Goal: Task Accomplishment & Management: Manage account settings

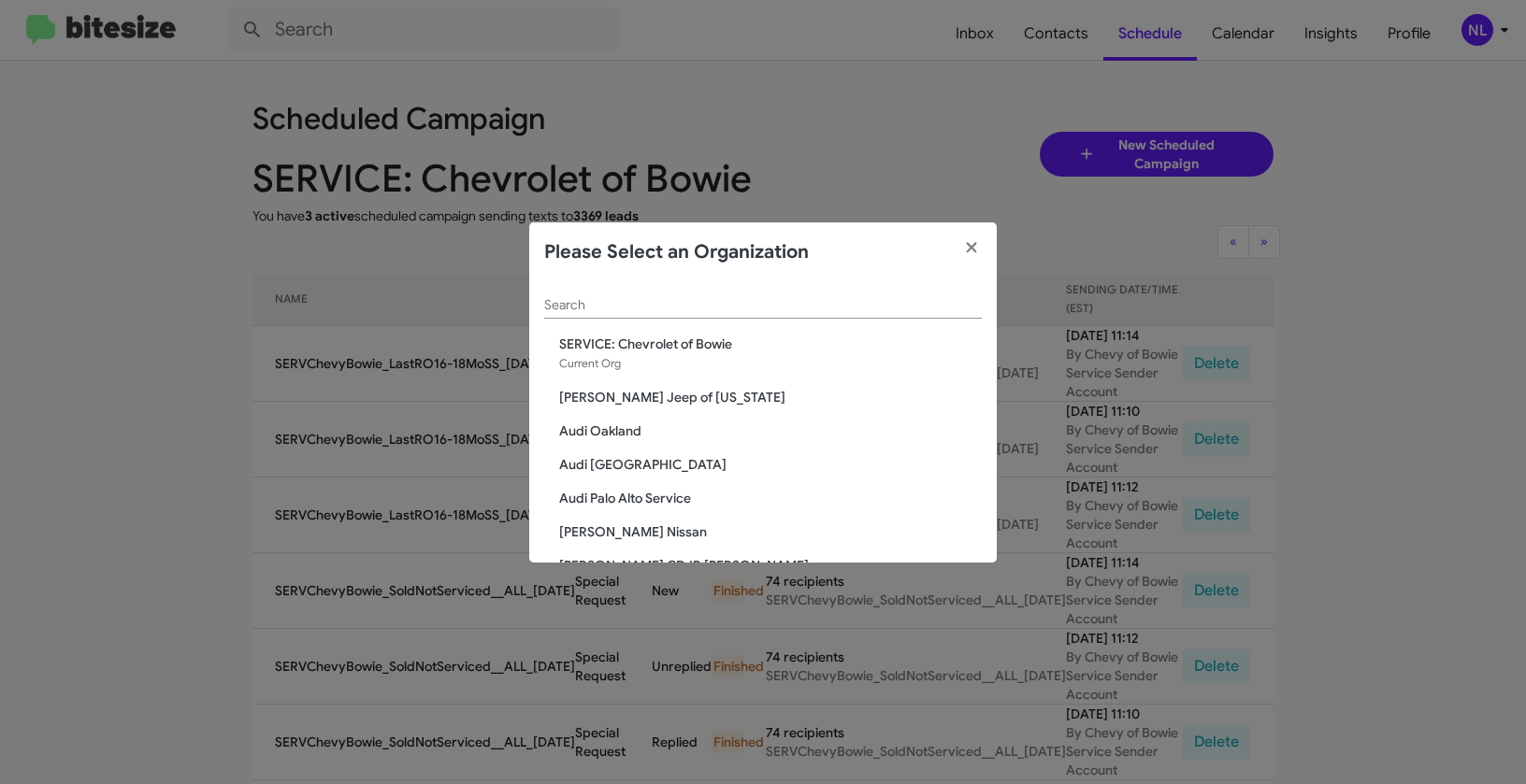
click at [734, 312] on input "Search" at bounding box center [763, 305] width 437 height 15
paste input "SERVICE: Chevy Rockville"
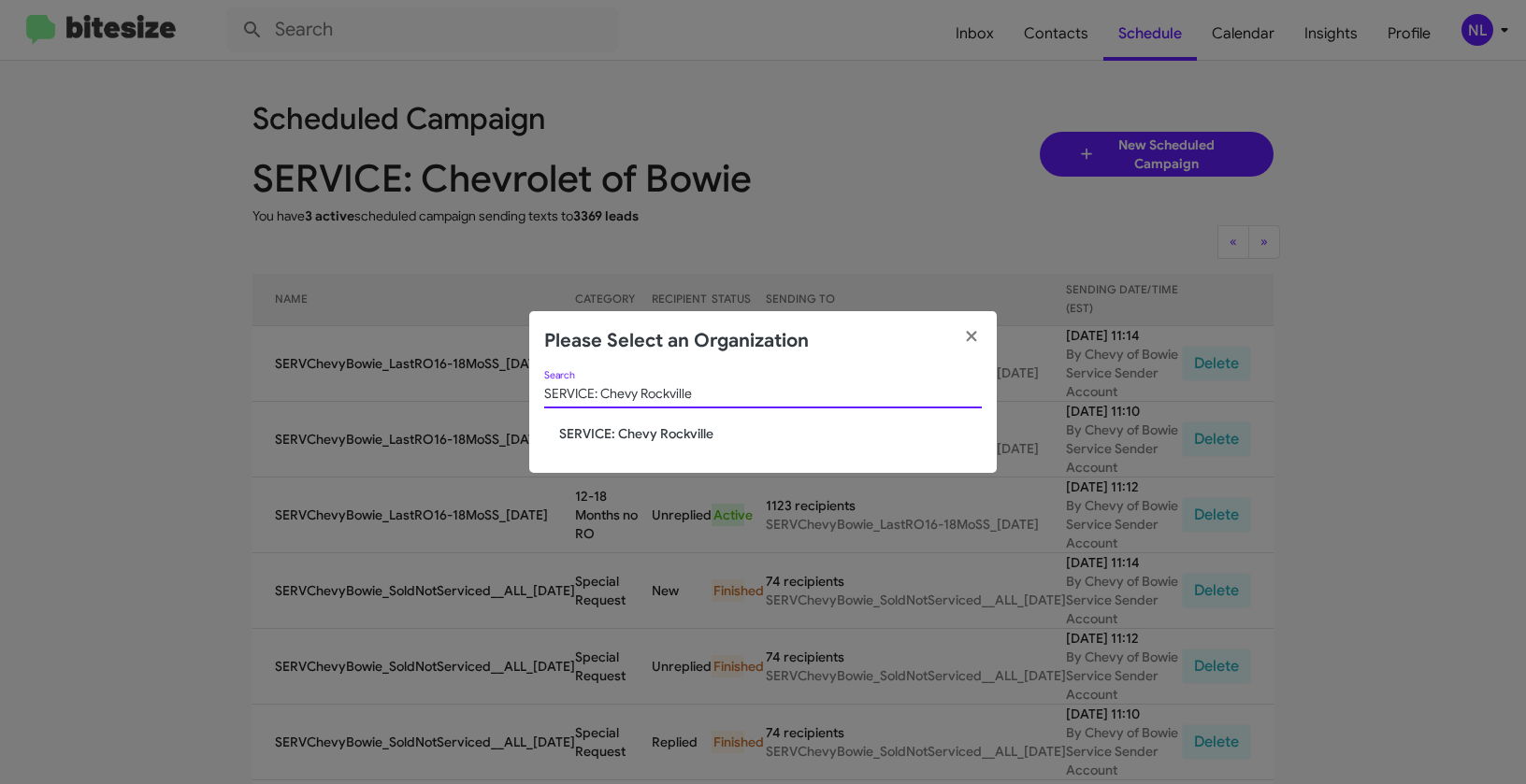
type input "SERVICE: Chevy Rockville"
click at [616, 424] on span "SERVICE: Chevy Rockville" at bounding box center [770, 433] width 422 height 19
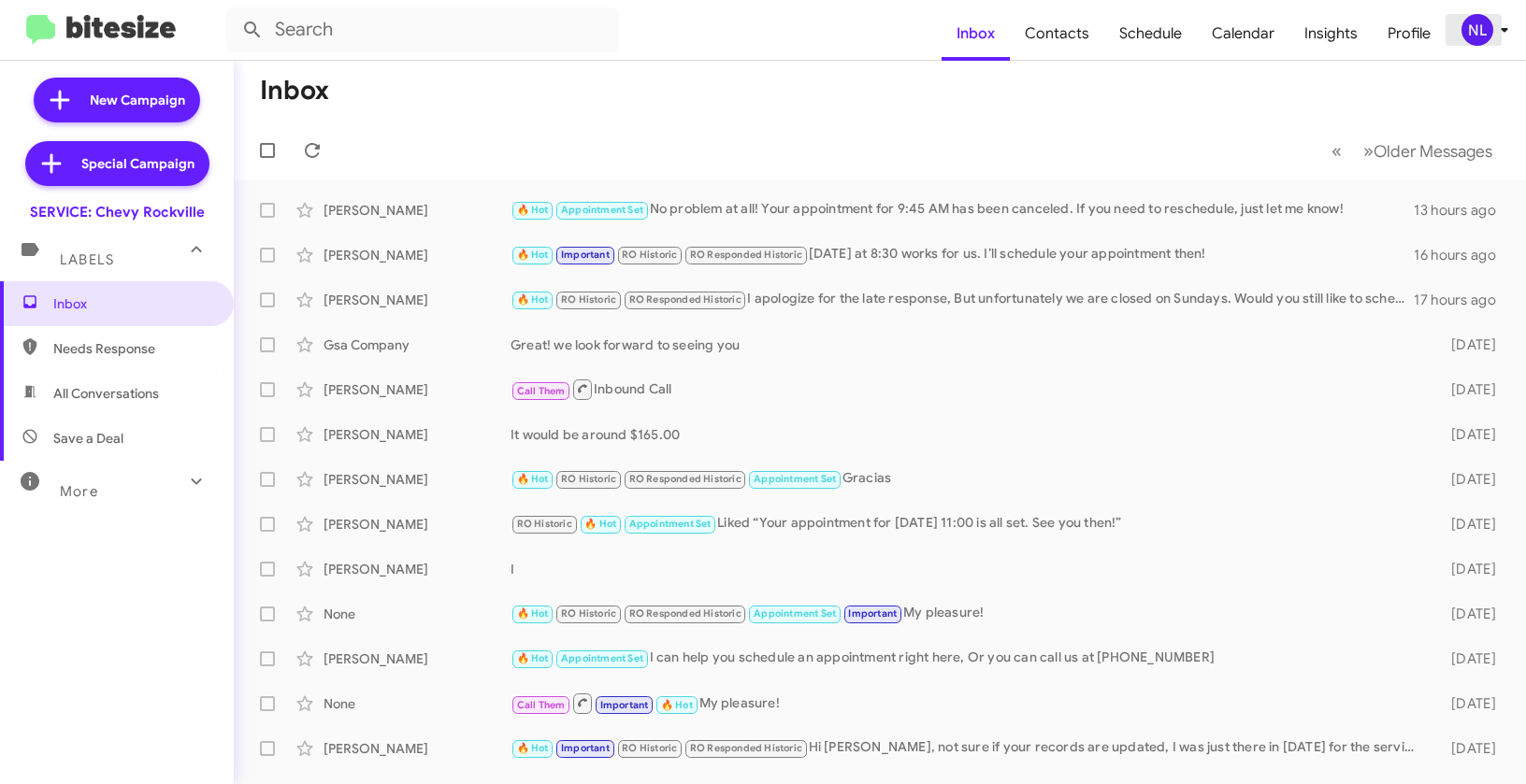
click at [1482, 34] on div "NL" at bounding box center [1477, 30] width 32 height 32
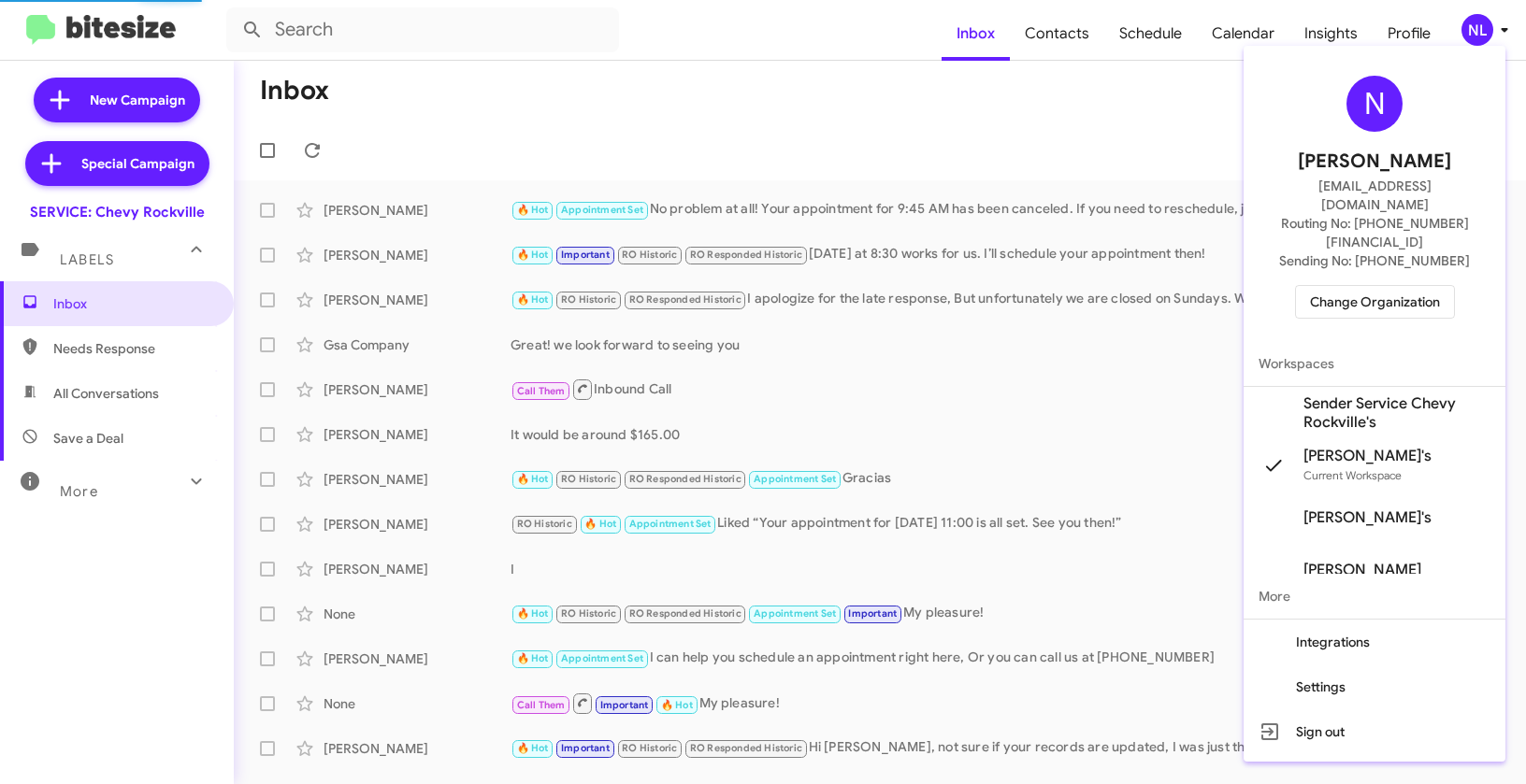
click at [1339, 395] on span "Sender Service Chevy Rockville's" at bounding box center [1397, 414] width 187 height 38
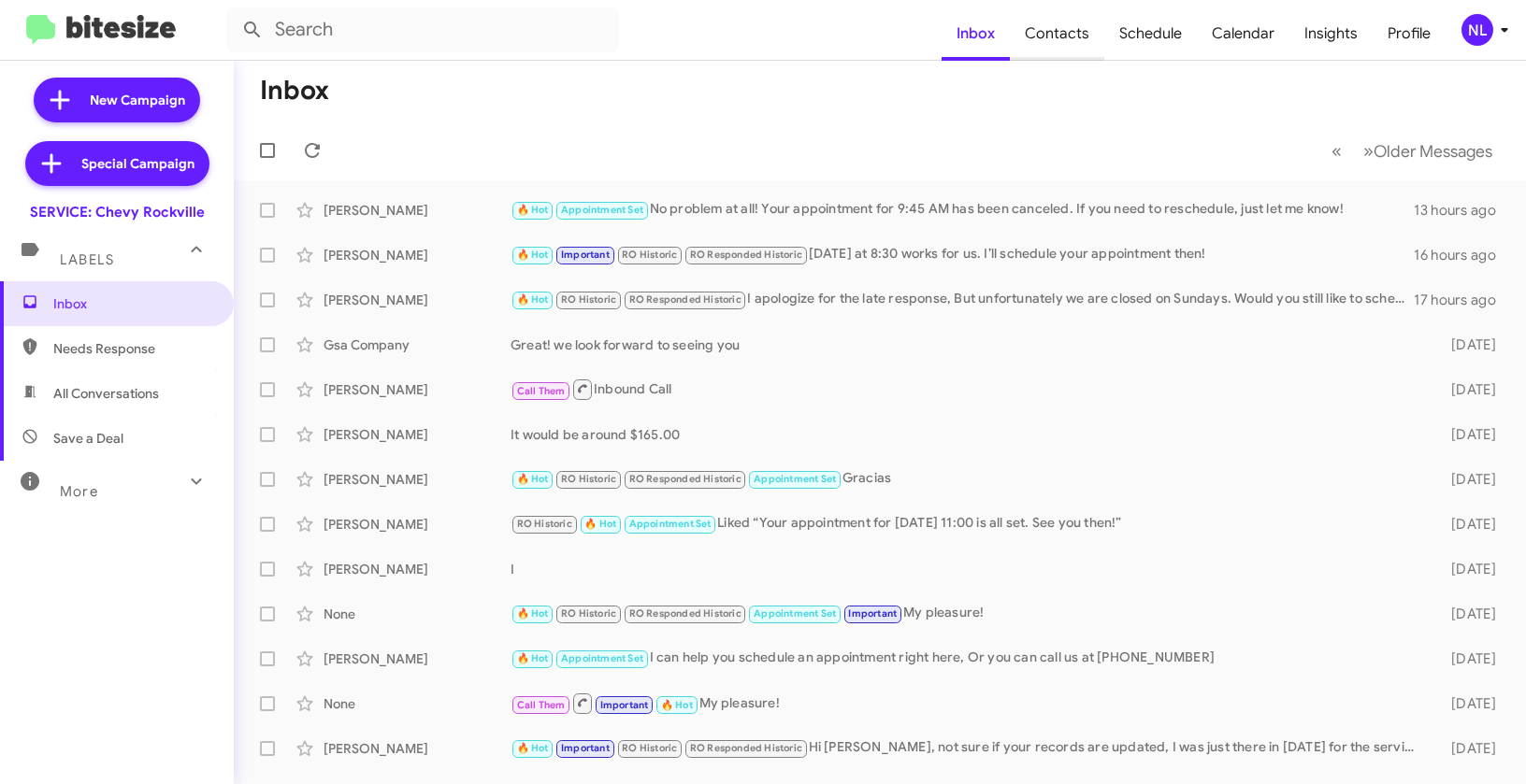
click at [1074, 43] on span "Contacts" at bounding box center [1057, 34] width 94 height 55
click at [1074, 28] on span "Contacts" at bounding box center [1057, 34] width 94 height 55
type input "in:groups"
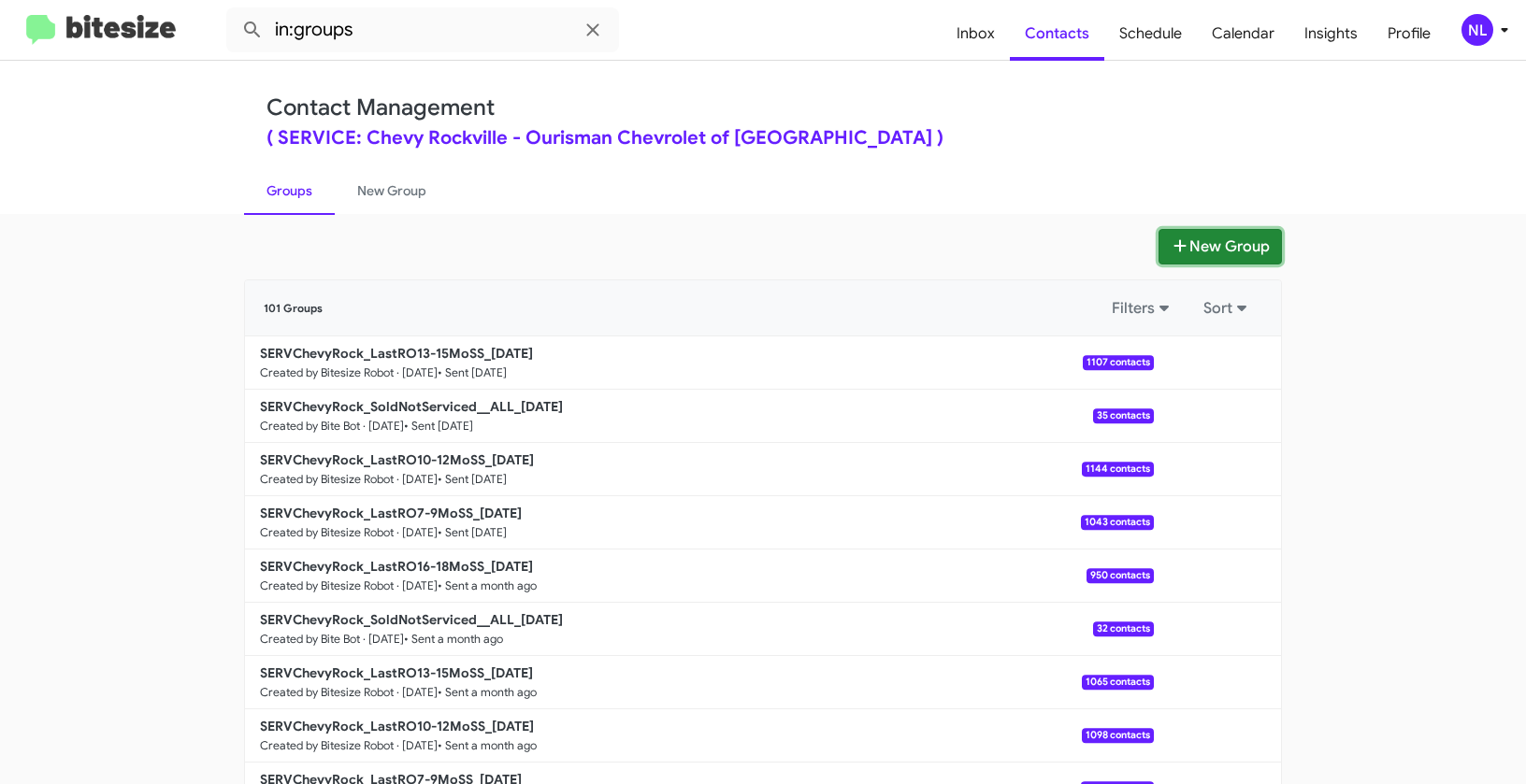
click at [1219, 247] on button "New Group" at bounding box center [1220, 247] width 123 height 36
click at [1181, 241] on button "New Group" at bounding box center [1220, 247] width 123 height 36
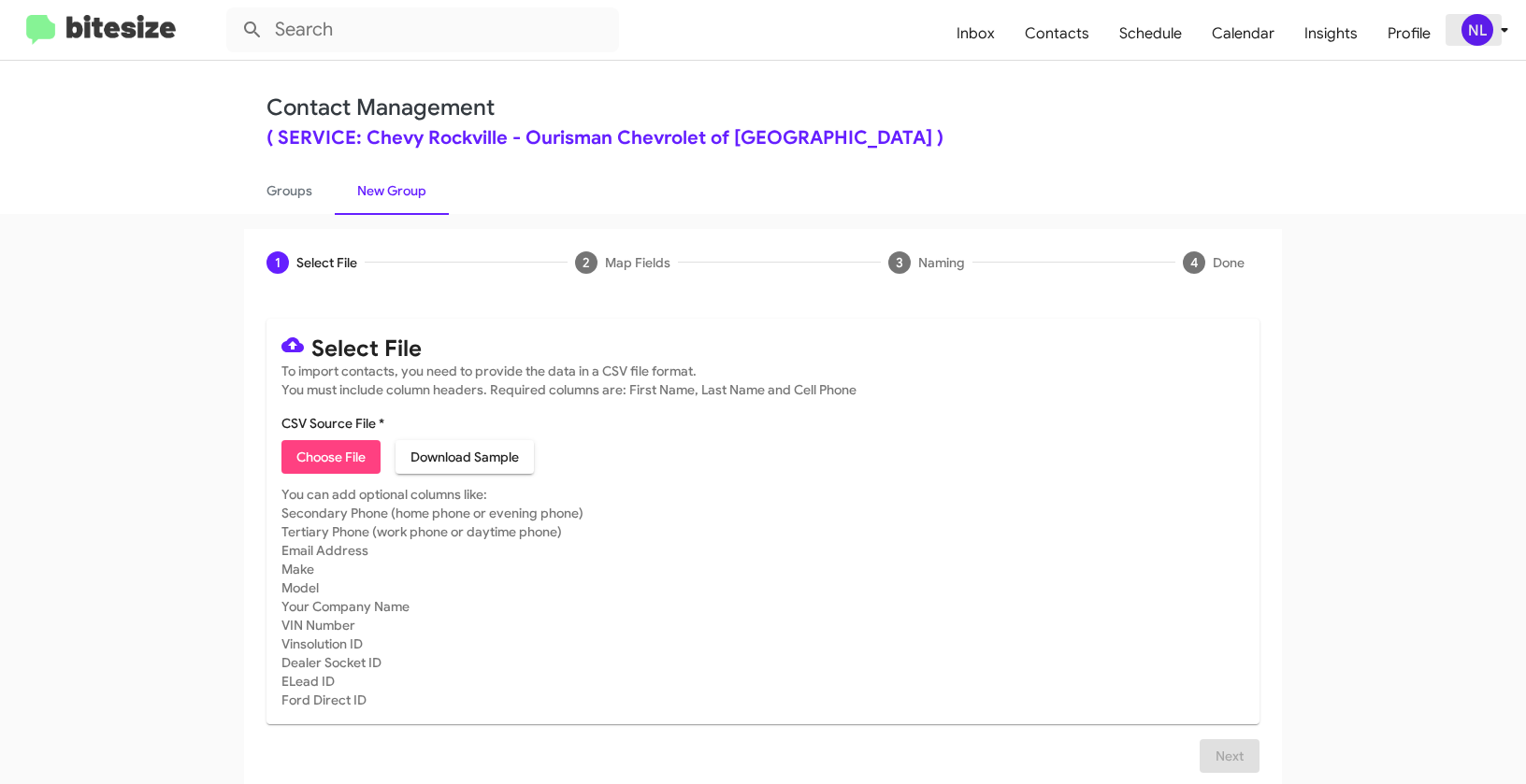
click at [1485, 33] on div "NL" at bounding box center [1477, 30] width 32 height 32
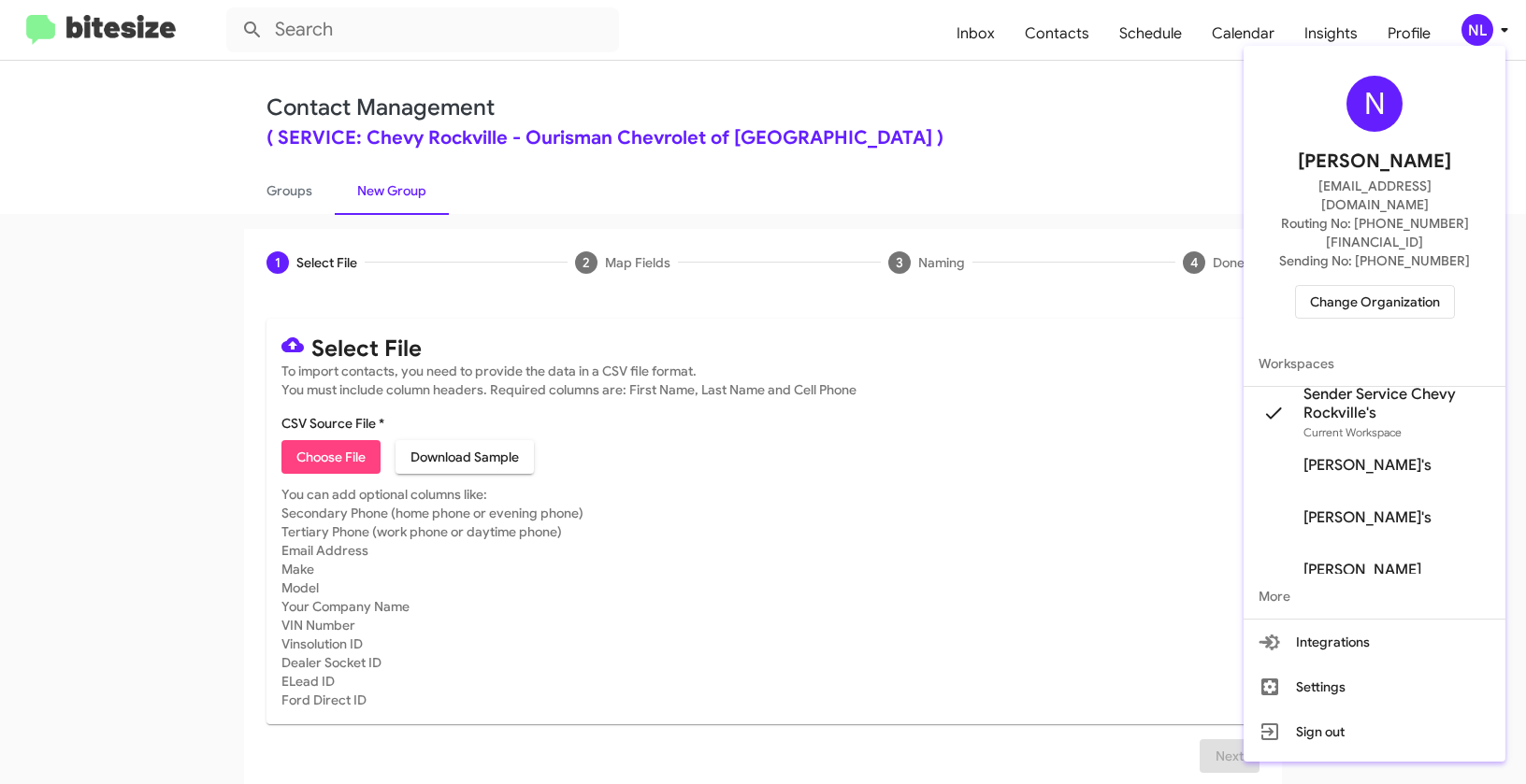
click at [303, 457] on div at bounding box center [763, 392] width 1526 height 784
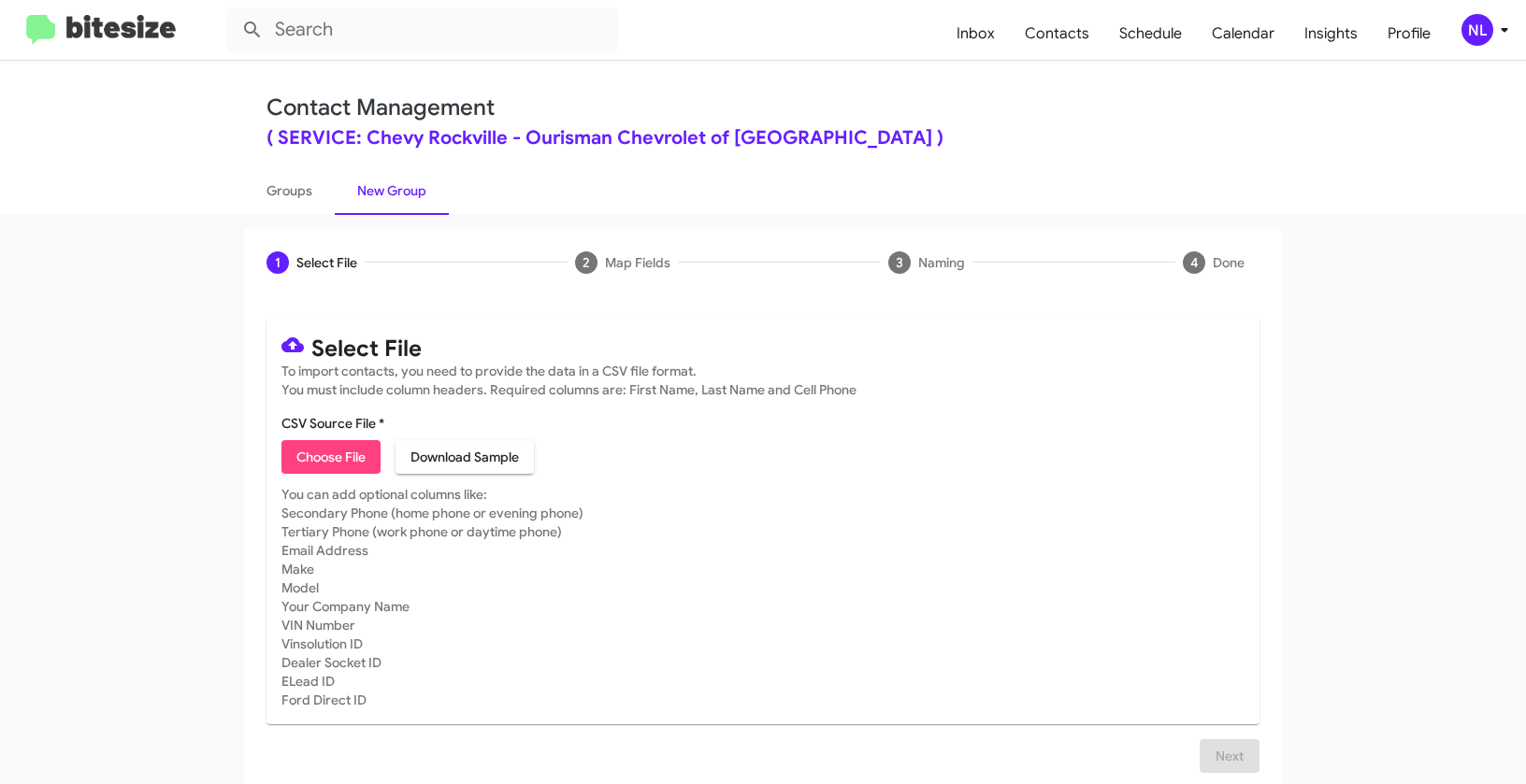
click at [309, 461] on span "Choose File" at bounding box center [330, 457] width 69 height 34
type input "SERVChevyRock_LastRO16-18MoSS_09-23-25"
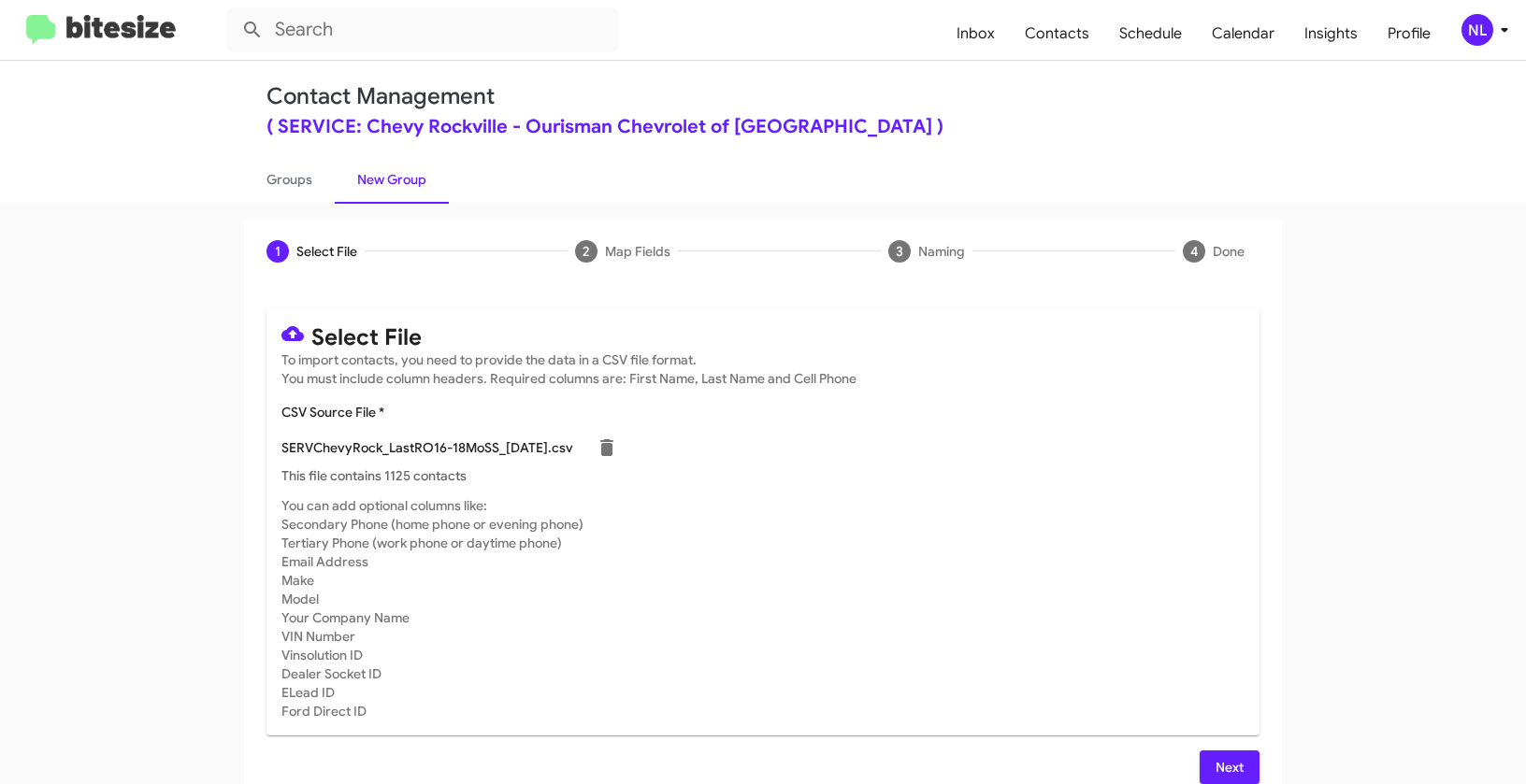
scroll to position [34, 0]
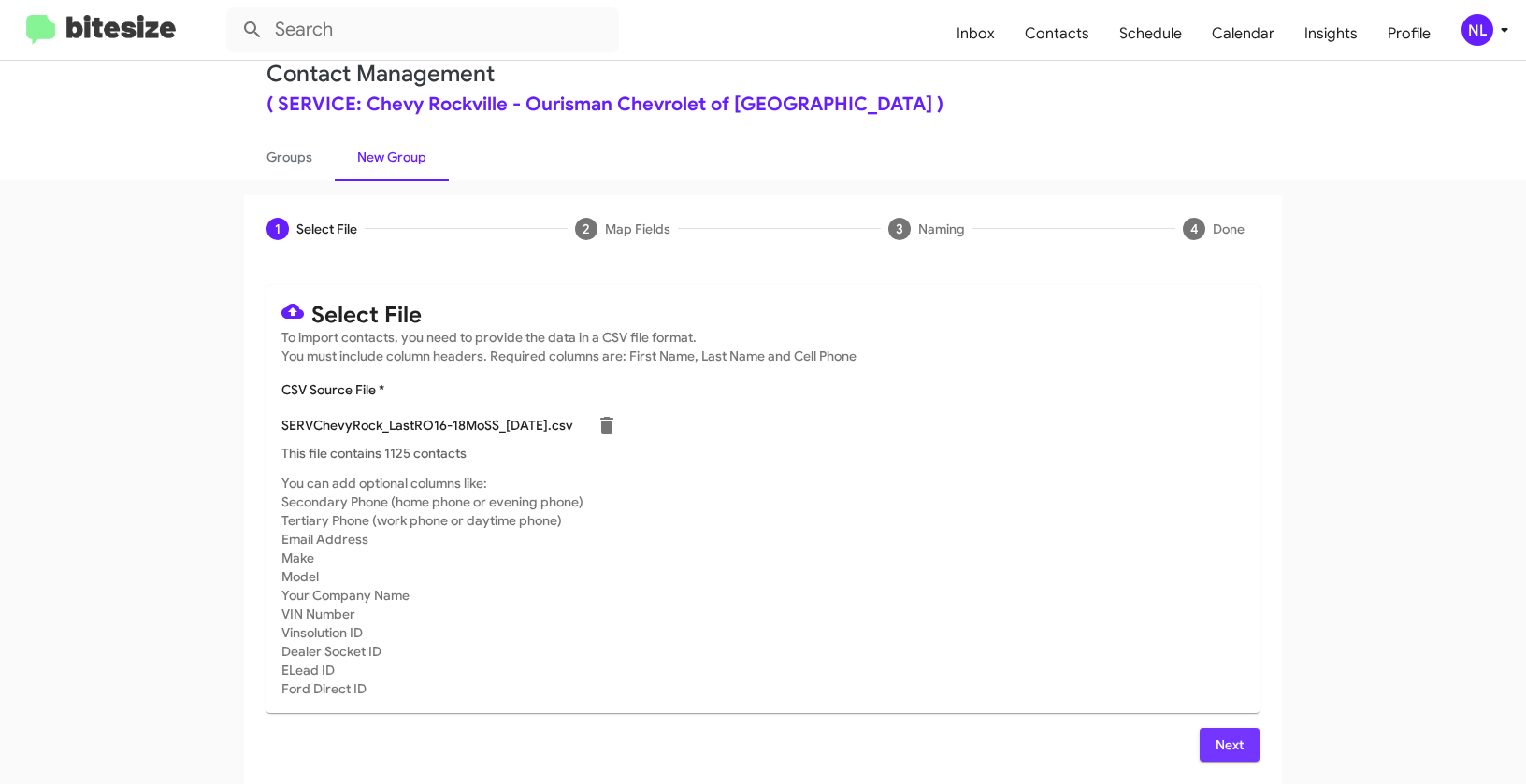
click at [1226, 739] on span "Next" at bounding box center [1229, 745] width 30 height 34
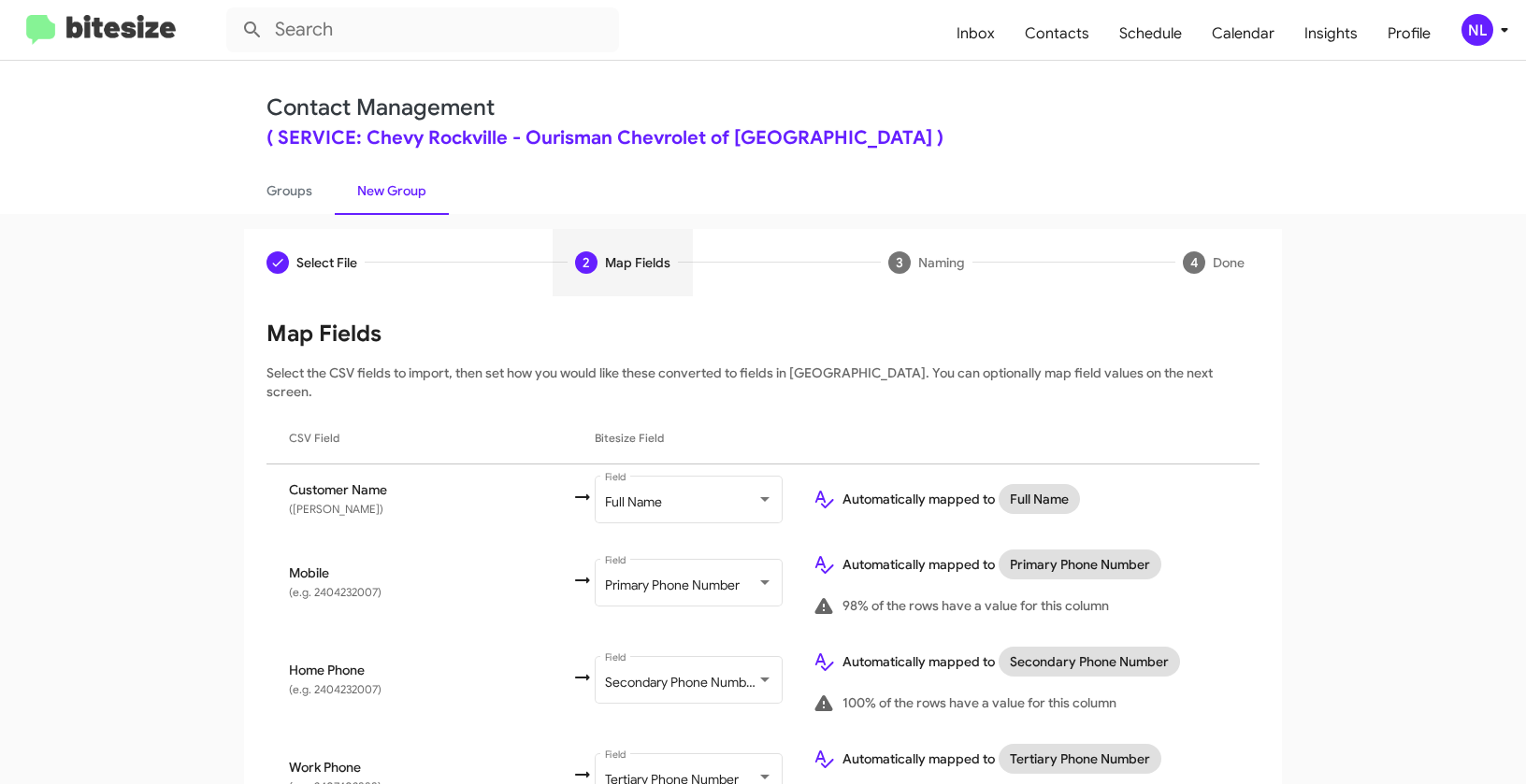
scroll to position [302, 0]
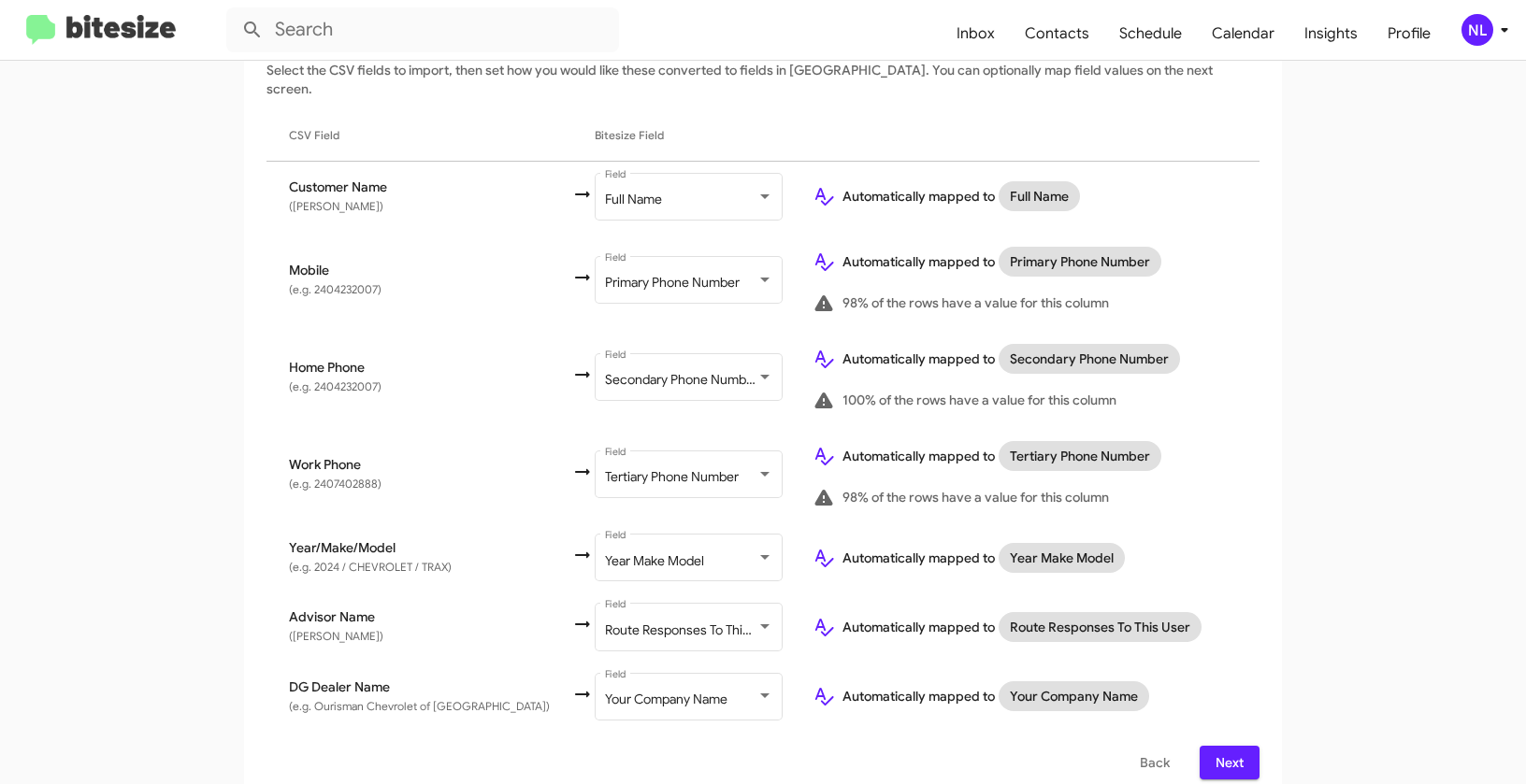
click at [1223, 753] on span "Next" at bounding box center [1229, 762] width 30 height 34
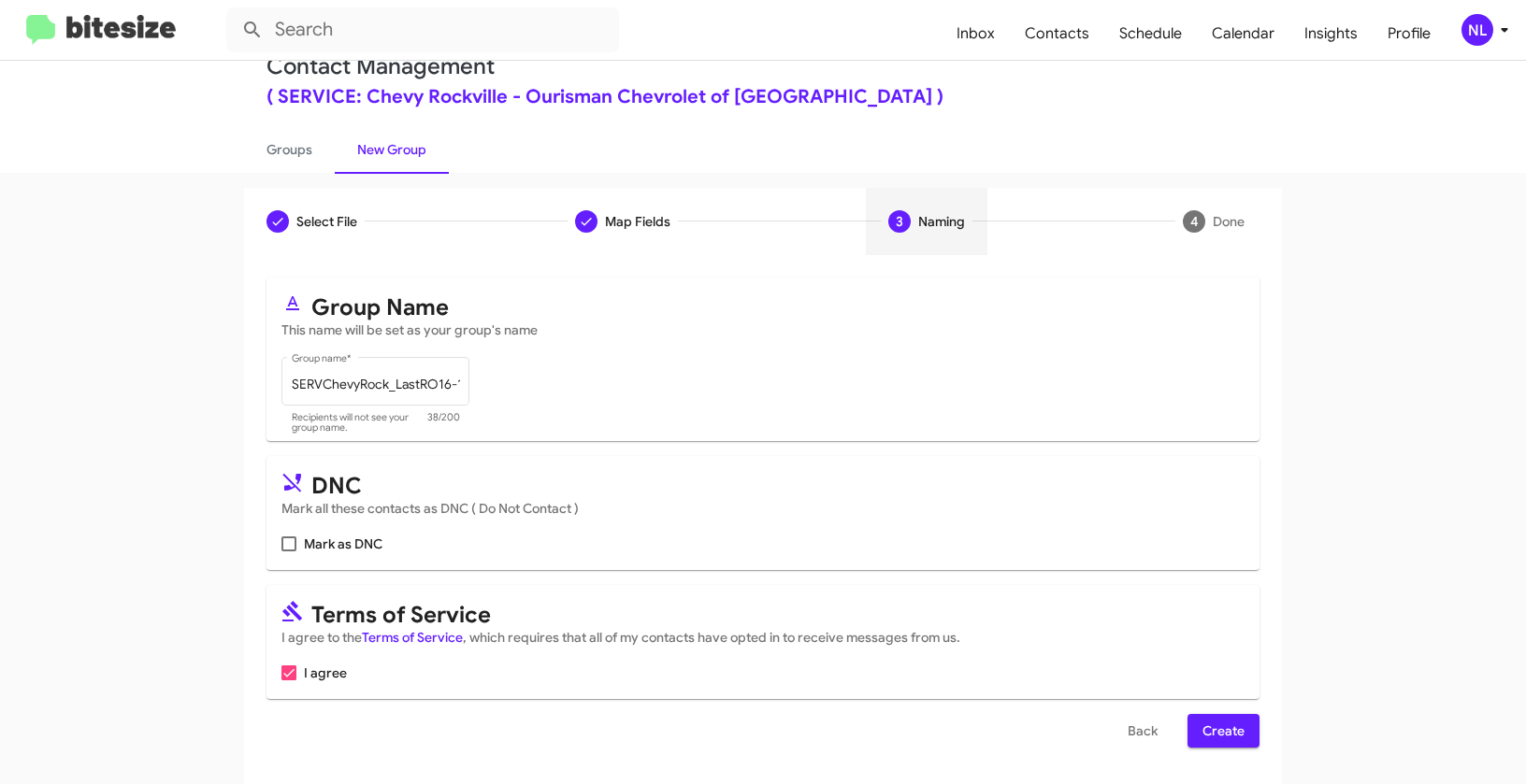
scroll to position [42, 0]
click at [1218, 728] on span "Create" at bounding box center [1222, 730] width 42 height 34
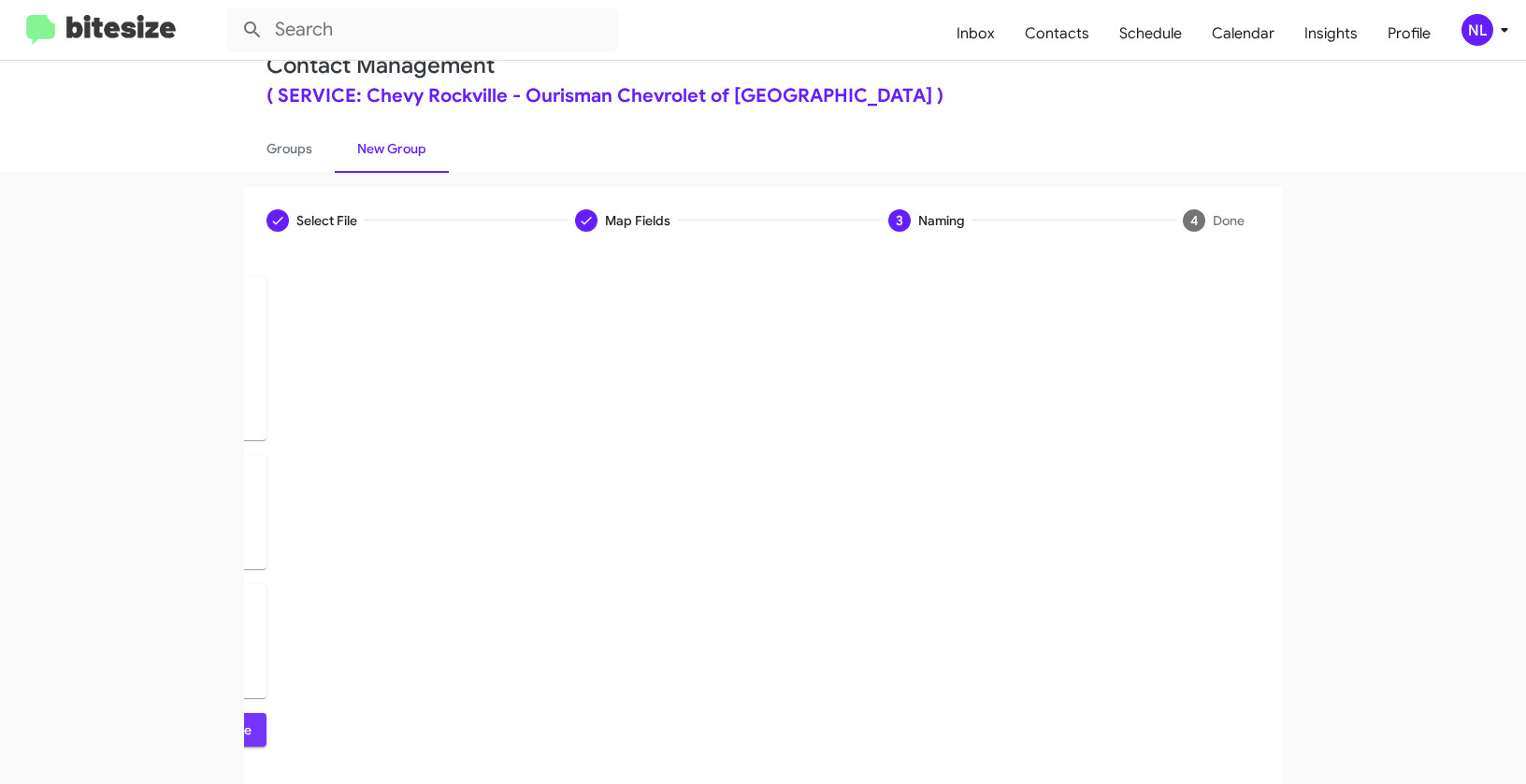
scroll to position [0, 0]
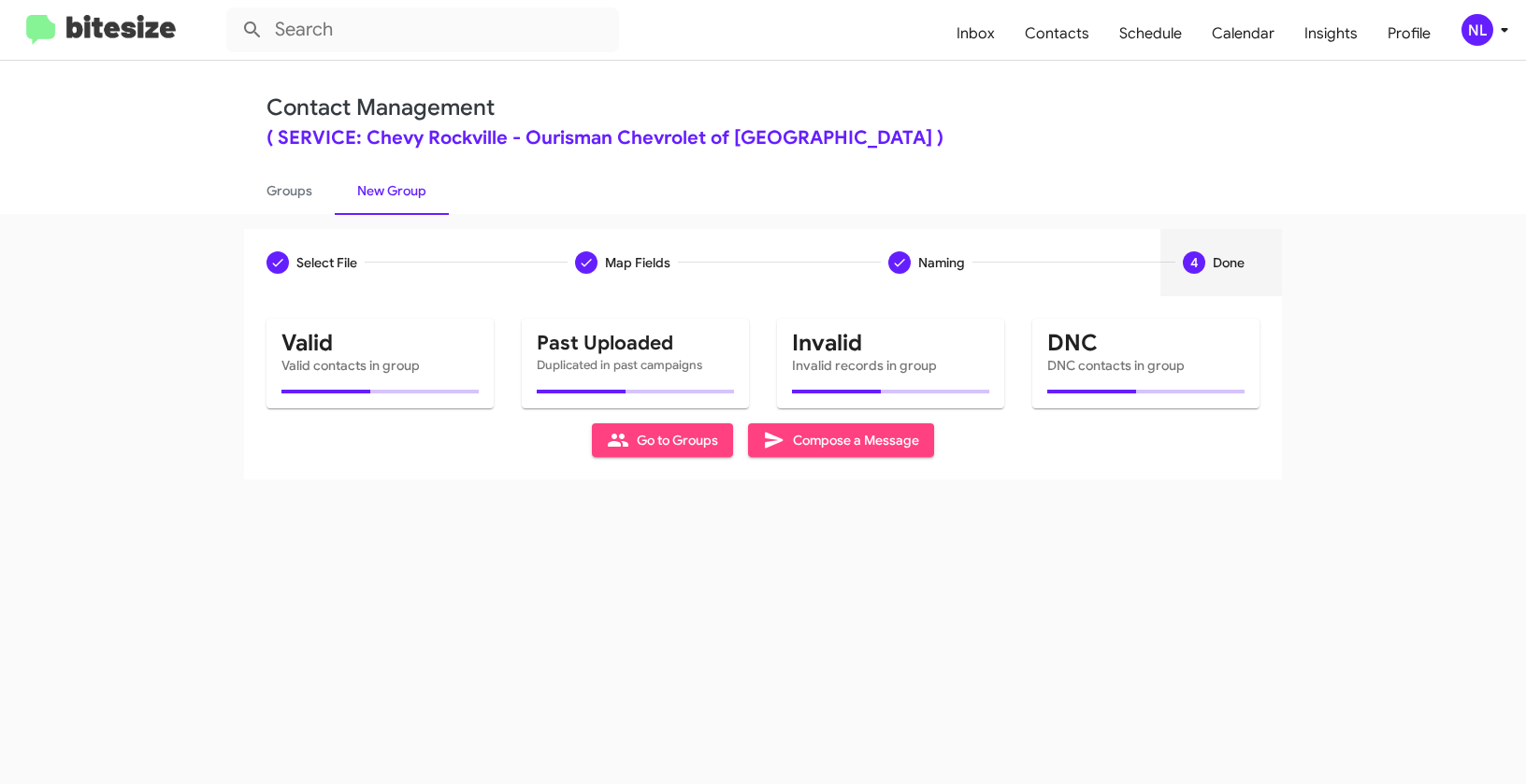
click at [923, 743] on div "Select File Map Fields Naming 4 Done Select File To import contacts, you need t…" at bounding box center [763, 498] width 1526 height 570
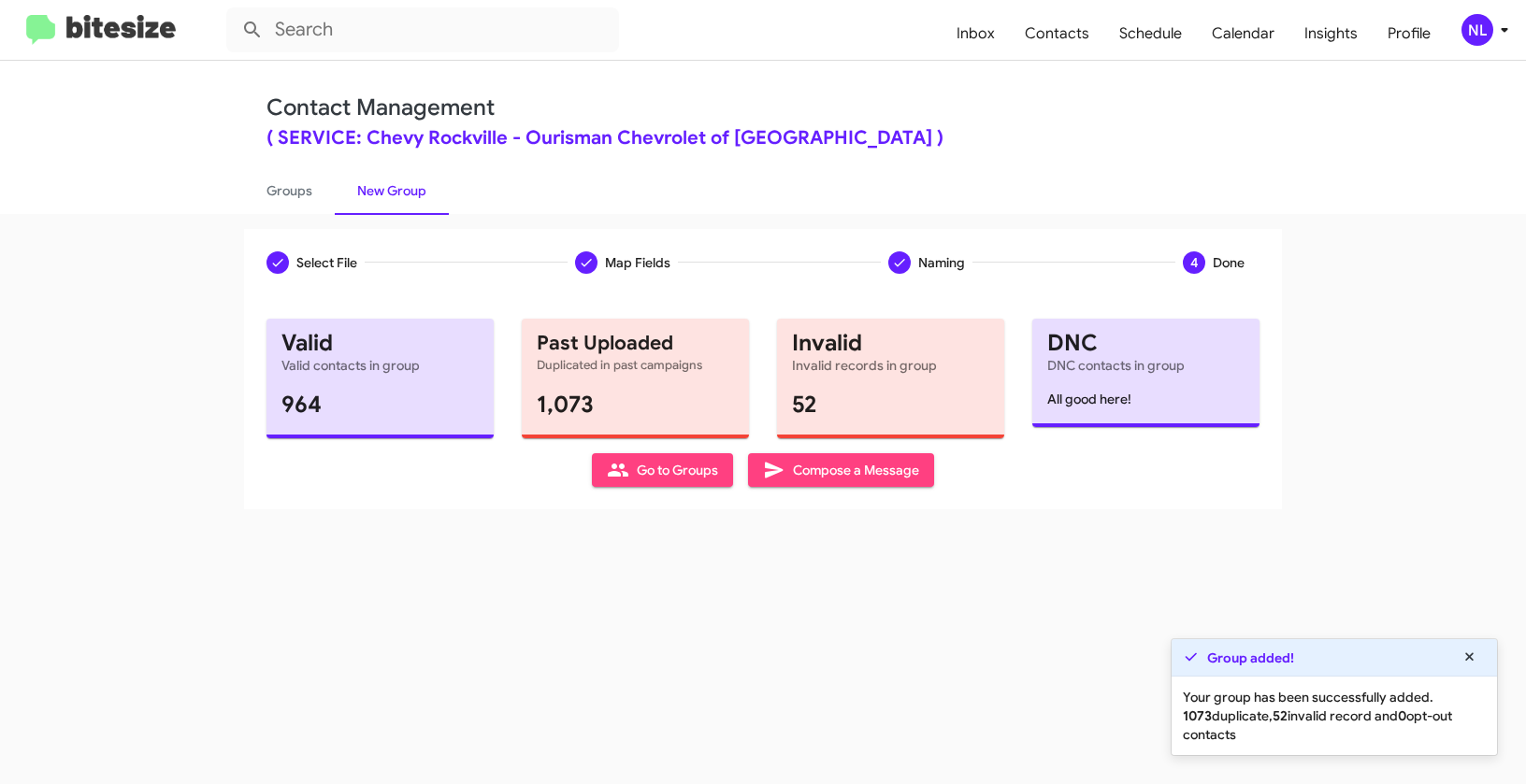
click at [648, 480] on span "Go to Groups" at bounding box center [663, 470] width 111 height 34
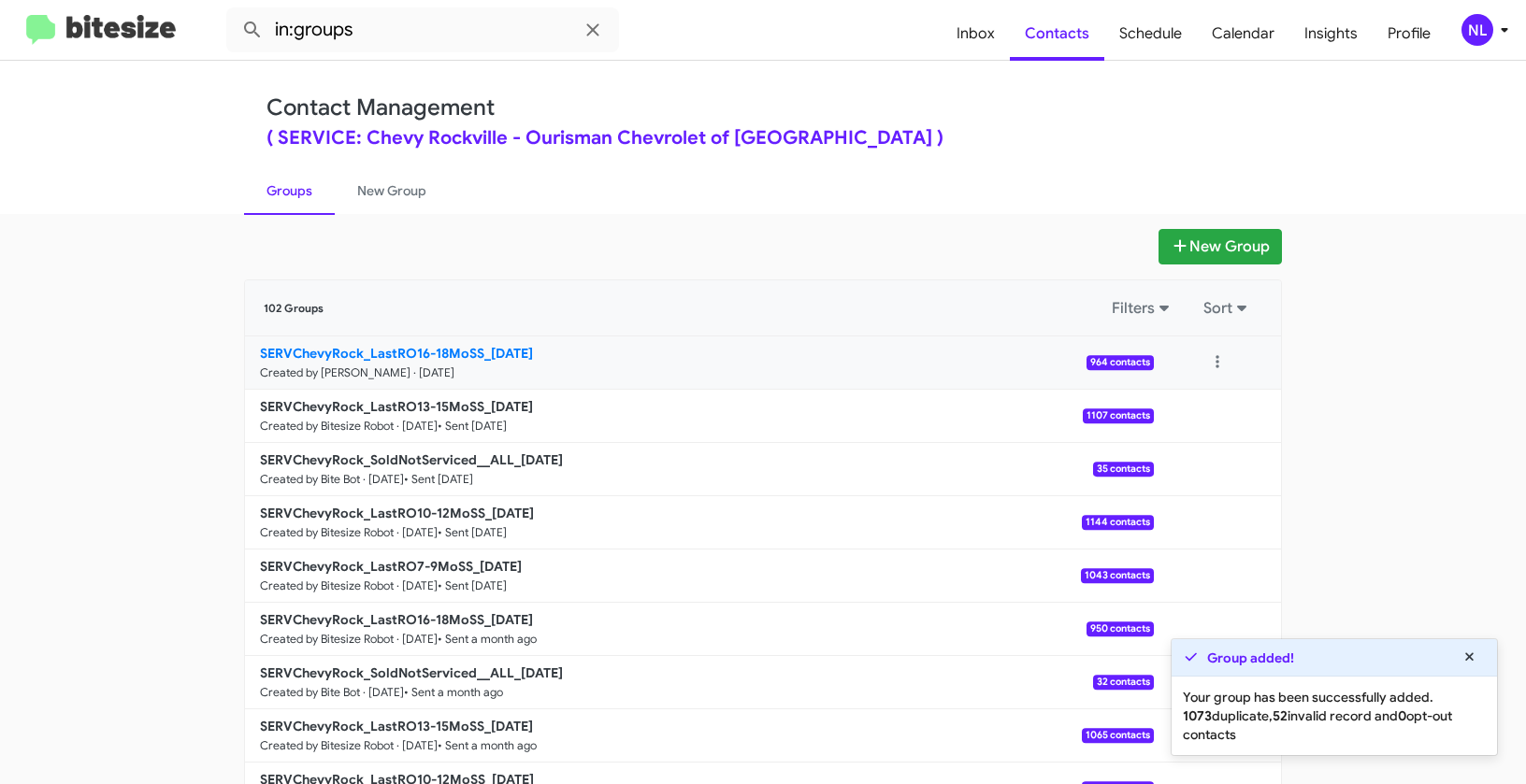
drag, startPoint x: 164, startPoint y: 348, endPoint x: 482, endPoint y: 354, distance: 318.1
click at [482, 354] on app-groups "New Group 102 Groups Filters Sort SERVChevyRock_LastRO16-18MoSS_09-23-25 Create…" at bounding box center [763, 574] width 1526 height 690
copy div "Filters Sort SERVChevyRock_LastRO16-18MoSS_"
click at [390, 12] on input "in:groups" at bounding box center [422, 30] width 393 height 45
click at [402, 43] on input "in:groups" at bounding box center [422, 30] width 393 height 45
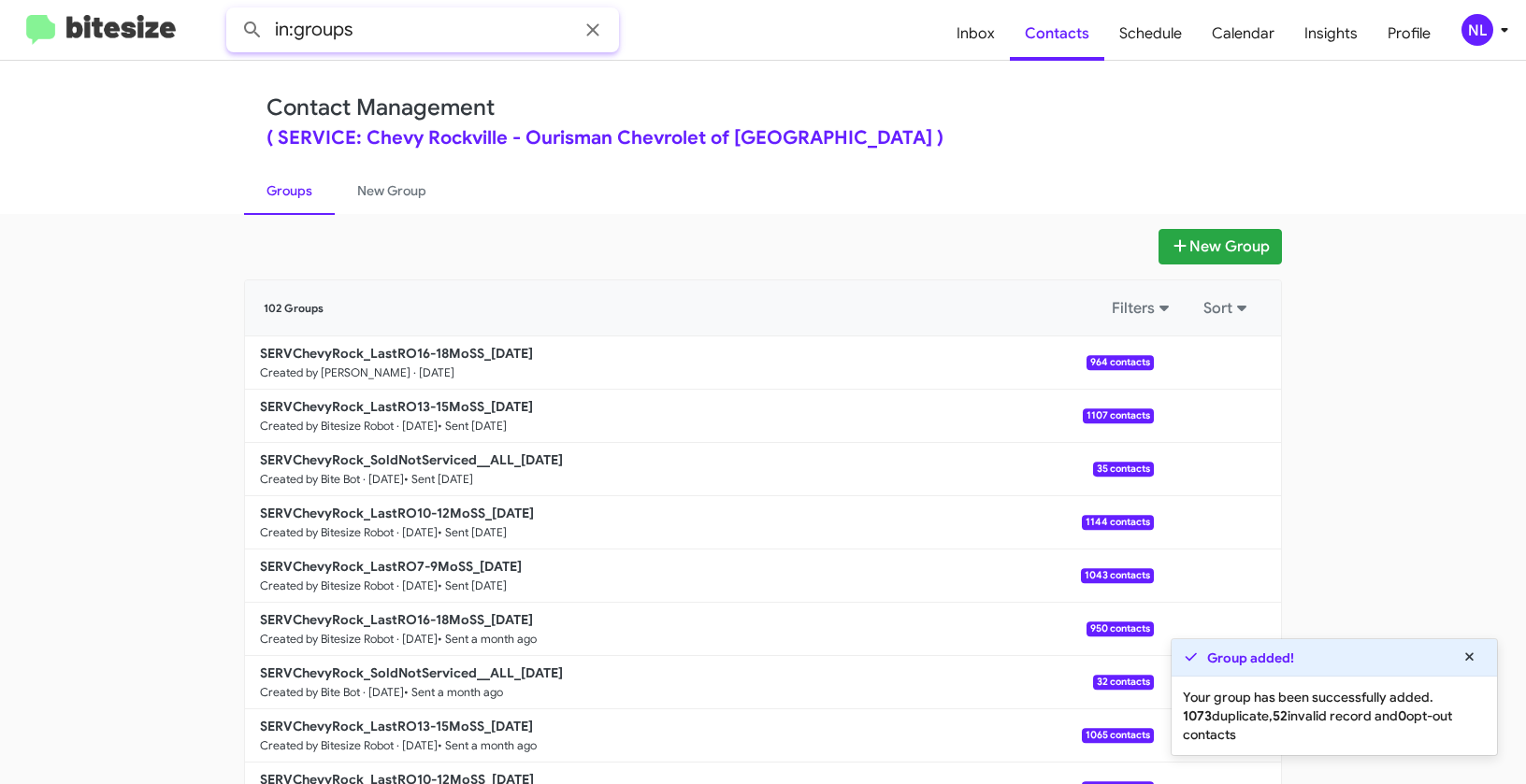
paste input "SERVChevyRock_LastRO16-18MoSS_"
type input "in:groups SERVChevyRock_LastRO16-18MoSS_"
click at [234, 11] on button at bounding box center [253, 30] width 38 height 38
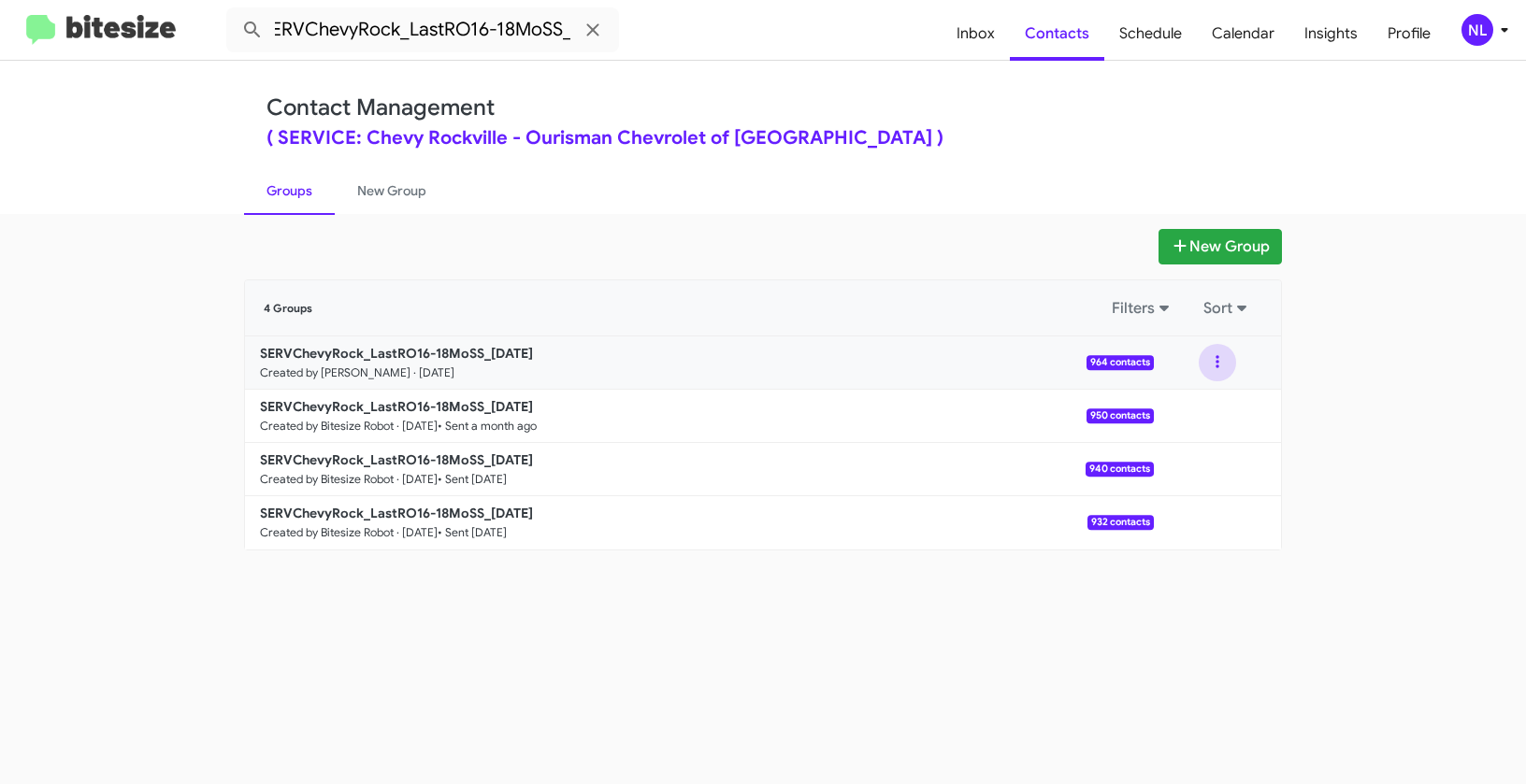
click at [1208, 362] on button at bounding box center [1217, 363] width 38 height 38
click at [1173, 417] on button "View contacts" at bounding box center [1160, 414] width 150 height 45
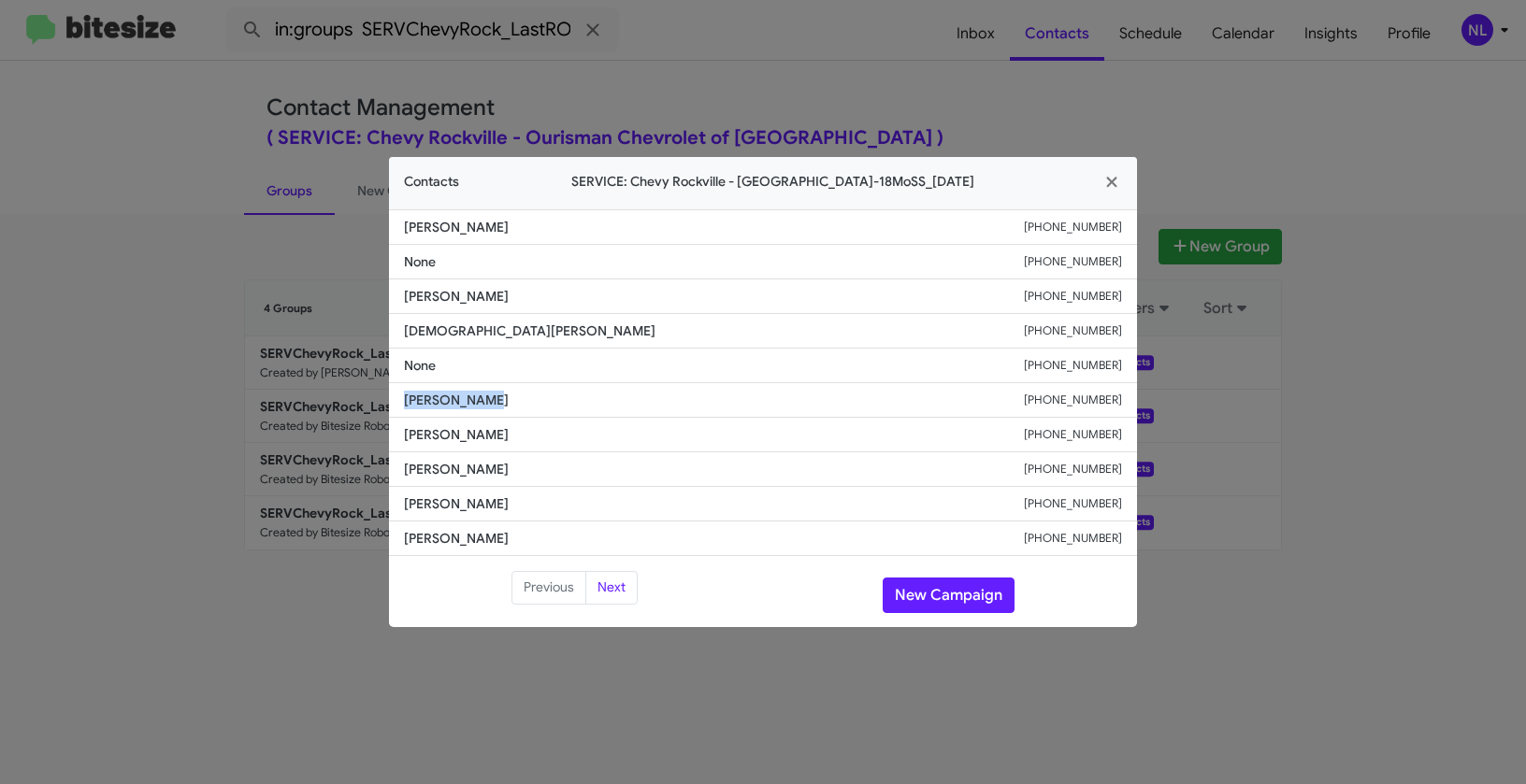
drag, startPoint x: 403, startPoint y: 397, endPoint x: 497, endPoint y: 407, distance: 94.5
click at [497, 407] on li "Abibu Sinlah +12404636363" at bounding box center [763, 400] width 747 height 35
copy span "Abibu Sinlah"
click at [924, 586] on button "New Campaign" at bounding box center [948, 596] width 132 height 36
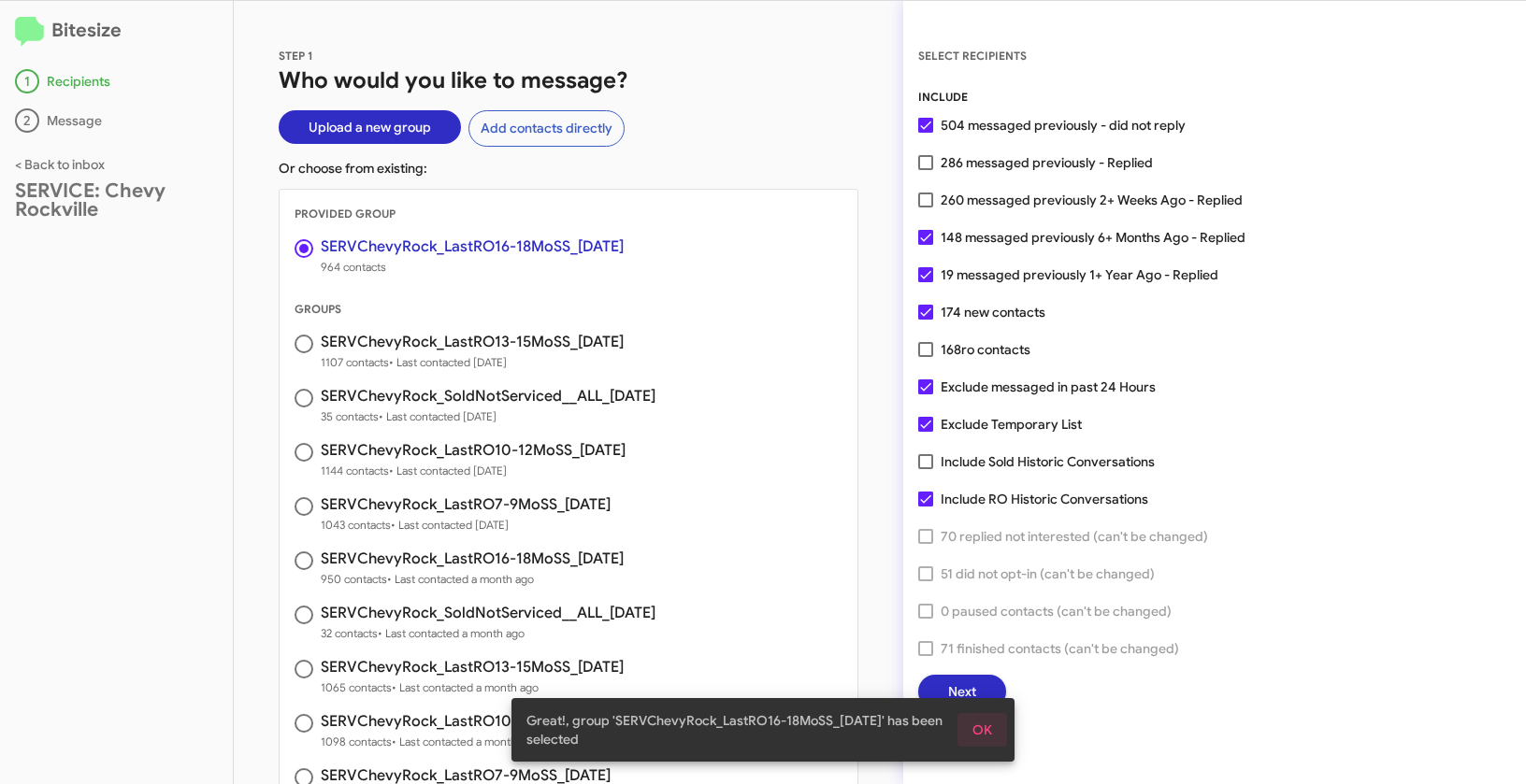
click at [982, 722] on span "OK" at bounding box center [981, 730] width 20 height 34
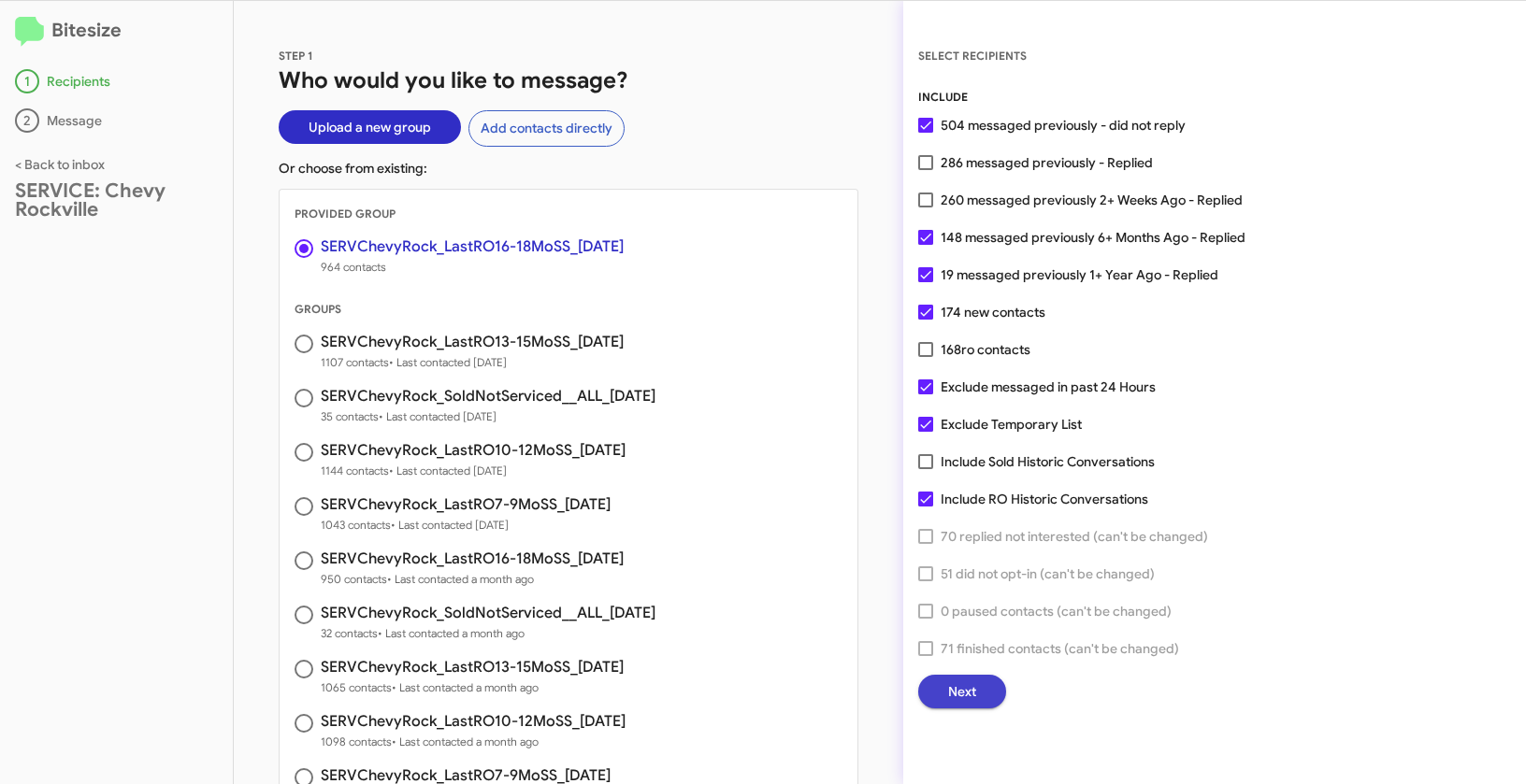
click at [960, 693] on span "Next" at bounding box center [962, 692] width 28 height 34
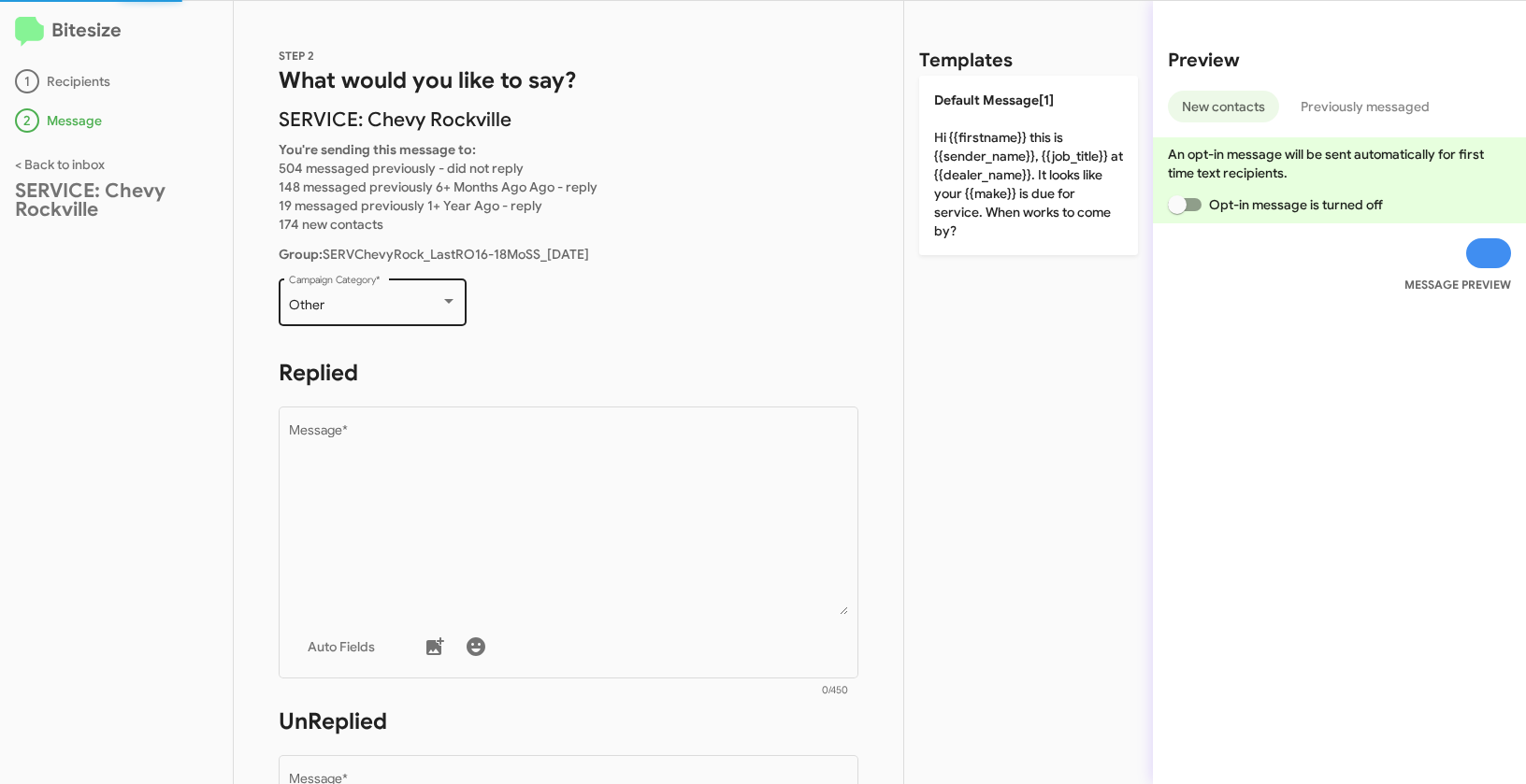
click at [410, 300] on div "Other" at bounding box center [364, 305] width 152 height 15
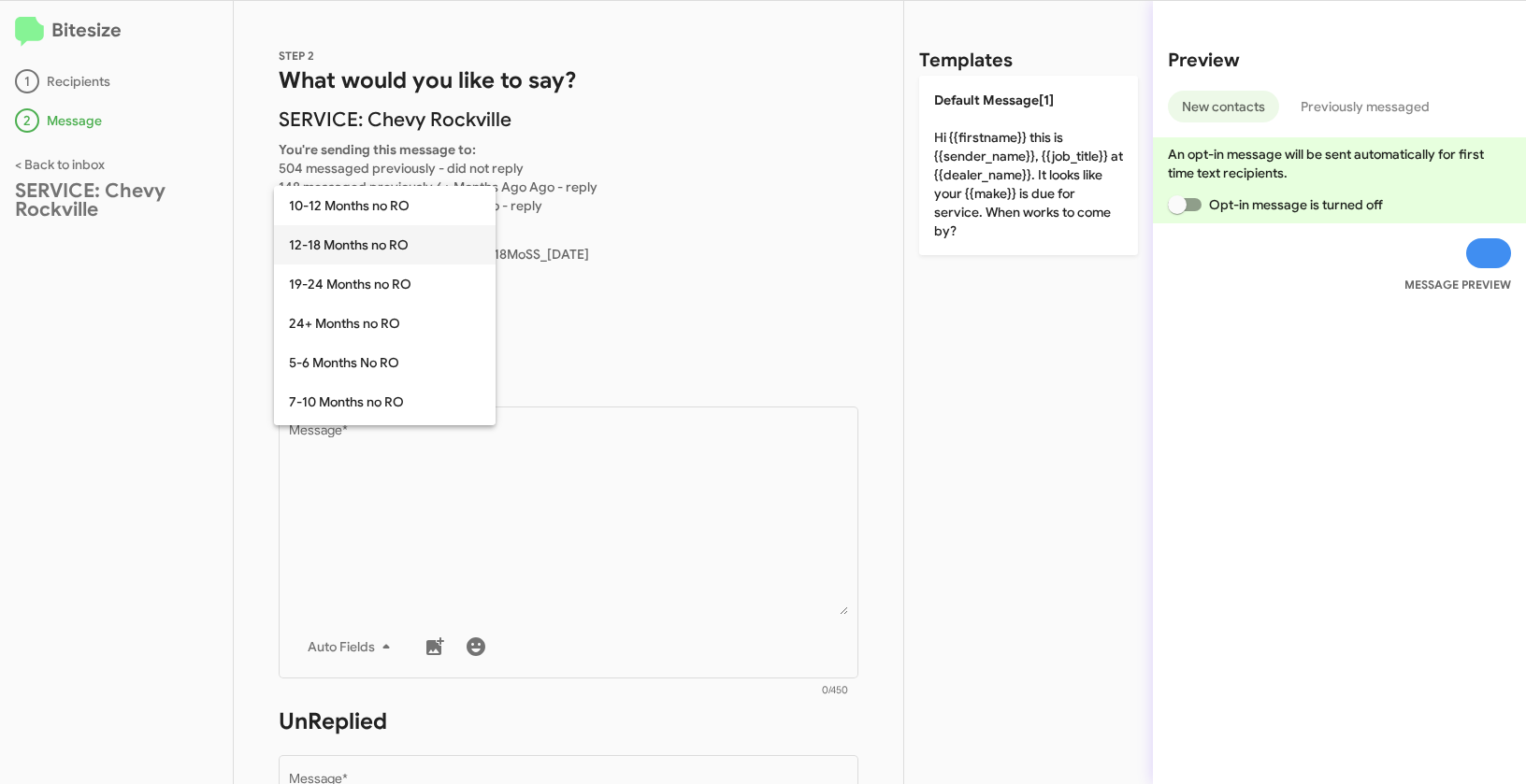
click at [382, 251] on span "12-18 Months no RO" at bounding box center [384, 245] width 191 height 40
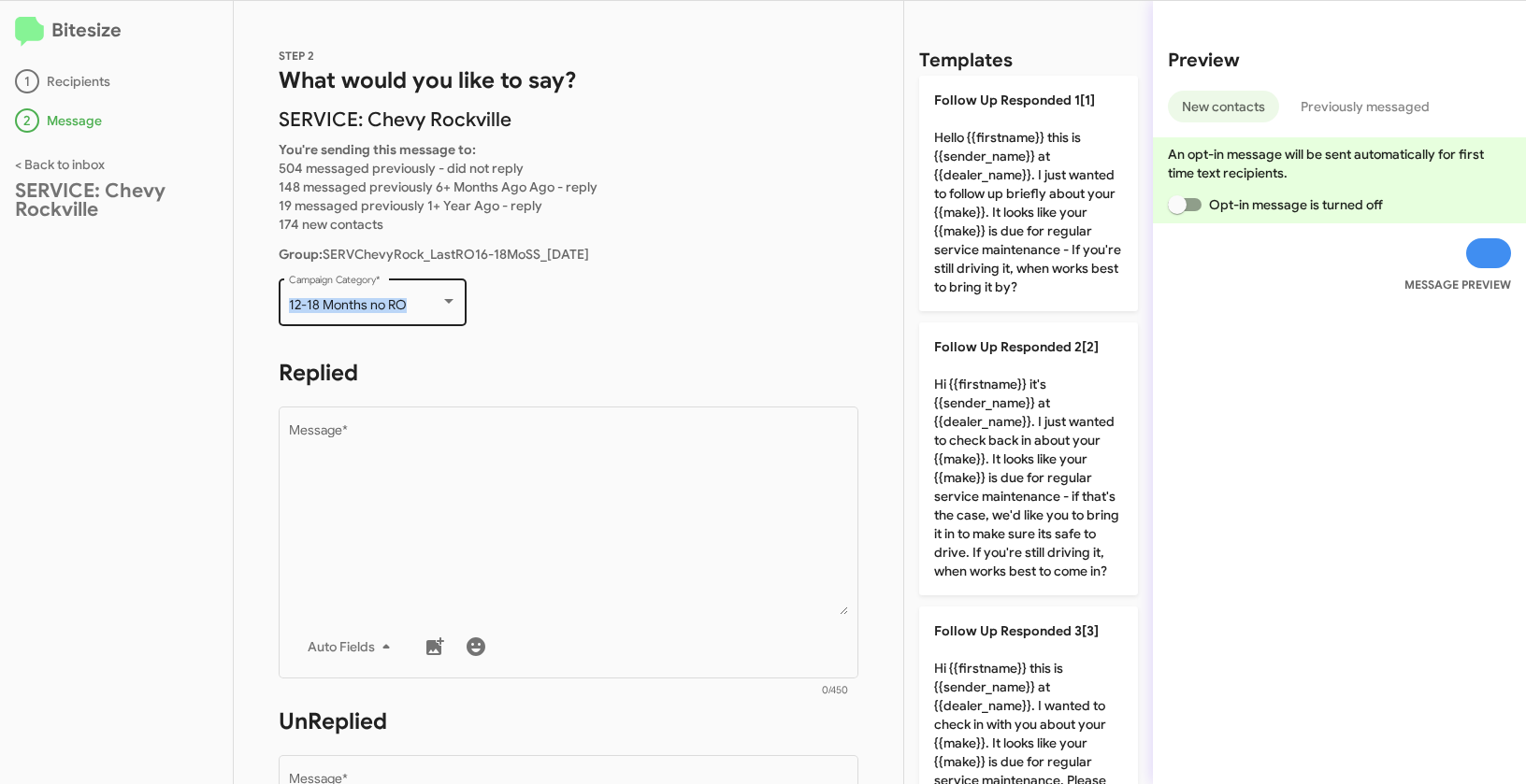
drag, startPoint x: 311, startPoint y: 307, endPoint x: 439, endPoint y: 312, distance: 128.1
click at [439, 312] on div "12-18 Months no RO Campaign Category *" at bounding box center [372, 301] width 188 height 52
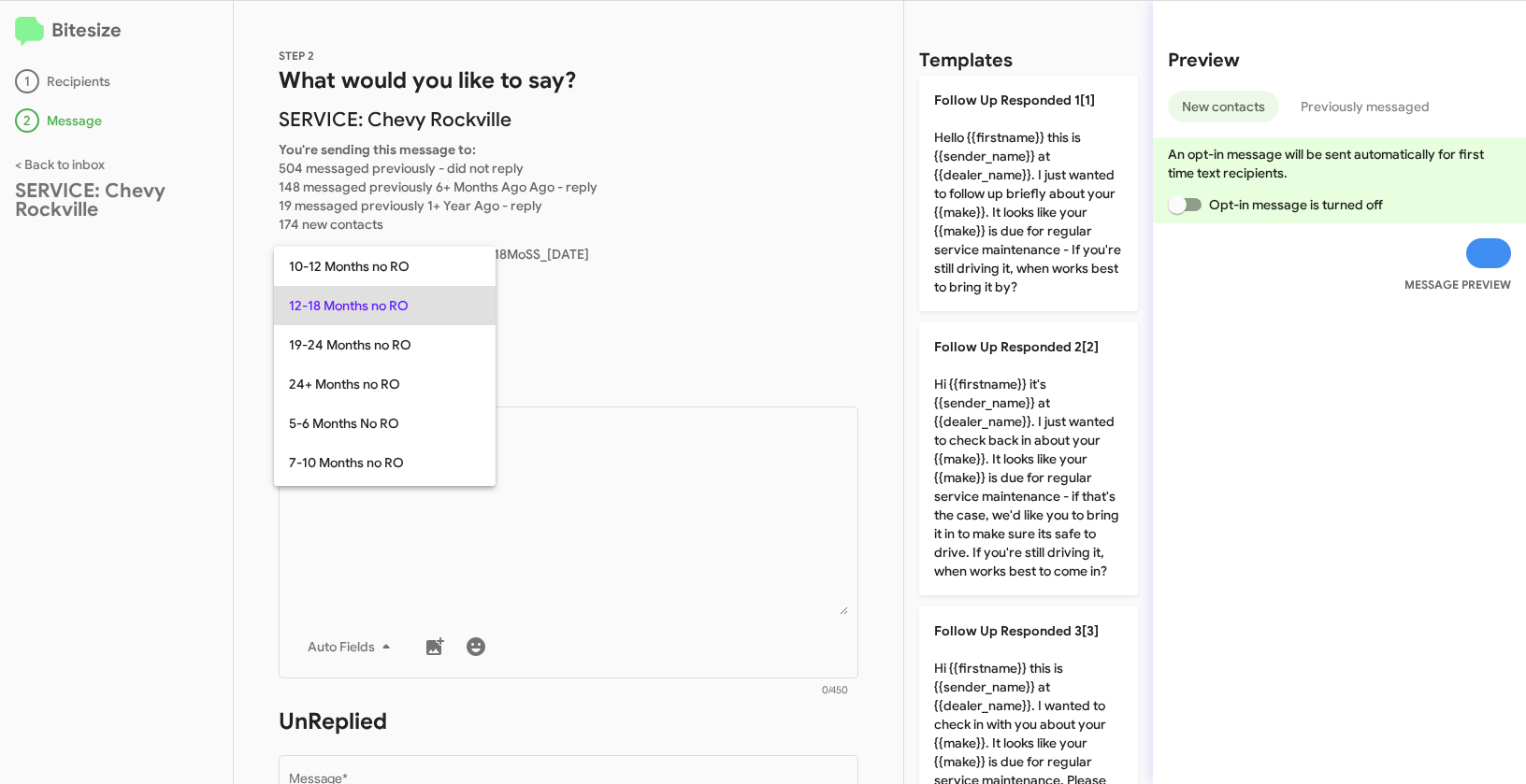
copy span "12-18 Months no RO"
click at [587, 565] on div at bounding box center [763, 392] width 1526 height 784
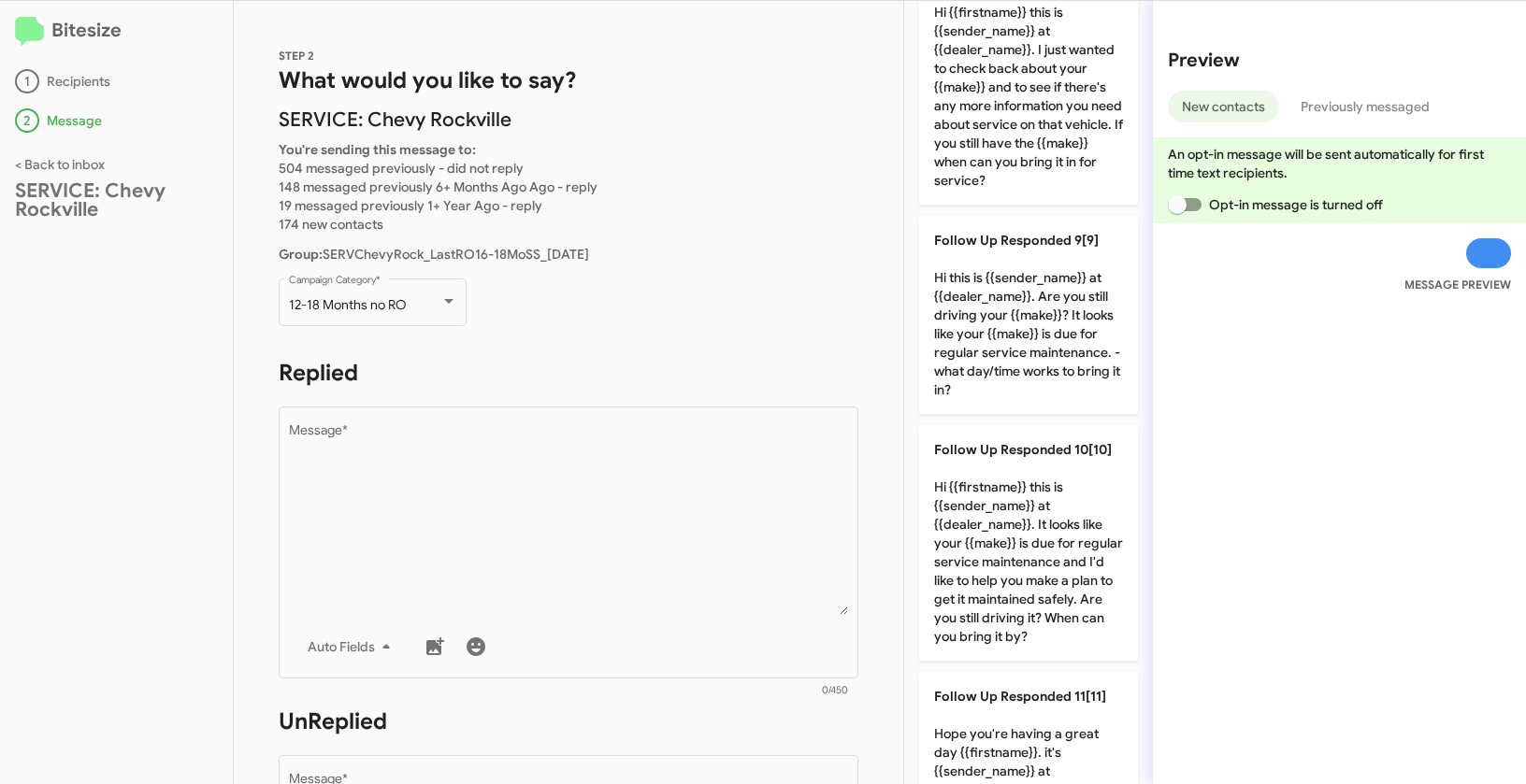
scroll to position [2080, 0]
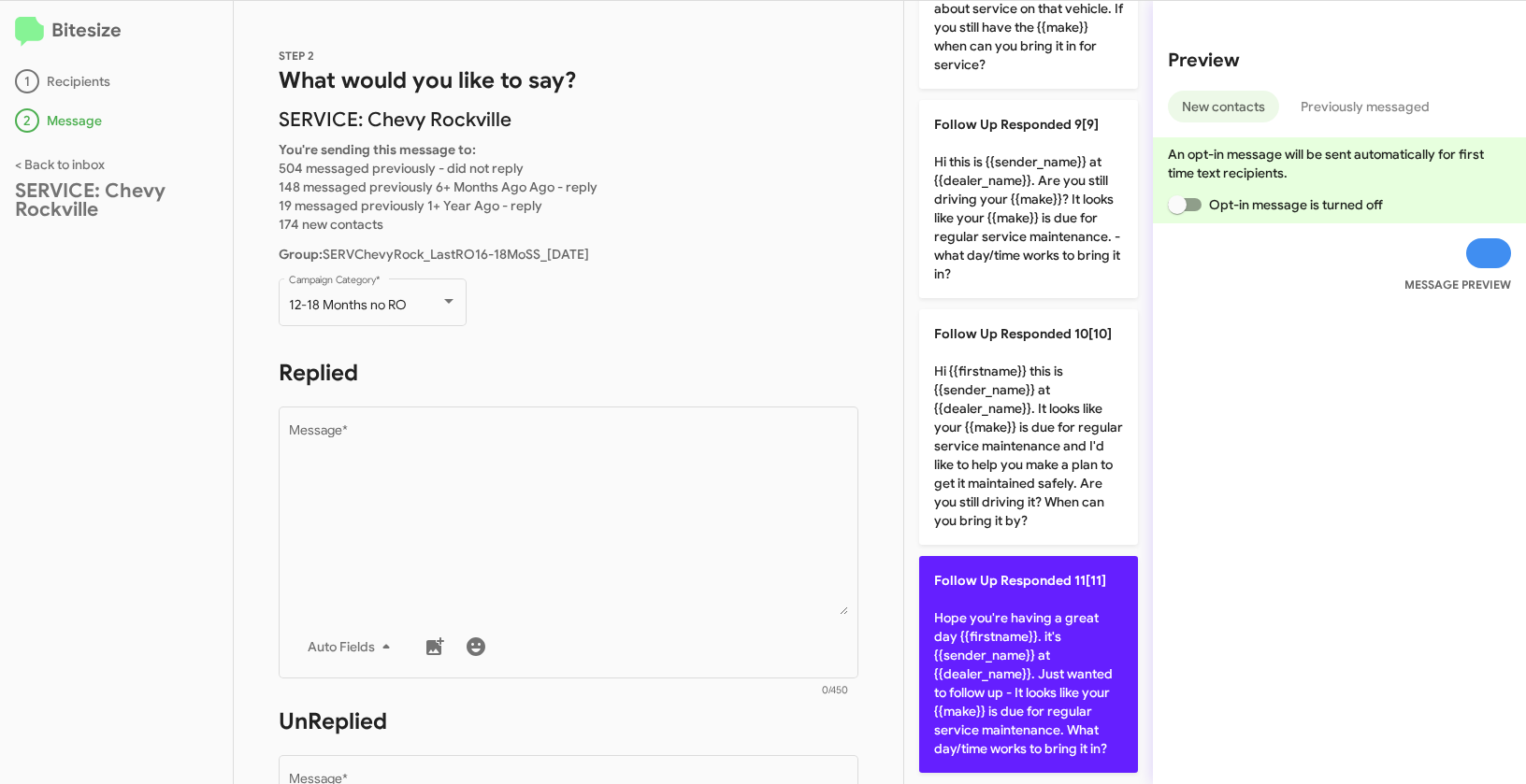
click at [1015, 597] on p "Follow Up Responded 11[11] Hope you're having a great day {{firstname}}. it's {…" at bounding box center [1028, 664] width 219 height 217
type textarea "Hope you're having a great day {{firstname}}. it's {{sender_name}} at {{dealer_…"
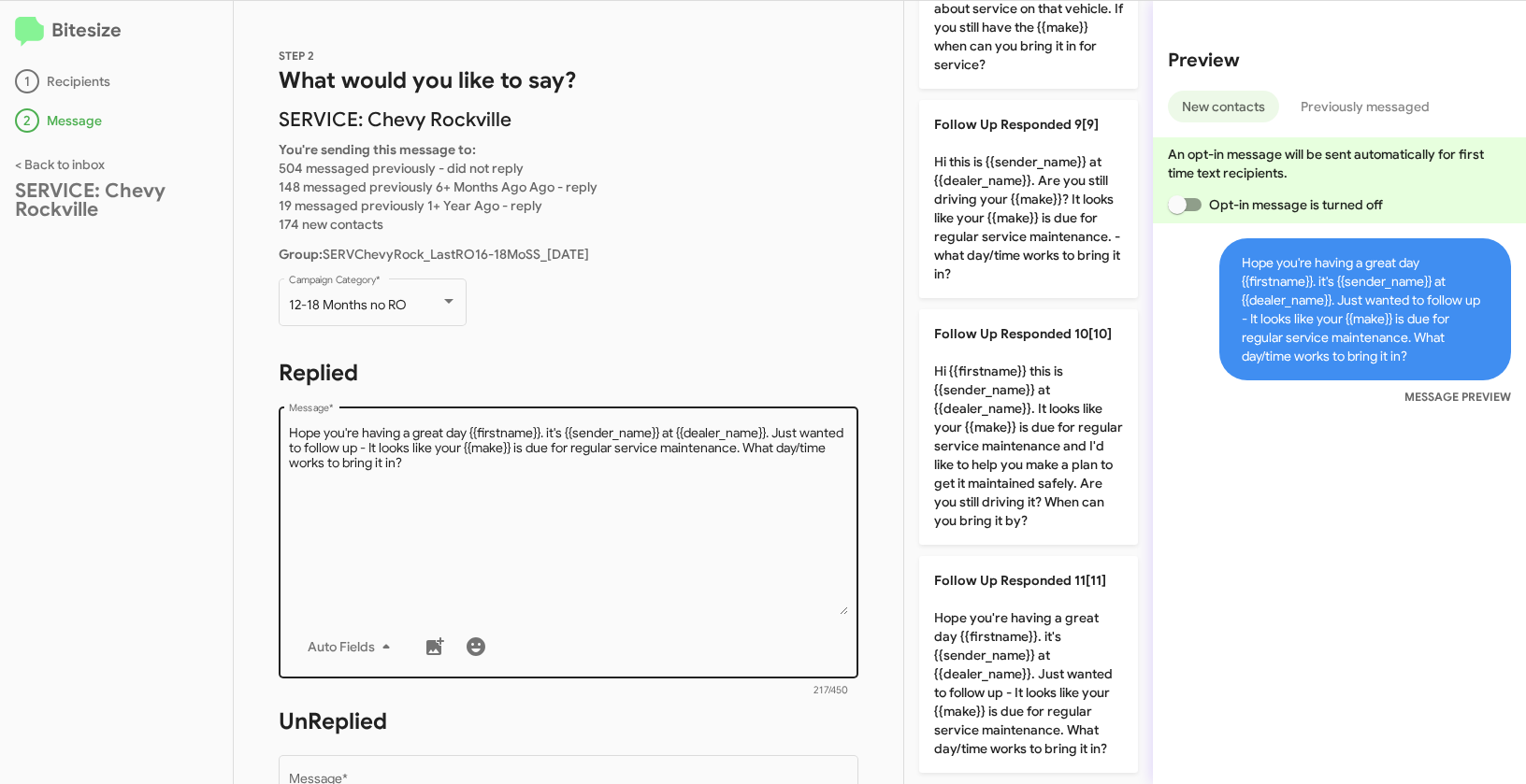
scroll to position [297, 0]
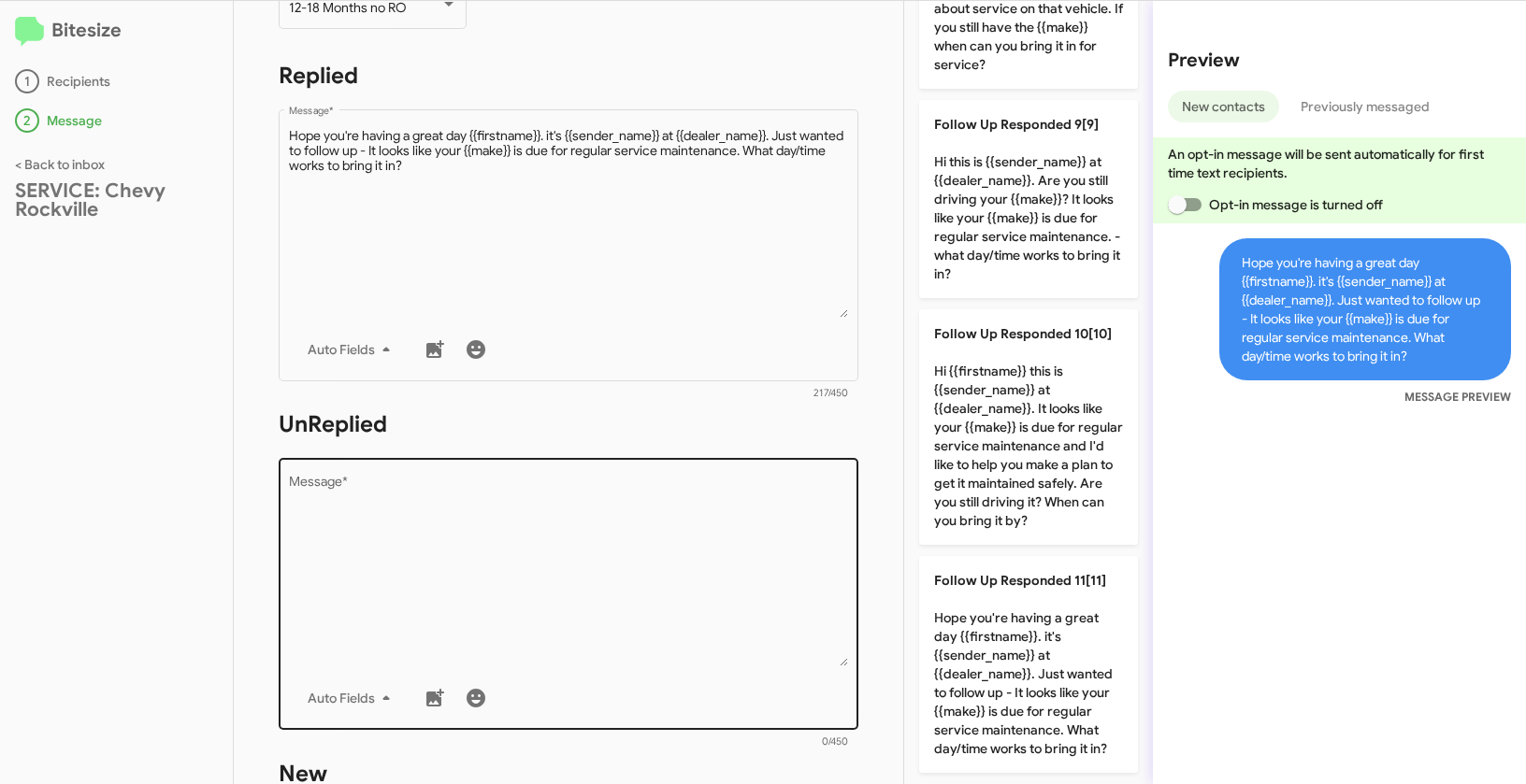
click at [749, 570] on textarea "Message *" at bounding box center [568, 571] width 560 height 190
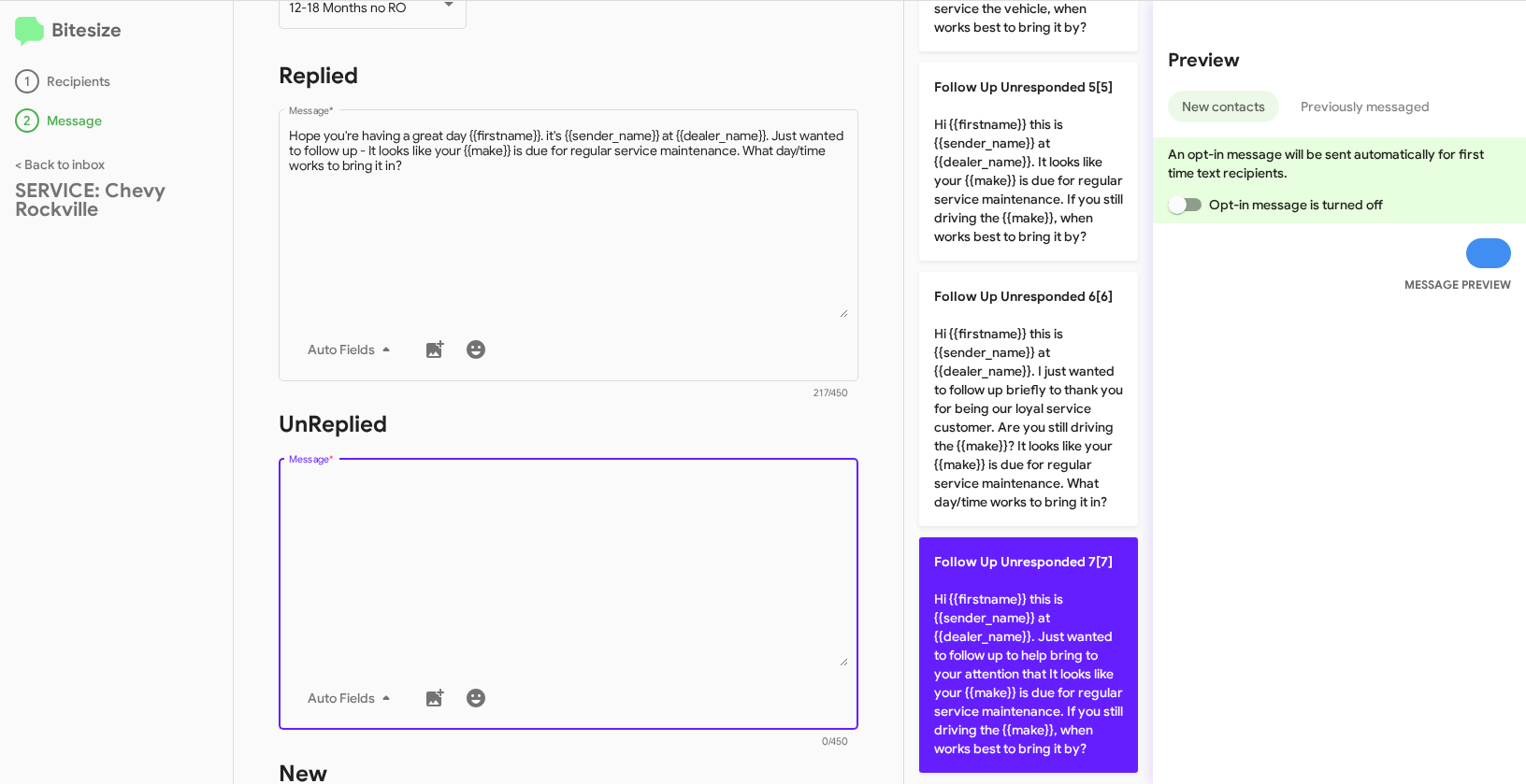
scroll to position [974, 0]
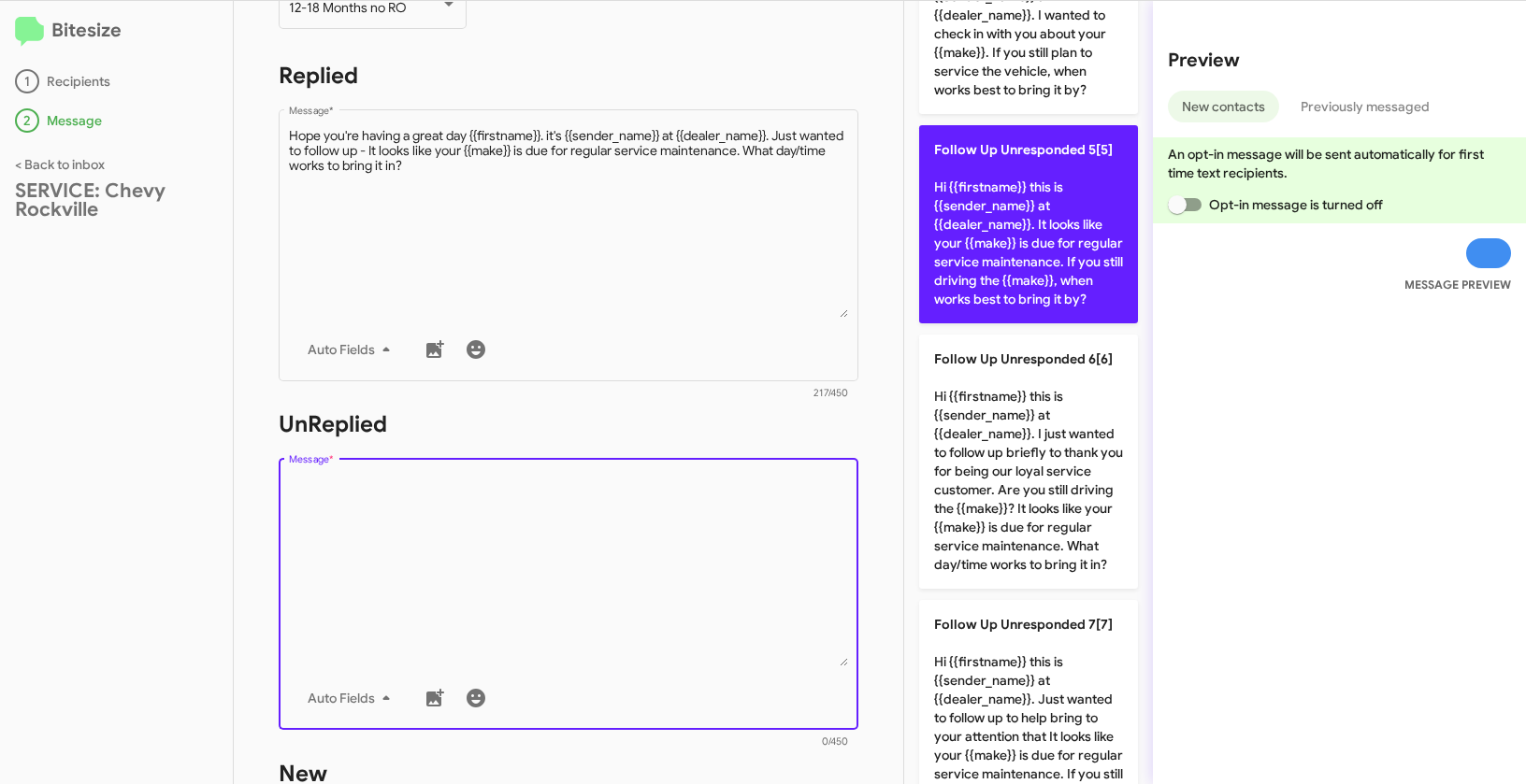
click at [978, 286] on p "Follow Up Unresponded 5[5] Hi {{firstname}} this is {{sender_name}} at {{dealer…" at bounding box center [1028, 224] width 219 height 198
type textarea "Hi {{firstname}} this is {{sender_name}} at {{dealer_name}}. It looks like your…"
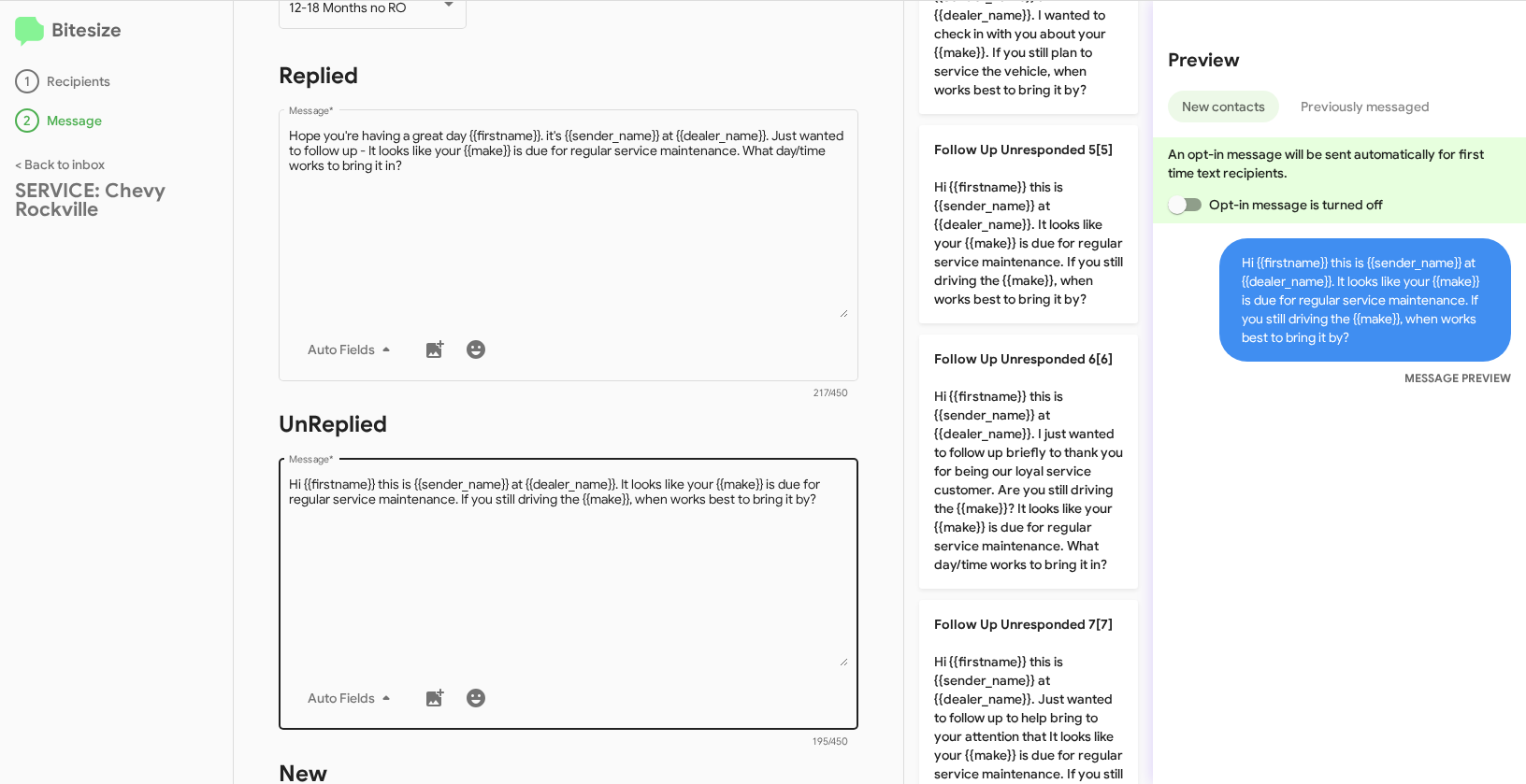
scroll to position [613, 0]
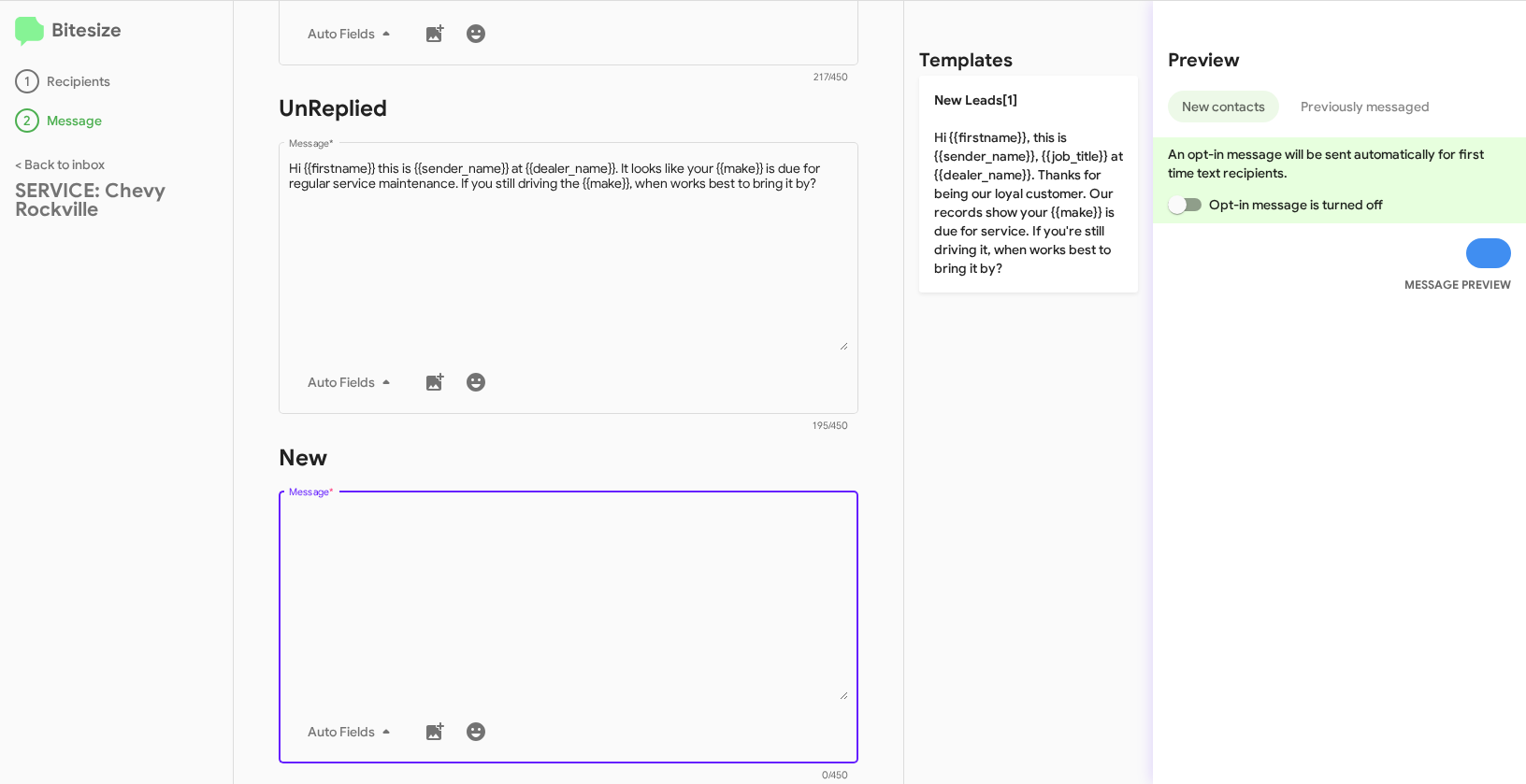
click at [615, 564] on textarea "Message *" at bounding box center [568, 605] width 560 height 190
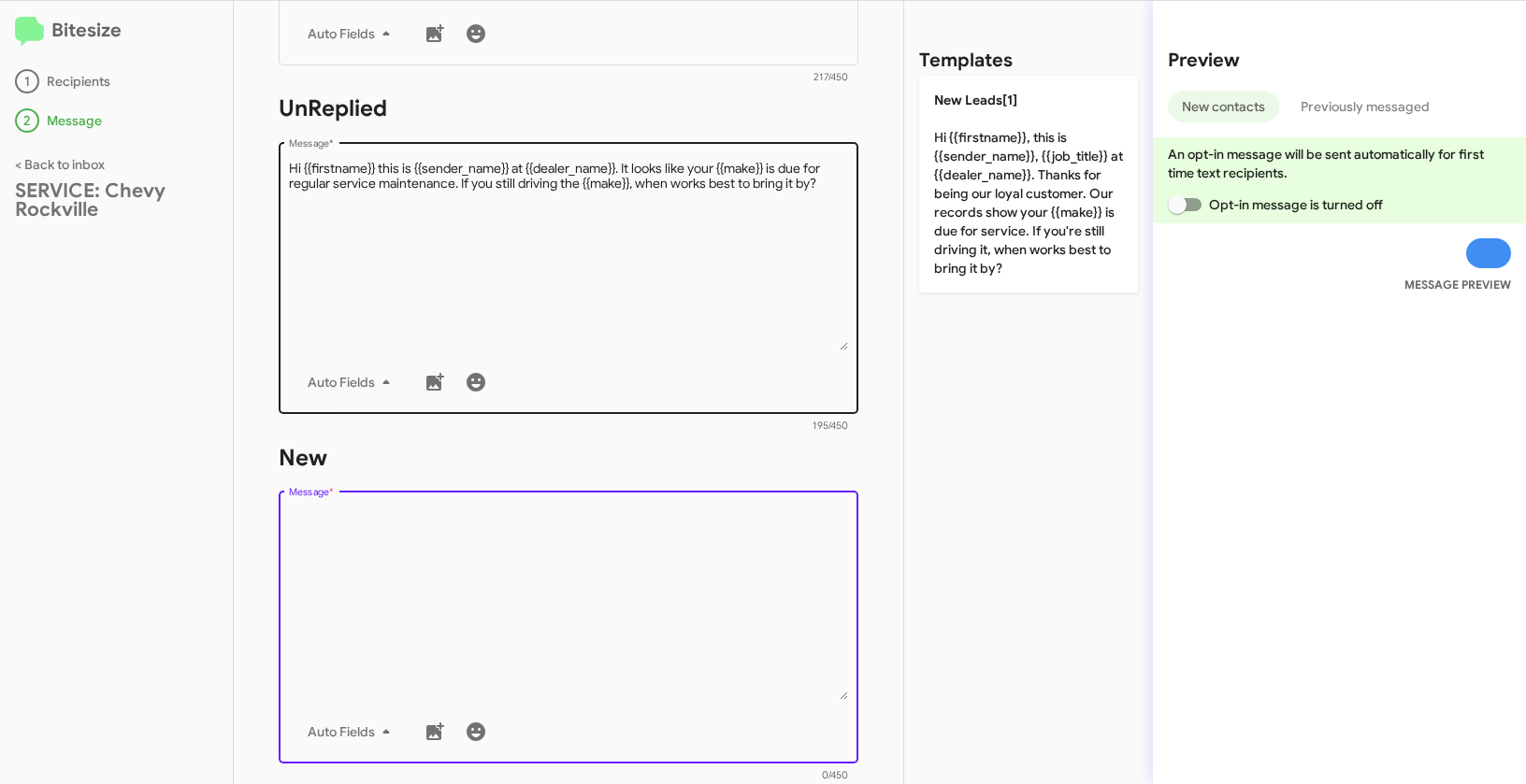
scroll to position [0, 0]
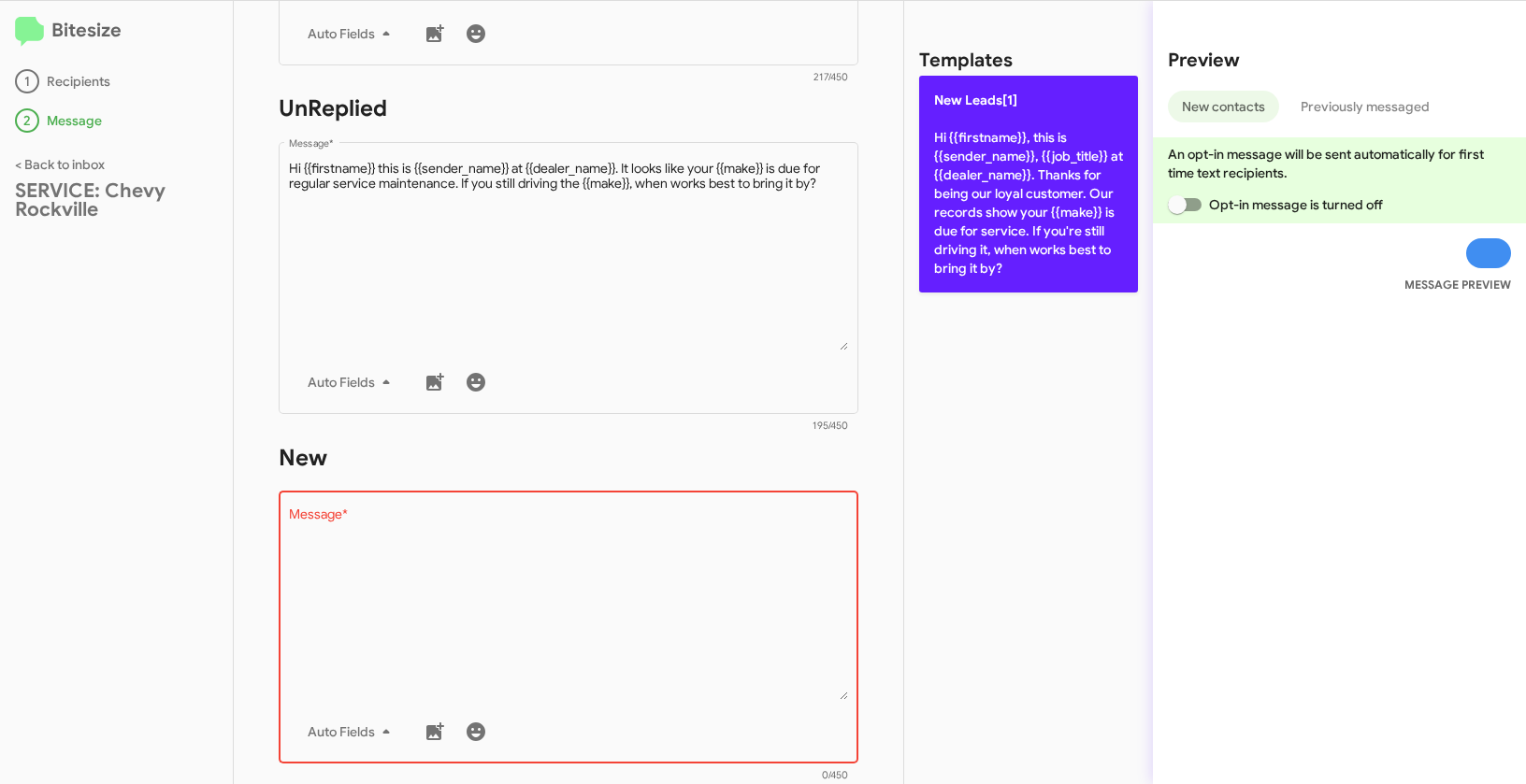
click at [1034, 170] on p "New Leads[1] Hi {{firstname}}, this is {{sender_name}}, {{job_title}} at {{deal…" at bounding box center [1028, 184] width 219 height 217
type textarea "Hi {{firstname}}, this is {{sender_name}}, {{job_title}} at {{dealer_name}}. Th…"
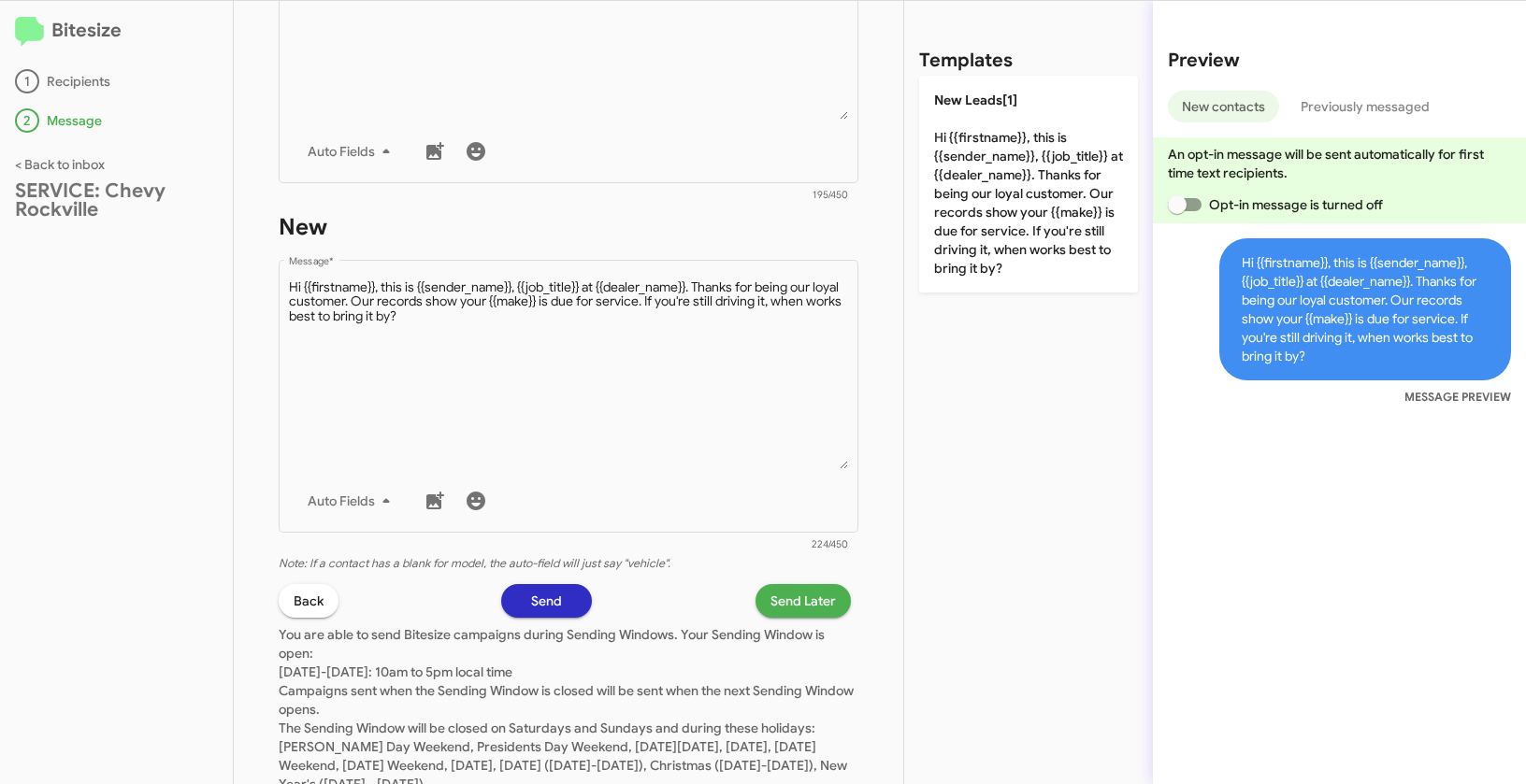
scroll to position [908, 0]
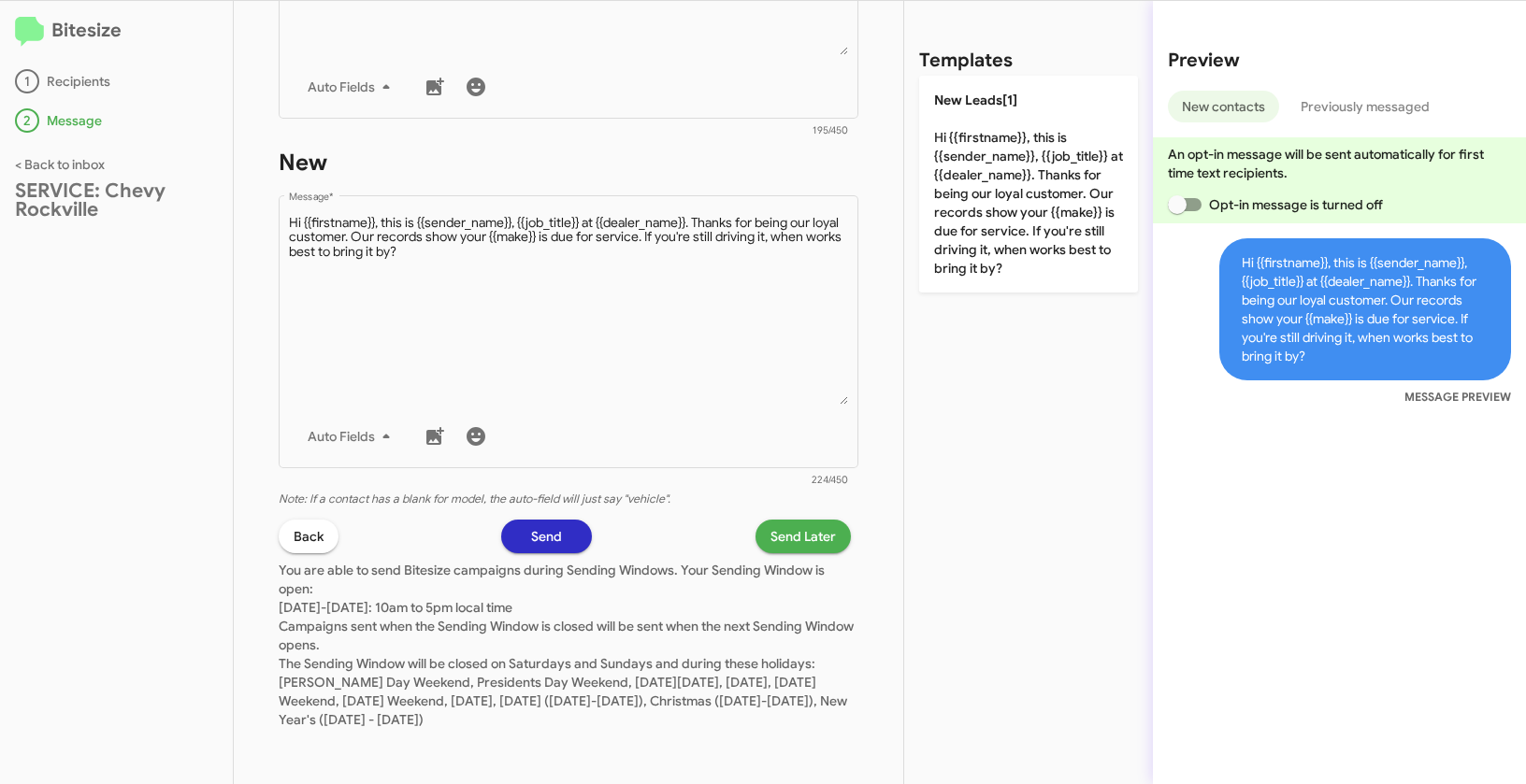
click at [804, 544] on span "Send Later" at bounding box center [802, 536] width 65 height 34
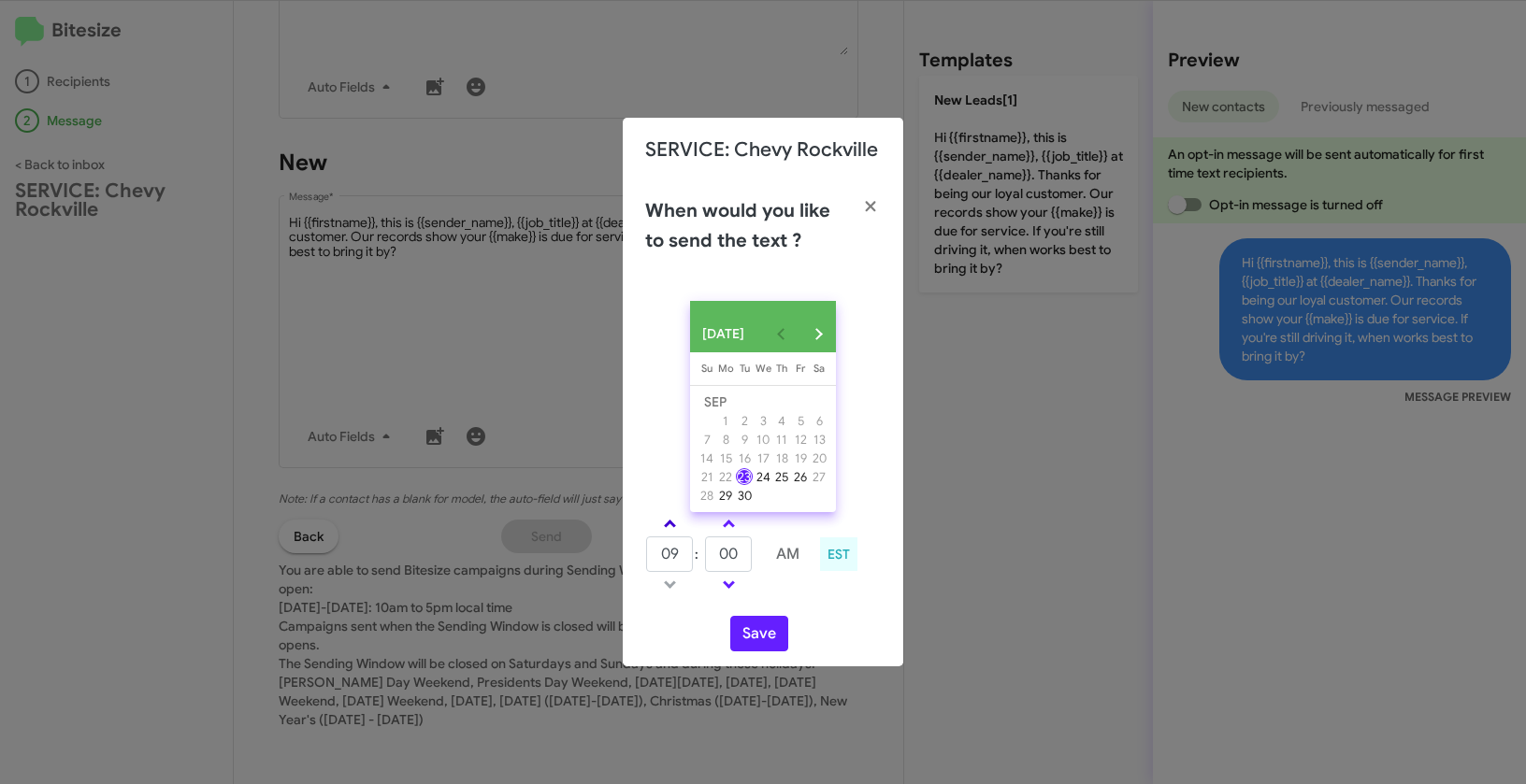
click at [669, 531] on span at bounding box center [669, 525] width 12 height 12
type input "10"
click at [735, 528] on link at bounding box center [729, 523] width 33 height 22
type input "05"
click at [763, 635] on button "Save" at bounding box center [759, 634] width 57 height 36
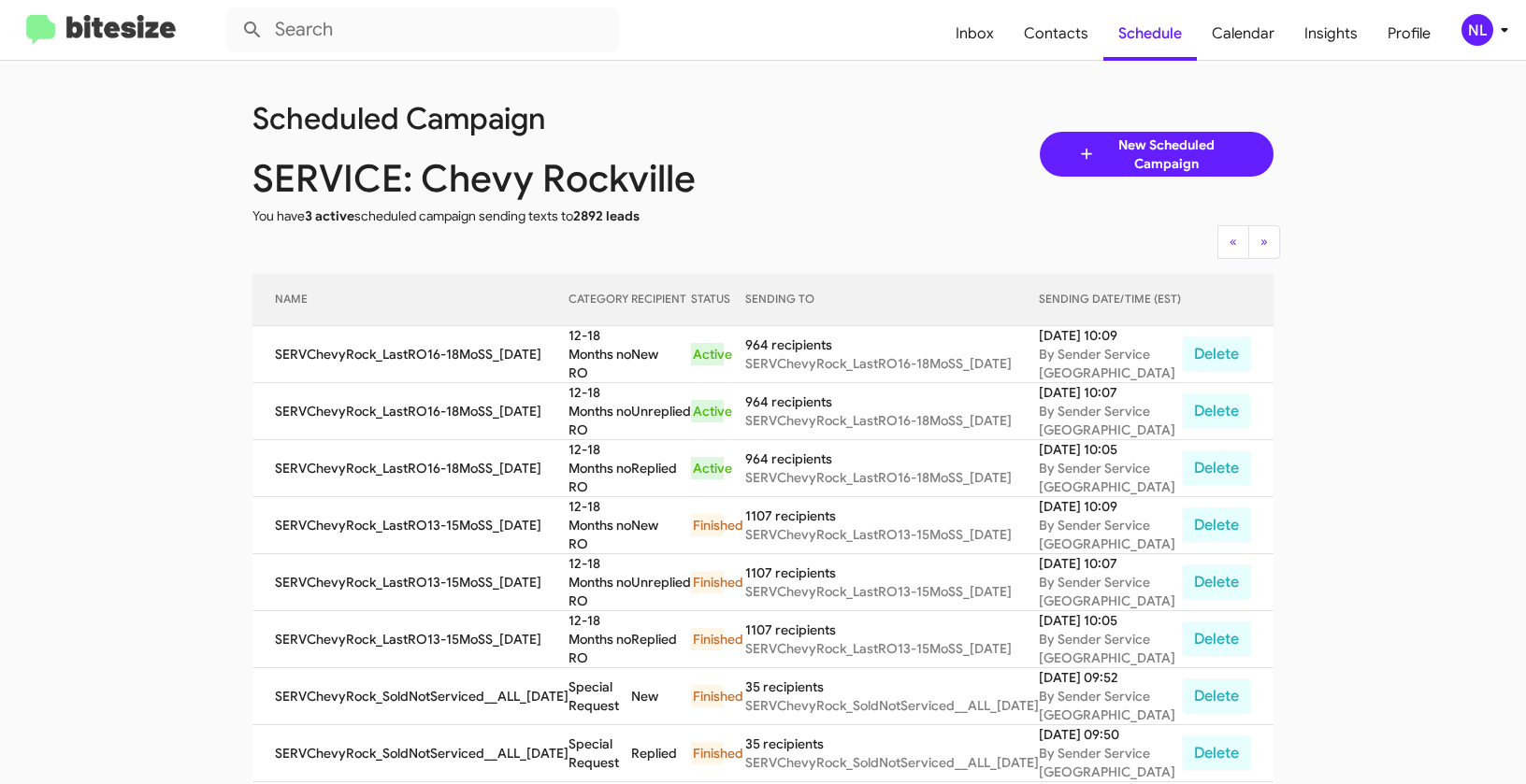
click at [1476, 27] on div "NL" at bounding box center [1477, 30] width 32 height 32
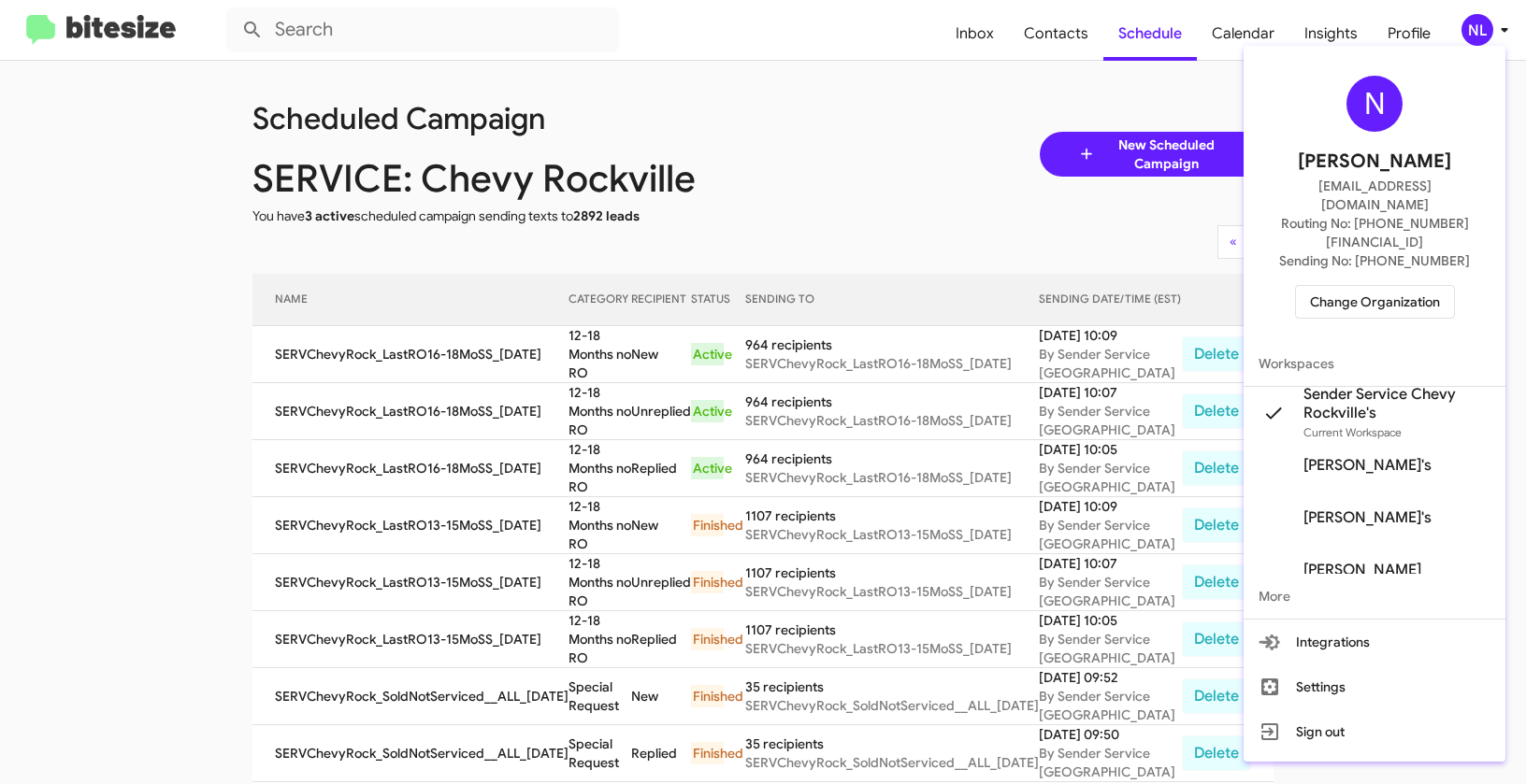
click at [1370, 286] on span "Change Organization" at bounding box center [1374, 302] width 130 height 32
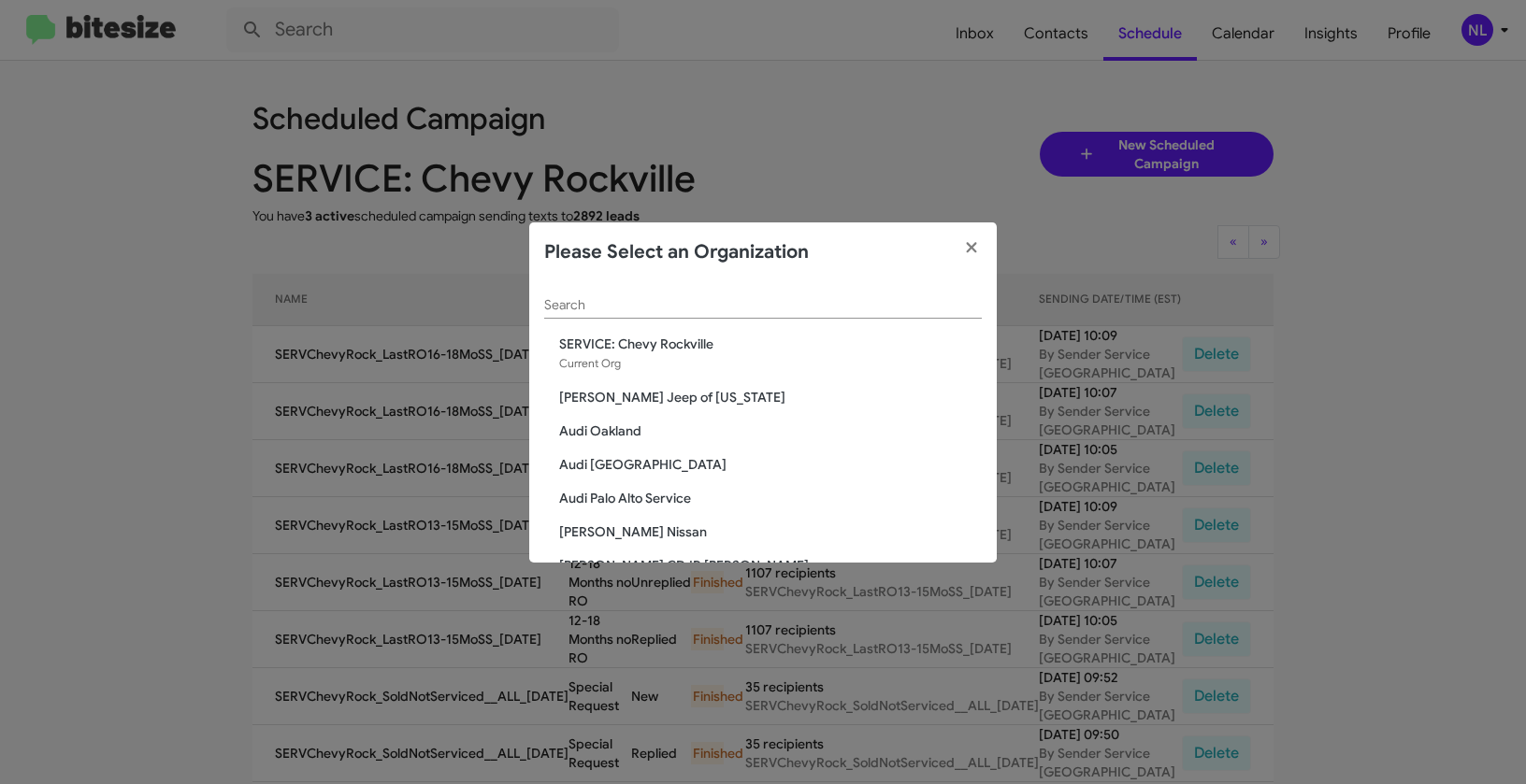
click at [673, 301] on input "Search" at bounding box center [763, 305] width 437 height 15
paste input "SERVICE: [PERSON_NAME]"
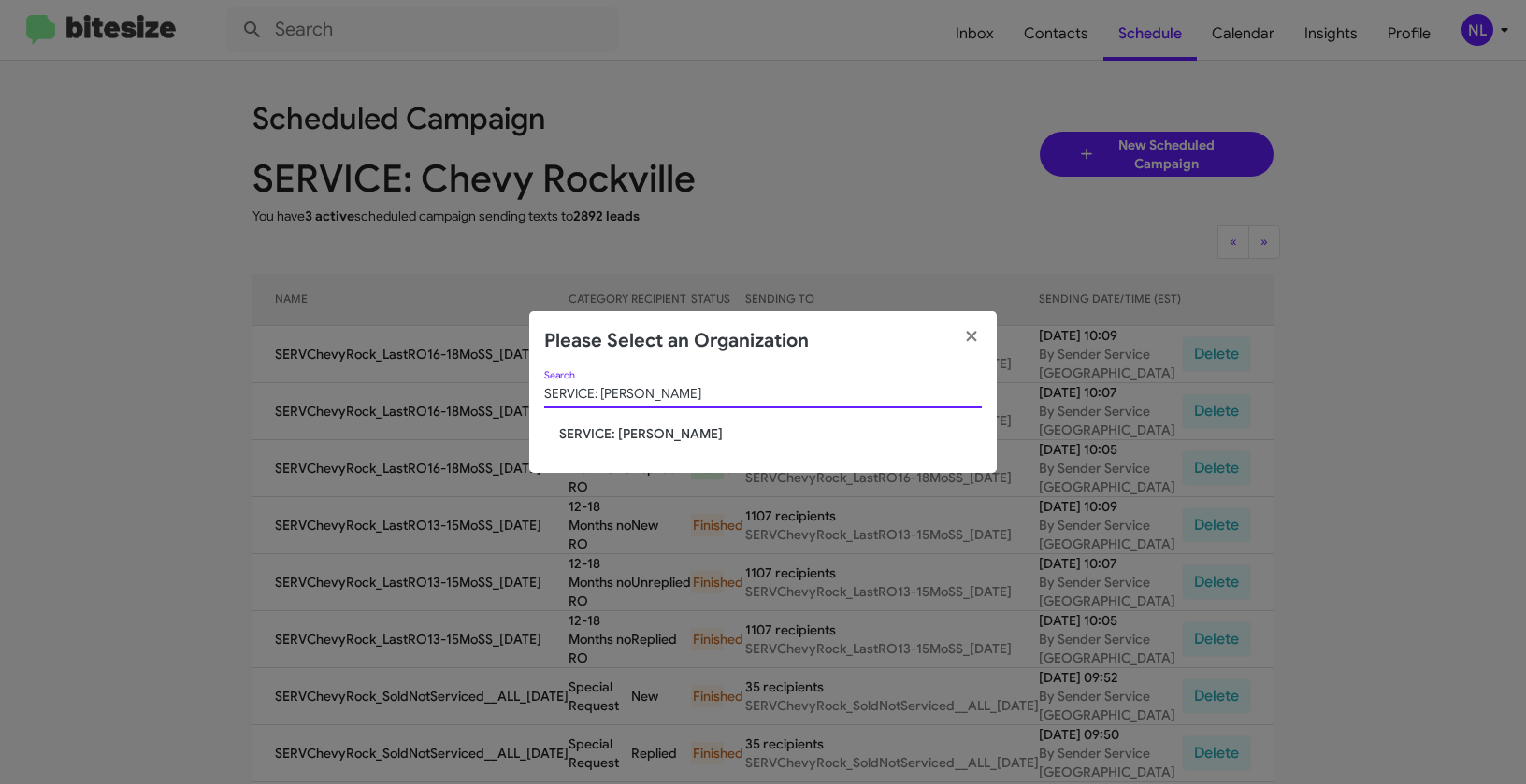
type input "SERVICE: [PERSON_NAME]"
click at [613, 431] on span "SERVICE: [PERSON_NAME]" at bounding box center [770, 433] width 422 height 19
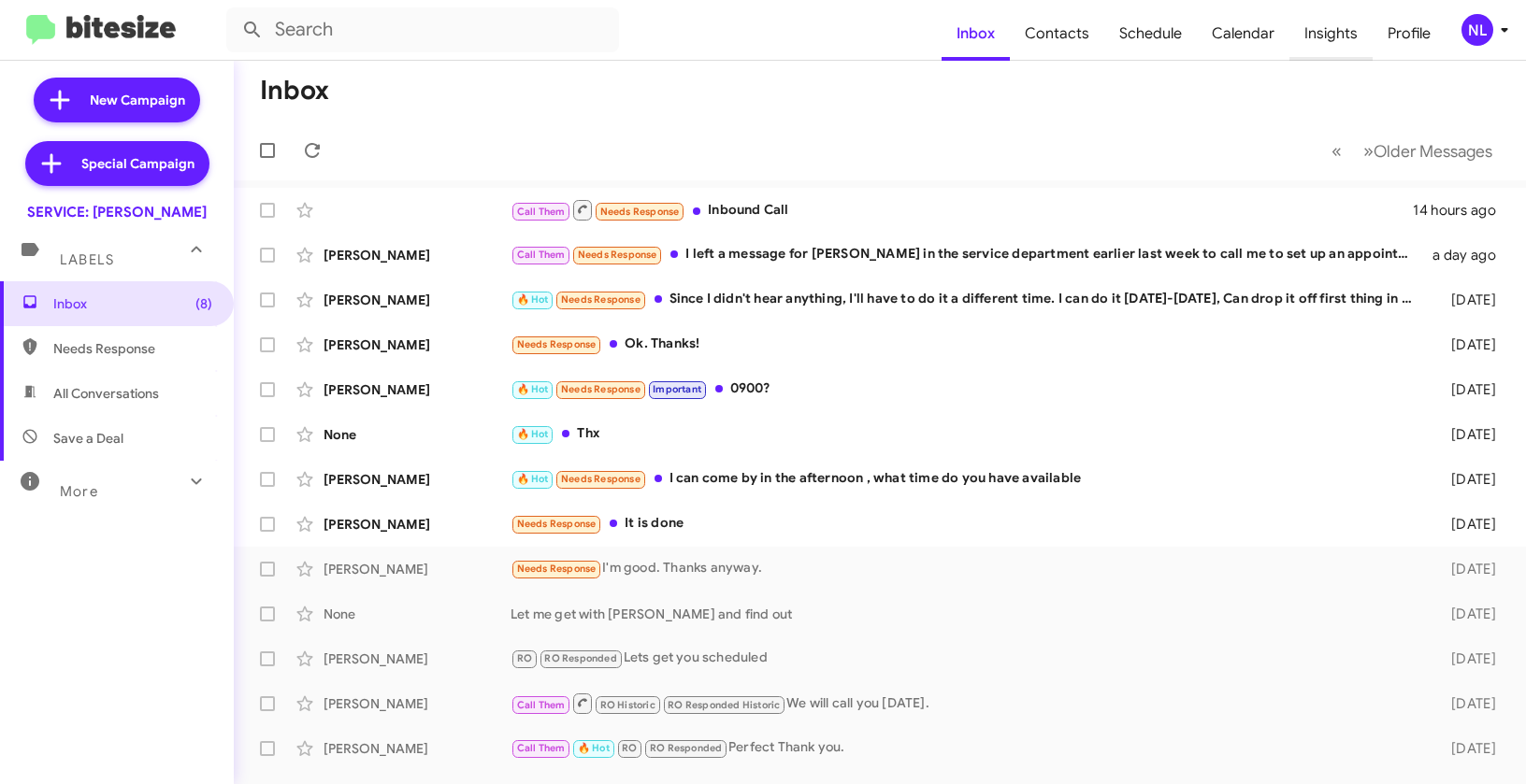
click at [1306, 36] on span "Insights" at bounding box center [1331, 34] width 83 height 55
click at [1331, 30] on span "Insights" at bounding box center [1331, 34] width 83 height 55
click at [1340, 33] on span "Insights" at bounding box center [1331, 34] width 83 height 55
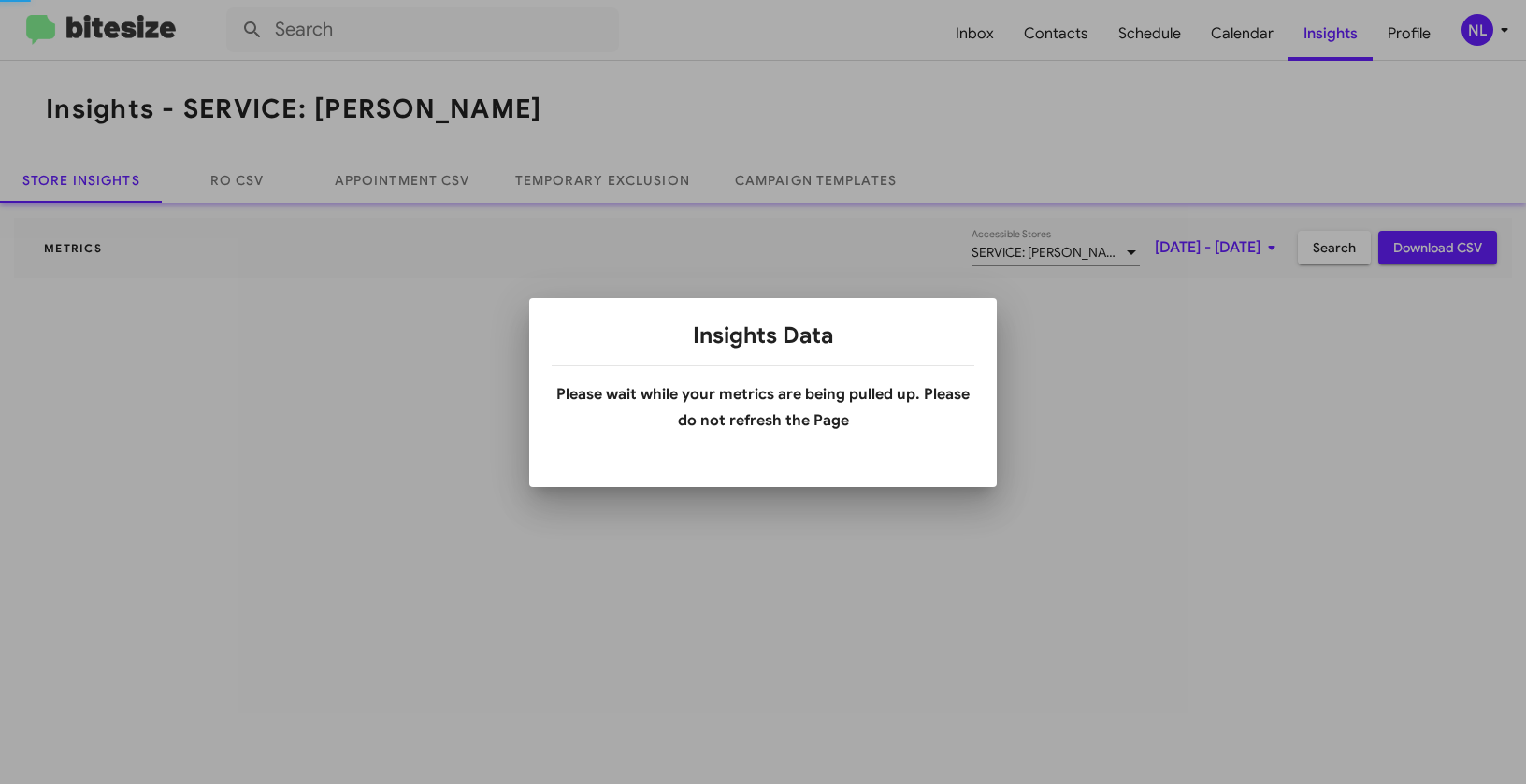
click at [1469, 29] on div at bounding box center [763, 392] width 1526 height 784
click at [791, 100] on div at bounding box center [763, 392] width 1526 height 784
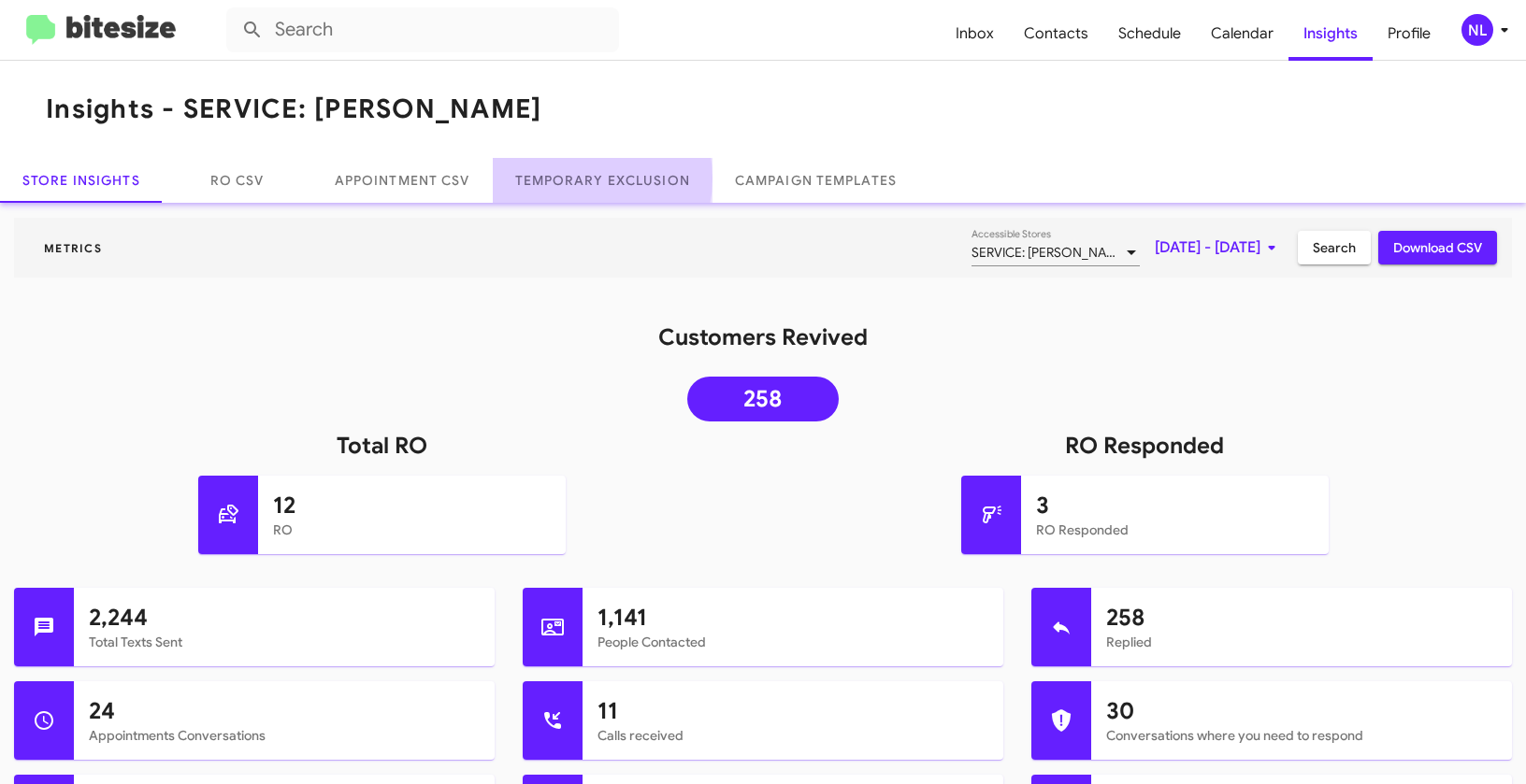
click at [578, 178] on link "Temporary Exclusion" at bounding box center [602, 181] width 220 height 45
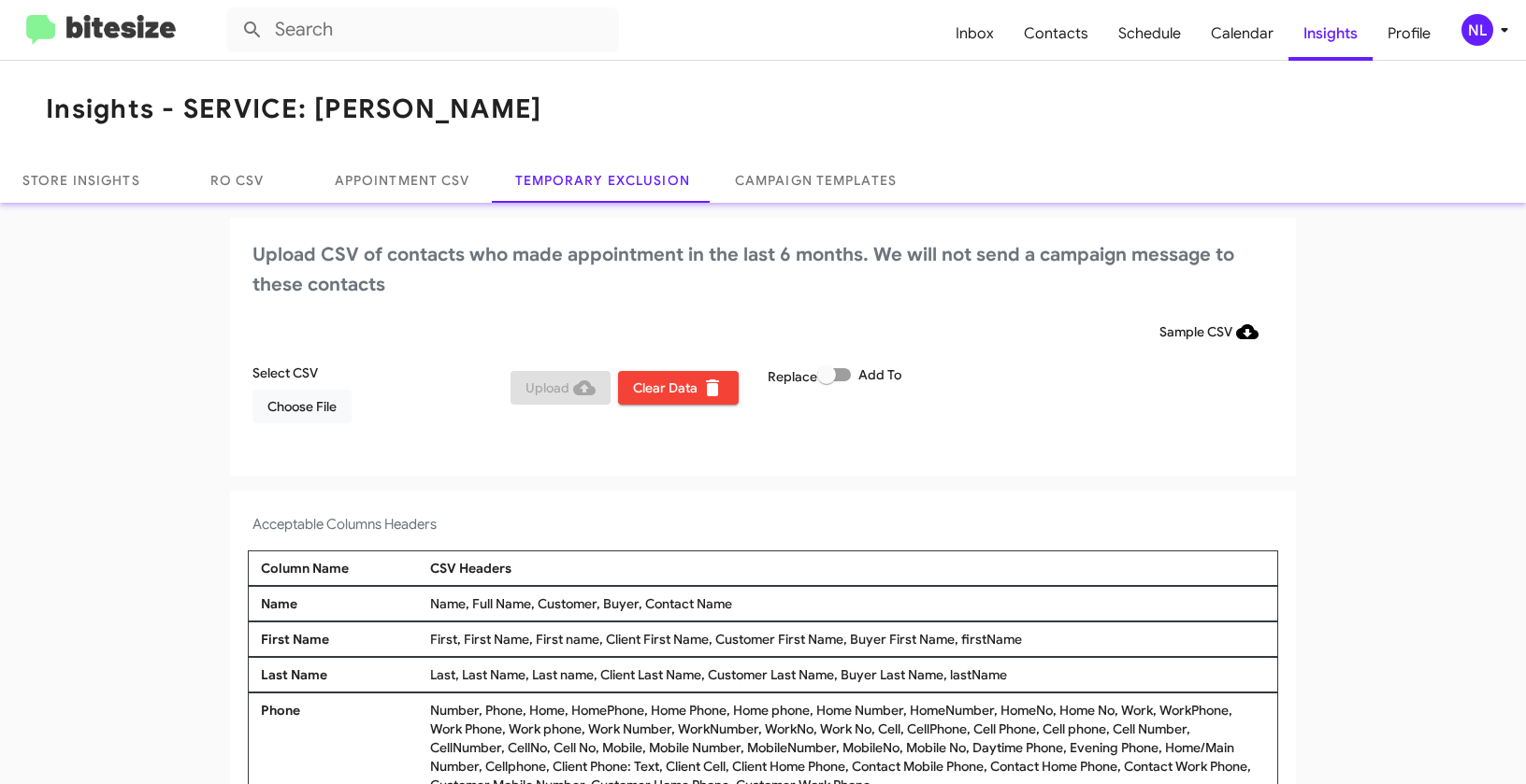
click at [1480, 38] on div "NL" at bounding box center [1477, 30] width 32 height 32
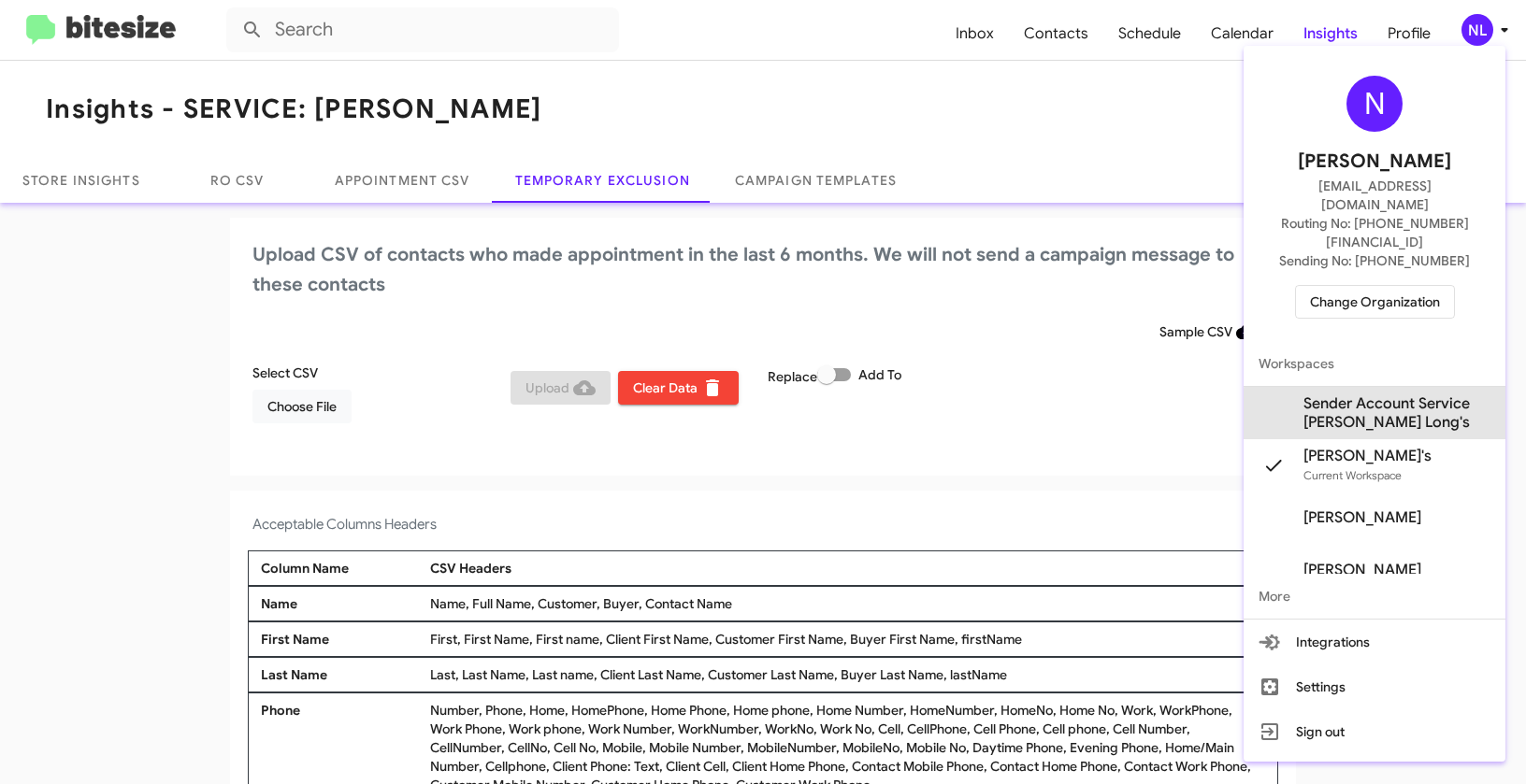
click at [1387, 395] on span "Sender Account Service Daniels Long's" at bounding box center [1397, 414] width 187 height 38
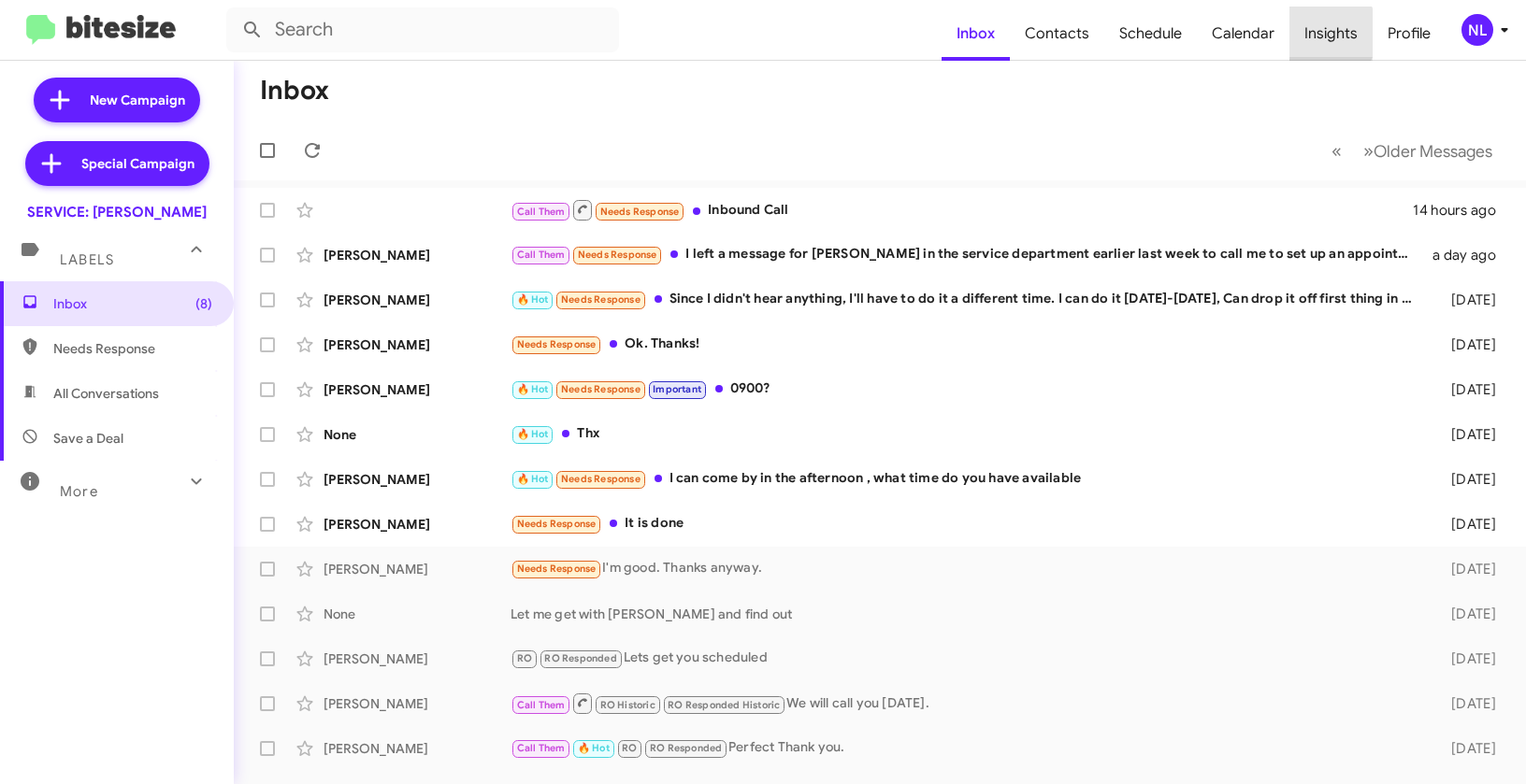
click at [1322, 33] on span "Insights" at bounding box center [1331, 34] width 83 height 55
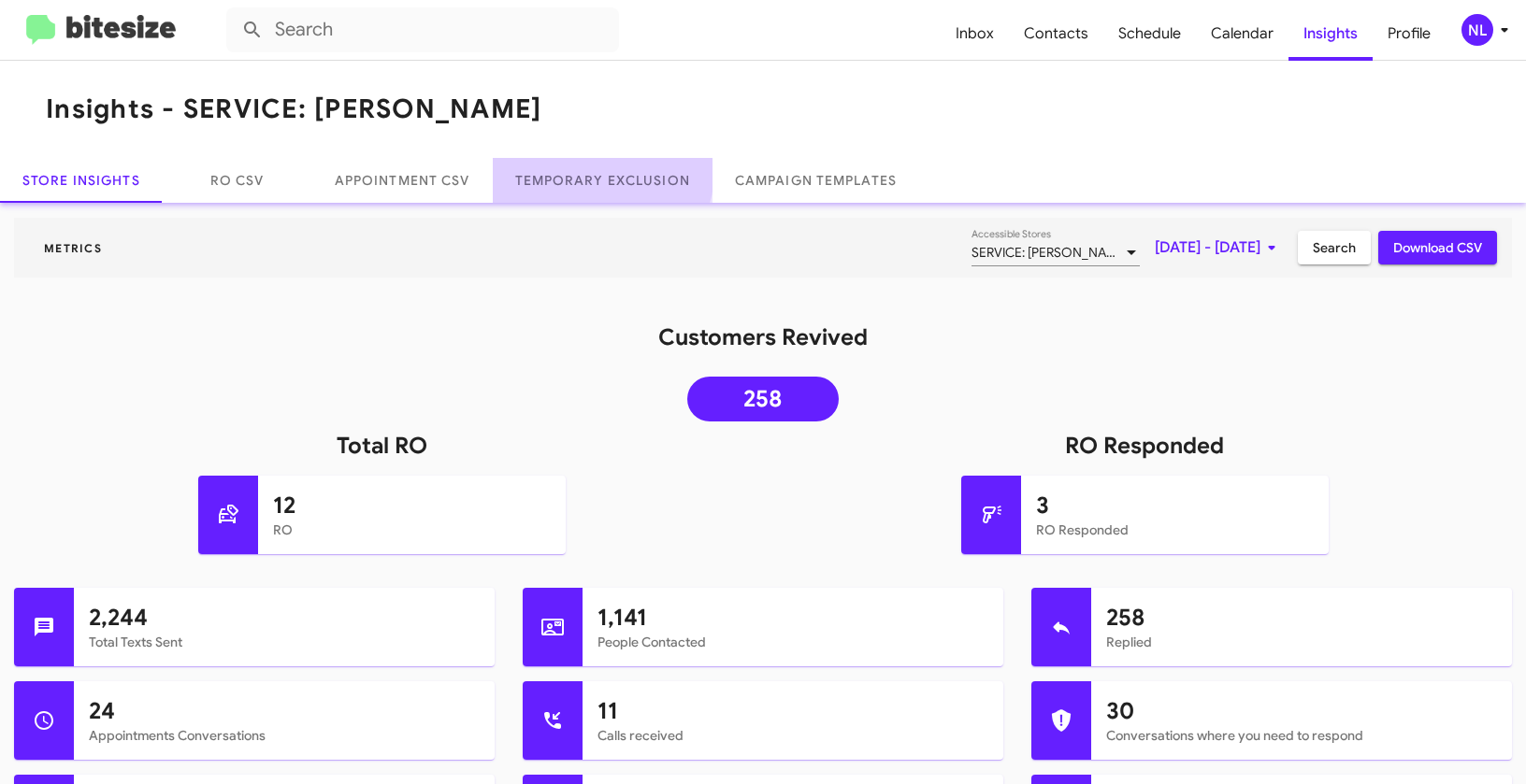
click at [598, 171] on link "Temporary Exclusion" at bounding box center [602, 181] width 220 height 45
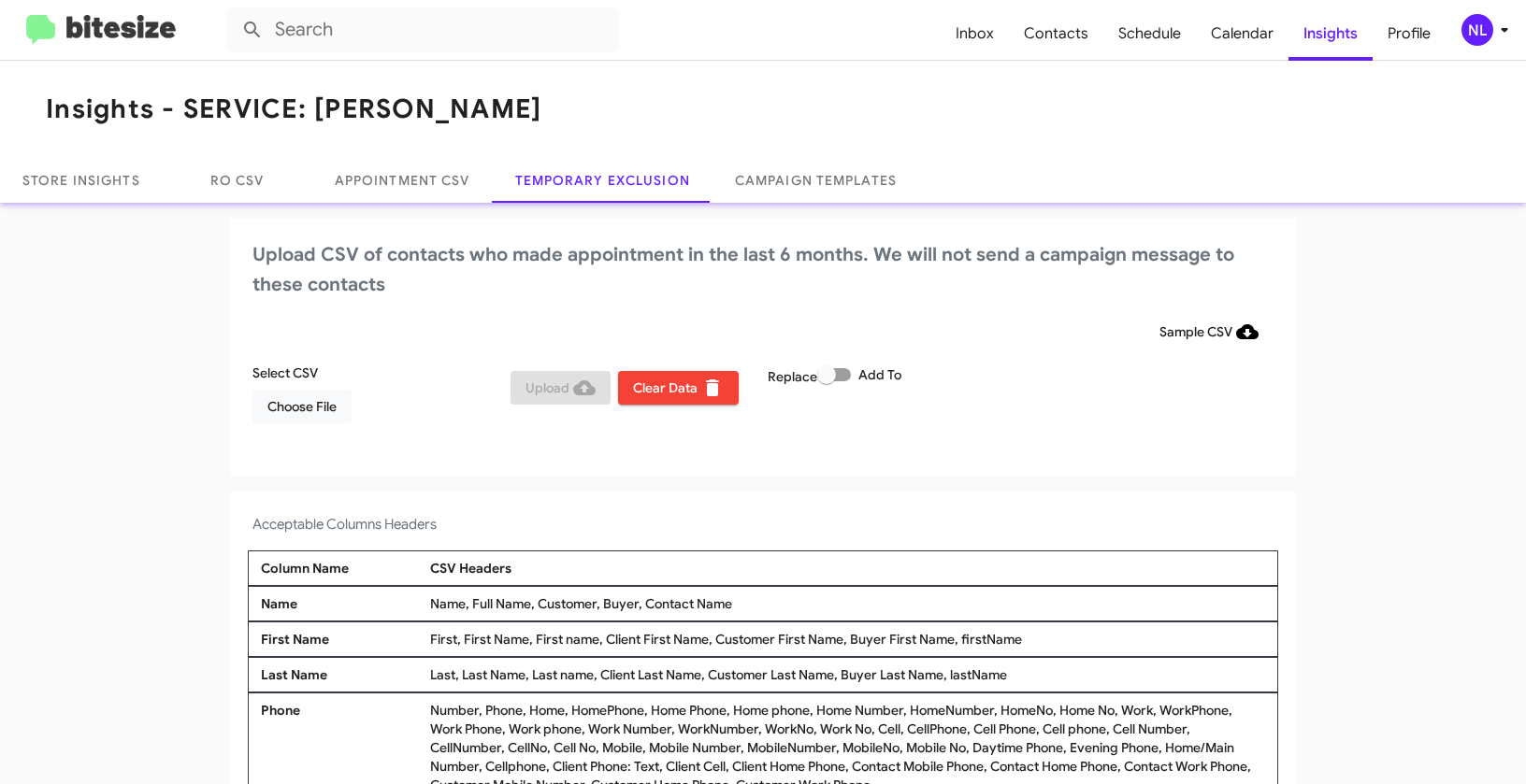
click at [1476, 31] on div "NL" at bounding box center [1477, 30] width 32 height 32
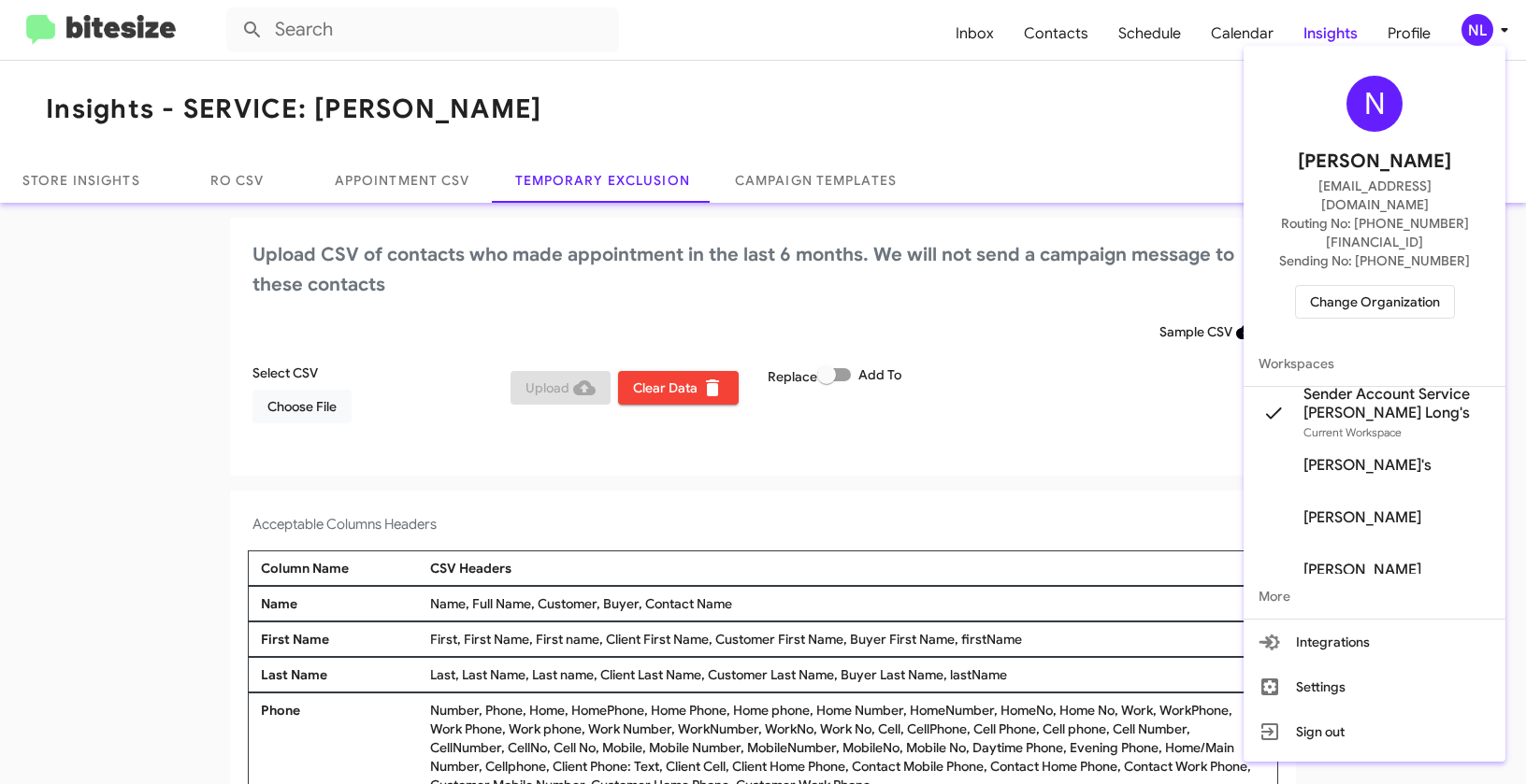
click at [413, 351] on div at bounding box center [763, 392] width 1526 height 784
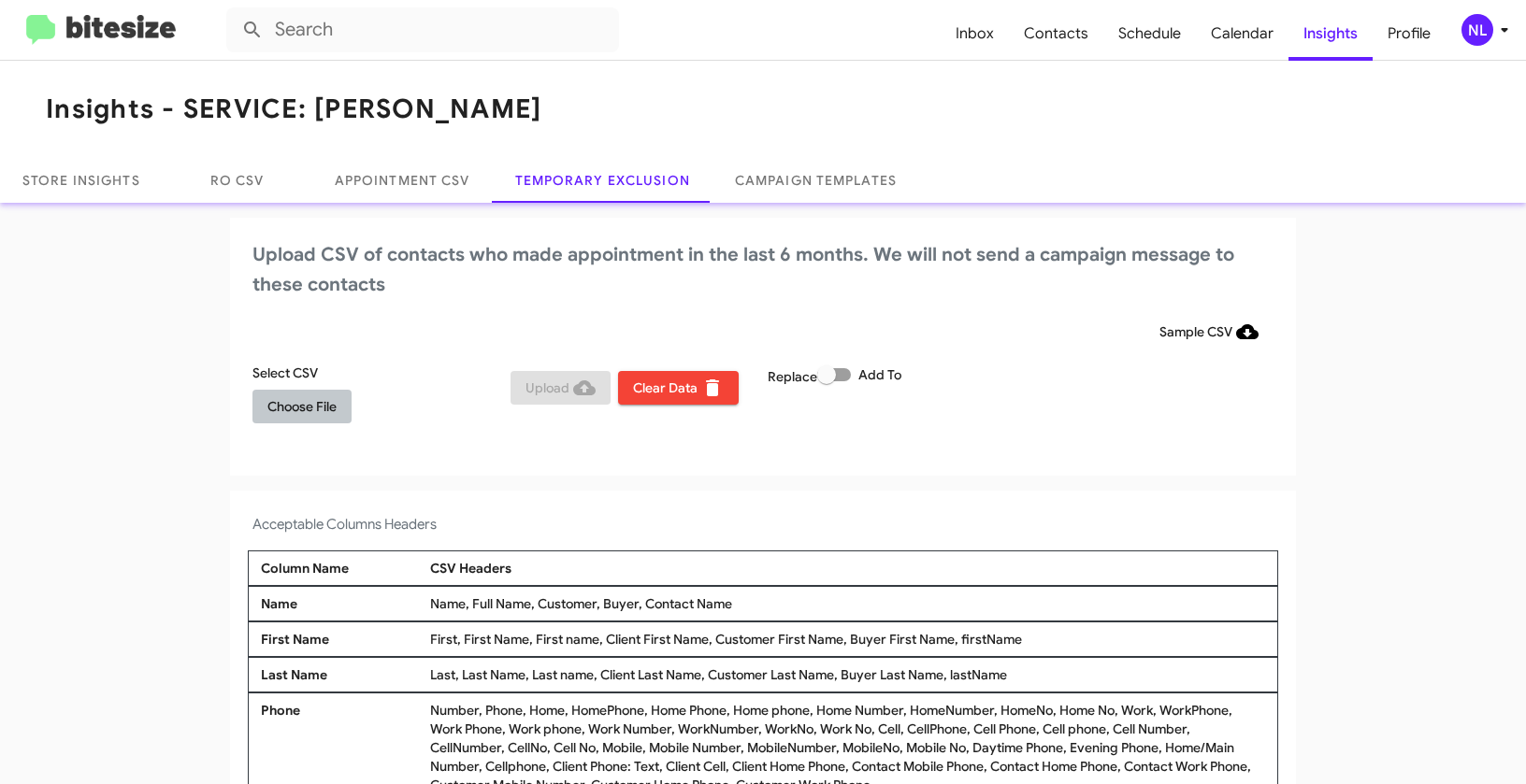
click at [289, 420] on span "Choose File" at bounding box center [302, 407] width 69 height 34
click at [294, 415] on span "Choose File" at bounding box center [302, 407] width 69 height 34
click at [280, 408] on span "Choose File" at bounding box center [302, 407] width 69 height 34
click at [924, 484] on app-temporary-exclusion-csv "Upload CSV of contacts who made appointment in the last 6 months. We will not s…" at bounding box center [763, 539] width 1526 height 643
click at [287, 401] on span "Choose File" at bounding box center [302, 407] width 69 height 34
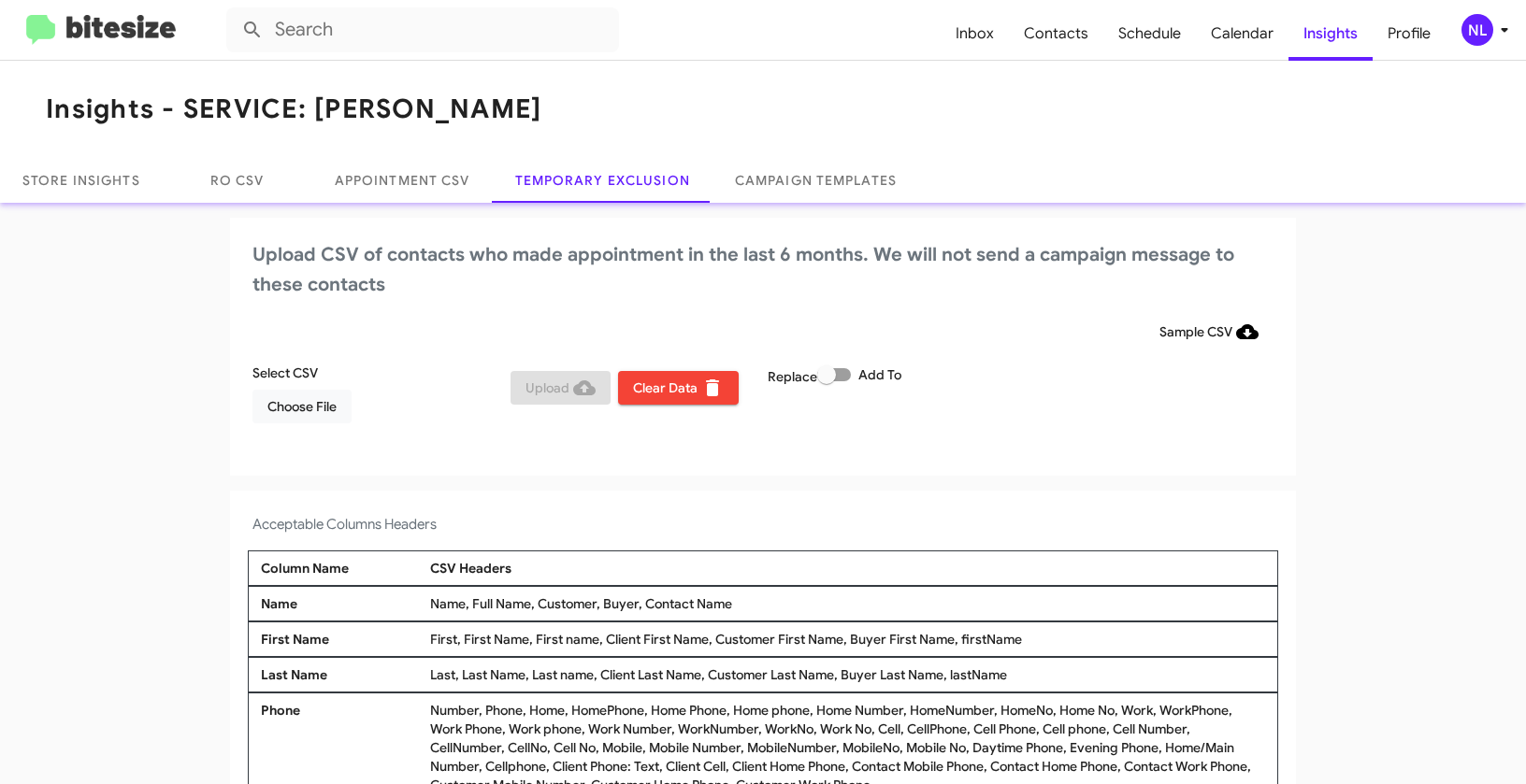
drag, startPoint x: 640, startPoint y: 602, endPoint x: 772, endPoint y: 608, distance: 132.1
click at [772, 608] on div "Name, Full Name, Customer, Buyer, Contact Name" at bounding box center [847, 604] width 845 height 19
copy div "Contact Name"
click at [313, 416] on span "Choose File" at bounding box center [302, 407] width 69 height 34
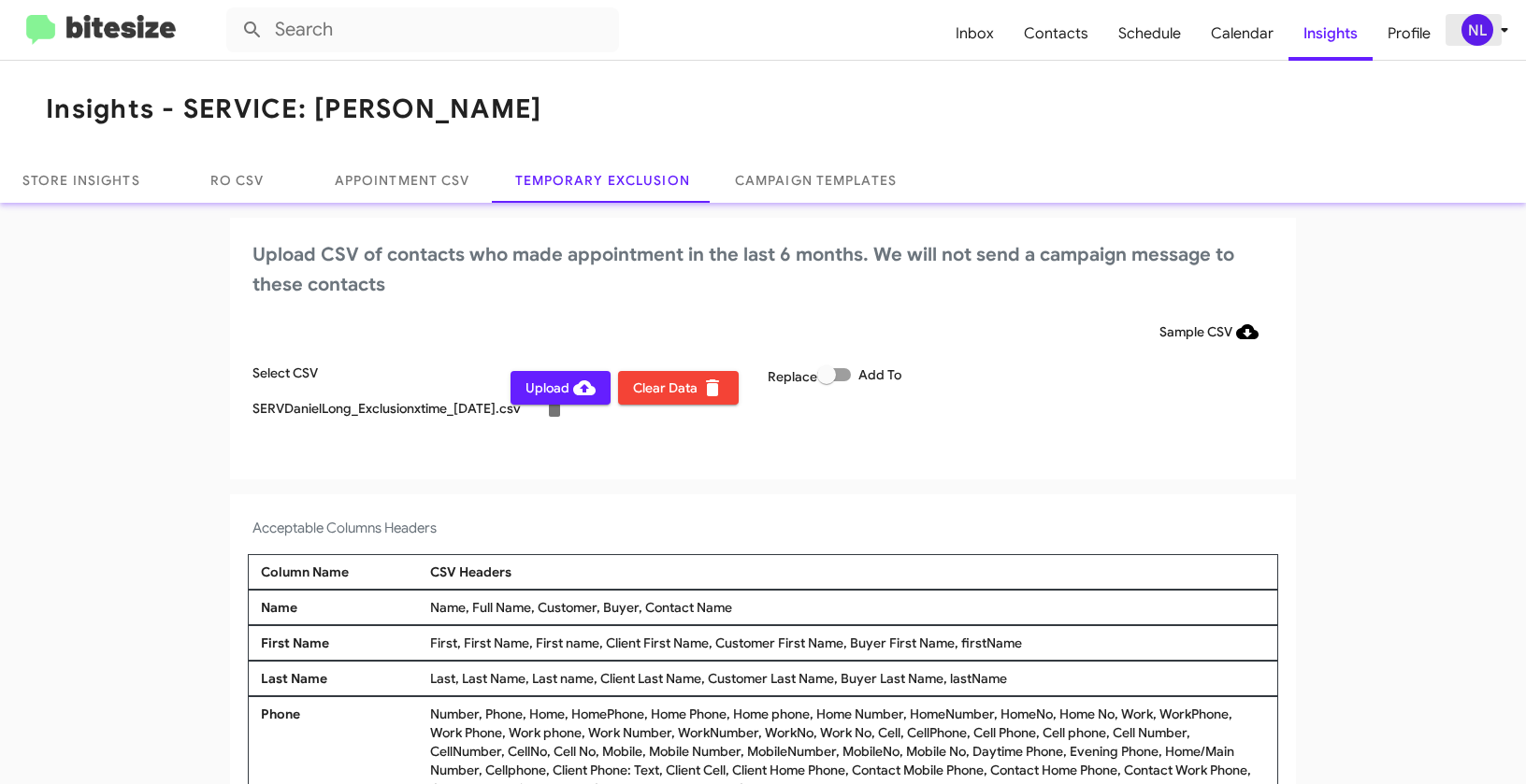
click at [1496, 30] on icon at bounding box center [1504, 30] width 23 height 23
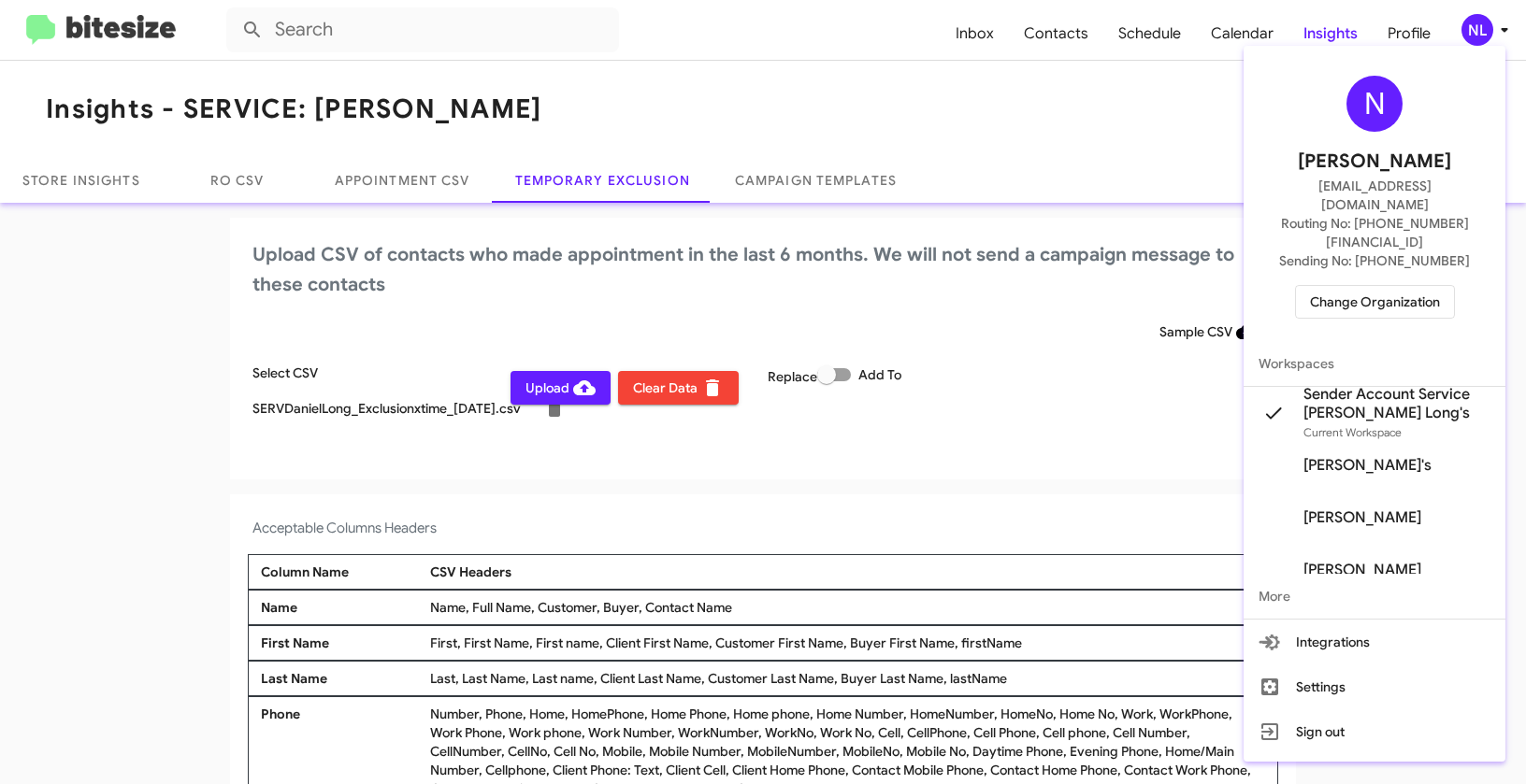
click at [917, 466] on div at bounding box center [763, 392] width 1526 height 784
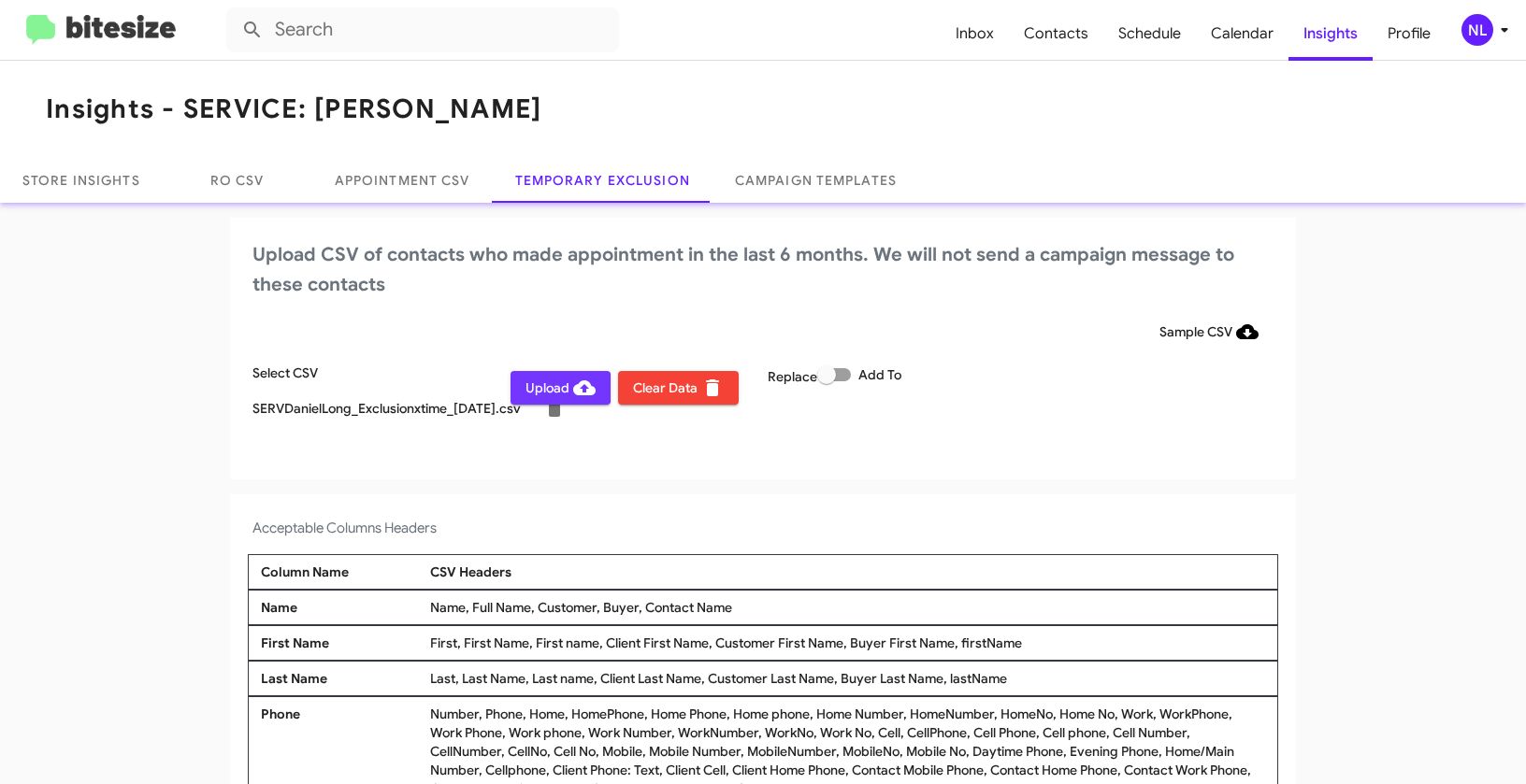
click at [539, 388] on span "Upload" at bounding box center [560, 388] width 70 height 34
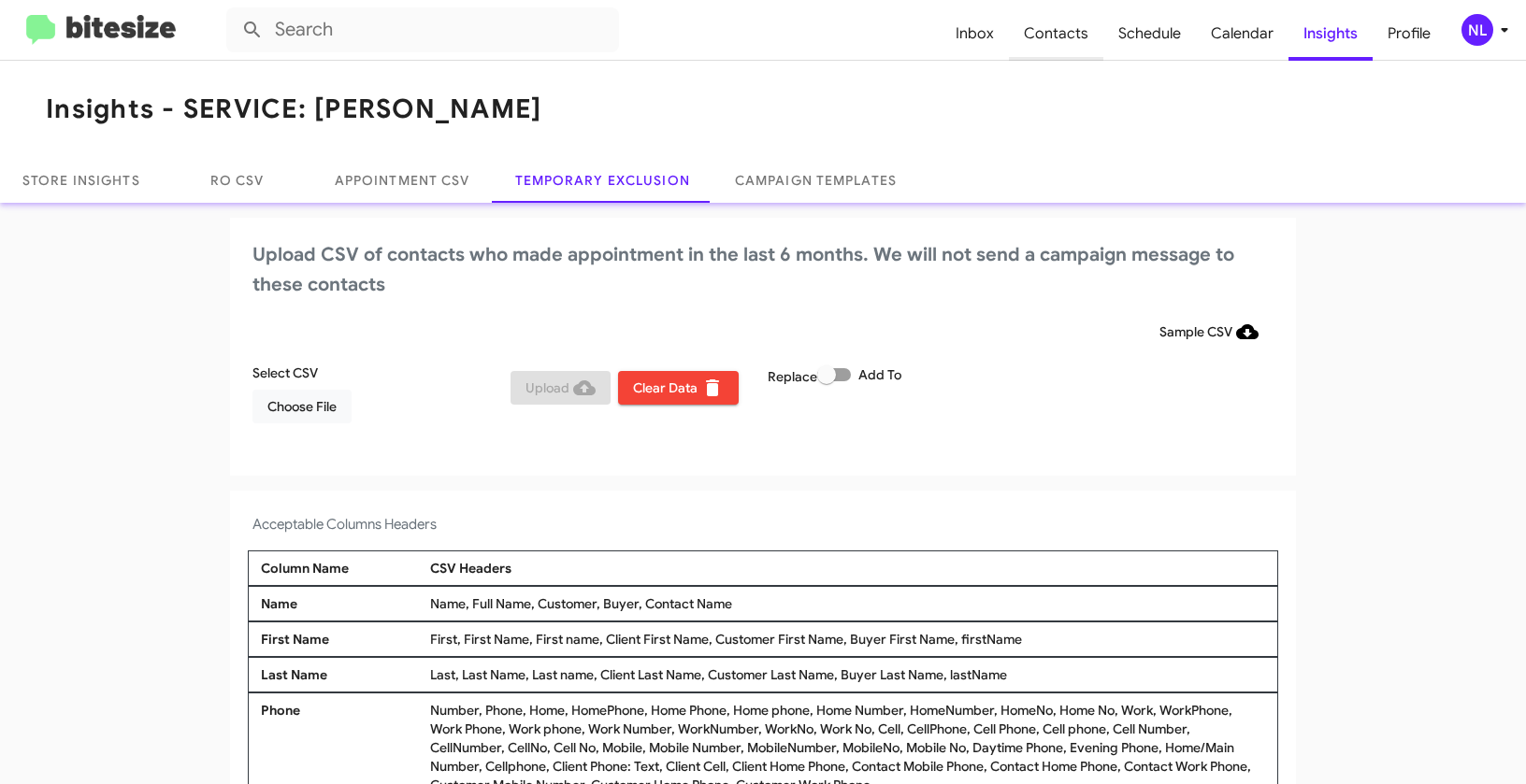
click at [1058, 31] on span "Contacts" at bounding box center [1056, 34] width 94 height 55
type input "in:groups"
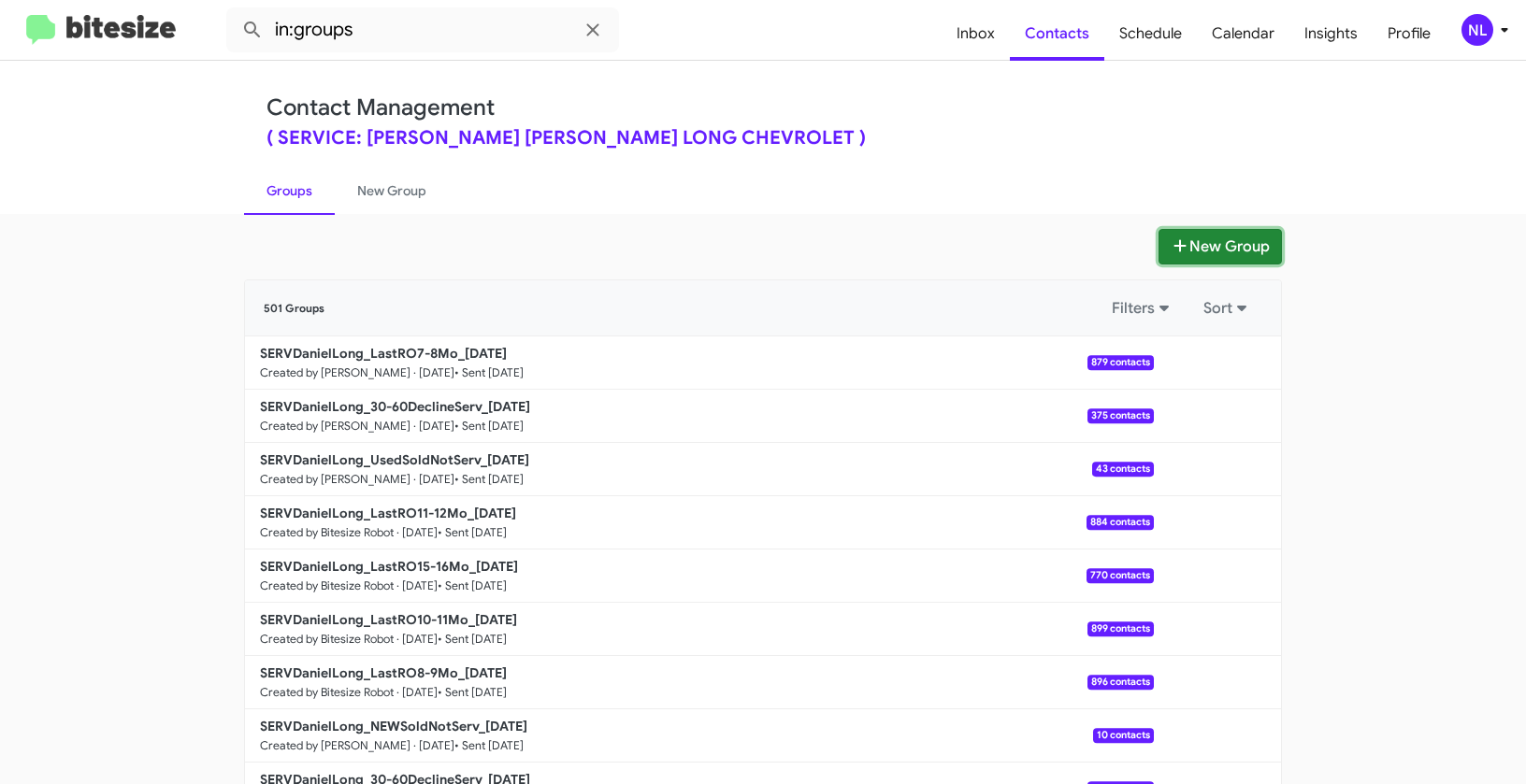
click at [1209, 247] on button "New Group" at bounding box center [1220, 247] width 123 height 36
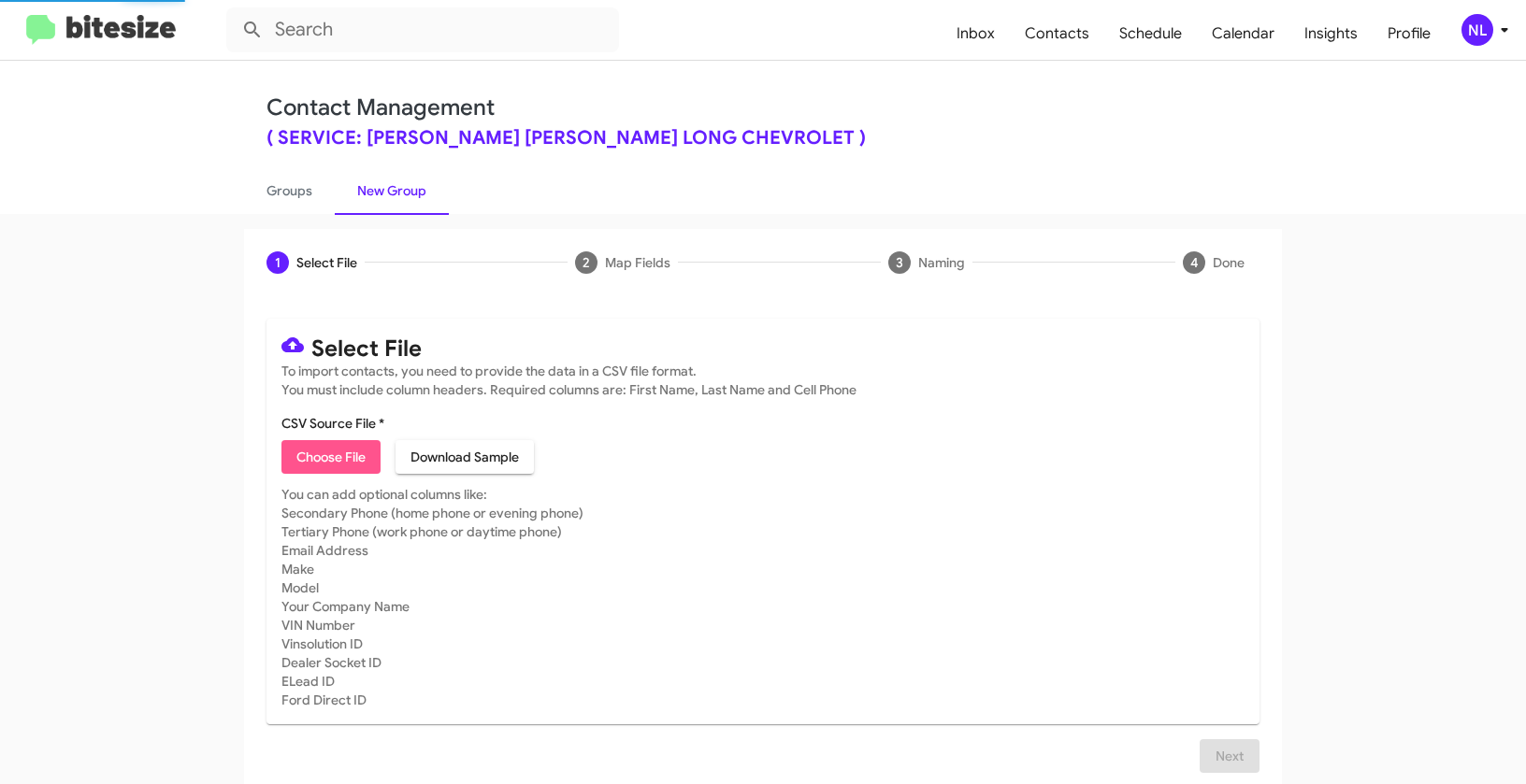
click at [305, 461] on span "Choose File" at bounding box center [330, 457] width 69 height 34
type input "SERVDanielLong_LastRO10-11Mo_09-23-25"
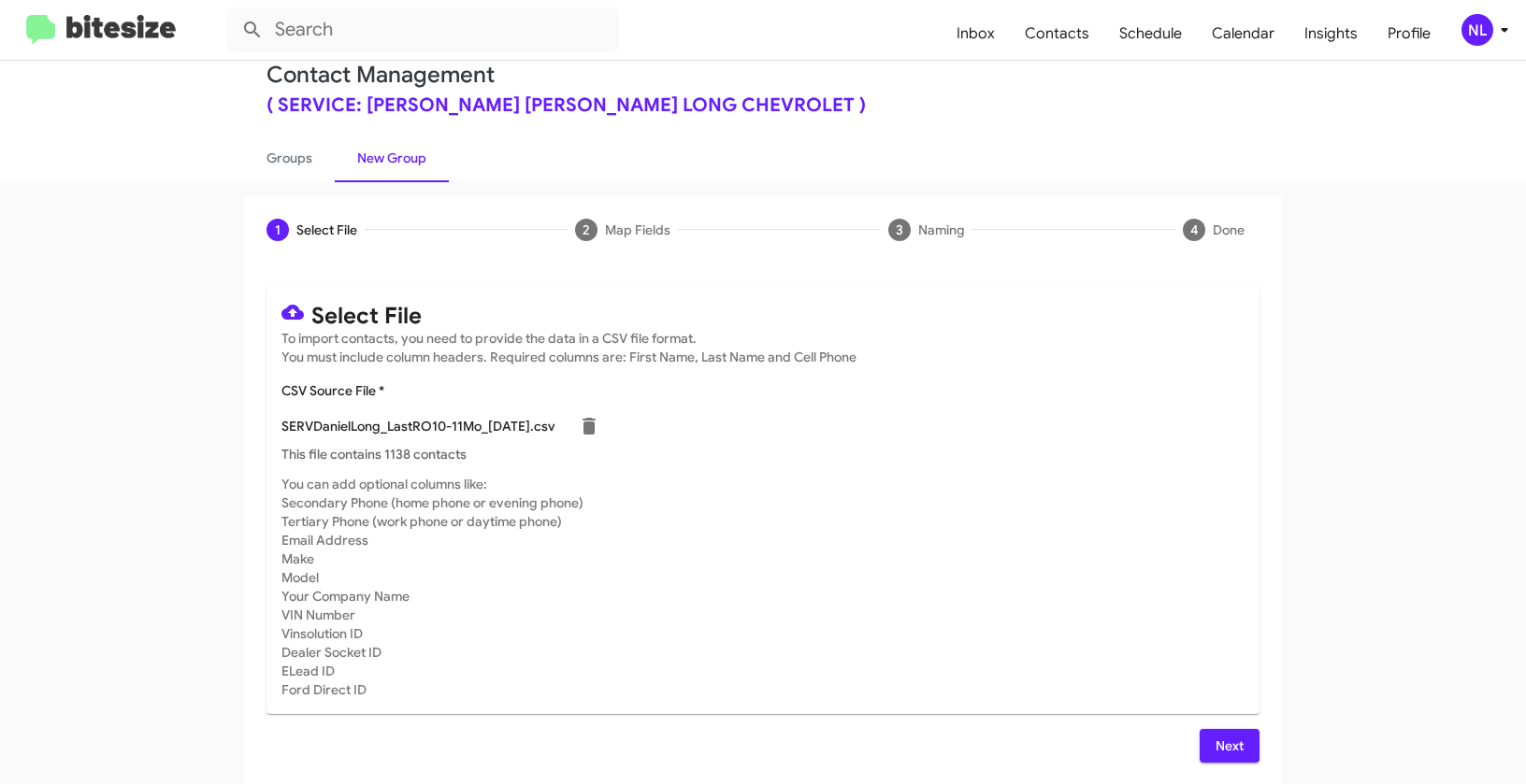
scroll to position [34, 0]
click at [1218, 742] on span "Next" at bounding box center [1229, 745] width 30 height 34
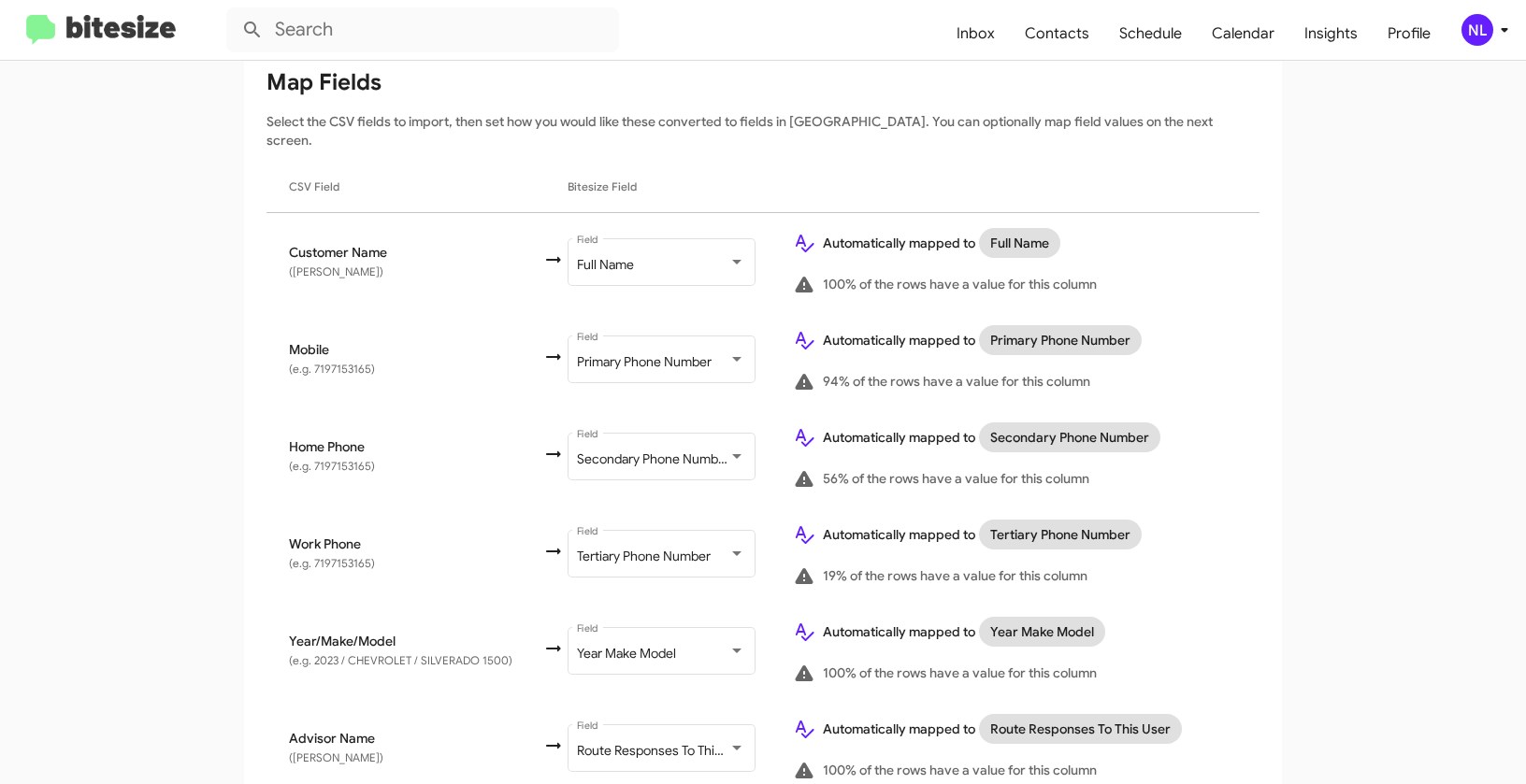
scroll to position [412, 0]
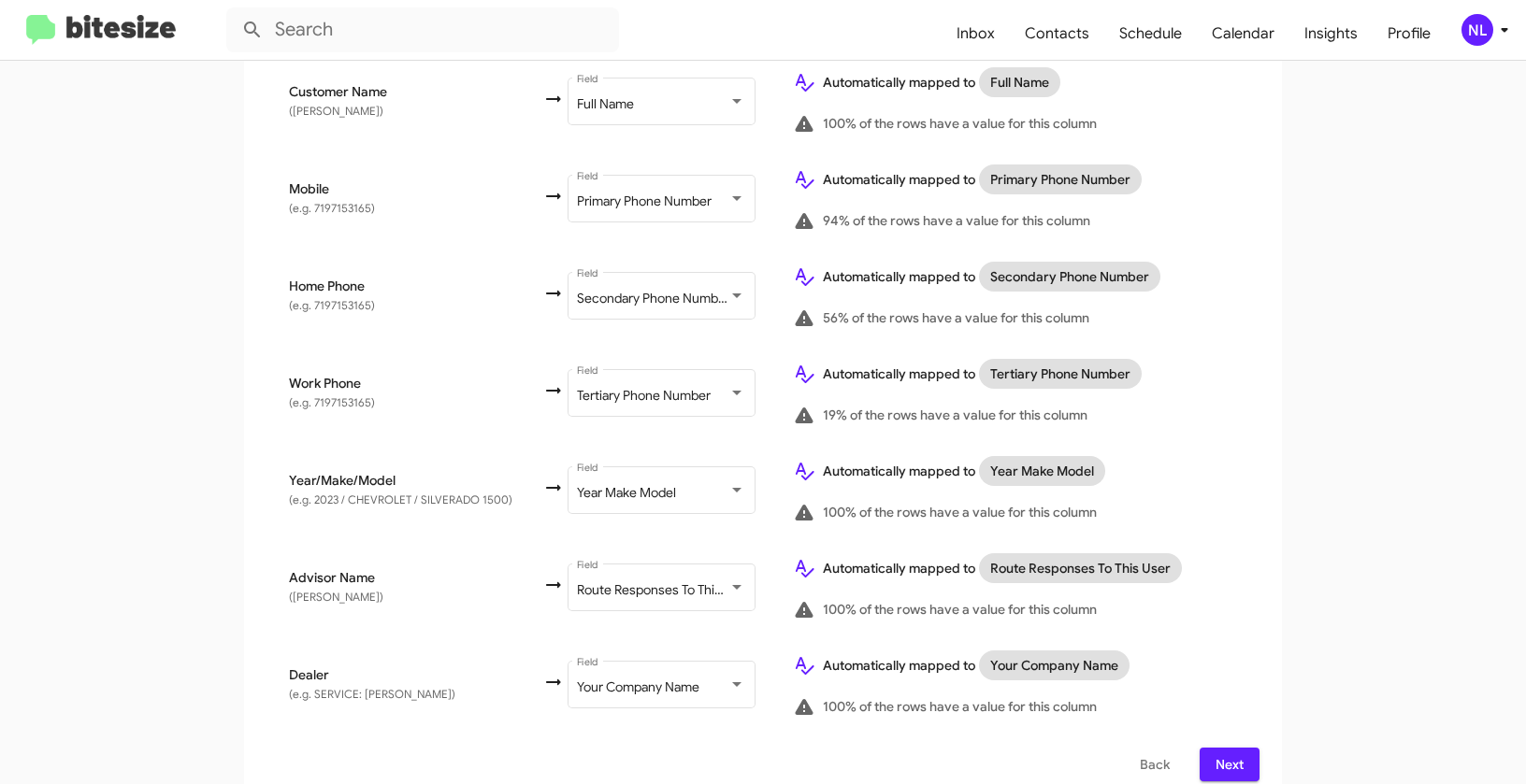
click at [1226, 747] on span "Next" at bounding box center [1229, 764] width 30 height 34
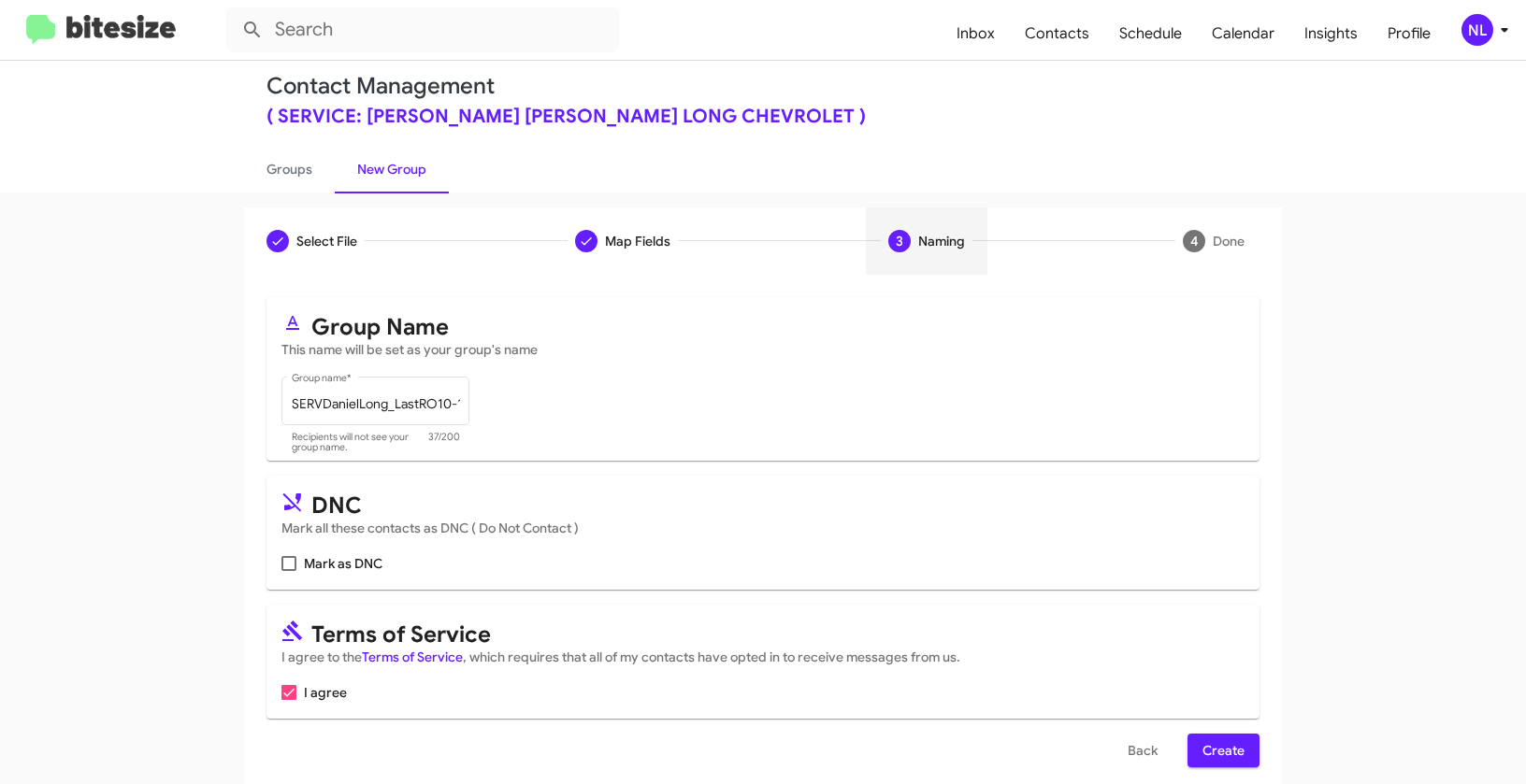
scroll to position [42, 0]
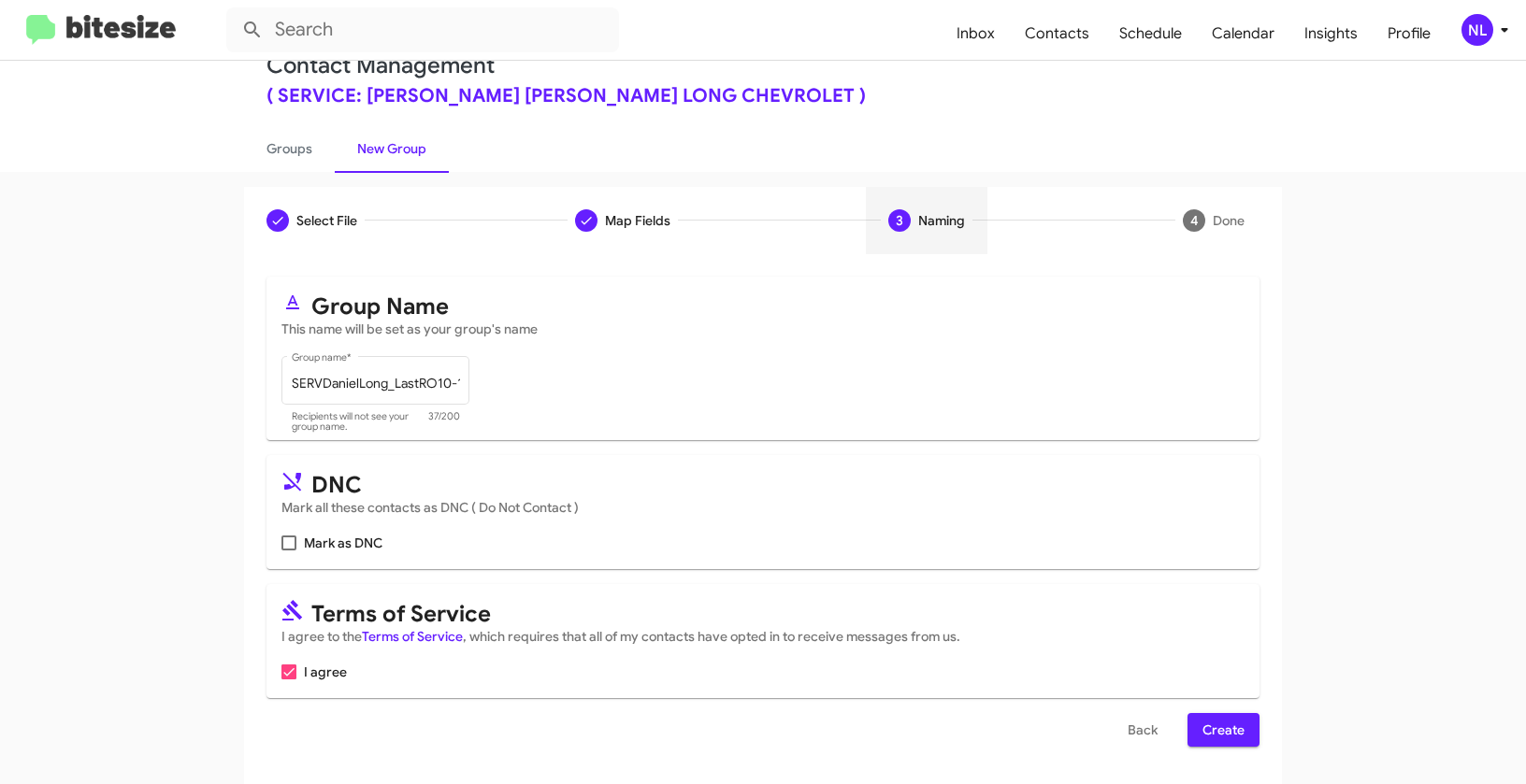
click at [1219, 732] on span "Create" at bounding box center [1222, 730] width 42 height 34
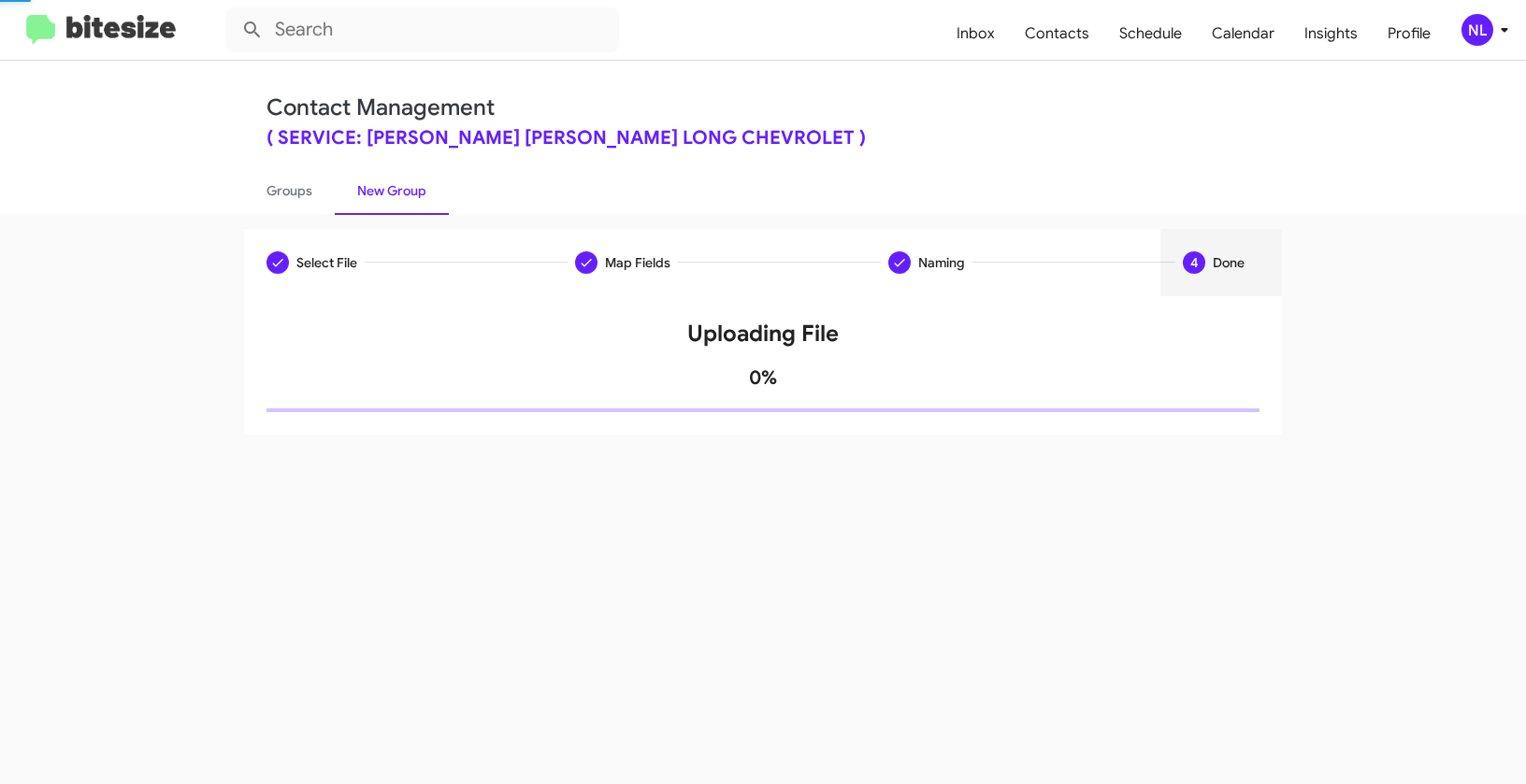
scroll to position [0, 0]
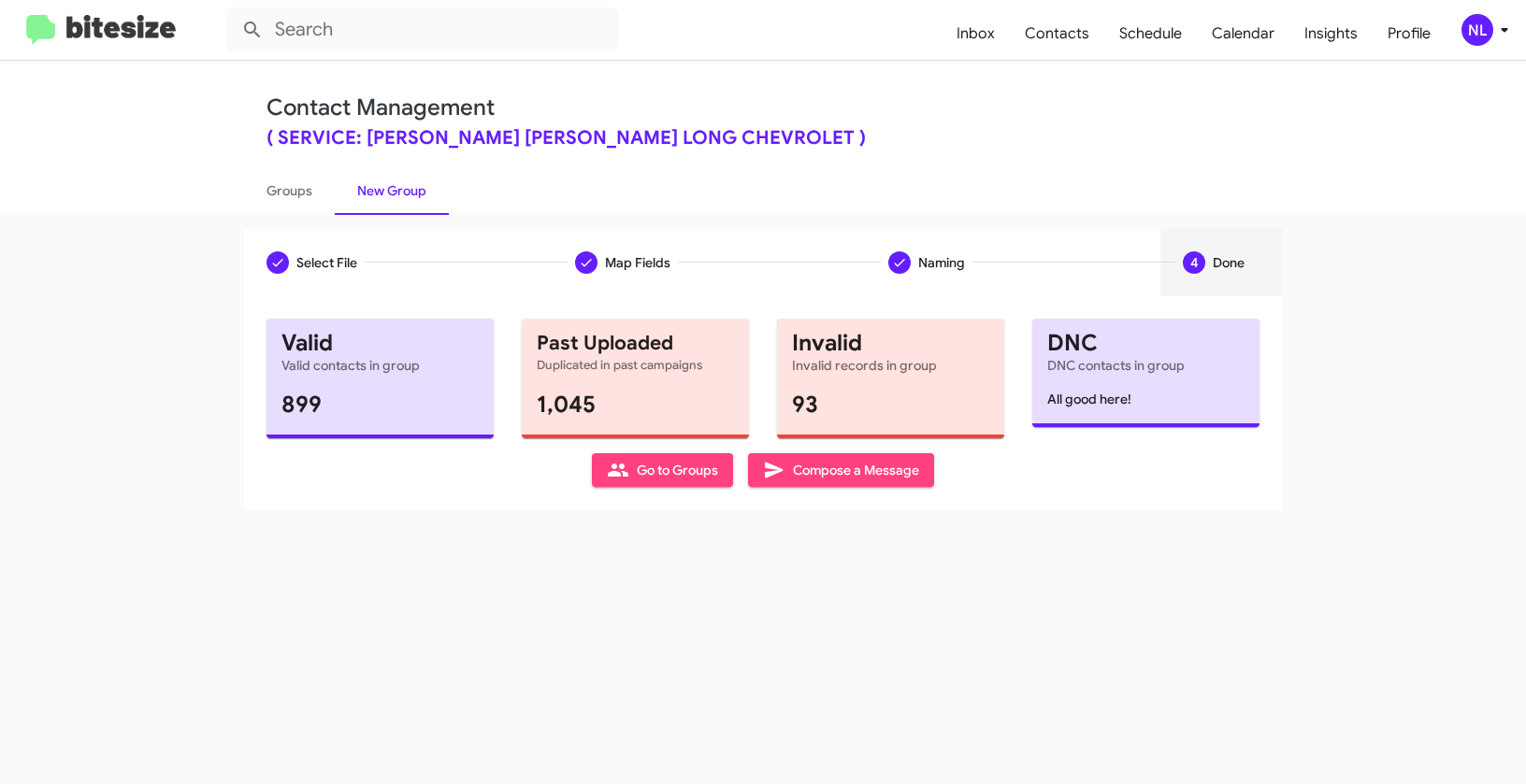
click at [633, 479] on span "Go to Groups" at bounding box center [663, 470] width 111 height 34
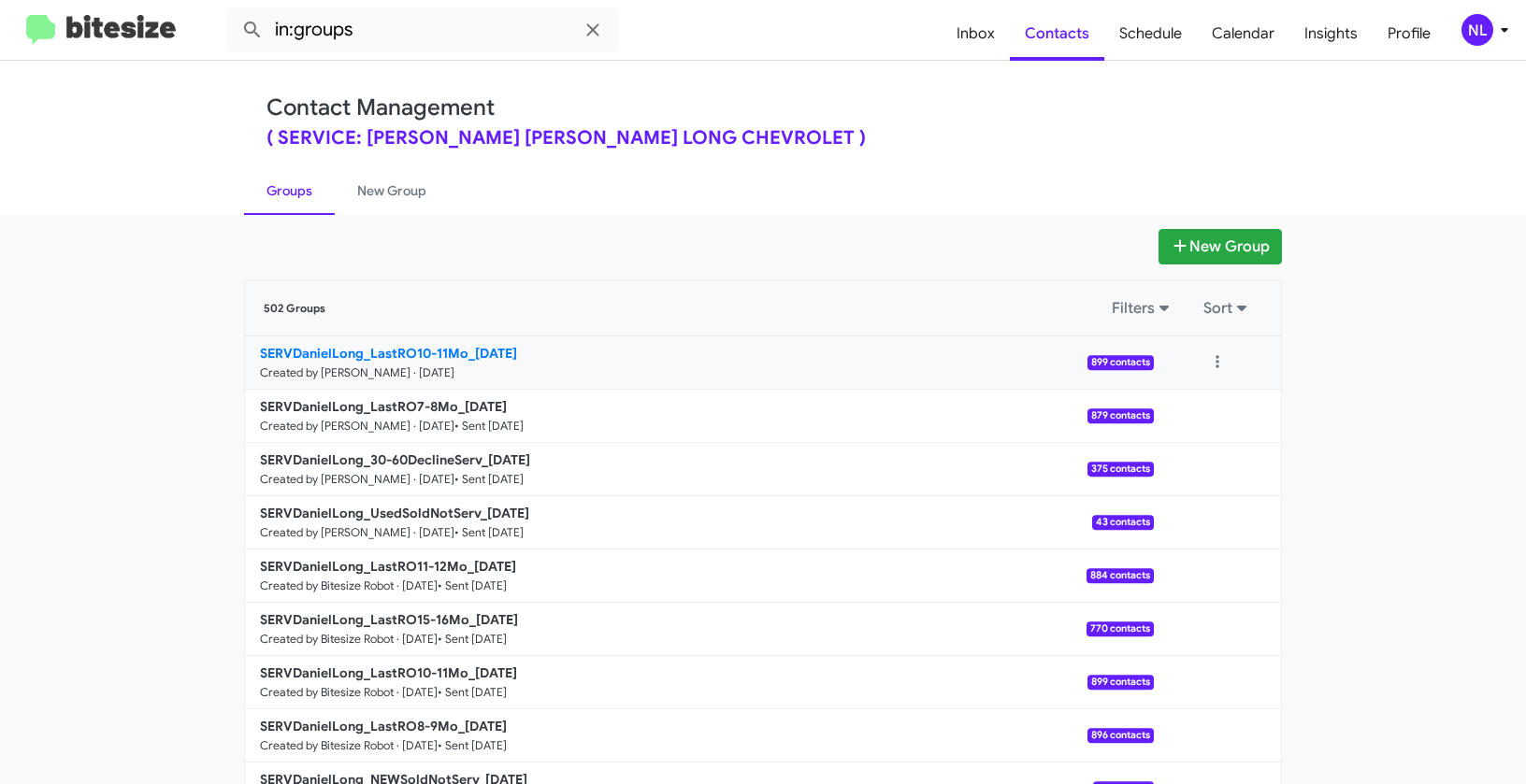
drag, startPoint x: 155, startPoint y: 333, endPoint x: 467, endPoint y: 347, distance: 312.3
click at [467, 347] on app-groups "New Group 502 Groups Filters Sort SERVDanielLong_LastRO10-11Mo_09-23-25 Created…" at bounding box center [763, 574] width 1526 height 690
copy div "Filters Sort SERVDanielLong_LastRO10-11Mo_"
click at [399, 39] on input "in:groups" at bounding box center [422, 30] width 393 height 45
paste input "SERVDanielLong_LastRO10-11Mo_"
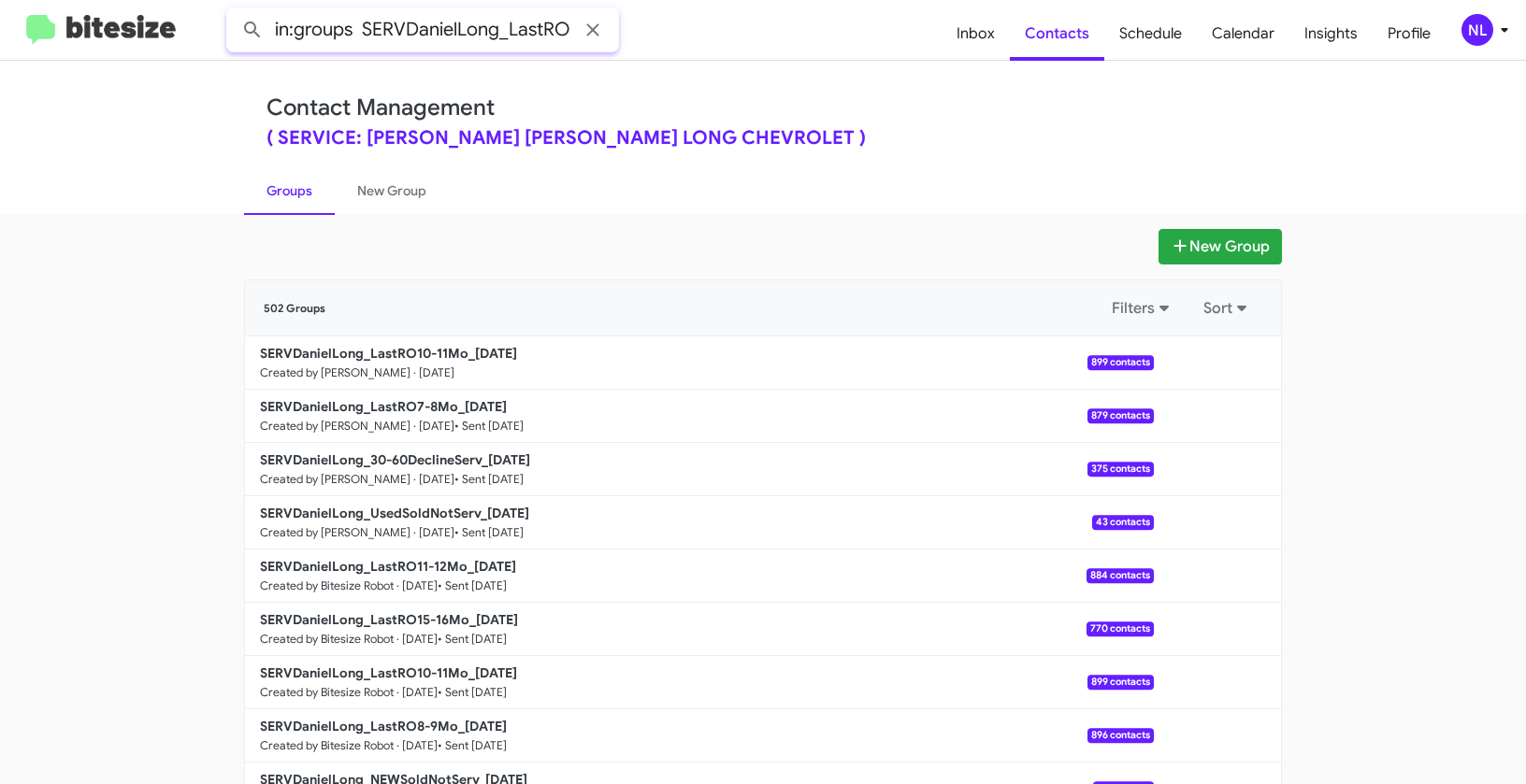
scroll to position [0, 78]
type input "in:groups SERVDanielLong_LastRO10-11Mo_"
click at [234, 11] on button at bounding box center [253, 30] width 38 height 38
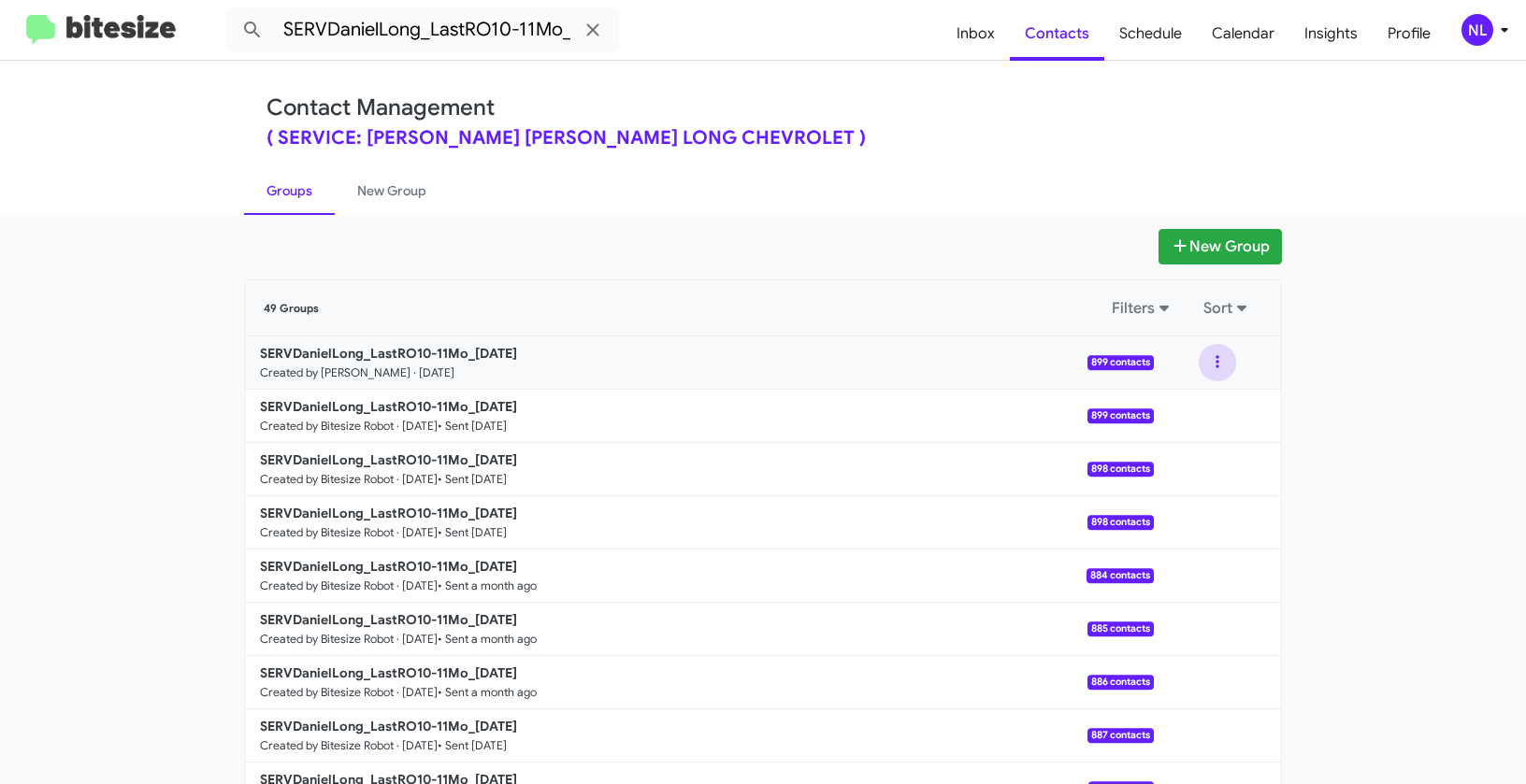
click at [1206, 361] on button at bounding box center [1217, 363] width 38 height 38
click at [1190, 415] on button "View contacts" at bounding box center [1160, 414] width 150 height 45
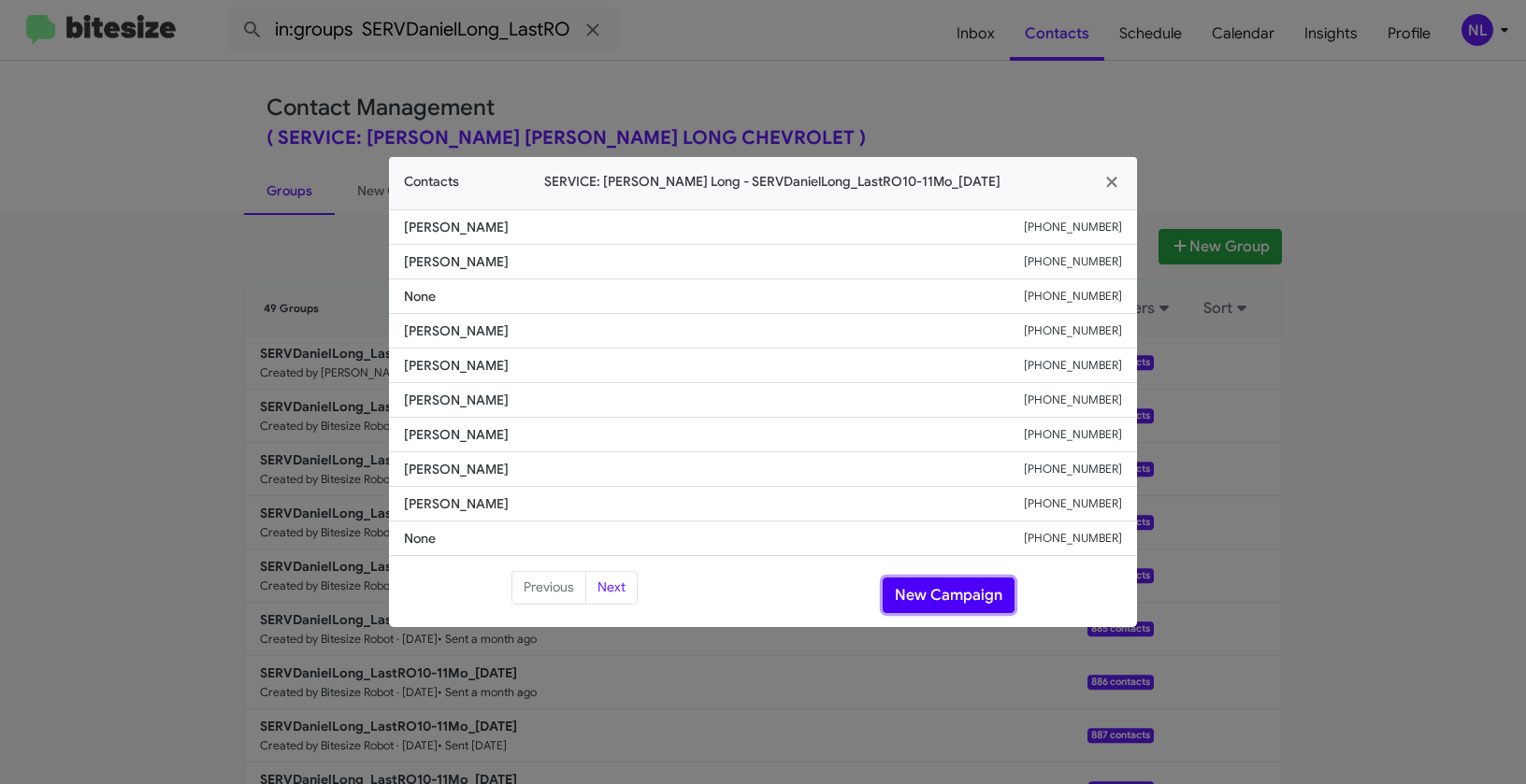
click at [944, 606] on button "New Campaign" at bounding box center [948, 596] width 132 height 36
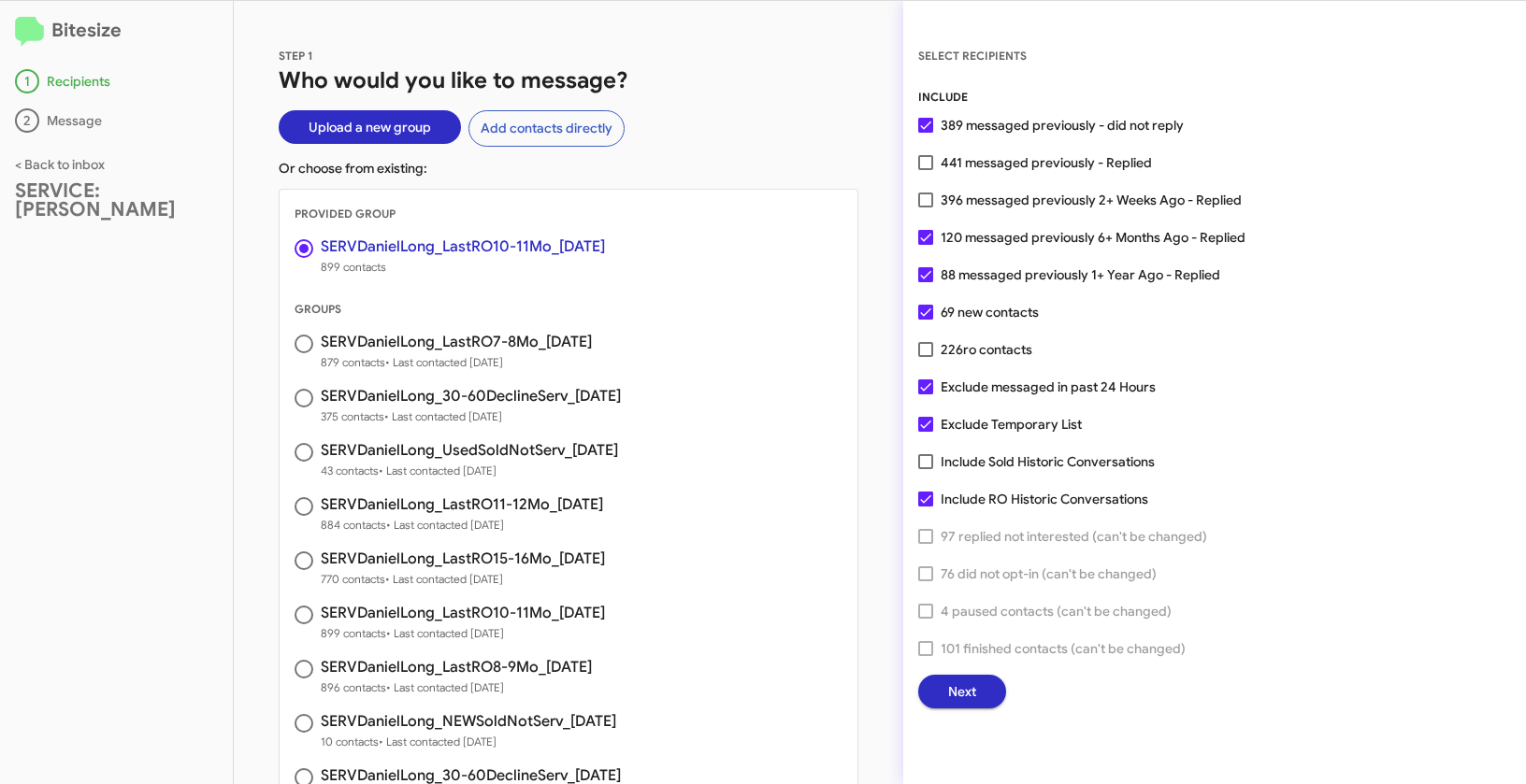
click at [961, 685] on span "Next" at bounding box center [962, 692] width 28 height 34
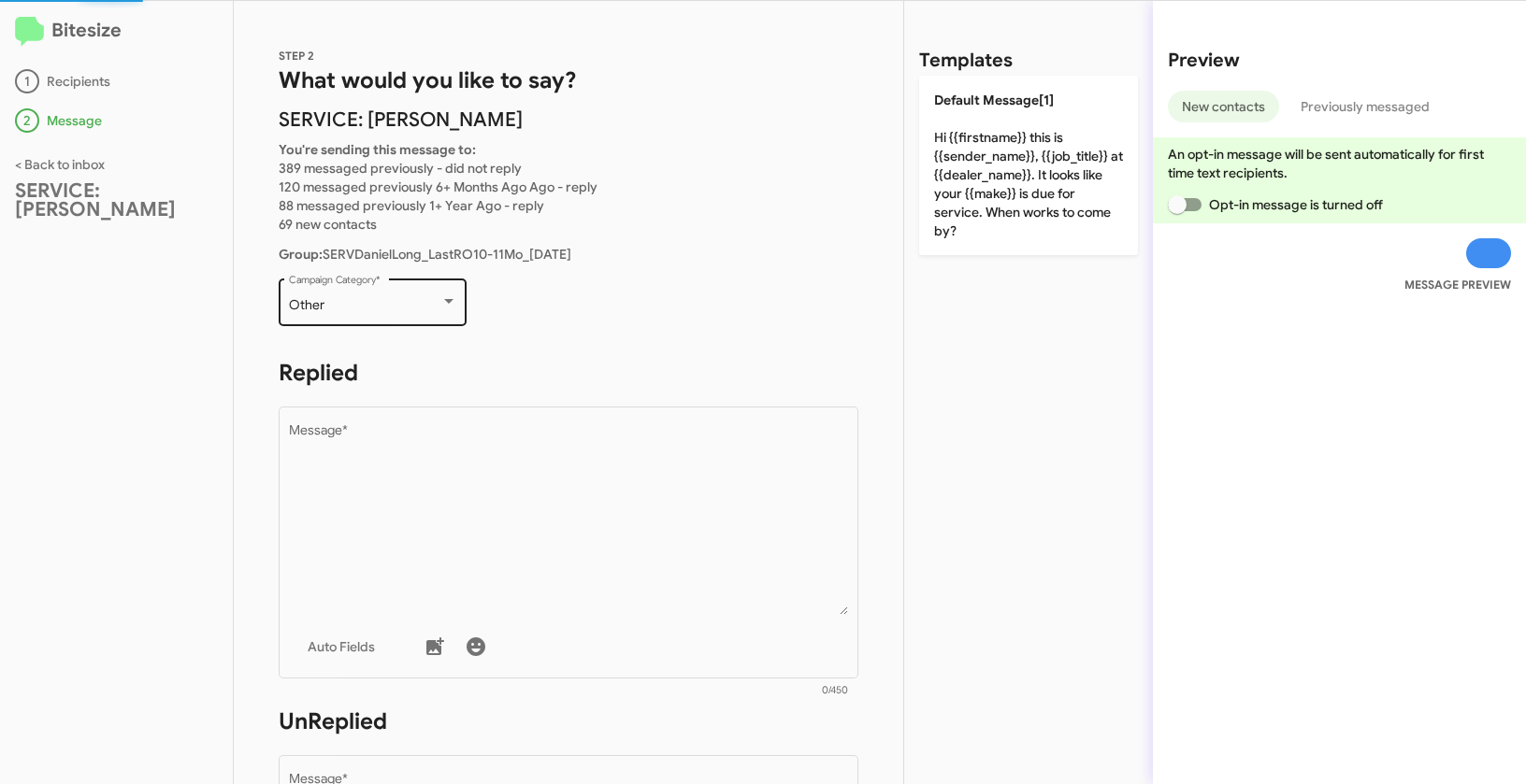
click at [357, 301] on div "Other" at bounding box center [364, 305] width 152 height 15
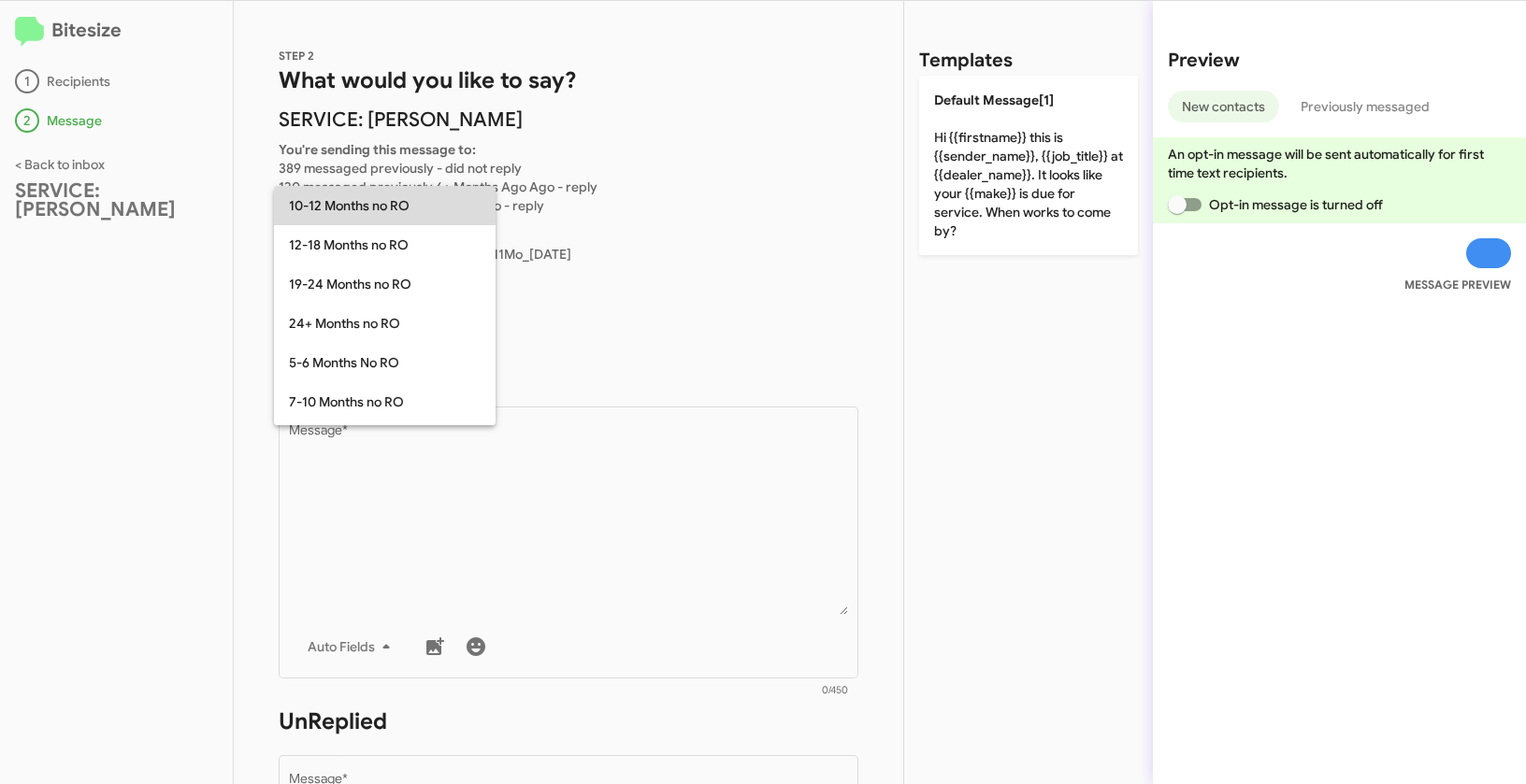
click at [374, 207] on span "10-12 Months no RO" at bounding box center [384, 205] width 191 height 40
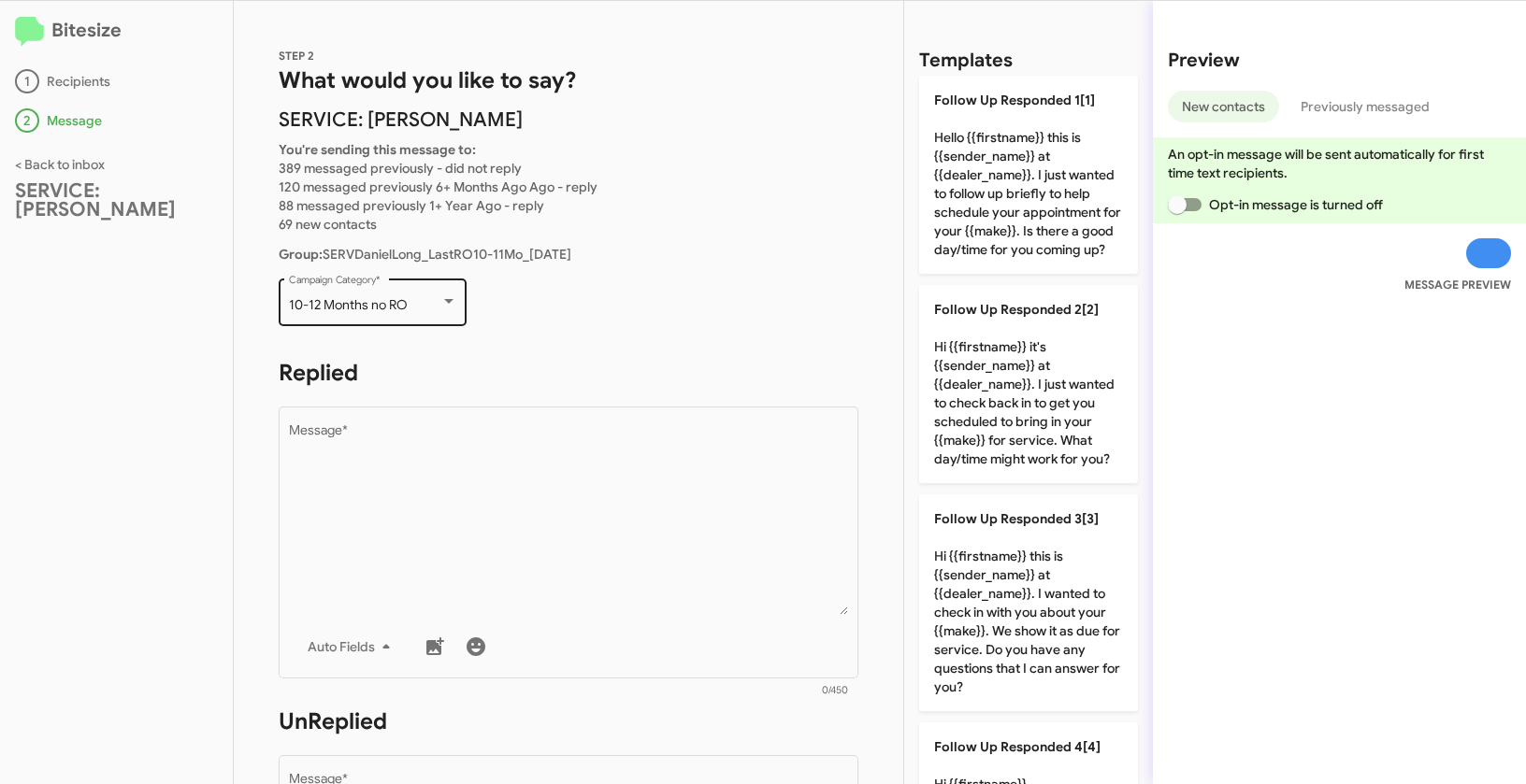
drag, startPoint x: 283, startPoint y: 298, endPoint x: 424, endPoint y: 302, distance: 141.1
click at [424, 302] on div "10-12 Months no RO Campaign Category *" at bounding box center [372, 301] width 188 height 52
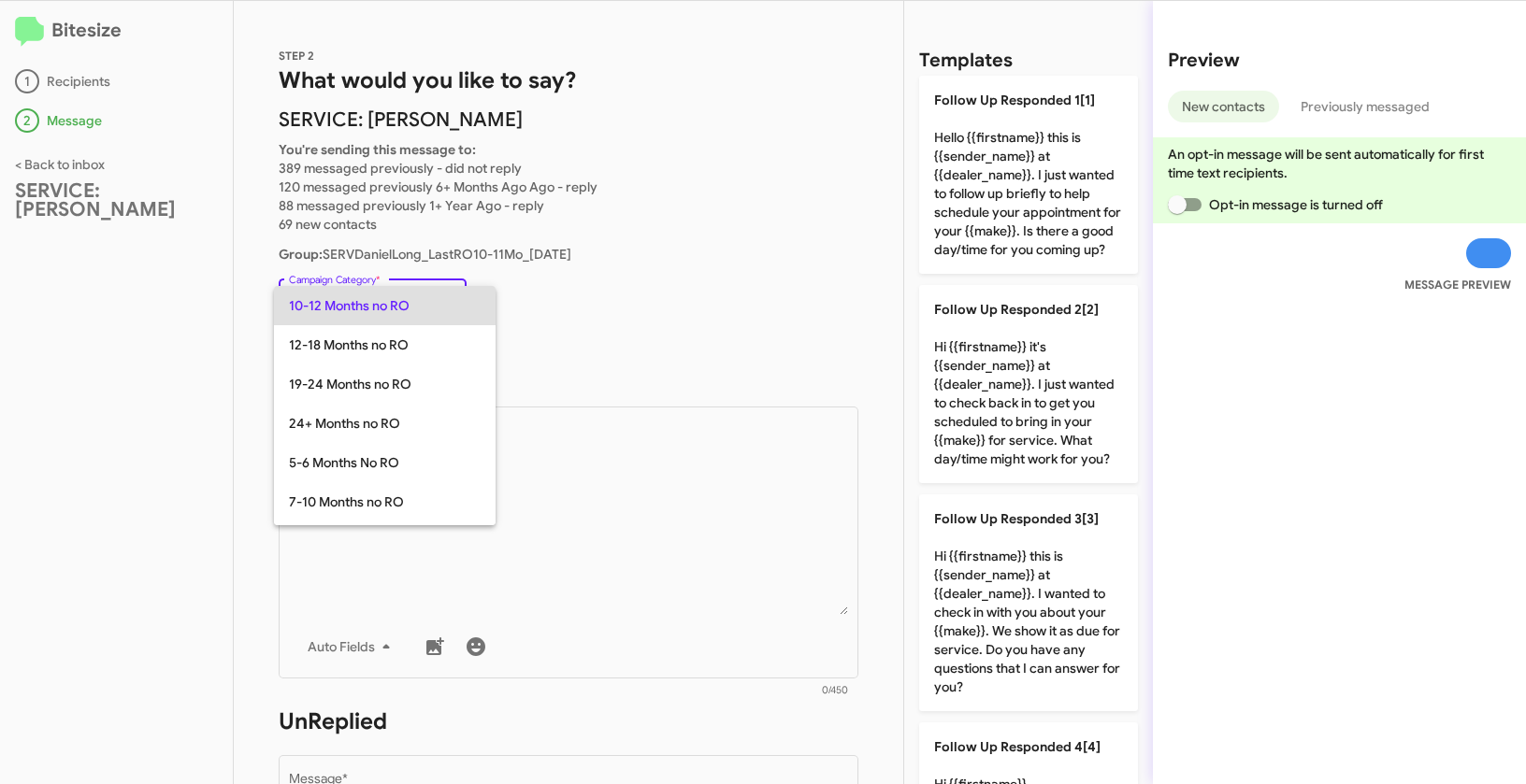
copy span "10-12 Months no RO"
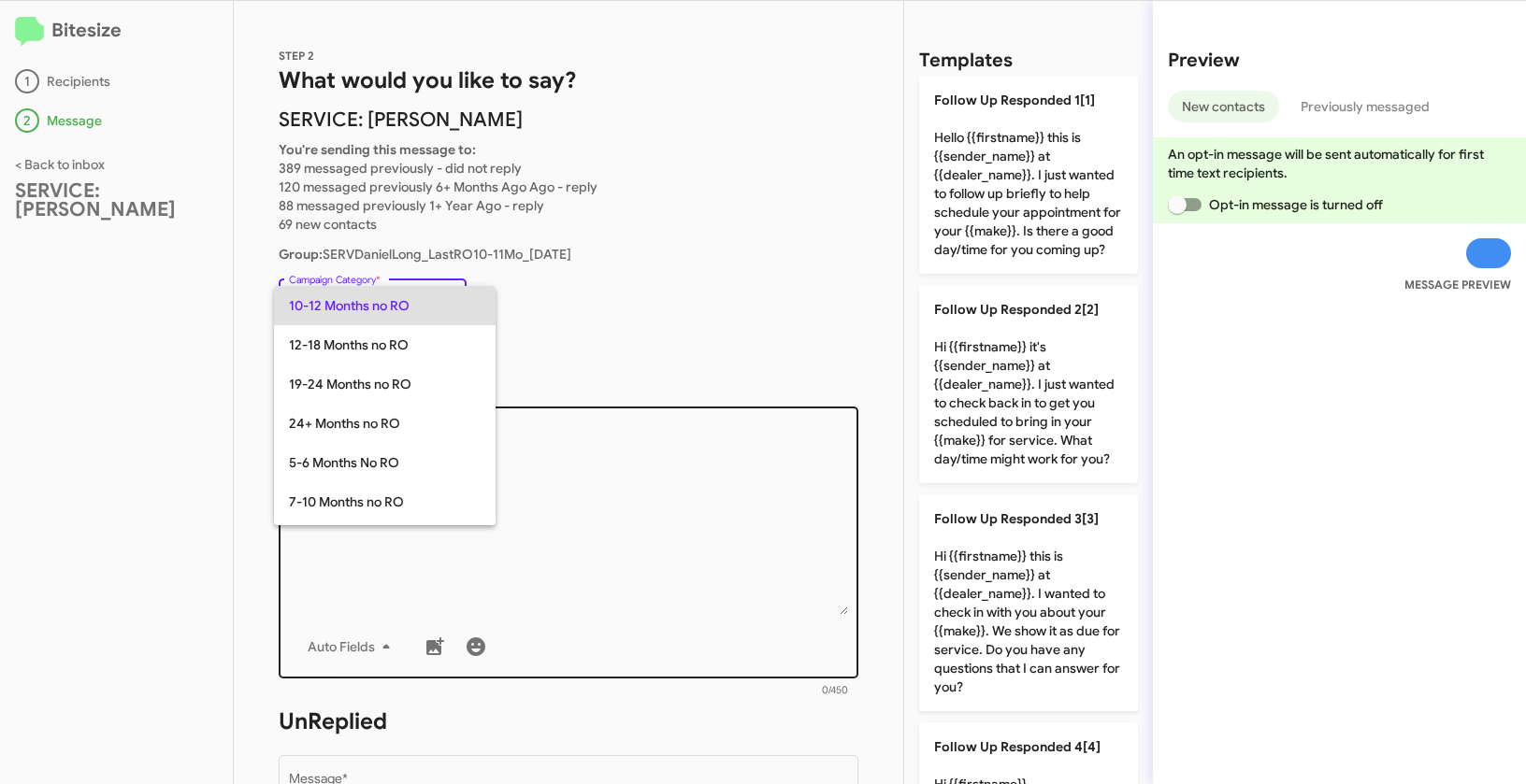
drag, startPoint x: 613, startPoint y: 456, endPoint x: 602, endPoint y: 459, distance: 11.4
click at [613, 457] on div at bounding box center [763, 392] width 1526 height 784
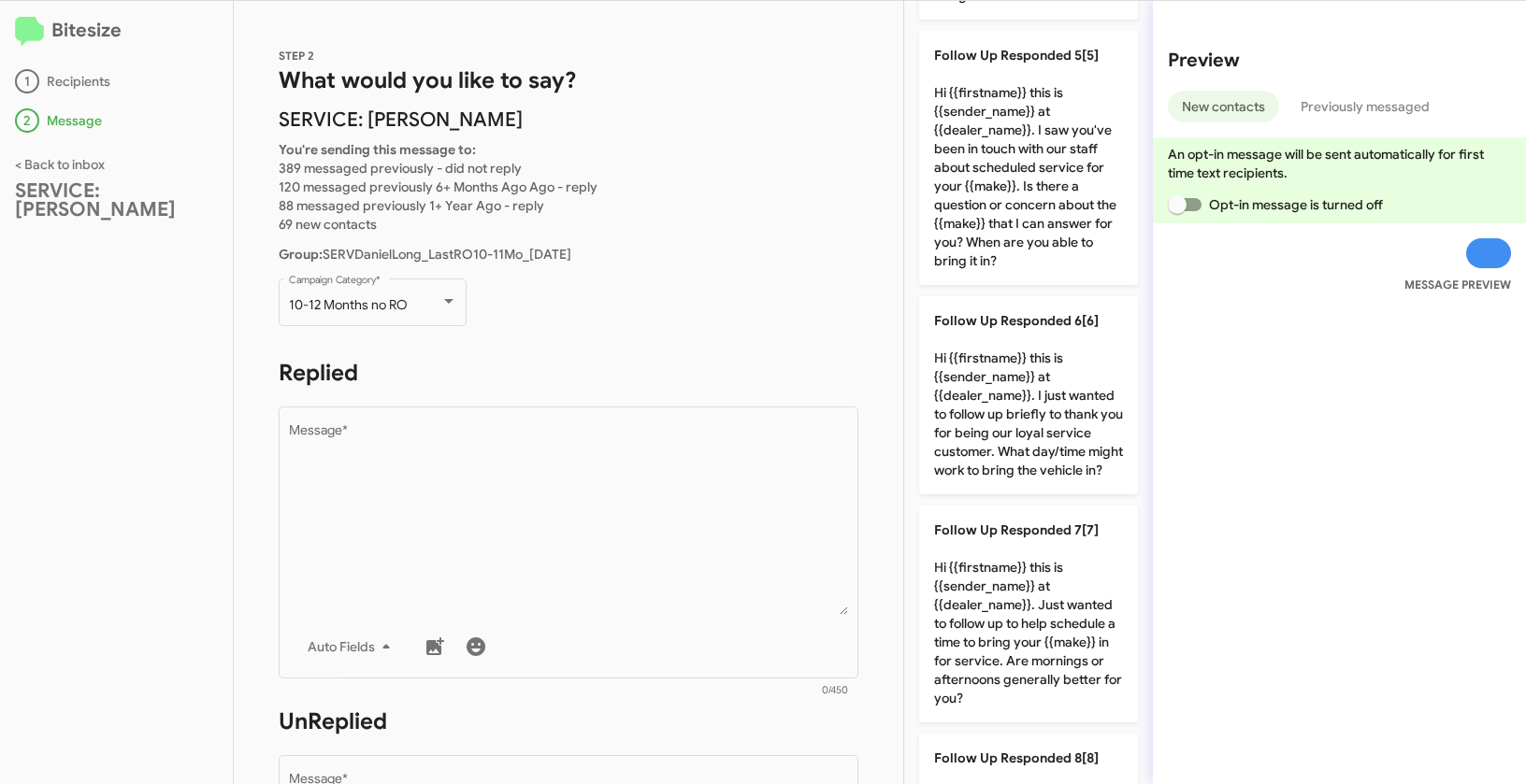
scroll to position [1146, 0]
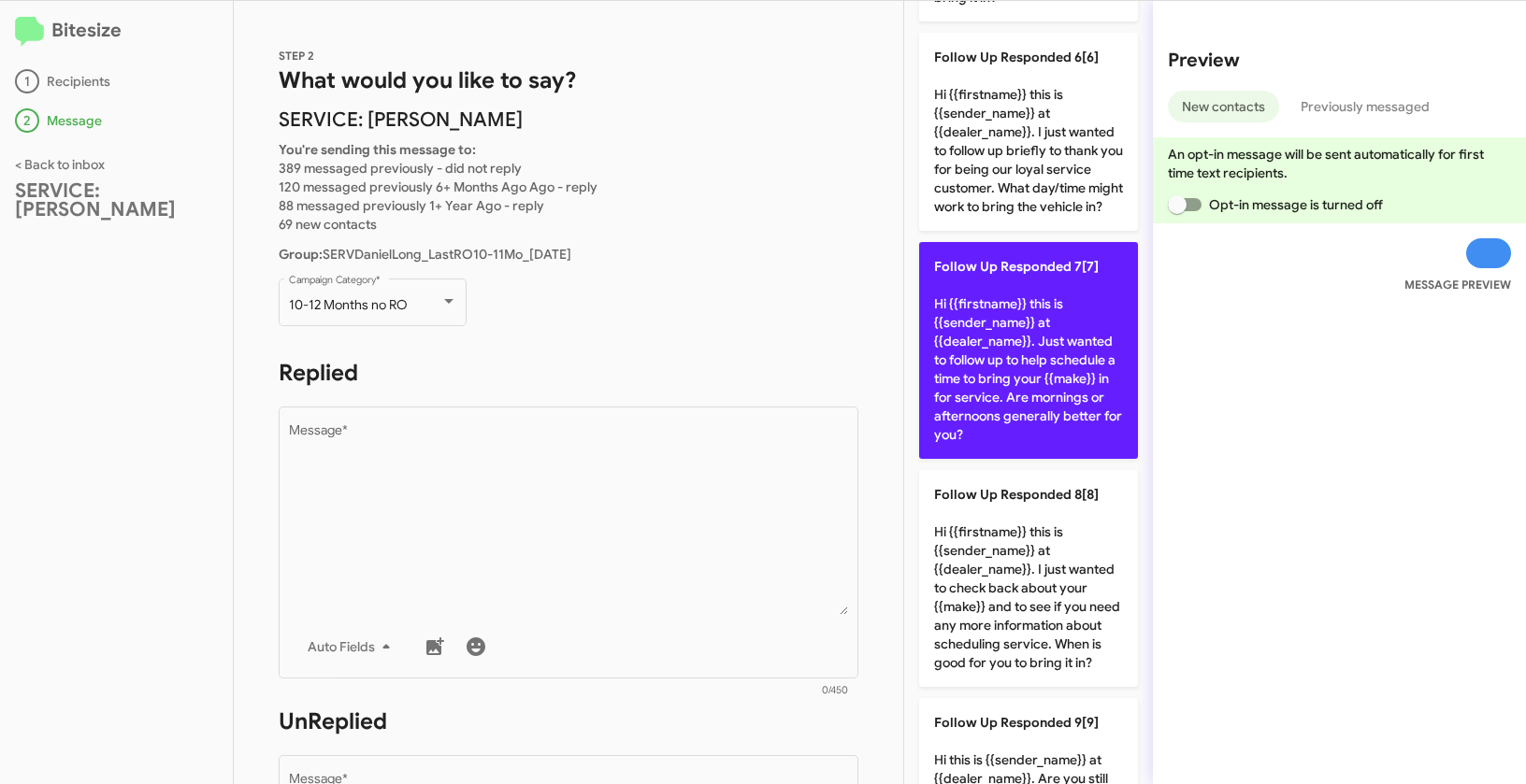
click at [1015, 392] on p "Follow Up Responded 7[7] Hi {{firstname}} this is {{sender_name}} at {{dealer_n…" at bounding box center [1028, 351] width 219 height 217
type textarea "Hi {{firstname}} this is {{sender_name}} at {{dealer_name}}. Just wanted to fol…"
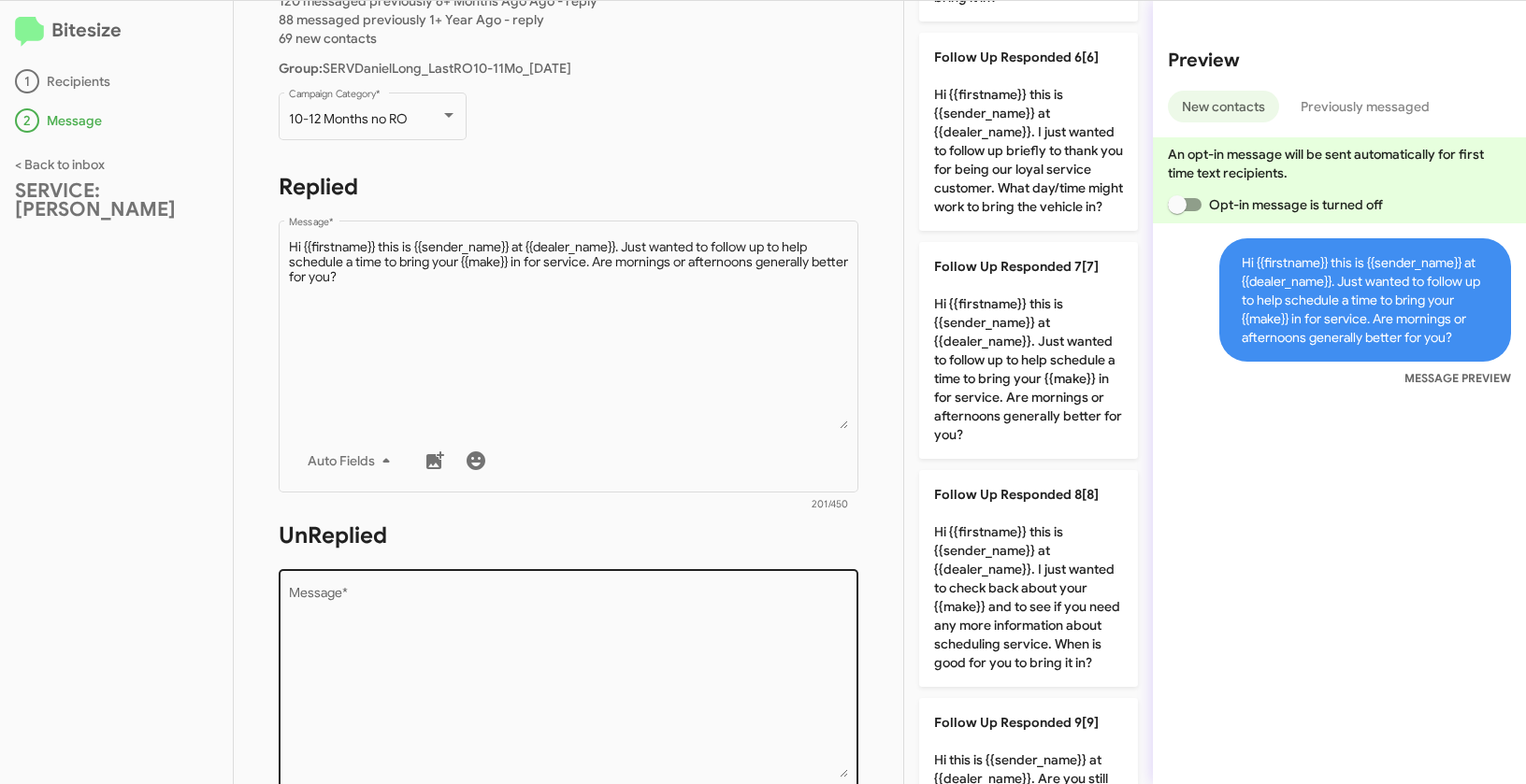
scroll to position [300, 0]
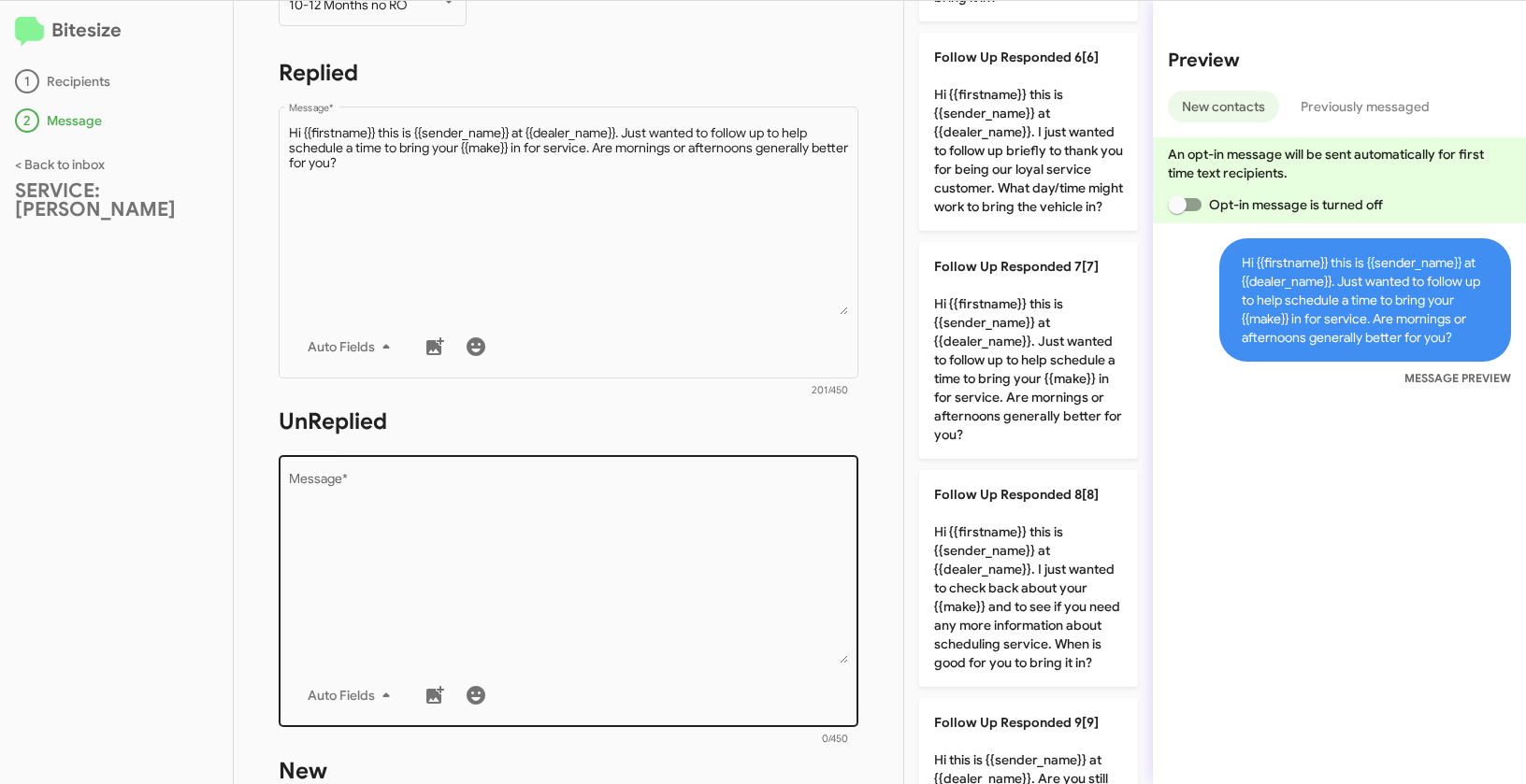
click at [661, 534] on textarea "Message *" at bounding box center [568, 568] width 560 height 190
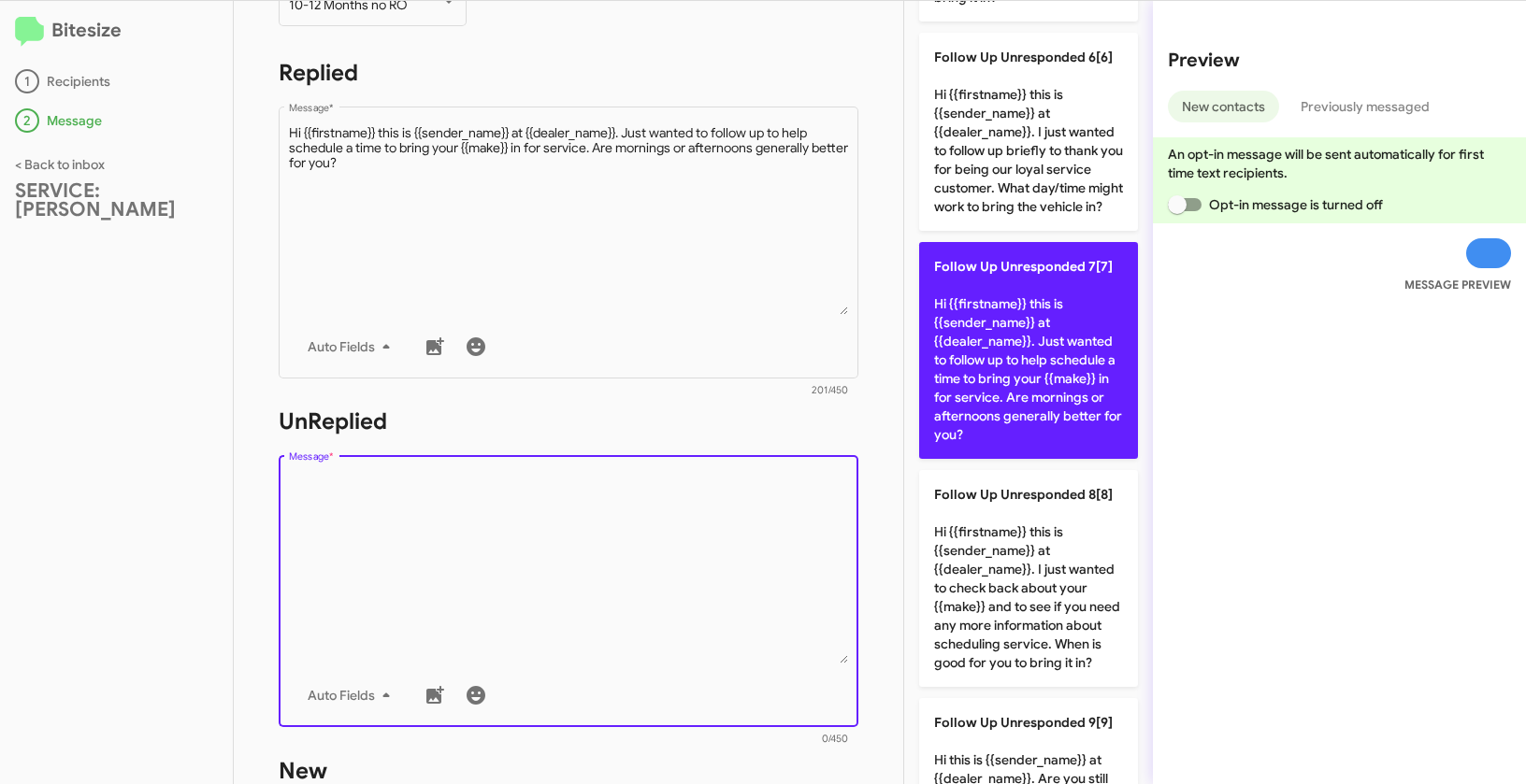
scroll to position [1273, 0]
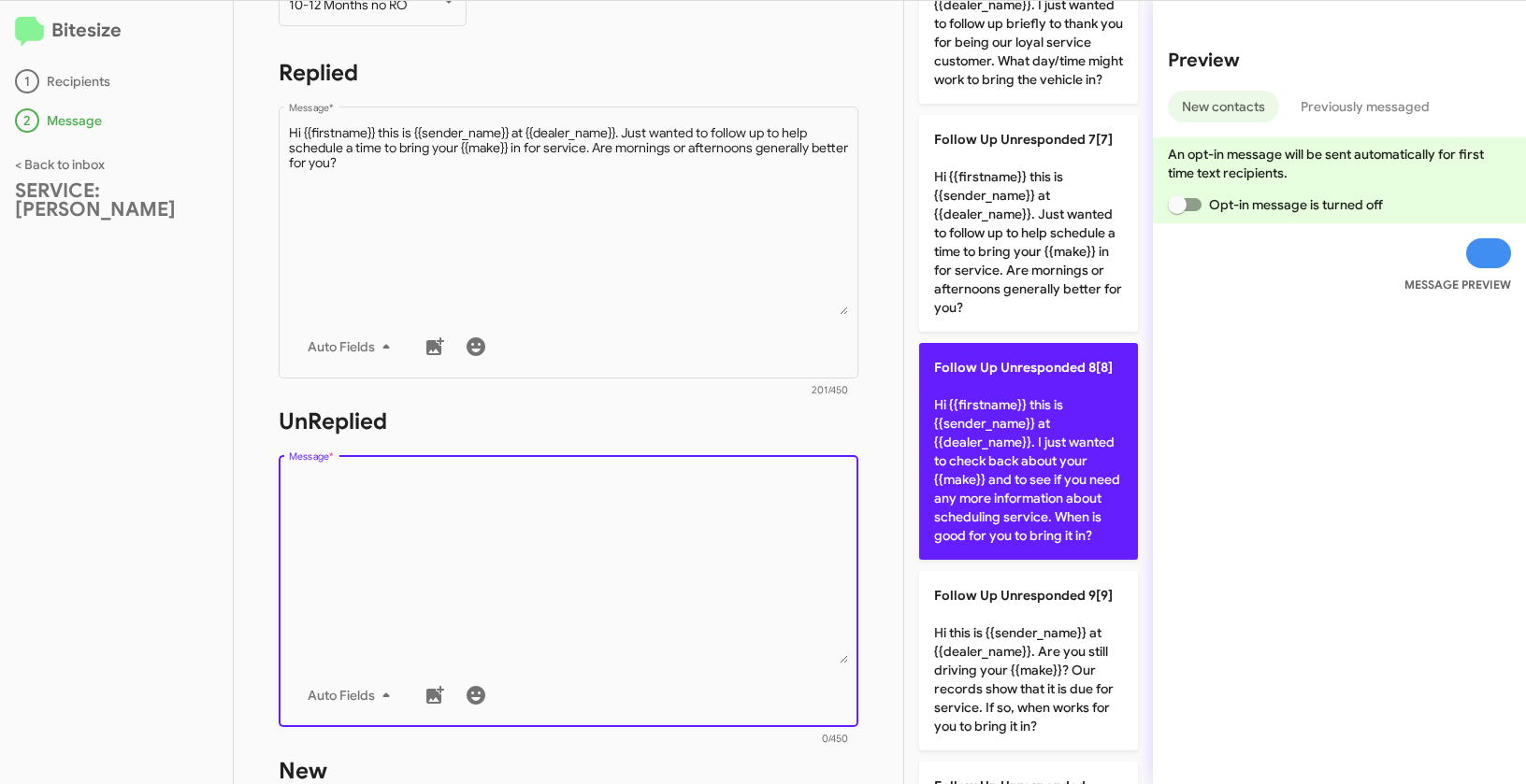
click at [1033, 511] on p "Follow Up Unresponded 8[8] Hi {{firstname}} this is {{sender_name}} at {{dealer…" at bounding box center [1028, 451] width 219 height 217
type textarea "Hi {{firstname}} this is {{sender_name}} at {{dealer_name}}. I just wanted to c…"
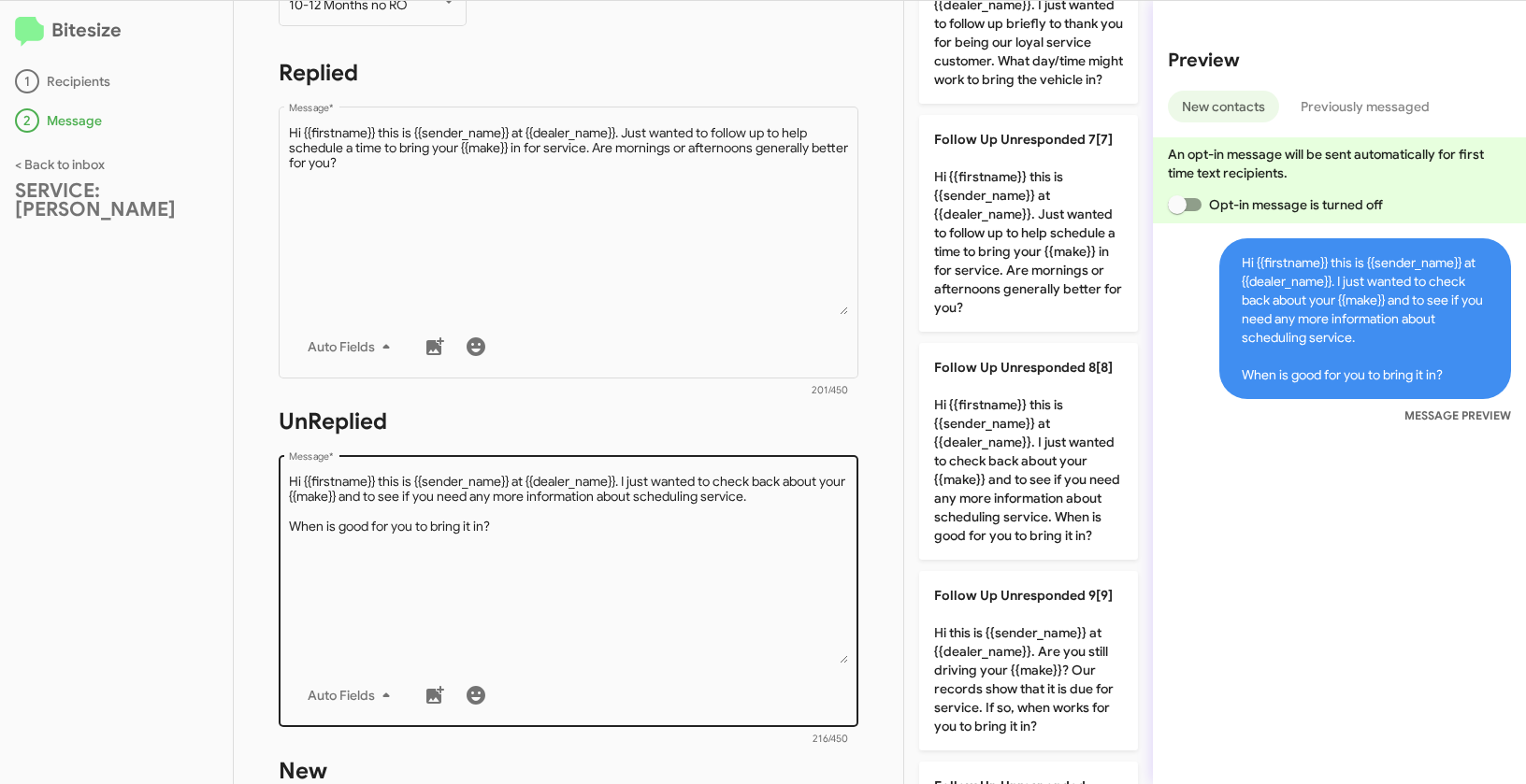
scroll to position [613, 0]
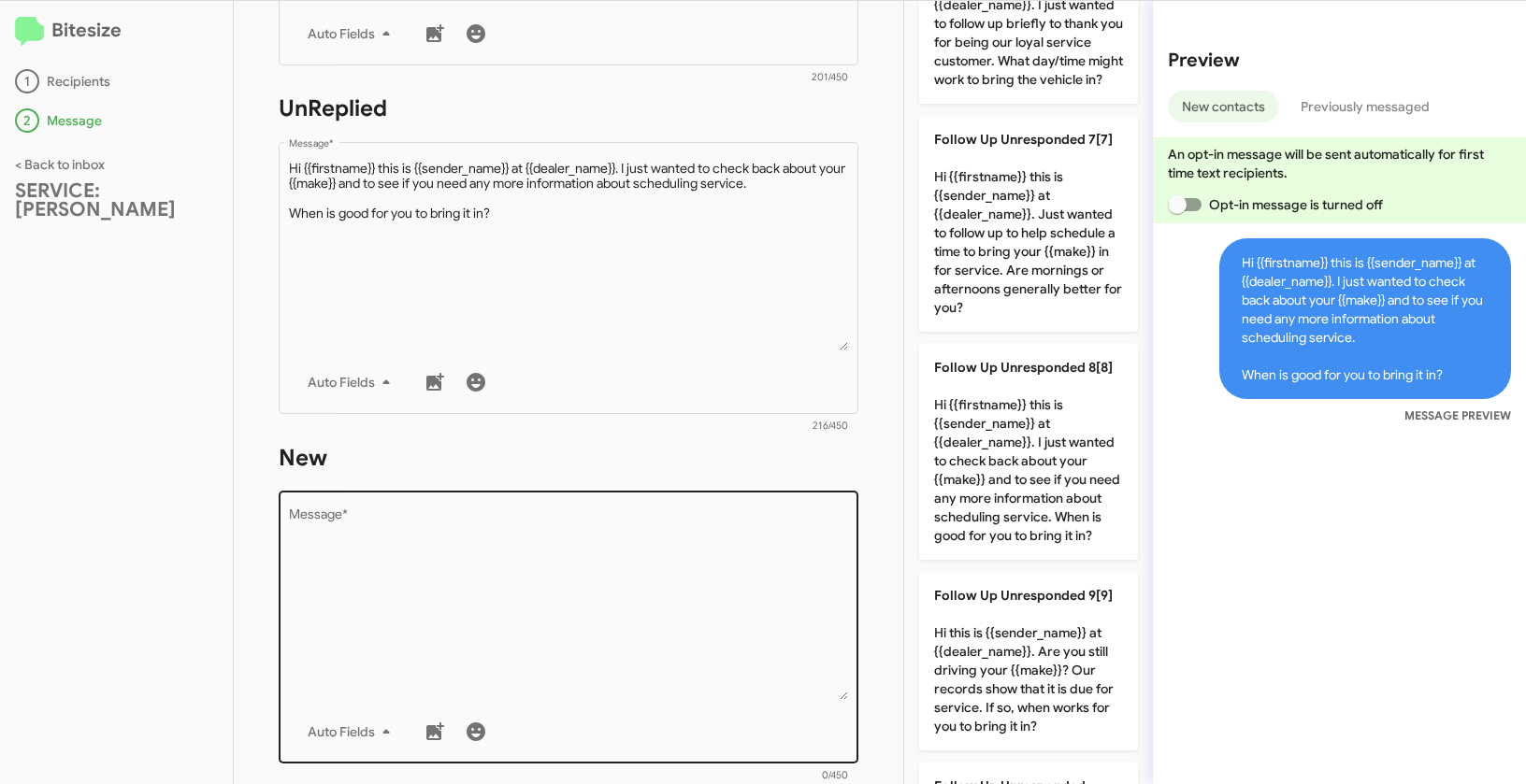
click at [772, 560] on textarea "Message *" at bounding box center [568, 605] width 560 height 190
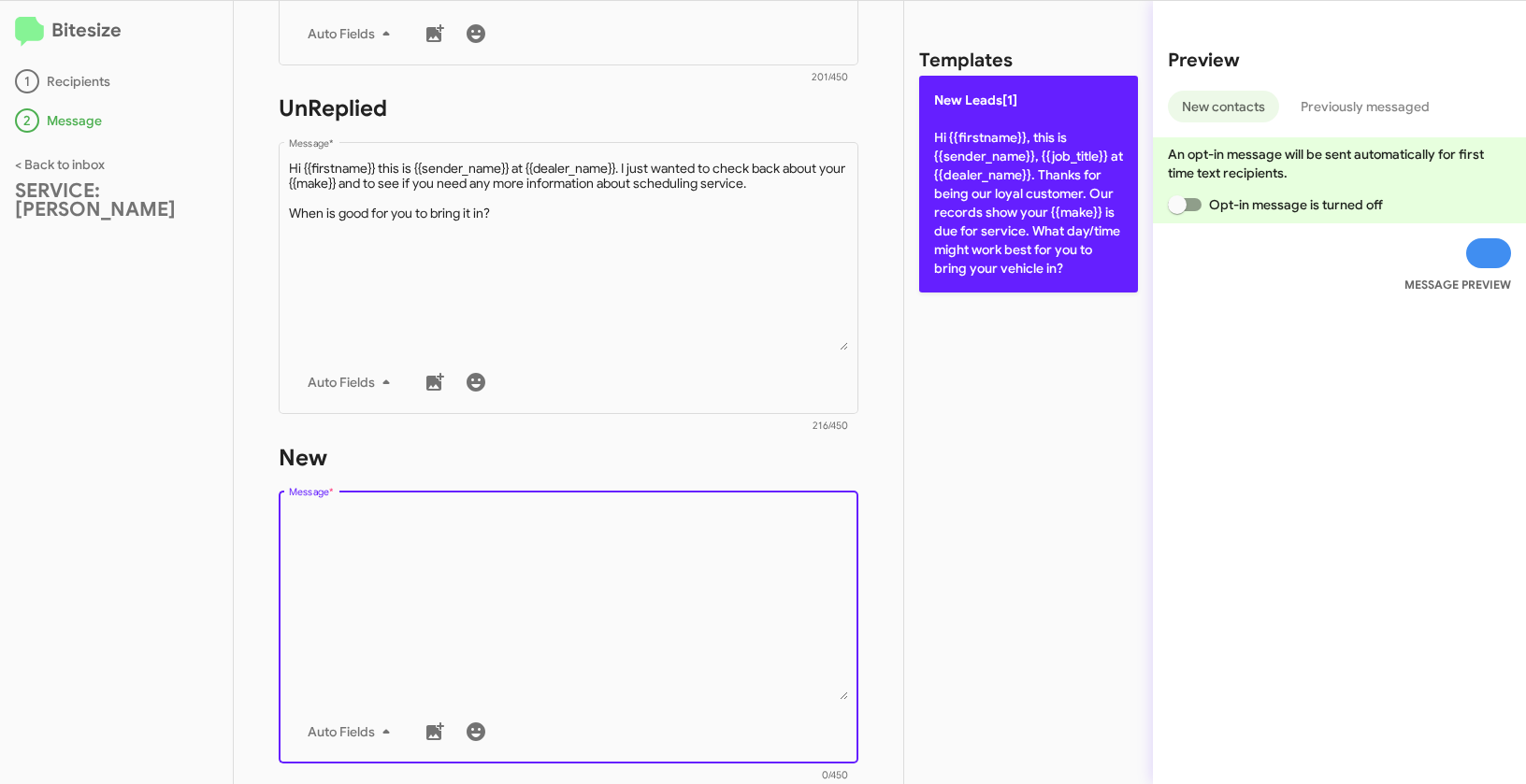
click at [960, 226] on p "New Leads[1] Hi {{firstname}}, this is {{sender_name}}, {{job_title}} at {{deal…" at bounding box center [1028, 184] width 219 height 217
type textarea "Hi {{firstname}}, this is {{sender_name}}, {{job_title}} at {{dealer_name}}. Th…"
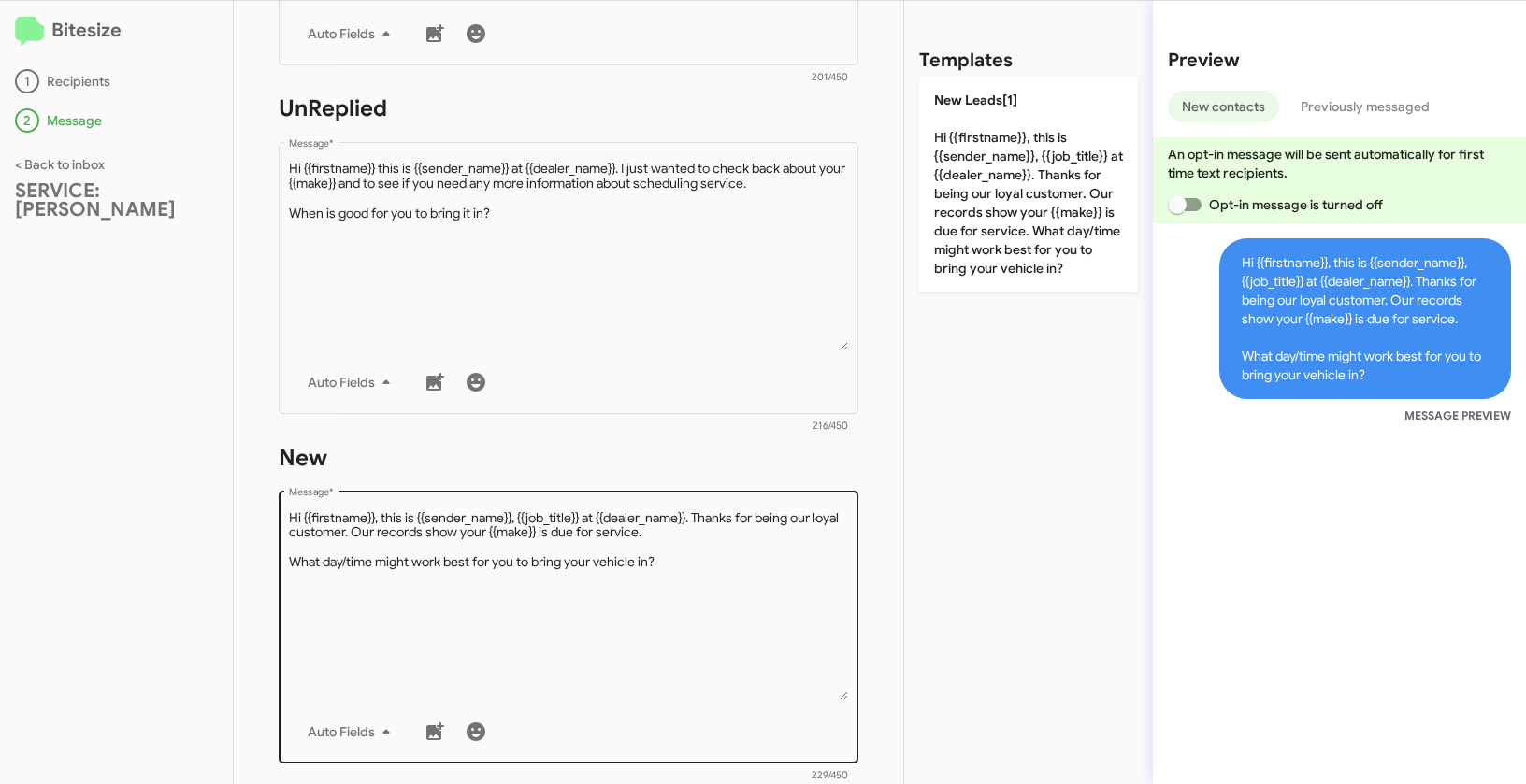
scroll to position [908, 0]
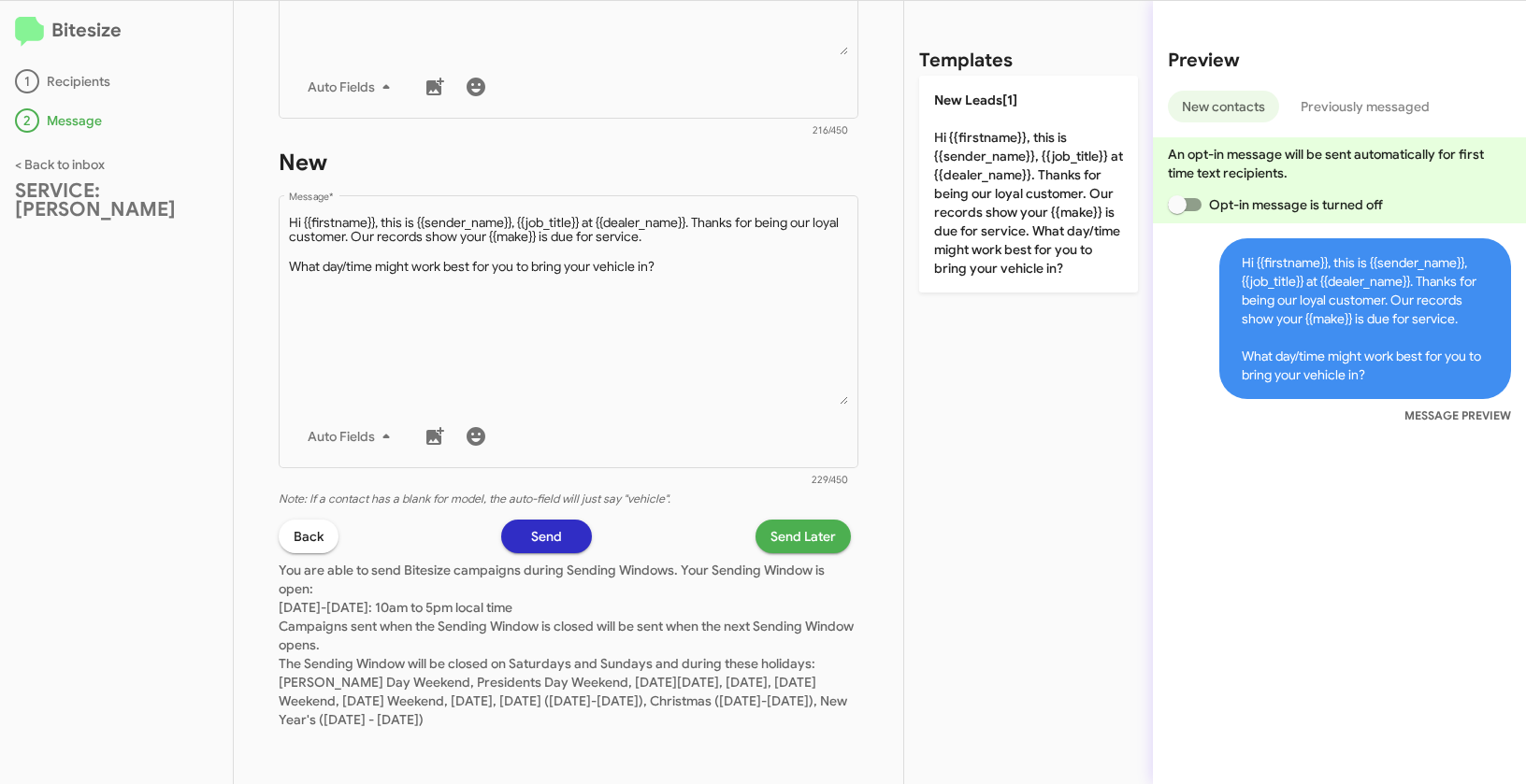
click at [783, 523] on span "Send Later" at bounding box center [802, 536] width 65 height 34
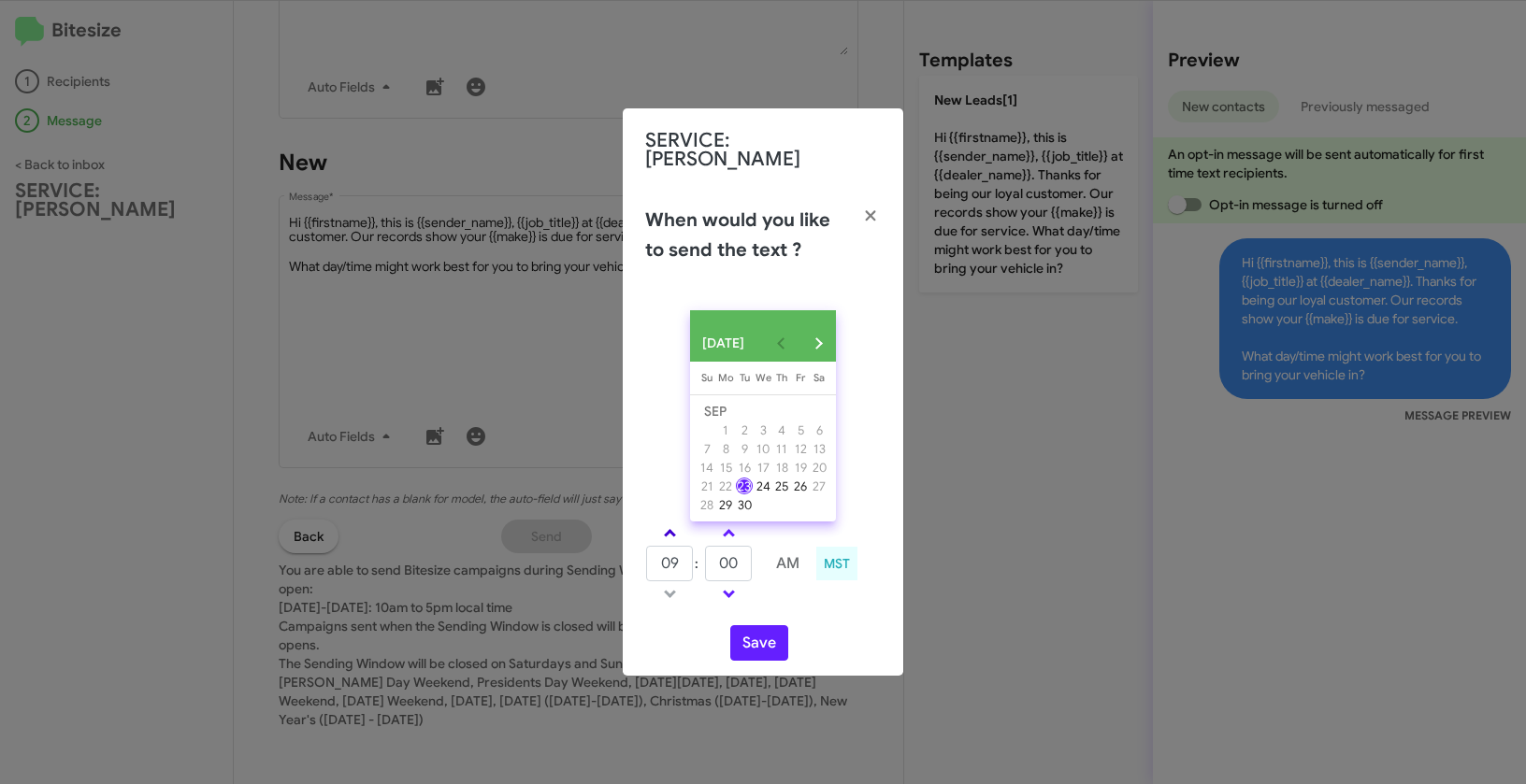
click at [670, 525] on link at bounding box center [669, 532] width 33 height 22
type input "10"
click at [730, 529] on span at bounding box center [729, 534] width 12 height 12
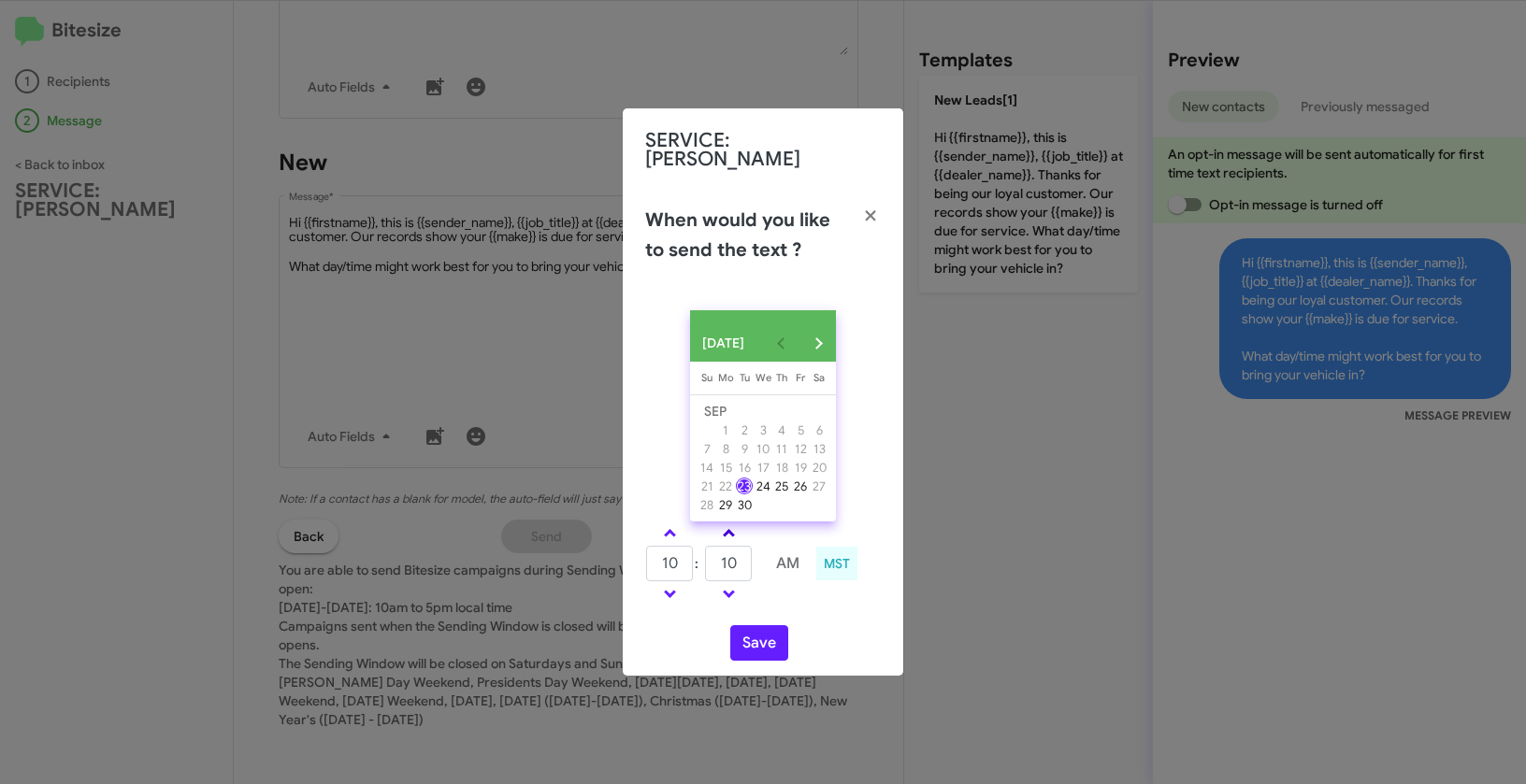
type input "15"
click at [754, 645] on button "Save" at bounding box center [759, 643] width 57 height 36
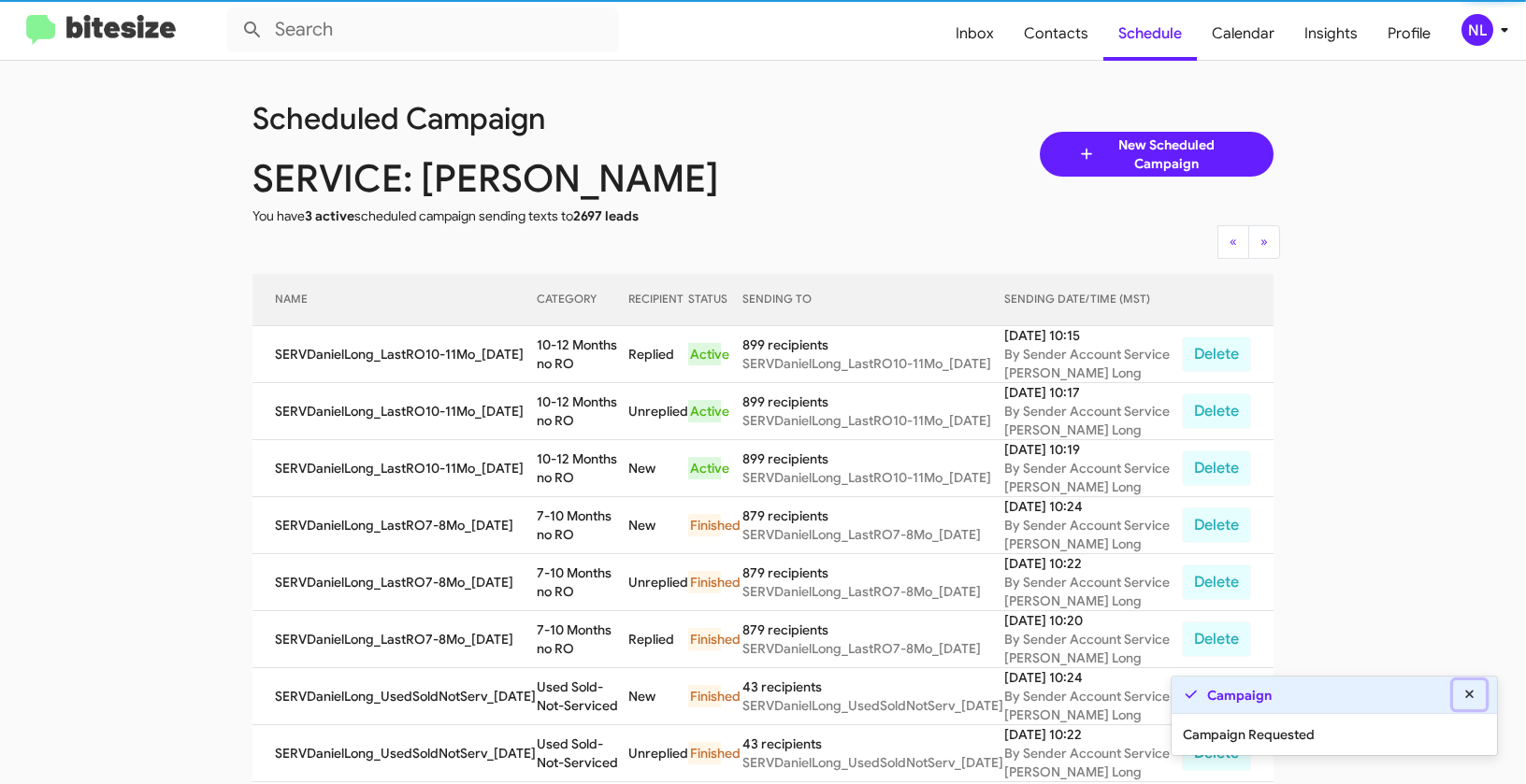
click at [1468, 692] on icon at bounding box center [1469, 694] width 17 height 13
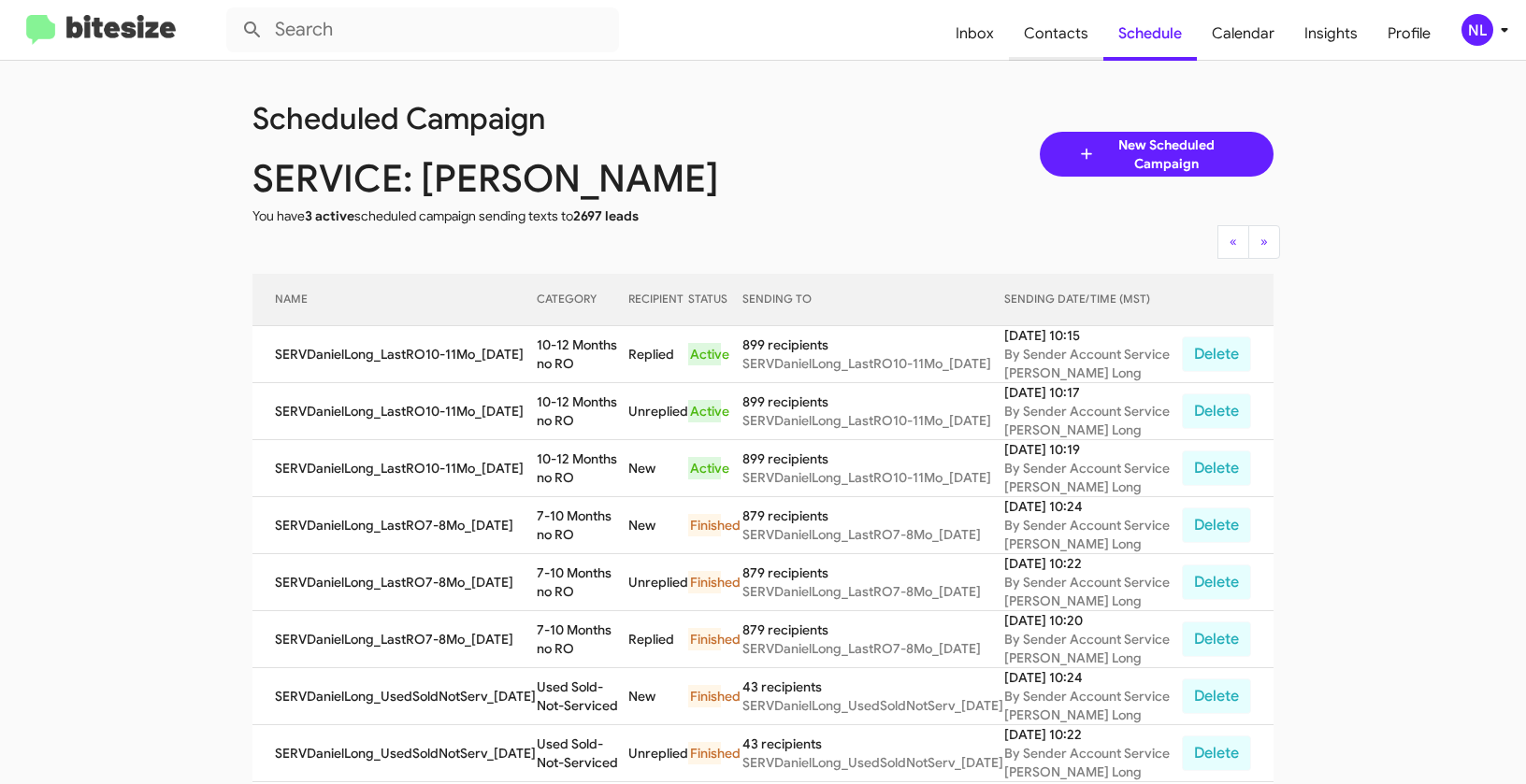
click at [1060, 26] on span "Contacts" at bounding box center [1056, 34] width 94 height 55
type input "in:groups"
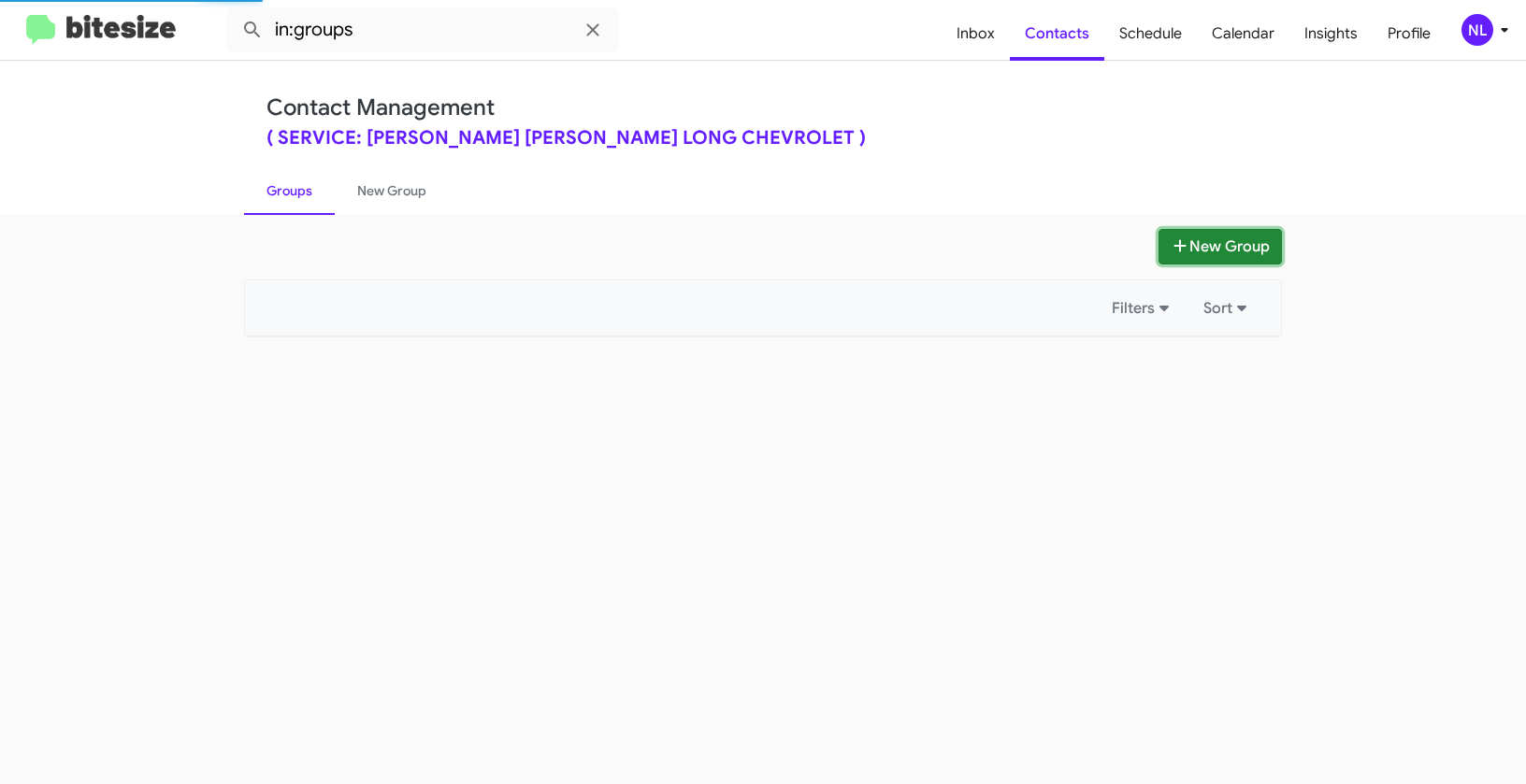
click at [1226, 254] on button "New Group" at bounding box center [1220, 247] width 123 height 36
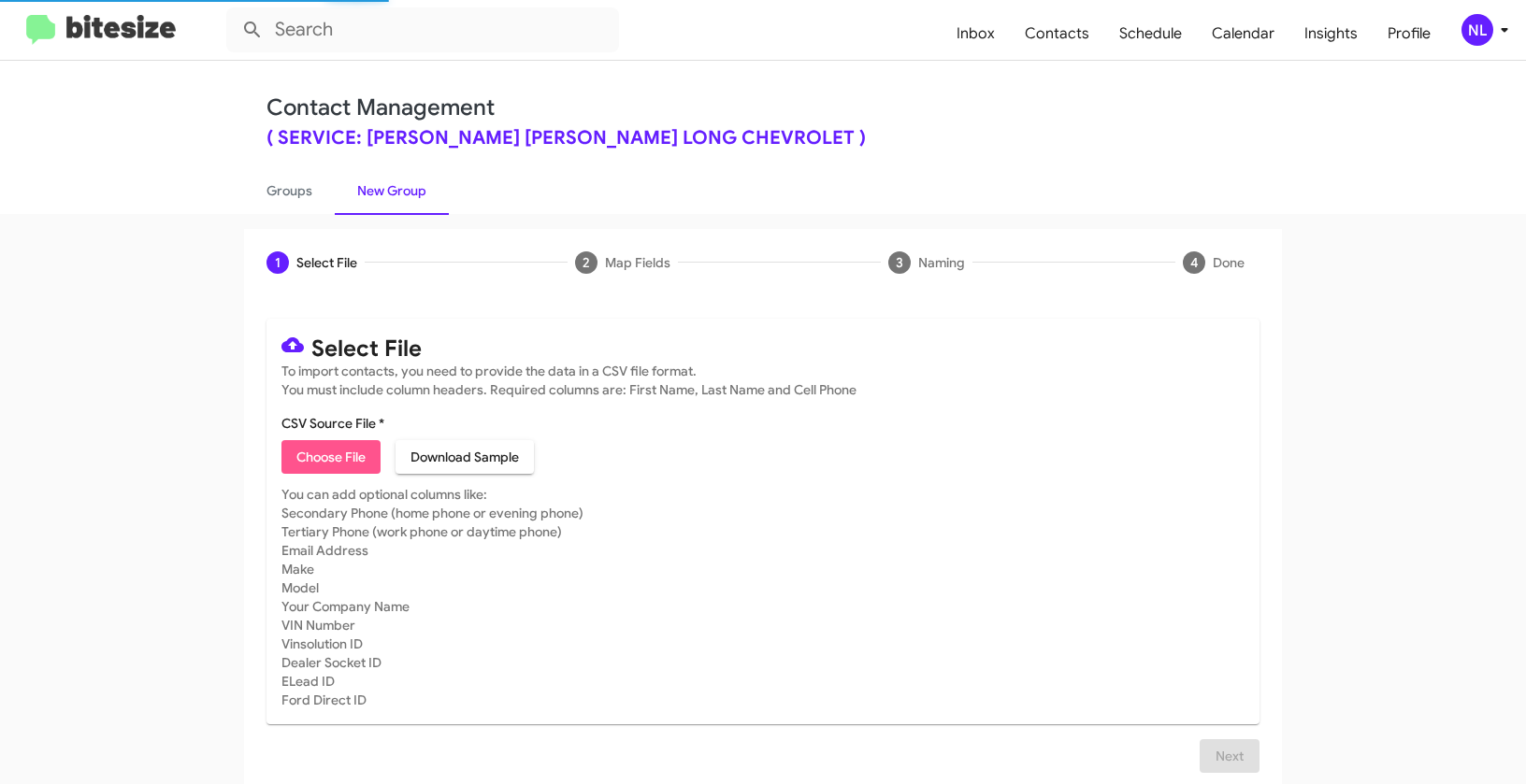
click at [282, 466] on button "Choose File" at bounding box center [331, 457] width 99 height 34
type input "SERVDanielLong_LastRO11-12Mo_09-23-25"
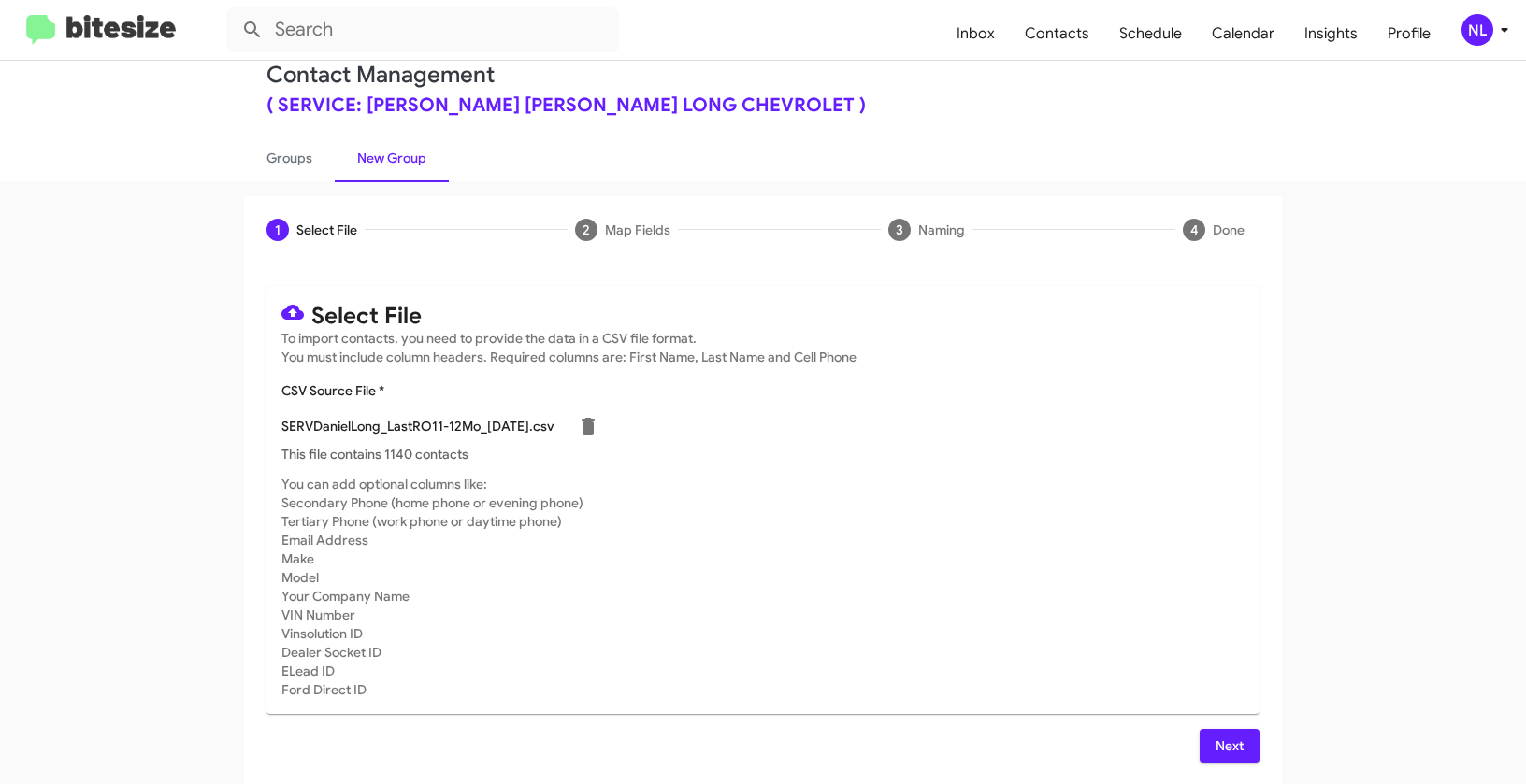
scroll to position [34, 0]
click at [1222, 735] on span "Next" at bounding box center [1229, 745] width 30 height 34
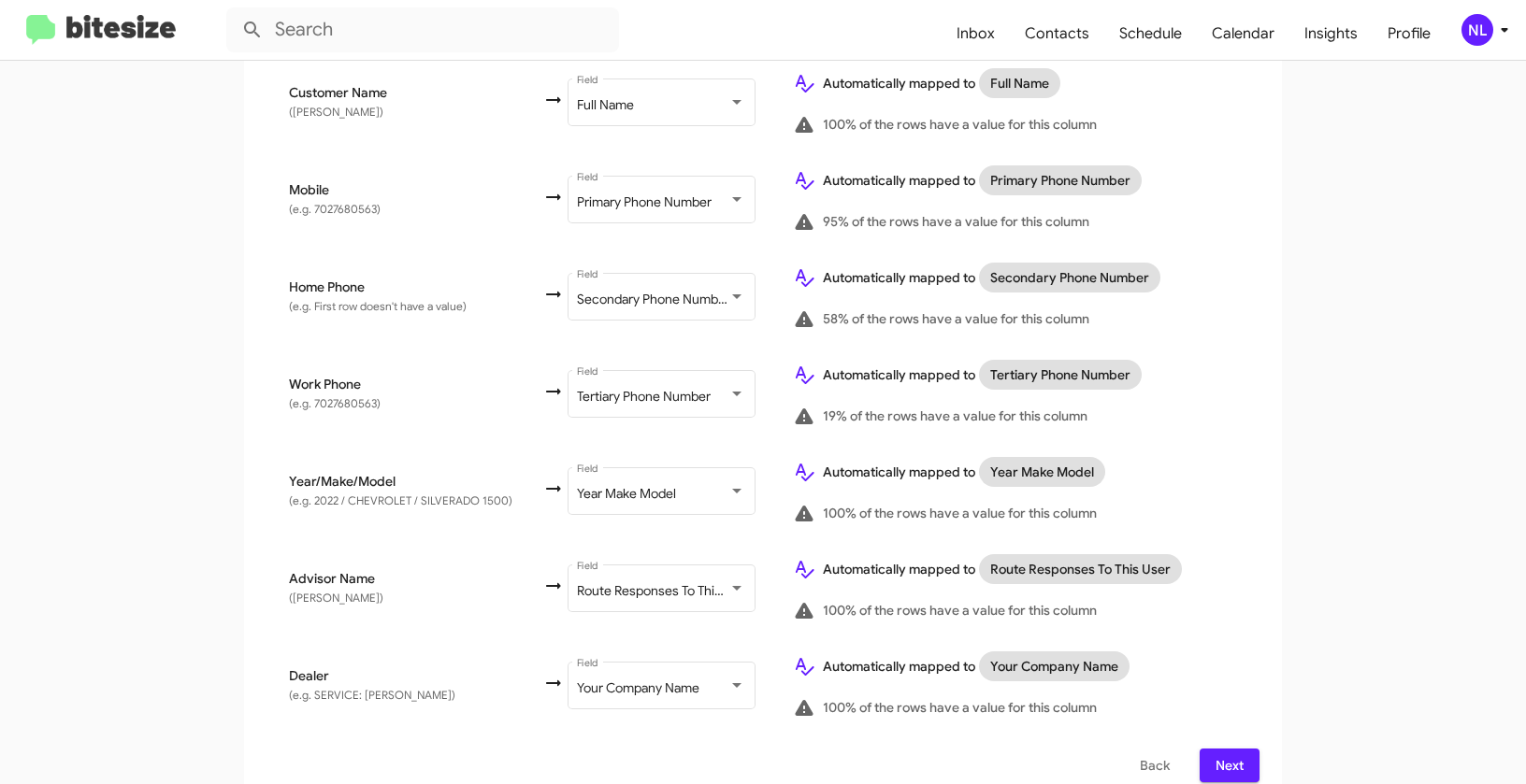
scroll to position [412, 0]
click at [1223, 750] on span "Next" at bounding box center [1229, 764] width 30 height 34
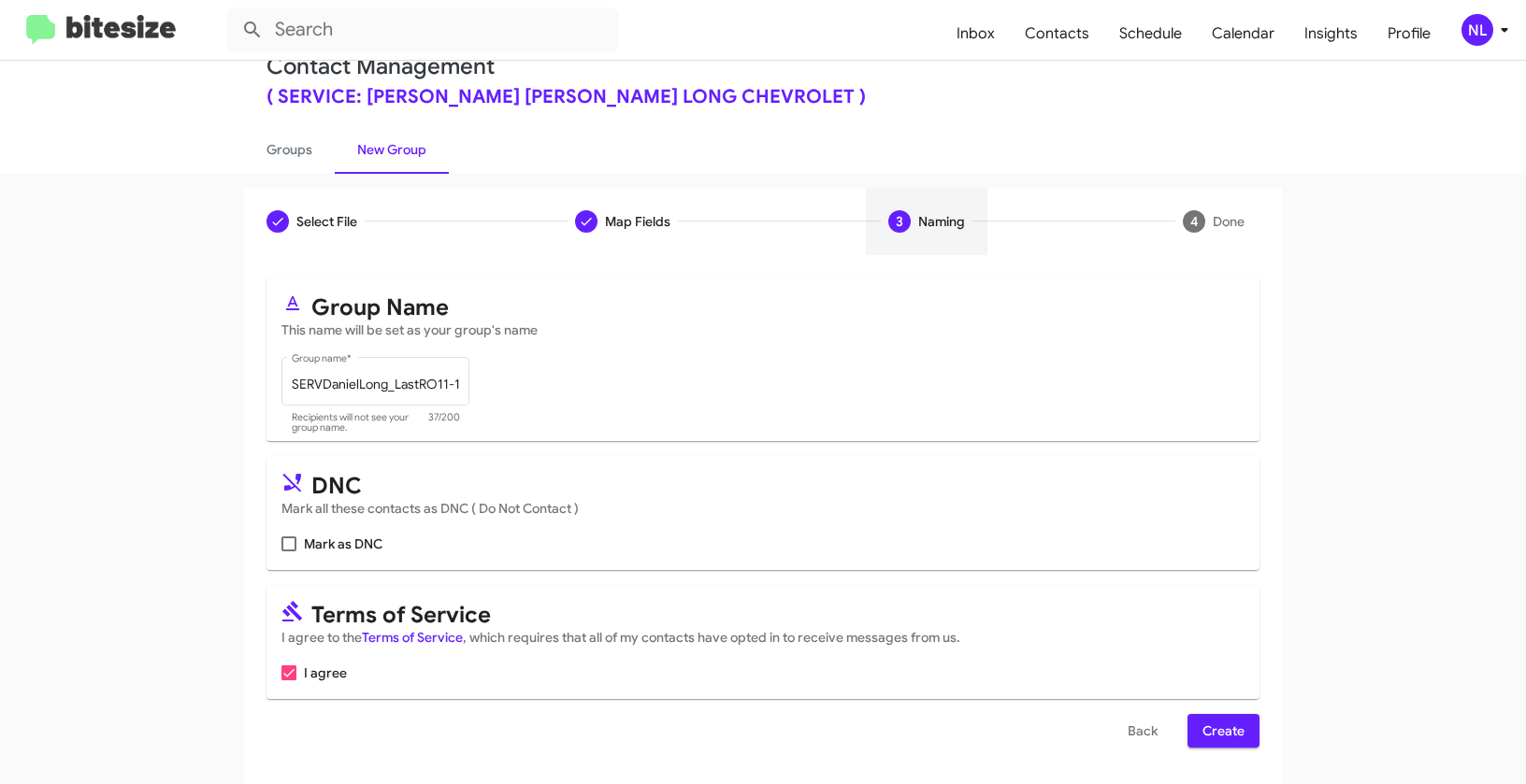
scroll to position [42, 0]
click at [1237, 715] on span "Create" at bounding box center [1222, 730] width 42 height 34
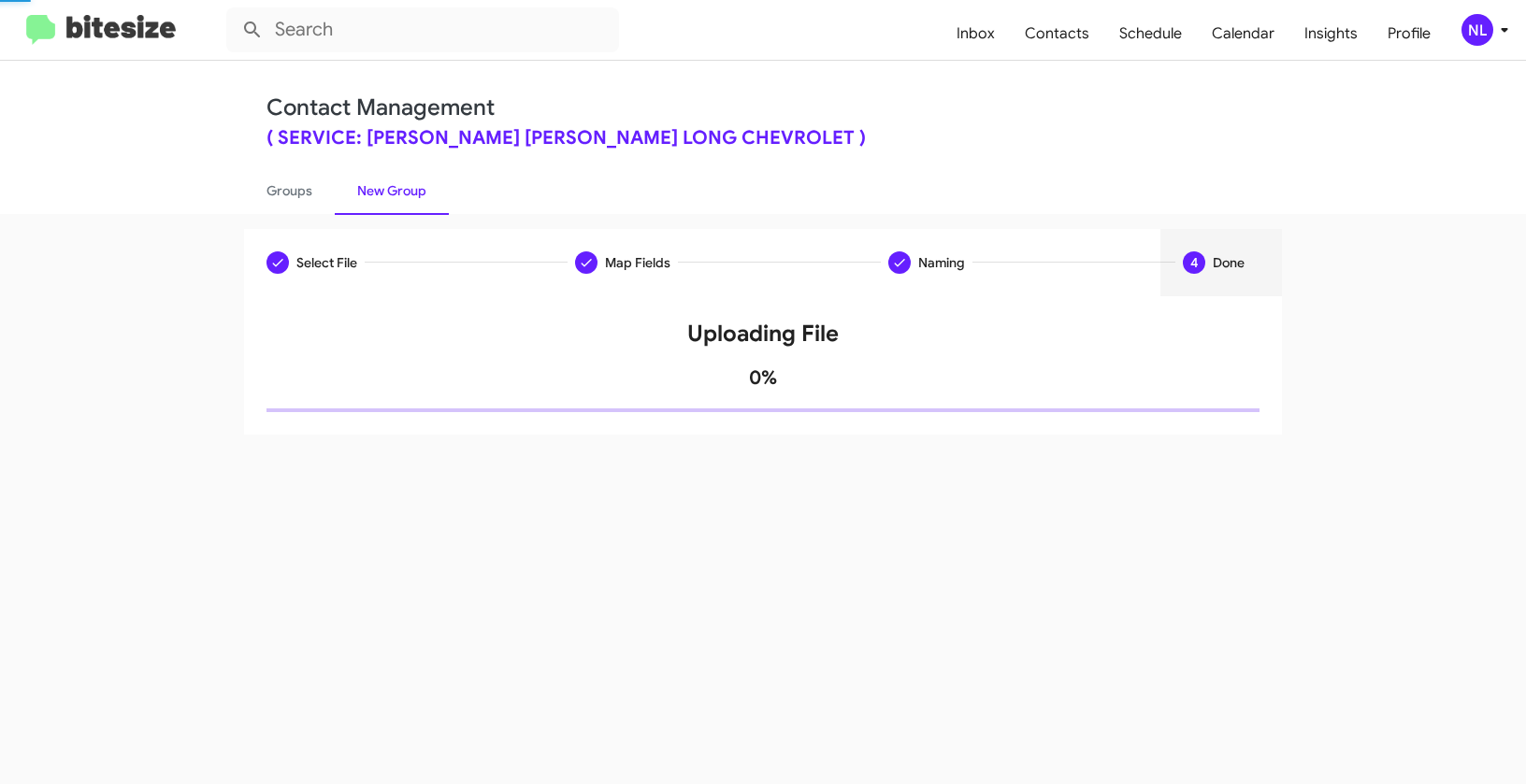
scroll to position [0, 0]
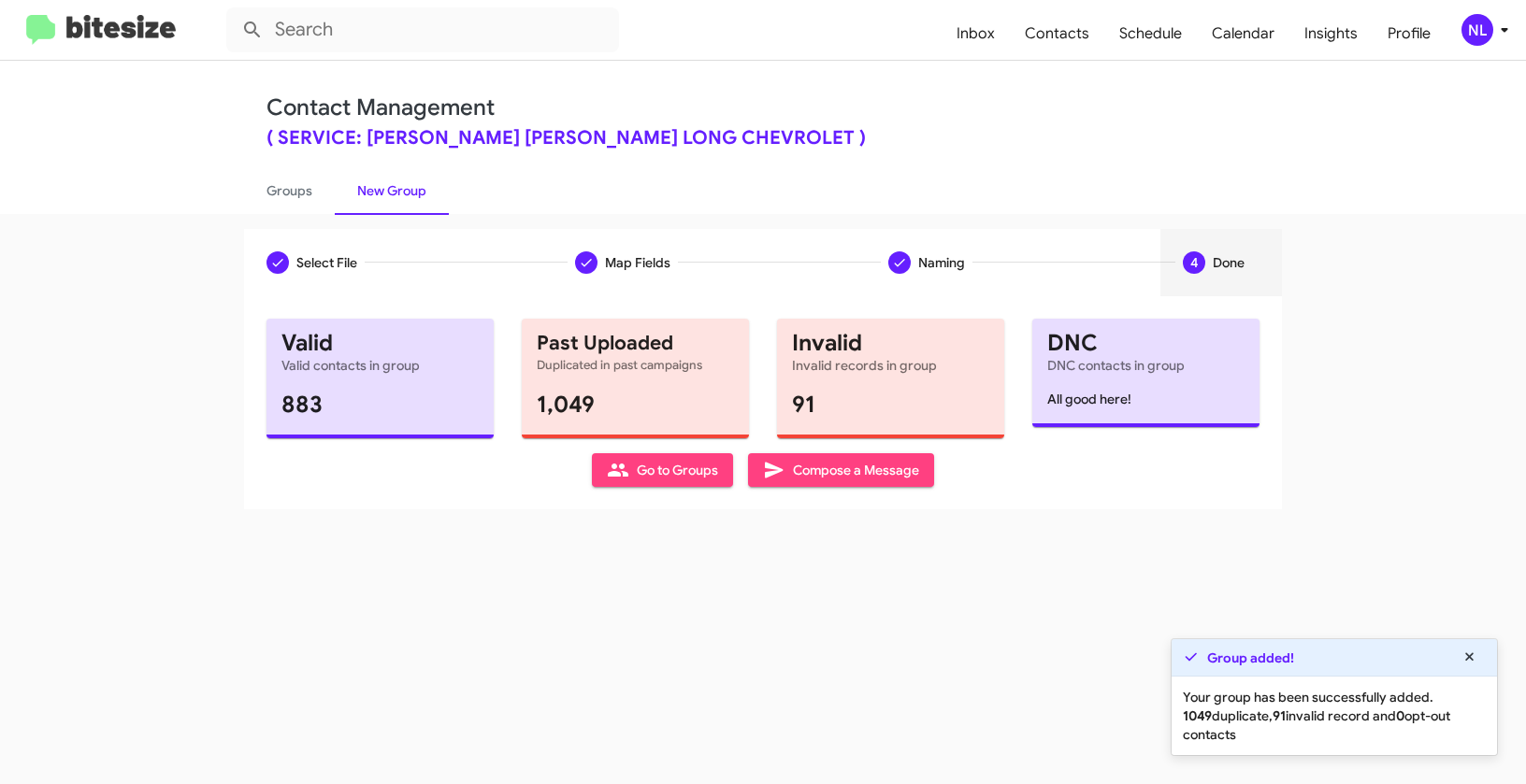
click at [614, 466] on icon at bounding box center [618, 470] width 21 height 13
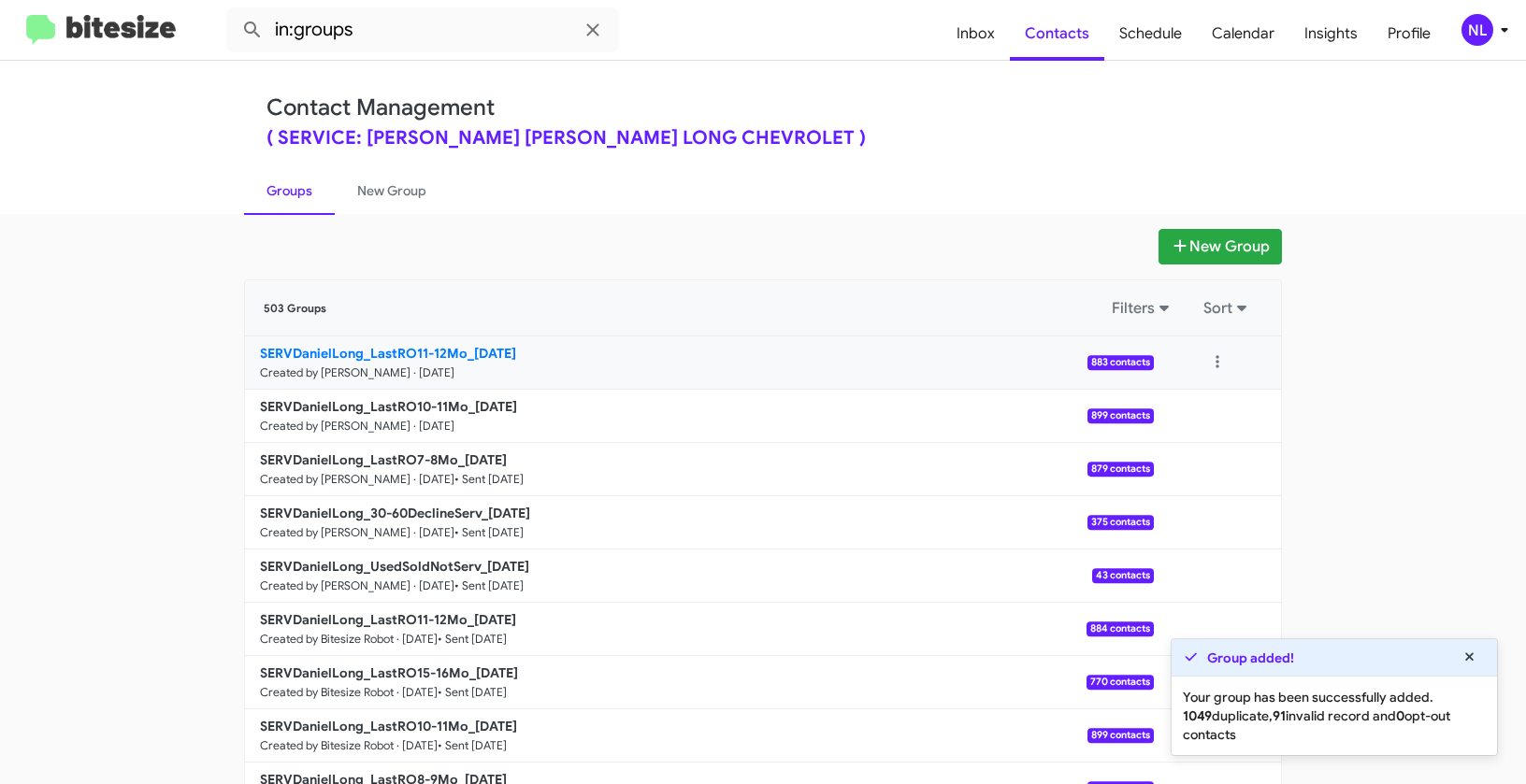
drag, startPoint x: 168, startPoint y: 361, endPoint x: 466, endPoint y: 351, distance: 298.2
click at [466, 351] on app-groups "New Group 503 Groups Filters Sort SERVDanielLong_LastRO11-12Mo_09-23-25 Created…" at bounding box center [763, 574] width 1526 height 690
copy b "SERVDanielLong_LastRO11-12Mo_"
click at [422, 36] on input "in:groups" at bounding box center [422, 30] width 393 height 45
paste input "SERVDanielLong_LastRO11-12Mo_"
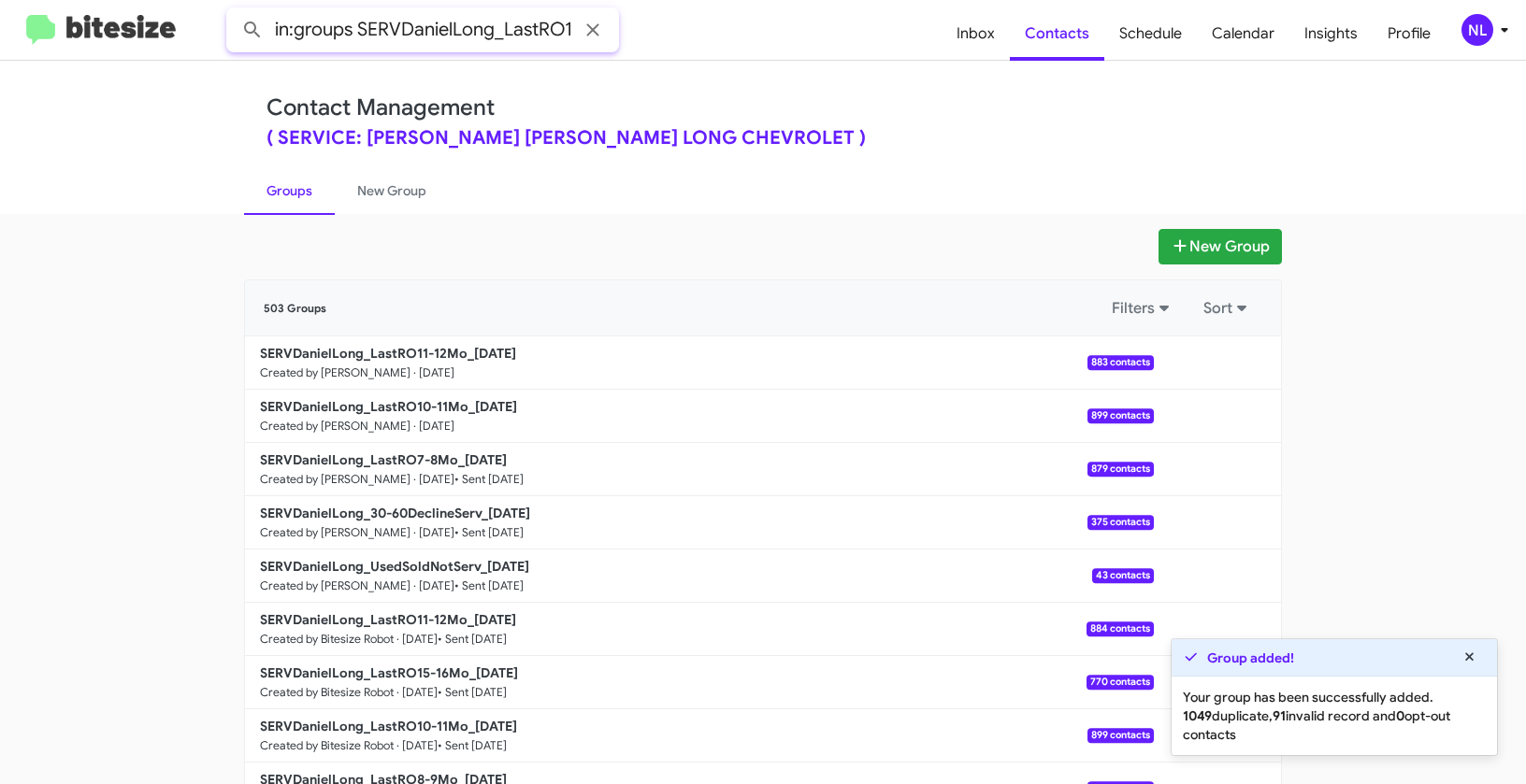
scroll to position [0, 72]
type input "in:groups SERVDanielLong_LastRO11-12Mo_"
click at [234, 11] on button at bounding box center [253, 30] width 38 height 38
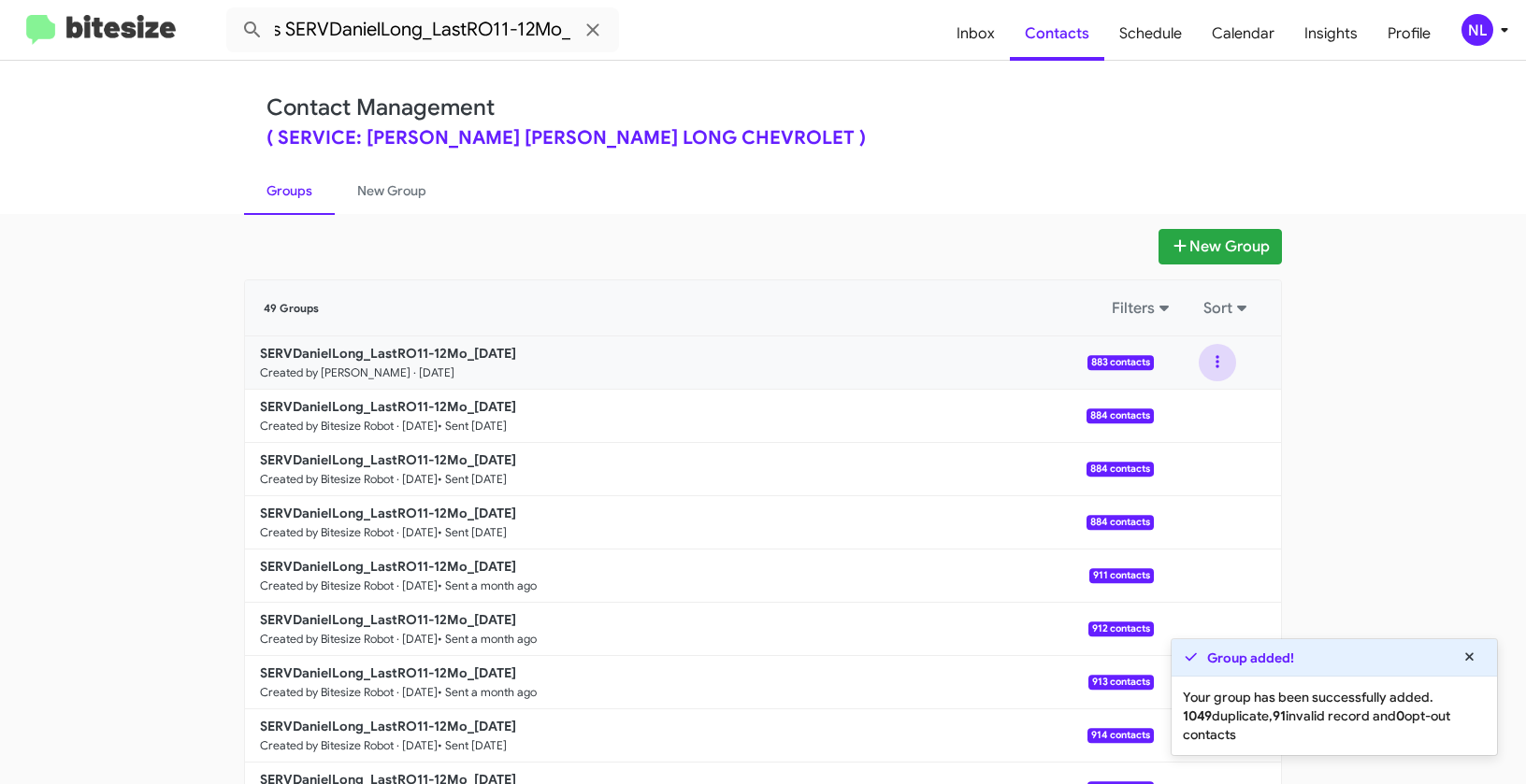
click at [1215, 371] on button at bounding box center [1217, 363] width 38 height 38
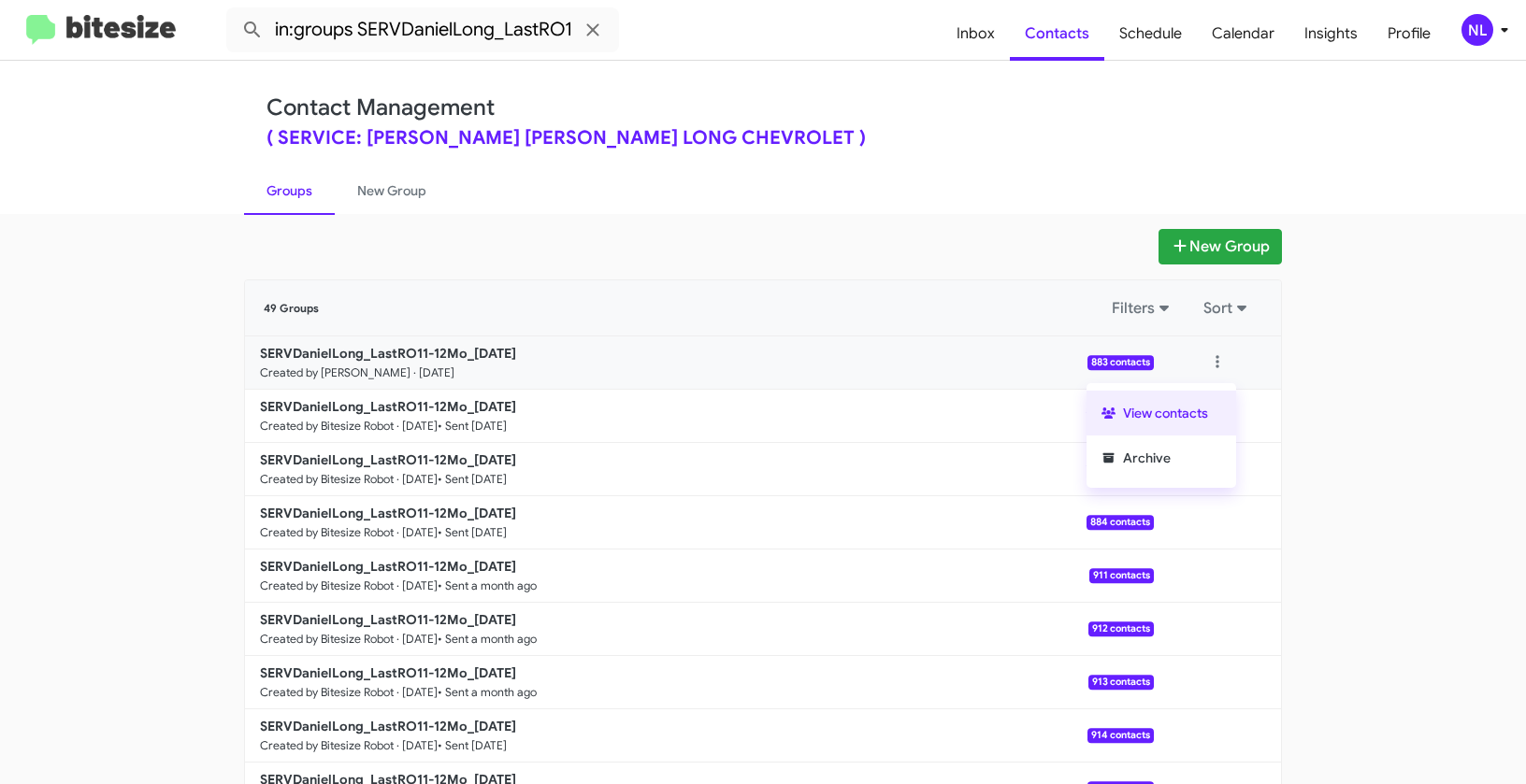
click at [1206, 403] on button "View contacts" at bounding box center [1160, 414] width 150 height 45
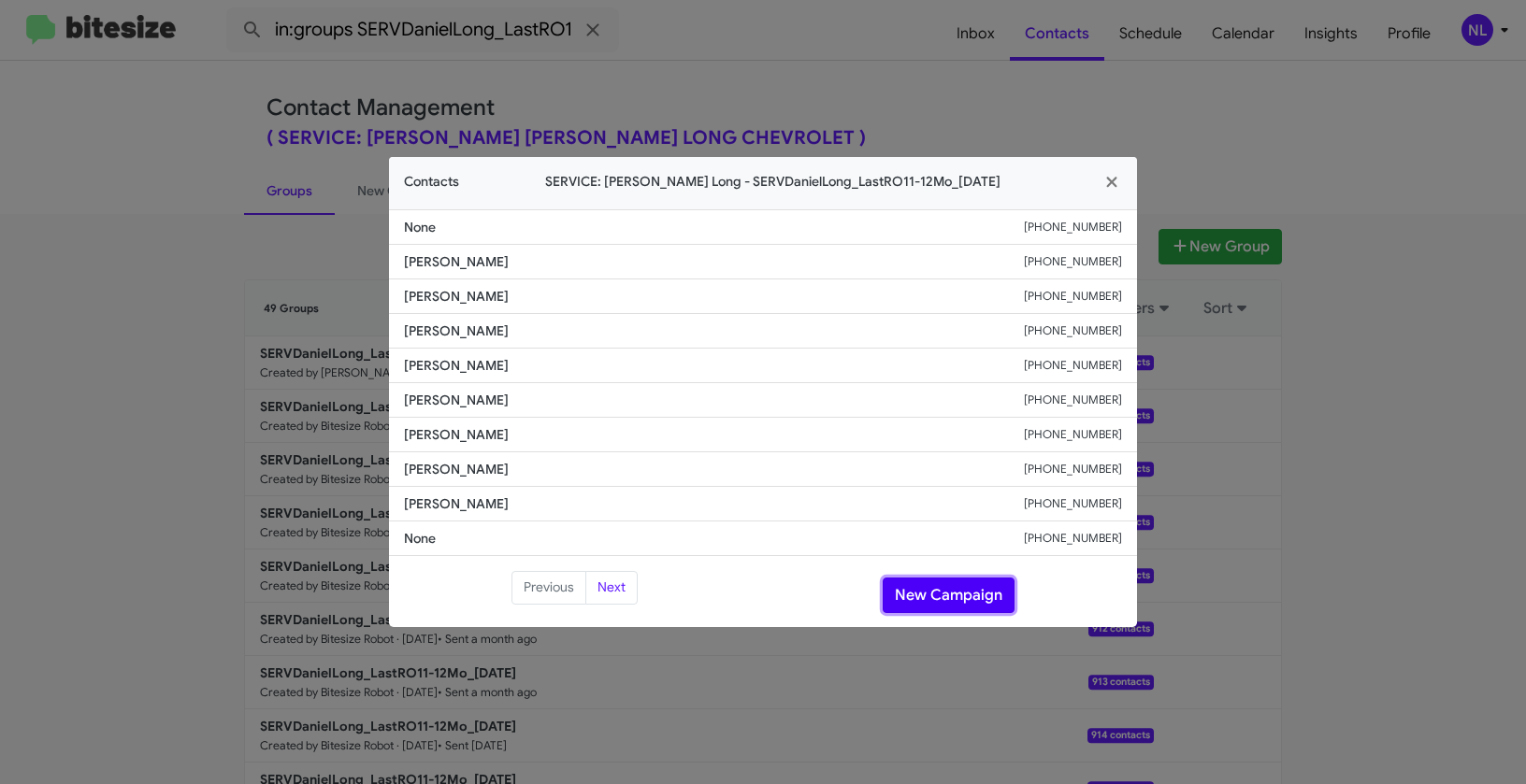
click at [975, 580] on button "New Campaign" at bounding box center [948, 596] width 132 height 36
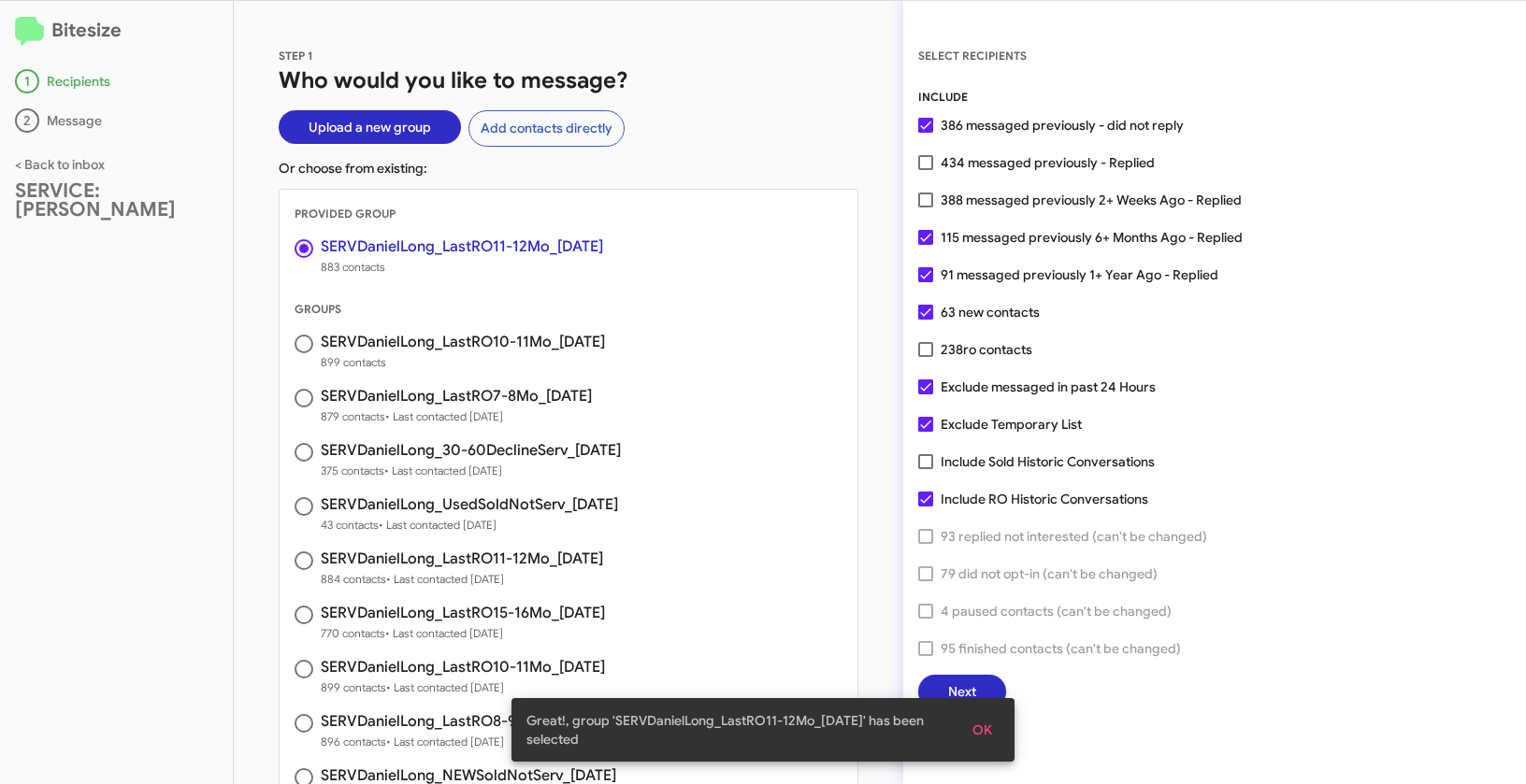
click at [987, 730] on span "OK" at bounding box center [981, 730] width 20 height 34
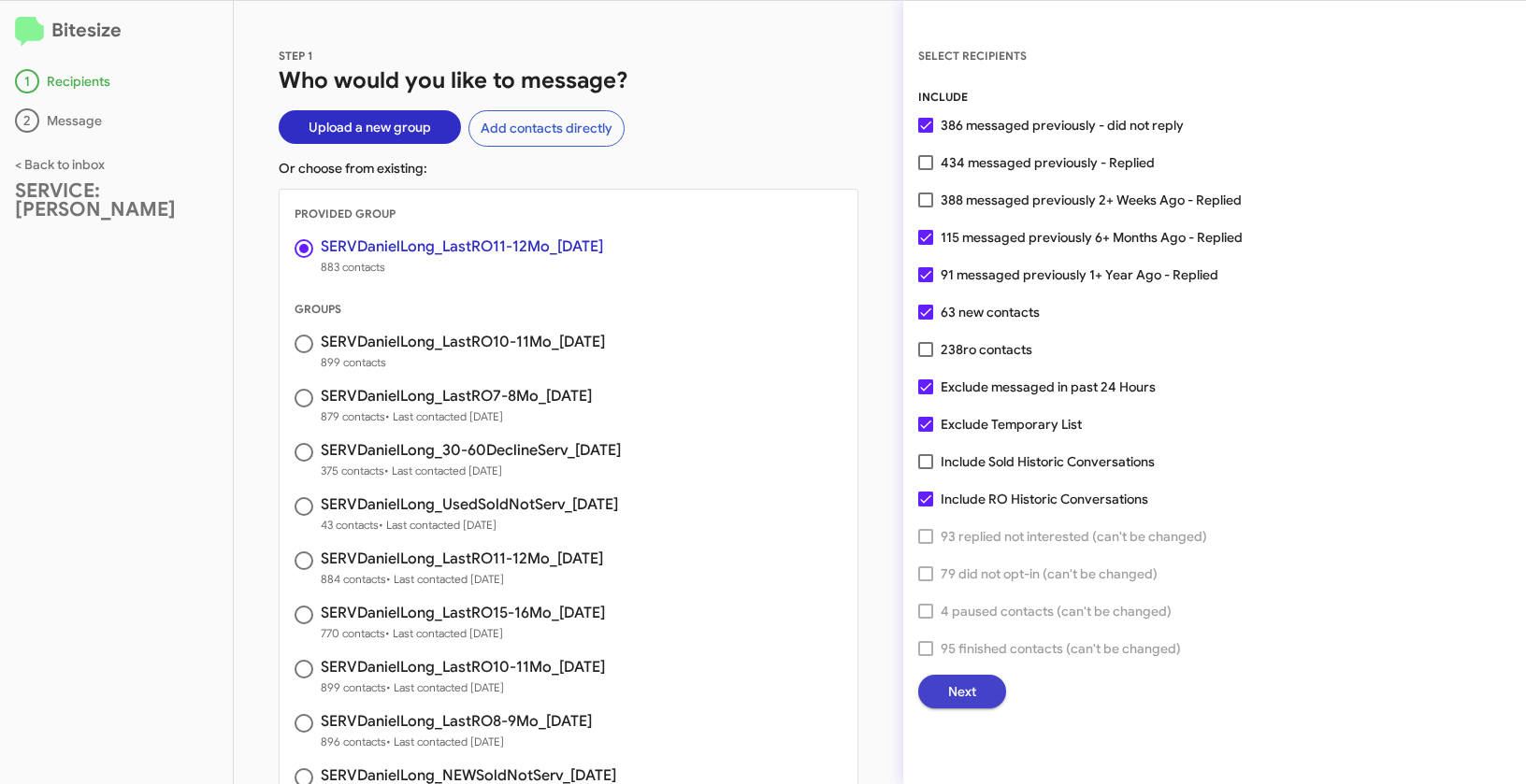
click at [965, 691] on span "Next" at bounding box center [962, 692] width 28 height 34
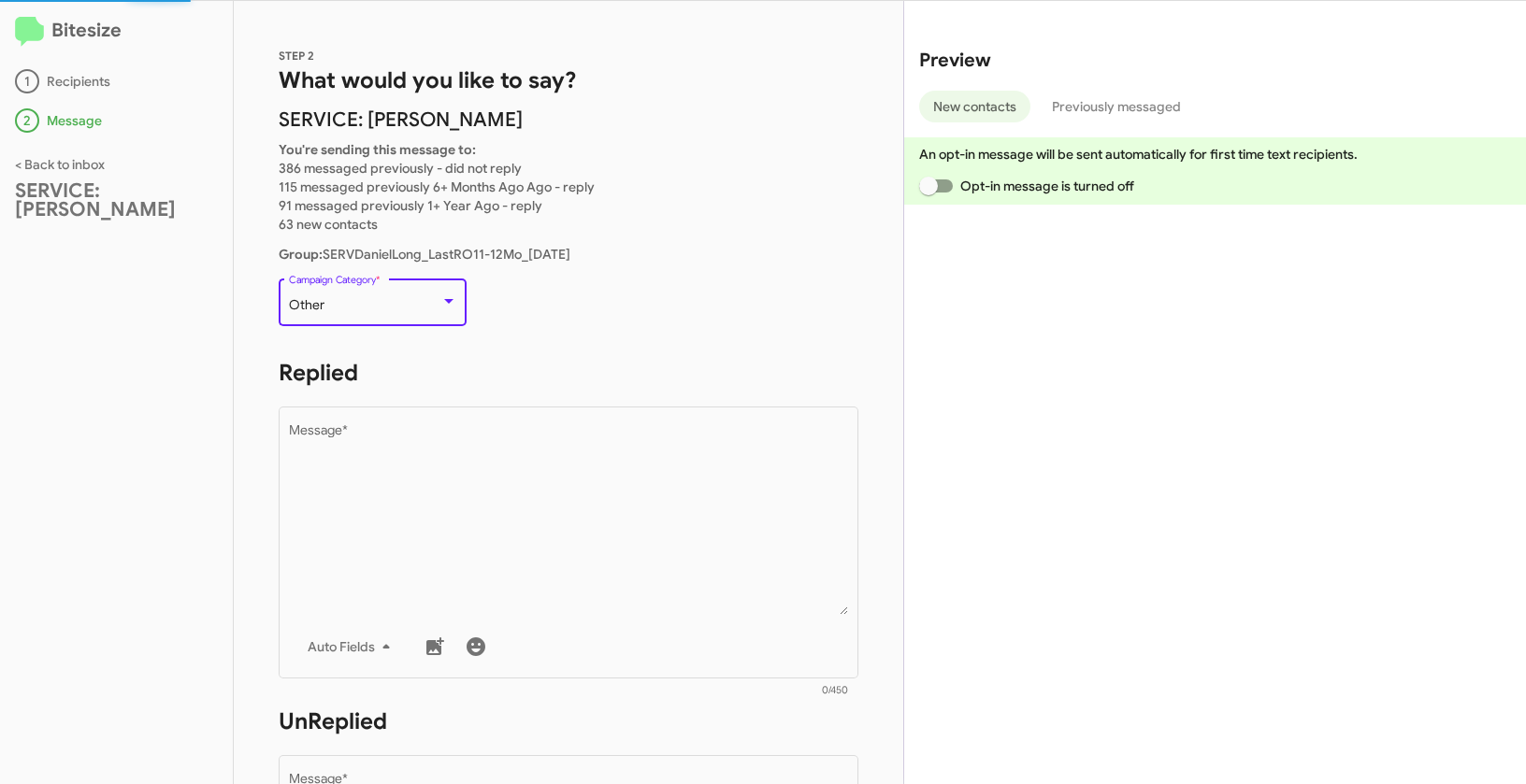
click at [442, 300] on div at bounding box center [449, 302] width 17 height 15
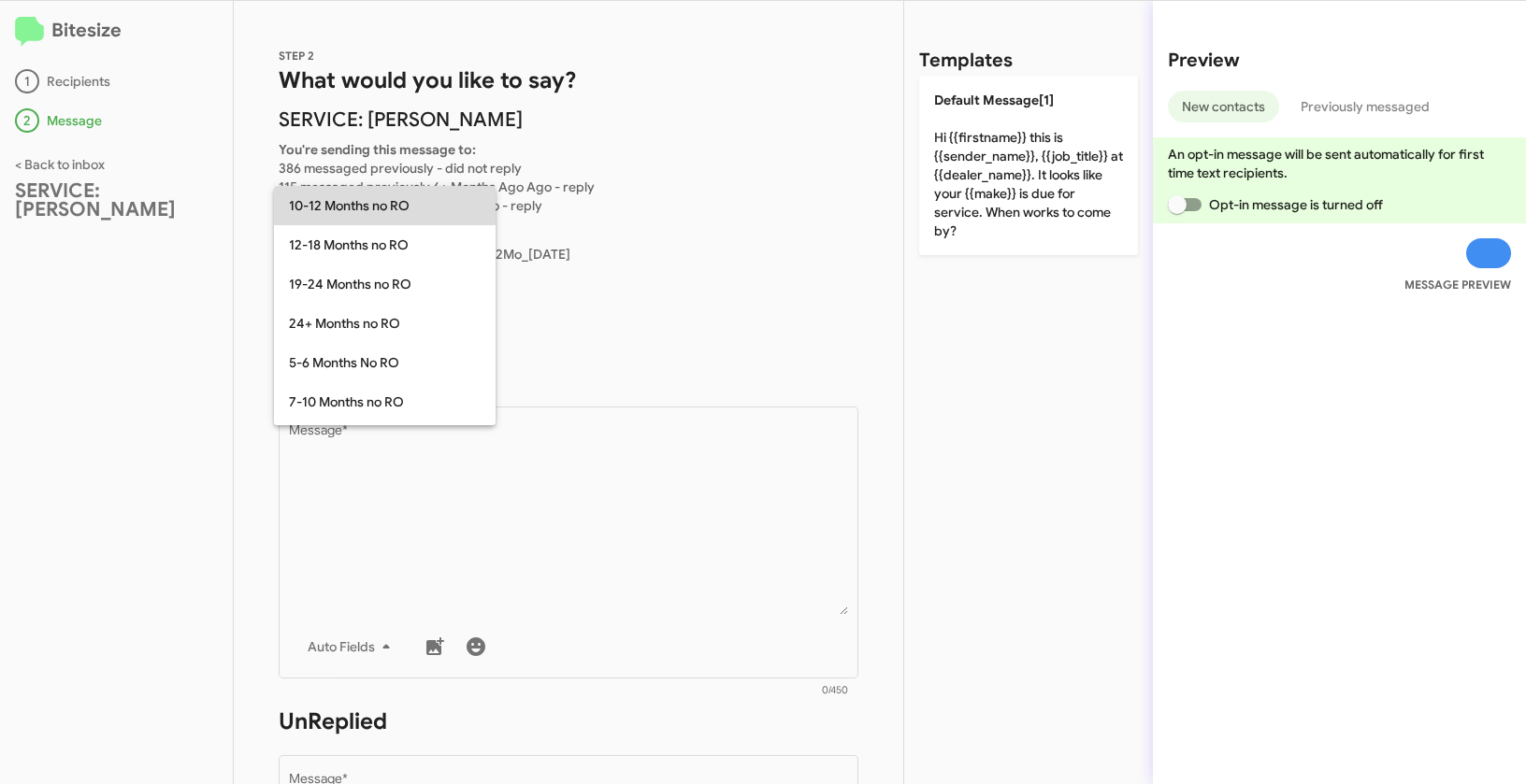
click at [387, 209] on span "10-12 Months no RO" at bounding box center [384, 205] width 191 height 40
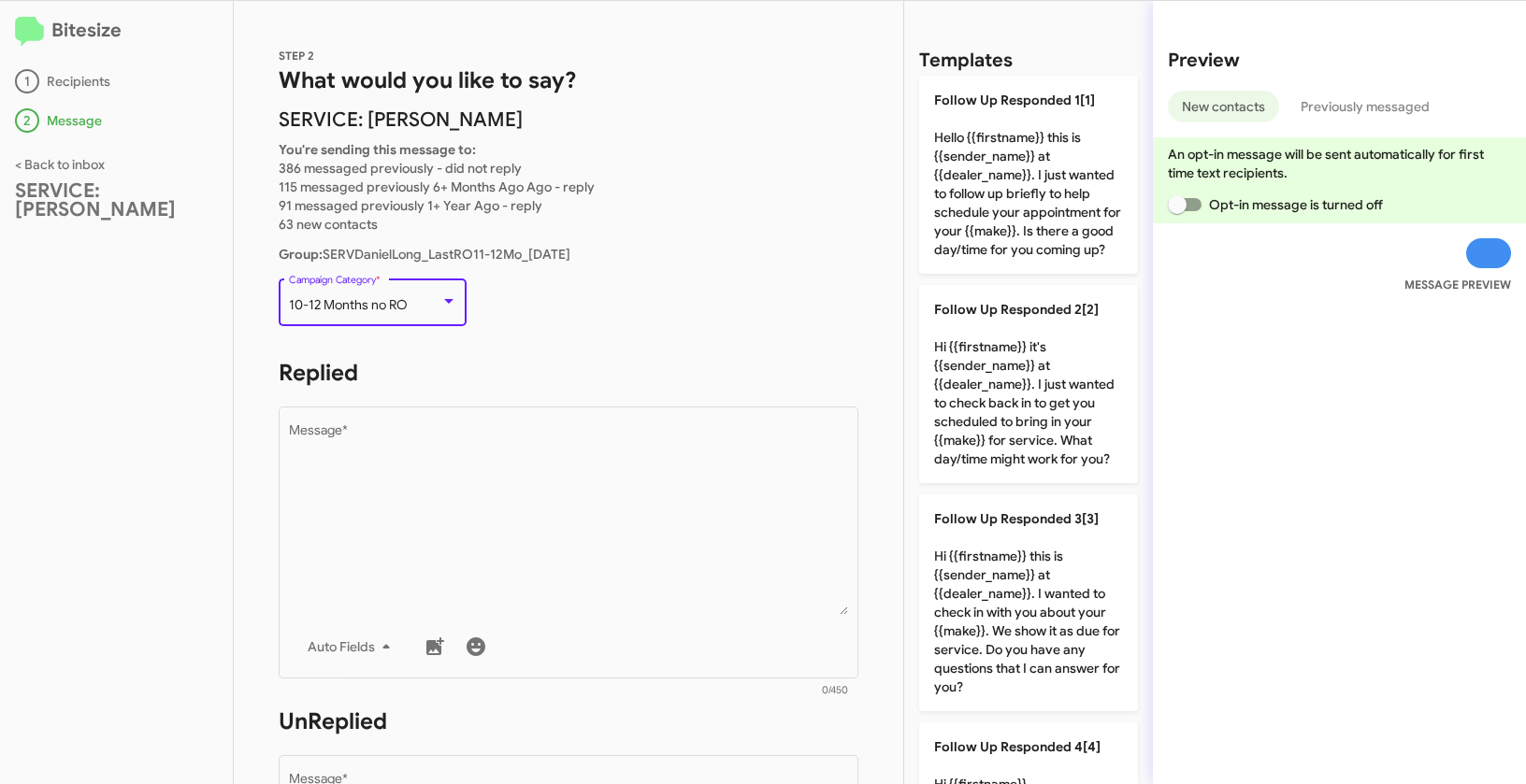
drag, startPoint x: 312, startPoint y: 303, endPoint x: 410, endPoint y: 303, distance: 98.0
click at [410, 303] on div "10-12 Months no RO" at bounding box center [364, 305] width 152 height 15
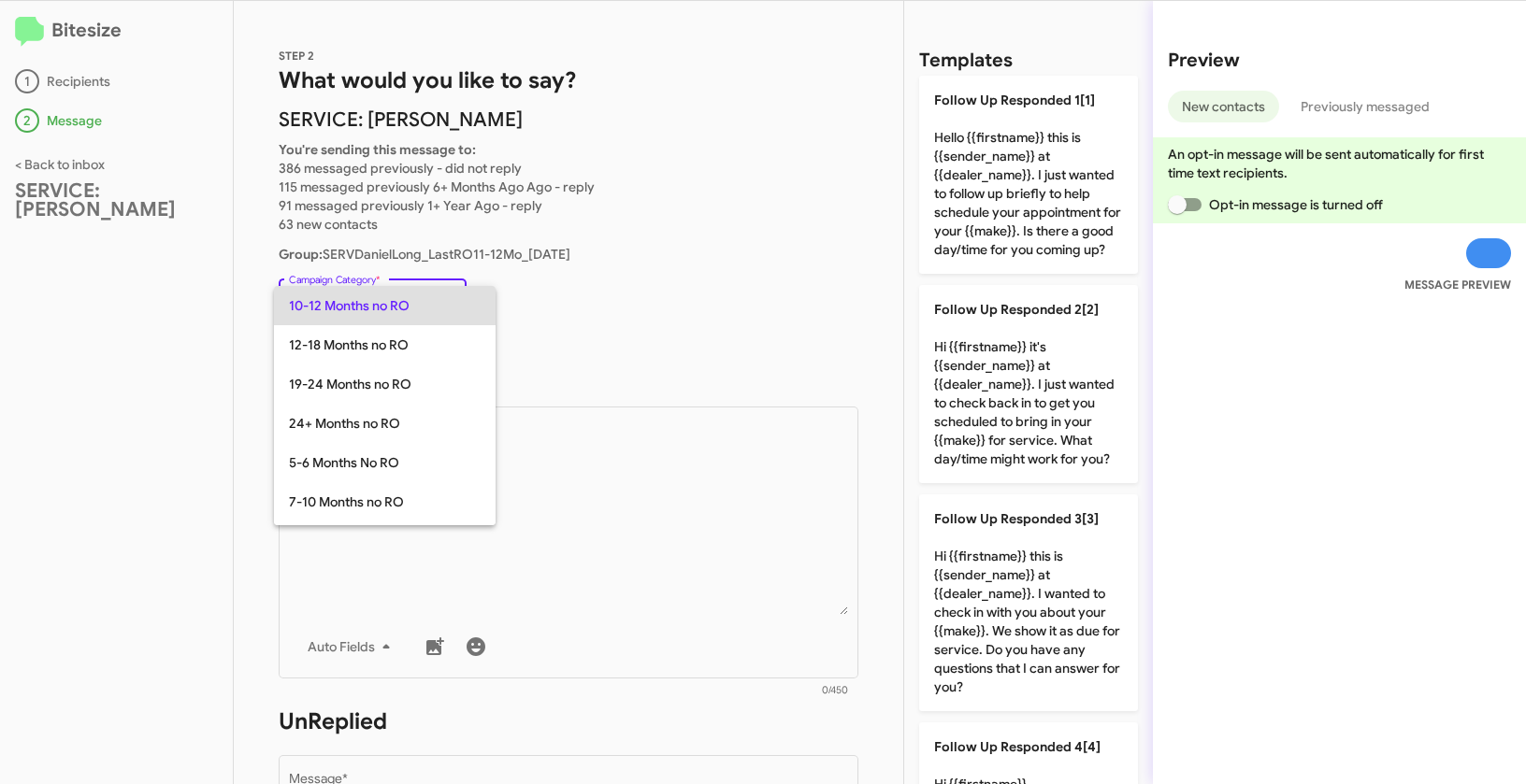
copy span "10-12 Months no RO"
click at [611, 474] on div at bounding box center [763, 392] width 1526 height 784
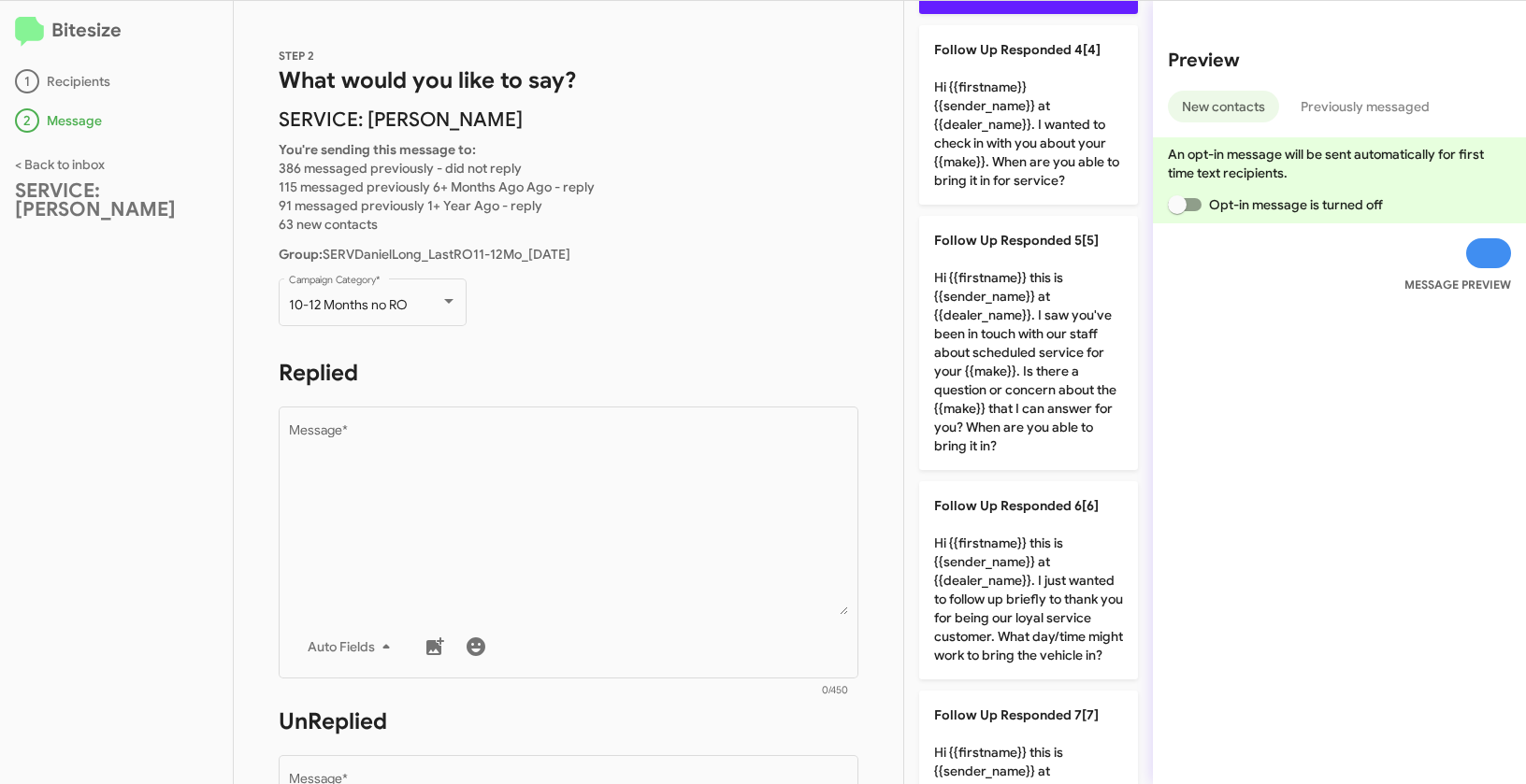
scroll to position [954, 0]
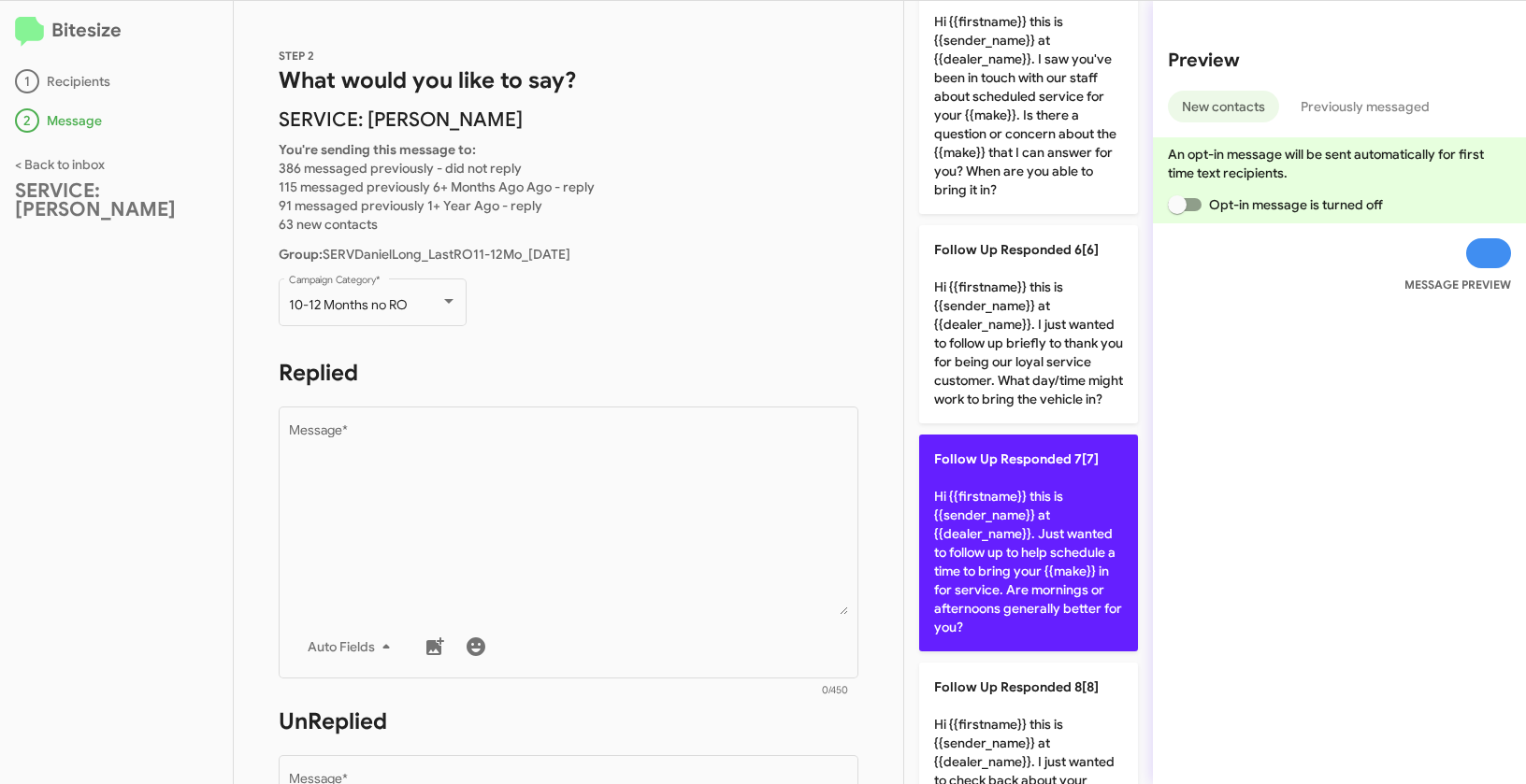
click at [964, 604] on p "Follow Up Responded 7[7] Hi {{firstname}} this is {{sender_name}} at {{dealer_n…" at bounding box center [1028, 543] width 219 height 217
type textarea "Hi {{firstname}} this is {{sender_name}} at {{dealer_name}}. Just wanted to fol…"
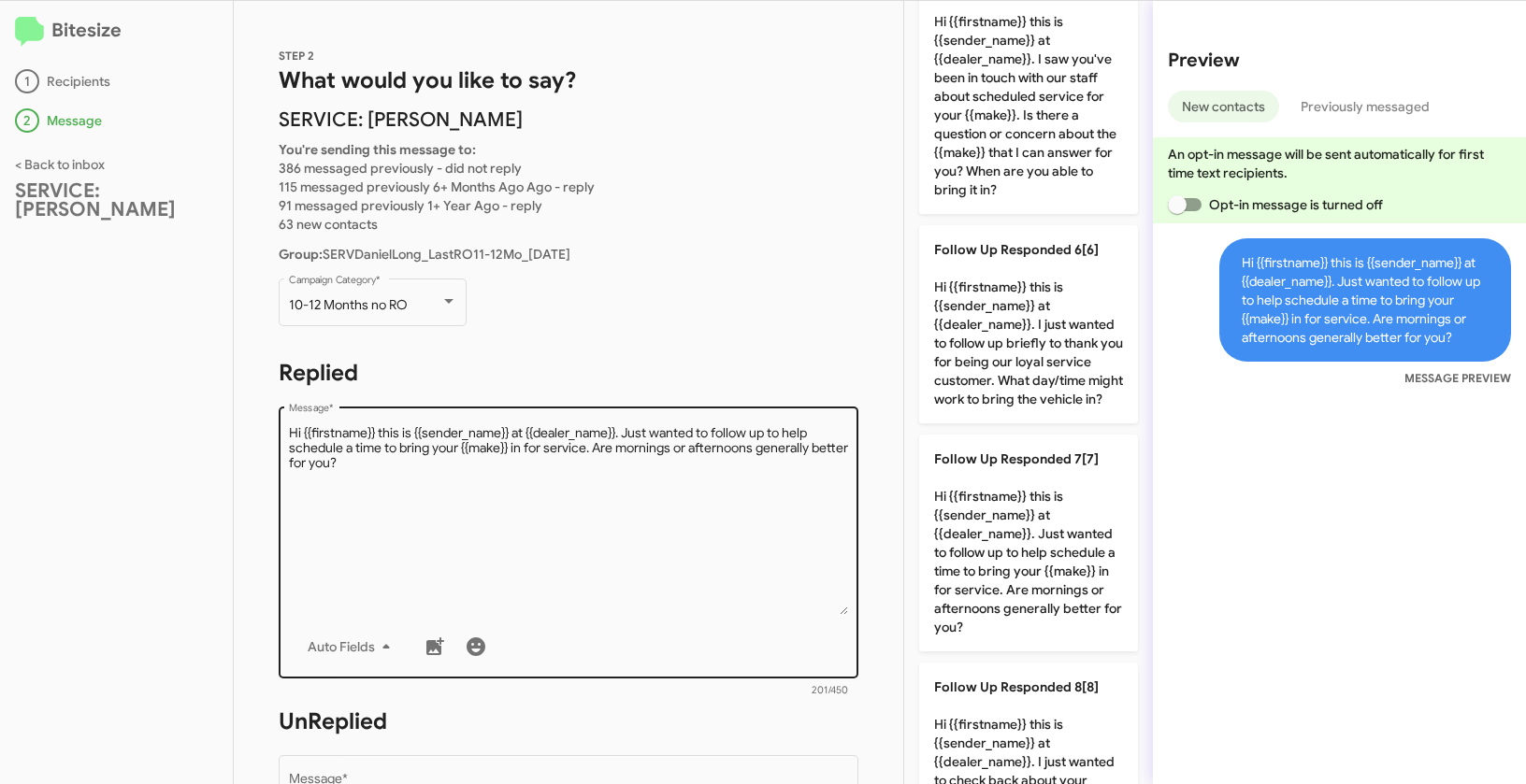
scroll to position [286, 0]
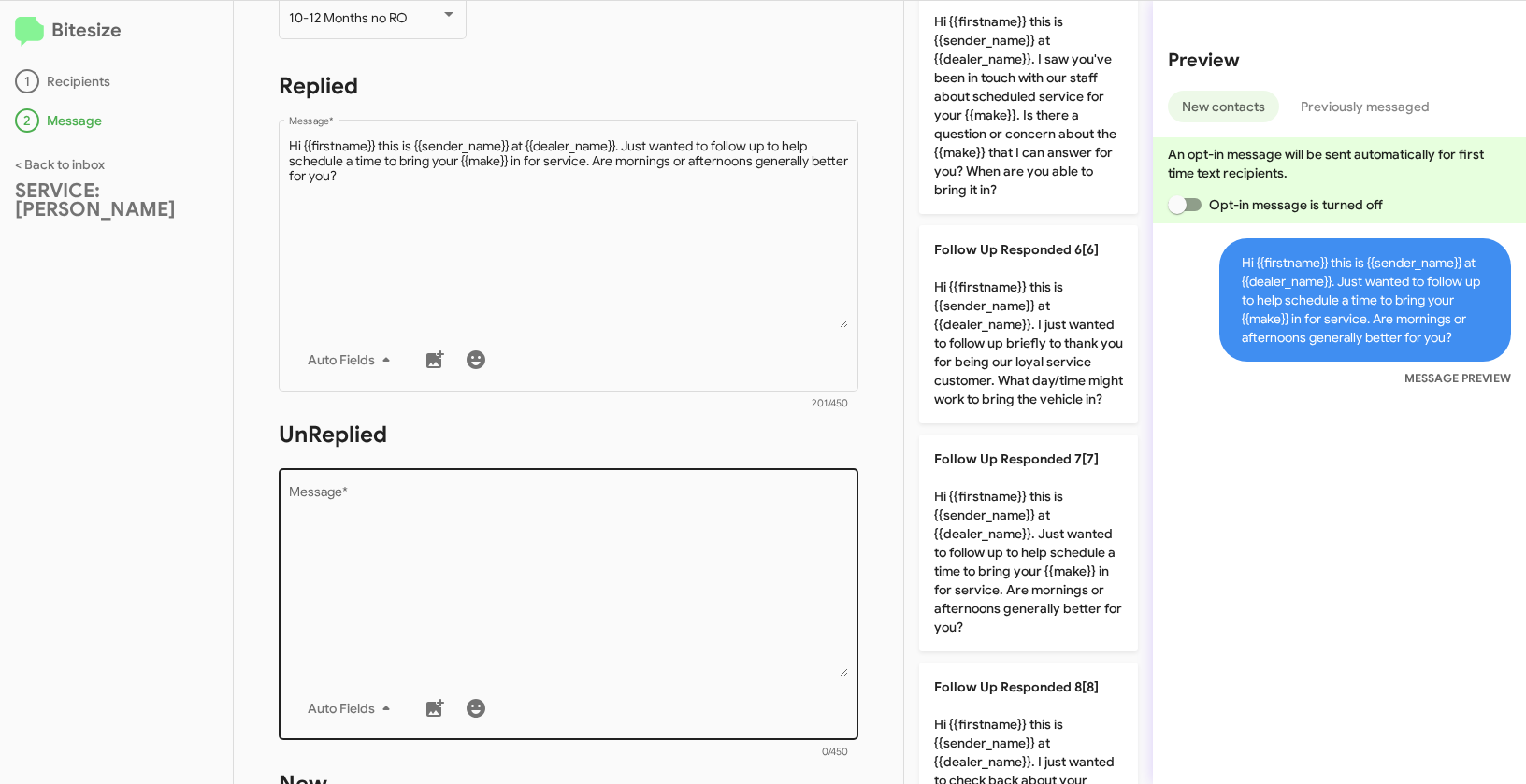
click at [584, 586] on textarea "Message *" at bounding box center [568, 581] width 560 height 190
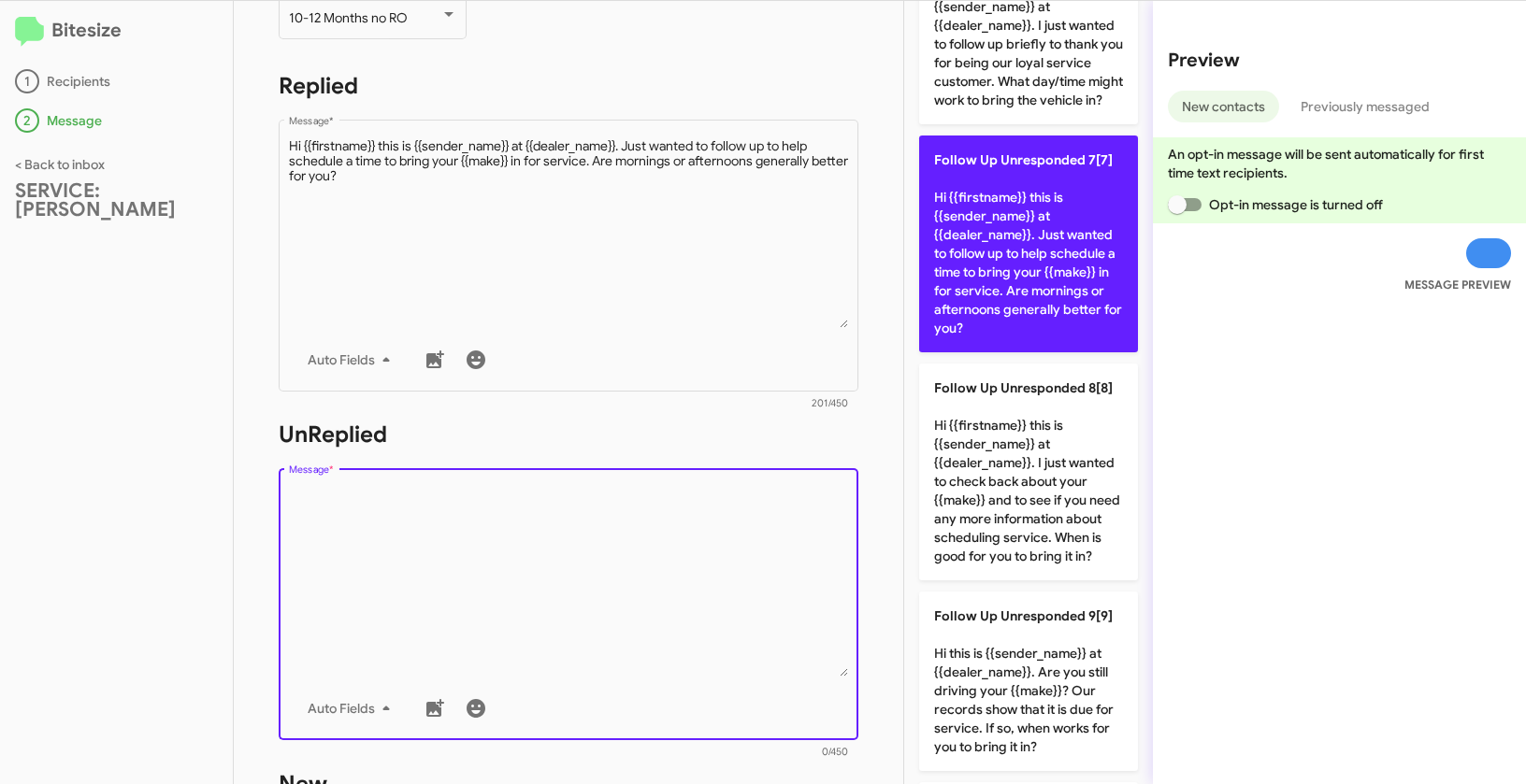
scroll to position [1252, 0]
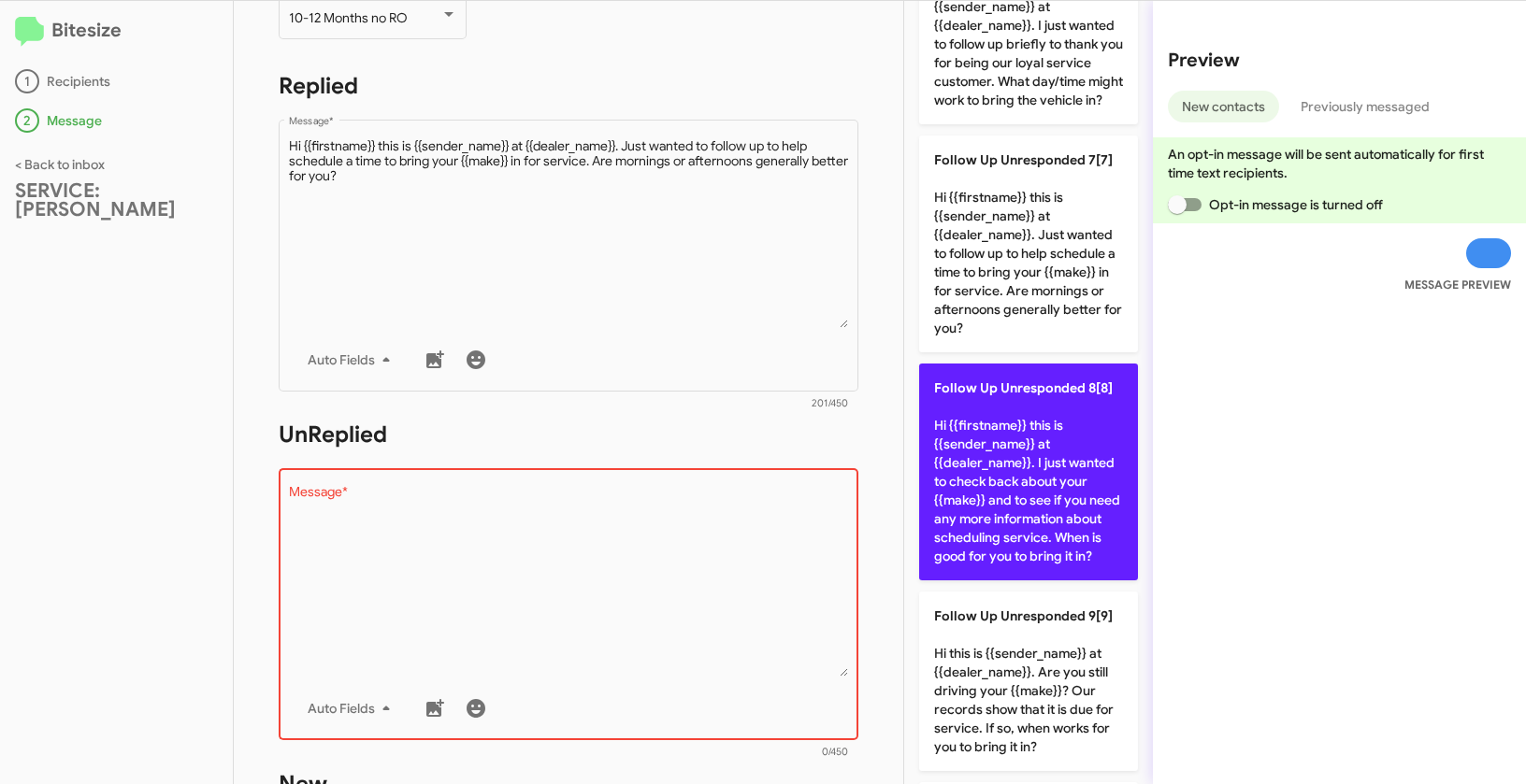
click at [1025, 557] on p "Follow Up Unresponded 8[8] Hi {{firstname}} this is {{sender_name}} at {{dealer…" at bounding box center [1028, 472] width 219 height 217
type textarea "Hi {{firstname}} this is {{sender_name}} at {{dealer_name}}. I just wanted to c…"
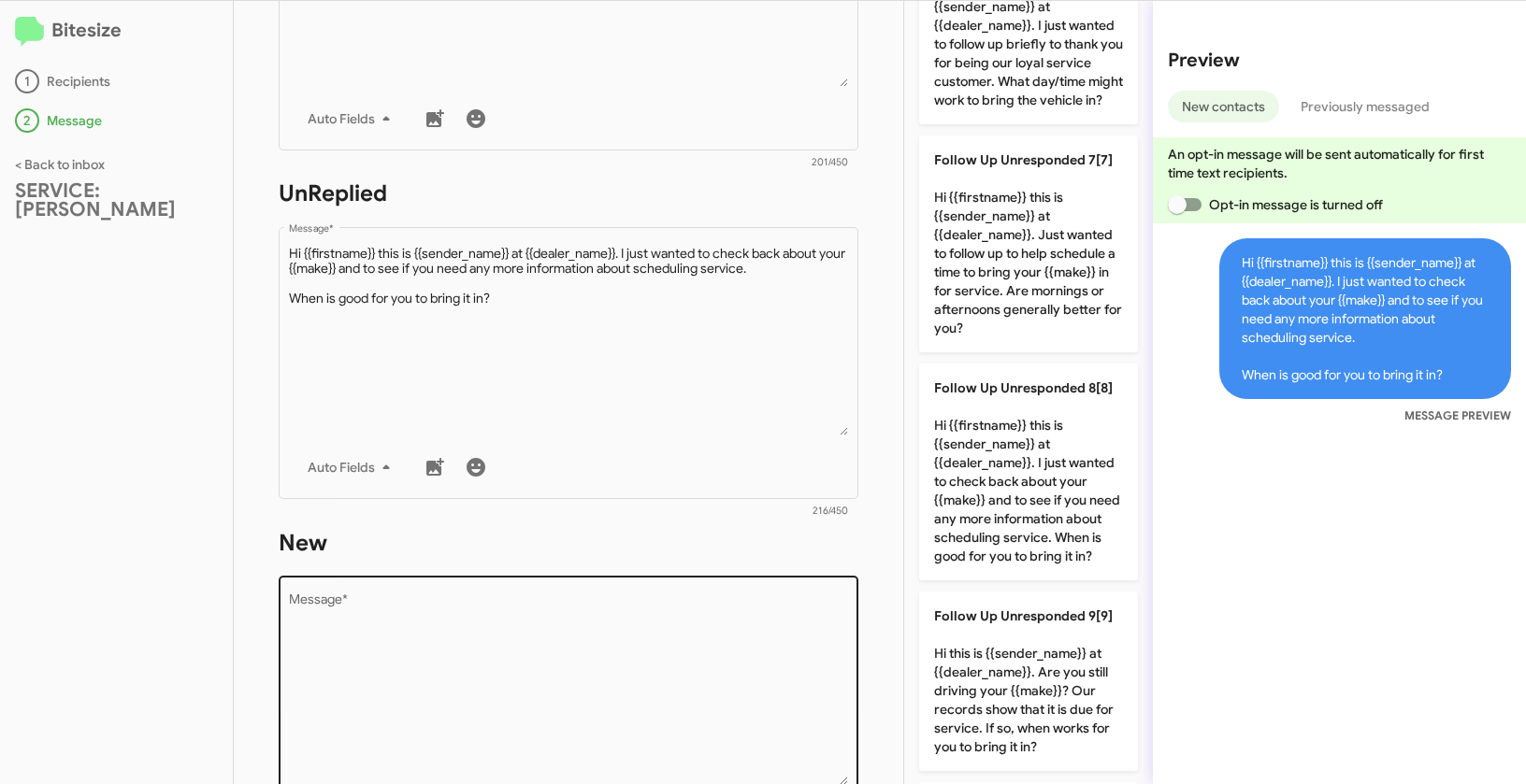
scroll to position [616, 0]
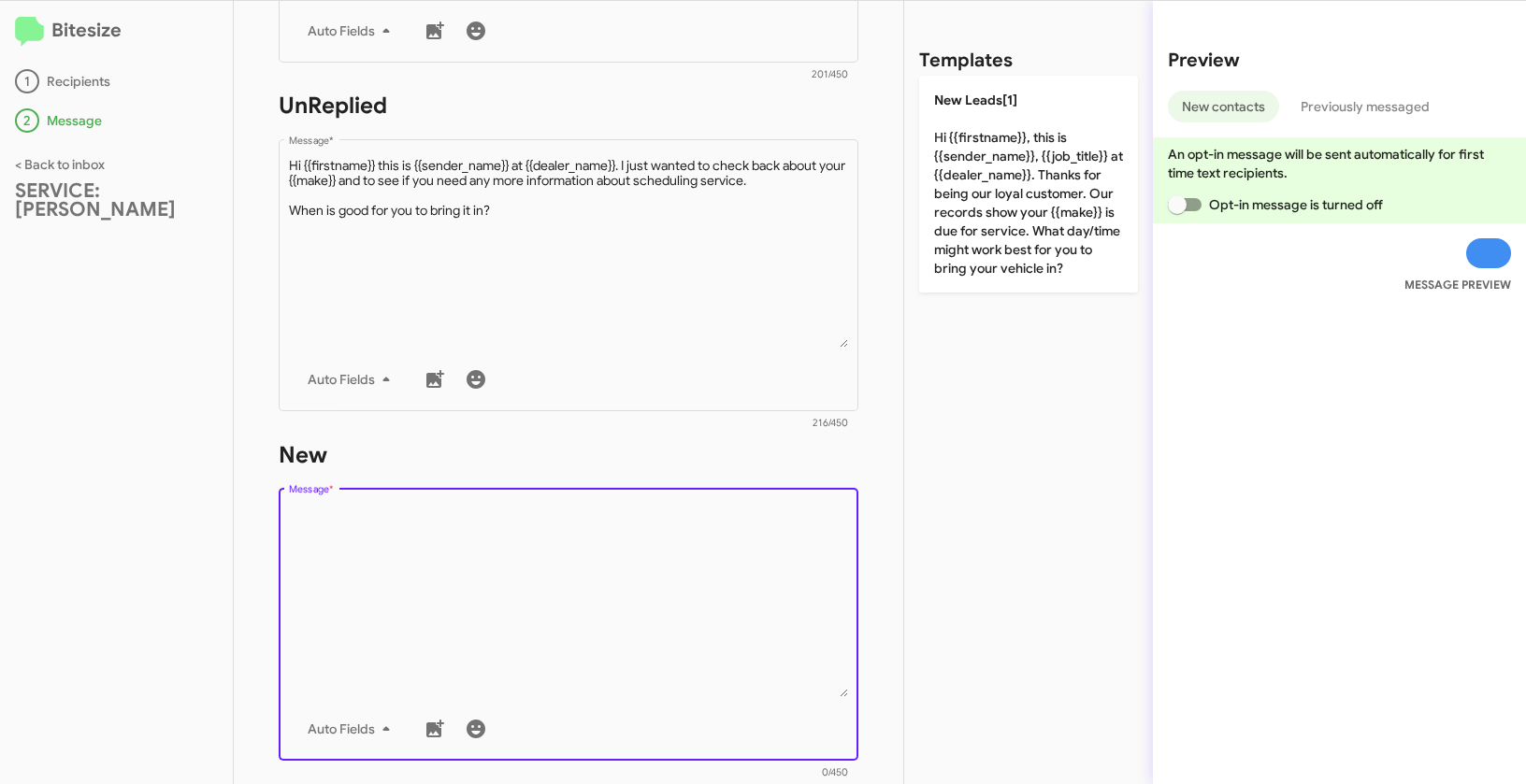
click at [647, 599] on textarea "Message *" at bounding box center [568, 602] width 560 height 190
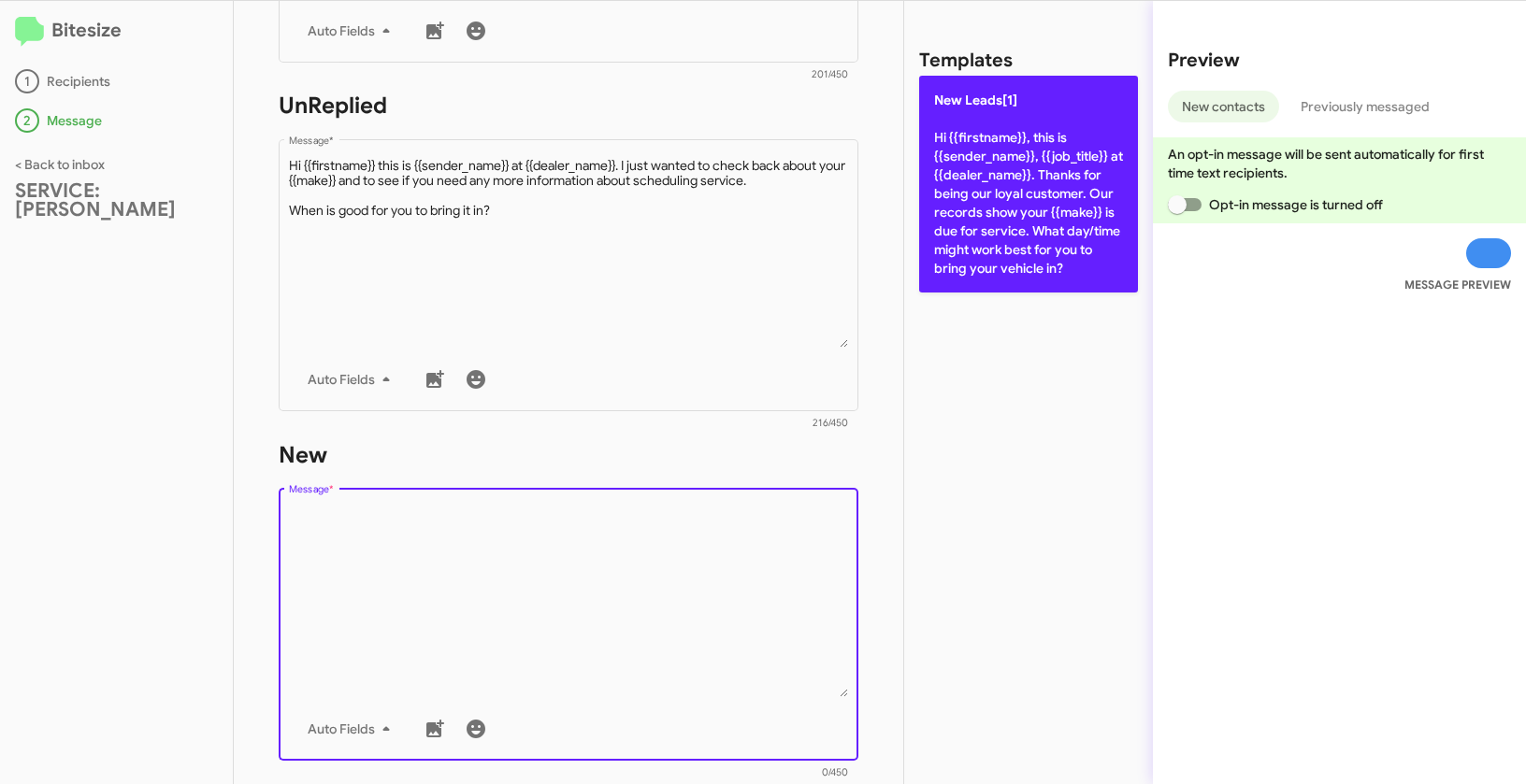
scroll to position [0, 0]
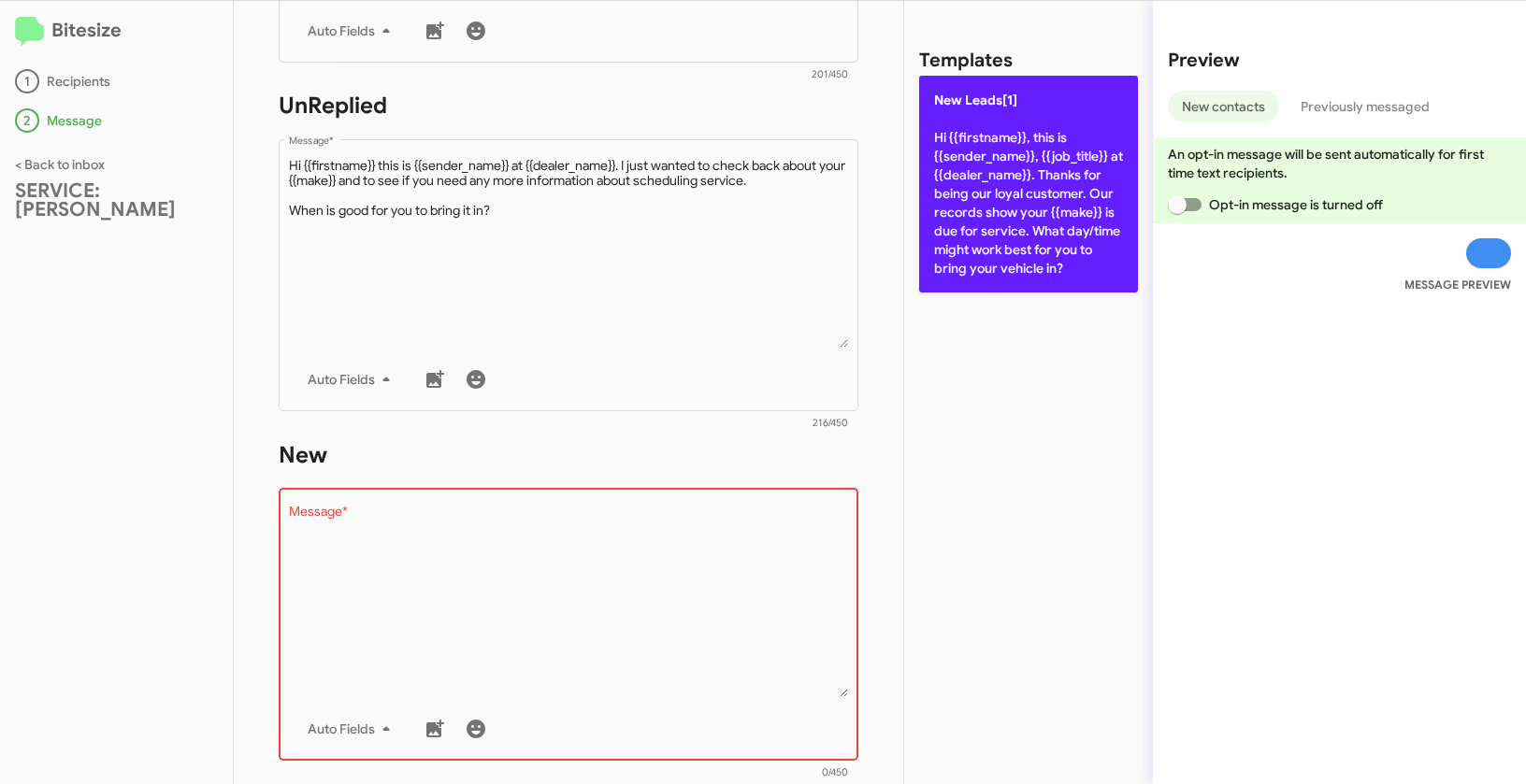
click at [966, 147] on p "New Leads[1] Hi {{firstname}}, this is {{sender_name}}, {{job_title}} at {{deal…" at bounding box center [1028, 184] width 219 height 217
type textarea "Hi {{firstname}}, this is {{sender_name}}, {{job_title}} at {{dealer_name}}. Th…"
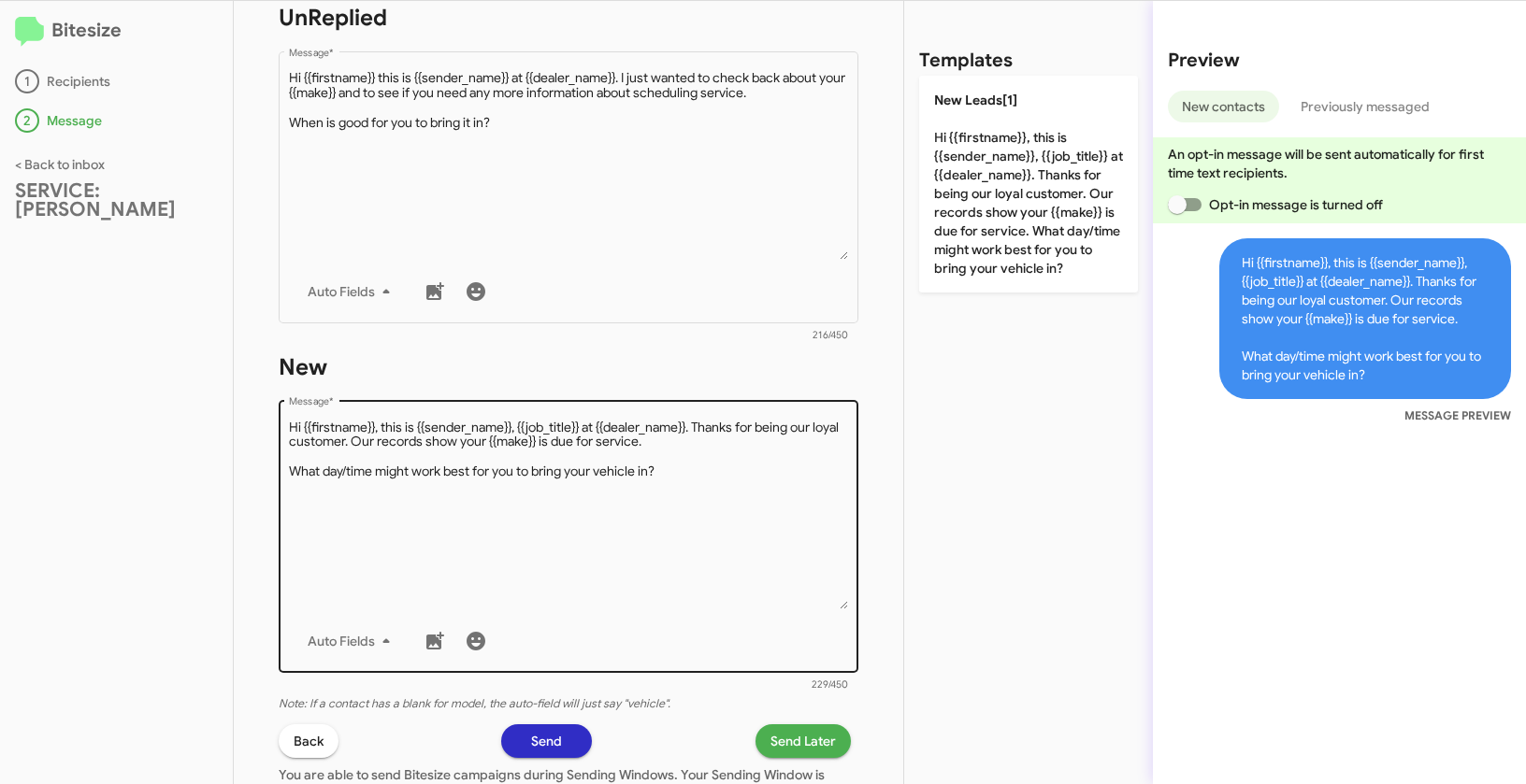
scroll to position [766, 0]
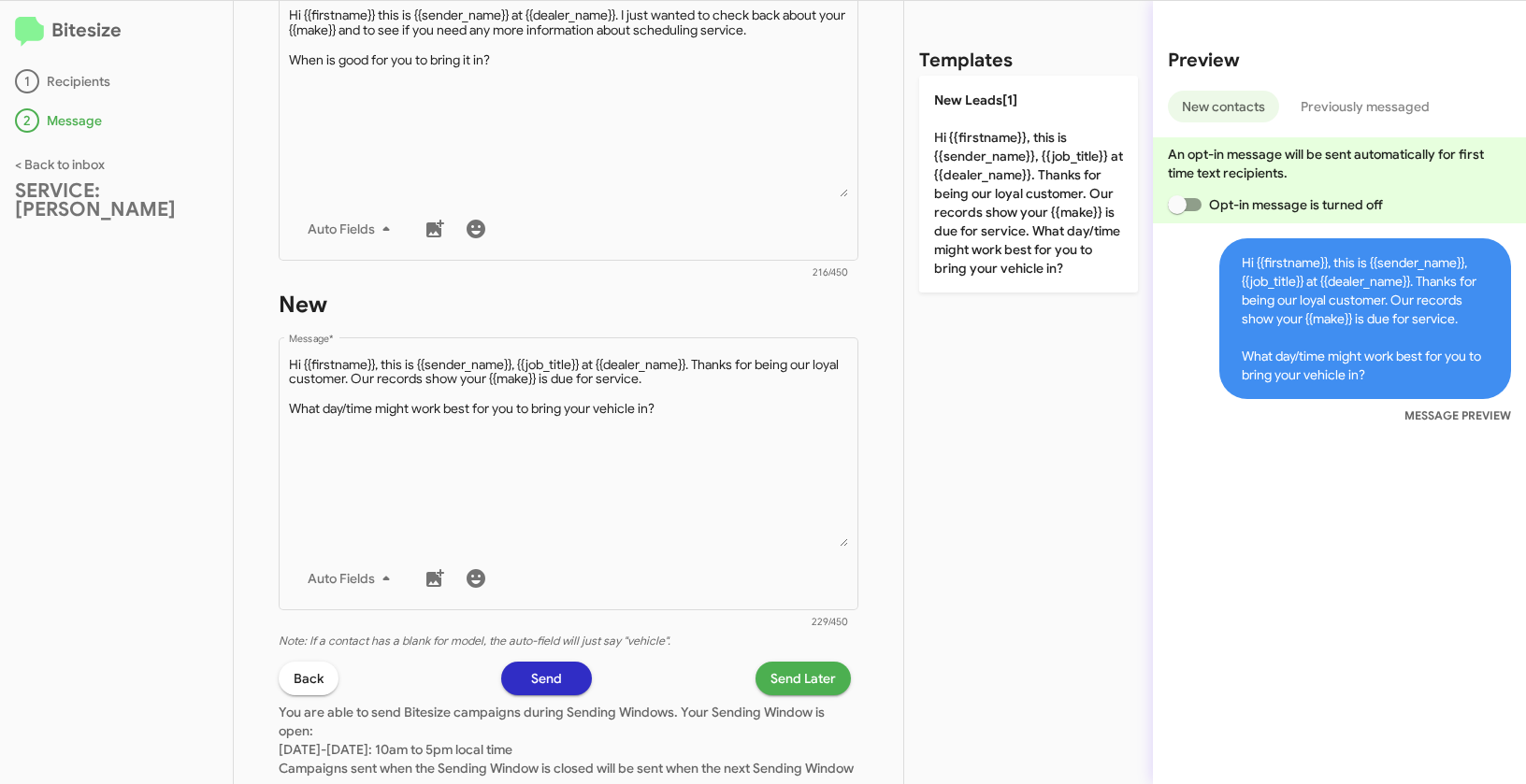
click at [793, 674] on span "Send Later" at bounding box center [802, 678] width 65 height 34
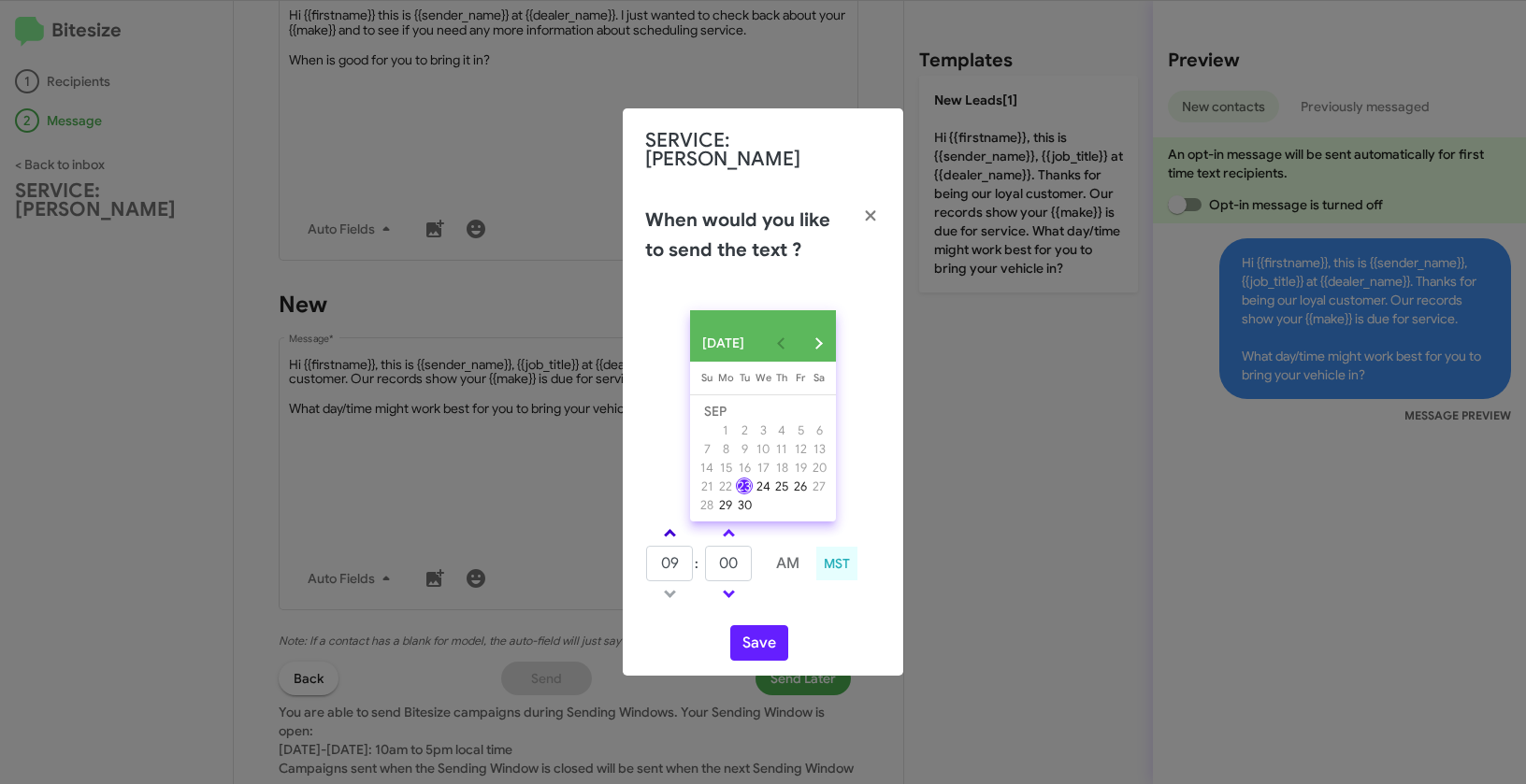
click at [675, 525] on link at bounding box center [669, 532] width 33 height 22
type input "10"
click at [729, 522] on link at bounding box center [729, 532] width 33 height 22
type input "05"
click at [759, 644] on button "Save" at bounding box center [759, 643] width 57 height 36
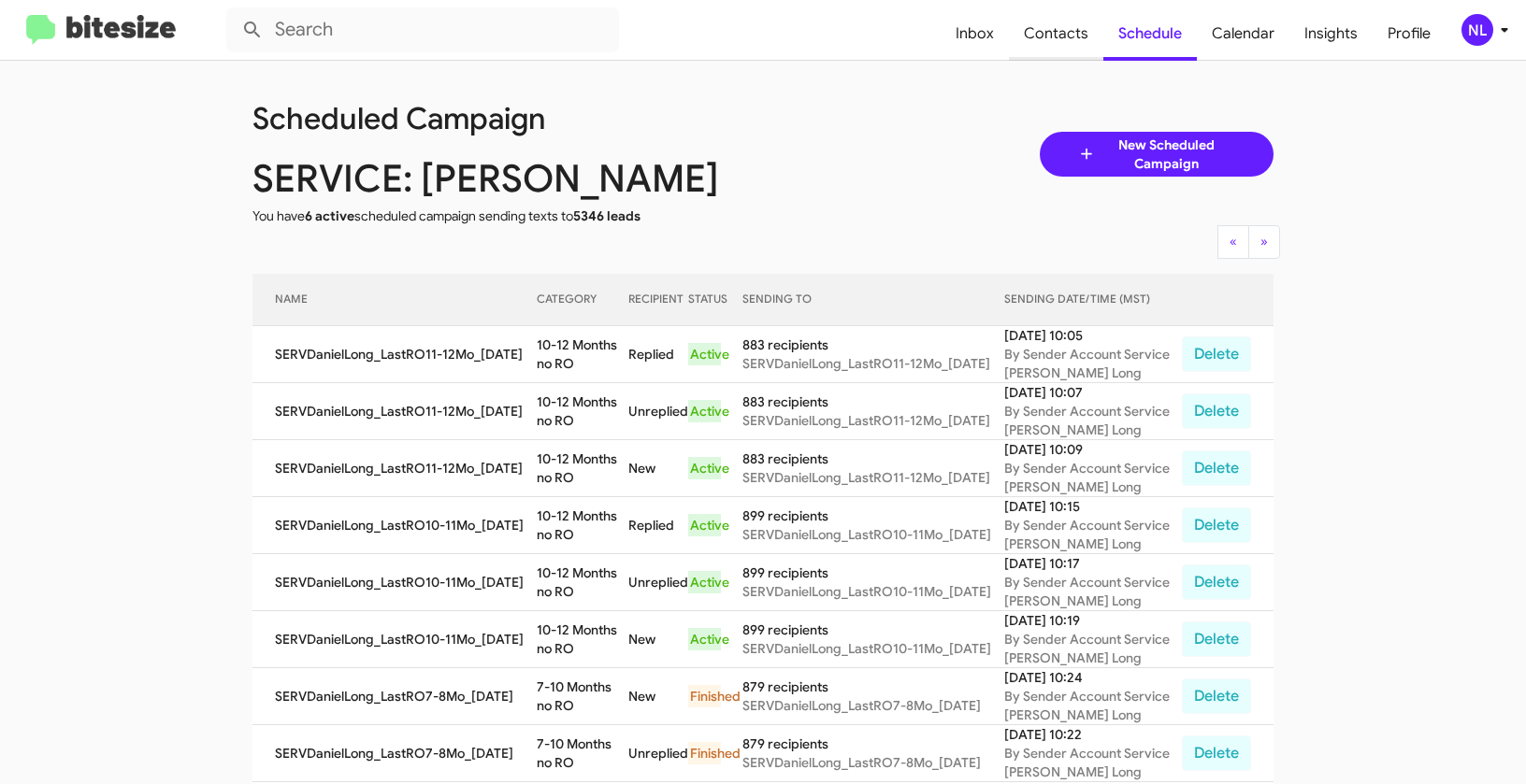
click at [1051, 25] on span "Contacts" at bounding box center [1056, 34] width 94 height 55
type input "in:groups"
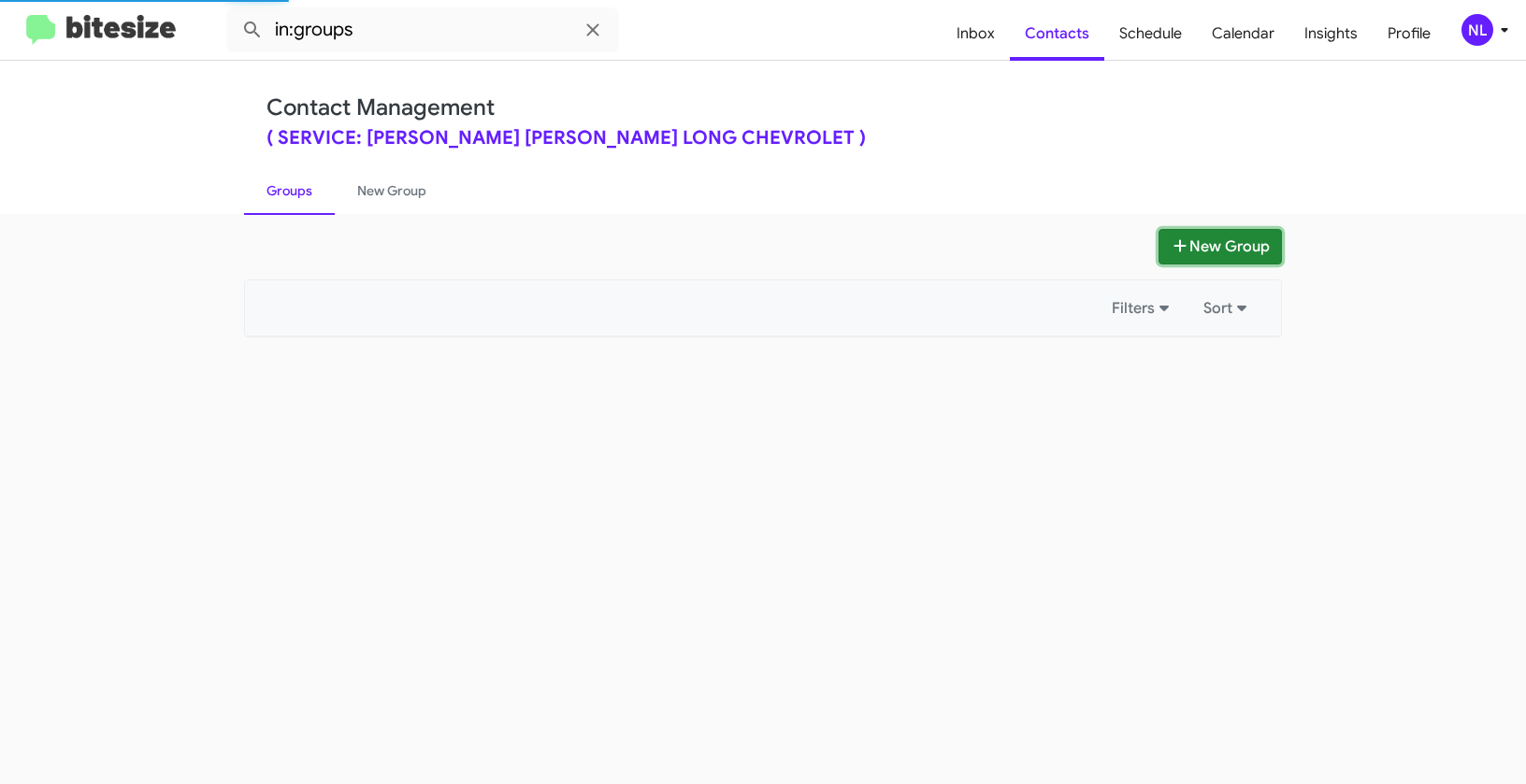
click at [1206, 247] on button "New Group" at bounding box center [1220, 247] width 123 height 36
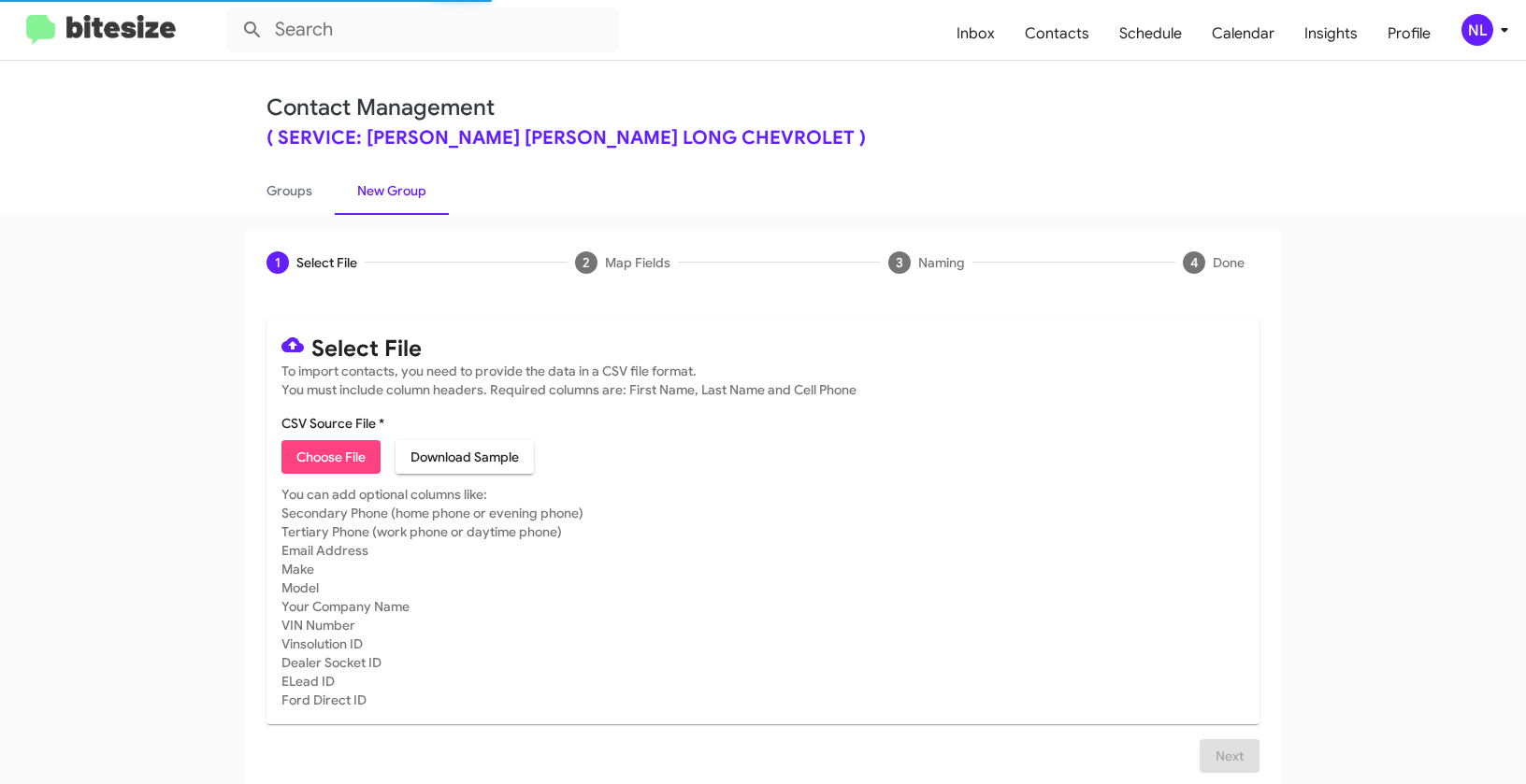
click at [332, 464] on span "Choose File" at bounding box center [330, 457] width 69 height 34
click at [320, 452] on span "Choose File" at bounding box center [330, 457] width 69 height 34
type input "SERVDanielLong_LastRO13-14Mo_09-23-25"
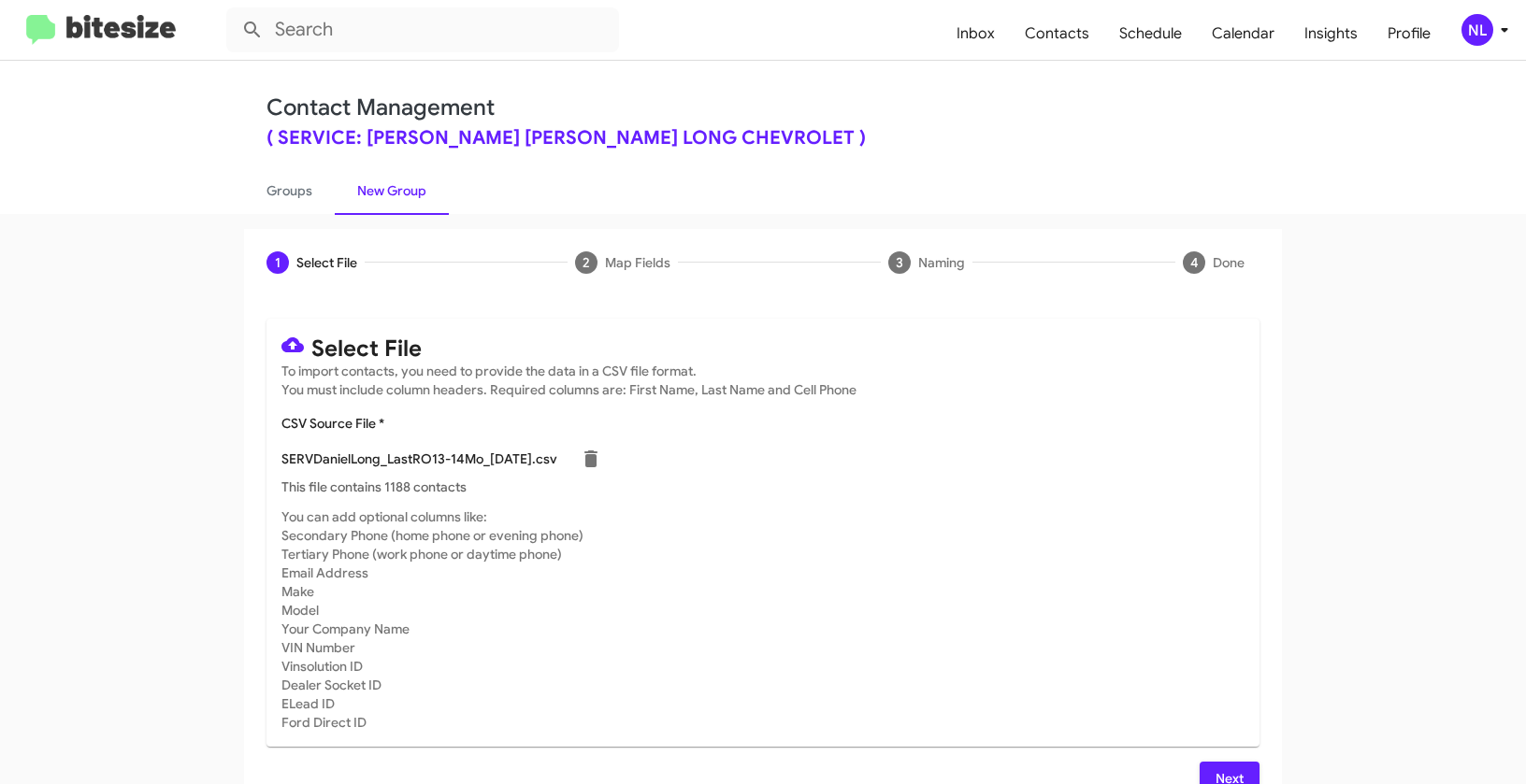
scroll to position [34, 0]
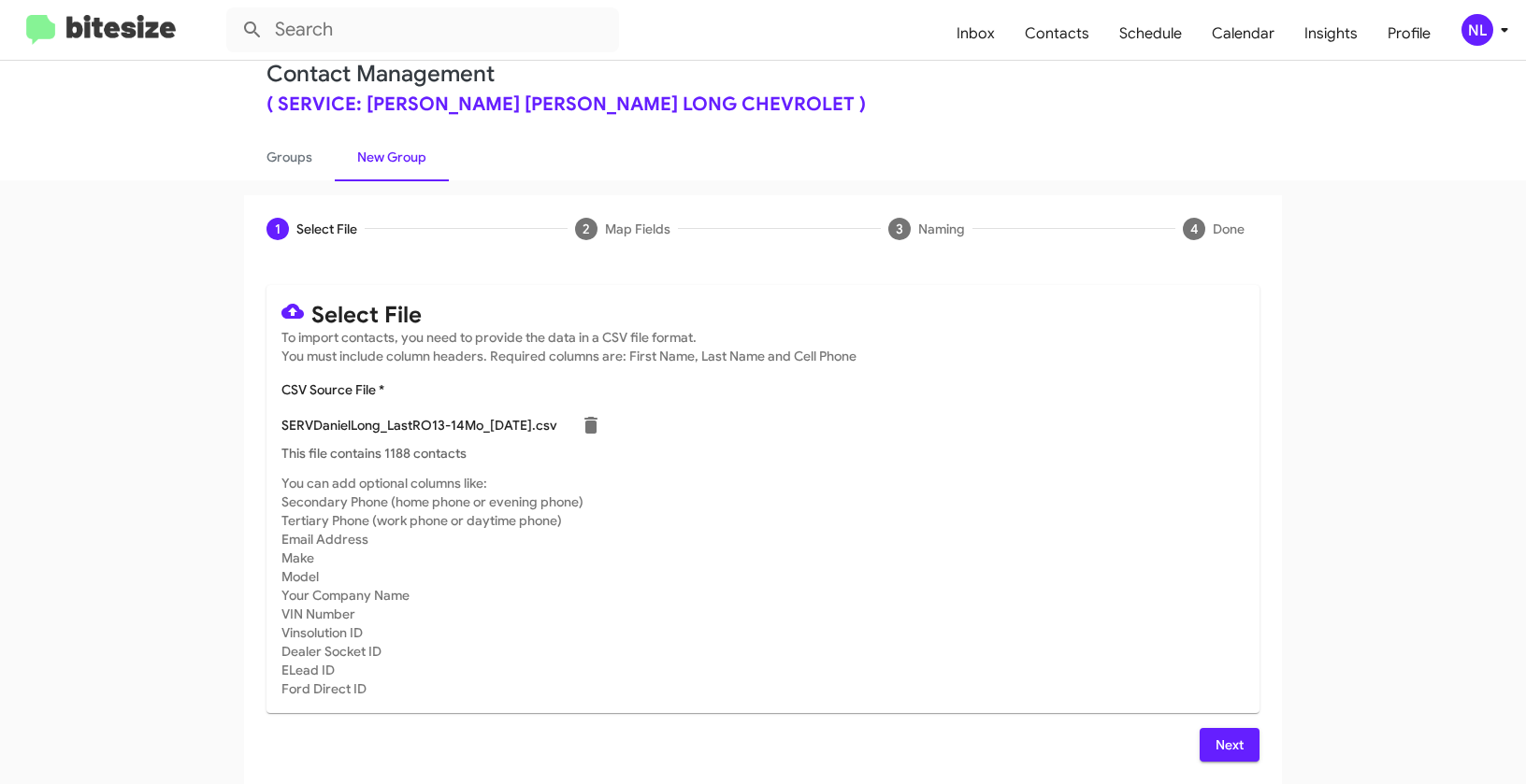
click at [1217, 736] on span "Next" at bounding box center [1229, 745] width 30 height 34
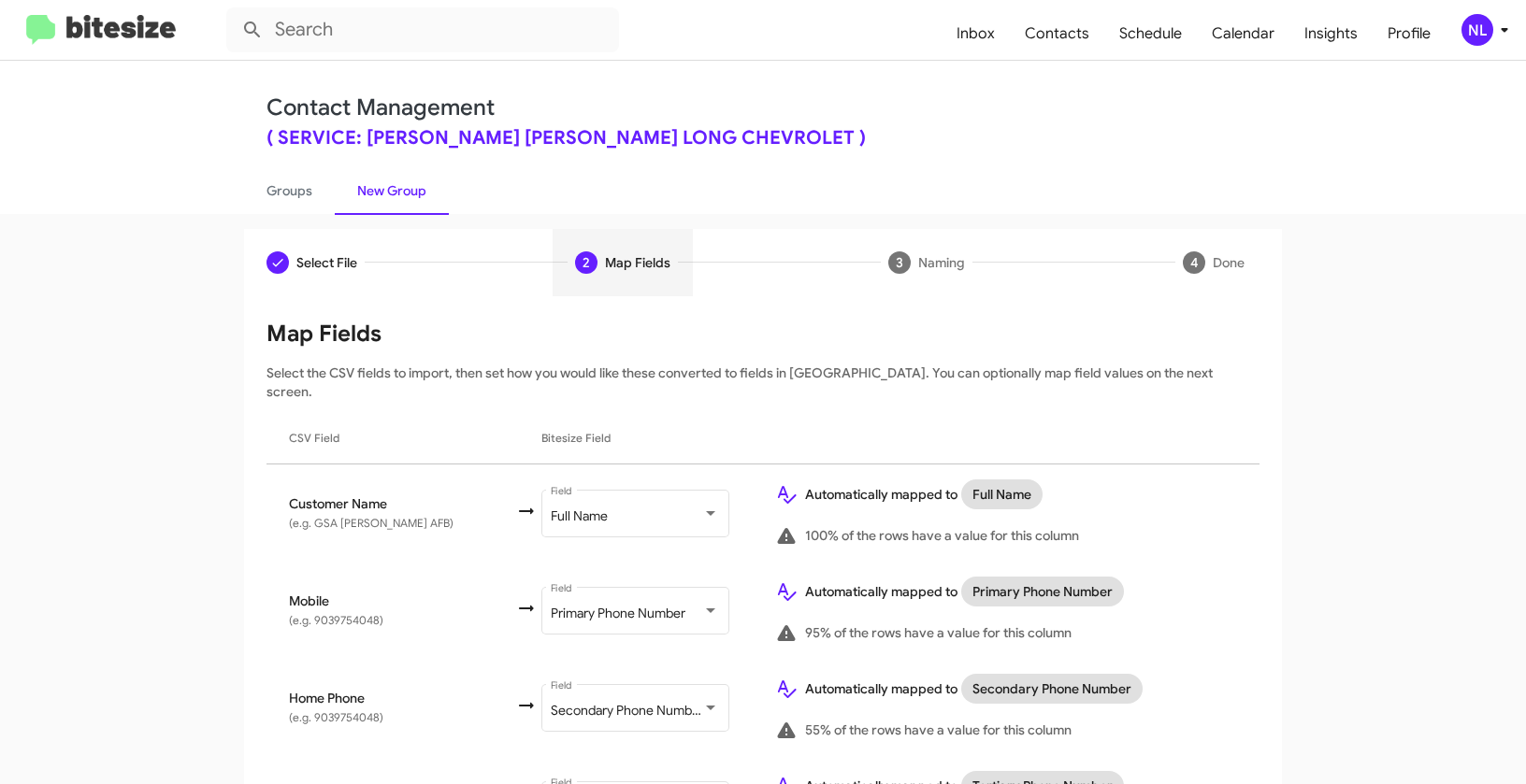
scroll to position [412, 0]
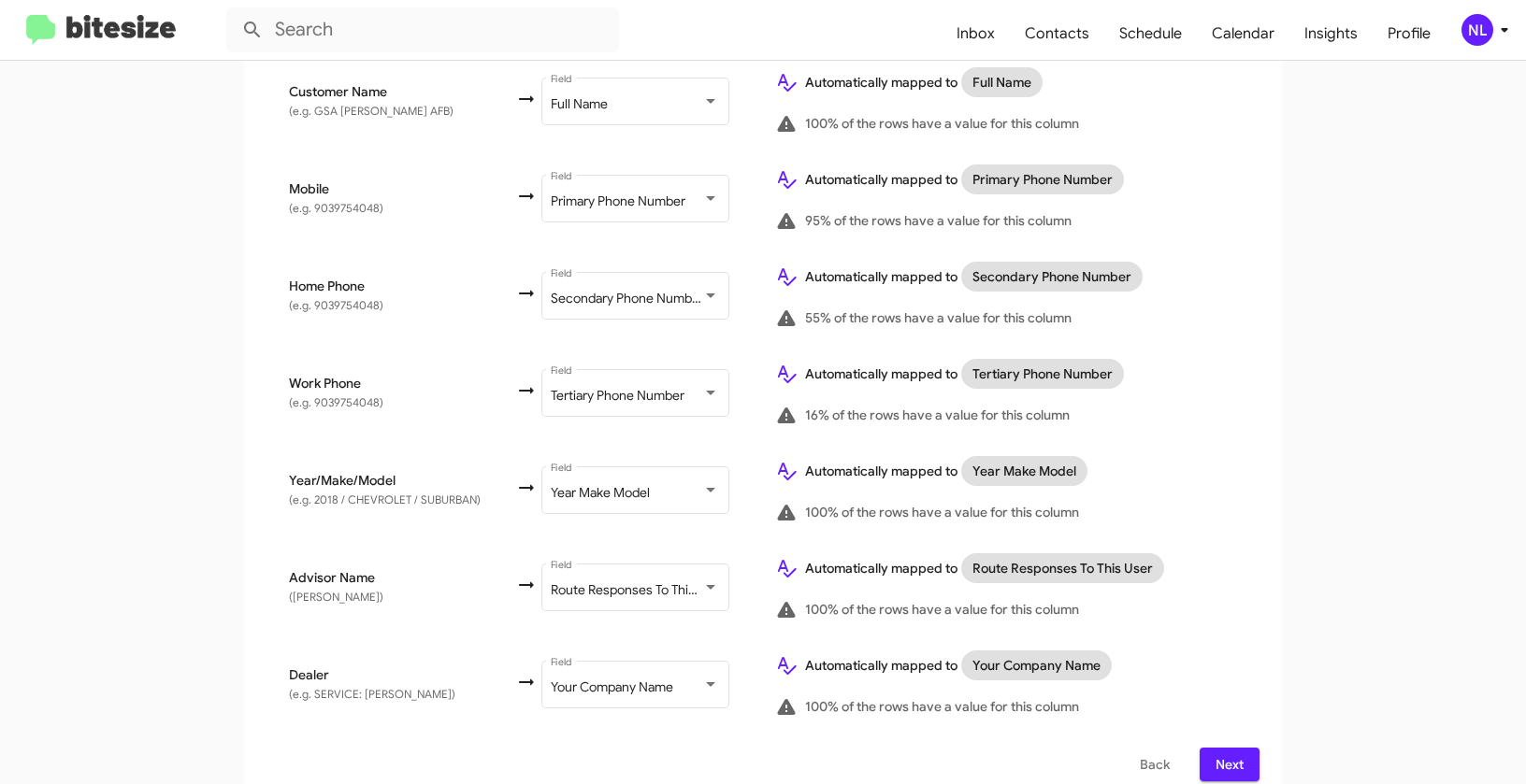
drag, startPoint x: 1219, startPoint y: 743, endPoint x: 1254, endPoint y: 699, distance: 56.2
click at [1219, 747] on span "Next" at bounding box center [1229, 764] width 30 height 34
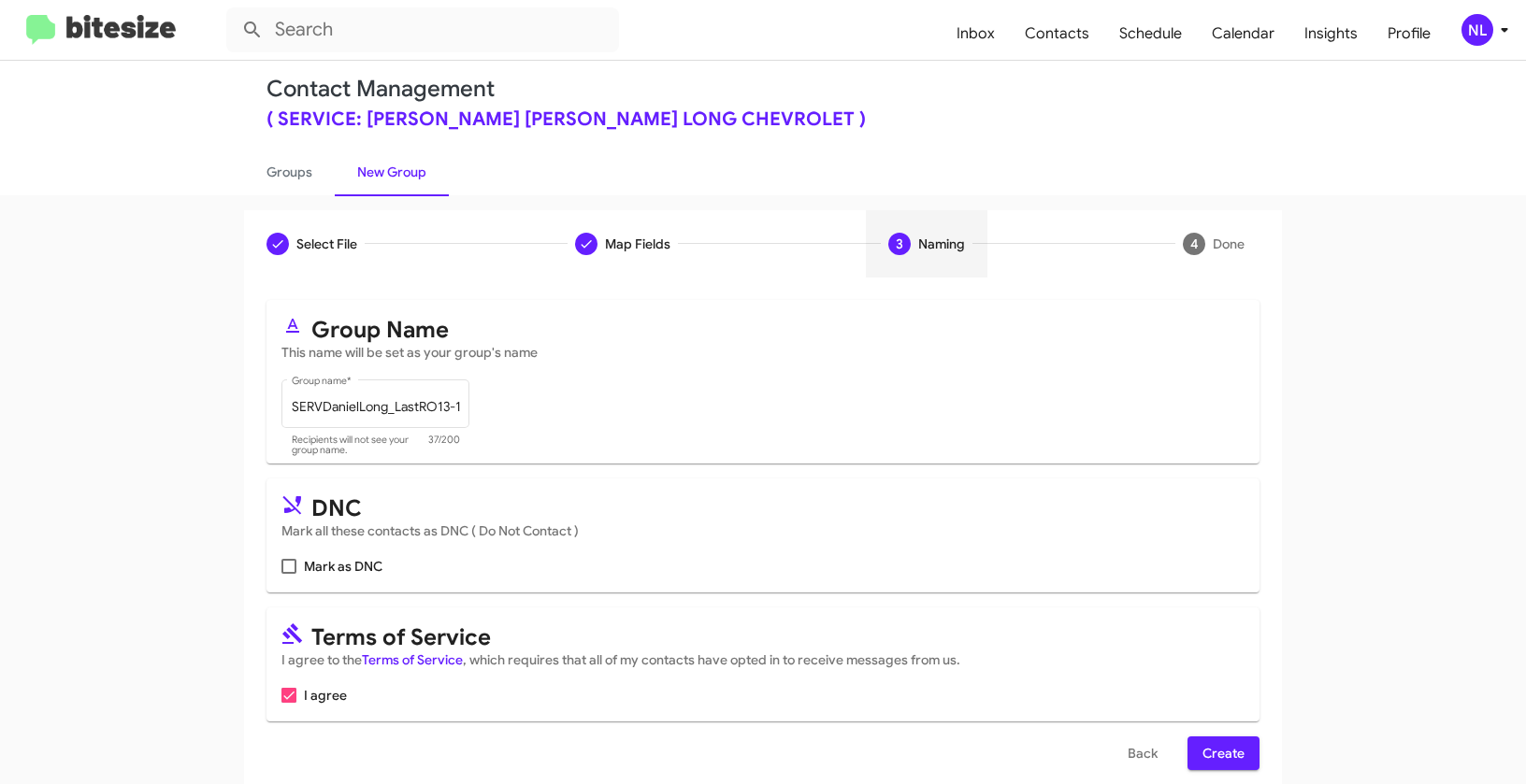
scroll to position [42, 0]
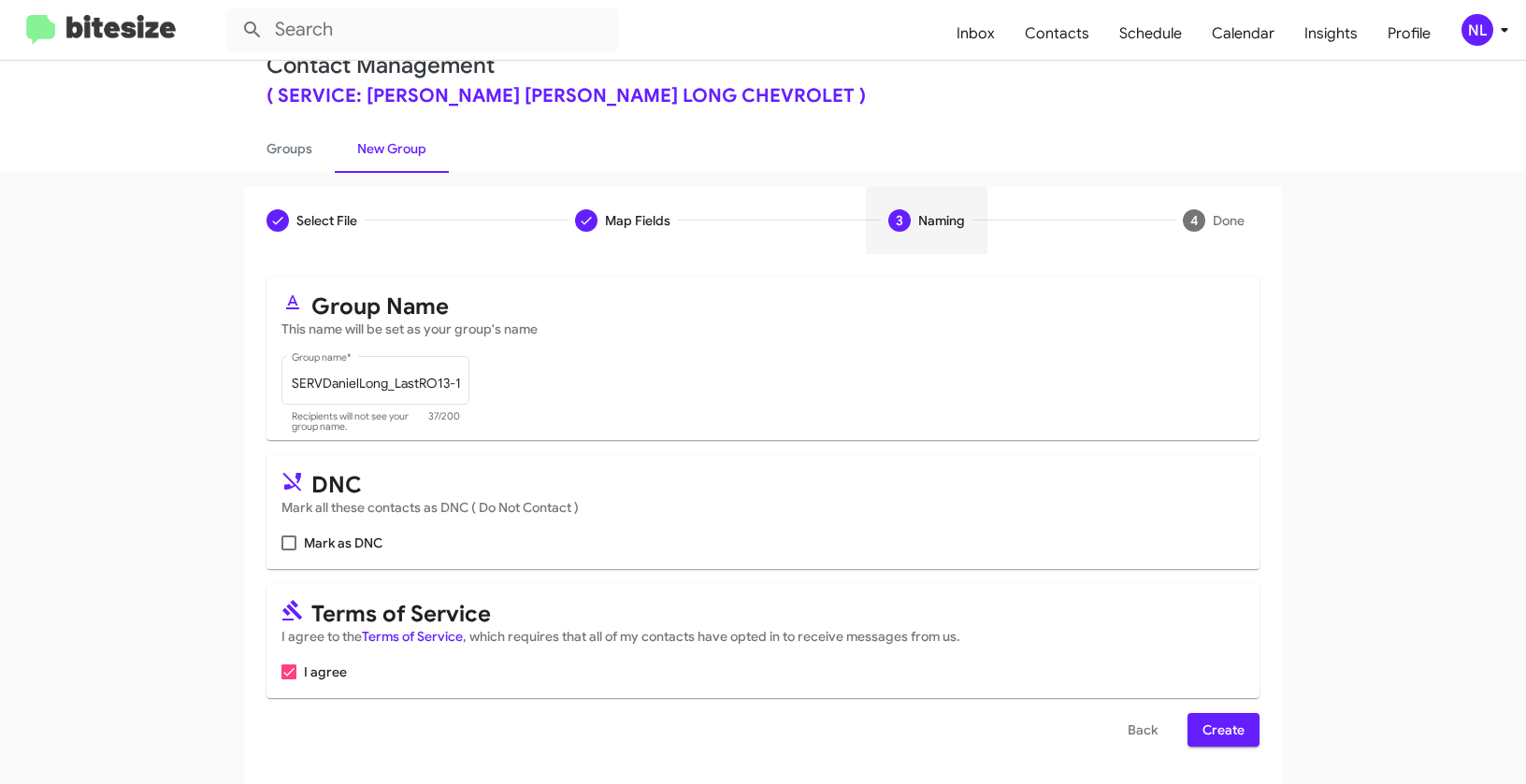
click at [1240, 731] on button "Create" at bounding box center [1223, 730] width 72 height 34
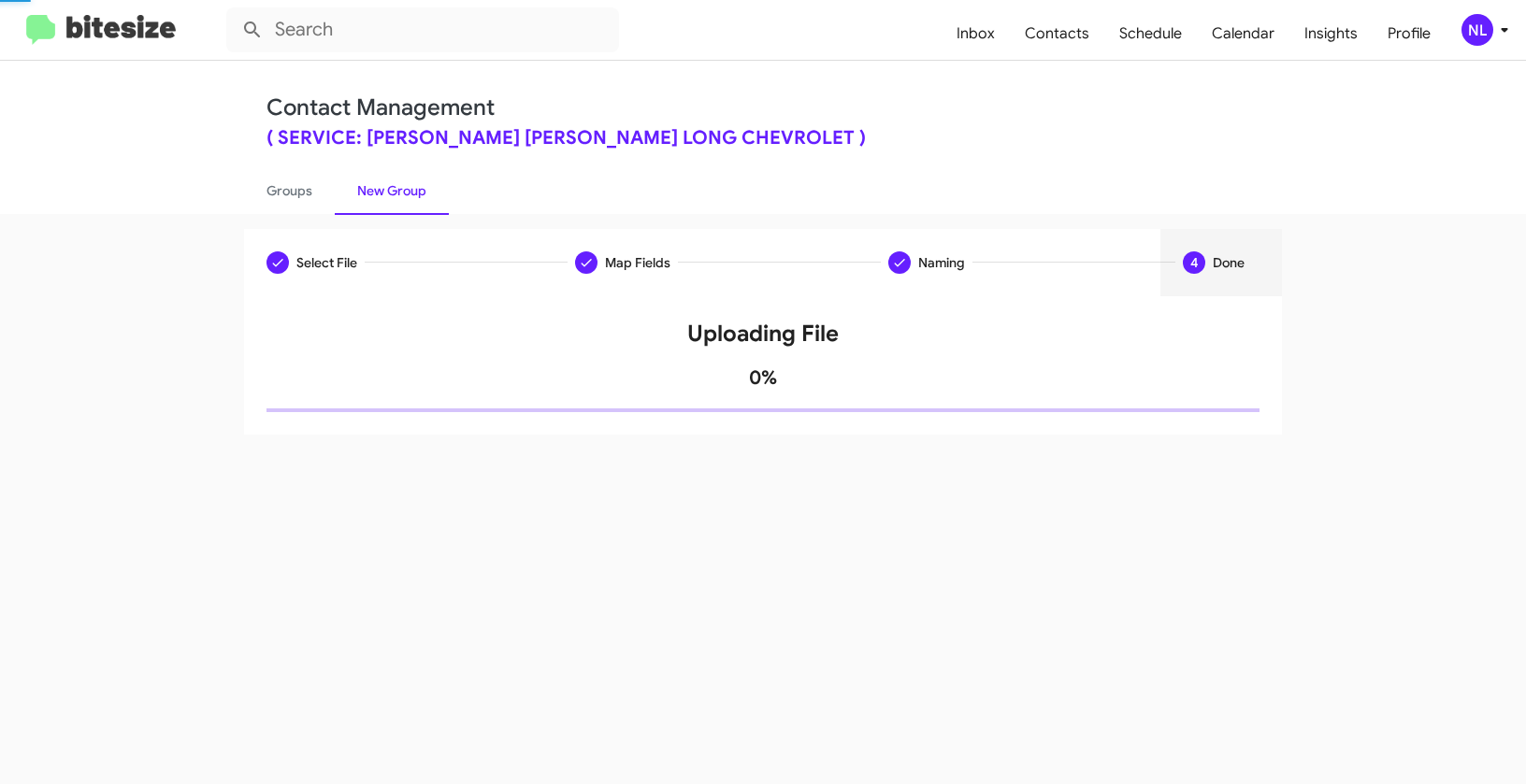
scroll to position [0, 0]
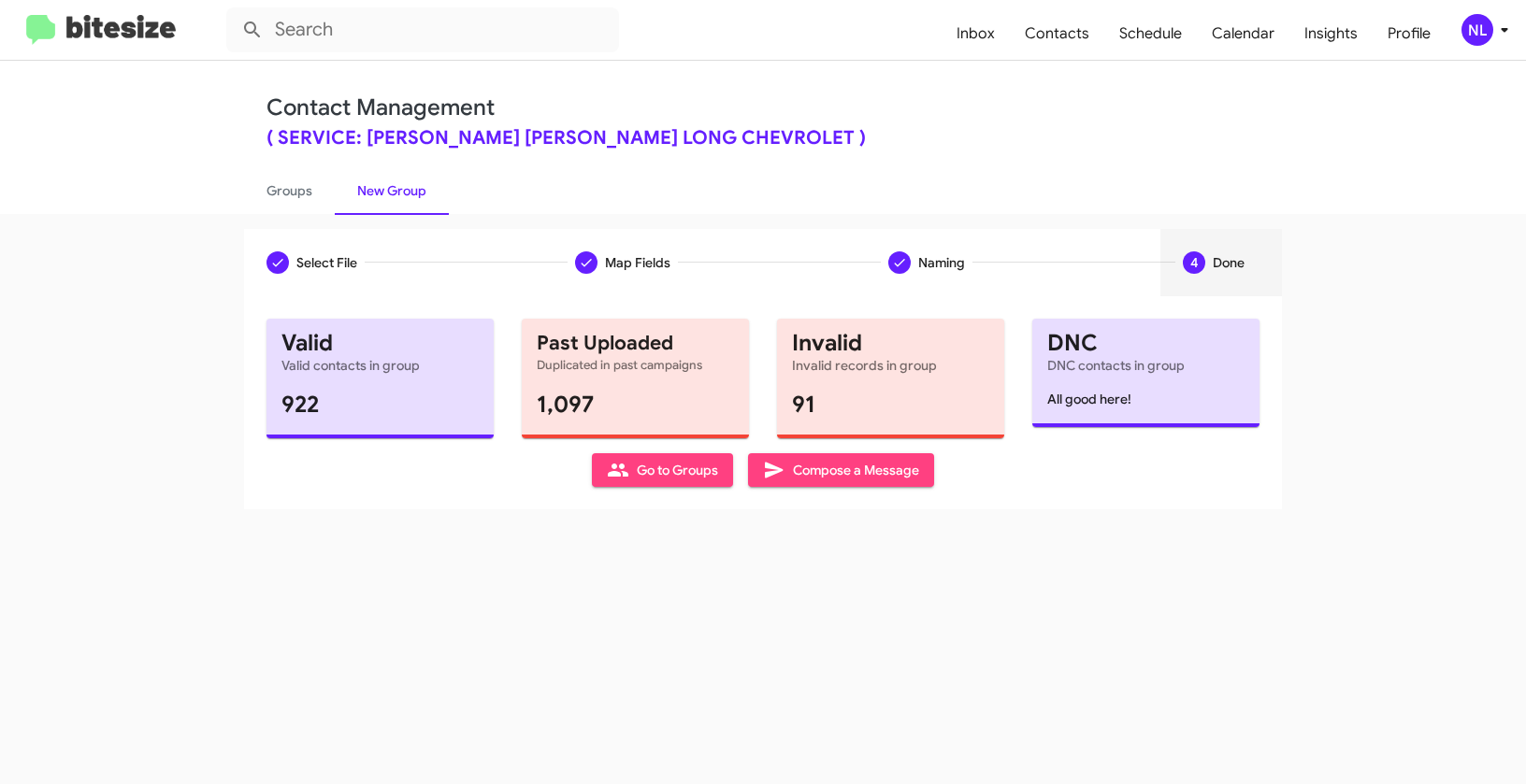
click at [656, 460] on span "Go to Groups" at bounding box center [663, 470] width 111 height 34
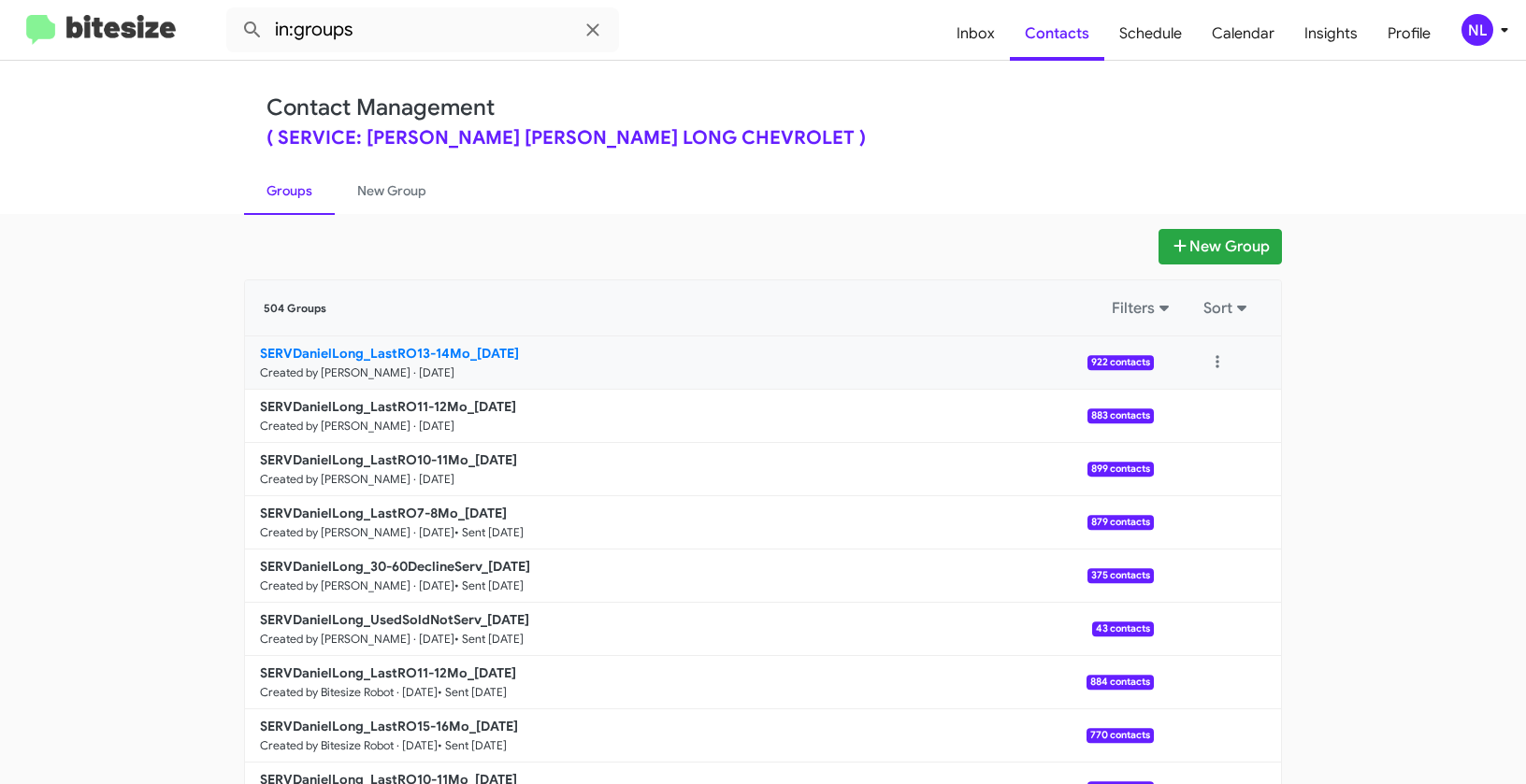
drag, startPoint x: 166, startPoint y: 353, endPoint x: 468, endPoint y: 354, distance: 302.0
click at [468, 354] on app-groups "New Group 504 Groups Filters Sort SERVDanielLong_LastRO13-14Mo_09-23-25 Created…" at bounding box center [763, 574] width 1526 height 690
copy b "SERVDanielLong_LastRO13-14Mo_"
click at [406, 35] on input "in:groups" at bounding box center [422, 30] width 393 height 45
paste input "SERVDanielLong_LastRO13-14Mo_"
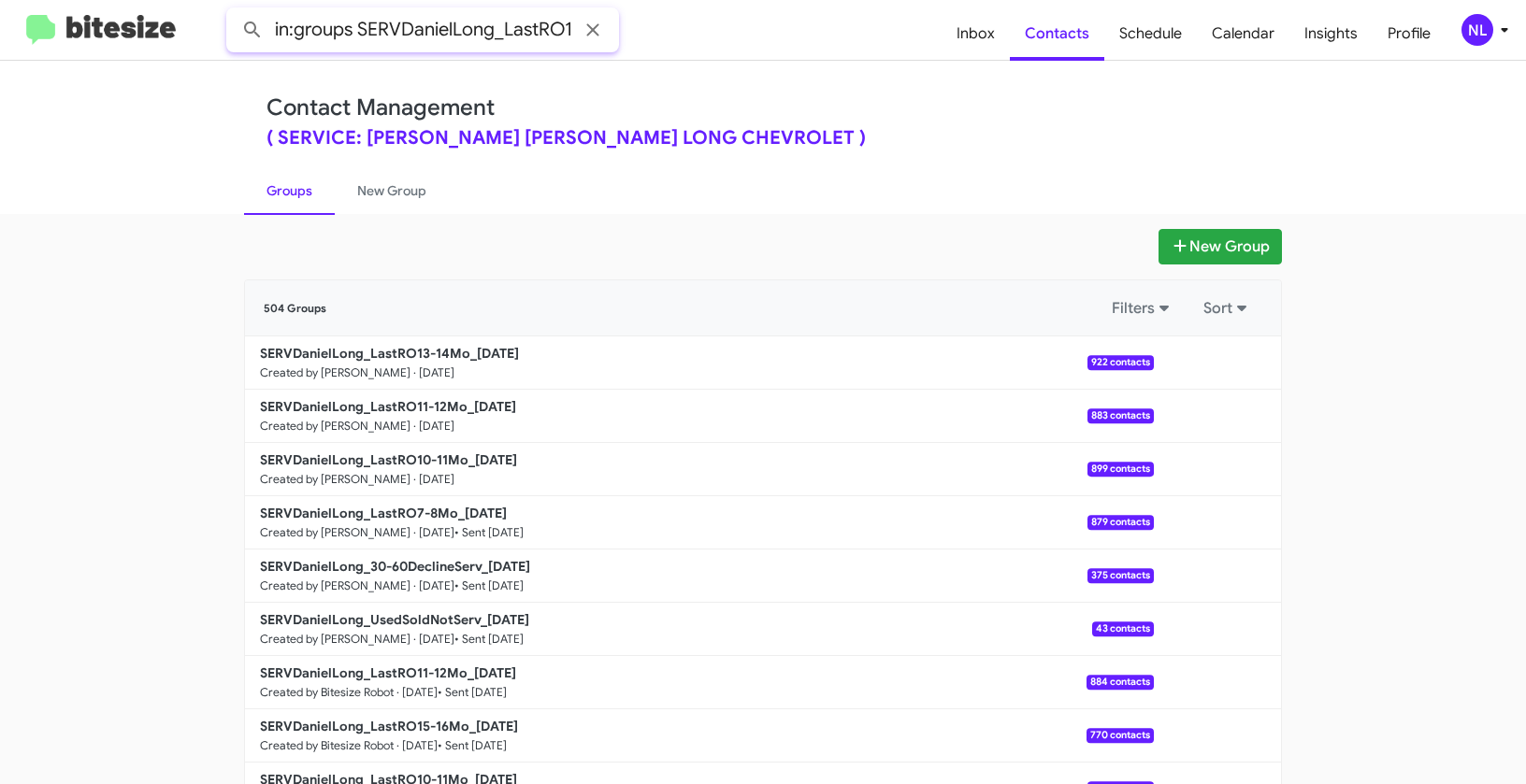
scroll to position [0, 74]
type input "in:groups SERVDanielLong_LastRO13-14Mo_"
click at [234, 11] on button at bounding box center [253, 30] width 38 height 38
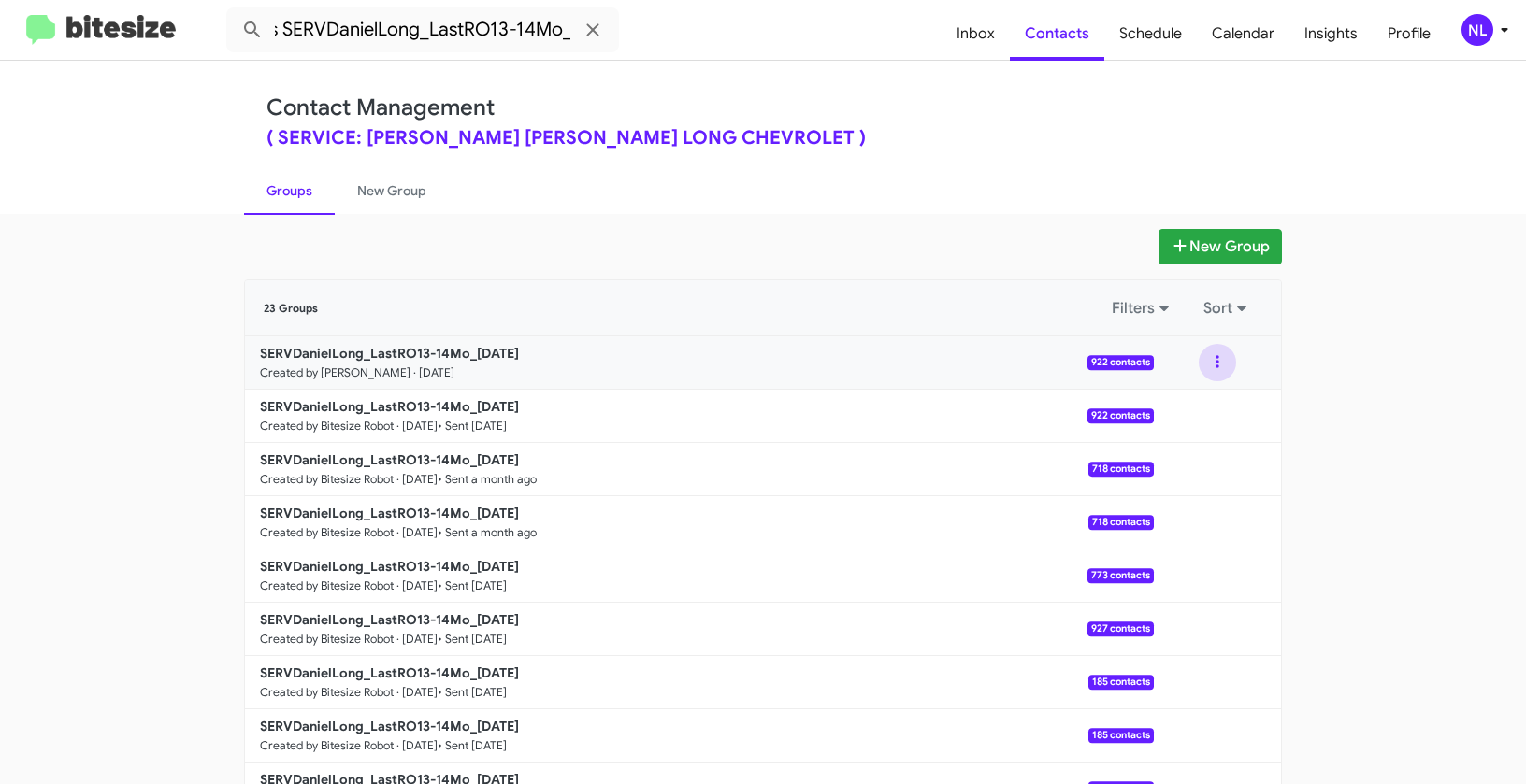
click at [1206, 350] on button at bounding box center [1217, 363] width 38 height 38
click at [1191, 408] on button "View contacts" at bounding box center [1160, 414] width 150 height 45
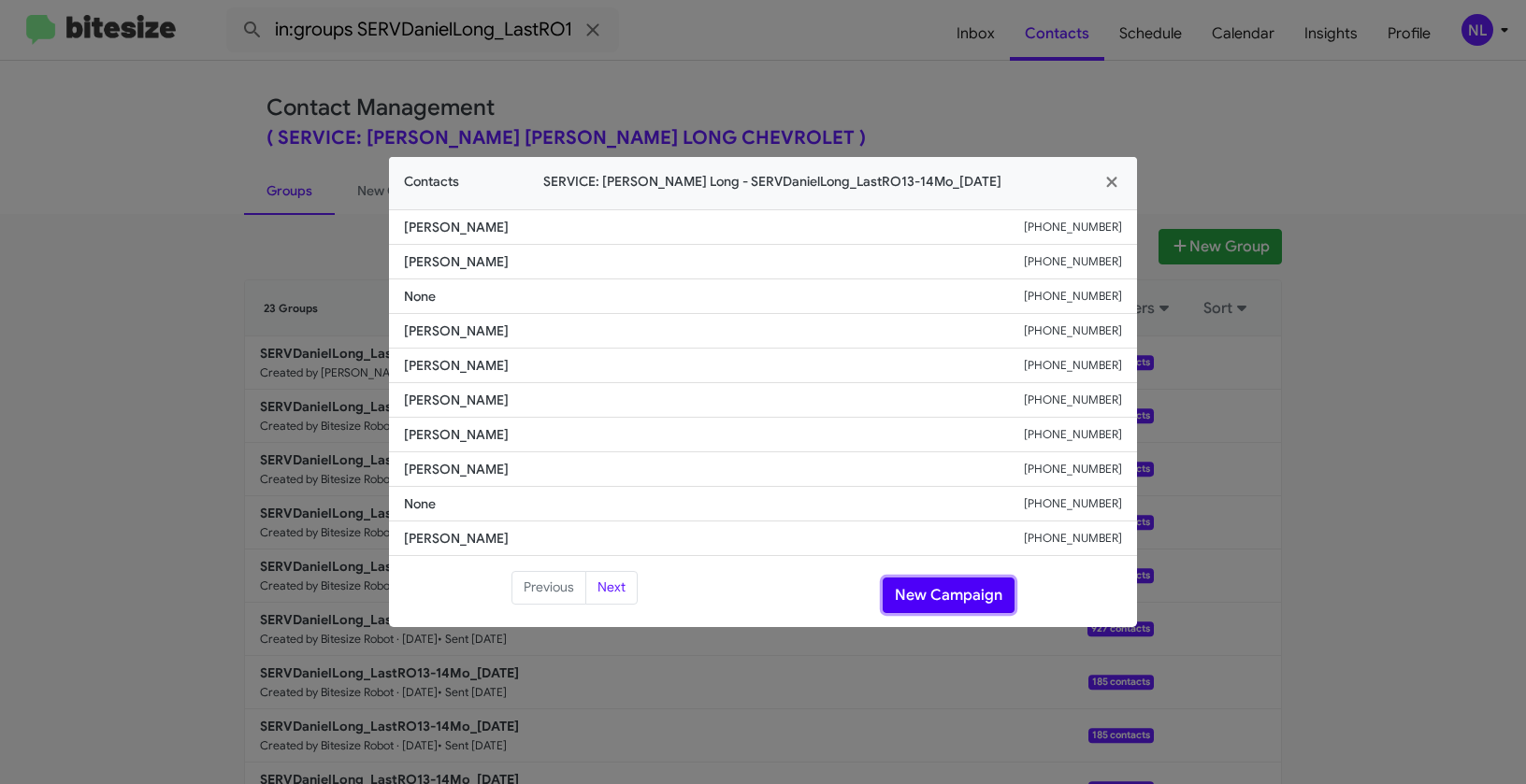
click at [949, 607] on button "New Campaign" at bounding box center [948, 596] width 132 height 36
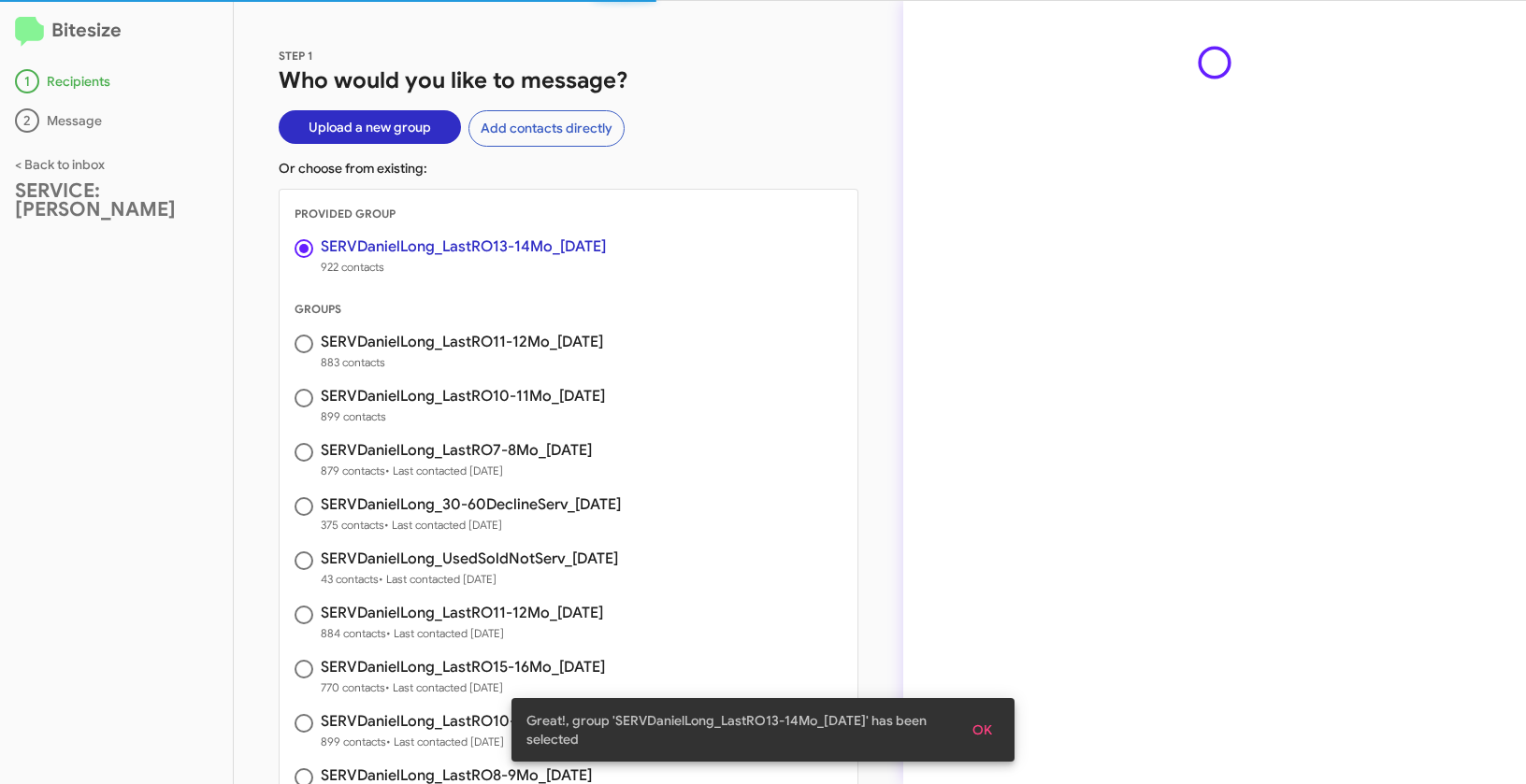
click at [998, 738] on button "OK" at bounding box center [982, 730] width 50 height 34
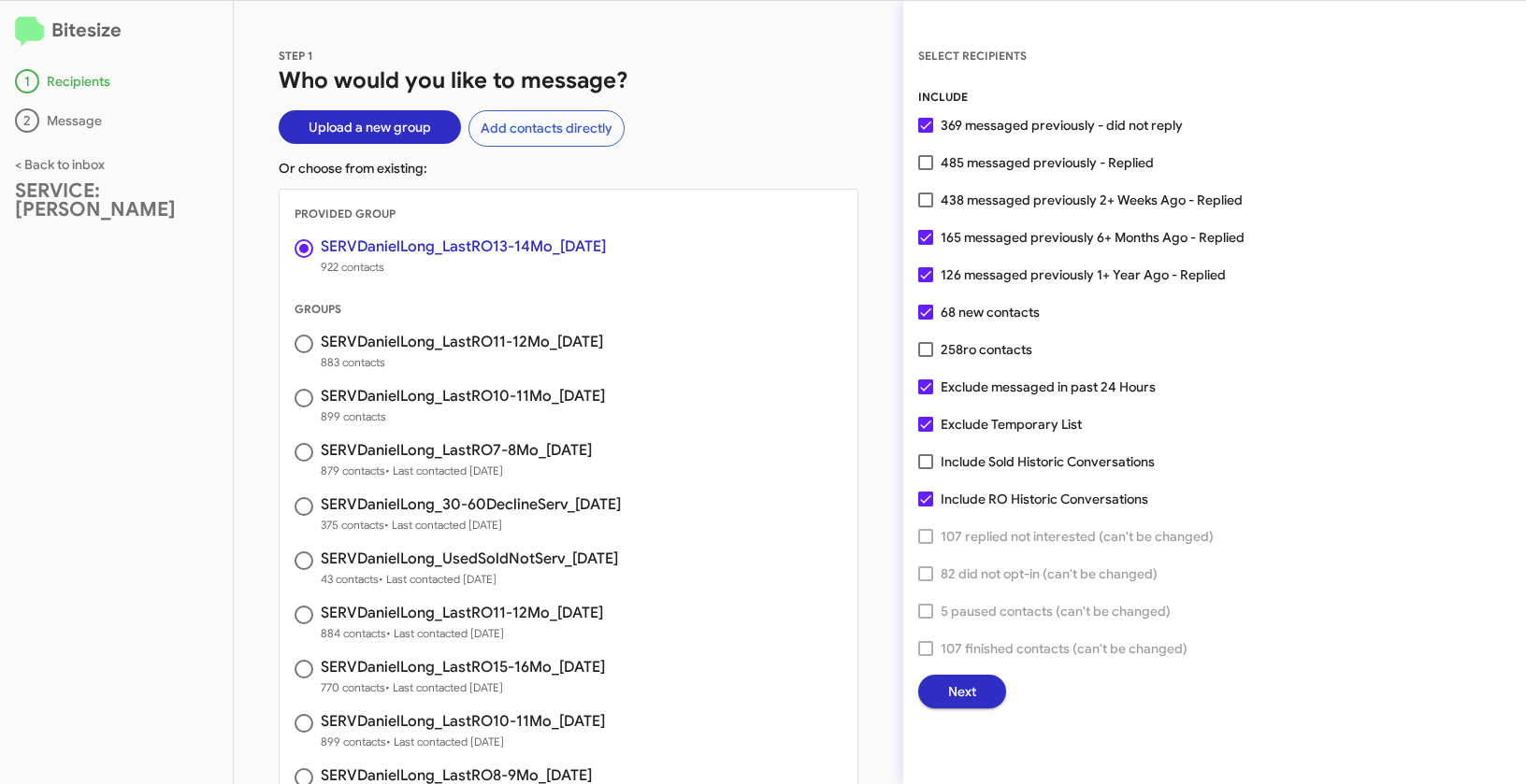
click at [964, 704] on span "Next" at bounding box center [962, 692] width 28 height 34
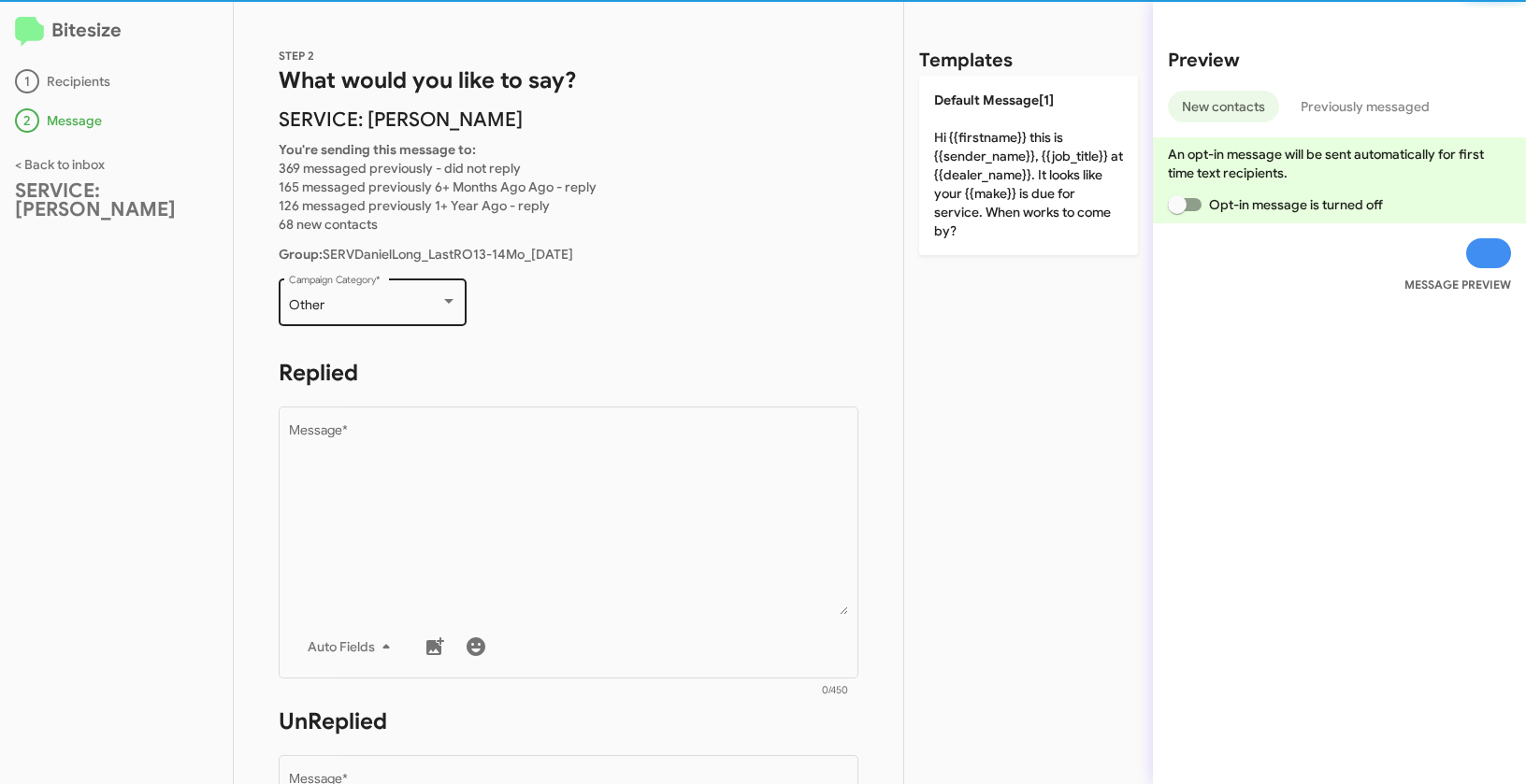
click at [365, 304] on div "Other" at bounding box center [364, 305] width 152 height 15
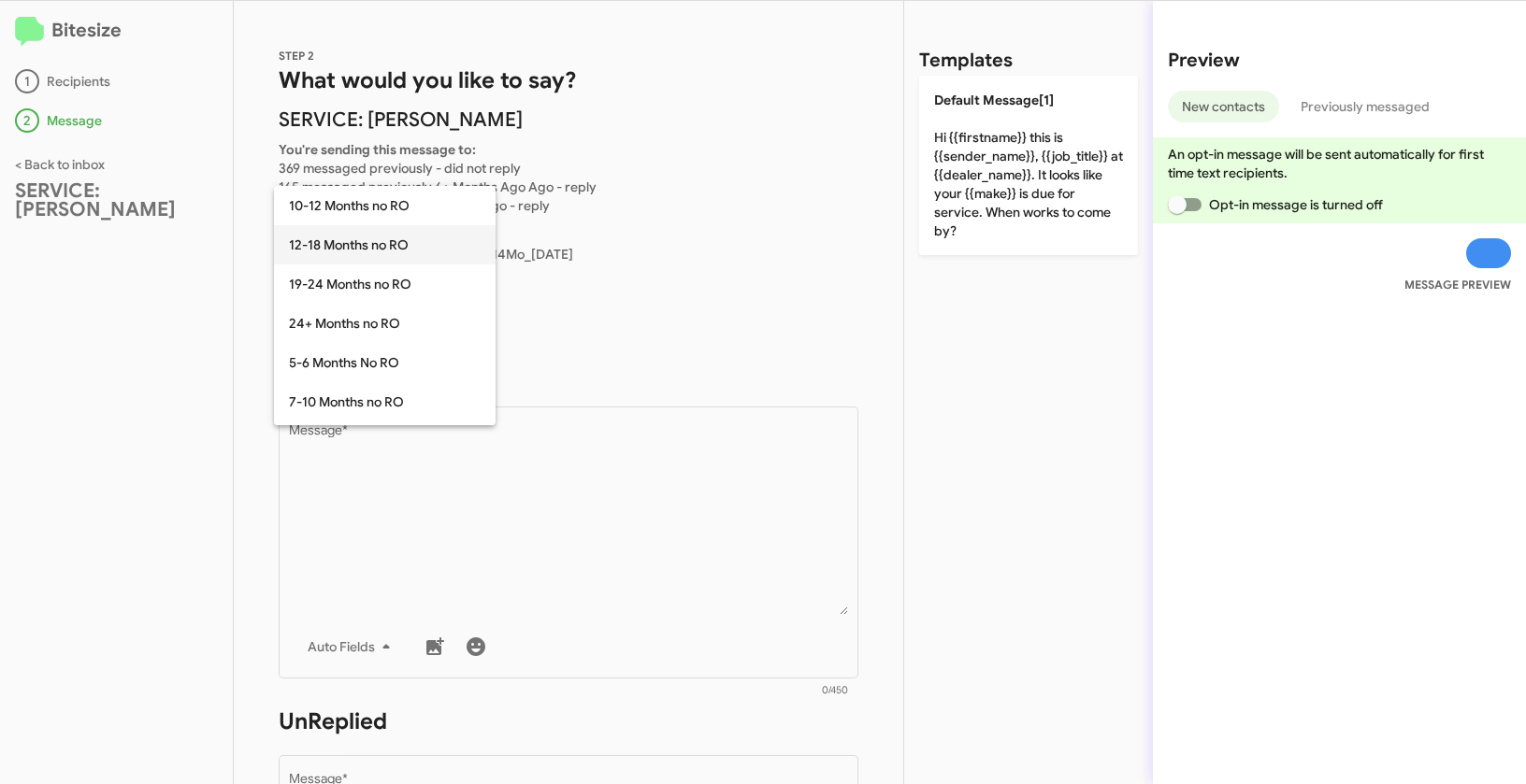
click at [345, 245] on span "12-18 Months no RO" at bounding box center [384, 245] width 191 height 40
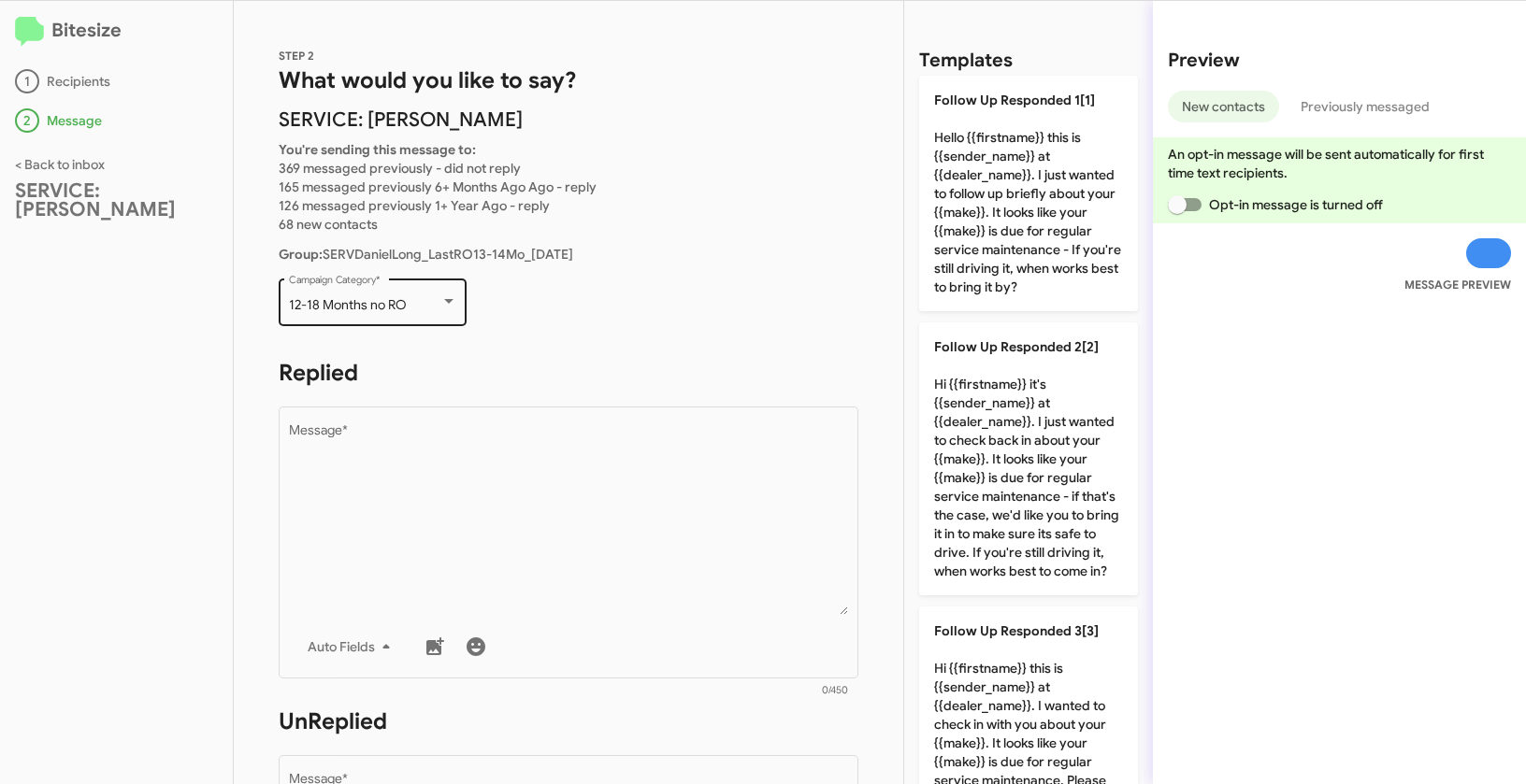
drag, startPoint x: 293, startPoint y: 305, endPoint x: 429, endPoint y: 305, distance: 136.0
click at [429, 305] on div "12-18 Months no RO Campaign Category *" at bounding box center [372, 301] width 188 height 52
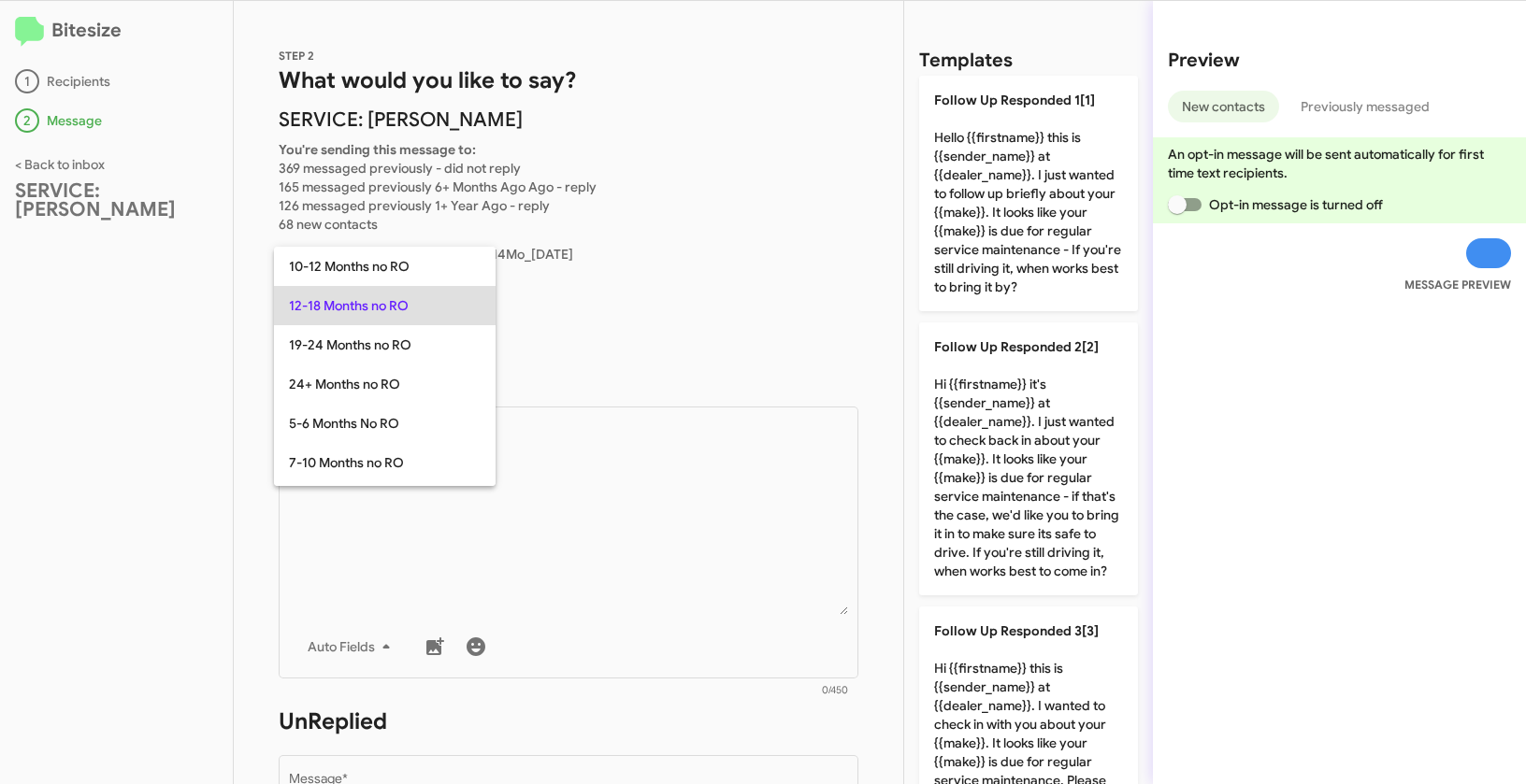
copy span "12-18 Months no RO"
click at [609, 437] on div at bounding box center [763, 392] width 1526 height 784
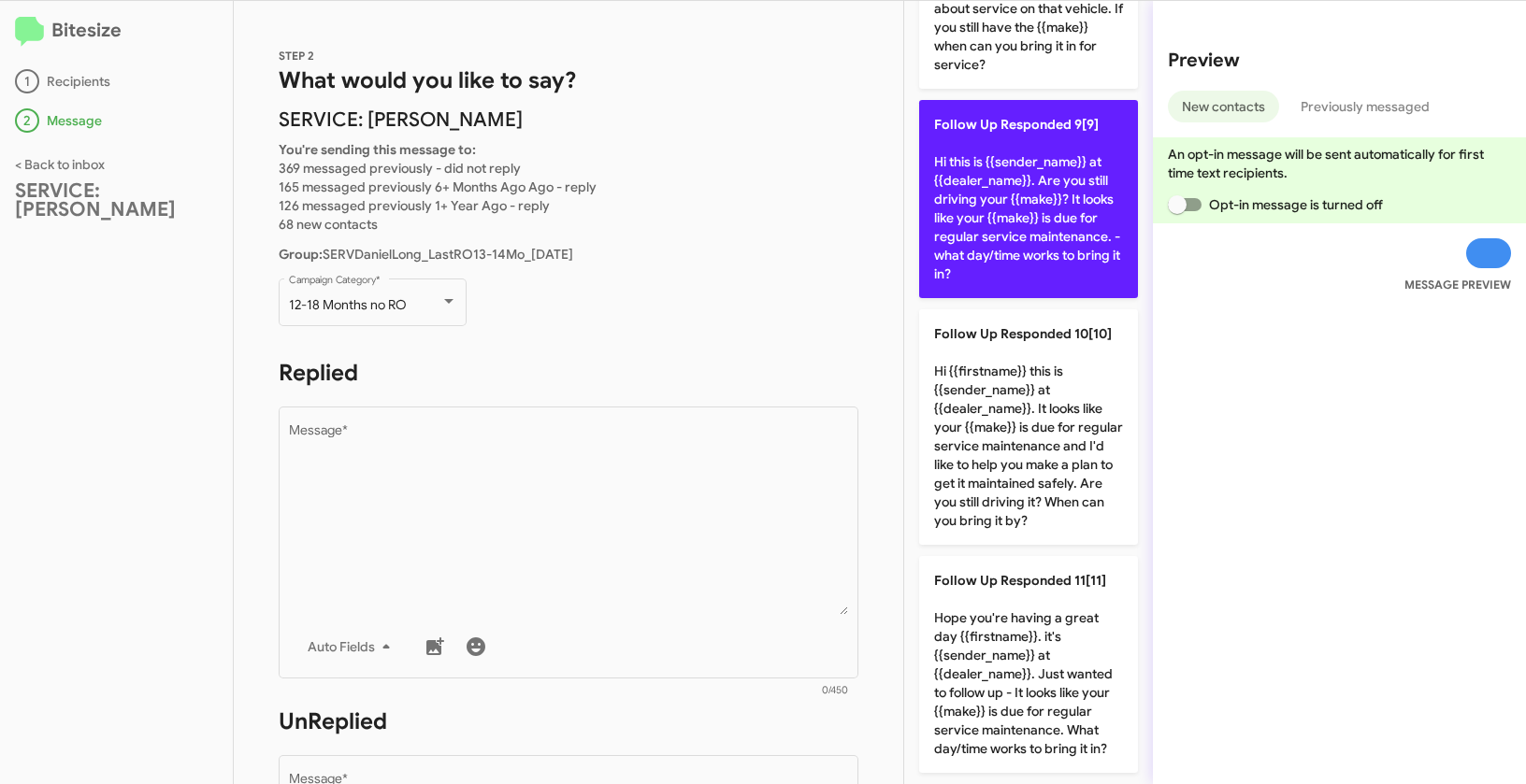
scroll to position [2080, 0]
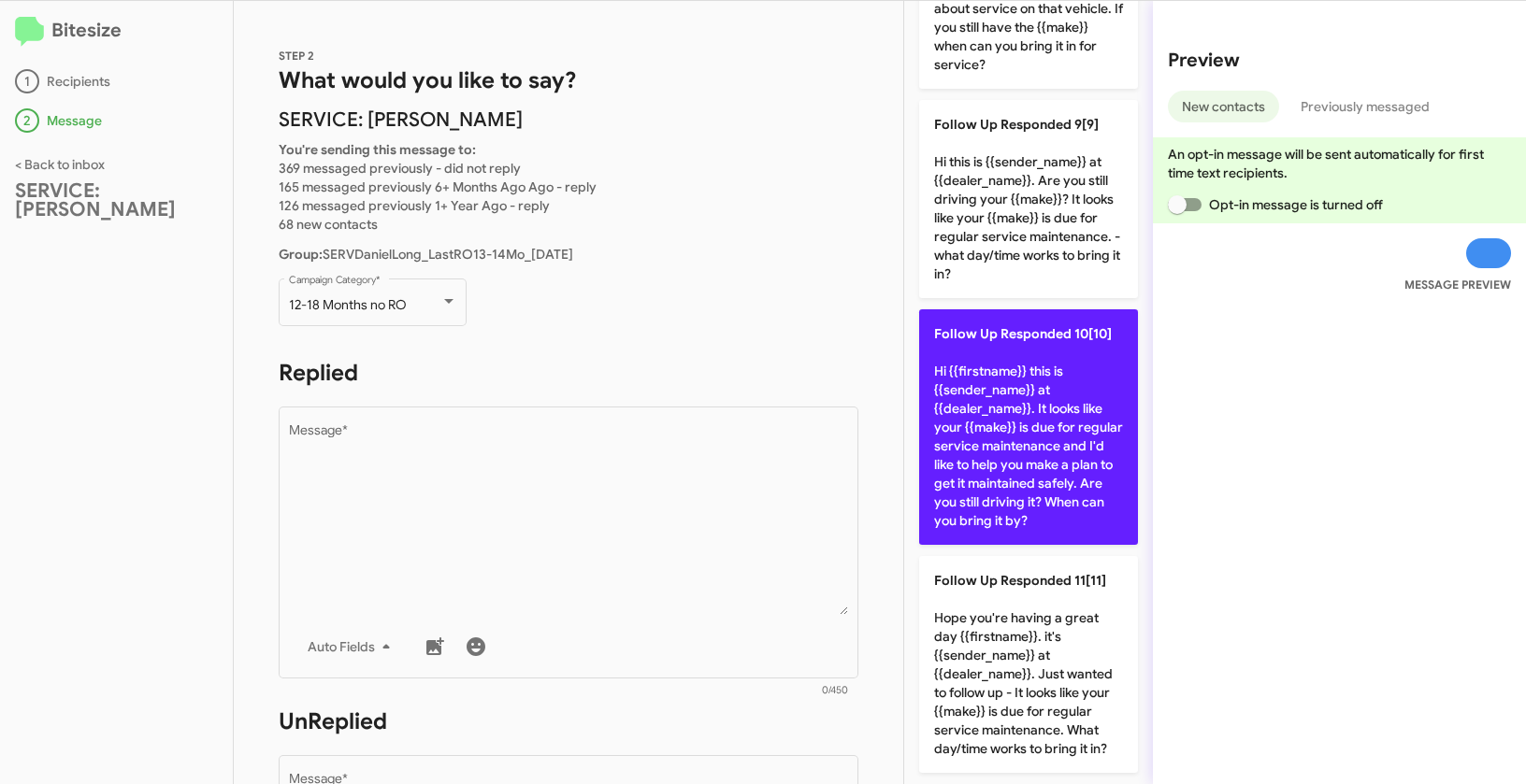
click at [995, 412] on p "Follow Up Responded 10[10] Hi {{firstname}} this is {{sender_name}} at {{dealer…" at bounding box center [1028, 427] width 219 height 236
type textarea "Hi {{firstname}} this is {{sender_name}} at {{dealer_name}}. It looks like your…"
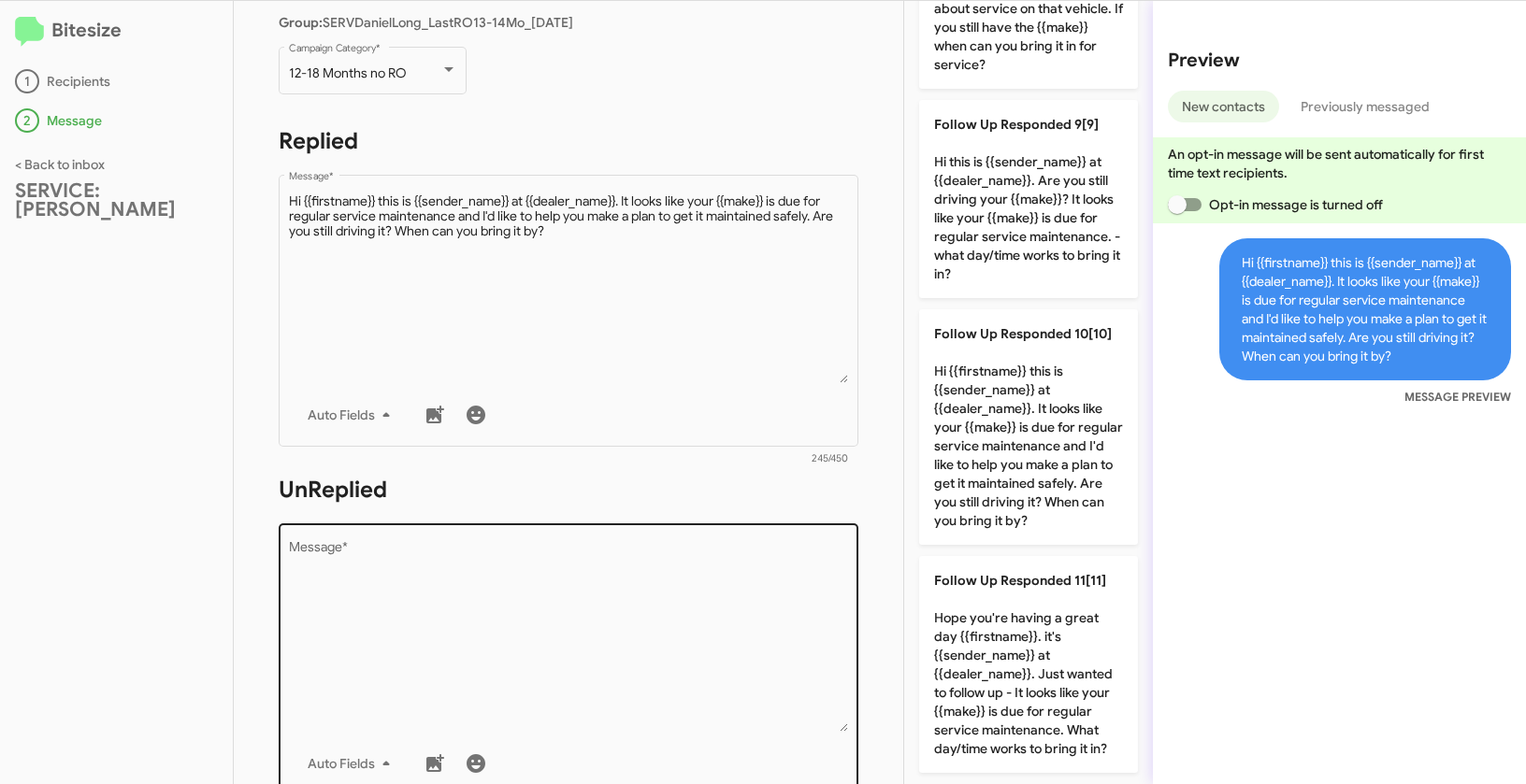
scroll to position [498, 0]
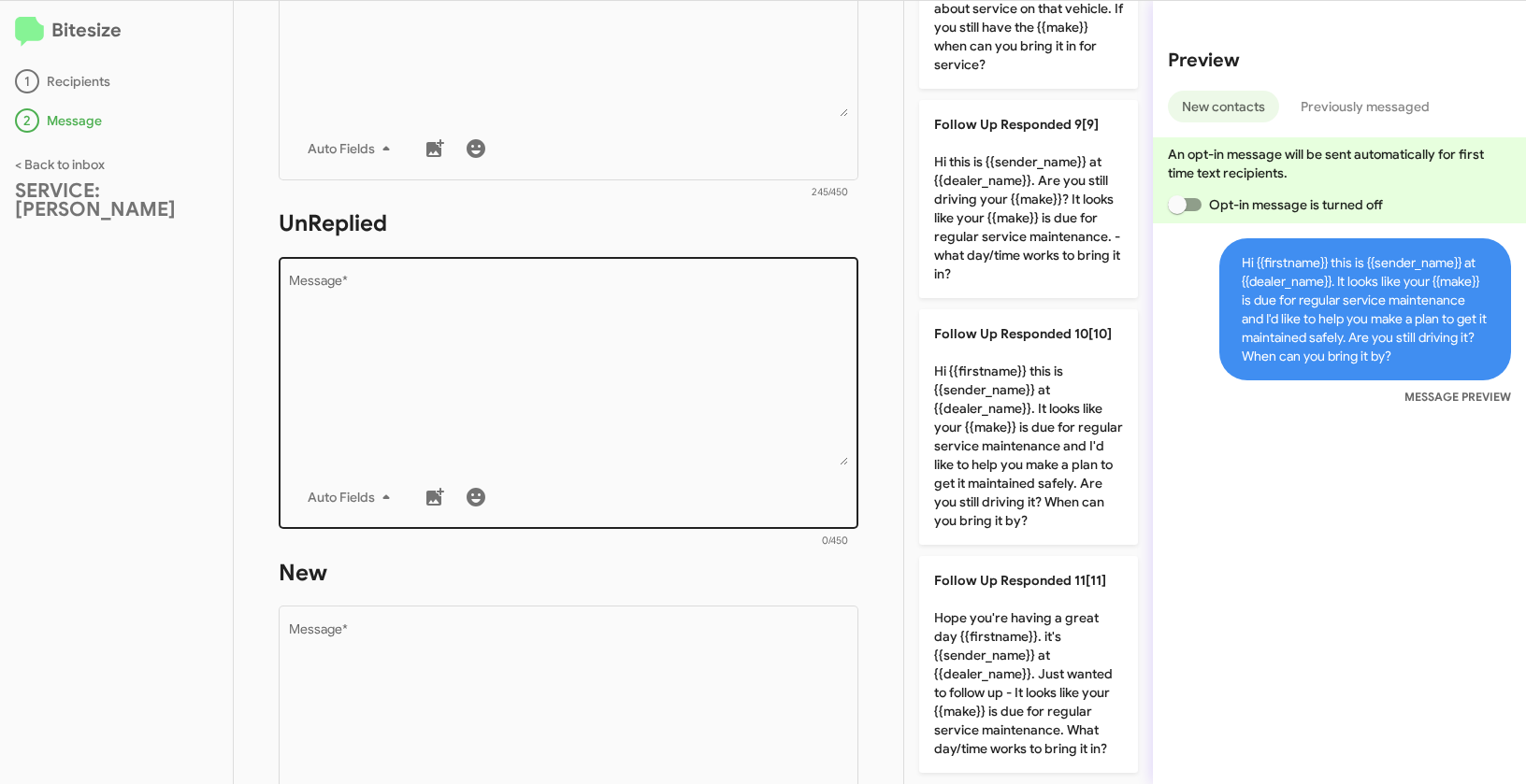
click at [702, 396] on textarea "Message *" at bounding box center [568, 370] width 560 height 190
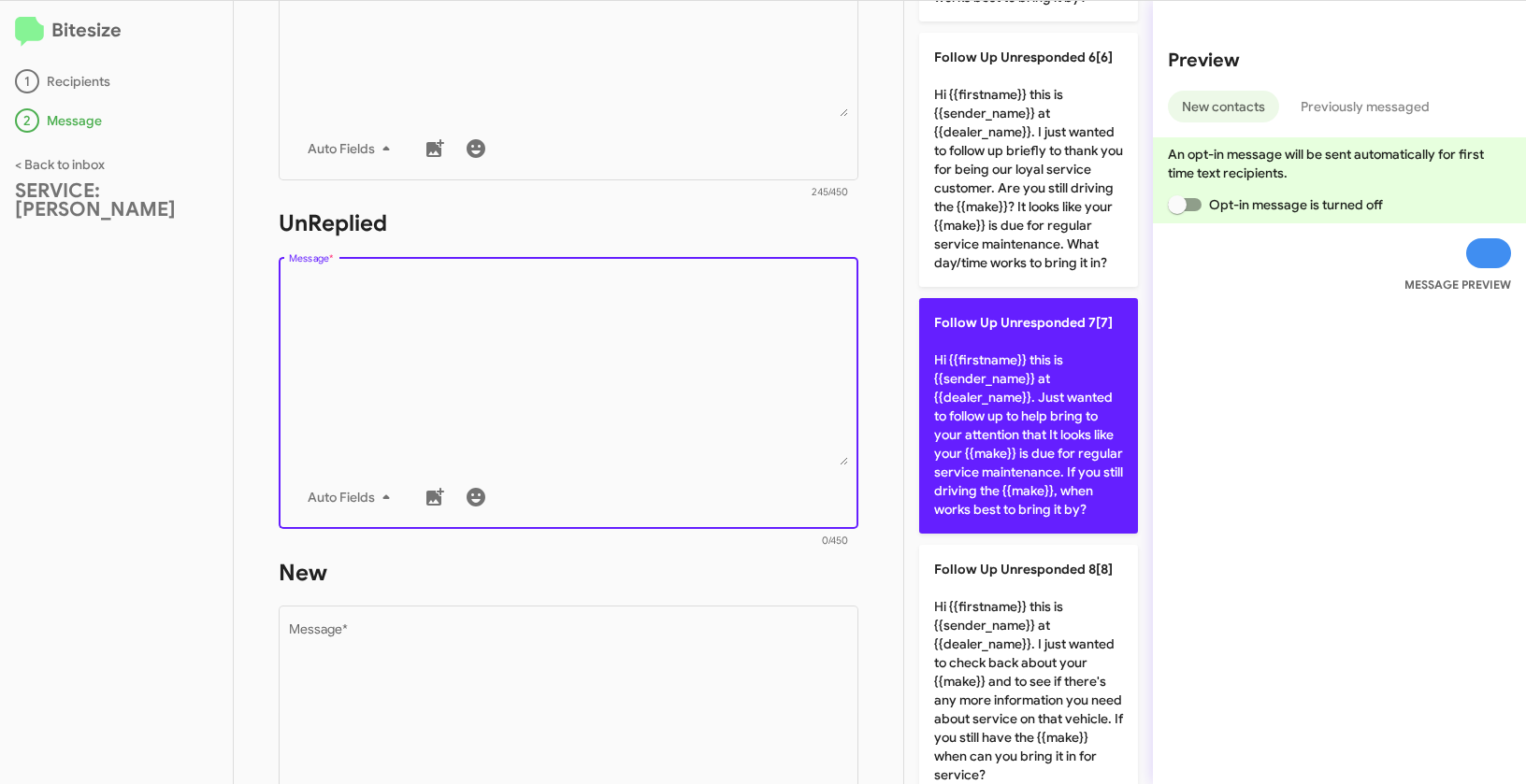
scroll to position [1275, 0]
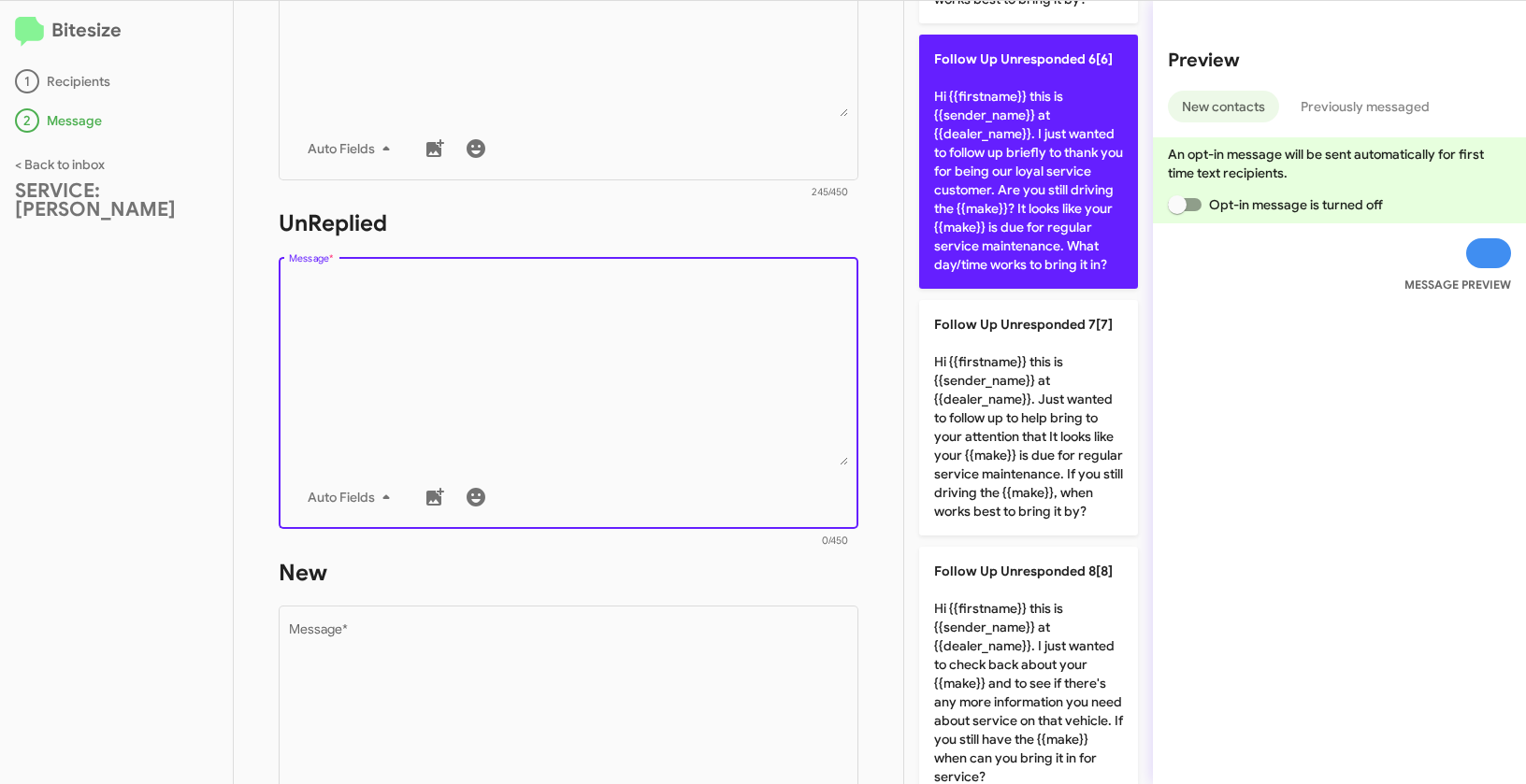
click at [996, 222] on p "Follow Up Unresponded 6[6] Hi {{firstname}} this is {{sender_name}} at {{dealer…" at bounding box center [1028, 162] width 219 height 254
type textarea "Hi {{firstname}} this is {{sender_name}} at {{dealer_name}}. I just wanted to f…"
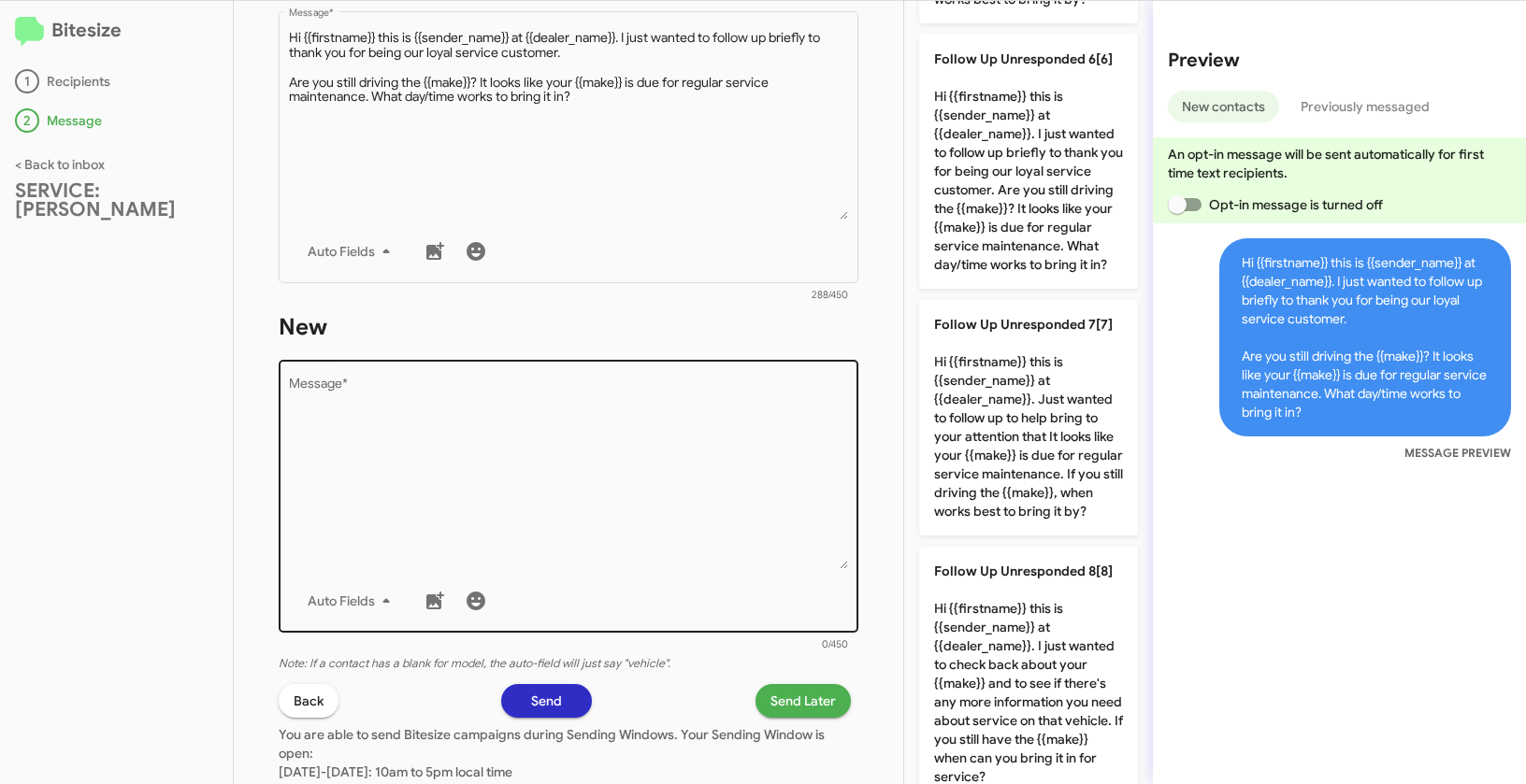
scroll to position [829, 0]
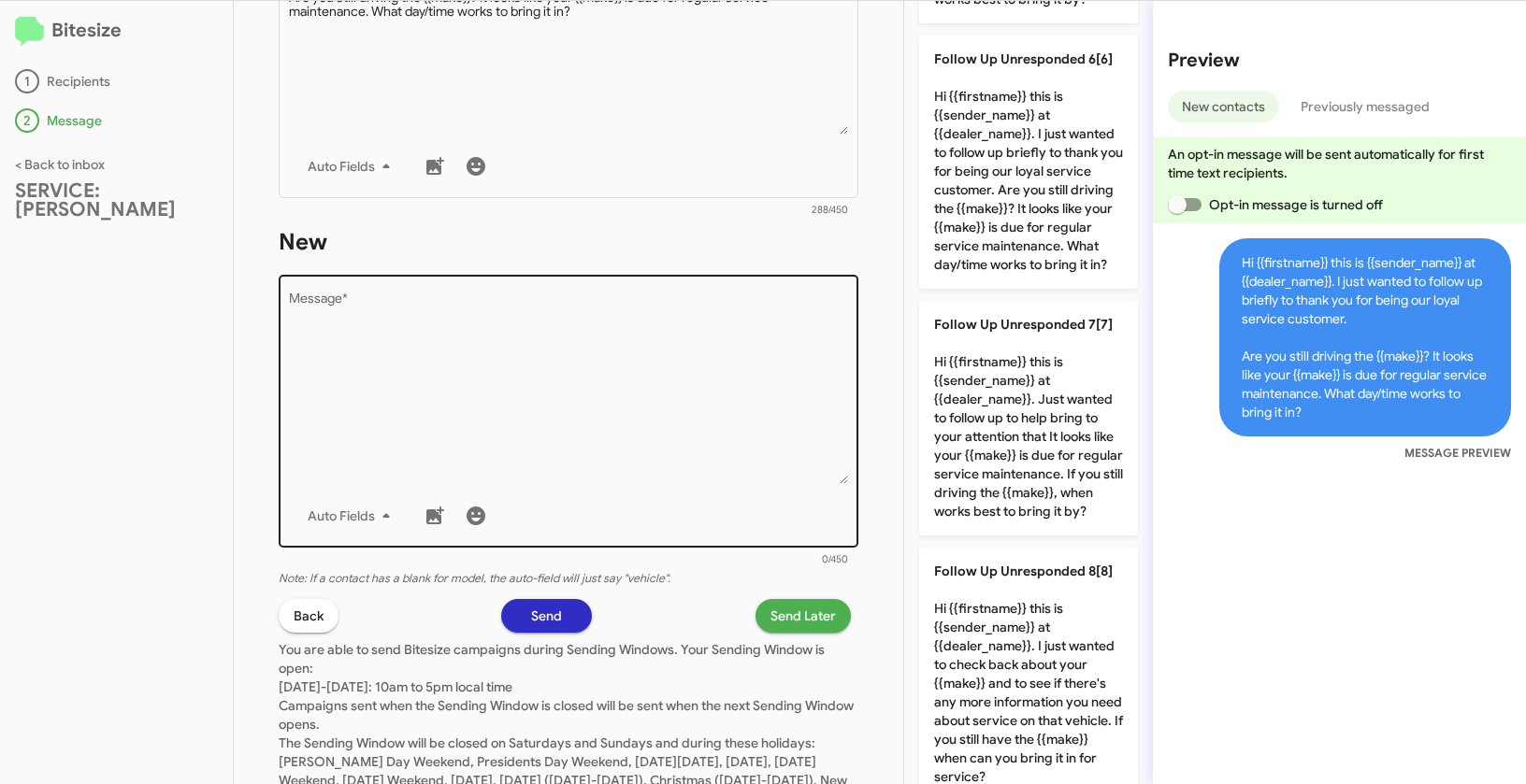
click at [710, 404] on textarea "Message *" at bounding box center [568, 388] width 560 height 190
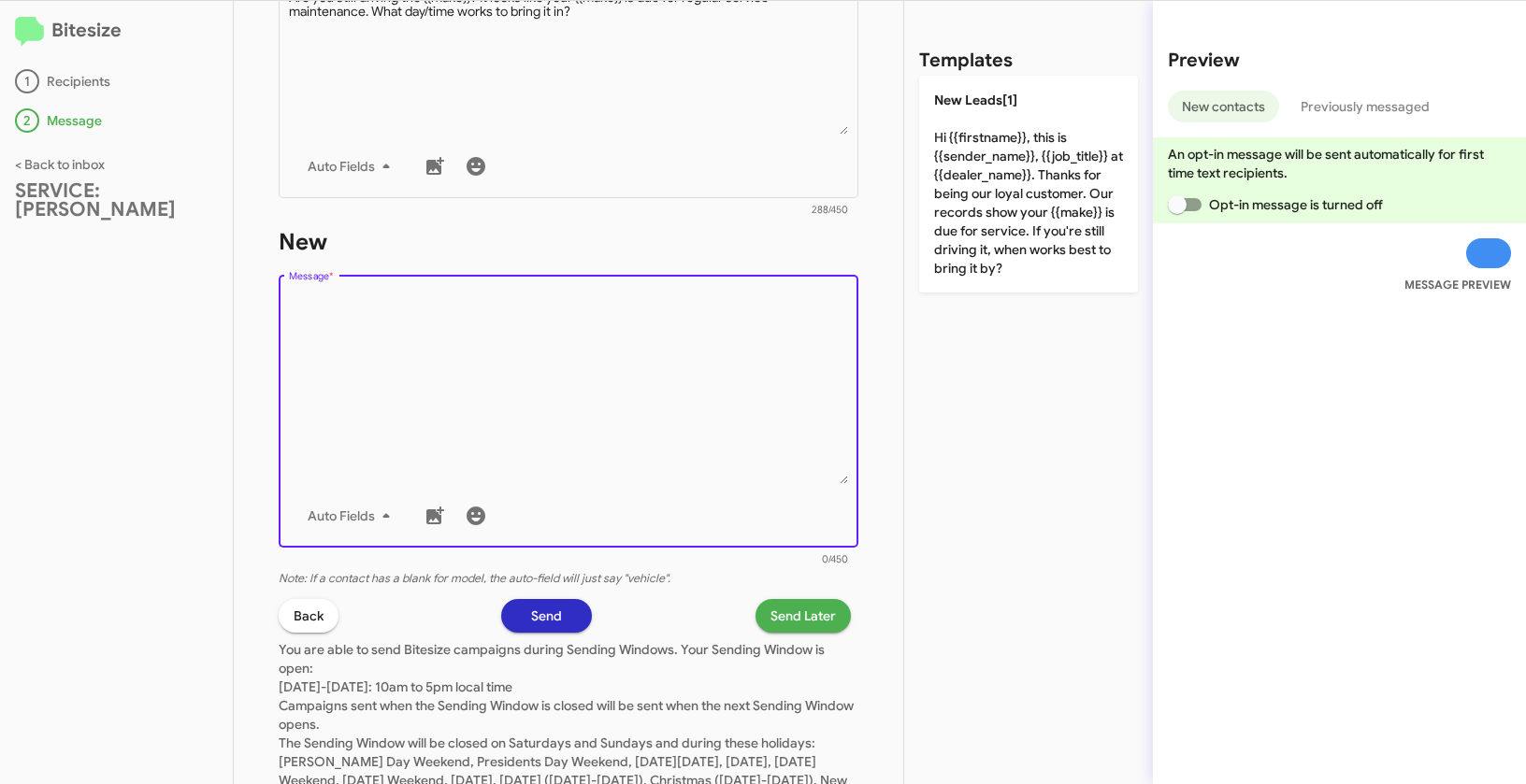
scroll to position [0, 0]
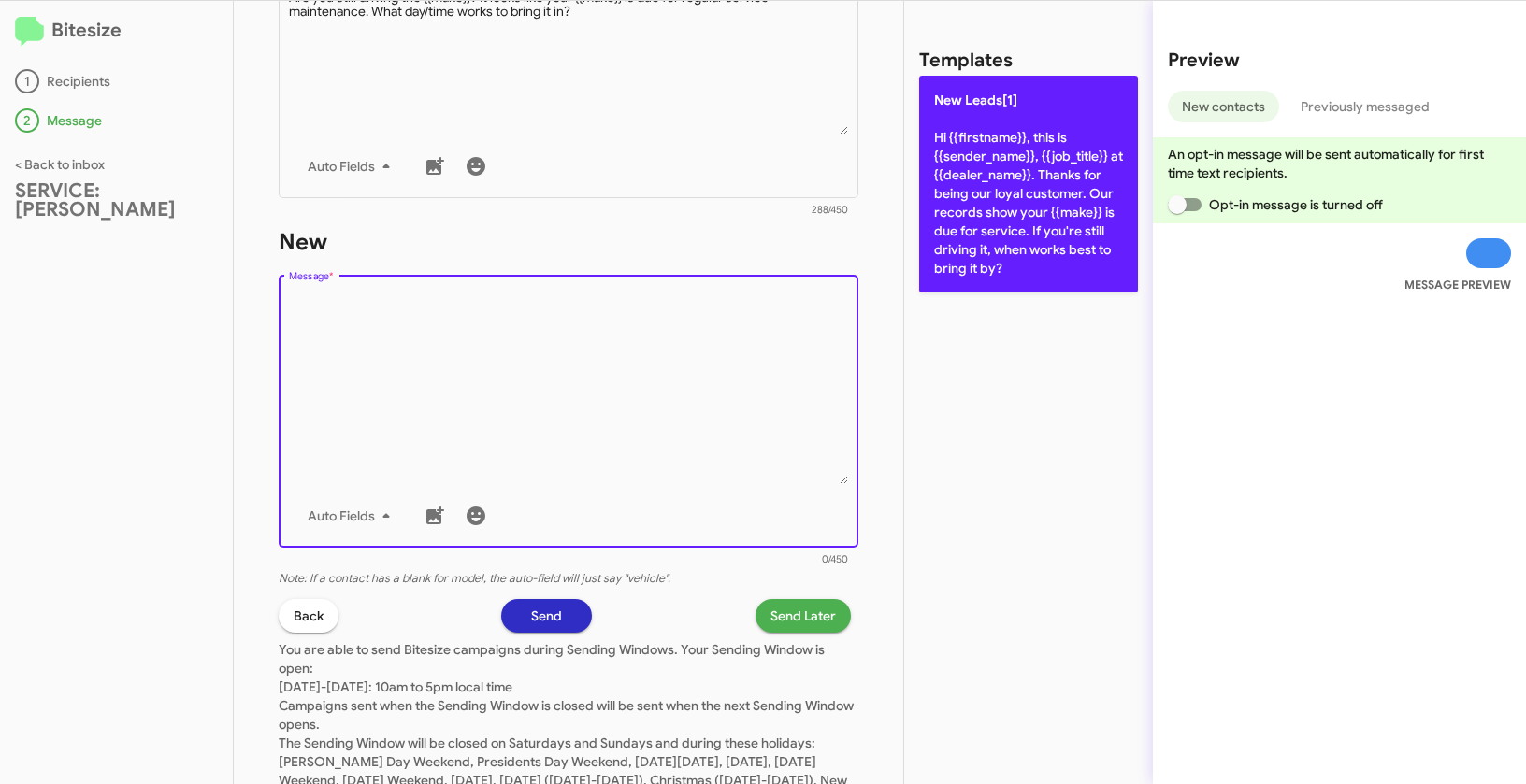
click at [992, 111] on p "New Leads[1] Hi {{firstname}}, this is {{sender_name}}, {{job_title}} at {{deal…" at bounding box center [1028, 184] width 219 height 217
type textarea "Hi {{firstname}}, this is {{sender_name}}, {{job_title}} at {{dealer_name}}. Th…"
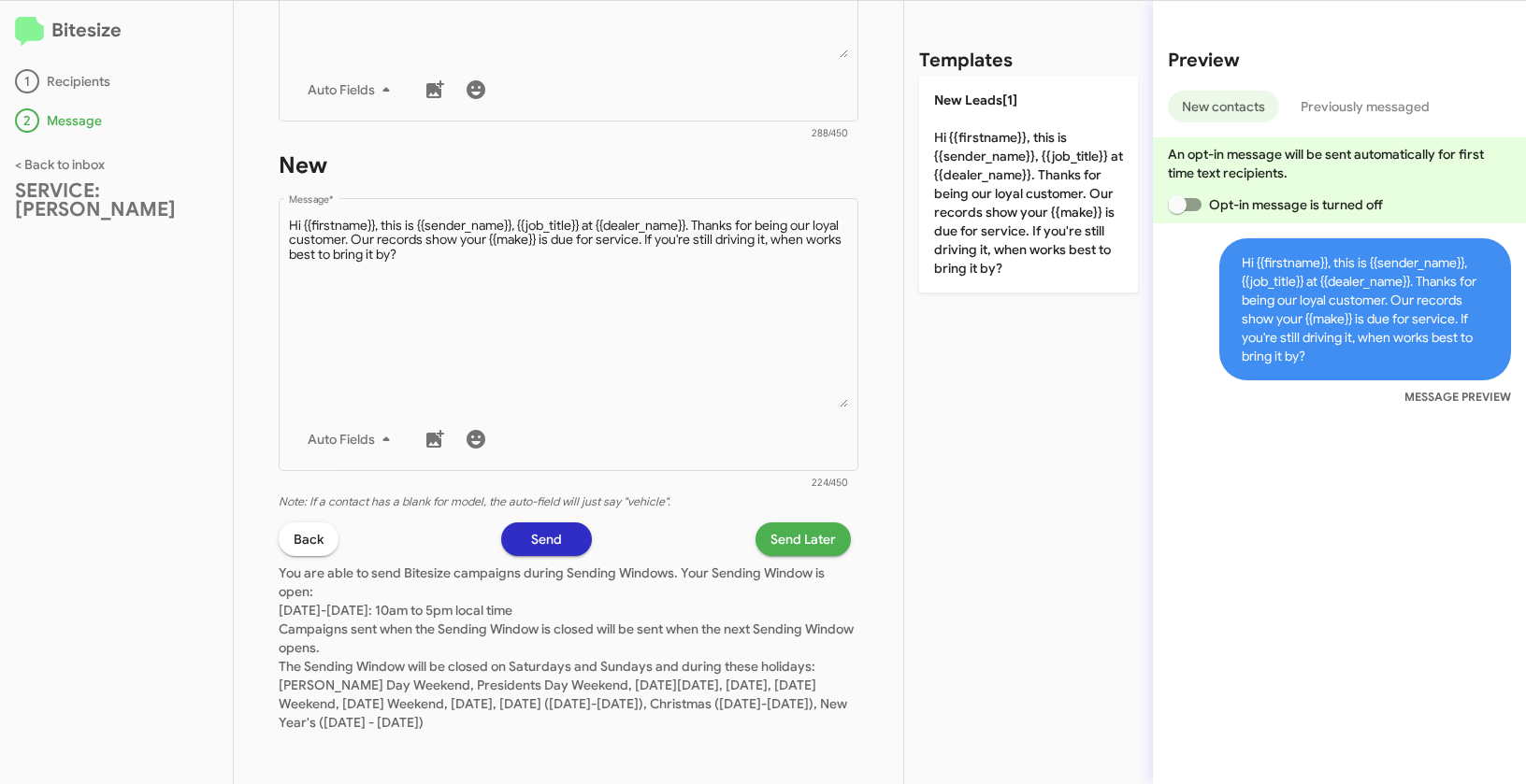
scroll to position [908, 0]
click at [771, 536] on span "Send Later" at bounding box center [802, 536] width 65 height 34
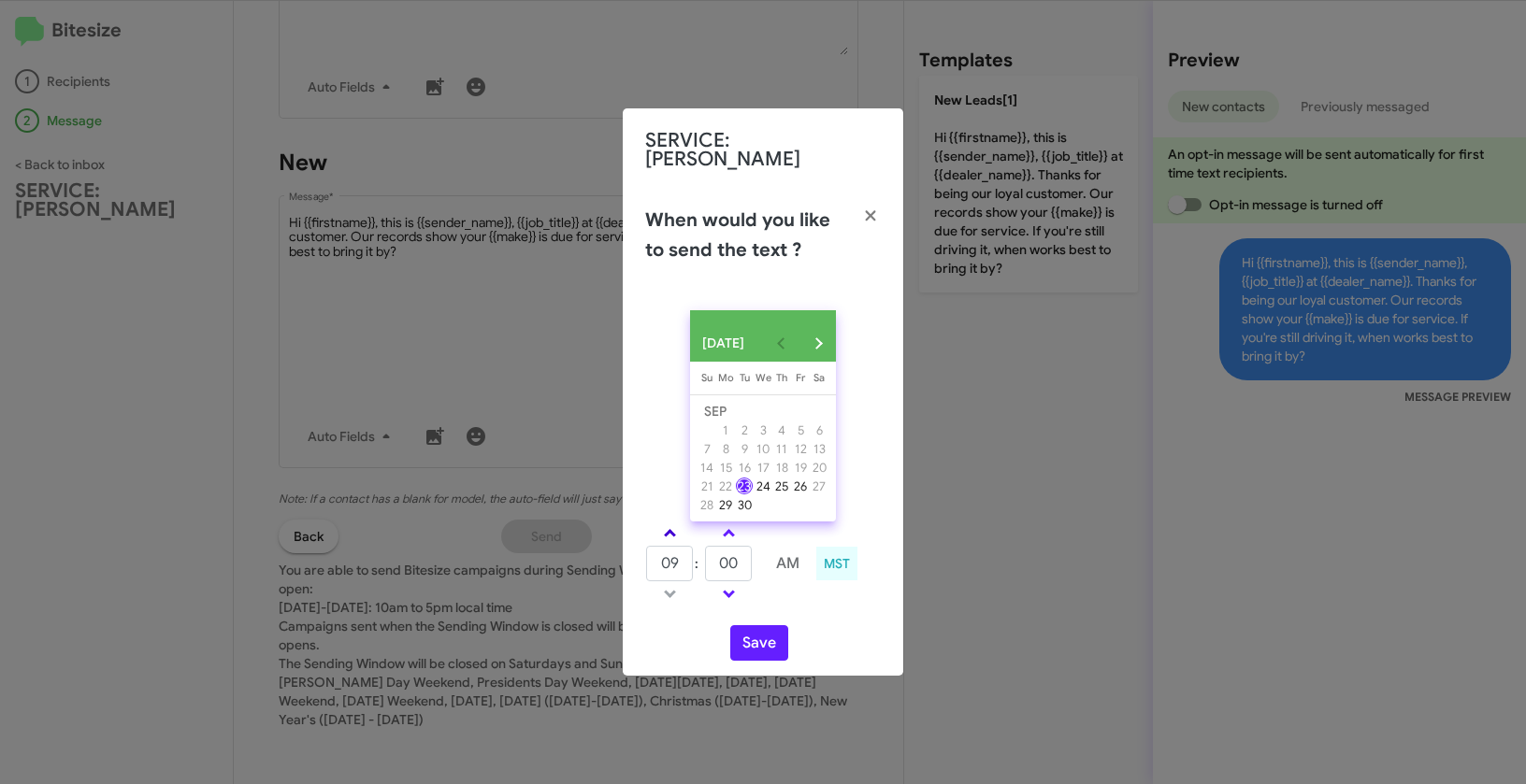
click at [666, 525] on link at bounding box center [669, 532] width 33 height 22
type input "10"
drag, startPoint x: 748, startPoint y: 559, endPoint x: 707, endPoint y: 557, distance: 41.0
click at [707, 557] on input "00" at bounding box center [729, 564] width 47 height 36
type input "20"
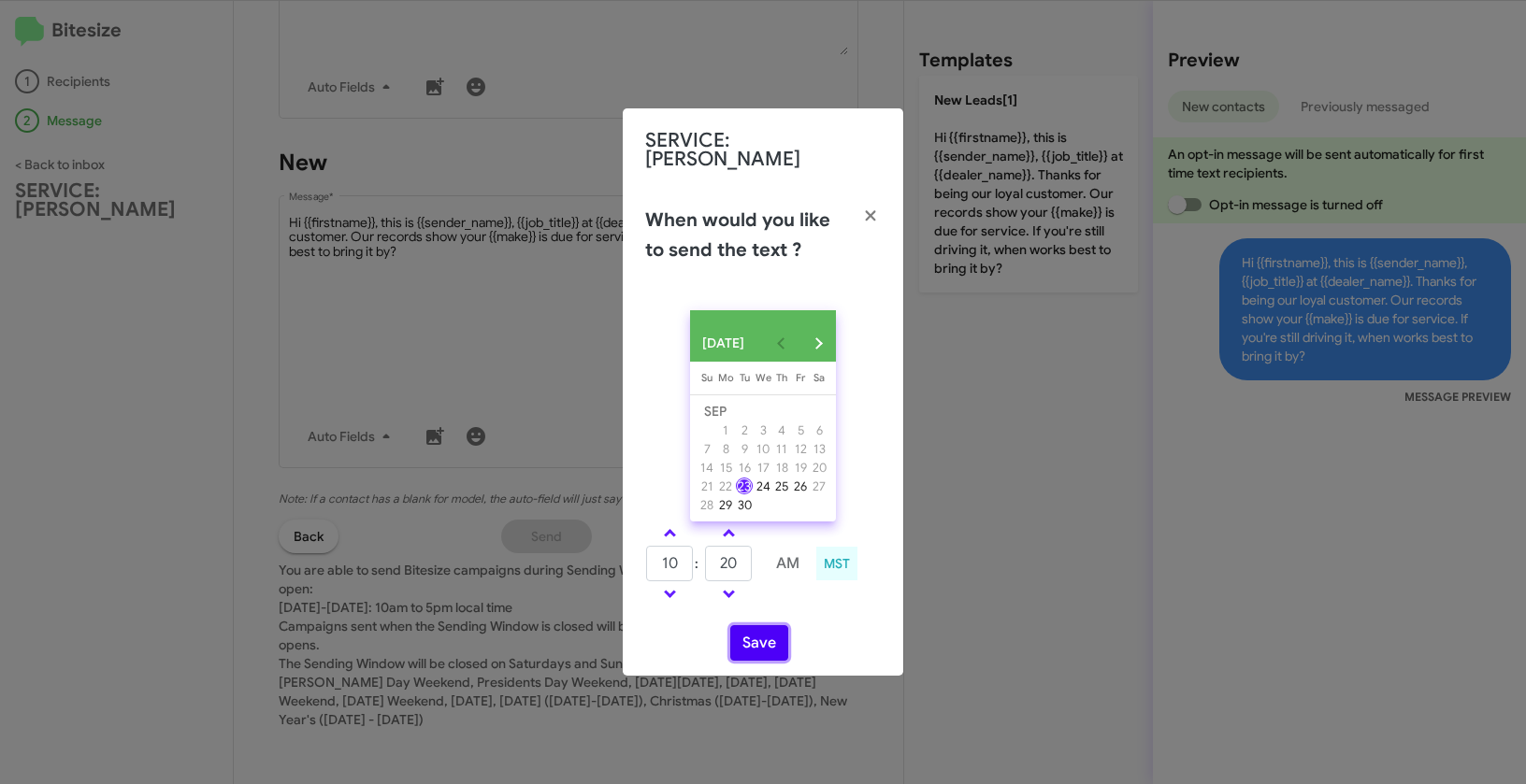
click at [780, 637] on button "Save" at bounding box center [759, 643] width 57 height 36
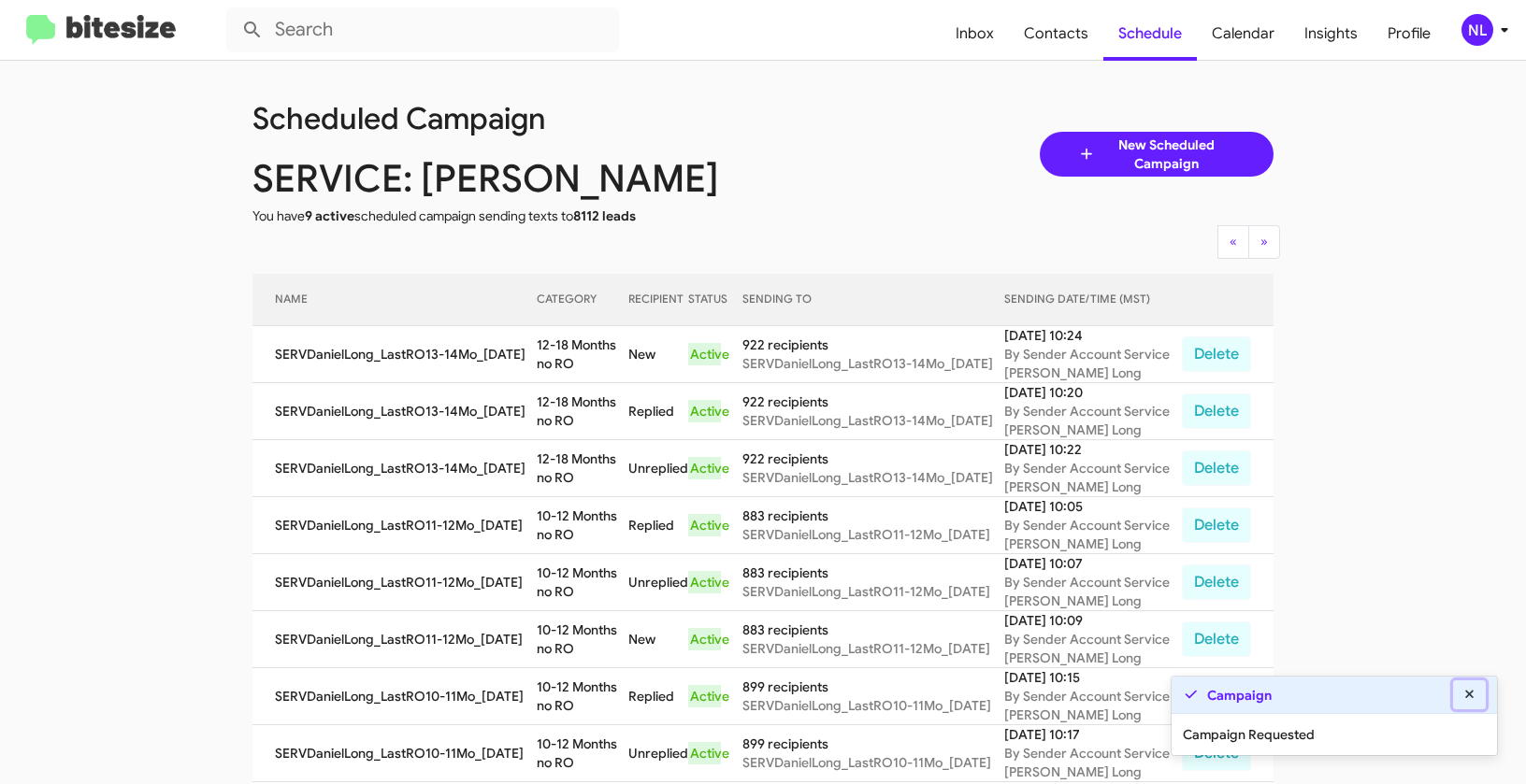
click at [1470, 695] on icon at bounding box center [1469, 694] width 8 height 8
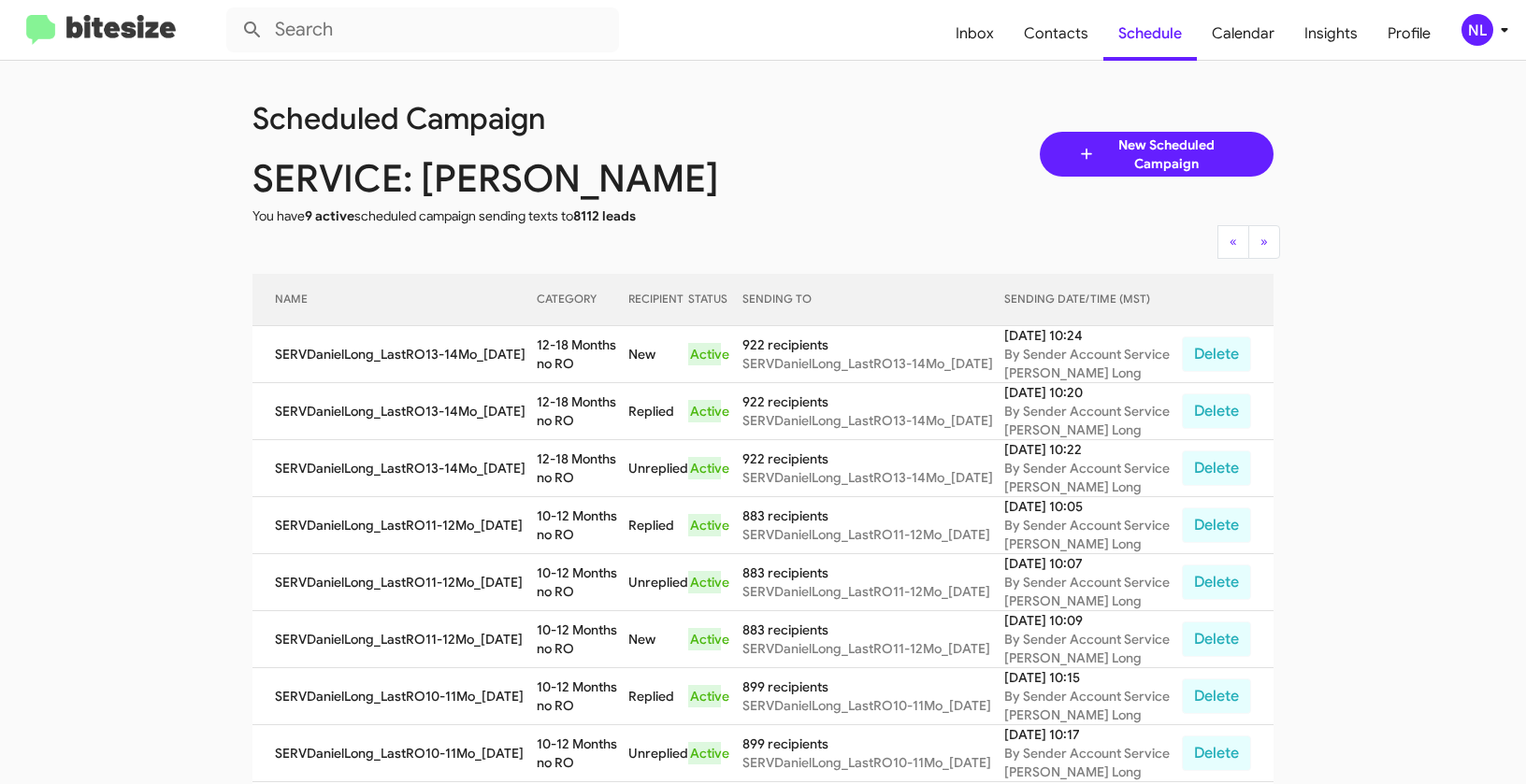
click at [1472, 34] on div "NL" at bounding box center [1477, 30] width 32 height 32
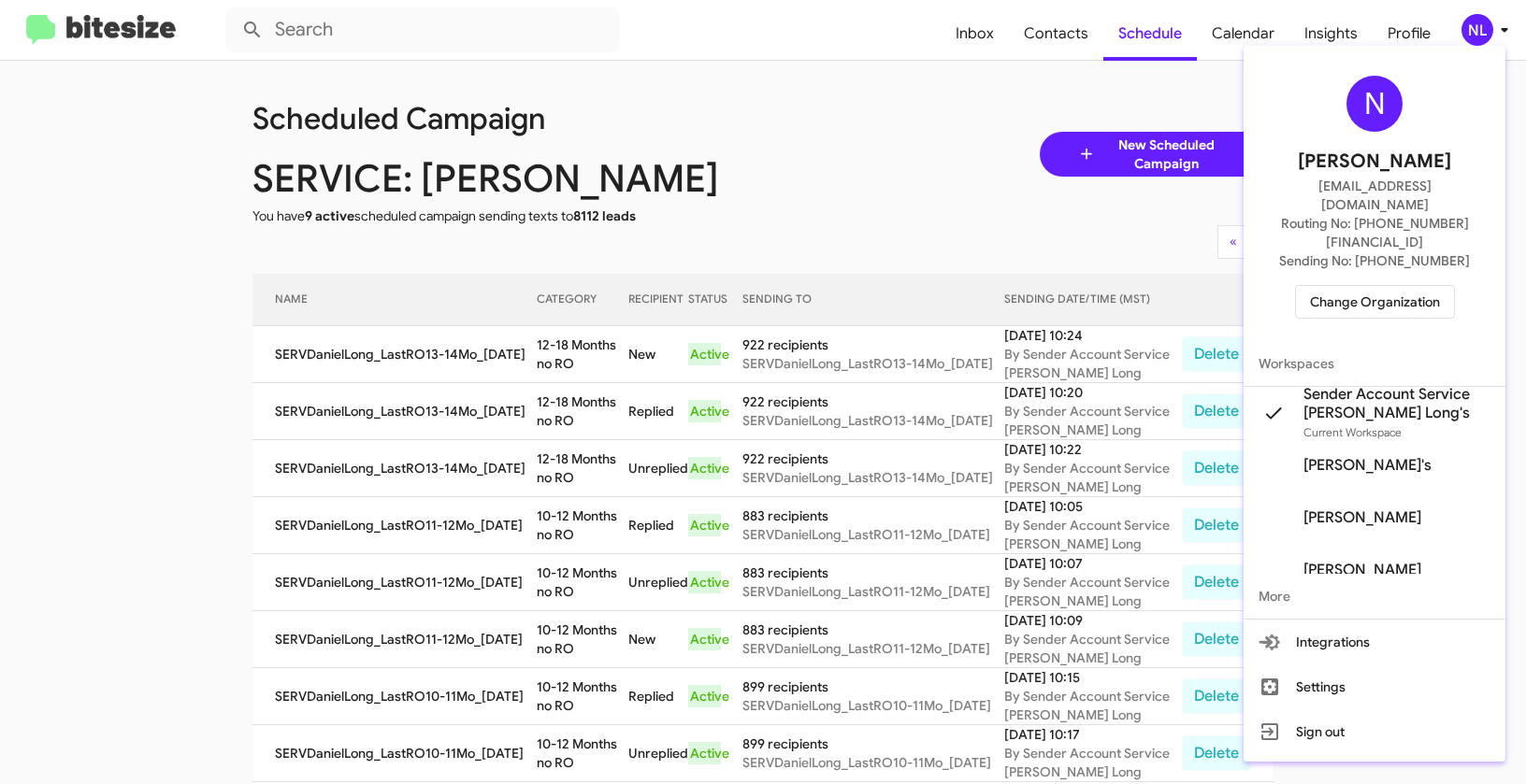
click at [1376, 286] on span "Change Organization" at bounding box center [1374, 302] width 130 height 32
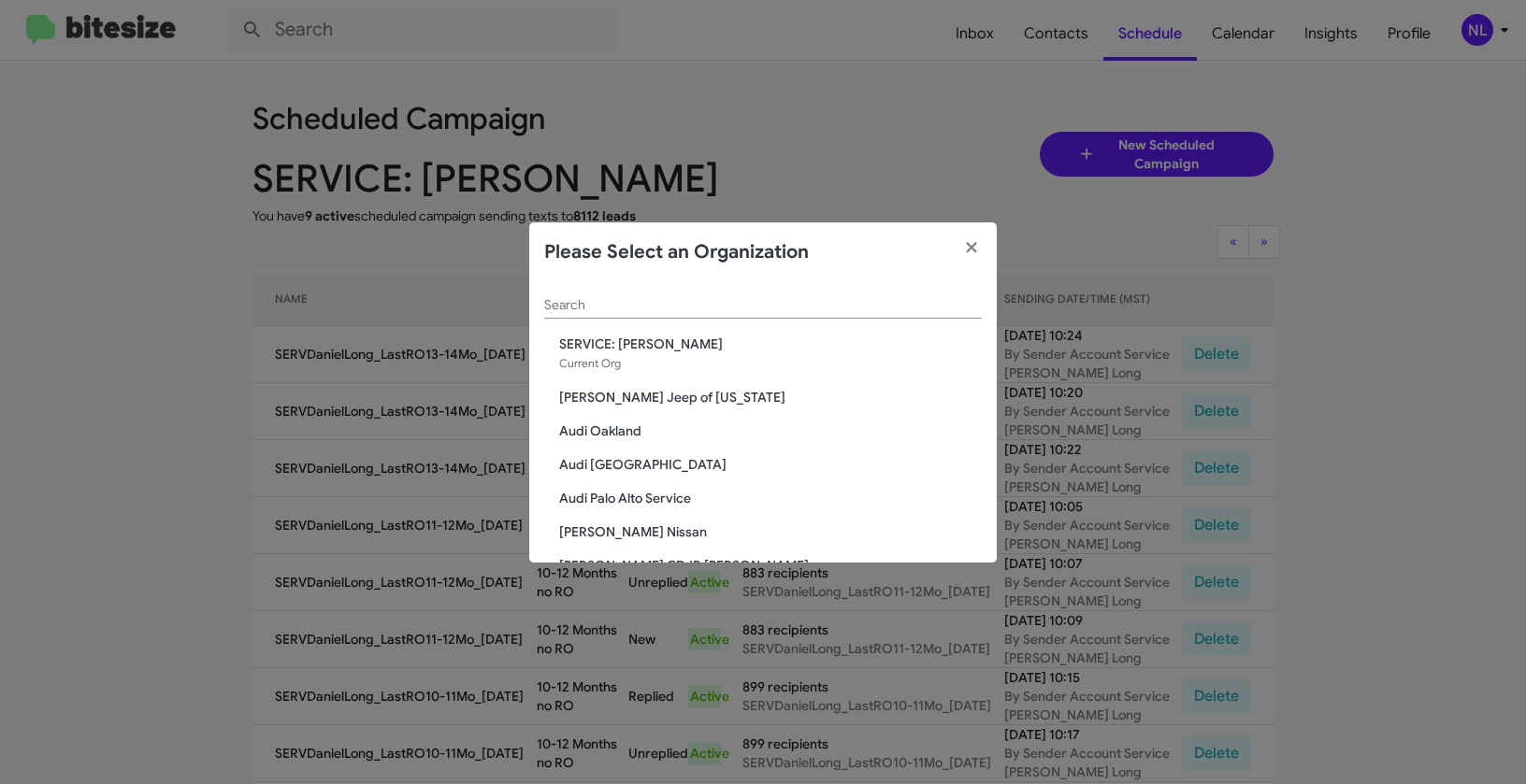
click at [866, 304] on input "Search" at bounding box center [763, 305] width 437 height 15
paste input "SERVICE: [PERSON_NAME]"
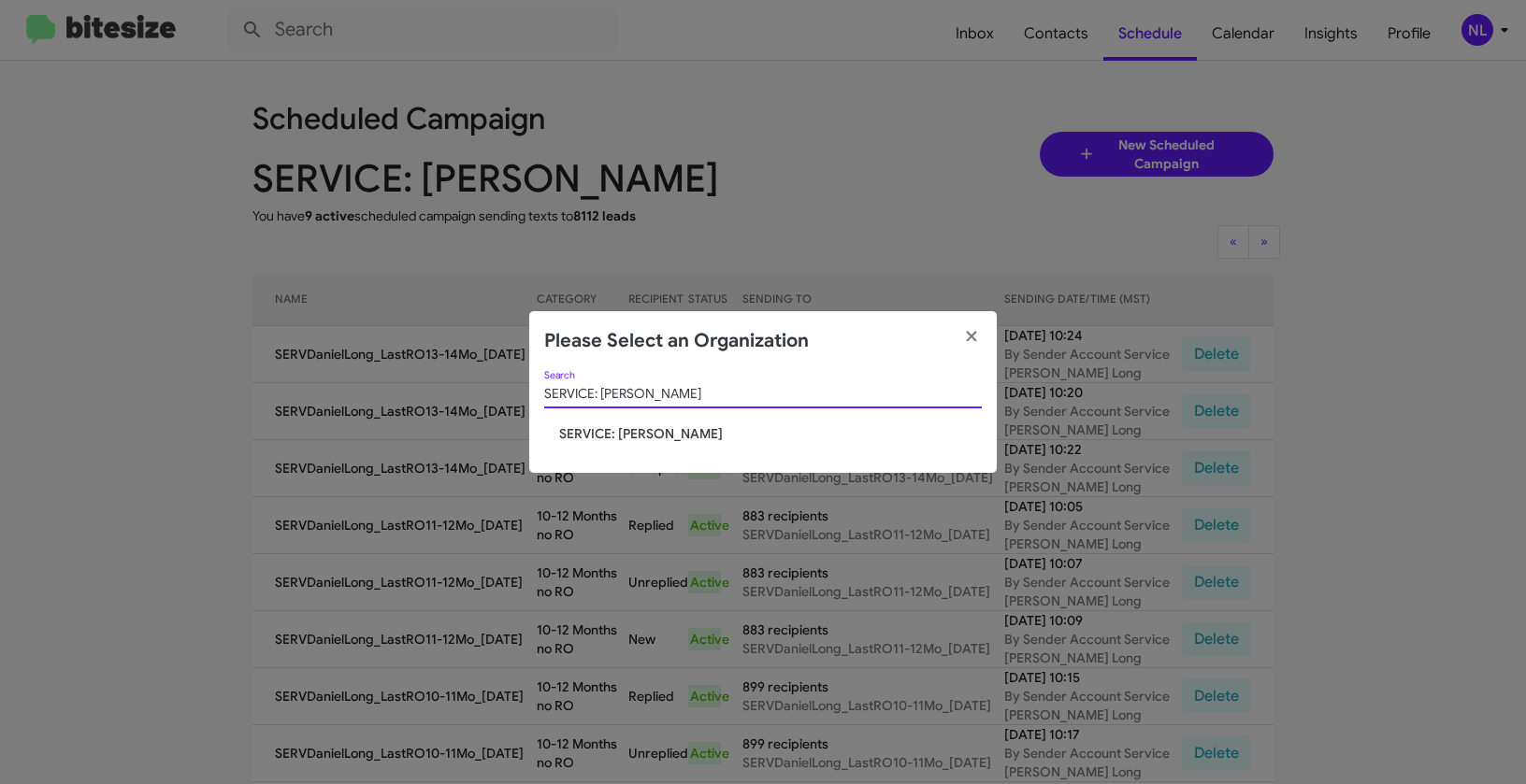
type input "SERVICE: [PERSON_NAME]"
click at [640, 422] on div "SERVICE: Don Ledford Search" at bounding box center [763, 398] width 437 height 54
click at [637, 429] on span "SERVICE: [PERSON_NAME]" at bounding box center [770, 433] width 422 height 19
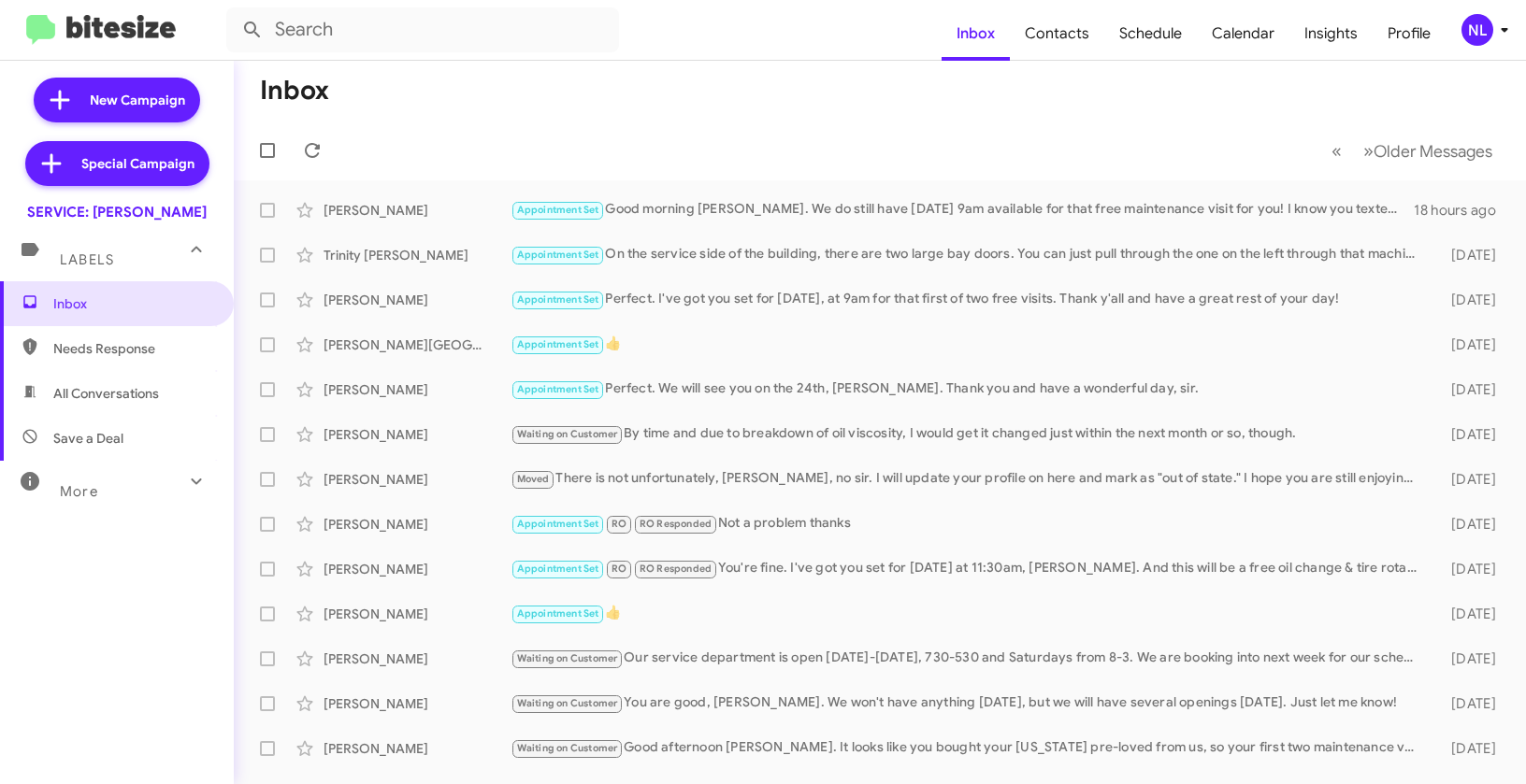
click at [1466, 34] on div "NL" at bounding box center [1477, 30] width 32 height 32
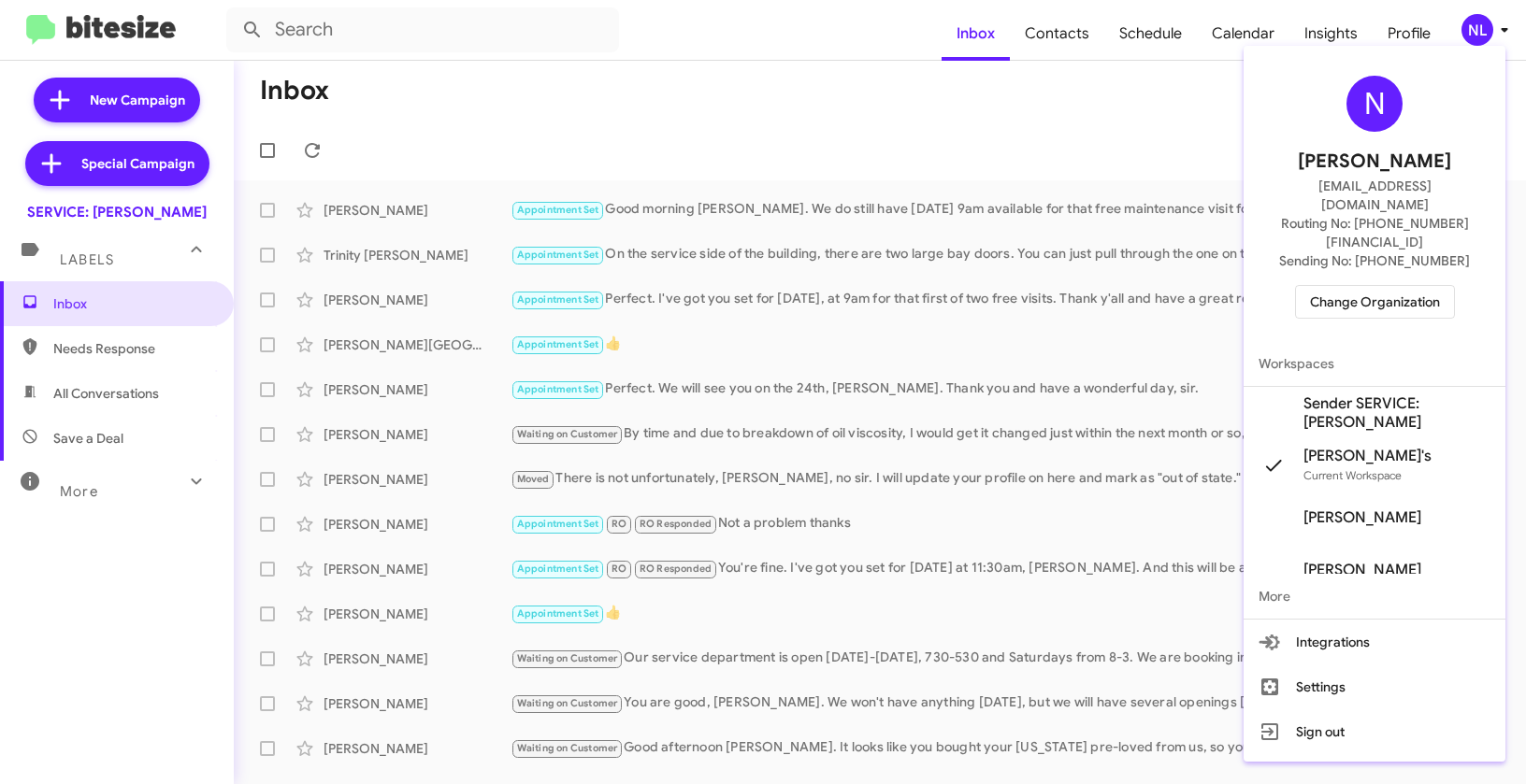
click at [1383, 395] on span "Sender SERVICE: [PERSON_NAME]" at bounding box center [1397, 414] width 187 height 38
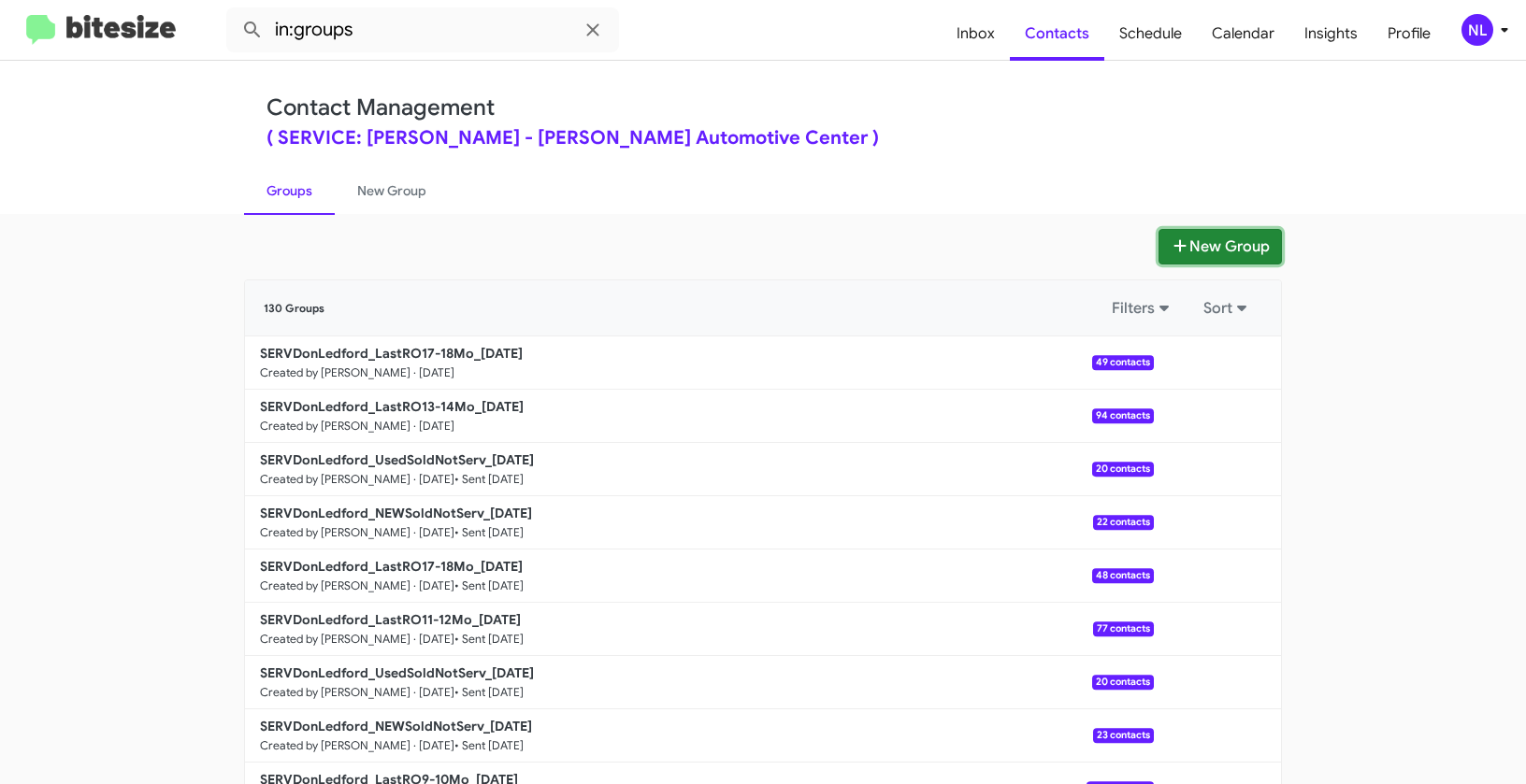
click at [1224, 245] on button "New Group" at bounding box center [1220, 247] width 123 height 36
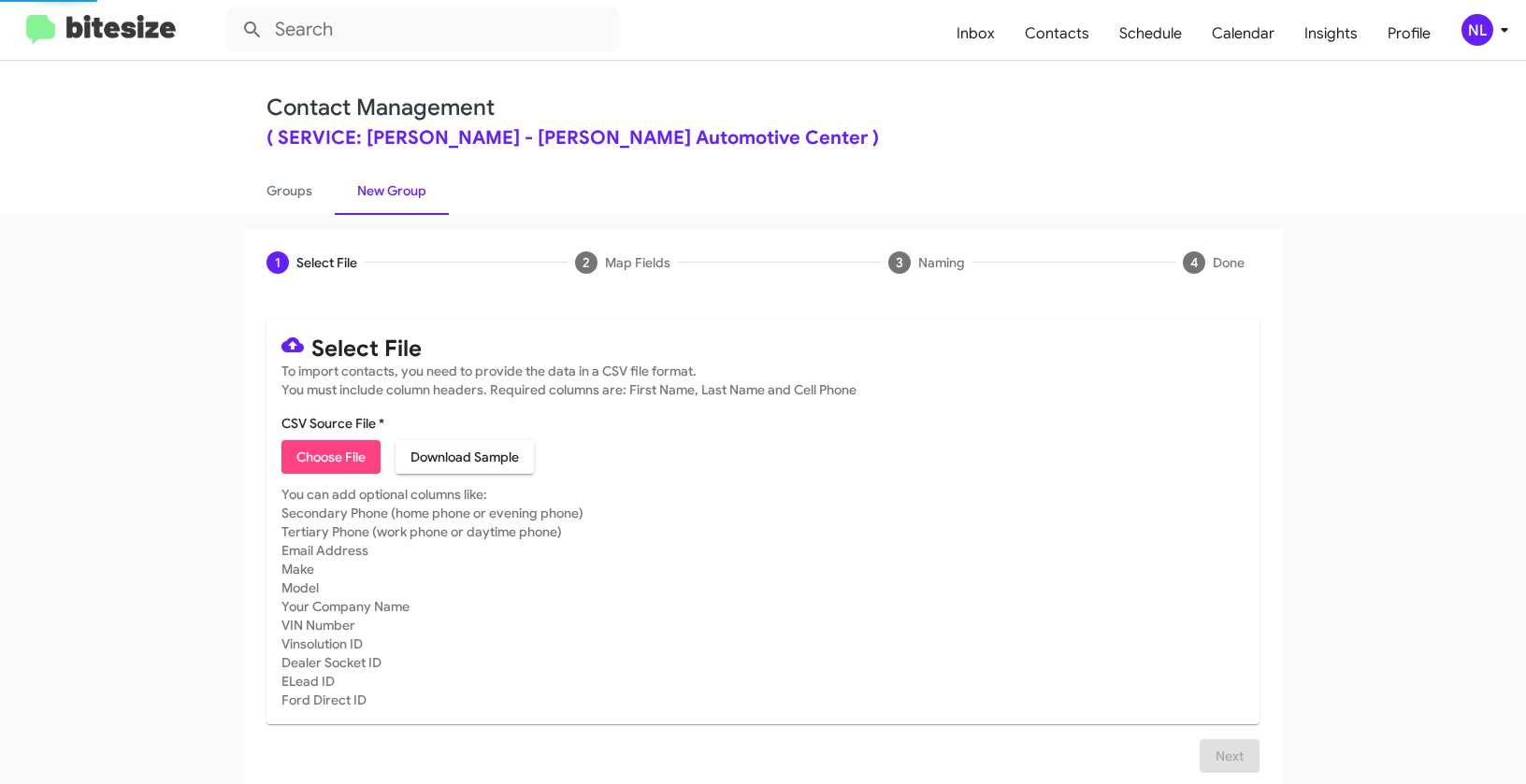
click at [326, 458] on span "Choose File" at bounding box center [330, 457] width 69 height 34
type input "SERVDonLedford_NEWSoldNotServ_[DATE]"
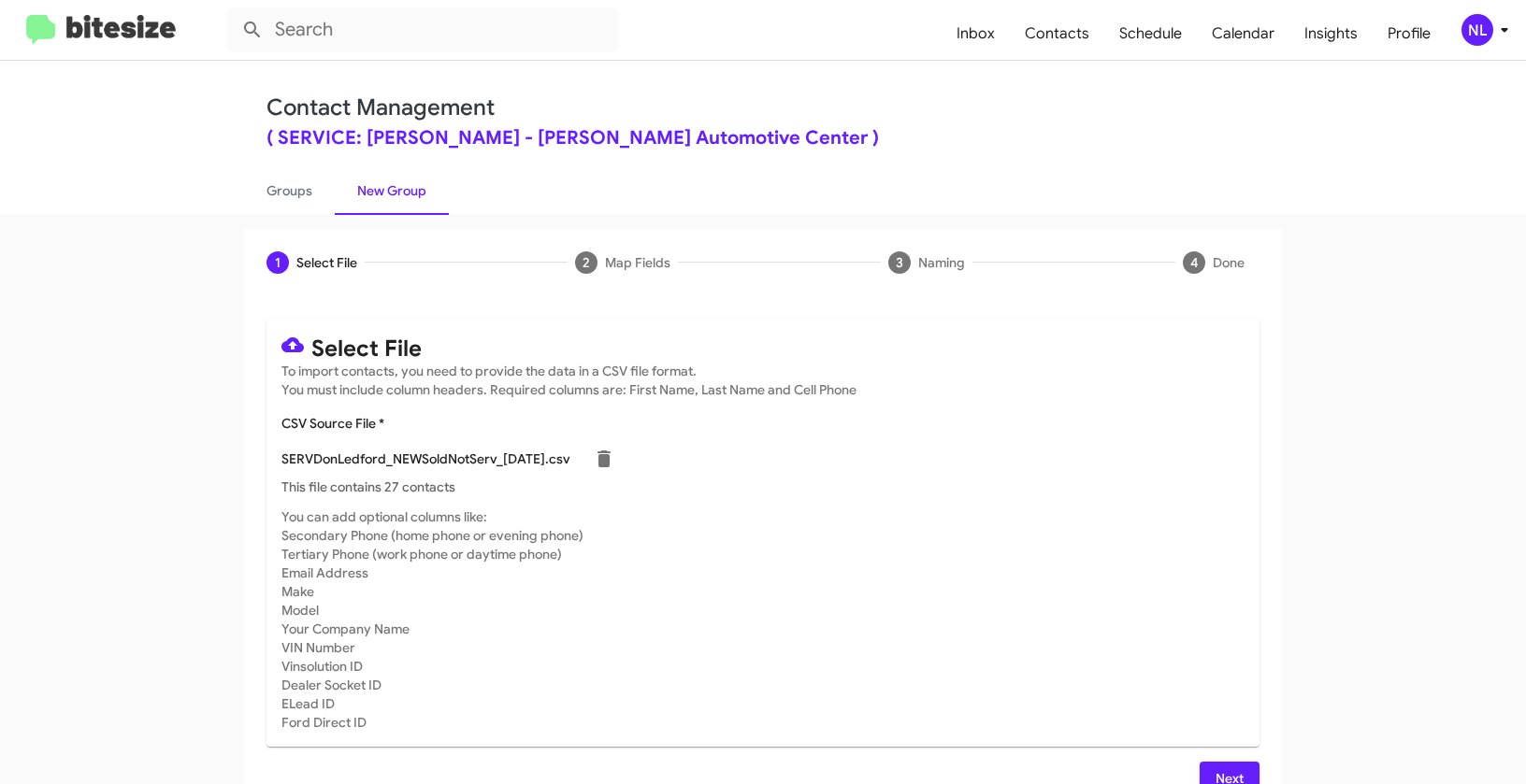
scroll to position [34, 0]
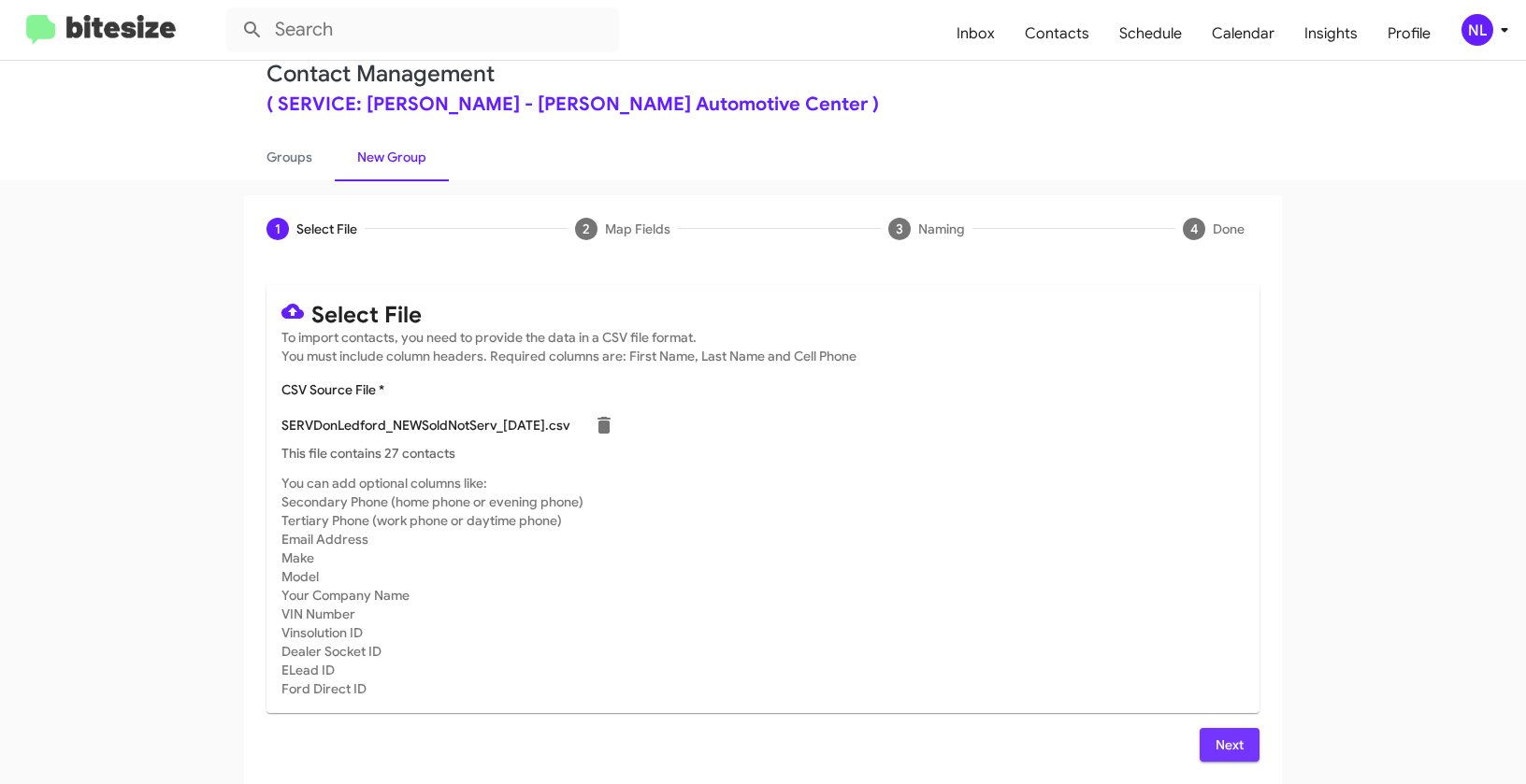
click at [1238, 750] on span "Next" at bounding box center [1229, 745] width 30 height 34
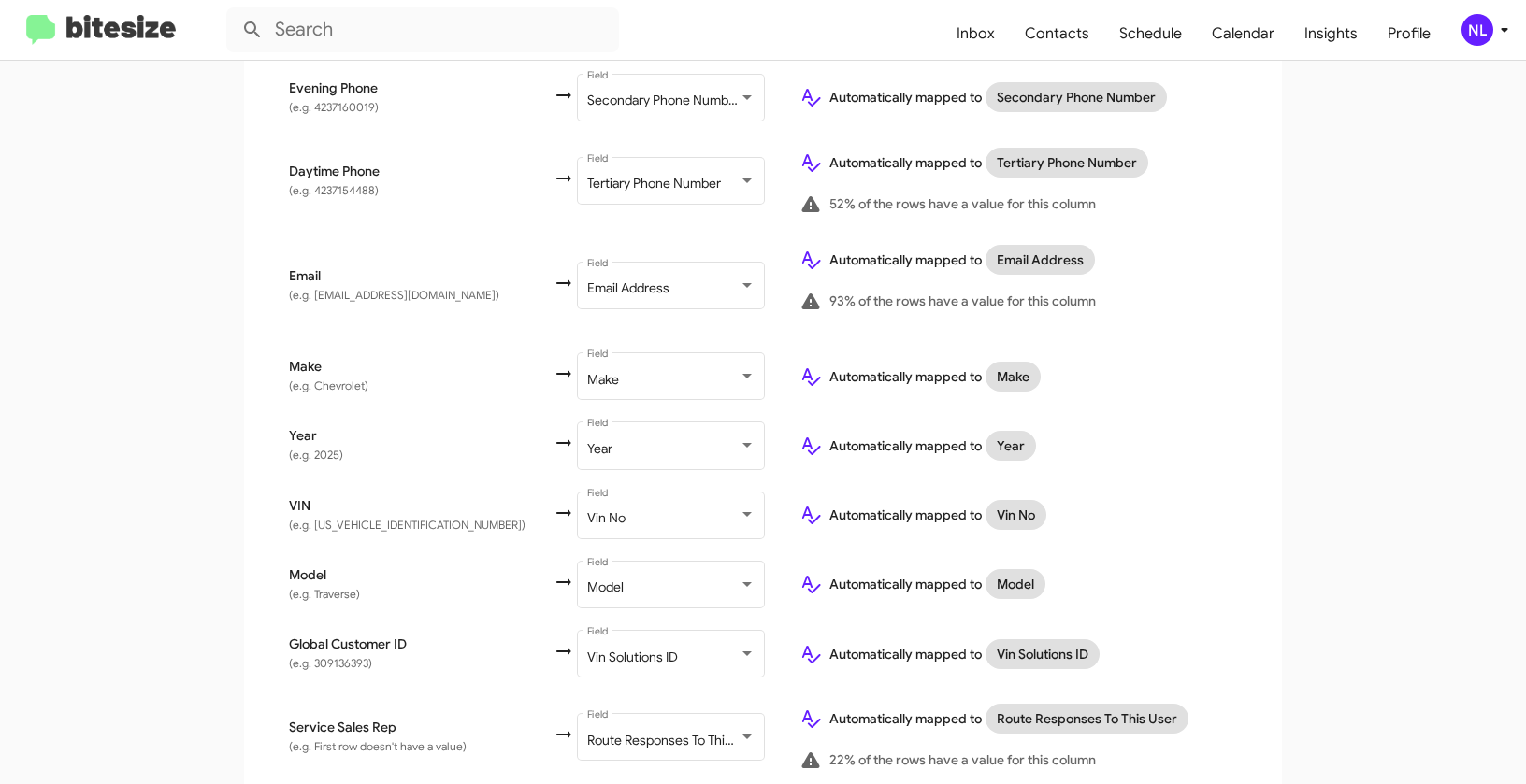
scroll to position [818, 0]
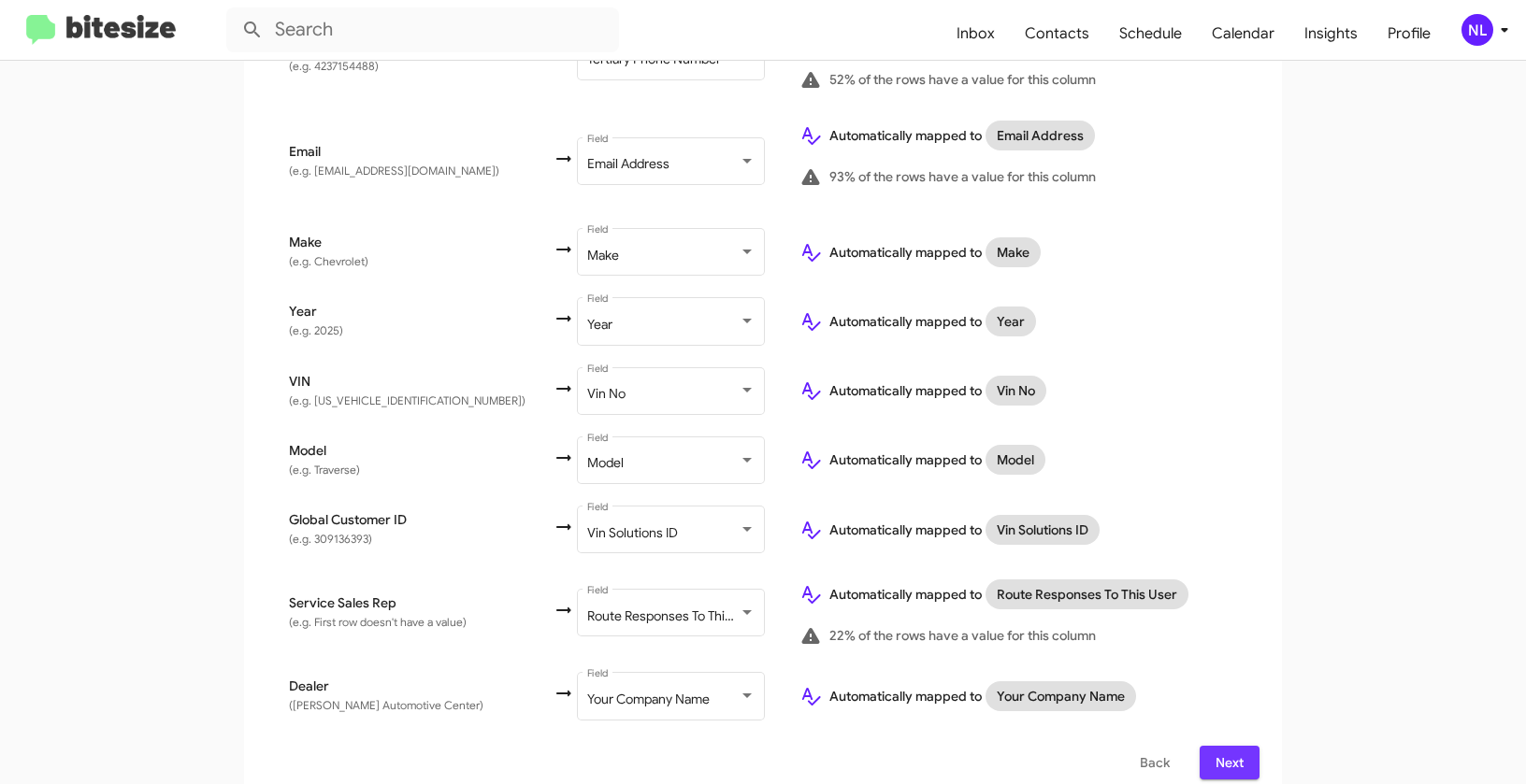
click at [1226, 746] on span "Next" at bounding box center [1229, 762] width 30 height 34
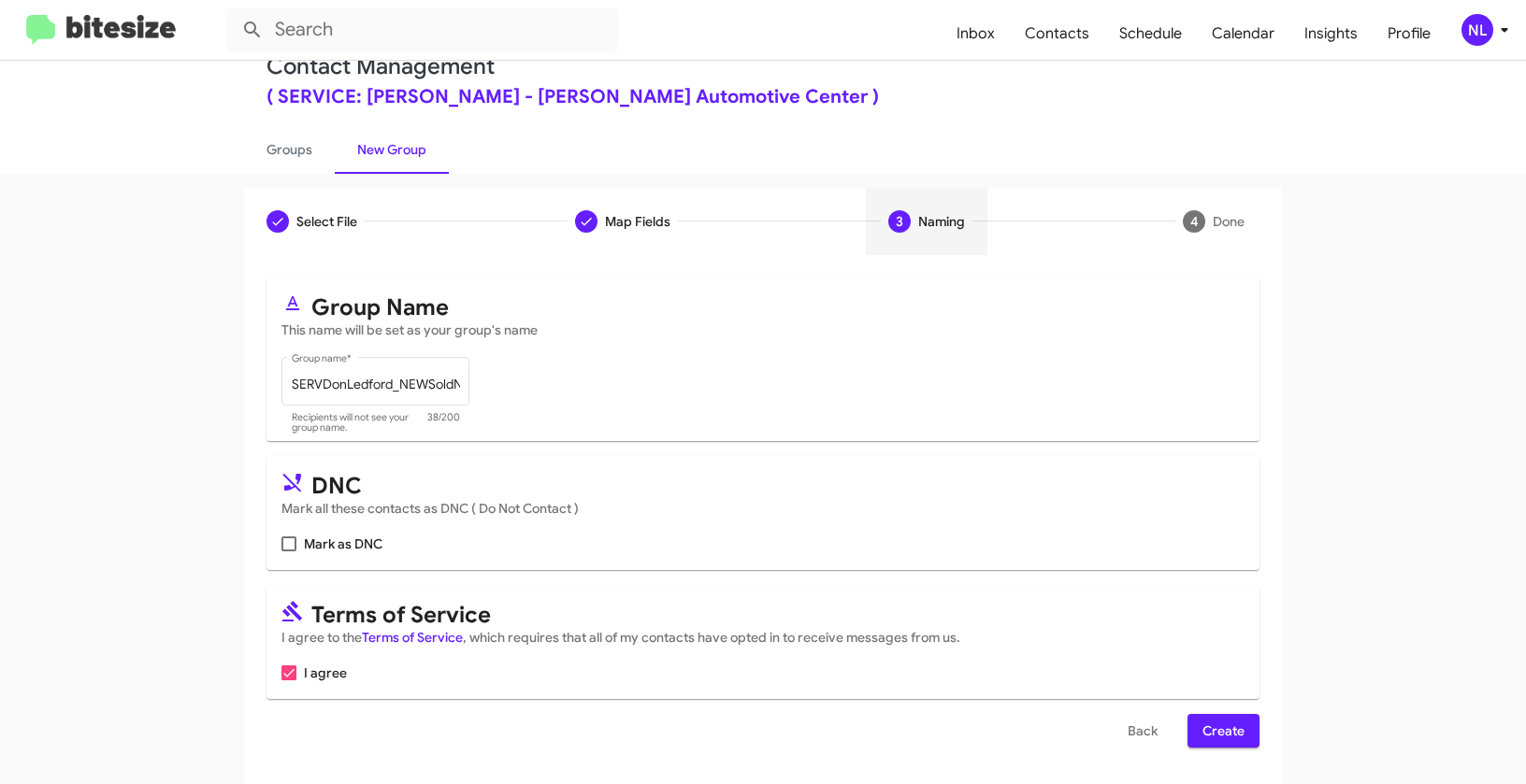
scroll to position [42, 0]
click at [1222, 731] on span "Create" at bounding box center [1222, 730] width 42 height 34
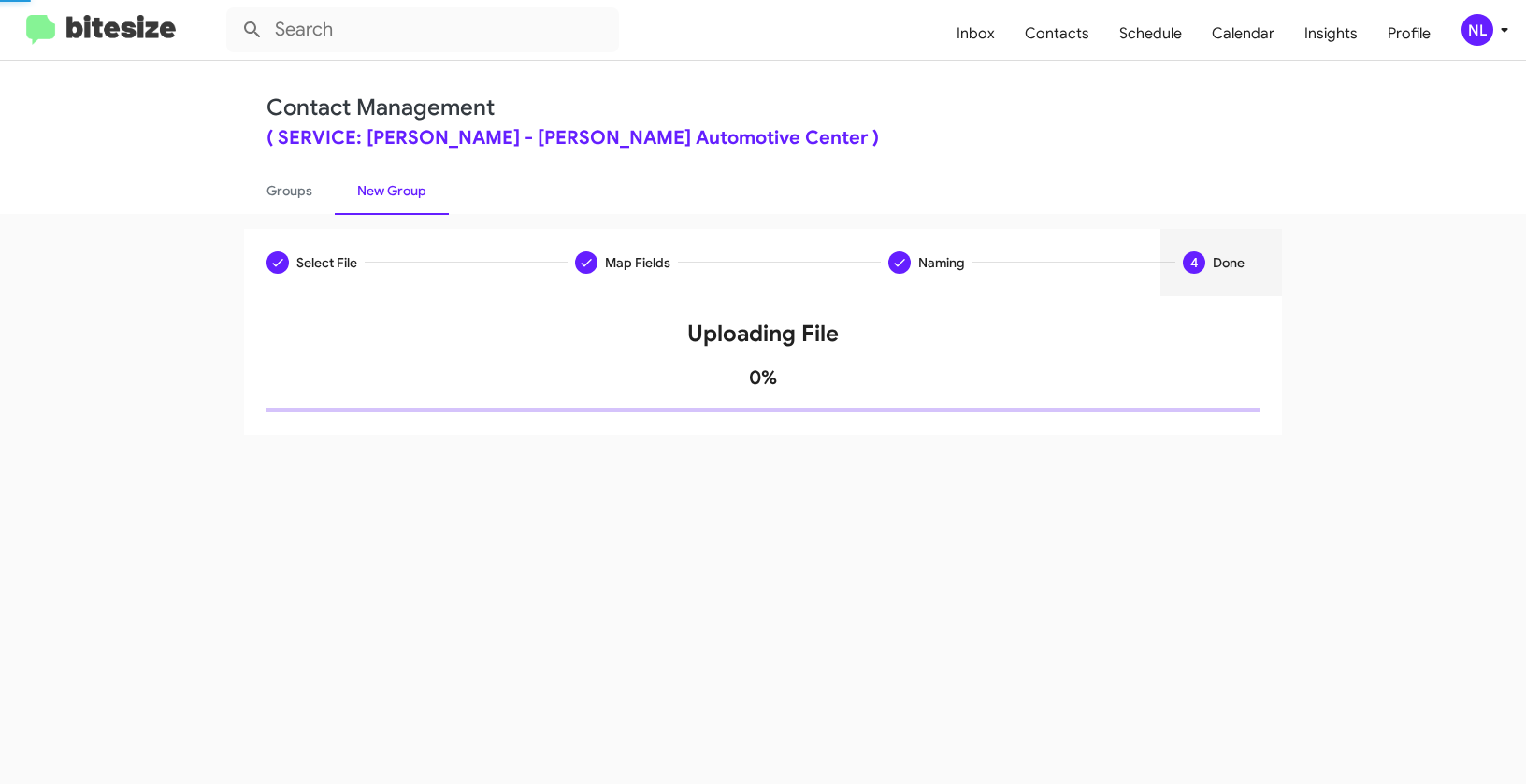
scroll to position [0, 0]
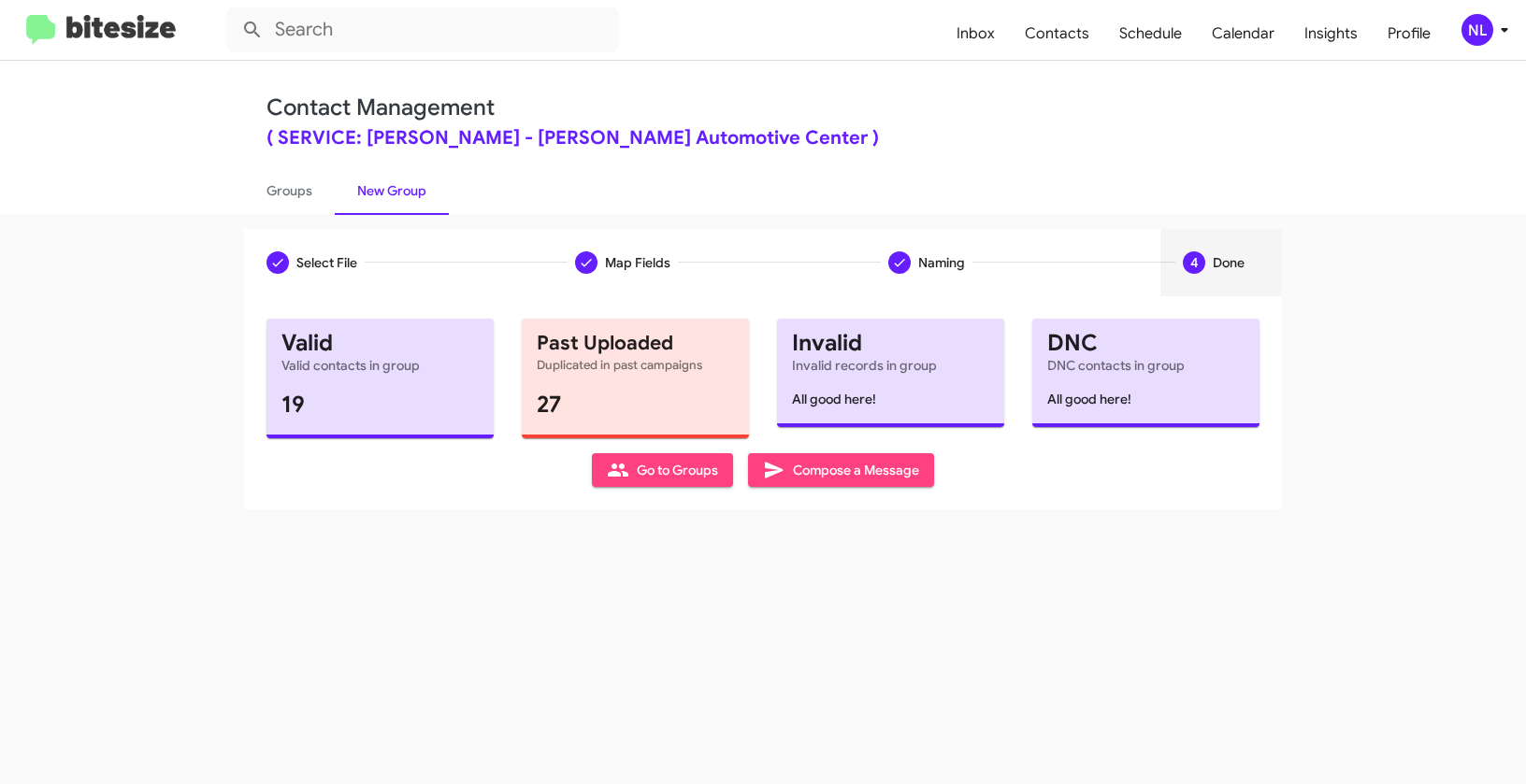
click at [651, 476] on span "Go to Groups" at bounding box center [663, 470] width 111 height 34
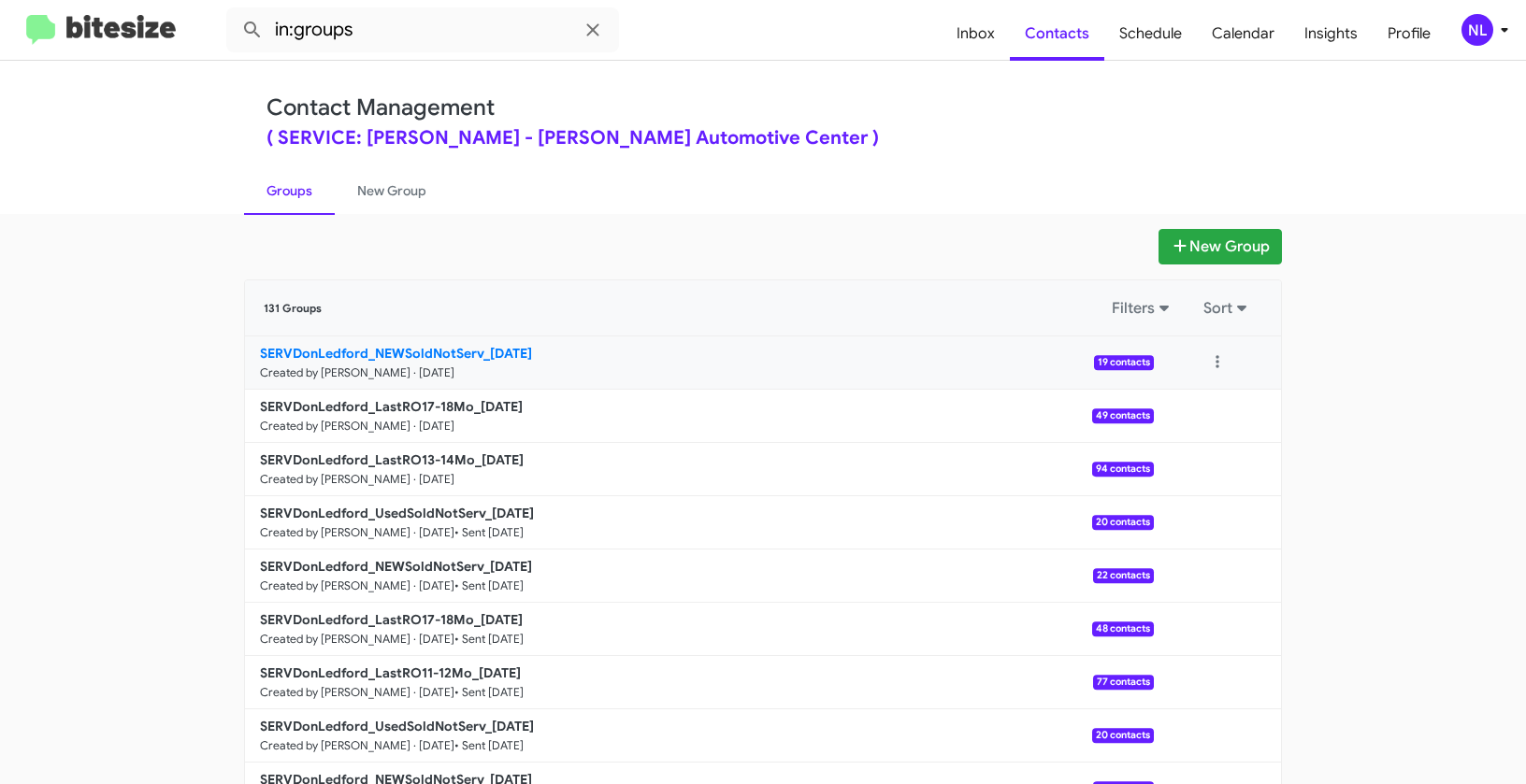
drag, startPoint x: 187, startPoint y: 345, endPoint x: 484, endPoint y: 351, distance: 297.1
click at [484, 351] on app-groups "New Group 131 Groups Filters Sort SERVDonLedford_NEWSoldNotServ_[DATE] Created …" at bounding box center [763, 574] width 1526 height 690
copy div "Filters Sort SERVDonLedford_NEWSoldNotServ_"
click at [386, 32] on input "in:groups" at bounding box center [422, 30] width 393 height 45
paste input "SERVDonLedford_NEWSoldNotServ_"
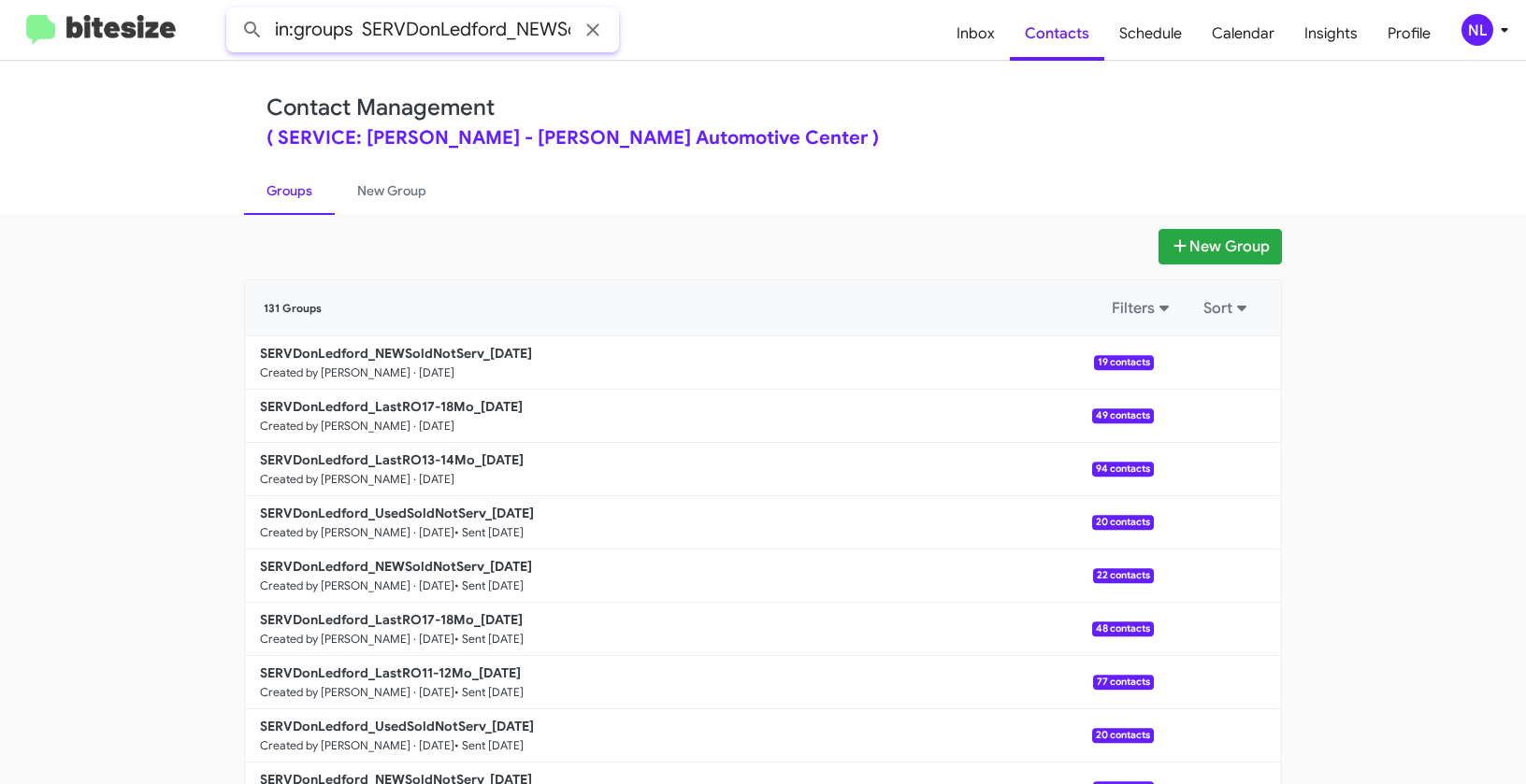
scroll to position [0, 98]
type input "in:groups SERVDonLedford_NEWSoldNotServ_"
click at [234, 11] on button at bounding box center [253, 30] width 38 height 38
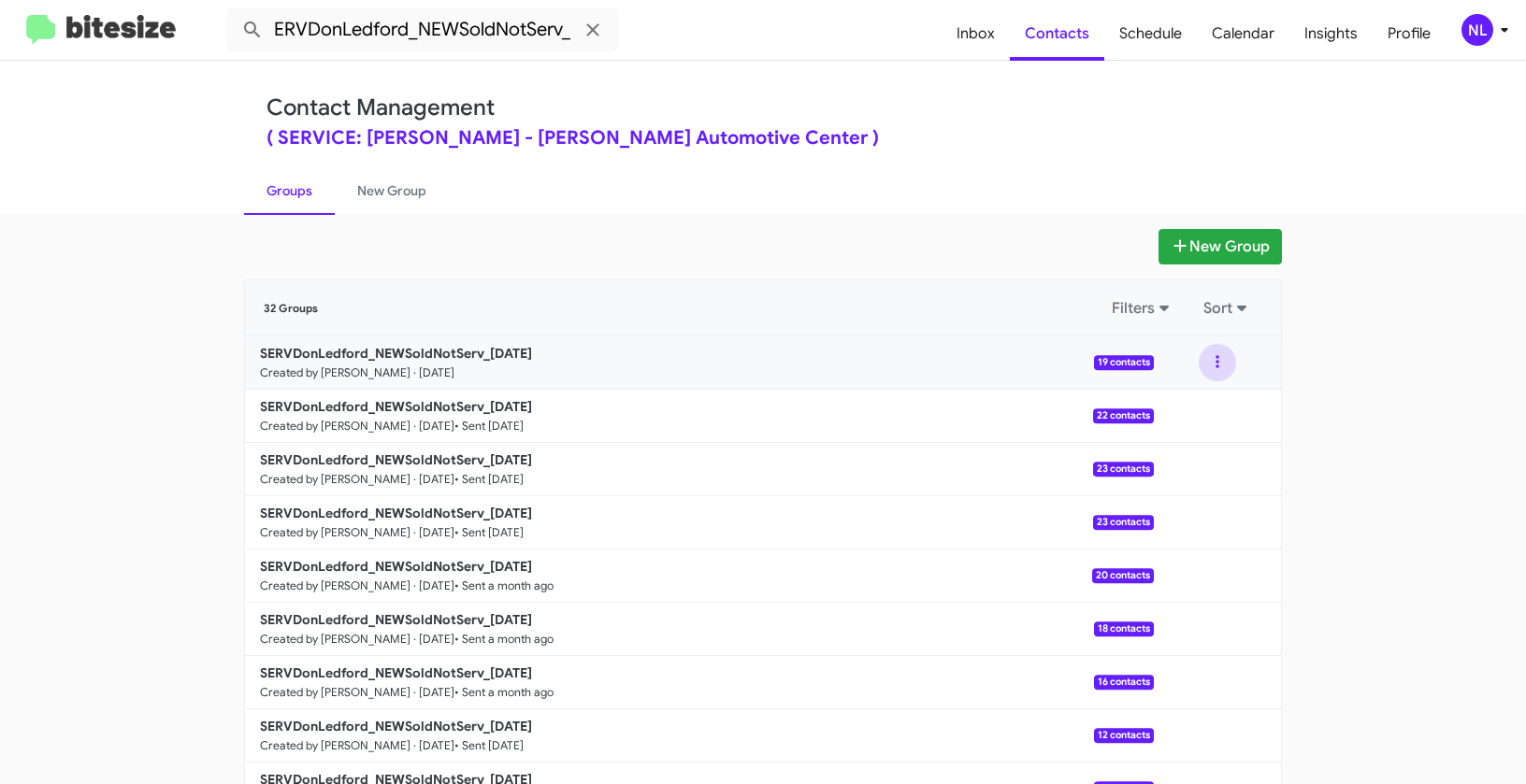
click at [1207, 365] on button at bounding box center [1217, 363] width 38 height 38
click at [1190, 416] on button "View contacts" at bounding box center [1160, 414] width 150 height 45
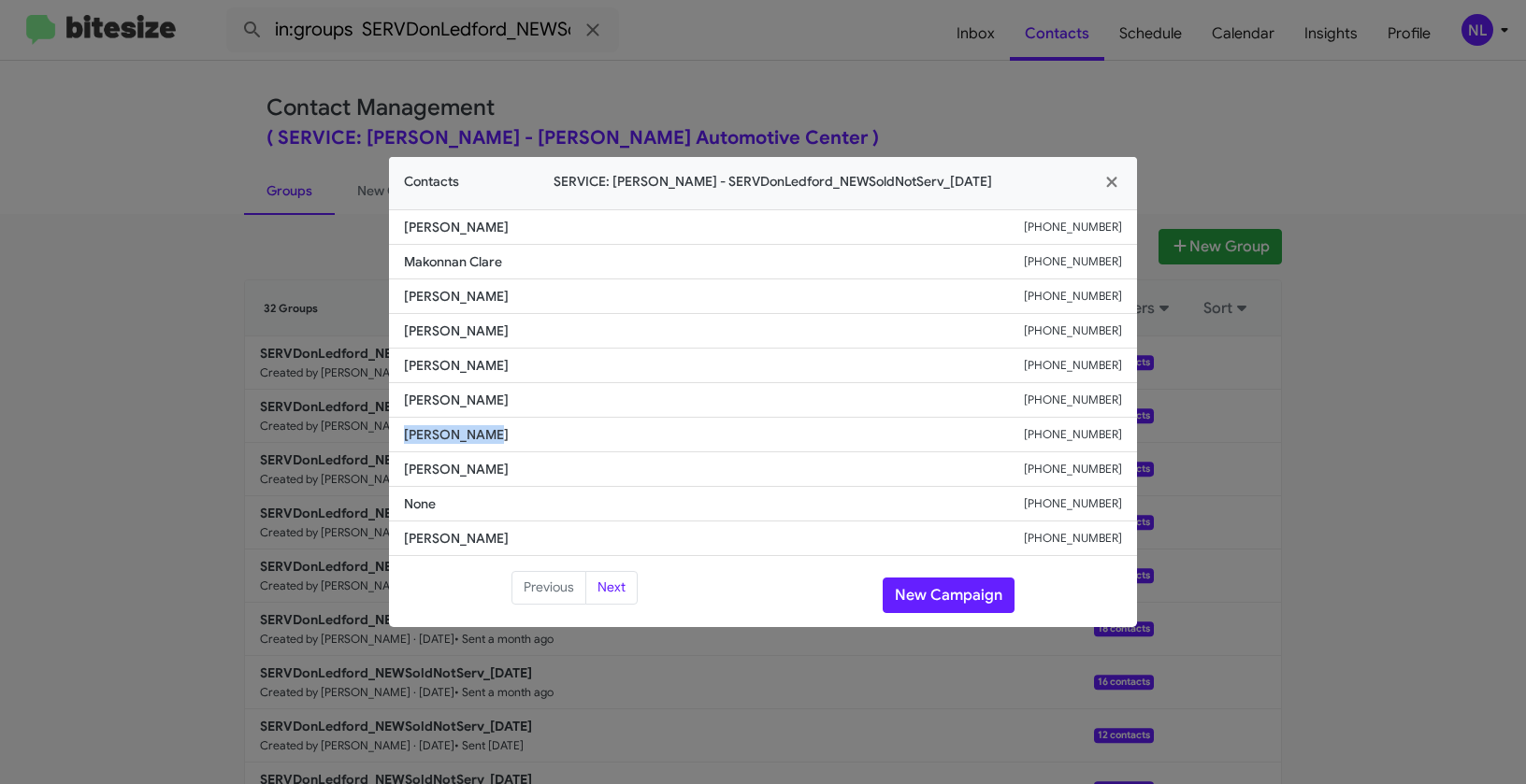
drag, startPoint x: 441, startPoint y: 432, endPoint x: 570, endPoint y: 440, distance: 129.2
click at [570, 440] on li "[PERSON_NAME] [PHONE_NUMBER]" at bounding box center [763, 434] width 747 height 35
copy span "[PERSON_NAME]"
click at [986, 592] on button "New Campaign" at bounding box center [948, 596] width 132 height 36
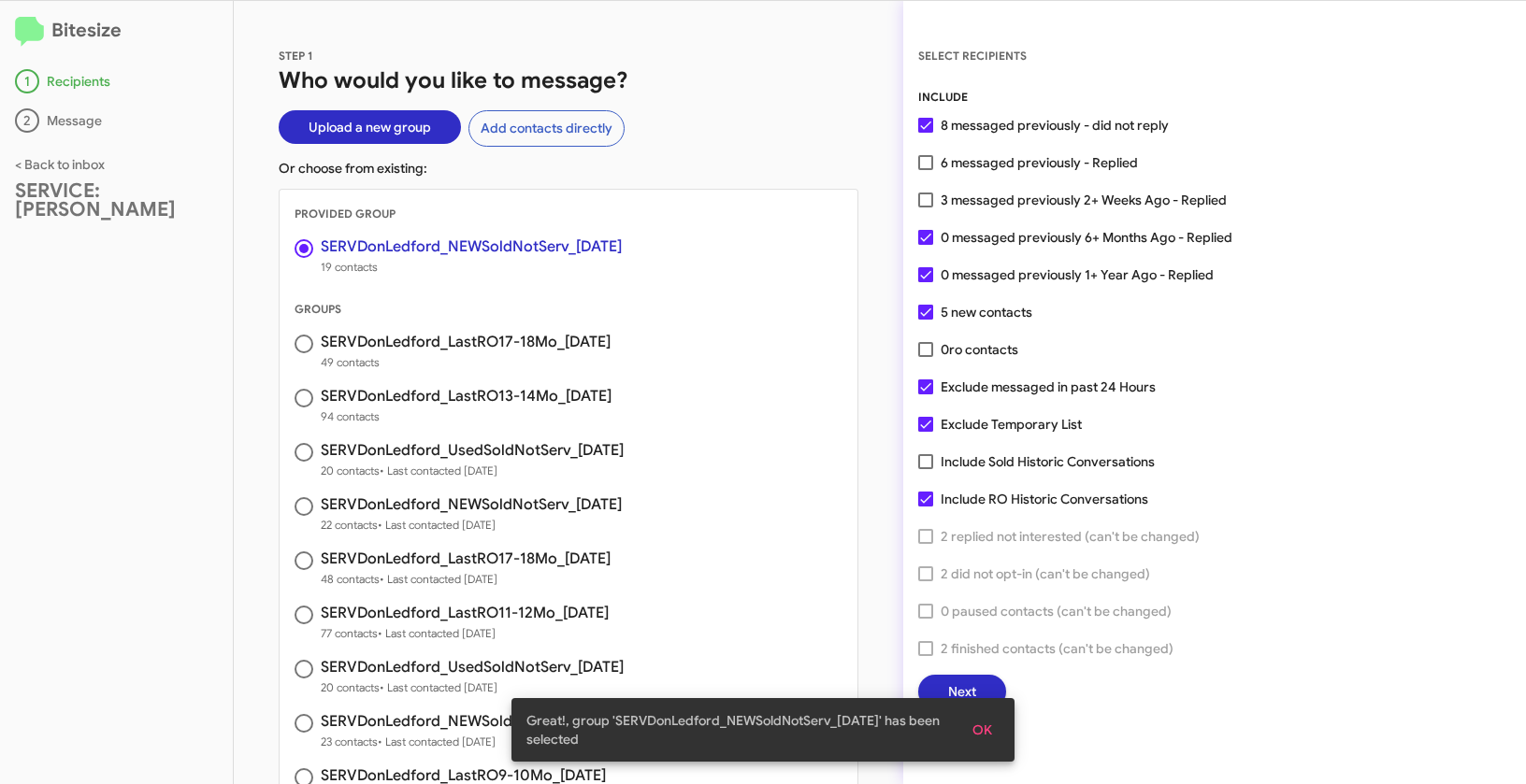
click at [983, 723] on span "OK" at bounding box center [981, 730] width 20 height 34
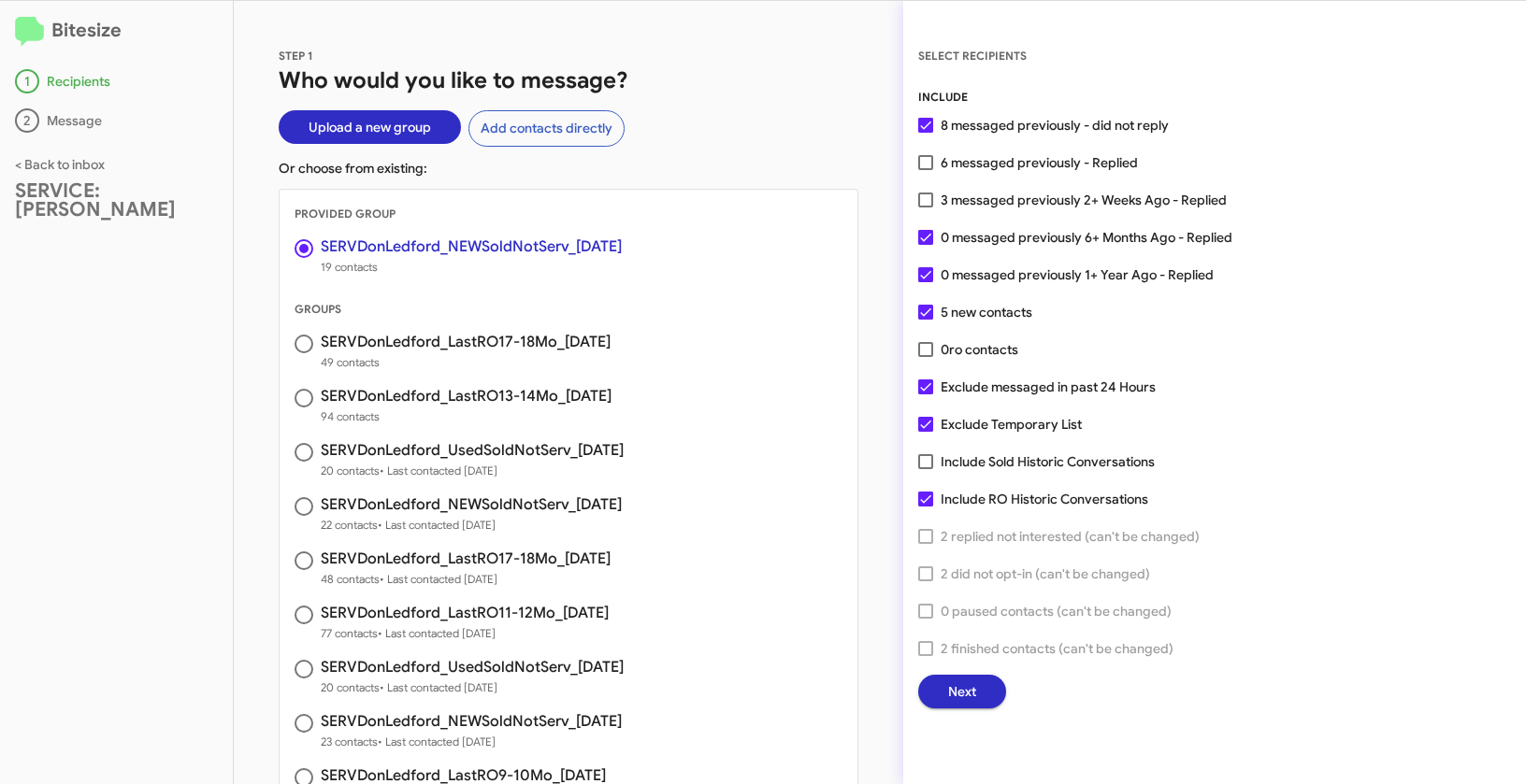
click at [927, 237] on span at bounding box center [926, 237] width 15 height 15
click at [926, 245] on input "0 messaged previously 6+ Months Ago - Replied" at bounding box center [925, 245] width 1 height 1
checkbox input "false"
click at [927, 270] on span at bounding box center [926, 275] width 15 height 15
click at [926, 283] on input "0 messaged previously 1+ Year Ago - Replied" at bounding box center [925, 283] width 1 height 1
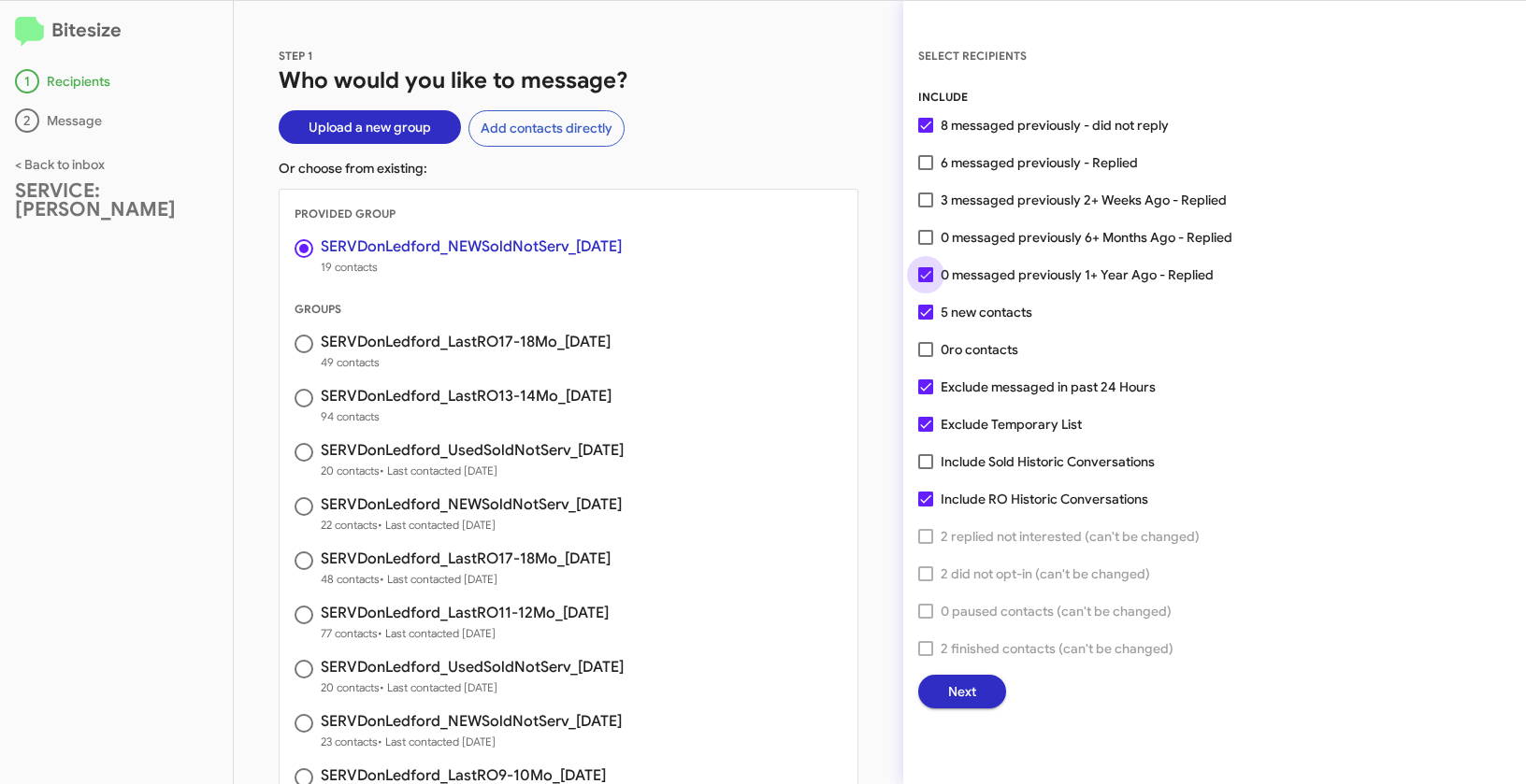
checkbox input "false"
click at [923, 417] on span at bounding box center [926, 424] width 15 height 15
click at [925, 432] on input "Exclude Temporary List" at bounding box center [925, 432] width 1 height 1
checkbox input "false"
click at [965, 679] on span "Next" at bounding box center [962, 692] width 28 height 34
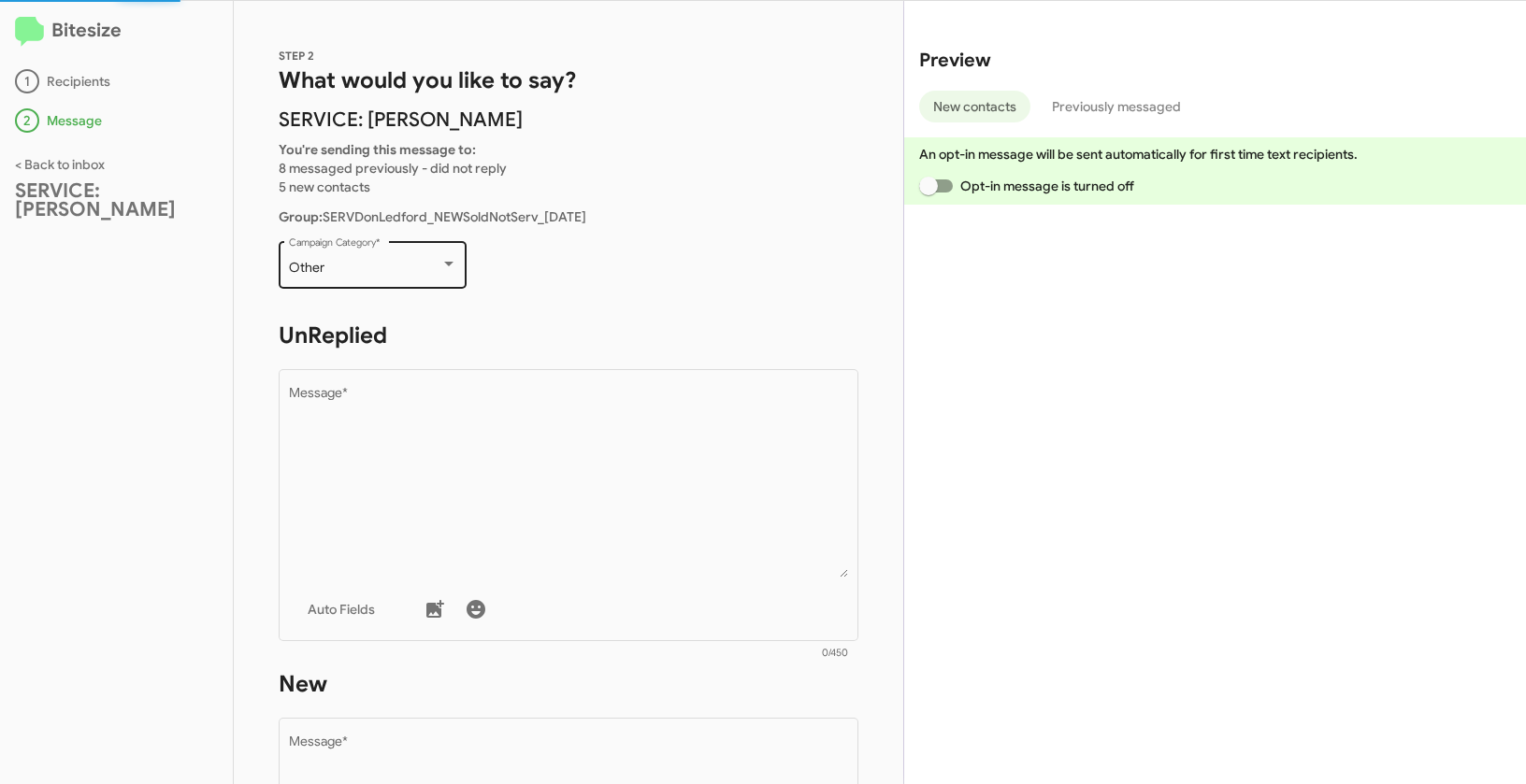
click at [364, 254] on div "Other Campaign Category *" at bounding box center [372, 263] width 169 height 52
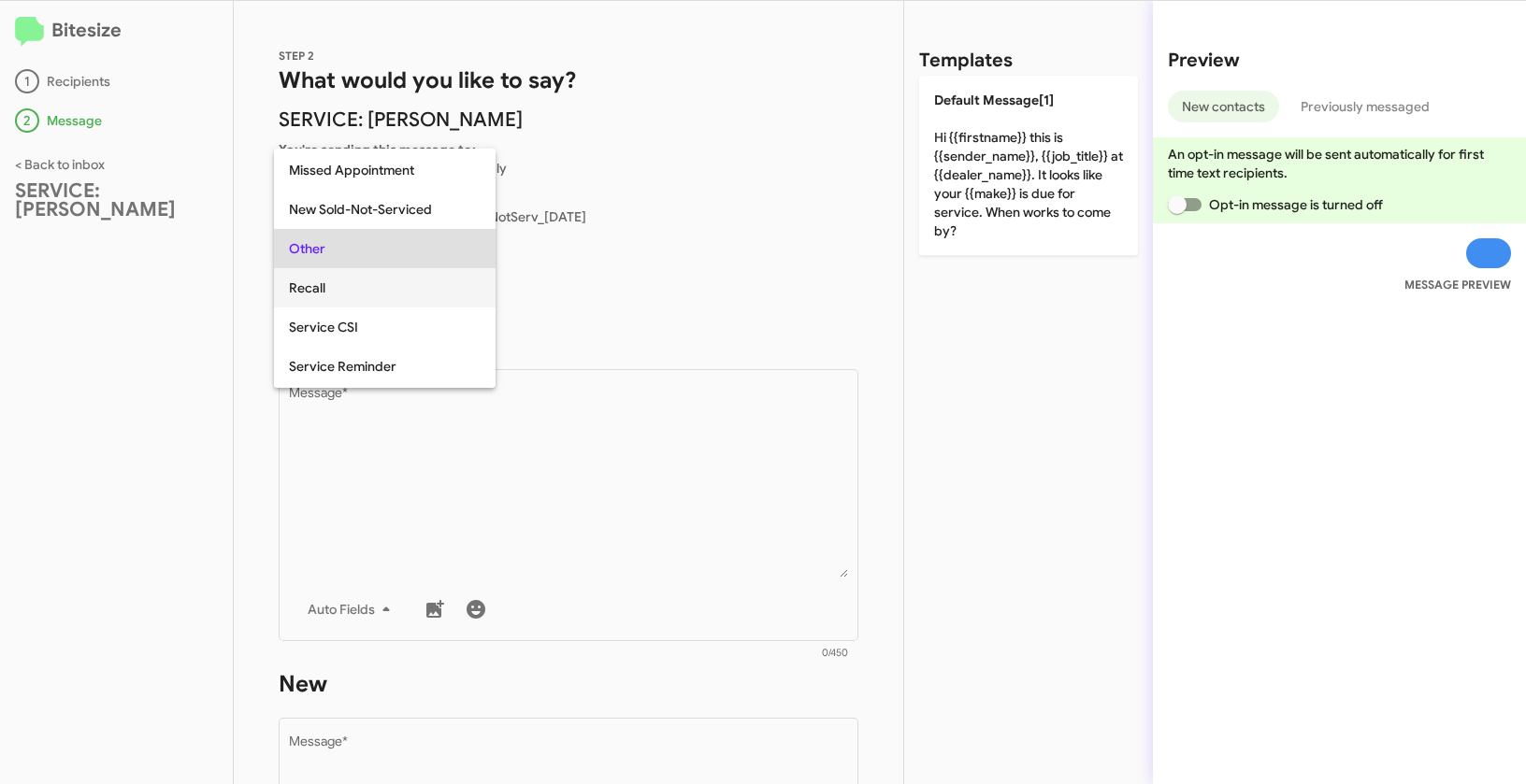
scroll to position [427, 0]
click at [394, 209] on span "New Sold-Not-Serviced" at bounding box center [384, 212] width 191 height 40
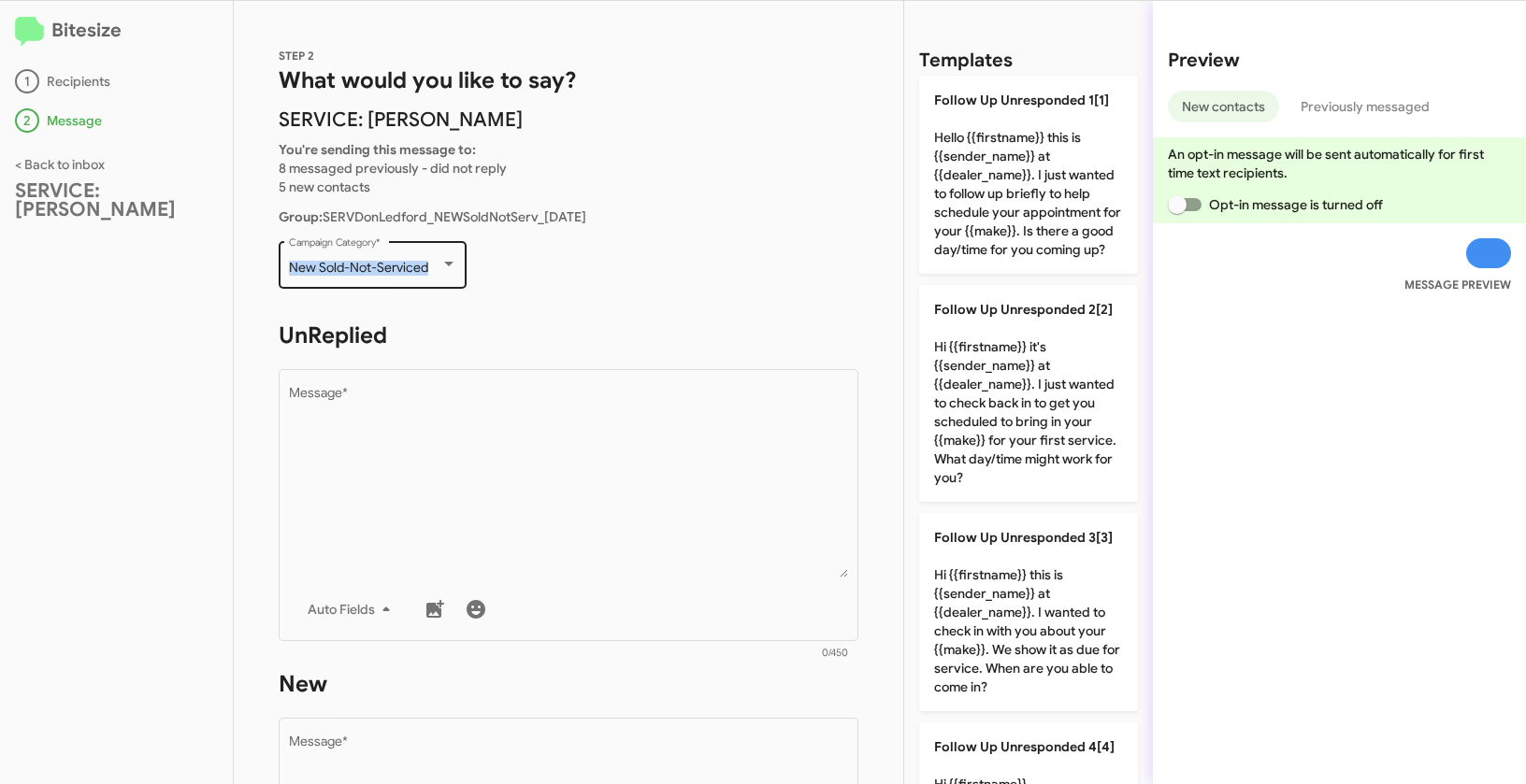
drag, startPoint x: 284, startPoint y: 269, endPoint x: 432, endPoint y: 275, distance: 148.1
click at [432, 275] on div "New Sold-Not-Serviced Campaign Category *" at bounding box center [372, 263] width 188 height 52
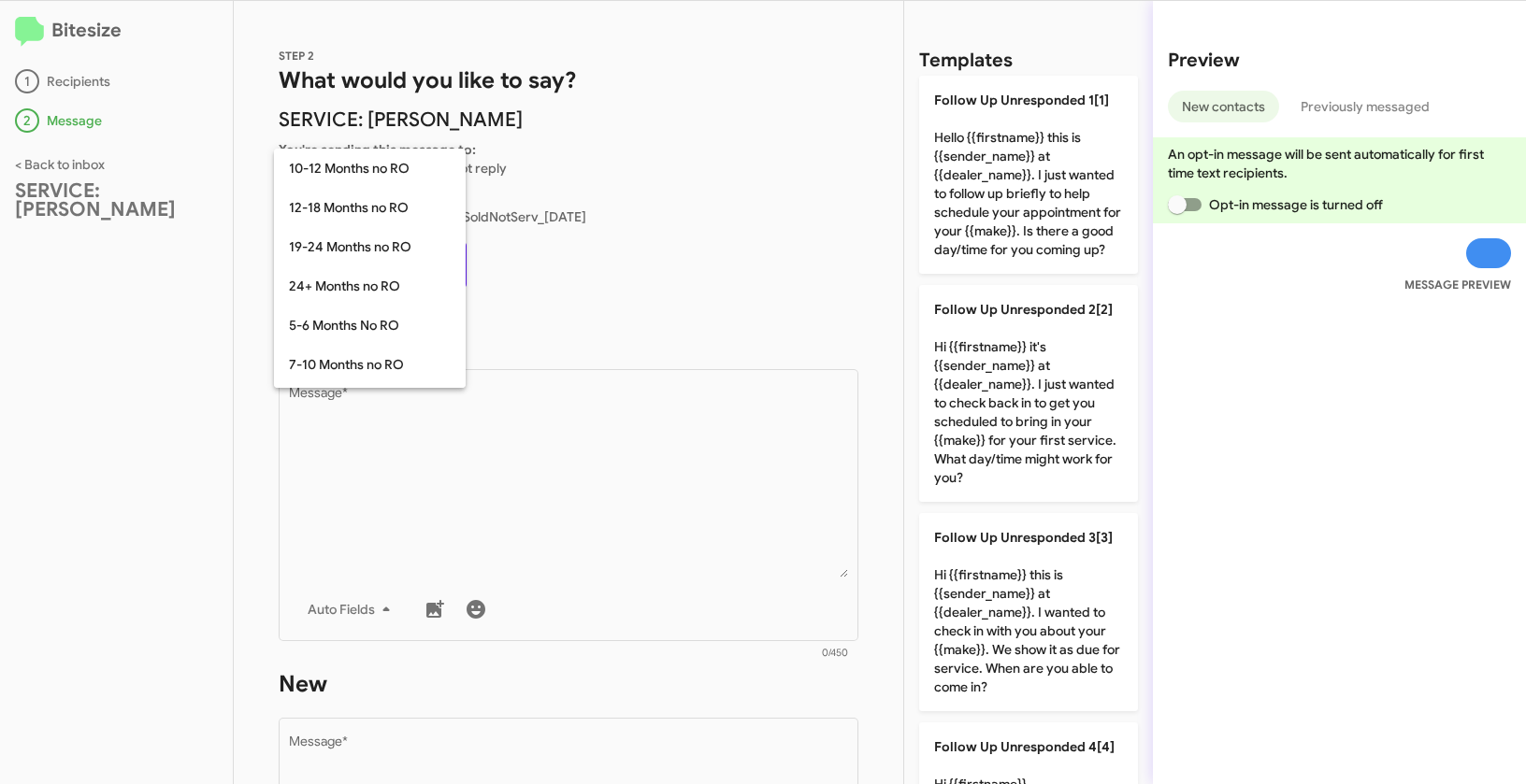
scroll to position [370, 0]
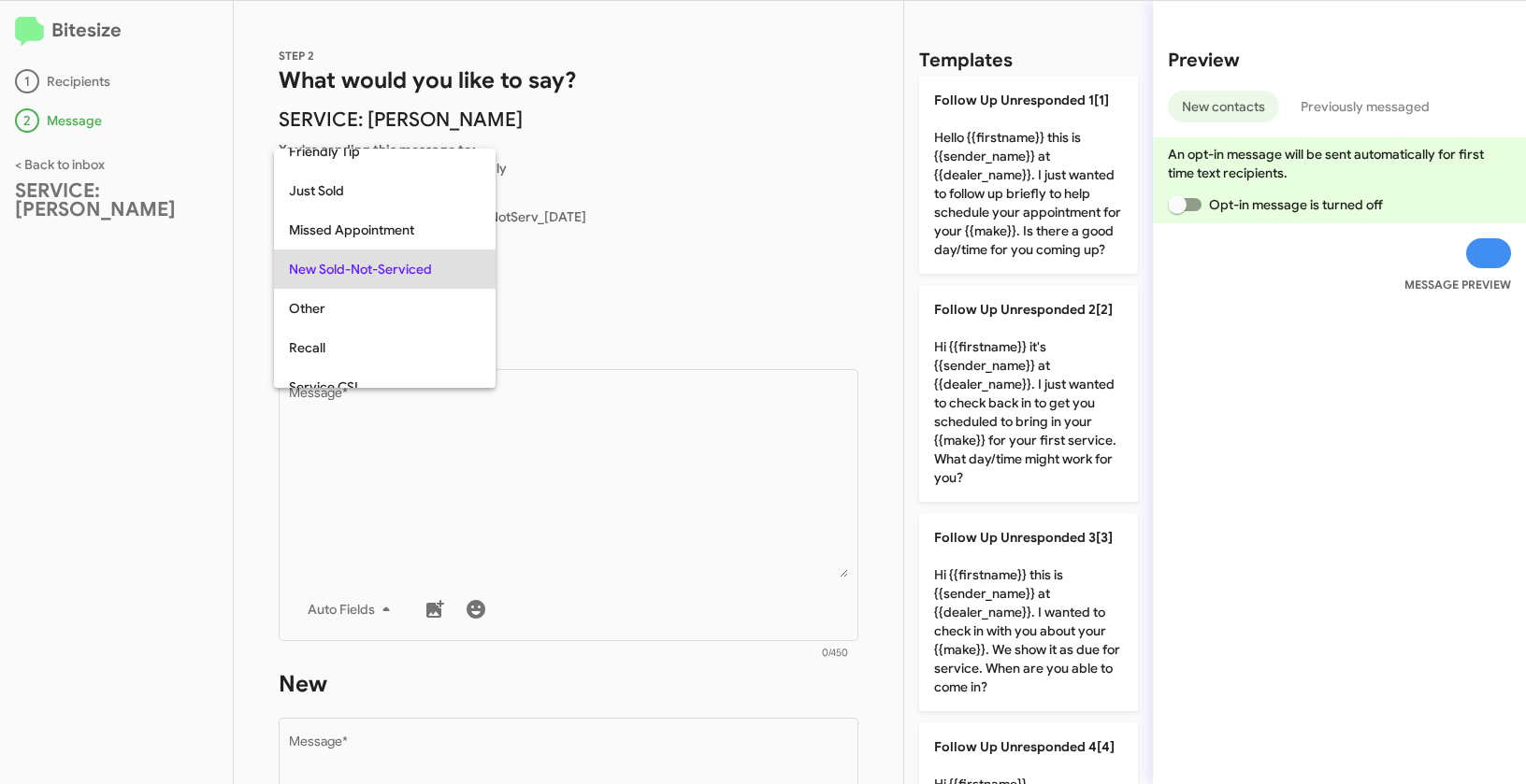
copy span "New Sold-Not-Serviced"
click at [599, 580] on div at bounding box center [763, 392] width 1526 height 784
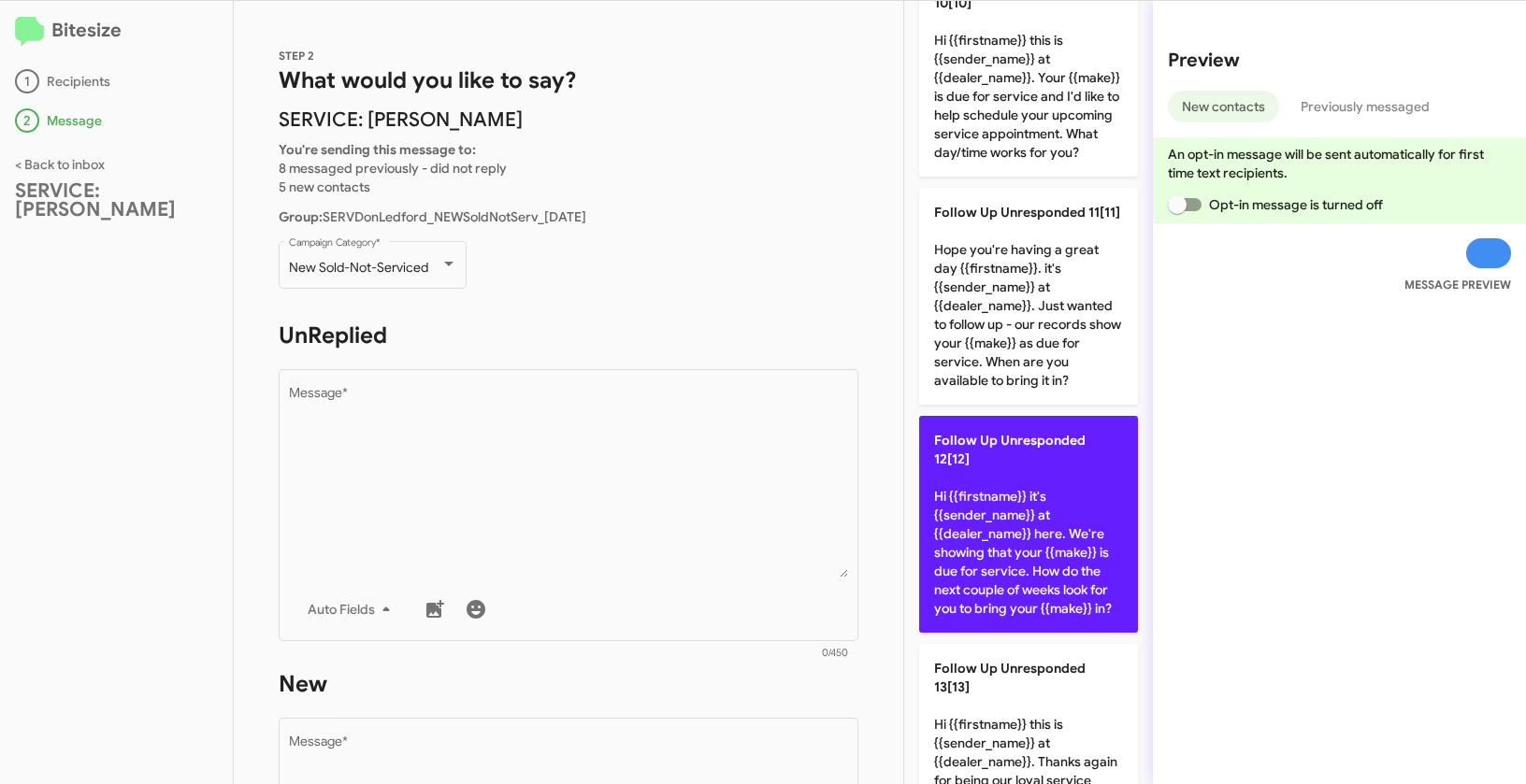
scroll to position [2311, 0]
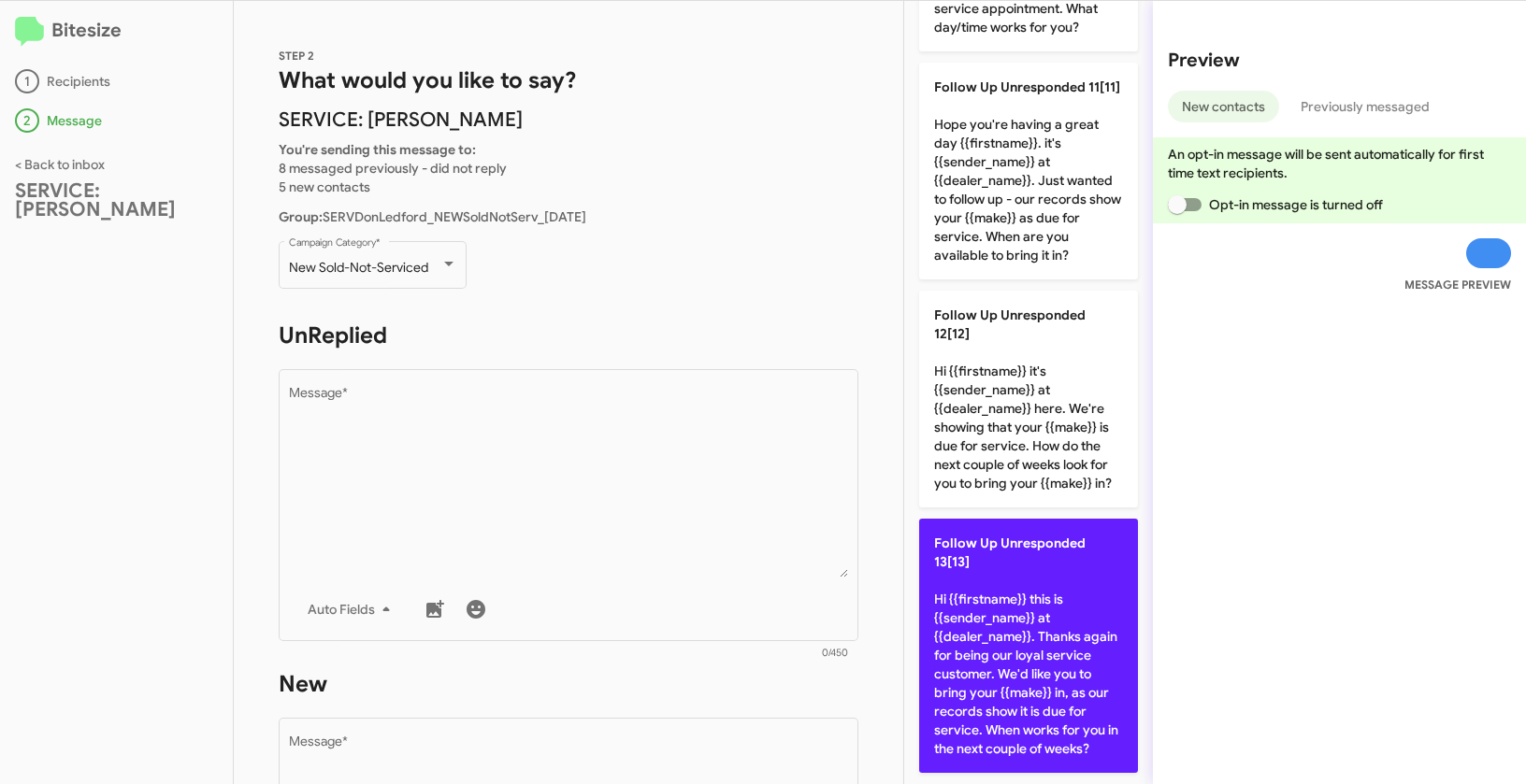
click at [981, 609] on p "Follow Up Unresponded 13[13] Hi {{firstname}} this is {{sender_name}} at {{deal…" at bounding box center [1028, 645] width 219 height 254
type textarea "Hi {{firstname}} this is {{sender_name}} at {{dealer_name}}. Thanks again for b…"
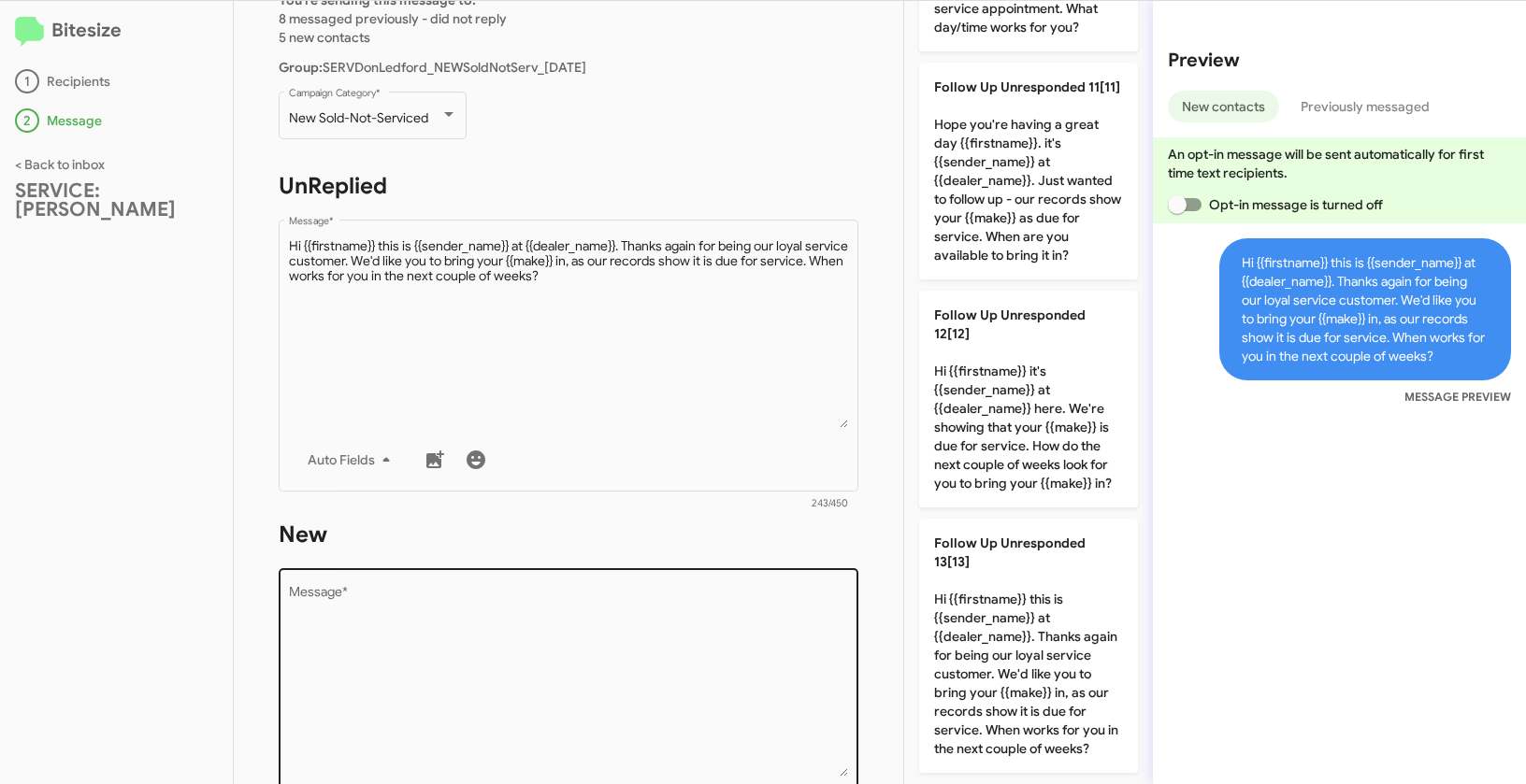
scroll to position [151, 0]
click at [558, 619] on textarea "Message *" at bounding box center [568, 680] width 560 height 190
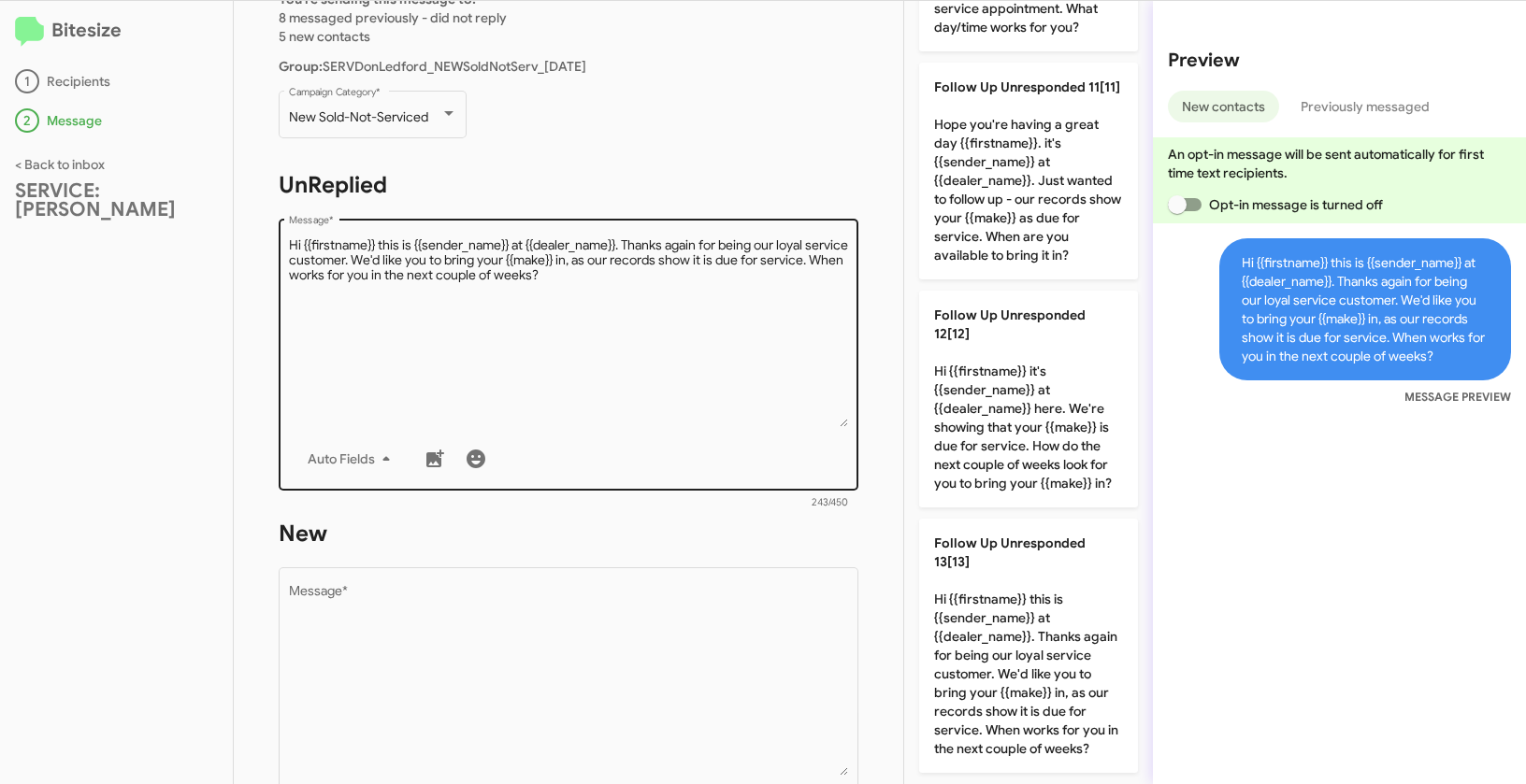
scroll to position [0, 0]
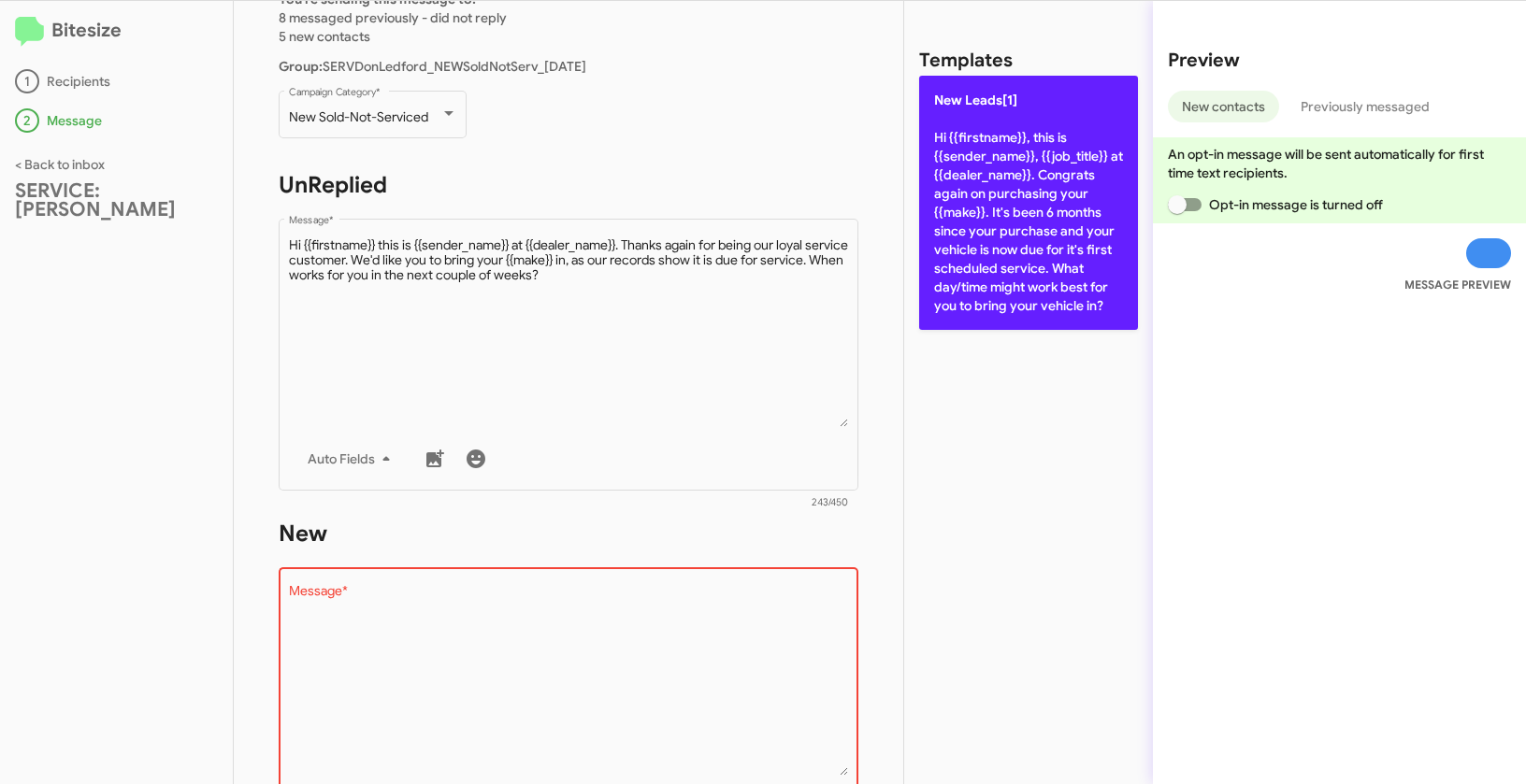
click at [945, 220] on p "New Leads[1] Hi {{firstname}}, this is {{sender_name}}, {{job_title}} at {{deal…" at bounding box center [1028, 203] width 219 height 254
type textarea "Hi {{firstname}}, this is {{sender_name}}, {{job_title}} at {{dealer_name}}. Co…"
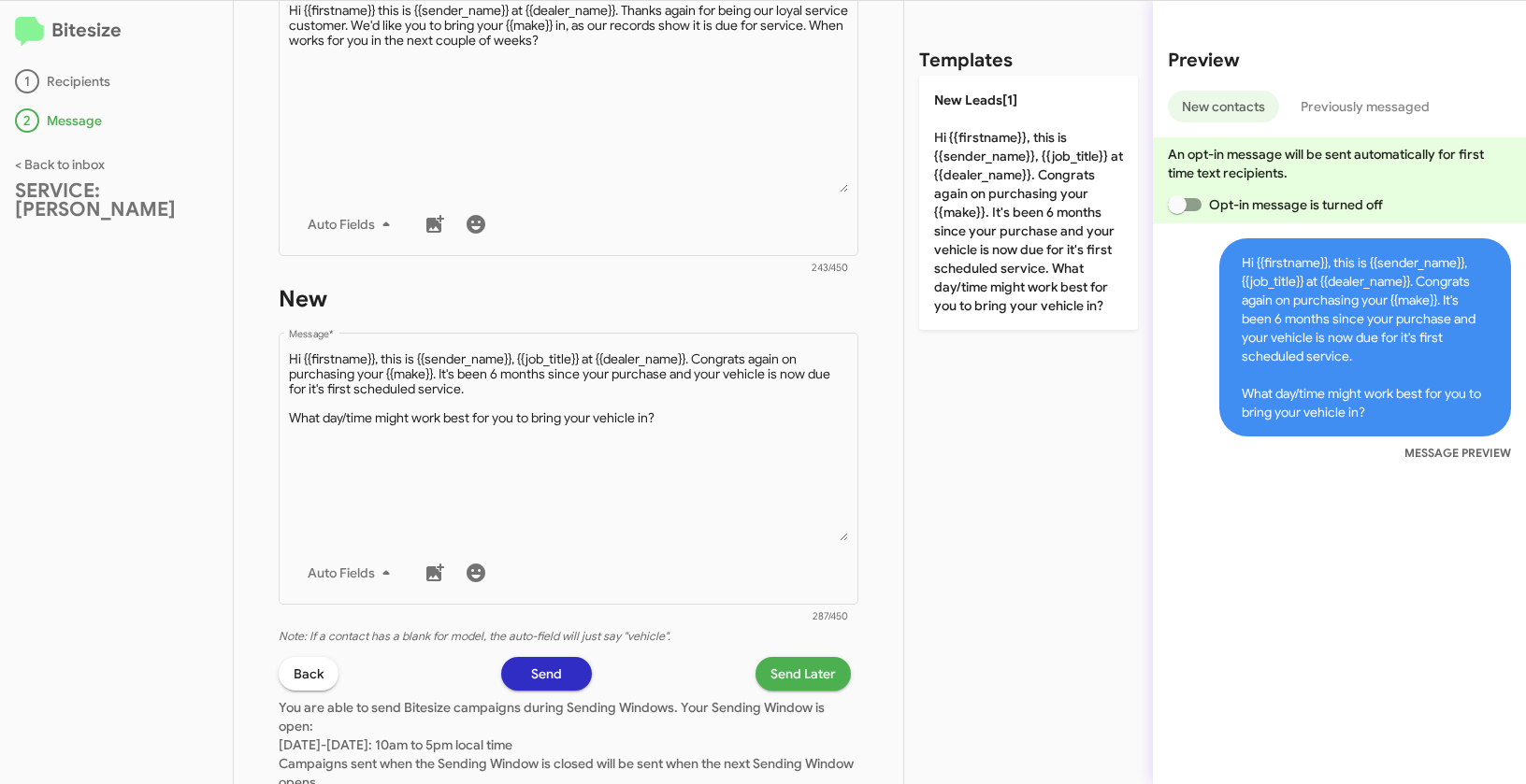
scroll to position [470, 0]
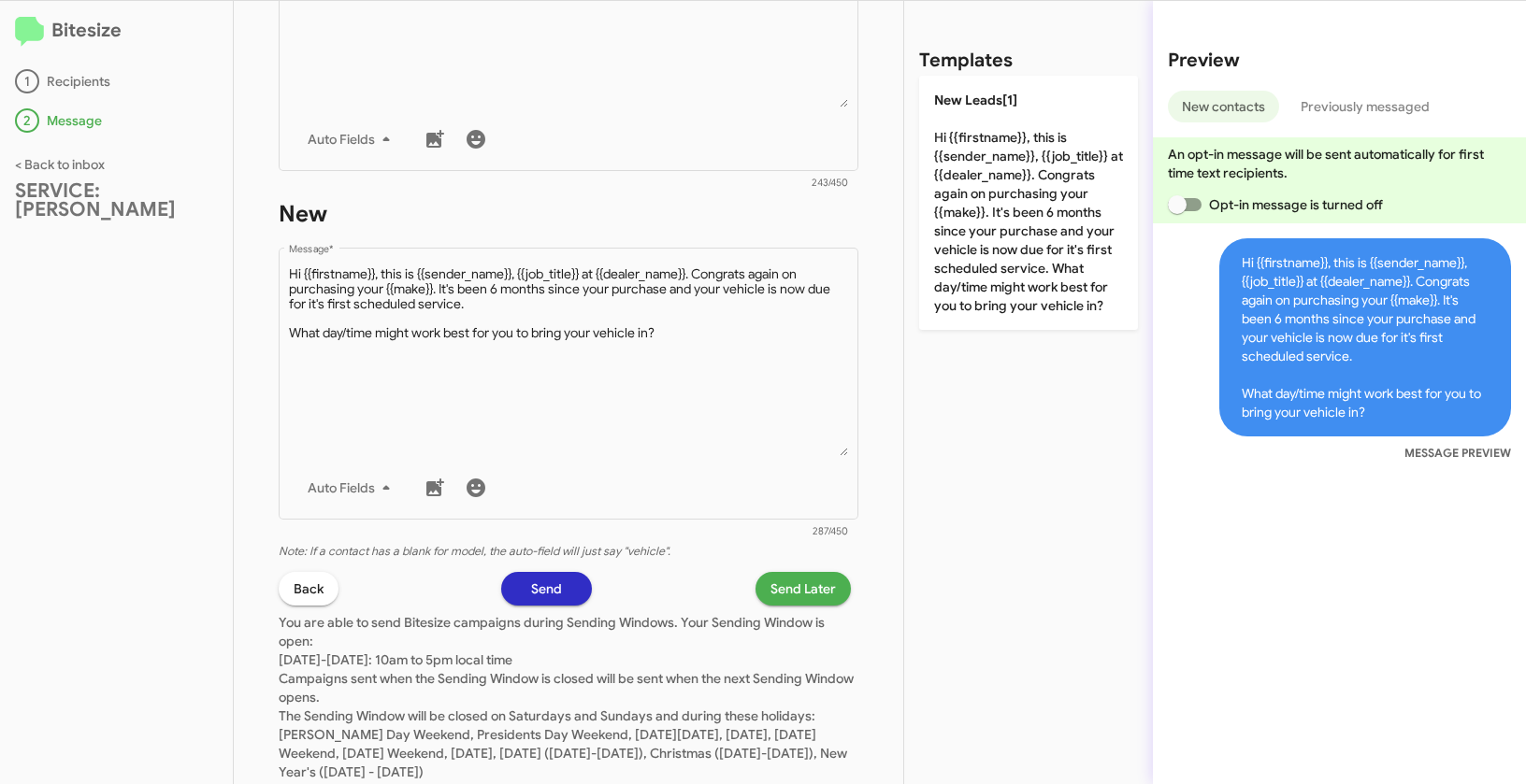
click at [771, 584] on span "Send Later" at bounding box center [802, 589] width 65 height 34
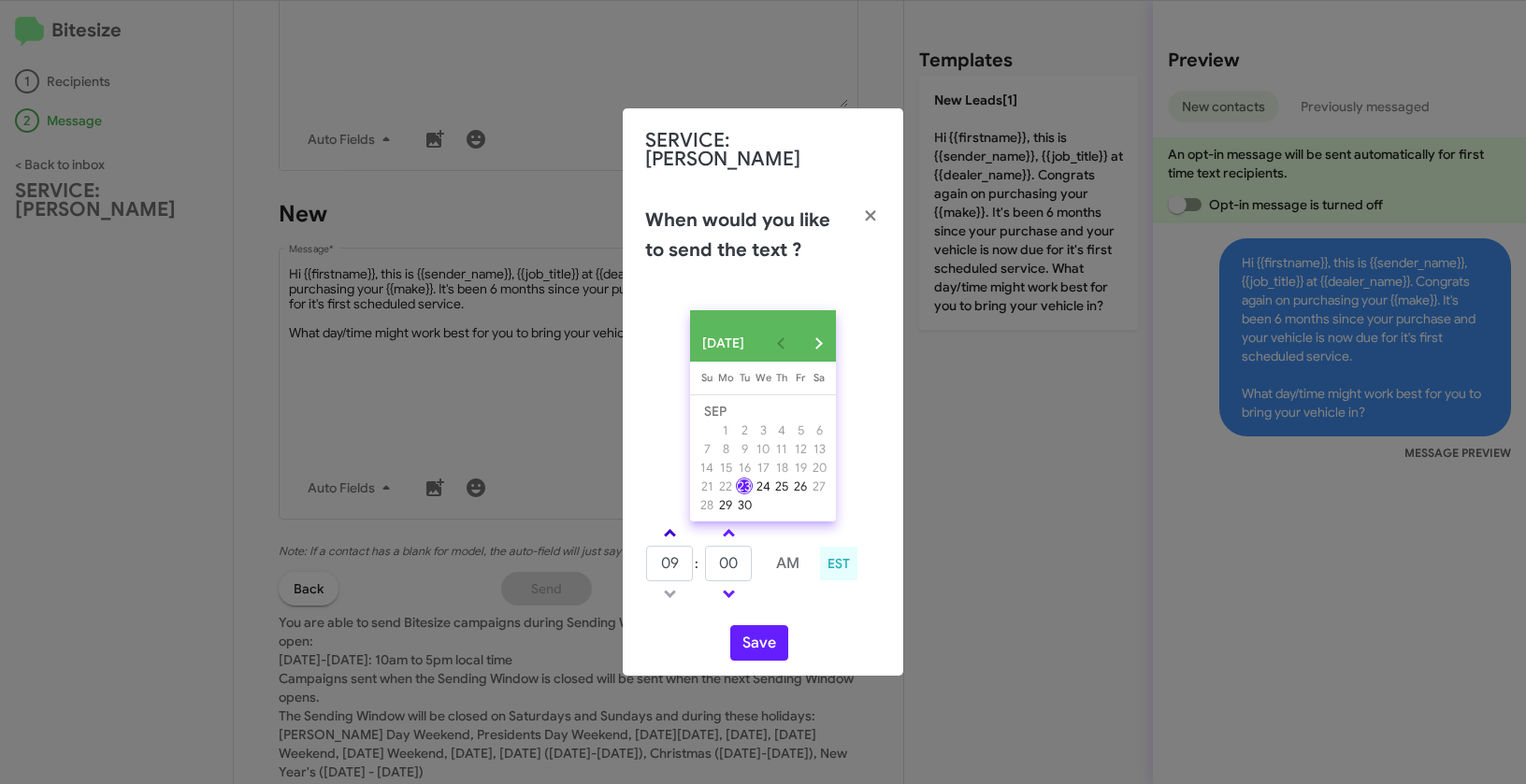
click at [674, 526] on link at bounding box center [669, 532] width 33 height 22
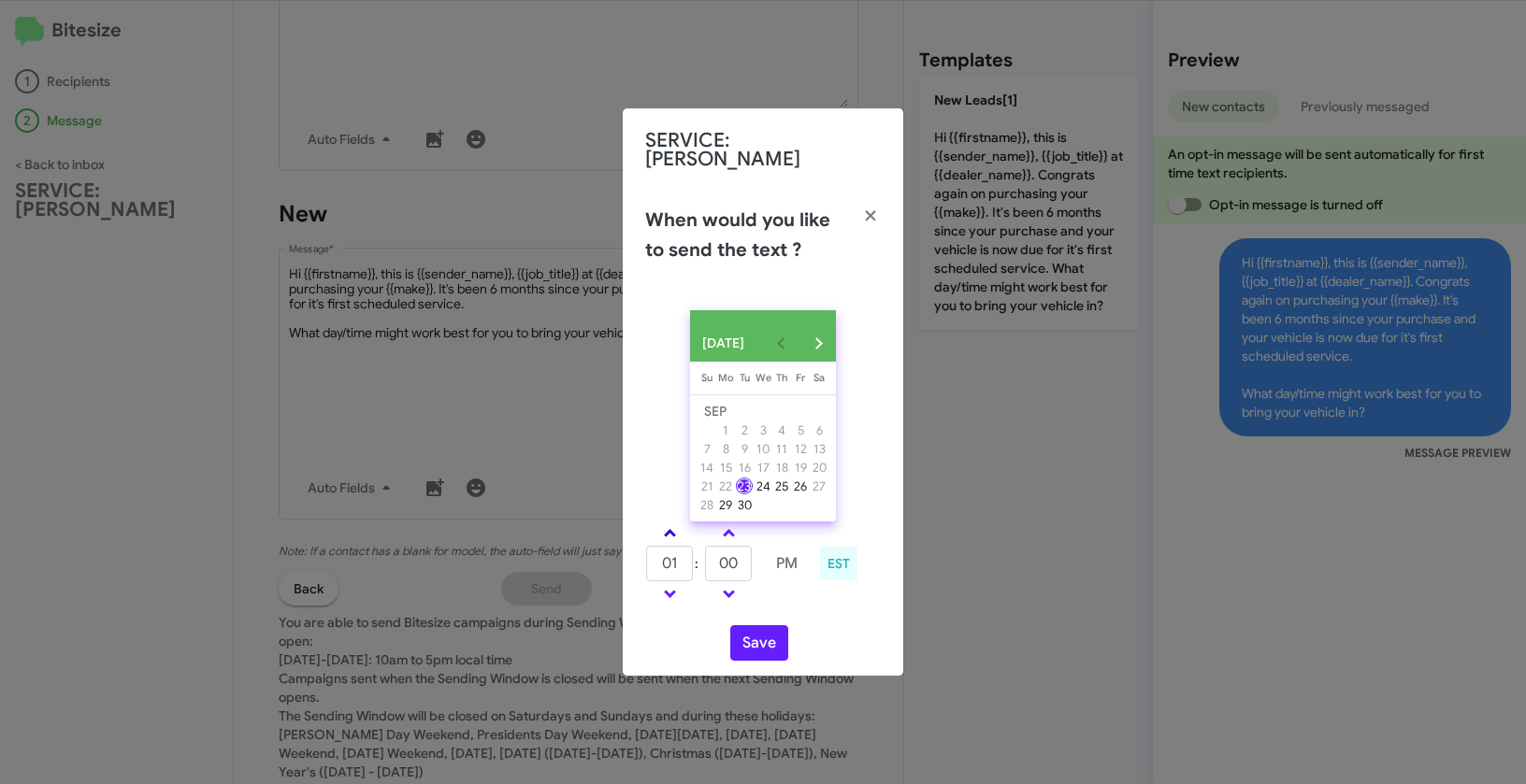
type input "02"
drag, startPoint x: 749, startPoint y: 561, endPoint x: 700, endPoint y: 554, distance: 49.5
click at [700, 554] on tr "02 : 00 PM" at bounding box center [728, 564] width 166 height 38
type input "20"
click at [763, 636] on button "Save" at bounding box center [759, 643] width 57 height 36
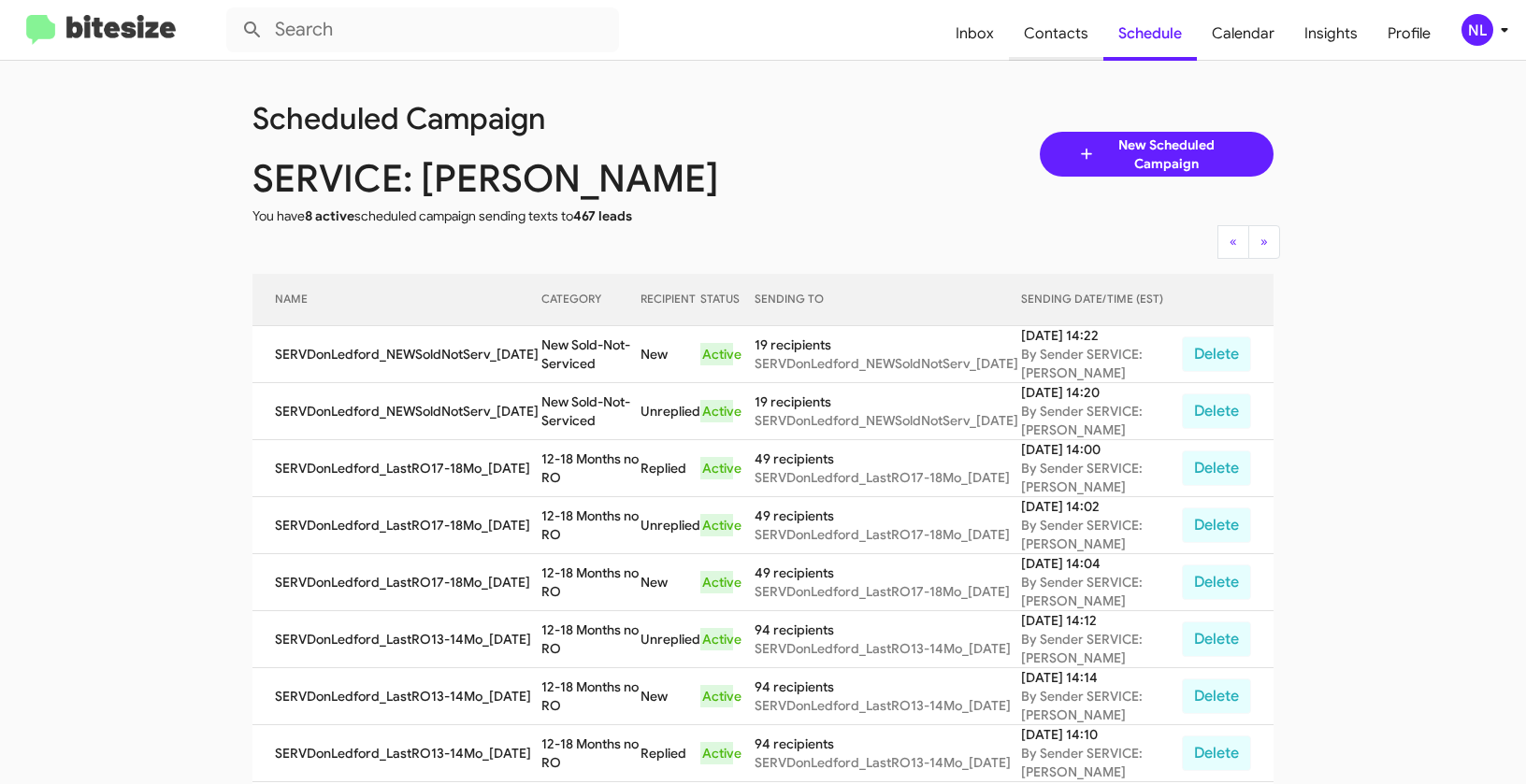
click at [1042, 28] on span "Contacts" at bounding box center [1056, 34] width 94 height 55
type input "in:groups"
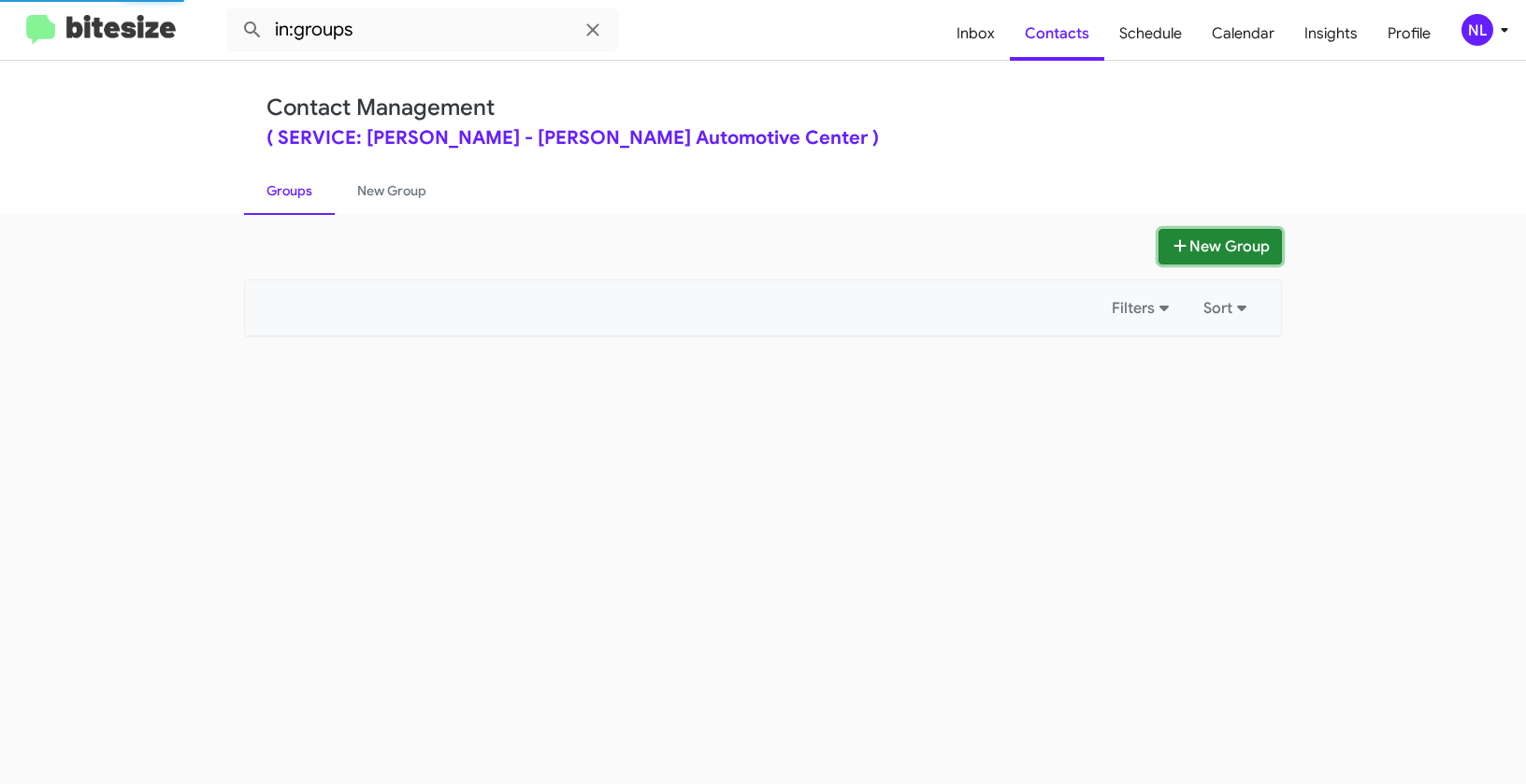
click at [1206, 253] on button "New Group" at bounding box center [1220, 247] width 123 height 36
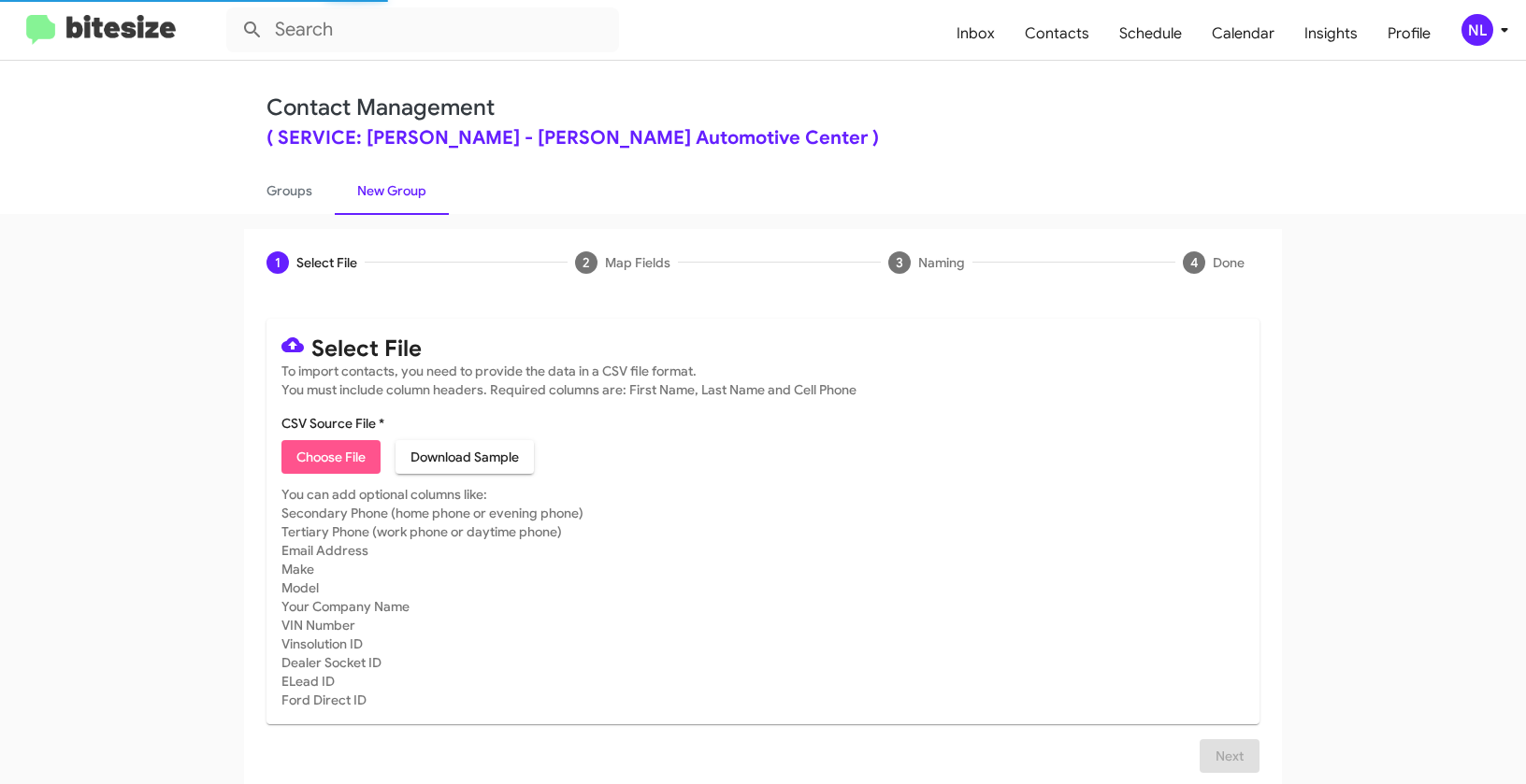
click at [369, 455] on button "Choose File" at bounding box center [331, 457] width 99 height 34
type input "SERVDonLedford_UsedSoldNotServ_09-23-25"
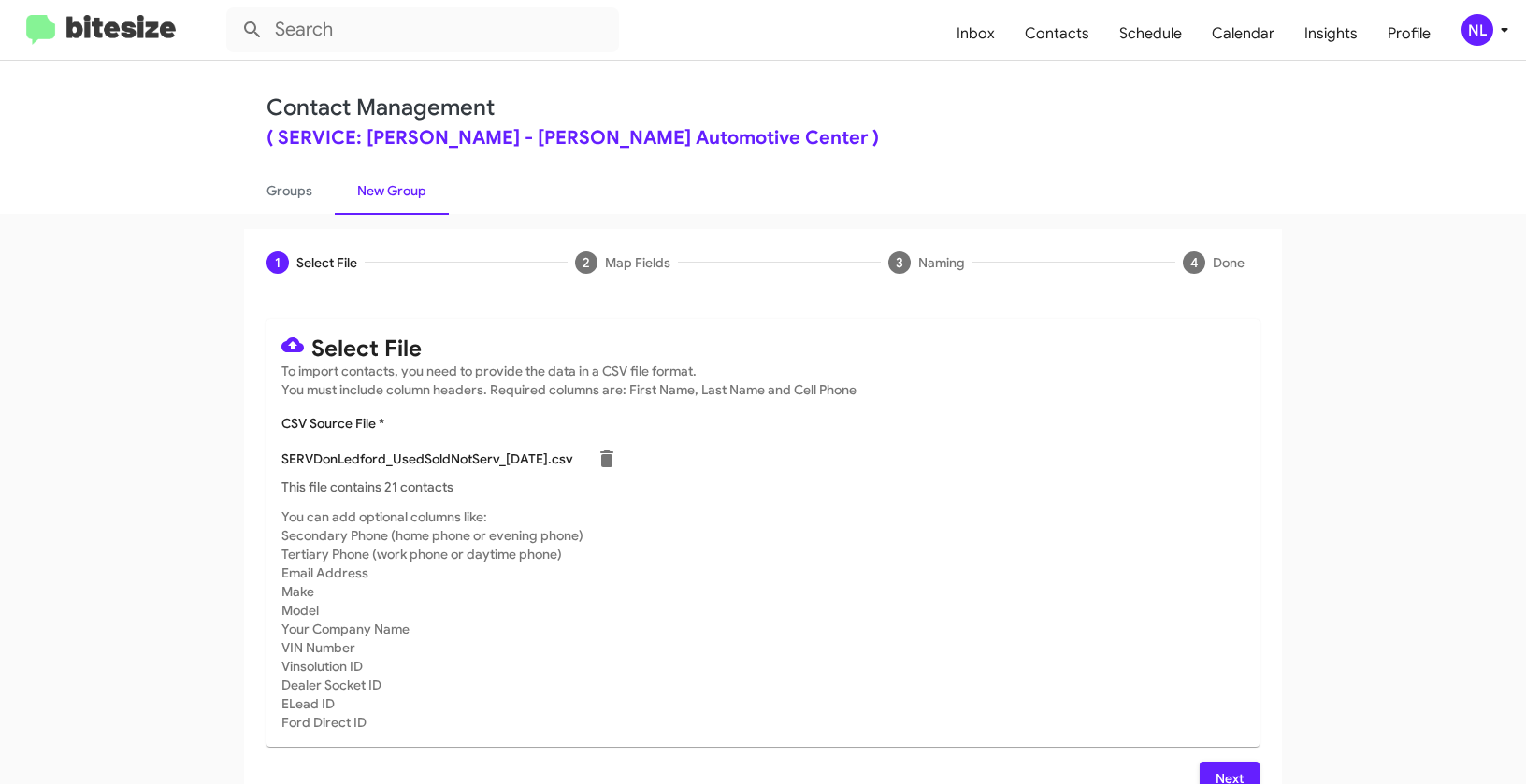
scroll to position [34, 0]
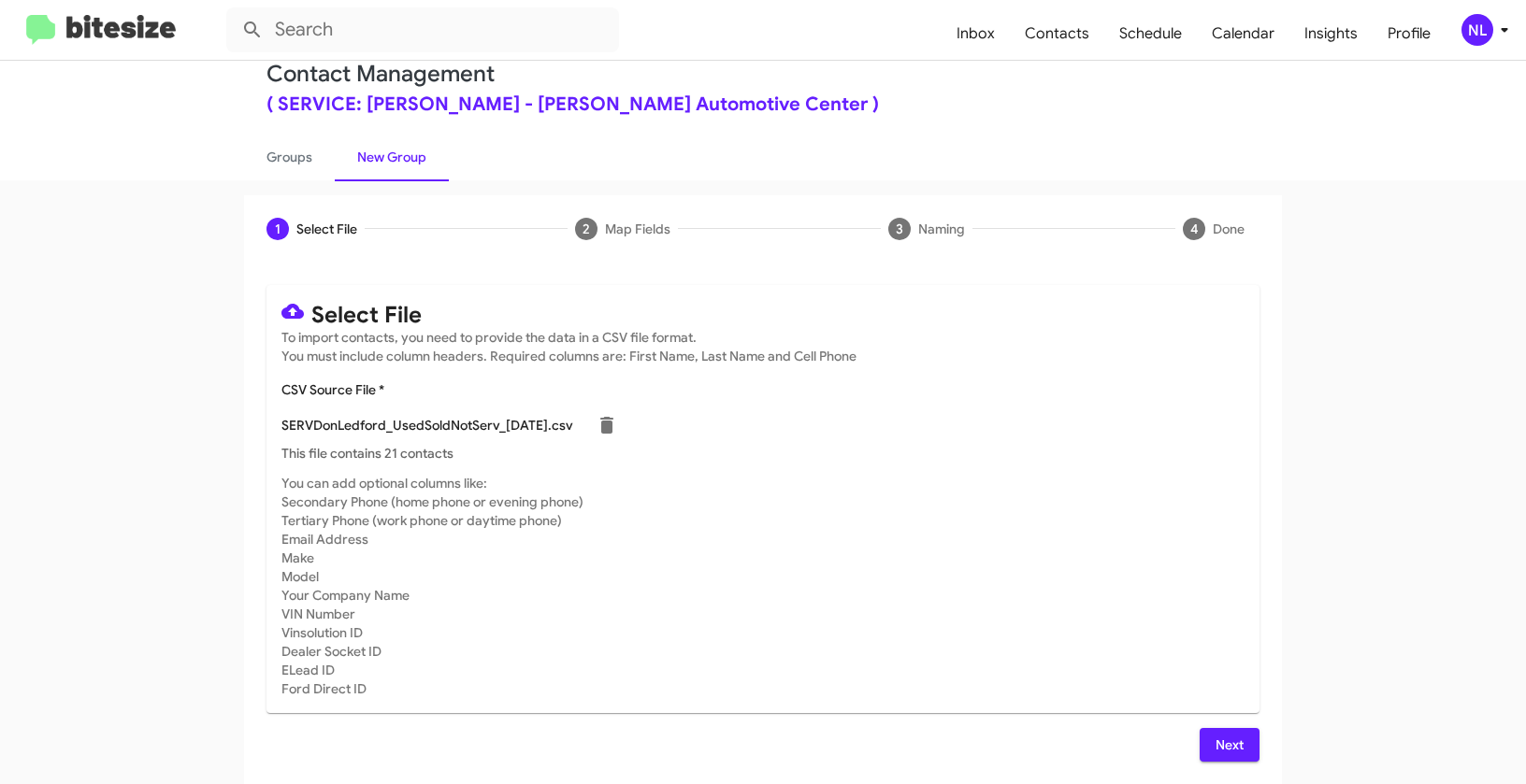
click at [1231, 727] on div "Select File To import contacts, you need to provide the data in a CSV file form…" at bounding box center [763, 523] width 993 height 477
click at [1227, 733] on span "Next" at bounding box center [1229, 745] width 30 height 34
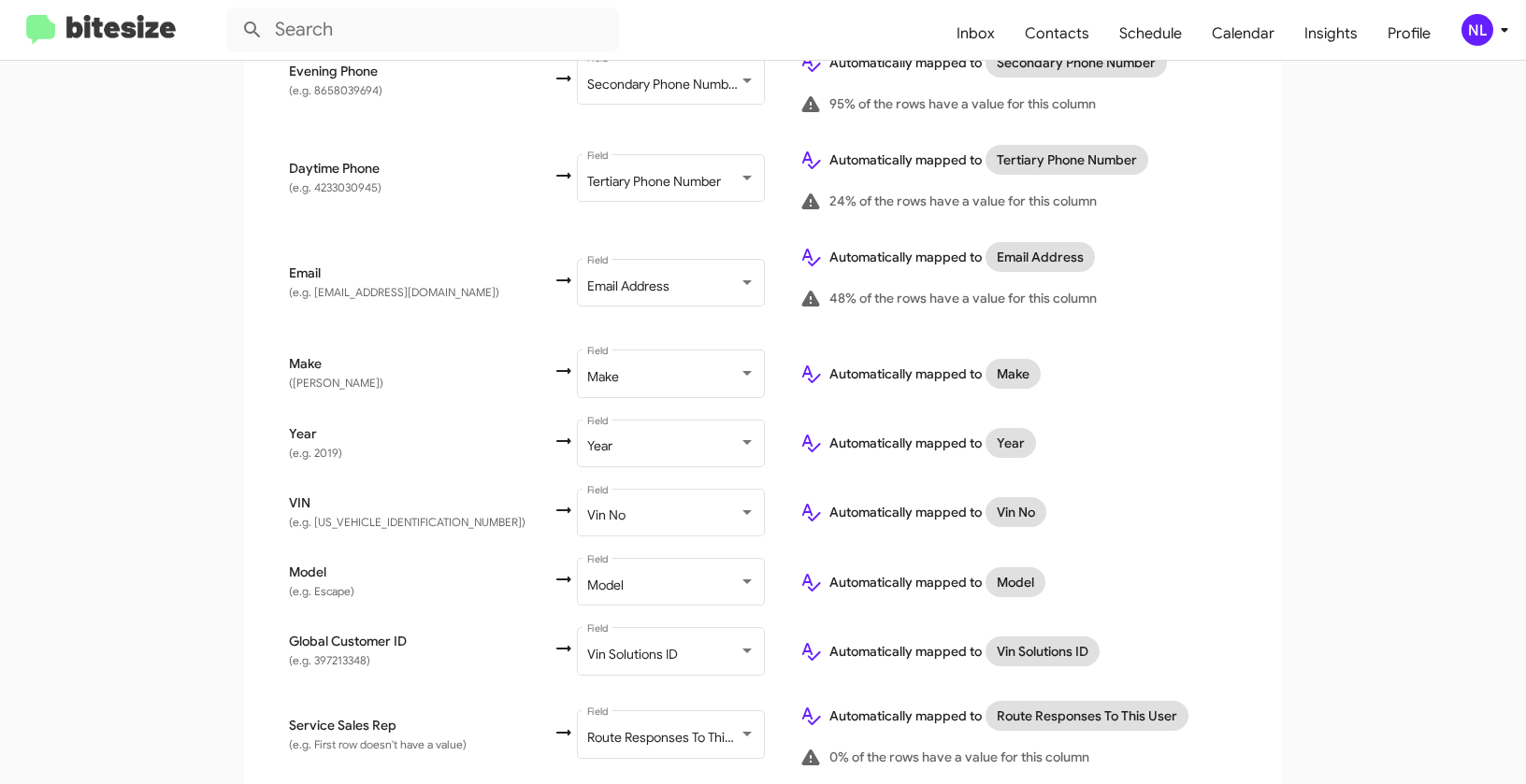
scroll to position [790, 0]
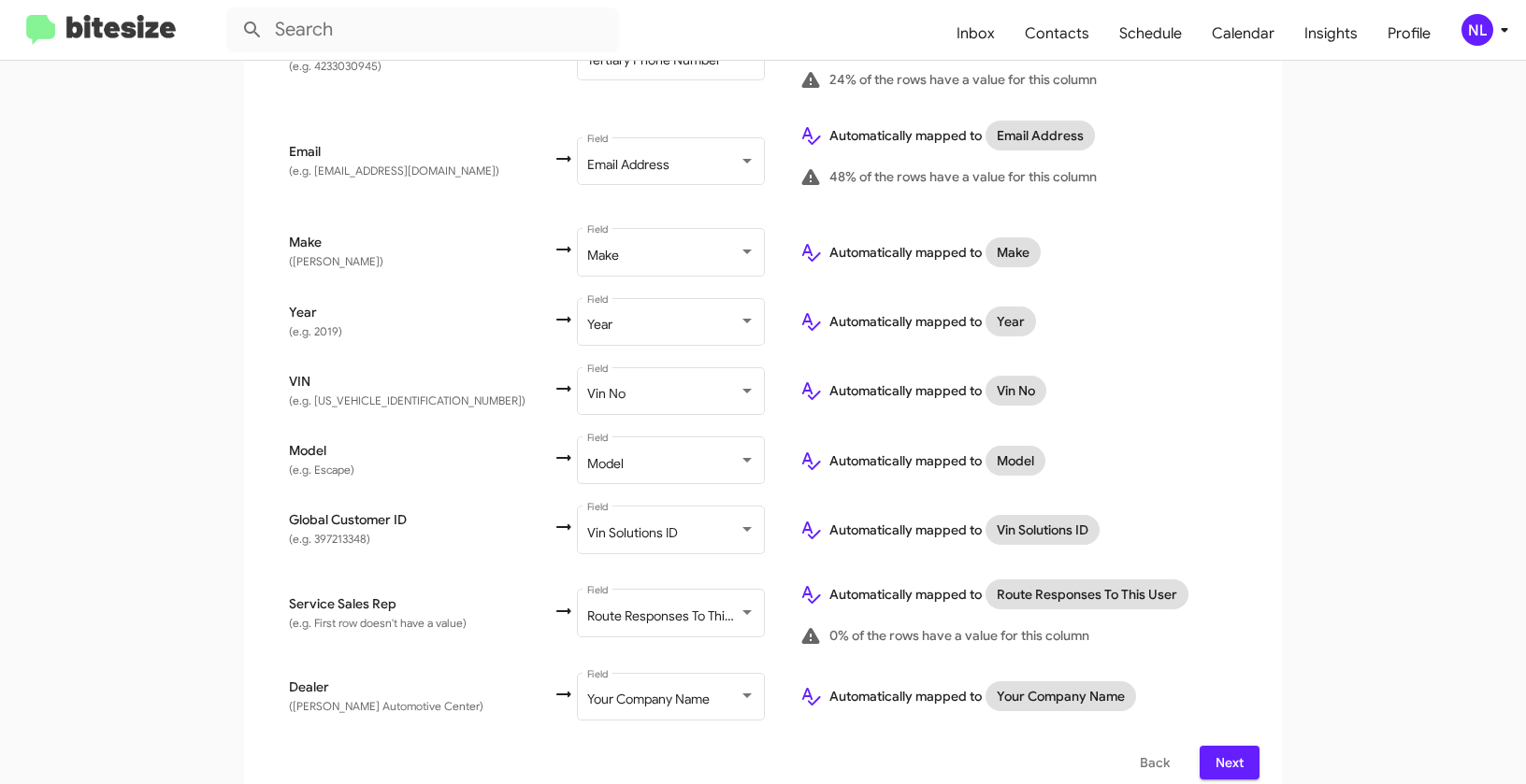
click at [1230, 745] on span "Next" at bounding box center [1229, 762] width 30 height 34
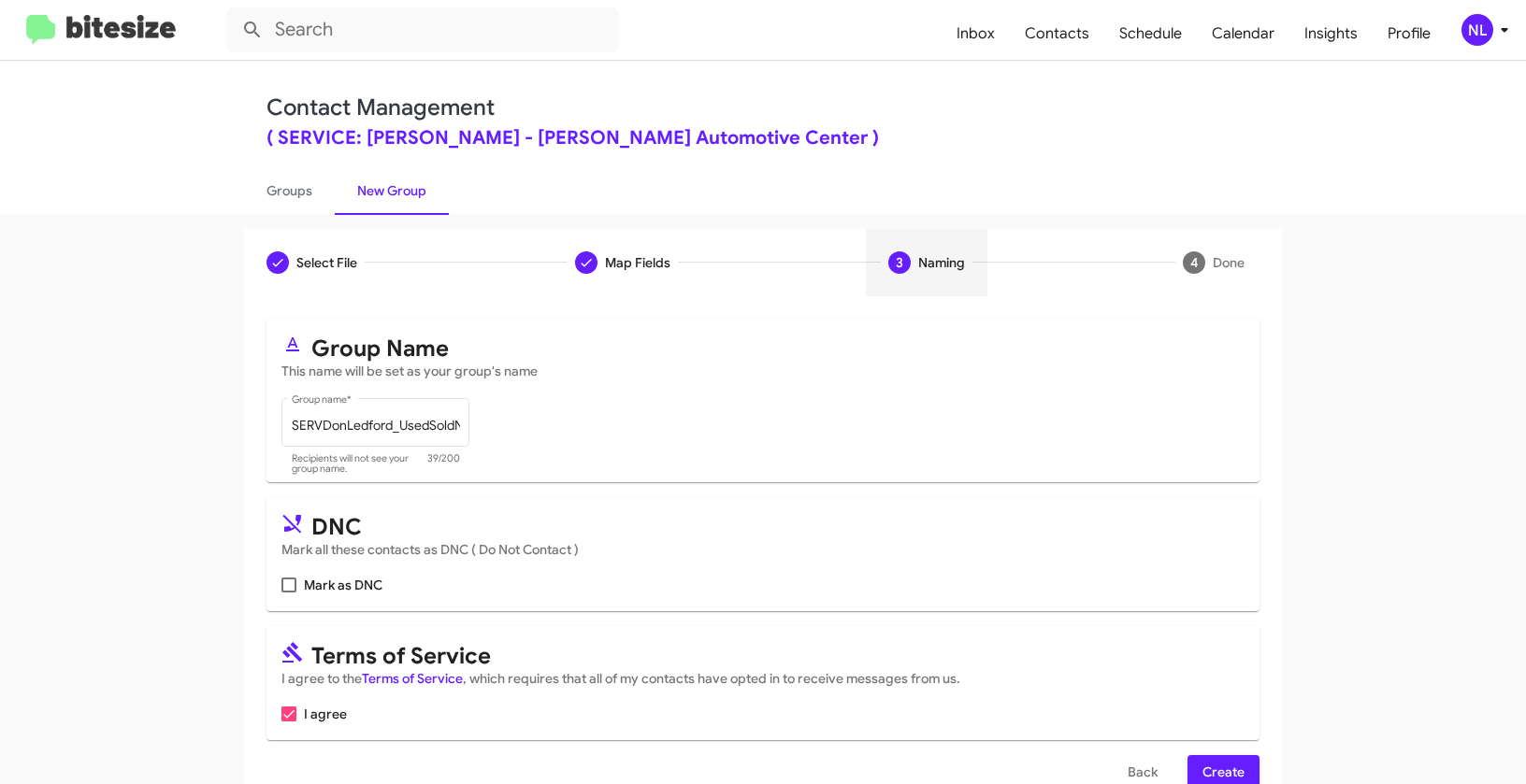
scroll to position [42, 0]
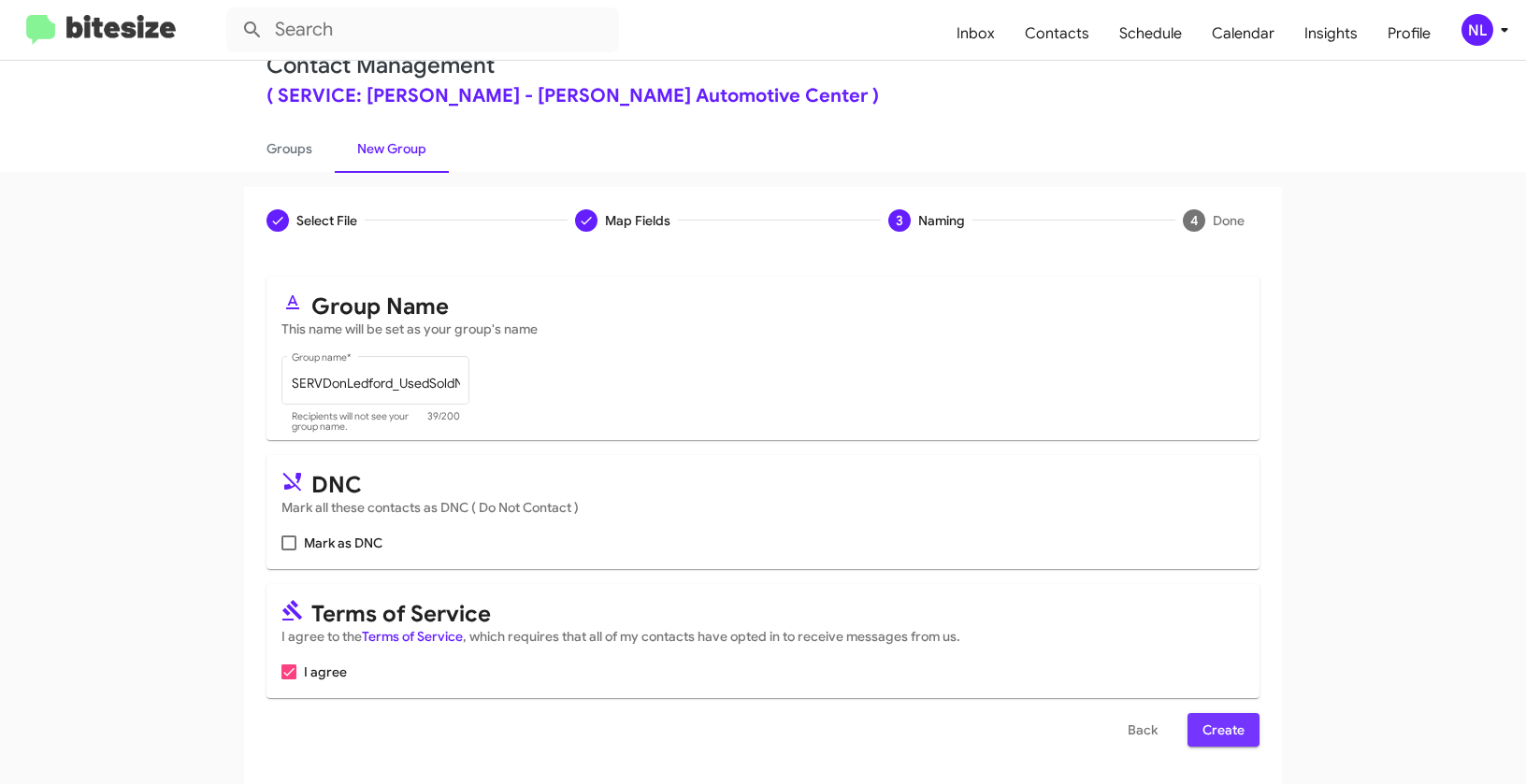
click at [1214, 729] on span "Create" at bounding box center [1222, 730] width 42 height 34
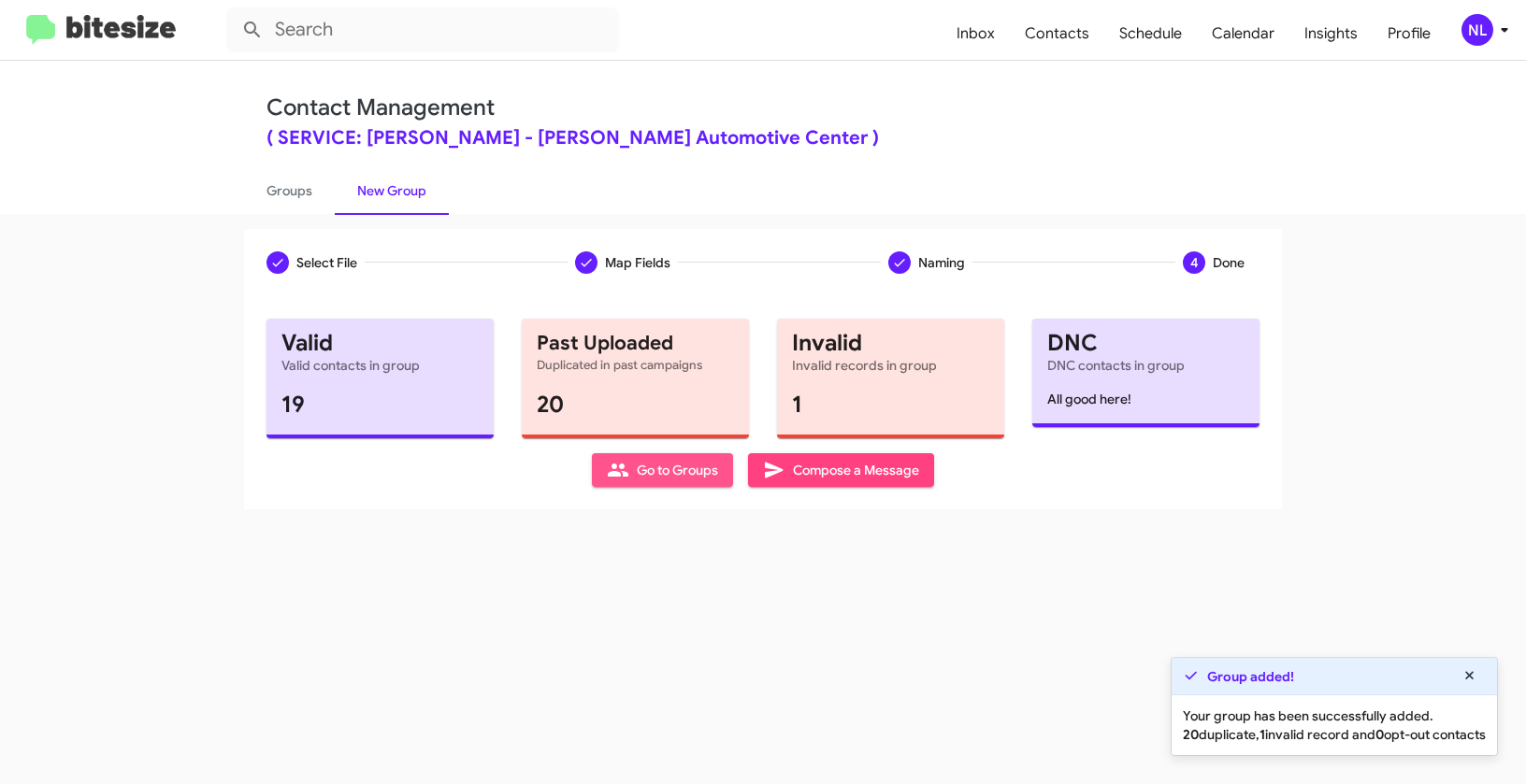
click at [665, 481] on span "Go to Groups" at bounding box center [663, 470] width 111 height 34
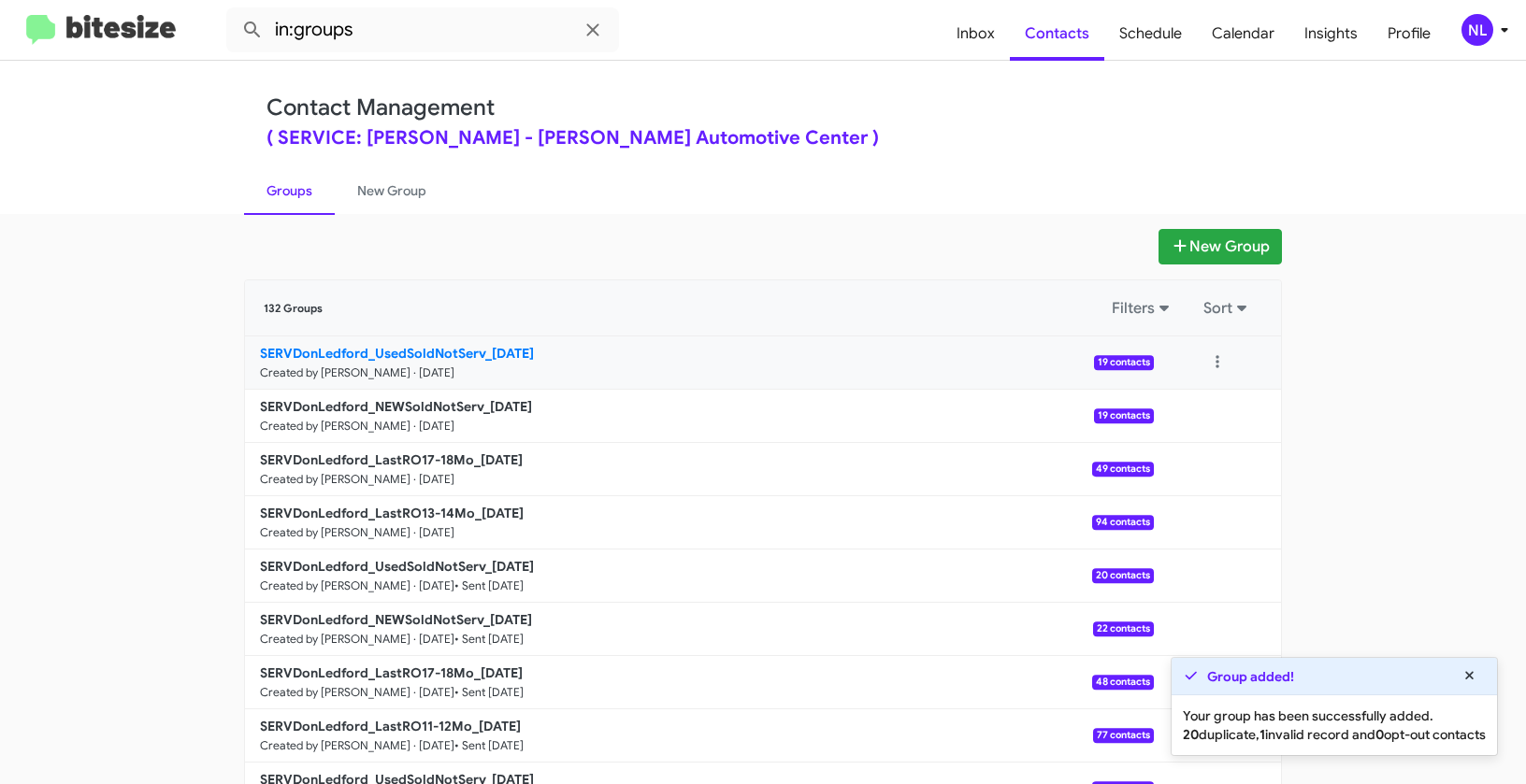
drag, startPoint x: 189, startPoint y: 342, endPoint x: 484, endPoint y: 345, distance: 295.0
click at [484, 345] on app-groups "New Group 132 Groups Filters Sort SERVDonLedford_UsedSoldNotServ_09-23-25 Creat…" at bounding box center [763, 574] width 1526 height 690
copy div "Filters Sort SERVDonLedford_UsedSoldNotServ_"
click at [411, 30] on input "in:groups" at bounding box center [422, 30] width 393 height 45
paste input "SERVDonLedford_UsedSoldNotServ_"
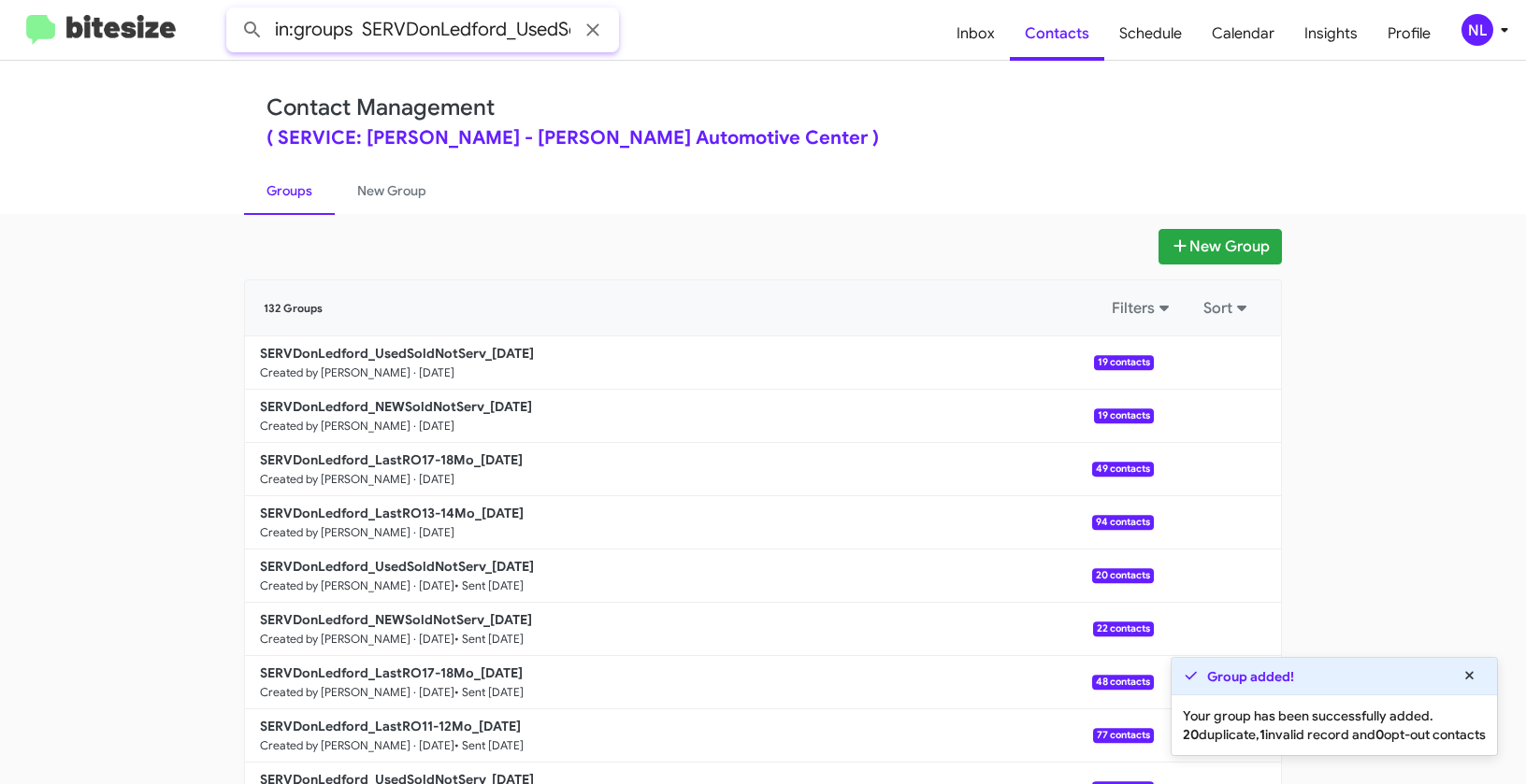
scroll to position [0, 100]
type input "in:groups SERVDonLedford_UsedSoldNotServ_"
click at [234, 11] on button at bounding box center [253, 30] width 38 height 38
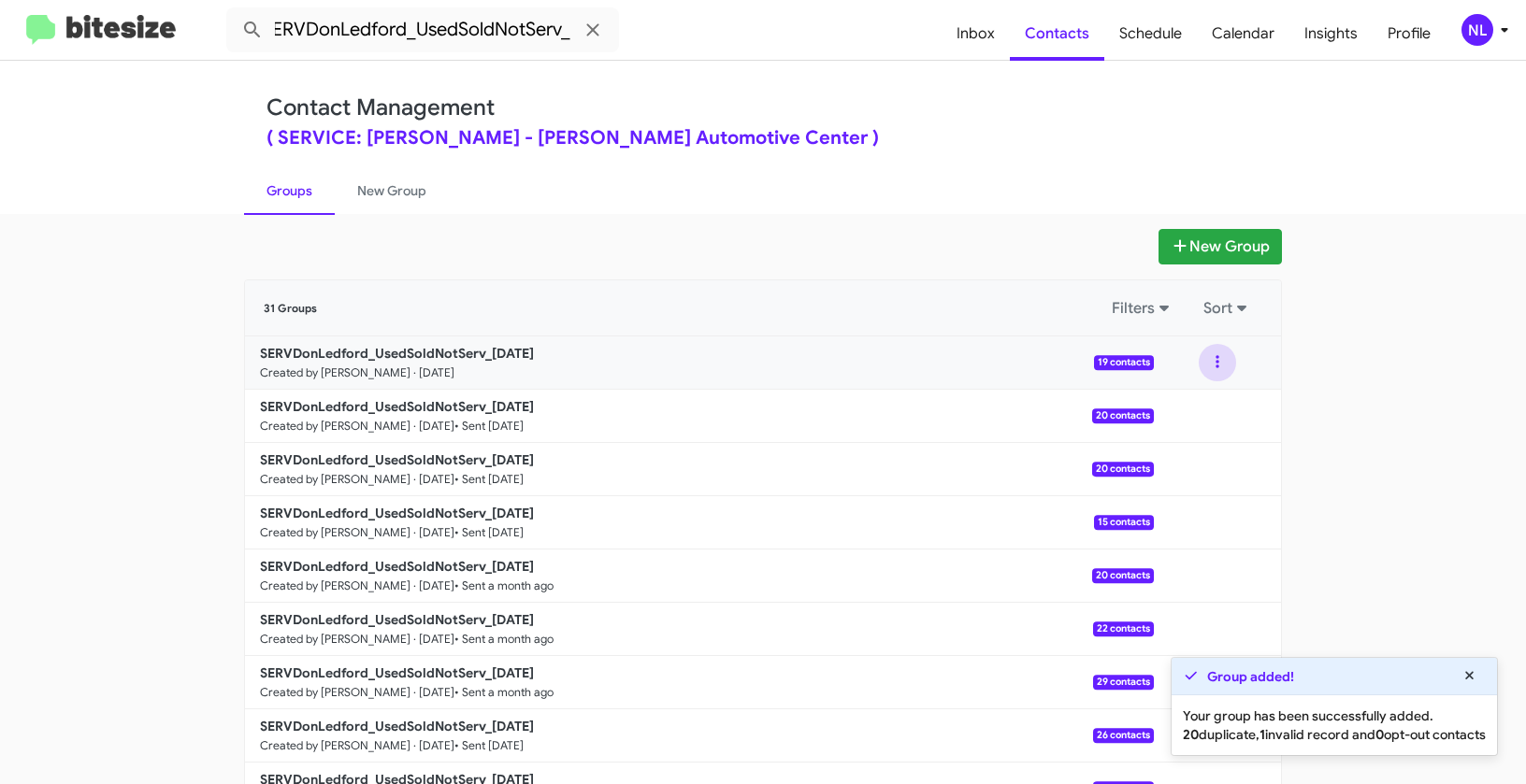
click at [1206, 367] on button at bounding box center [1217, 363] width 38 height 38
click at [1188, 416] on button "View contacts" at bounding box center [1160, 414] width 150 height 45
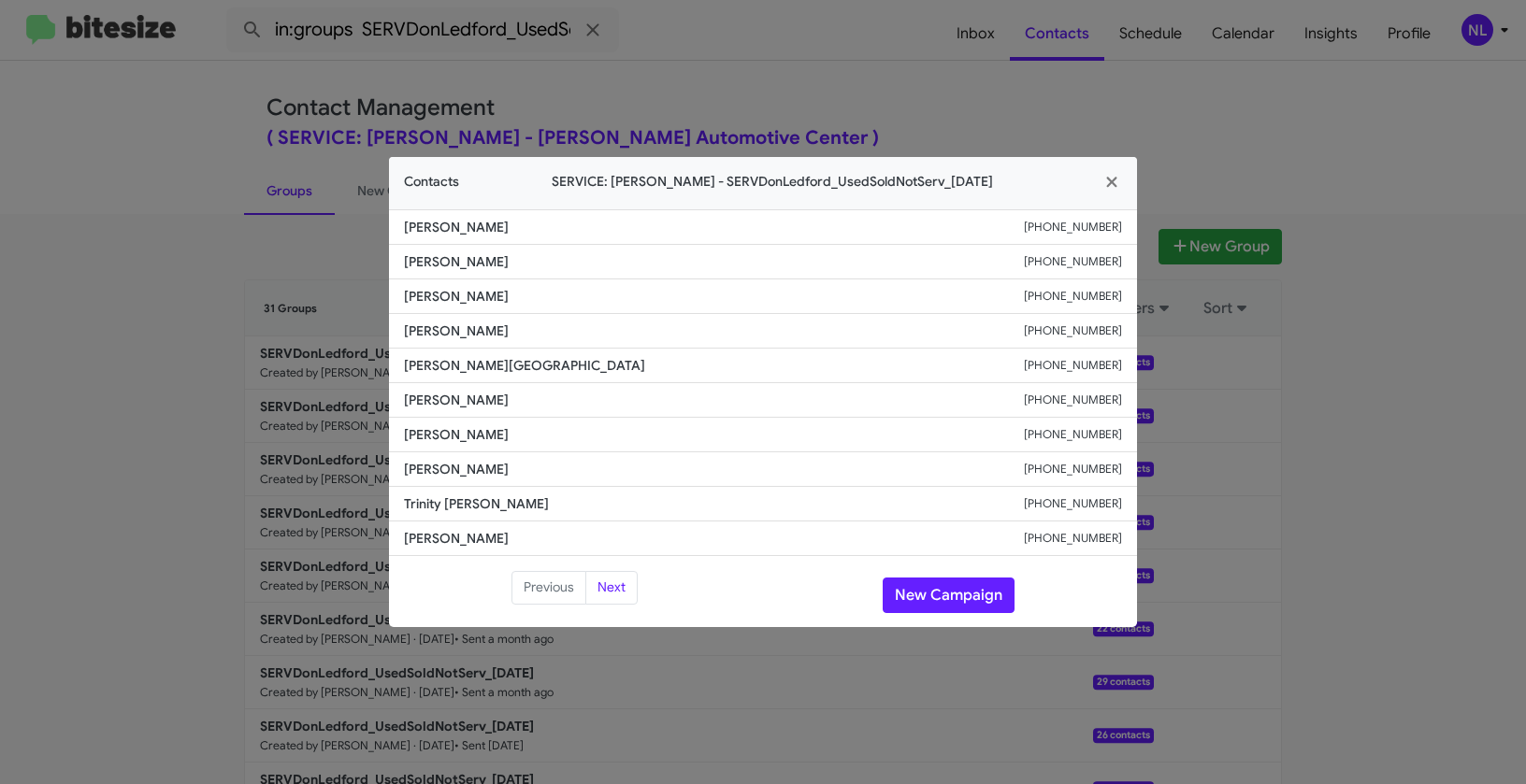
drag, startPoint x: 389, startPoint y: 295, endPoint x: 581, endPoint y: 297, distance: 192.0
click at [581, 297] on li "Andrew Scheermeijer +19093190771" at bounding box center [763, 297] width 747 height 35
copy span "Andrew Scheermeijer"
click at [976, 594] on button "New Campaign" at bounding box center [948, 596] width 132 height 36
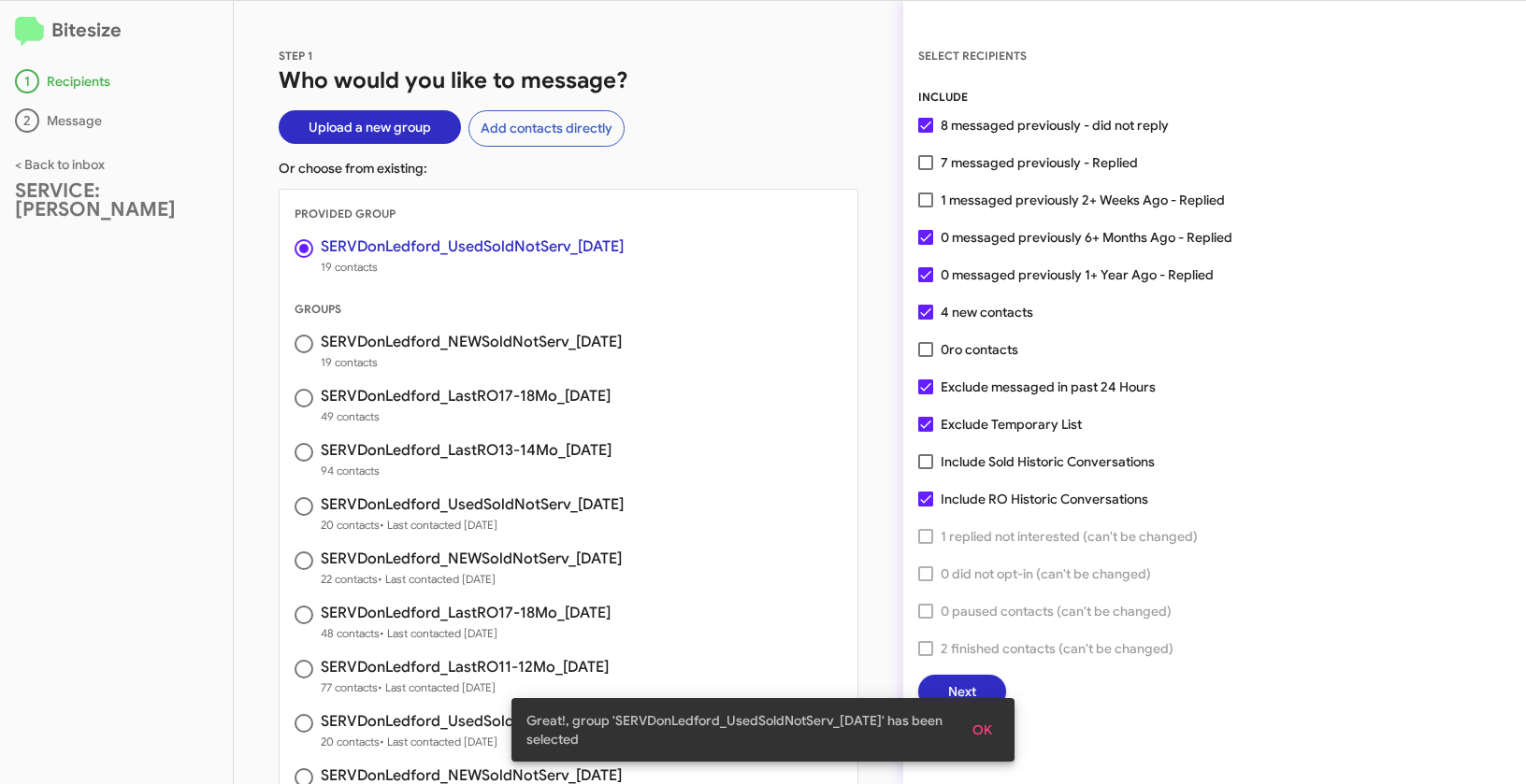
click at [994, 726] on button "OK" at bounding box center [982, 730] width 50 height 34
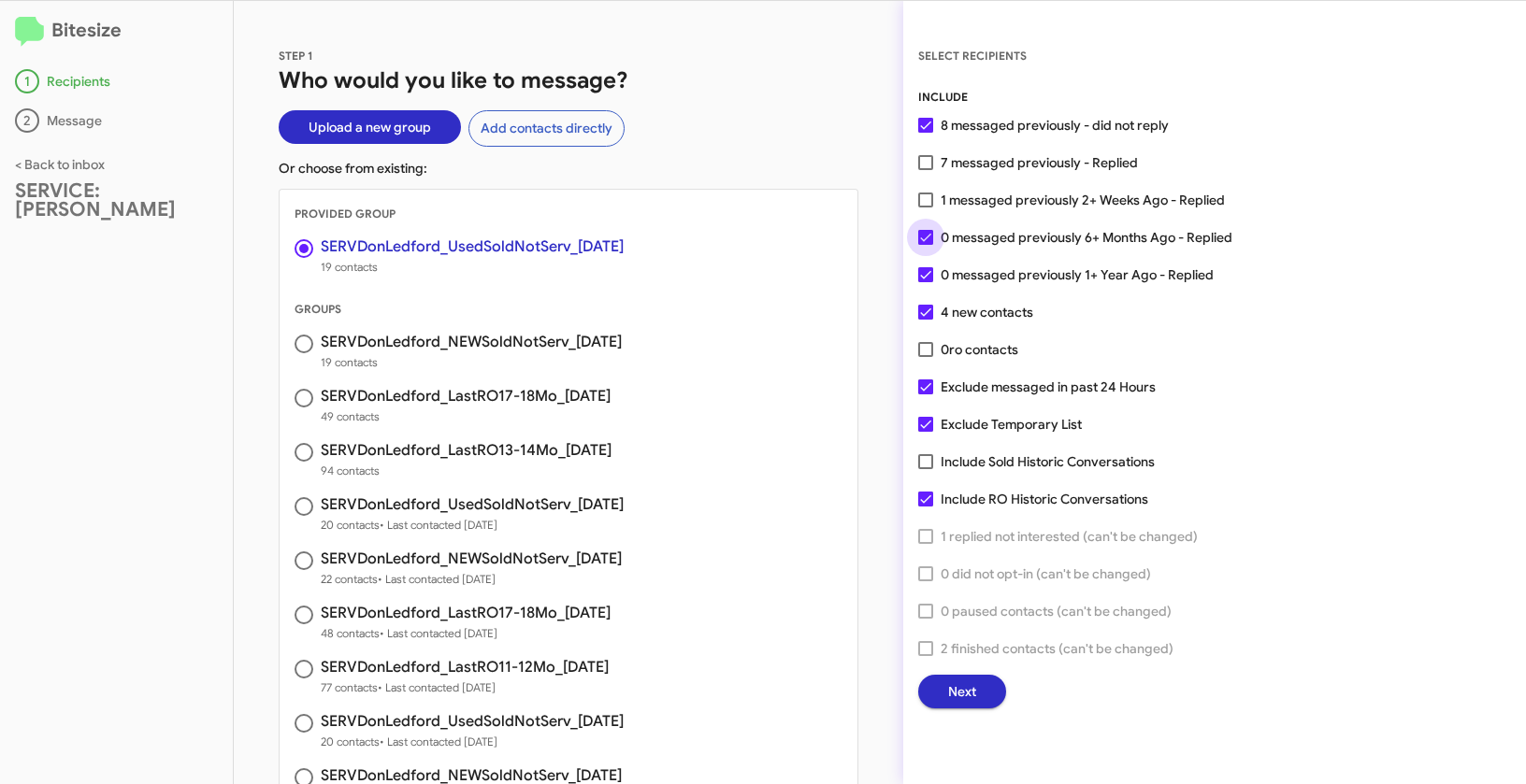
click at [932, 234] on span at bounding box center [926, 237] width 15 height 15
click at [926, 245] on input "0 messaged previously 6+ Months Ago - Replied" at bounding box center [925, 245] width 1 height 1
checkbox input "false"
click at [927, 282] on span at bounding box center [926, 275] width 15 height 15
click at [926, 283] on input "0 messaged previously 1+ Year Ago - Replied" at bounding box center [925, 283] width 1 height 1
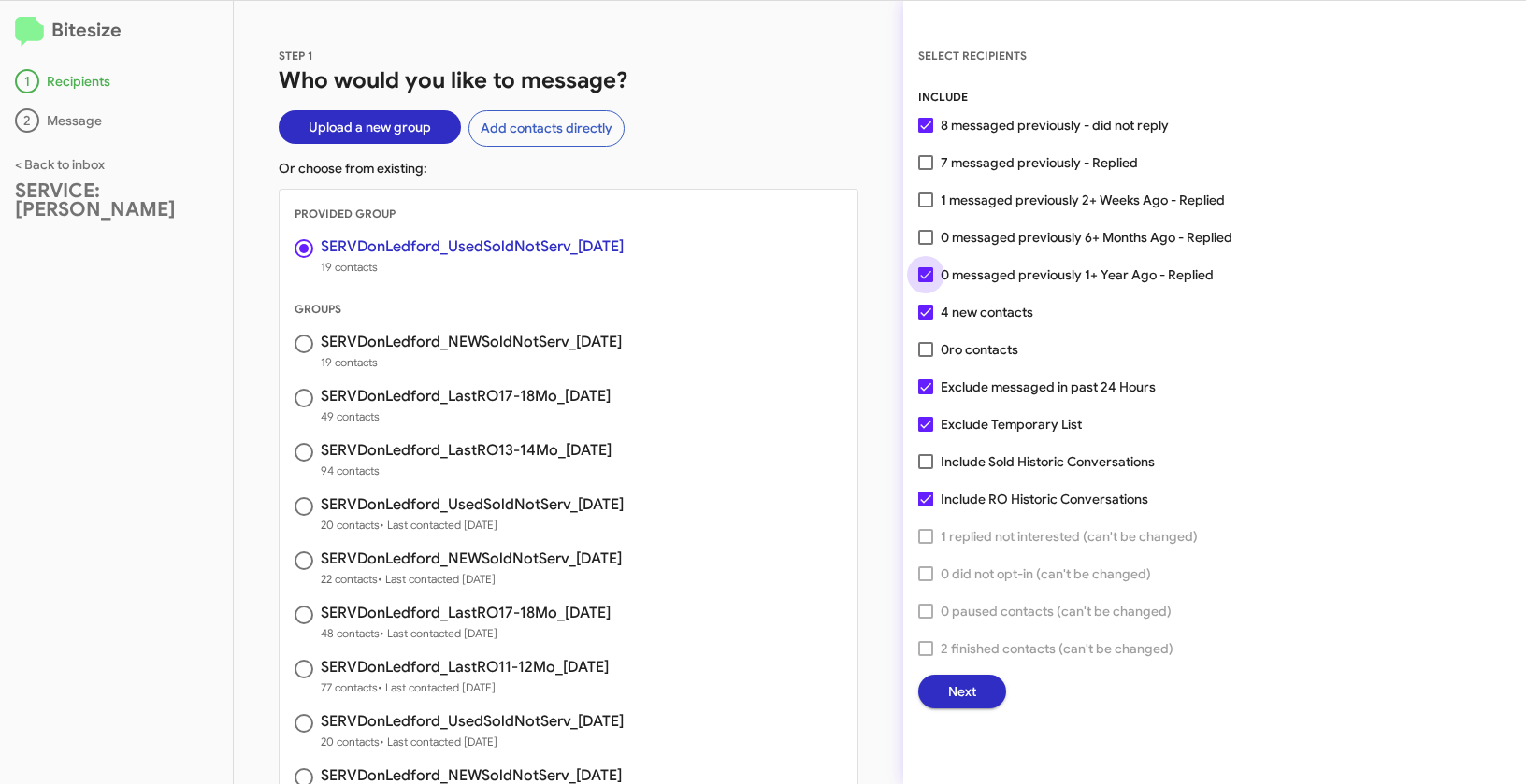
checkbox input "false"
click at [924, 429] on span at bounding box center [926, 424] width 15 height 15
click at [925, 432] on input "Exclude Temporary List" at bounding box center [925, 432] width 1 height 1
checkbox input "false"
click at [960, 690] on span "Next" at bounding box center [962, 692] width 28 height 34
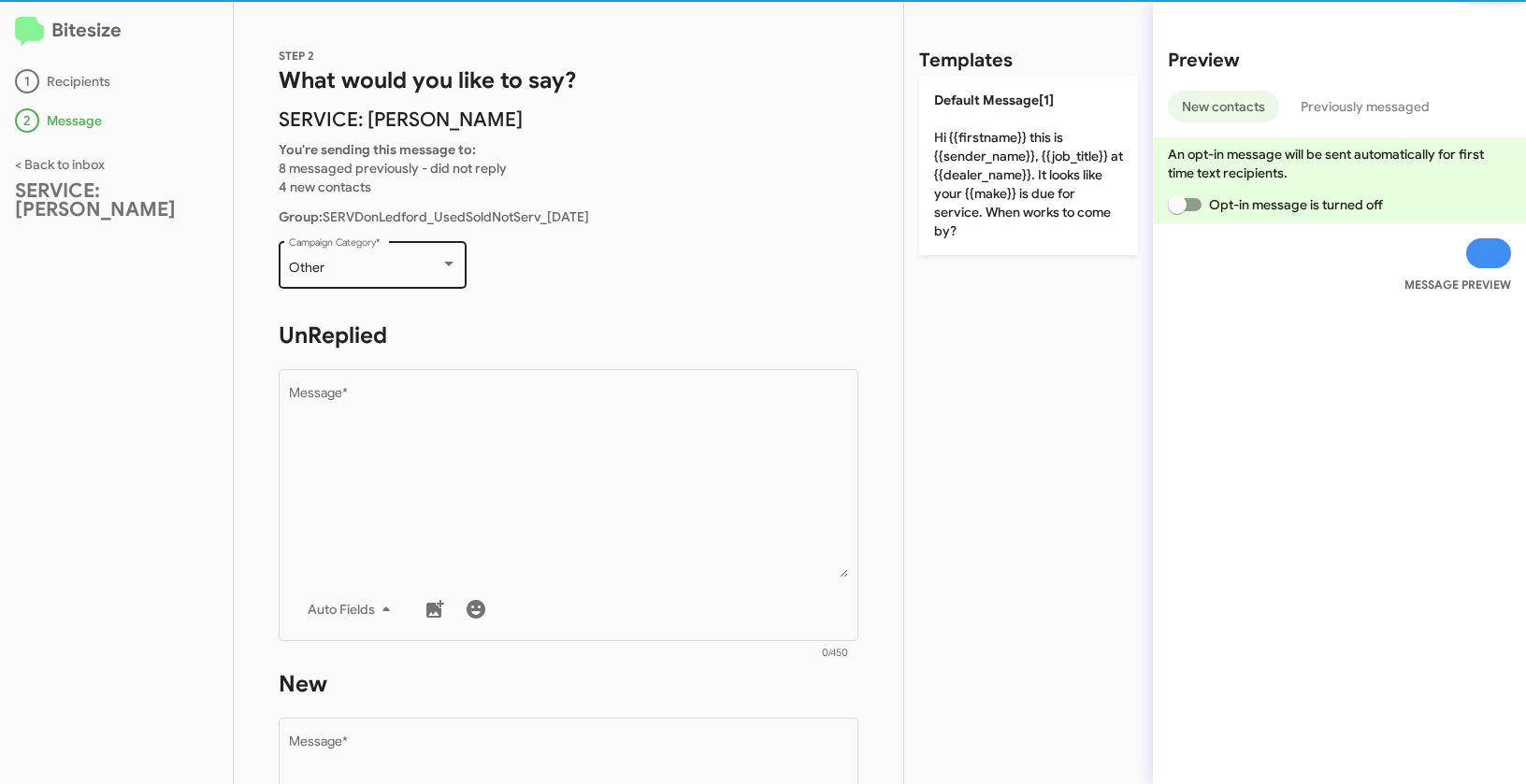
click at [381, 261] on div "Other" at bounding box center [364, 269] width 152 height 15
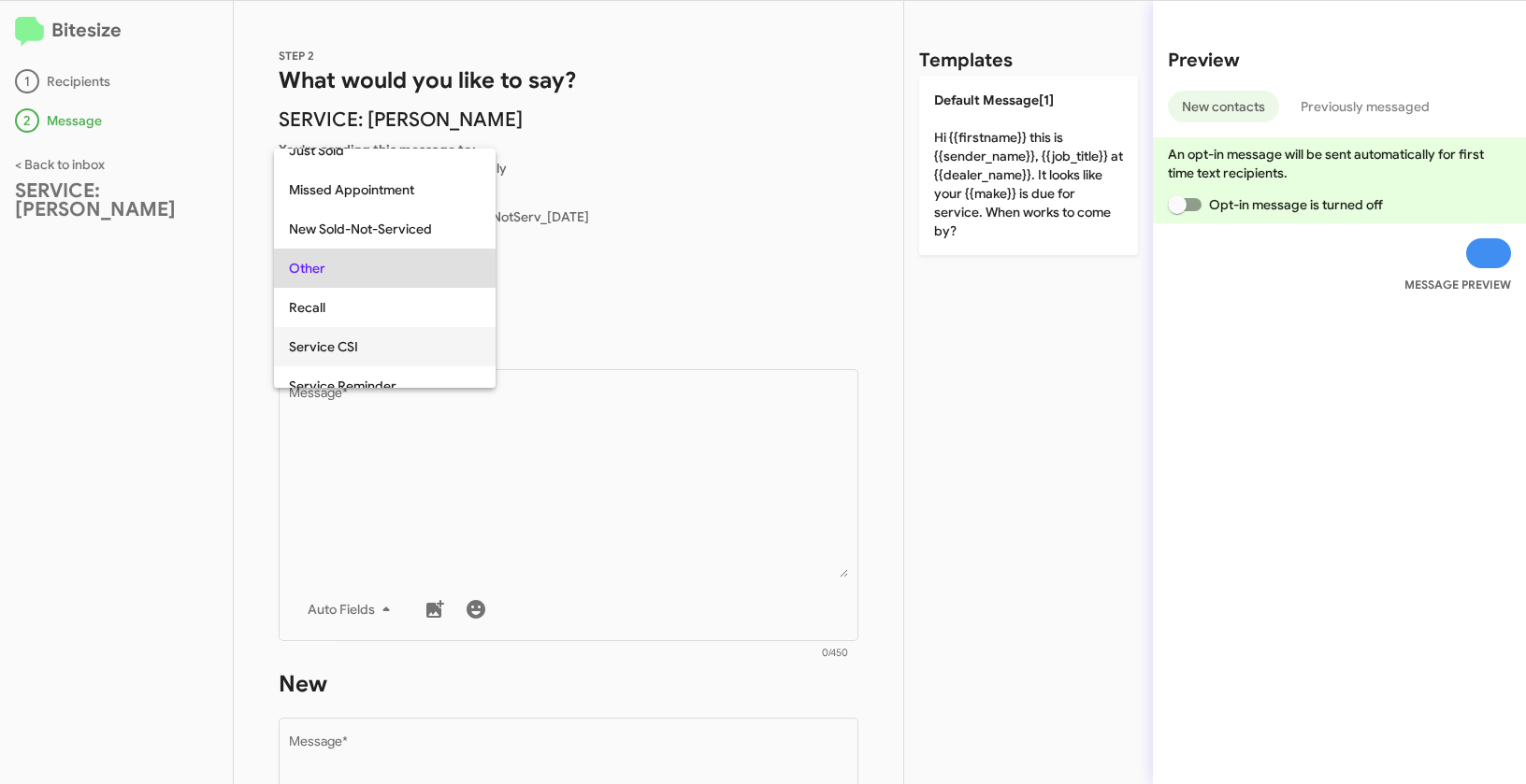
scroll to position [584, 0]
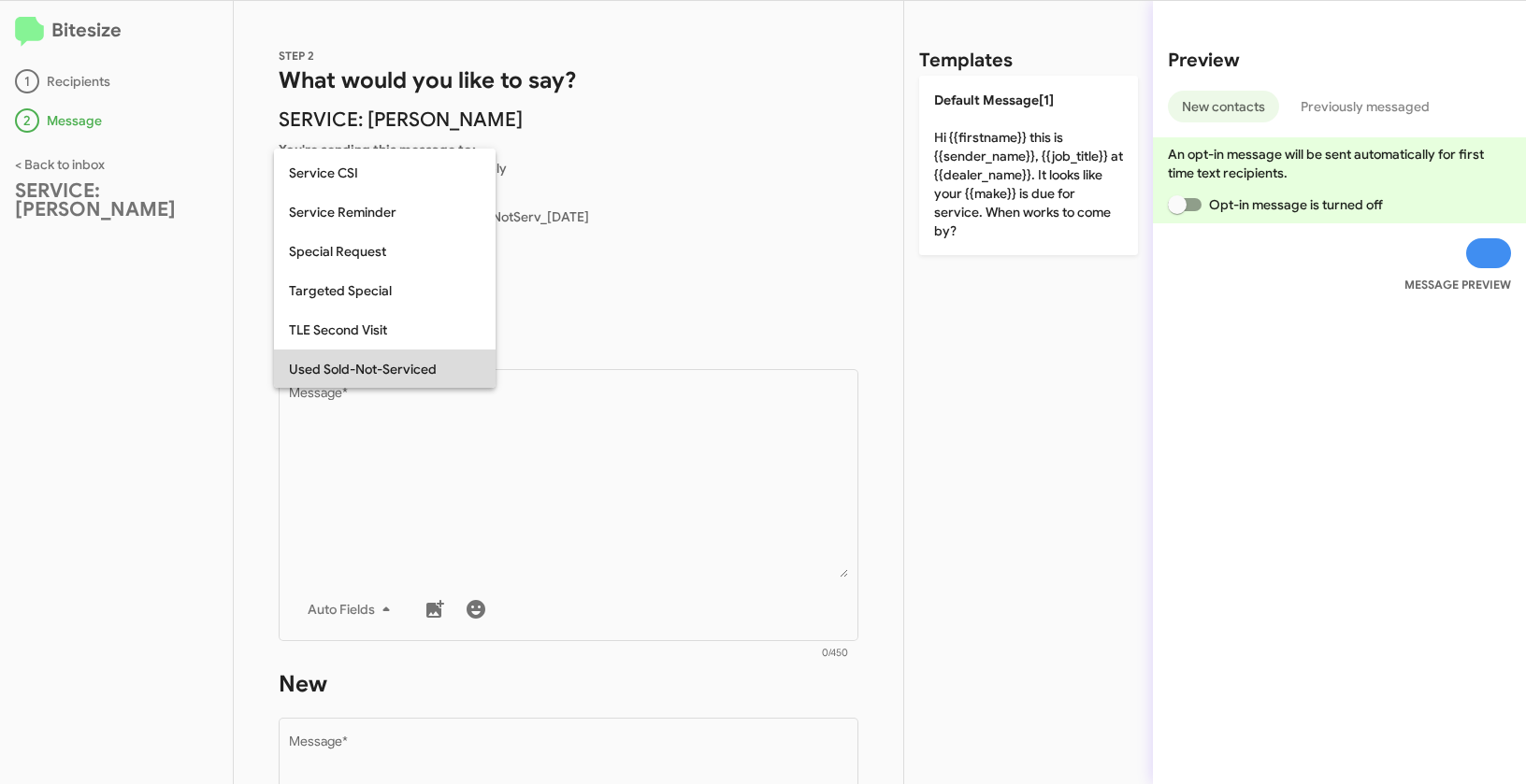
click at [367, 357] on span "Used Sold-Not-Serviced" at bounding box center [384, 369] width 191 height 40
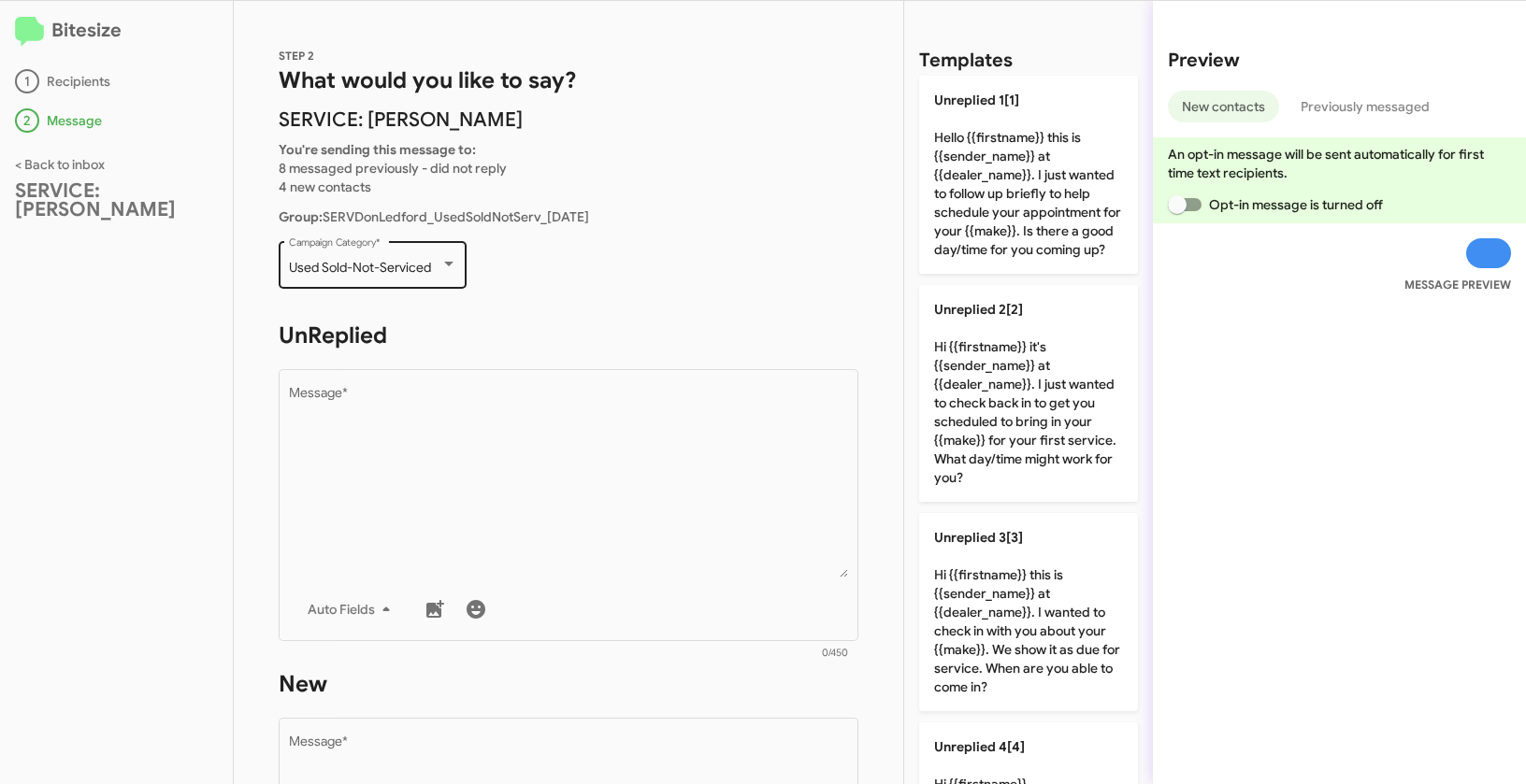
drag, startPoint x: 285, startPoint y: 259, endPoint x: 445, endPoint y: 263, distance: 160.0
click at [445, 263] on div "Used Sold-Not-Serviced Campaign Category *" at bounding box center [372, 263] width 188 height 52
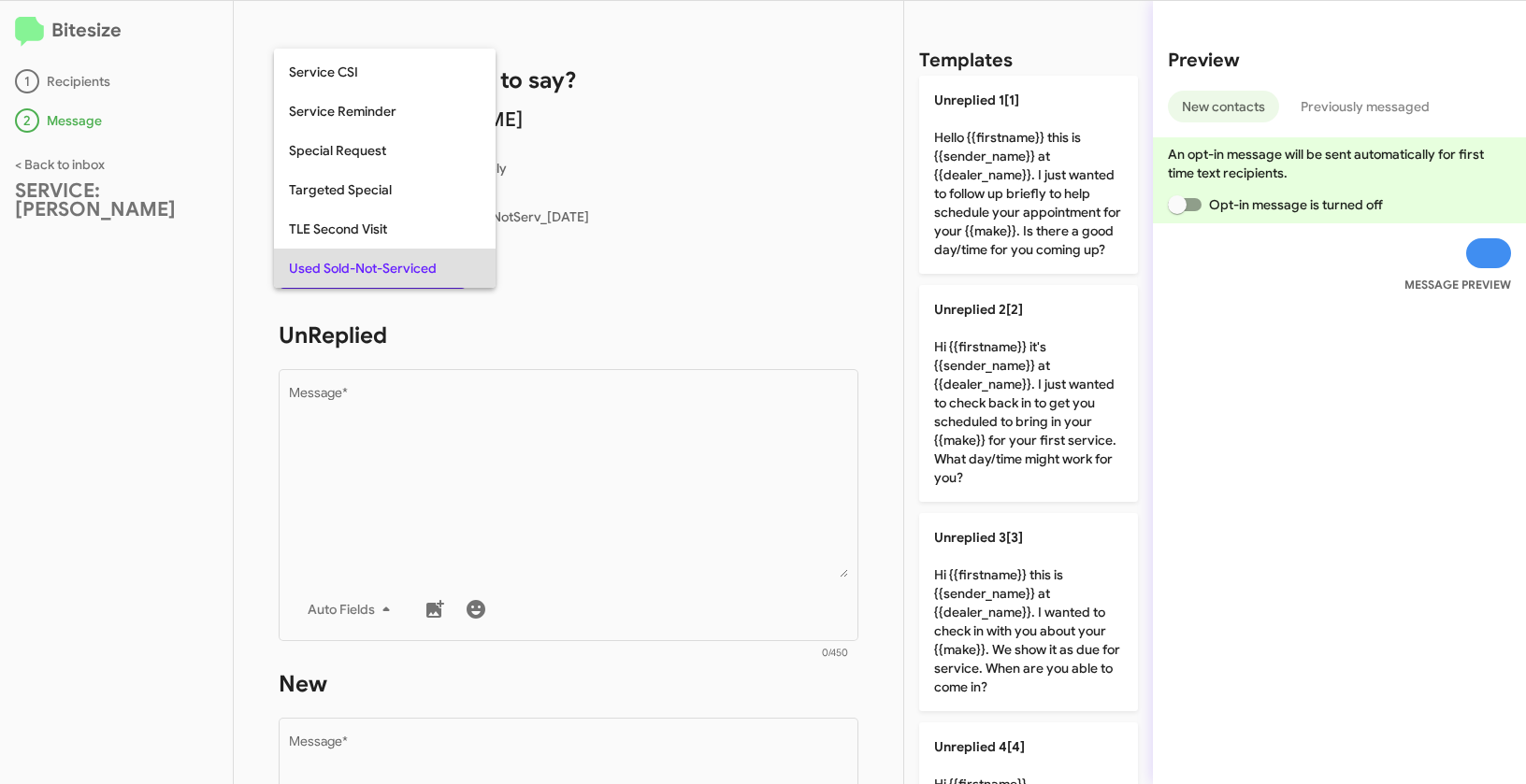
copy span "Used Sold-Not-Serviced"
click at [491, 468] on div at bounding box center [763, 392] width 1526 height 784
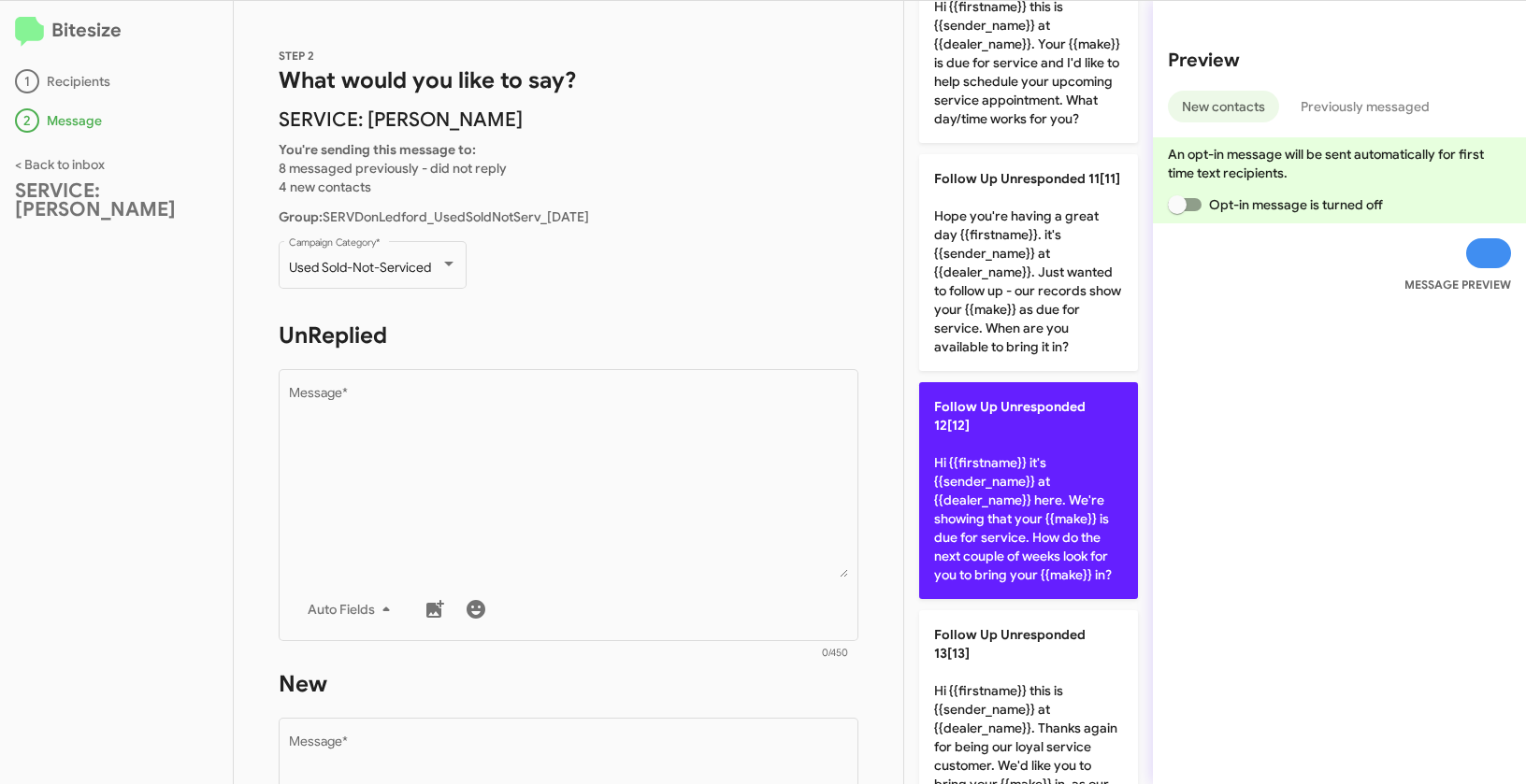
scroll to position [2311, 0]
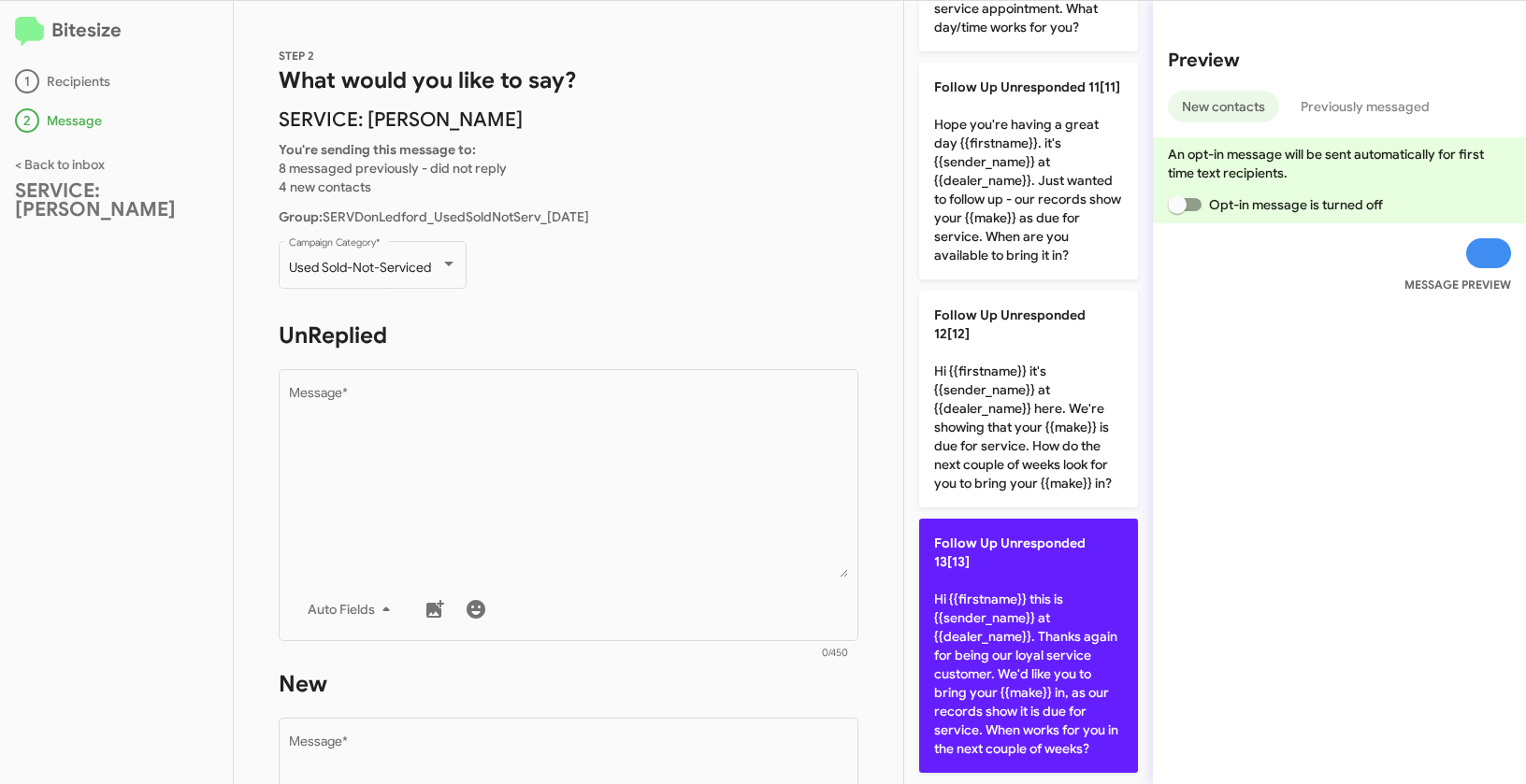
click at [1028, 590] on p "Follow Up Unresponded 13[13] Hi {{firstname}} this is {{sender_name}} at {{deal…" at bounding box center [1028, 645] width 219 height 254
type textarea "Hi {{firstname}} this is {{sender_name}} at {{dealer_name}}. Thanks again for b…"
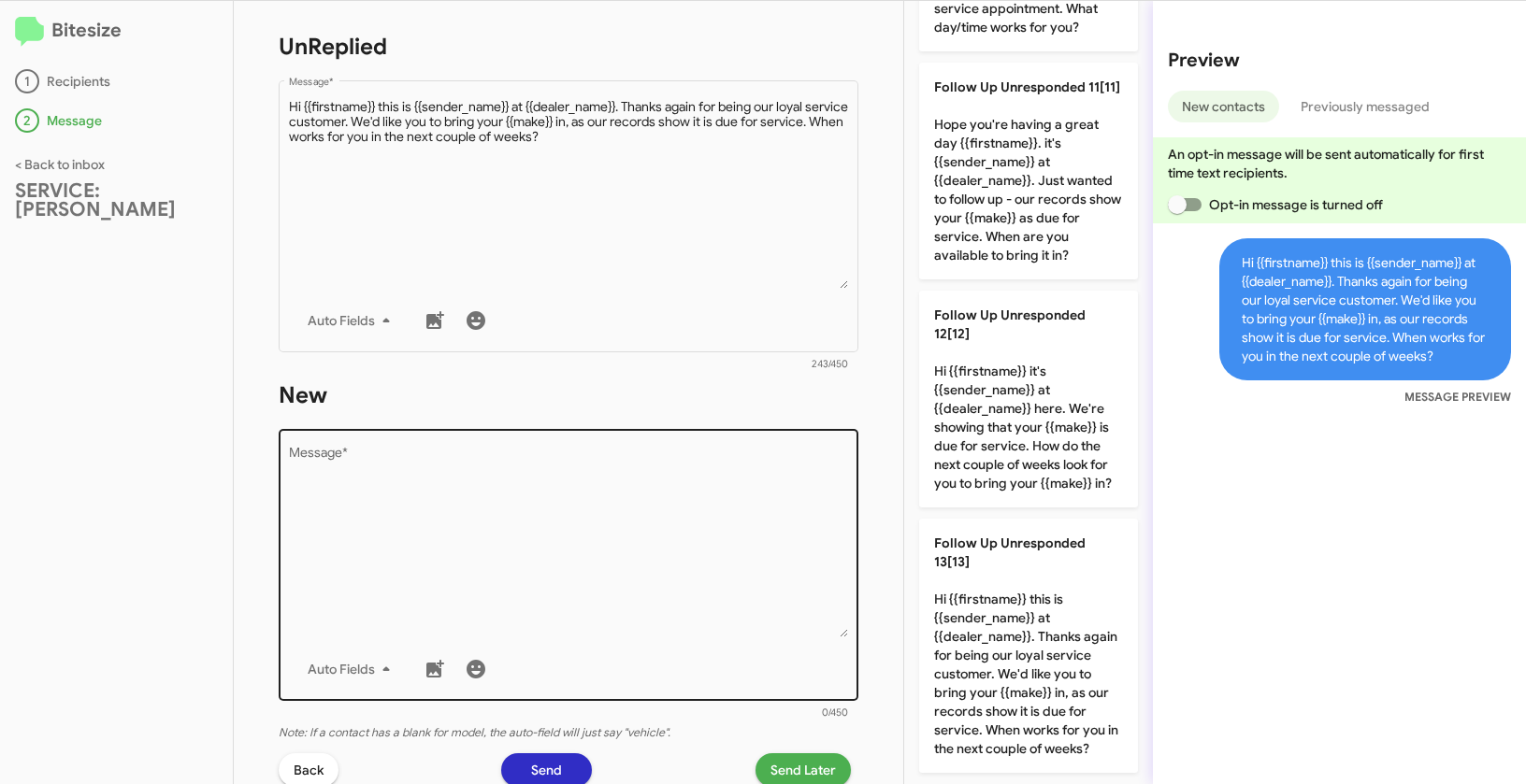
scroll to position [328, 0]
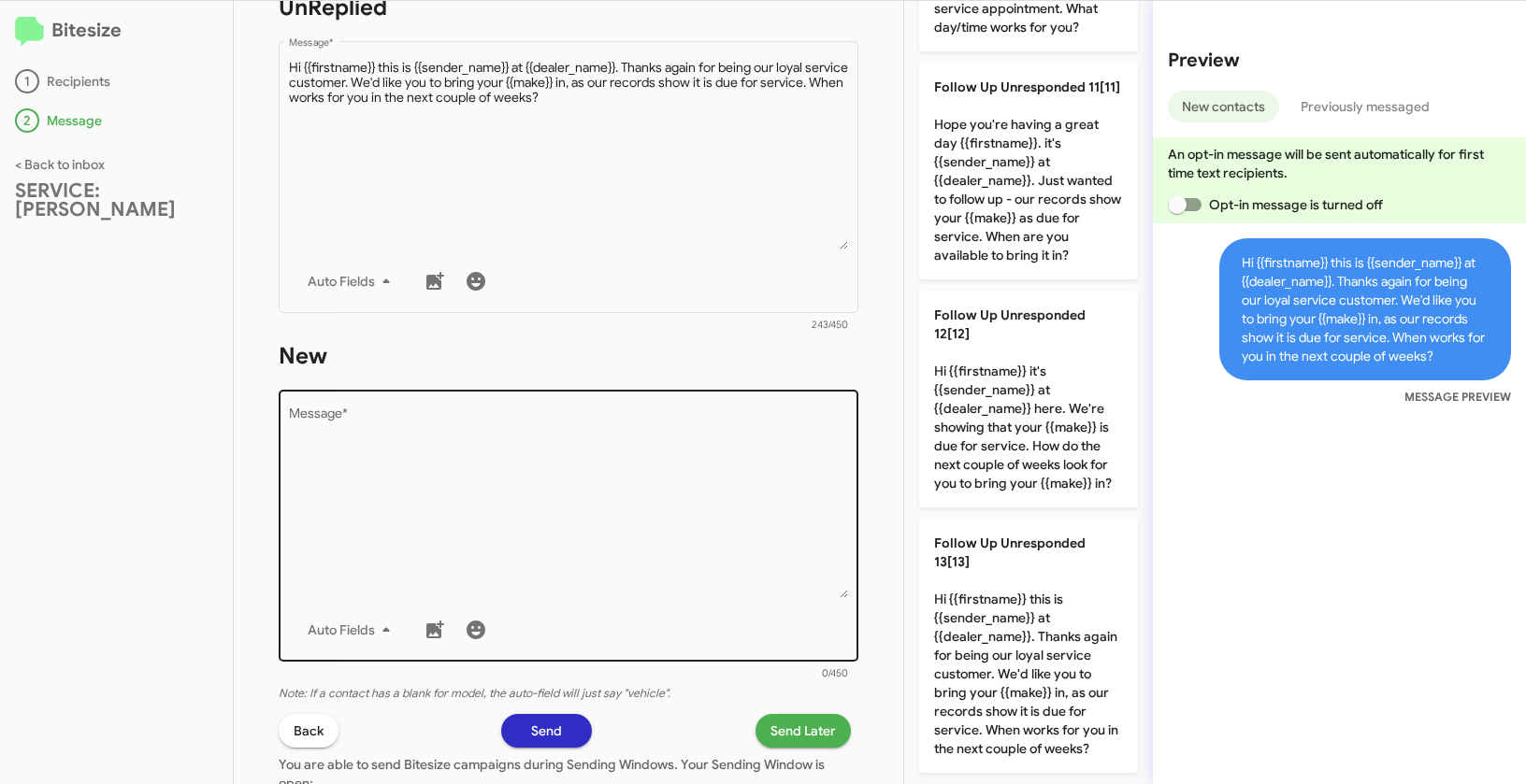
click at [508, 531] on textarea "Message *" at bounding box center [568, 502] width 560 height 190
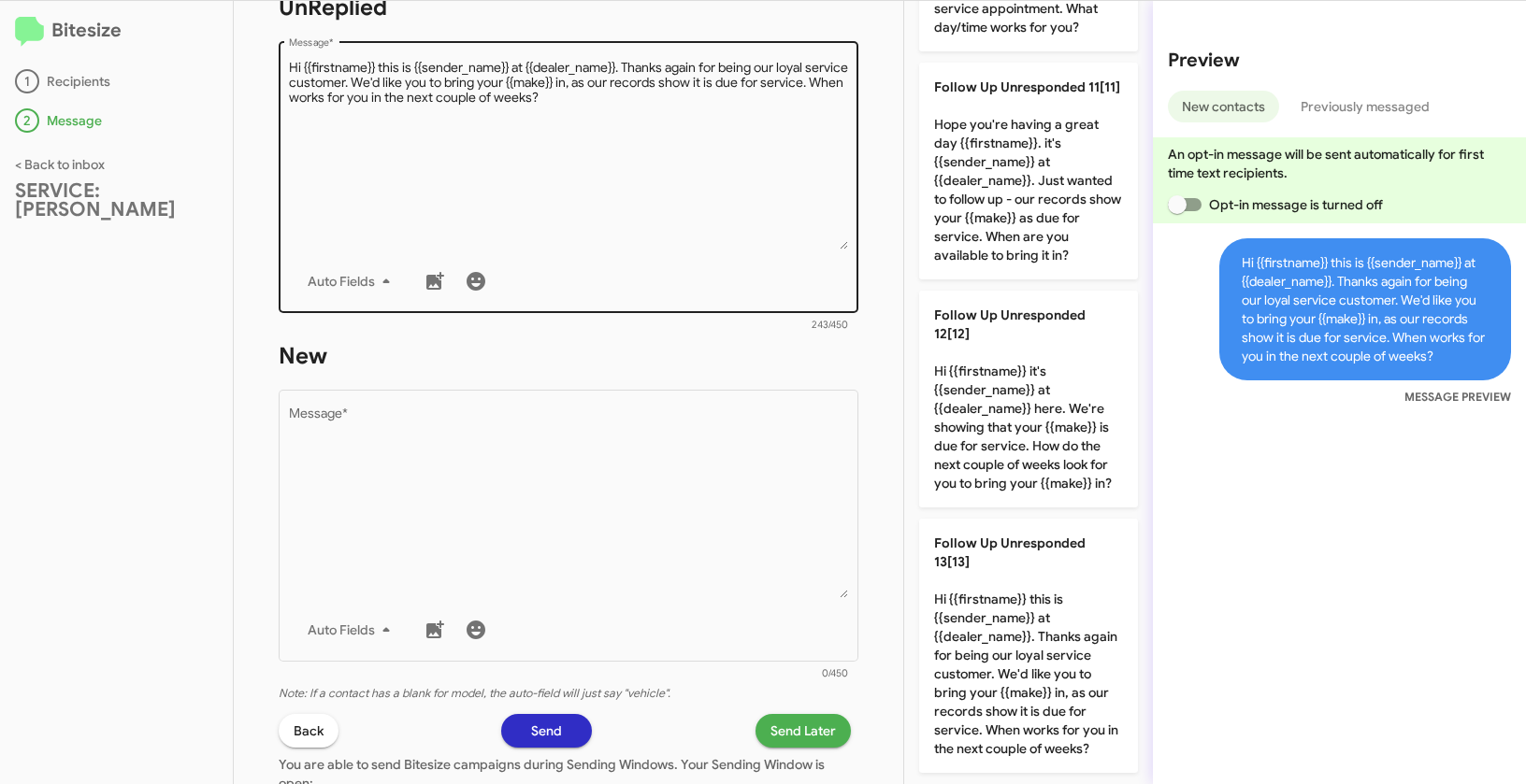
scroll to position [0, 0]
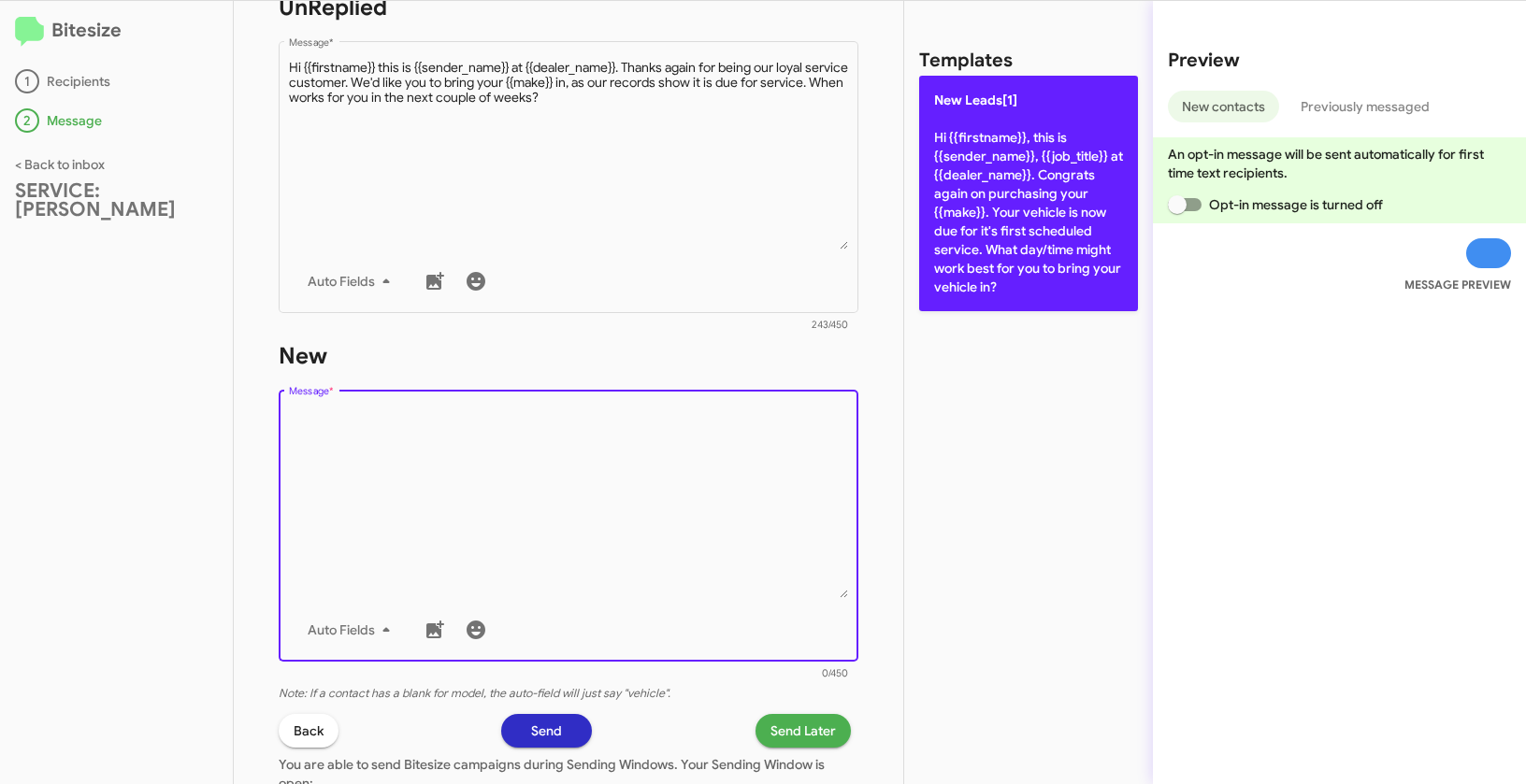
click at [964, 179] on p "New Leads[1] Hi {{firstname}}, this is {{sender_name}}, {{job_title}} at {{deal…" at bounding box center [1028, 193] width 219 height 236
type textarea "Hi {{firstname}}, this is {{sender_name}}, {{job_title}} at {{dealer_name}}. Co…"
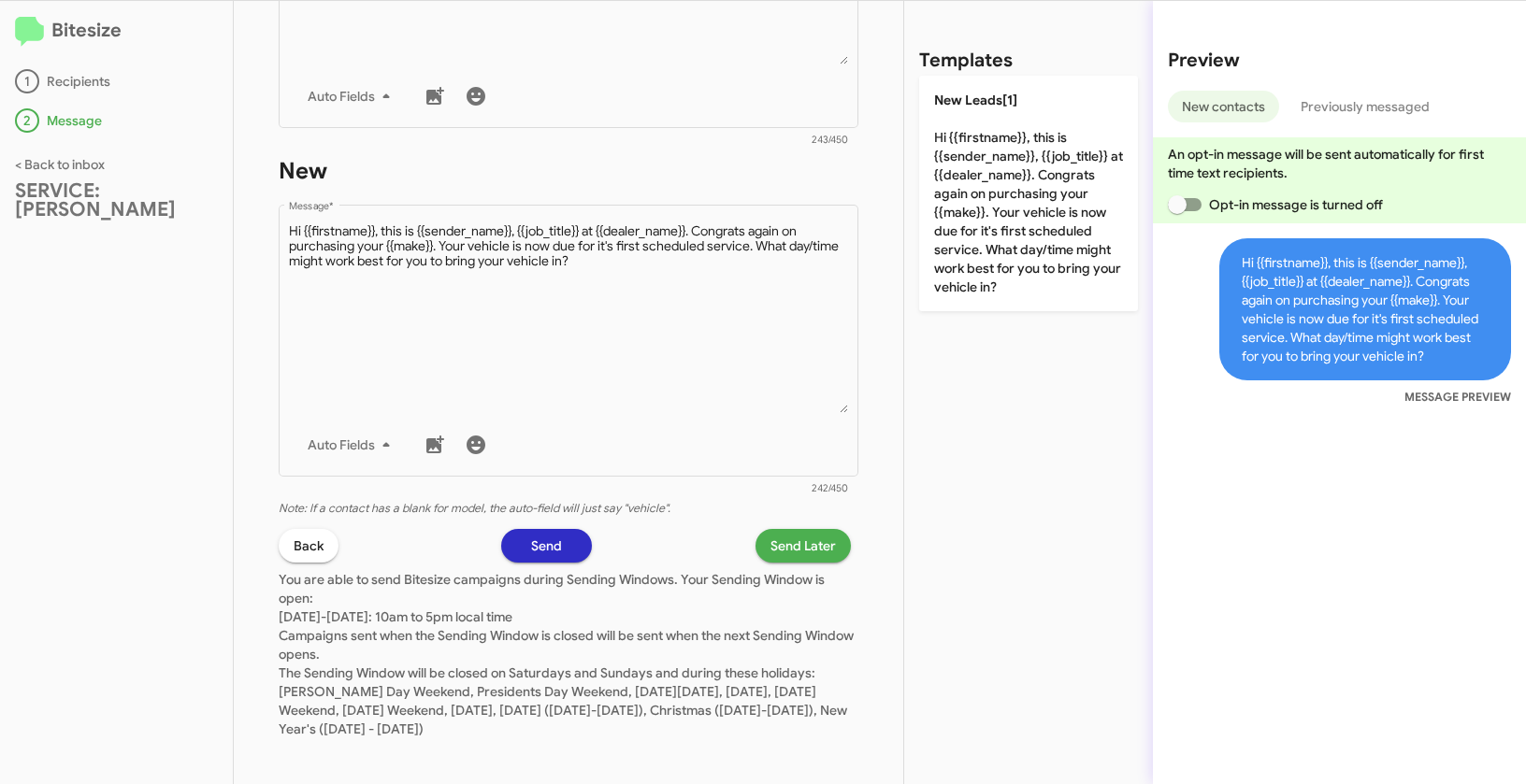
scroll to position [521, 0]
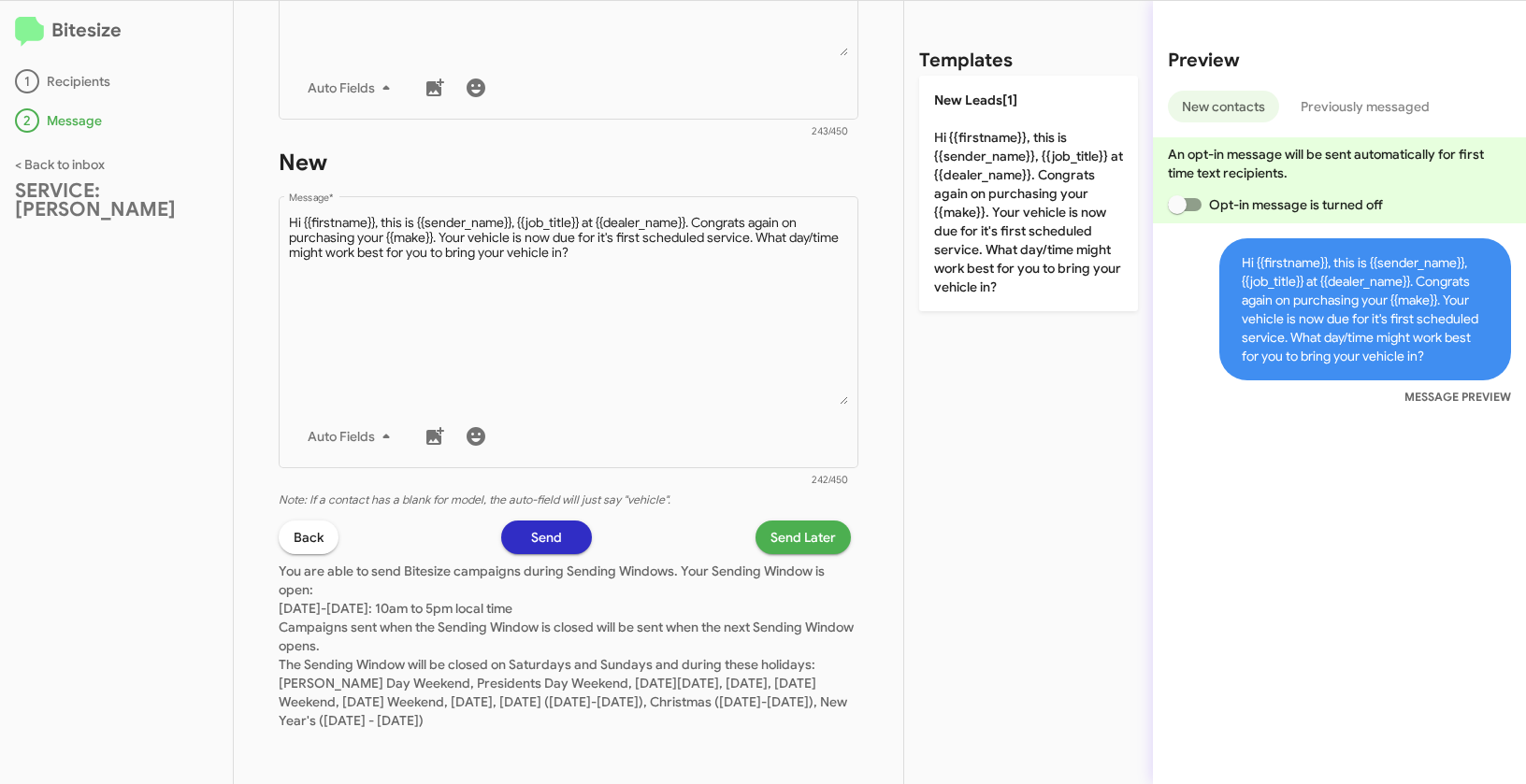
click at [796, 533] on span "Send Later" at bounding box center [802, 537] width 65 height 34
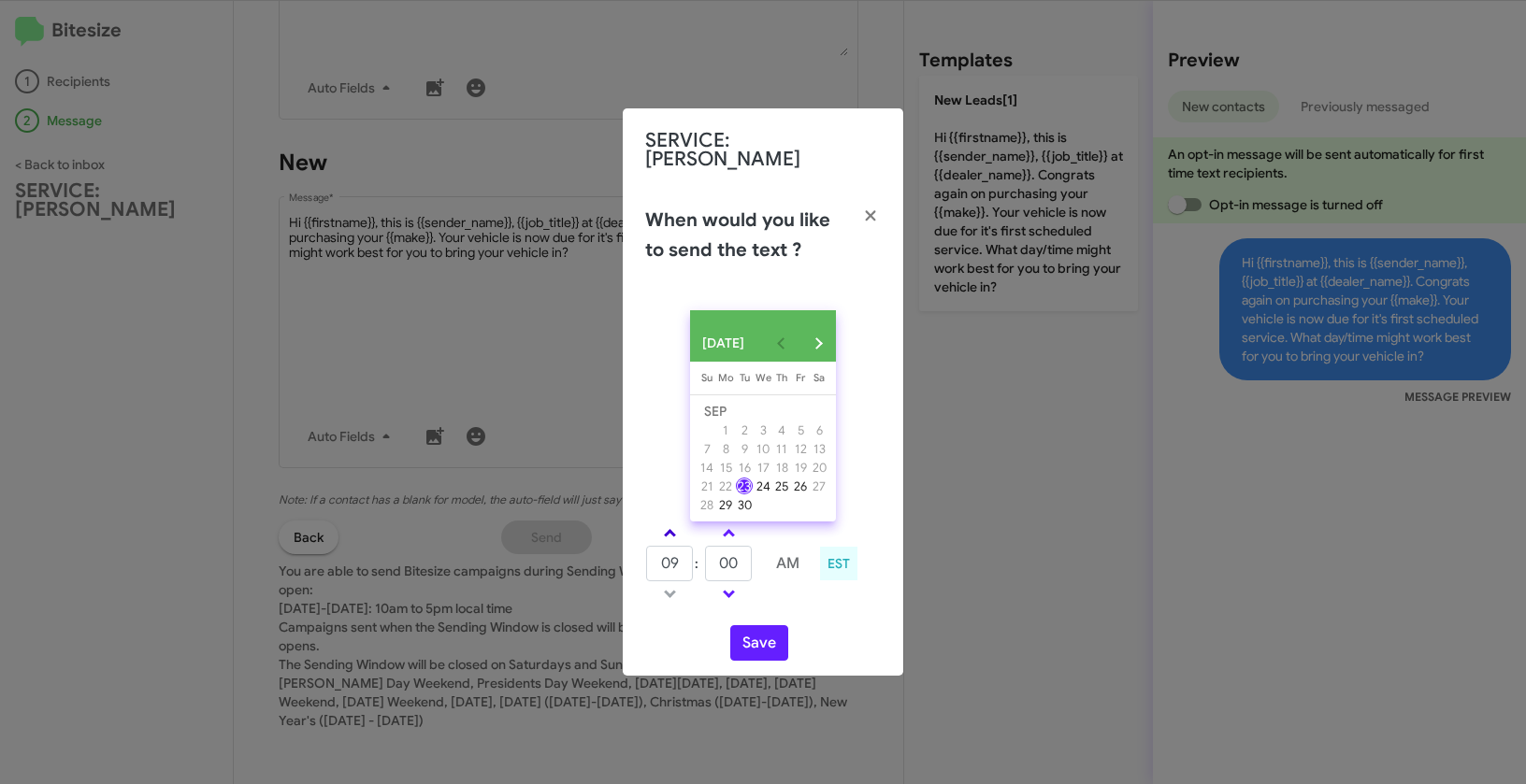
click at [674, 523] on link at bounding box center [669, 532] width 33 height 22
click at [673, 530] on span at bounding box center [669, 534] width 12 height 12
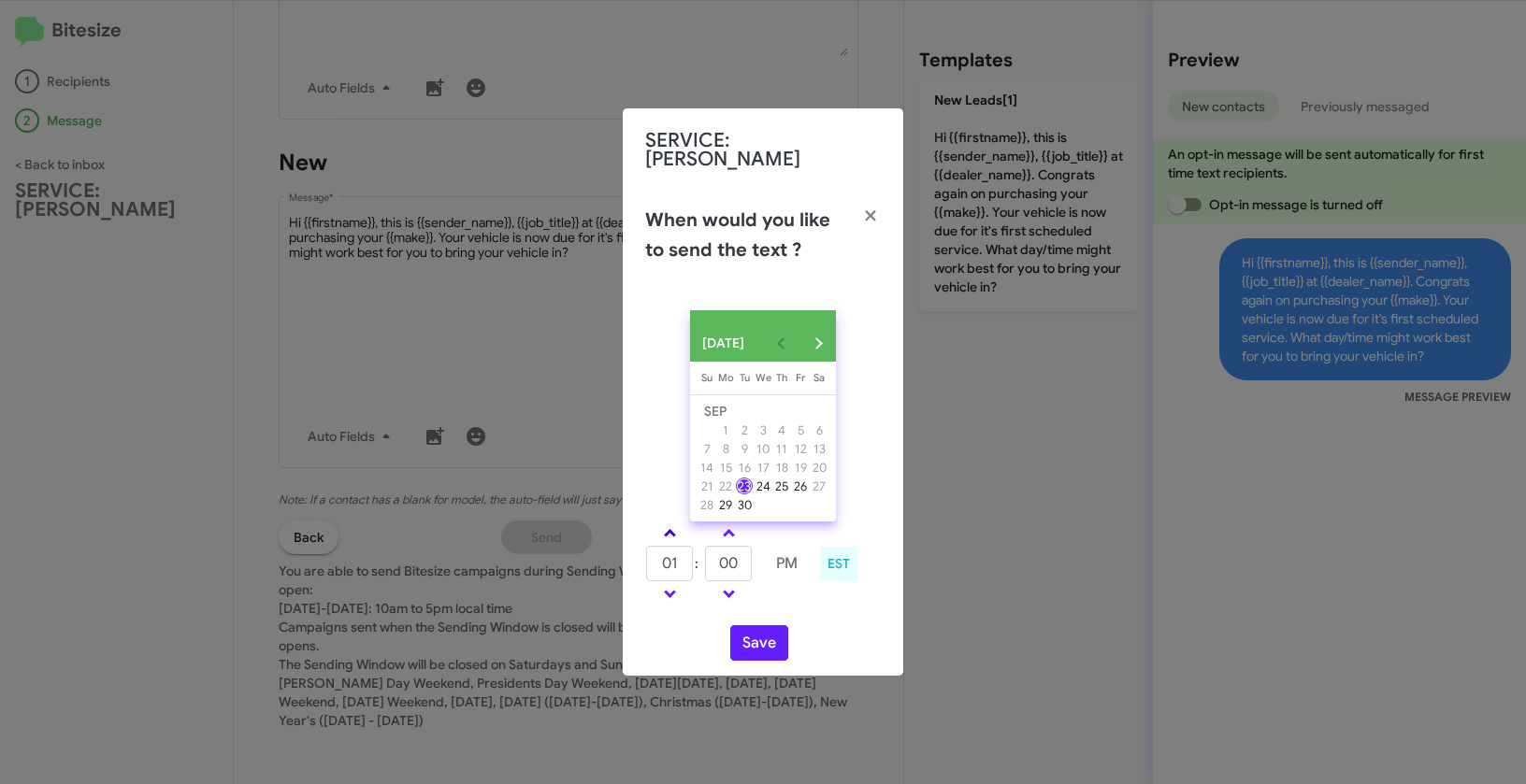
type input "02"
drag, startPoint x: 743, startPoint y: 557, endPoint x: 687, endPoint y: 546, distance: 57.1
click at [687, 546] on tr "02 : 00 PM" at bounding box center [728, 564] width 166 height 38
type input "30"
click at [752, 630] on button "Save" at bounding box center [759, 643] width 57 height 36
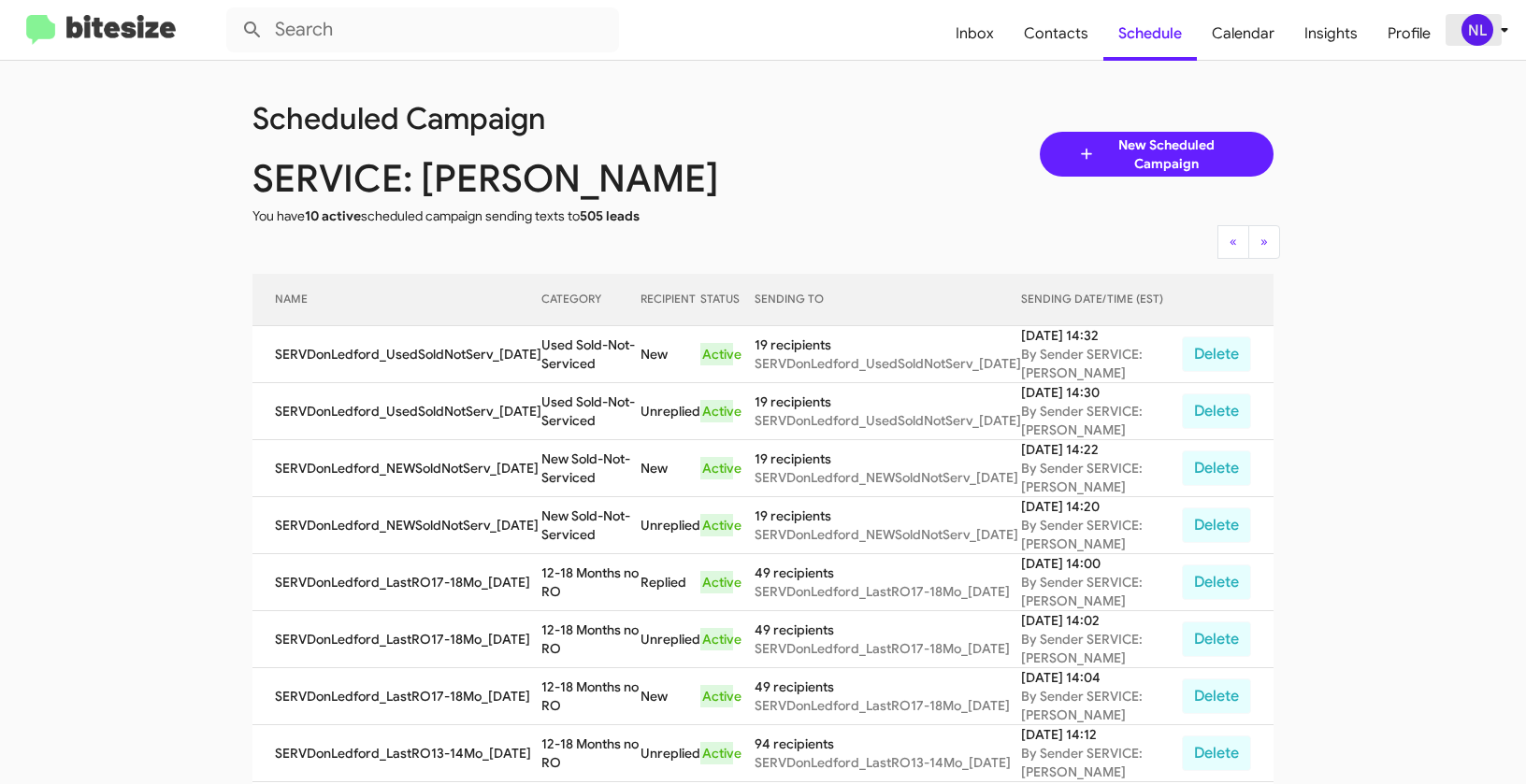
click at [1476, 29] on div "NL" at bounding box center [1477, 30] width 32 height 32
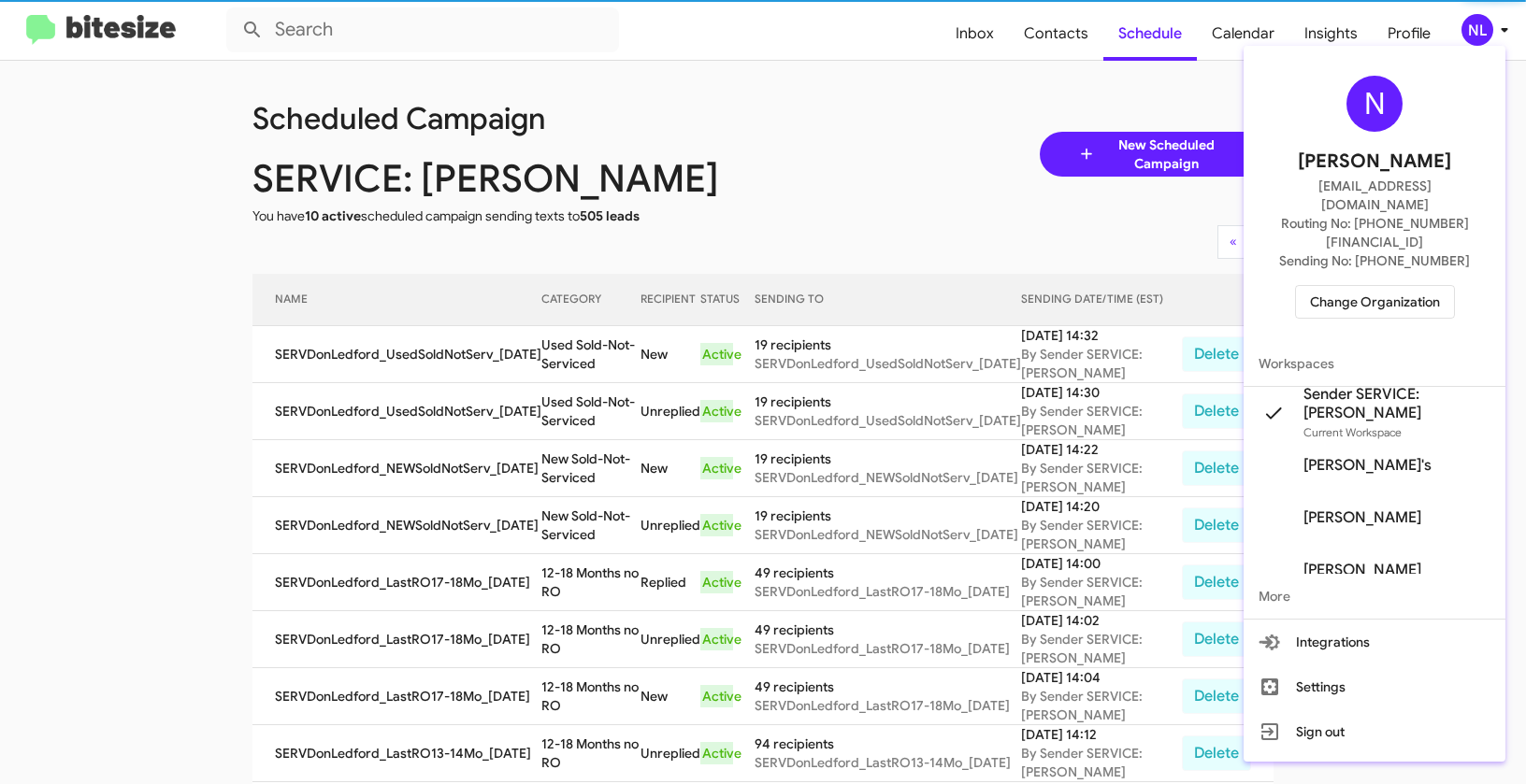
click at [1380, 286] on span "Change Organization" at bounding box center [1374, 302] width 130 height 32
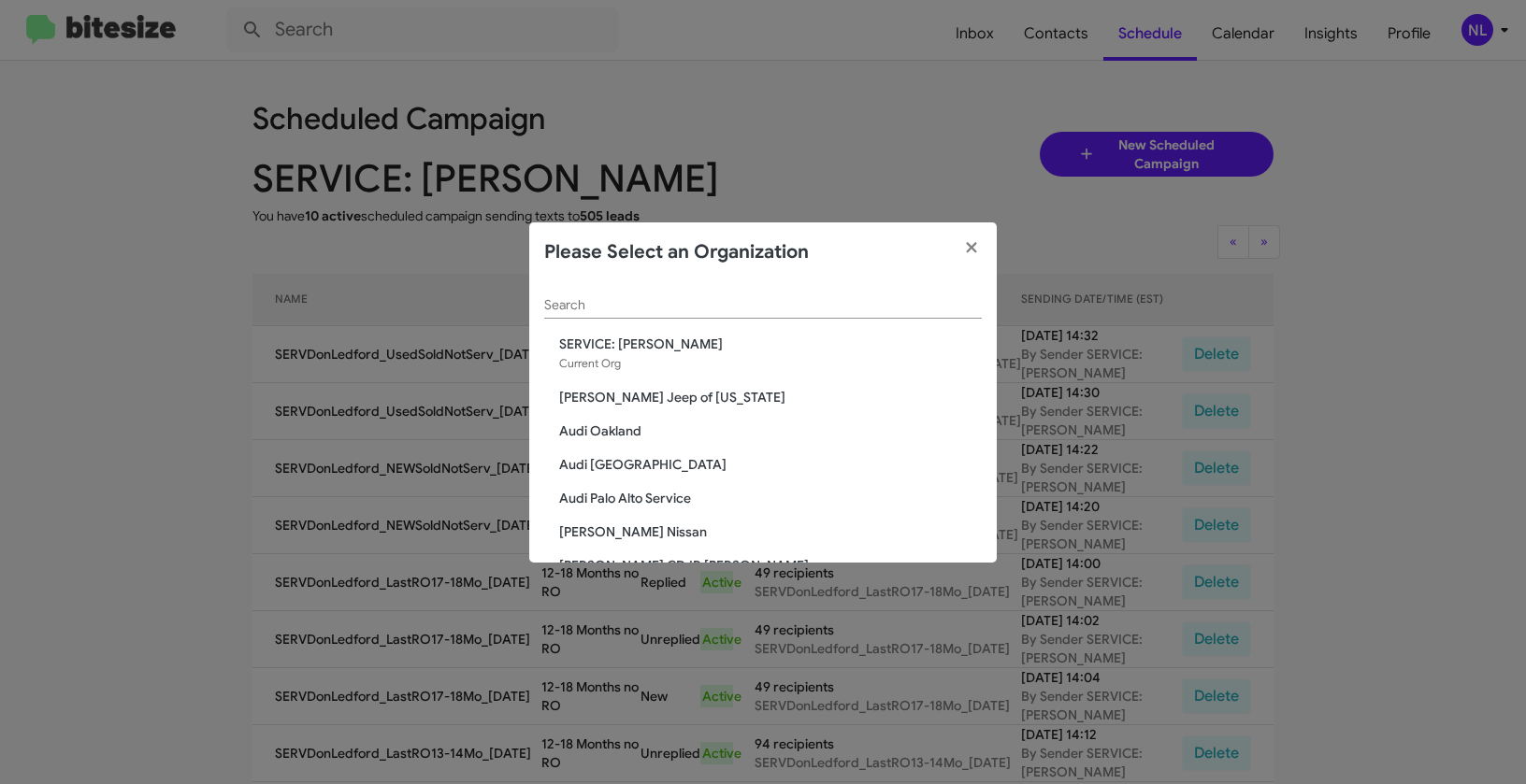
click at [762, 315] on div "Search" at bounding box center [763, 301] width 437 height 37
paste input "SERVICE: Honda Laurel"
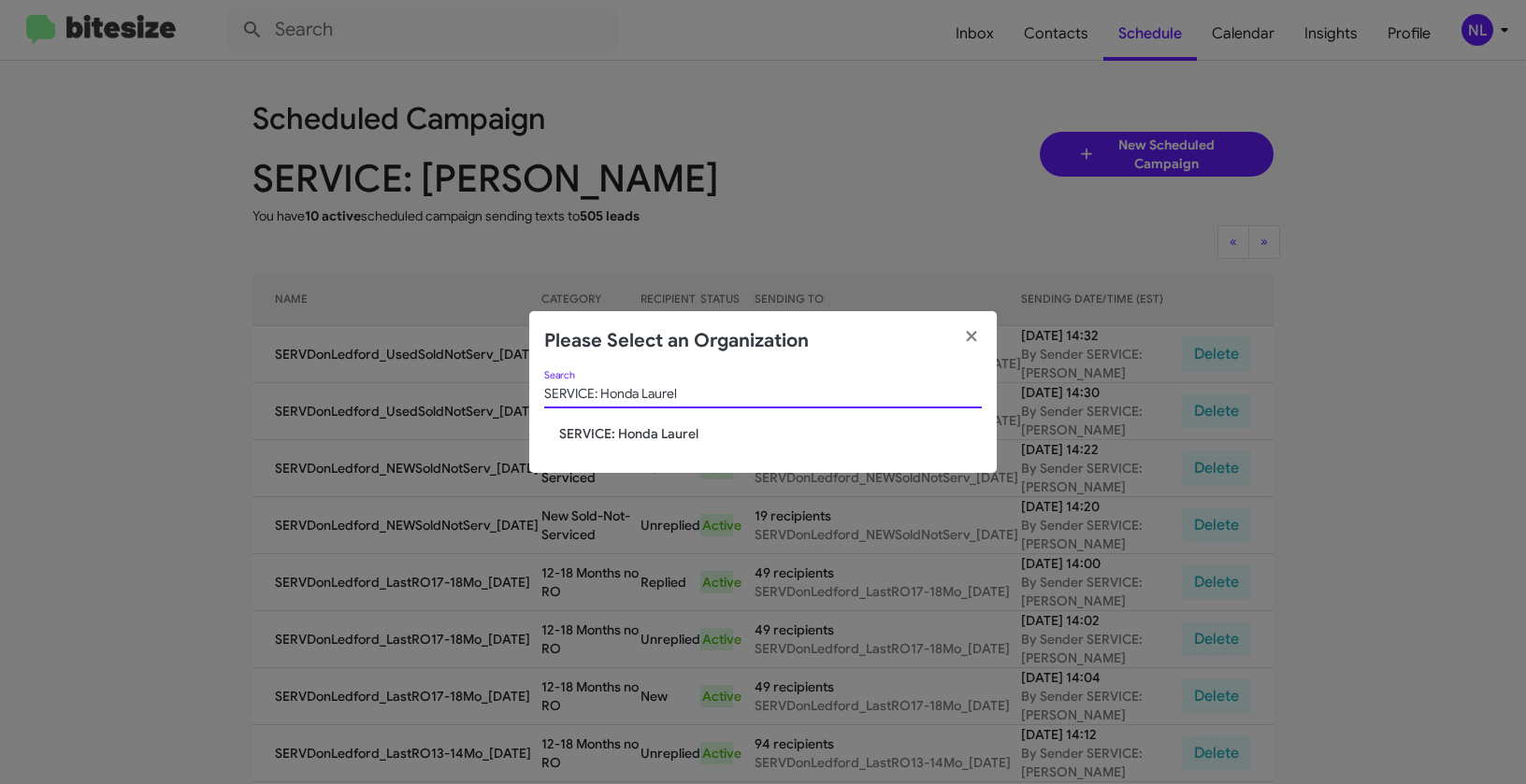
type input "SERVICE: Honda Laurel"
click at [650, 442] on span "SERVICE: Honda Laurel" at bounding box center [770, 433] width 422 height 19
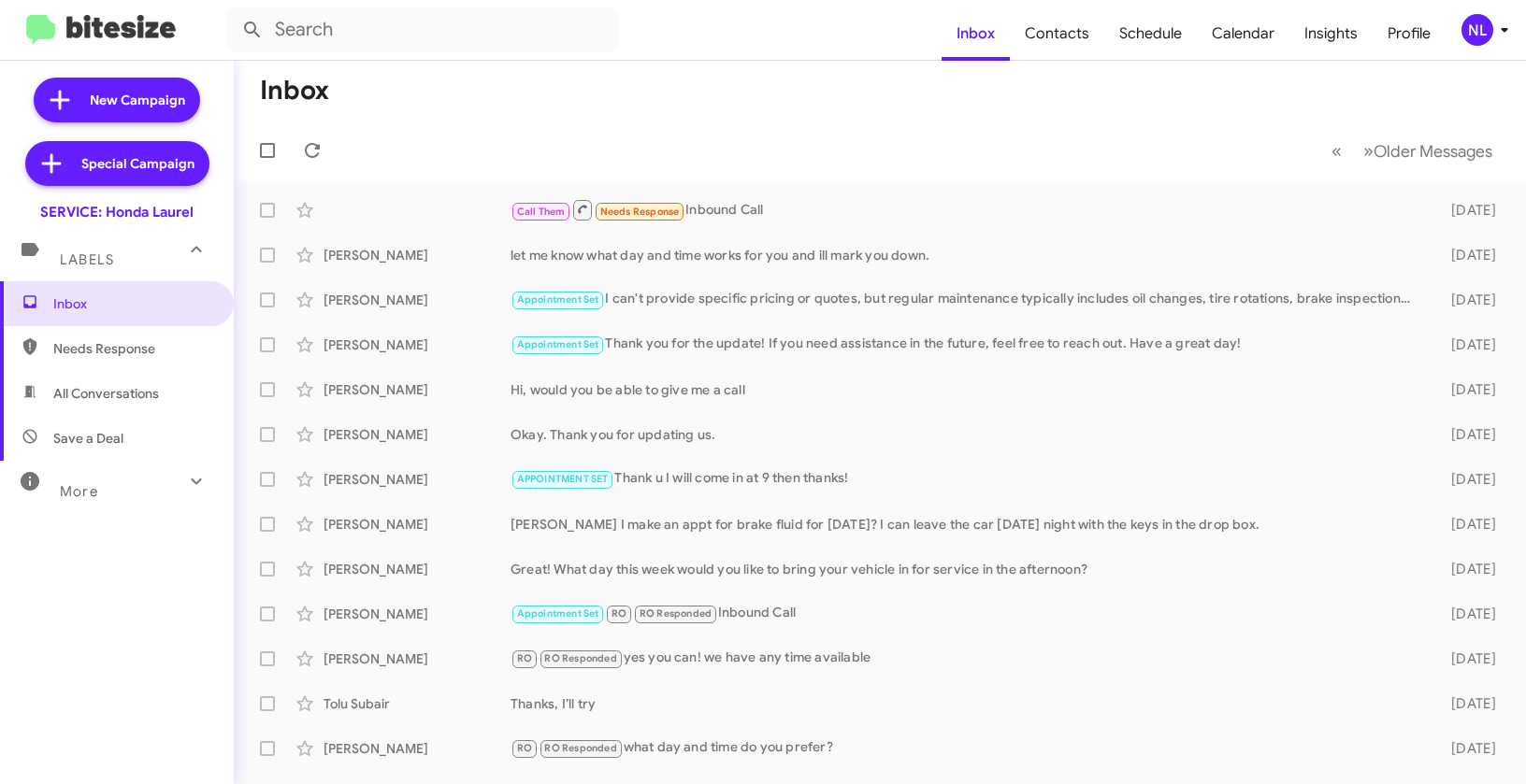
click at [1472, 32] on div "NL" at bounding box center [1477, 30] width 32 height 32
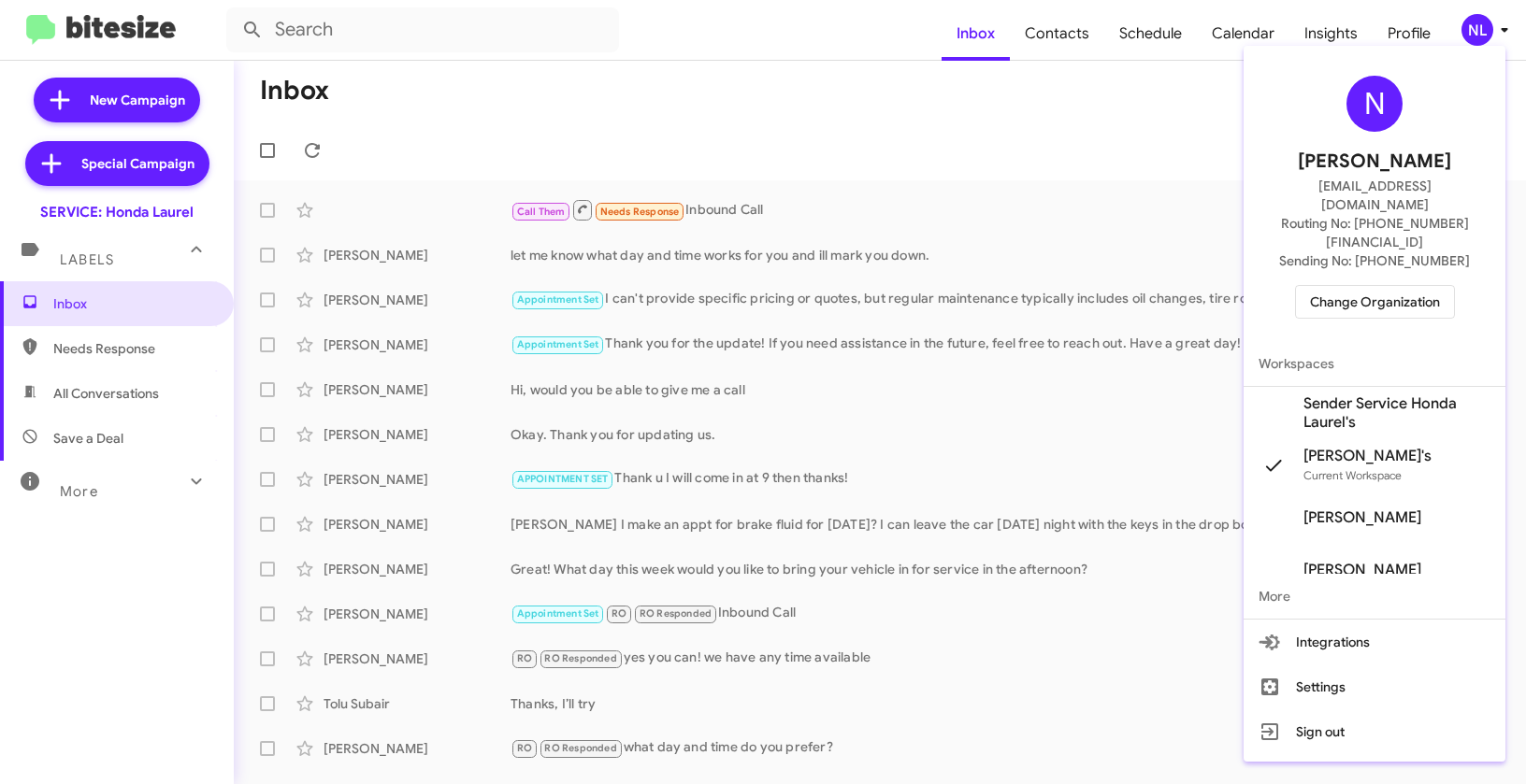
click at [1328, 395] on span "Sender Service Honda Laurel's" at bounding box center [1397, 414] width 187 height 38
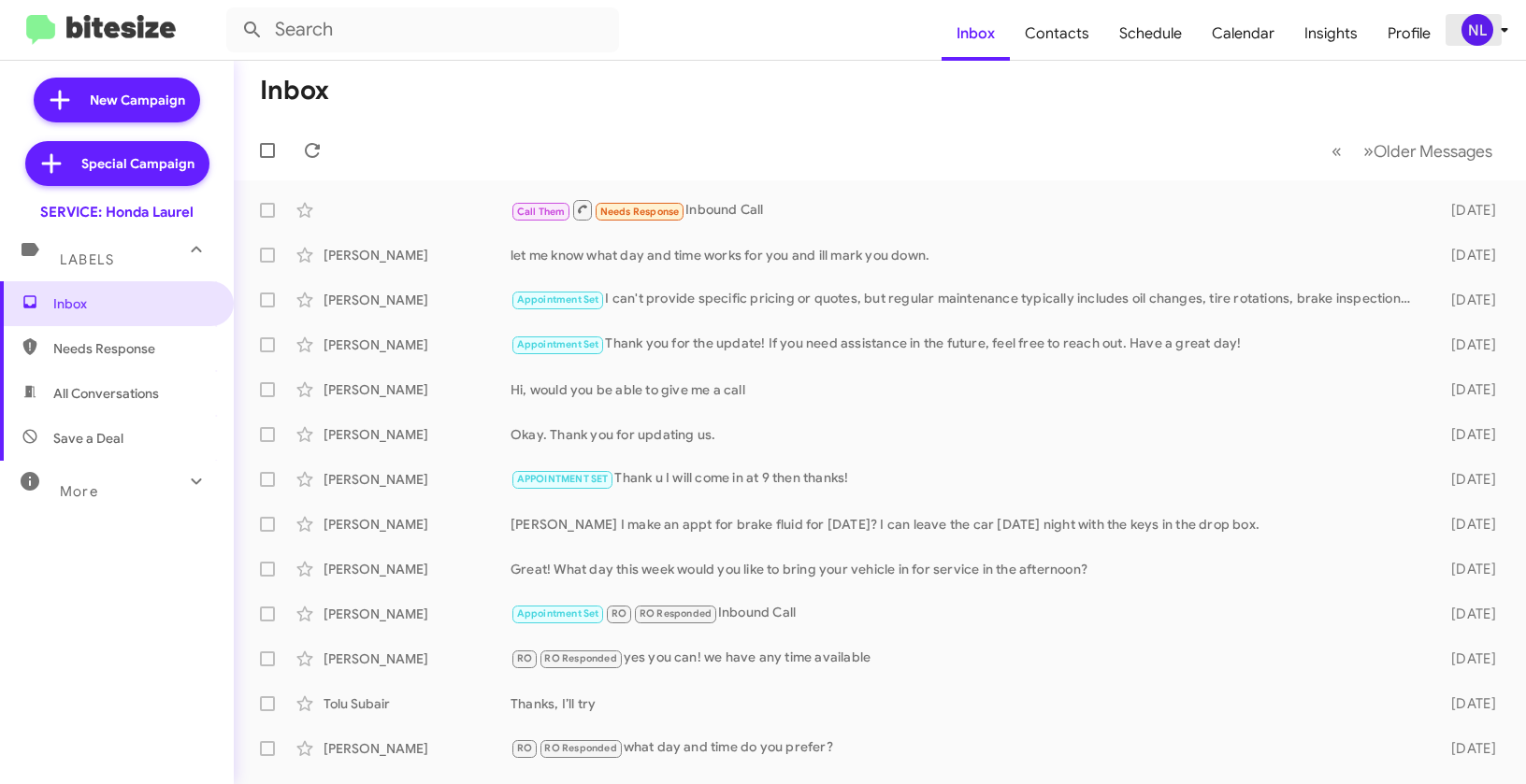
click at [1469, 27] on div "NL" at bounding box center [1477, 30] width 32 height 32
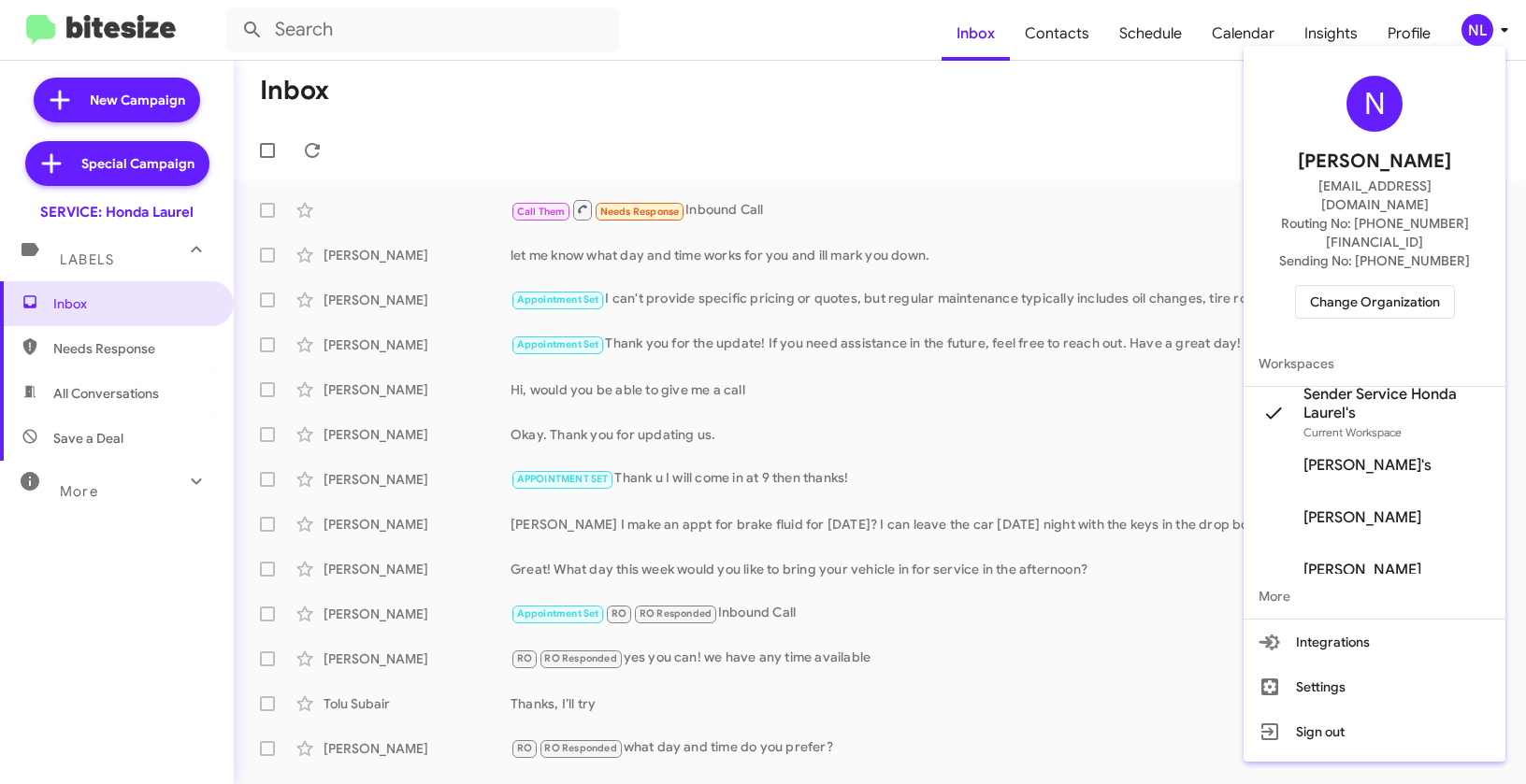
click at [1018, 113] on div at bounding box center [763, 392] width 1526 height 784
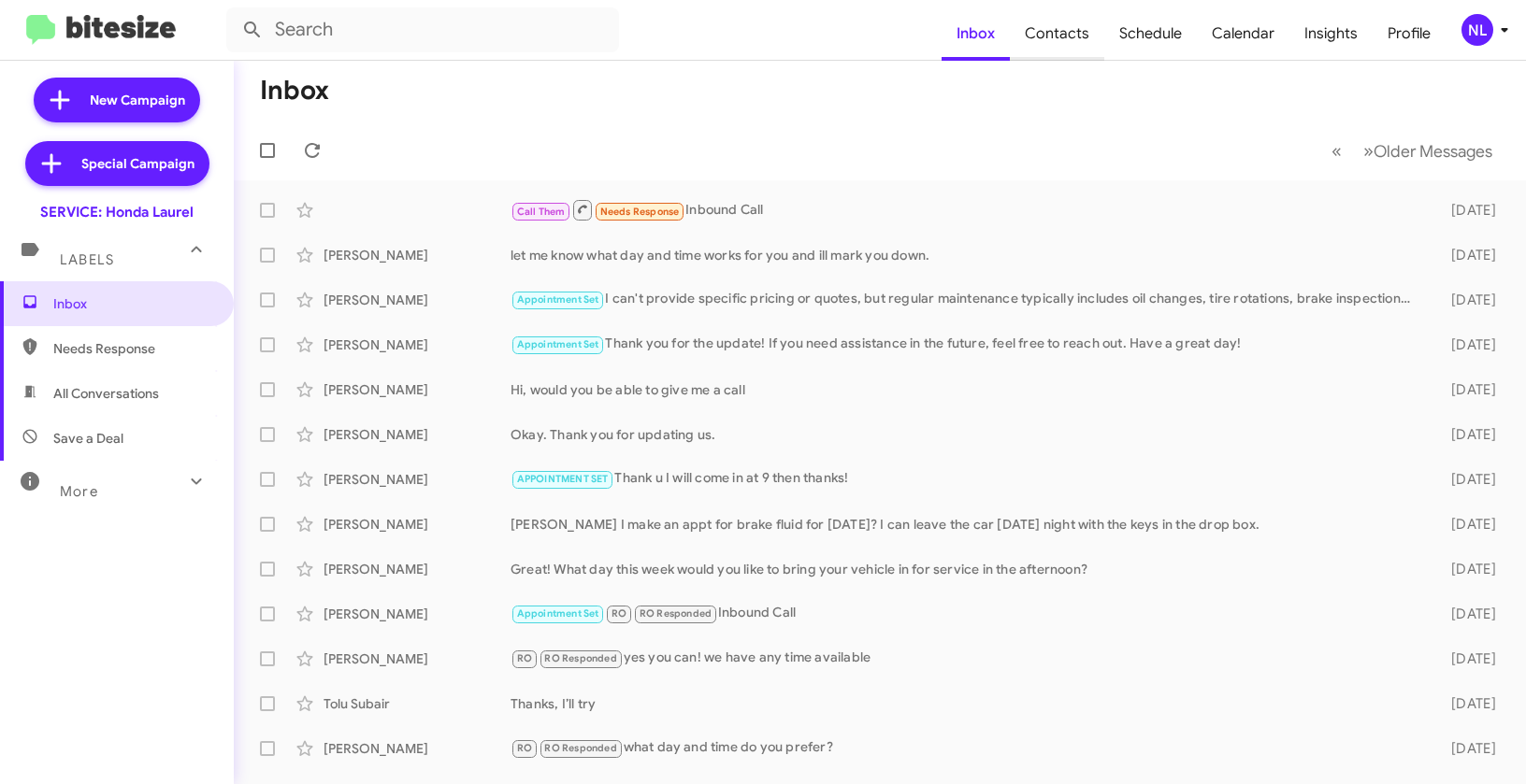
click at [1057, 42] on span "Contacts" at bounding box center [1057, 34] width 94 height 55
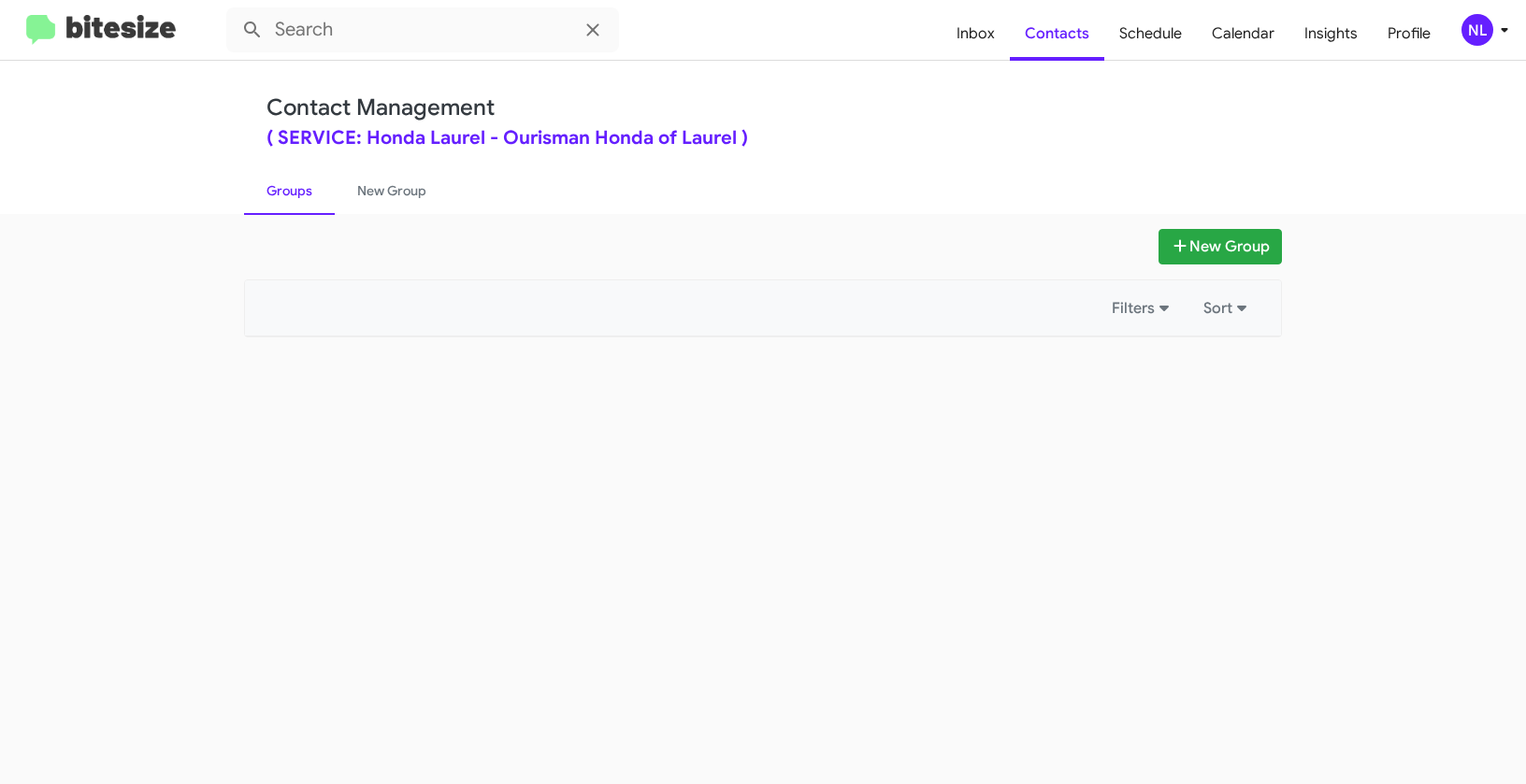
type input "in:groups"
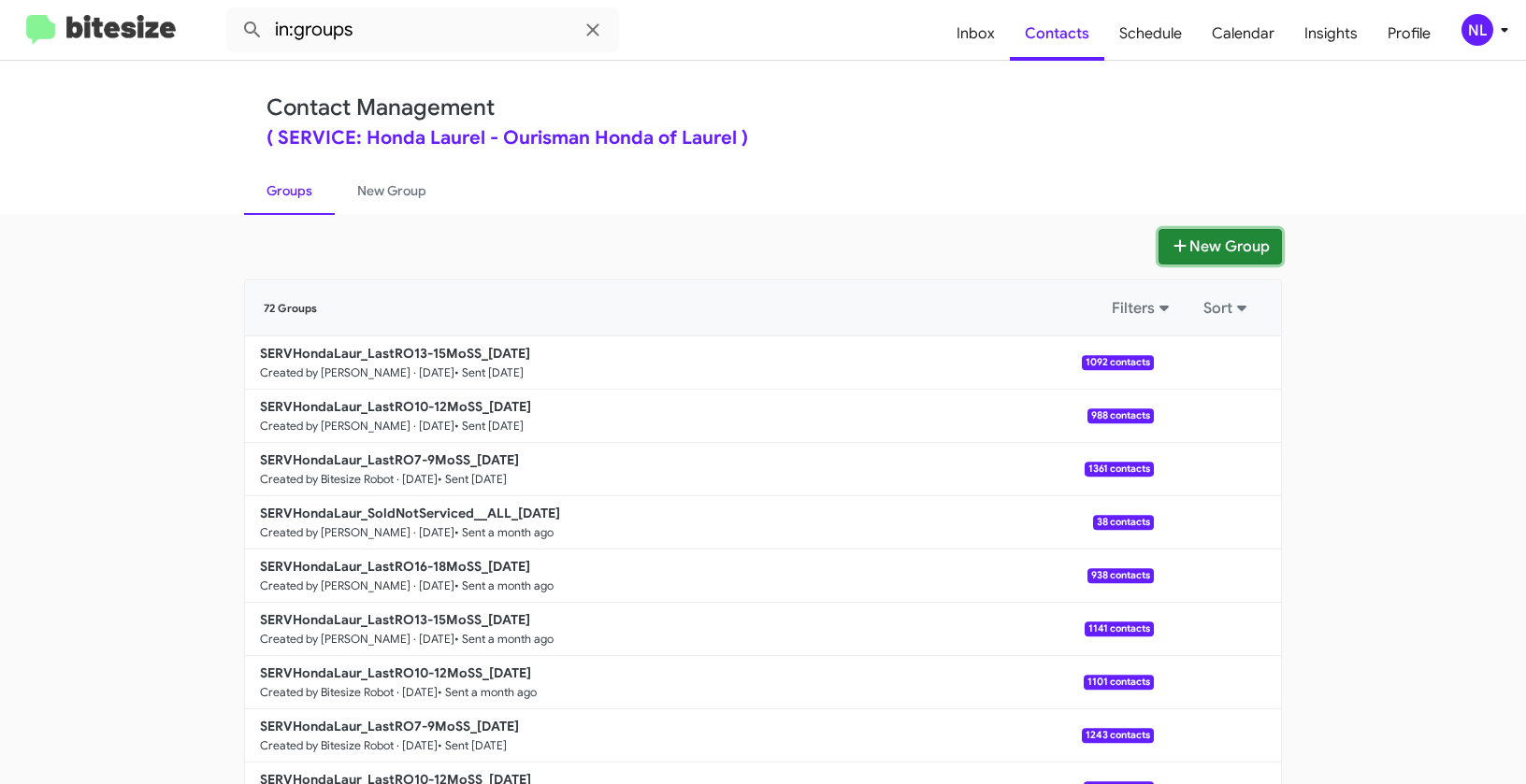
click at [1216, 246] on button "New Group" at bounding box center [1220, 247] width 123 height 36
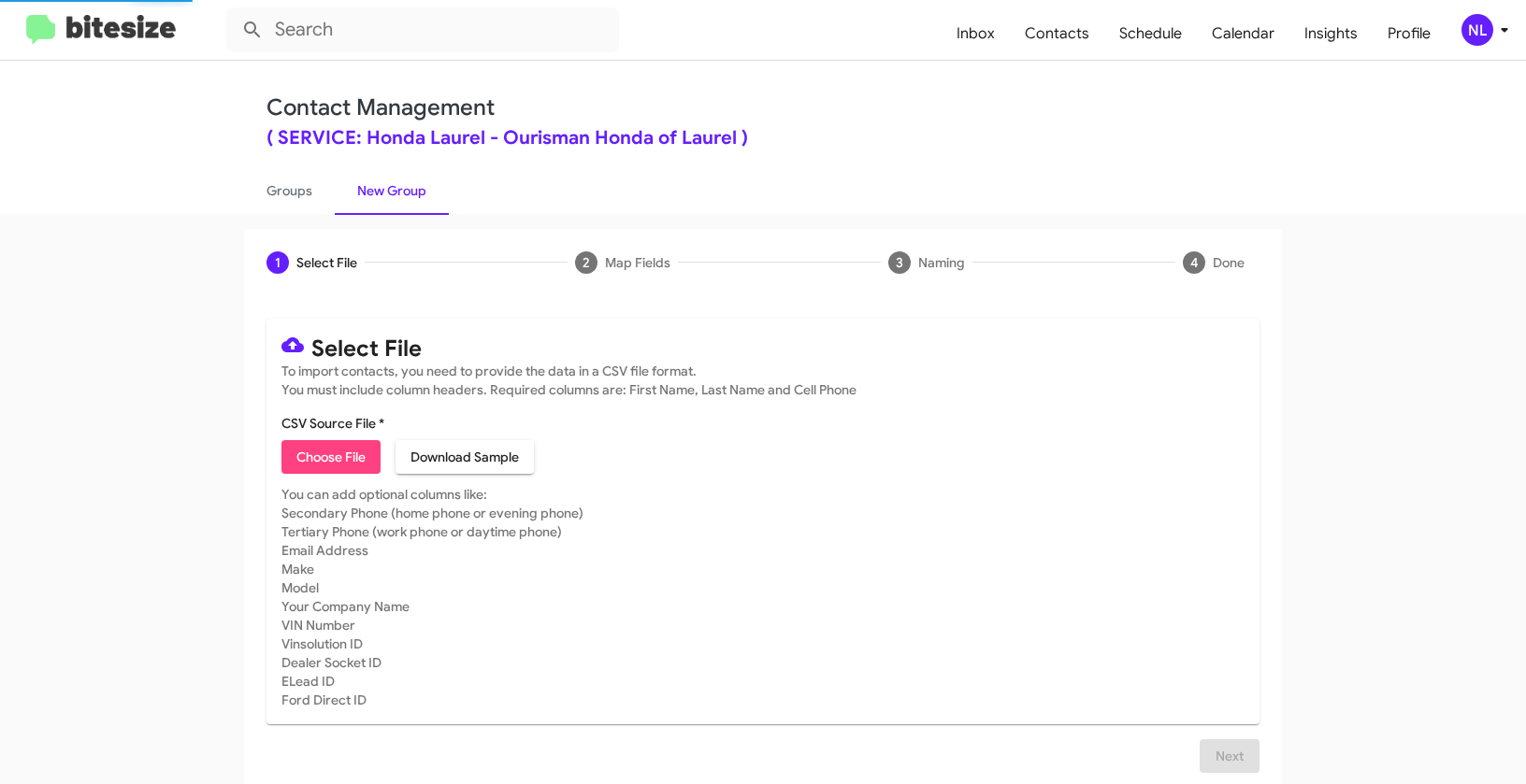
click at [349, 449] on span "Choose File" at bounding box center [330, 457] width 69 height 34
type input "SERVHondaLaur_LastRO16-18MoSS_[DATE]"
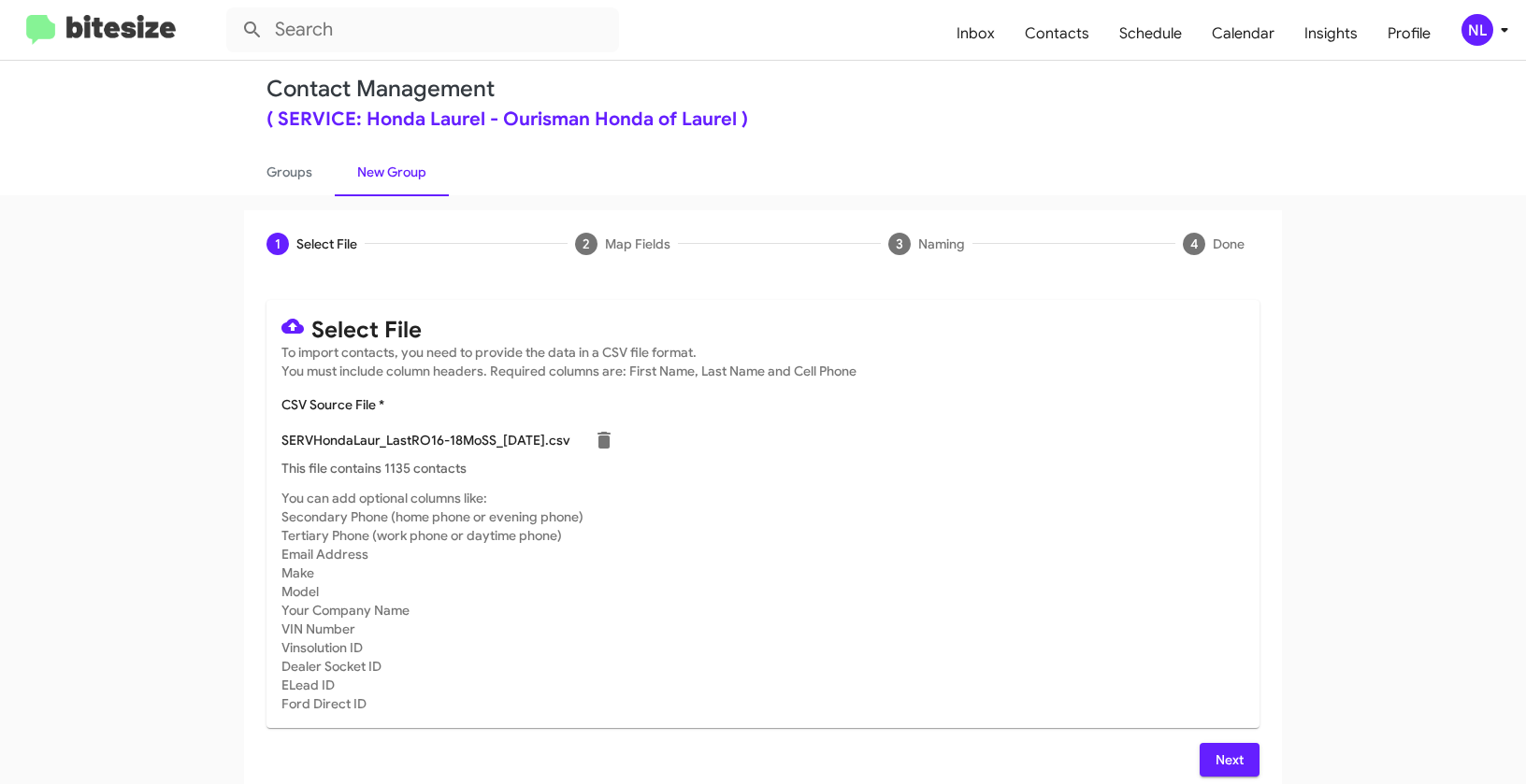
scroll to position [34, 0]
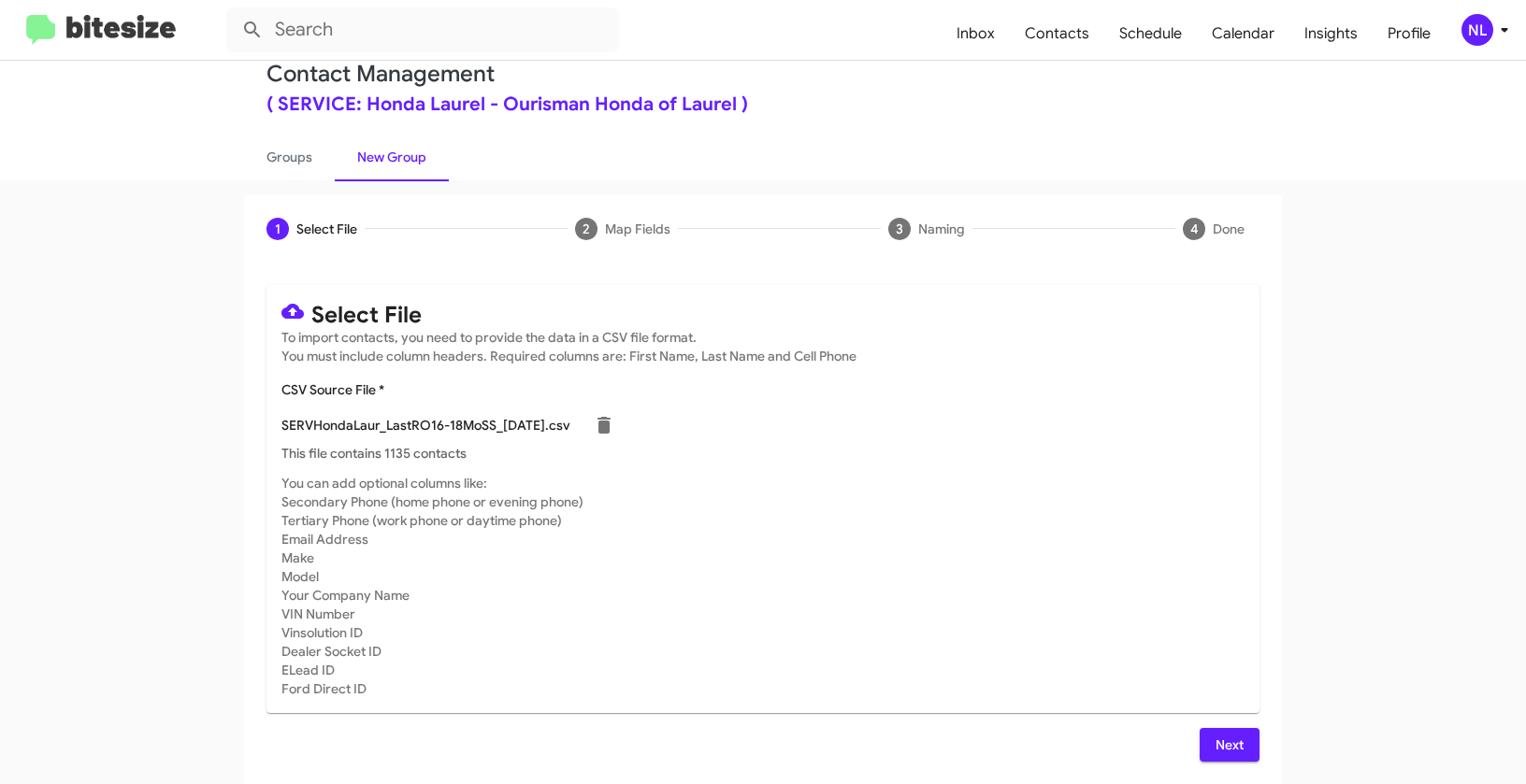
click at [1221, 744] on span "Next" at bounding box center [1229, 745] width 30 height 34
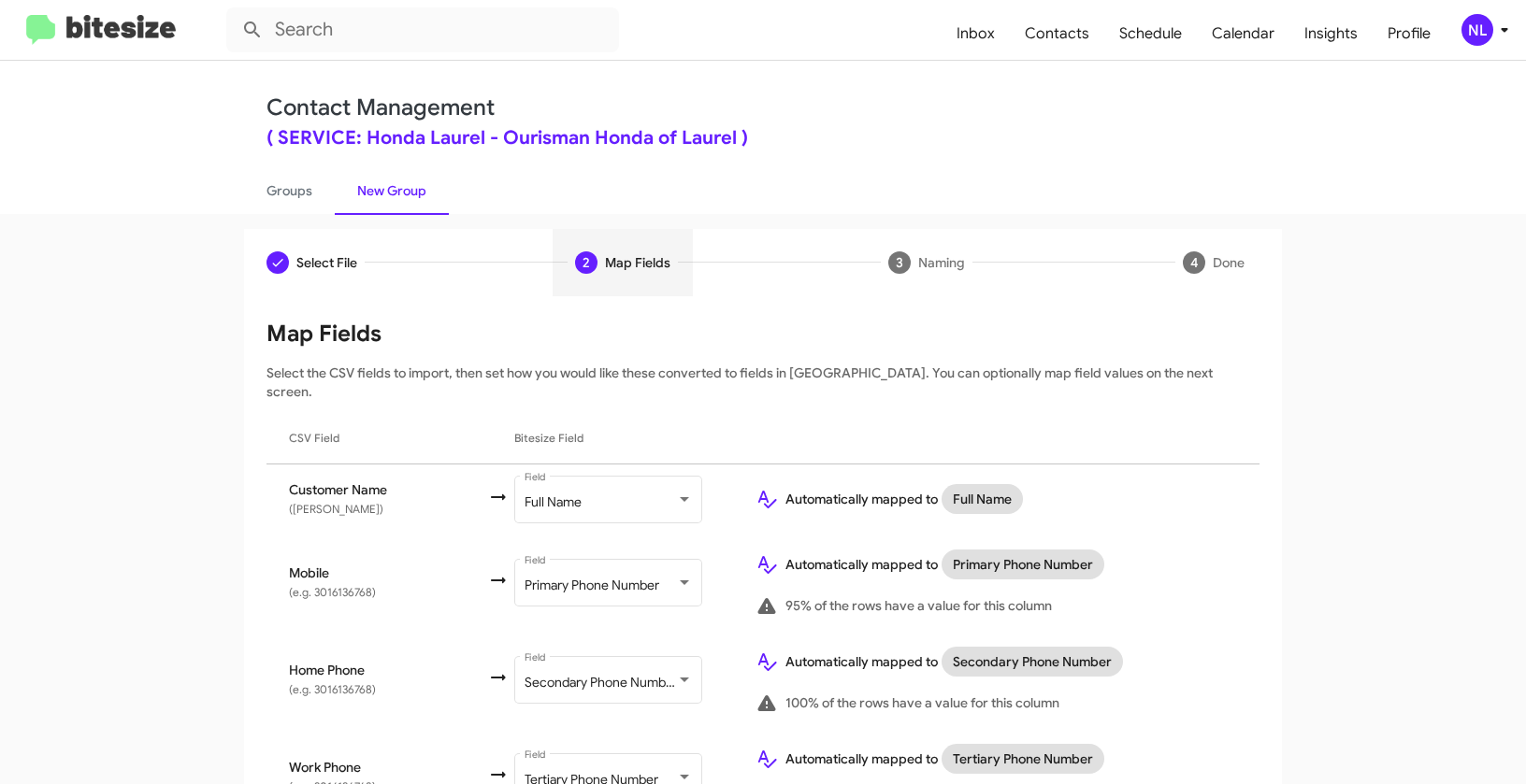
scroll to position [302, 0]
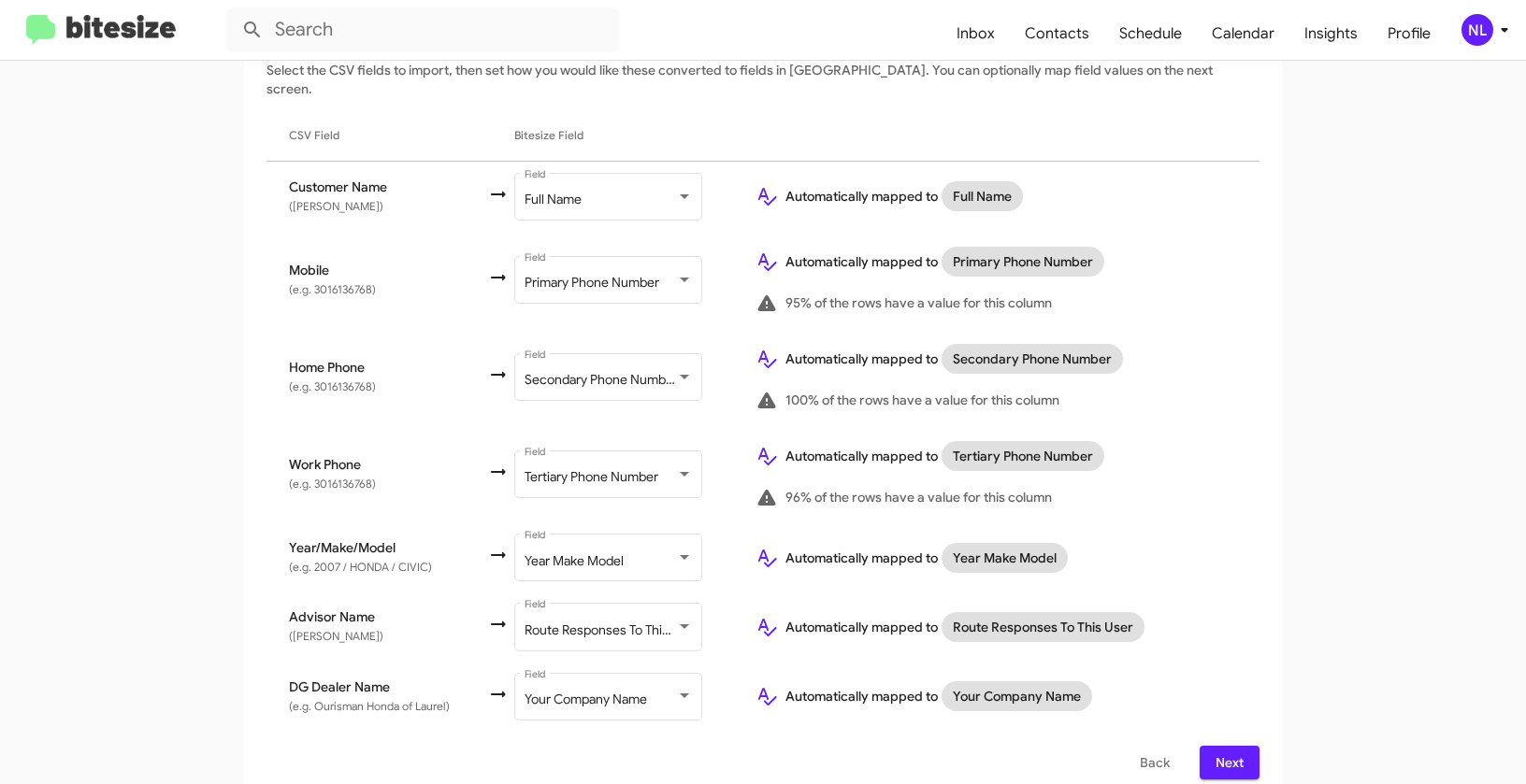
click at [1235, 748] on span "Next" at bounding box center [1229, 762] width 30 height 34
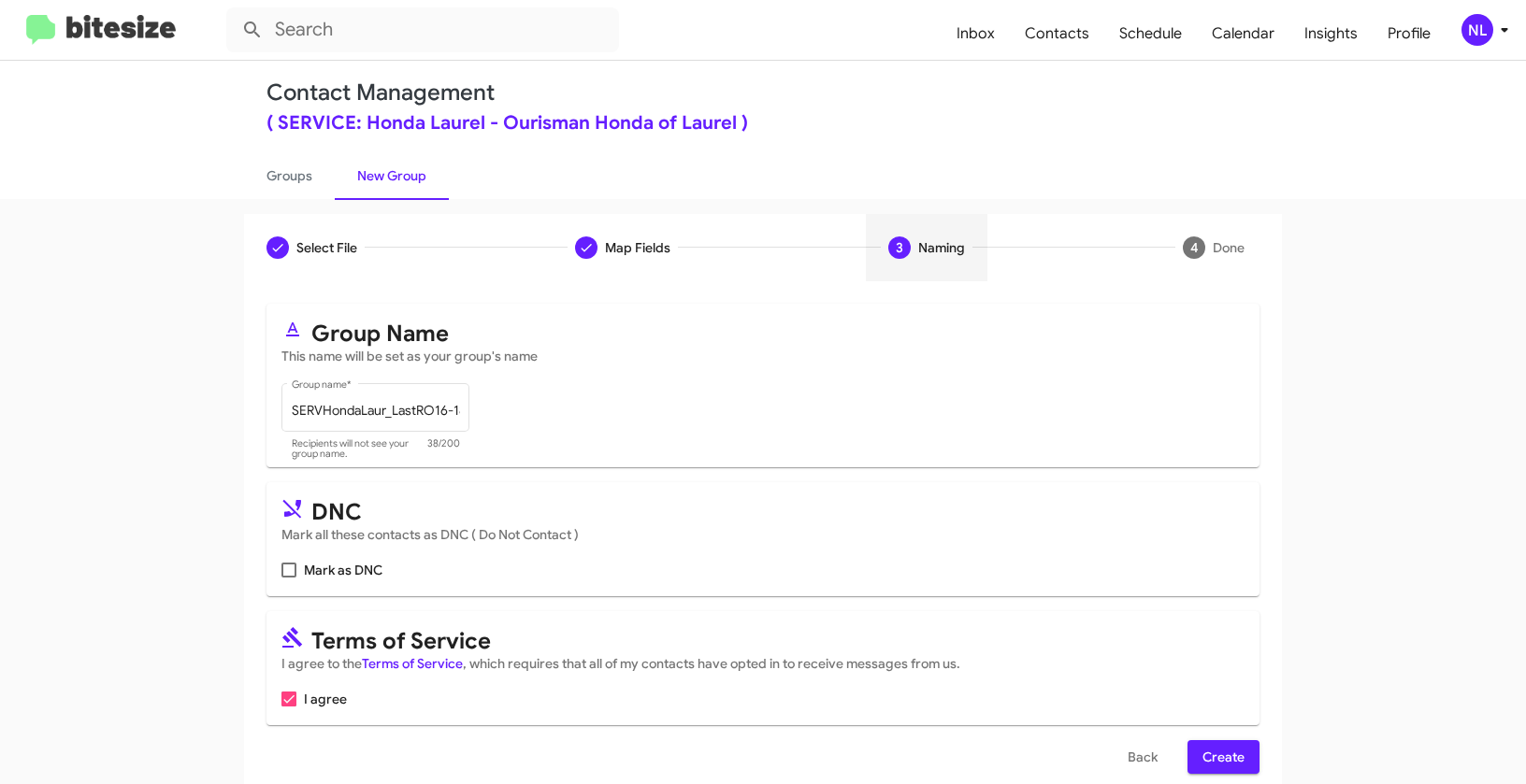
scroll to position [42, 0]
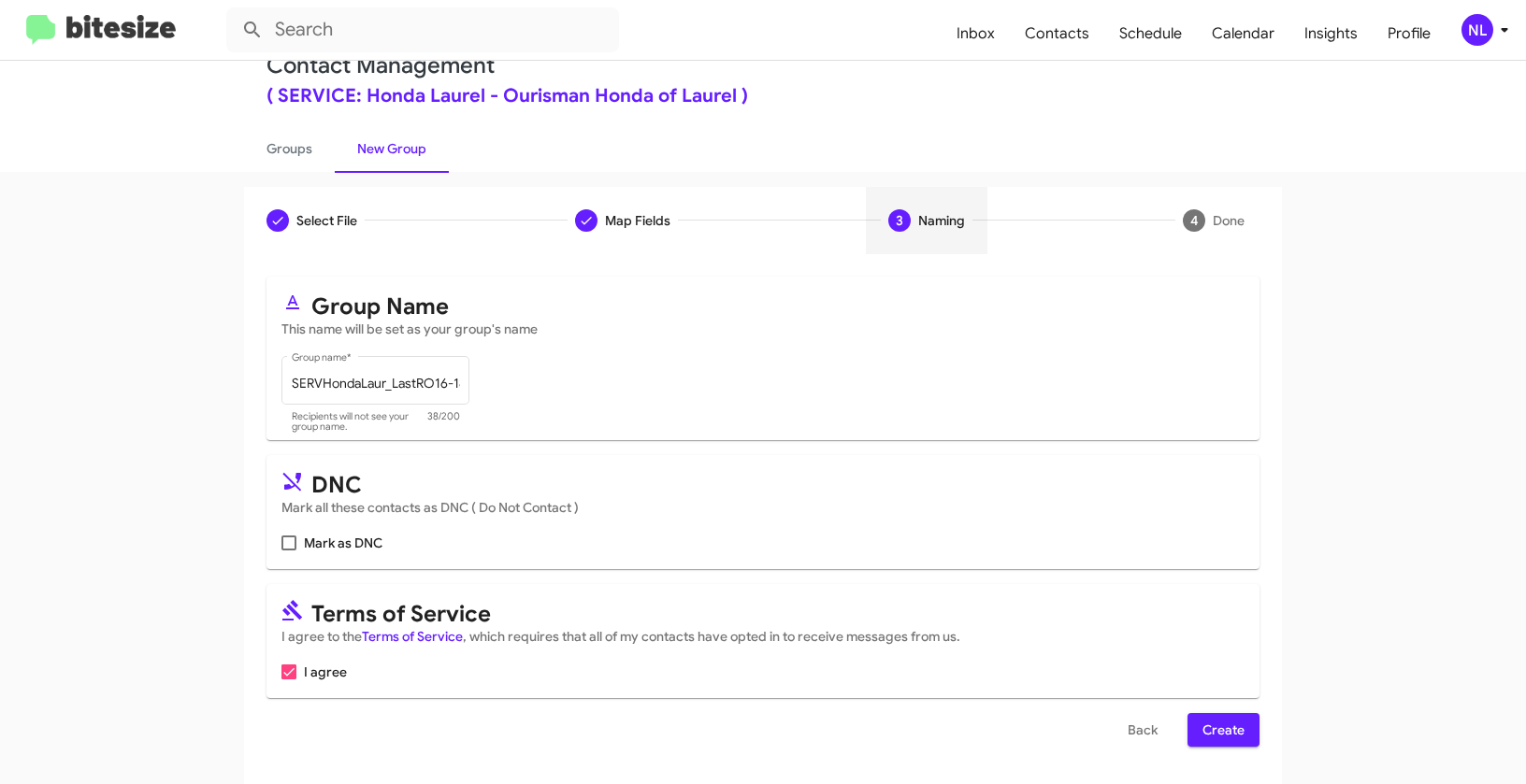
click at [1212, 716] on span "Create" at bounding box center [1222, 730] width 42 height 34
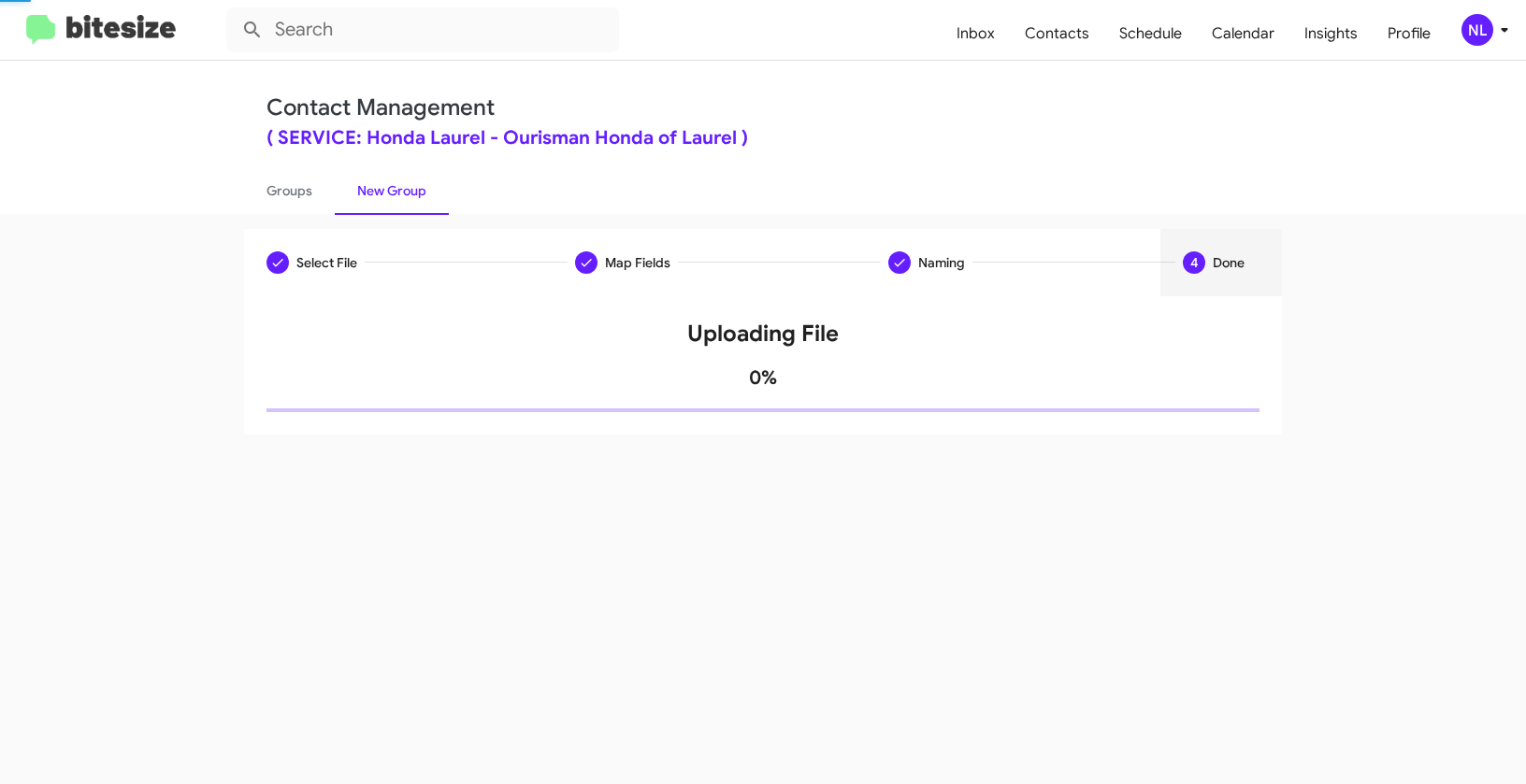
scroll to position [0, 0]
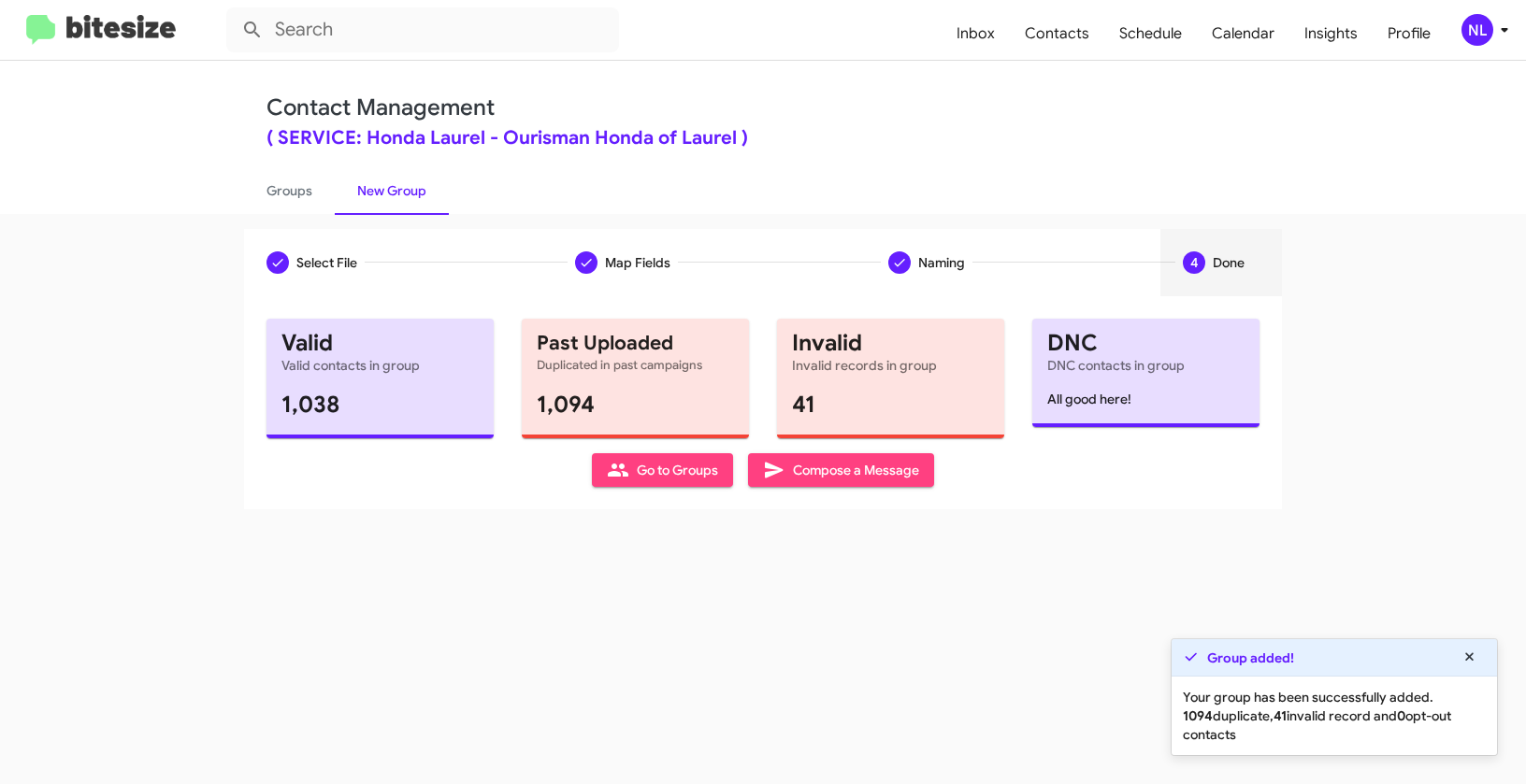
click at [687, 467] on span "Go to Groups" at bounding box center [663, 470] width 111 height 34
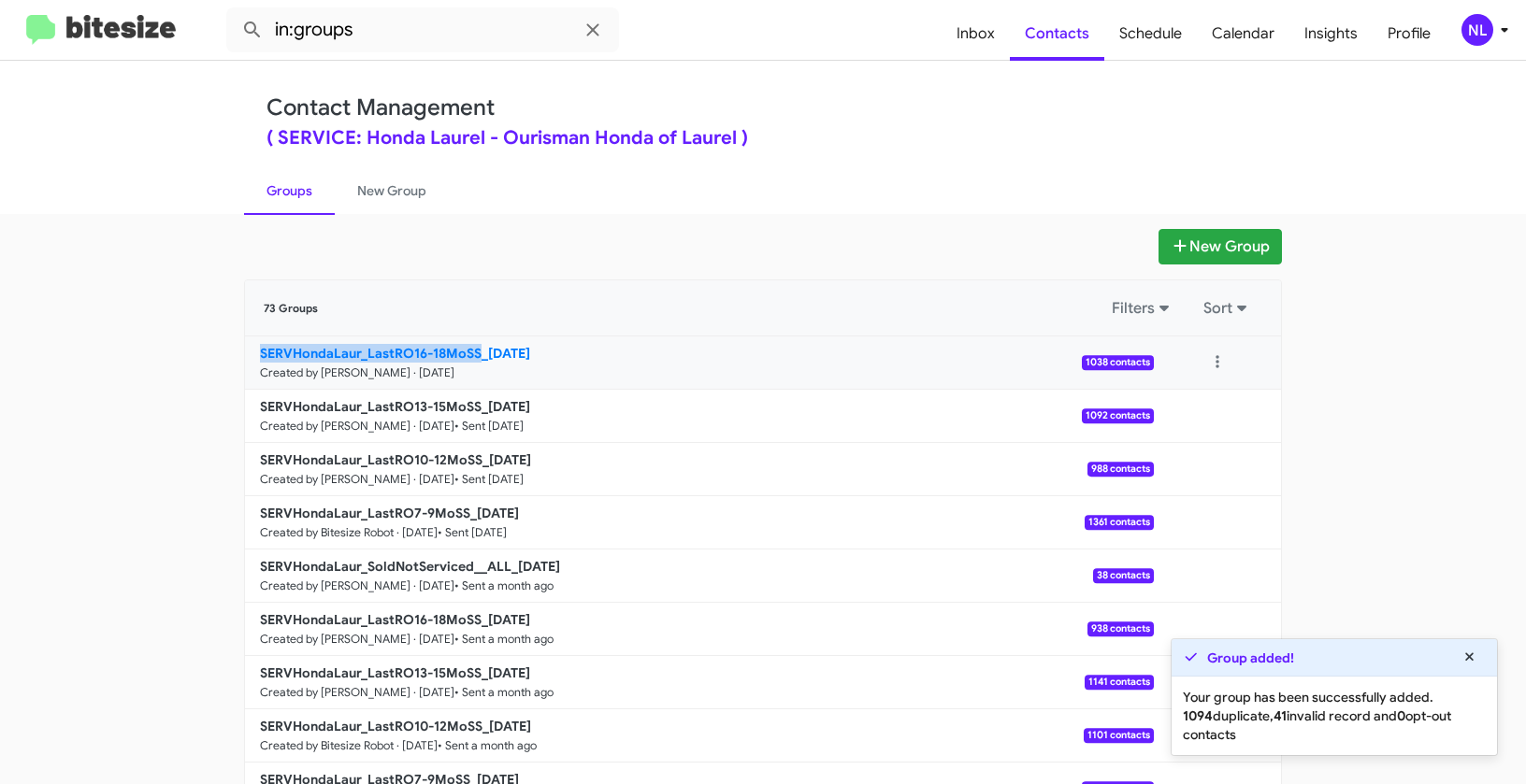
drag, startPoint x: 197, startPoint y: 351, endPoint x: 477, endPoint y: 353, distance: 280.0
click at [477, 353] on app-groups "New Group 73 Groups Filters Sort SERVHondaLaur_LastRO16-18MoSS_[DATE] Created b…" at bounding box center [763, 574] width 1526 height 690
copy b "SERVHondaLaur_LastRO16-18MoSS"
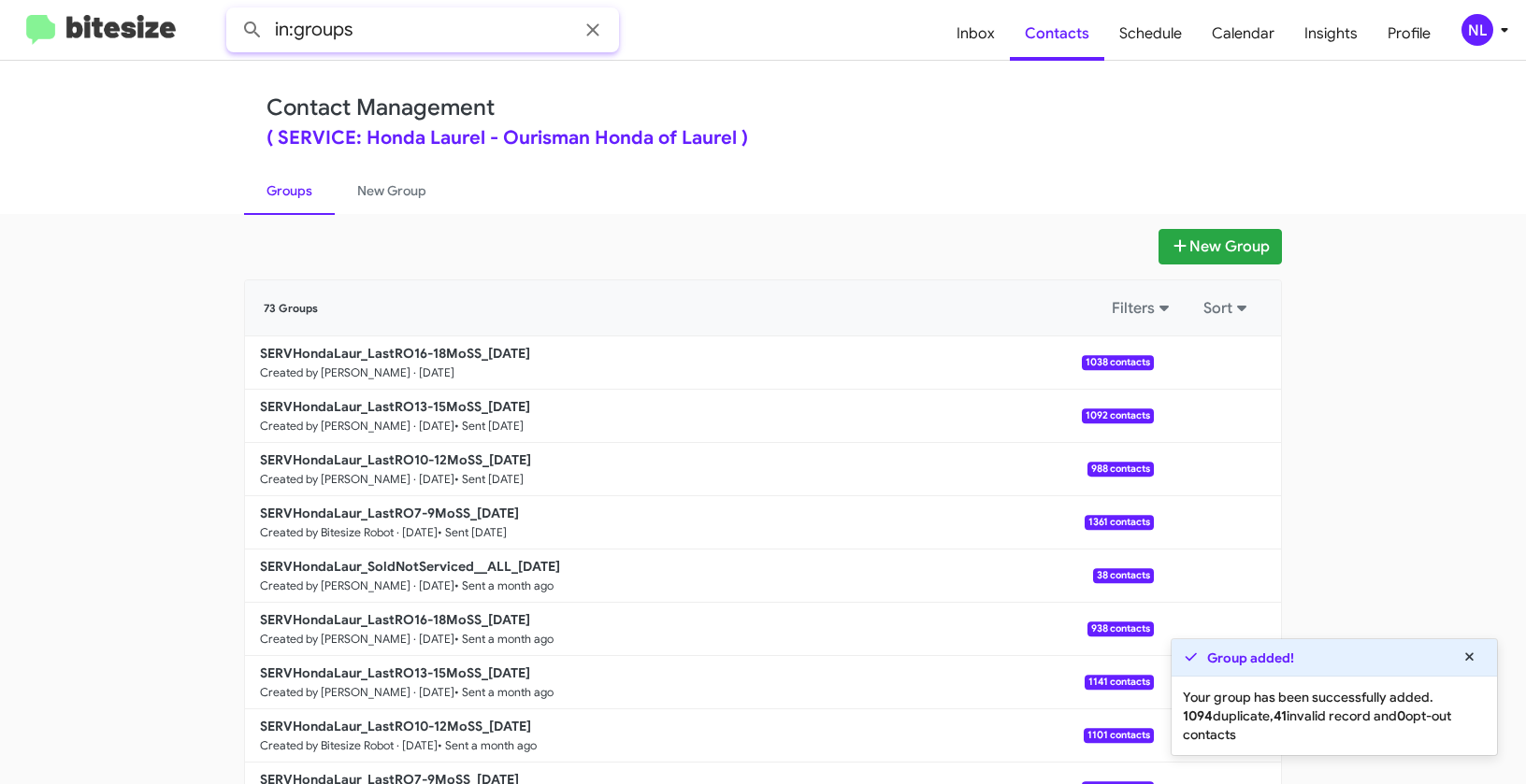
click at [397, 30] on input "in:groups" at bounding box center [422, 30] width 393 height 45
paste input "SERVHondaLaur_LastRO16-18MoSS"
type input "in:groups SERVHondaLaur_LastRO16-18MoSS"
click at [234, 11] on button at bounding box center [253, 30] width 38 height 38
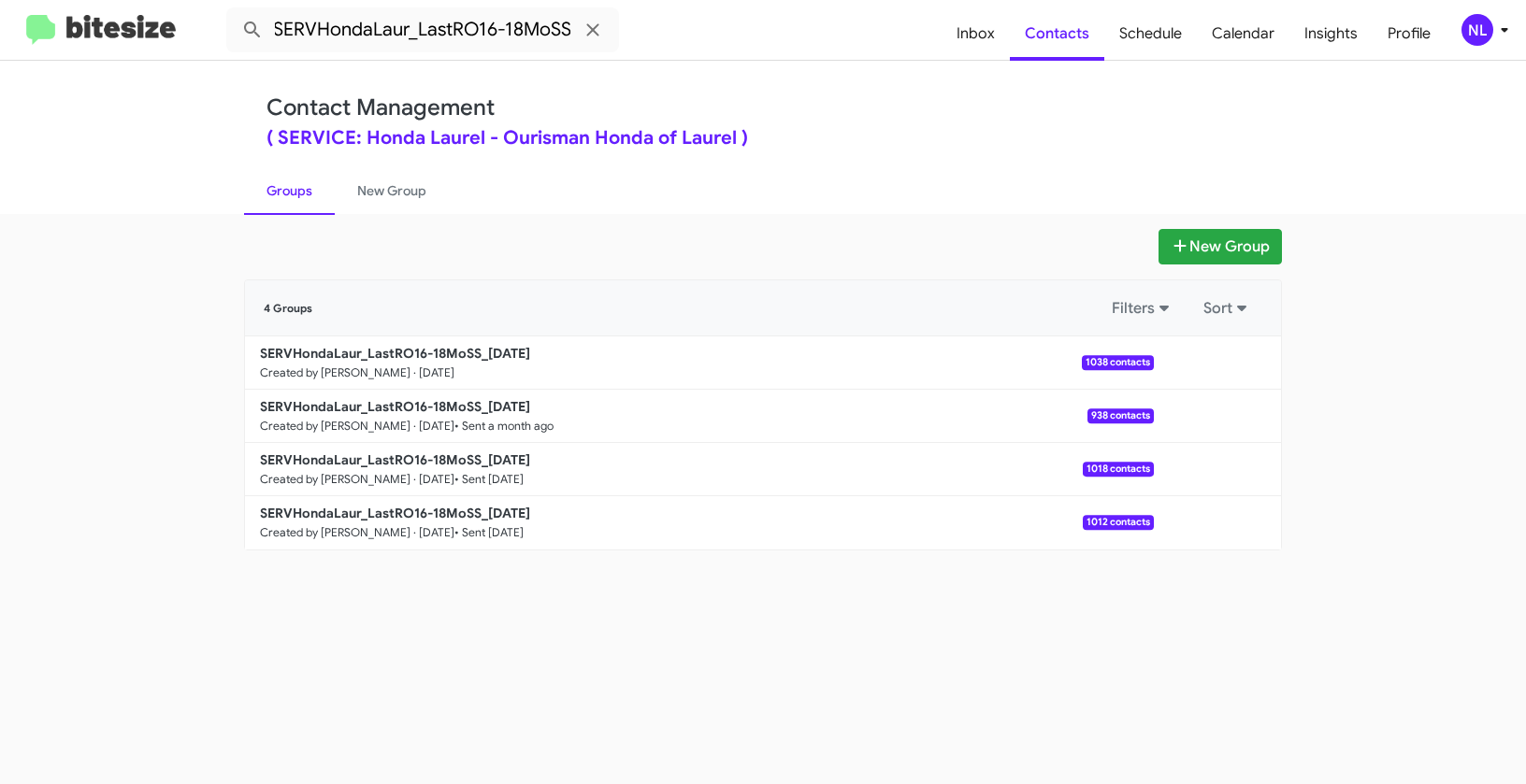
click at [709, 703] on div "New Group 4 Groups Filters Sort SERVHondaLaur_LastRO16-18MoSS_[DATE] Created by…" at bounding box center [763, 498] width 1526 height 570
click at [1209, 355] on button at bounding box center [1217, 363] width 38 height 38
click at [1199, 416] on button "View contacts" at bounding box center [1160, 414] width 150 height 45
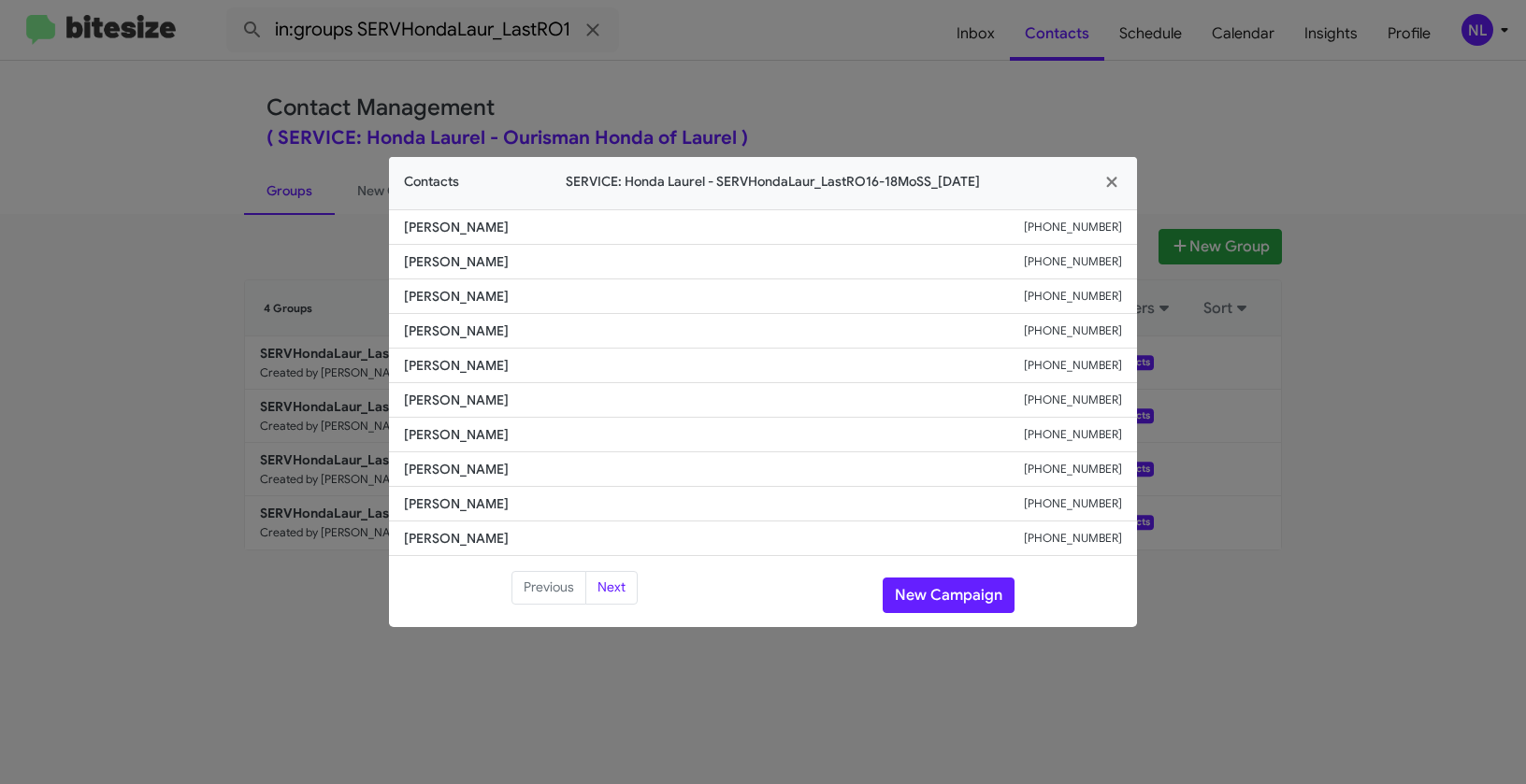
drag, startPoint x: 458, startPoint y: 264, endPoint x: 585, endPoint y: 265, distance: 127.0
click at [585, 265] on span "[PERSON_NAME]" at bounding box center [714, 262] width 620 height 19
copy span "[PERSON_NAME]"
click at [556, 264] on span "[PERSON_NAME]" at bounding box center [714, 262] width 620 height 19
drag, startPoint x: 397, startPoint y: 263, endPoint x: 464, endPoint y: 265, distance: 67.0
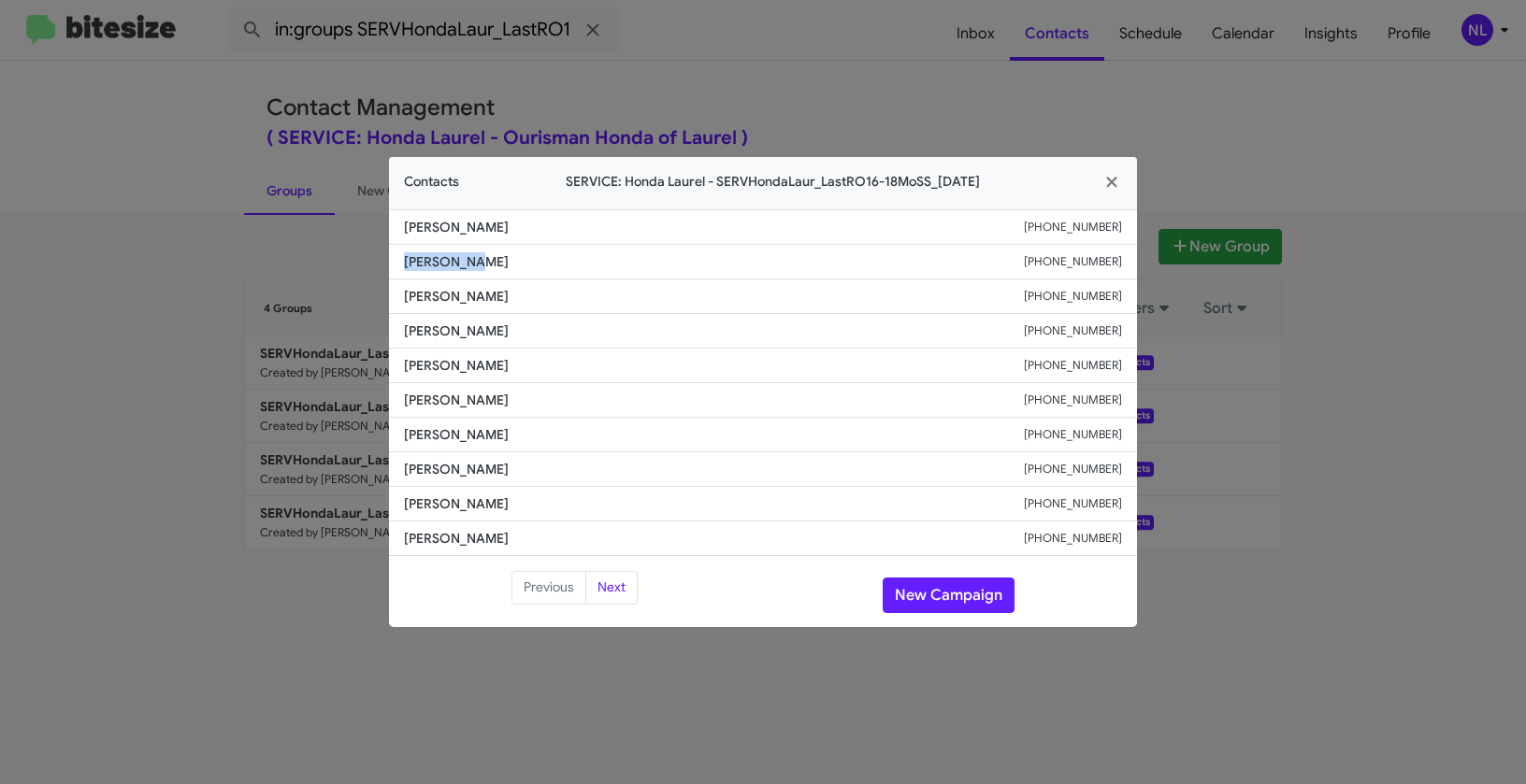
click at [464, 265] on li "[PERSON_NAME] [PHONE_NUMBER]" at bounding box center [763, 262] width 747 height 35
copy span "[PERSON_NAME]"
click at [591, 433] on span "[PERSON_NAME]" at bounding box center [714, 434] width 620 height 19
drag, startPoint x: 398, startPoint y: 501, endPoint x: 533, endPoint y: 502, distance: 135.0
click at [533, 502] on li "[PERSON_NAME] [PHONE_NUMBER]" at bounding box center [763, 504] width 747 height 35
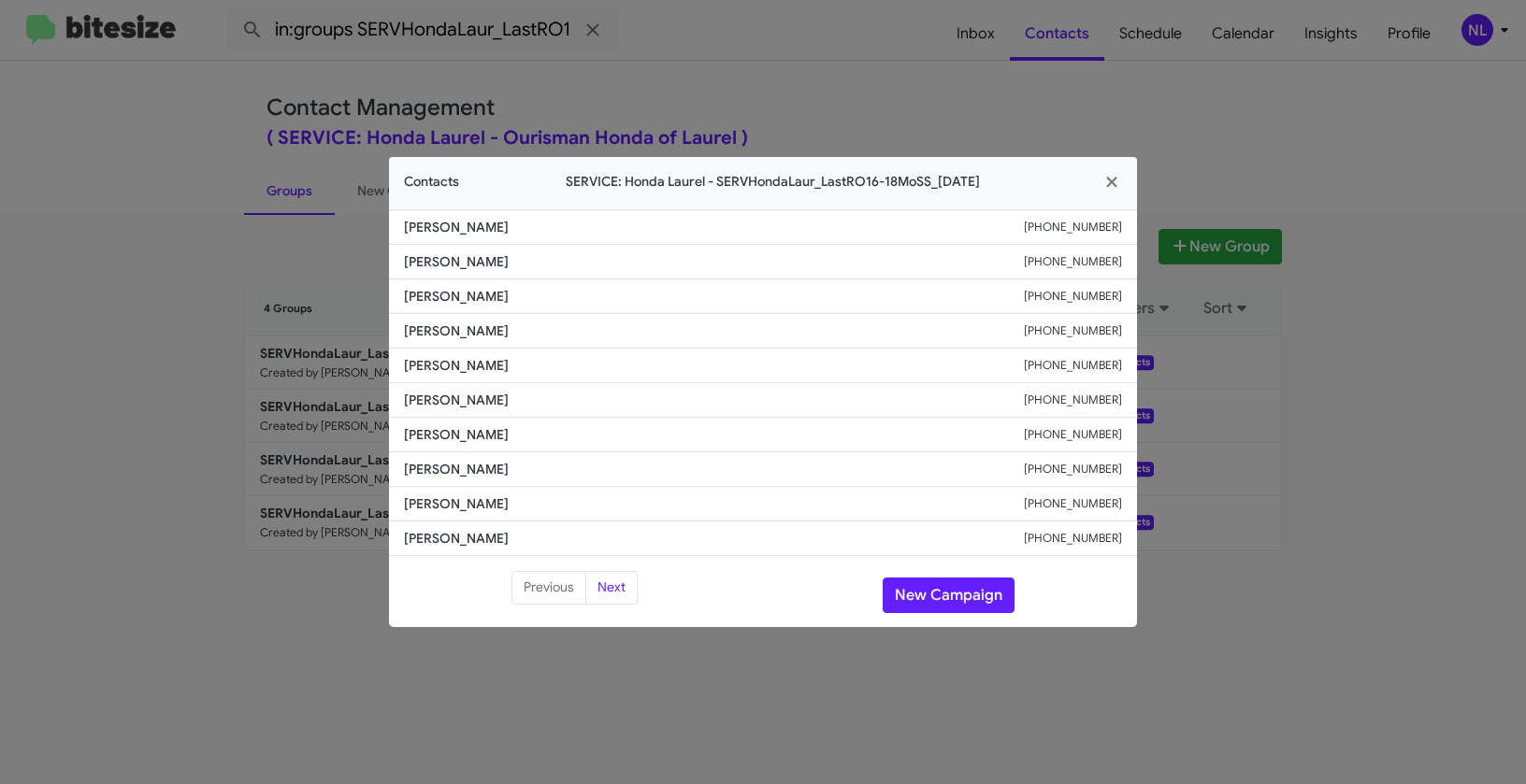
copy span "[PERSON_NAME]"
click at [663, 484] on li "[PERSON_NAME] [PHONE_NUMBER]" at bounding box center [763, 469] width 747 height 35
click at [912, 596] on button "New Campaign" at bounding box center [948, 596] width 132 height 36
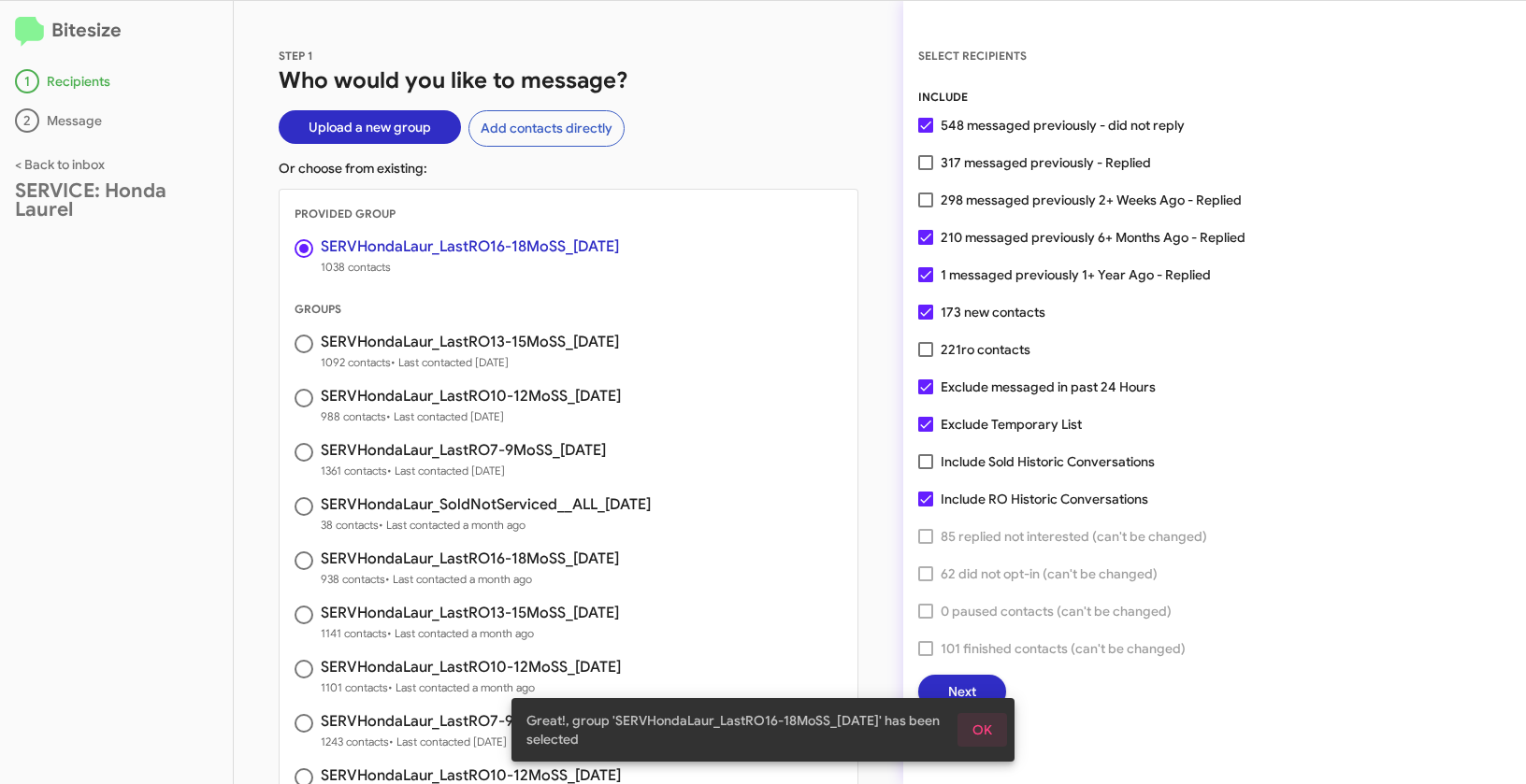
click at [986, 727] on span "OK" at bounding box center [981, 730] width 20 height 34
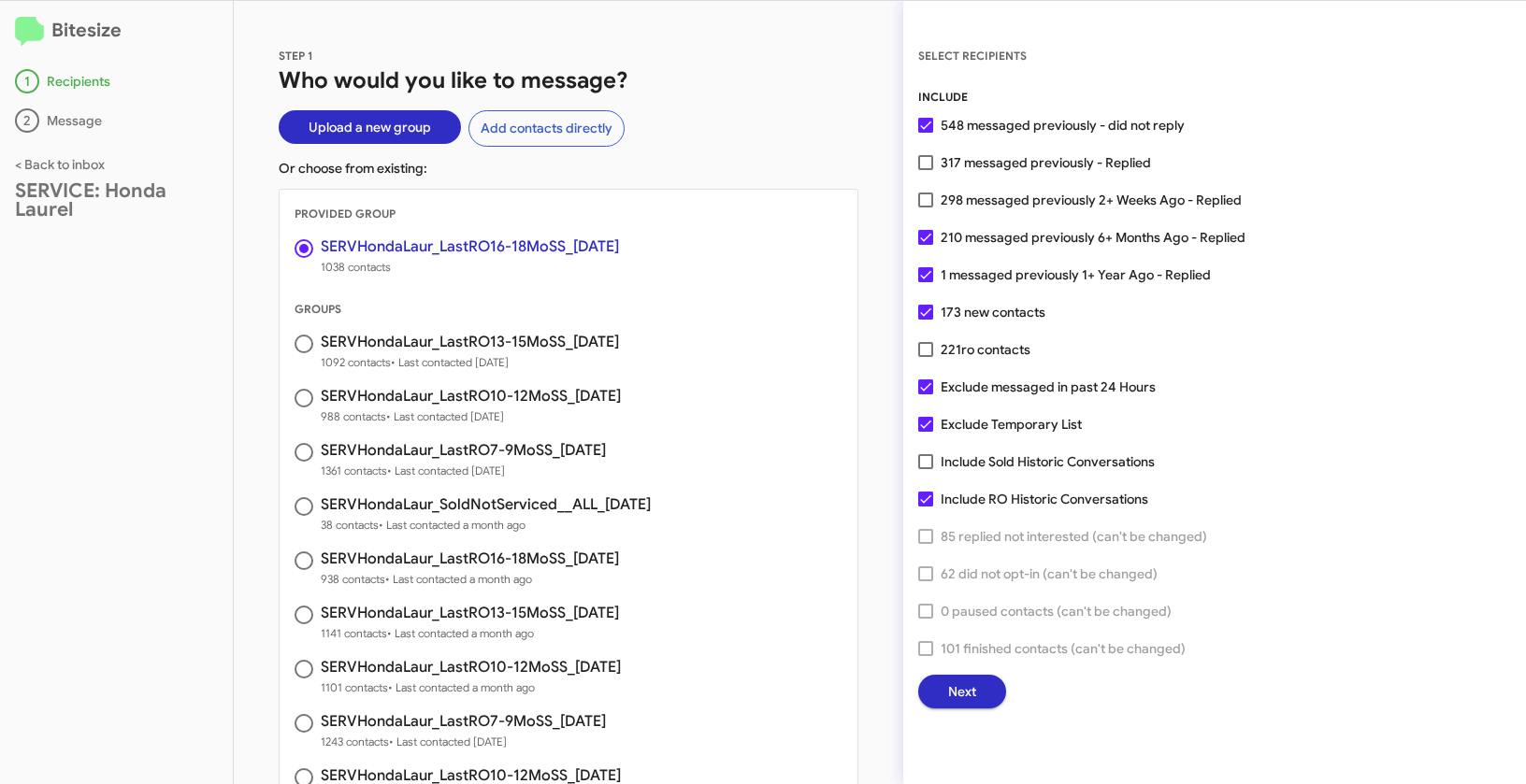
click at [980, 701] on button "Next" at bounding box center [961, 692] width 88 height 34
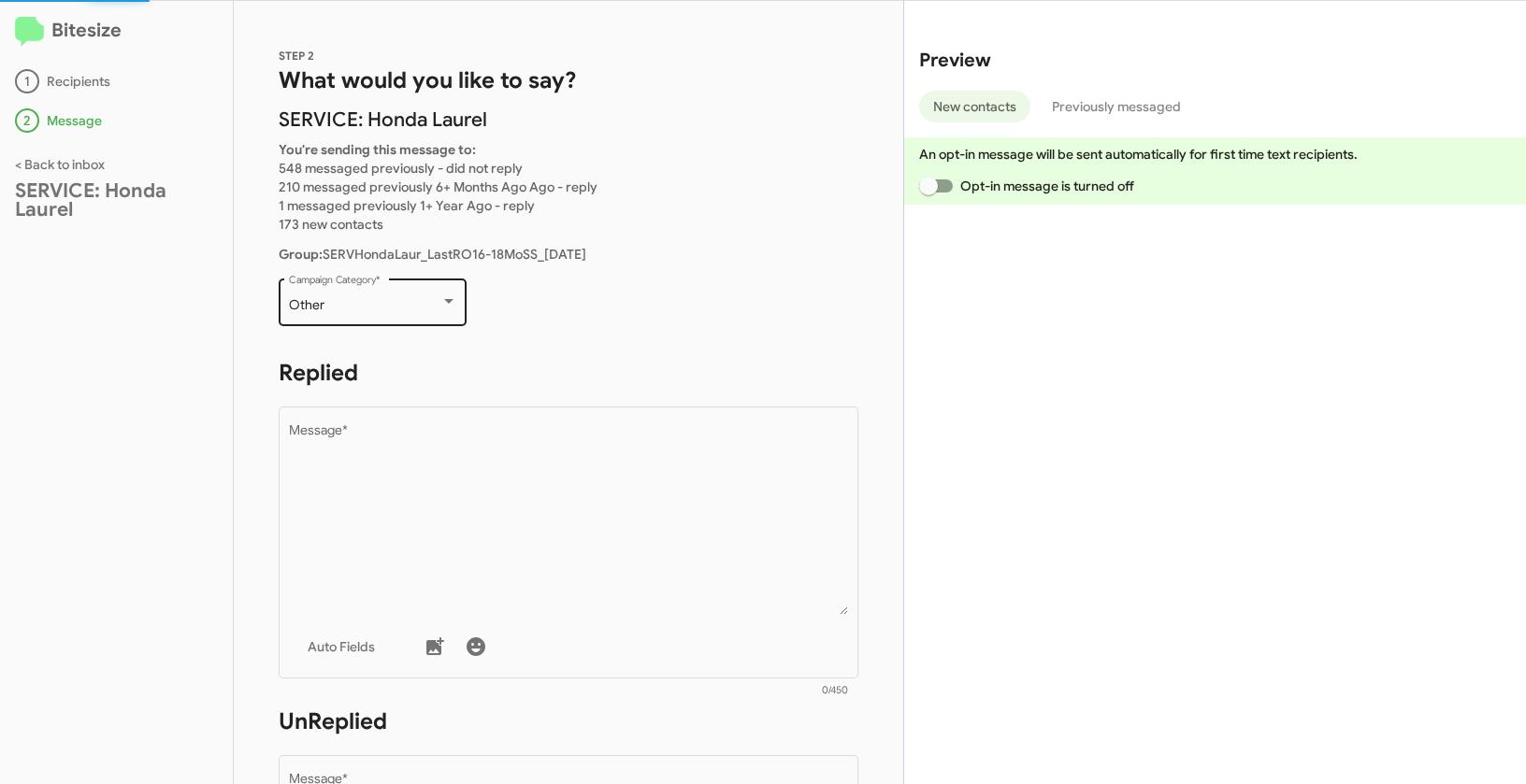
click at [405, 302] on div "Other" at bounding box center [364, 305] width 152 height 15
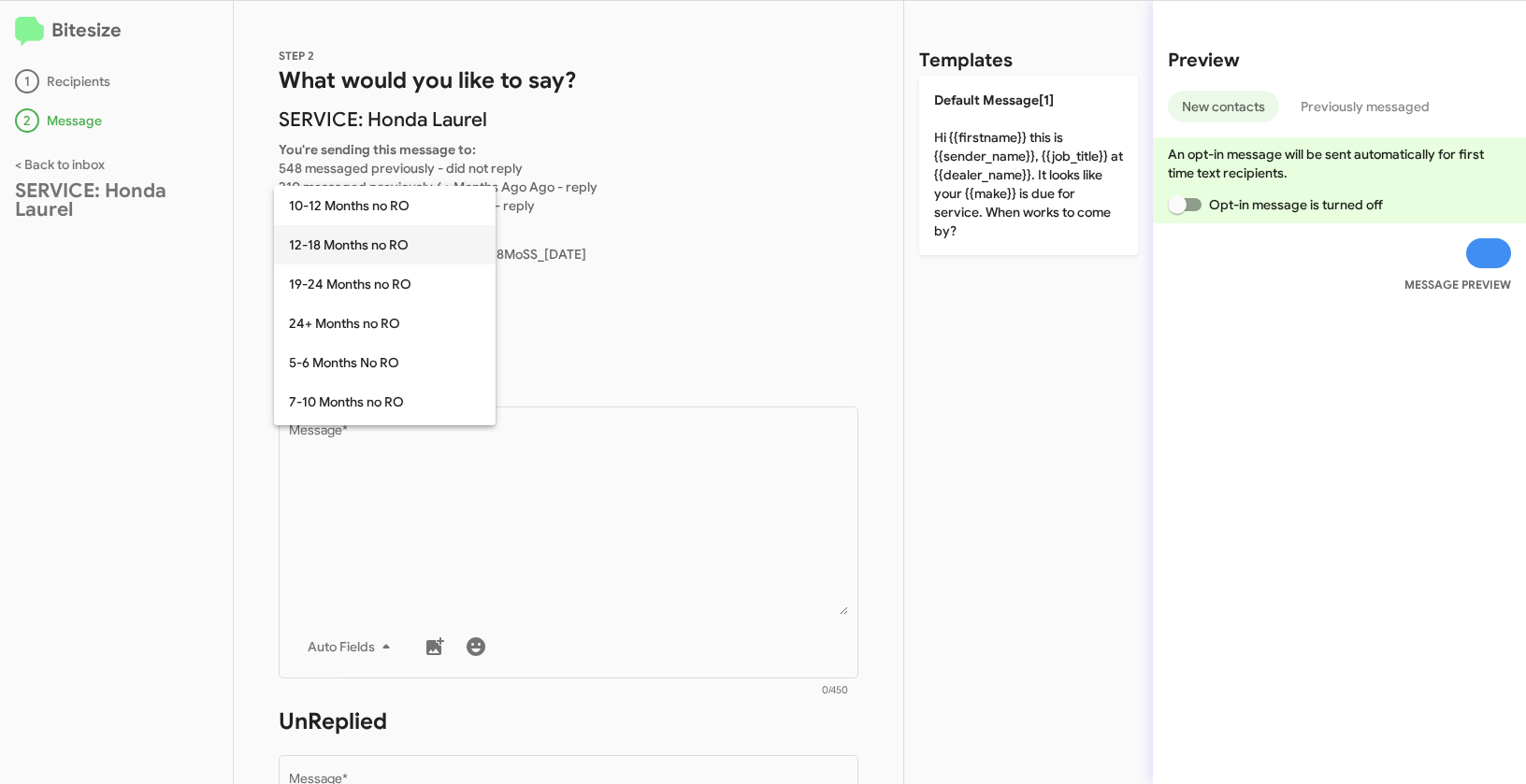
click at [359, 246] on span "12-18 Months no RO" at bounding box center [384, 245] width 191 height 40
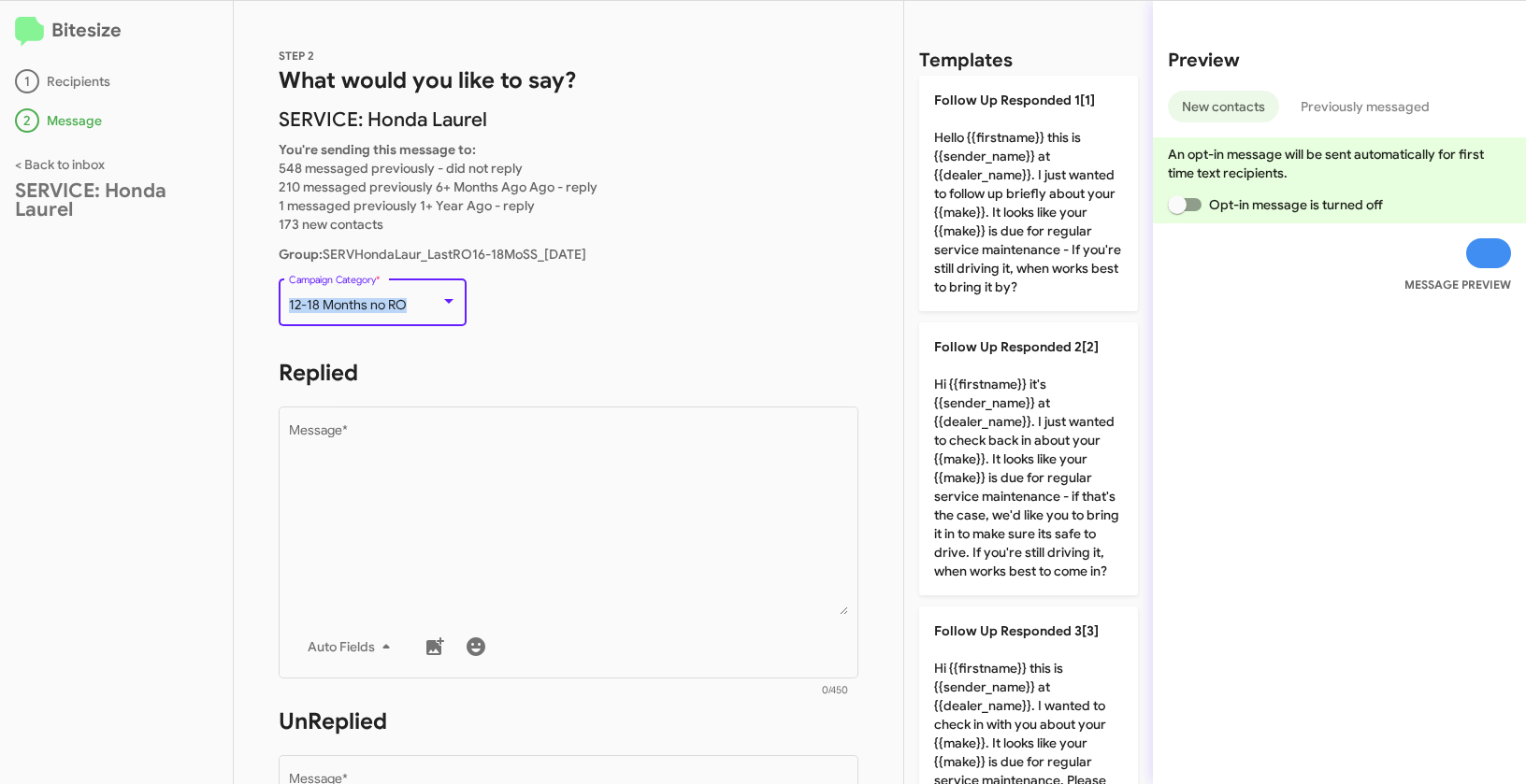
drag, startPoint x: 287, startPoint y: 302, endPoint x: 441, endPoint y: 307, distance: 154.1
click at [441, 307] on div "12-18 Months no RO" at bounding box center [372, 305] width 169 height 15
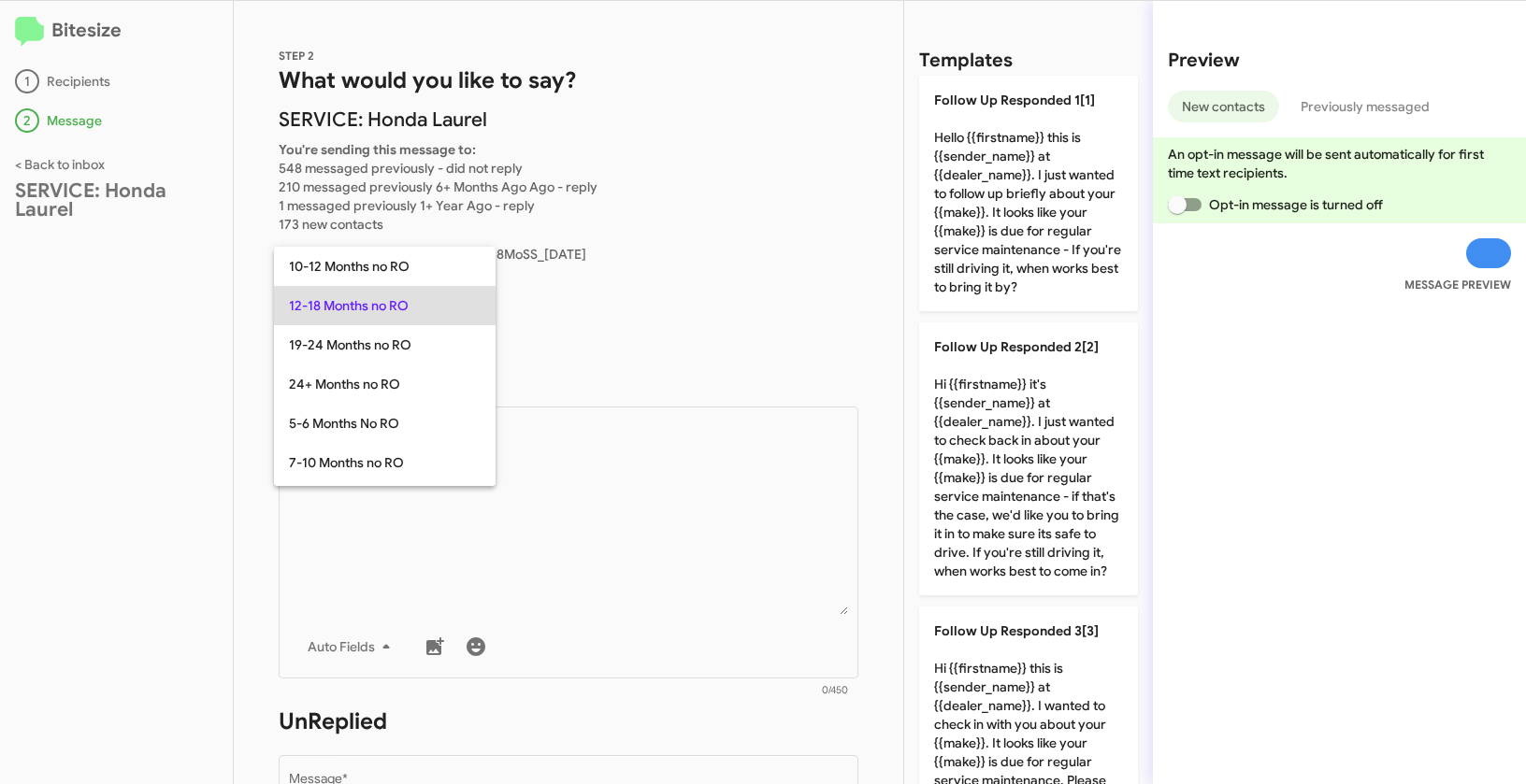
copy span "12-18 Months no RO"
click at [638, 499] on div at bounding box center [763, 392] width 1526 height 784
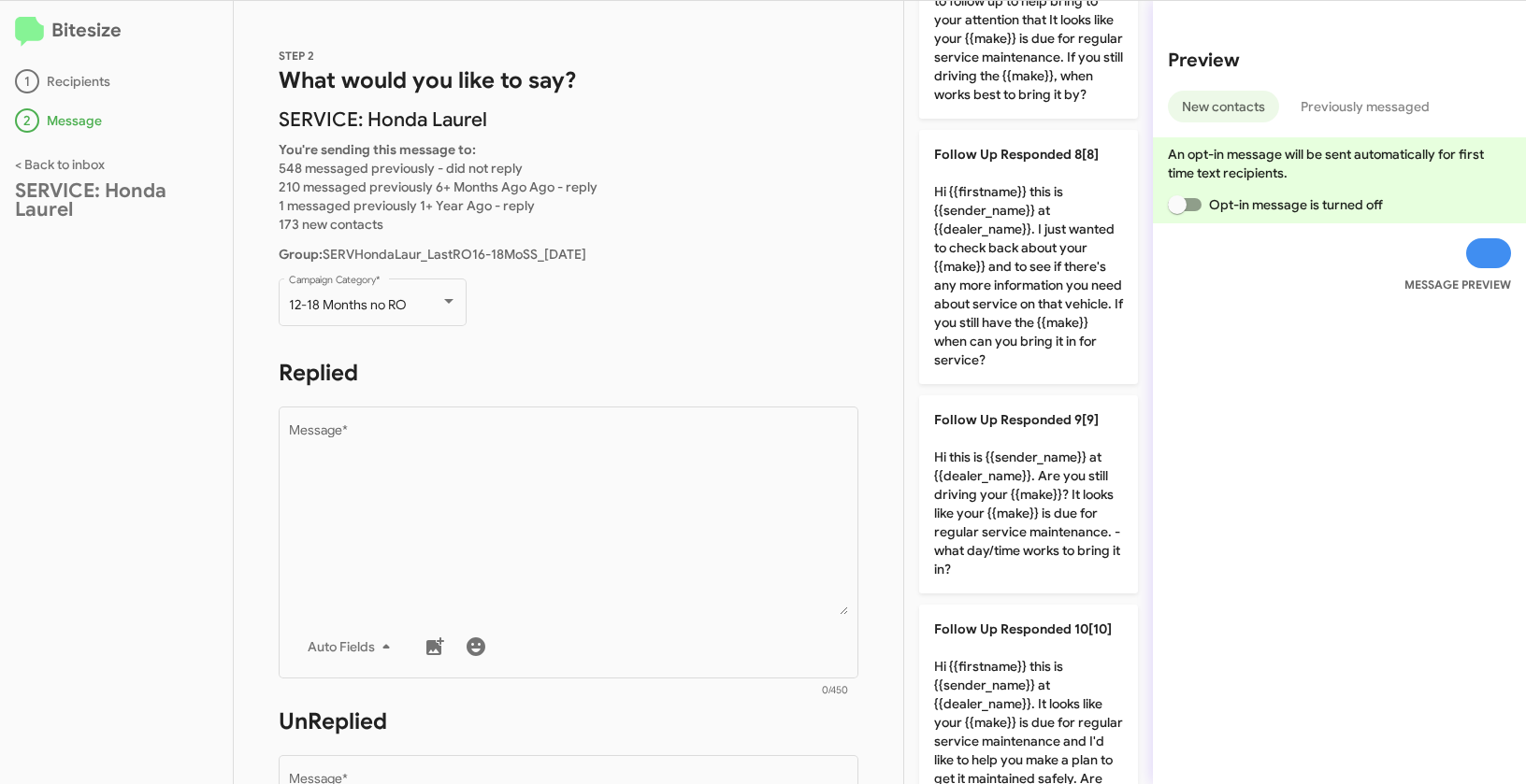
scroll to position [2080, 0]
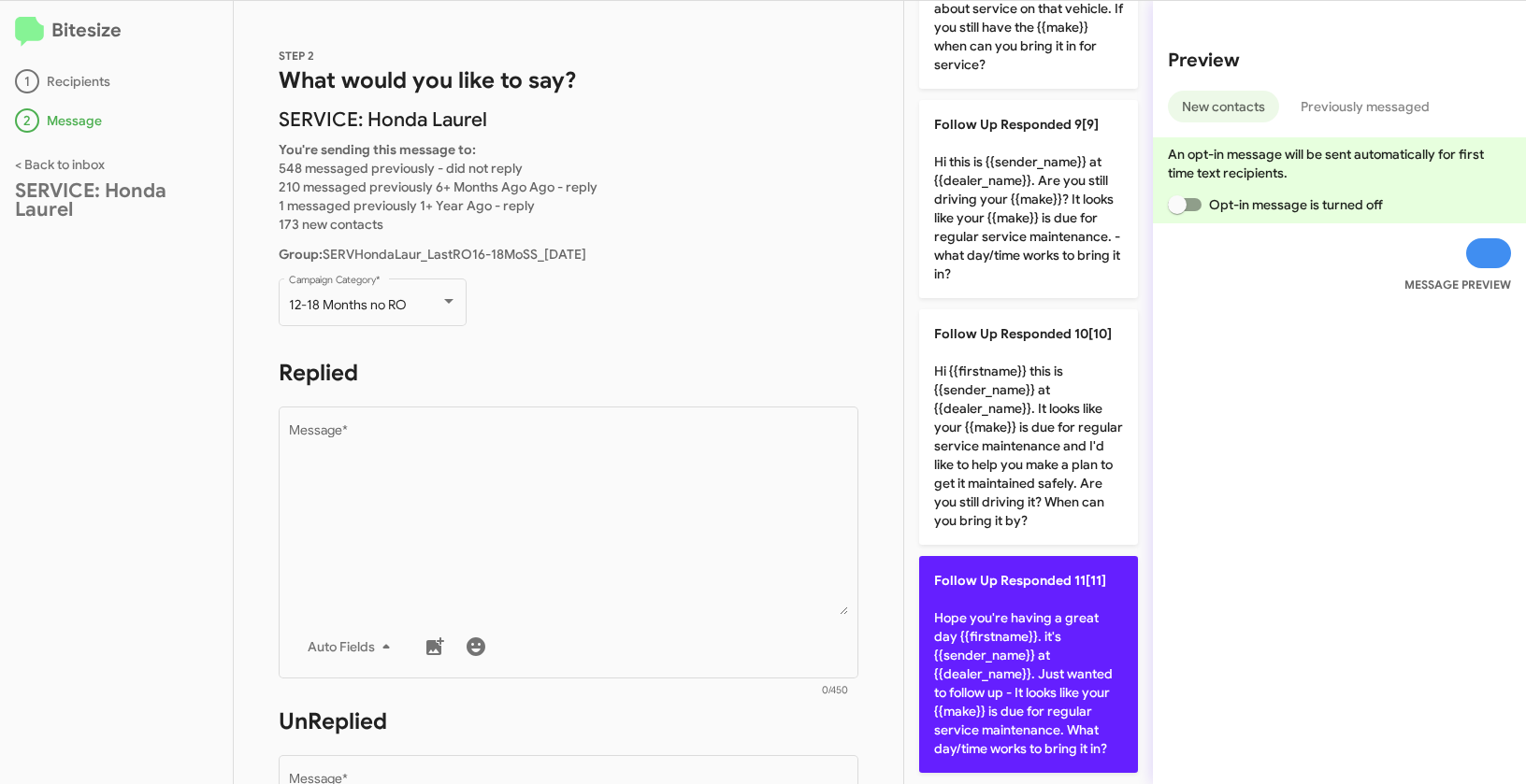
click at [1030, 612] on p "Follow Up Responded 11[11] Hope you're having a great day {{firstname}}. it's {…" at bounding box center [1028, 664] width 219 height 217
type textarea "Hope you're having a great day {{firstname}}. it's {{sender_name}} at {{dealer_…"
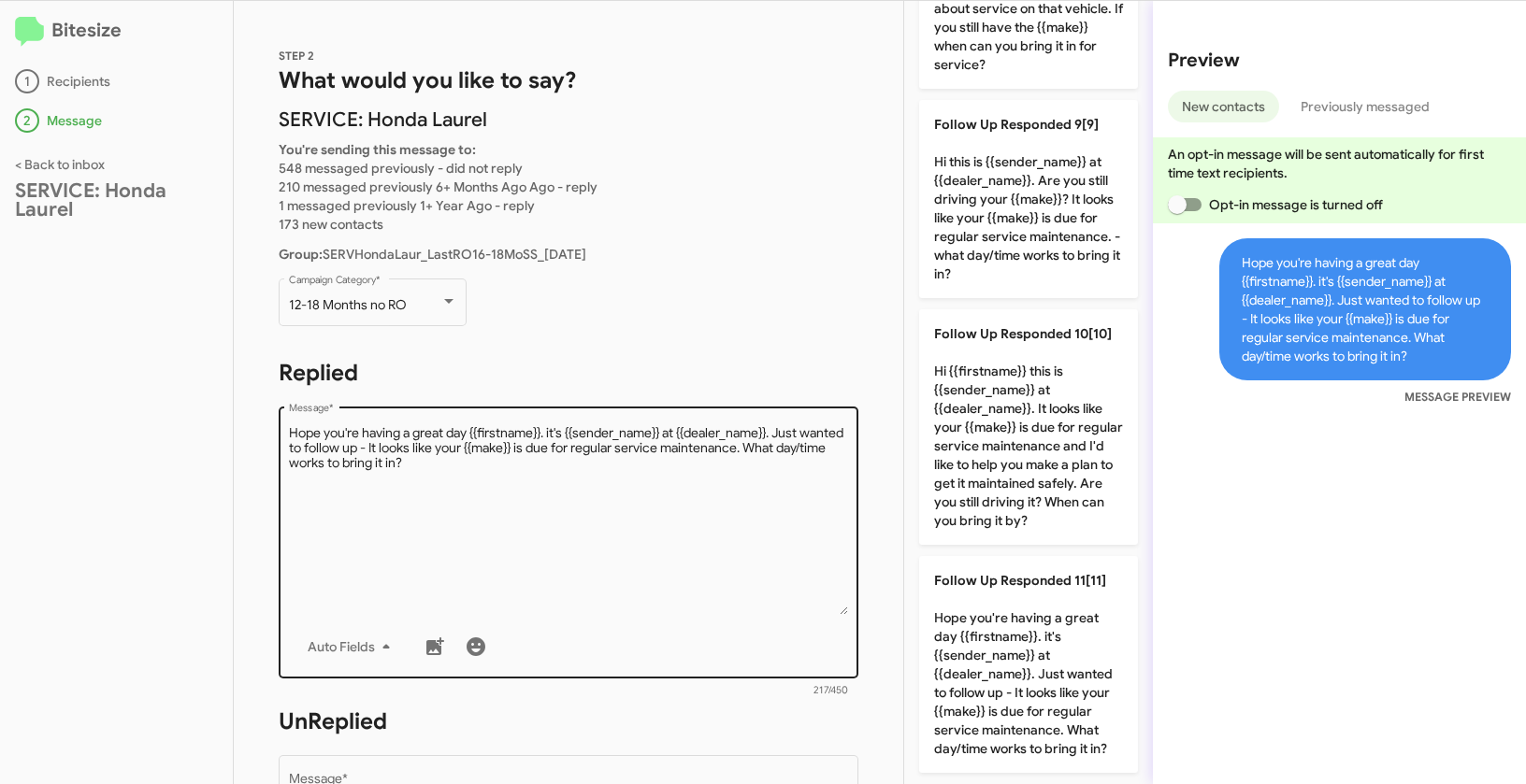
scroll to position [315, 0]
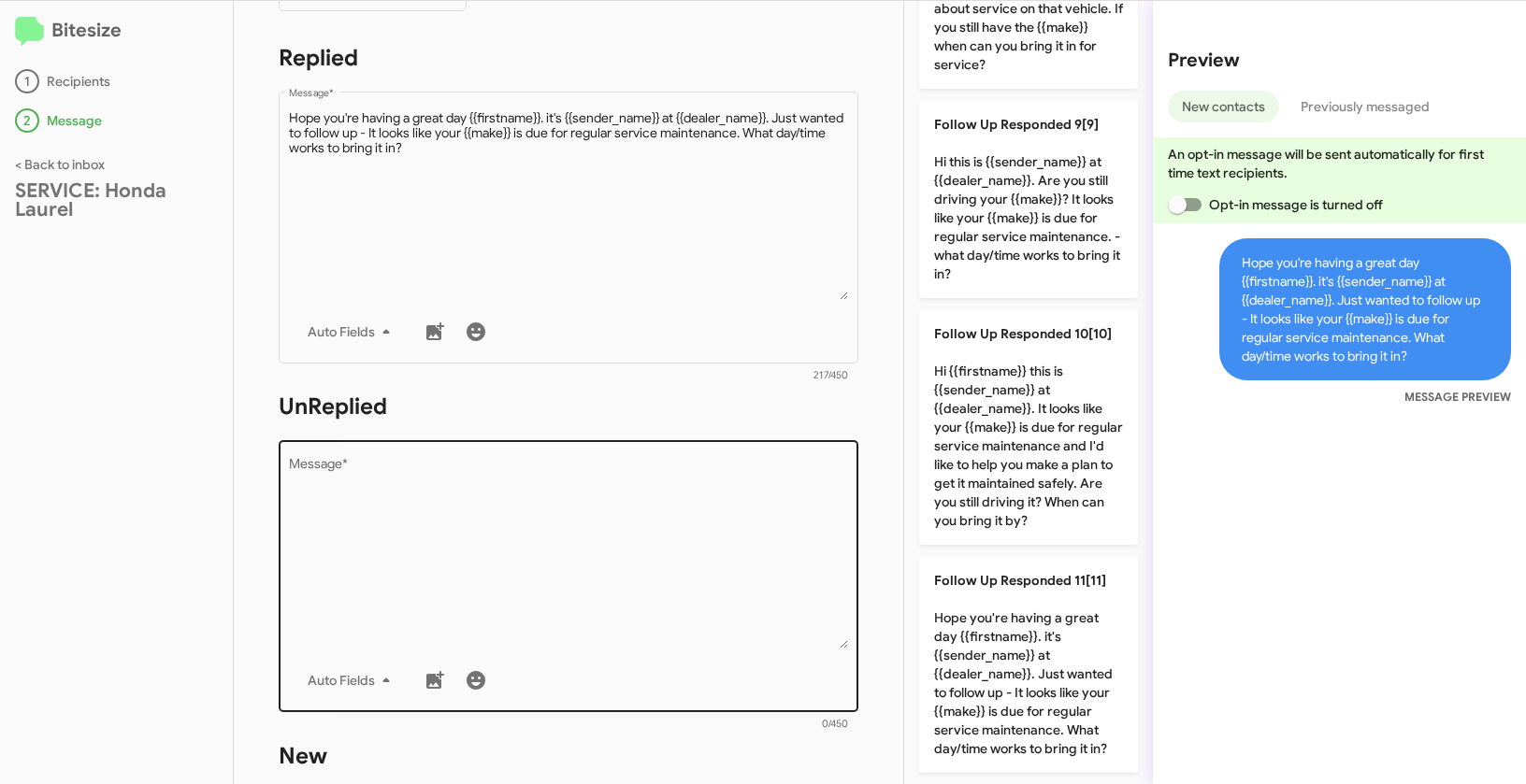
click at [660, 558] on textarea "Message *" at bounding box center [568, 553] width 560 height 190
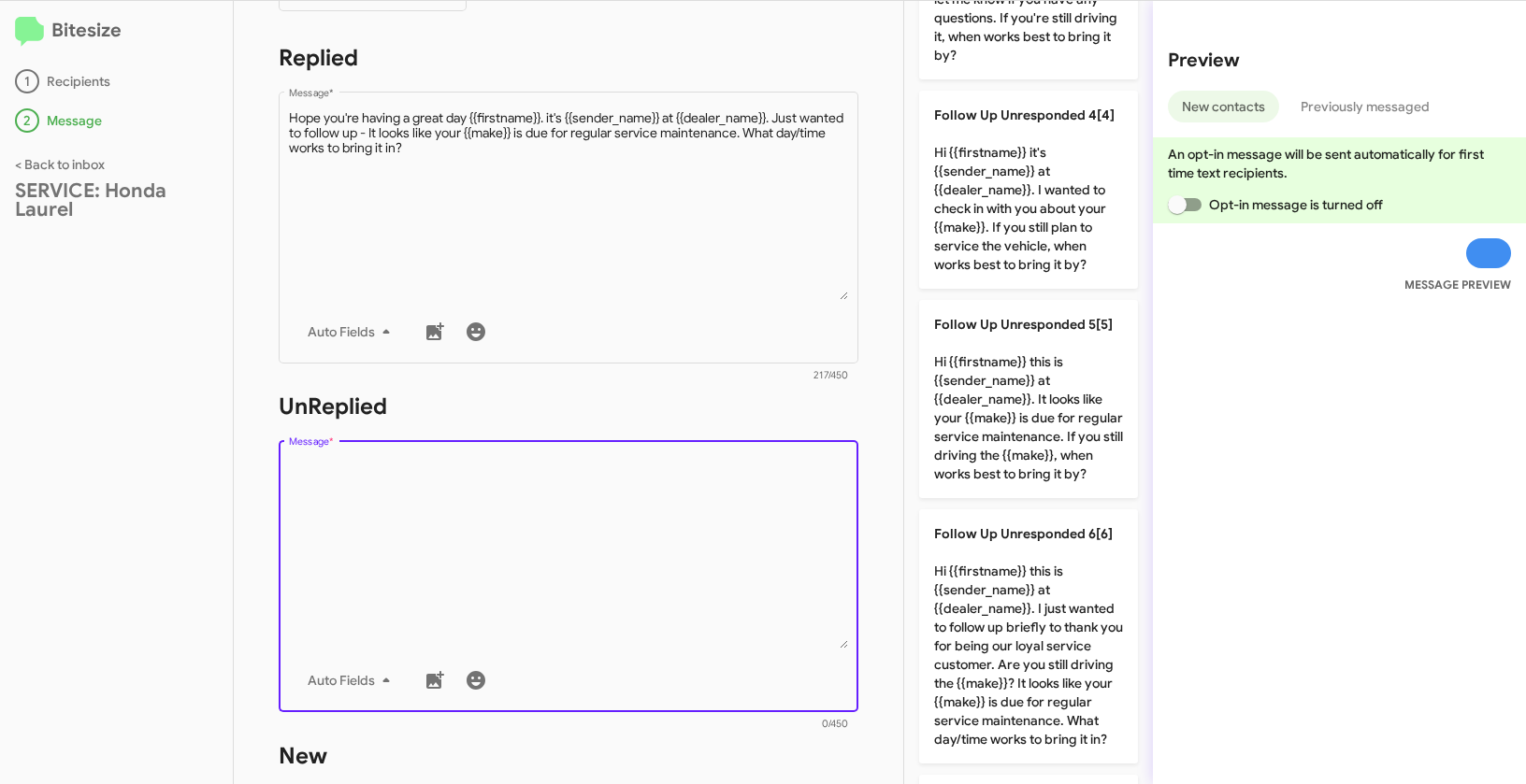
scroll to position [659, 0]
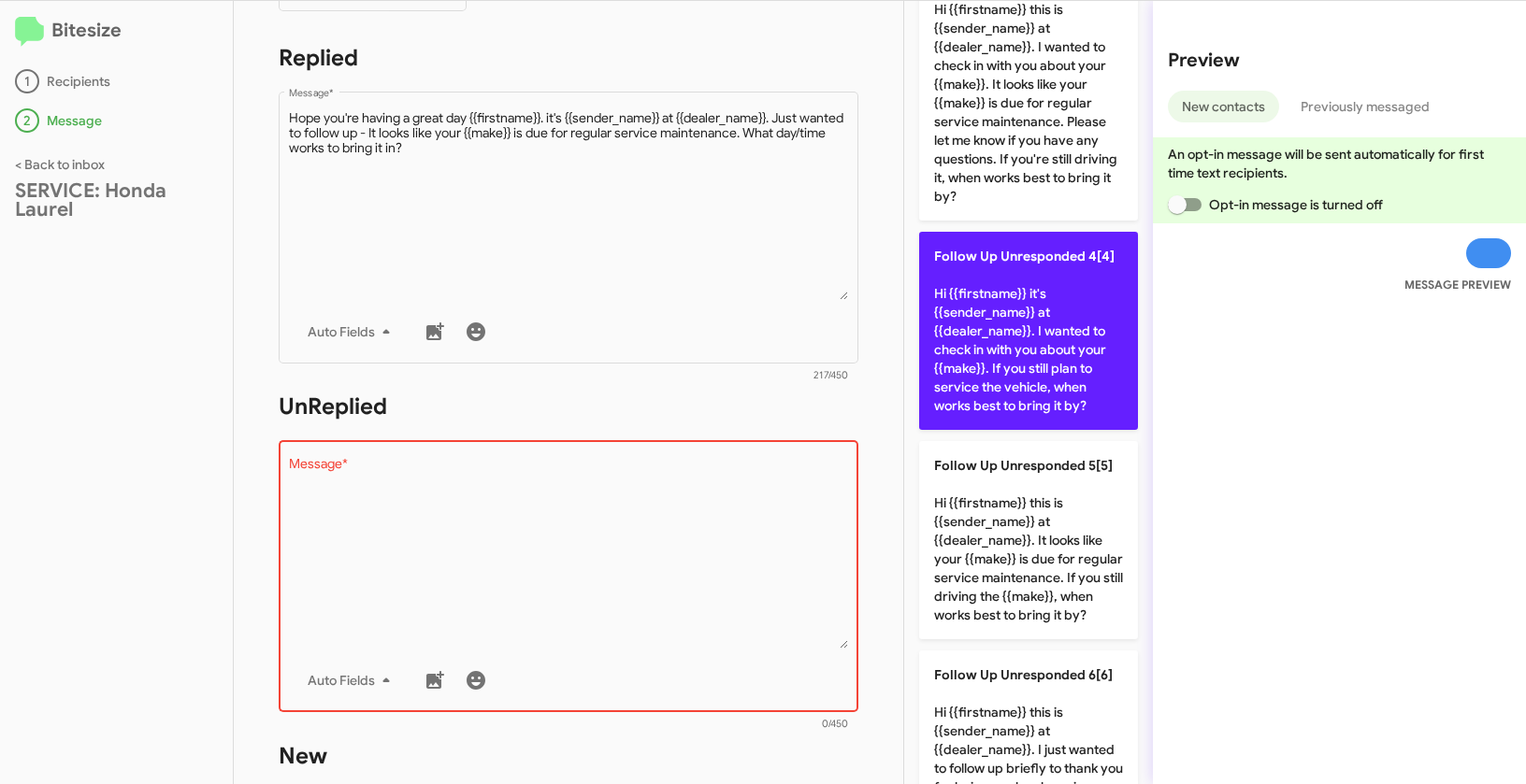
click at [1024, 304] on p "Follow Up Unresponded 4[4] Hi {{firstname}} it's {{sender_name}} at {{dealer_na…" at bounding box center [1028, 331] width 219 height 198
type textarea "Hi {{firstname}} it's {{sender_name}} at {{dealer_name}}. I wanted to check in …"
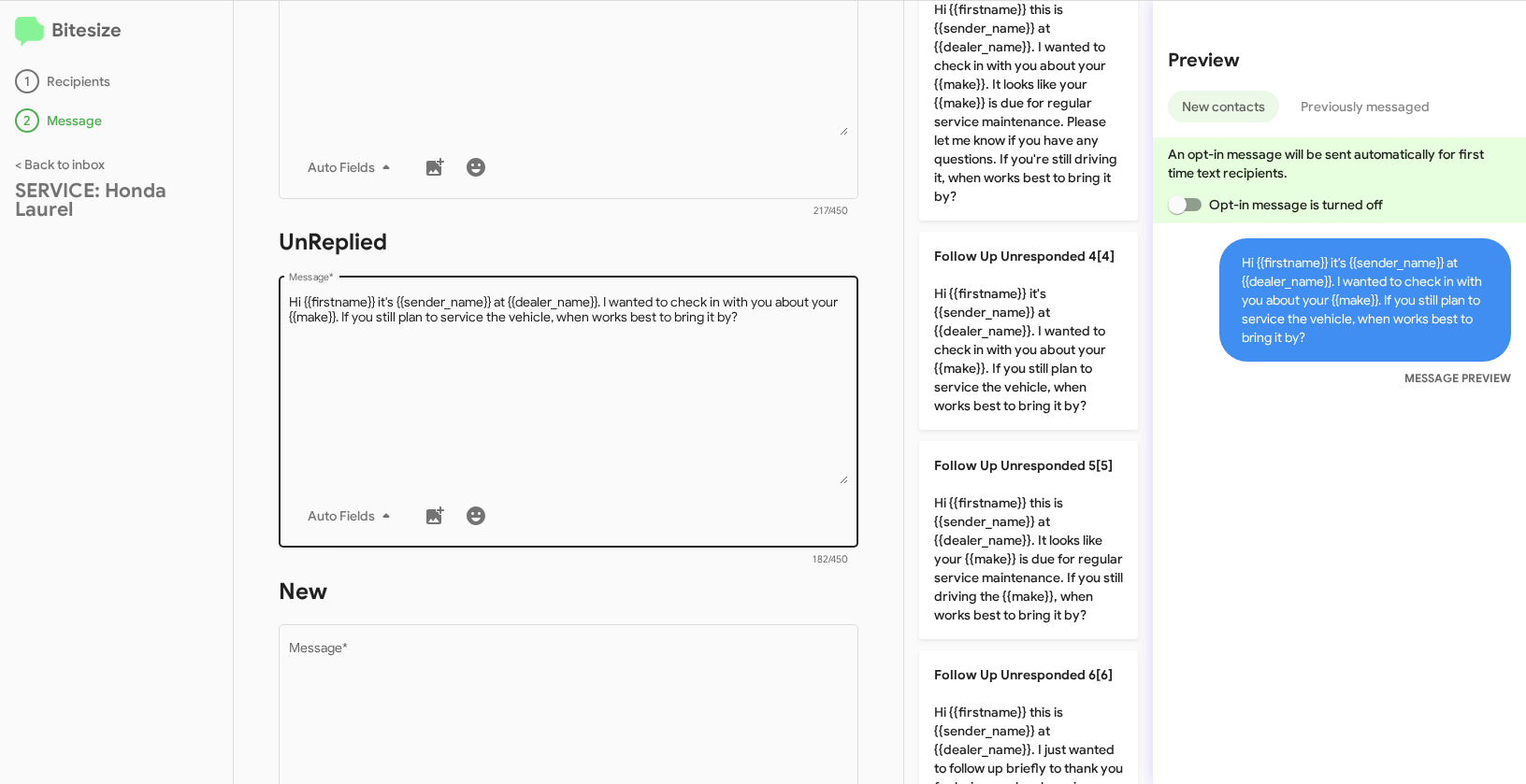
scroll to position [644, 0]
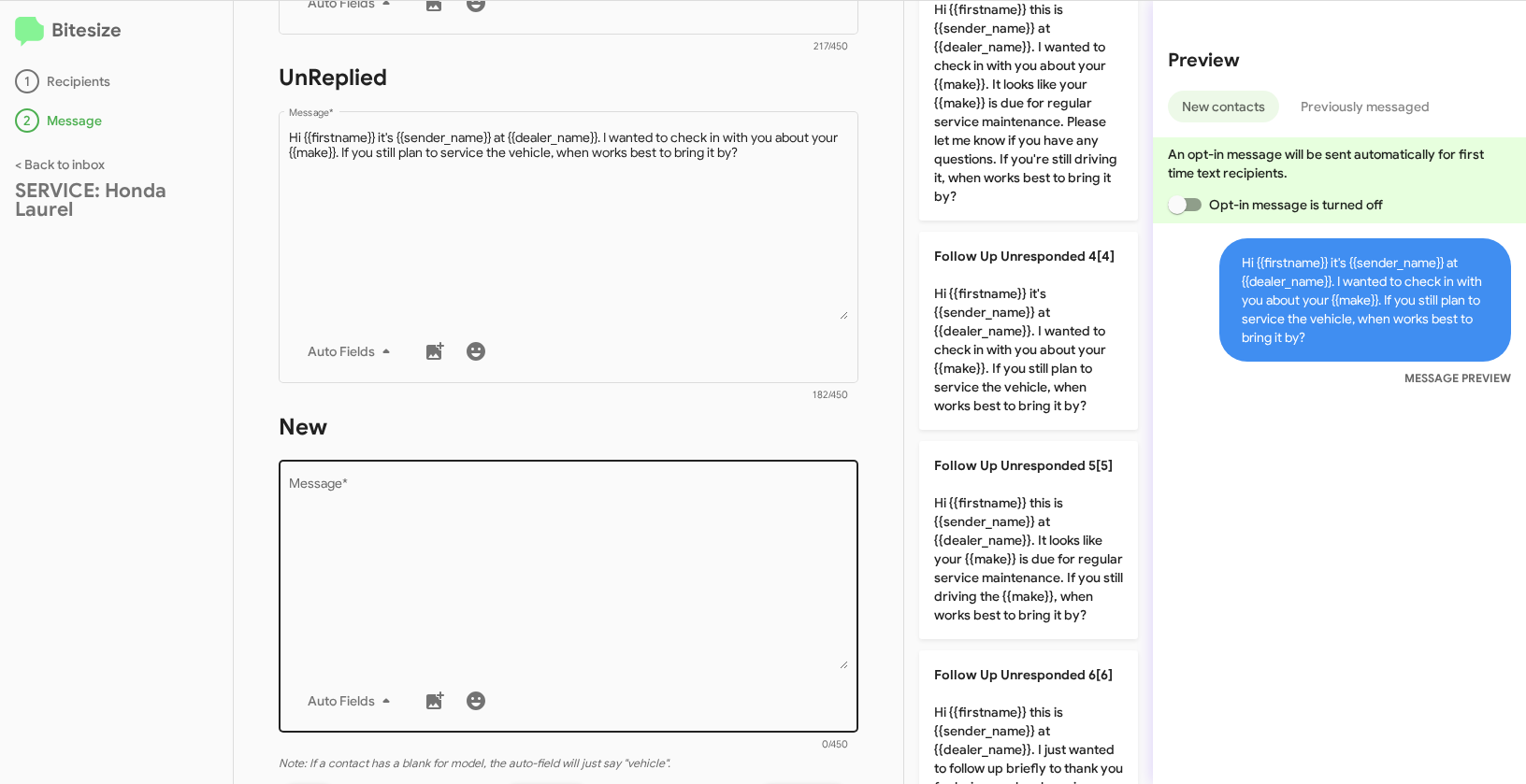
click at [709, 542] on textarea "Message *" at bounding box center [568, 574] width 560 height 190
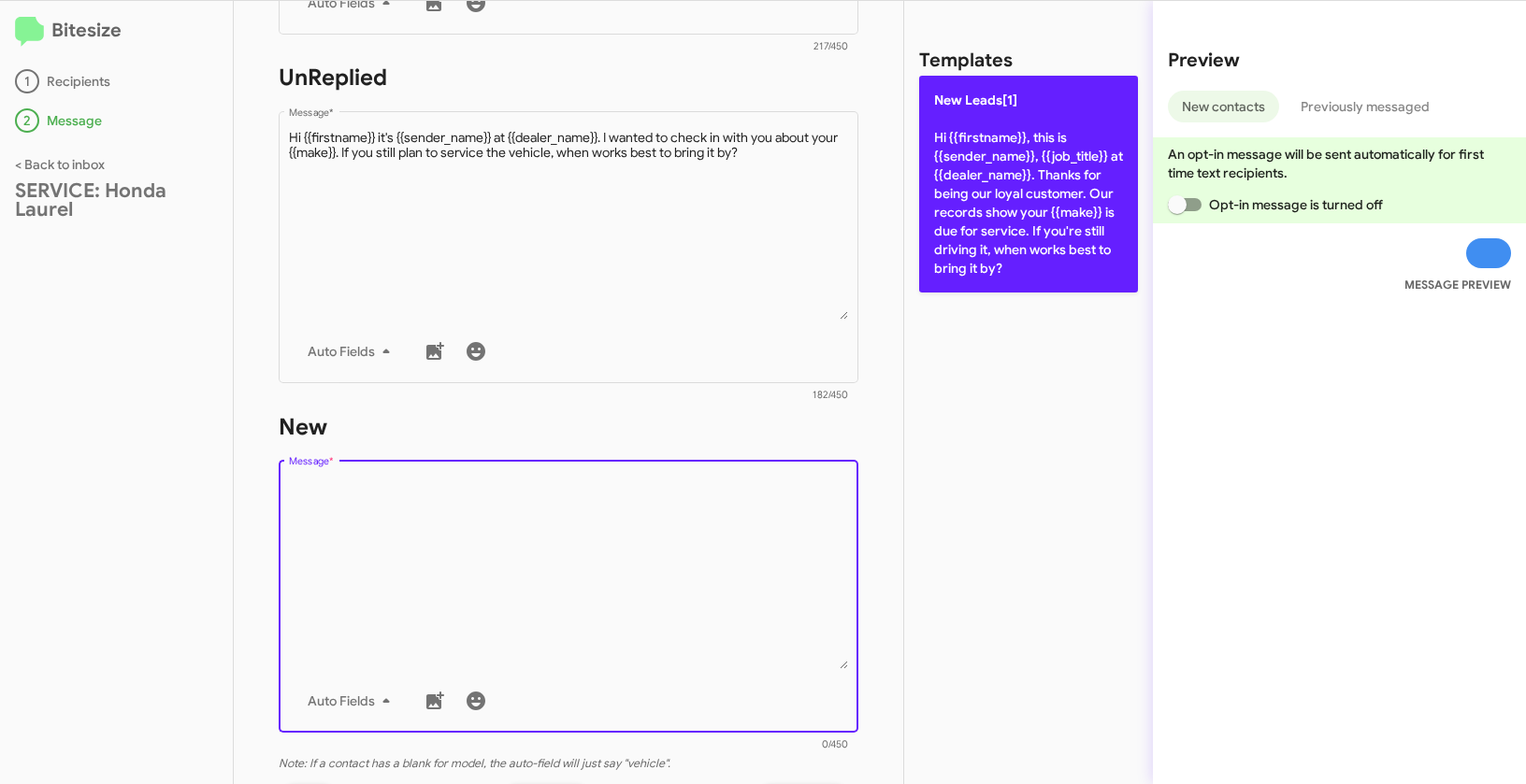
click at [1063, 139] on p "New Leads[1] Hi {{firstname}}, this is {{sender_name}}, {{job_title}} at {{deal…" at bounding box center [1028, 184] width 219 height 217
type textarea "Hi {{firstname}}, this is {{sender_name}}, {{job_title}} at {{dealer_name}}. Th…"
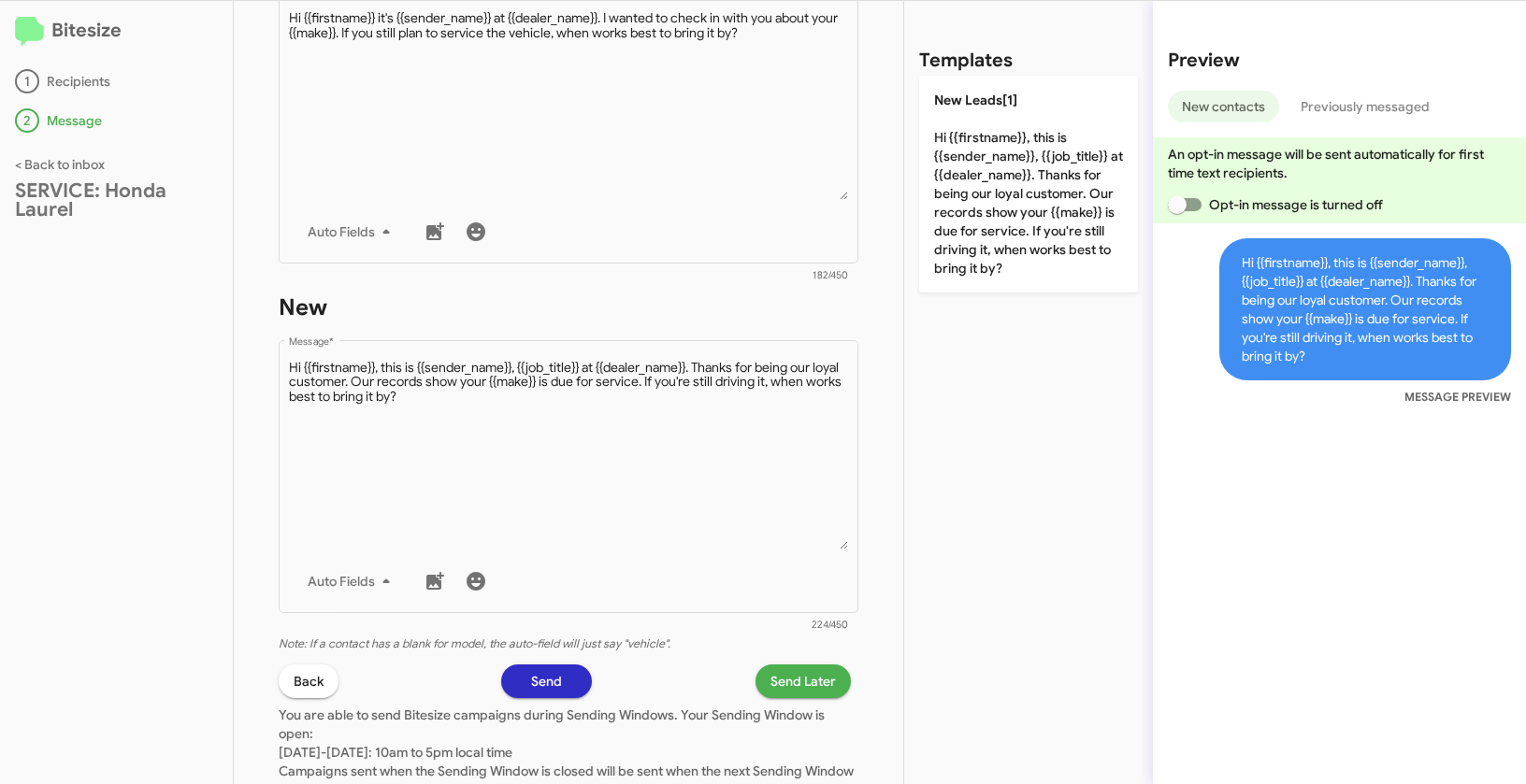
scroll to position [908, 0]
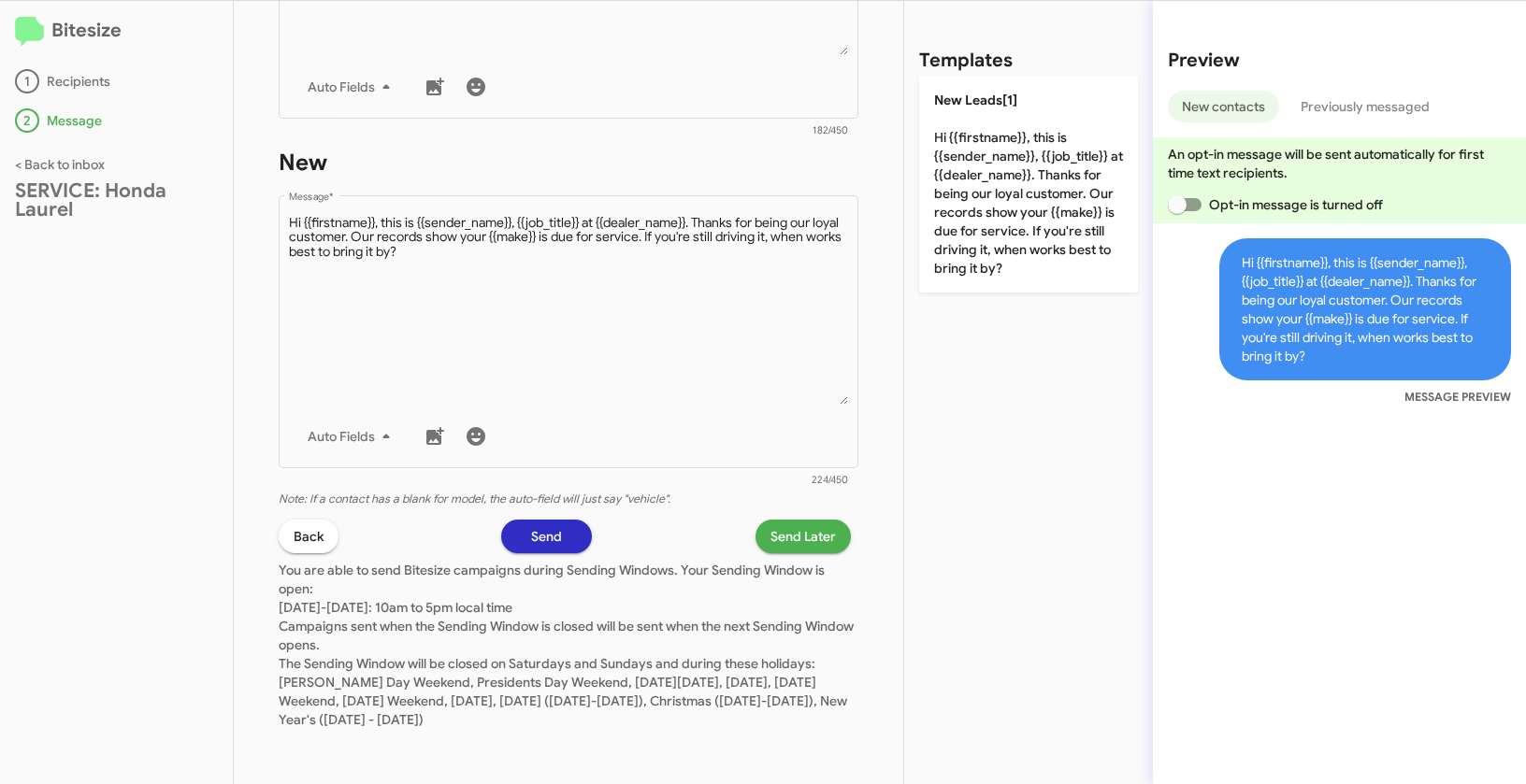
click at [770, 529] on span "Send Later" at bounding box center [802, 536] width 65 height 34
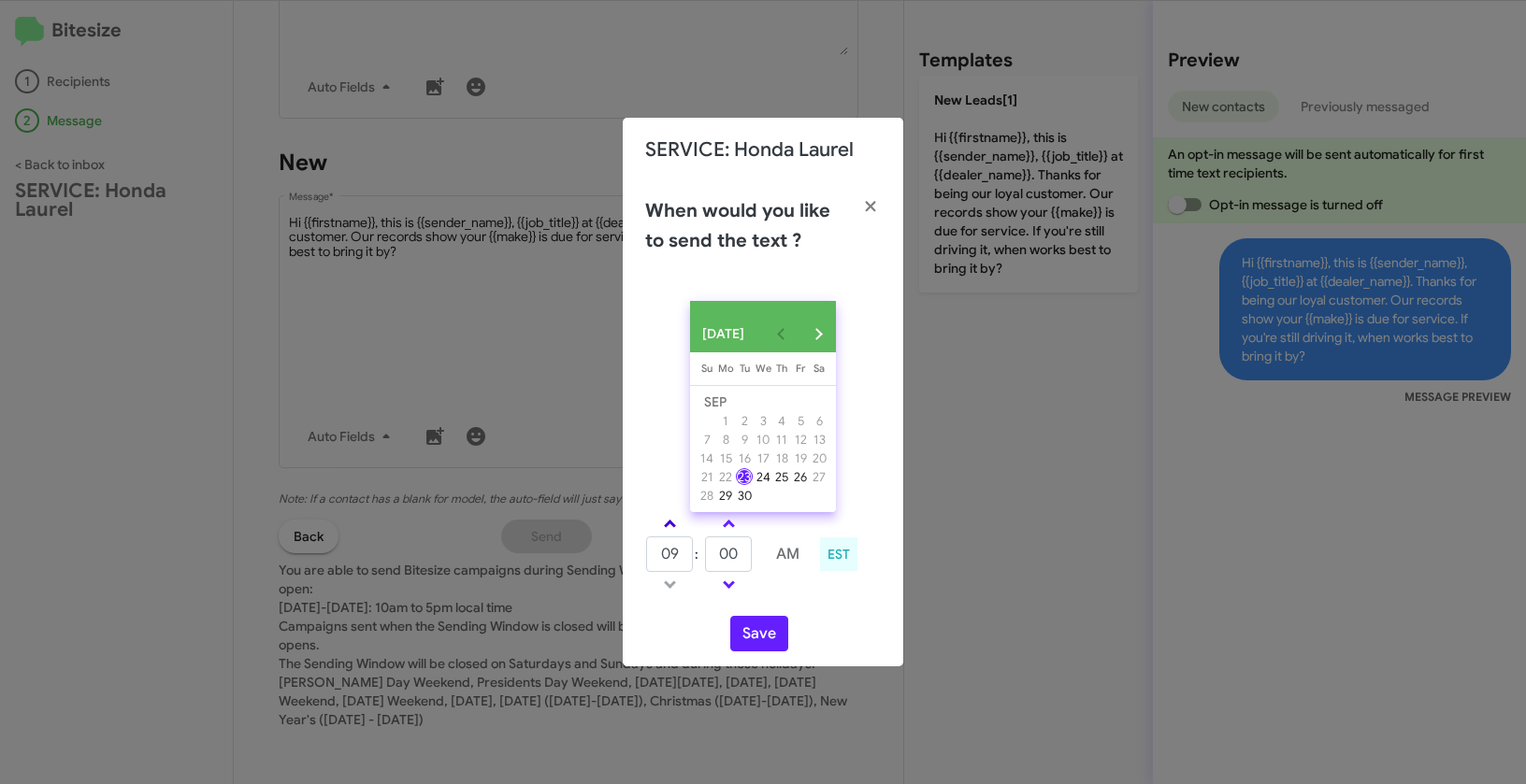
click at [665, 526] on link at bounding box center [669, 523] width 33 height 22
type input "11"
drag, startPoint x: 740, startPoint y: 560, endPoint x: 705, endPoint y: 554, distance: 35.5
click at [705, 554] on input "00" at bounding box center [729, 554] width 47 height 36
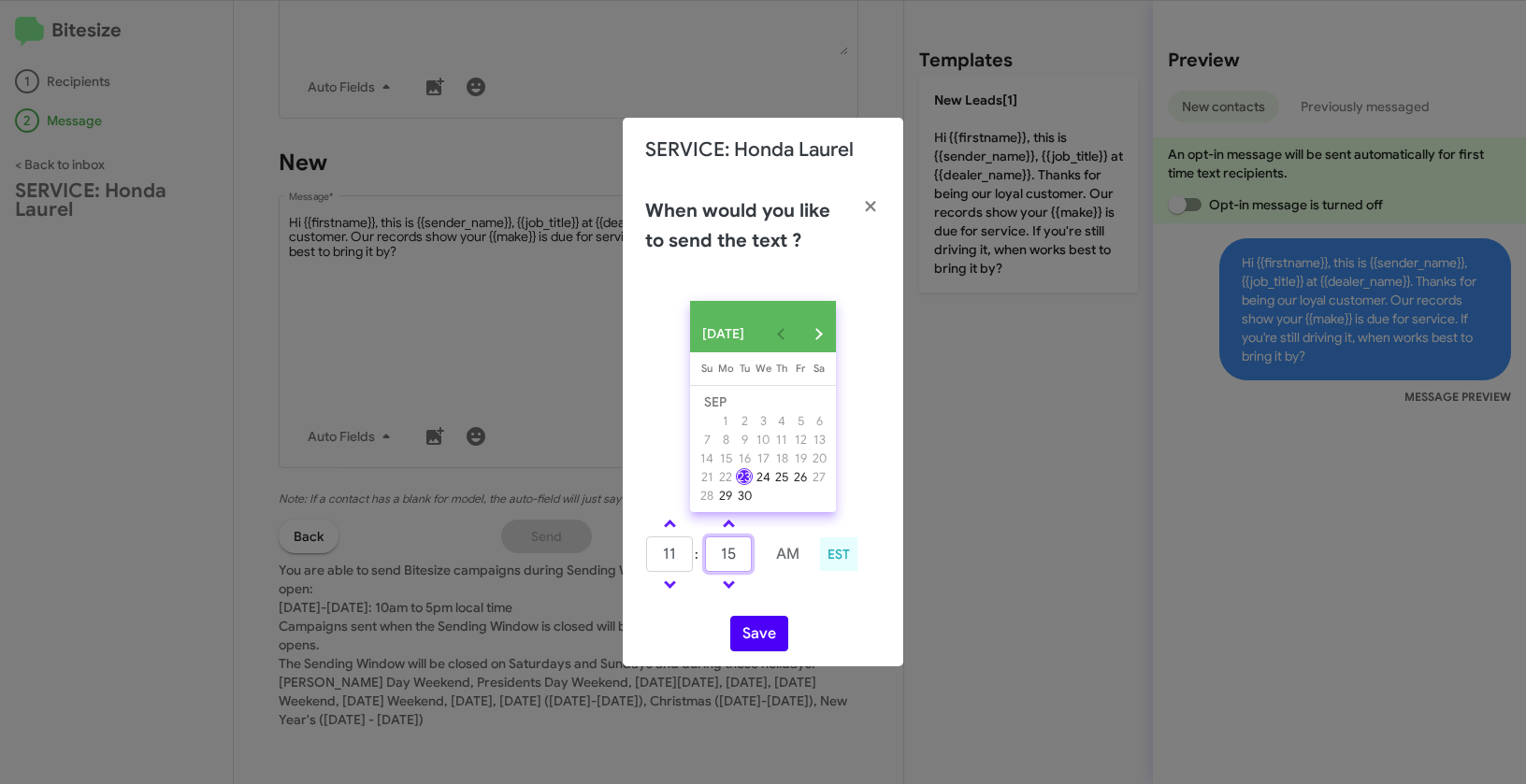
type input "15"
click at [758, 651] on button "Save" at bounding box center [759, 634] width 57 height 36
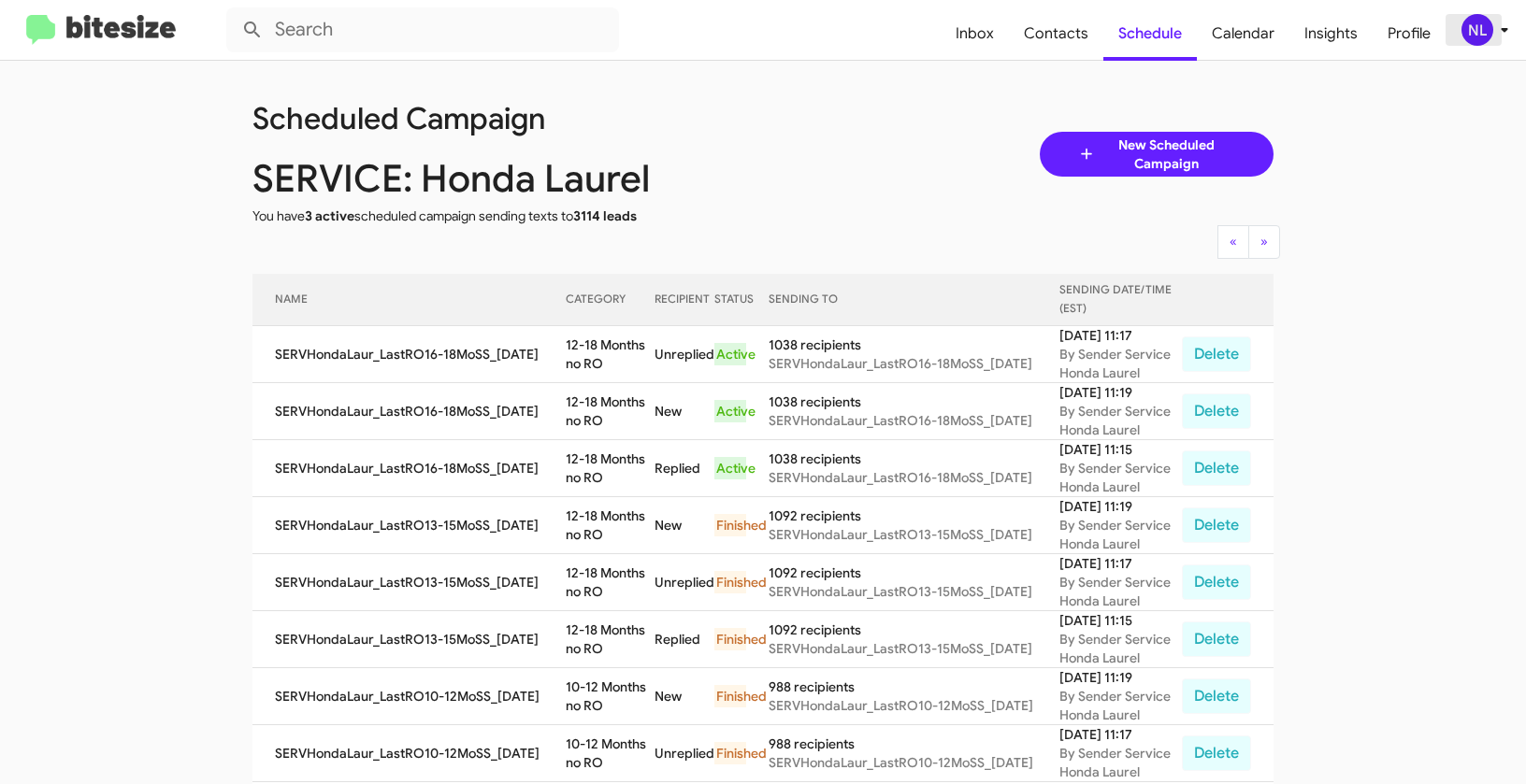
click at [1461, 25] on div "NL" at bounding box center [1477, 30] width 32 height 32
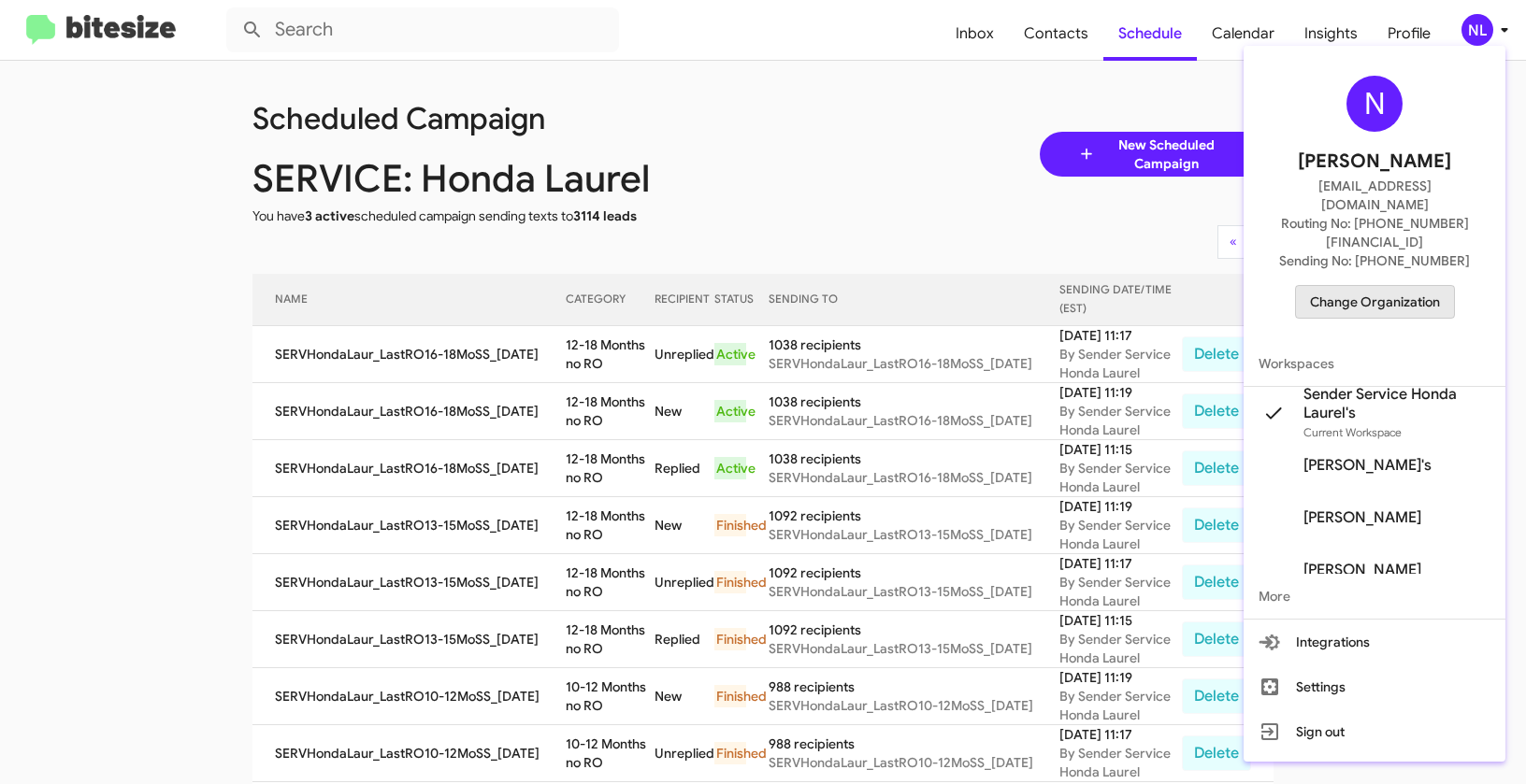
click at [1391, 286] on span "Change Organization" at bounding box center [1374, 302] width 130 height 32
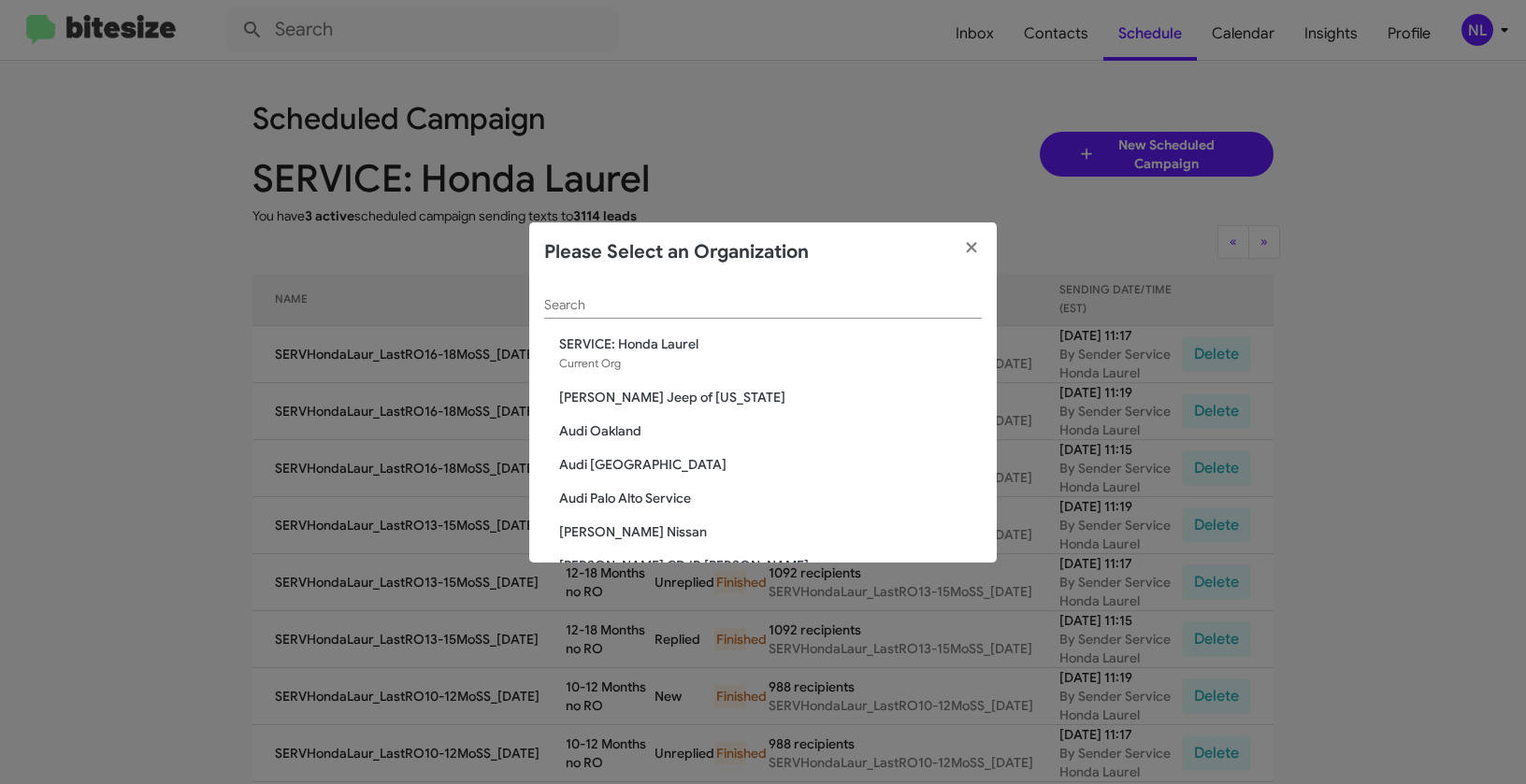
click at [713, 294] on div "Search" at bounding box center [763, 301] width 437 height 37
paste input "SERVICE: Kia of Fairfax"
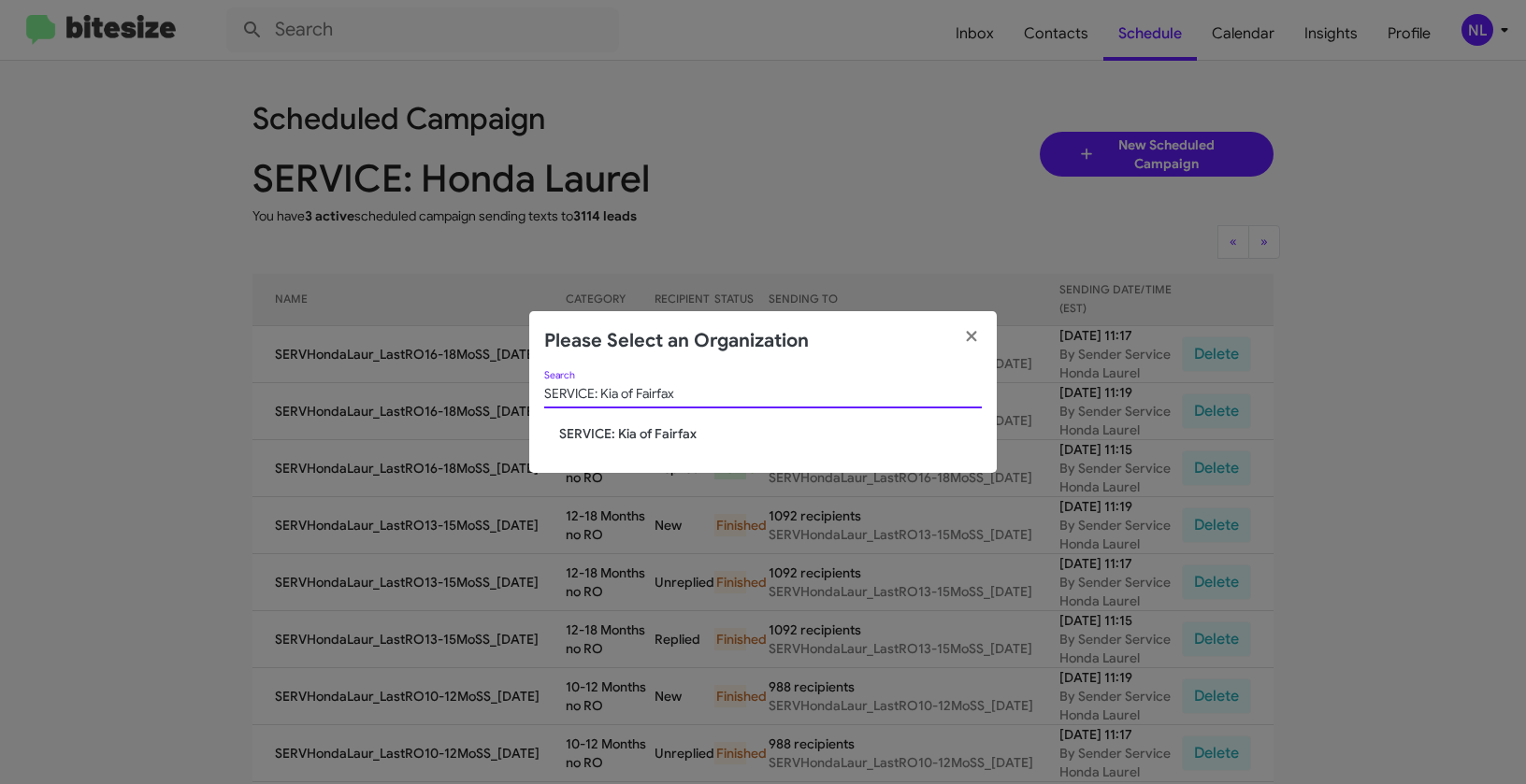
type input "SERVICE: Kia of Fairfax"
click at [643, 433] on span "SERVICE: Kia of Fairfax" at bounding box center [770, 433] width 422 height 19
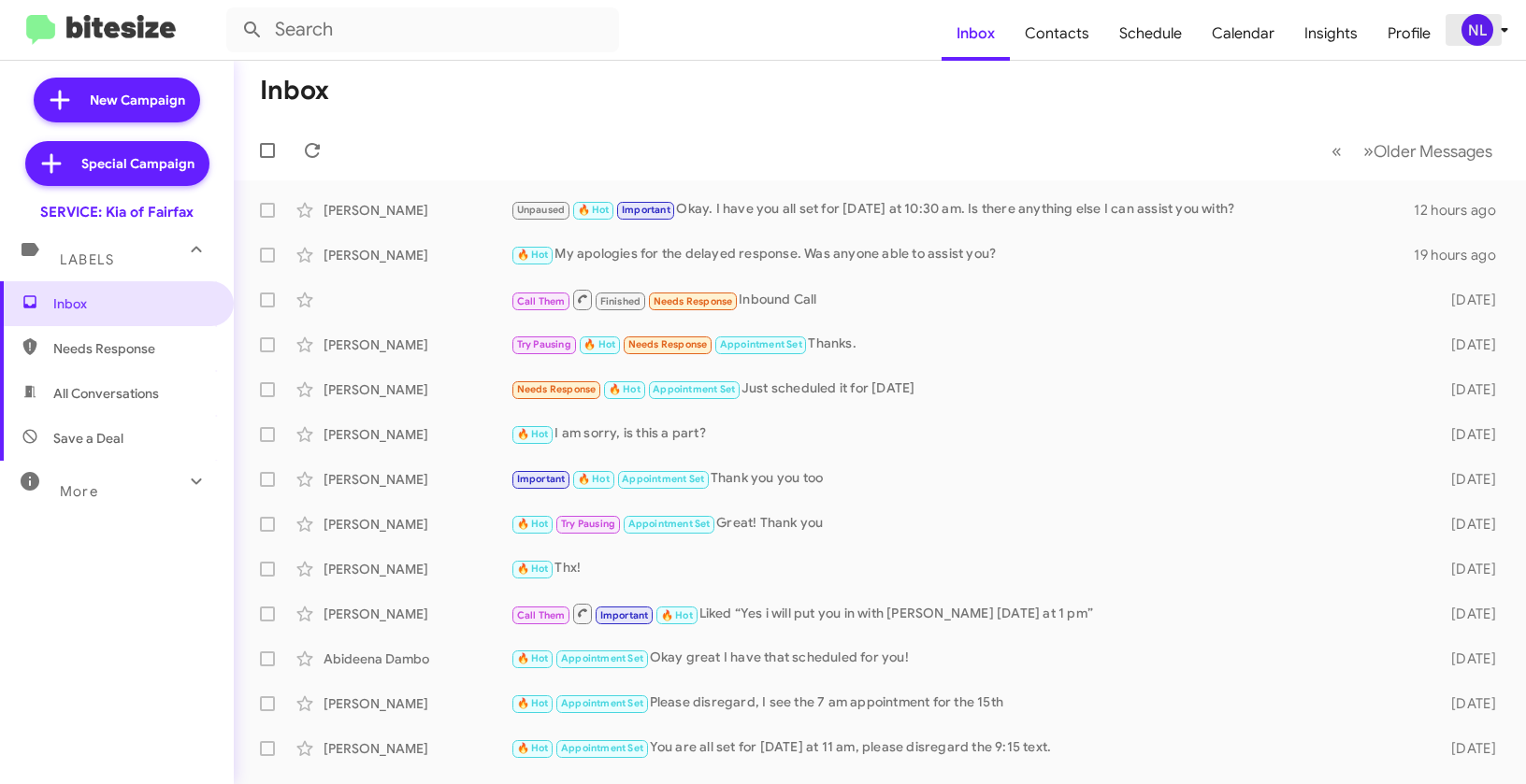
click at [1469, 29] on div "NL" at bounding box center [1477, 30] width 32 height 32
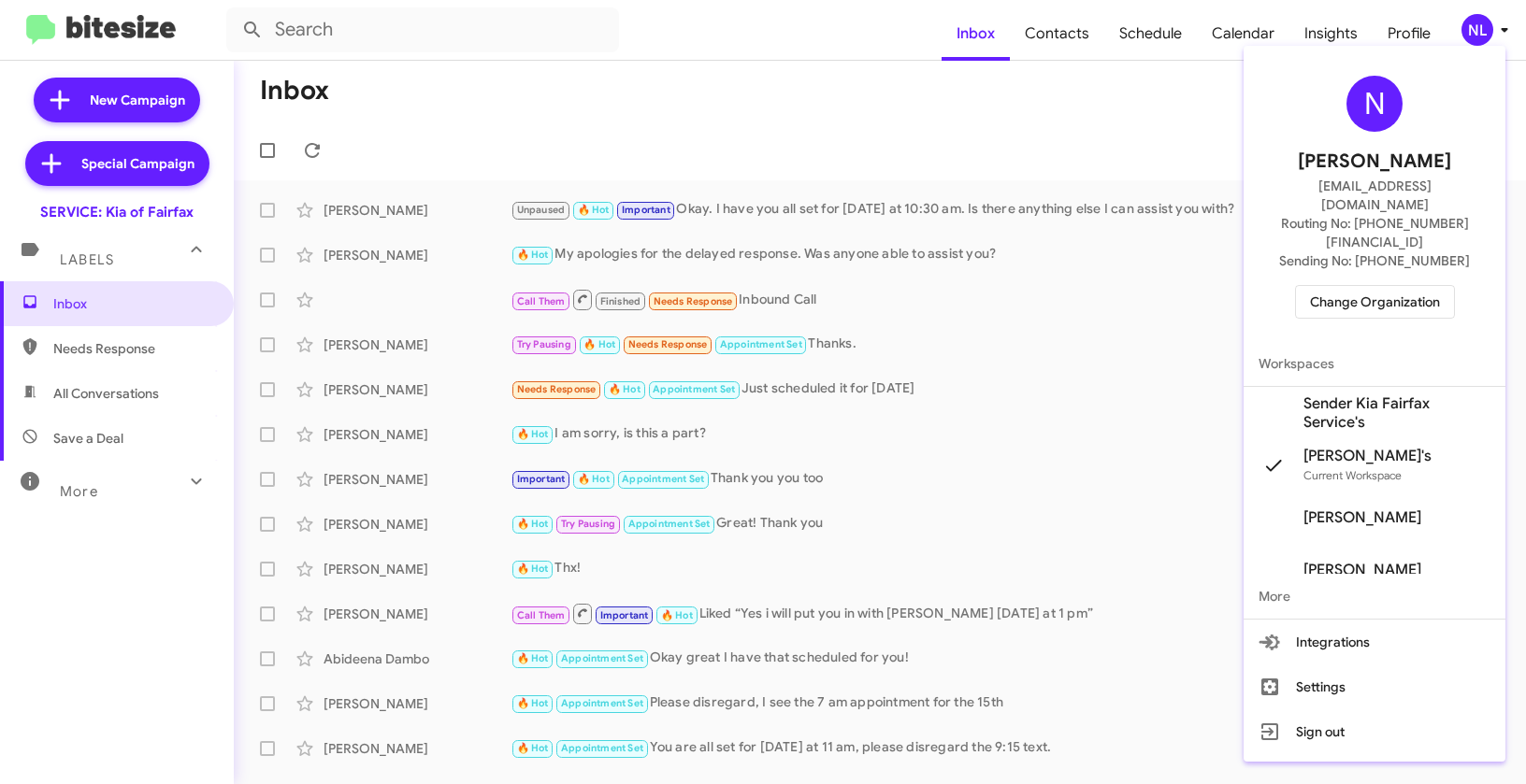
click at [1335, 395] on span "Sender Kia Fairfax Service's" at bounding box center [1397, 414] width 187 height 38
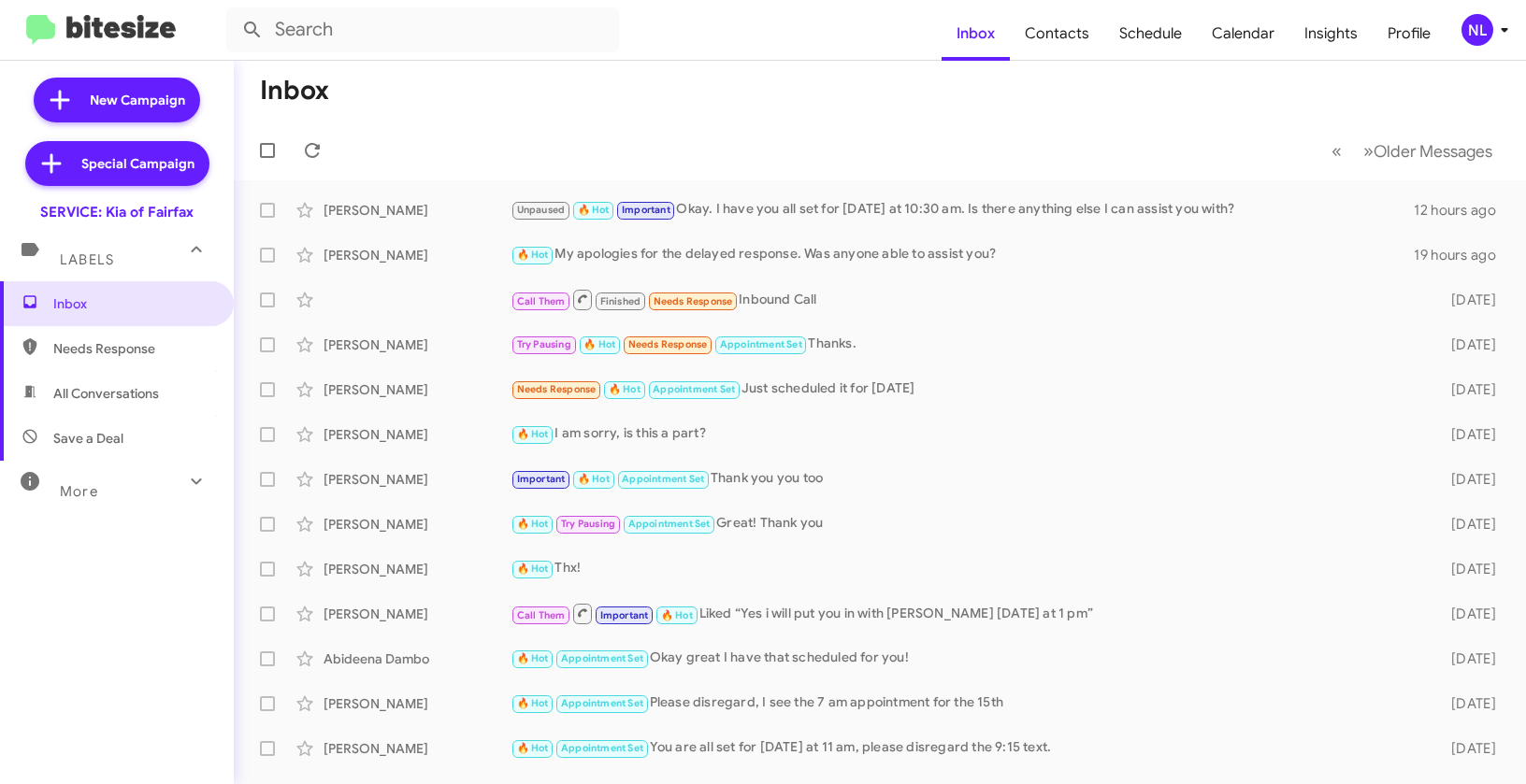
click at [1485, 25] on div "NL" at bounding box center [1477, 30] width 32 height 32
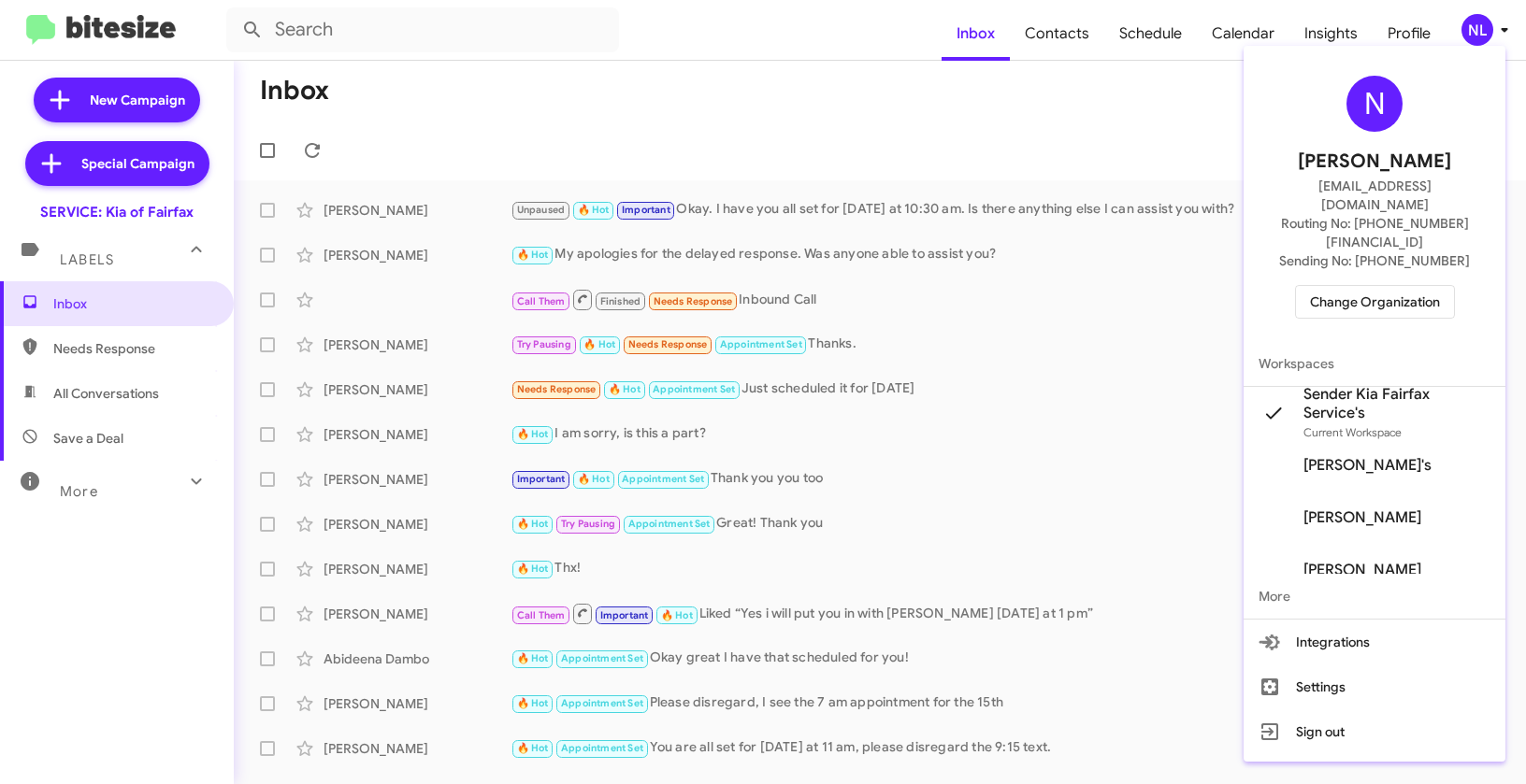
click at [1054, 120] on div at bounding box center [763, 392] width 1526 height 784
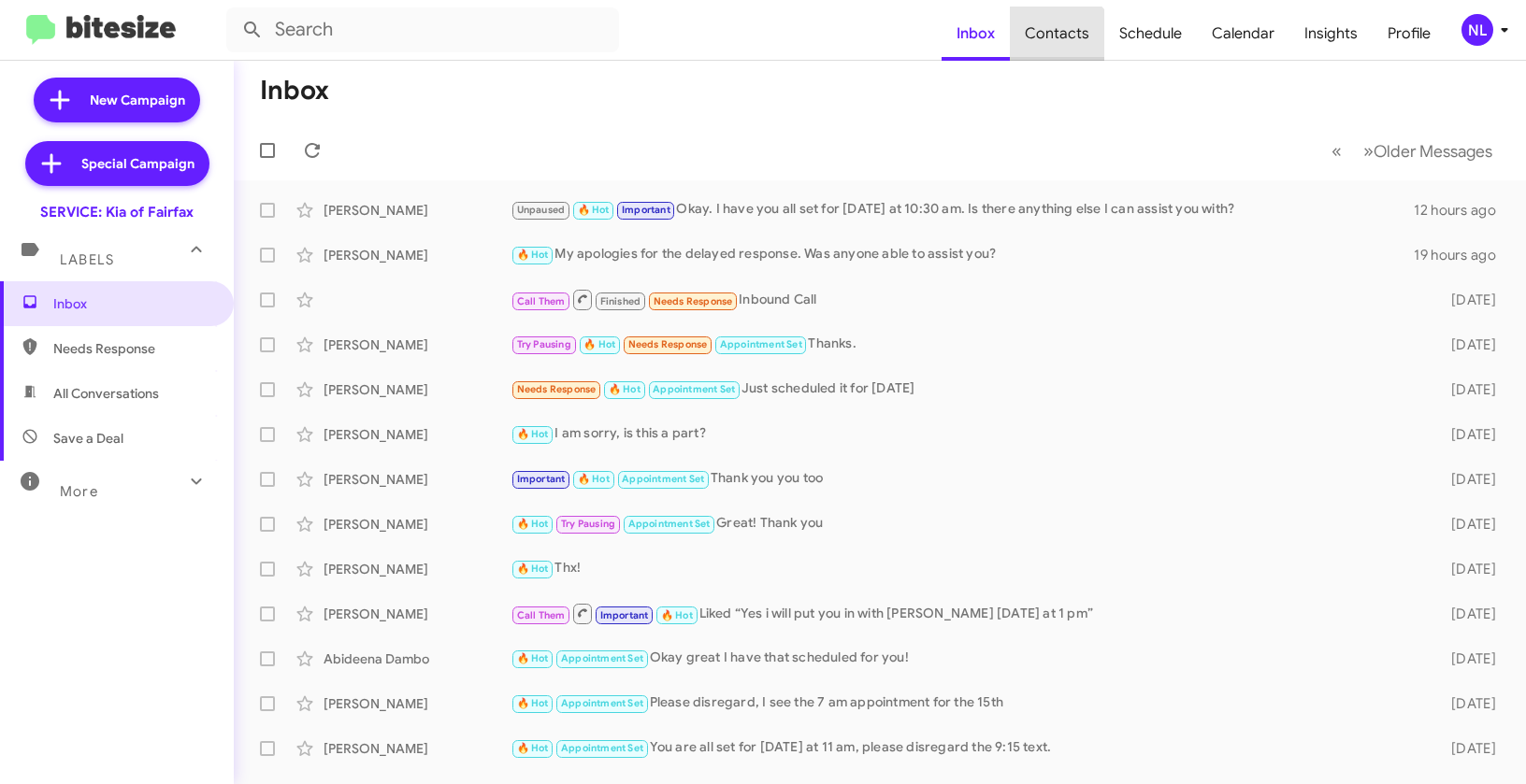
click at [1059, 54] on span "Contacts" at bounding box center [1057, 34] width 94 height 55
type input "in:groups"
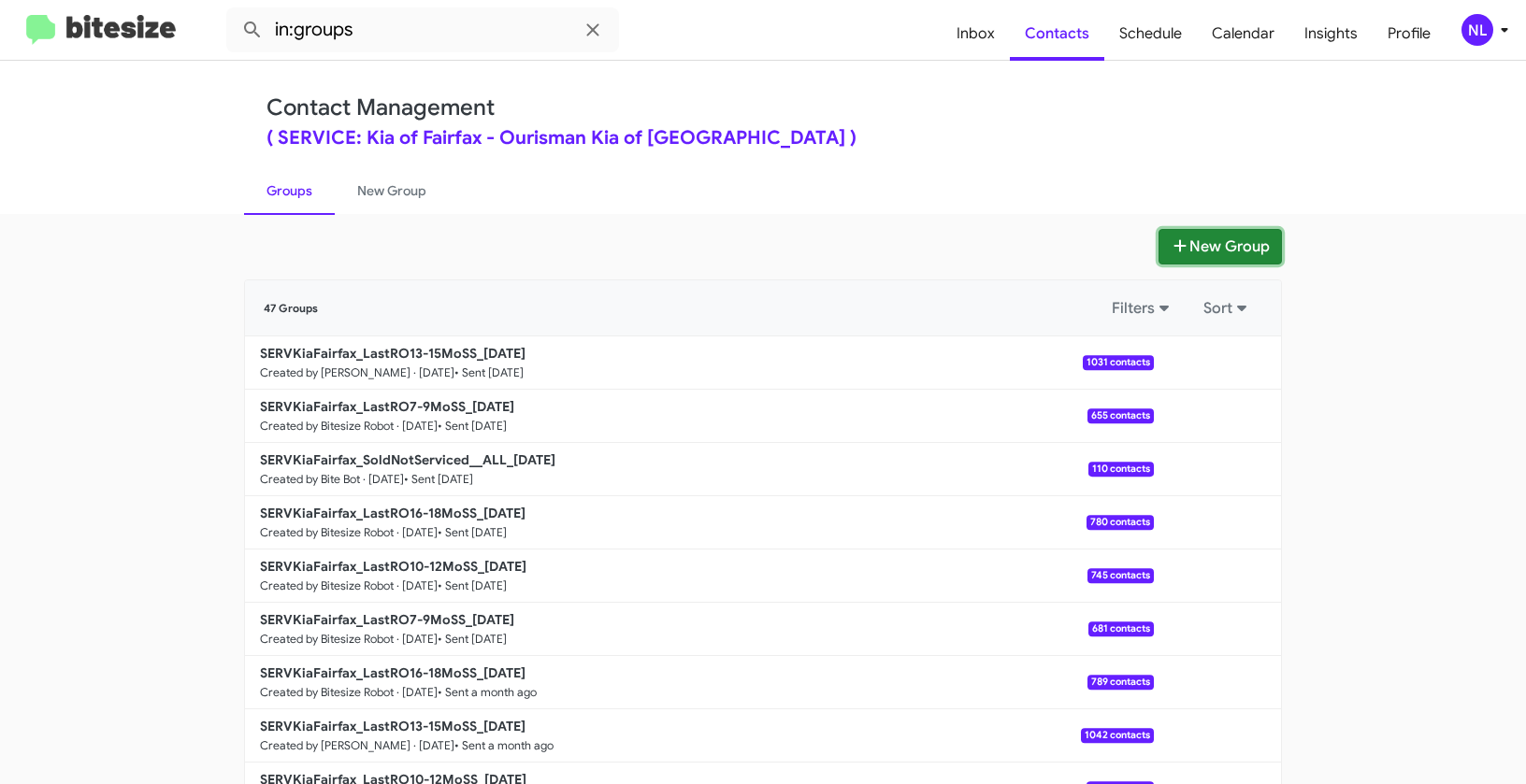
click at [1212, 237] on button "New Group" at bounding box center [1220, 247] width 123 height 36
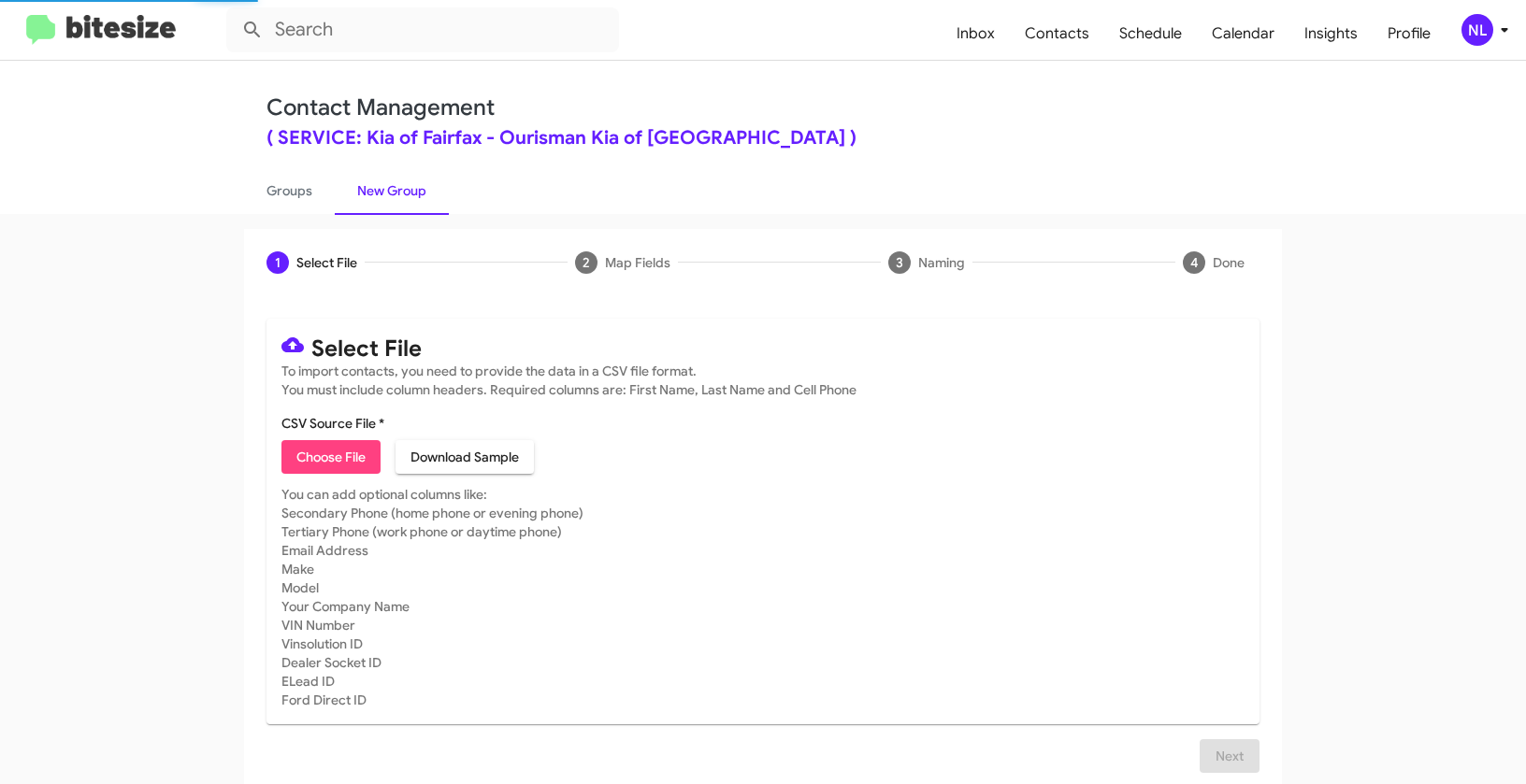
click at [339, 439] on mat-card-content "CSV Source File * Choose File Download Sample" at bounding box center [763, 443] width 963 height 59
click at [336, 447] on span "Choose File" at bounding box center [330, 457] width 69 height 34
click at [350, 451] on span "Choose File" at bounding box center [330, 457] width 69 height 34
type input "SERVKiaFairfax_LastRO16-18MoSS_09-23-25"
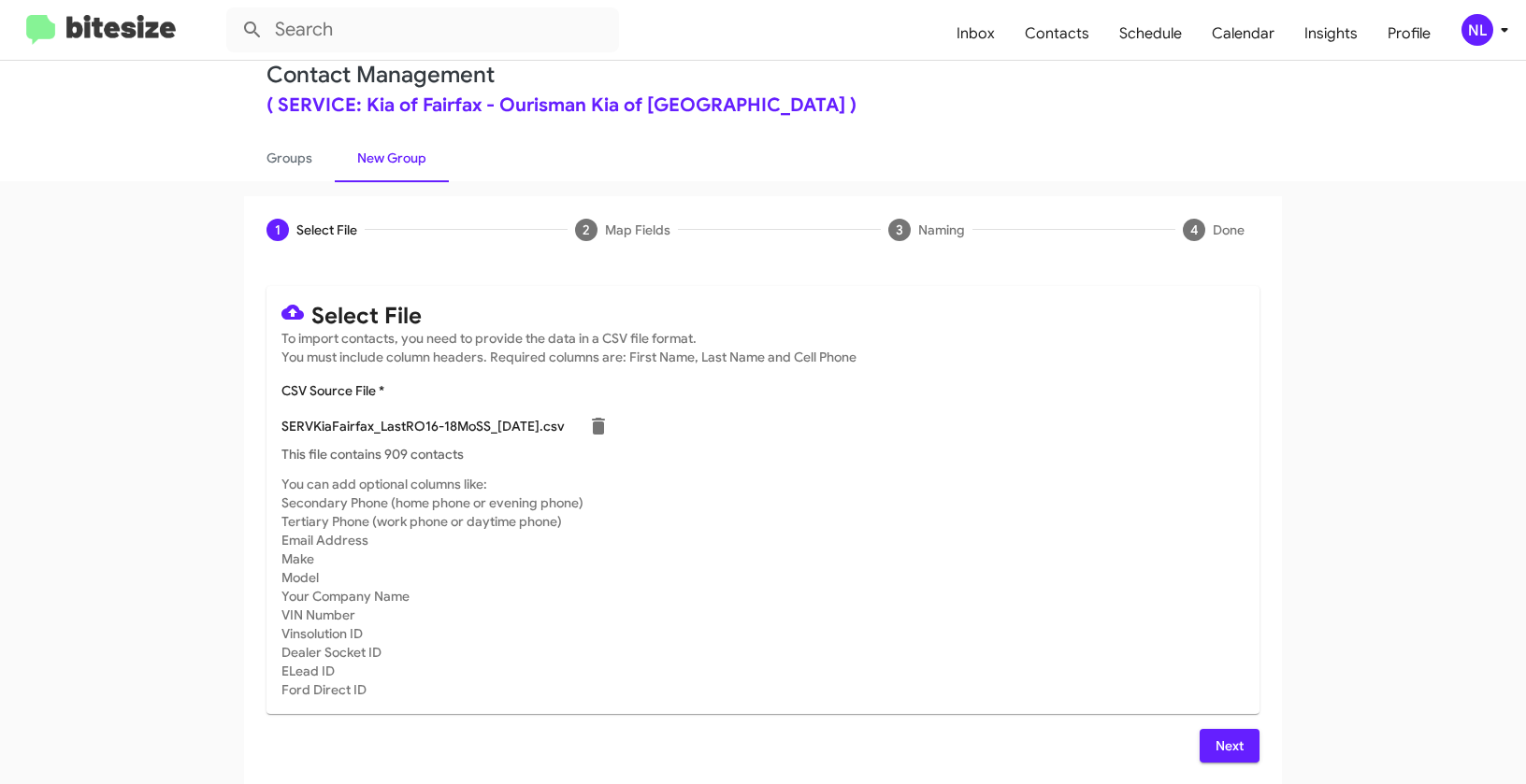
scroll to position [34, 0]
click at [1235, 741] on span "Next" at bounding box center [1229, 745] width 30 height 34
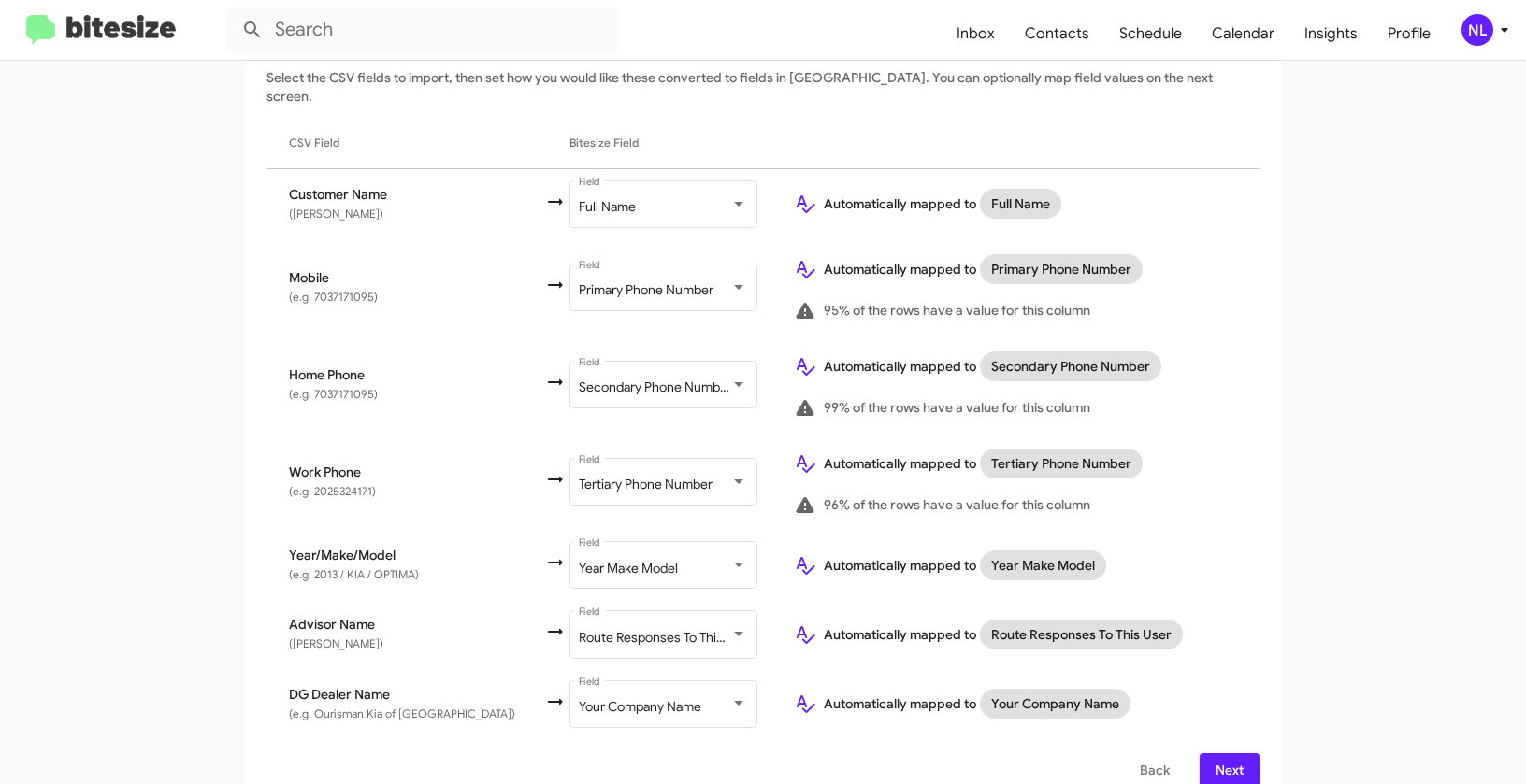
scroll to position [302, 0]
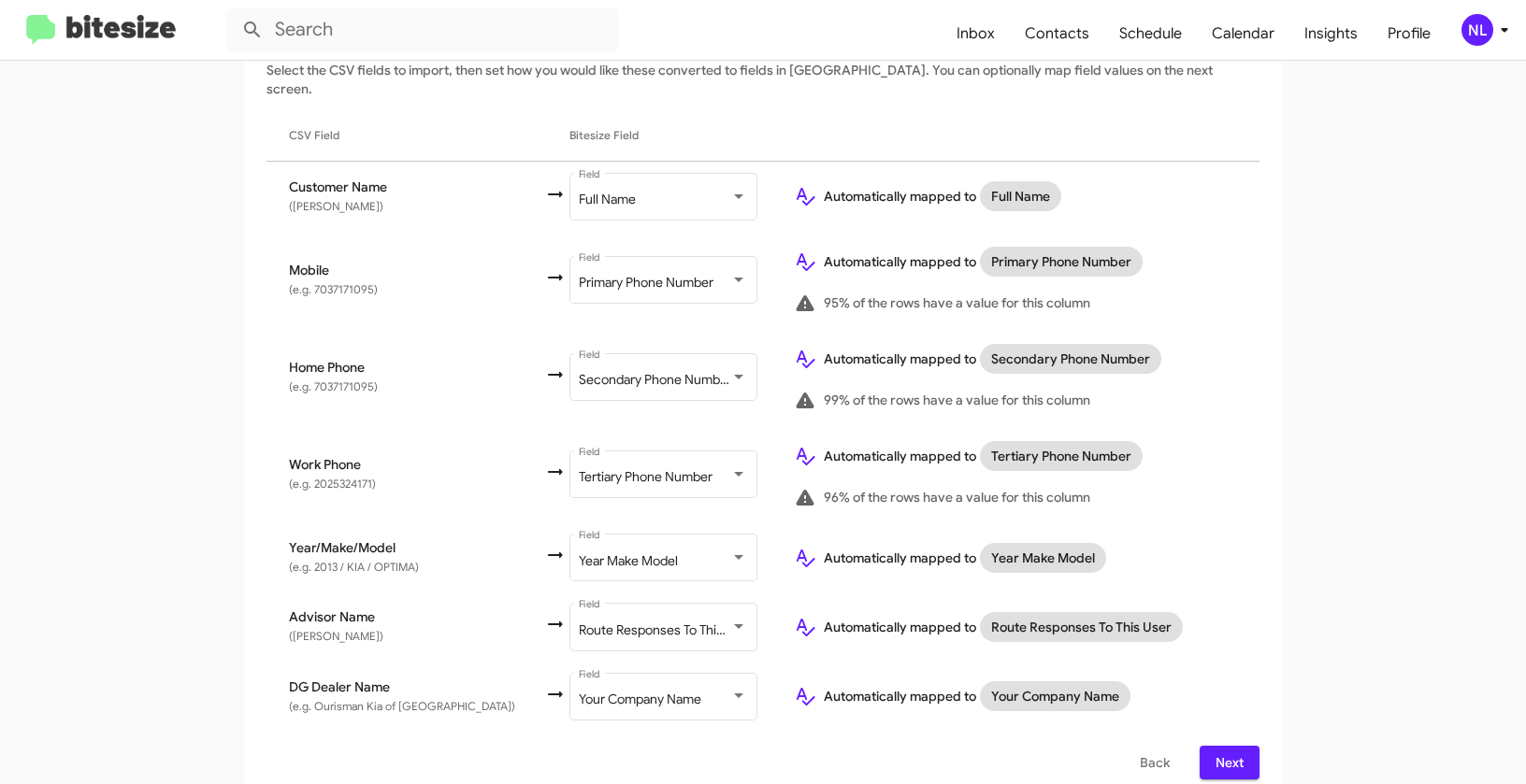
click at [1228, 745] on span "Next" at bounding box center [1229, 762] width 30 height 34
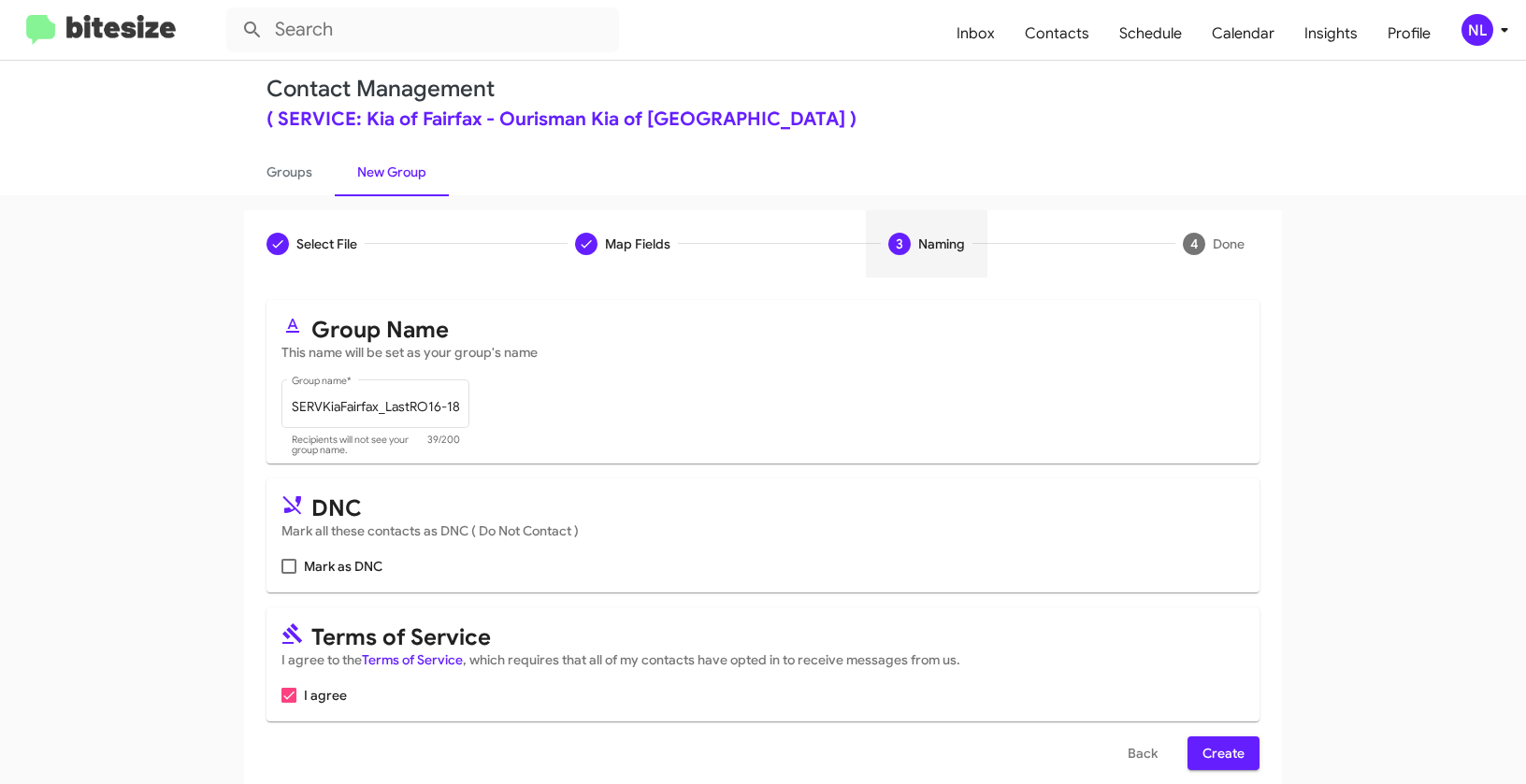
scroll to position [42, 0]
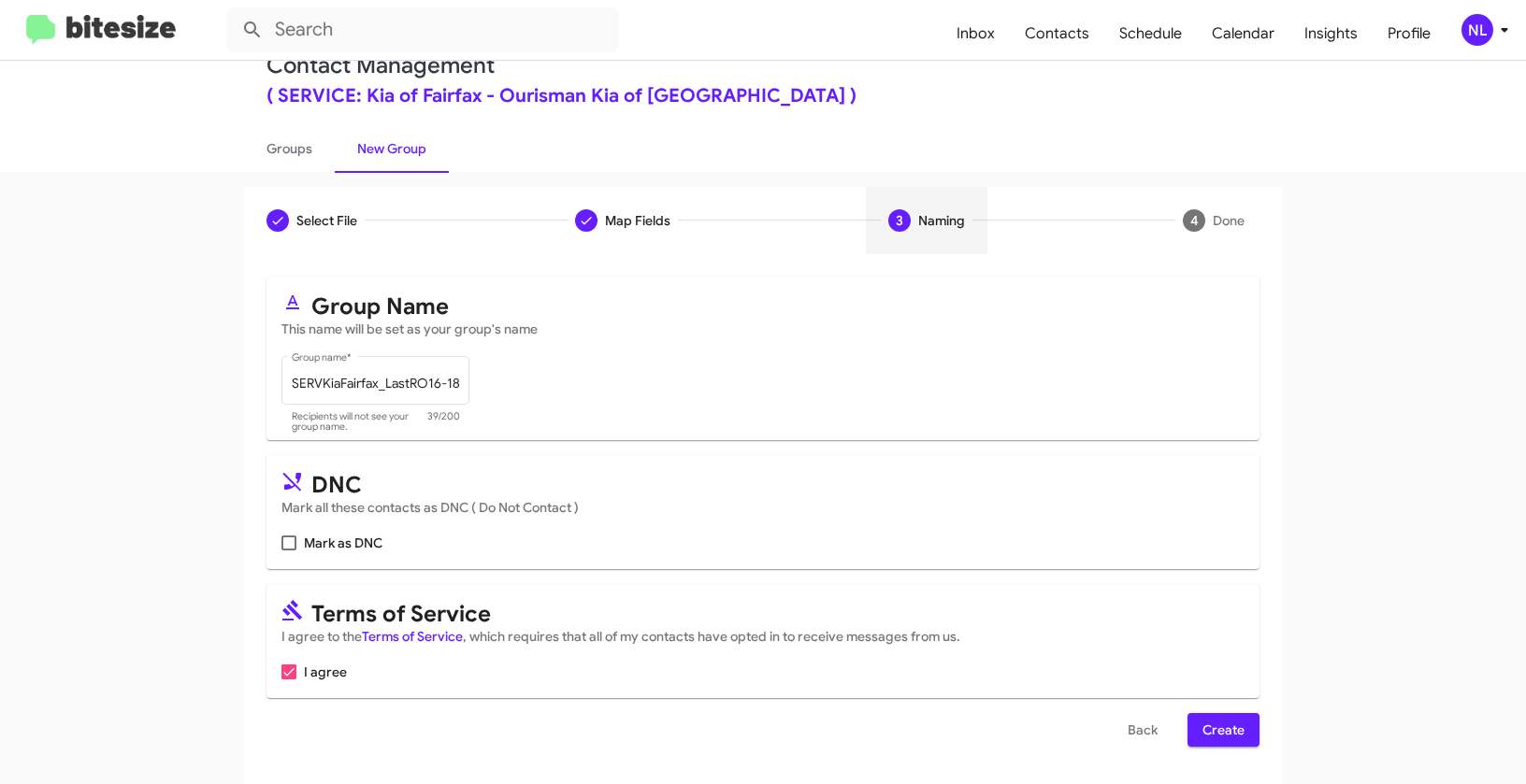
click at [1216, 727] on span "Create" at bounding box center [1222, 730] width 42 height 34
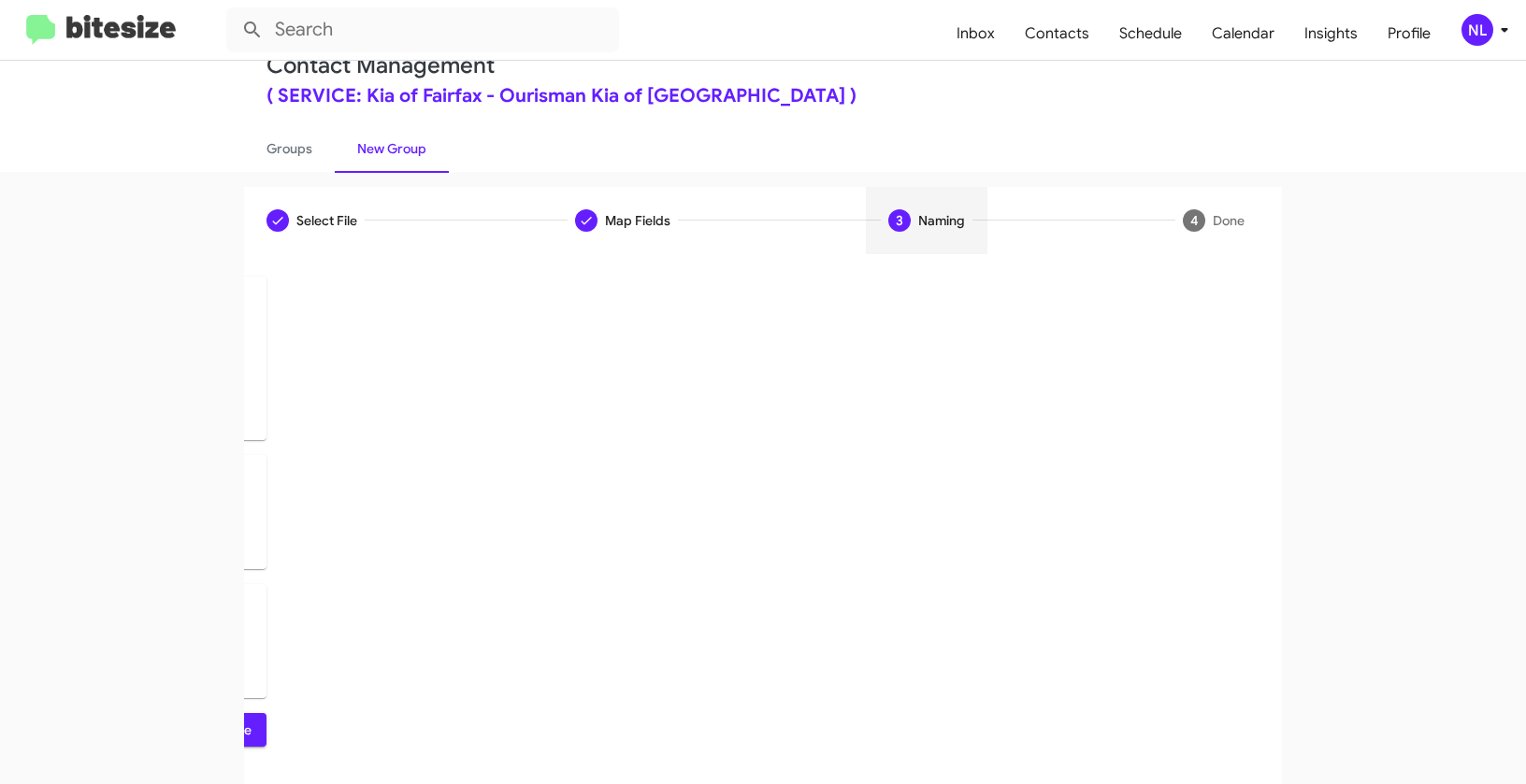
scroll to position [0, 0]
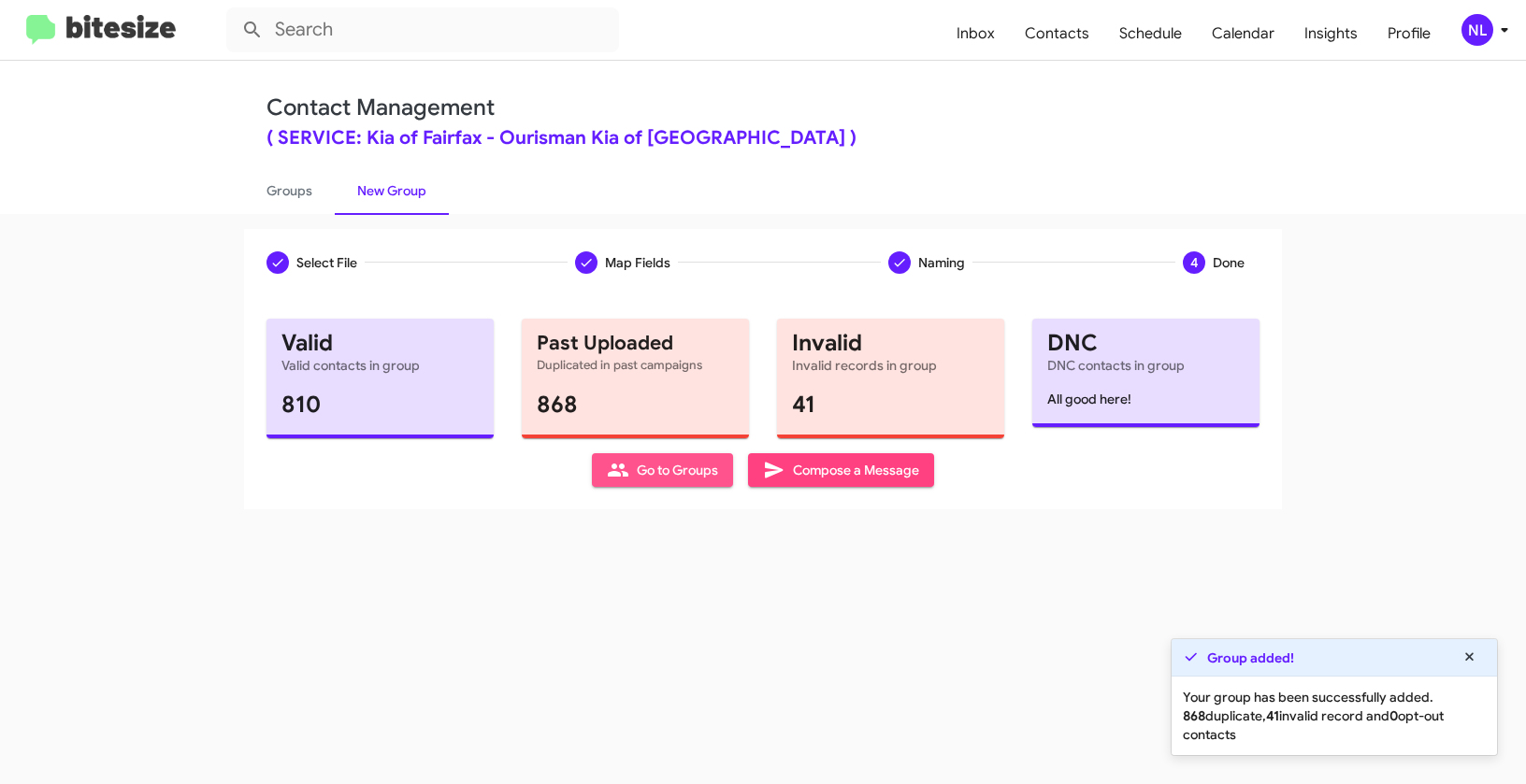
click at [647, 473] on span "Go to Groups" at bounding box center [663, 470] width 111 height 34
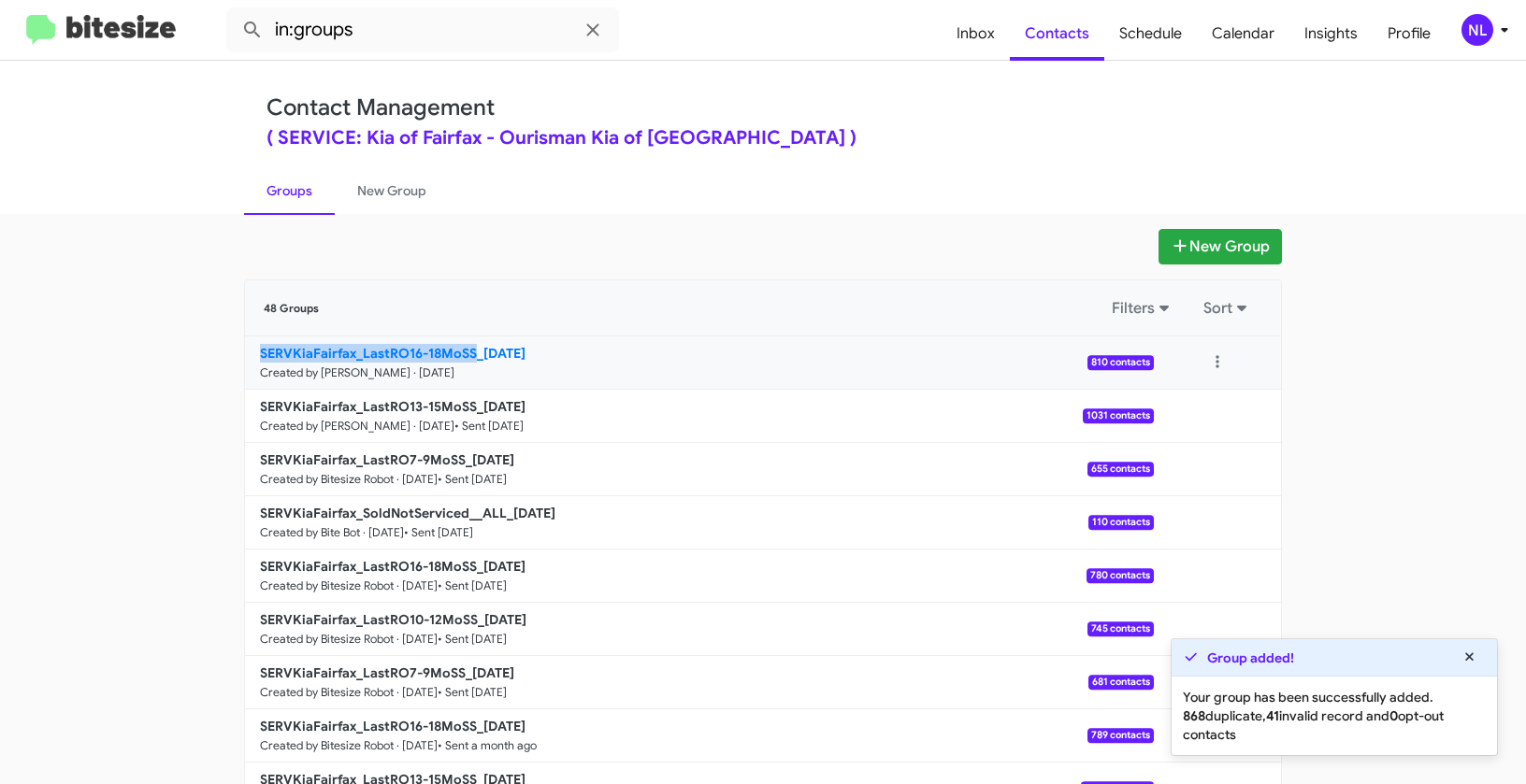
drag, startPoint x: 186, startPoint y: 352, endPoint x: 469, endPoint y: 354, distance: 283.0
click at [469, 354] on app-groups "New Group 48 Groups Filters Sort SERVKiaFairfax_LastRO16-18MoSS_09-23-25 Create…" at bounding box center [763, 574] width 1526 height 690
copy b "SERVKiaFairfax_LastRO16-18MoSS"
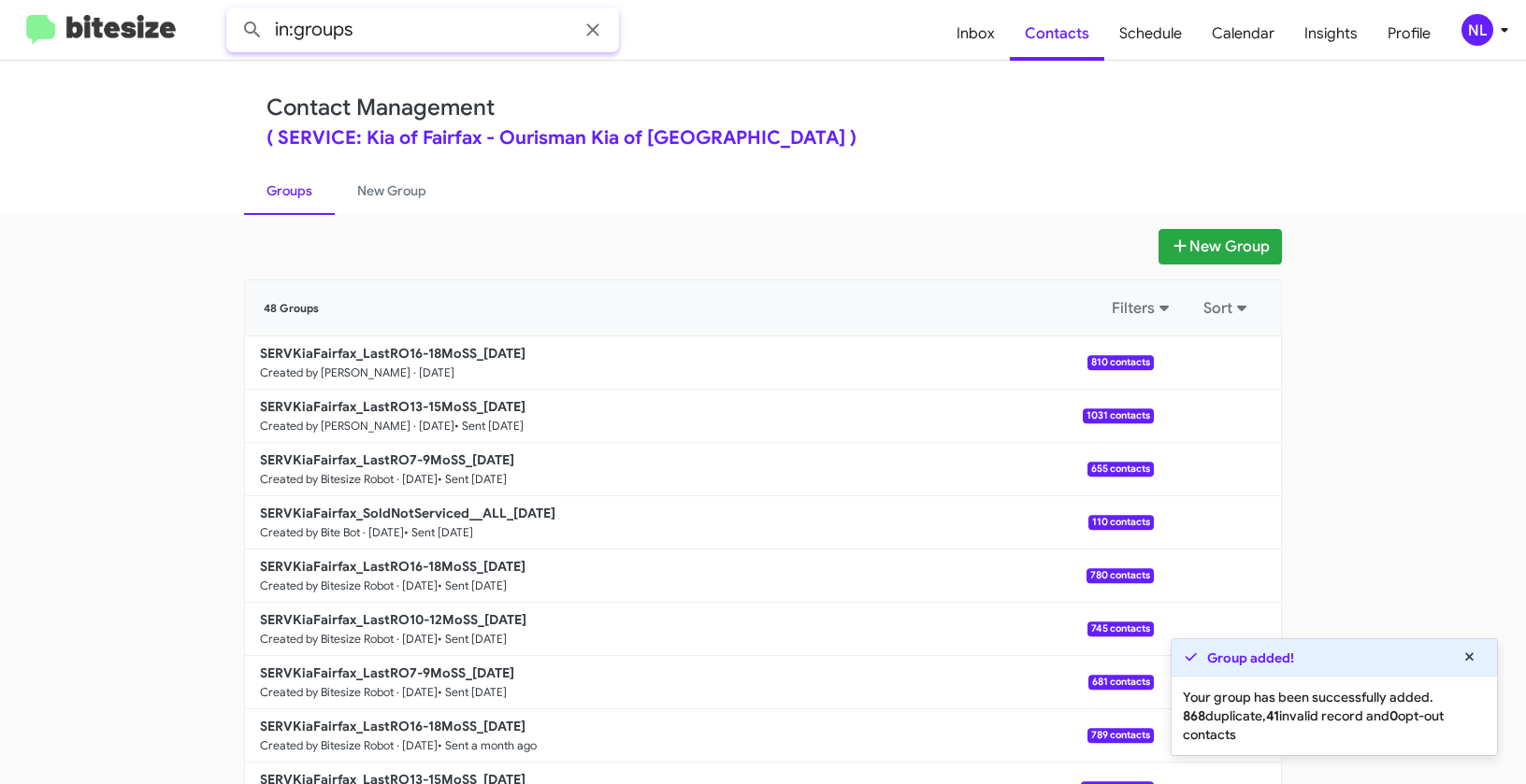
click at [420, 37] on input "in:groups" at bounding box center [422, 30] width 393 height 45
paste input "SERVKiaFairfax_LastRO16-18MoSS"
type input "in:groups SERVKiaFairfax_LastRO16-18MoSS"
click at [234, 11] on button at bounding box center [253, 30] width 38 height 38
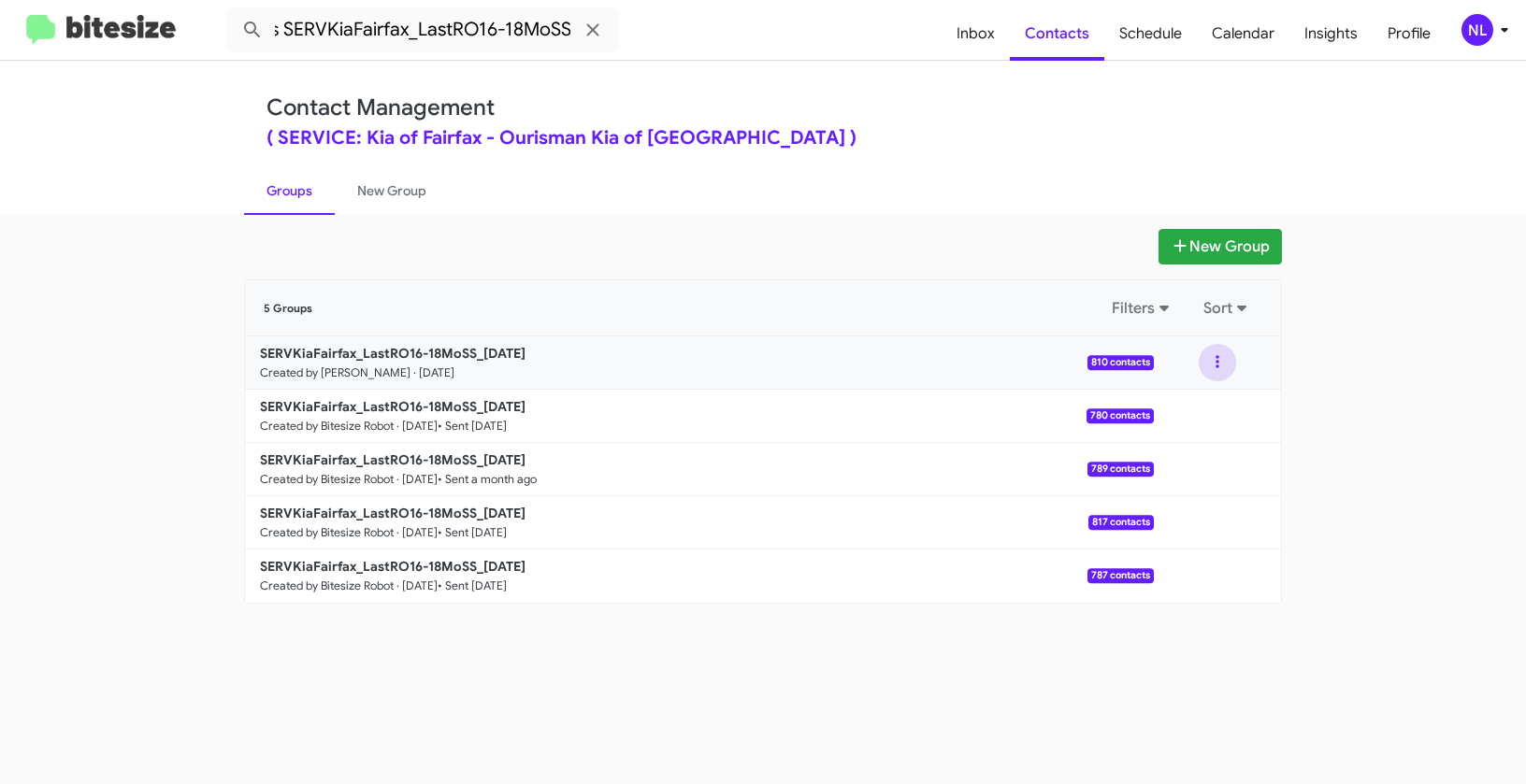
click at [1217, 355] on button at bounding box center [1217, 363] width 38 height 38
click at [1197, 403] on button "View contacts" at bounding box center [1160, 414] width 150 height 45
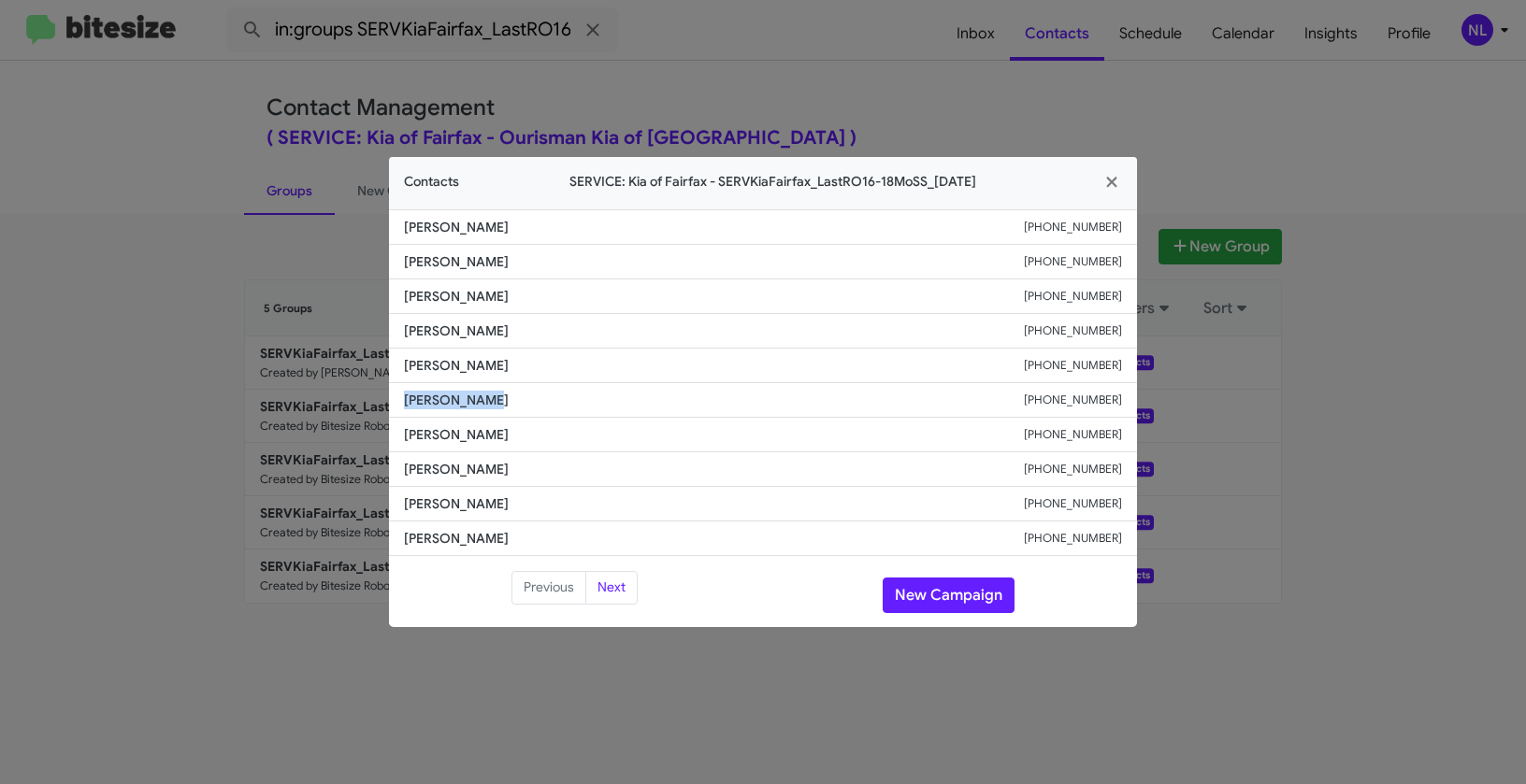
drag, startPoint x: 386, startPoint y: 397, endPoint x: 540, endPoint y: 401, distance: 154.1
click at [540, 401] on modal-container "Contacts SERVICE: Kia of Fairfax - SERVKiaFairfax_LastRO16-18MoSS_09-23-25 Muri…" at bounding box center [763, 392] width 1526 height 784
copy span "Sonia Vaughn"
click at [935, 587] on button "New Campaign" at bounding box center [948, 596] width 132 height 36
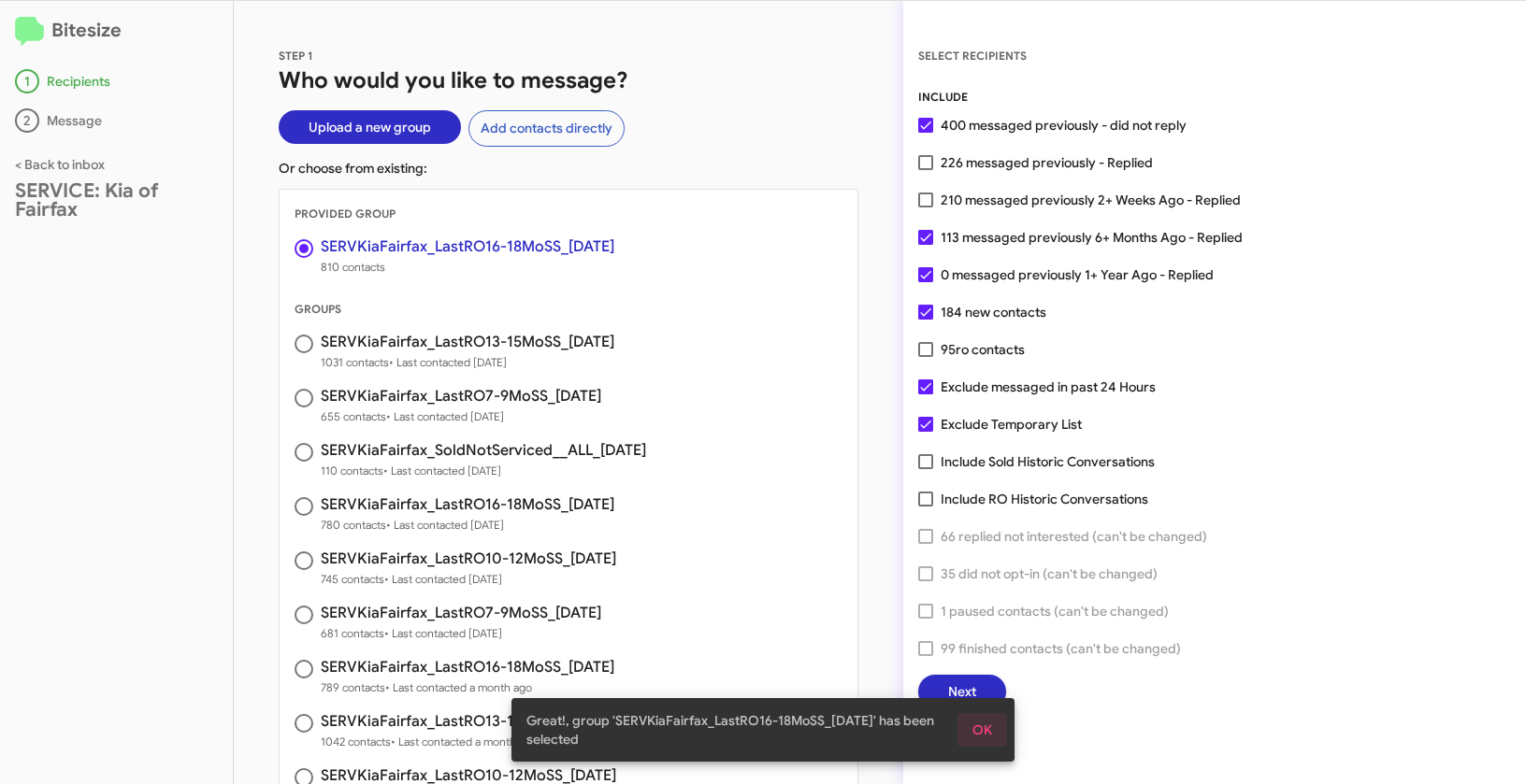
click at [982, 726] on span "OK" at bounding box center [981, 730] width 20 height 34
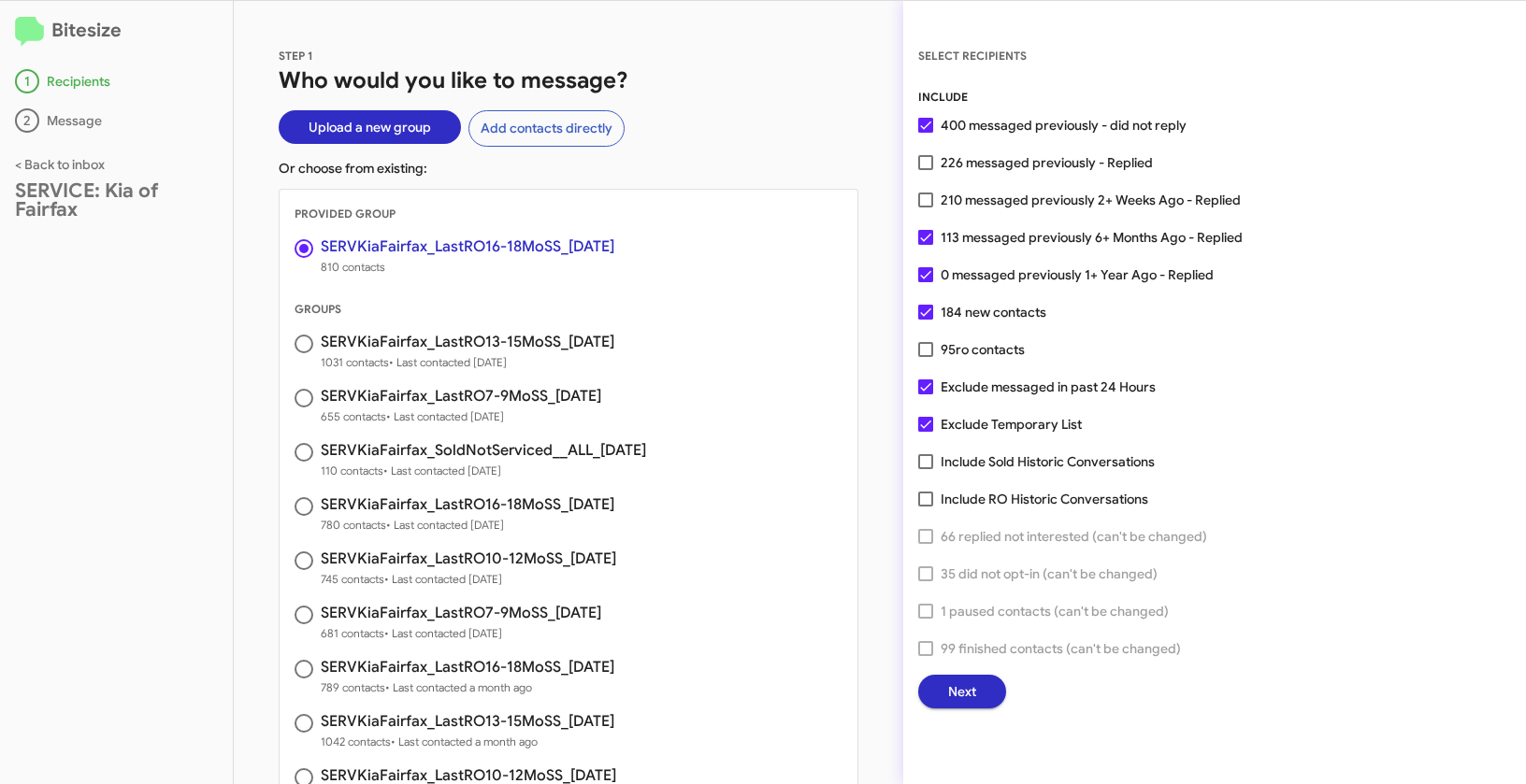
click at [971, 695] on span "Next" at bounding box center [962, 692] width 28 height 34
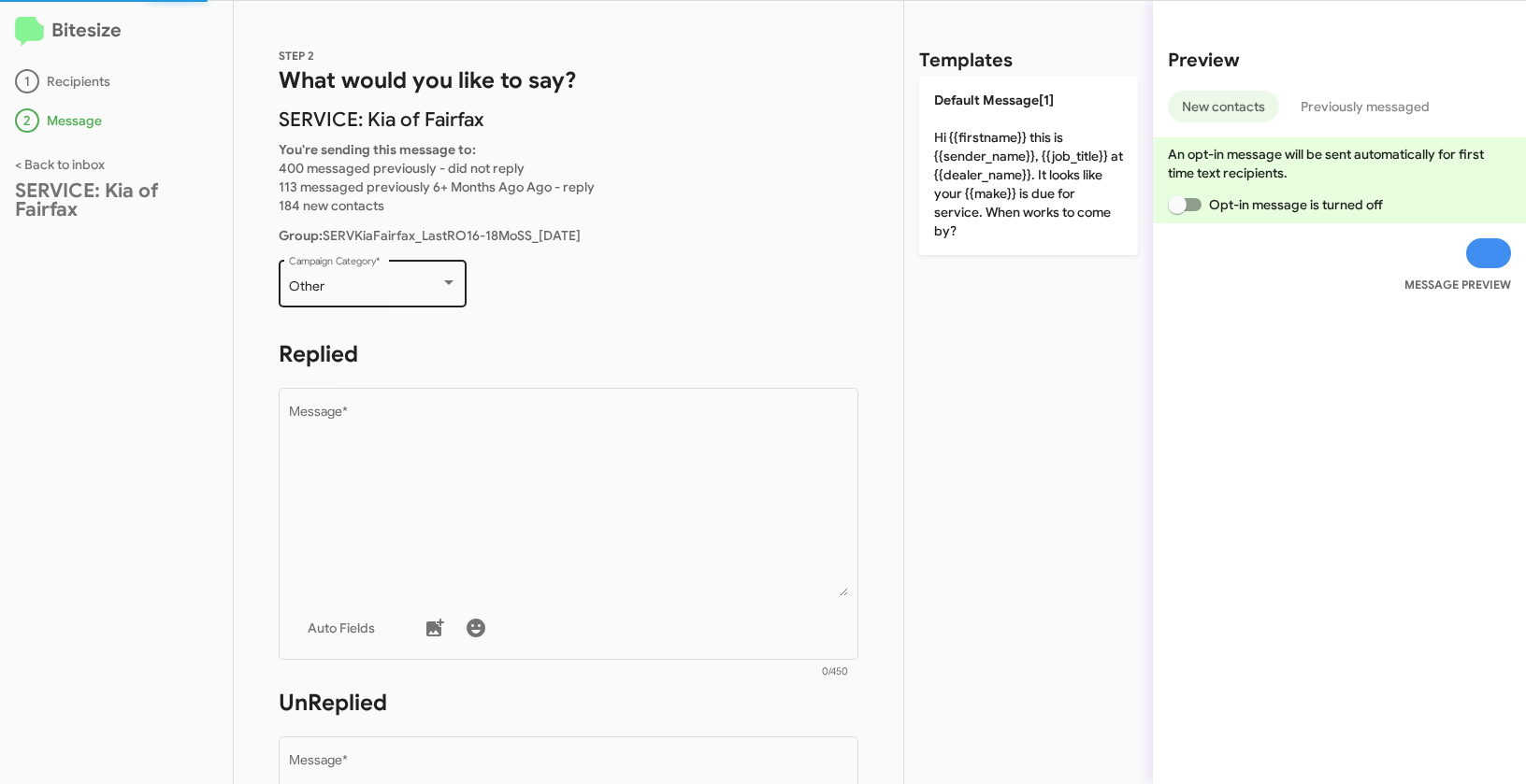
click at [414, 302] on div "Other Campaign Category *" at bounding box center [372, 282] width 169 height 52
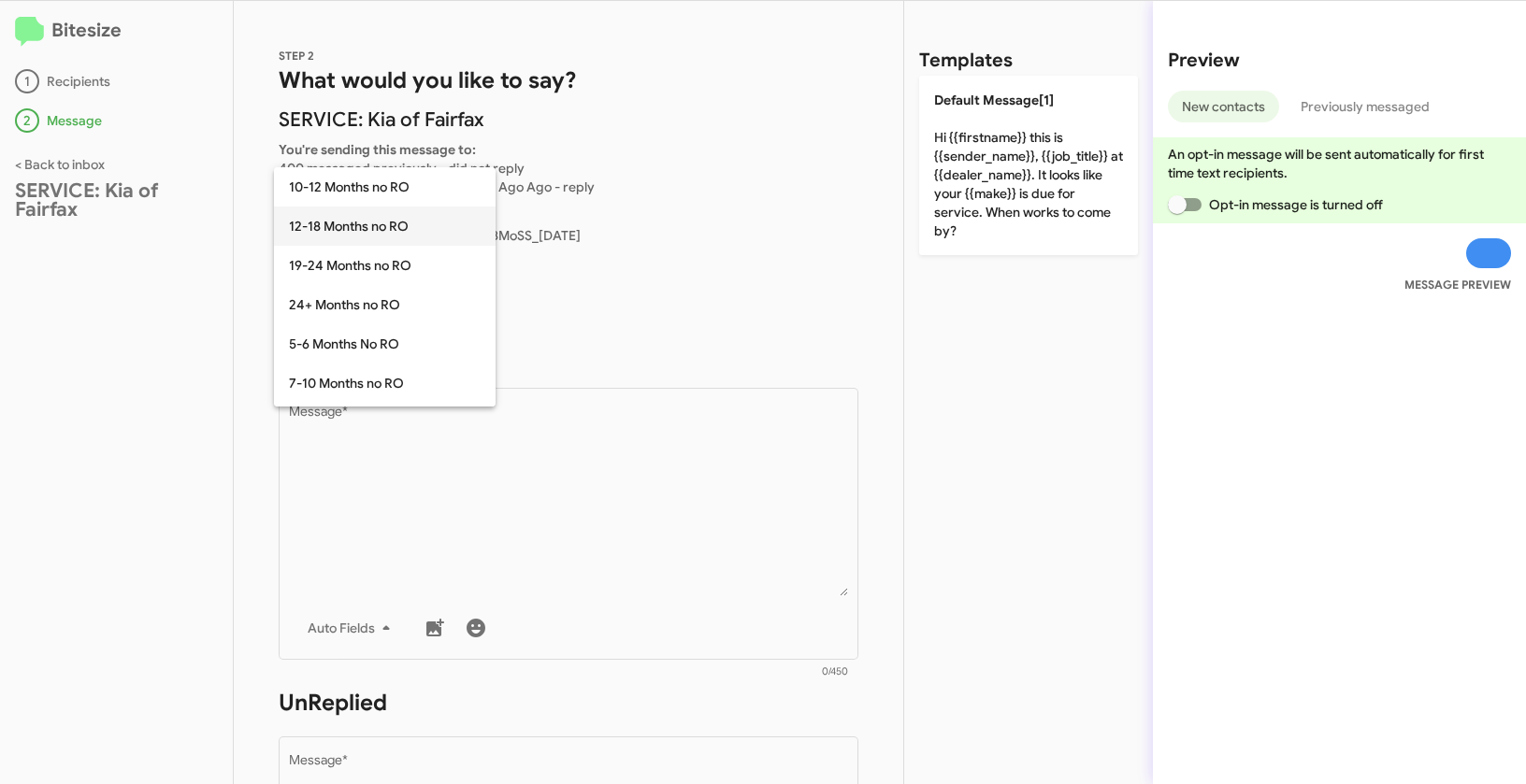
click at [348, 227] on span "12-18 Months no RO" at bounding box center [384, 226] width 191 height 40
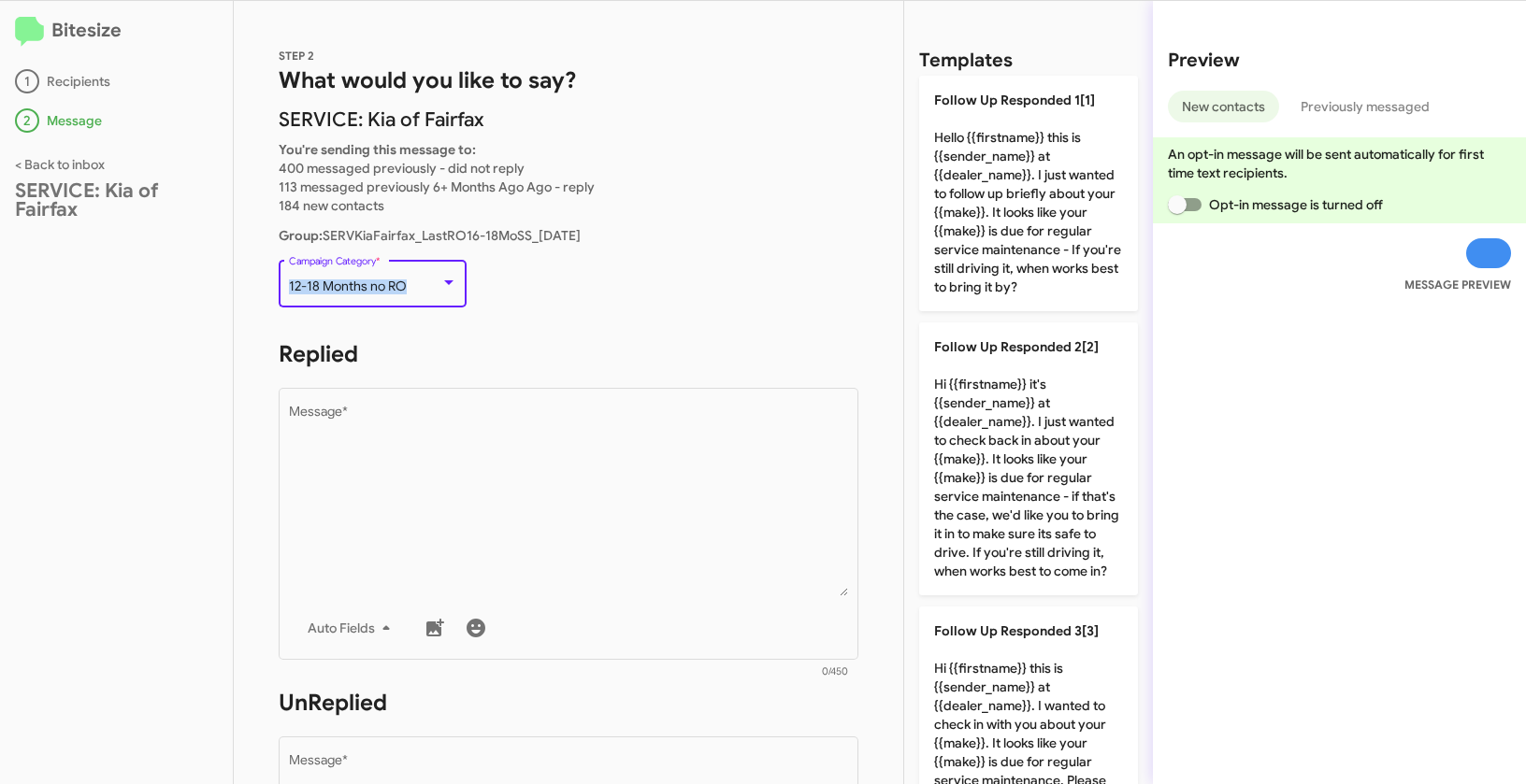
drag, startPoint x: 287, startPoint y: 286, endPoint x: 420, endPoint y: 289, distance: 133.0
click at [420, 289] on div "12-18 Months no RO" at bounding box center [364, 287] width 152 height 15
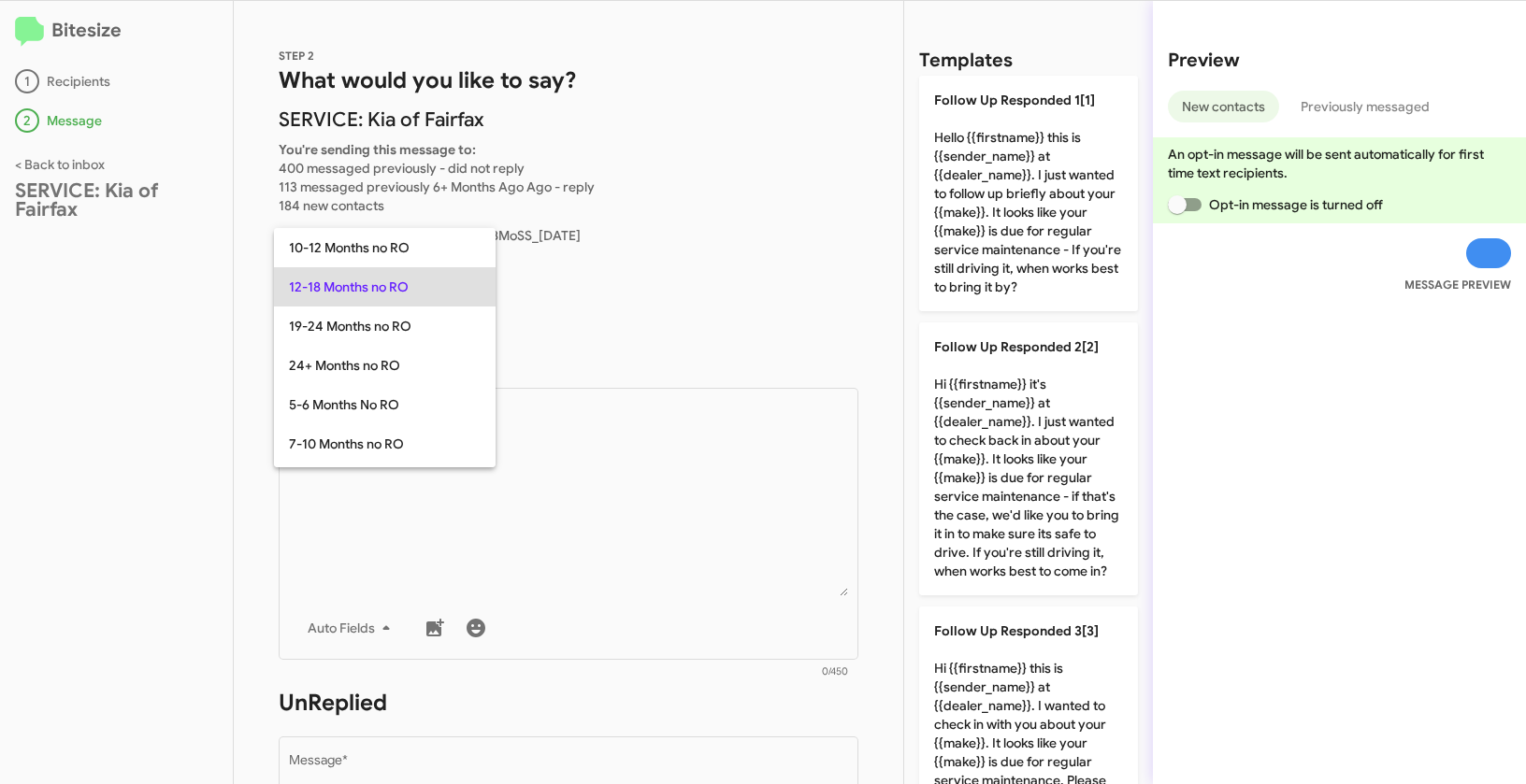
copy span "12-18 Months no RO"
click at [670, 454] on div at bounding box center [763, 392] width 1526 height 784
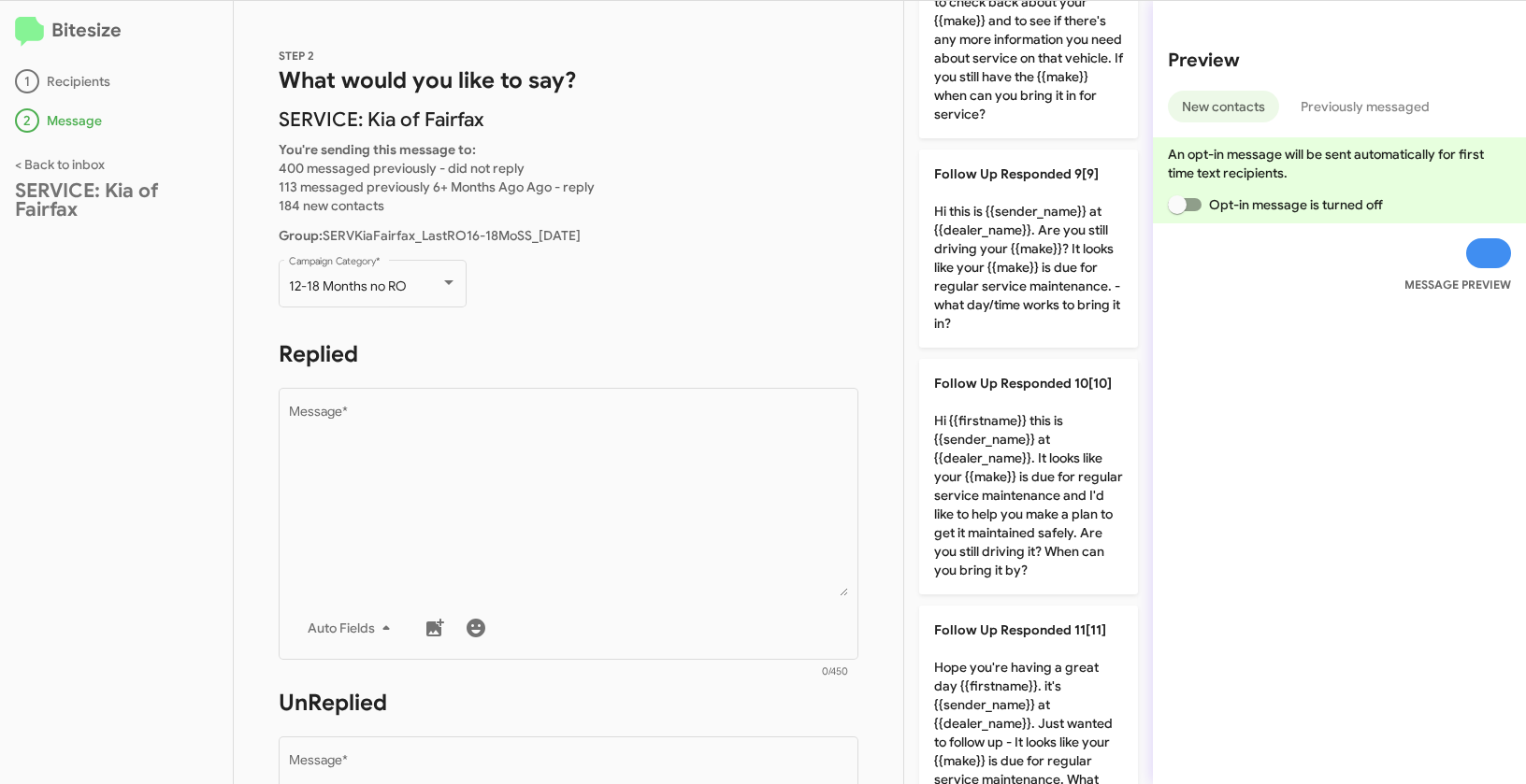
scroll to position [2080, 0]
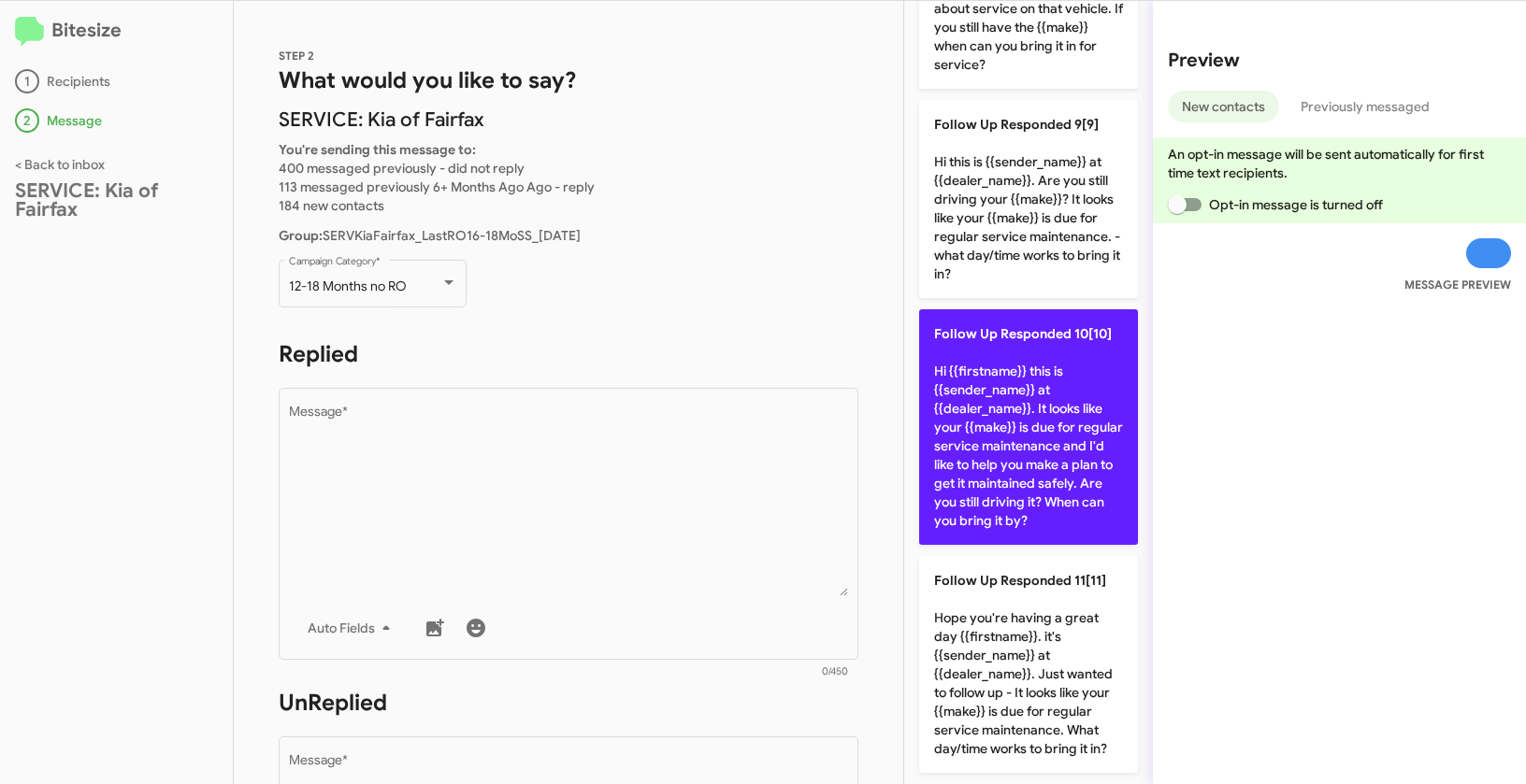
click at [999, 388] on p "Follow Up Responded 10[10] Hi {{firstname}} this is {{sender_name}} at {{dealer…" at bounding box center [1028, 427] width 219 height 236
type textarea "Hi {{firstname}} this is {{sender_name}} at {{dealer_name}}. It looks like your…"
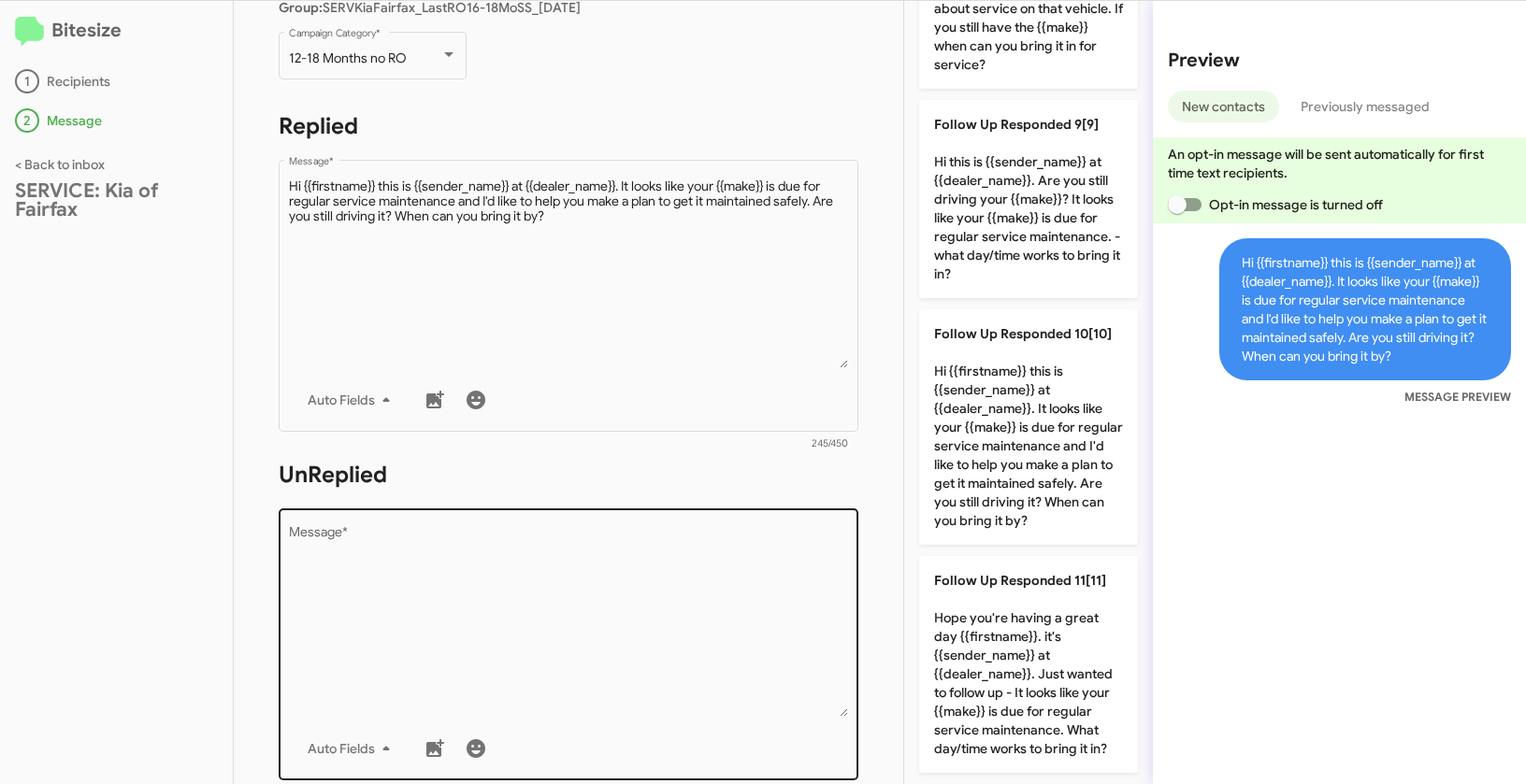
scroll to position [318, 0]
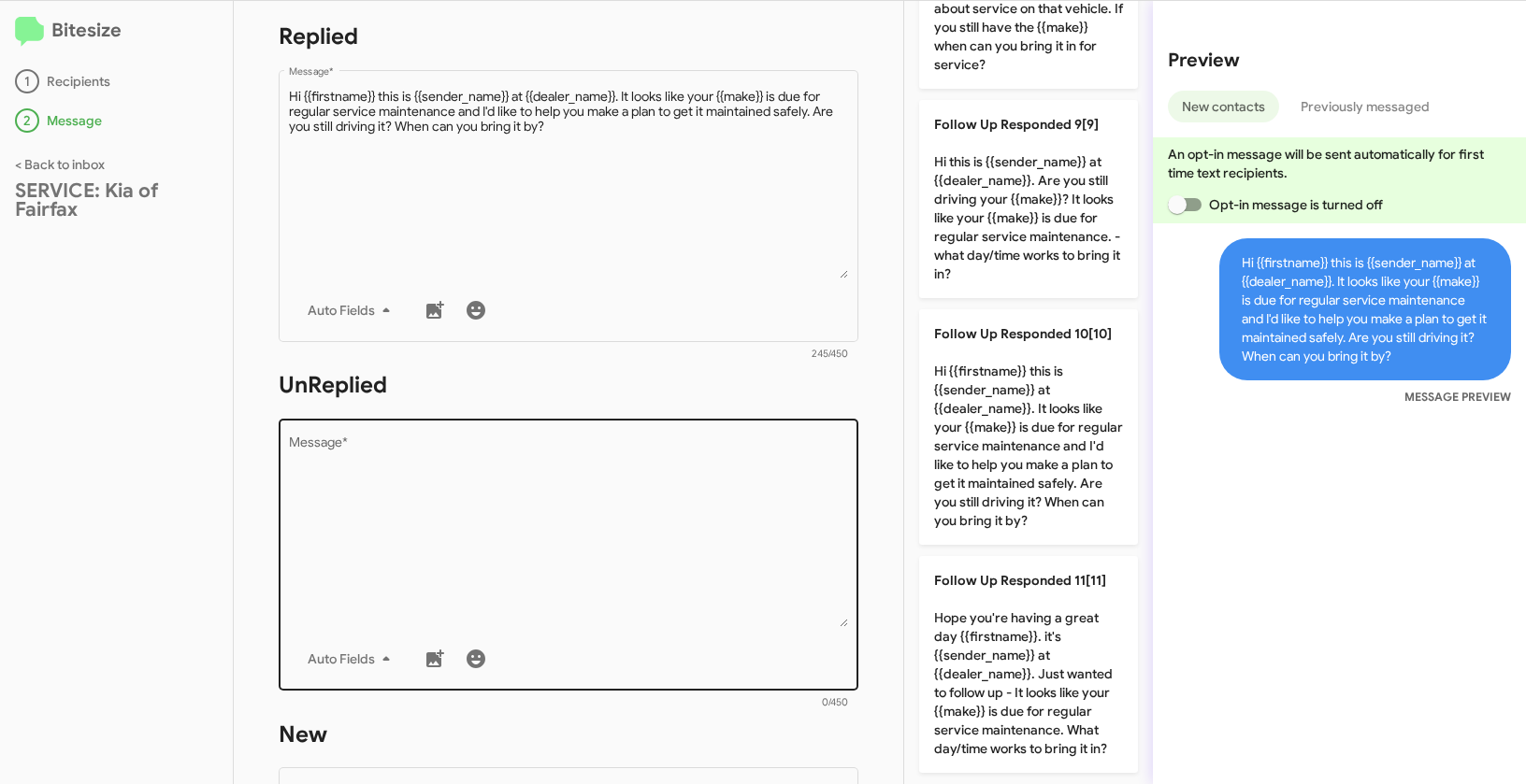
click at [776, 514] on textarea "Message *" at bounding box center [568, 531] width 560 height 190
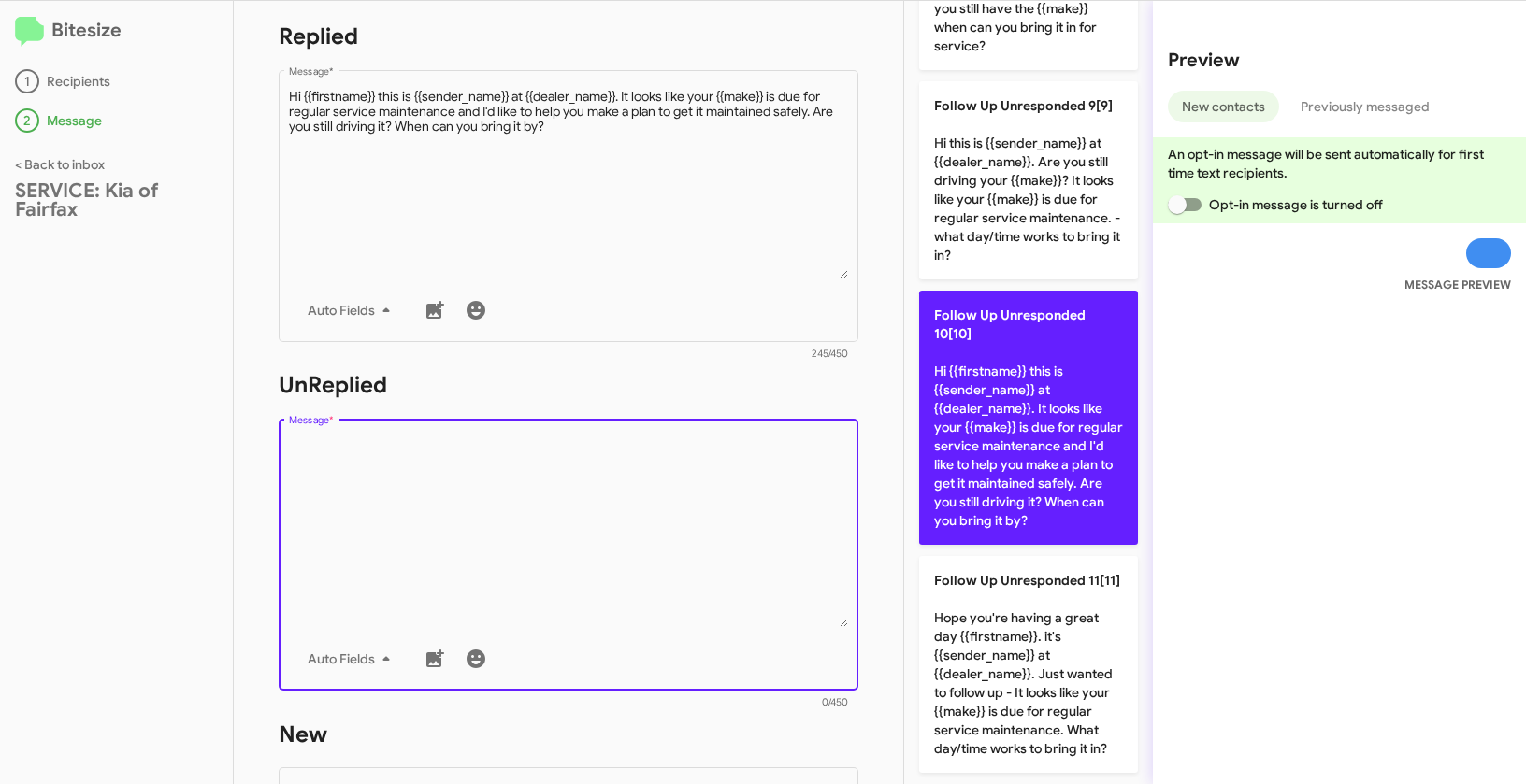
click at [1031, 407] on p "Follow Up Unresponded 10[10] Hi {{firstname}} this is {{sender_name}} at {{deal…" at bounding box center [1028, 417] width 219 height 254
type textarea "Hi {{firstname}} this is {{sender_name}} at {{dealer_name}}. It looks like your…"
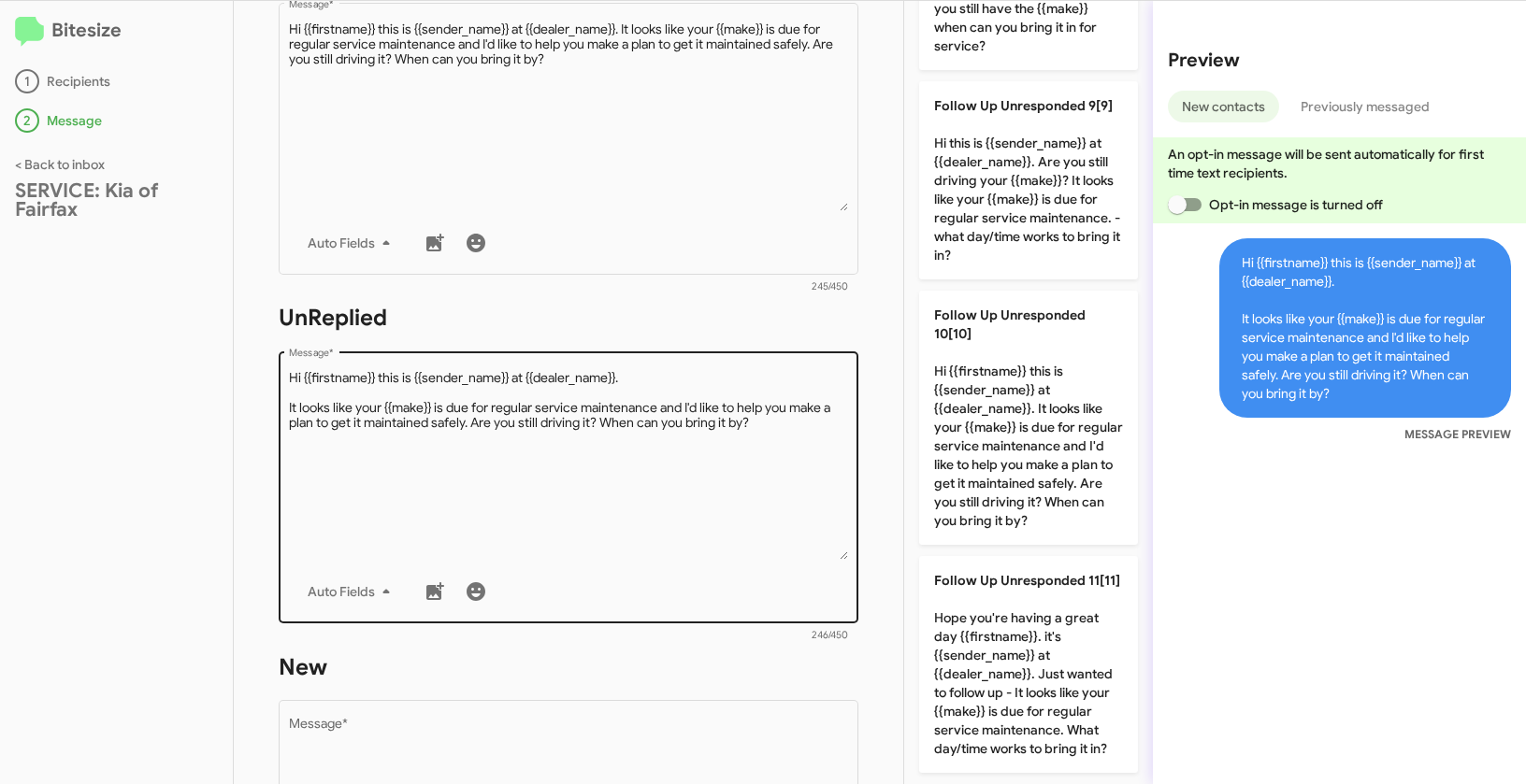
scroll to position [469, 0]
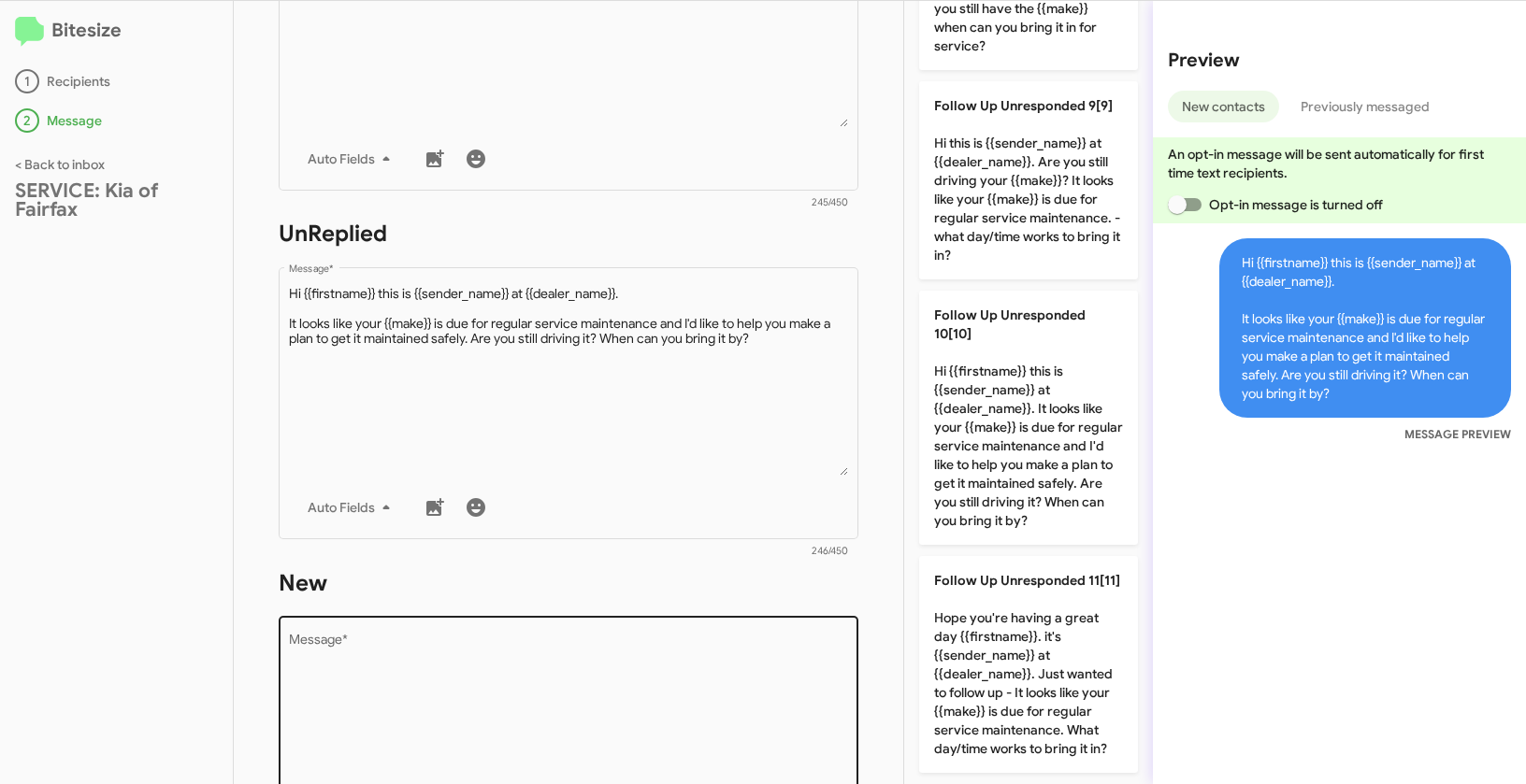
click at [604, 643] on textarea "Message *" at bounding box center [568, 729] width 560 height 190
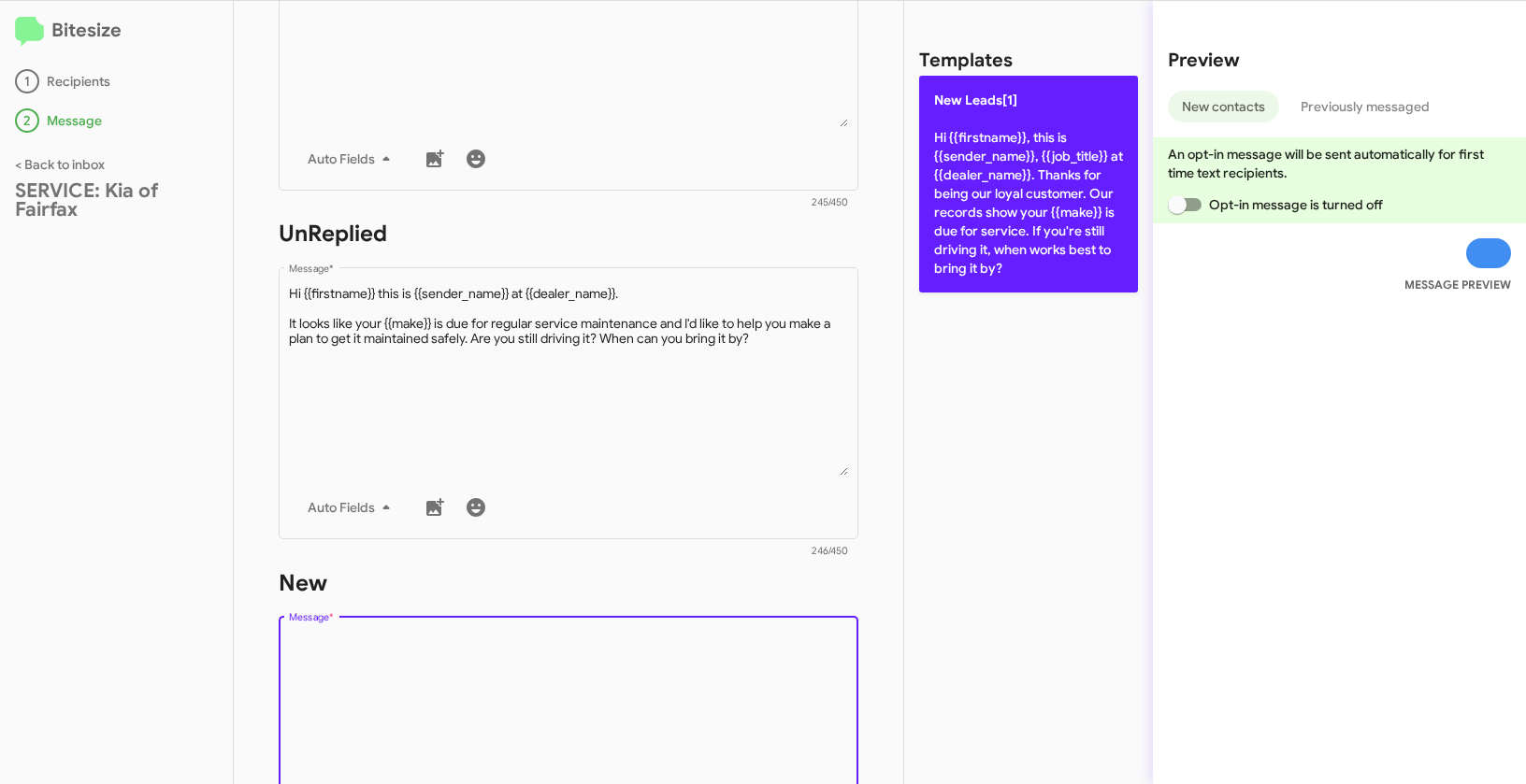
click at [973, 190] on p "New Leads[1] Hi {{firstname}}, this is {{sender_name}}, {{job_title}} at {{deal…" at bounding box center [1028, 184] width 219 height 217
type textarea "Hi {{firstname}}, this is {{sender_name}}, {{job_title}} at {{dealer_name}}. Th…"
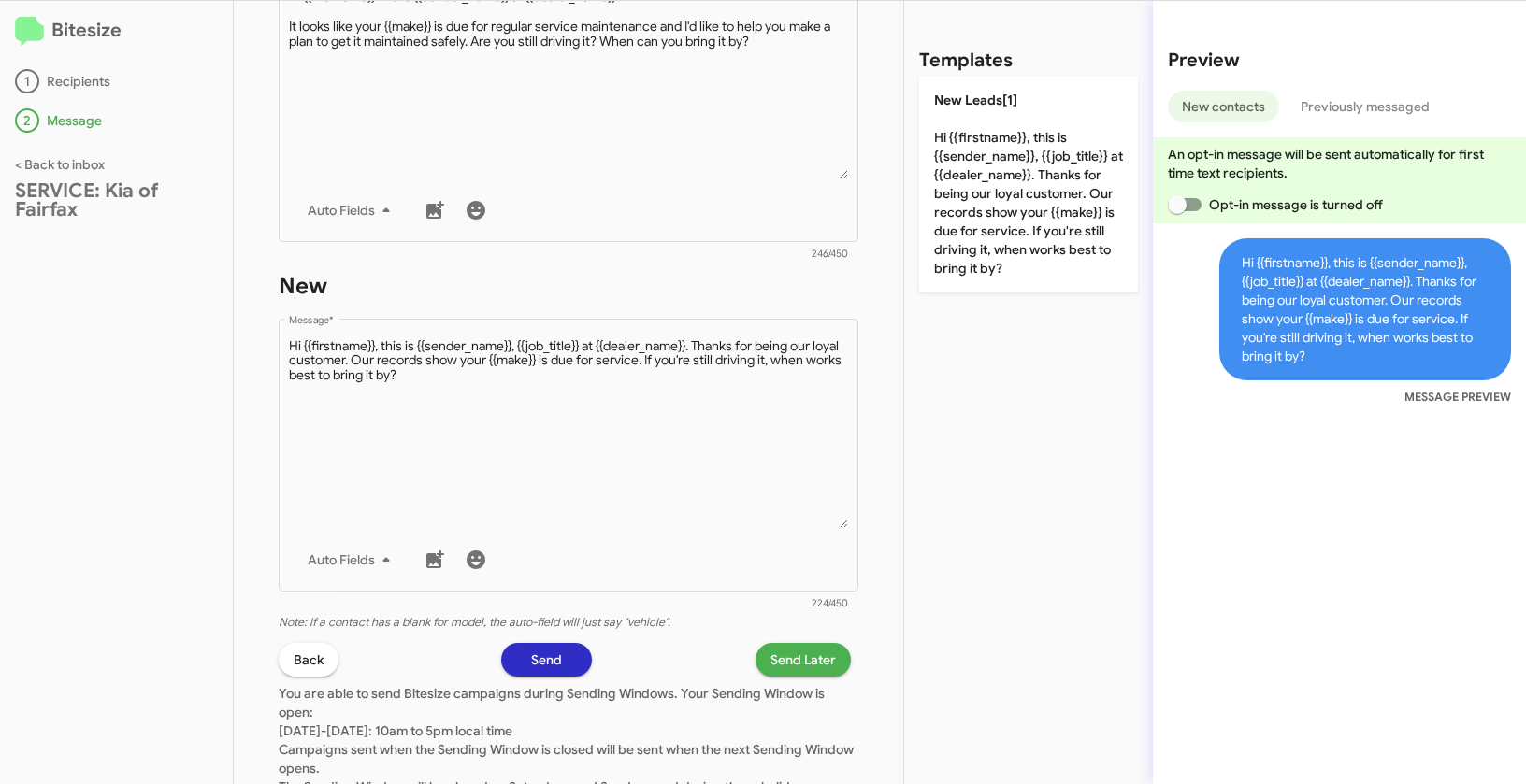
scroll to position [890, 0]
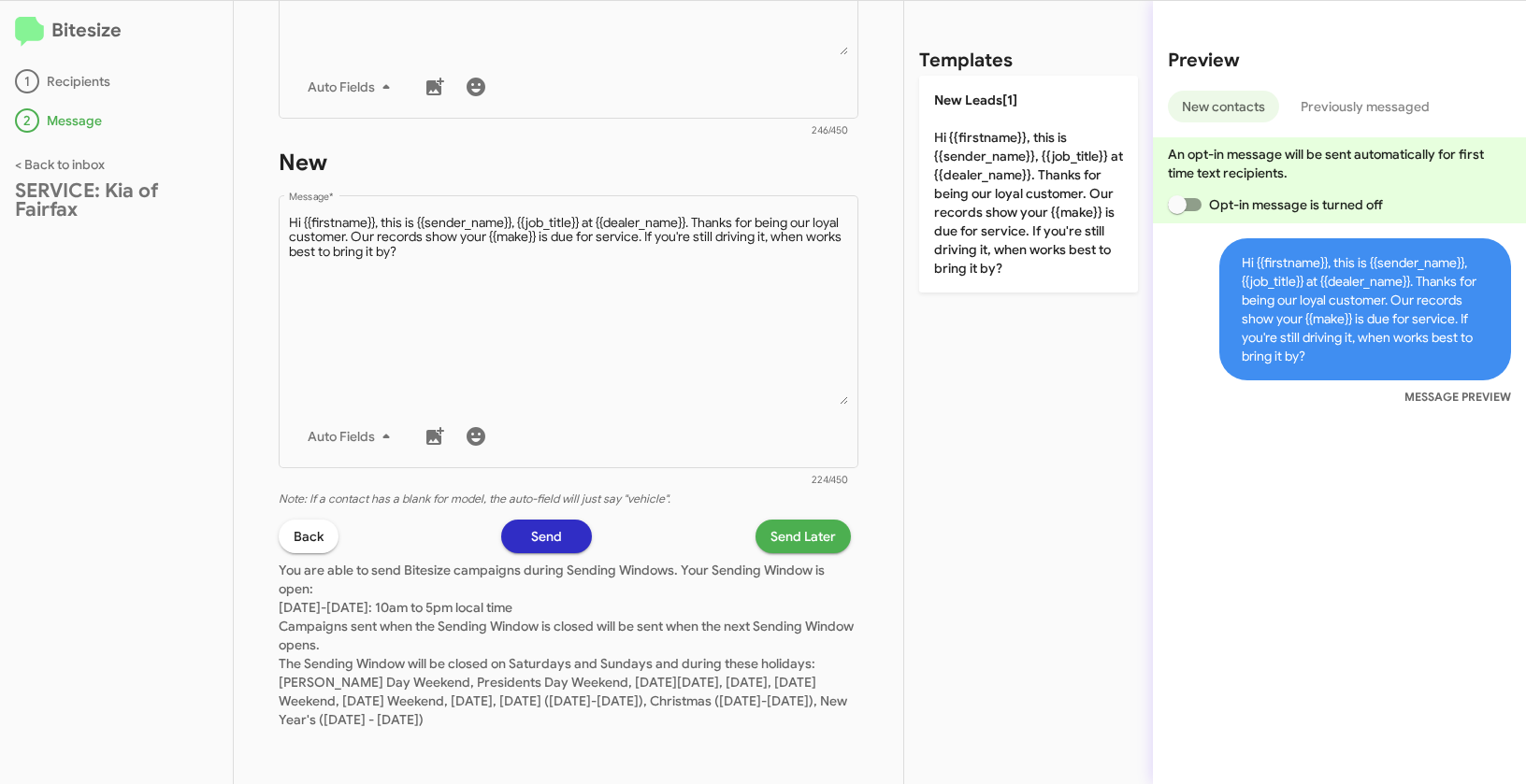
click at [802, 527] on span "Send Later" at bounding box center [802, 536] width 65 height 34
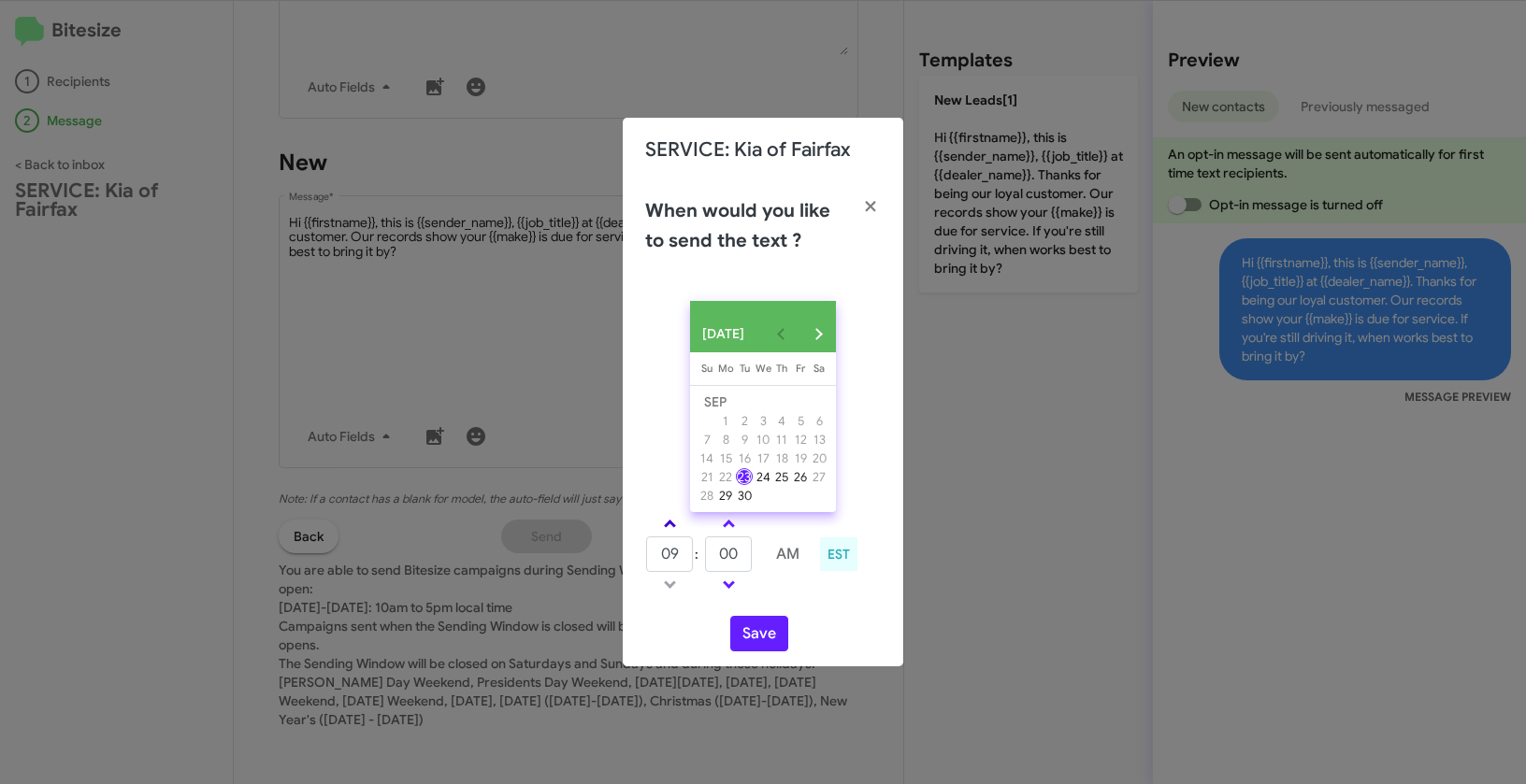
click at [669, 528] on span at bounding box center [669, 525] width 12 height 12
type input "10"
click at [735, 520] on link at bounding box center [729, 523] width 33 height 22
type input "05"
click at [751, 637] on button "Save" at bounding box center [759, 634] width 57 height 36
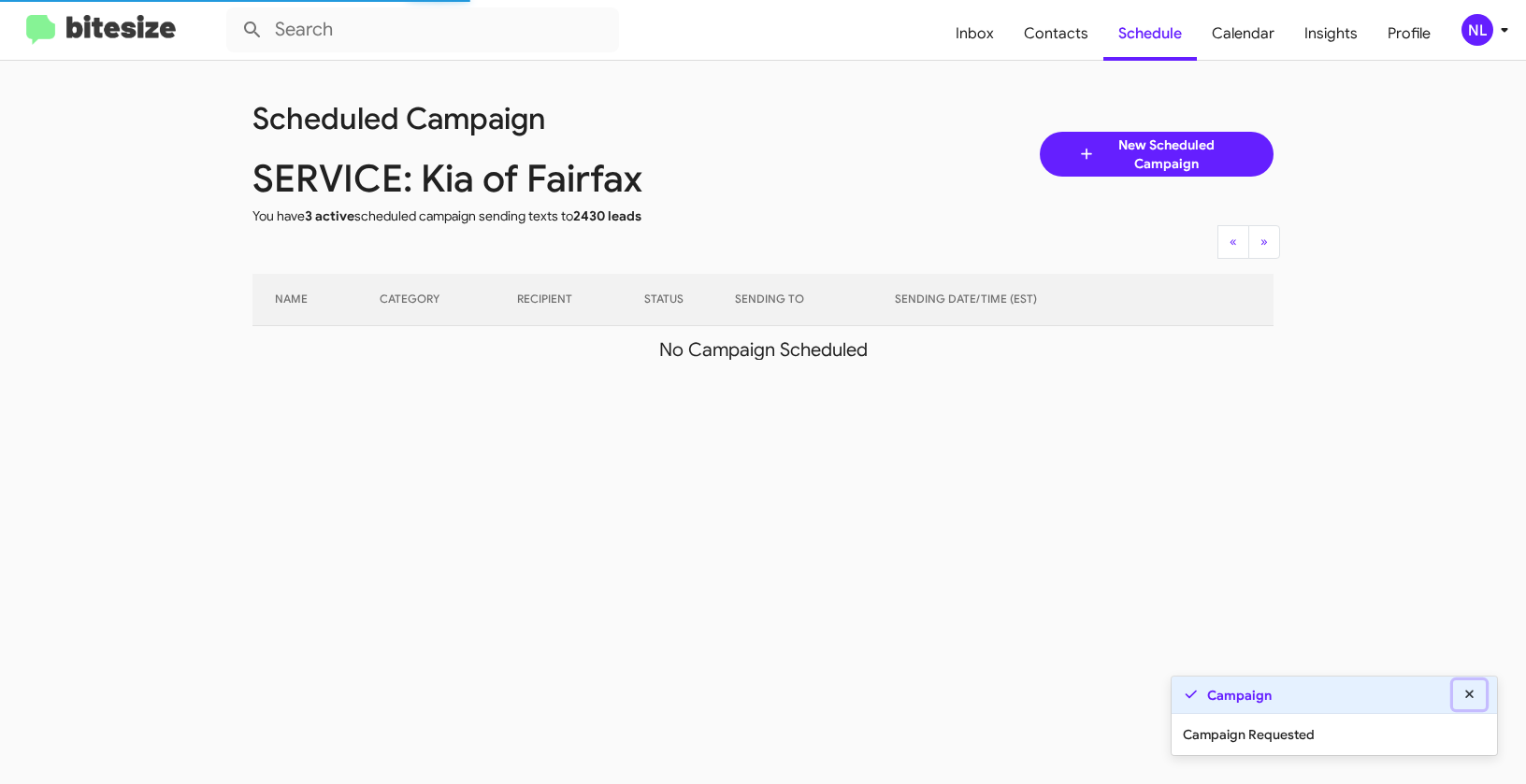
click at [1470, 692] on icon at bounding box center [1469, 694] width 17 height 13
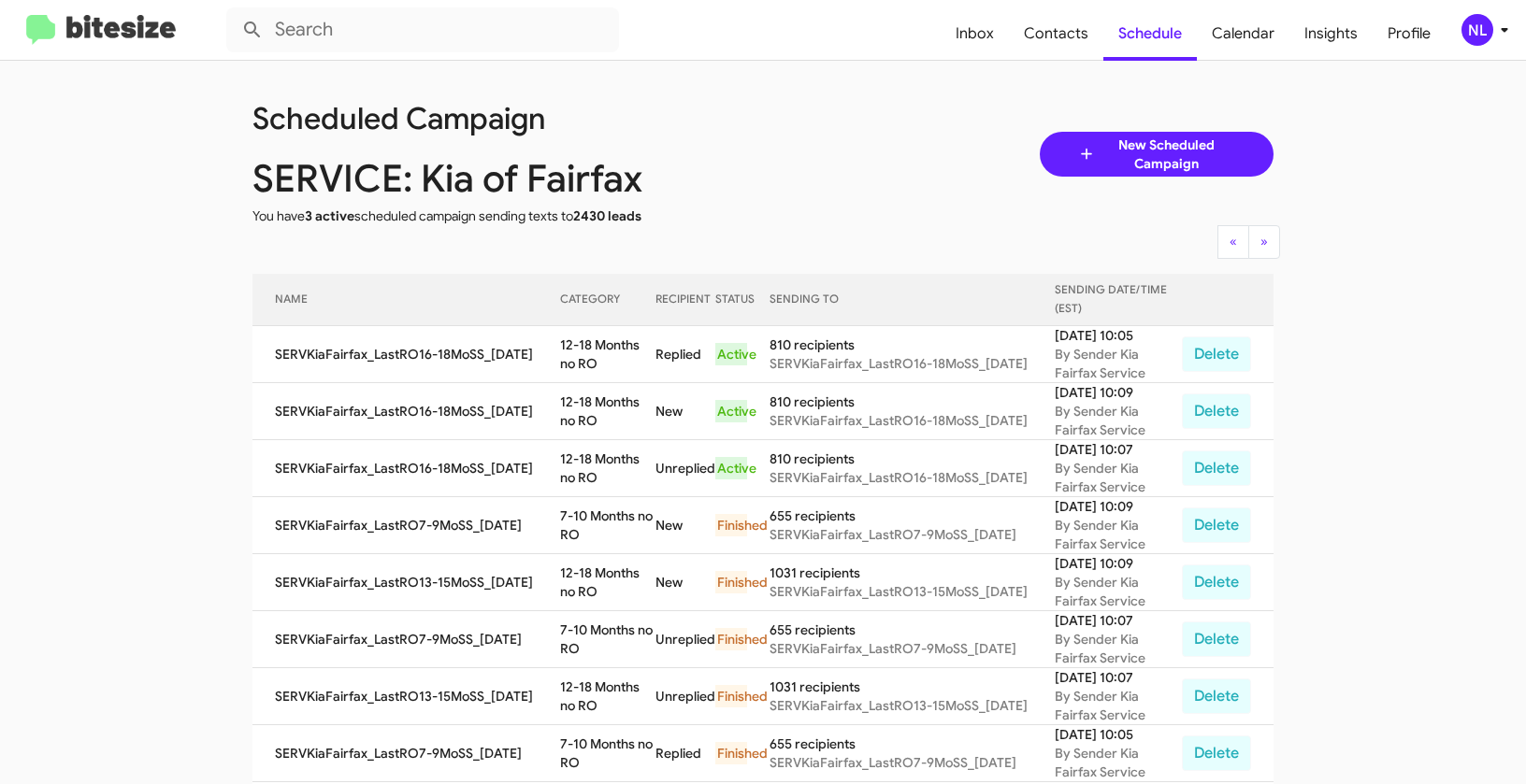
click at [1481, 25] on div "NL" at bounding box center [1477, 30] width 32 height 32
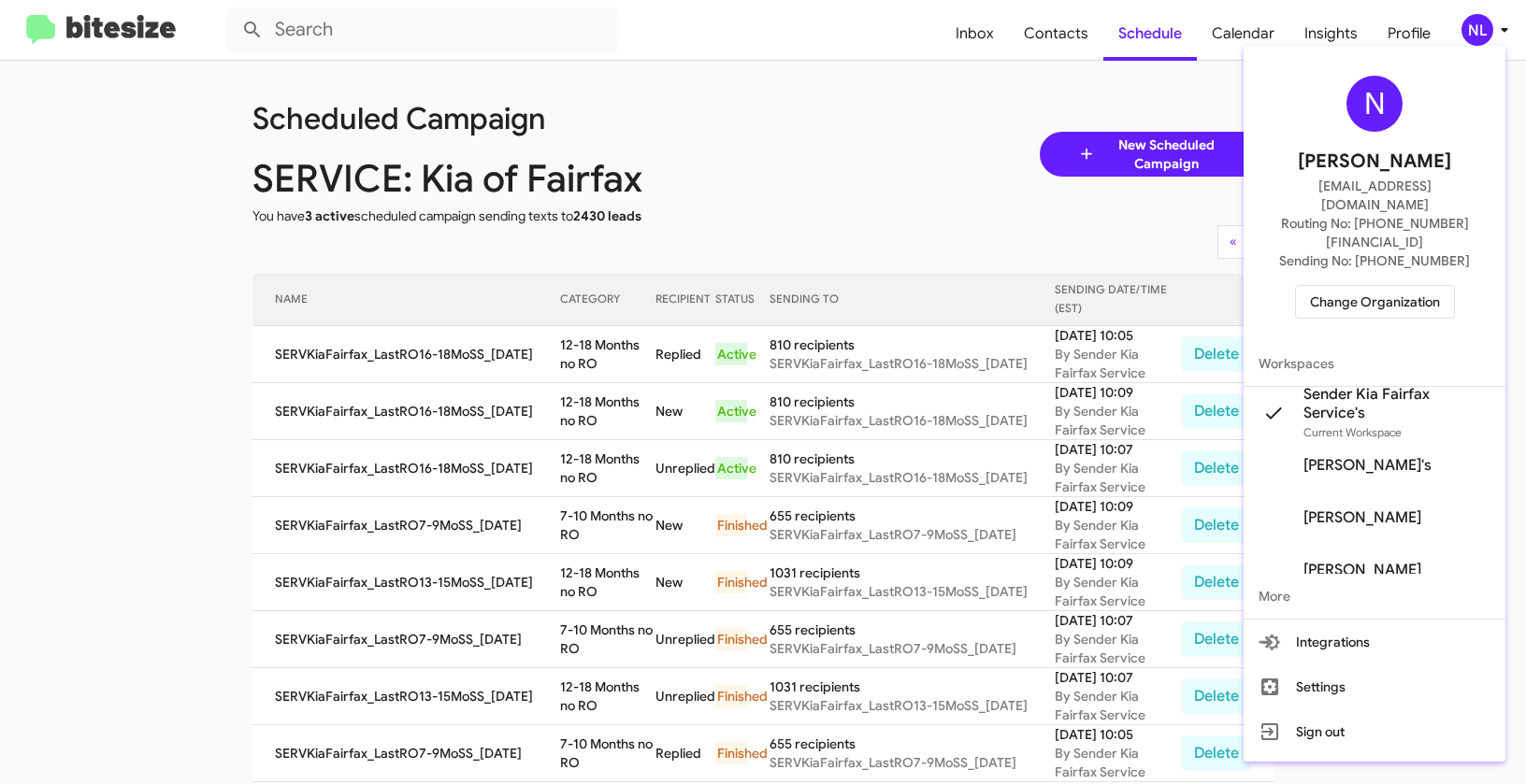
click at [1323, 286] on span "Change Organization" at bounding box center [1374, 302] width 130 height 32
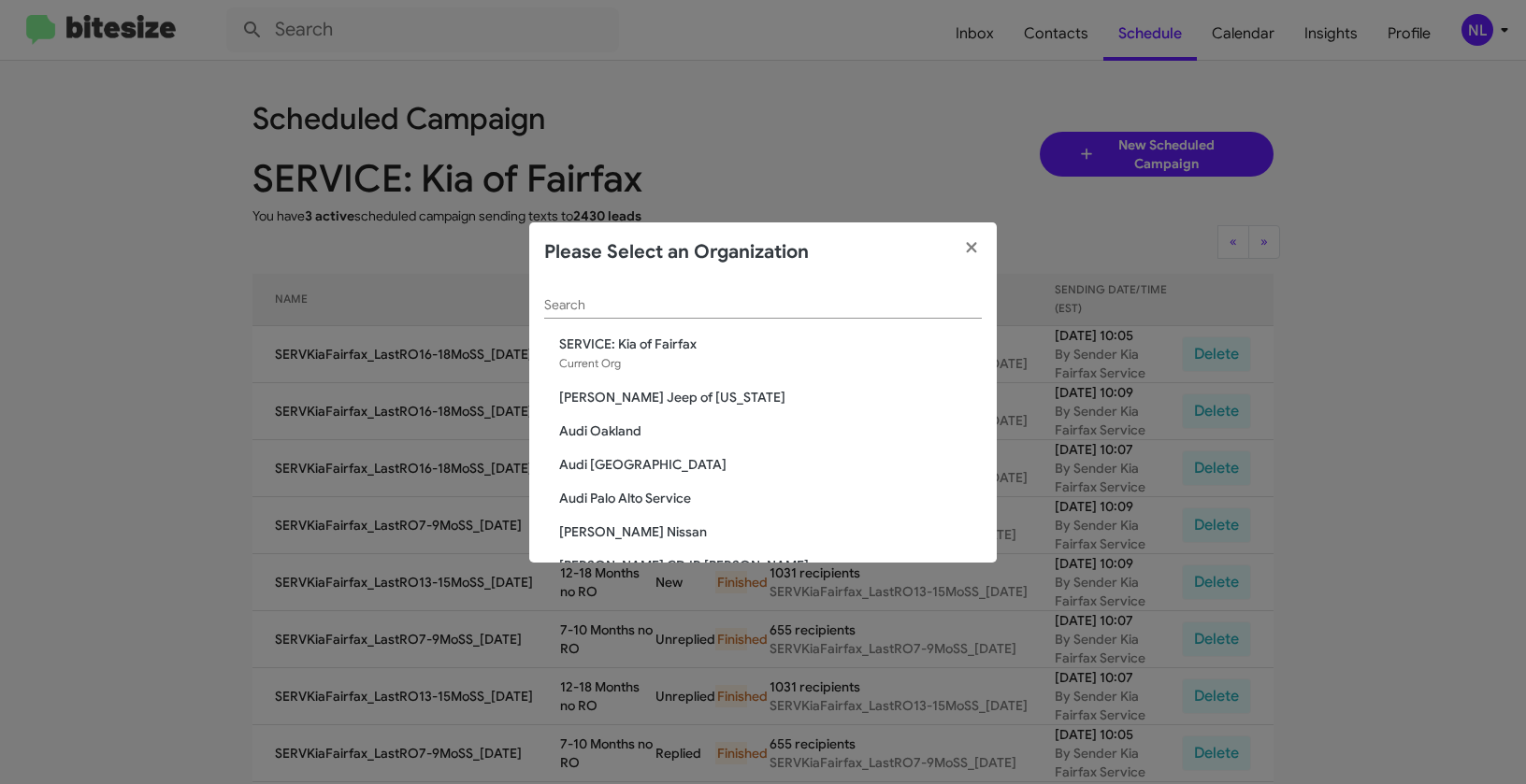
click at [730, 304] on input "Search" at bounding box center [763, 305] width 437 height 15
paste input "SERVICE: Toyota 40"
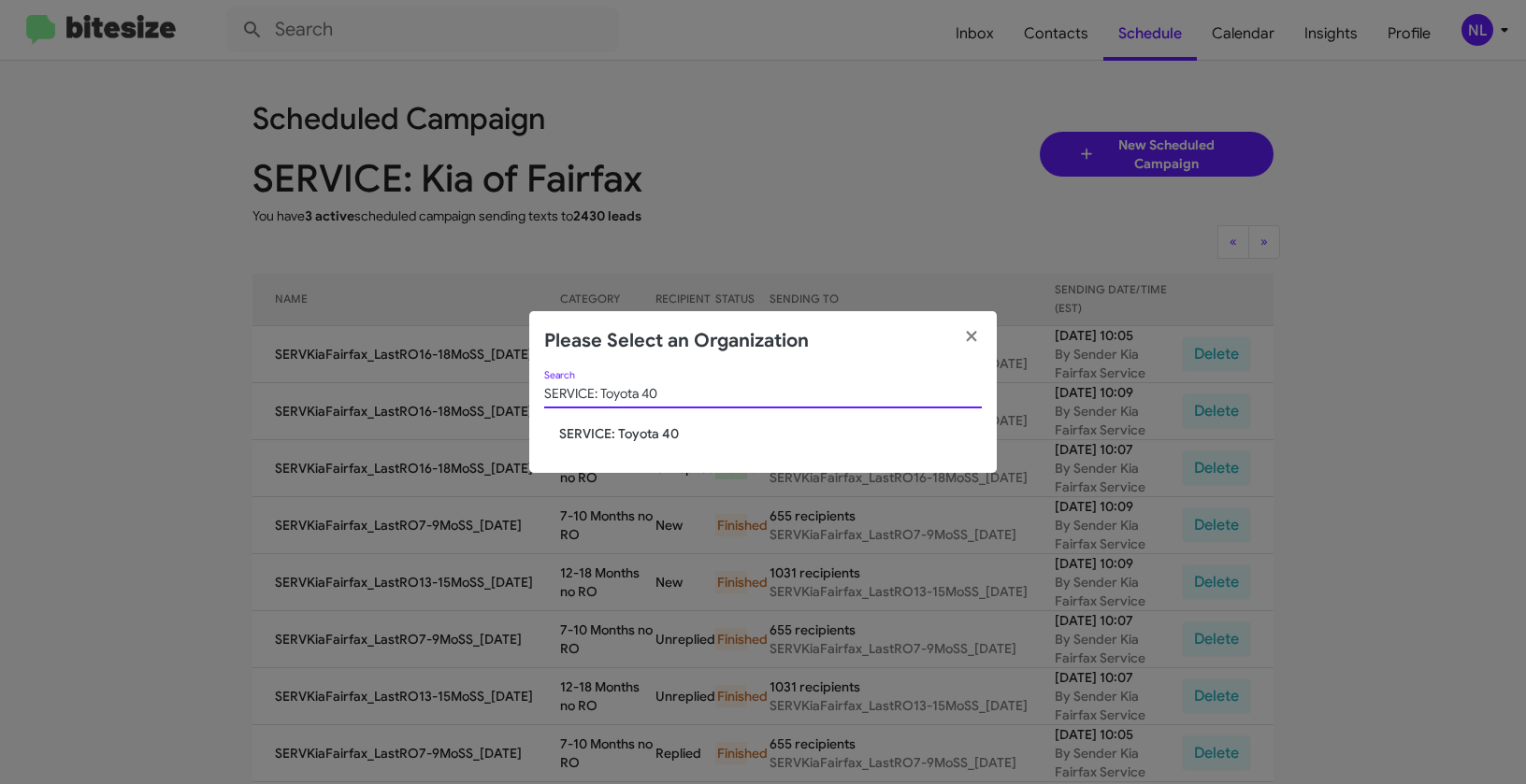
type input "SERVICE: Toyota 40"
click at [614, 435] on span "SERVICE: Toyota 40" at bounding box center [770, 433] width 422 height 19
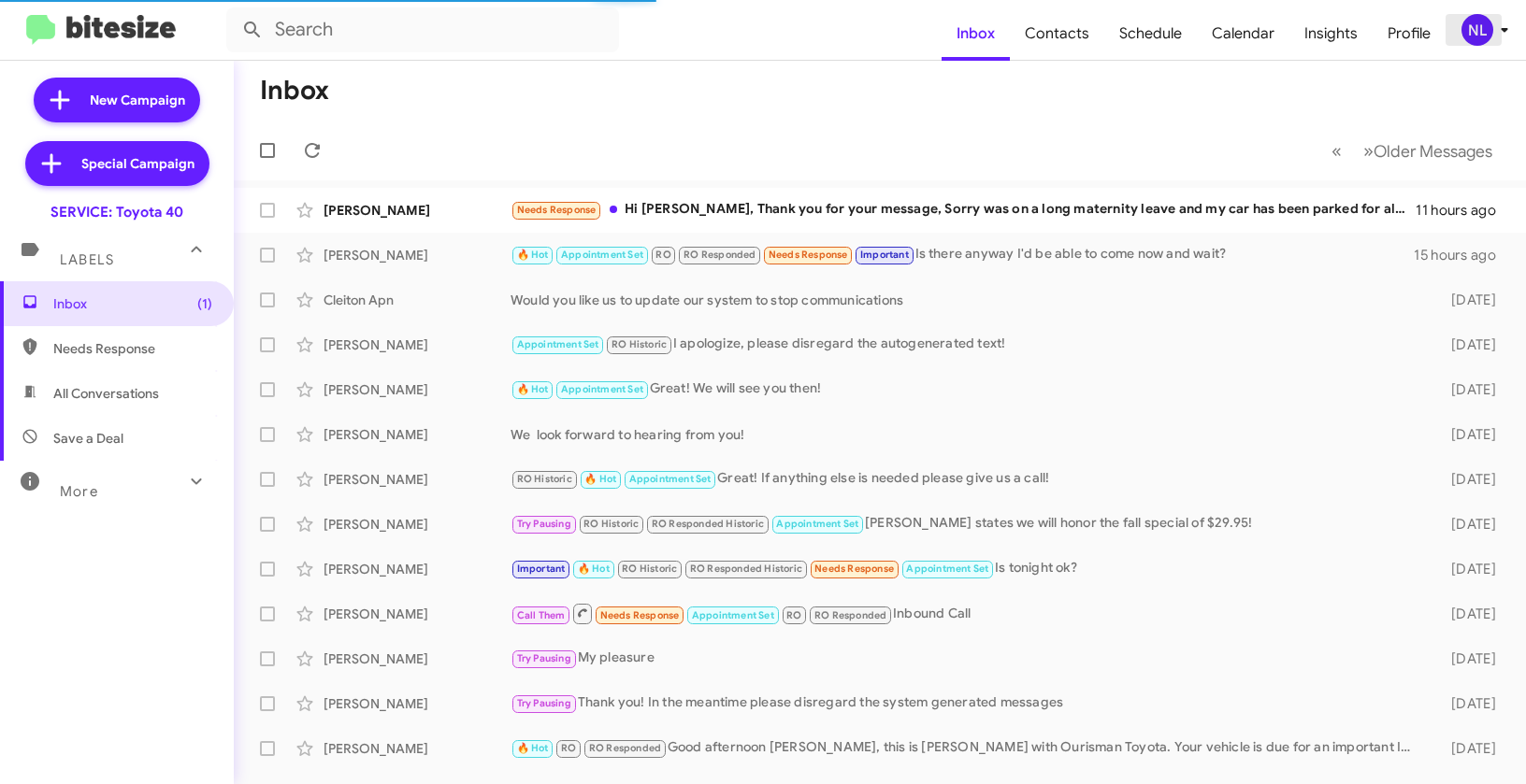
click at [1470, 32] on div "NL" at bounding box center [1477, 30] width 32 height 32
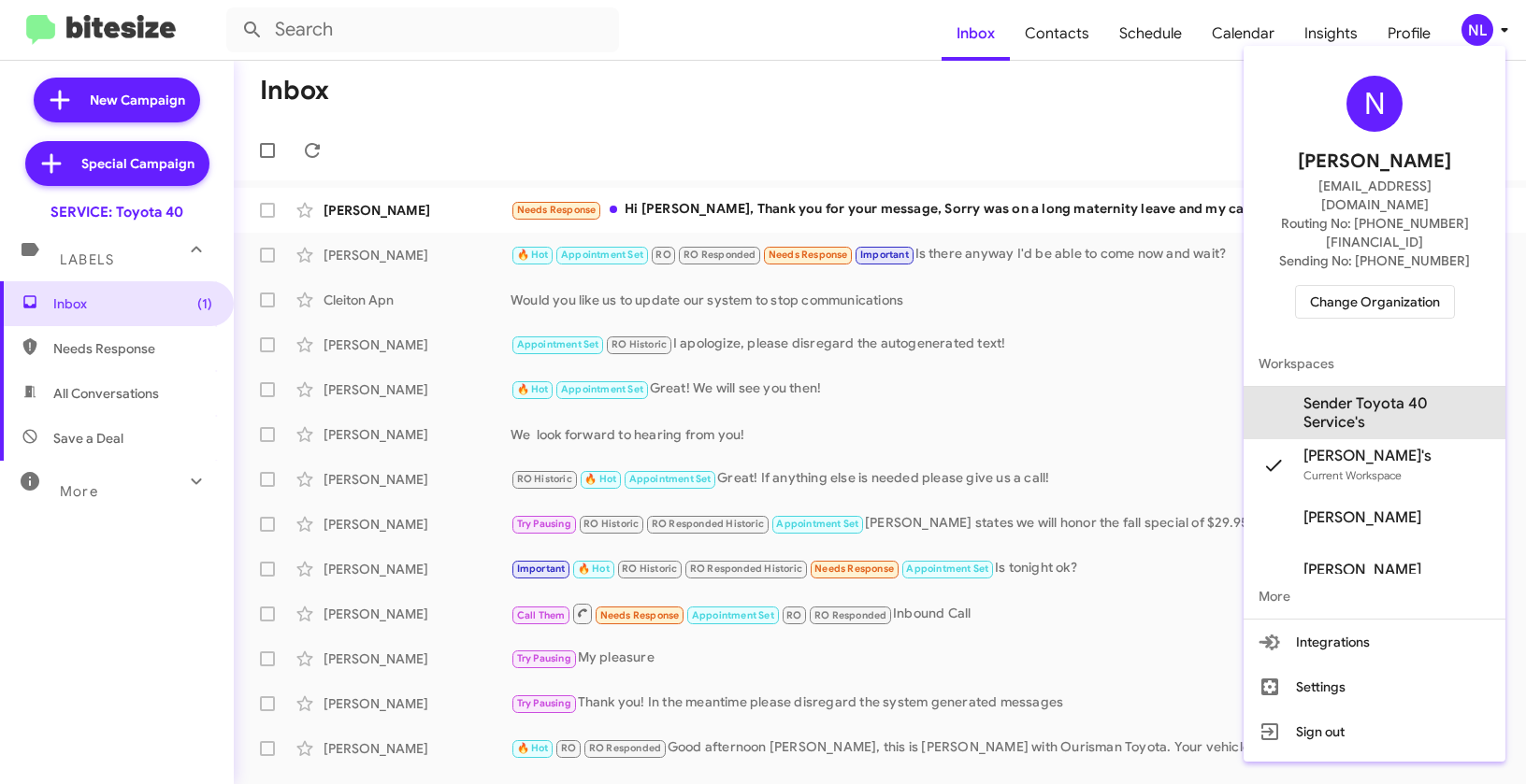
click at [1390, 395] on span "Sender Toyota 40 Service's" at bounding box center [1397, 414] width 187 height 38
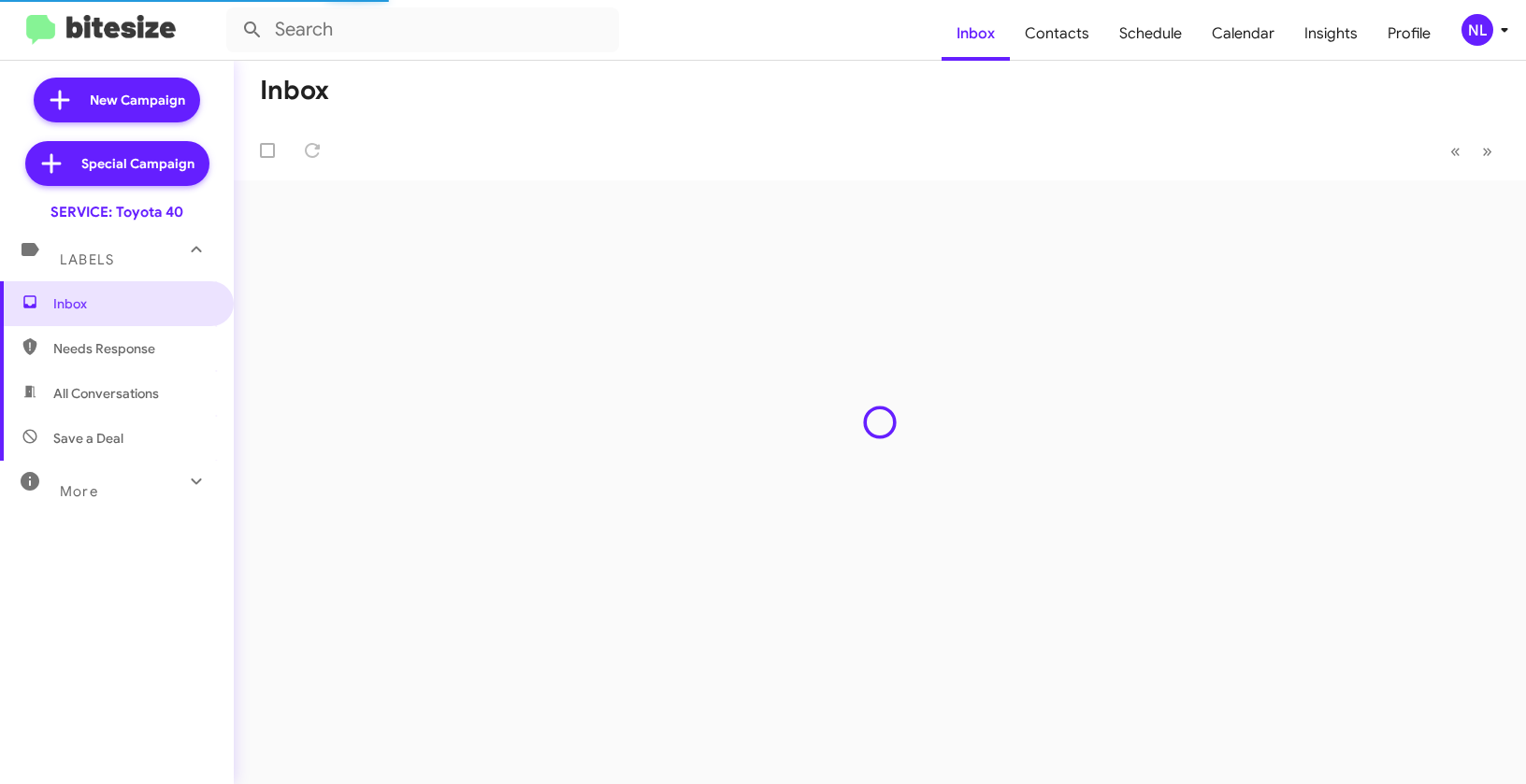
click at [1483, 36] on div "NL" at bounding box center [1477, 30] width 32 height 32
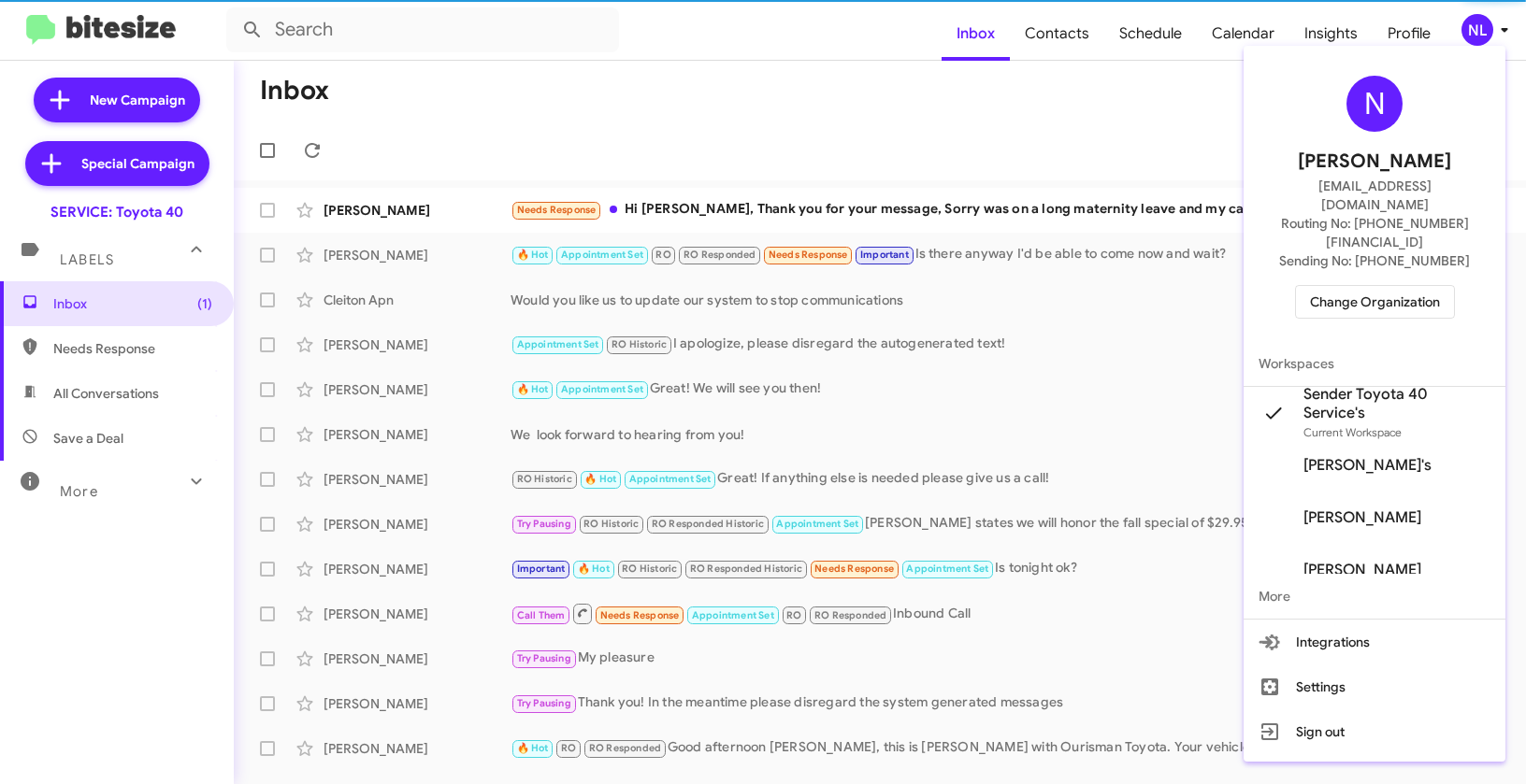
click at [944, 111] on div at bounding box center [763, 392] width 1526 height 784
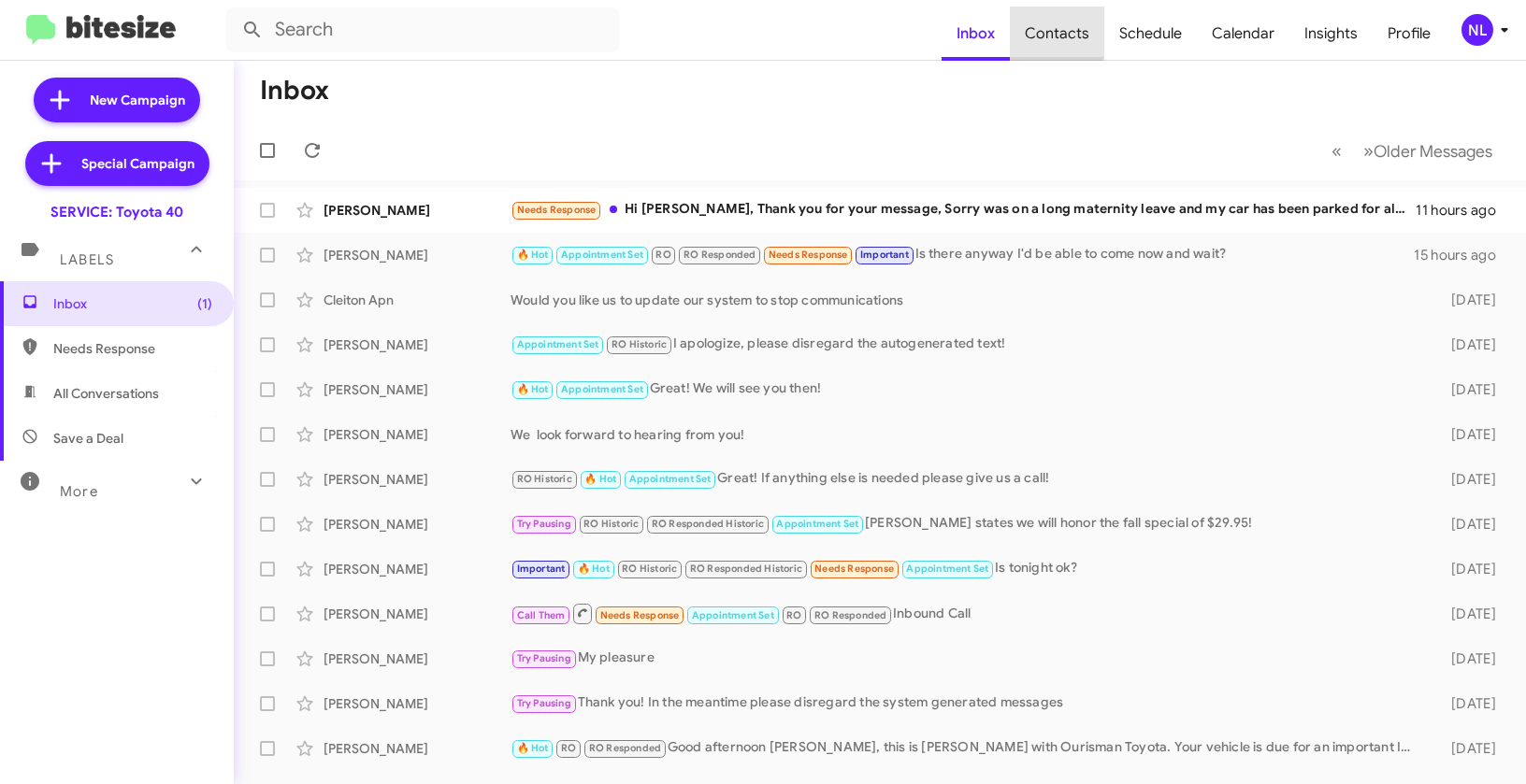
click at [1058, 21] on span "Contacts" at bounding box center [1057, 34] width 94 height 55
type input "in:groups"
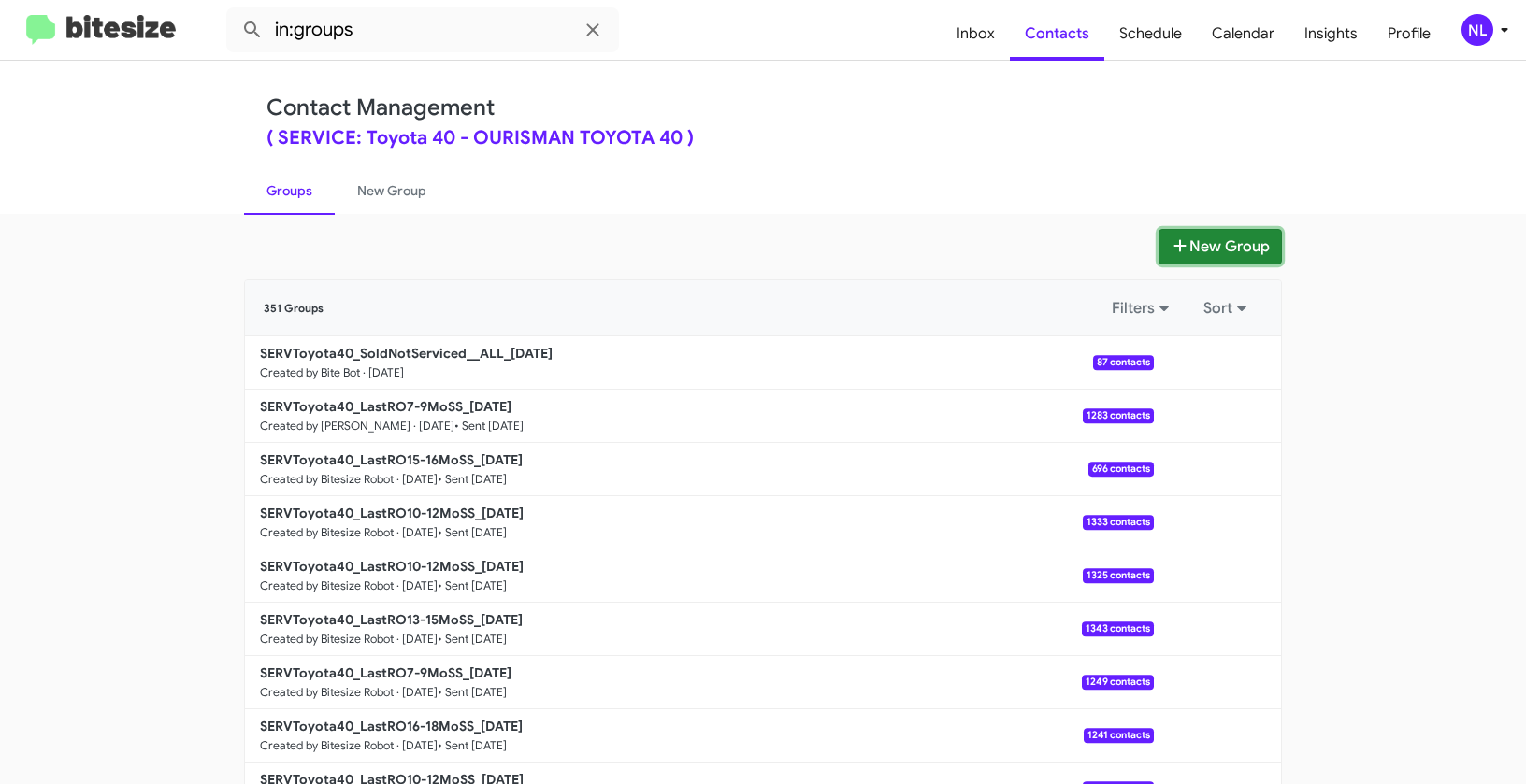
click at [1216, 250] on button "New Group" at bounding box center [1220, 247] width 123 height 36
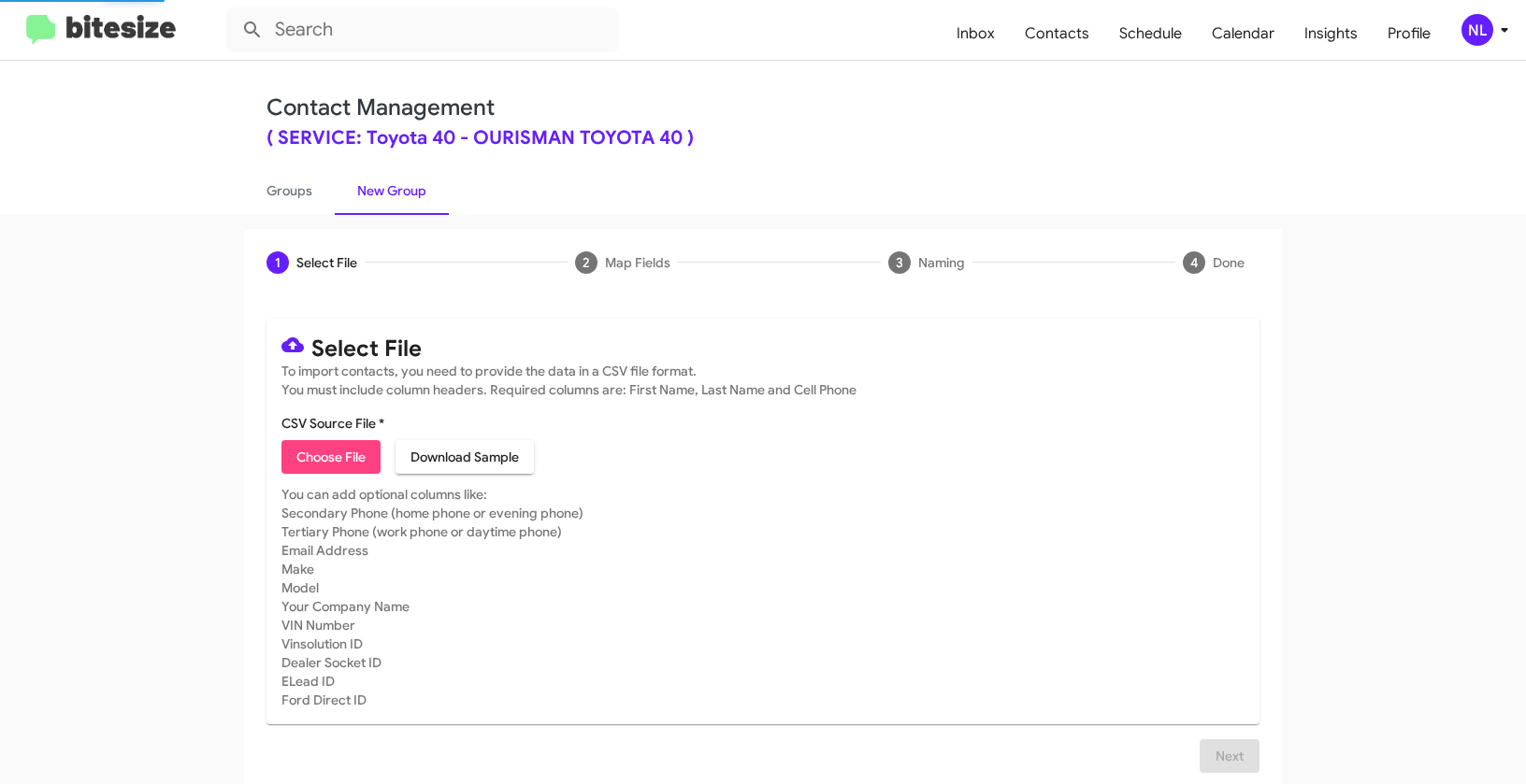
click at [328, 451] on span "Choose File" at bounding box center [330, 457] width 69 height 34
type input "SERVToyota40_LastRO10-12MoSS_[DATE]"
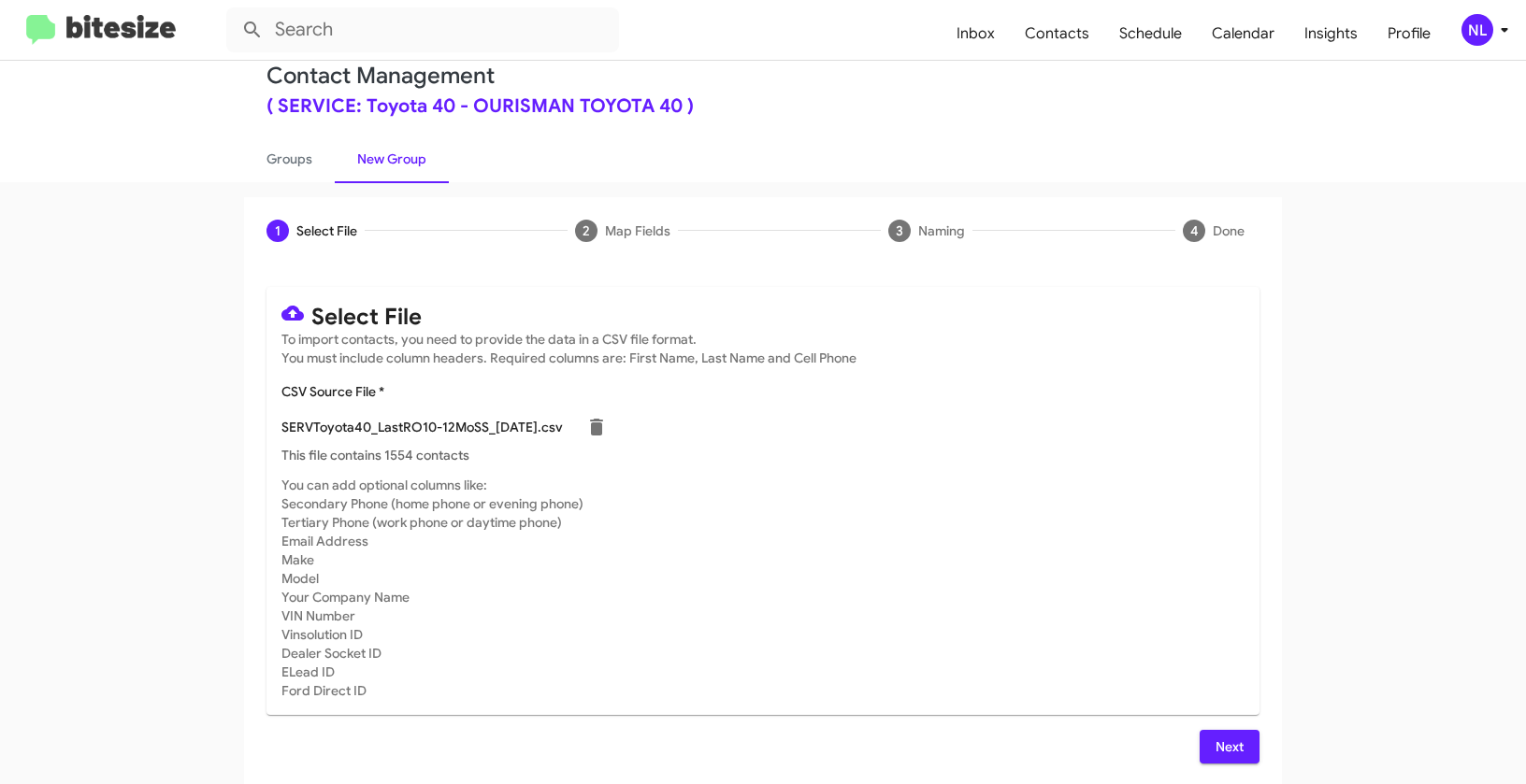
scroll to position [34, 0]
click at [1214, 752] on span "Next" at bounding box center [1229, 745] width 30 height 34
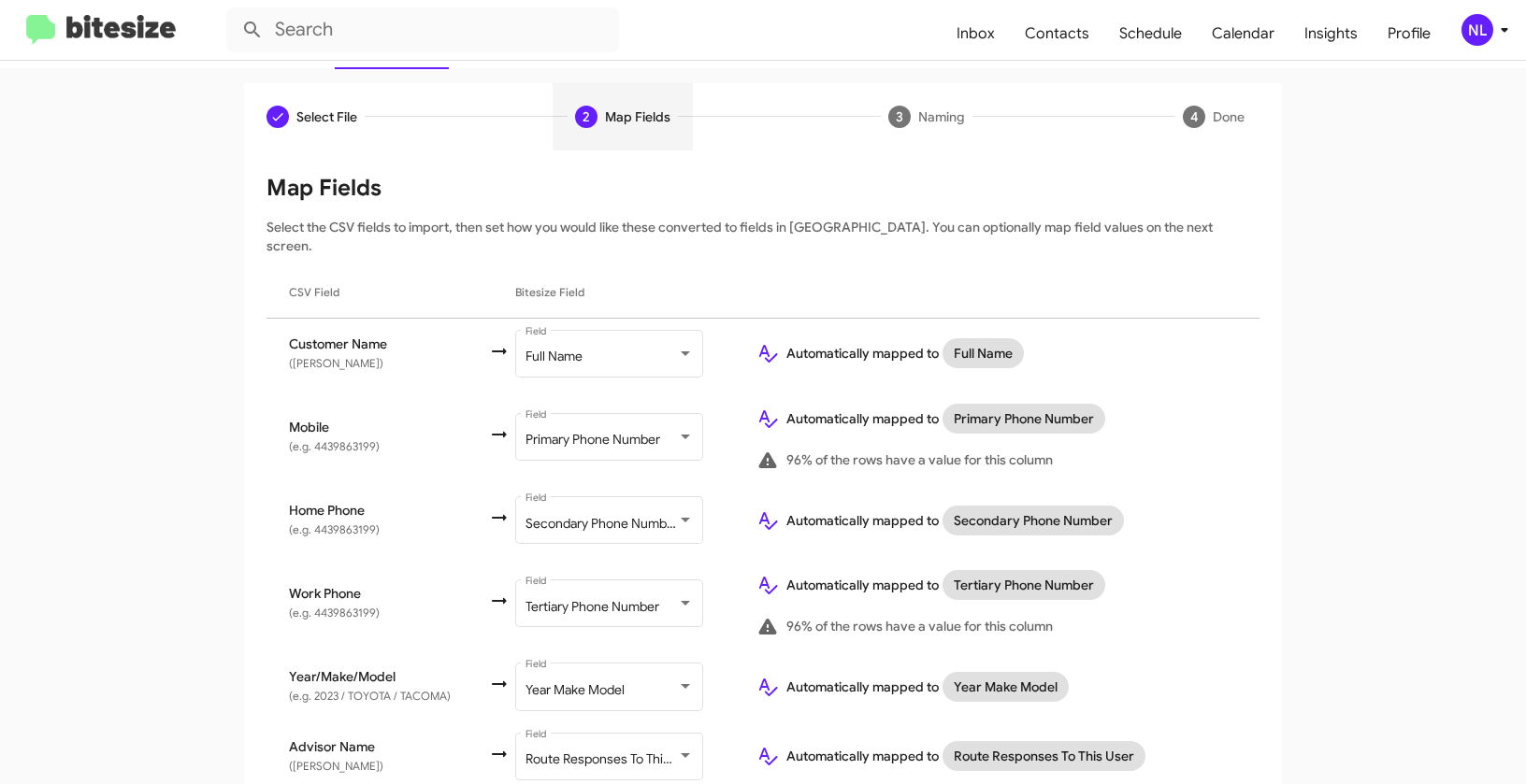
scroll to position [275, 0]
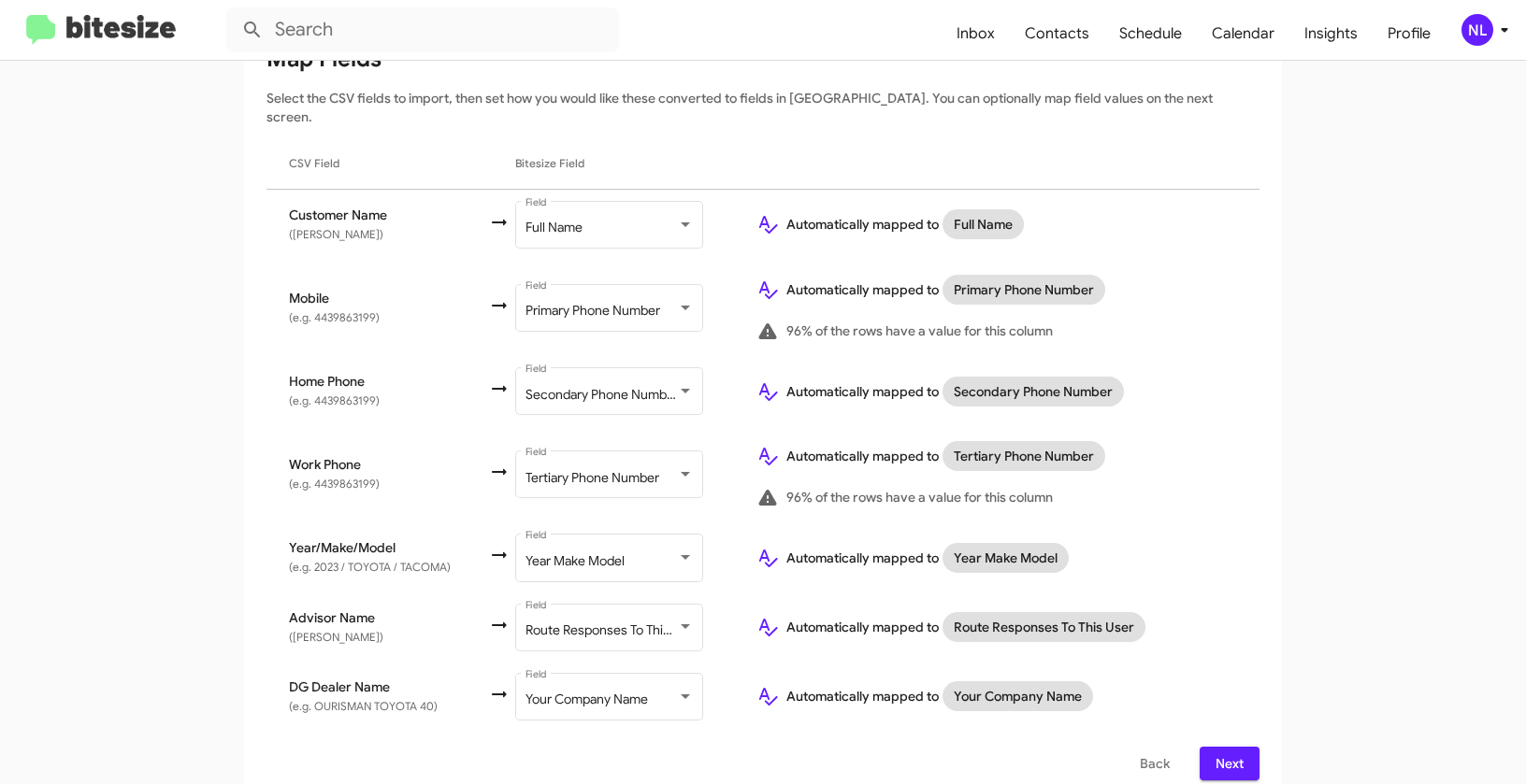
click at [1229, 746] on span "Next" at bounding box center [1229, 763] width 30 height 34
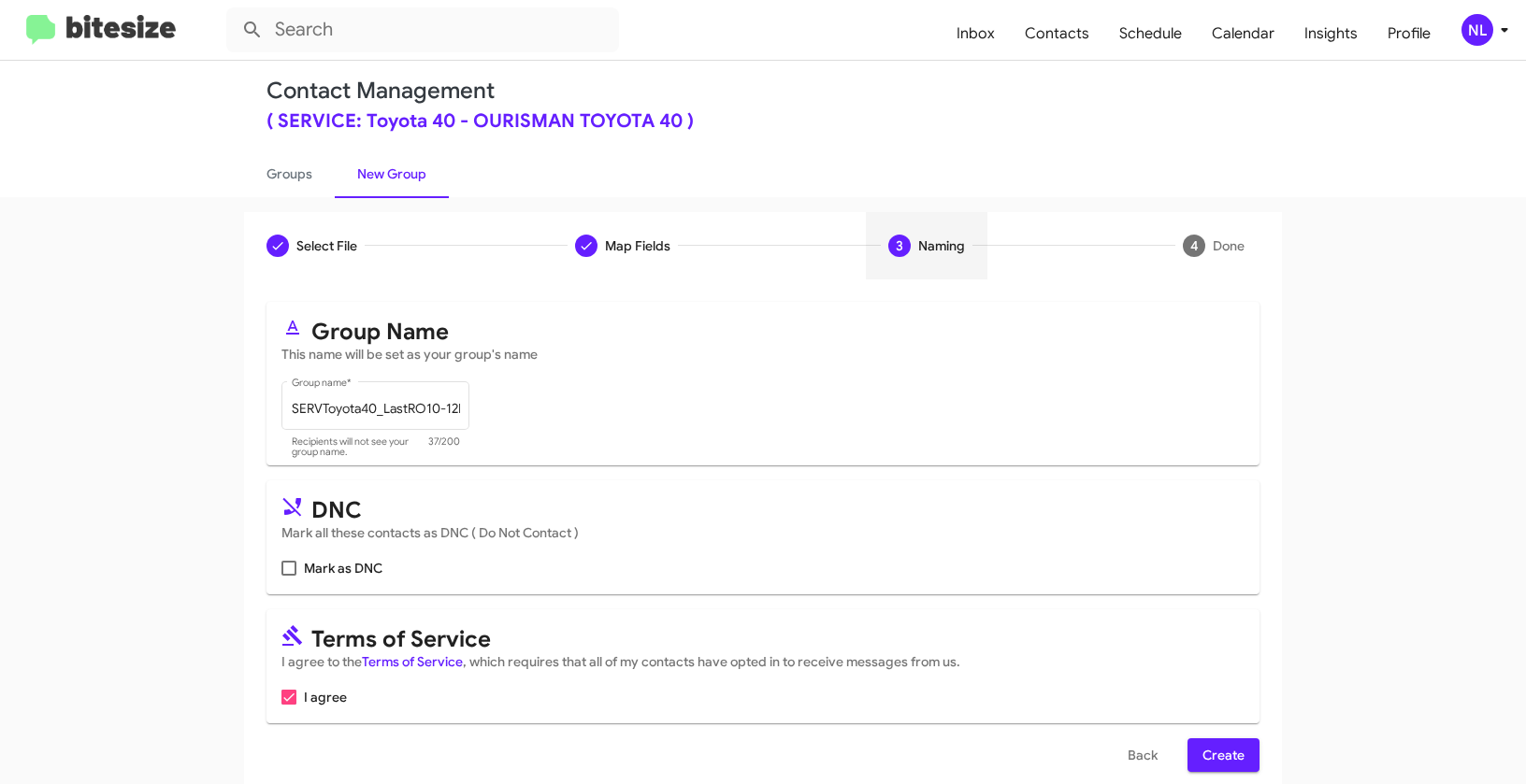
scroll to position [42, 0]
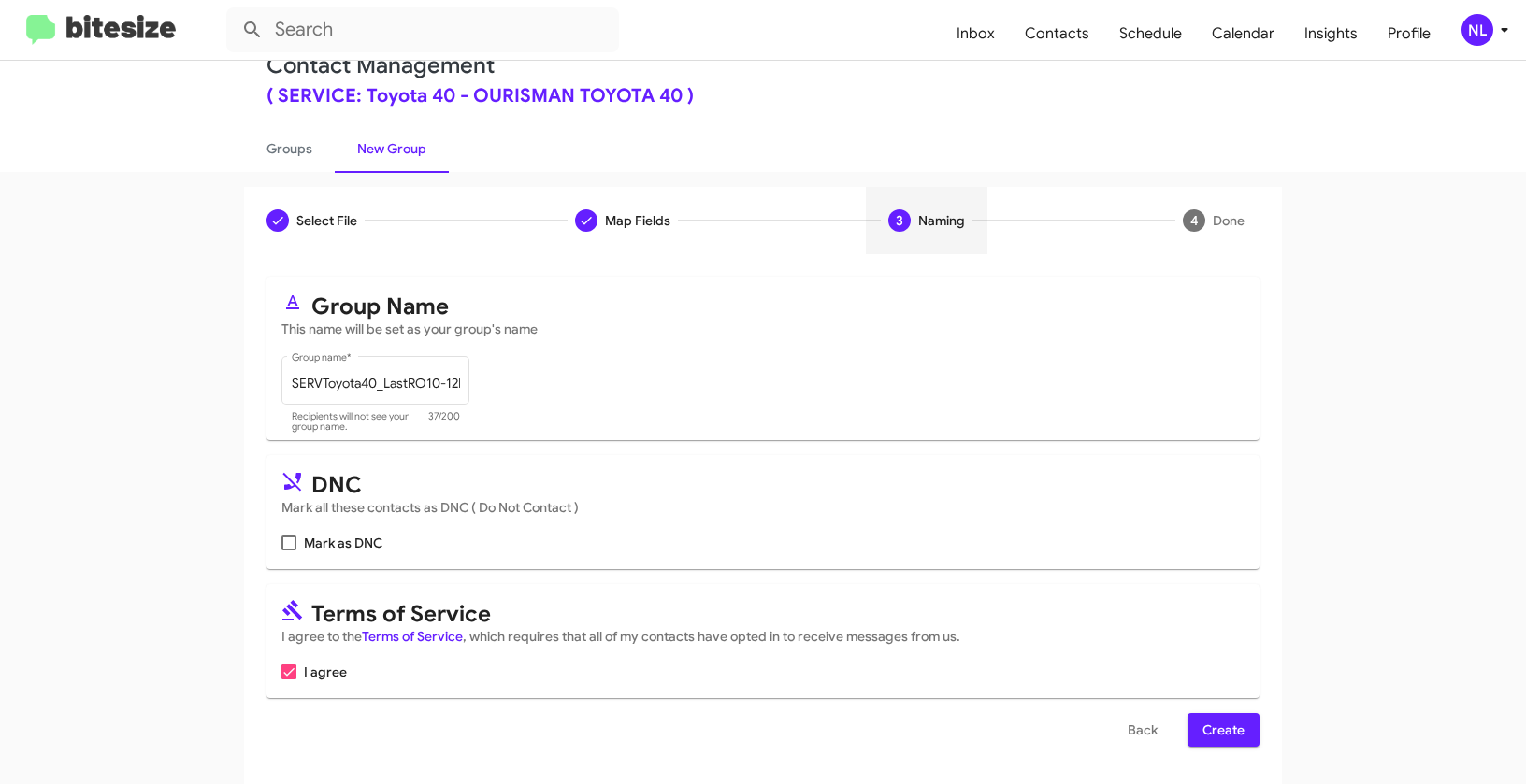
click at [1221, 723] on span "Create" at bounding box center [1222, 730] width 42 height 34
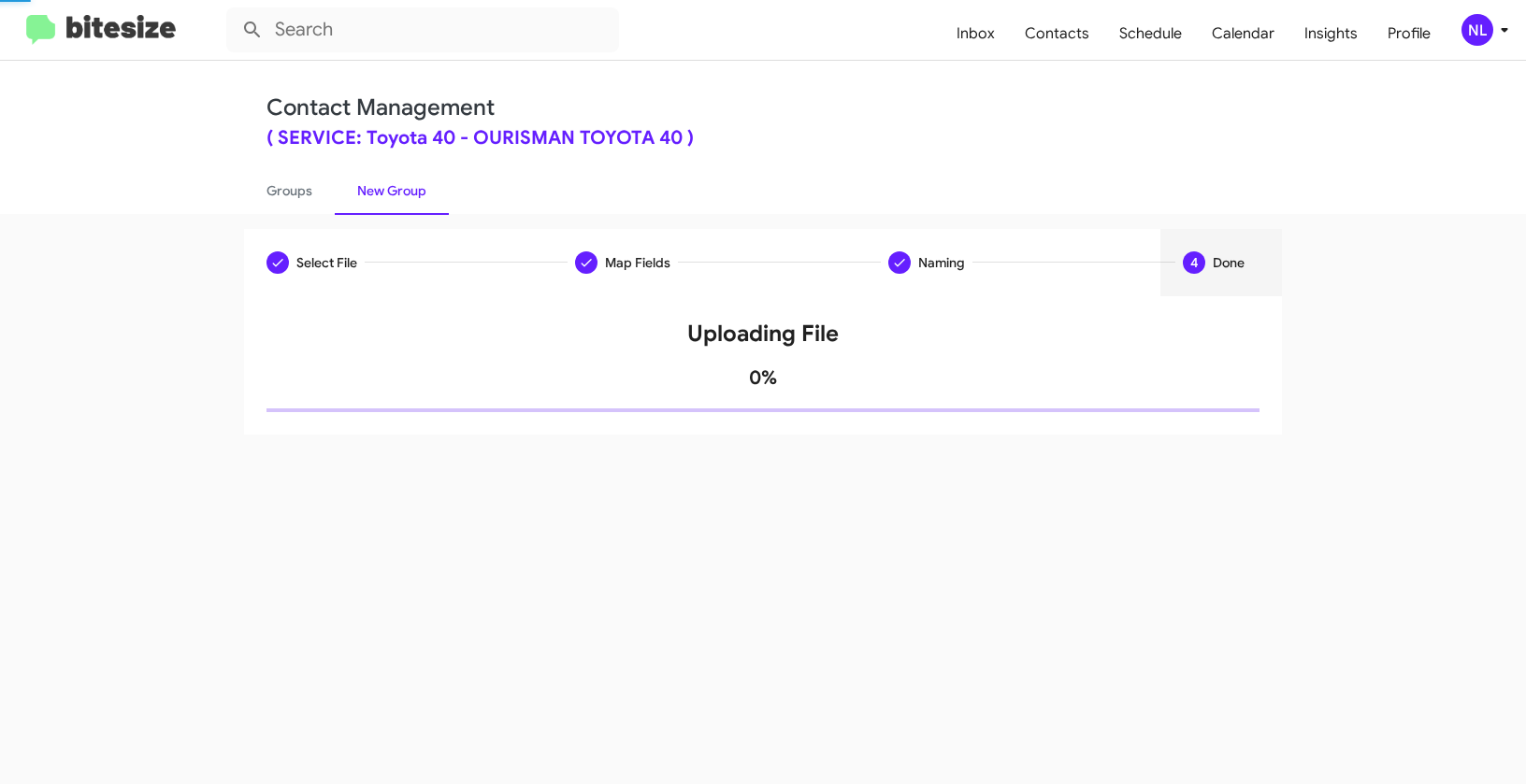
scroll to position [0, 0]
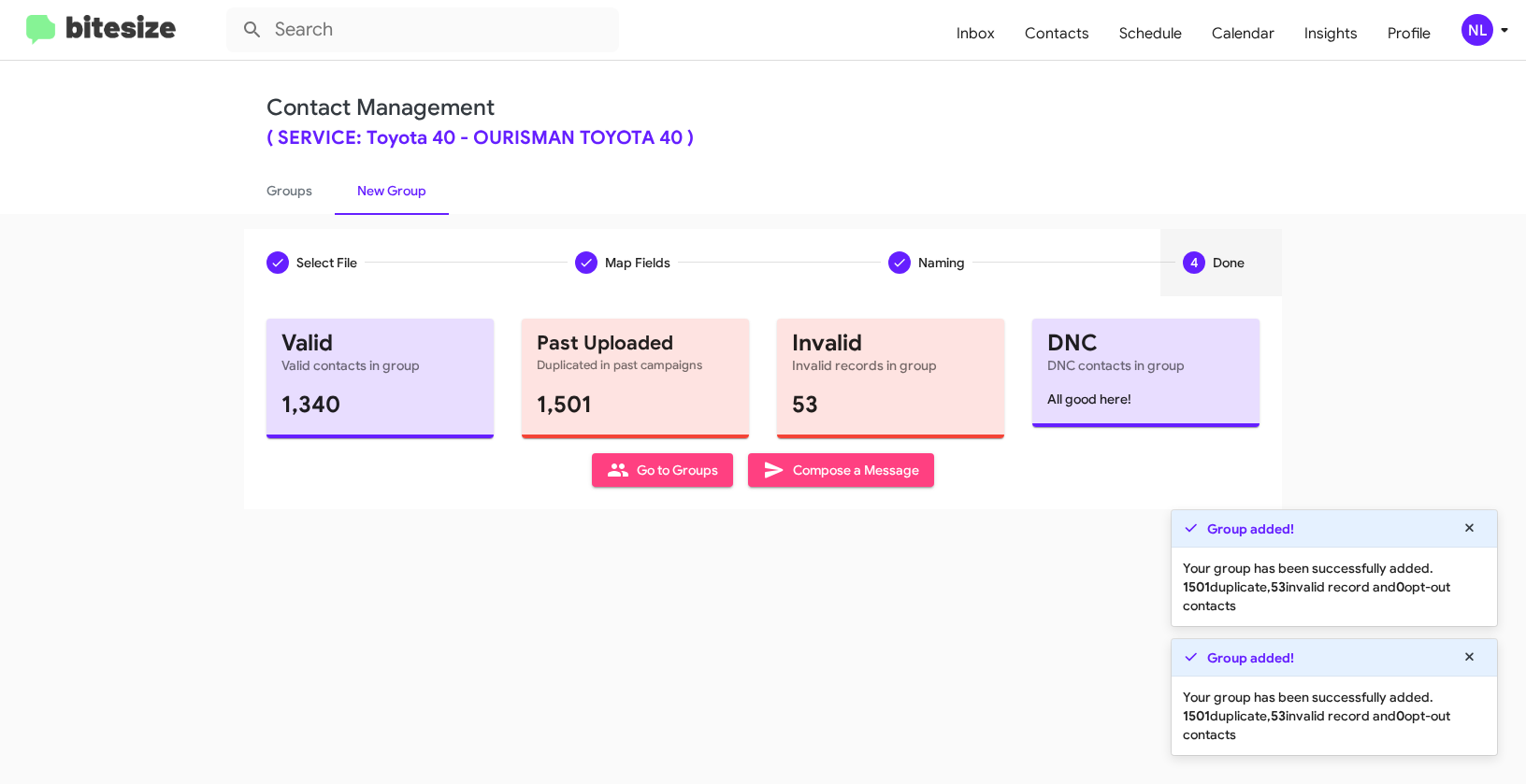
click at [646, 485] on span "Go to Groups" at bounding box center [663, 470] width 111 height 34
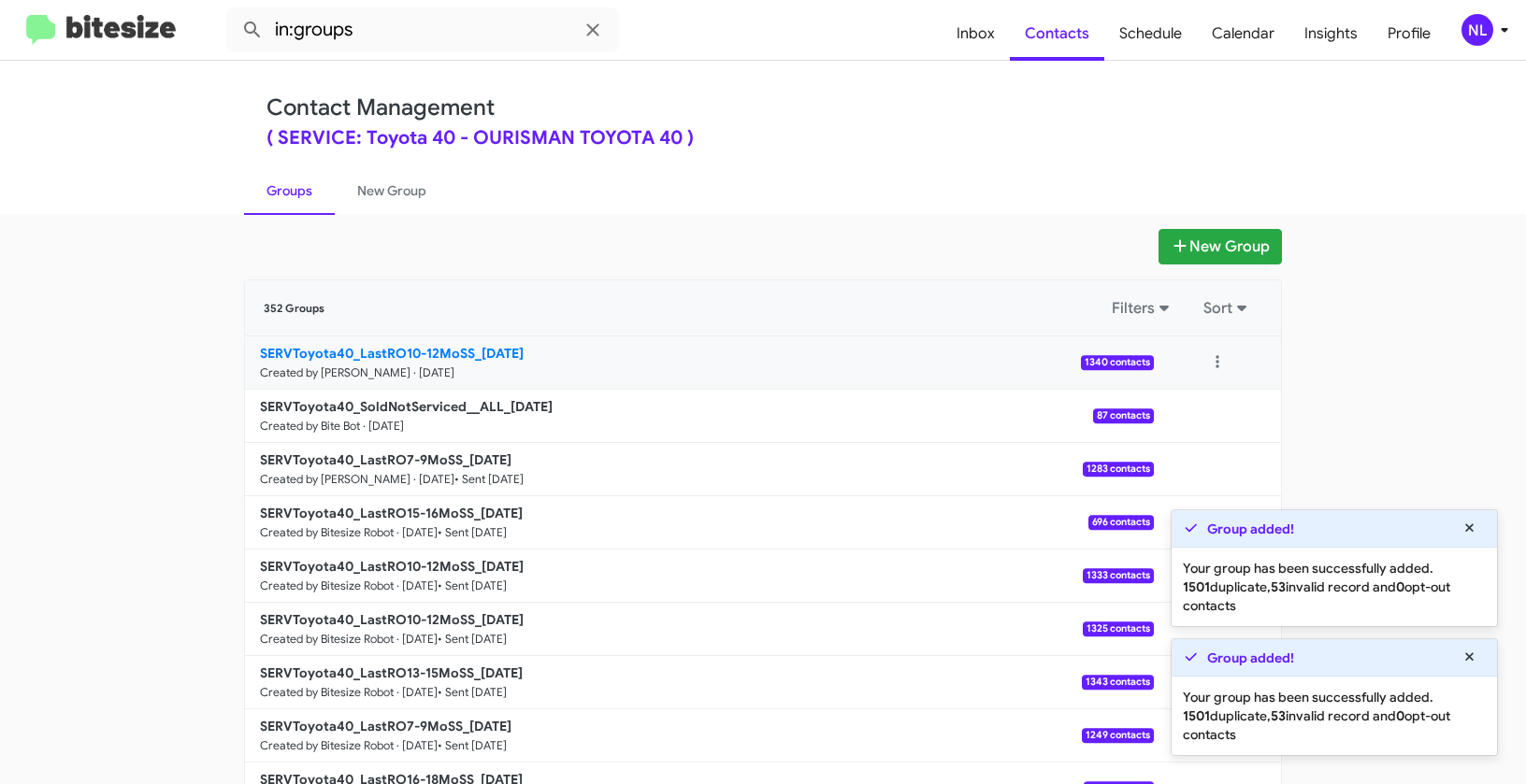
drag, startPoint x: 198, startPoint y: 348, endPoint x: 470, endPoint y: 347, distance: 272.0
click at [470, 347] on app-groups "New Group 352 Groups Filters Sort SERVToyota40_LastRO10-12MoSS_09-23-25 Created…" at bounding box center [763, 574] width 1526 height 690
copy div "Filters Sort SERVToyota40_LastRO10-12MoSS_"
click at [440, 35] on input "in:groups" at bounding box center [422, 30] width 393 height 45
paste input "SERVToyota40_LastRO10-12MoSS_"
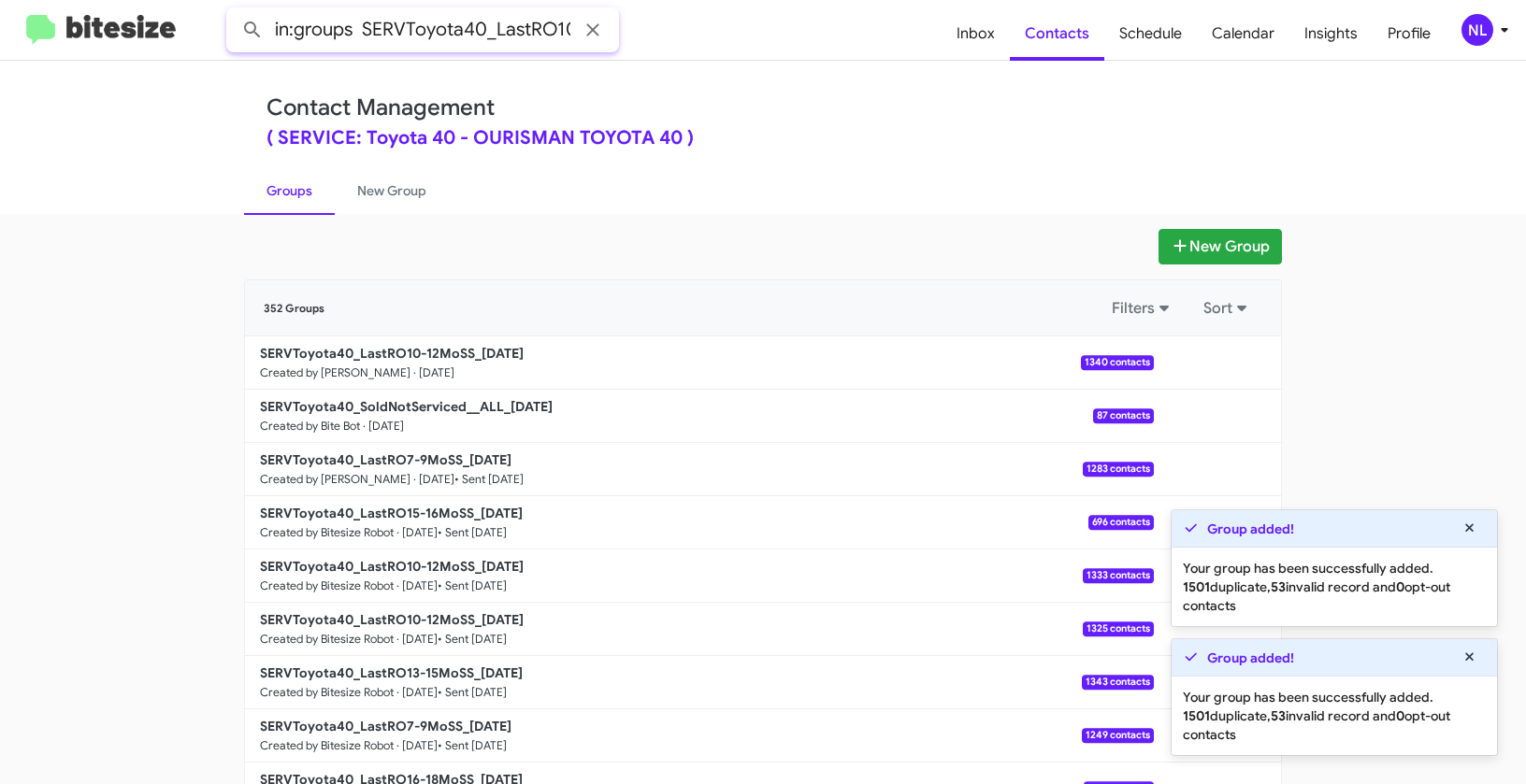
scroll to position [0, 87]
type input "in:groups SERVToyota40_LastRO10-12MoSS_"
click at [234, 11] on button at bounding box center [253, 30] width 38 height 38
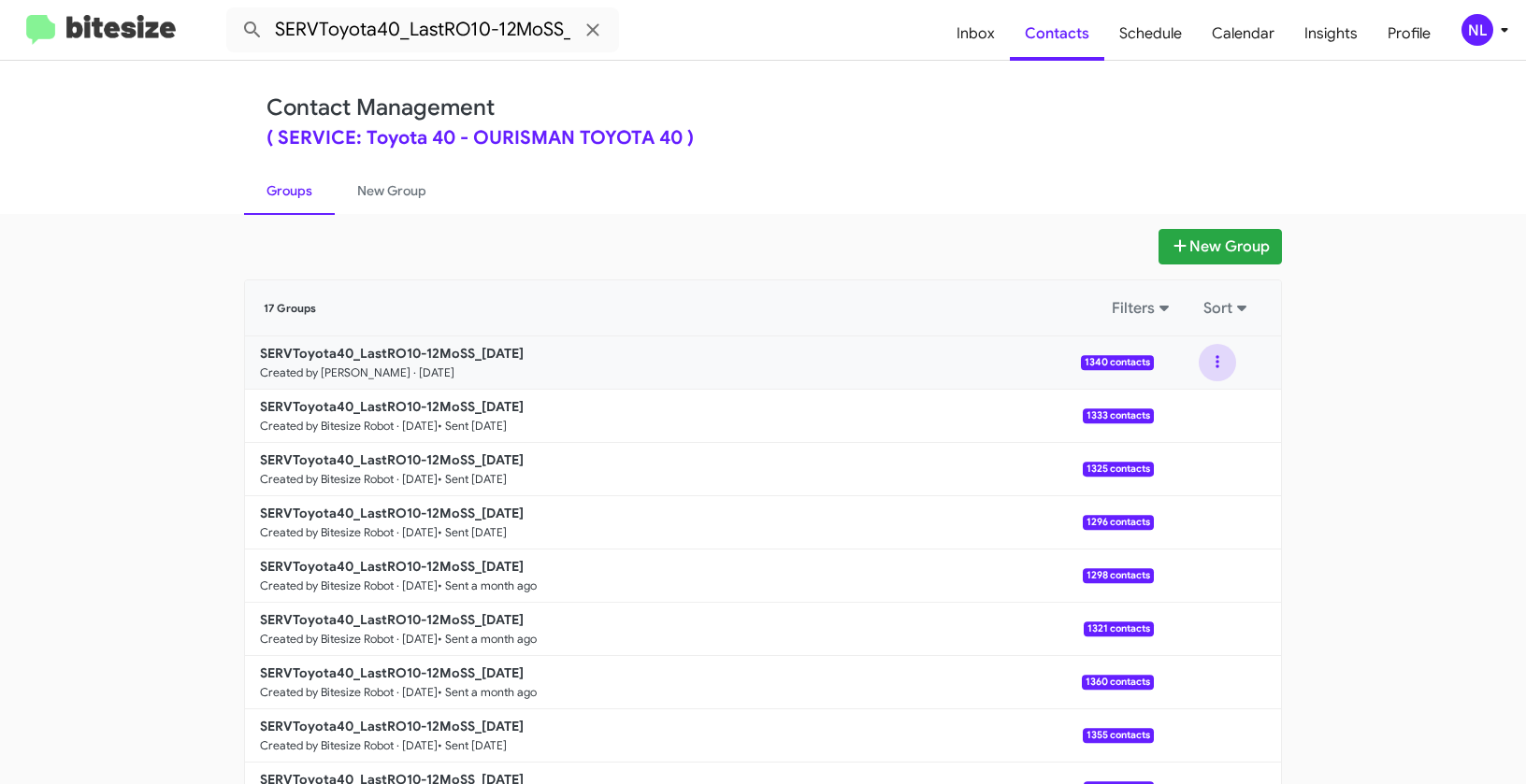
click at [1220, 354] on button at bounding box center [1217, 363] width 38 height 38
click at [1192, 411] on button "View contacts" at bounding box center [1160, 414] width 150 height 45
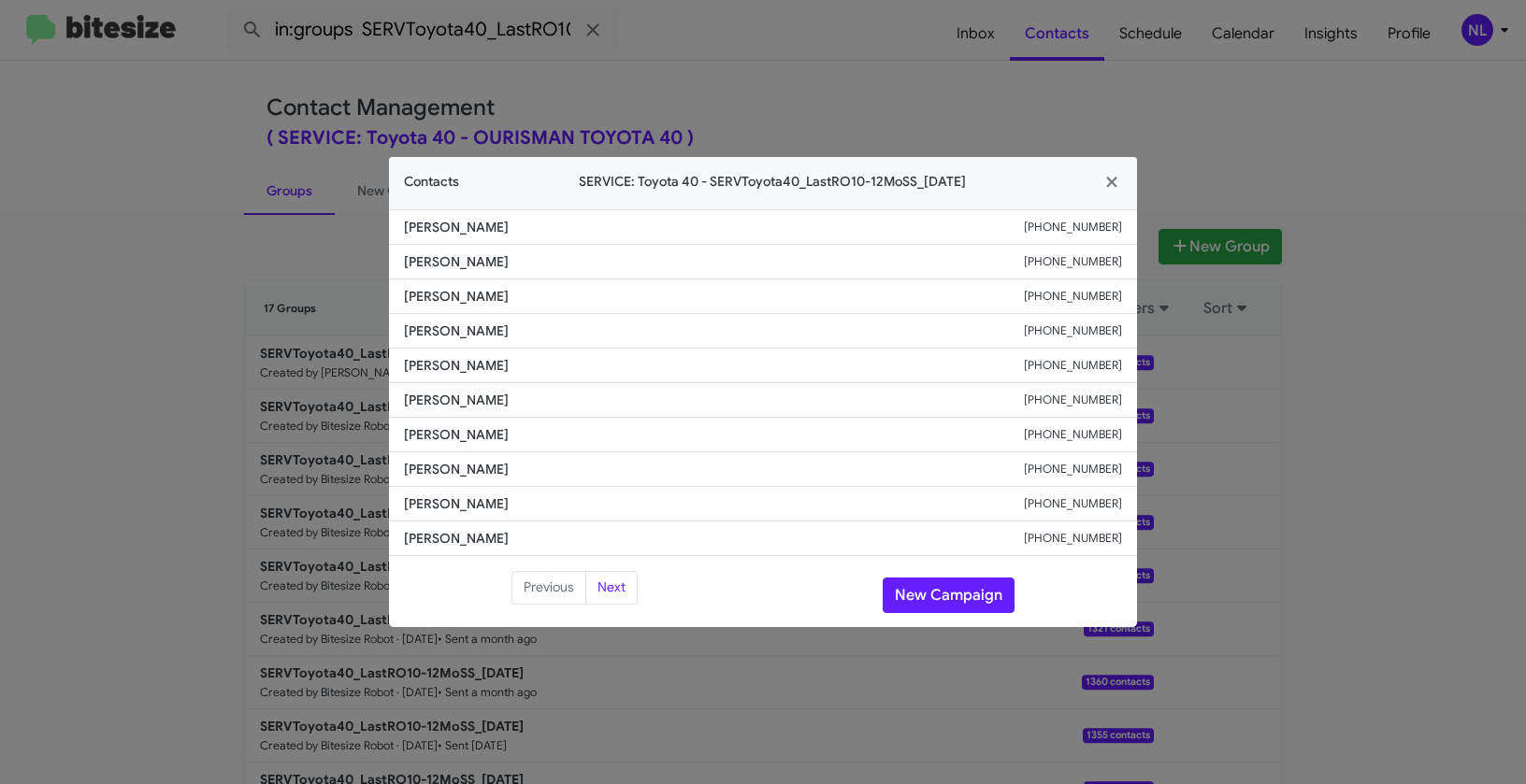
drag, startPoint x: 397, startPoint y: 291, endPoint x: 553, endPoint y: 300, distance: 156.3
click at [553, 300] on li "Christina Spivey +19084618034" at bounding box center [763, 297] width 747 height 35
copy span "Christina Spivey"
click at [587, 391] on span "Brian Haines" at bounding box center [714, 400] width 620 height 19
drag, startPoint x: 400, startPoint y: 293, endPoint x: 561, endPoint y: 303, distance: 161.3
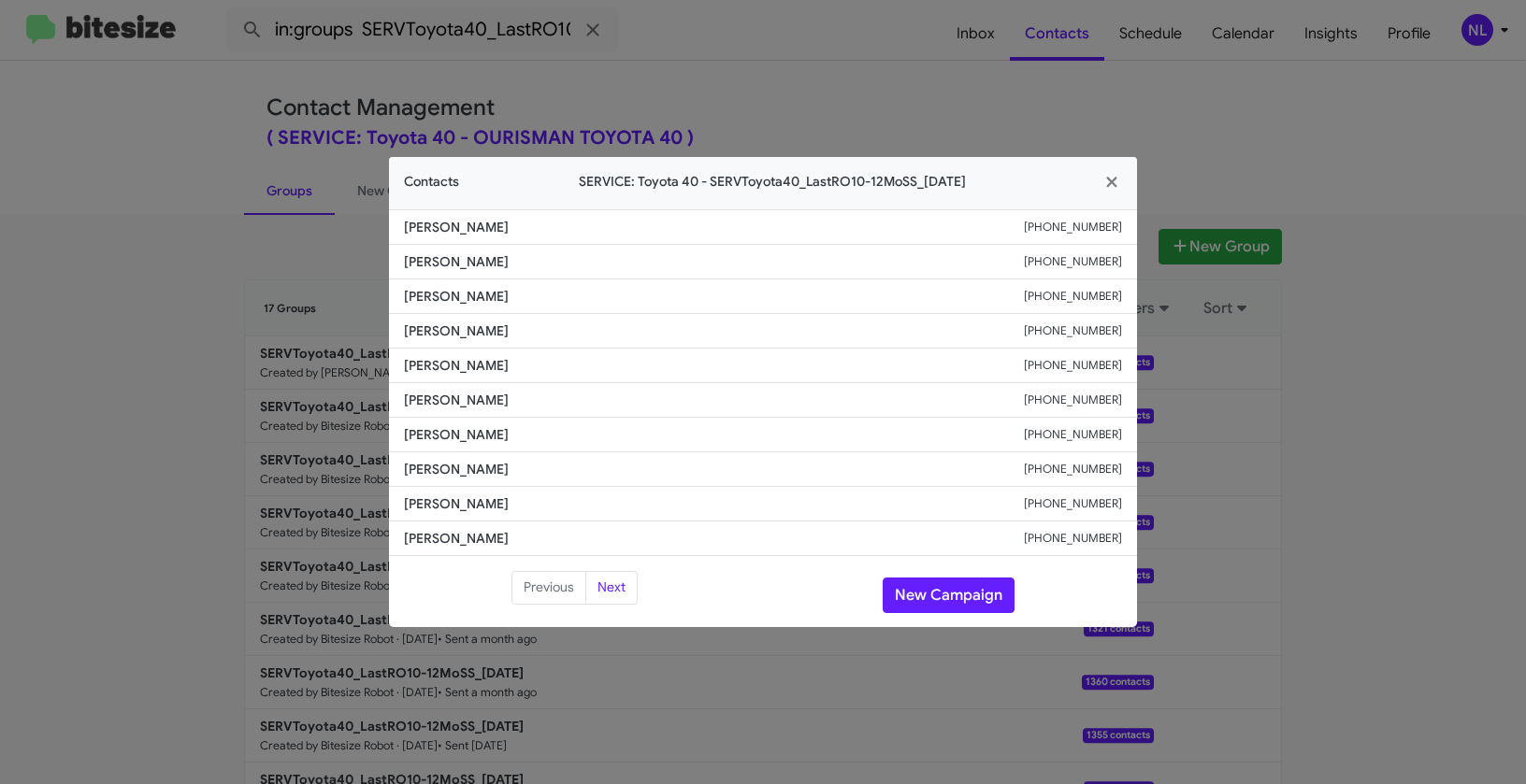
click at [561, 303] on li "Christina Spivey +19084618034" at bounding box center [763, 297] width 747 height 35
copy span "Christina Spivey"
click at [662, 439] on span "Charles Trageser" at bounding box center [714, 434] width 620 height 19
drag, startPoint x: 402, startPoint y: 432, endPoint x: 563, endPoint y: 437, distance: 161.1
click at [563, 437] on li "Charles Trageser +14433100733" at bounding box center [763, 434] width 747 height 35
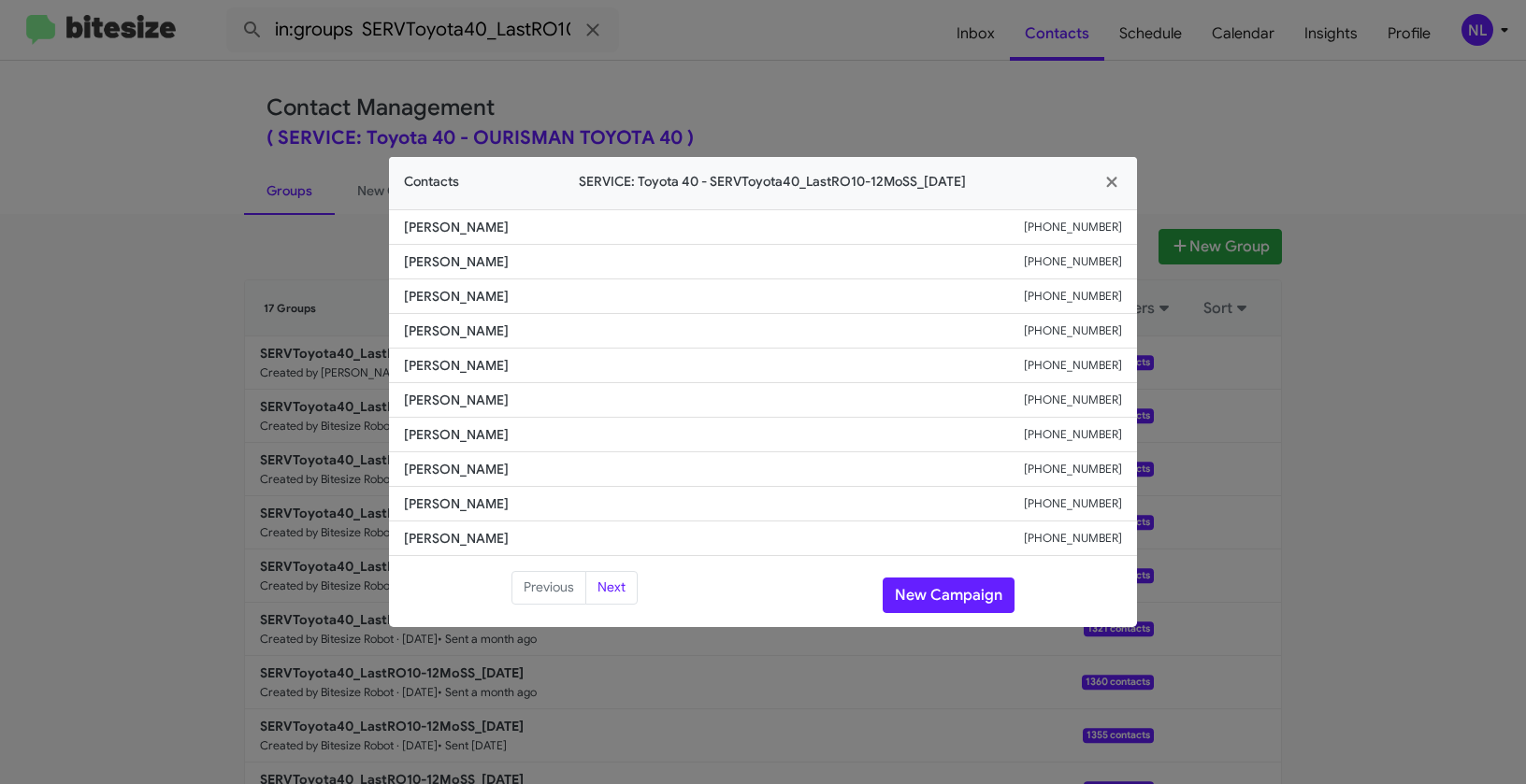
copy span "Charles Trageser"
click at [491, 335] on span "Carmen Jerome" at bounding box center [714, 331] width 620 height 19
drag, startPoint x: 404, startPoint y: 292, endPoint x: 556, endPoint y: 298, distance: 152.1
click at [556, 298] on span "Christina Spivey" at bounding box center [714, 296] width 620 height 19
copy span "Christina Spivey"
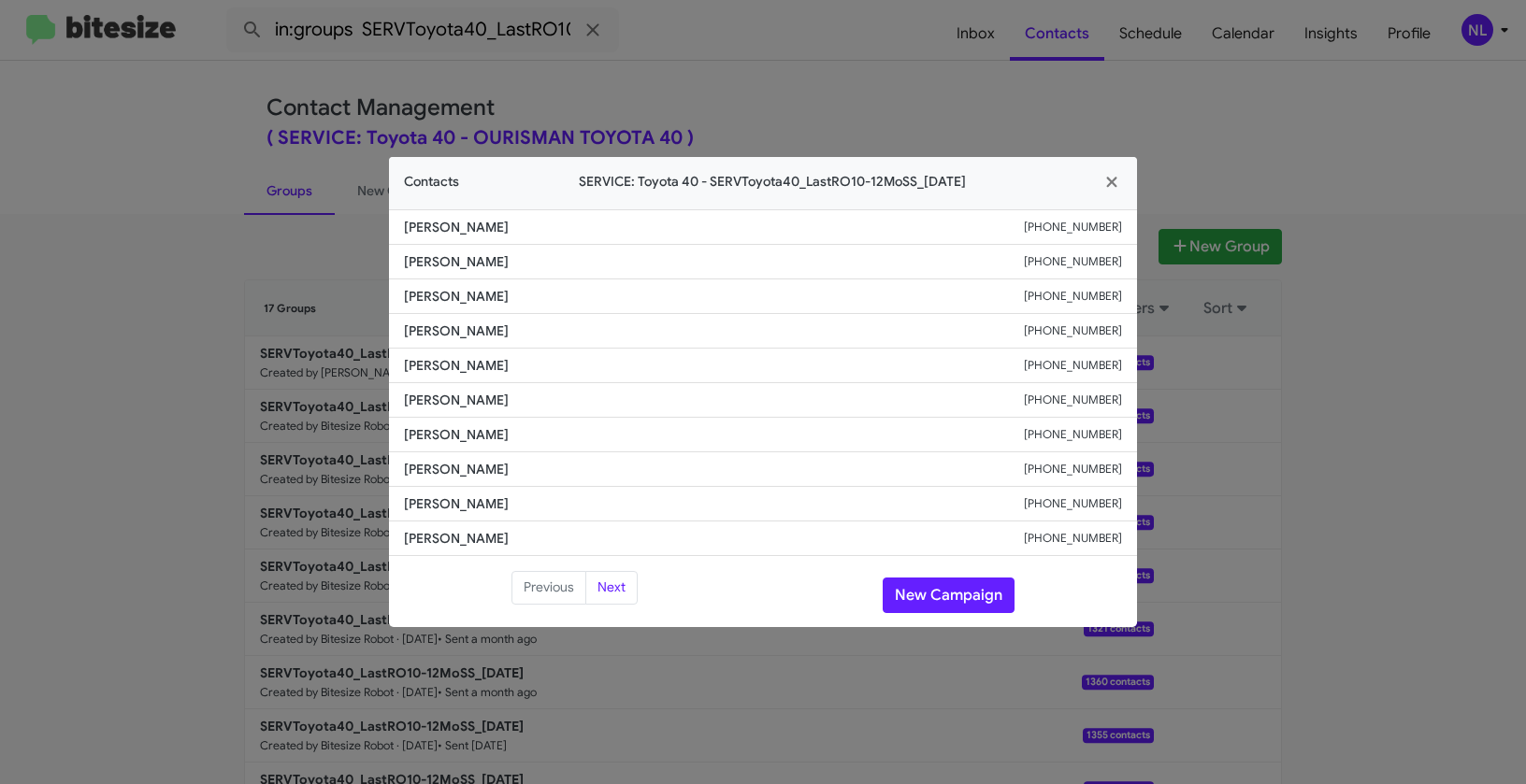
copy span "Christina Spivey"
click at [513, 492] on li "Norman Hensberger +14105981443" at bounding box center [763, 504] width 747 height 35
drag, startPoint x: 399, startPoint y: 501, endPoint x: 609, endPoint y: 514, distance: 210.4
click at [609, 514] on li "Norman Hensberger +14105981443" at bounding box center [763, 504] width 747 height 35
copy span "Norman Hensberger"
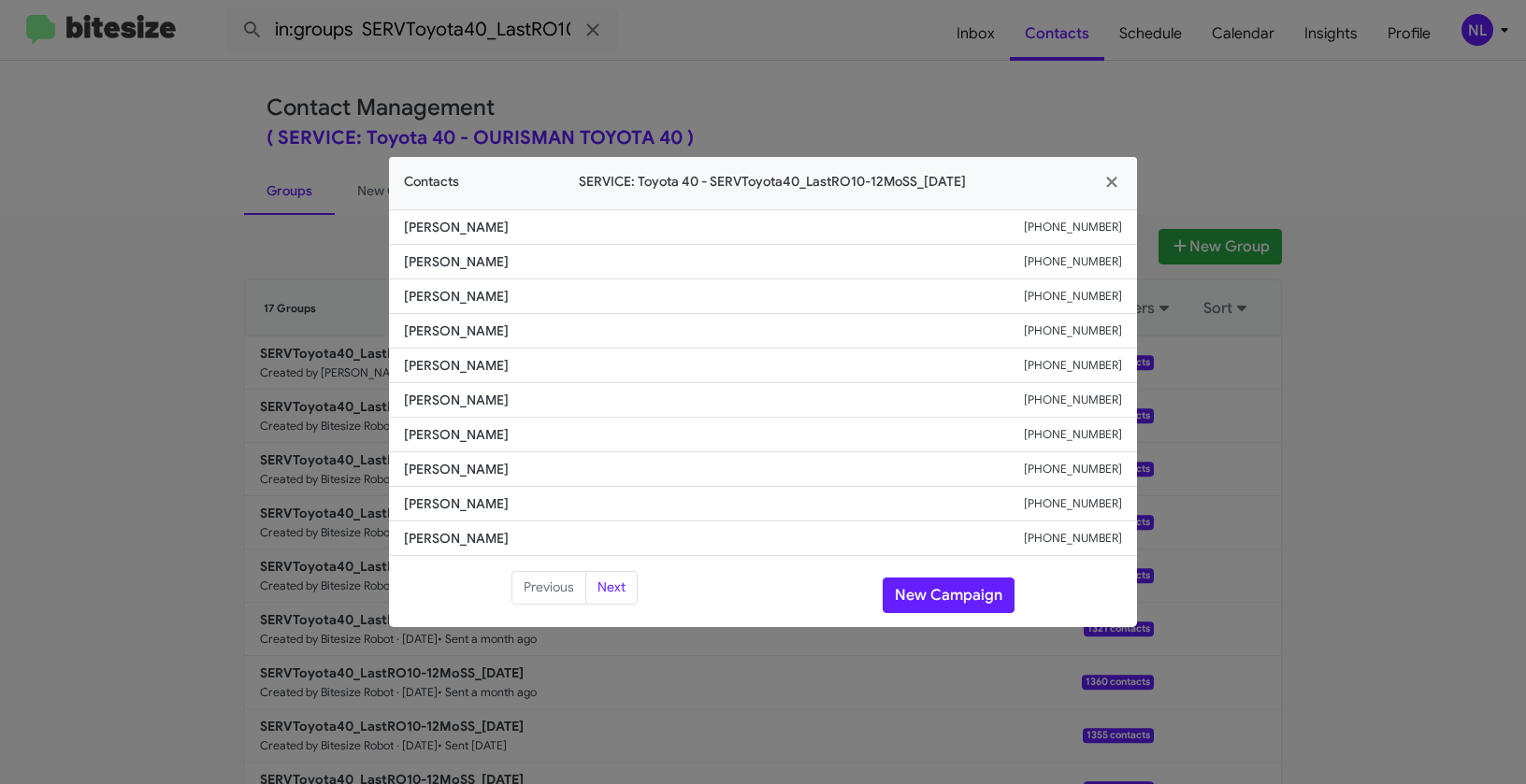
click at [685, 518] on li "Norman Hensberger +14105981443" at bounding box center [763, 504] width 747 height 35
click at [940, 599] on button "New Campaign" at bounding box center [948, 596] width 132 height 36
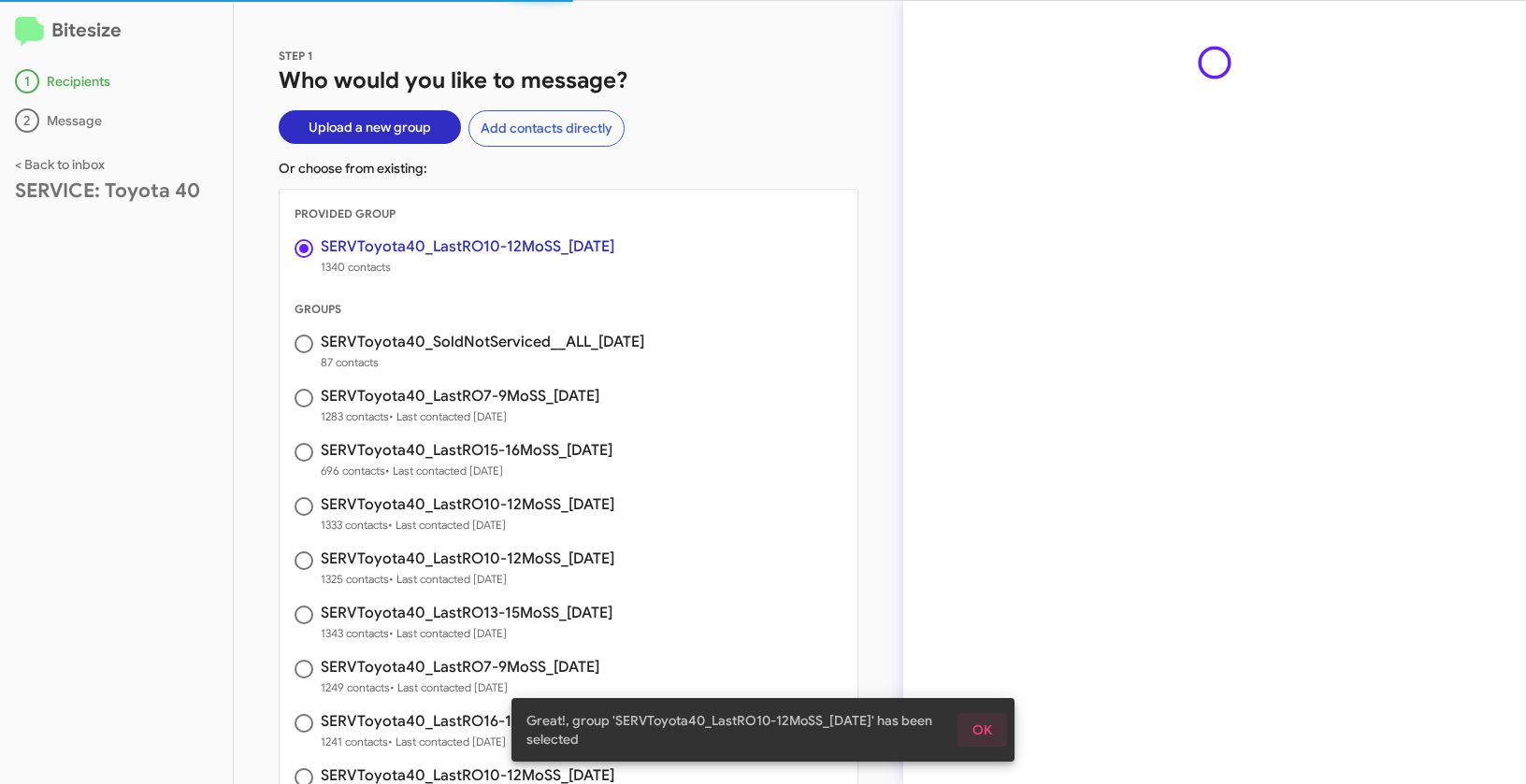
click at [987, 728] on span "OK" at bounding box center [981, 730] width 20 height 34
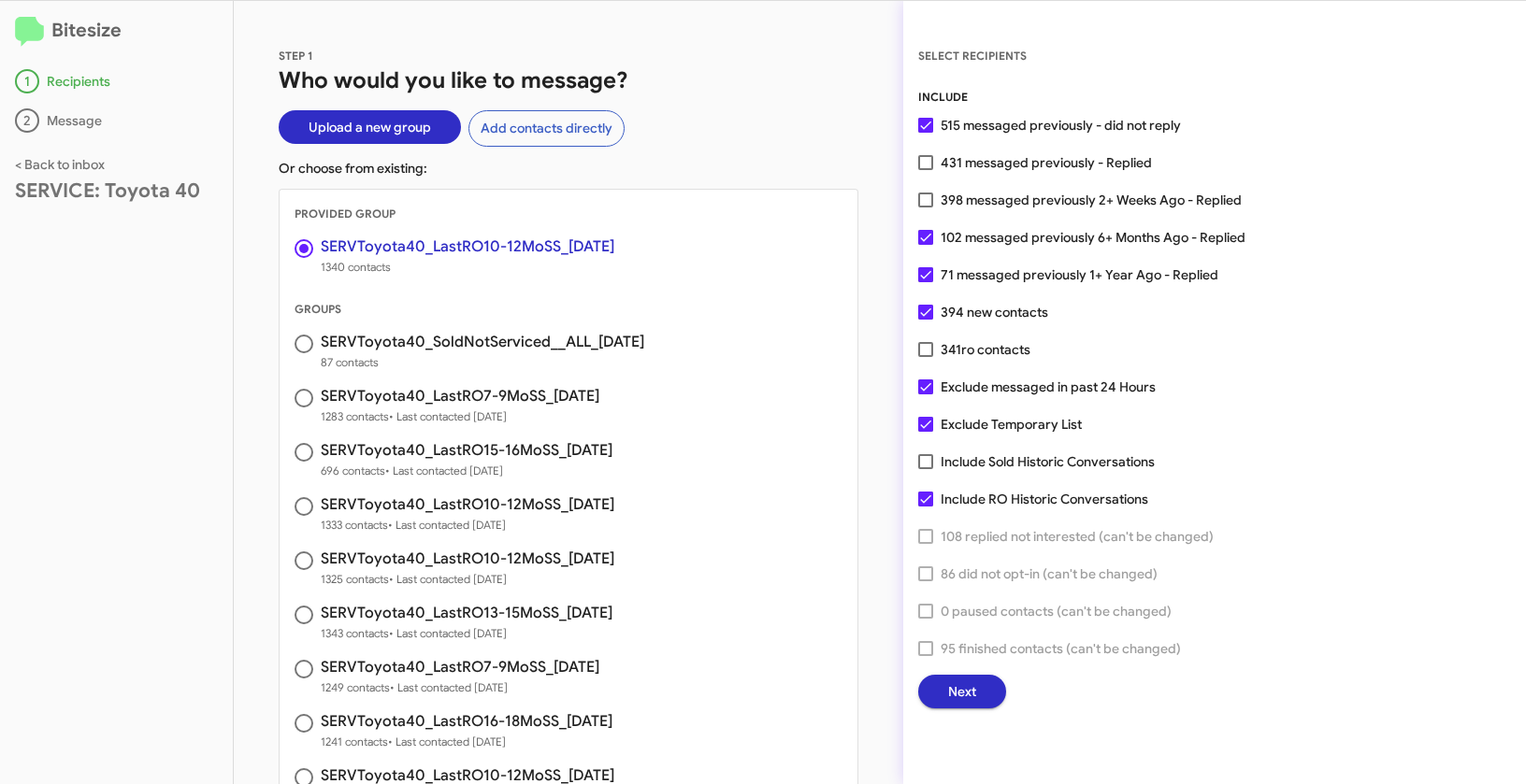
click at [978, 680] on button "Next" at bounding box center [961, 692] width 88 height 34
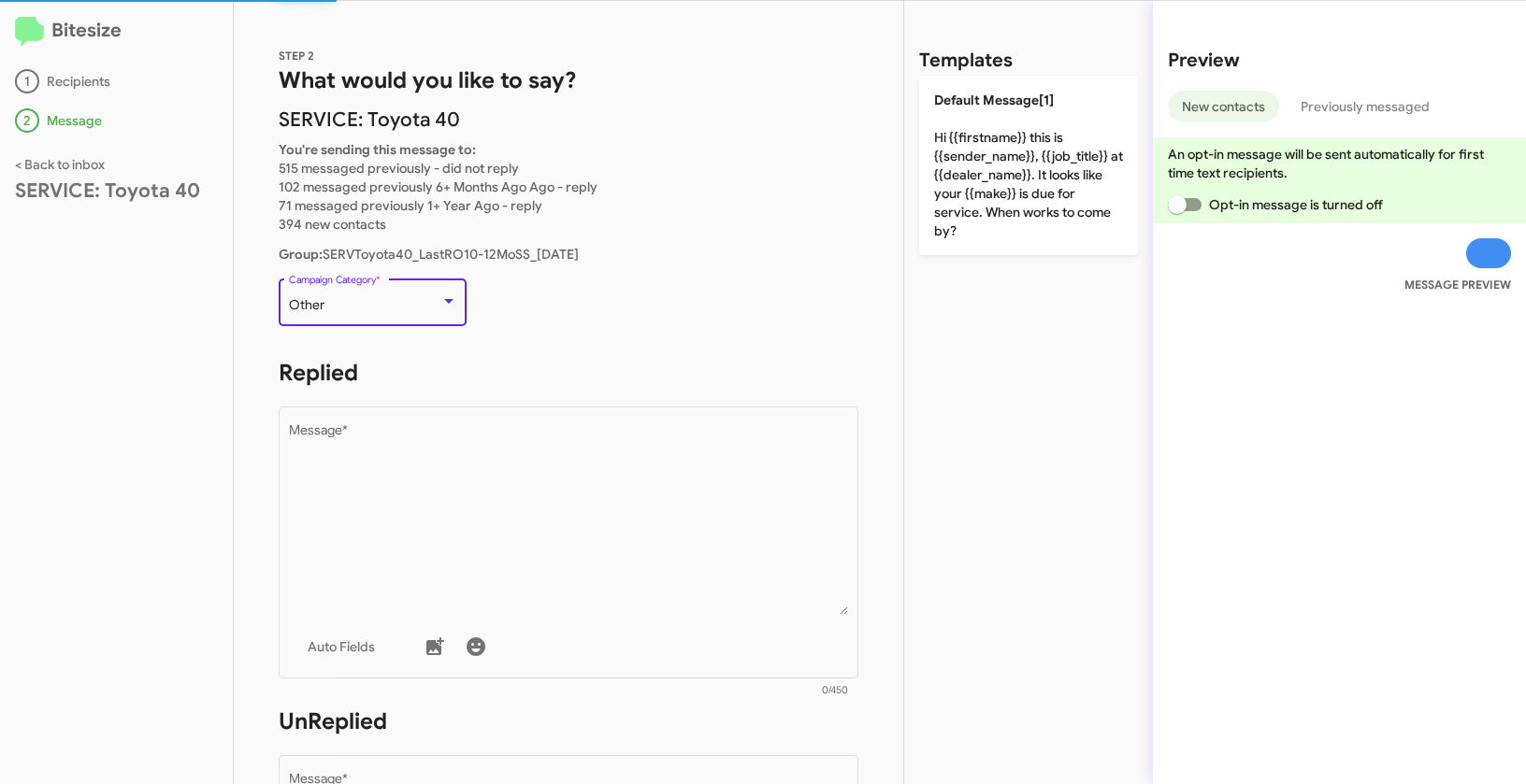
click at [369, 302] on div "Other" at bounding box center [364, 305] width 152 height 15
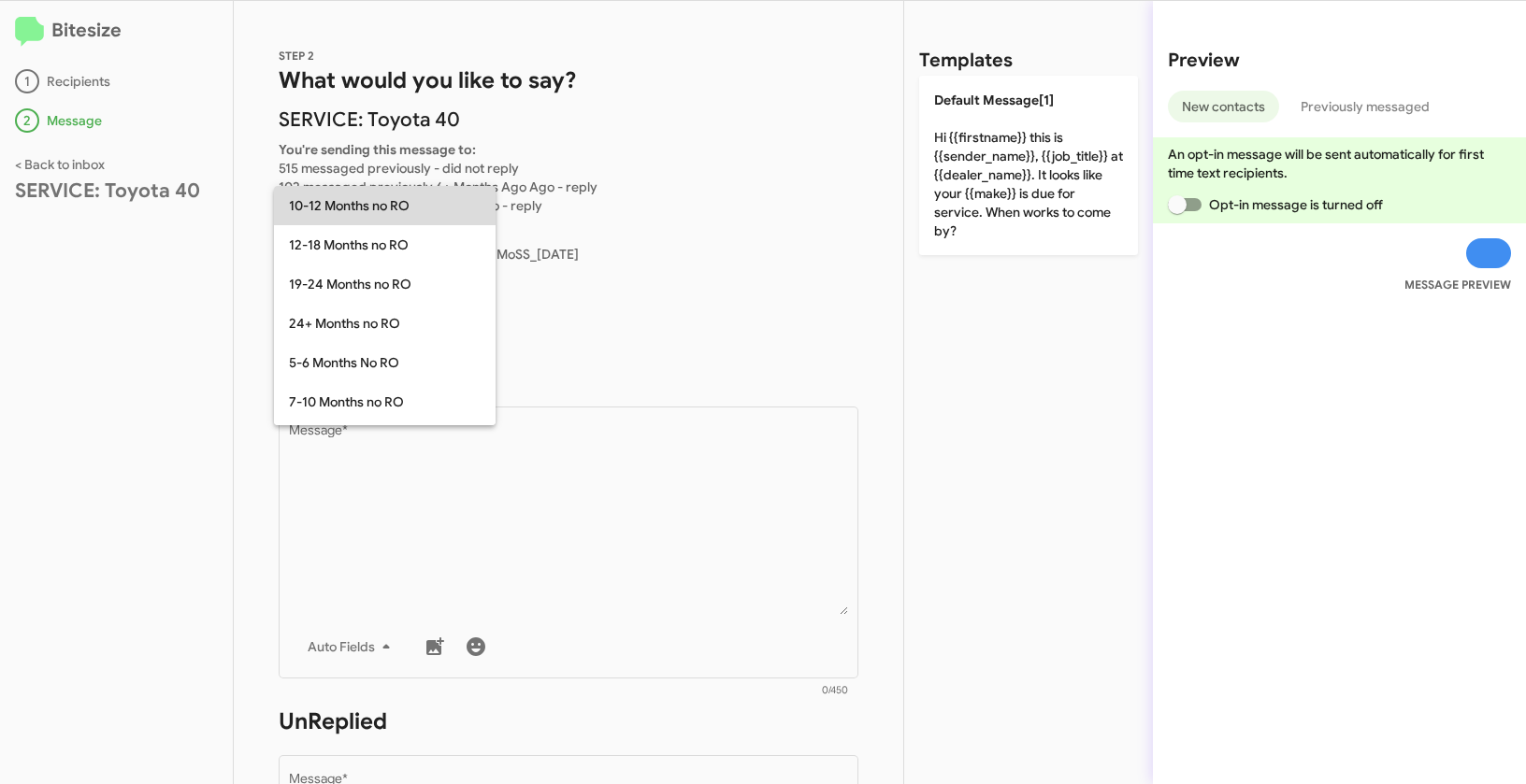
click at [326, 208] on span "10-12 Months no RO" at bounding box center [384, 205] width 191 height 40
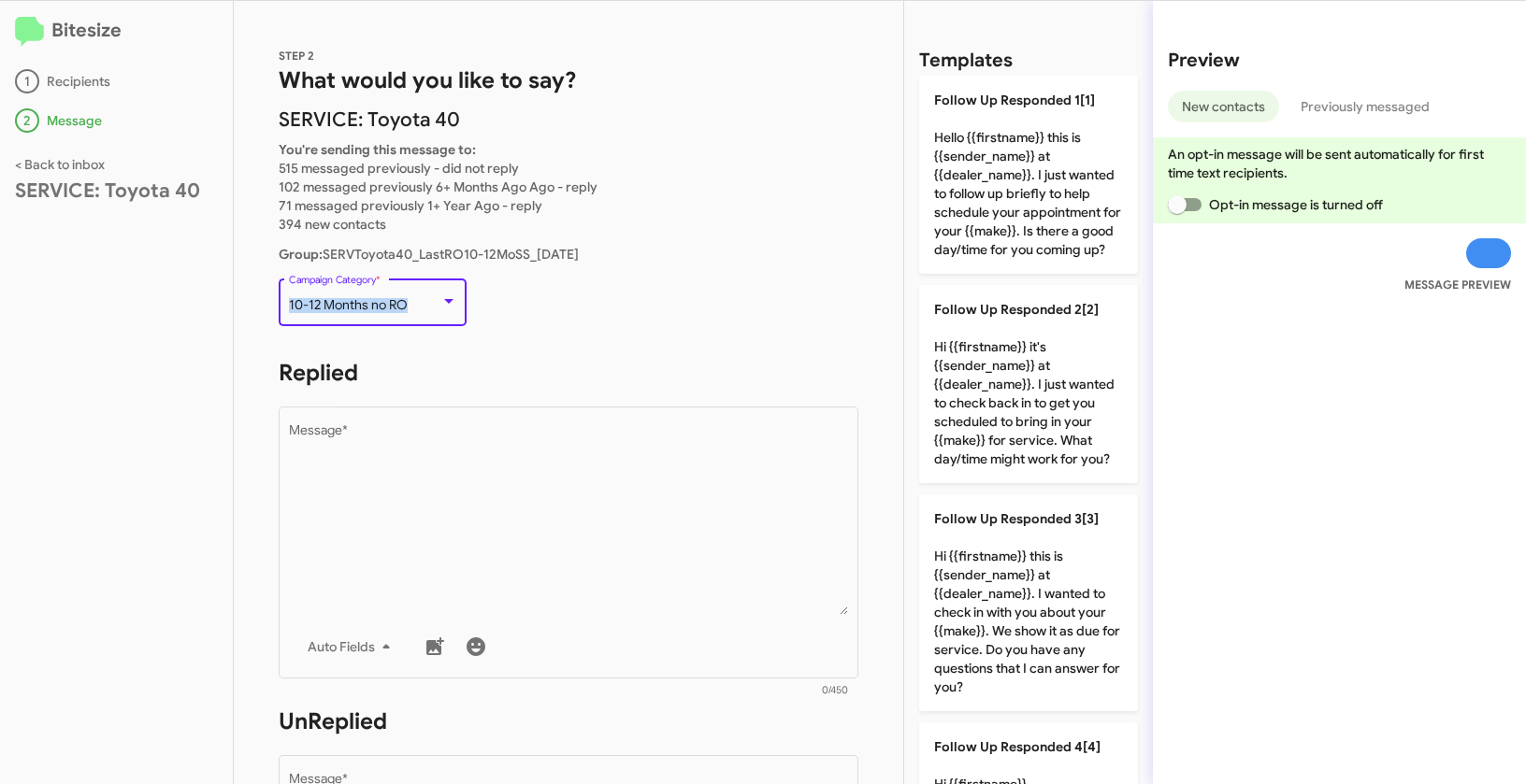
drag, startPoint x: 287, startPoint y: 298, endPoint x: 419, endPoint y: 302, distance: 132.1
click at [419, 302] on div "10-12 Months no RO" at bounding box center [364, 305] width 152 height 15
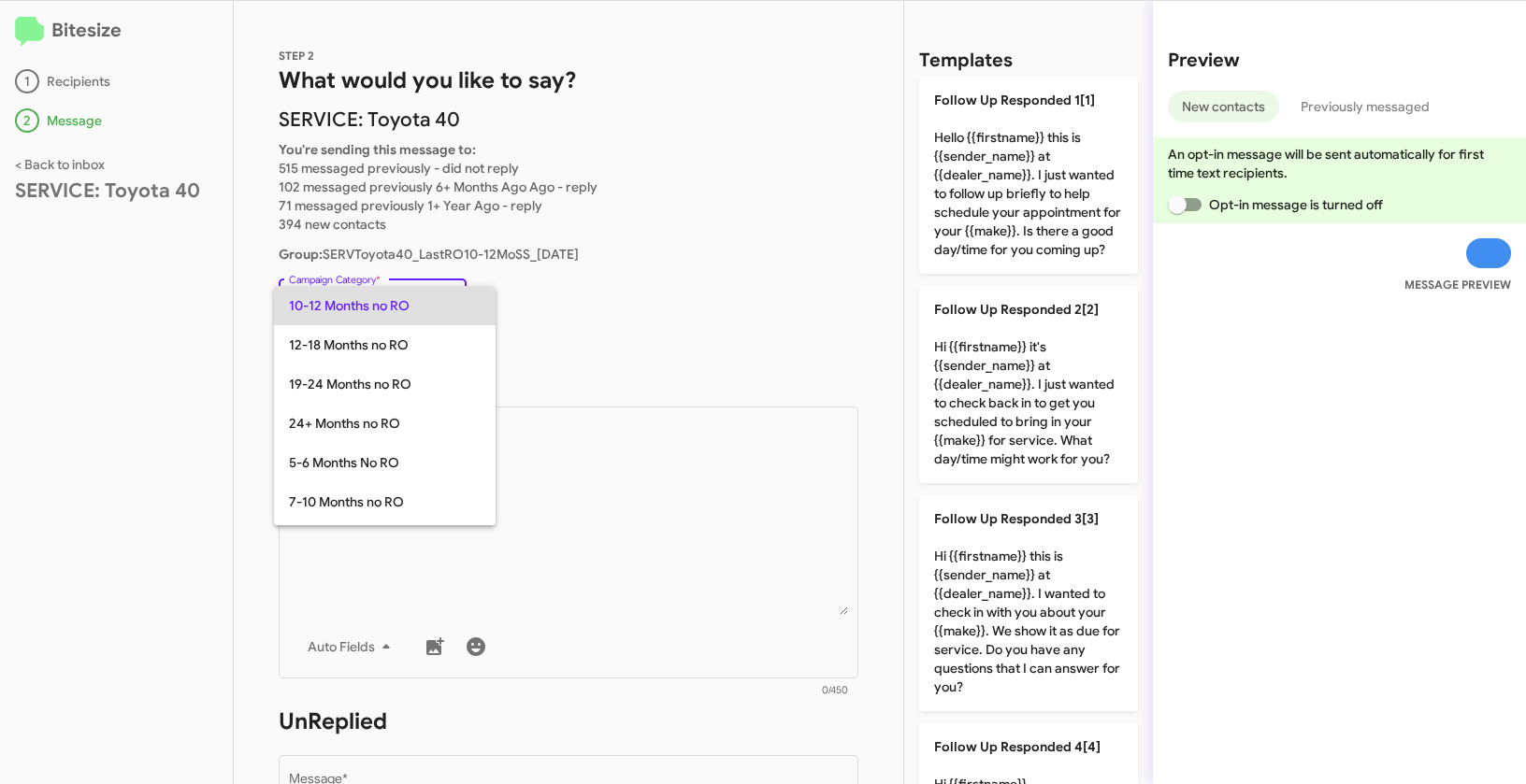
copy span "10-12 Months no RO"
click at [618, 473] on div at bounding box center [763, 392] width 1526 height 784
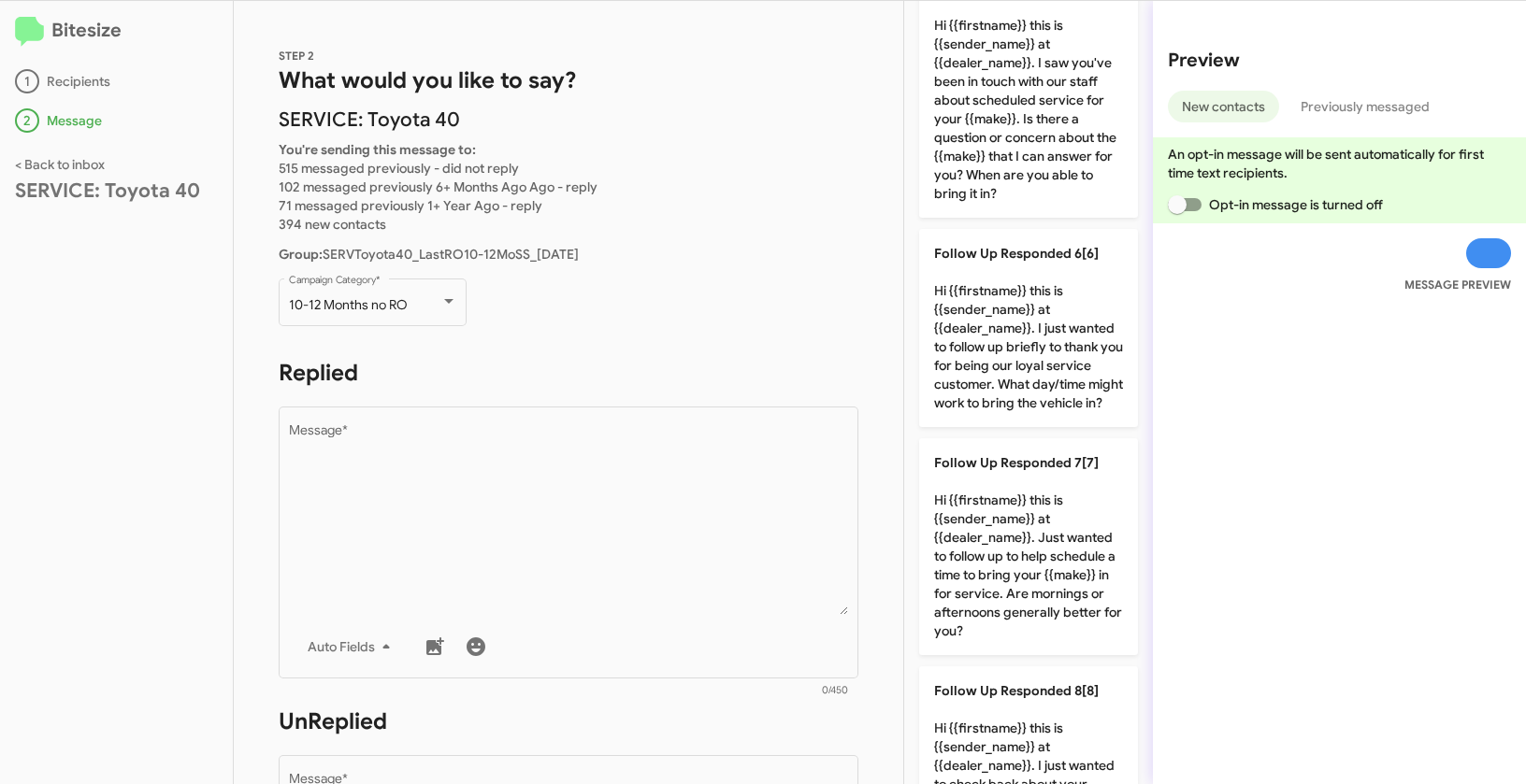
scroll to position [1008, 0]
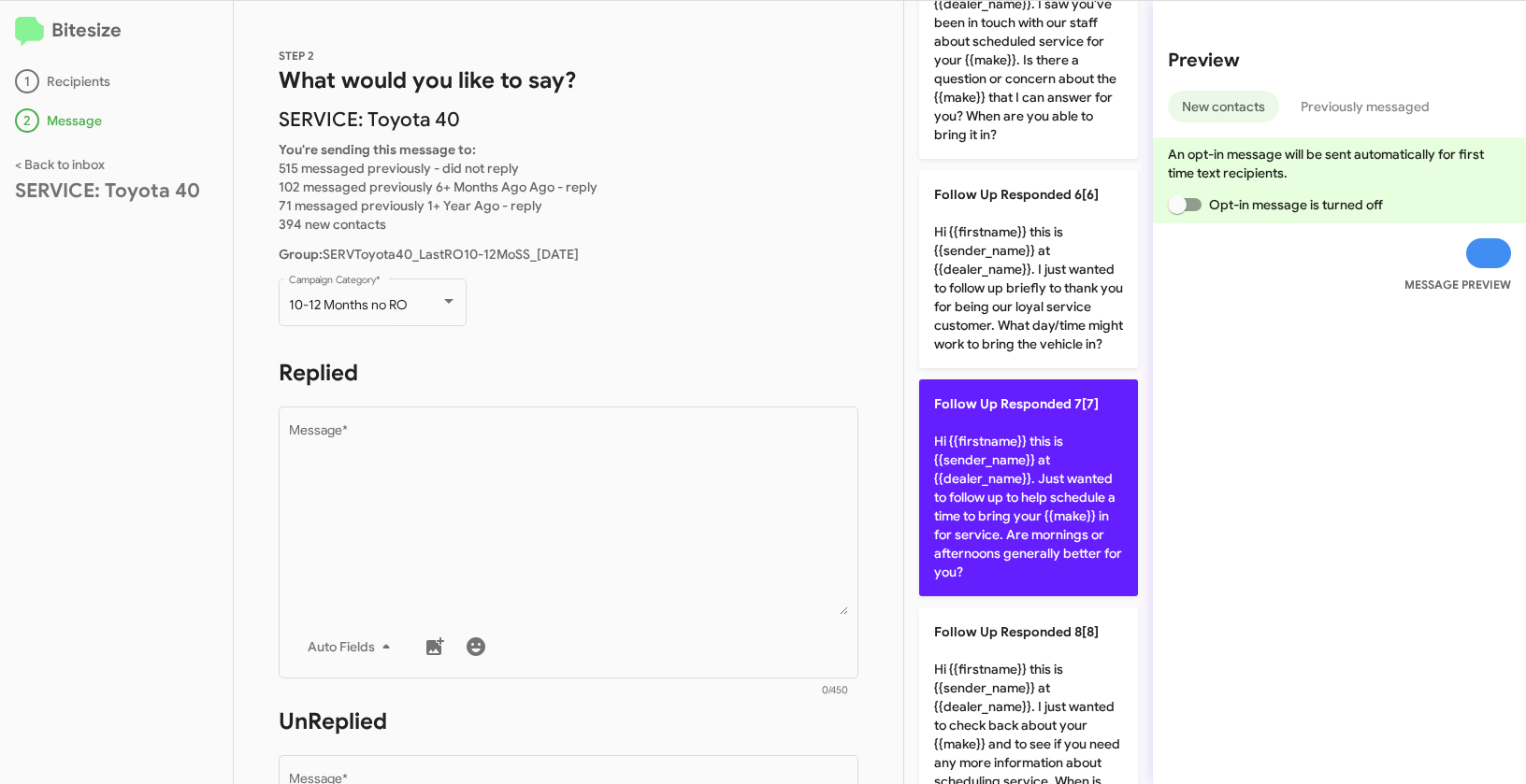
click at [1065, 552] on p "Follow Up Responded 7[7] Hi {{firstname}} this is {{sender_name}} at {{dealer_n…" at bounding box center [1028, 488] width 219 height 217
type textarea "Hi {{firstname}} this is {{sender_name}} at {{dealer_name}}. Just wanted to fol…"
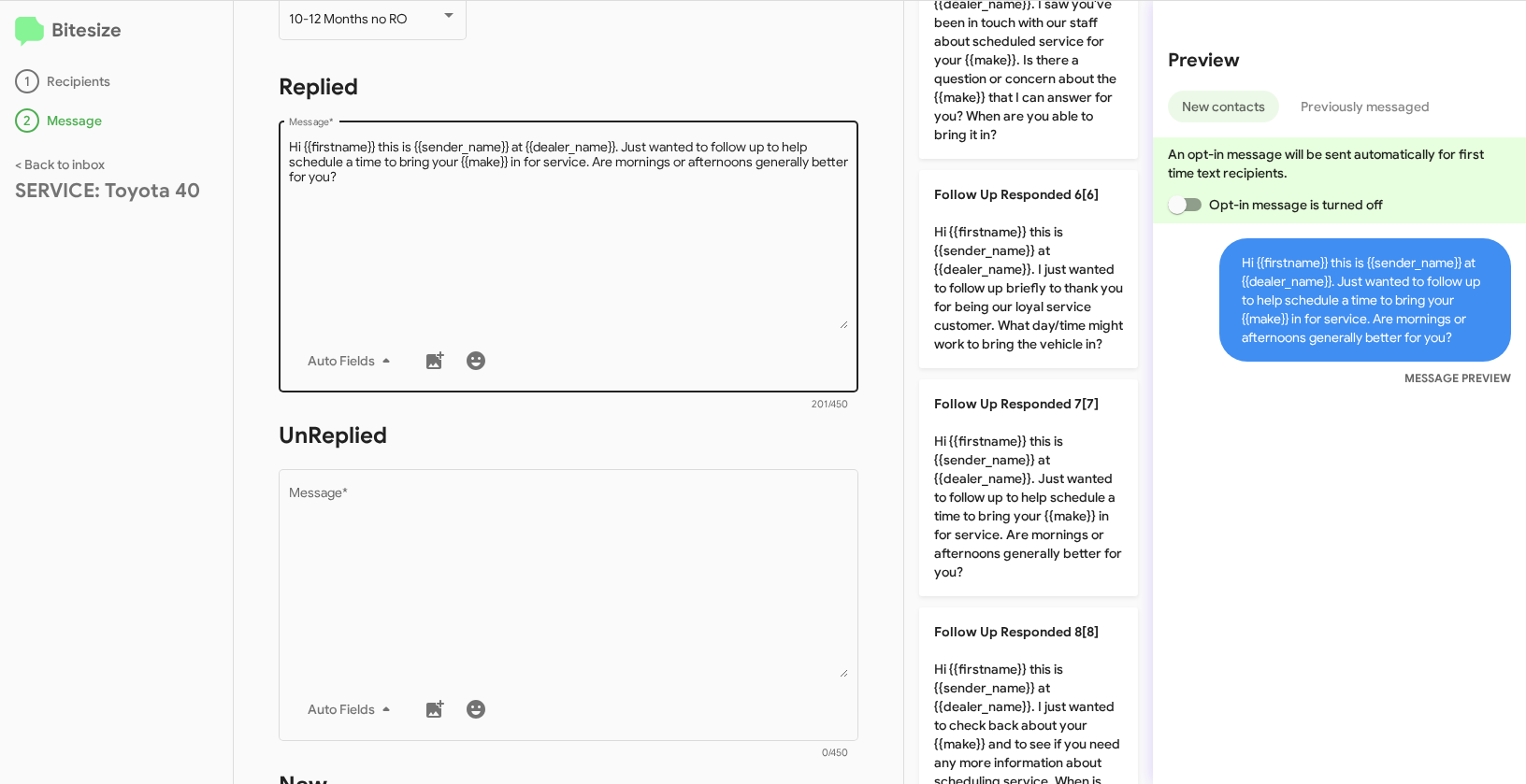
scroll to position [320, 0]
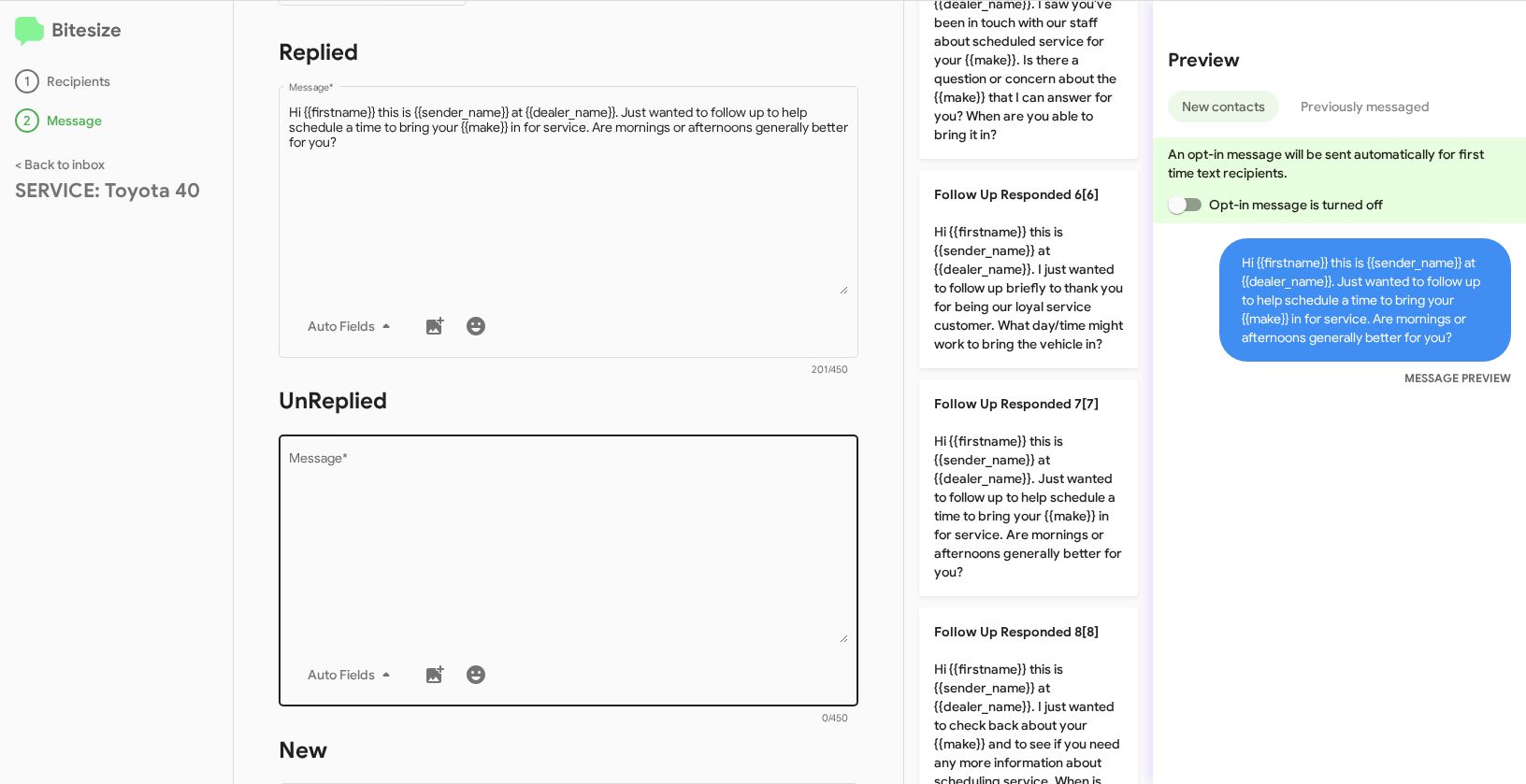
click at [608, 565] on textarea "Message *" at bounding box center [568, 547] width 560 height 190
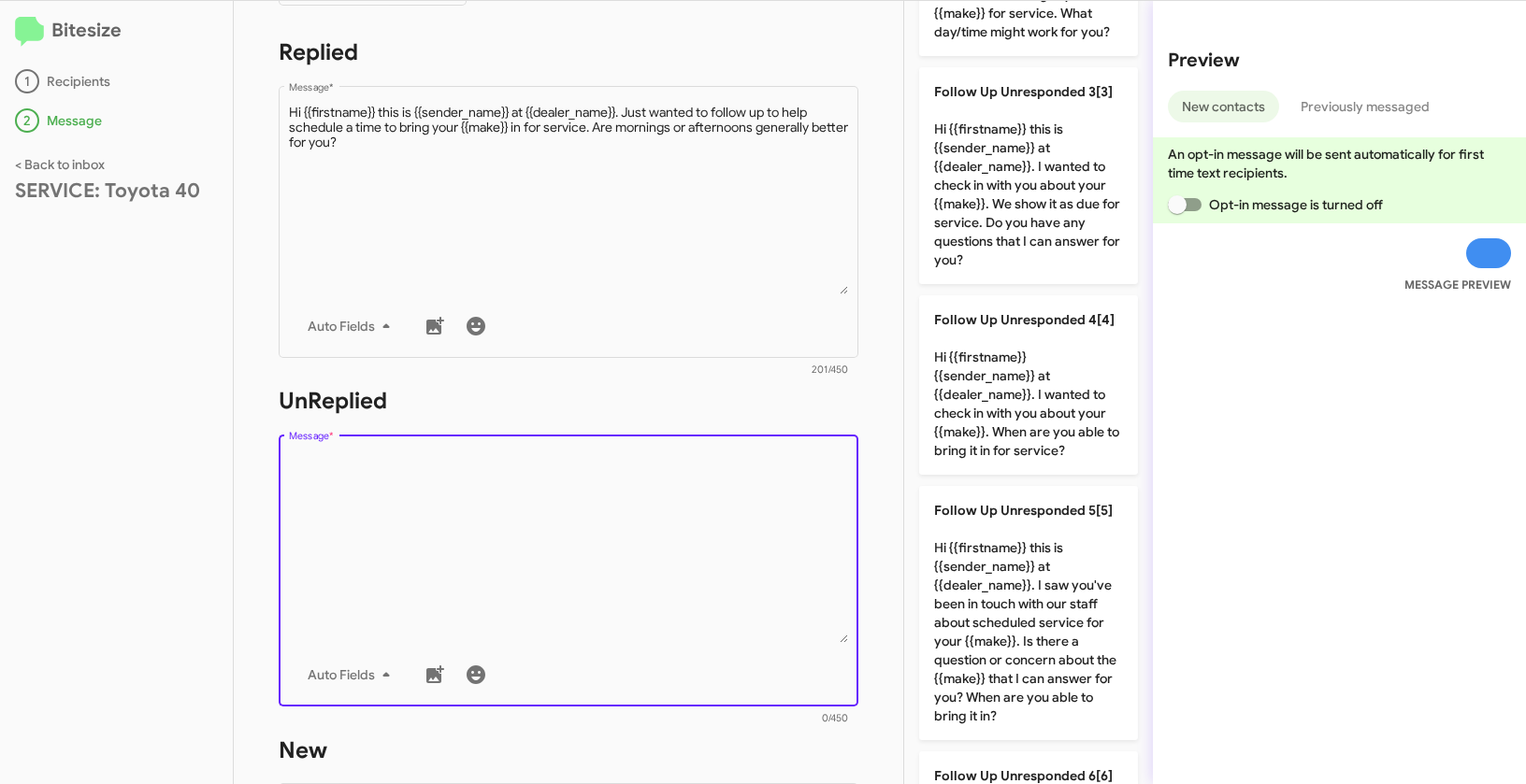
scroll to position [0, 0]
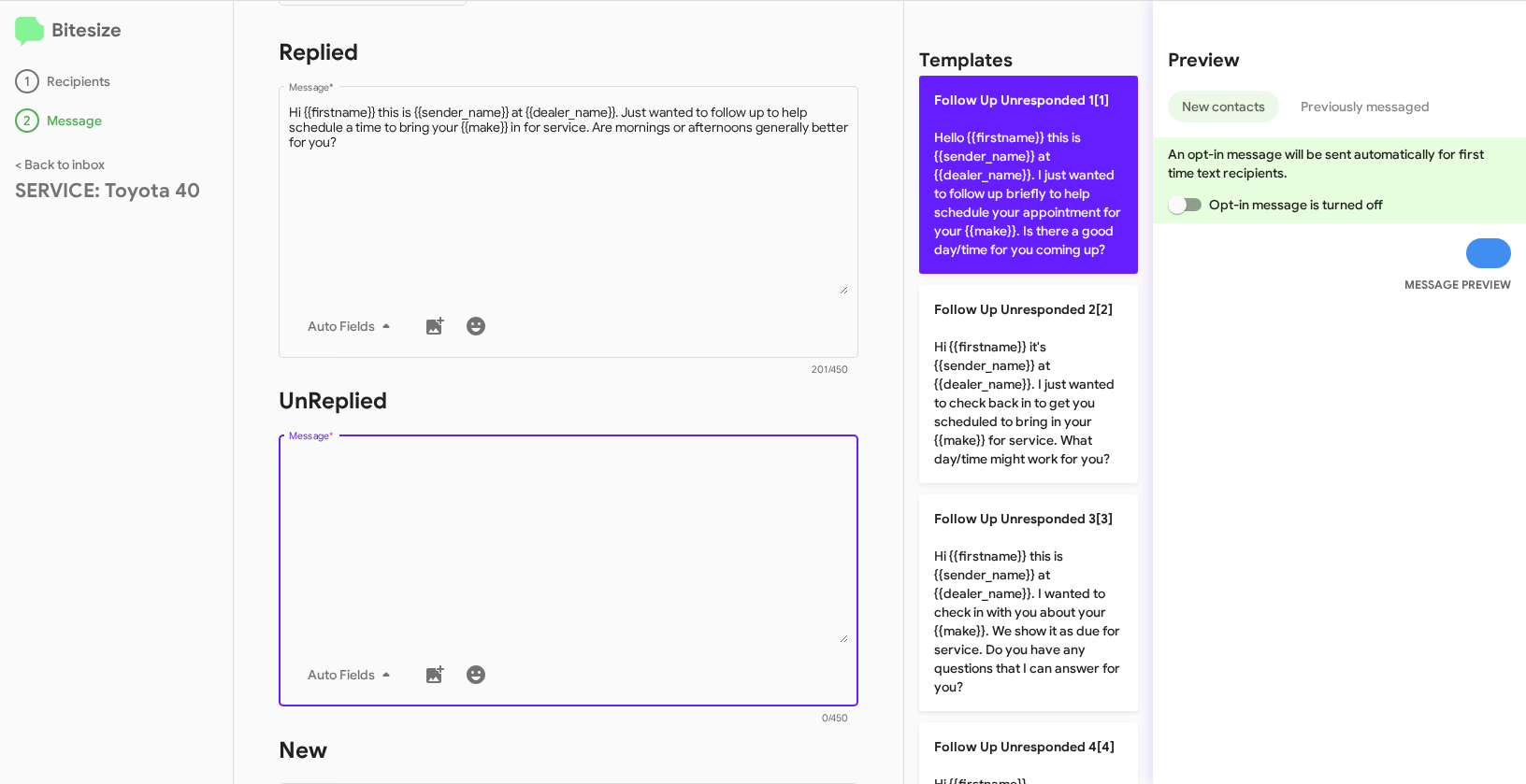
click at [967, 165] on p "Follow Up Unresponded 1[1] Hello {{firstname}} this is {{sender_name}} at {{dea…" at bounding box center [1028, 174] width 219 height 198
type textarea "Hello {{firstname}} this is {{sender_name}} at {{dealer_name}}. I just wanted t…"
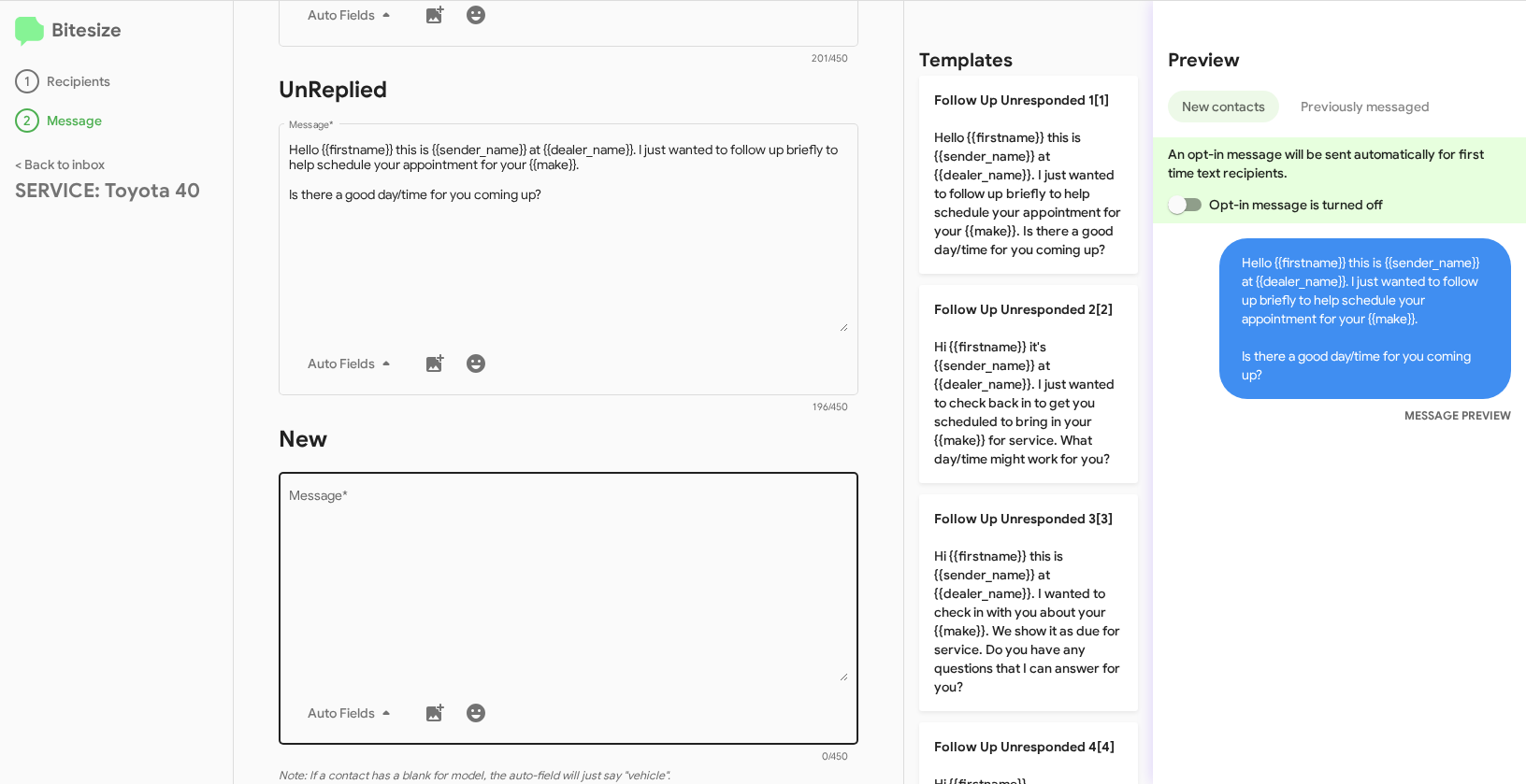
scroll to position [650, 0]
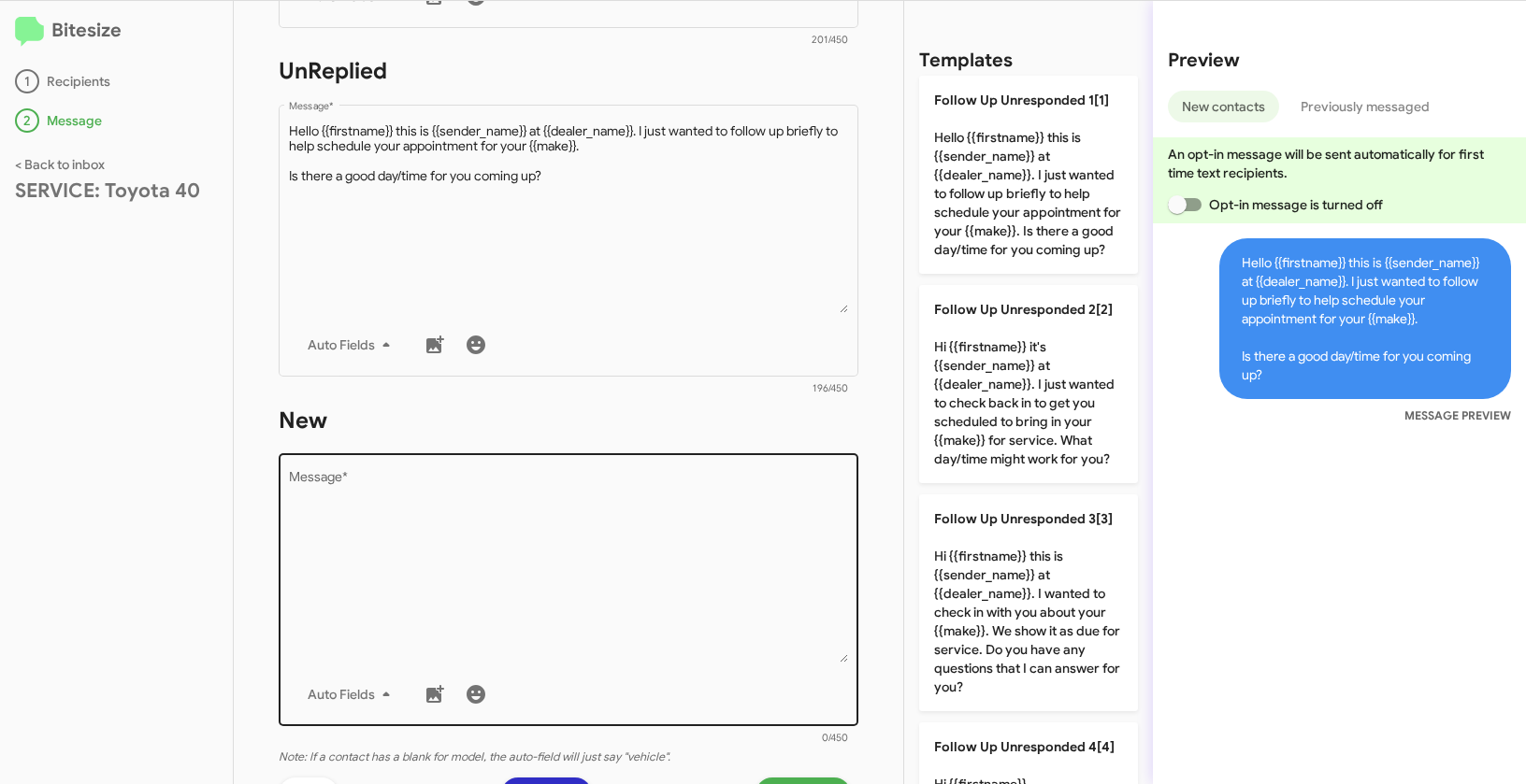
click at [621, 581] on textarea "Message *" at bounding box center [568, 567] width 560 height 190
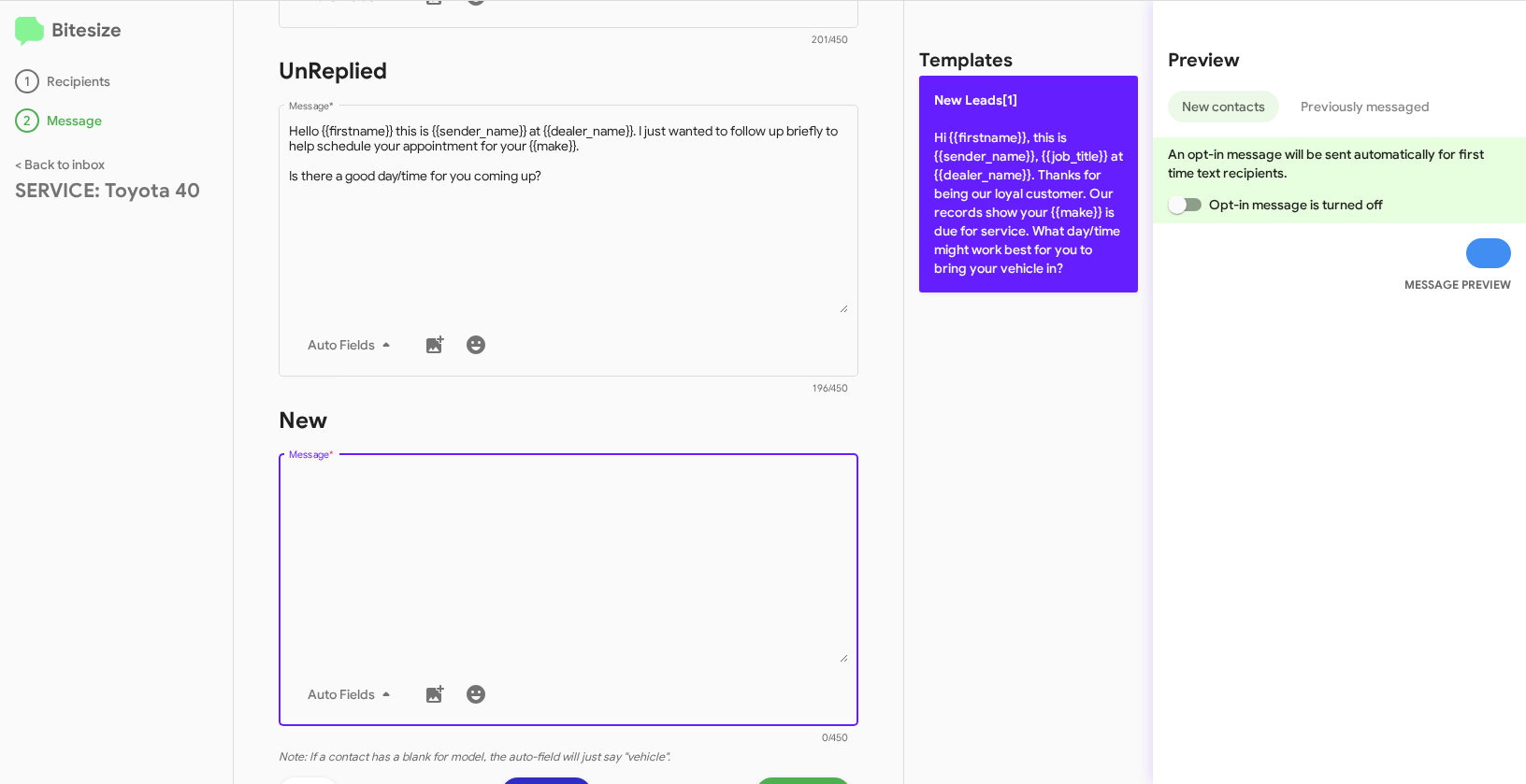
click at [978, 168] on p "New Leads[1] Hi {{firstname}}, this is {{sender_name}}, {{job_title}} at {{deal…" at bounding box center [1028, 184] width 219 height 217
type textarea "Hi {{firstname}}, this is {{sender_name}}, {{job_title}} at {{dealer_name}}. Th…"
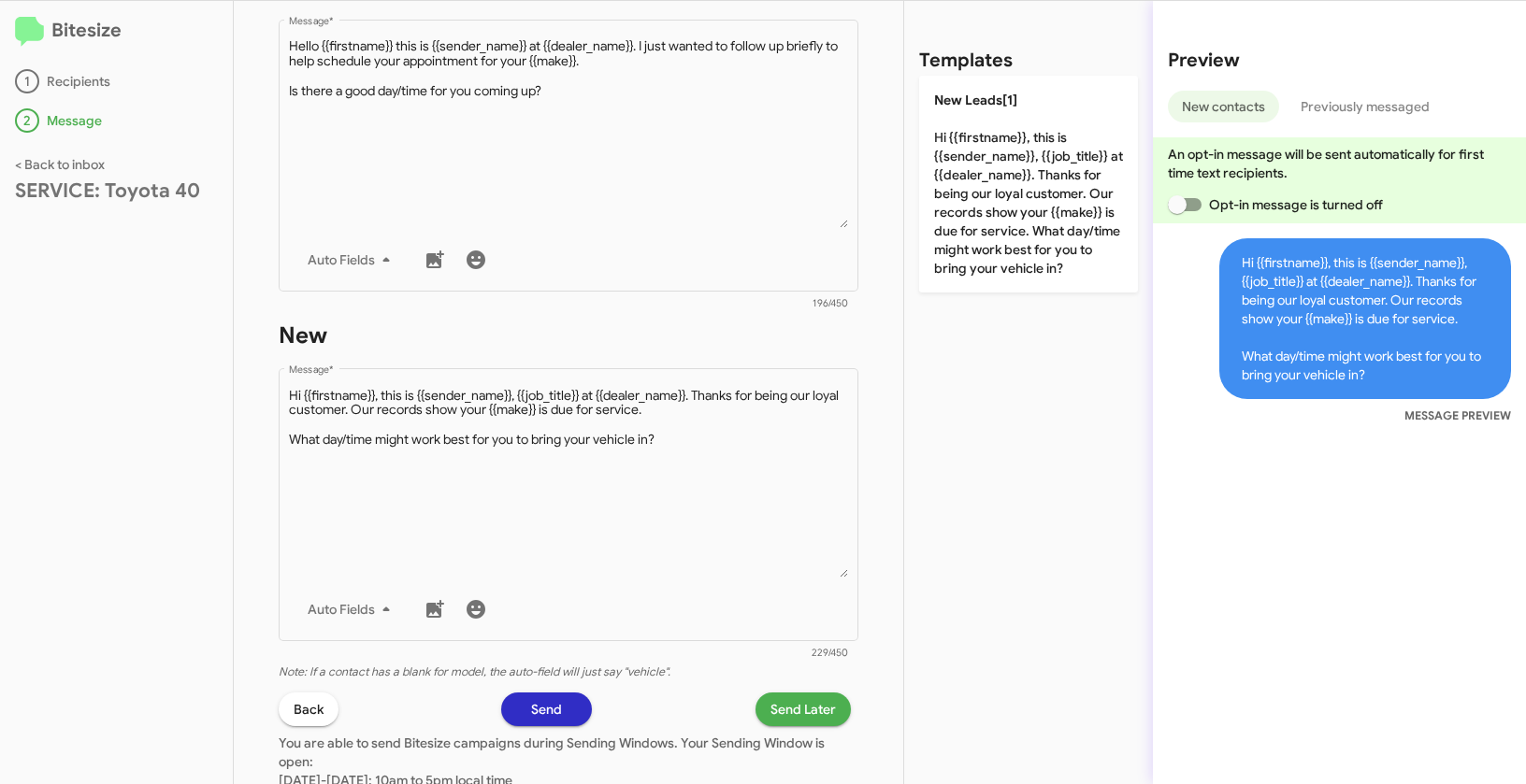
scroll to position [801, 0]
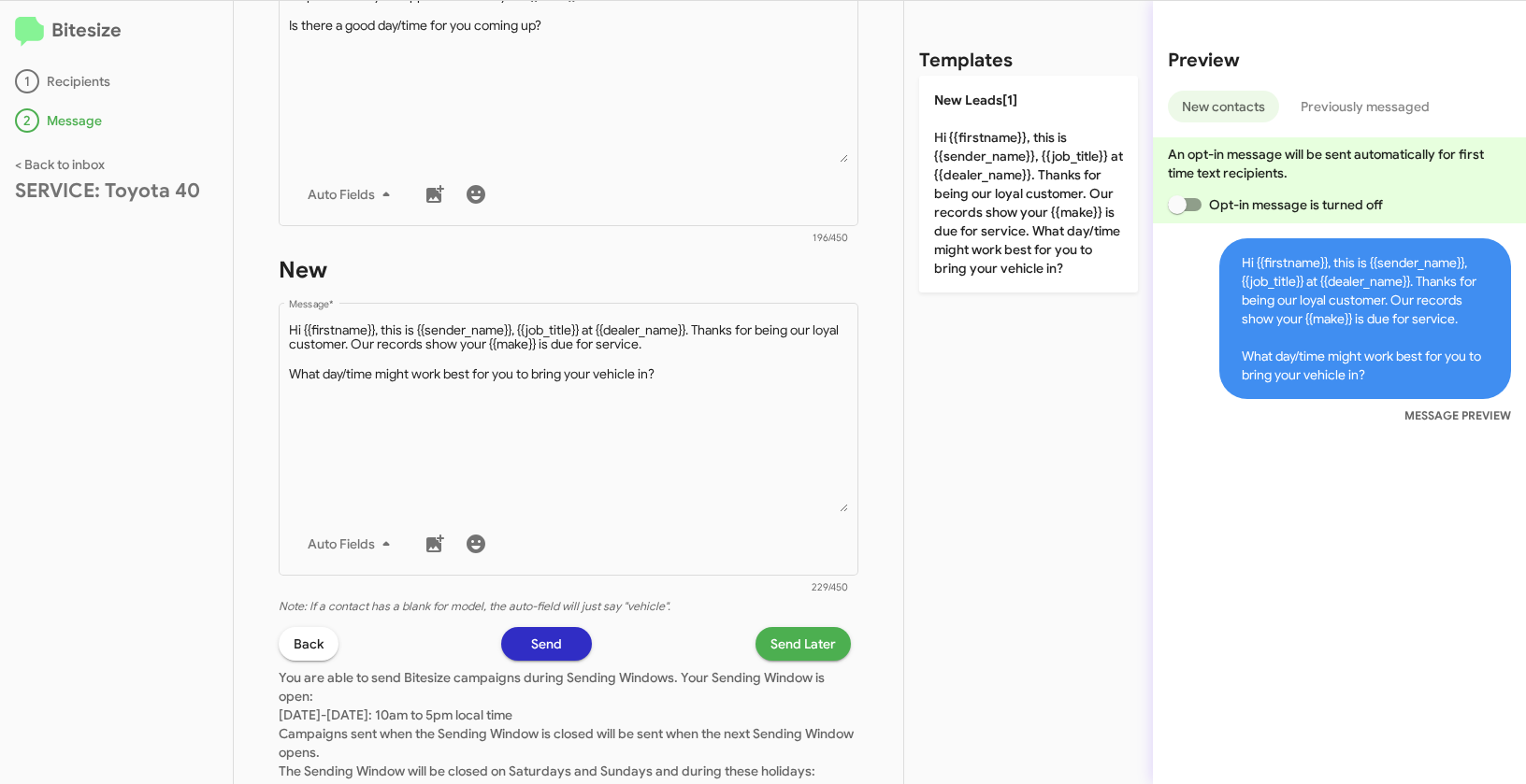
click at [788, 645] on span "Send Later" at bounding box center [802, 644] width 65 height 34
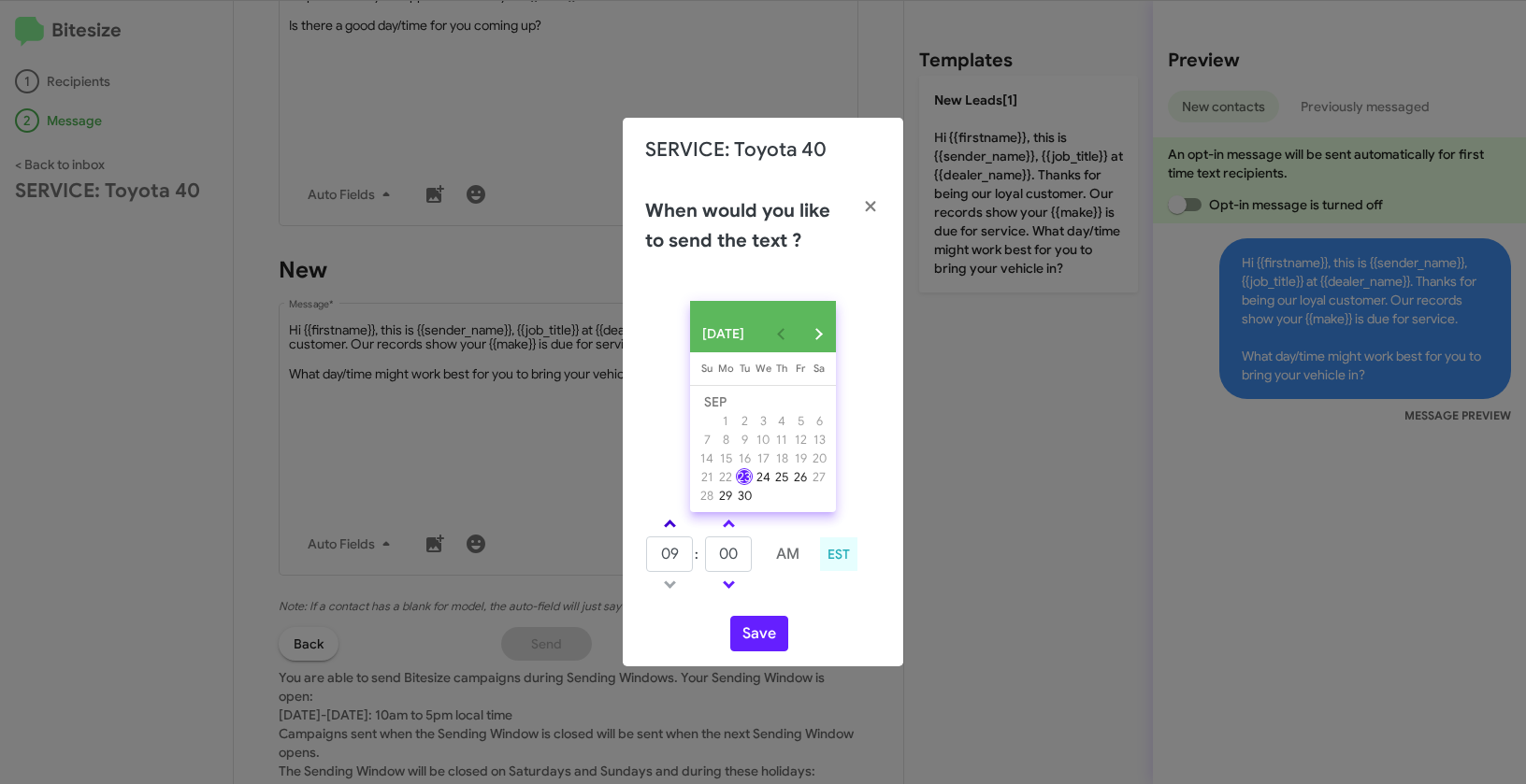
click at [671, 534] on link at bounding box center [669, 523] width 33 height 22
type input "11"
drag, startPoint x: 739, startPoint y: 566, endPoint x: 715, endPoint y: 555, distance: 26.4
click at [715, 555] on input "00" at bounding box center [729, 554] width 47 height 36
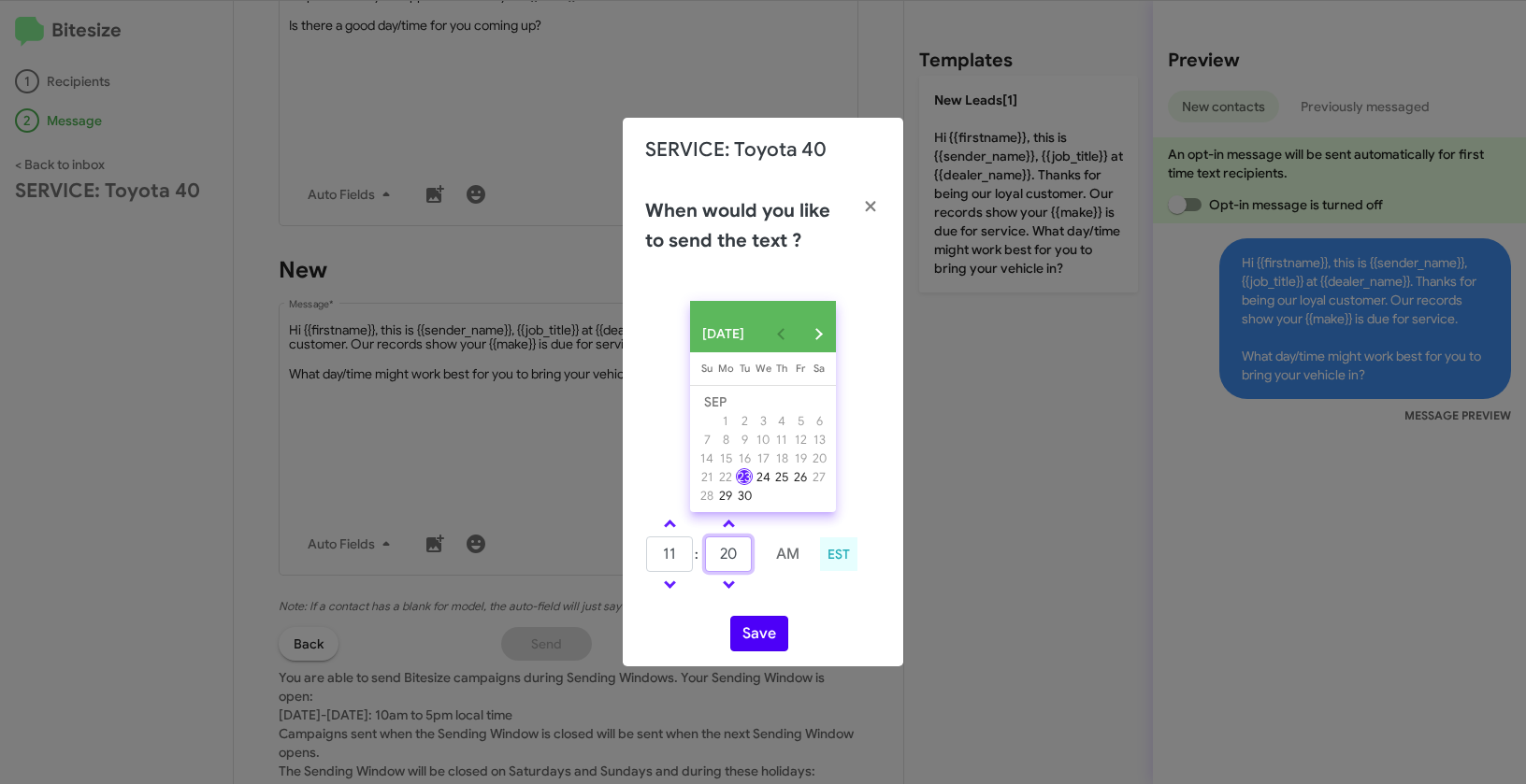
type input "20"
click at [753, 645] on button "Save" at bounding box center [759, 634] width 57 height 36
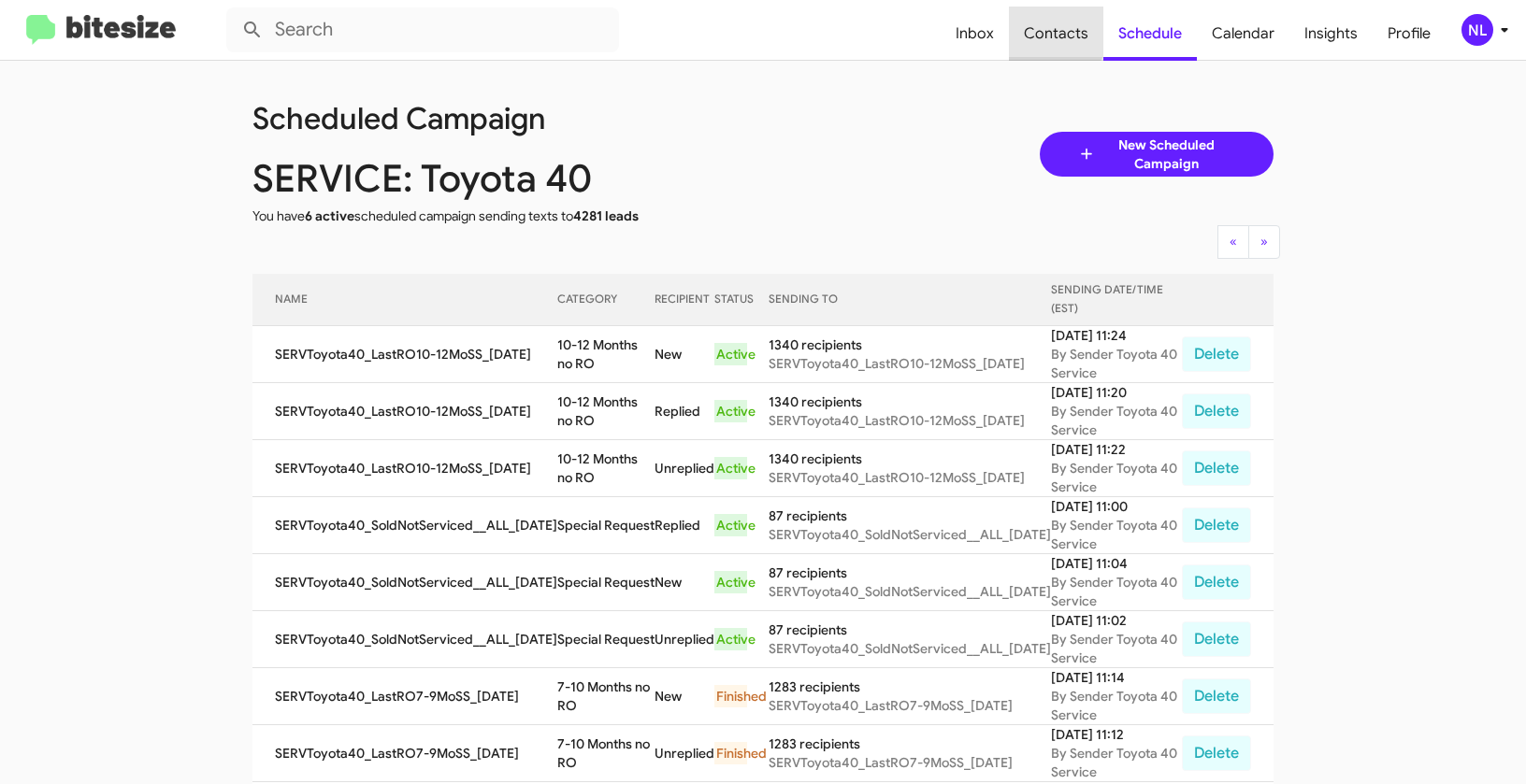
click at [1060, 30] on span "Contacts" at bounding box center [1056, 34] width 94 height 55
type input "in:groups"
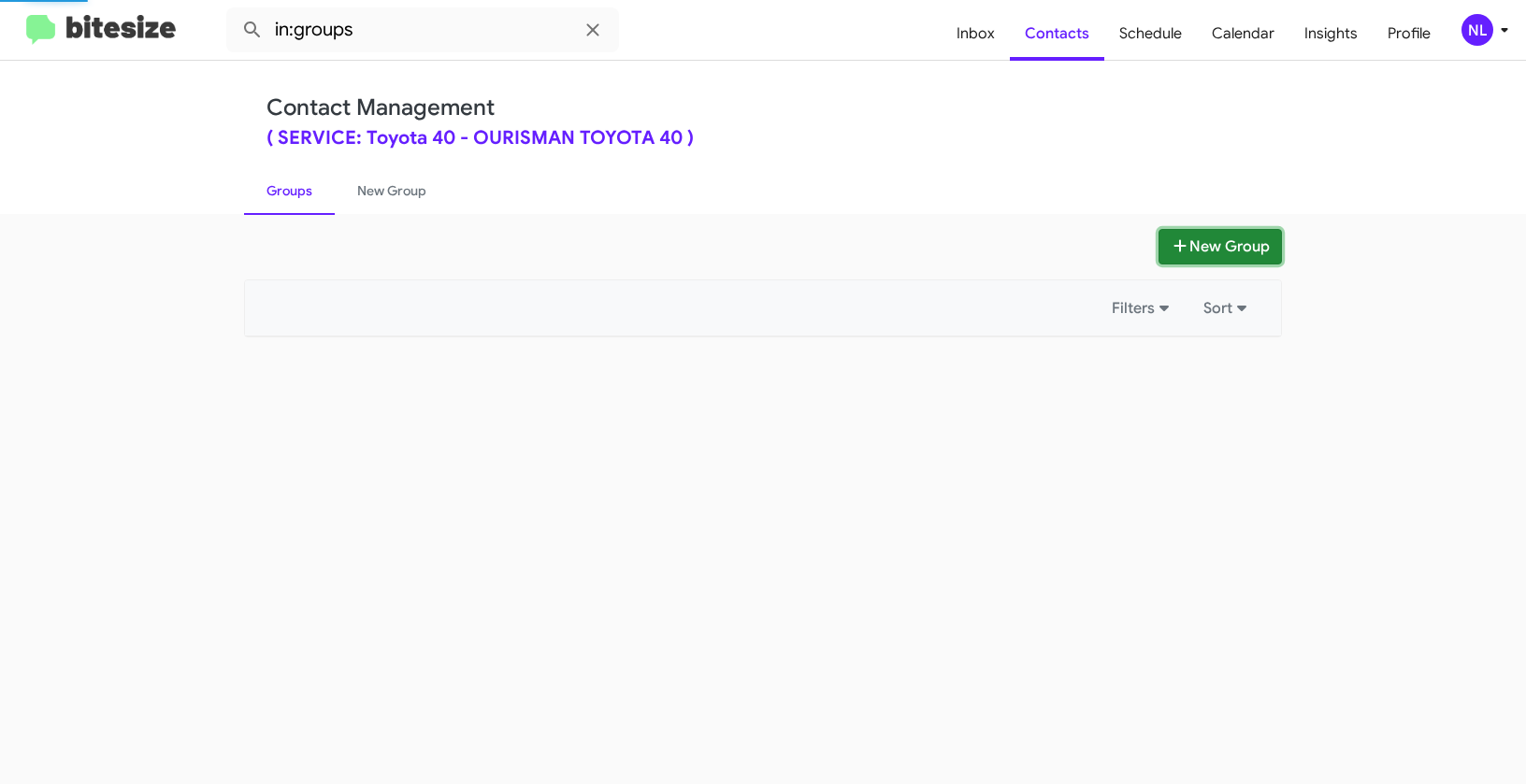
click at [1236, 249] on button "New Group" at bounding box center [1220, 247] width 123 height 36
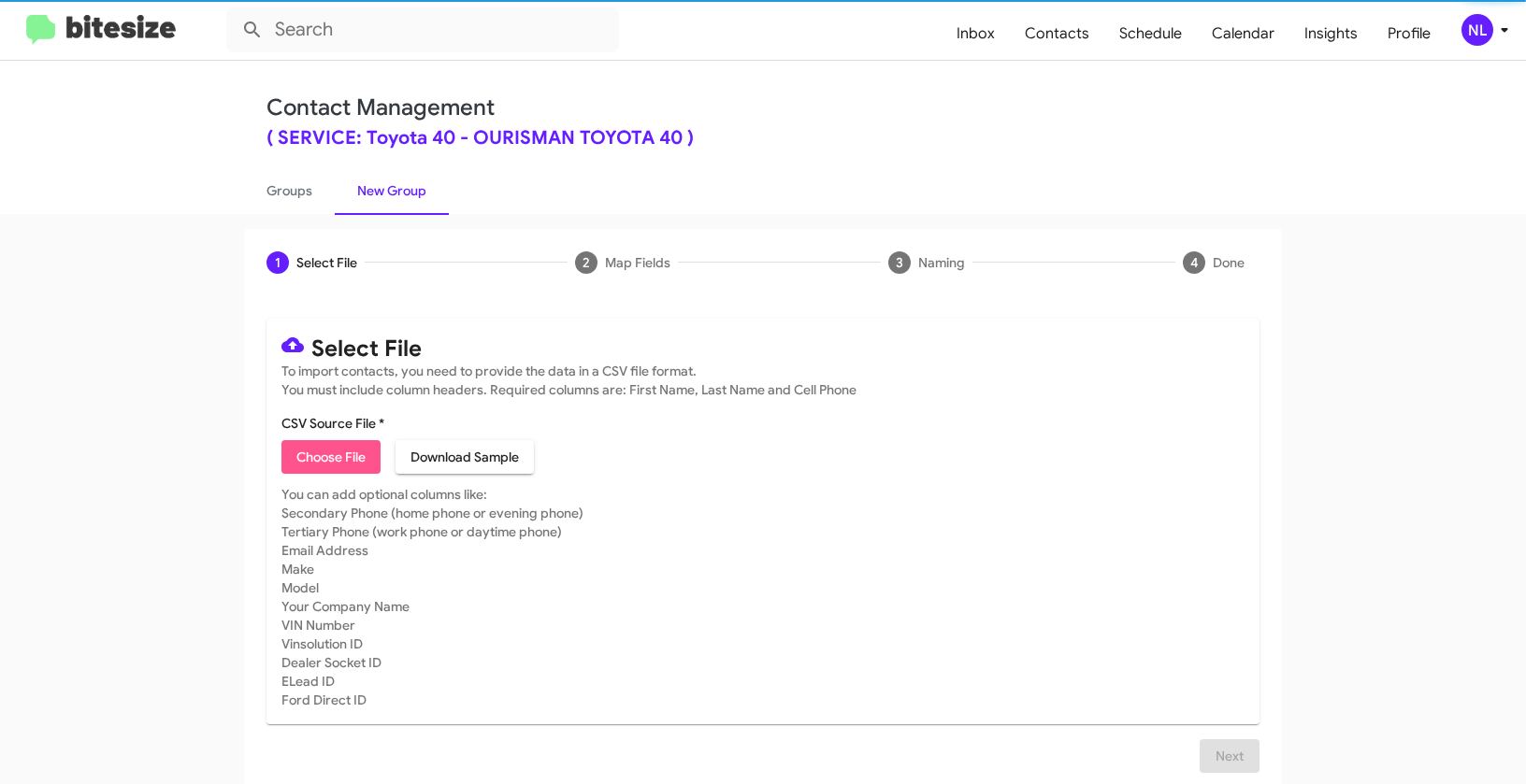
click at [328, 449] on span "Choose File" at bounding box center [330, 457] width 69 height 34
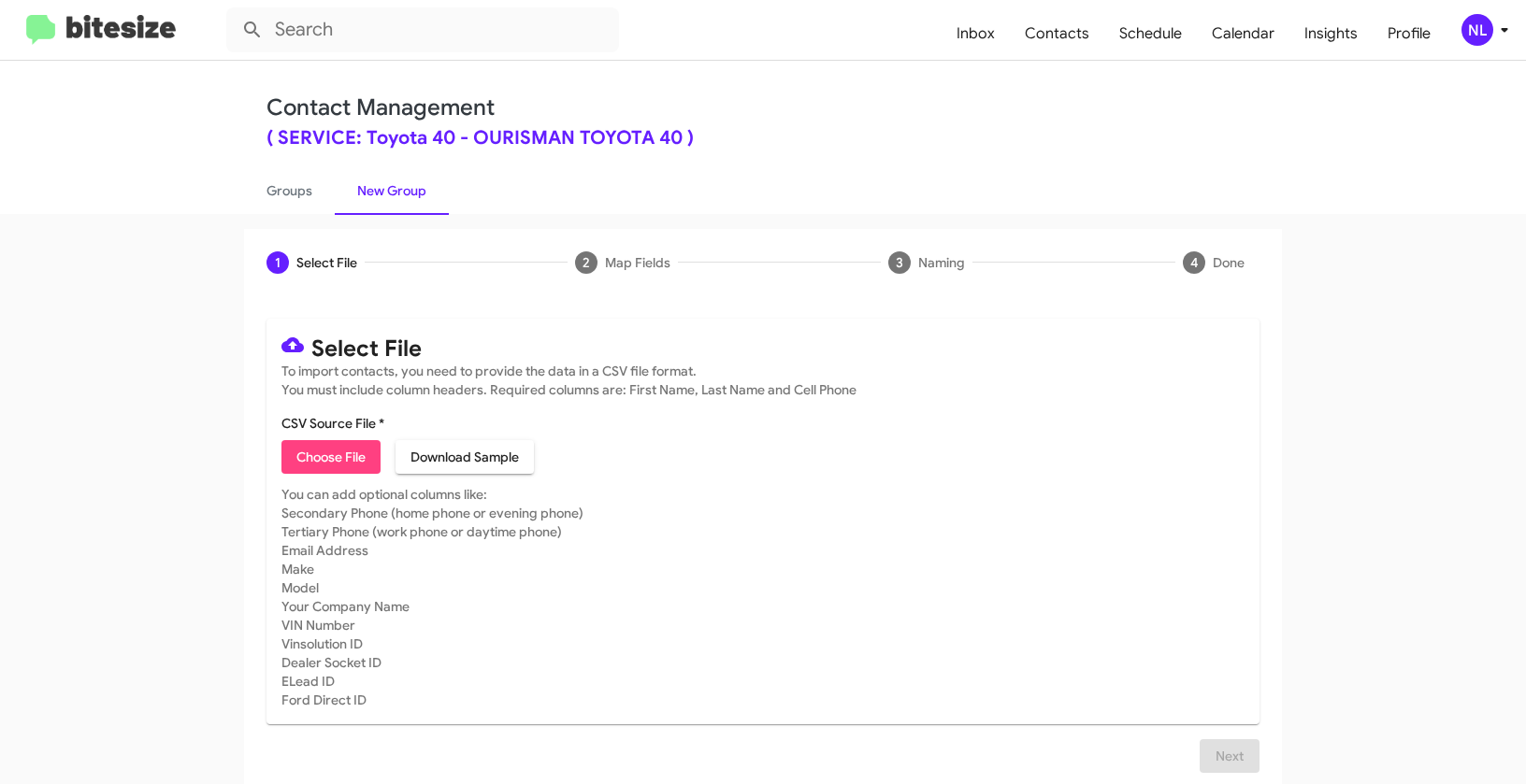
type input "SERVToyota40_LastRO13-15MoSS_09-23-25"
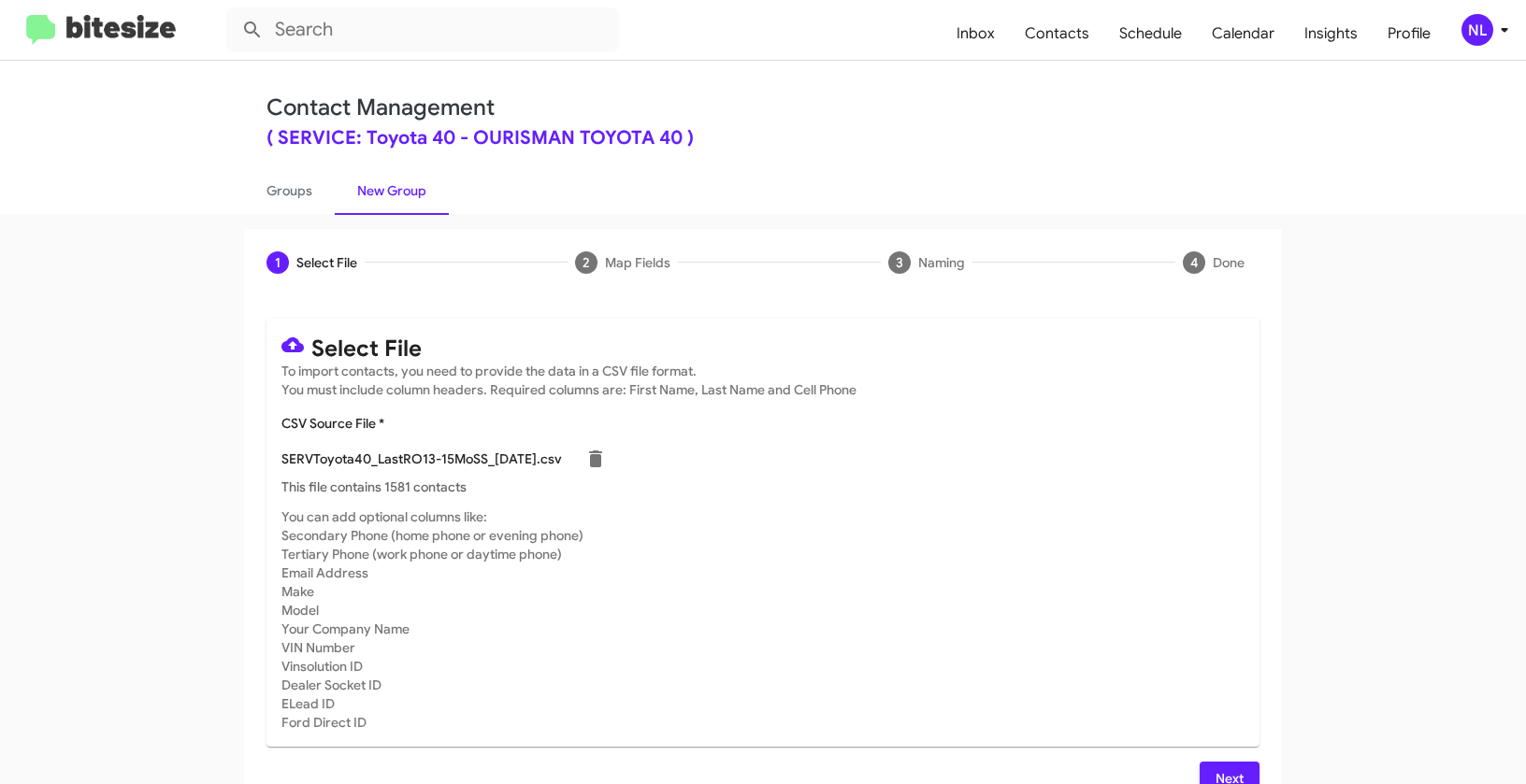
scroll to position [34, 0]
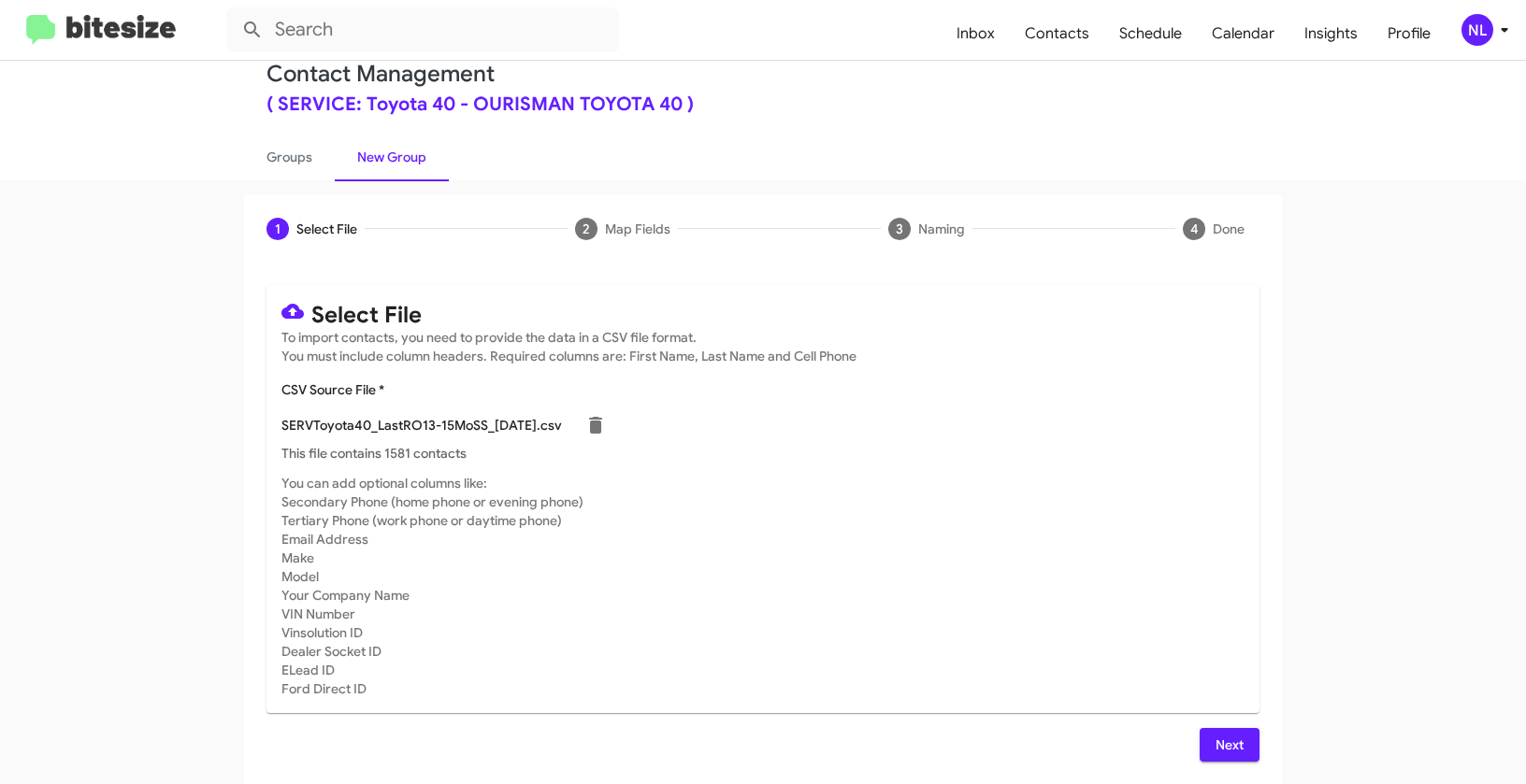
click at [1214, 739] on span "Next" at bounding box center [1229, 745] width 30 height 34
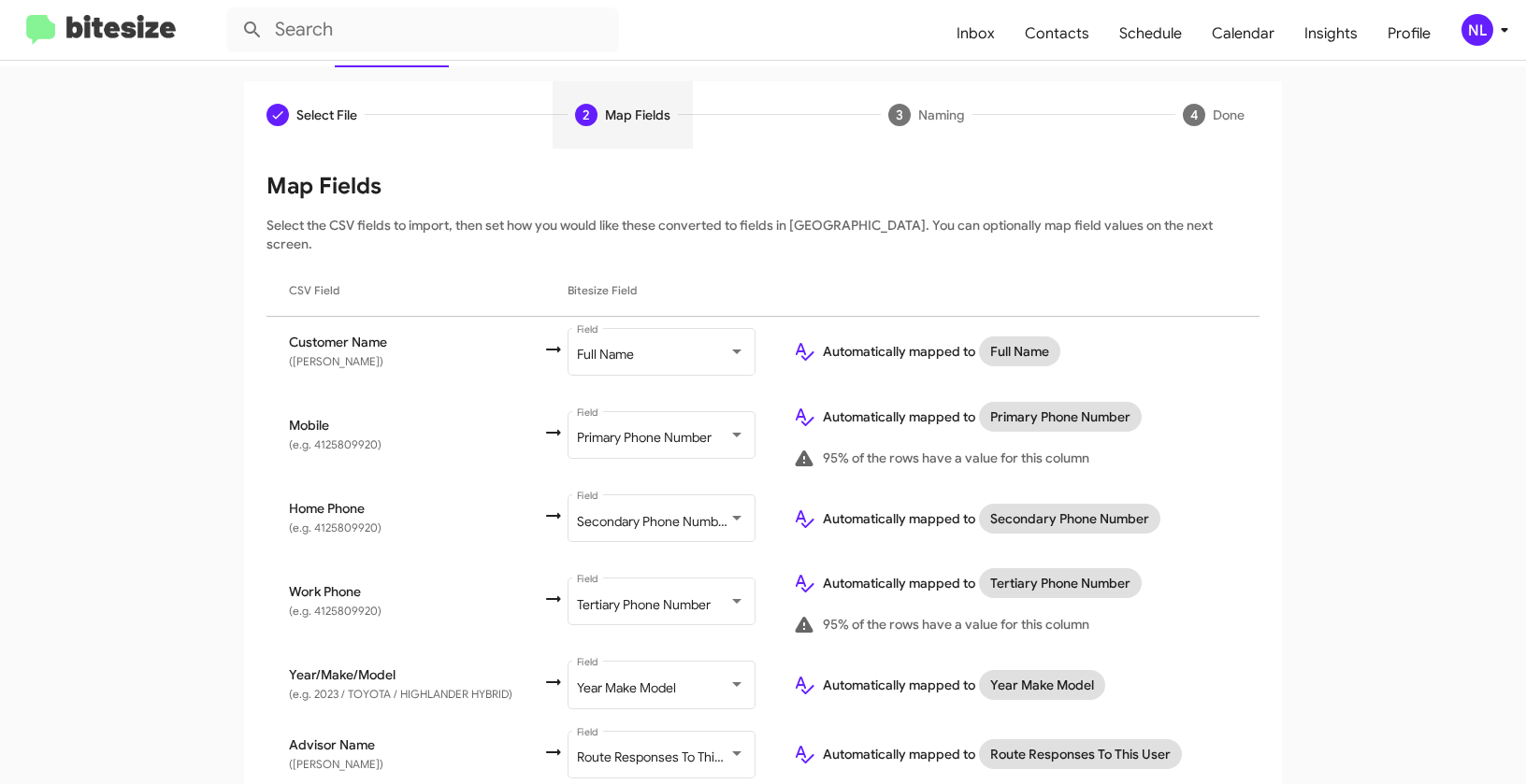
scroll to position [275, 0]
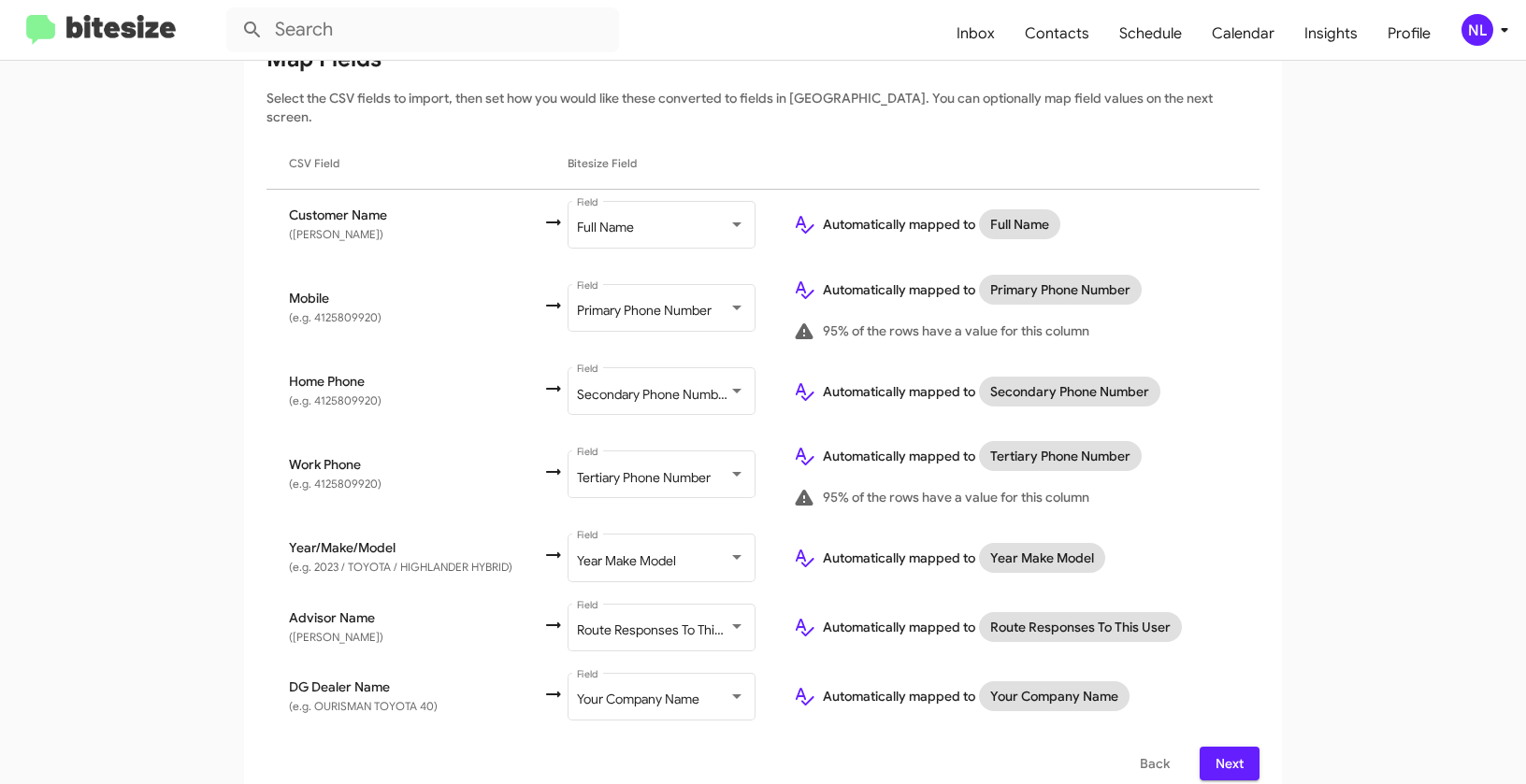
click at [1232, 747] on span "Next" at bounding box center [1229, 763] width 30 height 34
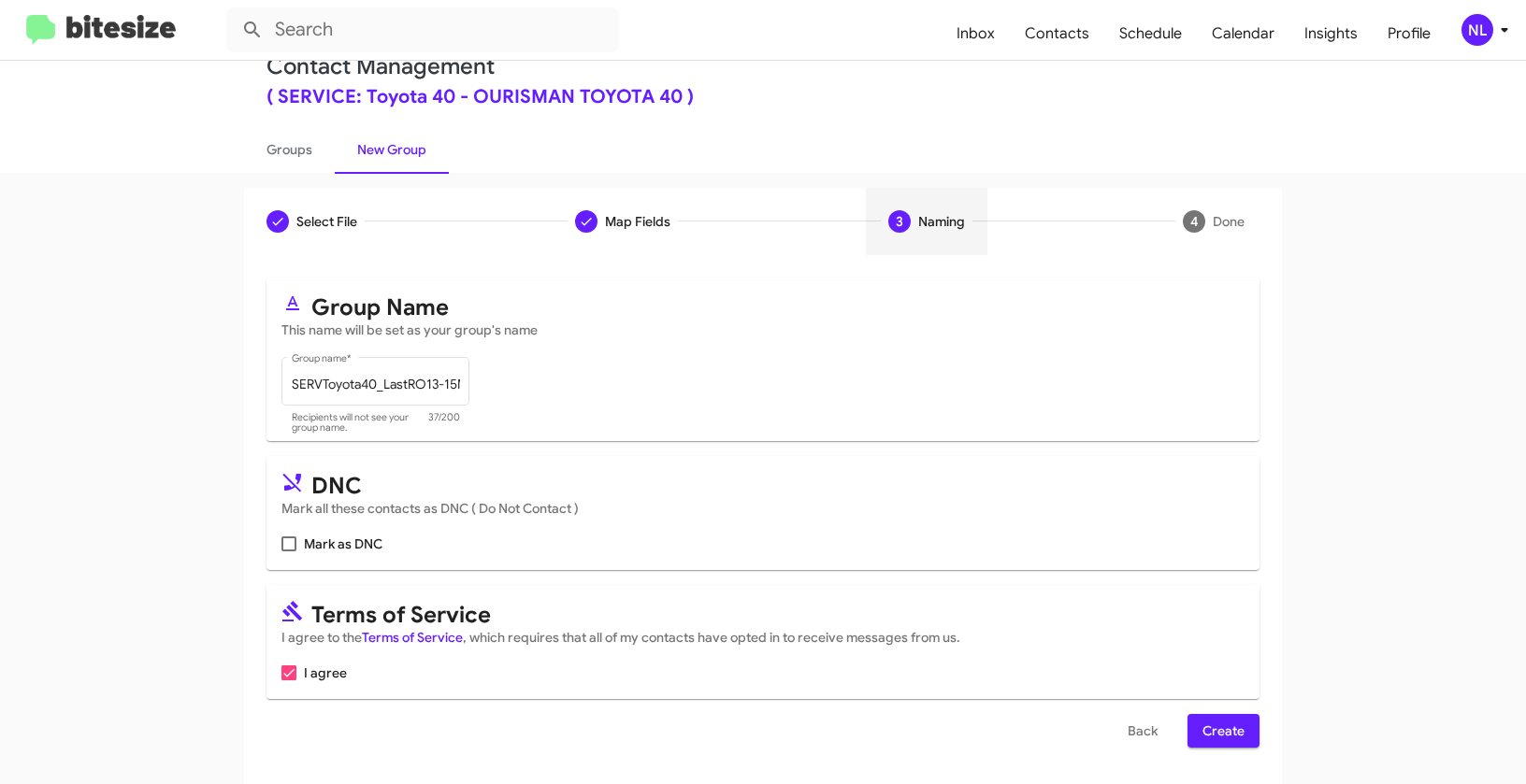
scroll to position [42, 0]
click at [1223, 740] on span "Create" at bounding box center [1222, 730] width 42 height 34
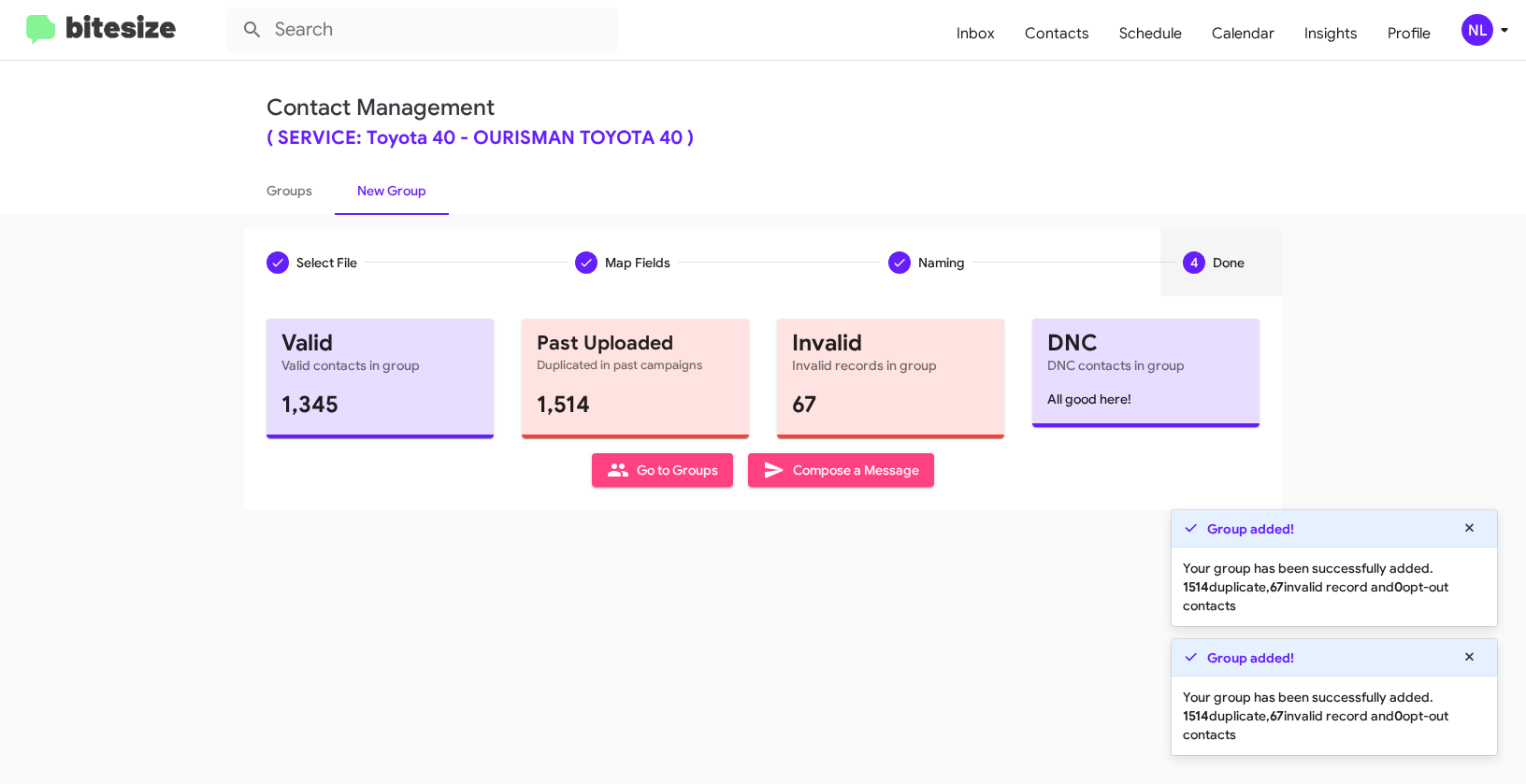
click at [665, 468] on span "Go to Groups" at bounding box center [663, 470] width 111 height 34
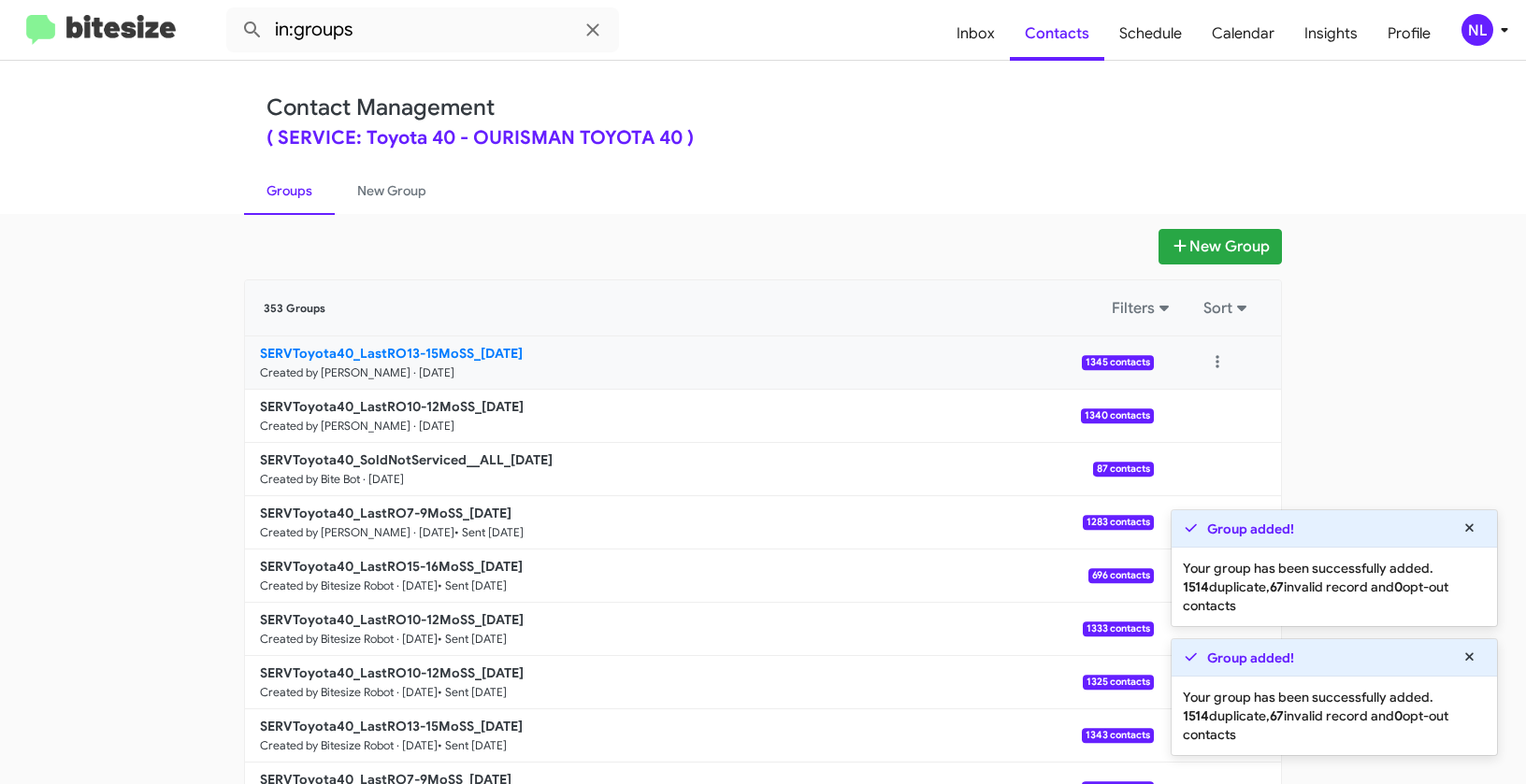
drag, startPoint x: 162, startPoint y: 342, endPoint x: 468, endPoint y: 345, distance: 306.0
click at [468, 345] on app-groups "New Group 353 Groups Filters Sort SERVToyota40_LastRO13-15MoSS_09-23-25 Created…" at bounding box center [763, 574] width 1526 height 690
copy div "Filters Sort SERVToyota40_LastRO13-15MoSS"
click at [374, 50] on input "in:groups" at bounding box center [422, 30] width 393 height 45
paste input "SERVToyota40_LastRO13-15MoSS"
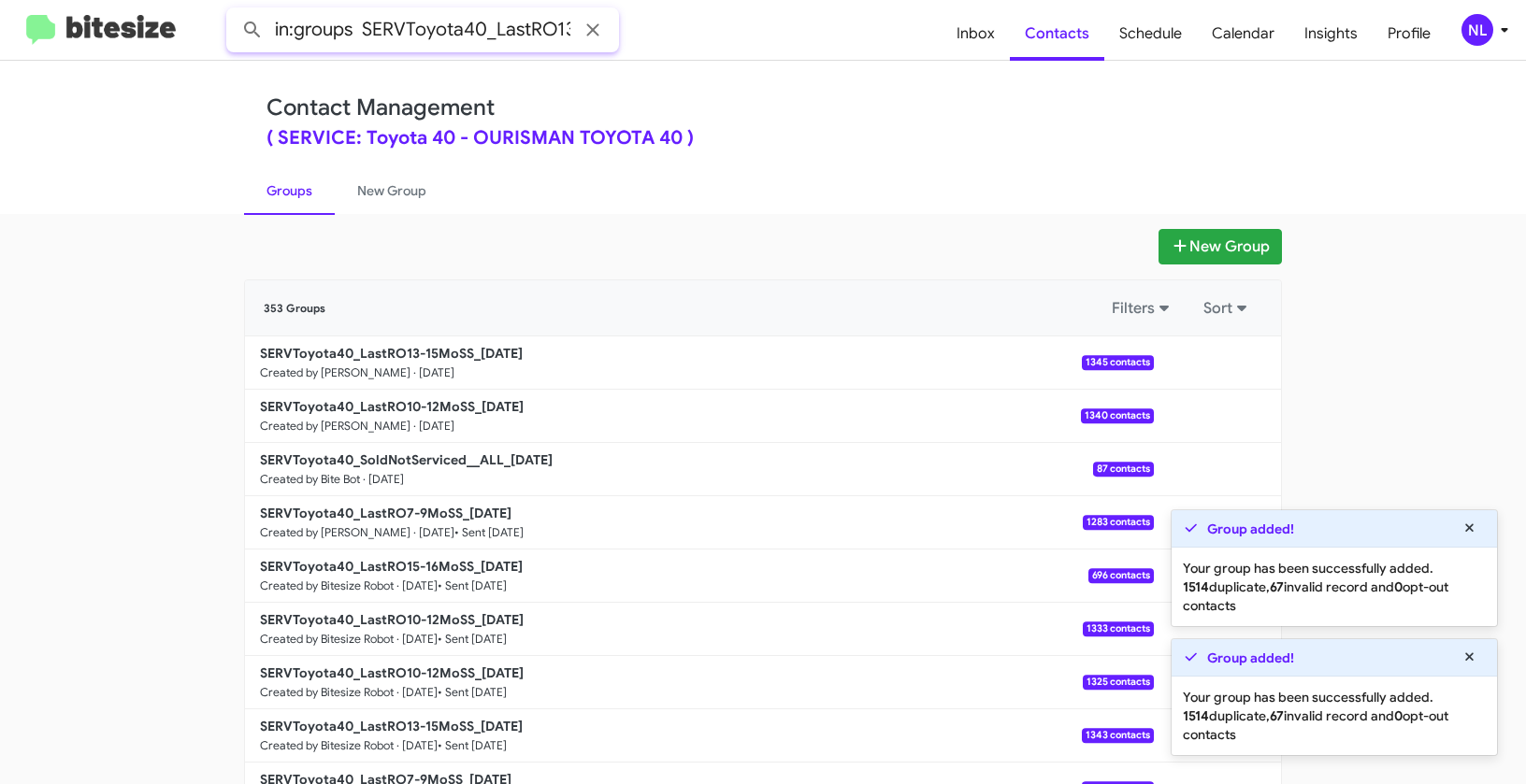
scroll to position [0, 76]
type input "in:groups SERVToyota40_LastRO13-15MoSS"
click at [234, 11] on button at bounding box center [253, 30] width 38 height 38
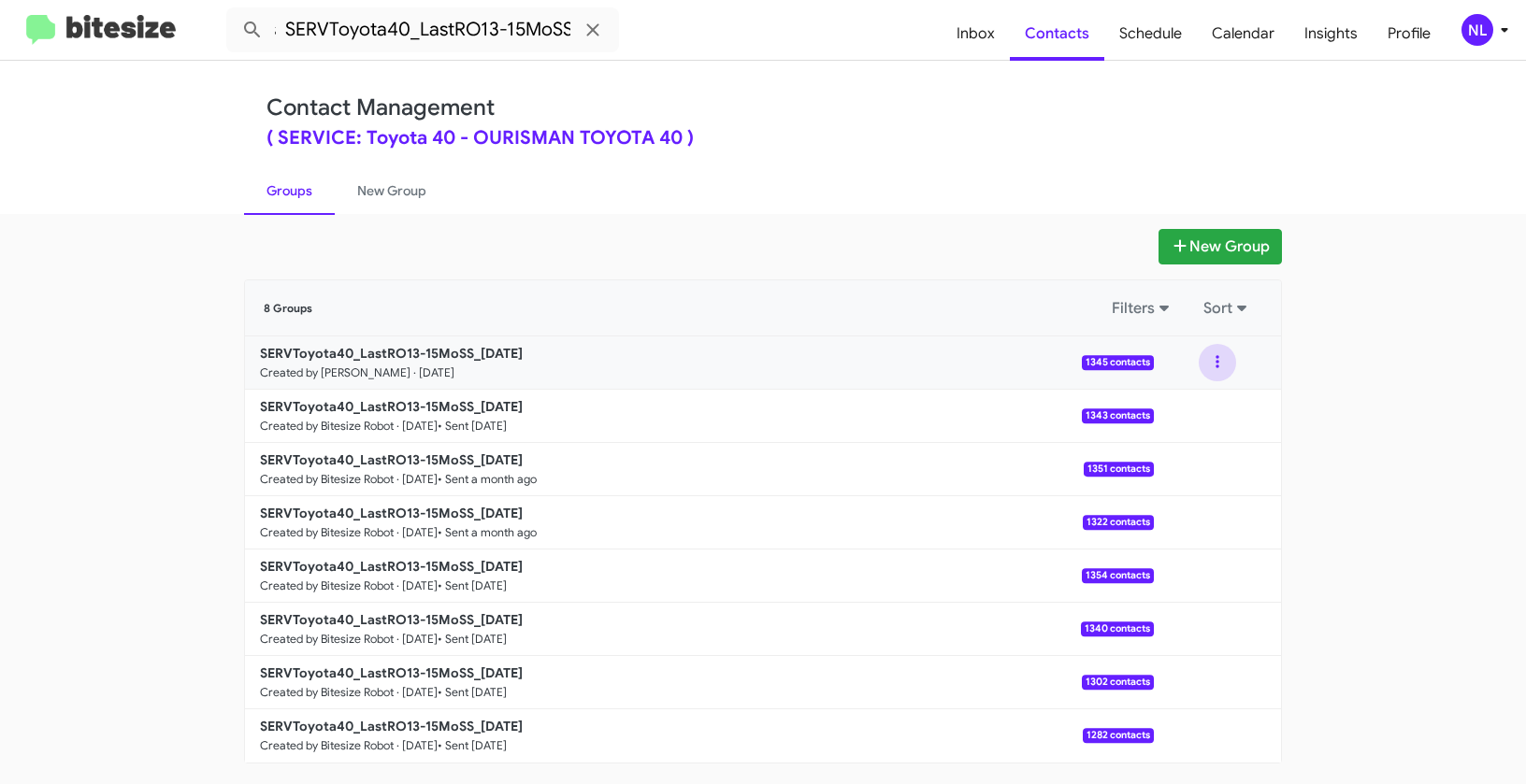
drag, startPoint x: 1207, startPoint y: 367, endPoint x: 1206, endPoint y: 380, distance: 13.0
click at [1207, 367] on button at bounding box center [1217, 363] width 38 height 38
click at [1208, 361] on button at bounding box center [1217, 363] width 38 height 38
click at [1223, 358] on button at bounding box center [1217, 363] width 38 height 38
click at [1186, 416] on button "View contacts" at bounding box center [1160, 414] width 150 height 45
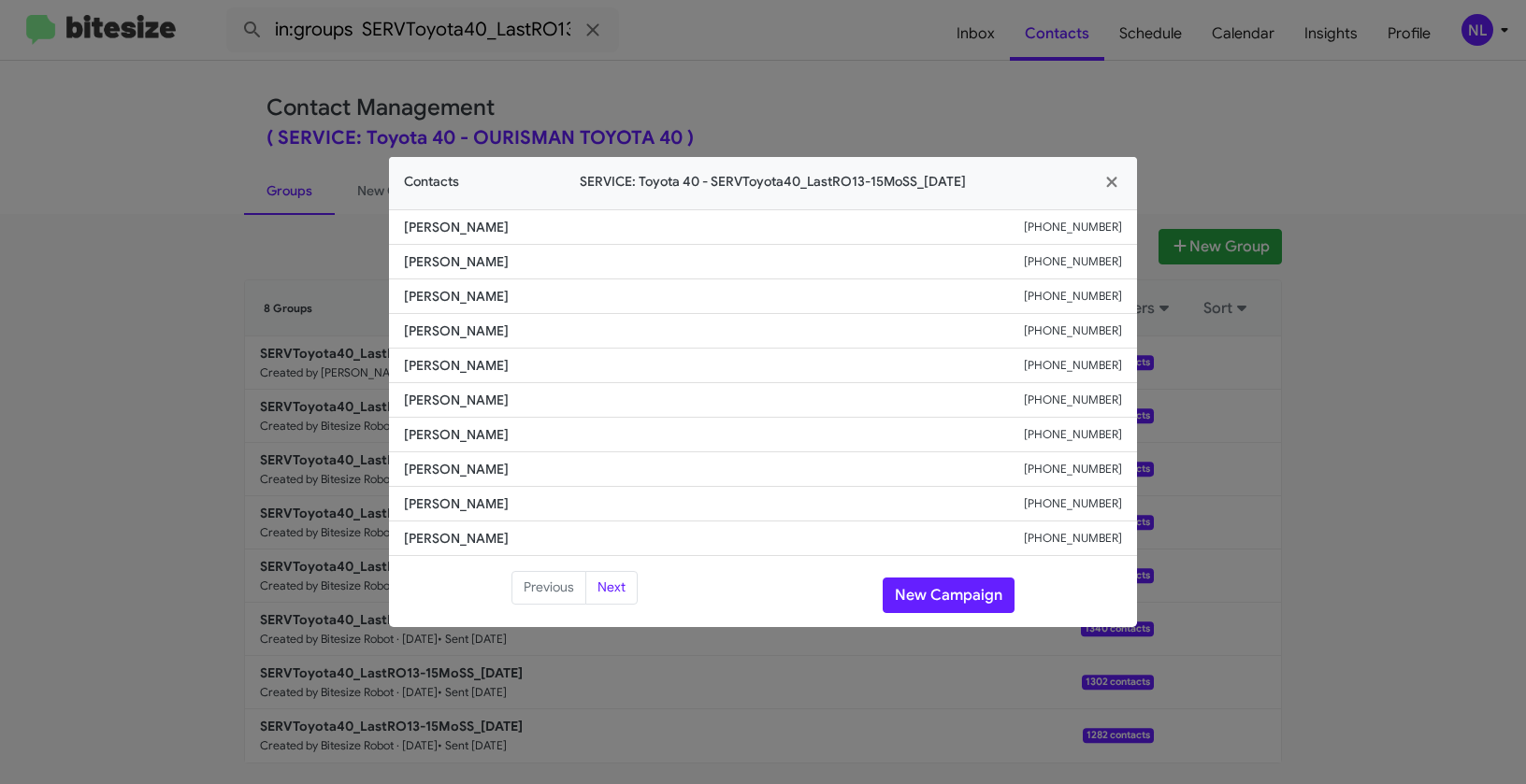
drag, startPoint x: 400, startPoint y: 363, endPoint x: 520, endPoint y: 365, distance: 120.0
click at [520, 365] on li "Tonja Maggio +14439912401" at bounding box center [763, 366] width 747 height 35
copy span "Tonja Maggio"
click at [969, 594] on button "New Campaign" at bounding box center [948, 596] width 132 height 36
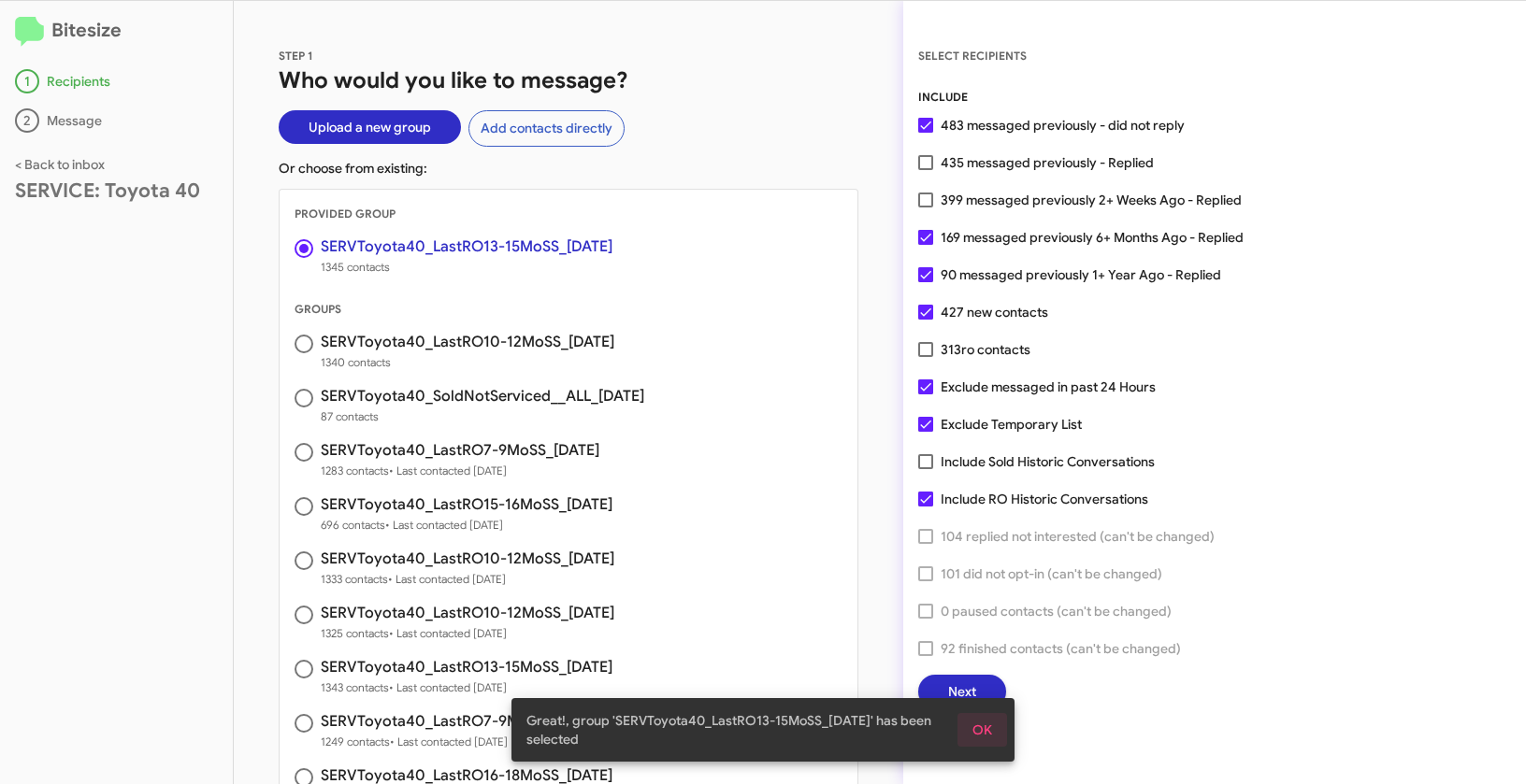
click at [987, 724] on span "OK" at bounding box center [981, 730] width 20 height 34
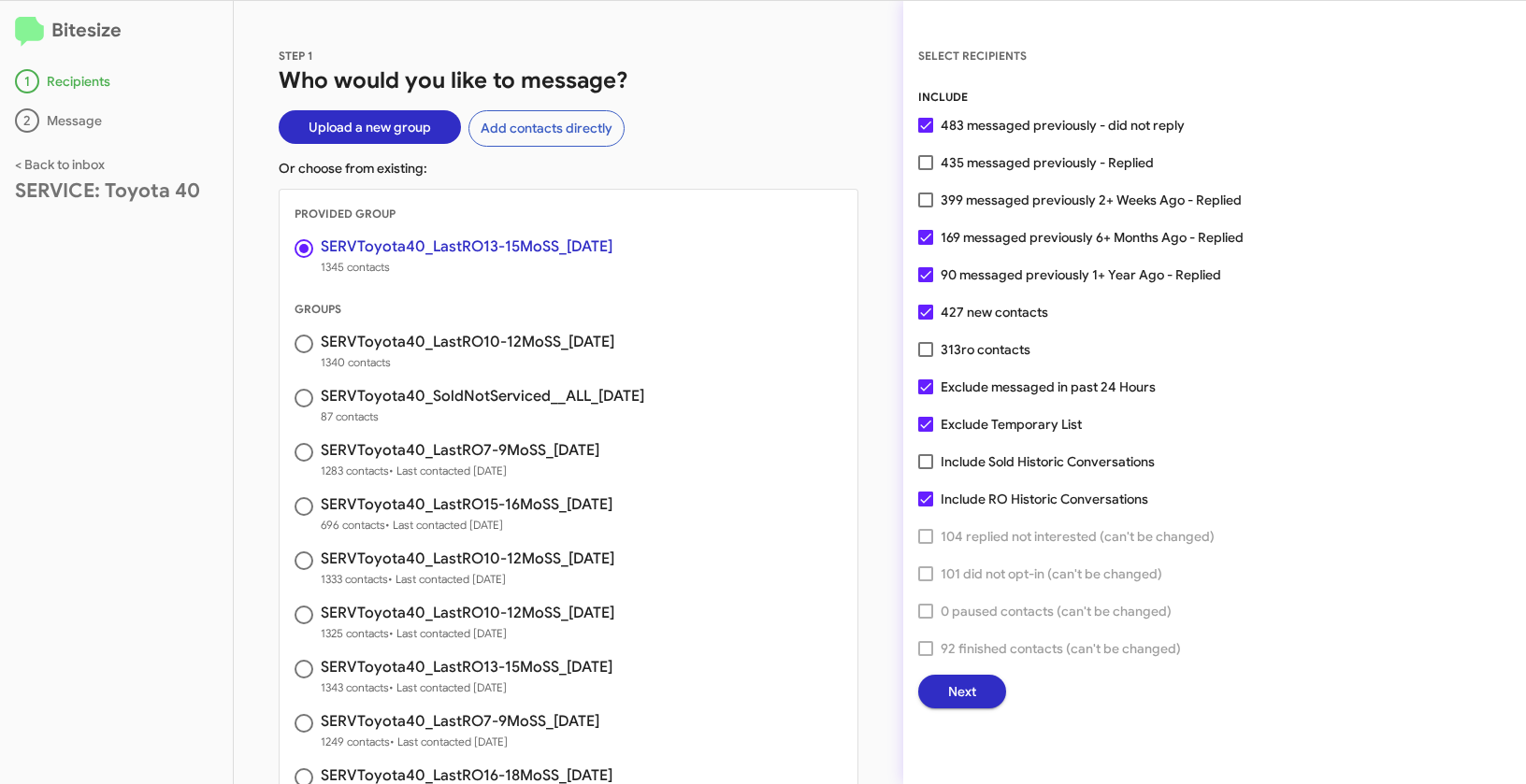
click at [974, 695] on span "Next" at bounding box center [962, 692] width 28 height 34
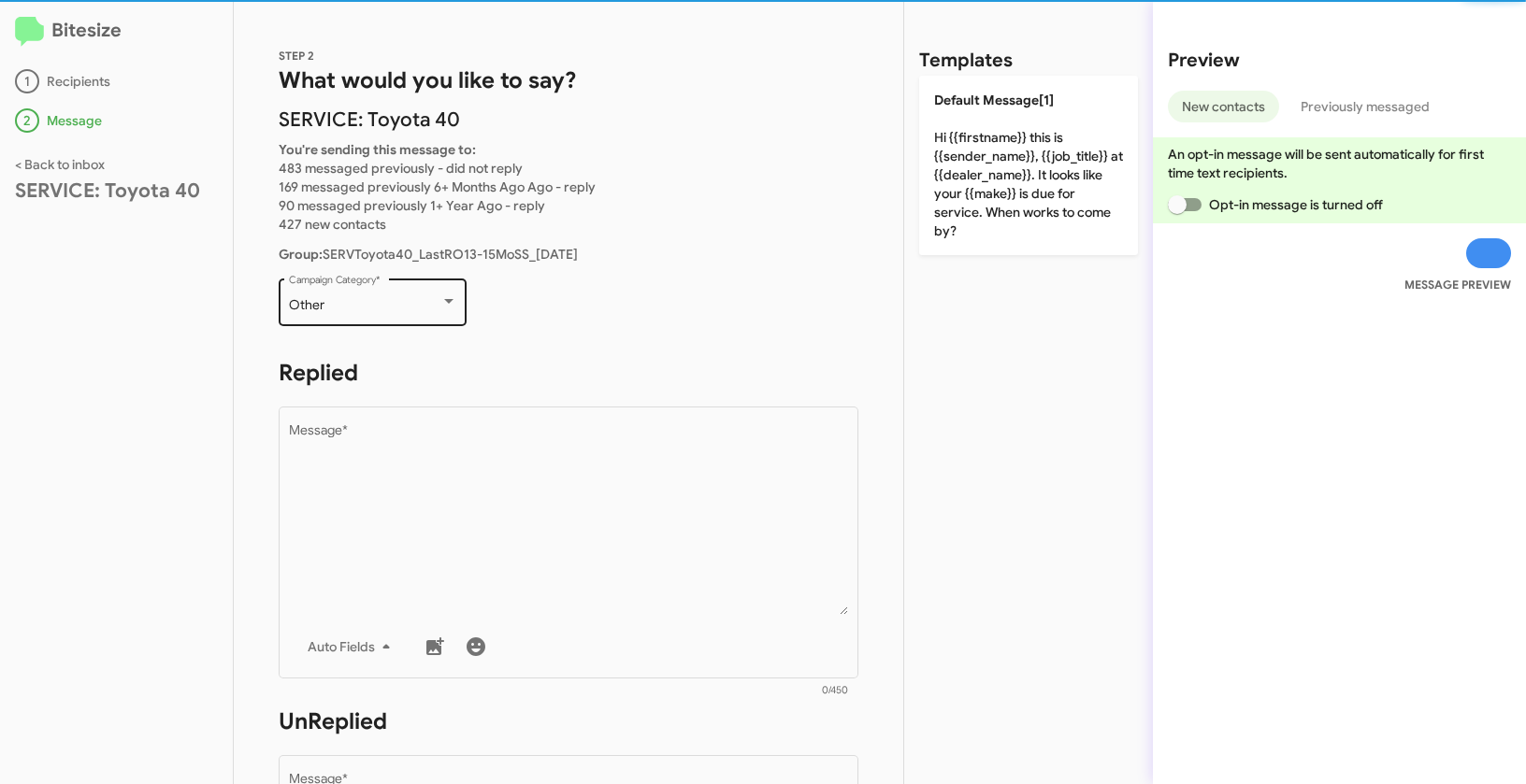
click at [379, 298] on div "Other" at bounding box center [364, 305] width 152 height 15
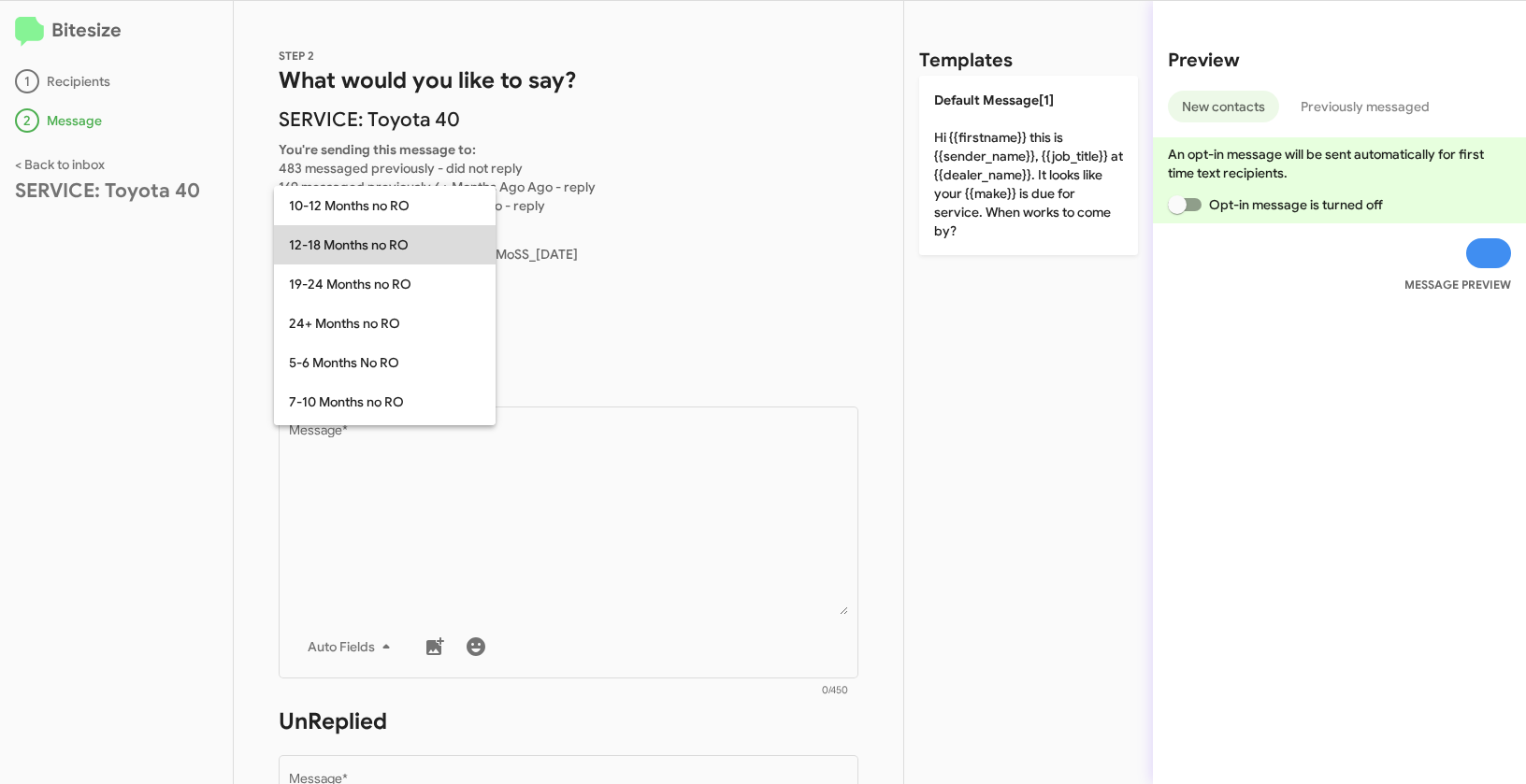
drag, startPoint x: 320, startPoint y: 252, endPoint x: 325, endPoint y: 260, distance: 9.4
click at [320, 252] on span "12-18 Months no RO" at bounding box center [384, 245] width 191 height 40
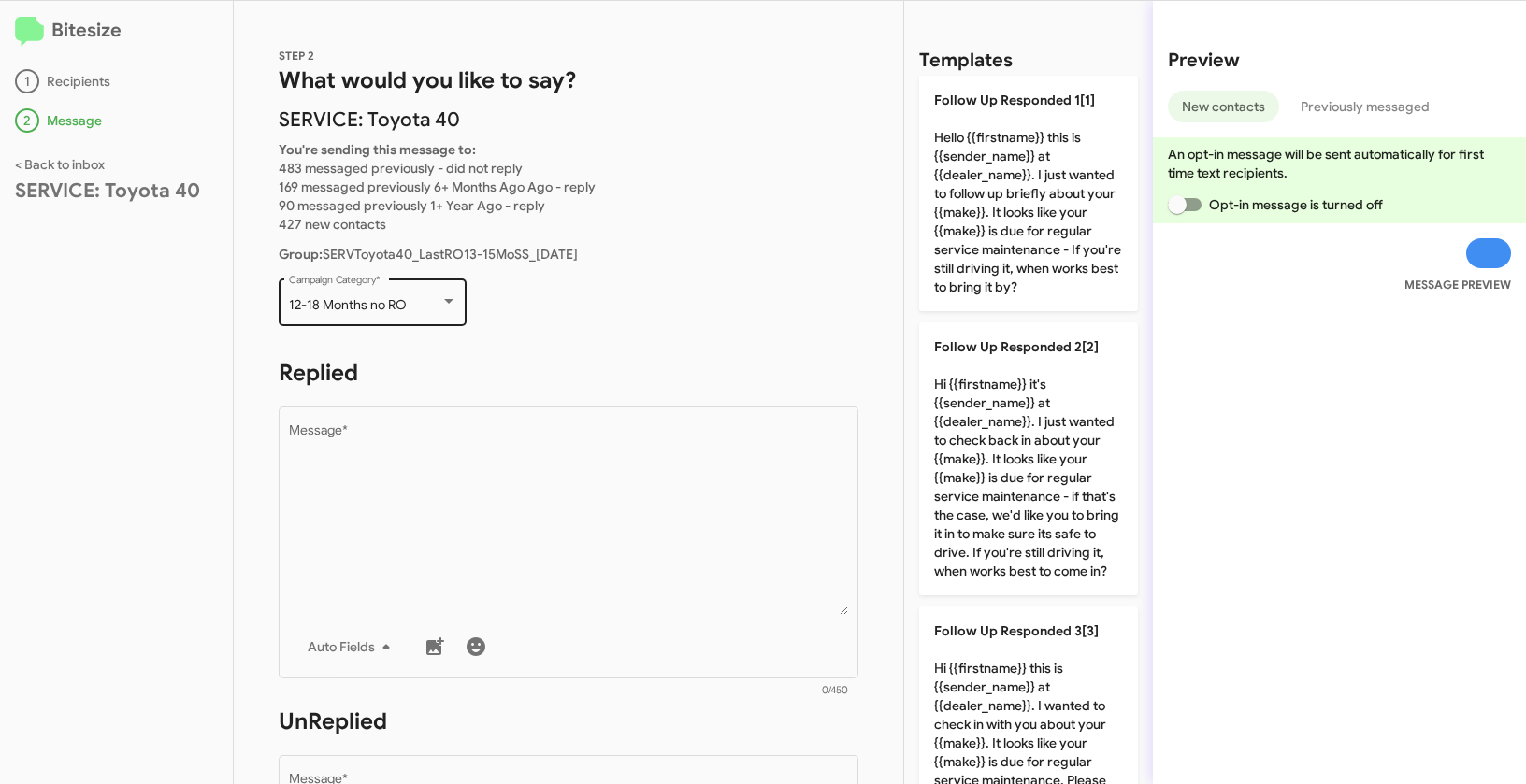
drag, startPoint x: 286, startPoint y: 305, endPoint x: 431, endPoint y: 314, distance: 145.3
click at [431, 314] on div "12-18 Months no RO Campaign Category *" at bounding box center [372, 301] width 188 height 52
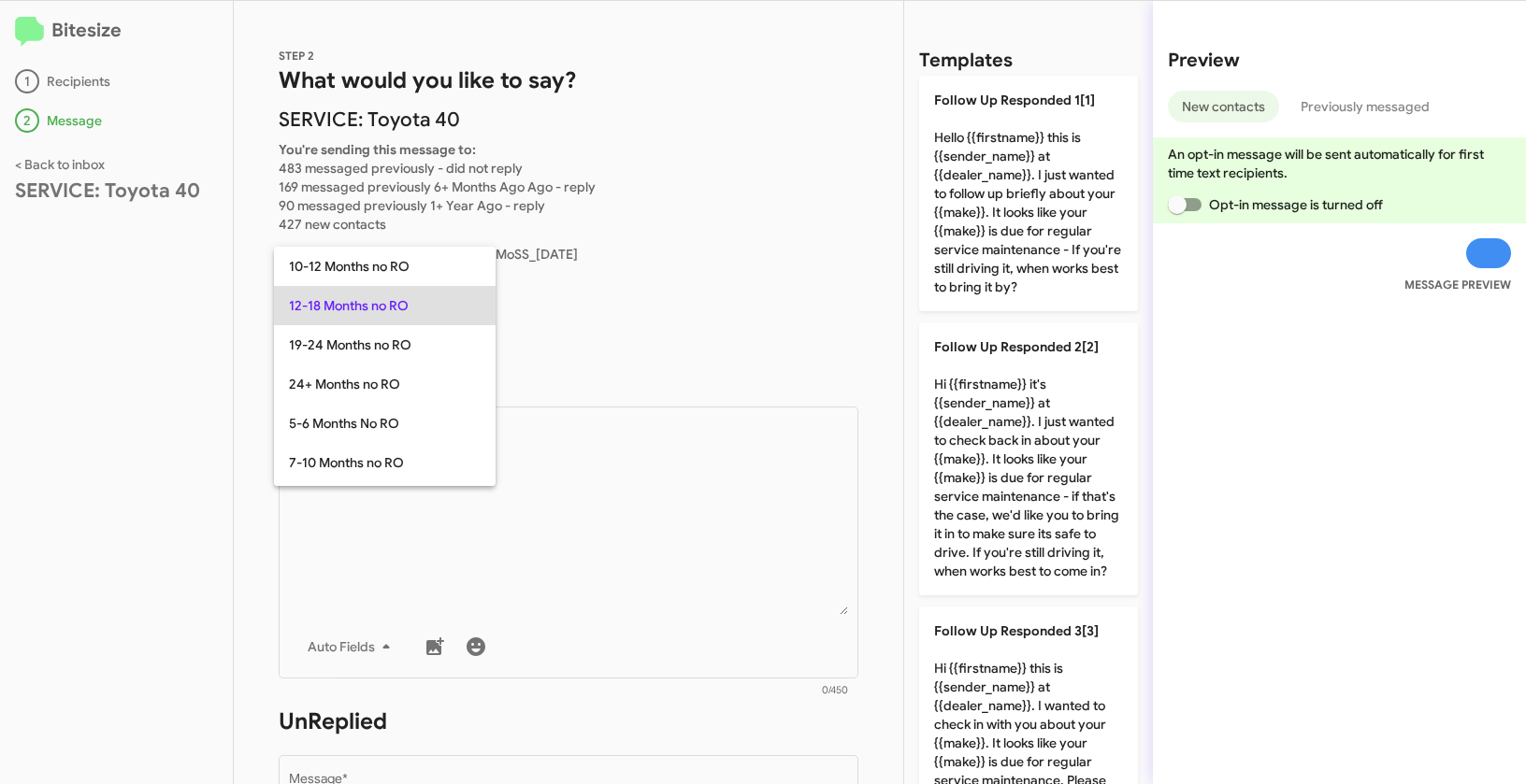
click at [664, 534] on div at bounding box center [763, 392] width 1526 height 784
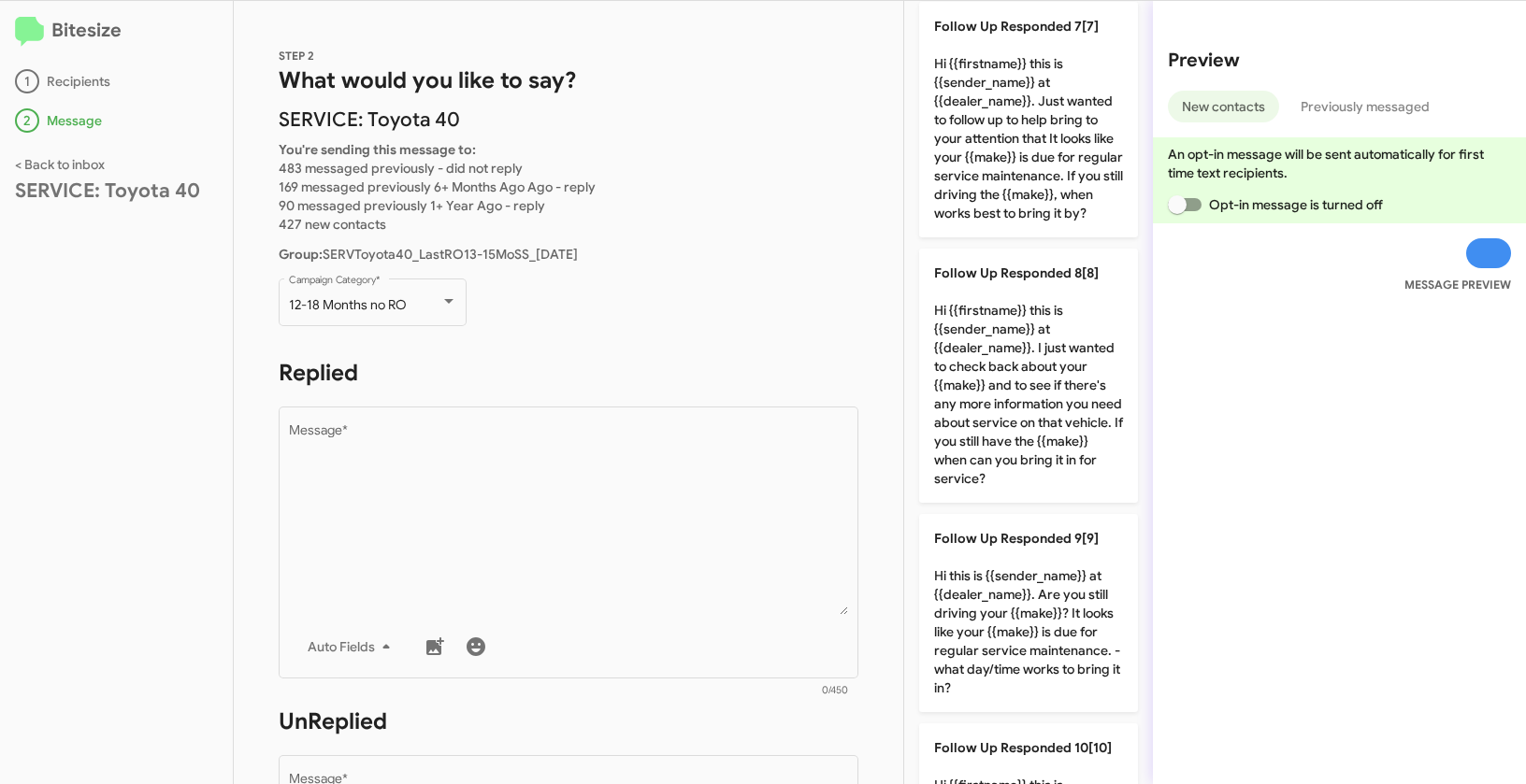
scroll to position [1892, 0]
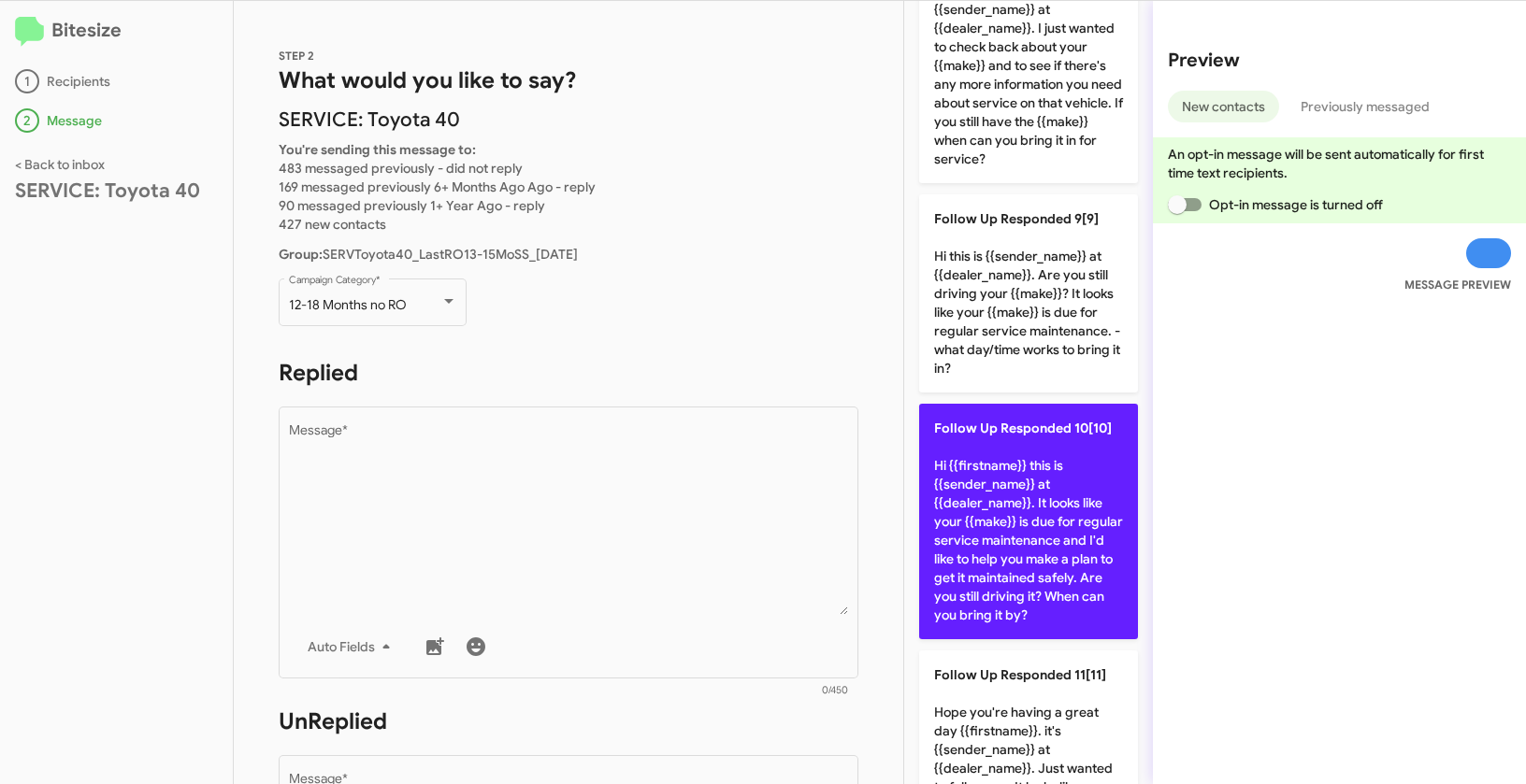
click at [1030, 585] on p "Follow Up Responded 10[10] Hi {{firstname}} this is {{sender_name}} at {{dealer…" at bounding box center [1028, 521] width 219 height 236
type textarea "Hi {{firstname}} this is {{sender_name}} at {{dealer_name}}. It looks like your…"
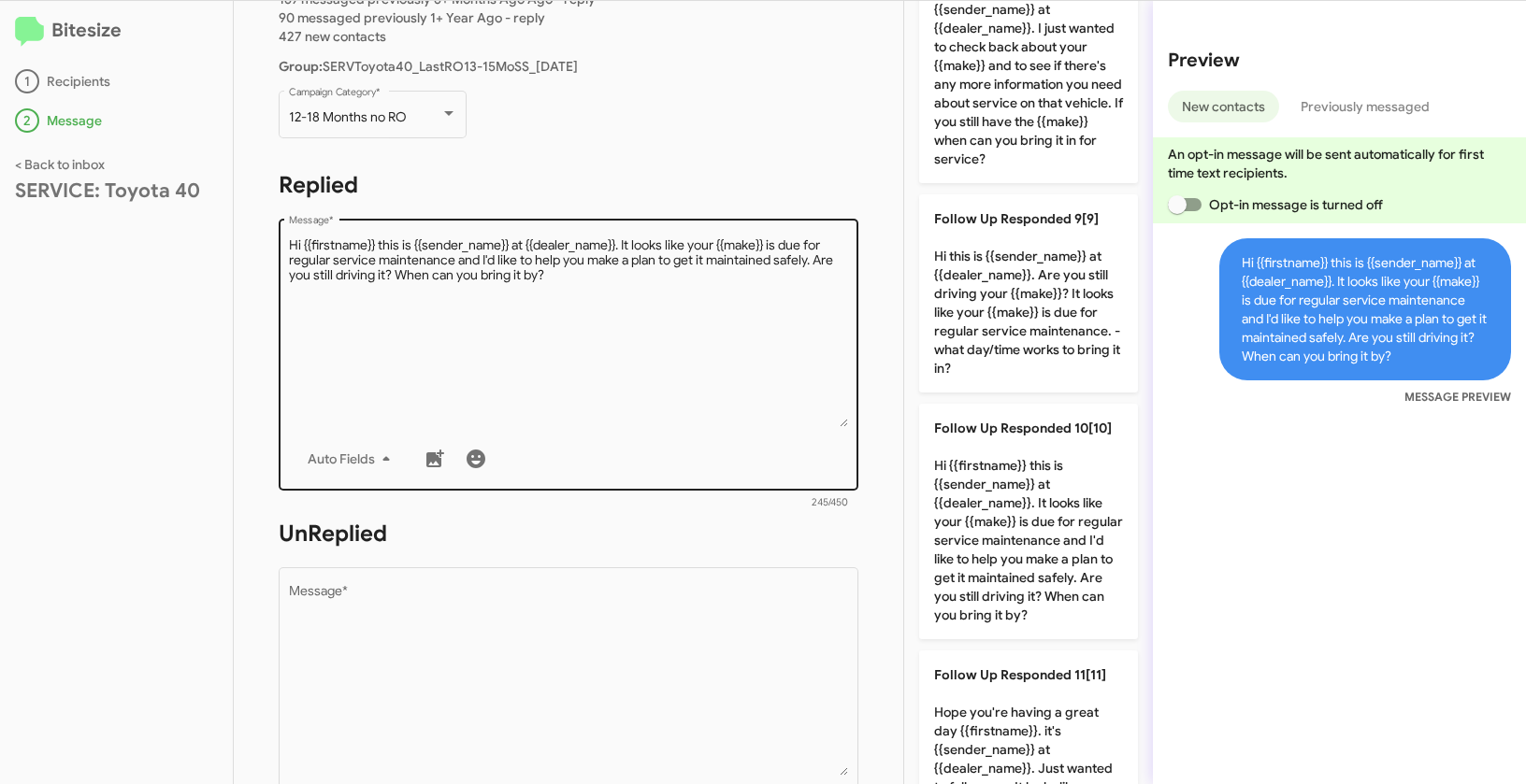
scroll to position [299, 0]
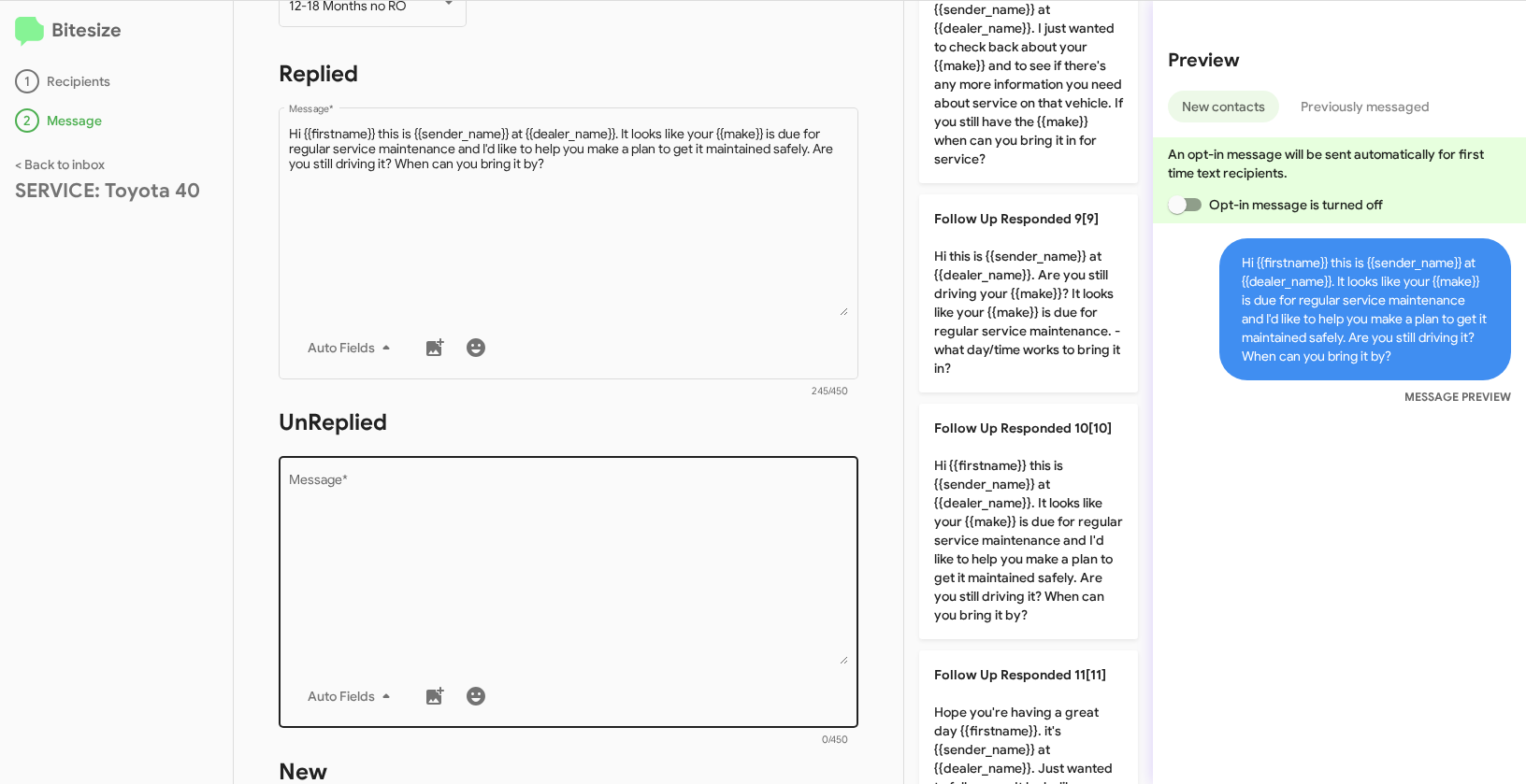
click at [646, 579] on textarea "Message *" at bounding box center [568, 569] width 560 height 190
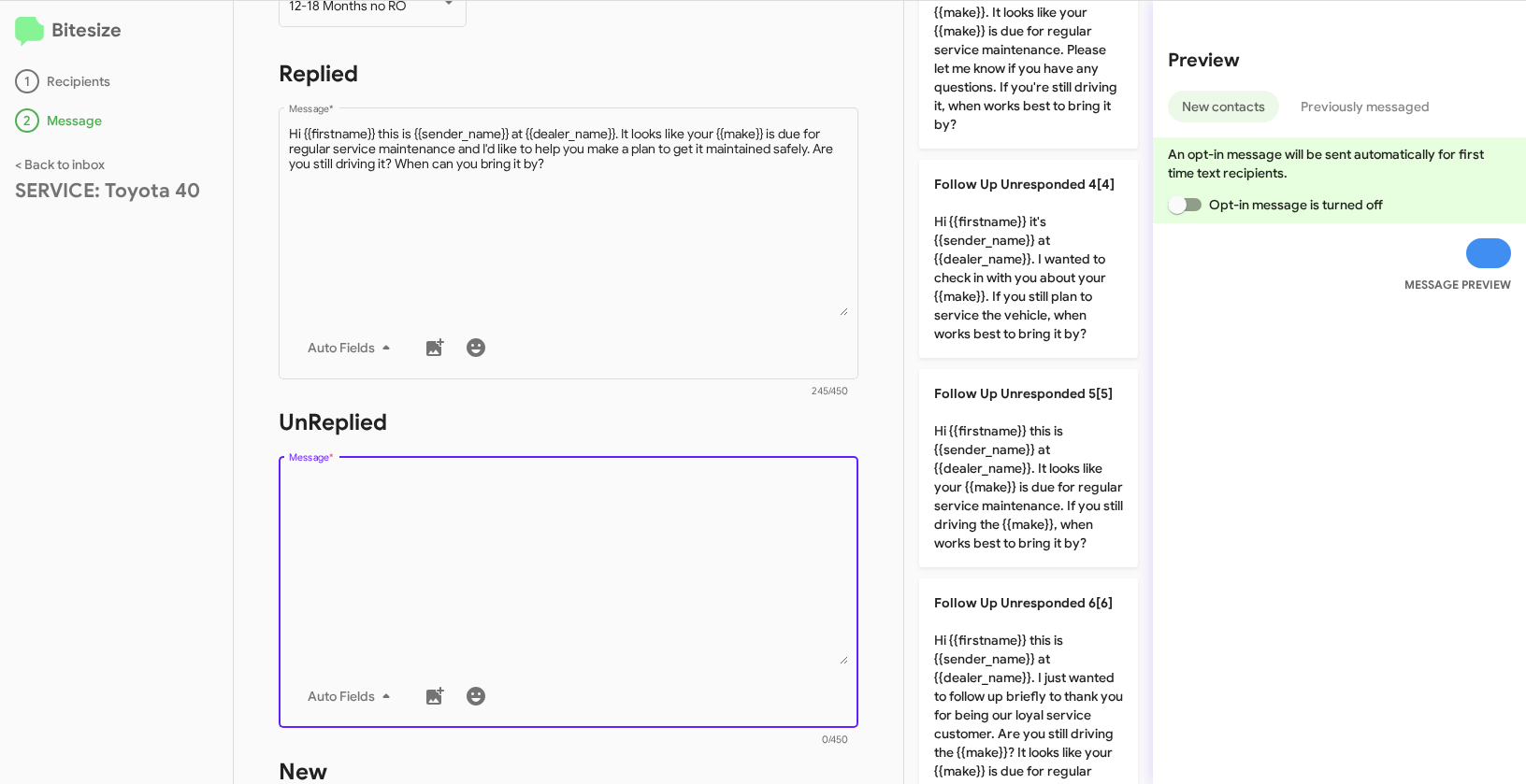
scroll to position [553, 0]
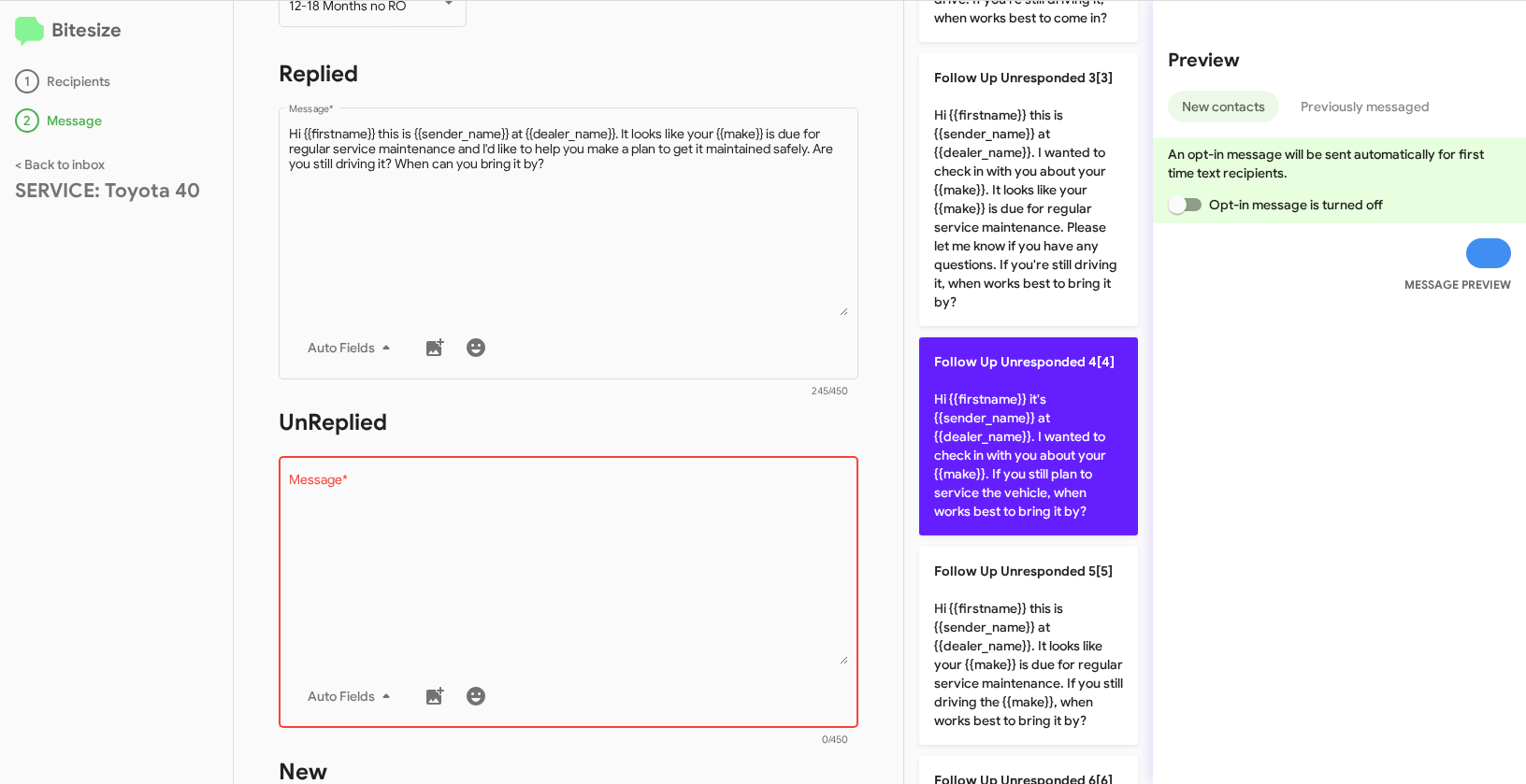
click at [1050, 436] on p "Follow Up Unresponded 4[4] Hi {{firstname}} it's {{sender_name}} at {{dealer_na…" at bounding box center [1028, 436] width 219 height 198
type textarea "Hi {{firstname}} it's {{sender_name}} at {{dealer_name}}. I wanted to check in …"
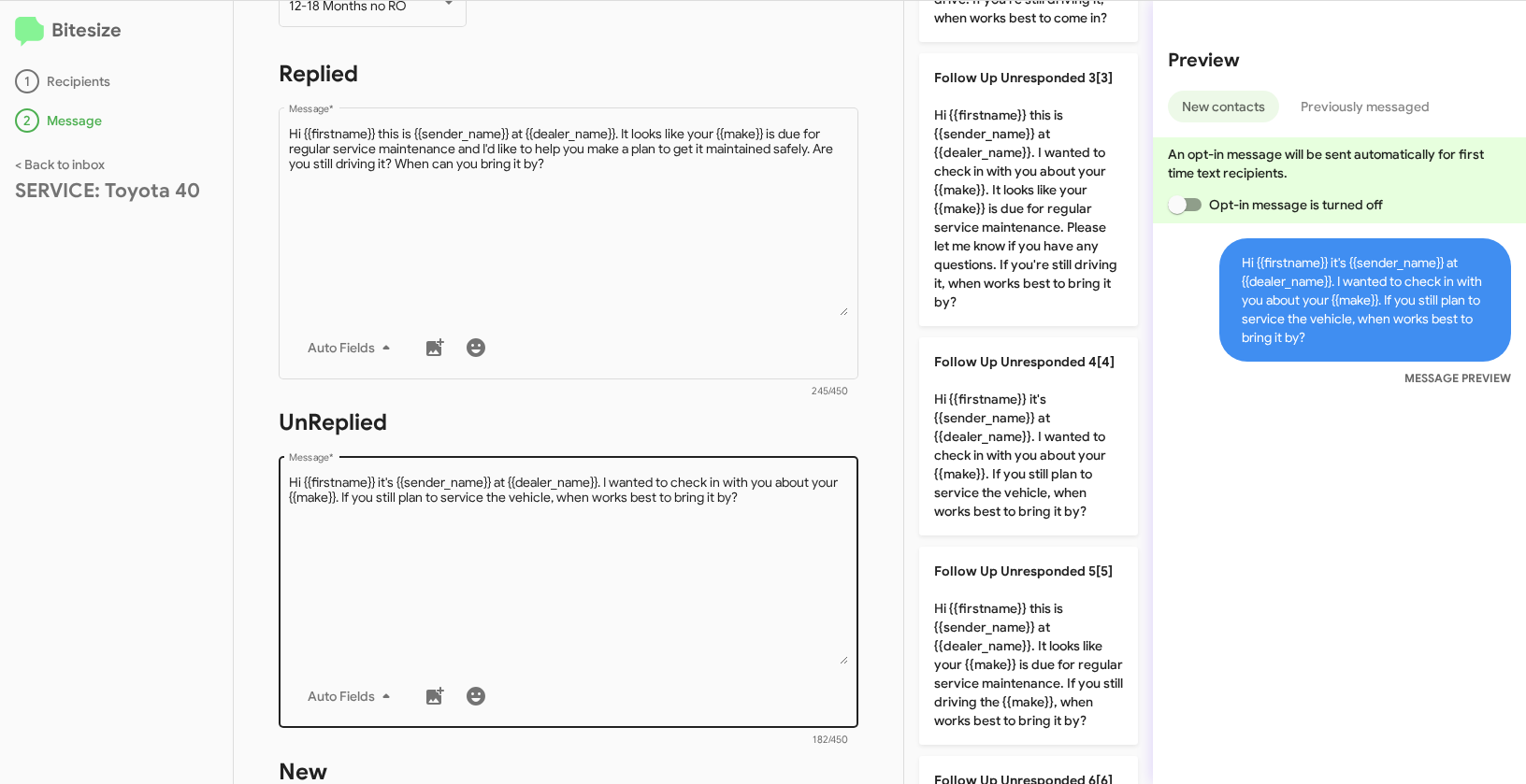
scroll to position [632, 0]
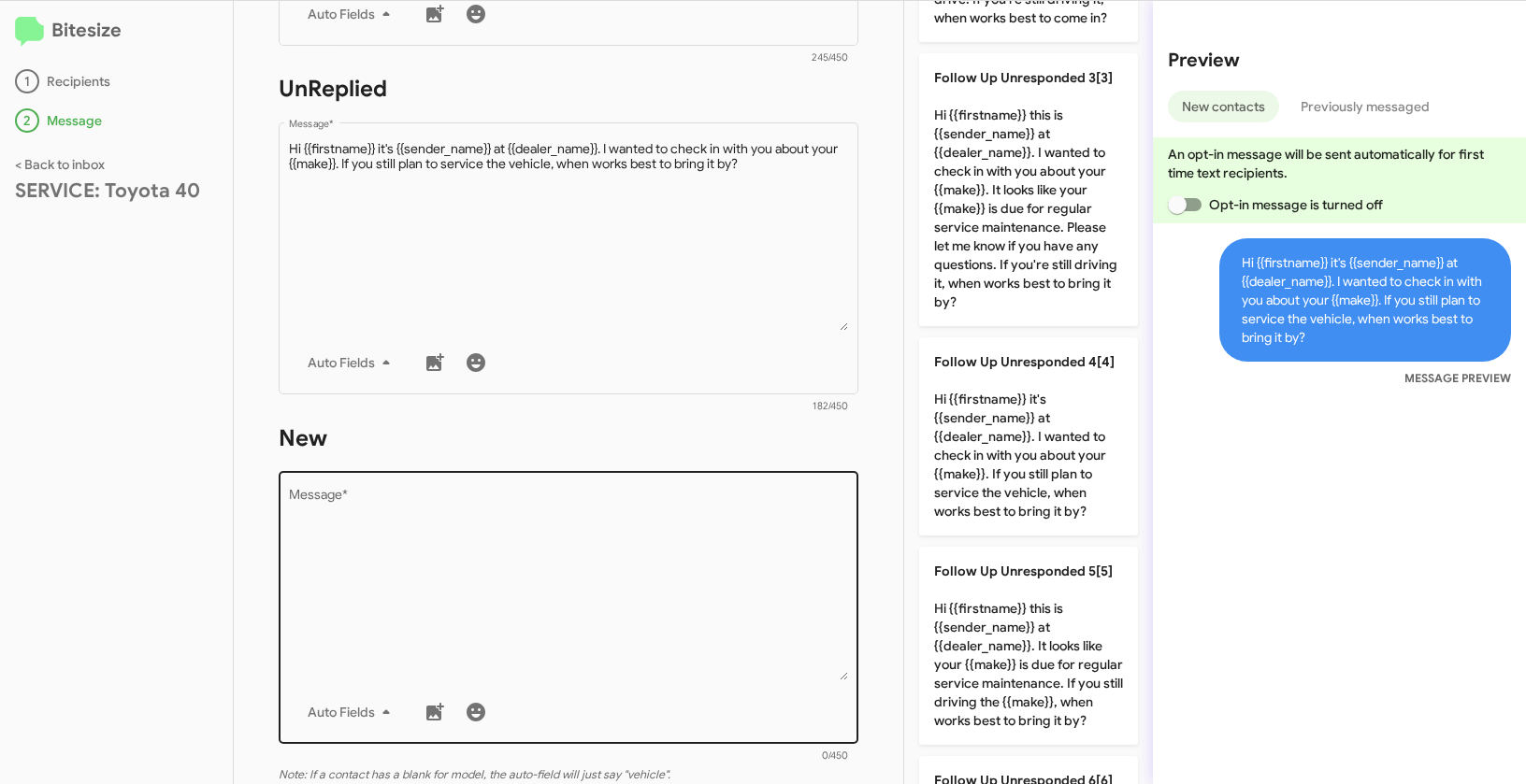
click at [692, 531] on textarea "Message *" at bounding box center [568, 585] width 560 height 190
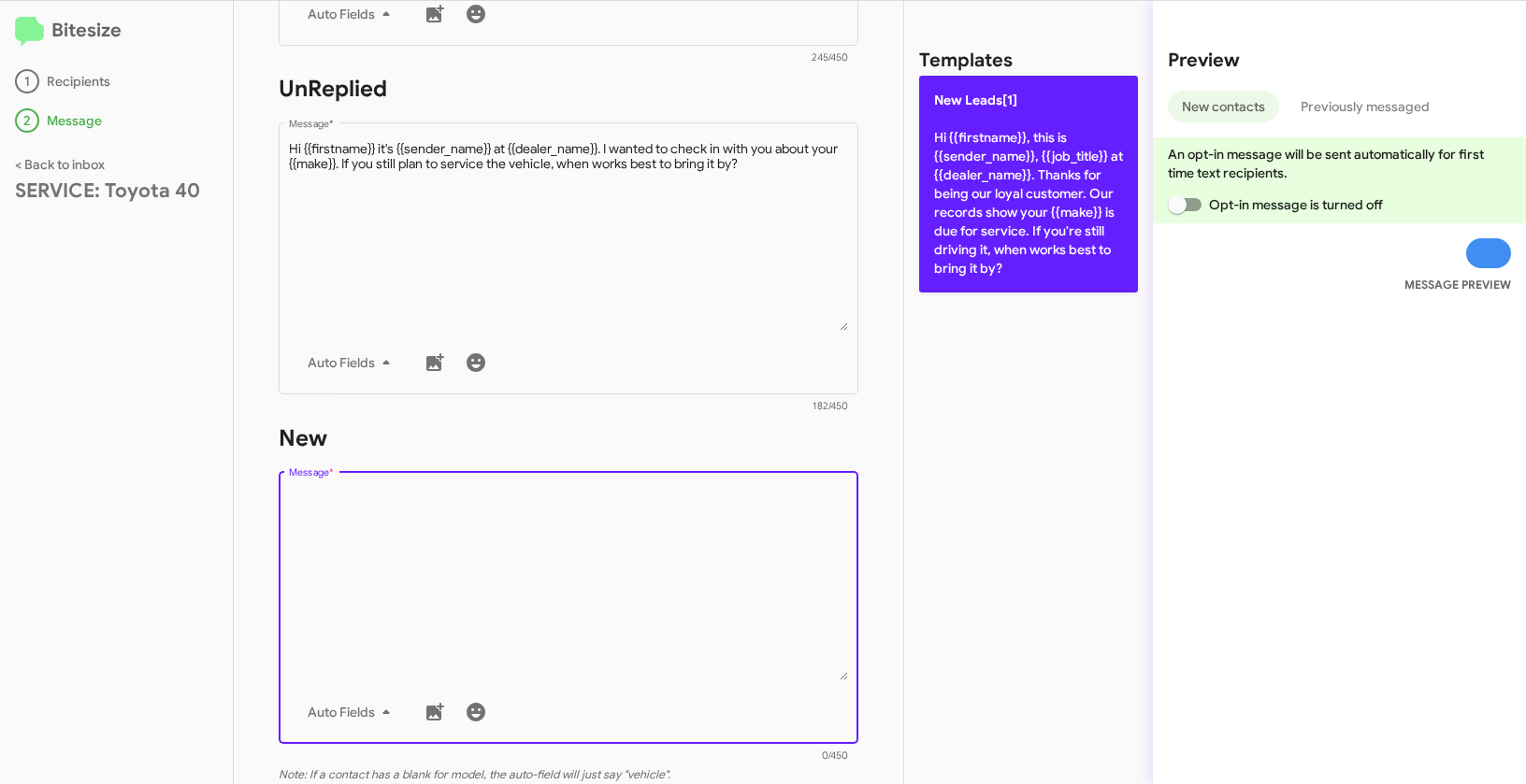
click at [977, 174] on p "New Leads[1] Hi {{firstname}}, this is {{sender_name}}, {{job_title}} at {{deal…" at bounding box center [1028, 184] width 219 height 217
type textarea "Hi {{firstname}}, this is {{sender_name}}, {{job_title}} at {{dealer_name}}. Th…"
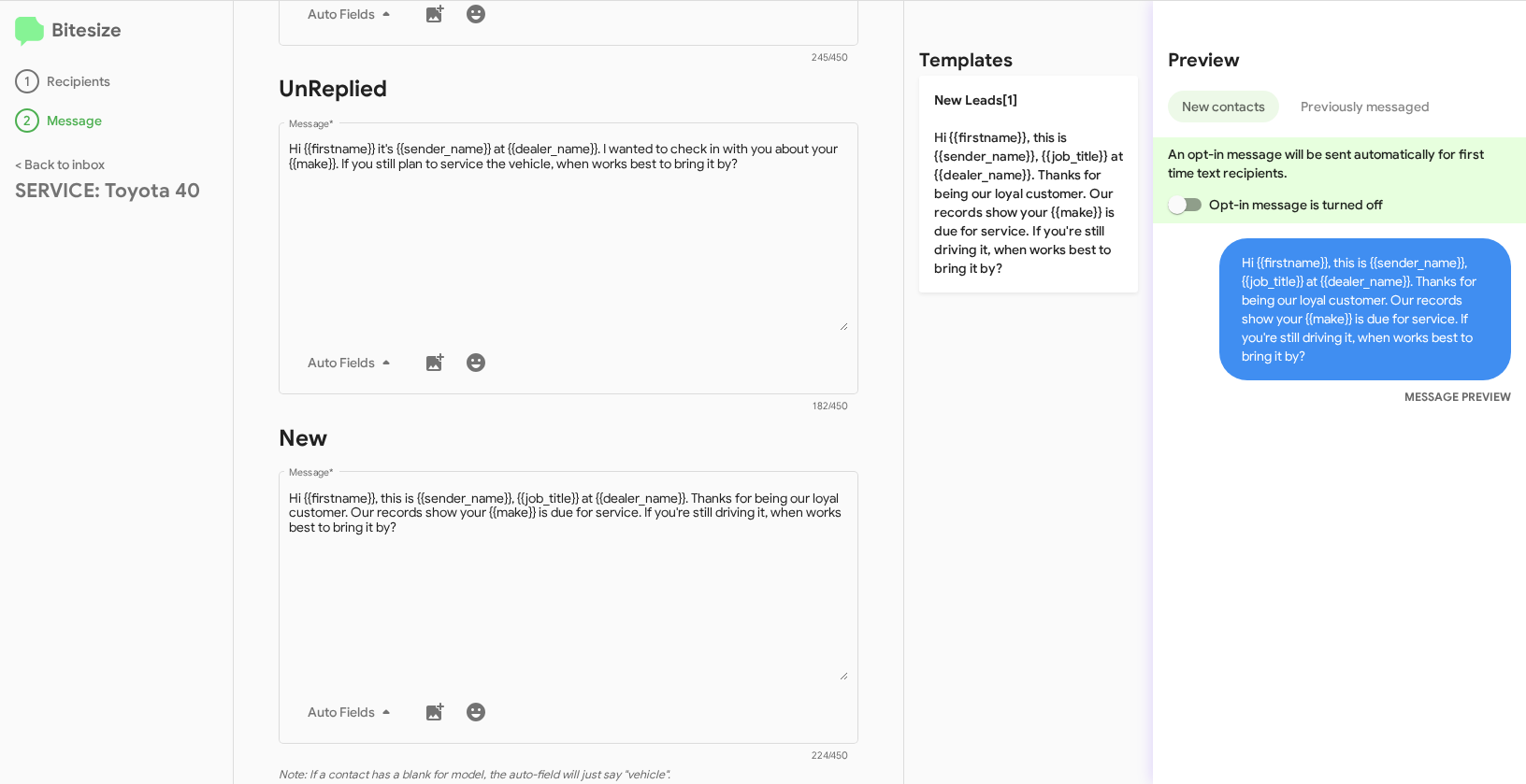
scroll to position [908, 0]
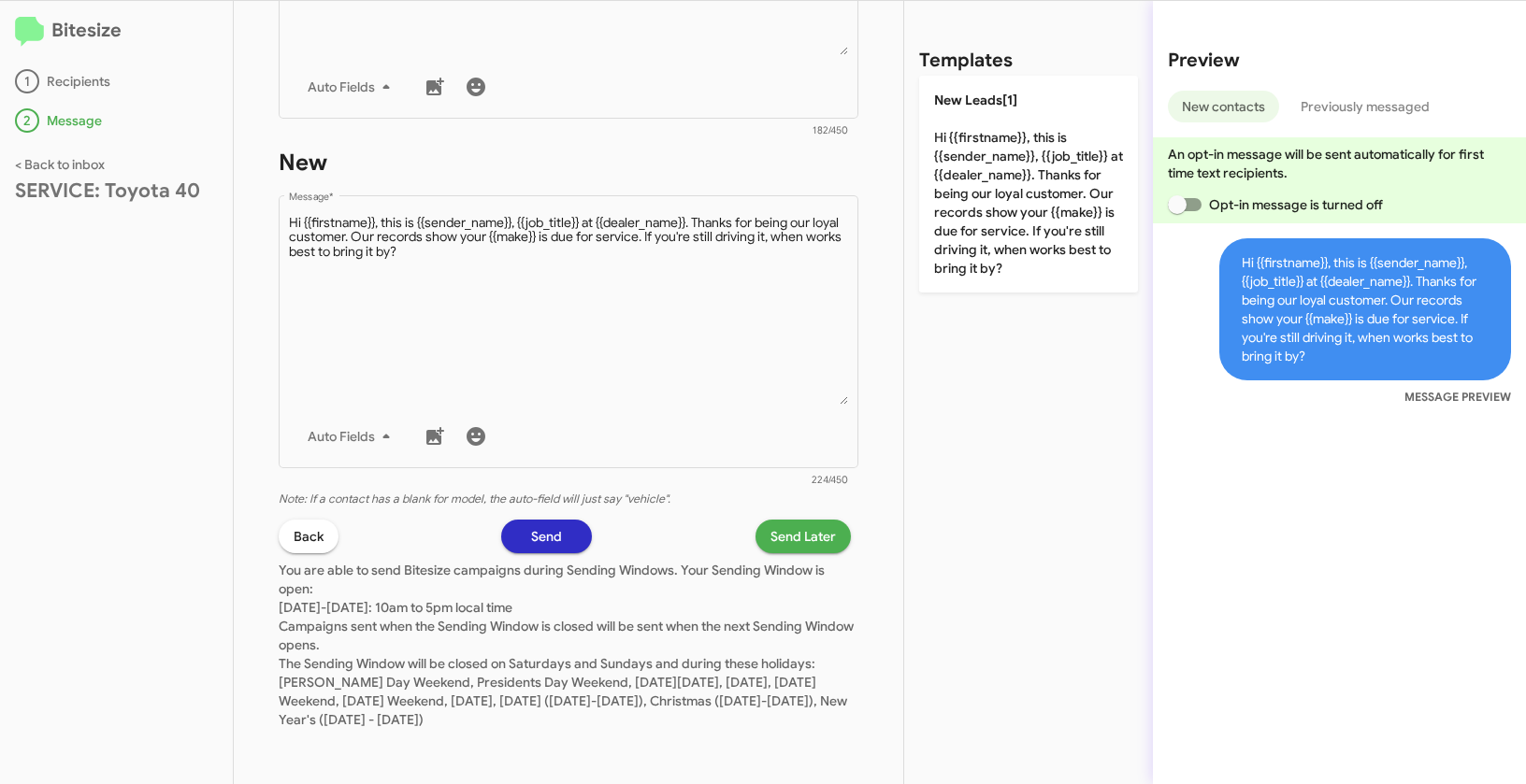
click at [772, 537] on span "Send Later" at bounding box center [802, 536] width 65 height 34
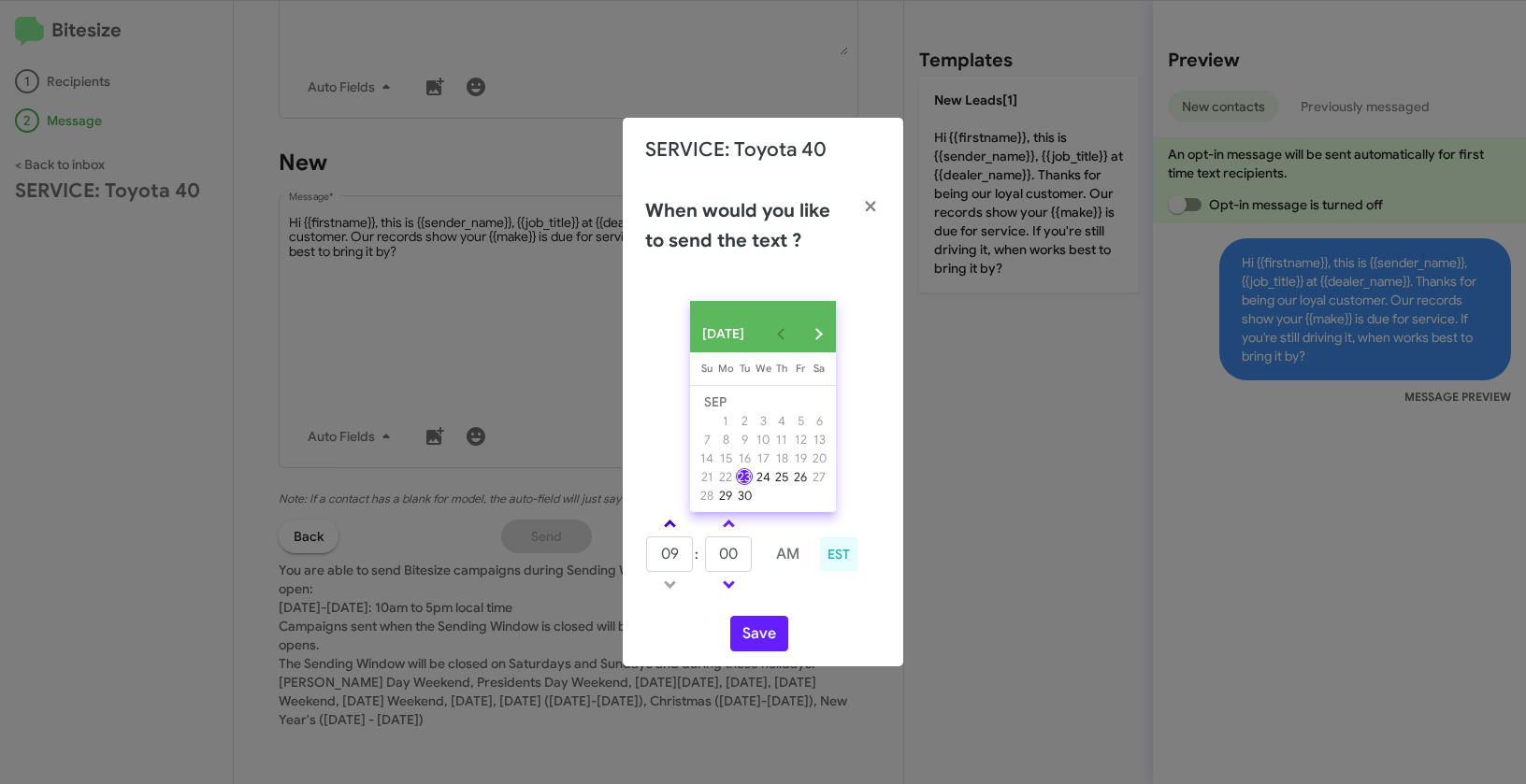
click at [665, 526] on link at bounding box center [669, 523] width 33 height 22
type input "11"
click at [731, 527] on span at bounding box center [729, 525] width 12 height 12
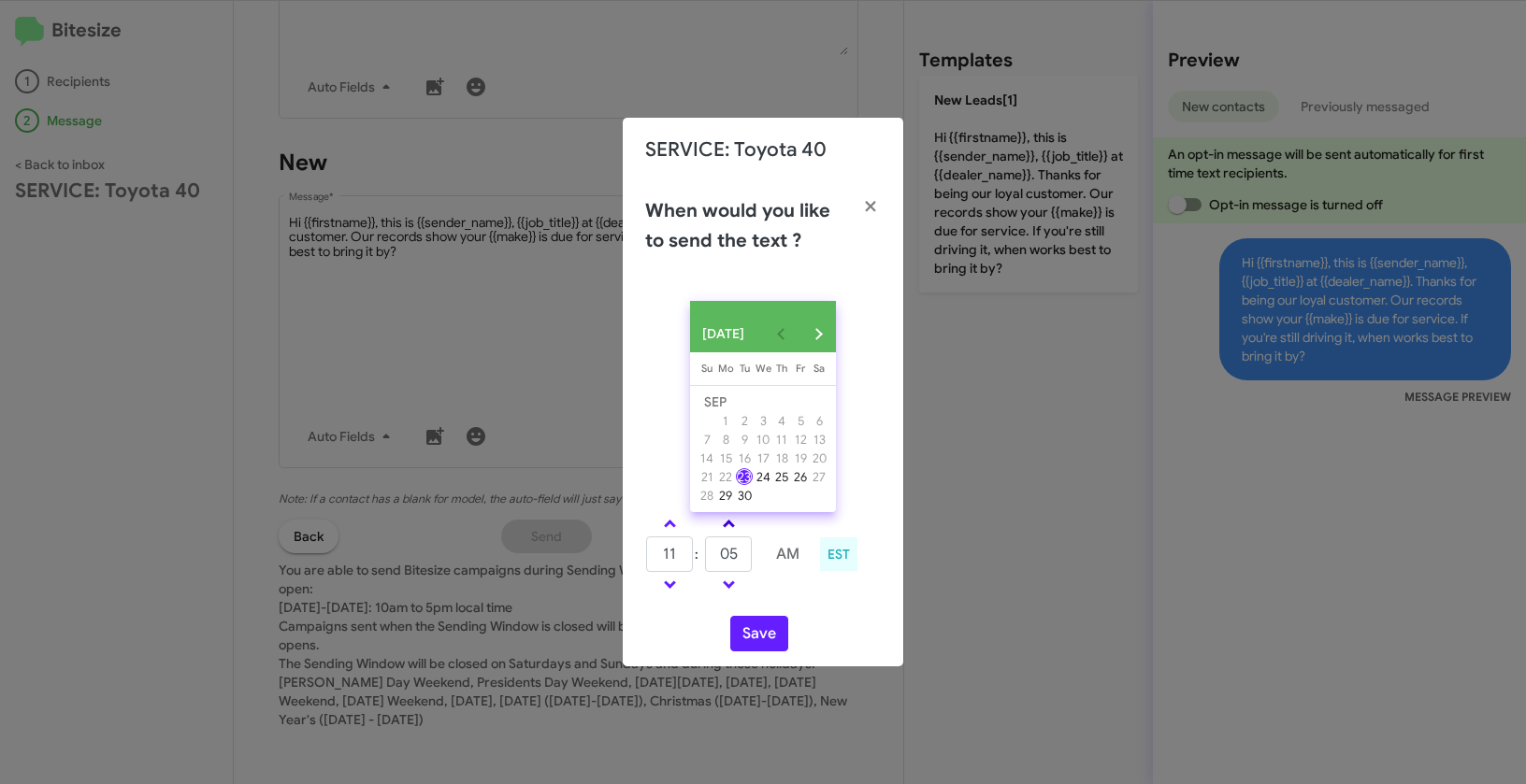
type input "10"
click at [774, 646] on button "Save" at bounding box center [759, 634] width 57 height 36
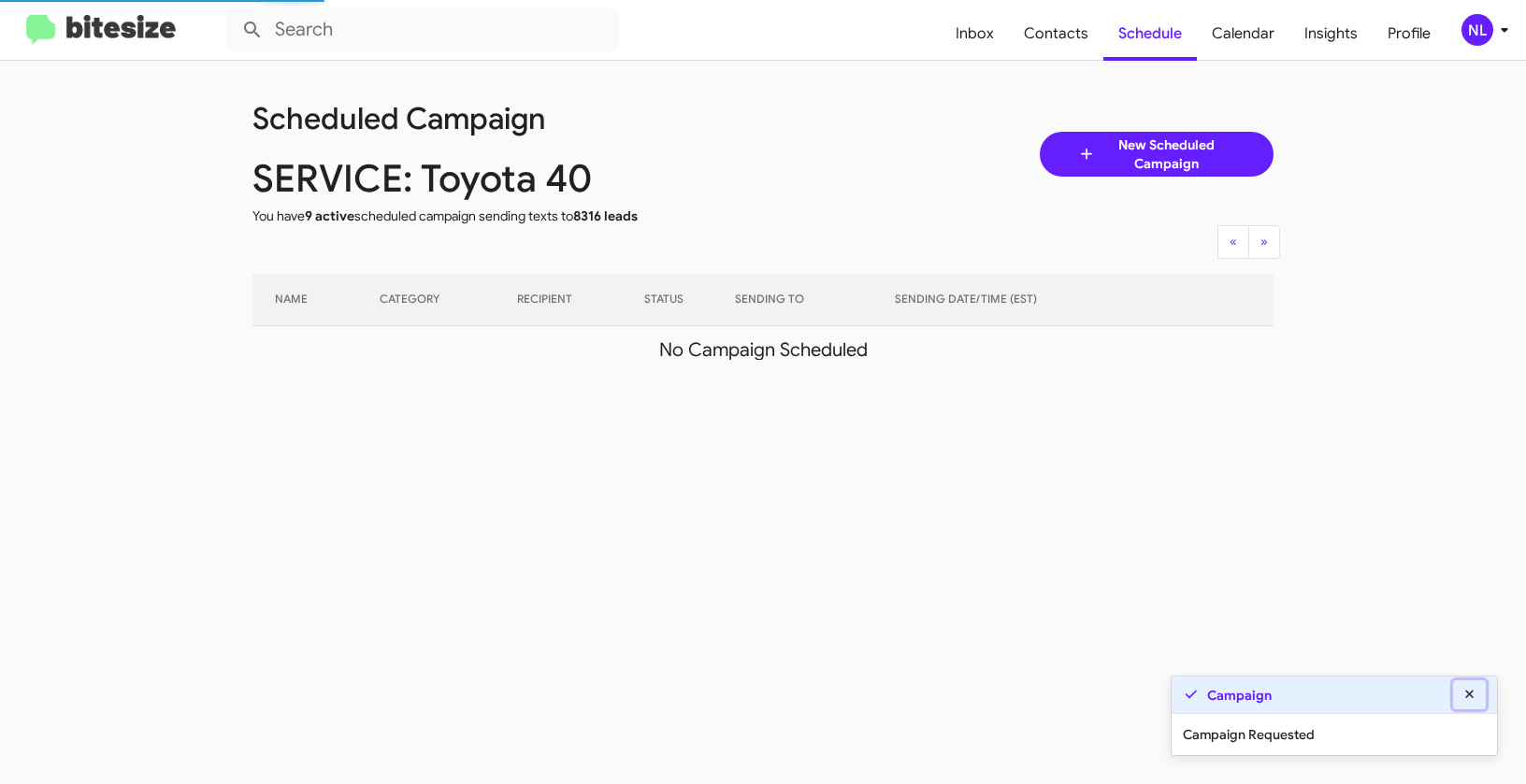
click at [1469, 697] on icon at bounding box center [1469, 694] width 17 height 13
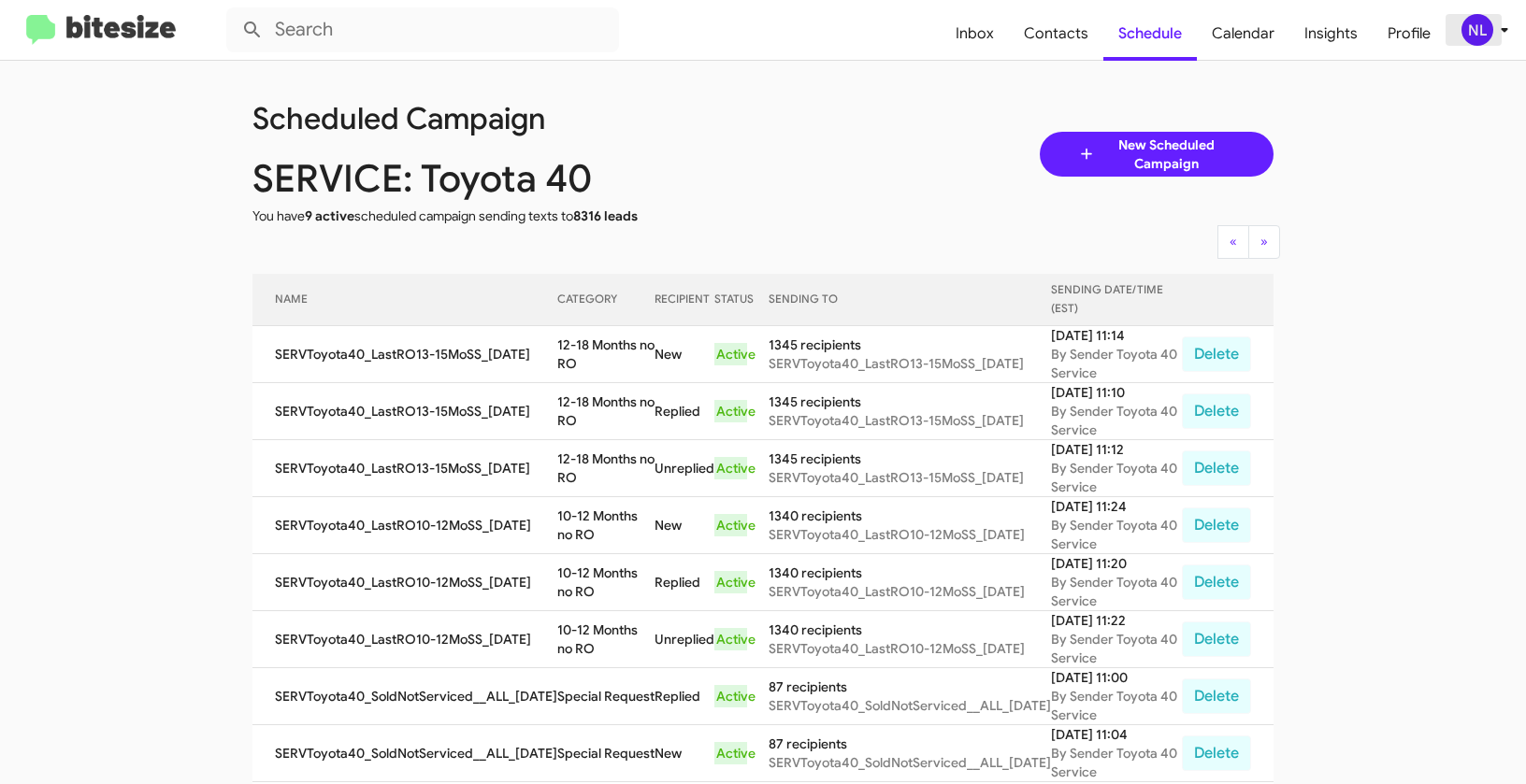
click at [1468, 29] on div "NL" at bounding box center [1477, 30] width 32 height 32
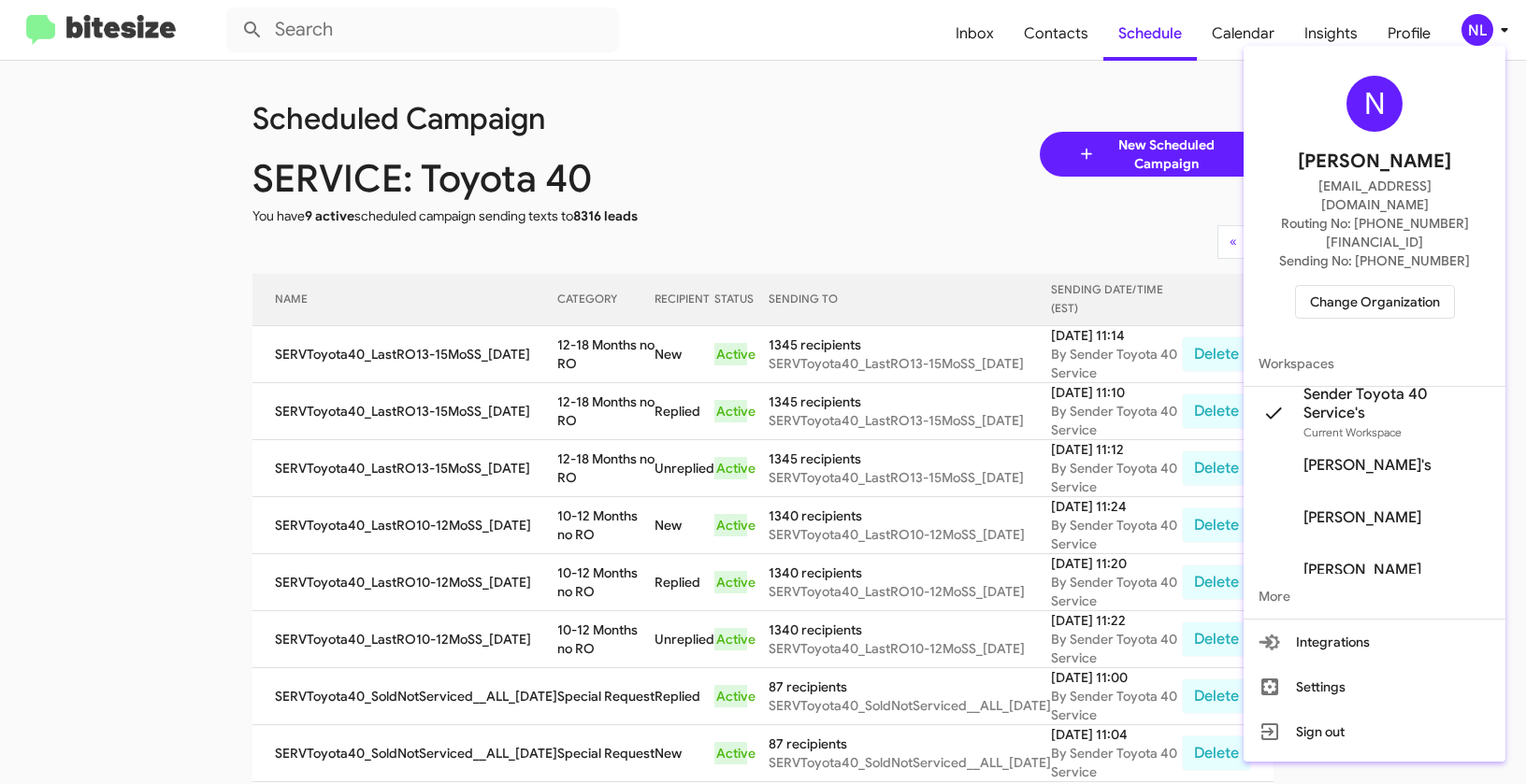
click at [1351, 286] on span "Change Organization" at bounding box center [1374, 302] width 130 height 32
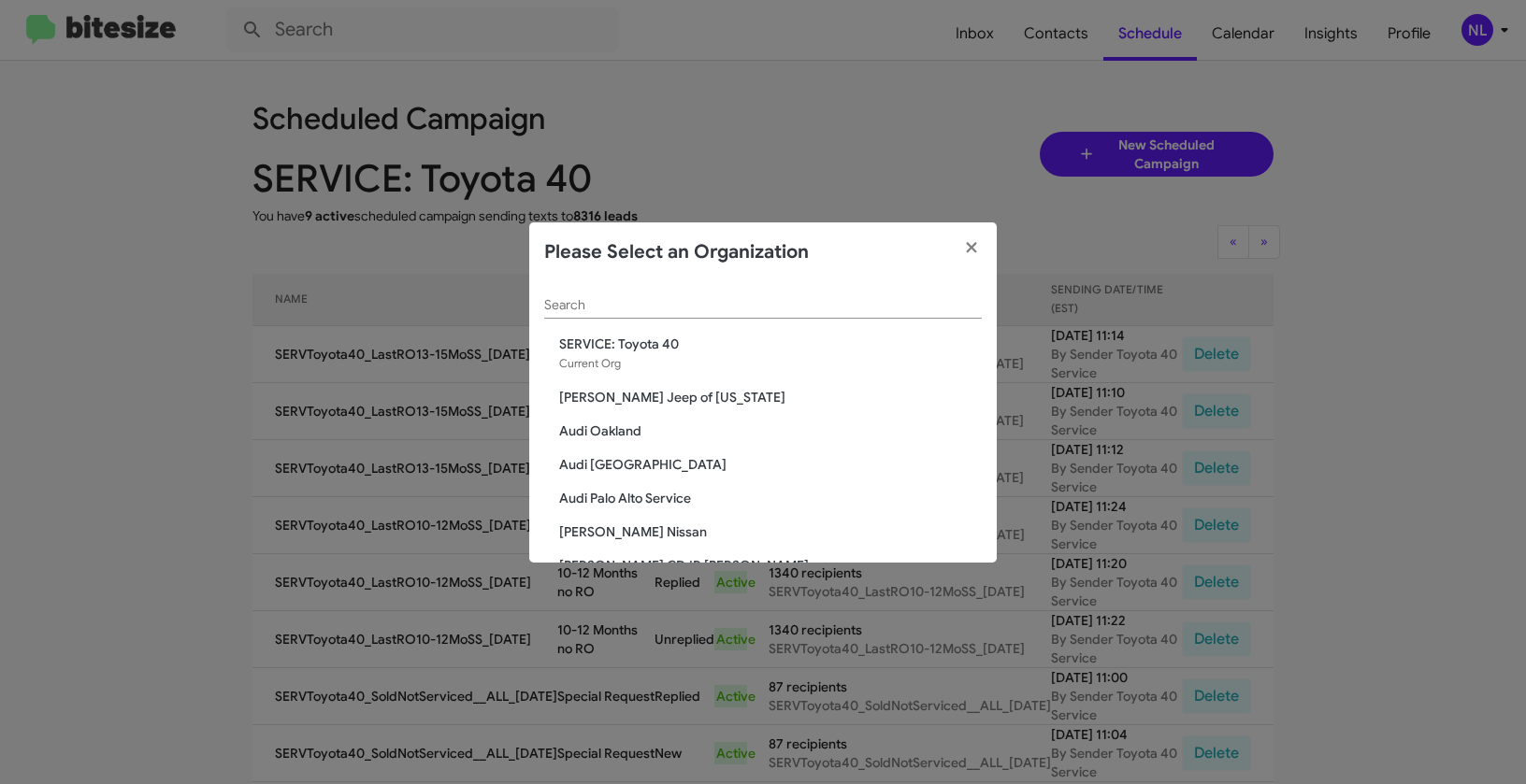
click at [698, 288] on div "Search" at bounding box center [763, 301] width 437 height 37
paste input "Team Toyota Langhorne"
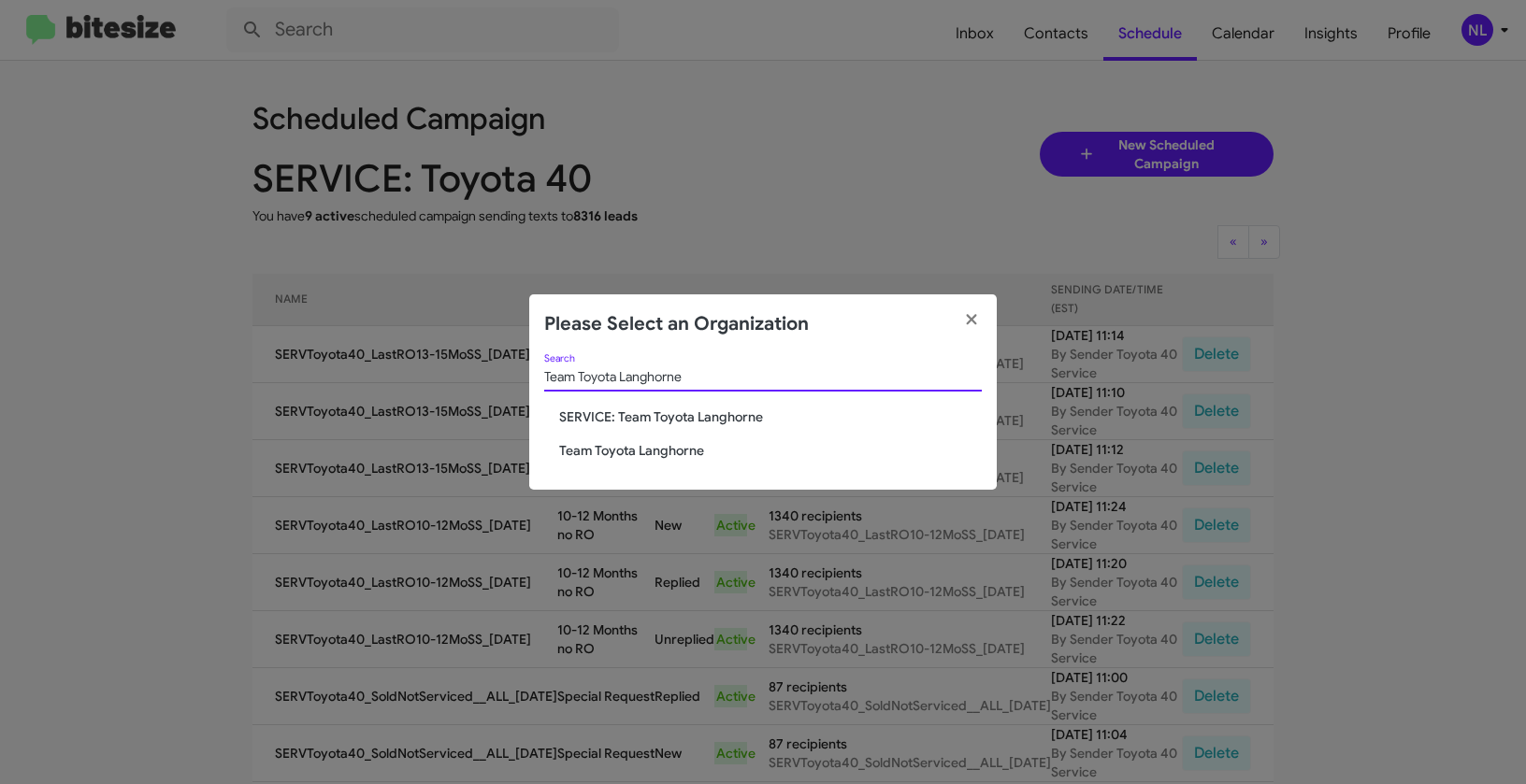
type input "Team Toyota Langhorne"
click at [640, 447] on span "Team Toyota Langhorne" at bounding box center [770, 450] width 422 height 19
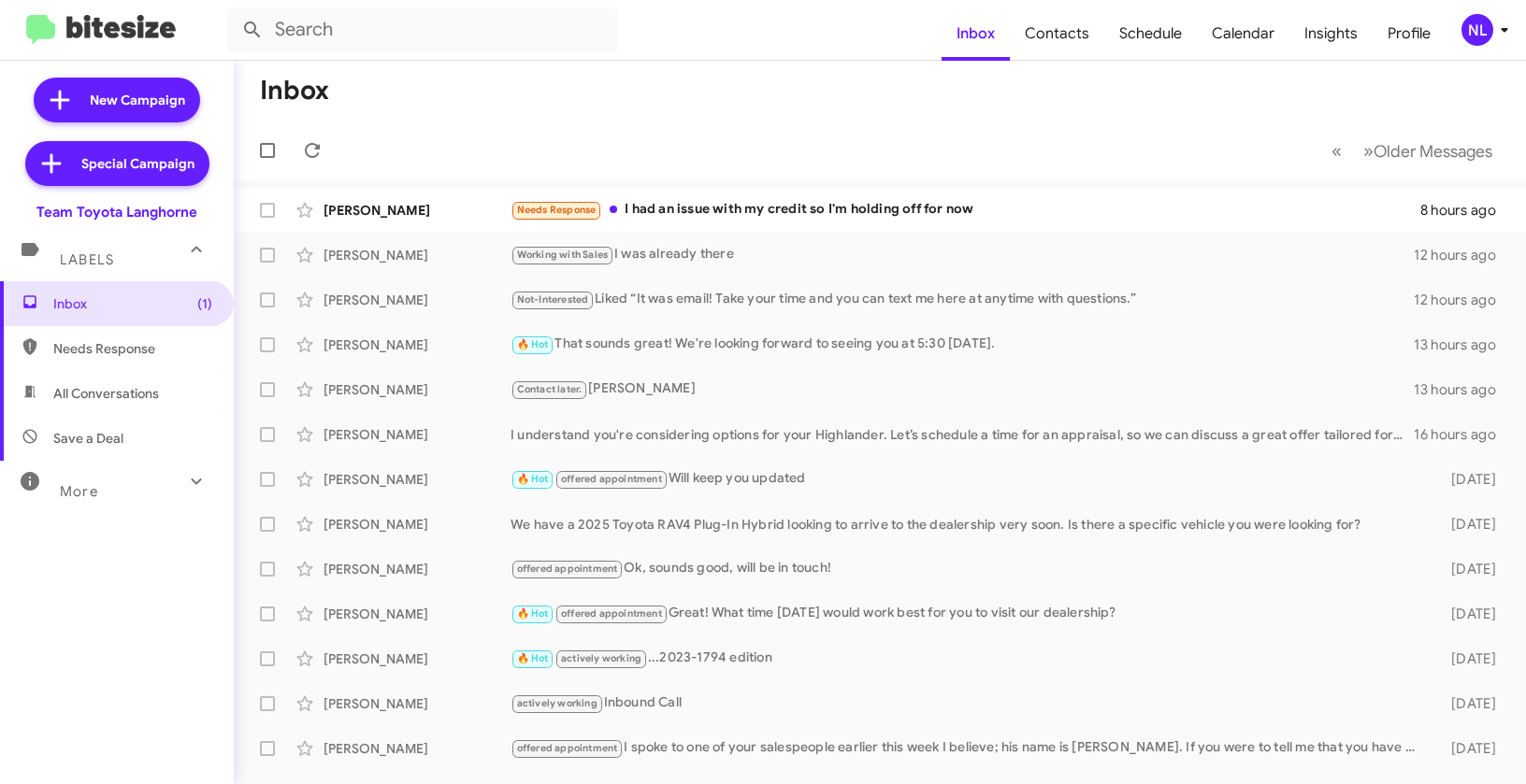
click at [1481, 25] on div "NL" at bounding box center [1477, 30] width 32 height 32
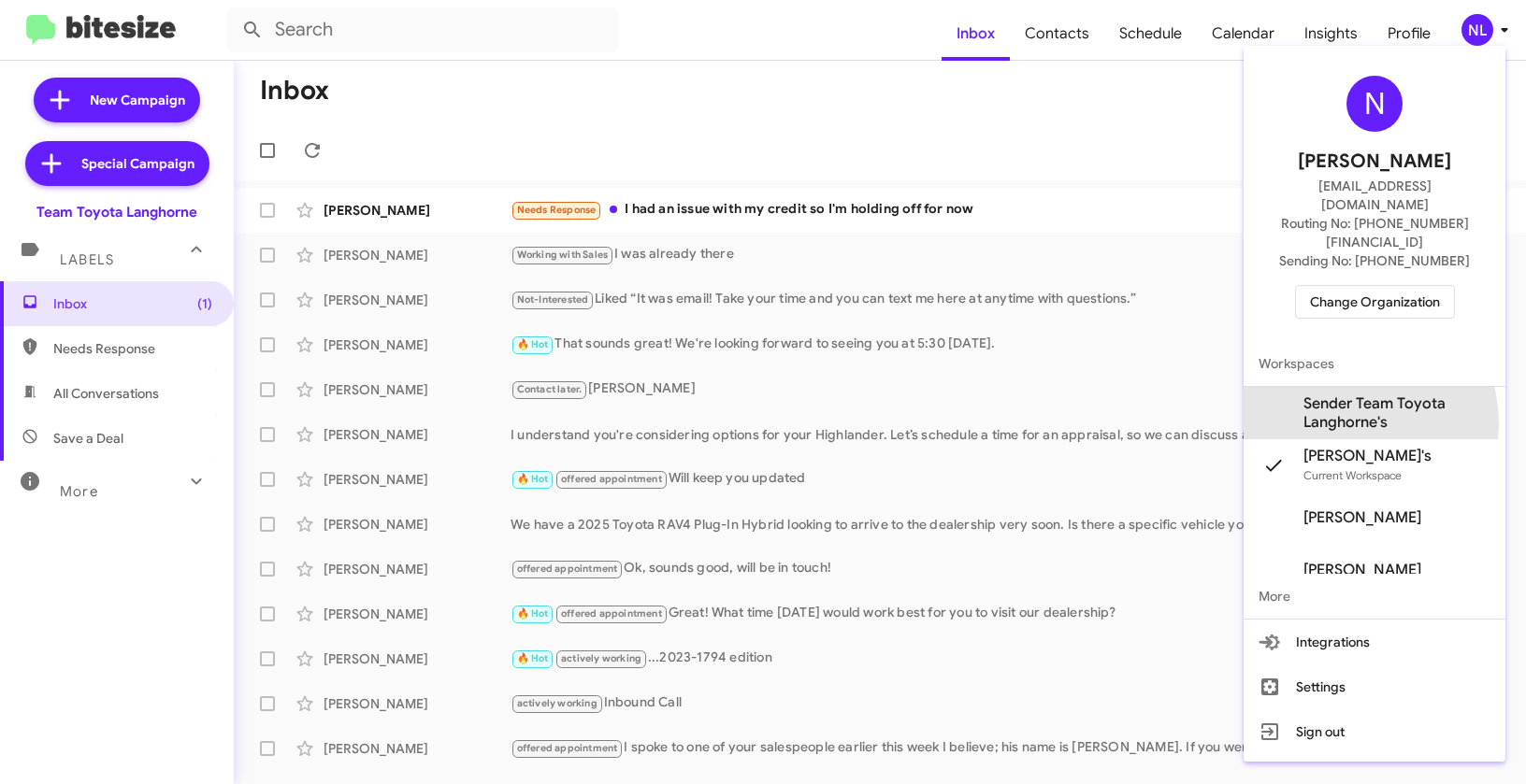
click at [1329, 395] on span "Sender Team Toyota Langhorne's" at bounding box center [1397, 414] width 187 height 38
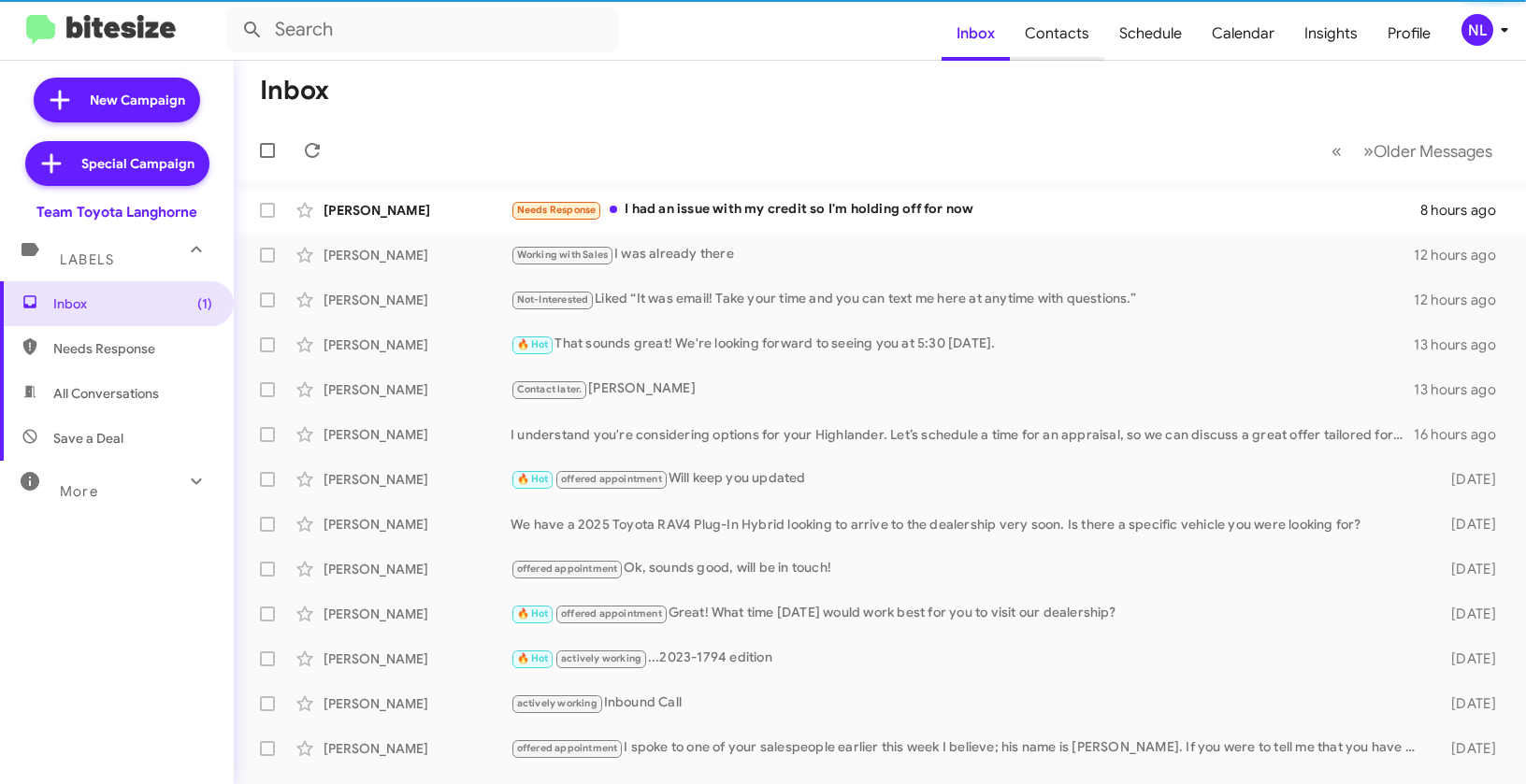
click at [1085, 51] on span "Contacts" at bounding box center [1057, 34] width 94 height 55
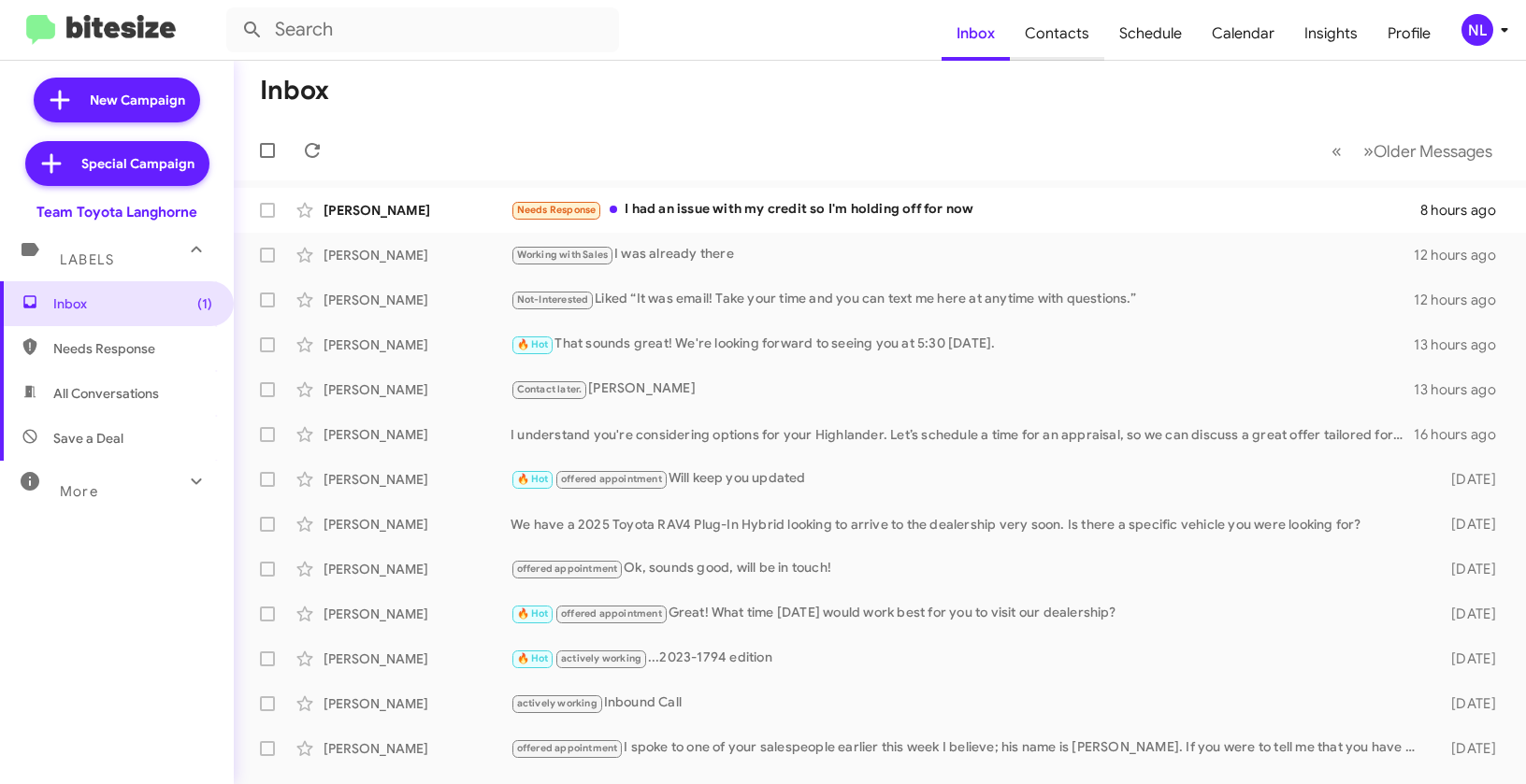
click at [1075, 38] on span "Contacts" at bounding box center [1057, 34] width 94 height 55
type input "in:groups"
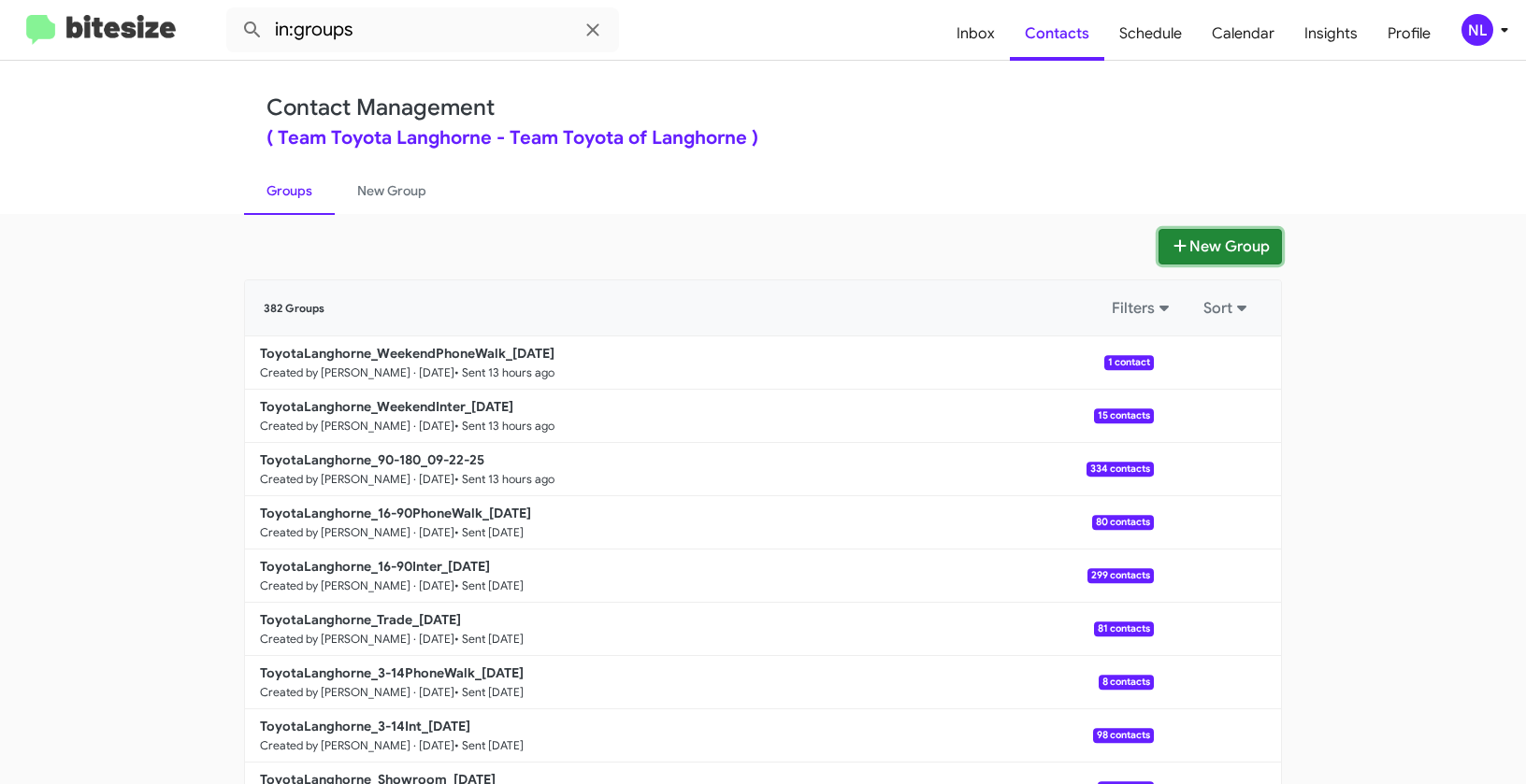
click at [1199, 259] on button "New Group" at bounding box center [1220, 247] width 123 height 36
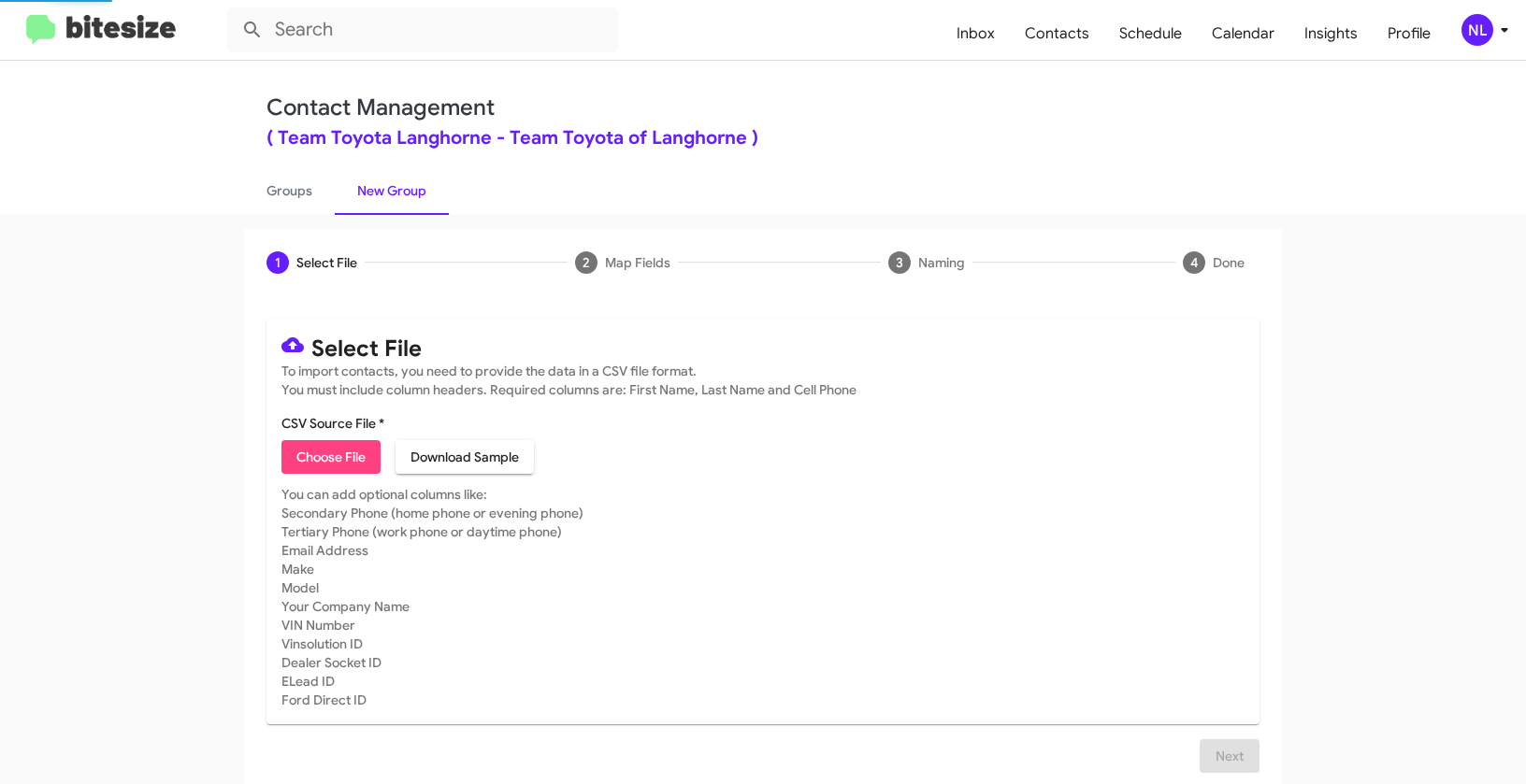
click at [306, 462] on span "Choose File" at bounding box center [330, 457] width 69 height 34
type input "ToyotaLanghorne_Buyback60-63_09-23-25"
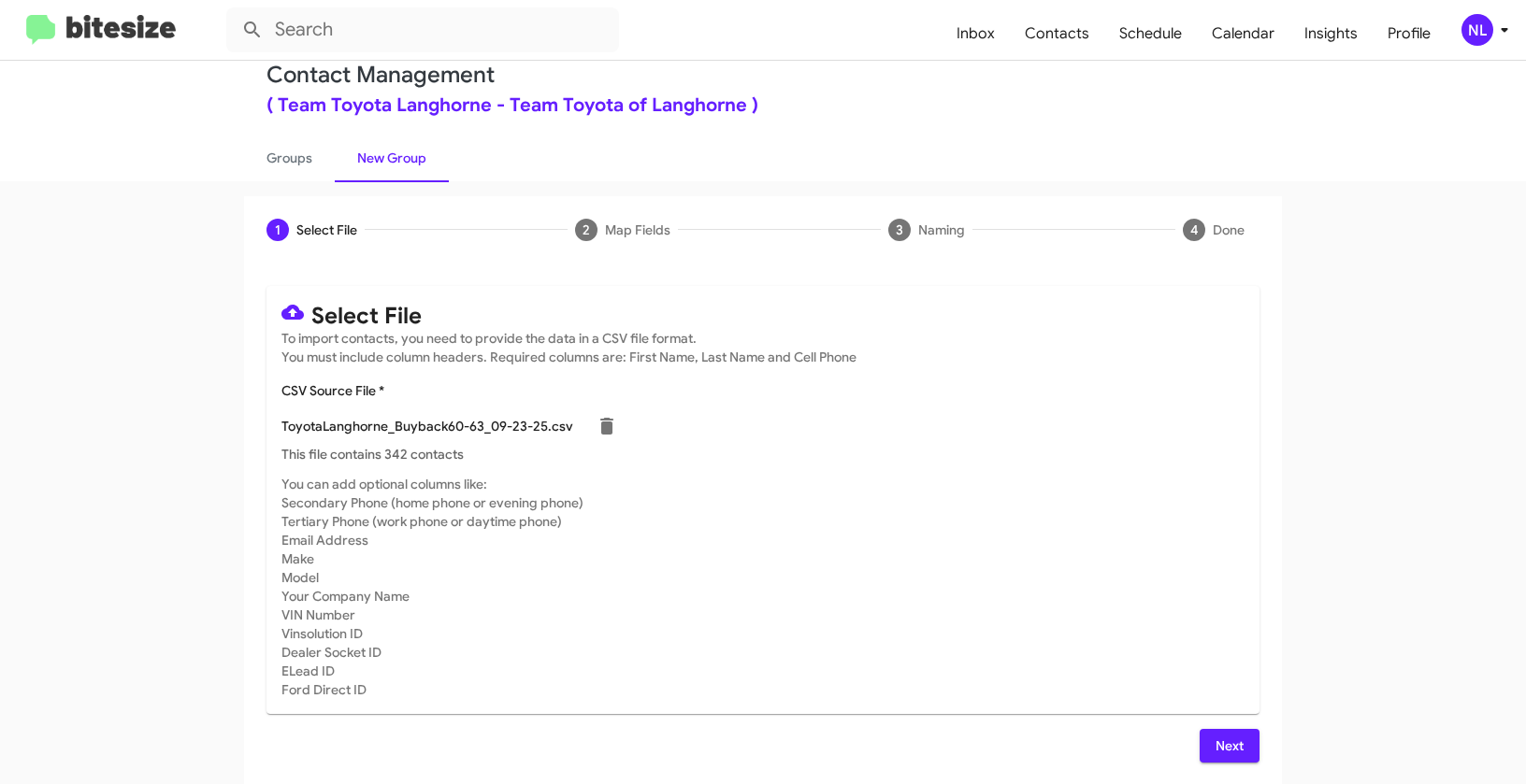
scroll to position [34, 0]
click at [1260, 765] on div "Select File To import contacts, you need to provide the data in a CSV file form…" at bounding box center [763, 523] width 1038 height 521
click at [1222, 734] on span "Next" at bounding box center [1229, 745] width 30 height 34
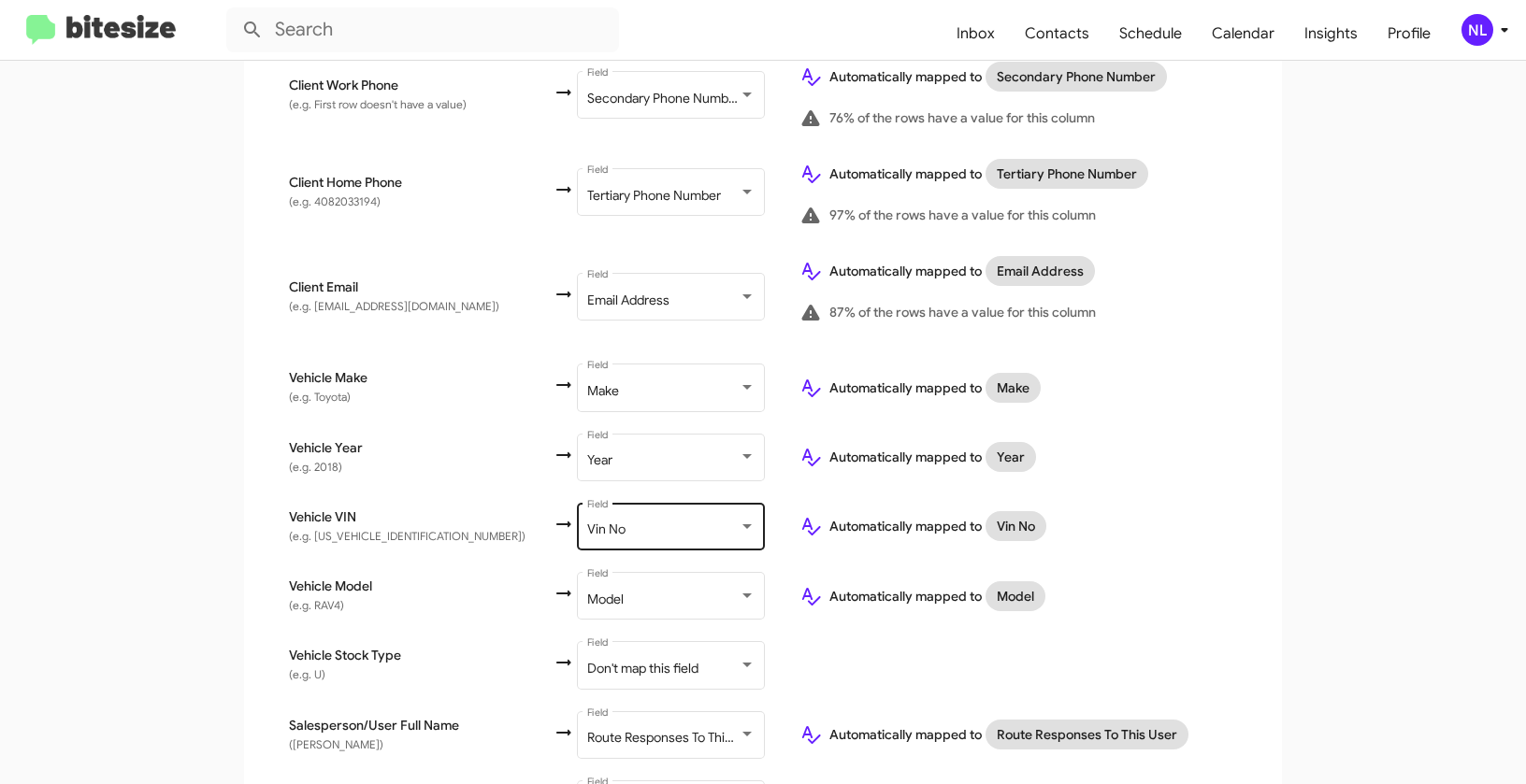
scroll to position [762, 0]
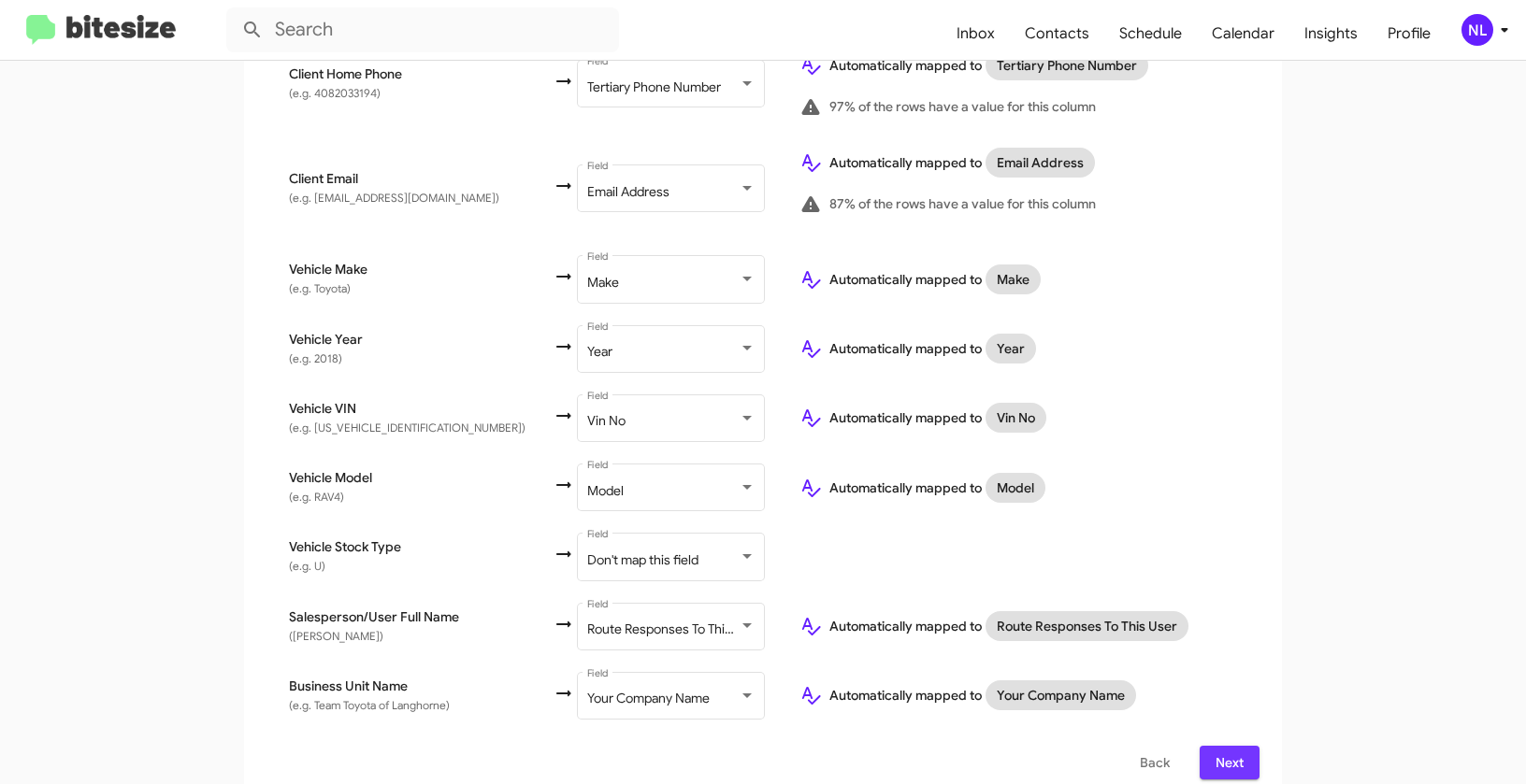
click at [1214, 745] on span "Next" at bounding box center [1229, 762] width 30 height 34
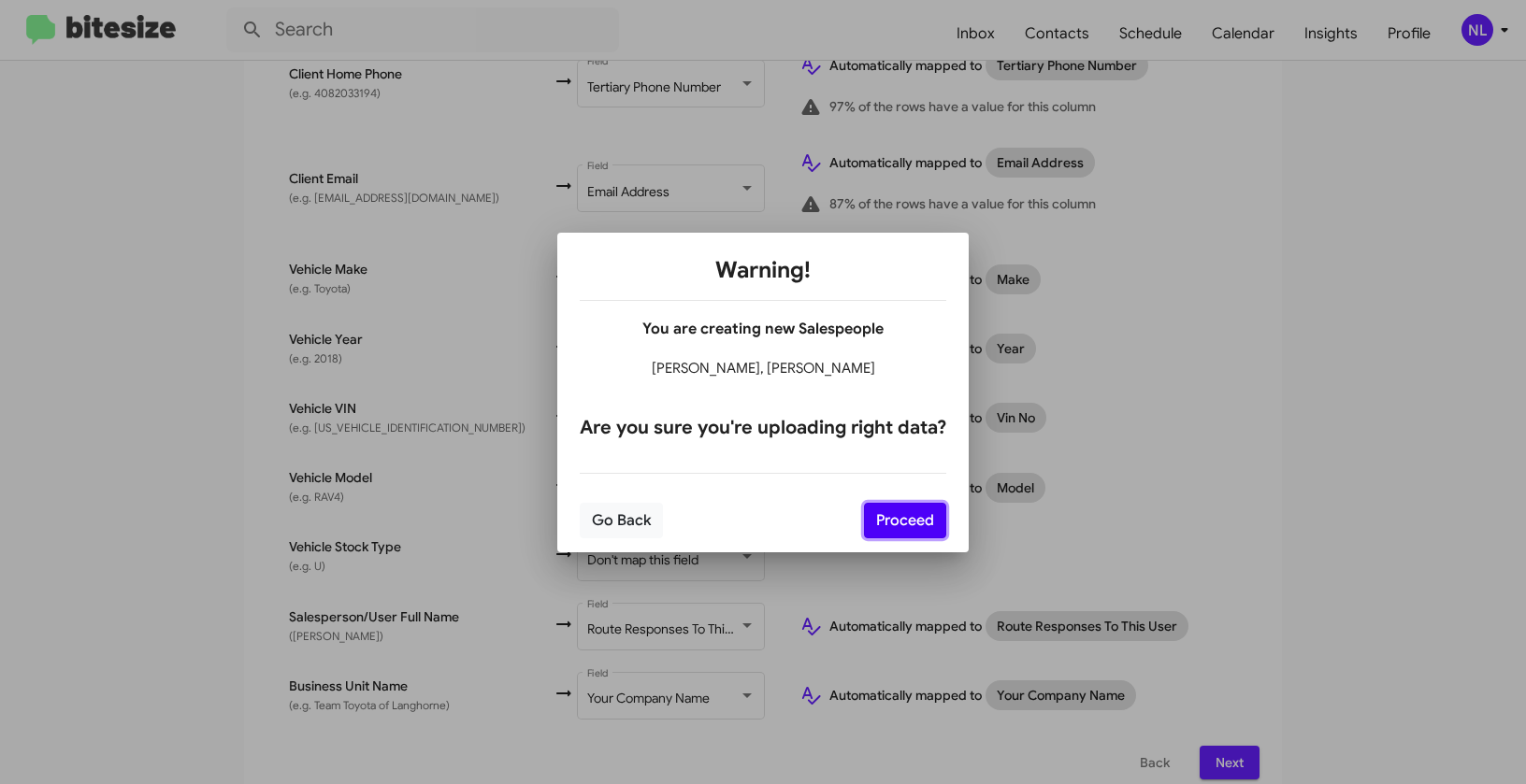
click at [885, 526] on button "Proceed" at bounding box center [904, 521] width 82 height 36
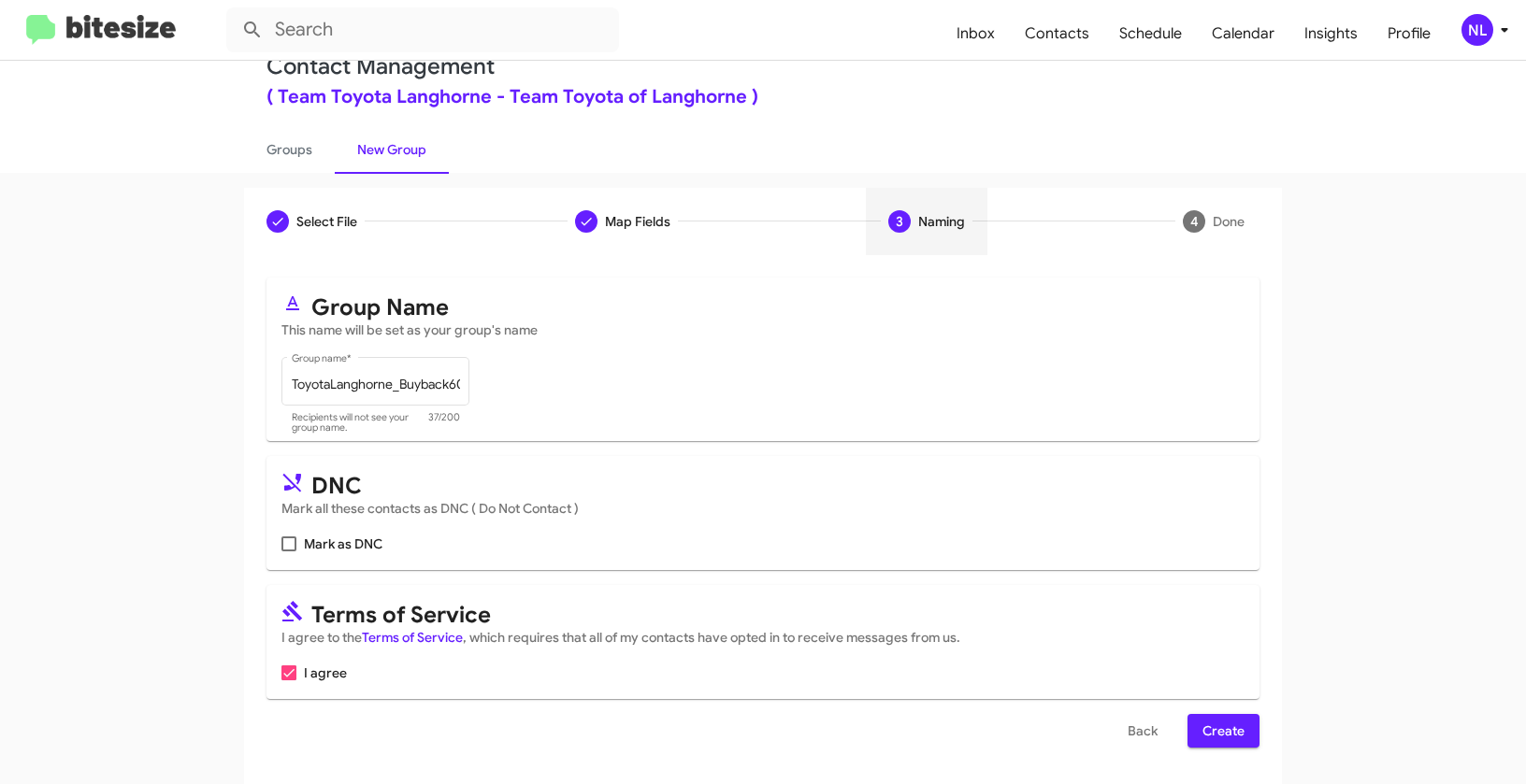
scroll to position [42, 0]
click at [1209, 718] on span "Create" at bounding box center [1222, 730] width 42 height 34
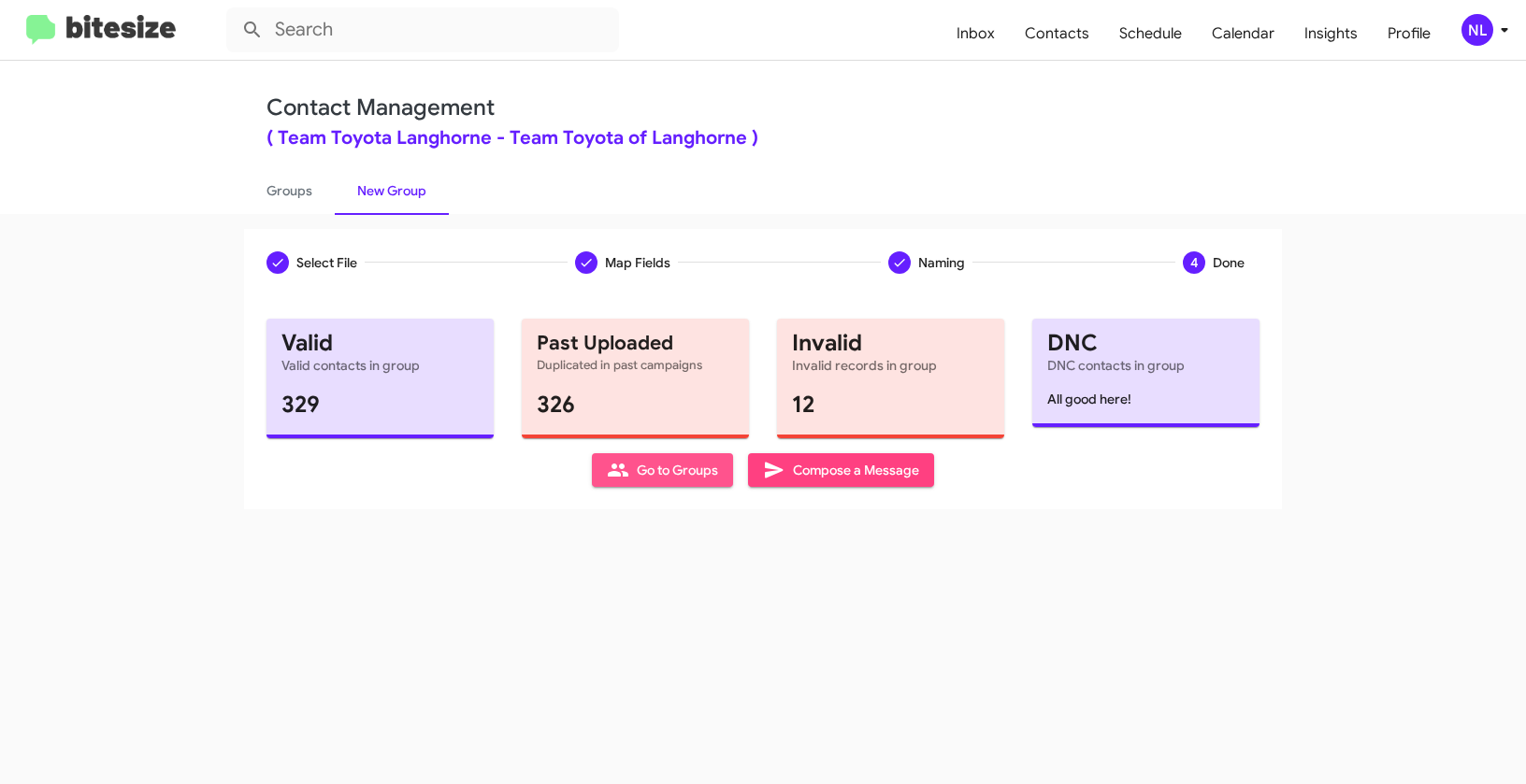
click at [630, 477] on span "Go to Groups" at bounding box center [663, 470] width 111 height 34
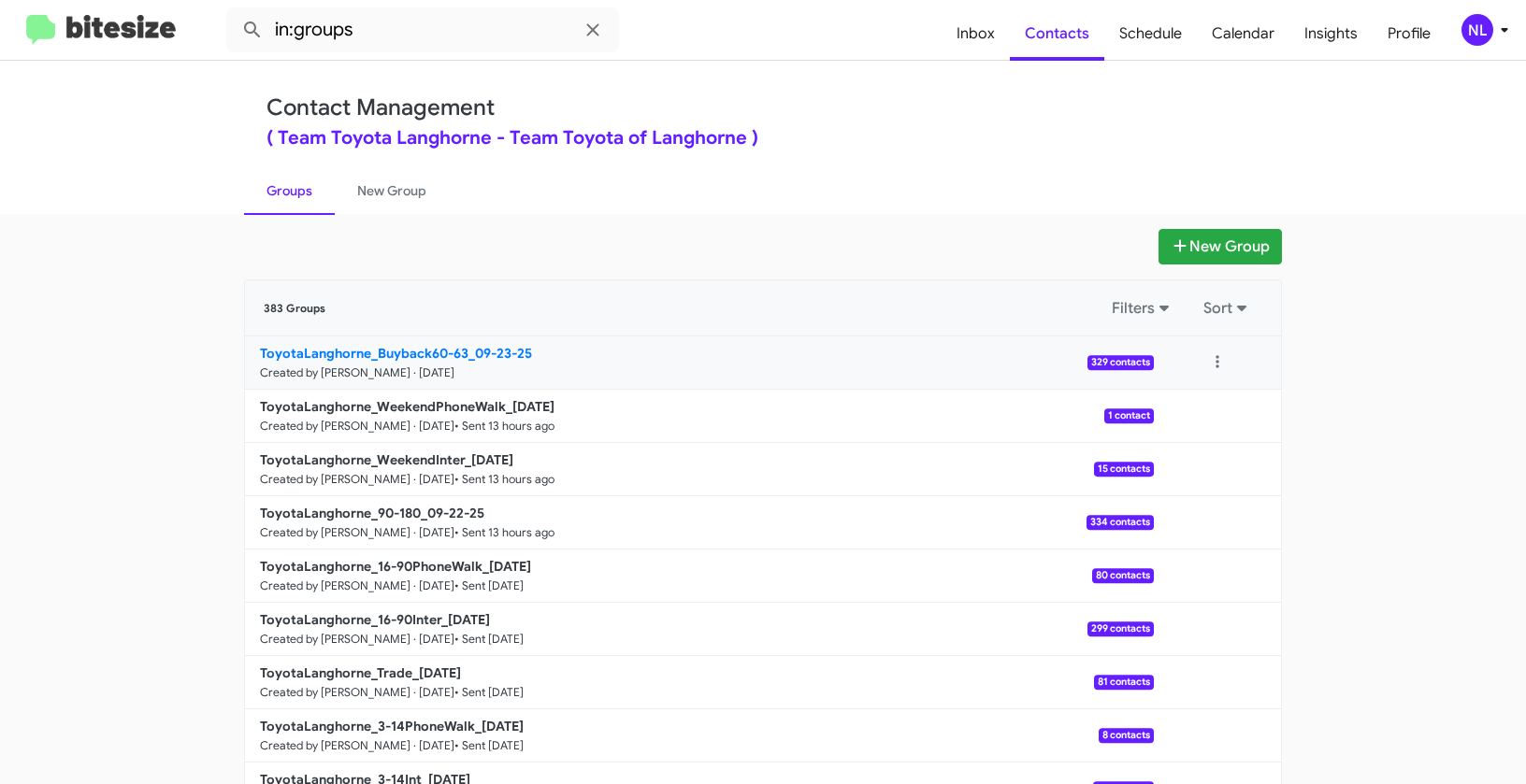
drag, startPoint x: 198, startPoint y: 351, endPoint x: 471, endPoint y: 347, distance: 273.0
click at [471, 347] on app-groups "New Group 383 Groups Filters Sort ToyotaLanghorne_Buyback60-63_09-23-25 Created…" at bounding box center [763, 574] width 1526 height 690
copy b "ToyotaLanghorne_Buyback60-63_"
click at [420, 36] on input "in:groups" at bounding box center [422, 30] width 393 height 45
paste input "ToyotaLanghorne_Buyback60-63_"
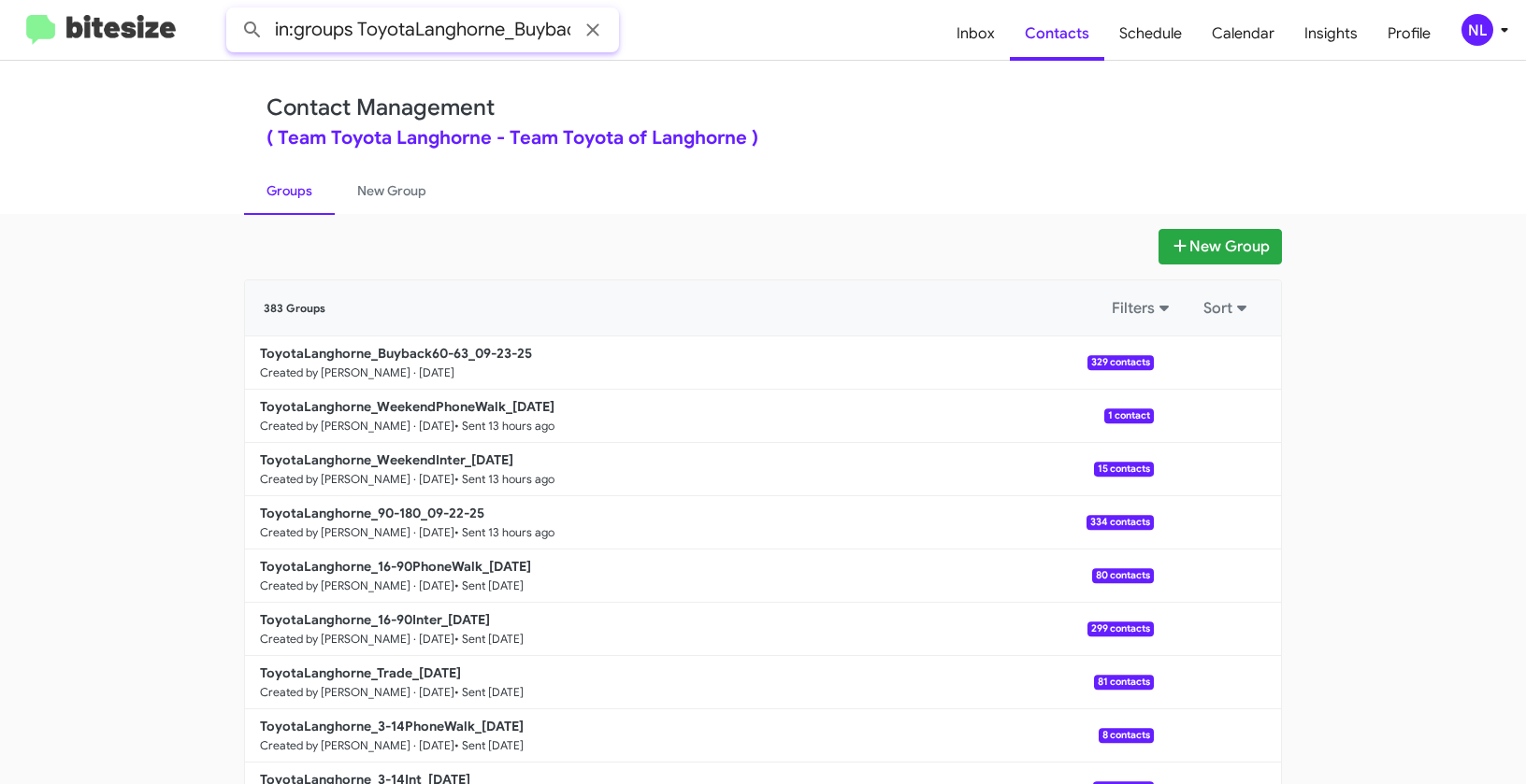
scroll to position [0, 74]
type input "in:groups ToyotaLanghorne_Buyback60-63_"
click at [234, 11] on button at bounding box center [253, 30] width 38 height 38
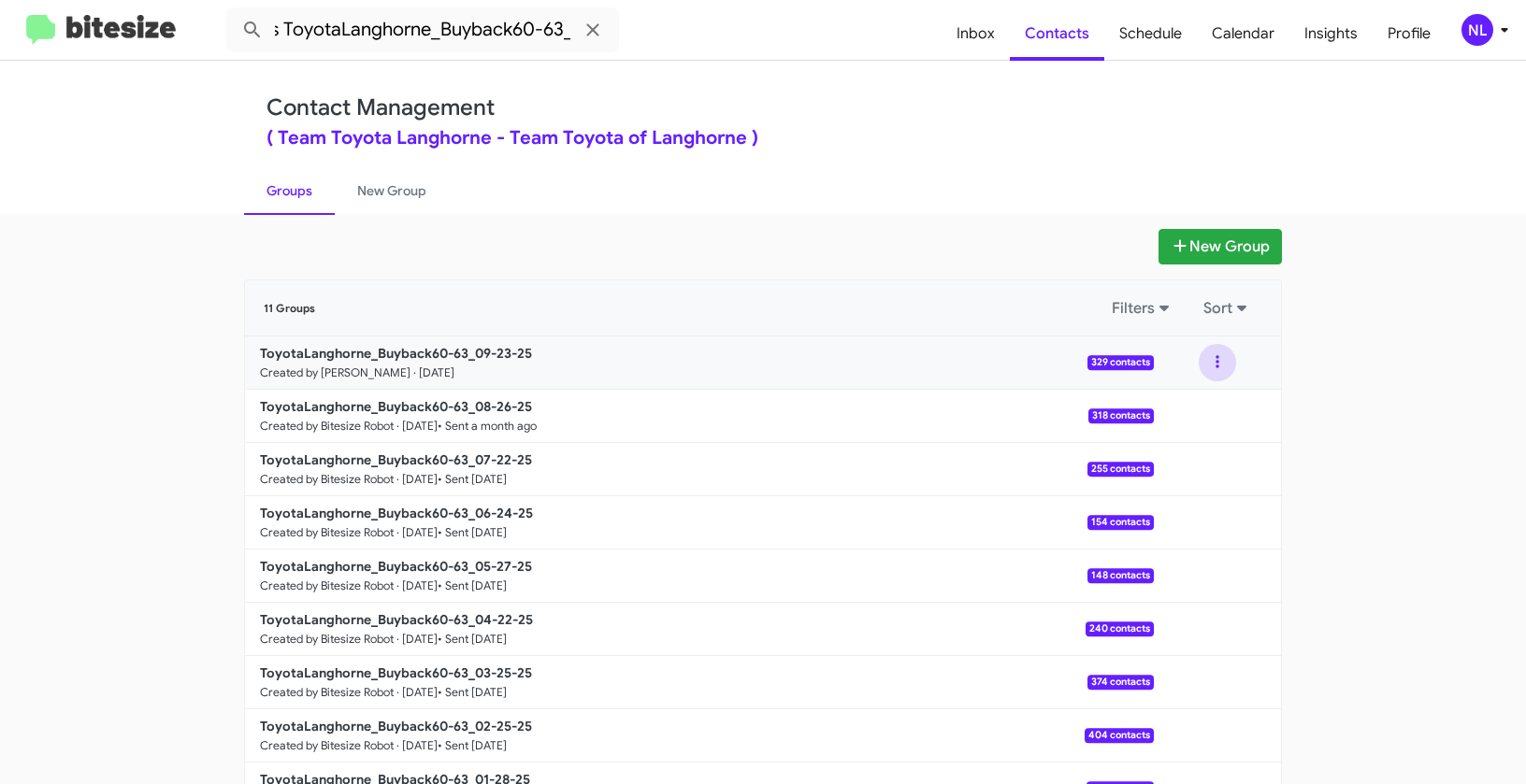
click at [1206, 362] on button at bounding box center [1217, 363] width 38 height 38
click at [1194, 419] on button "View contacts" at bounding box center [1160, 414] width 150 height 45
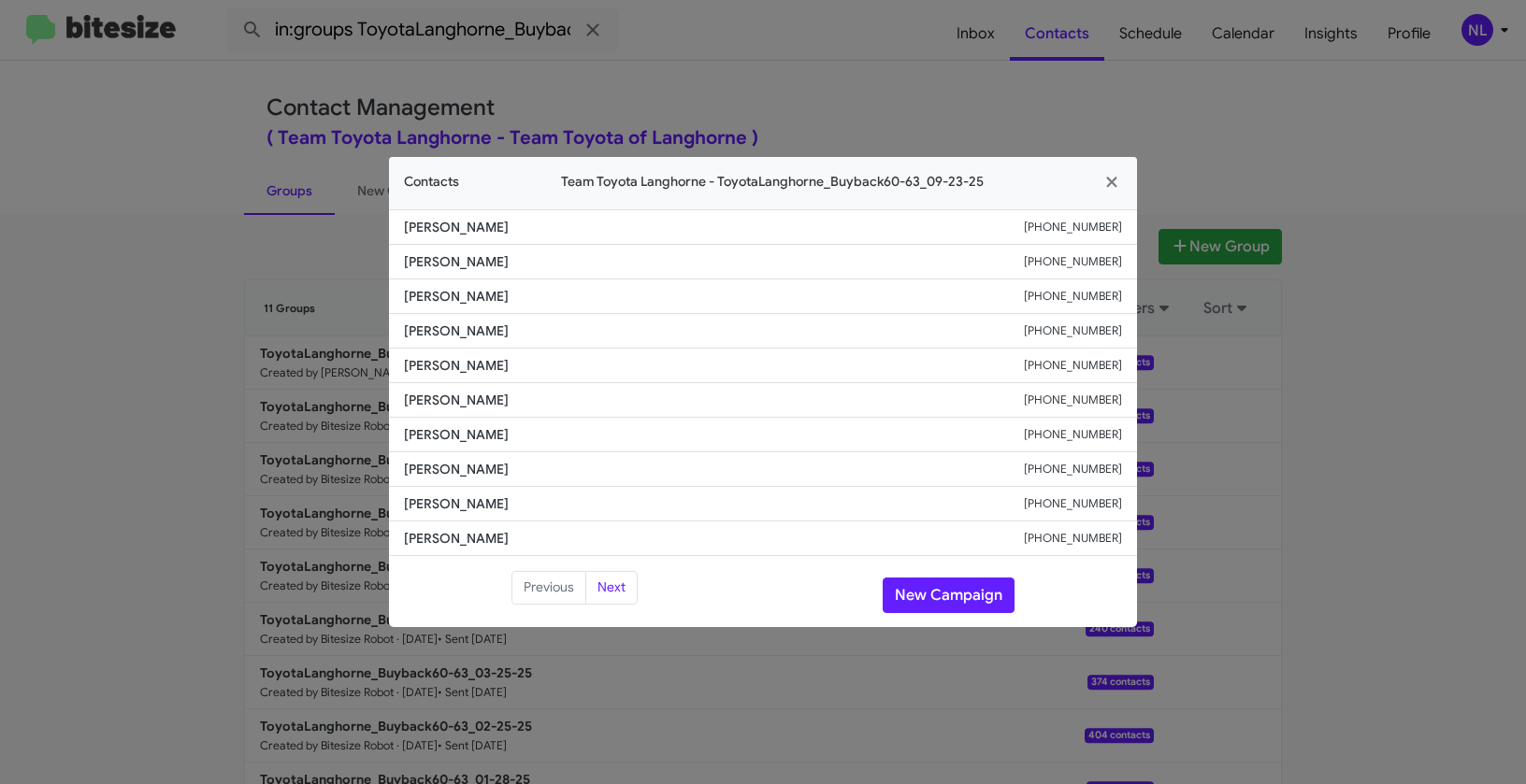
drag, startPoint x: 396, startPoint y: 329, endPoint x: 615, endPoint y: 329, distance: 219.0
click at [615, 329] on li "Annemarie Russo +12674539769" at bounding box center [763, 331] width 747 height 35
copy span "Annemarie Russo"
click at [981, 596] on button "New Campaign" at bounding box center [948, 596] width 132 height 36
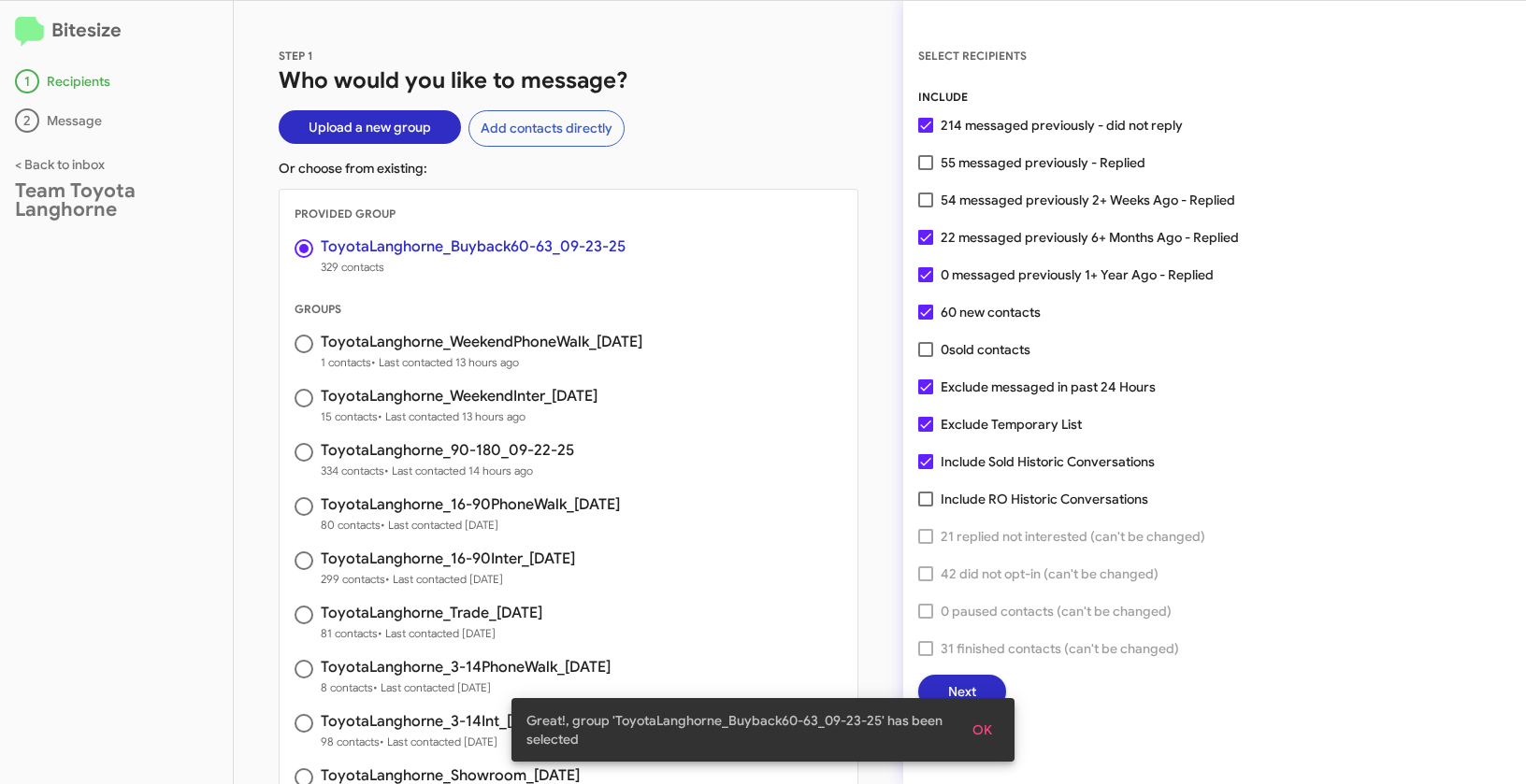
click at [988, 734] on span "OK" at bounding box center [981, 730] width 20 height 34
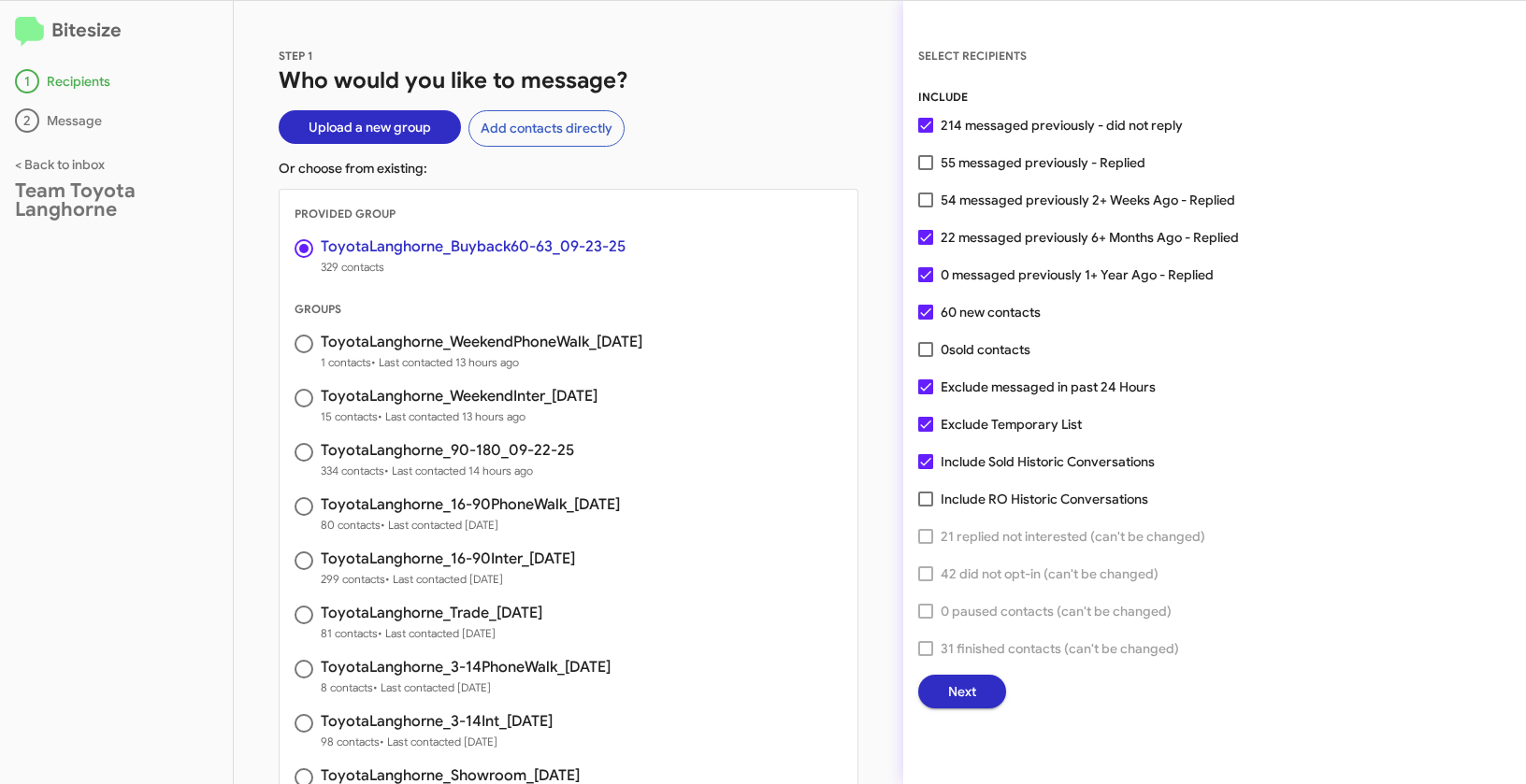
click at [976, 680] on button "Next" at bounding box center [961, 692] width 88 height 34
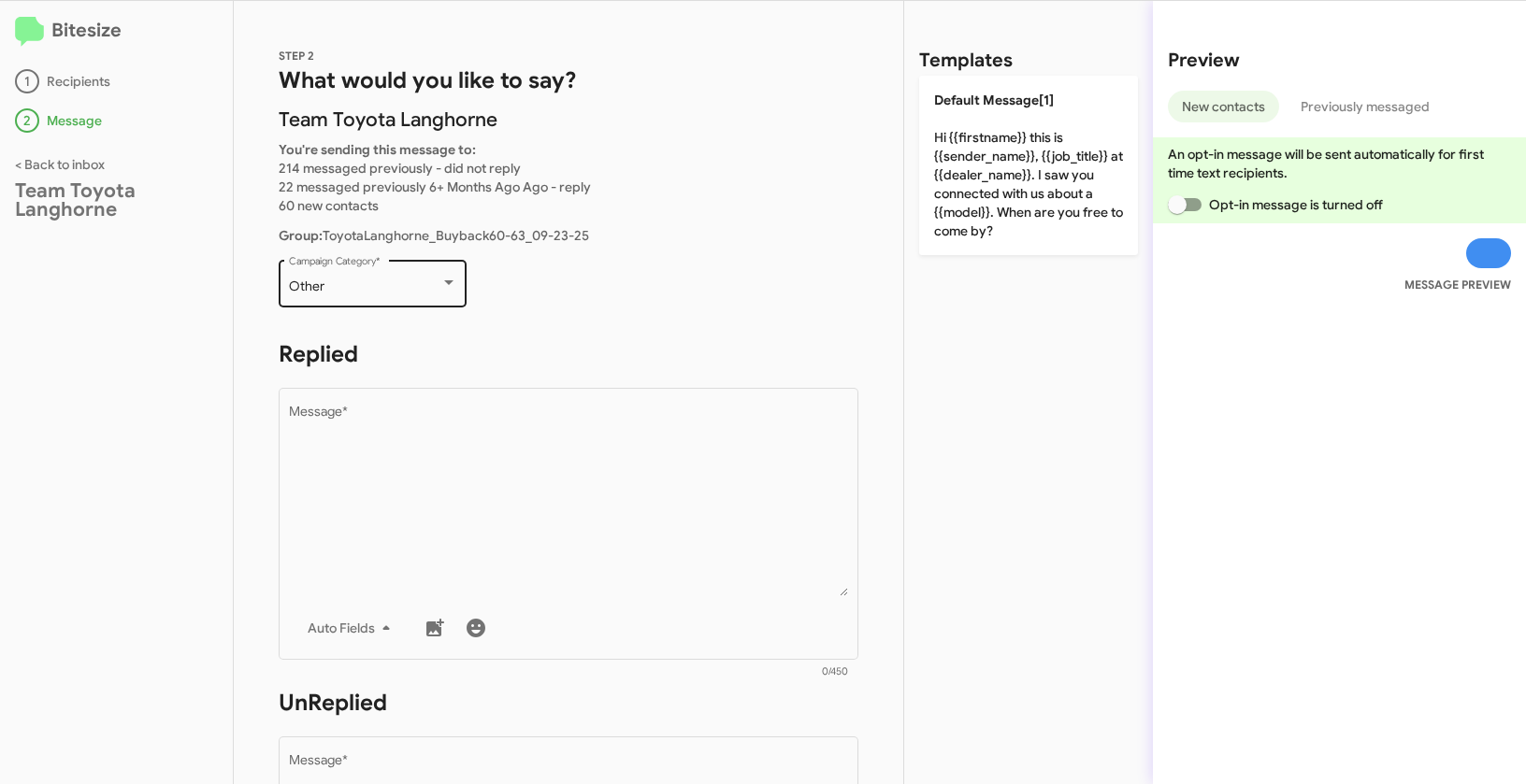
click at [381, 296] on div "Other Campaign Category *" at bounding box center [372, 282] width 169 height 52
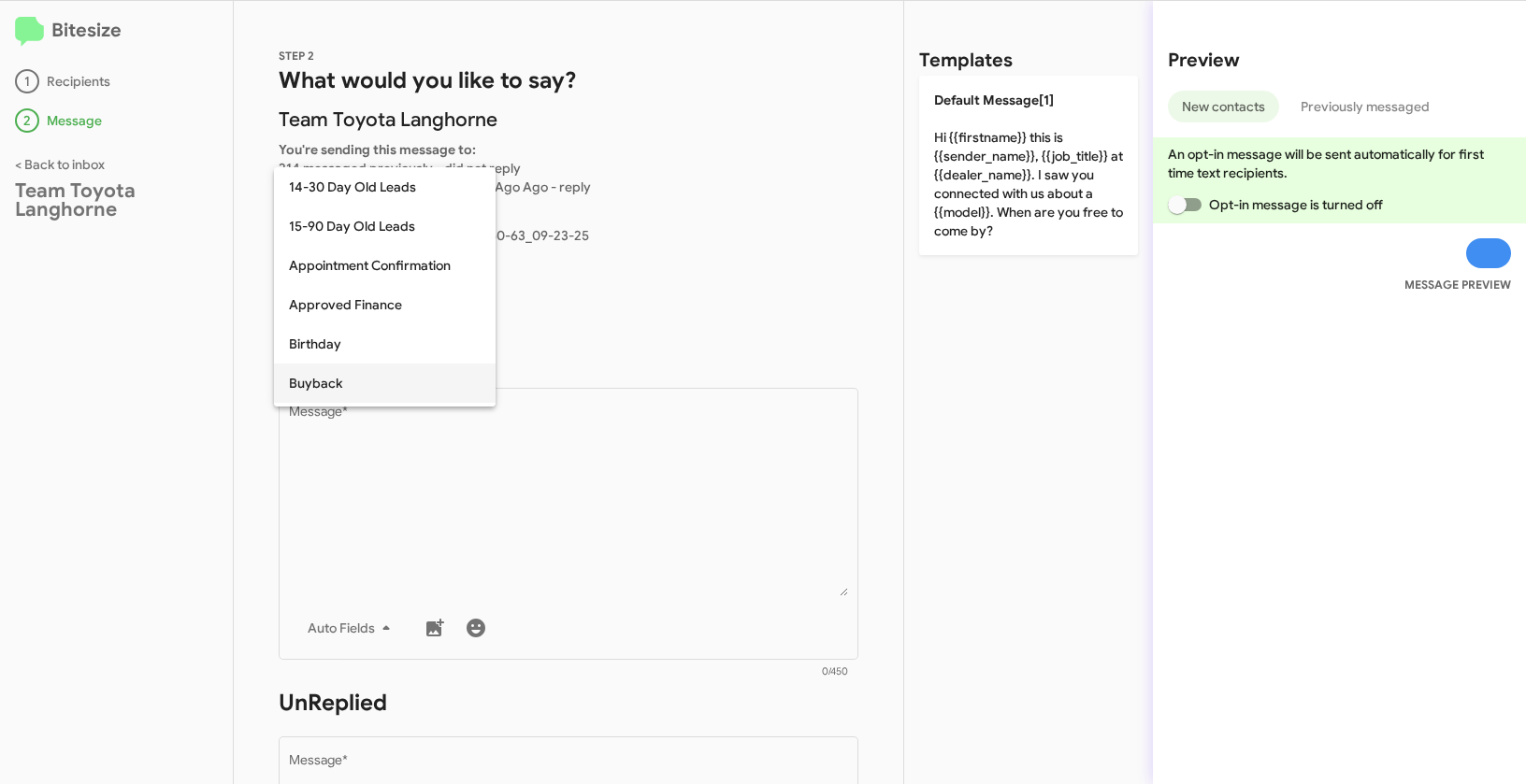
click at [331, 375] on span "Buyback" at bounding box center [384, 384] width 191 height 40
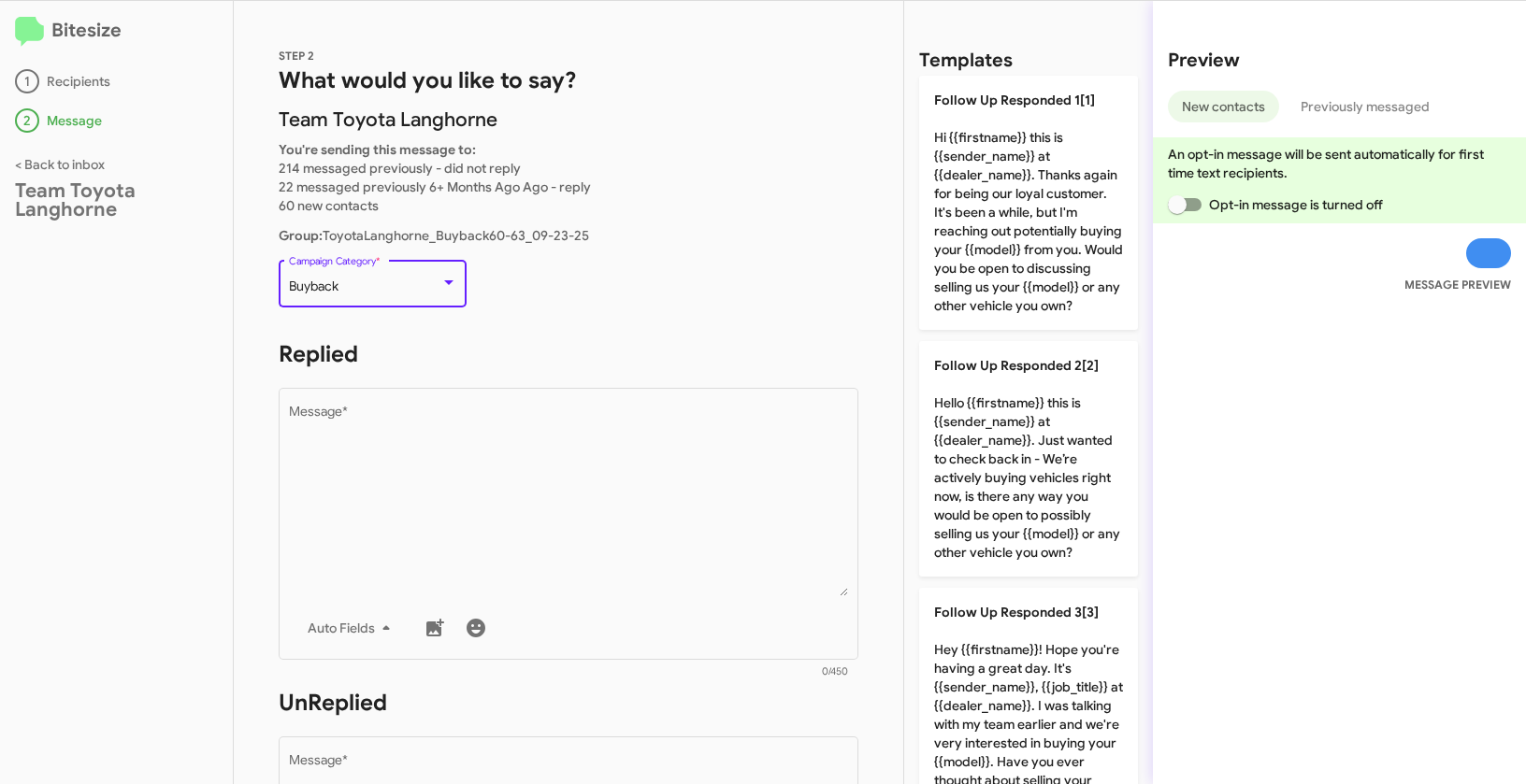
drag, startPoint x: 311, startPoint y: 284, endPoint x: 371, endPoint y: 285, distance: 60.0
click at [371, 285] on div "Buyback" at bounding box center [364, 287] width 152 height 15
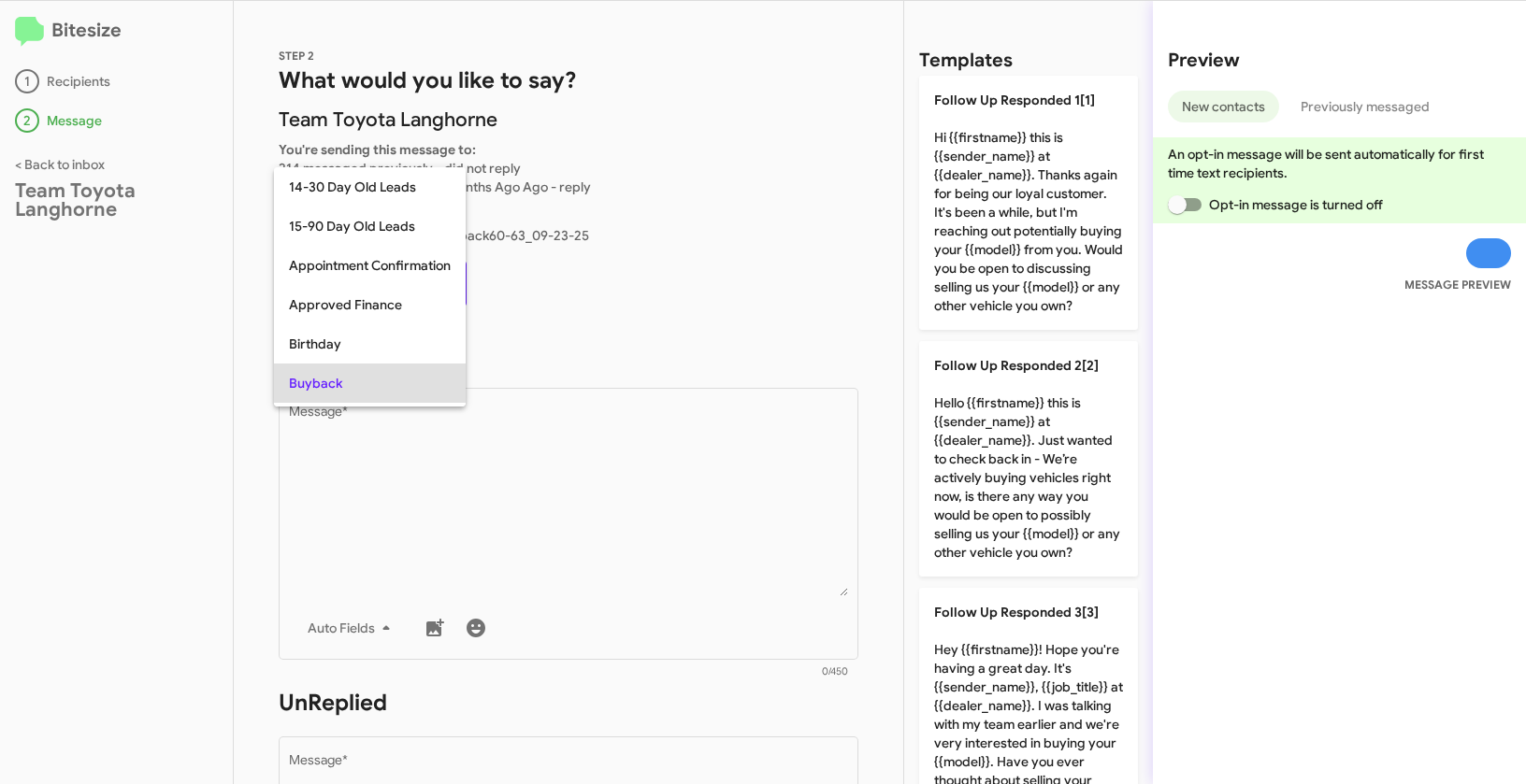
scroll to position [96, 0]
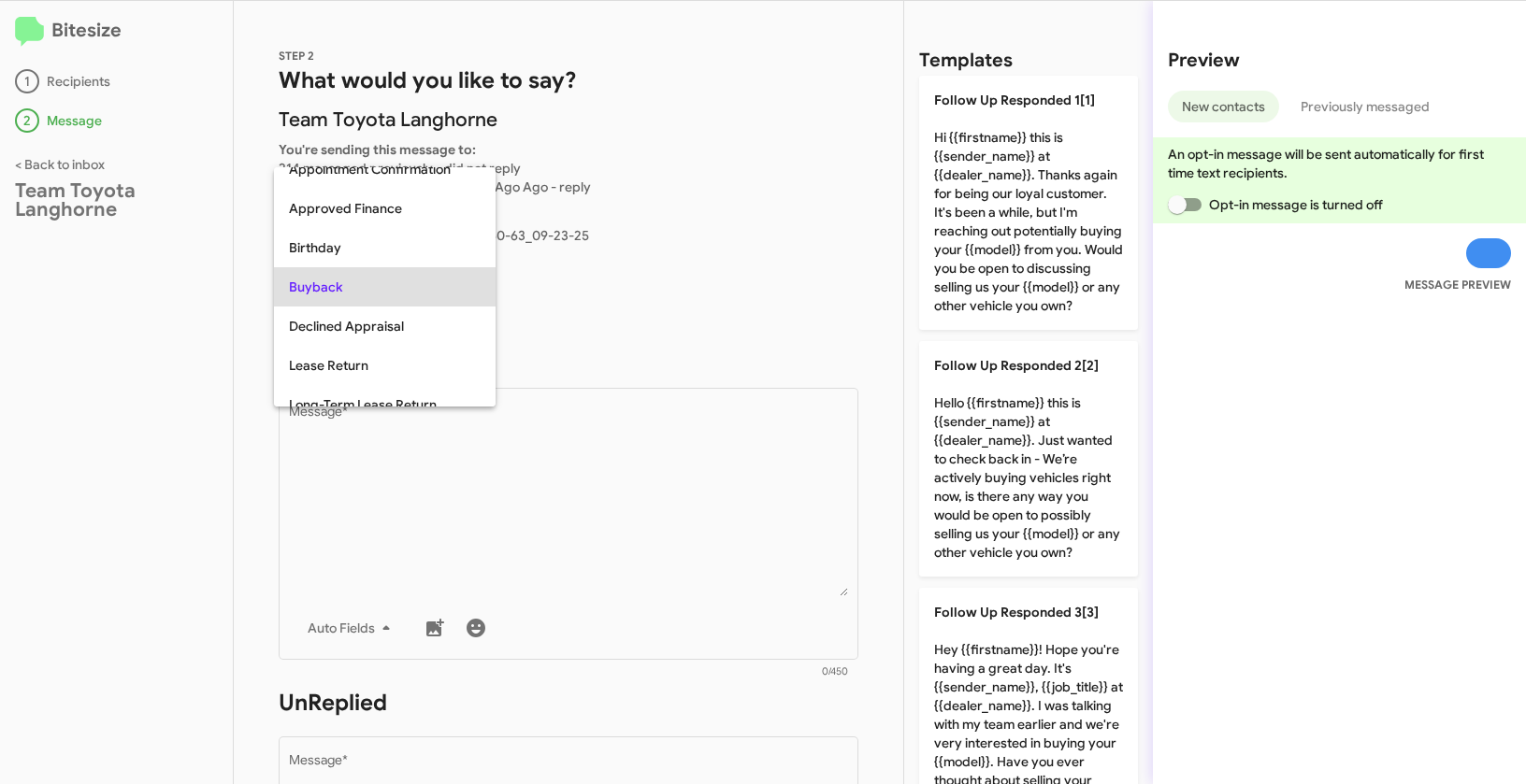
copy span "Buyback"
click at [560, 490] on div at bounding box center [763, 392] width 1526 height 784
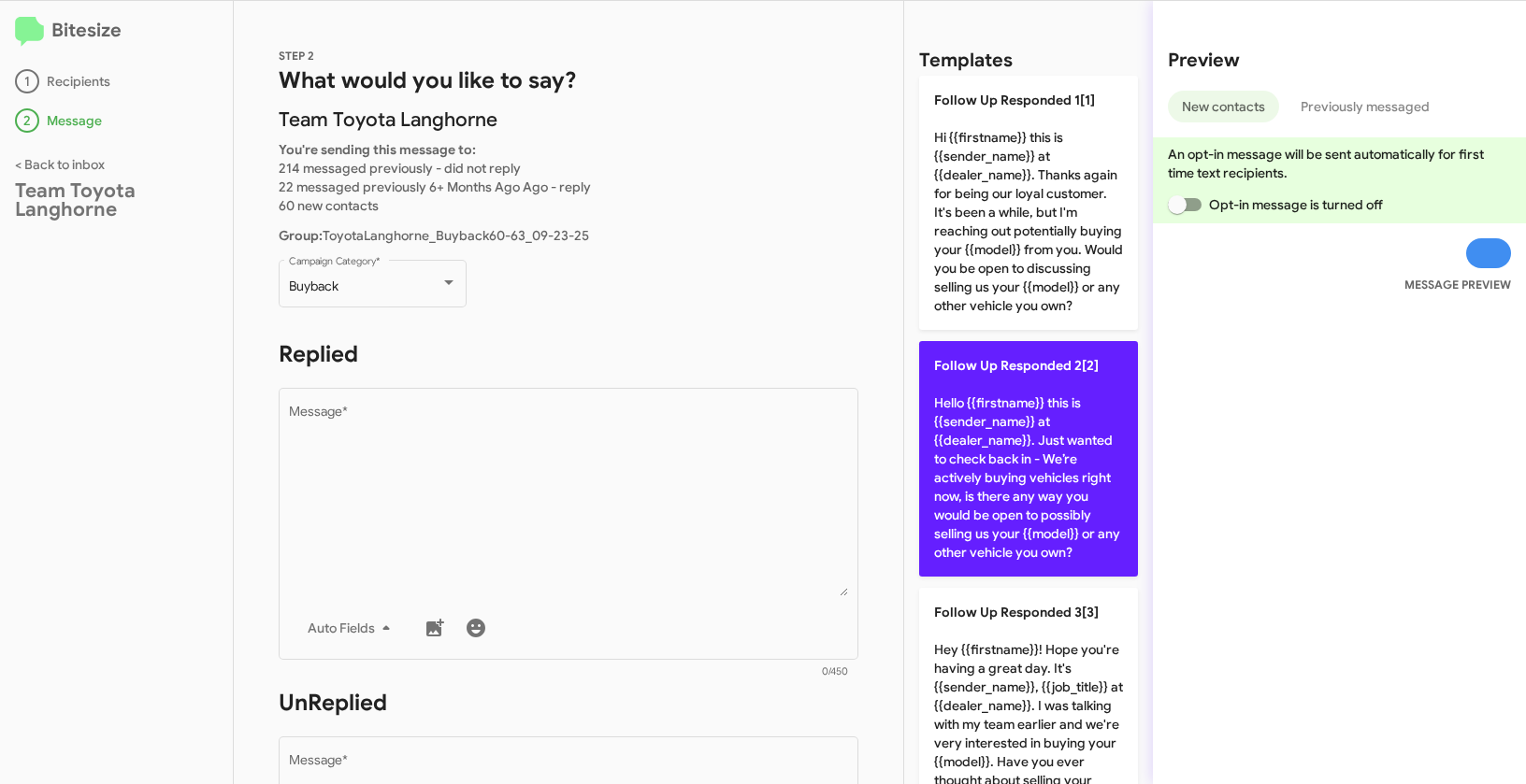
scroll to position [312, 0]
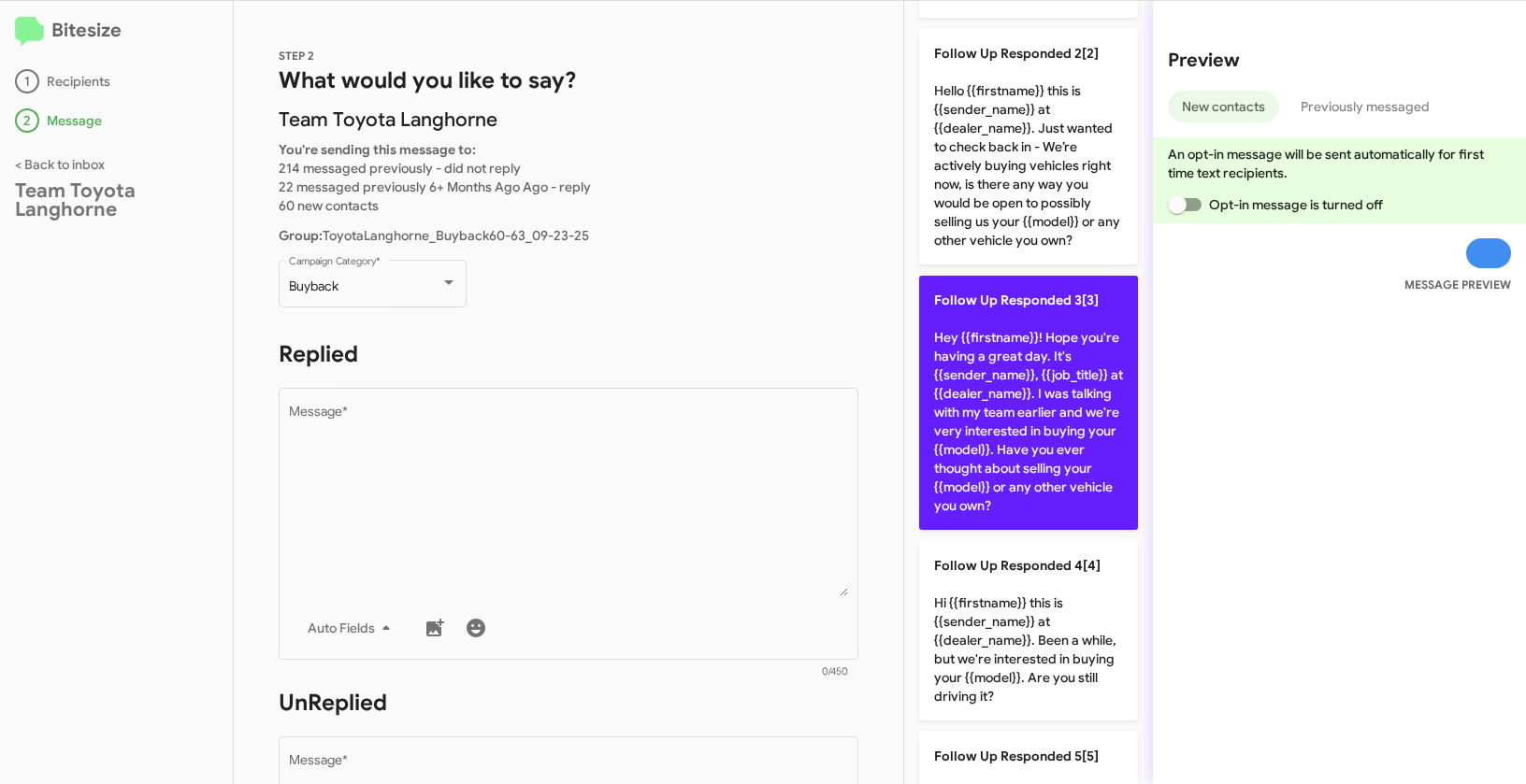
click at [1028, 424] on p "Follow Up Responded 3[3] Hey {{firstname}}! Hope you're having a great day. It'…" at bounding box center [1028, 403] width 219 height 254
type textarea "Hey {{firstname}}! Hope you're having a great day. It's {{sender_name}}, {{job_…"
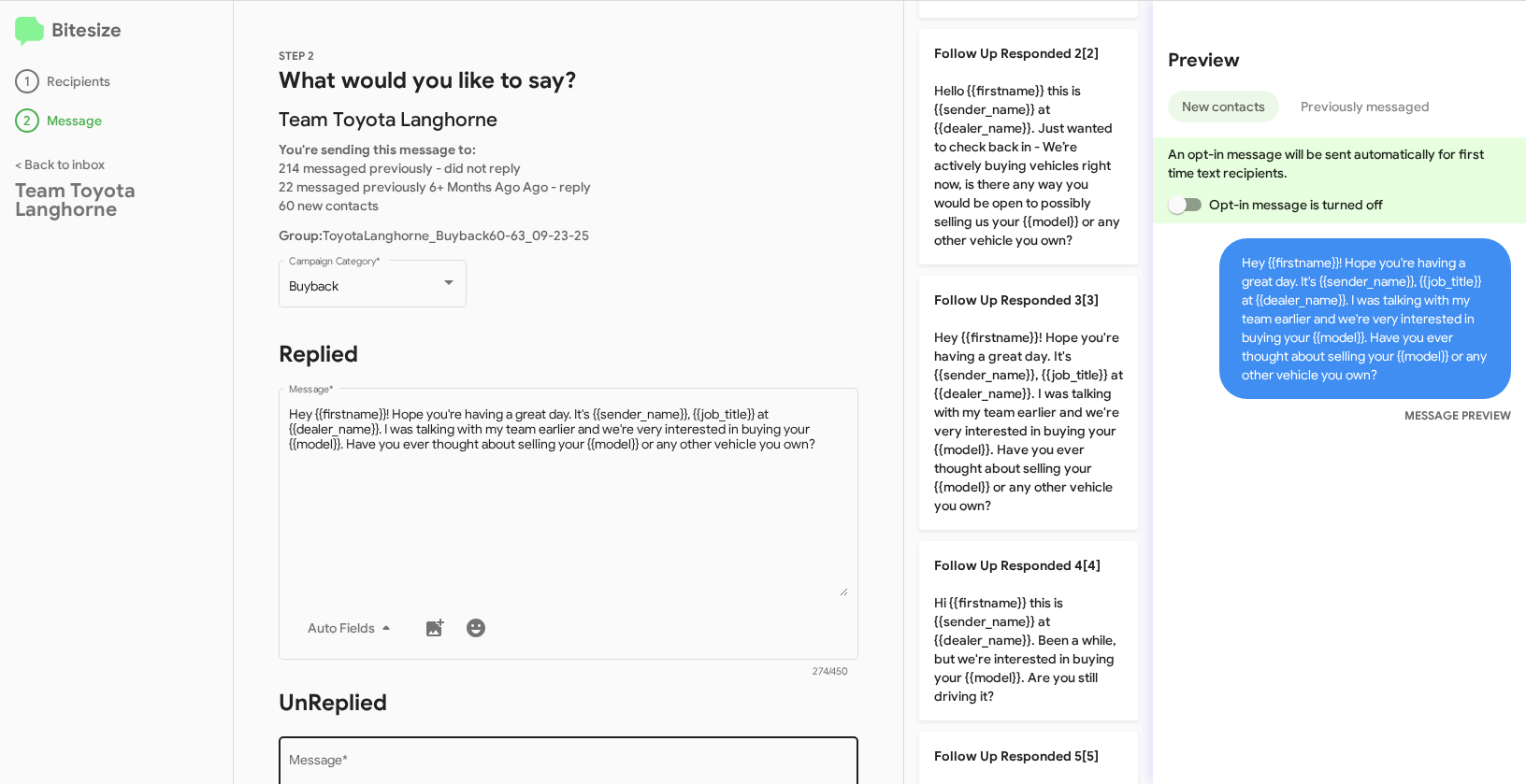
scroll to position [311, 0]
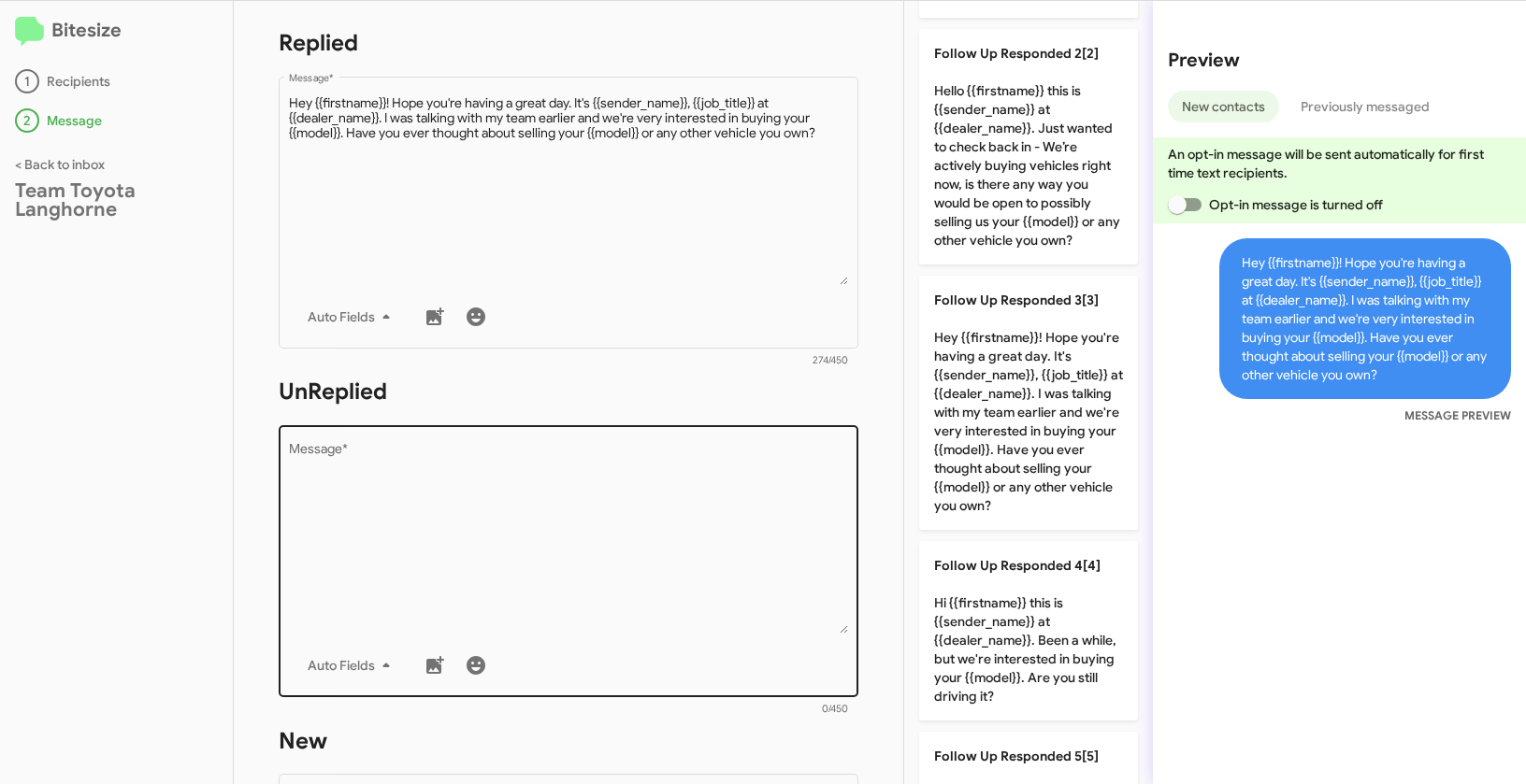
click at [687, 565] on textarea "Message *" at bounding box center [568, 538] width 560 height 190
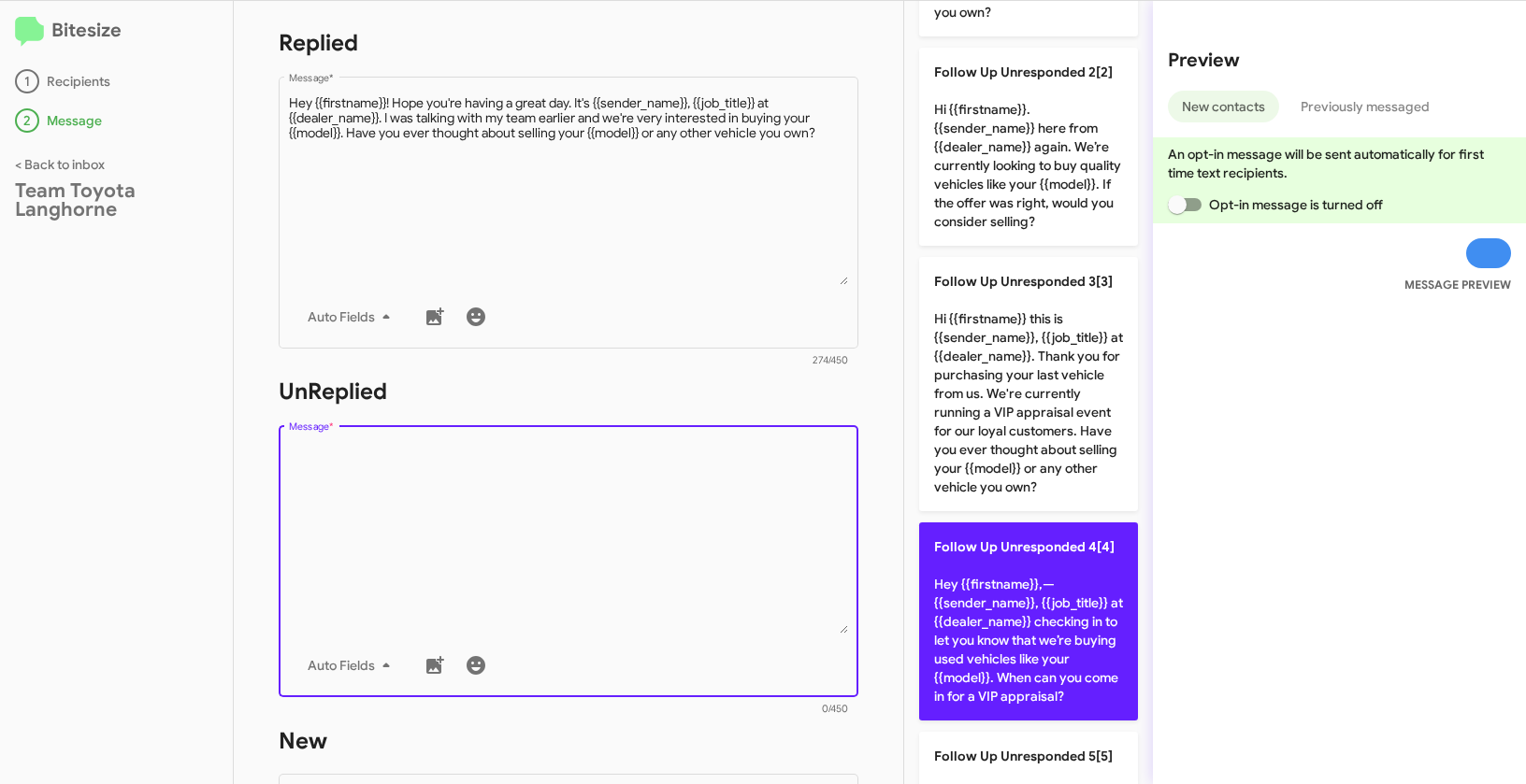
scroll to position [465, 0]
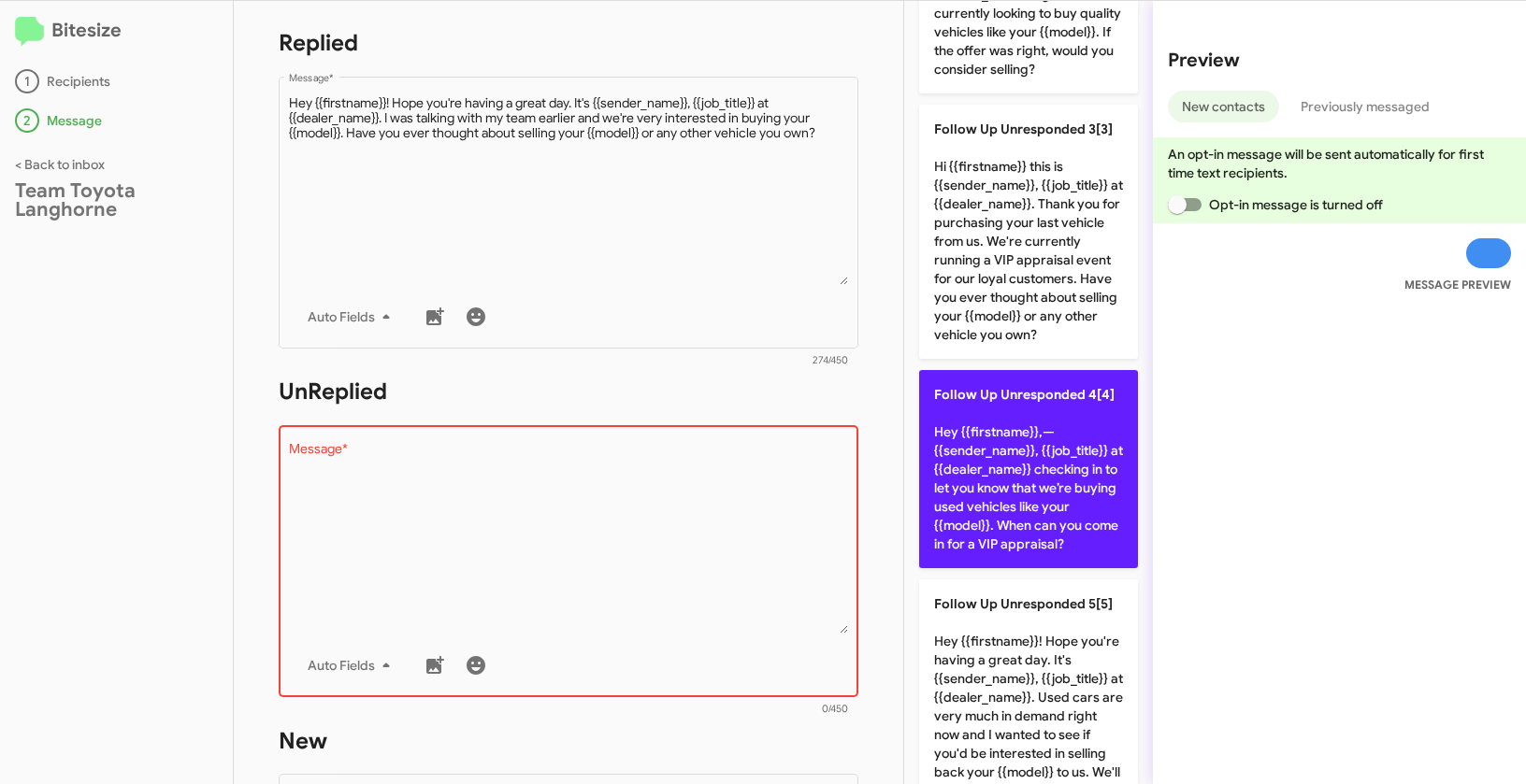
click at [1062, 474] on p "Follow Up Unresponded 4[4] Hey {{firstname}},—{{sender_name}}, {{job_title}} at…" at bounding box center [1028, 469] width 219 height 198
type textarea "Hey {{firstname}},—{{sender_name}}, {{job_title}} at {{dealer_name}} checking i…"
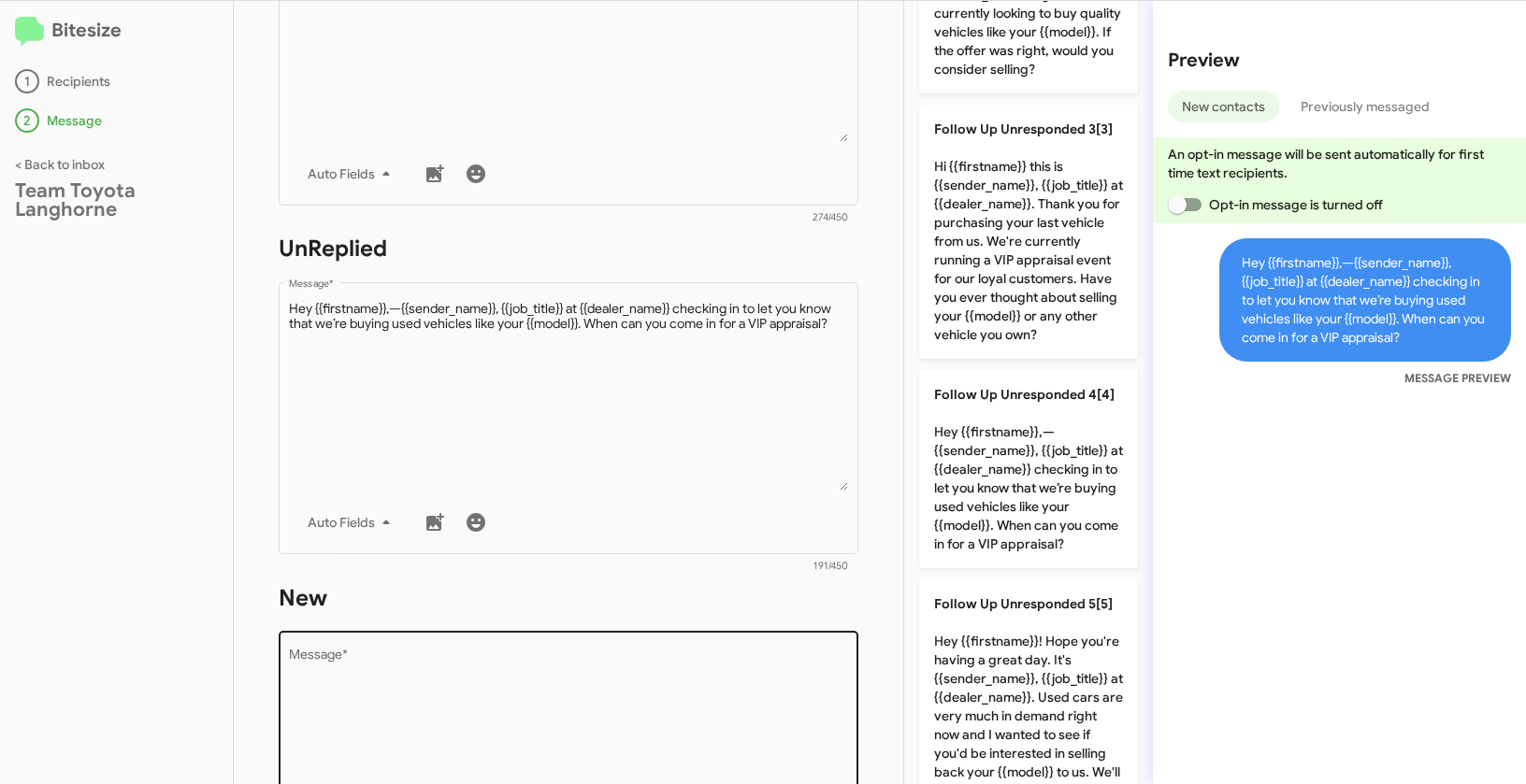
scroll to position [632, 0]
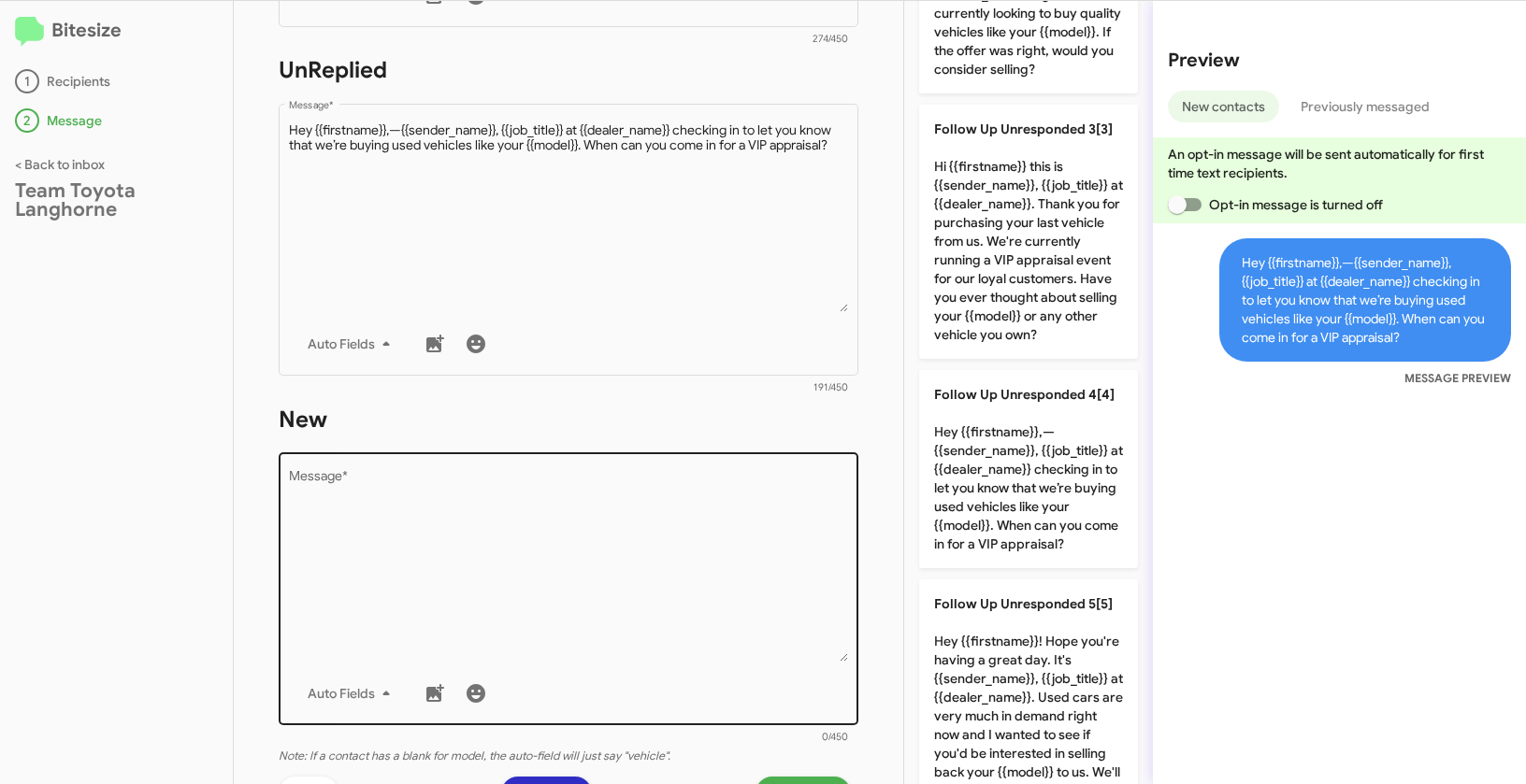
click at [759, 585] on textarea "Message *" at bounding box center [568, 566] width 560 height 190
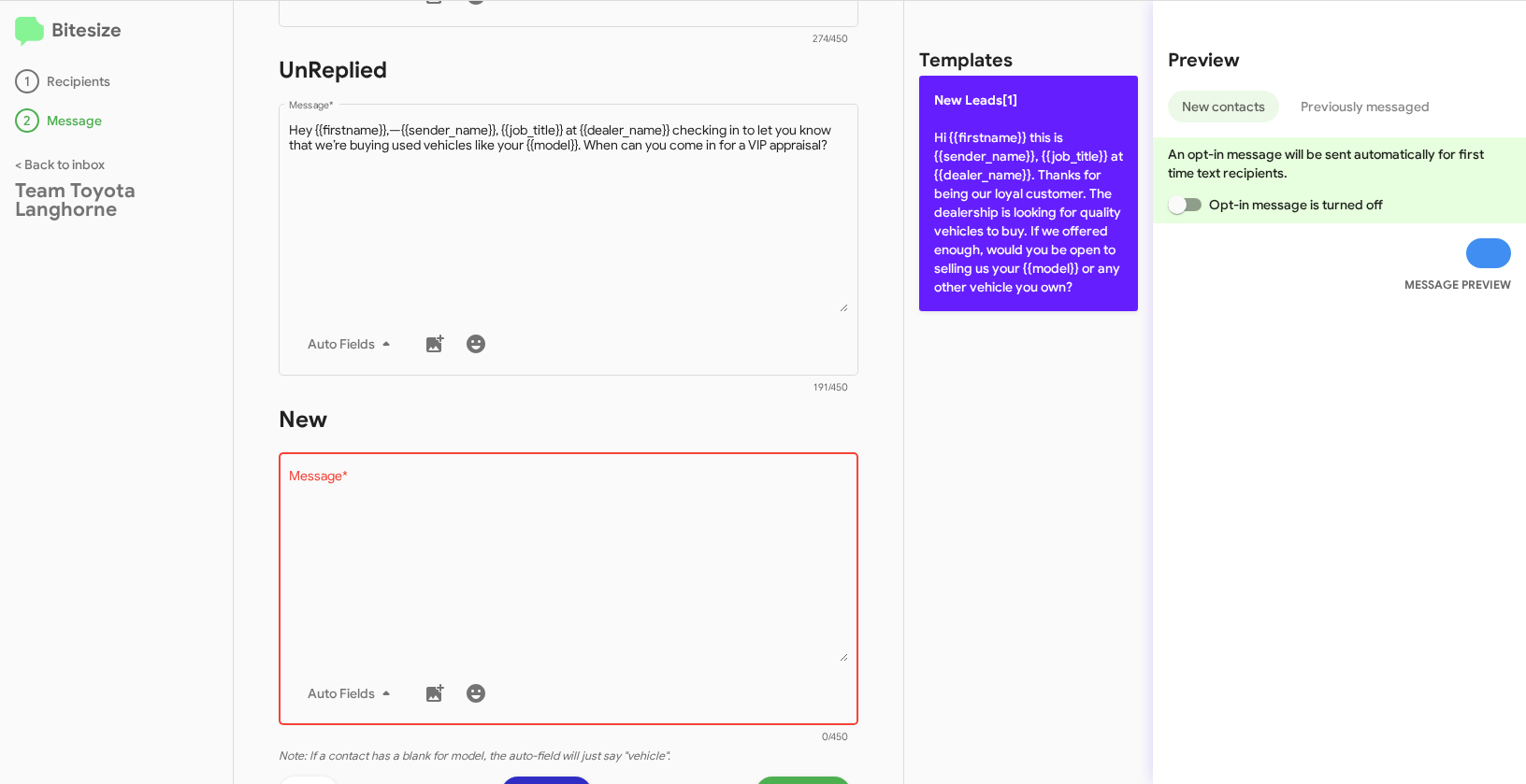
click at [1019, 208] on p "New Leads[1] Hi {{firstname}} this is {{sender_name}}, {{job_title}} at {{deale…" at bounding box center [1028, 193] width 219 height 236
type textarea "Hi {{firstname}} this is {{sender_name}}, {{job_title}} at {{dealer_name}}. Tha…"
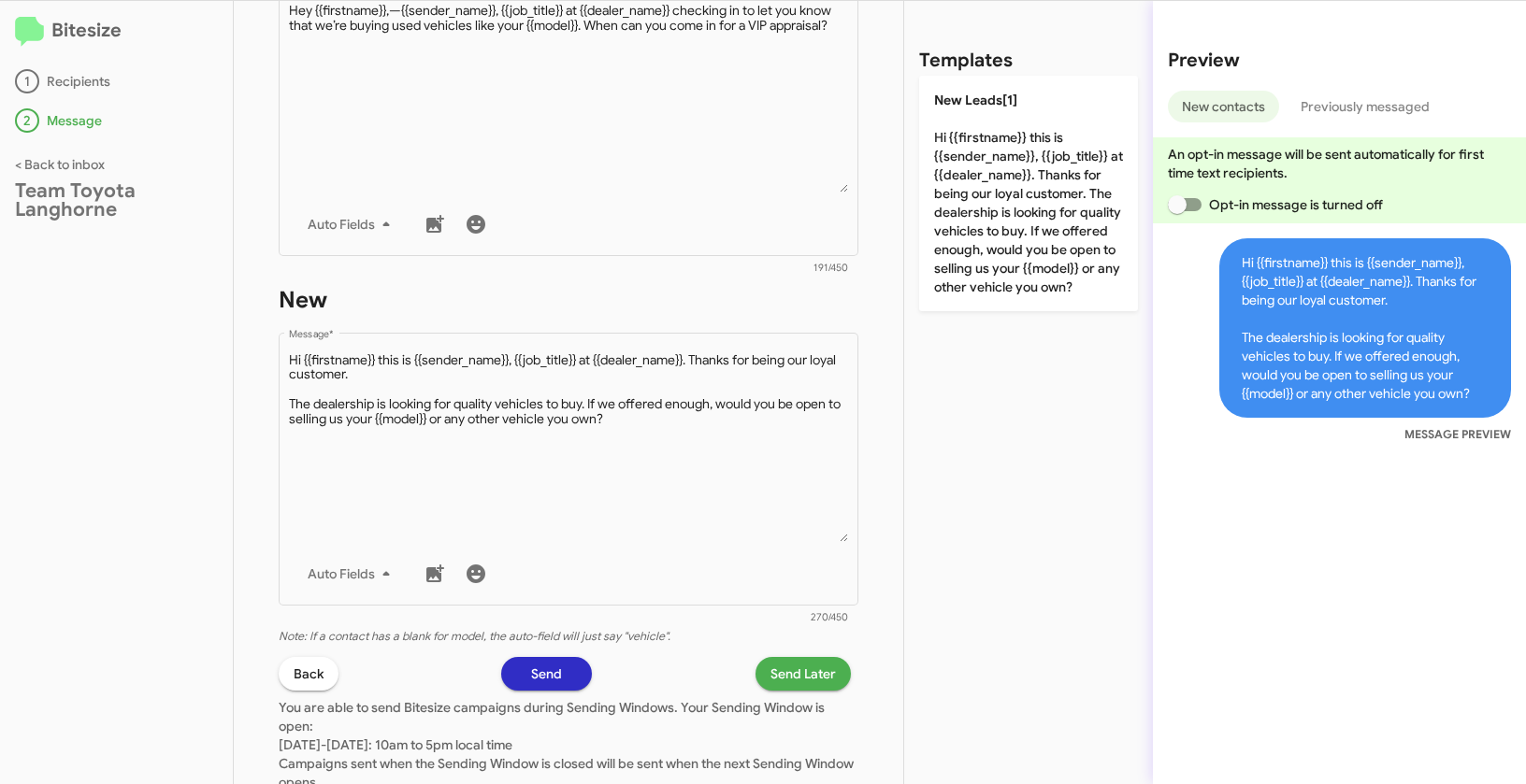
scroll to position [890, 0]
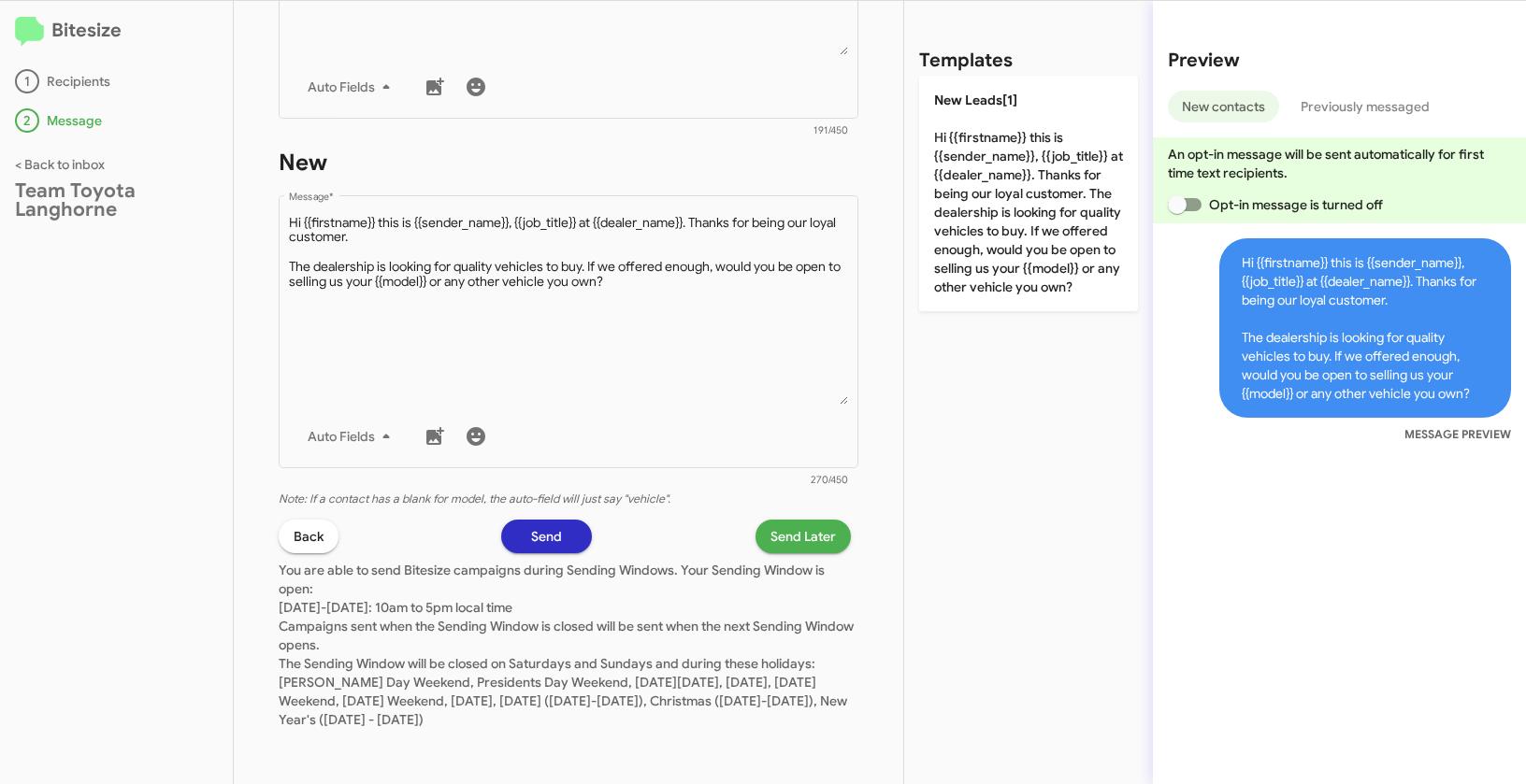
click at [812, 543] on span "Send Later" at bounding box center [802, 536] width 65 height 34
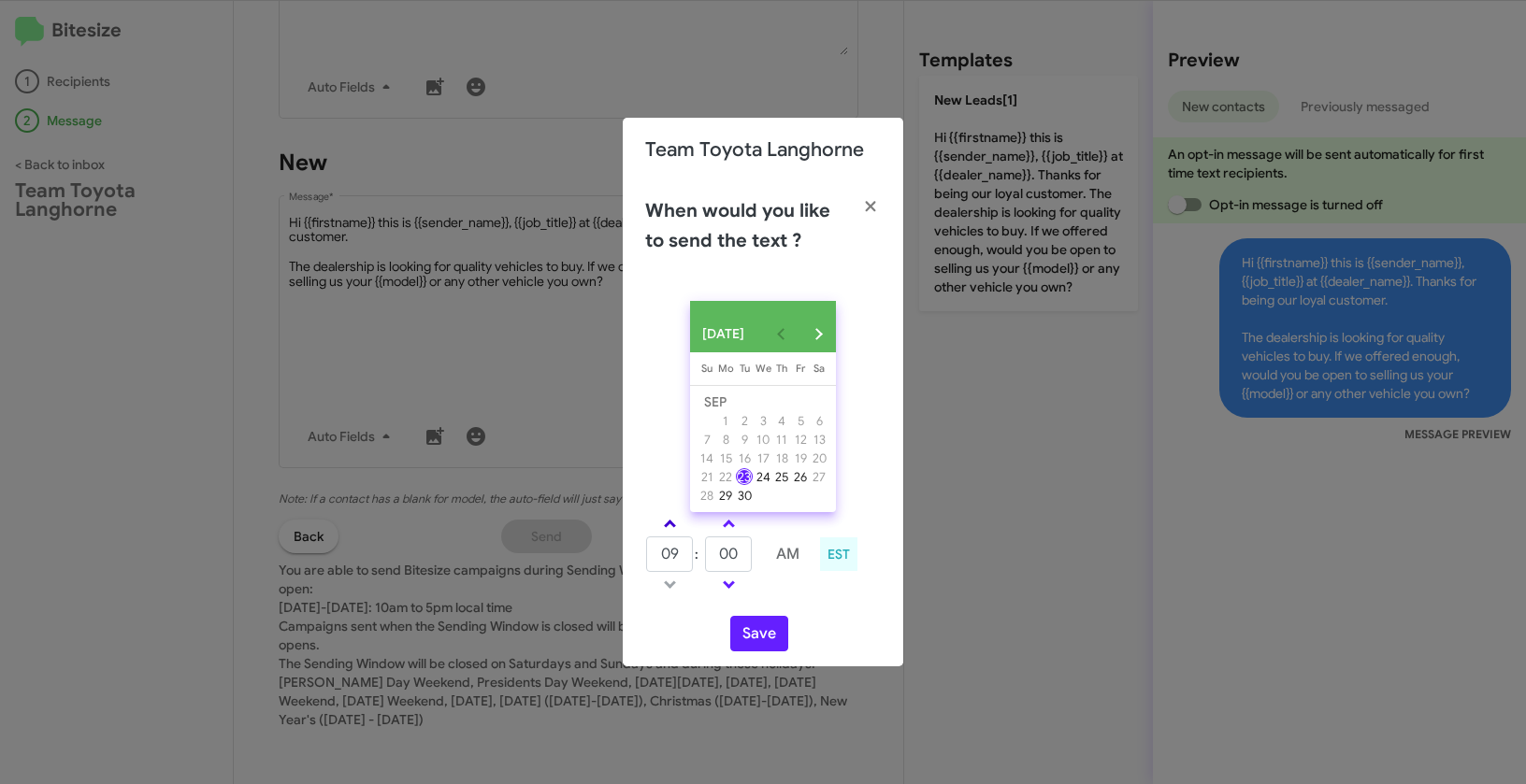
click at [665, 527] on span at bounding box center [669, 525] width 12 height 12
type input "01"
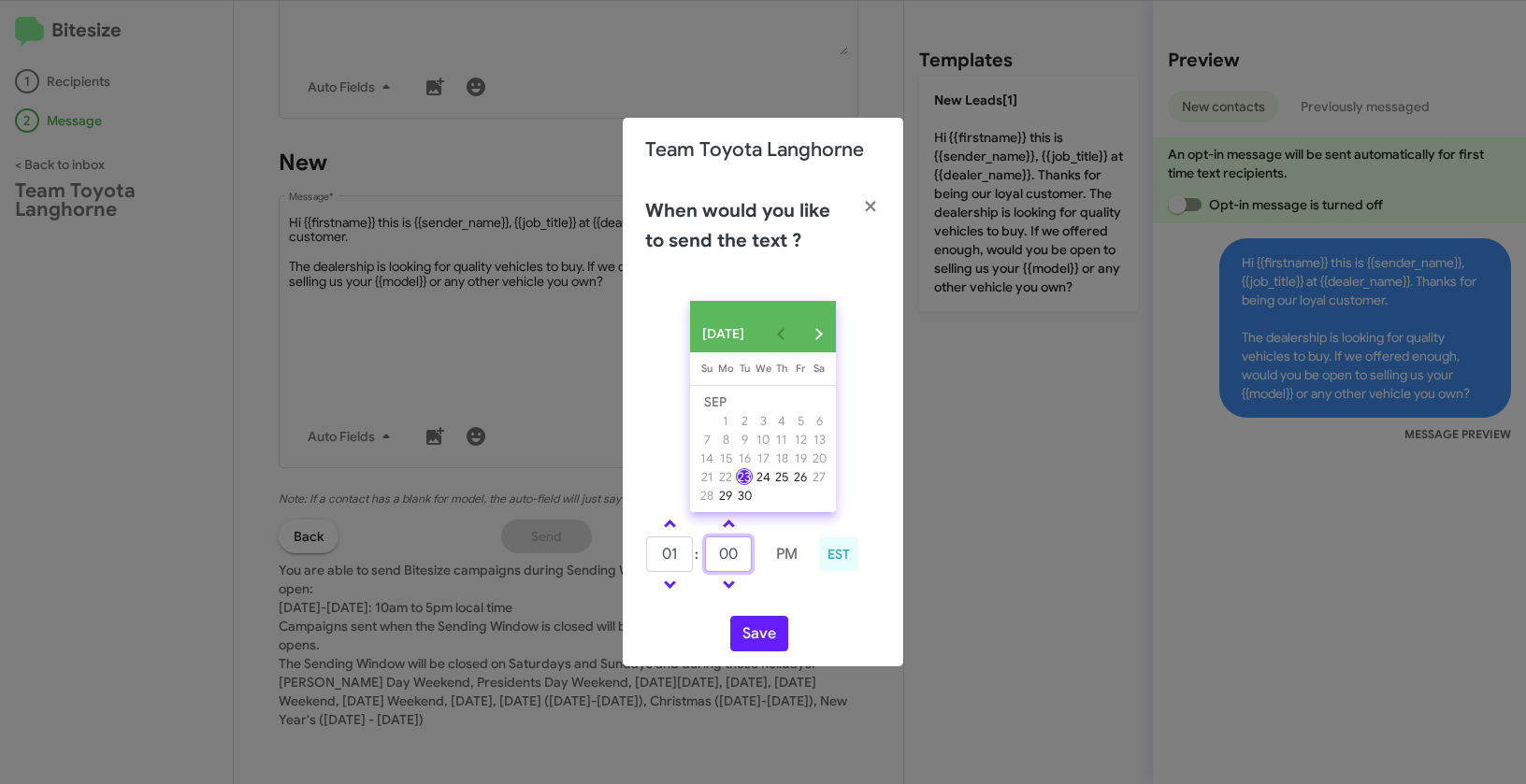
drag, startPoint x: 751, startPoint y: 561, endPoint x: 713, endPoint y: 550, distance: 39.6
click at [713, 550] on input "00" at bounding box center [729, 554] width 47 height 36
type input "19"
click at [752, 635] on button "Save" at bounding box center [759, 634] width 57 height 36
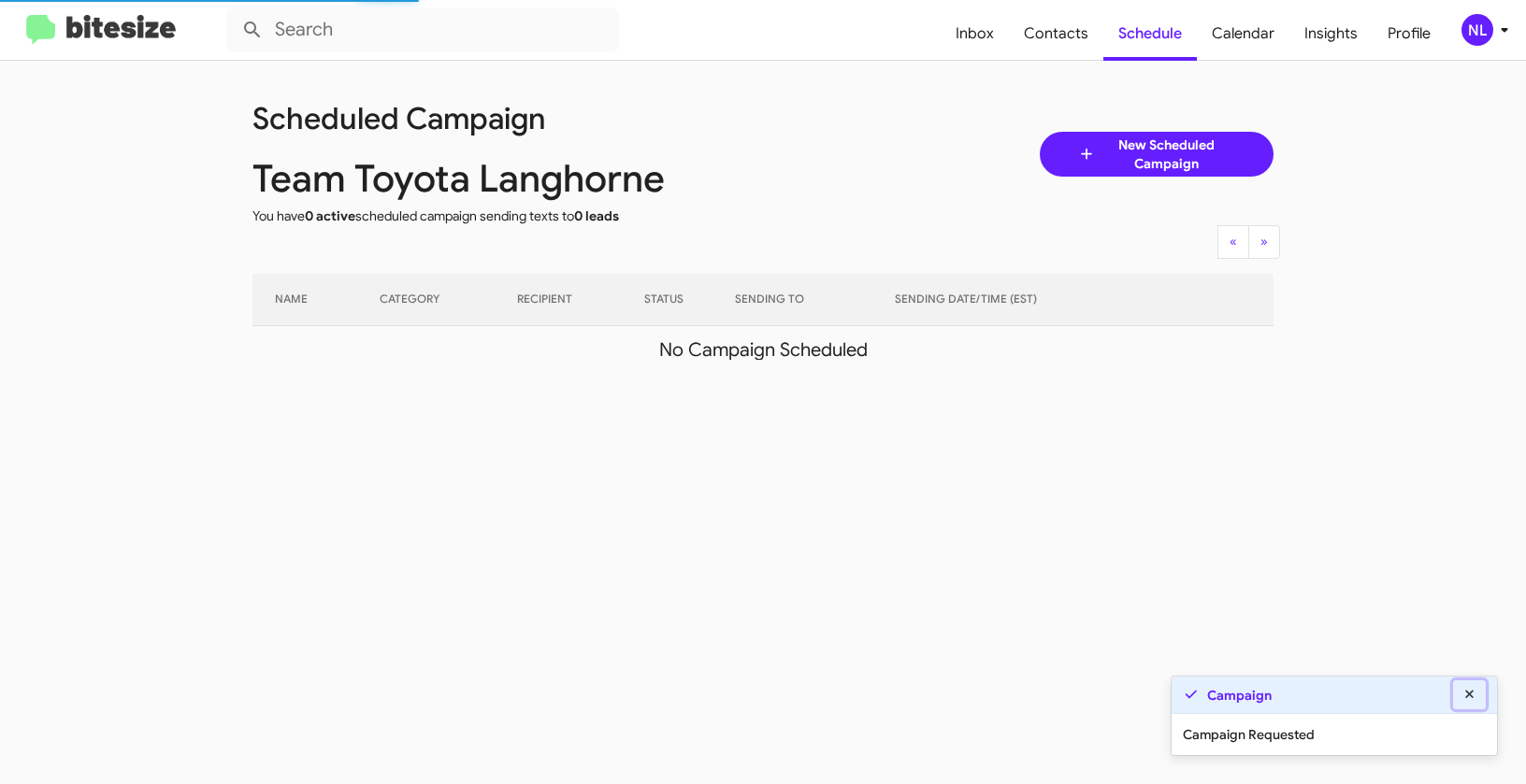
click at [1469, 696] on icon at bounding box center [1469, 694] width 17 height 13
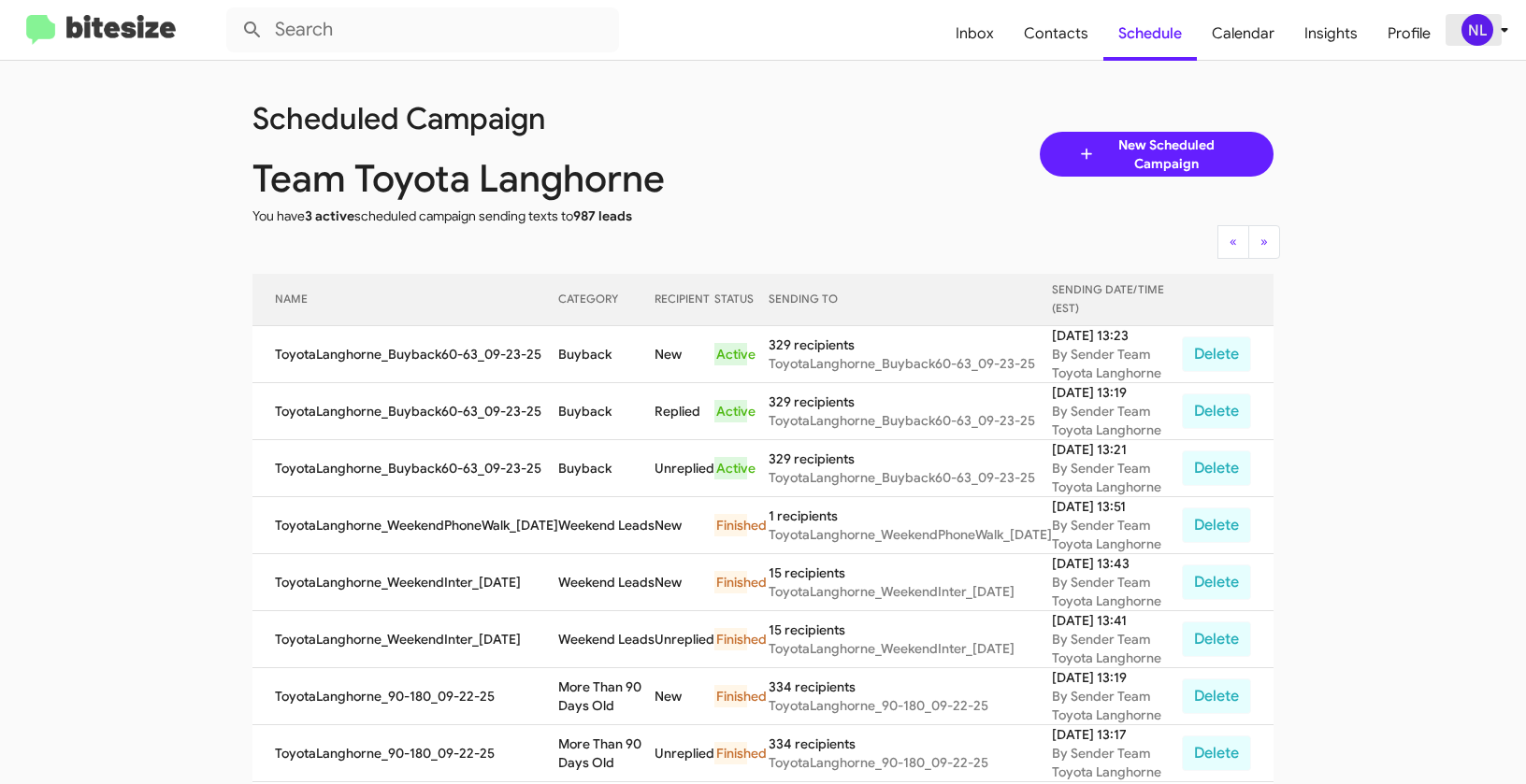
click at [1477, 25] on div "NL" at bounding box center [1477, 30] width 32 height 32
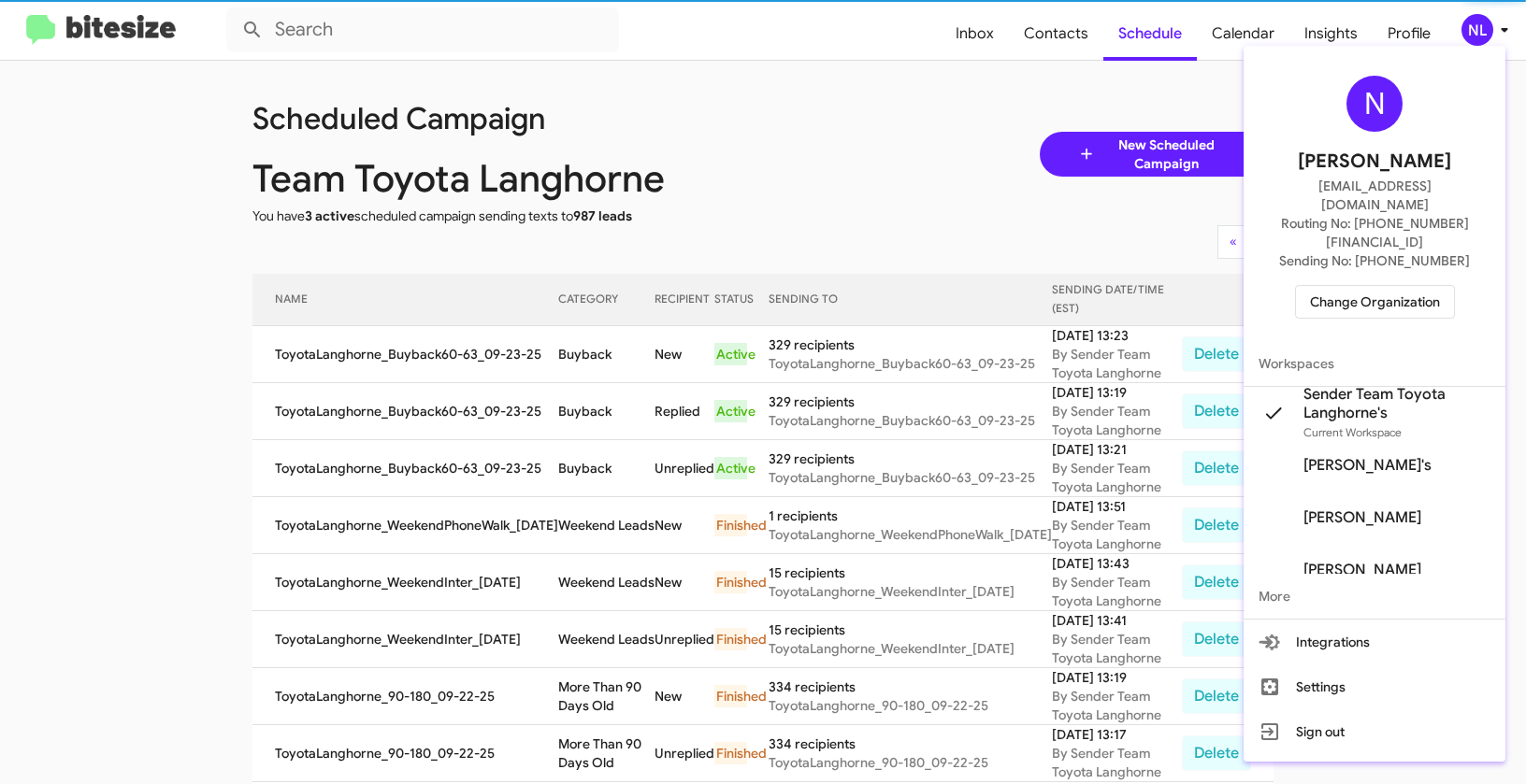
click at [1334, 286] on span "Change Organization" at bounding box center [1374, 302] width 130 height 32
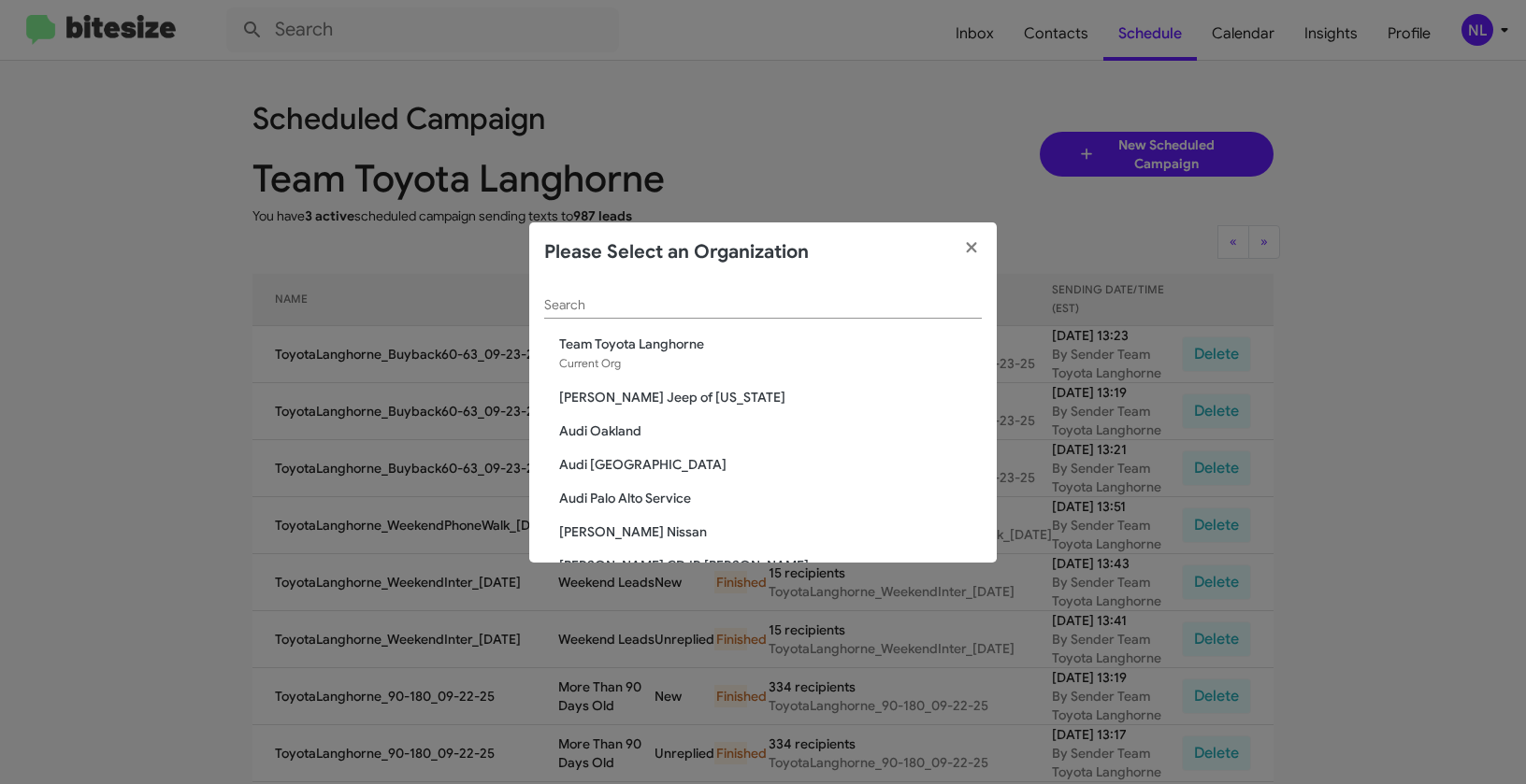
click at [663, 296] on div "Search" at bounding box center [763, 301] width 437 height 37
paste input "Team Toyota Princeton"
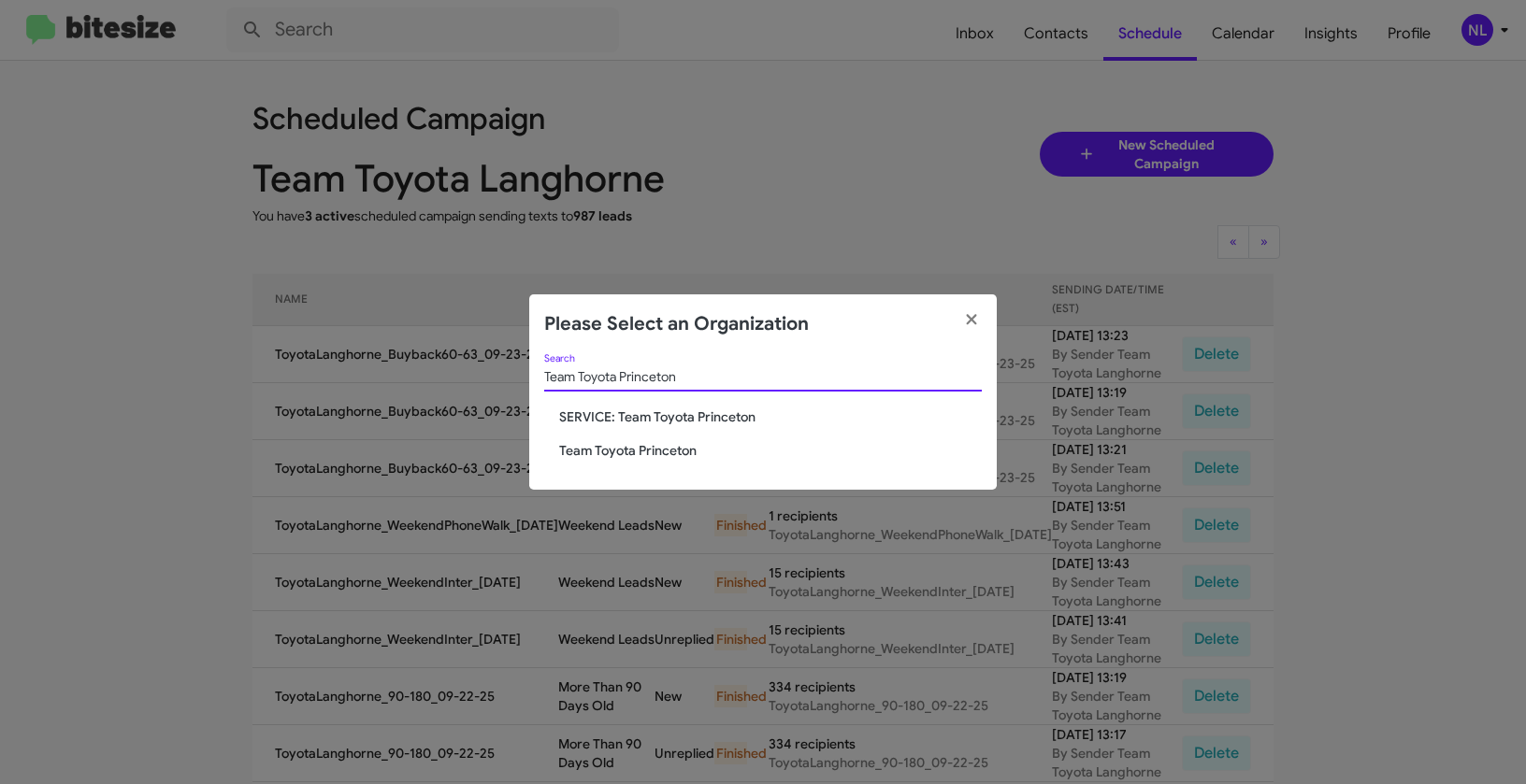
type input "Team Toyota Princeton"
click at [603, 450] on span "Team Toyota Princeton" at bounding box center [770, 450] width 422 height 19
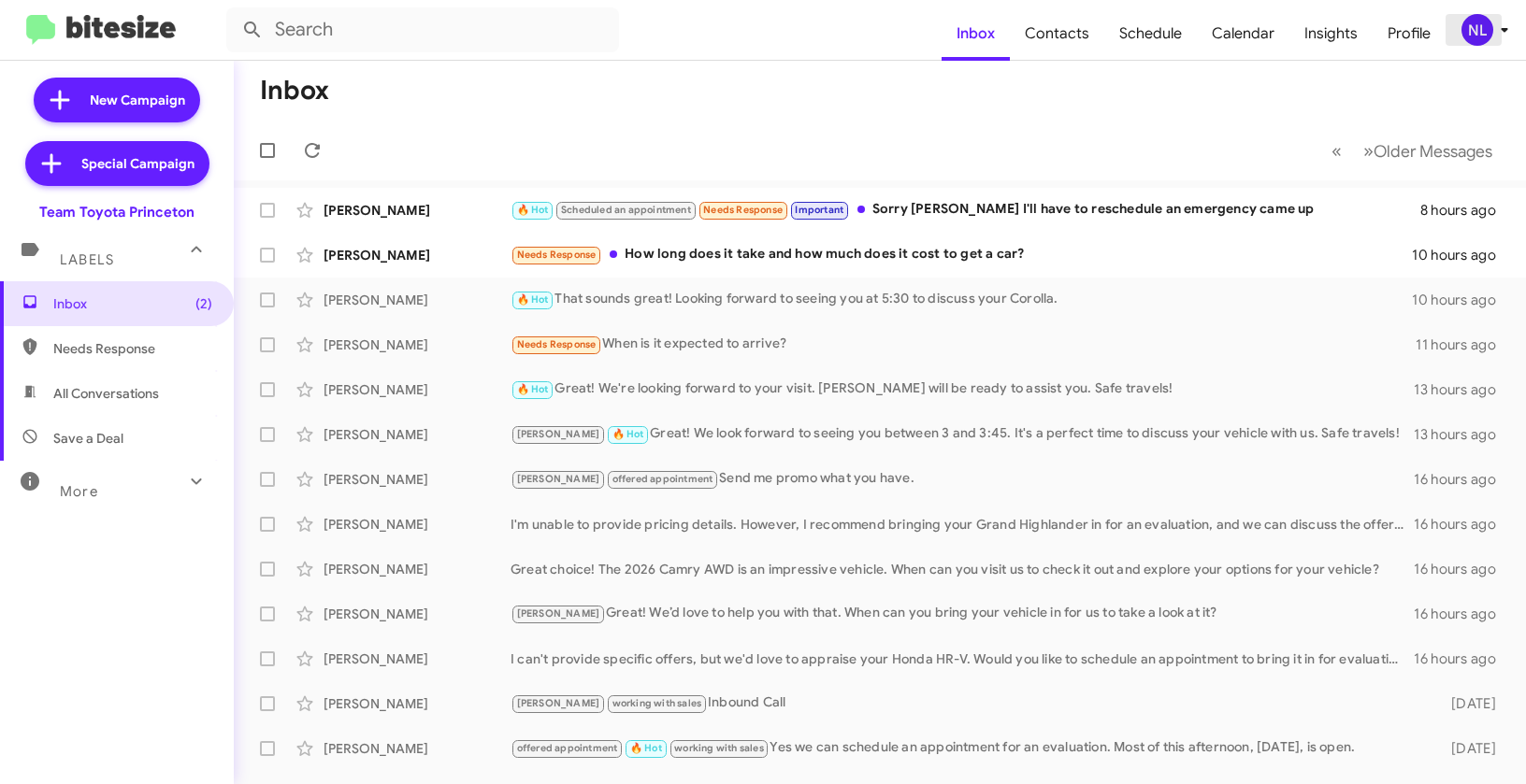
click at [1473, 28] on div "NL" at bounding box center [1477, 30] width 32 height 32
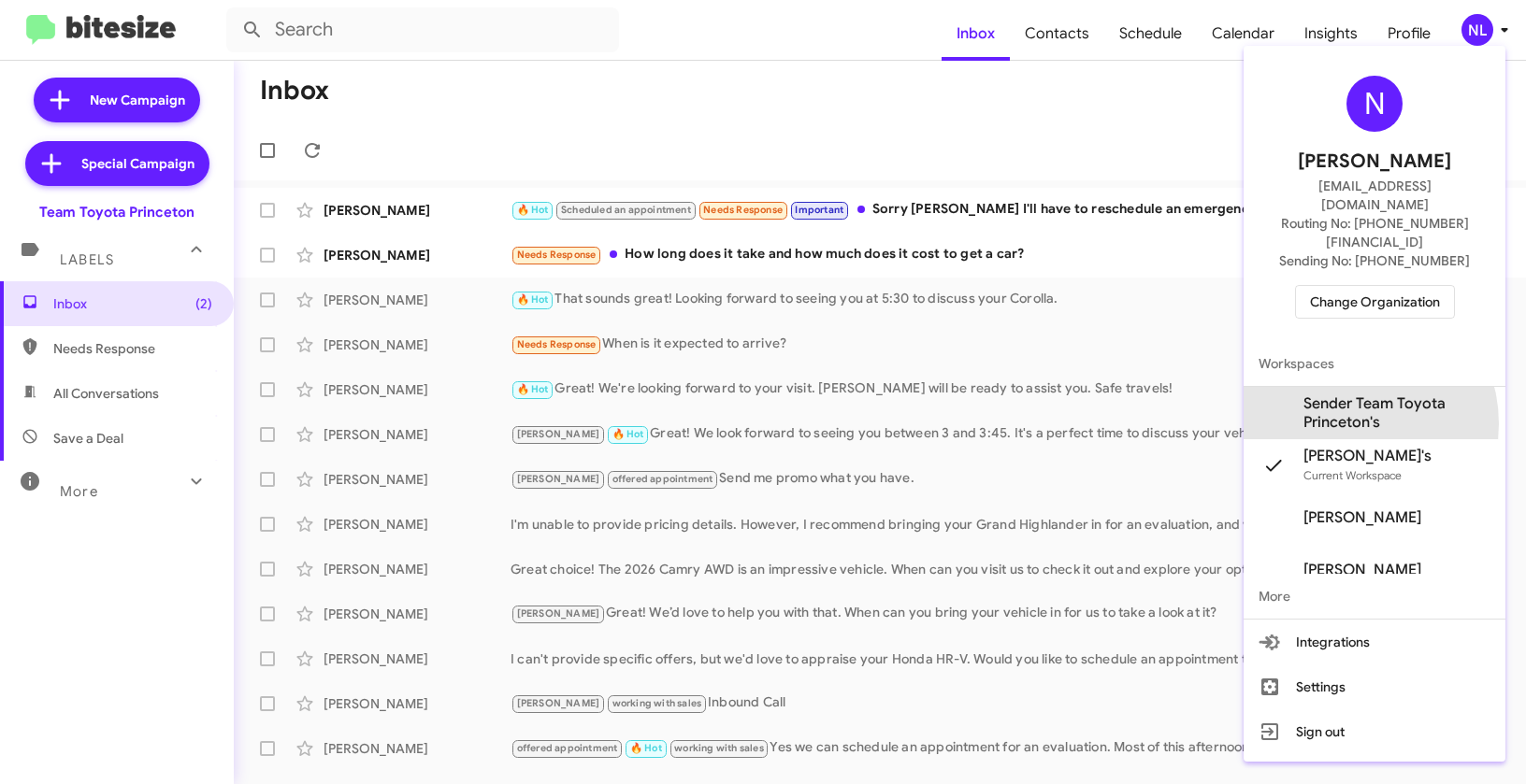
click at [1341, 395] on span "Sender Team Toyota Princeton's" at bounding box center [1397, 414] width 187 height 38
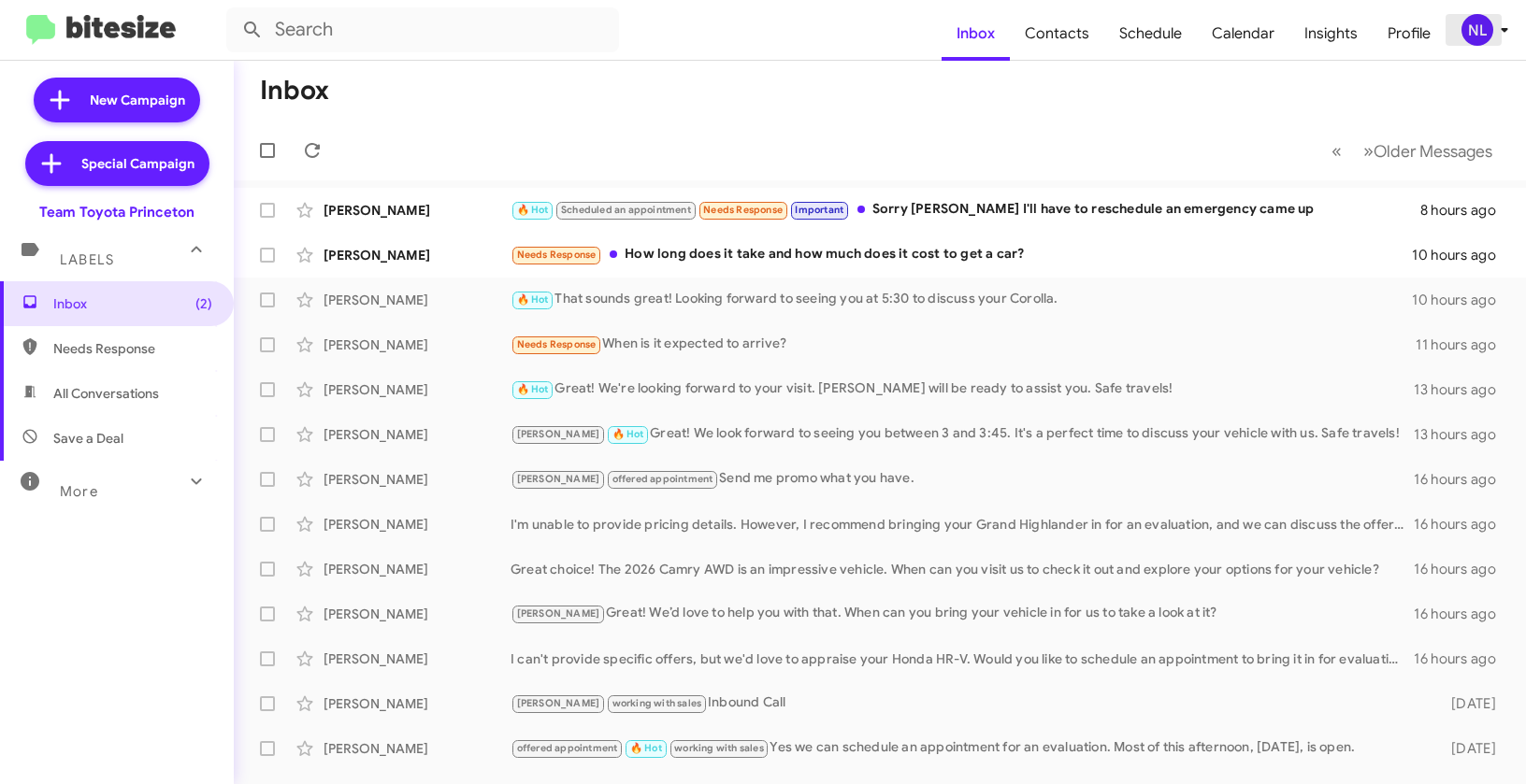
click at [1476, 36] on div "NL" at bounding box center [1477, 30] width 32 height 32
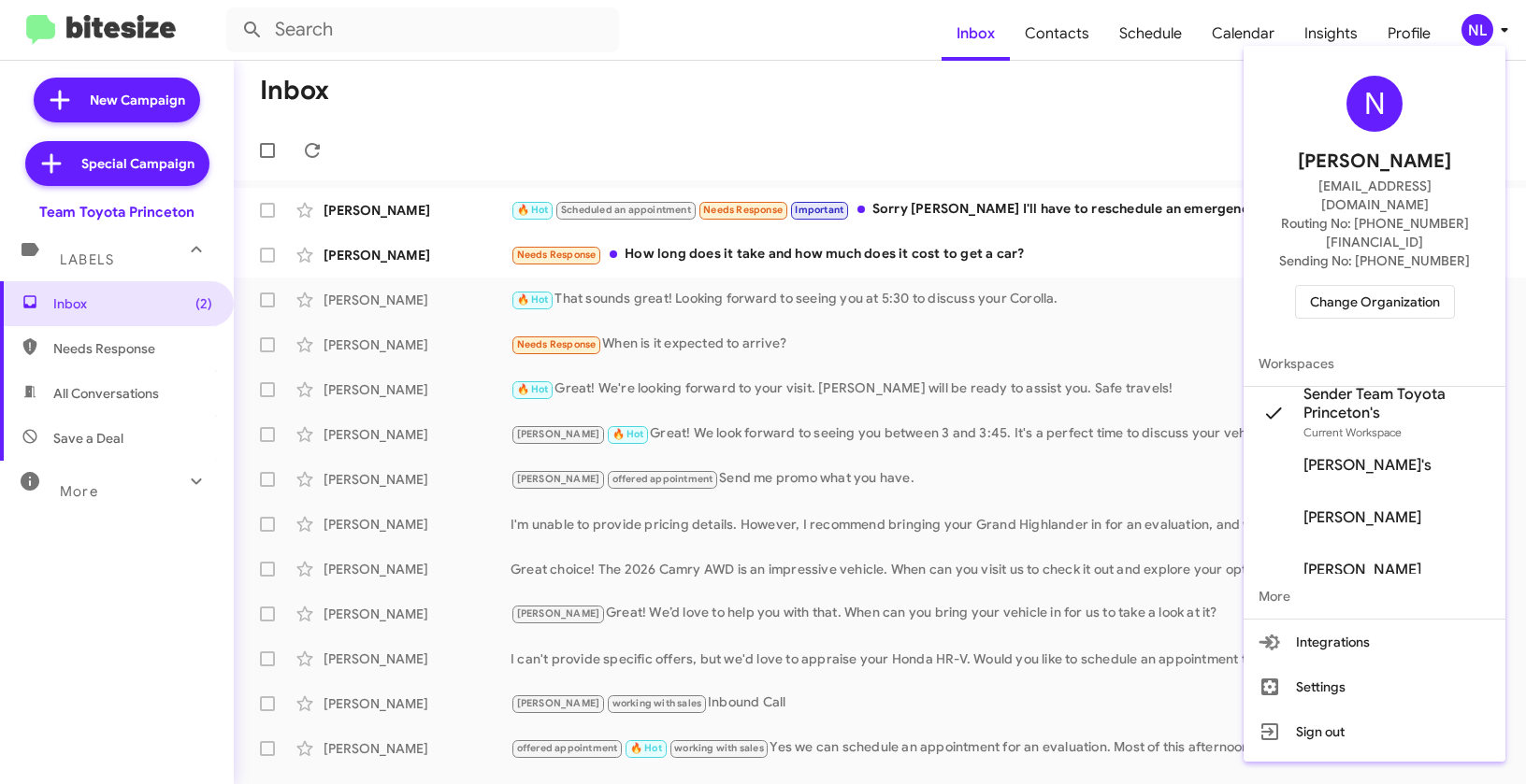
click at [990, 153] on div at bounding box center [763, 392] width 1526 height 784
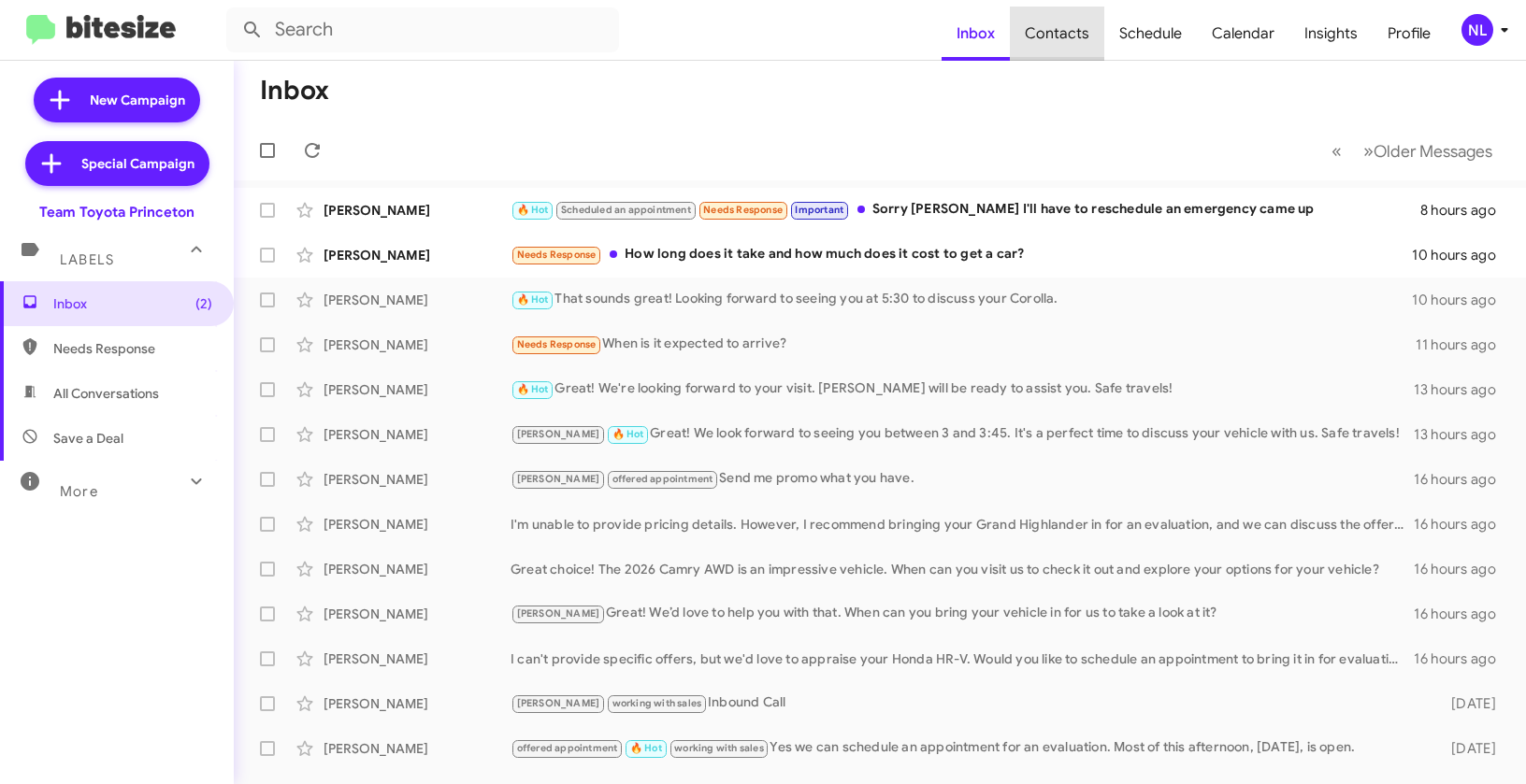
click at [1064, 44] on span "Contacts" at bounding box center [1057, 34] width 94 height 55
type input "in:groups"
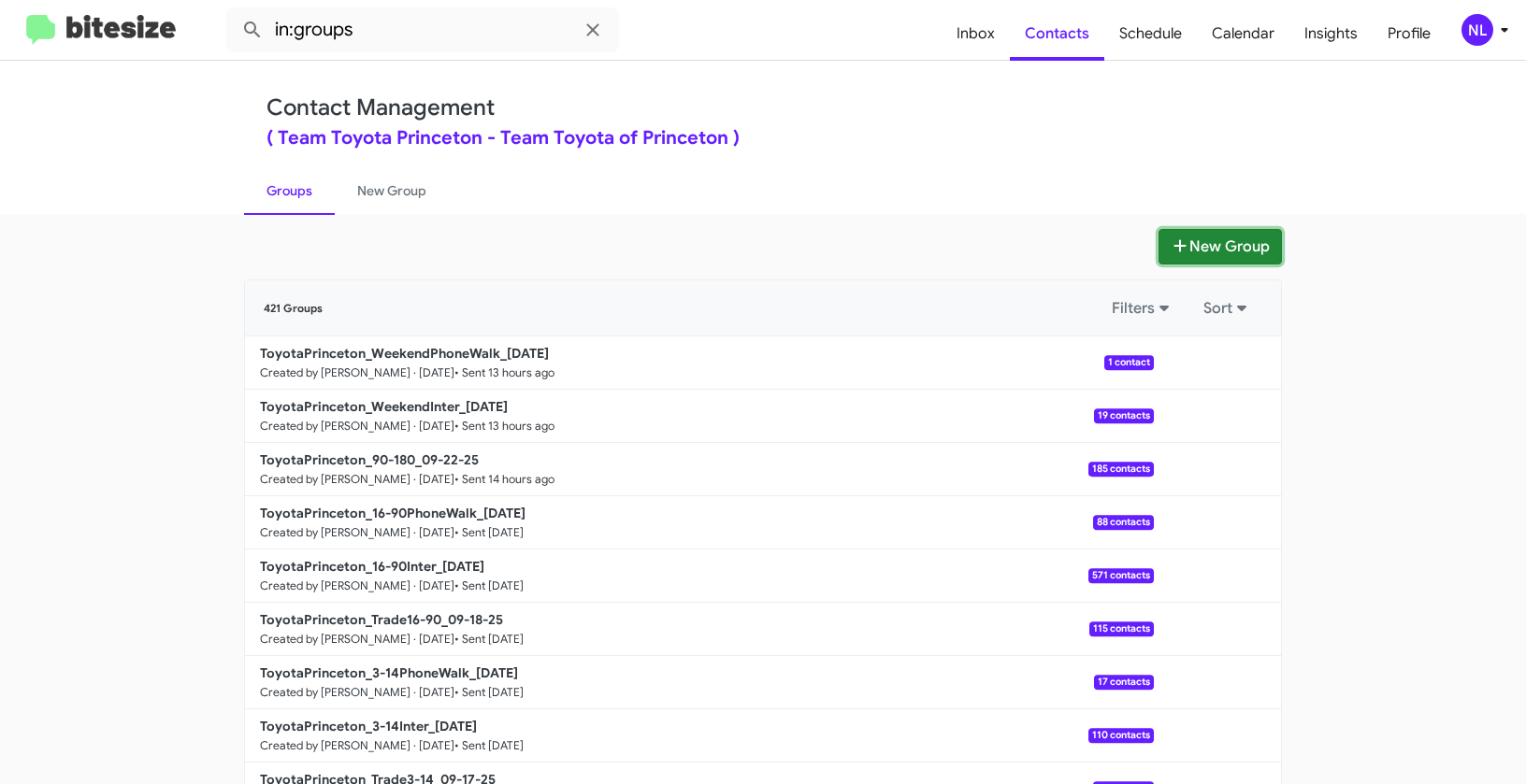
click at [1210, 242] on button "New Group" at bounding box center [1220, 247] width 123 height 36
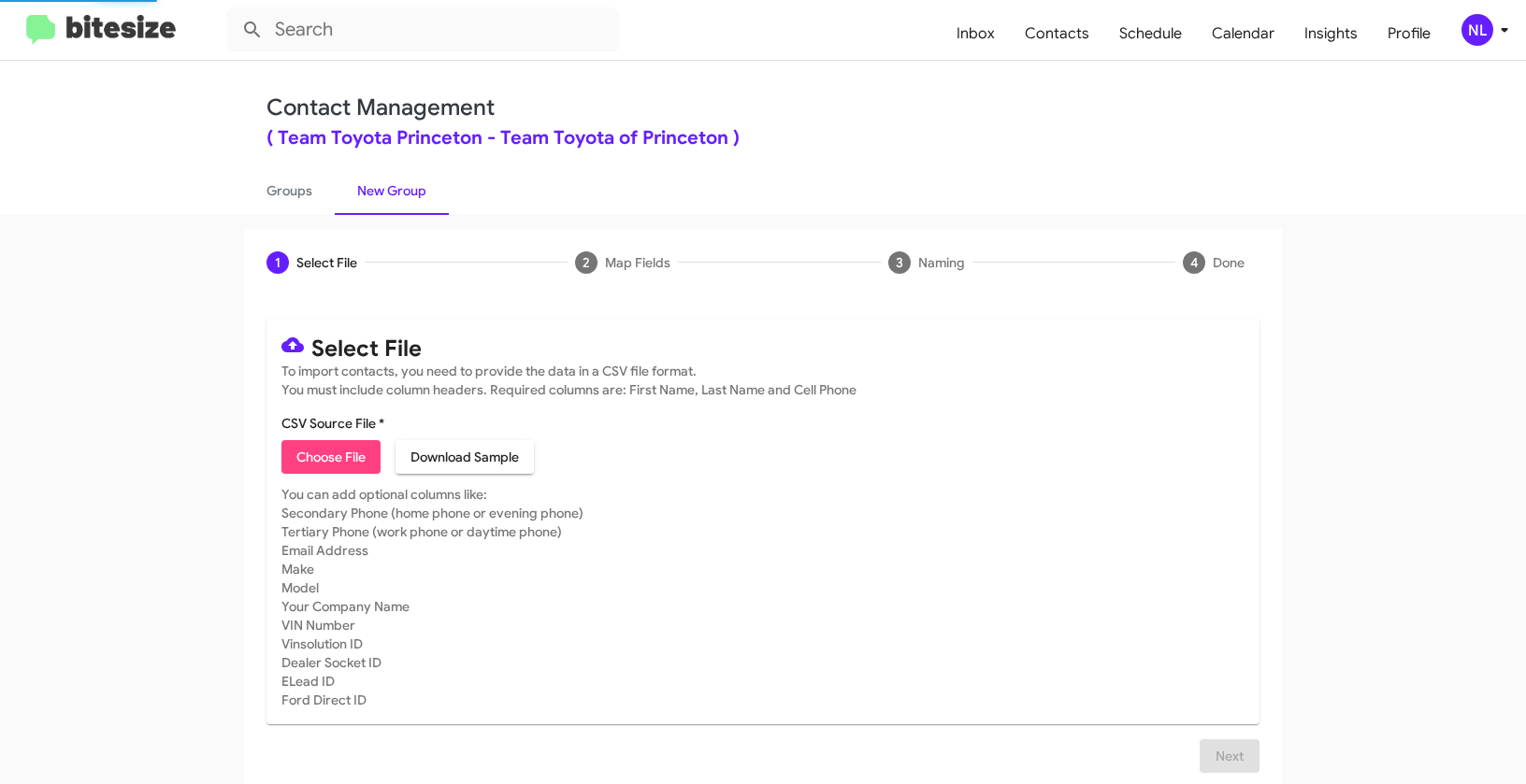
click at [320, 462] on span "Choose File" at bounding box center [330, 457] width 69 height 34
type input "ToyotaPrinceton_Buyback60-63_09-23-25"
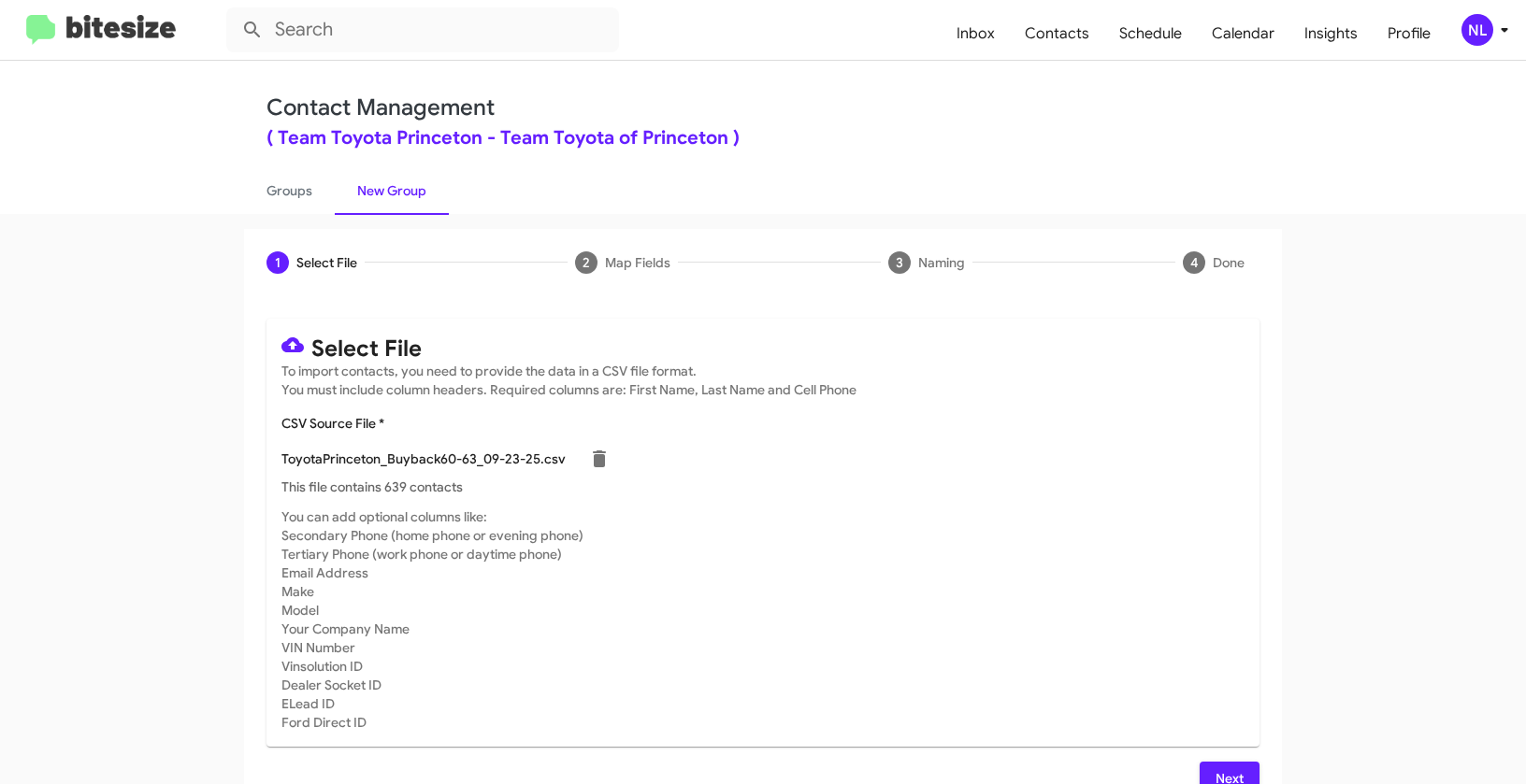
scroll to position [34, 0]
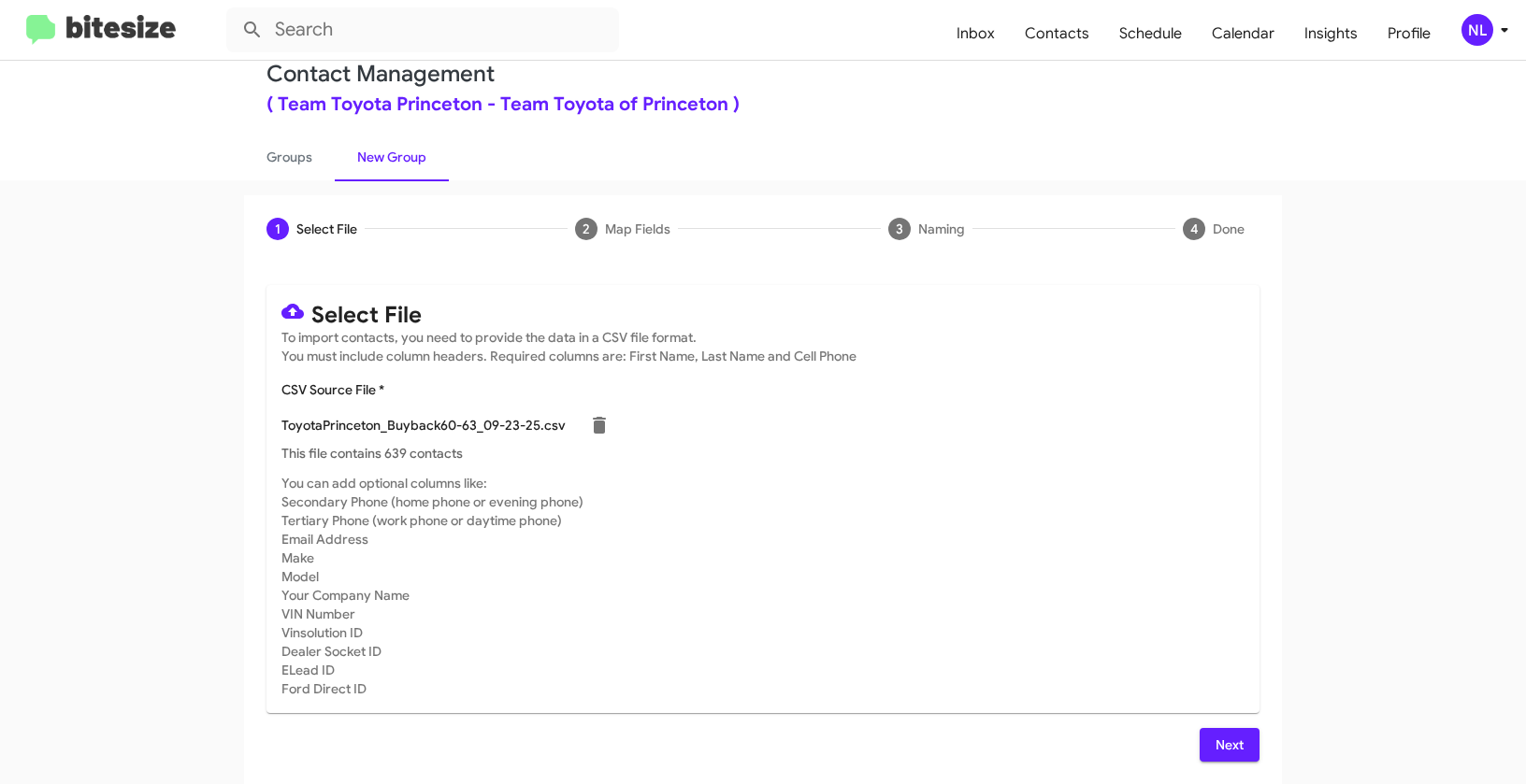
click at [1238, 752] on span "Next" at bounding box center [1229, 745] width 30 height 34
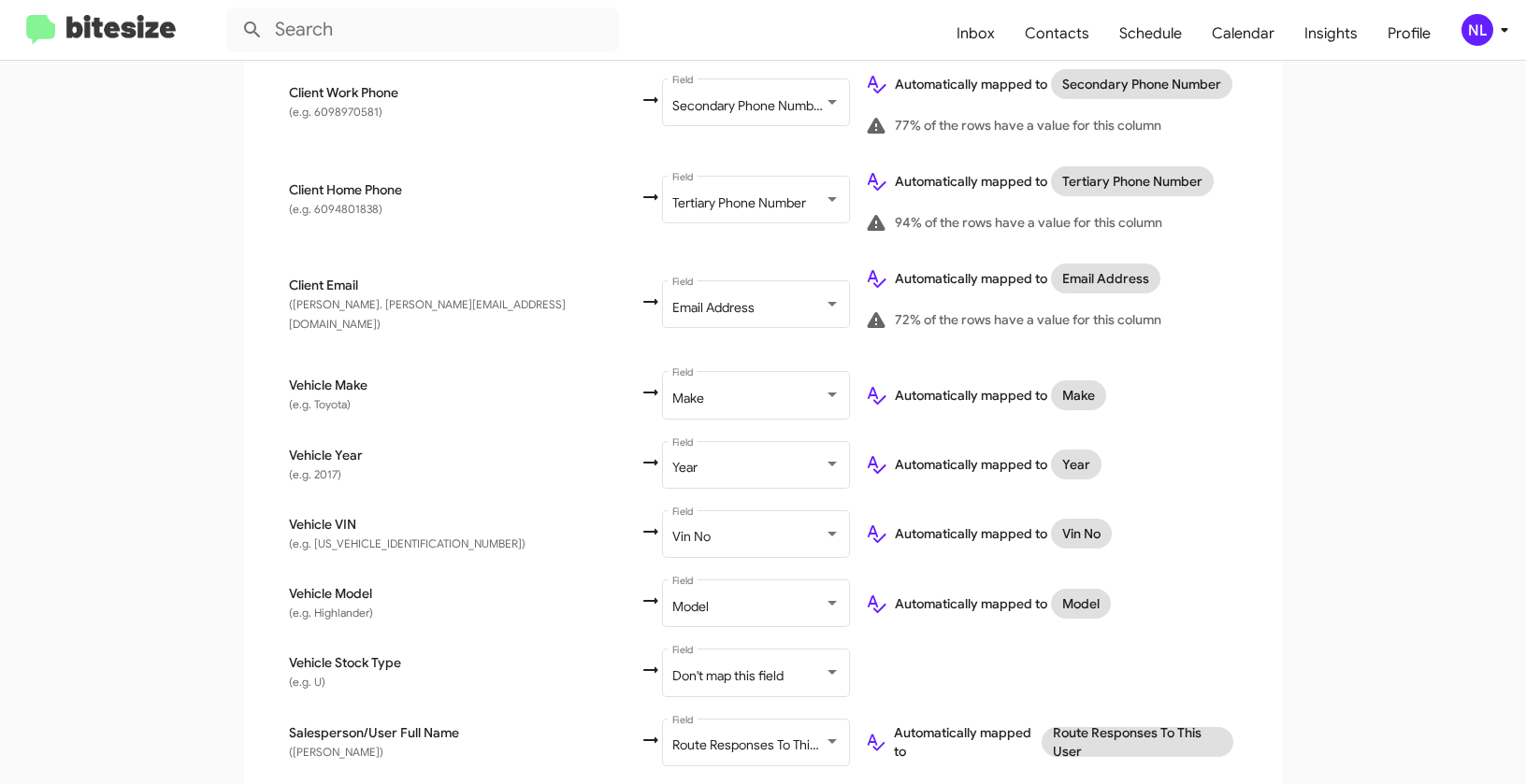
scroll to position [762, 0]
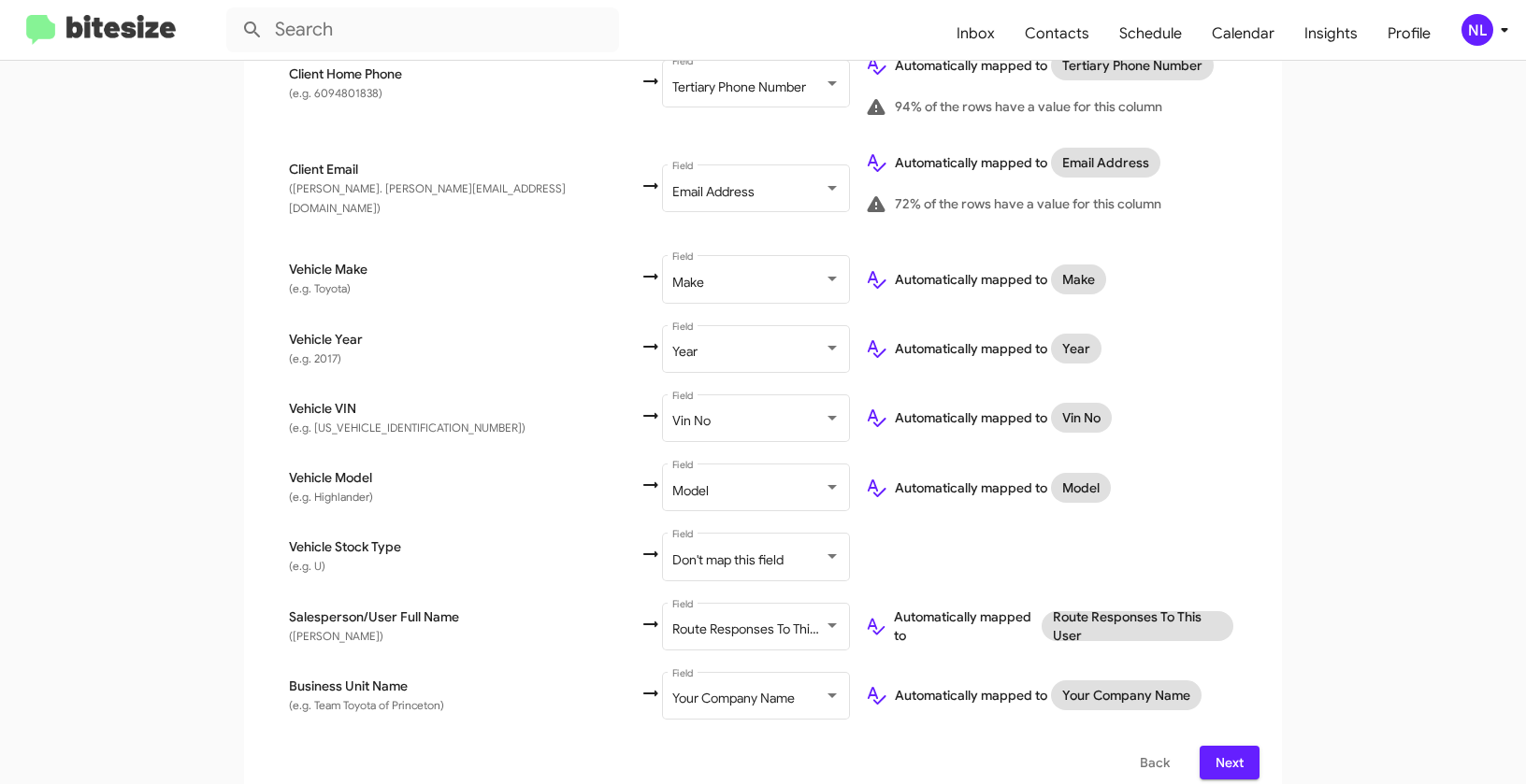
click at [1215, 745] on span "Next" at bounding box center [1229, 762] width 30 height 34
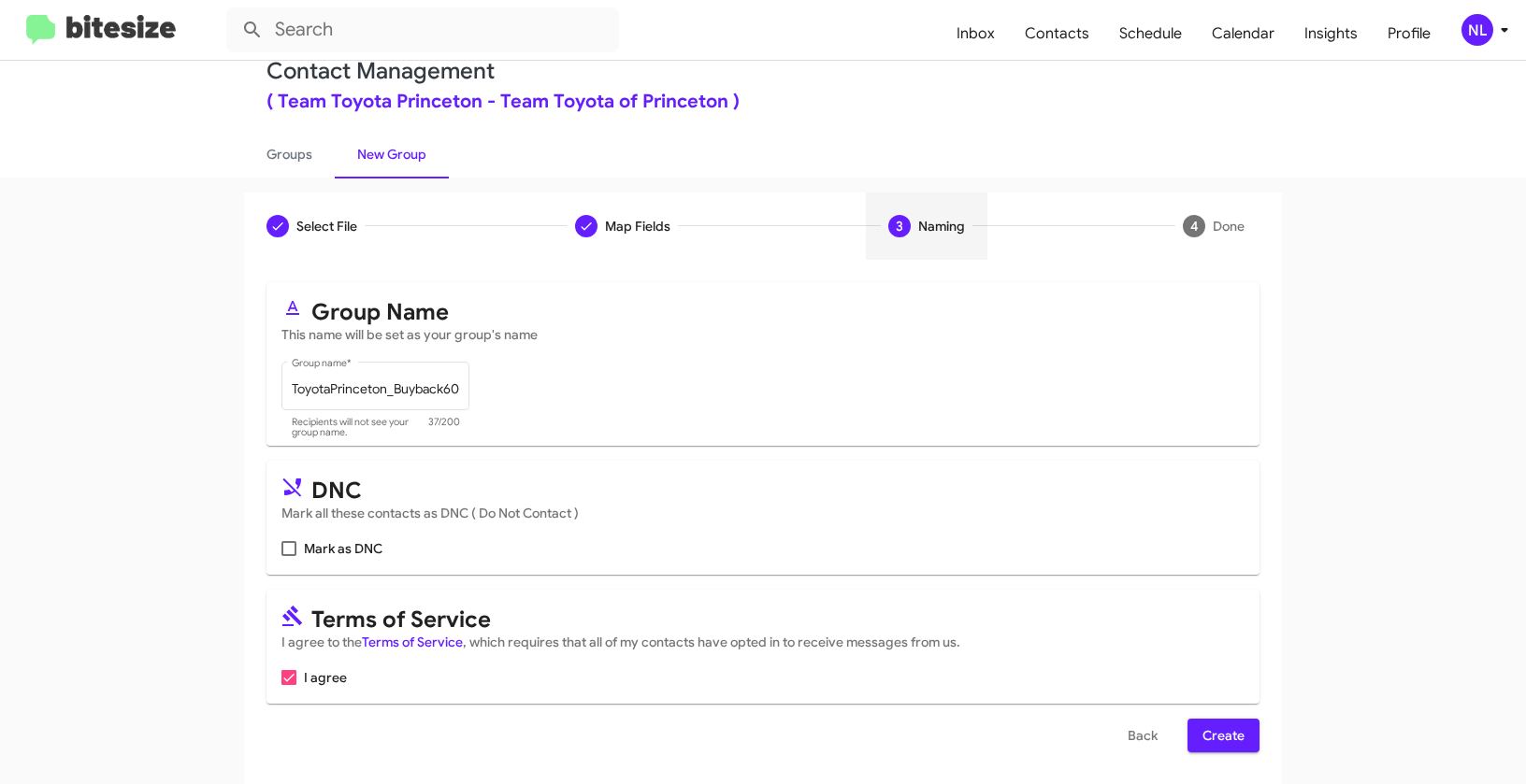
scroll to position [42, 0]
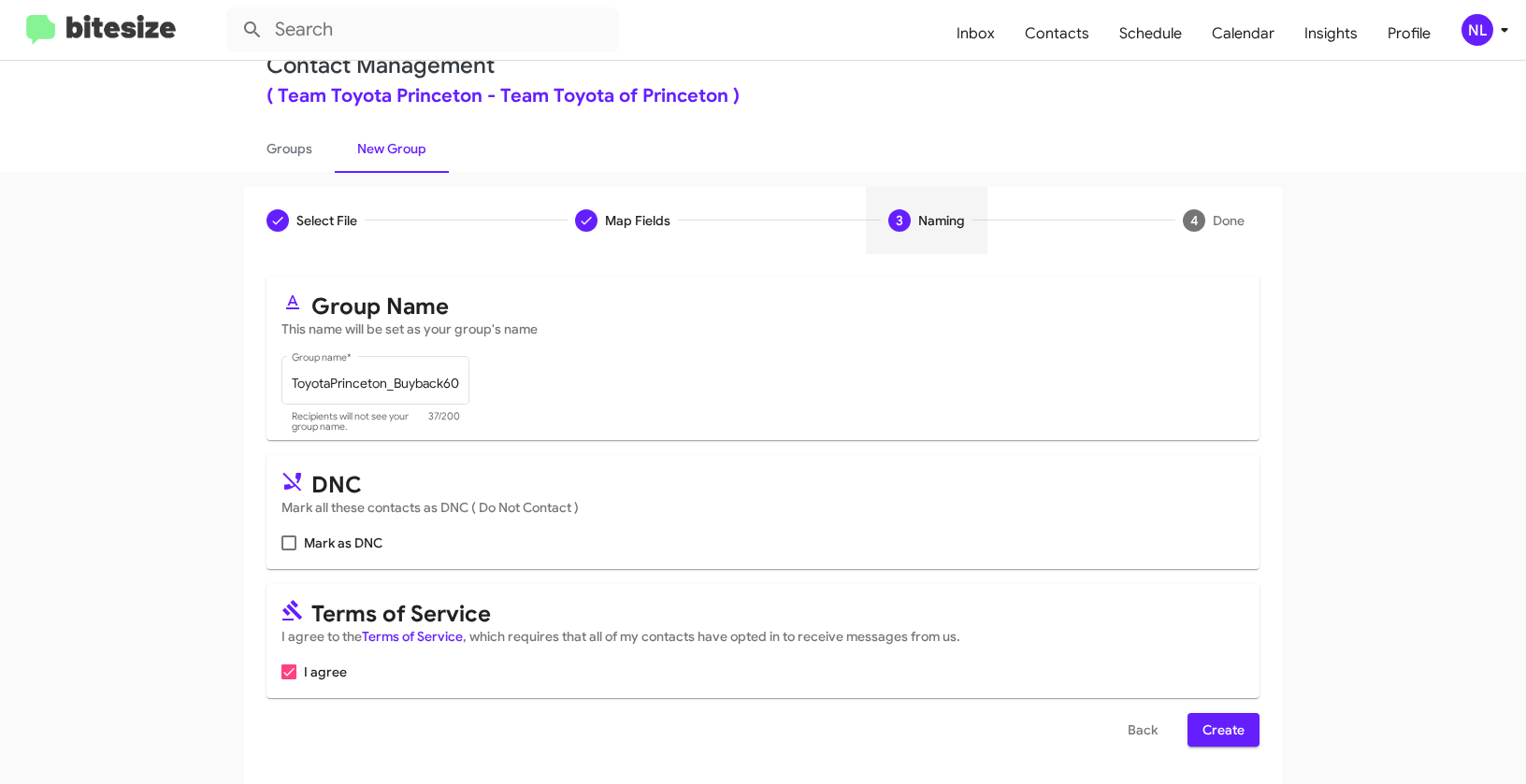
click at [1220, 730] on span "Create" at bounding box center [1222, 730] width 42 height 34
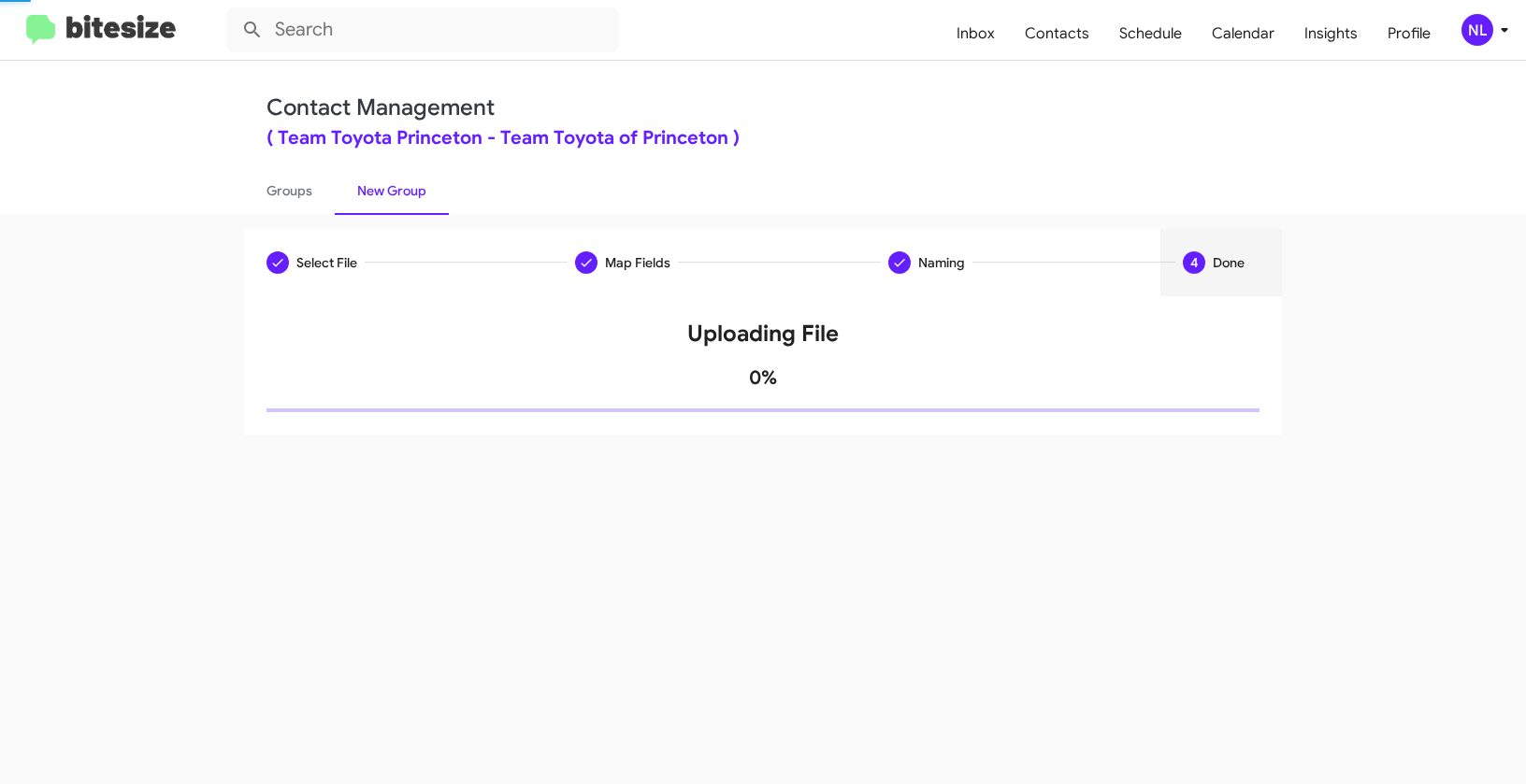
scroll to position [0, 0]
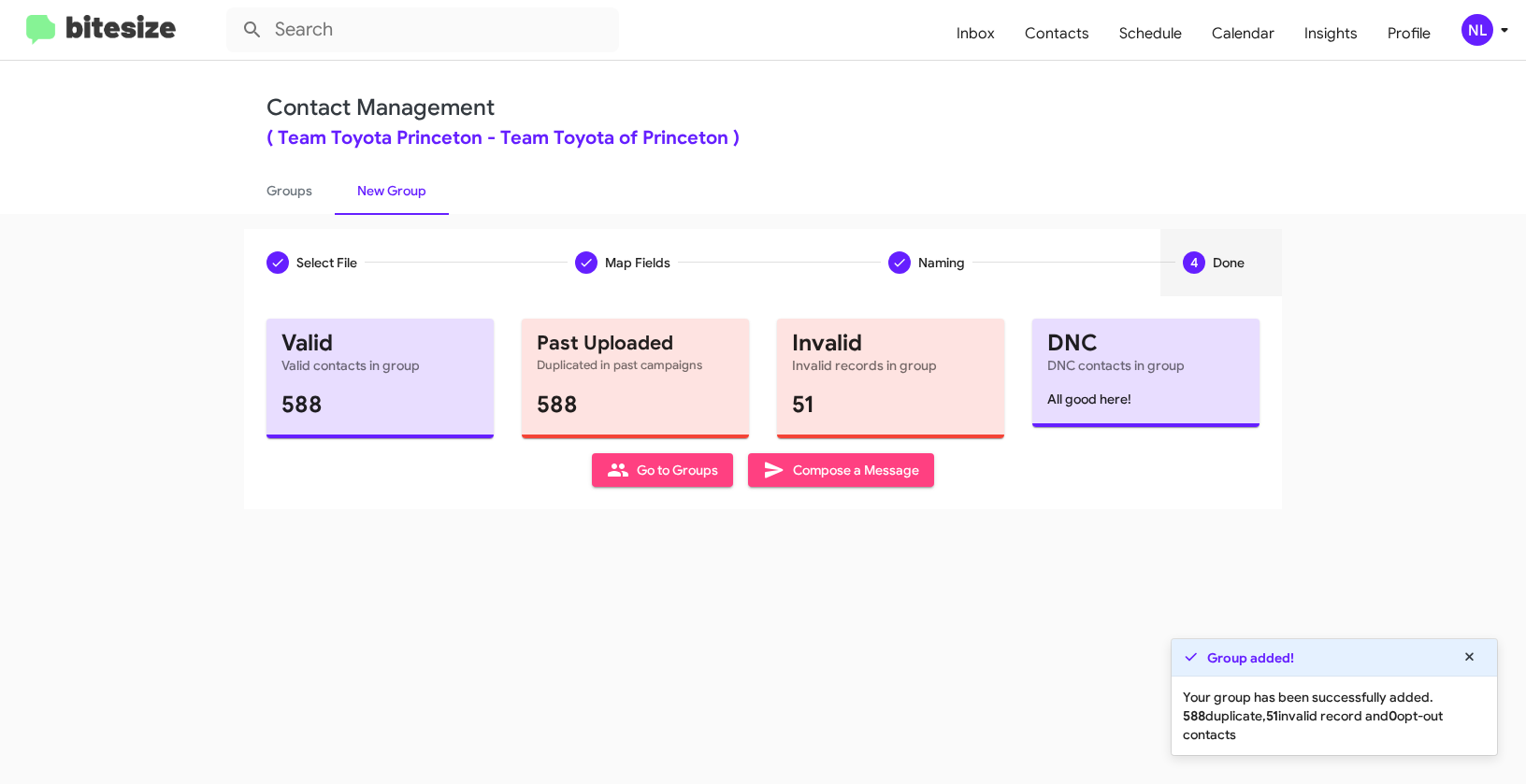
click at [656, 477] on span "Go to Groups" at bounding box center [663, 470] width 111 height 34
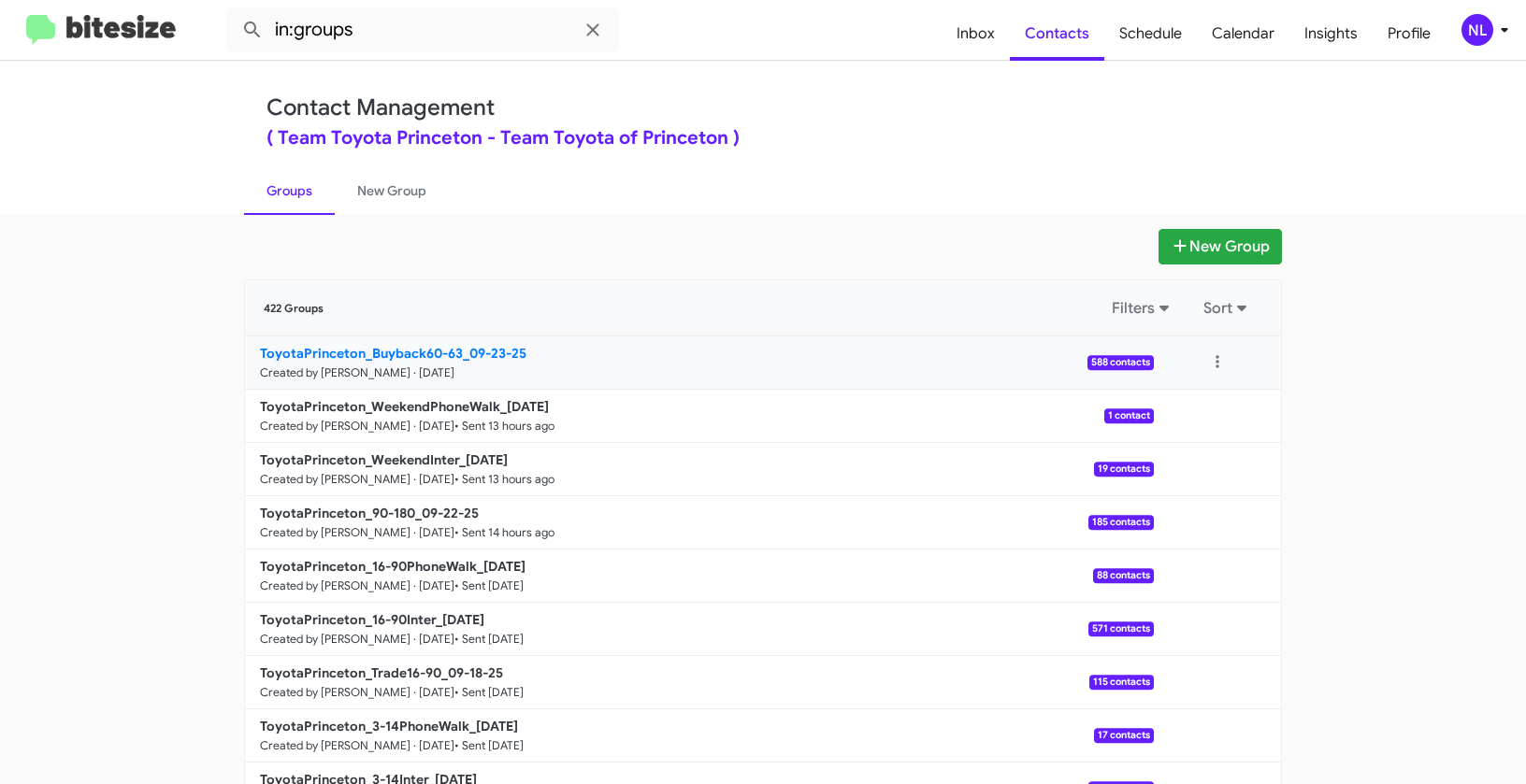
drag, startPoint x: 164, startPoint y: 349, endPoint x: 467, endPoint y: 351, distance: 303.0
click at [467, 351] on app-groups "New Group 422 Groups Filters Sort ToyotaPrinceton_Buyback60-63_09-23-25 Created…" at bounding box center [763, 574] width 1526 height 690
copy div "Filters Sort ToyotaPrinceton_Buyback60-63_0"
click at [397, 32] on input "in:groups" at bounding box center [422, 30] width 393 height 45
paste input "ToyotaPrinceton_Buyback60-63_0"
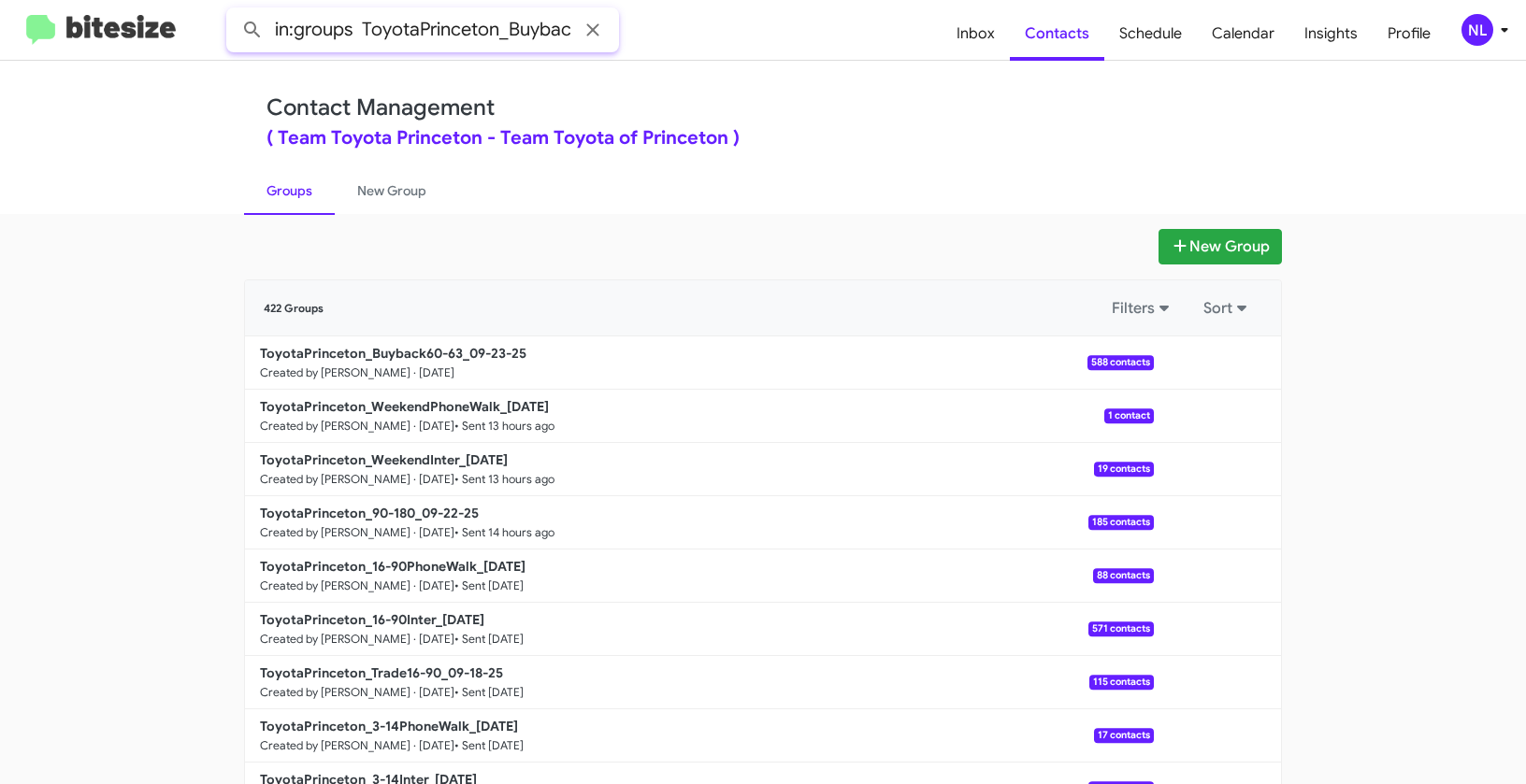
scroll to position [0, 79]
type input "in:groups ToyotaPrinceton_Buyback60-63_0"
click at [234, 11] on button at bounding box center [253, 30] width 38 height 38
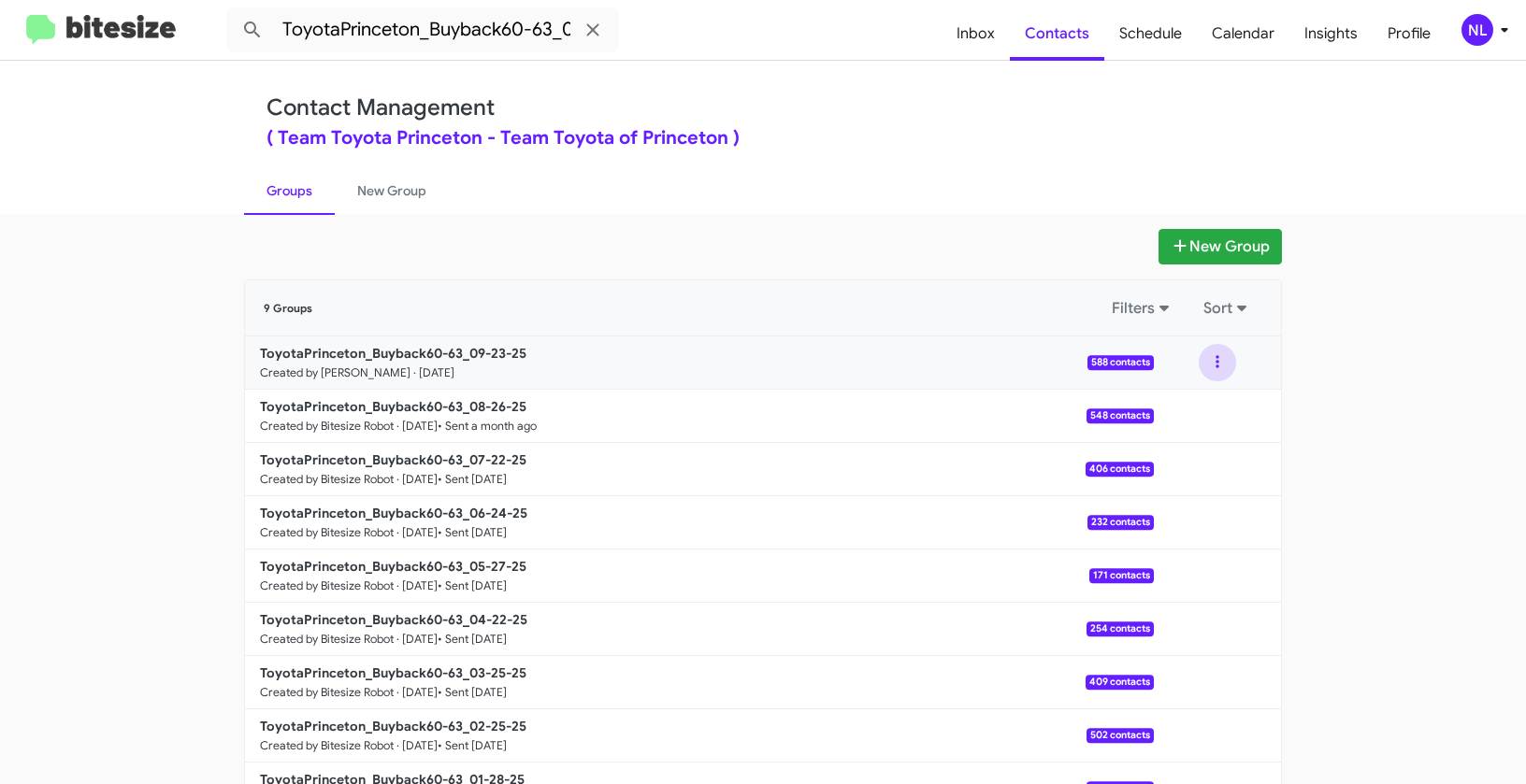
click at [1208, 358] on button at bounding box center [1217, 363] width 38 height 38
click at [1188, 408] on button "View contacts" at bounding box center [1160, 414] width 150 height 45
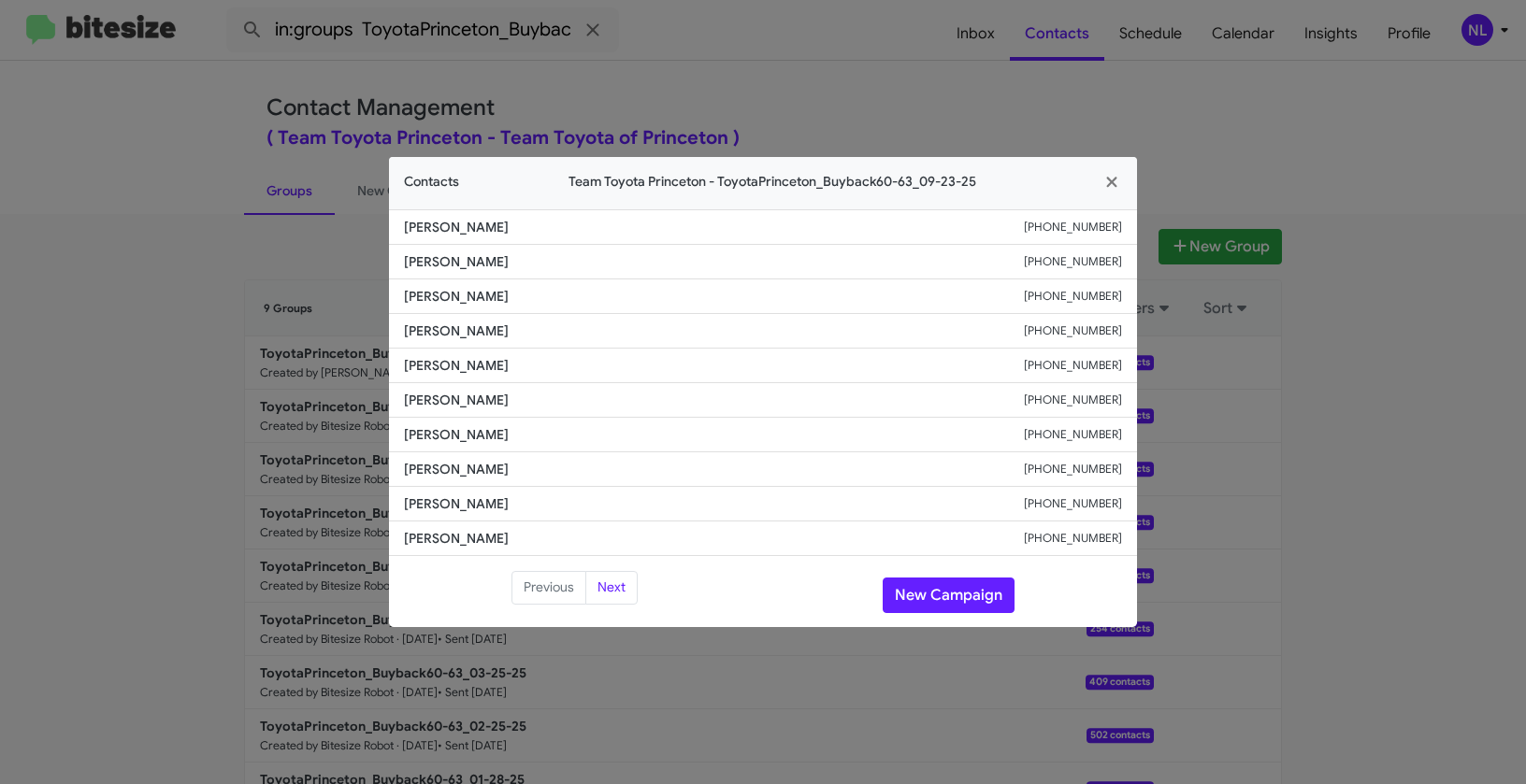
drag, startPoint x: 398, startPoint y: 399, endPoint x: 588, endPoint y: 407, distance: 190.2
click at [588, 407] on li "[PERSON_NAME] [PHONE_NUMBER]" at bounding box center [763, 400] width 747 height 35
copy span "[PERSON_NAME]"
click at [942, 590] on button "New Campaign" at bounding box center [948, 596] width 132 height 36
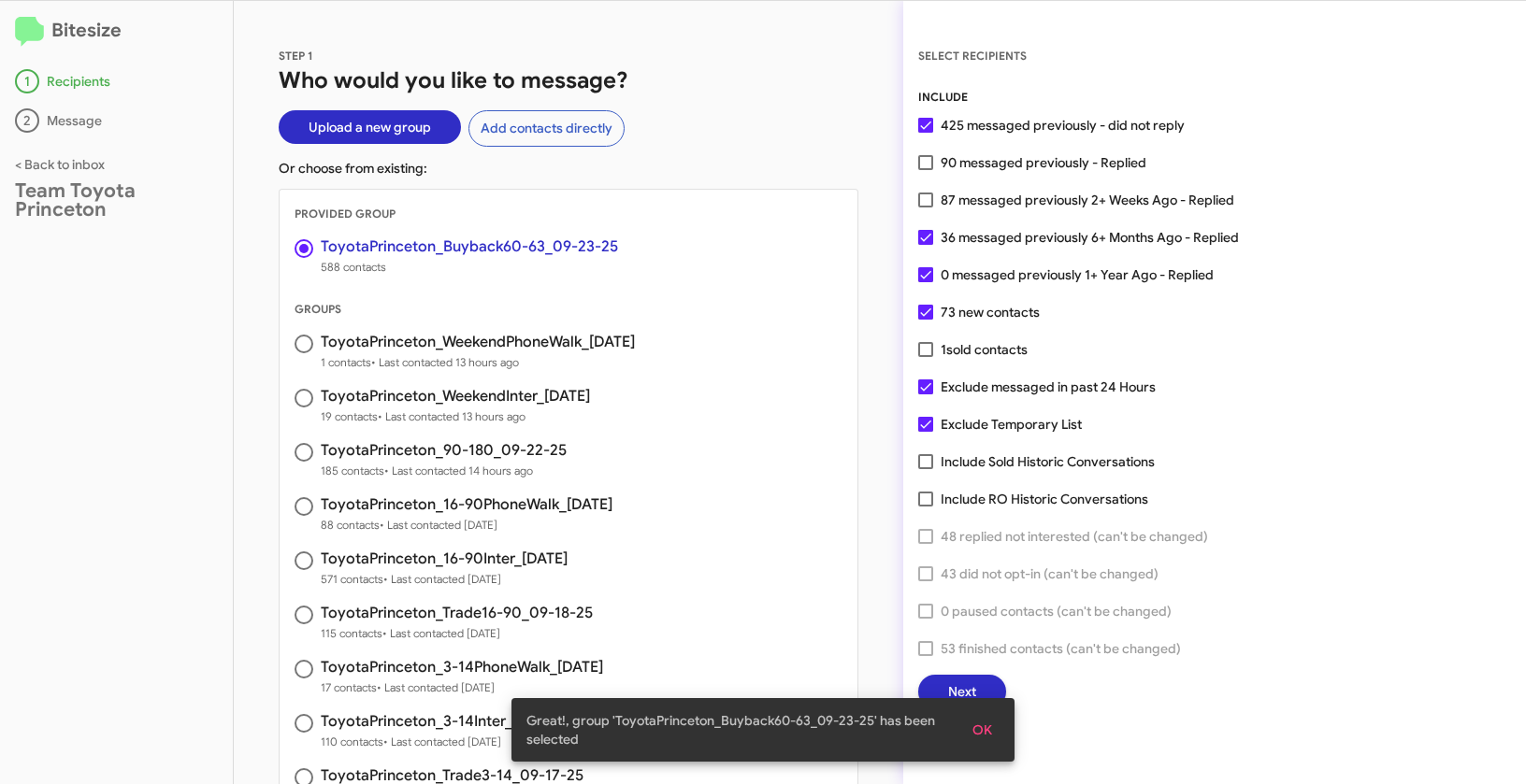
click at [993, 724] on button "OK" at bounding box center [982, 730] width 50 height 34
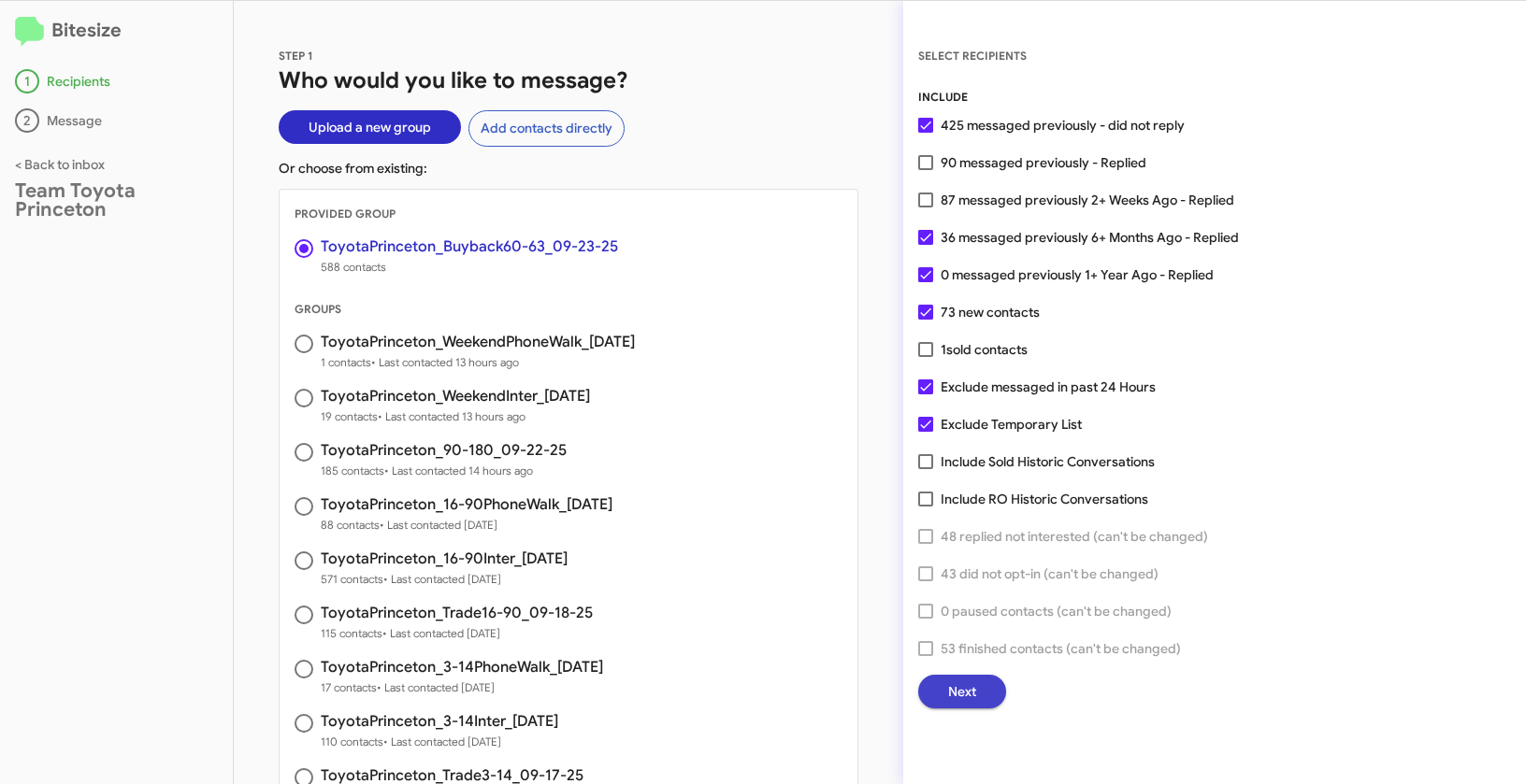
click at [976, 695] on button "Next" at bounding box center [961, 692] width 88 height 34
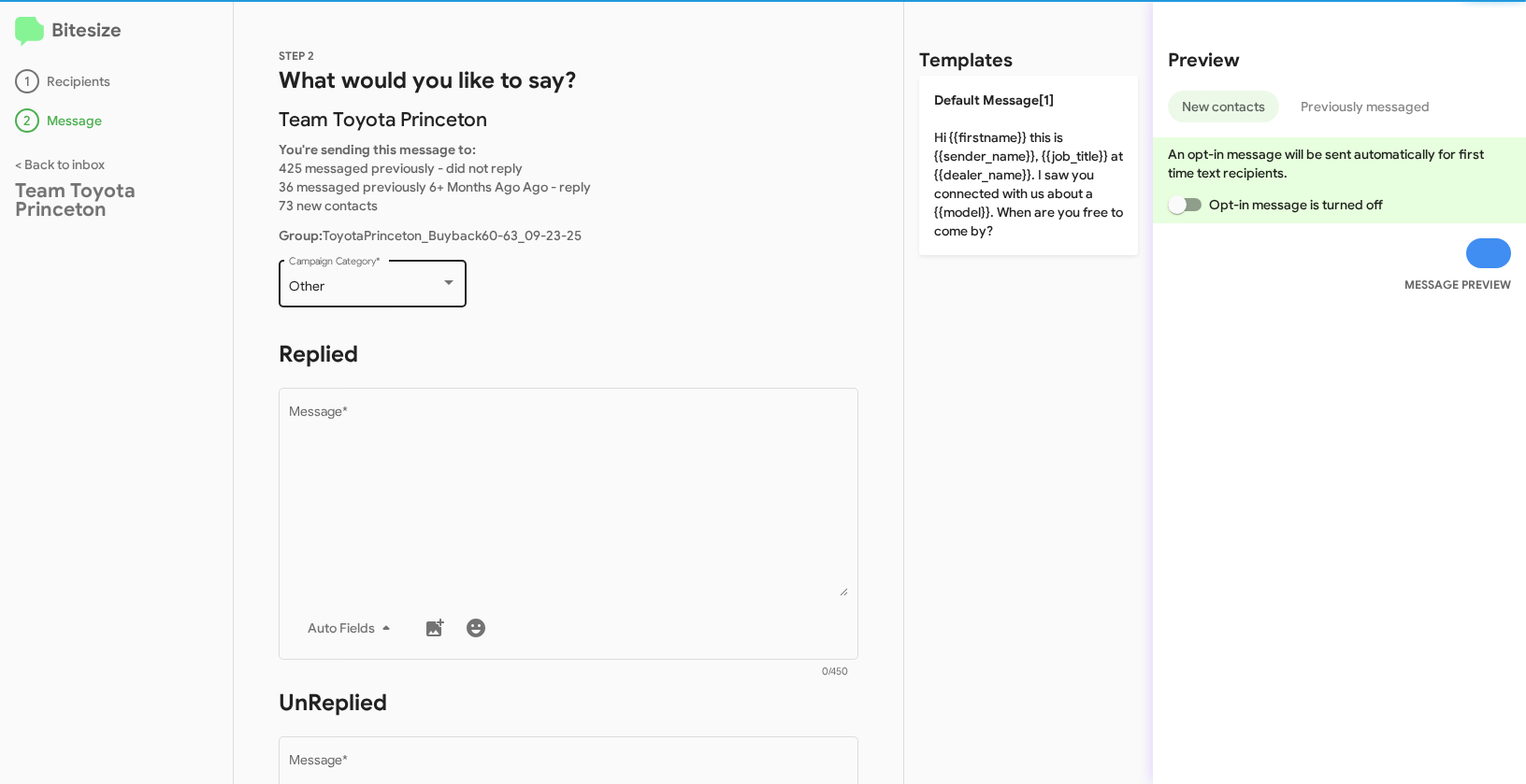
click at [374, 286] on div "Other" at bounding box center [364, 287] width 152 height 15
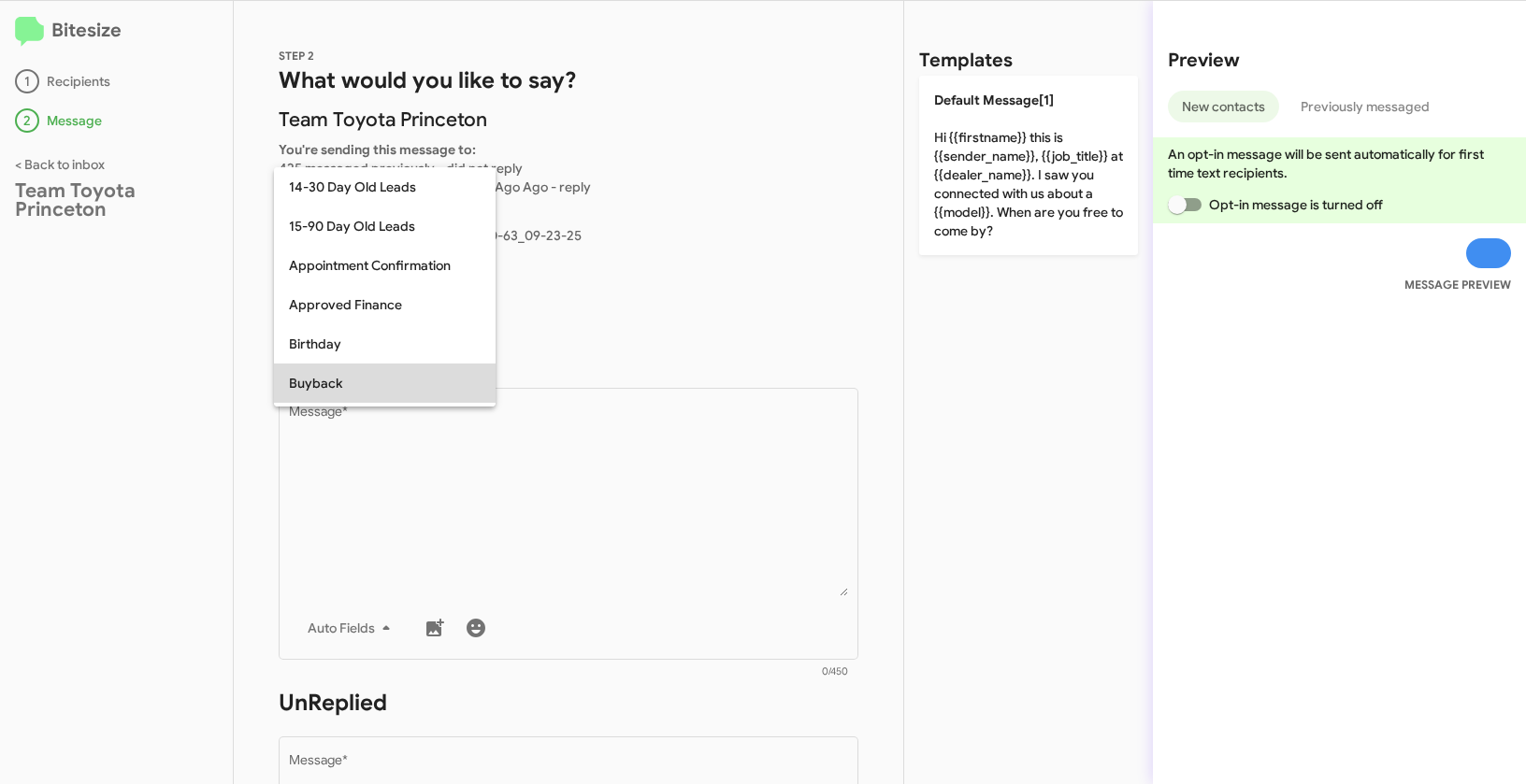
click at [348, 385] on span "Buyback" at bounding box center [384, 384] width 191 height 40
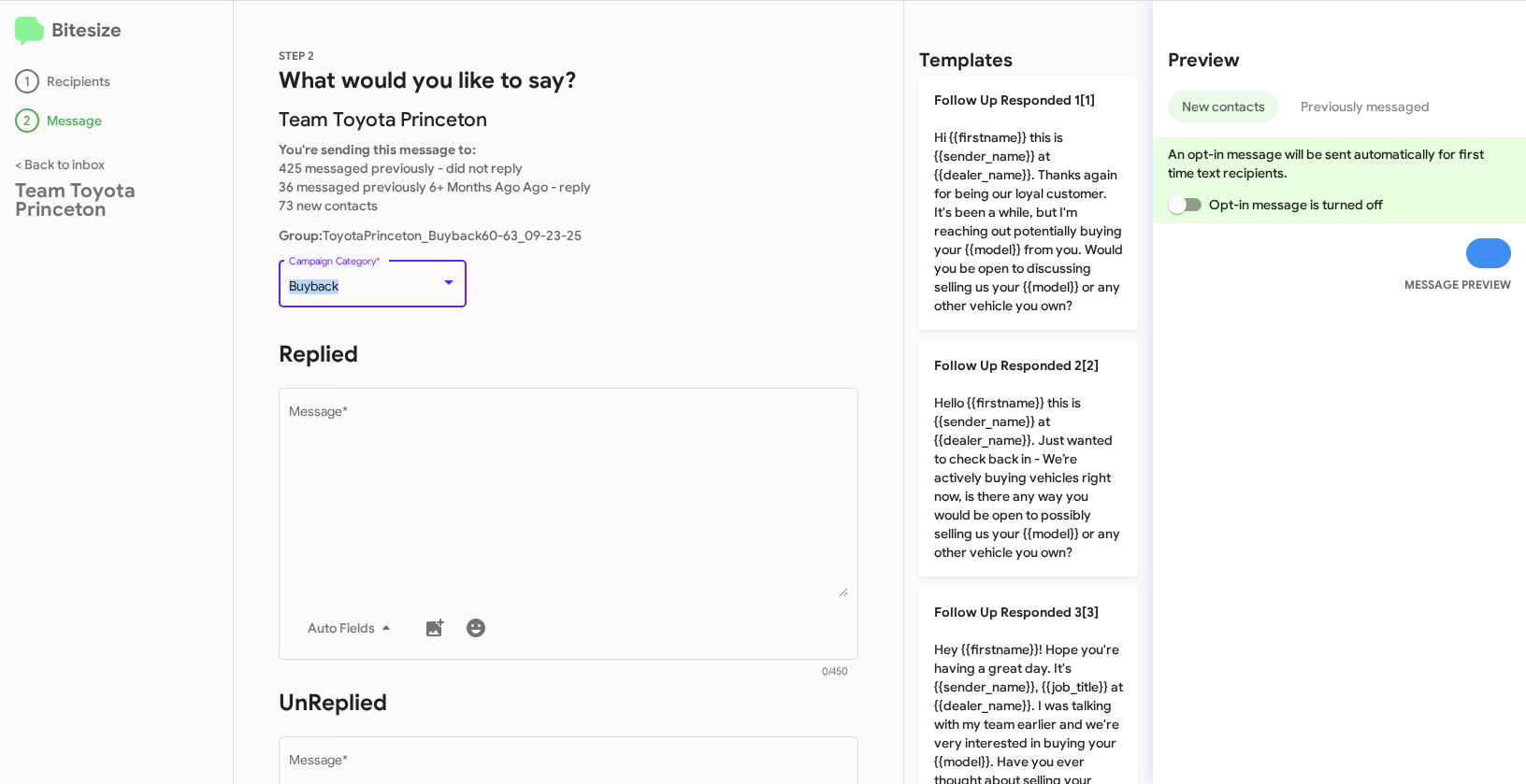
drag, startPoint x: 287, startPoint y: 286, endPoint x: 361, endPoint y: 286, distance: 74.0
click at [361, 286] on div "Buyback" at bounding box center [364, 287] width 152 height 15
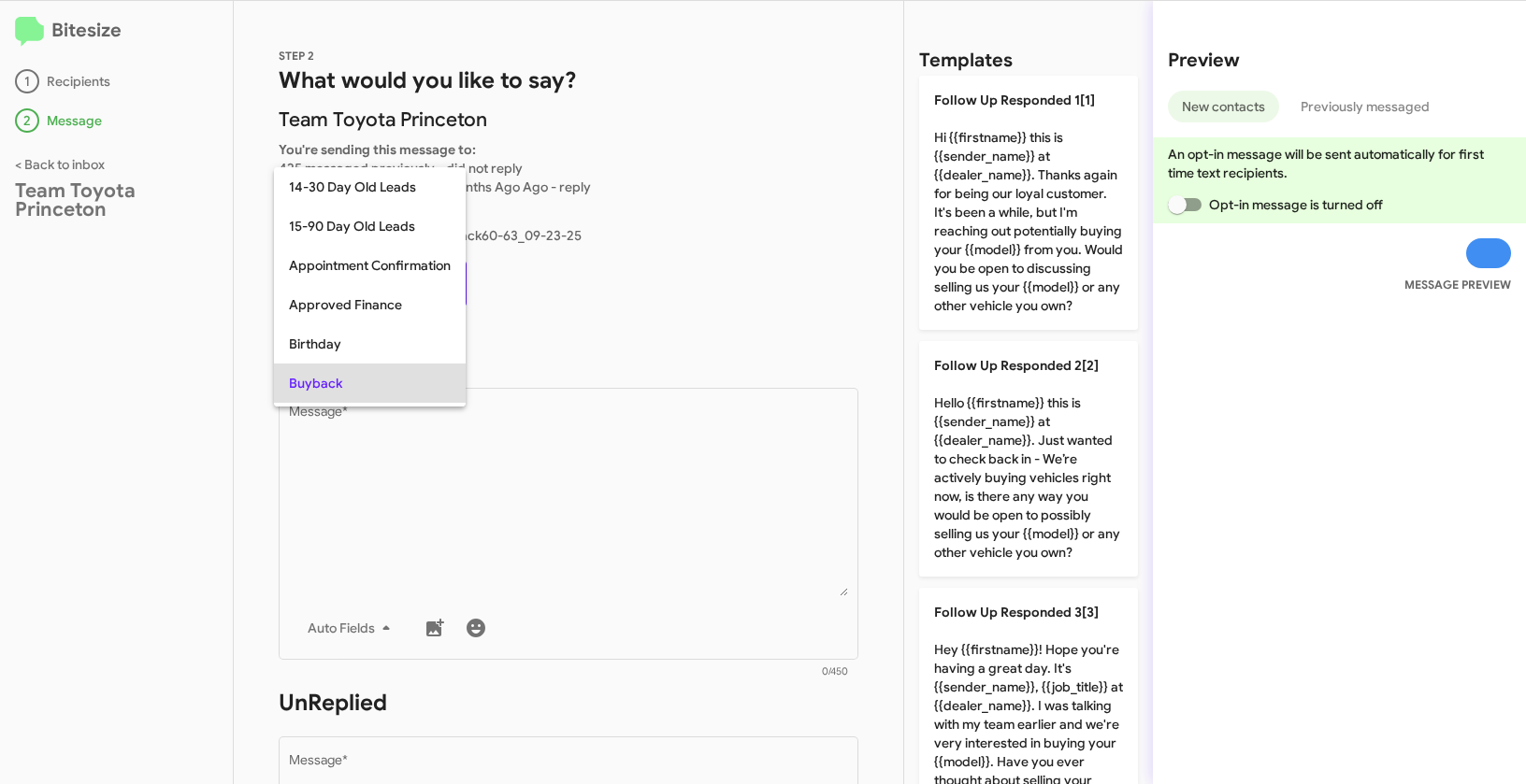
scroll to position [96, 0]
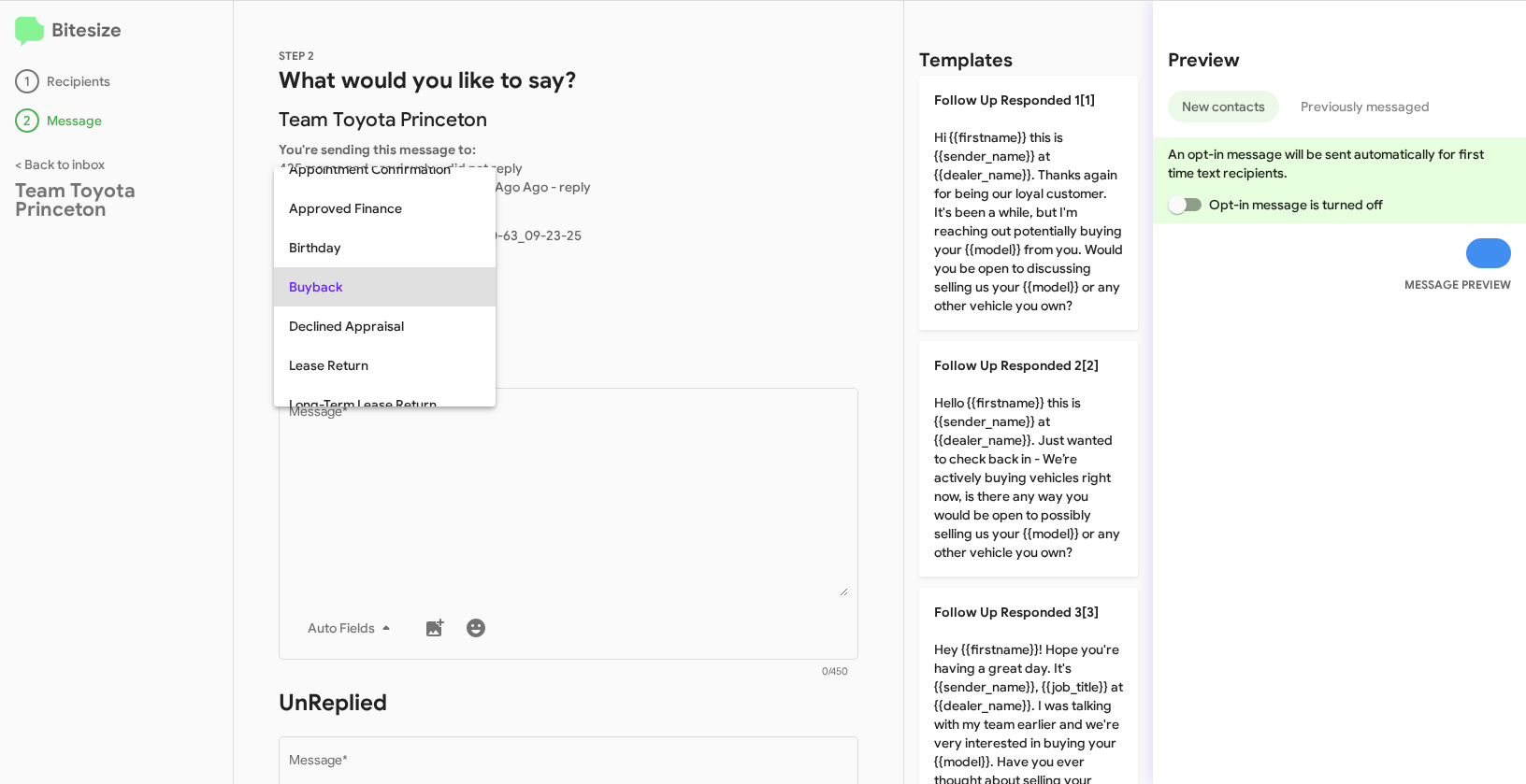
copy span "Buyback"
click at [638, 493] on div at bounding box center [763, 392] width 1526 height 784
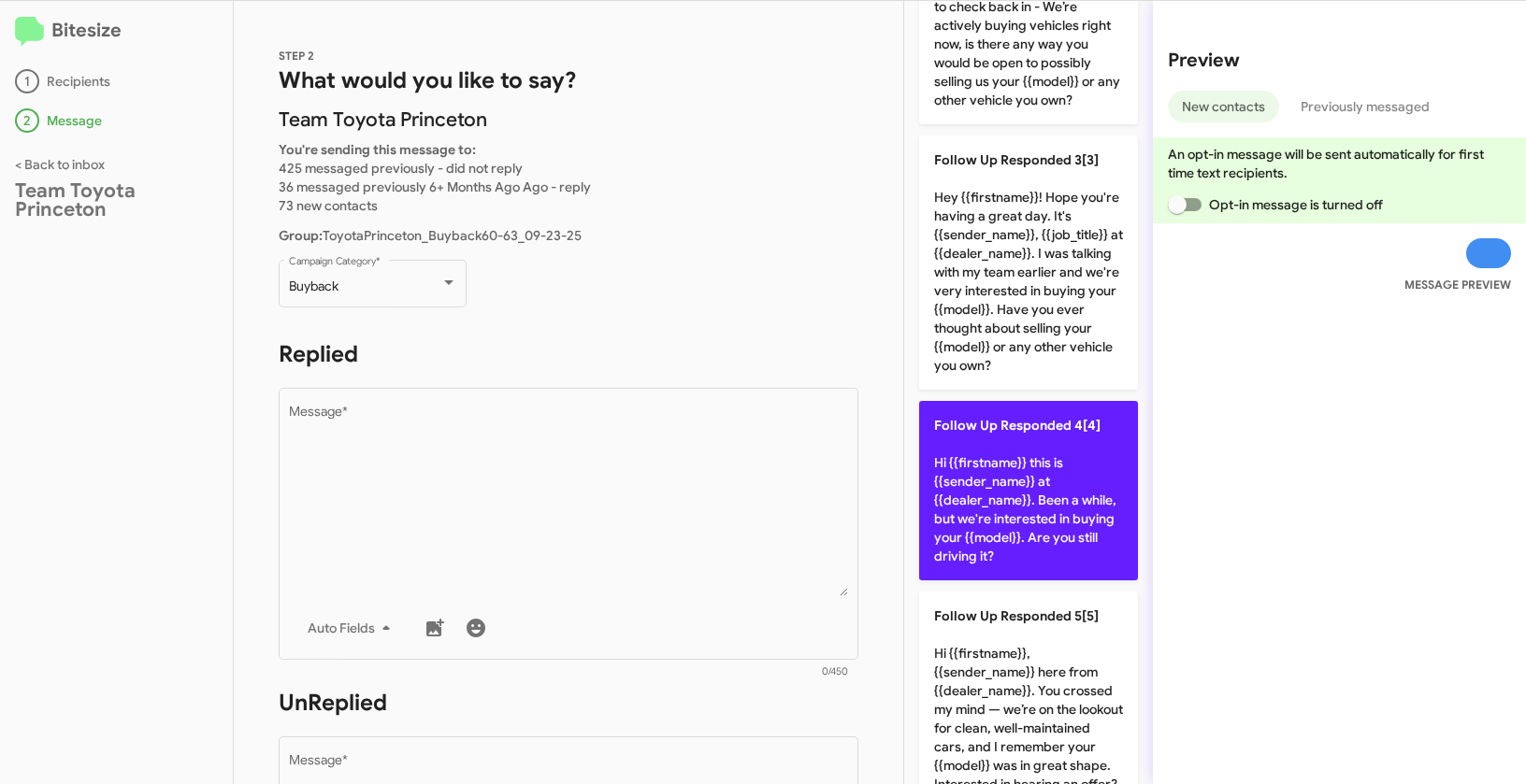
scroll to position [454, 0]
click at [1003, 502] on p "Follow Up Responded 4[4] Hi {{firstname}} this is {{sender_name}} at {{dealer_n…" at bounding box center [1028, 488] width 219 height 179
type textarea "Hi {{firstname}} this is {{sender_name}} at {{dealer_name}}. Been a while, but …"
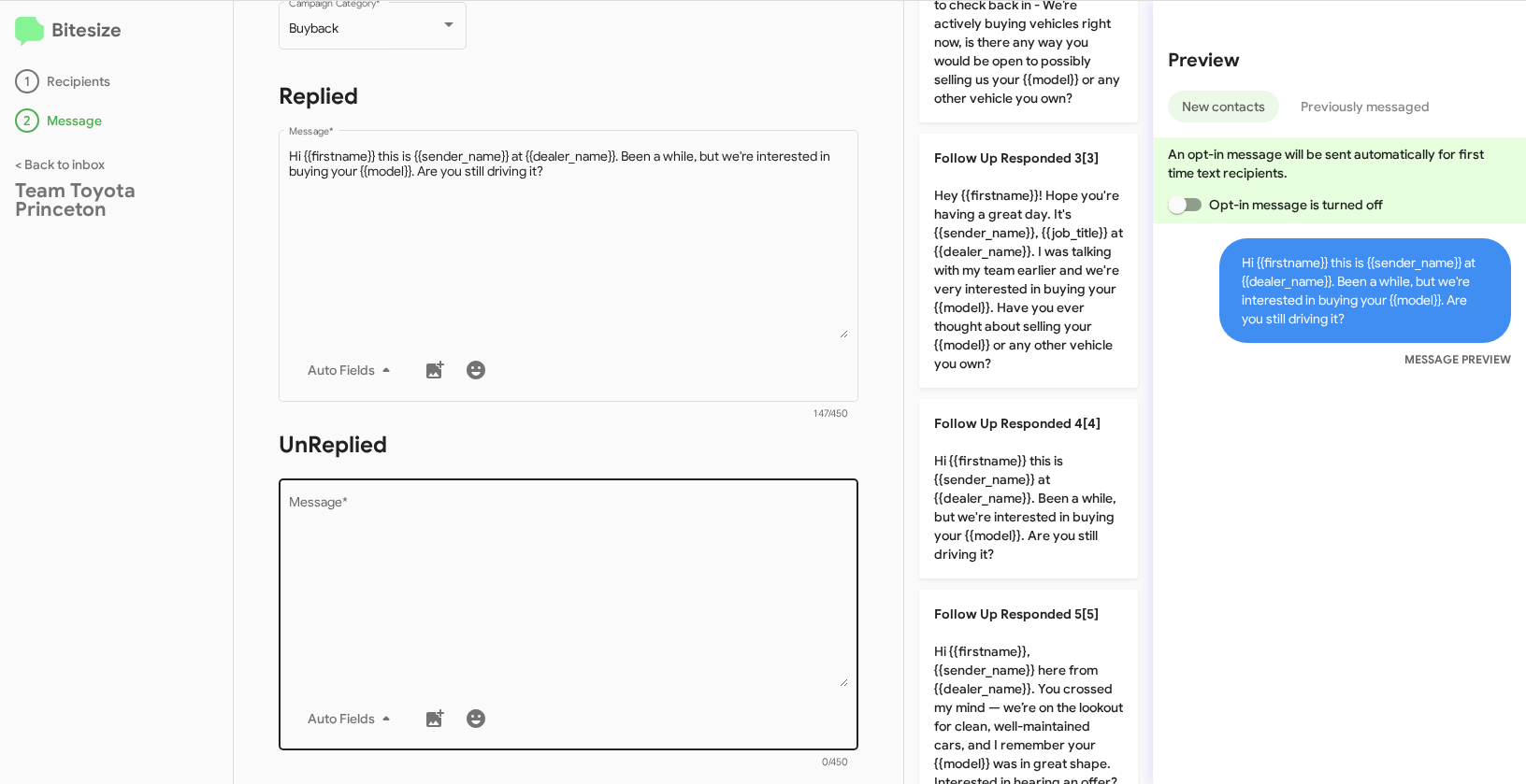
scroll to position [323, 0]
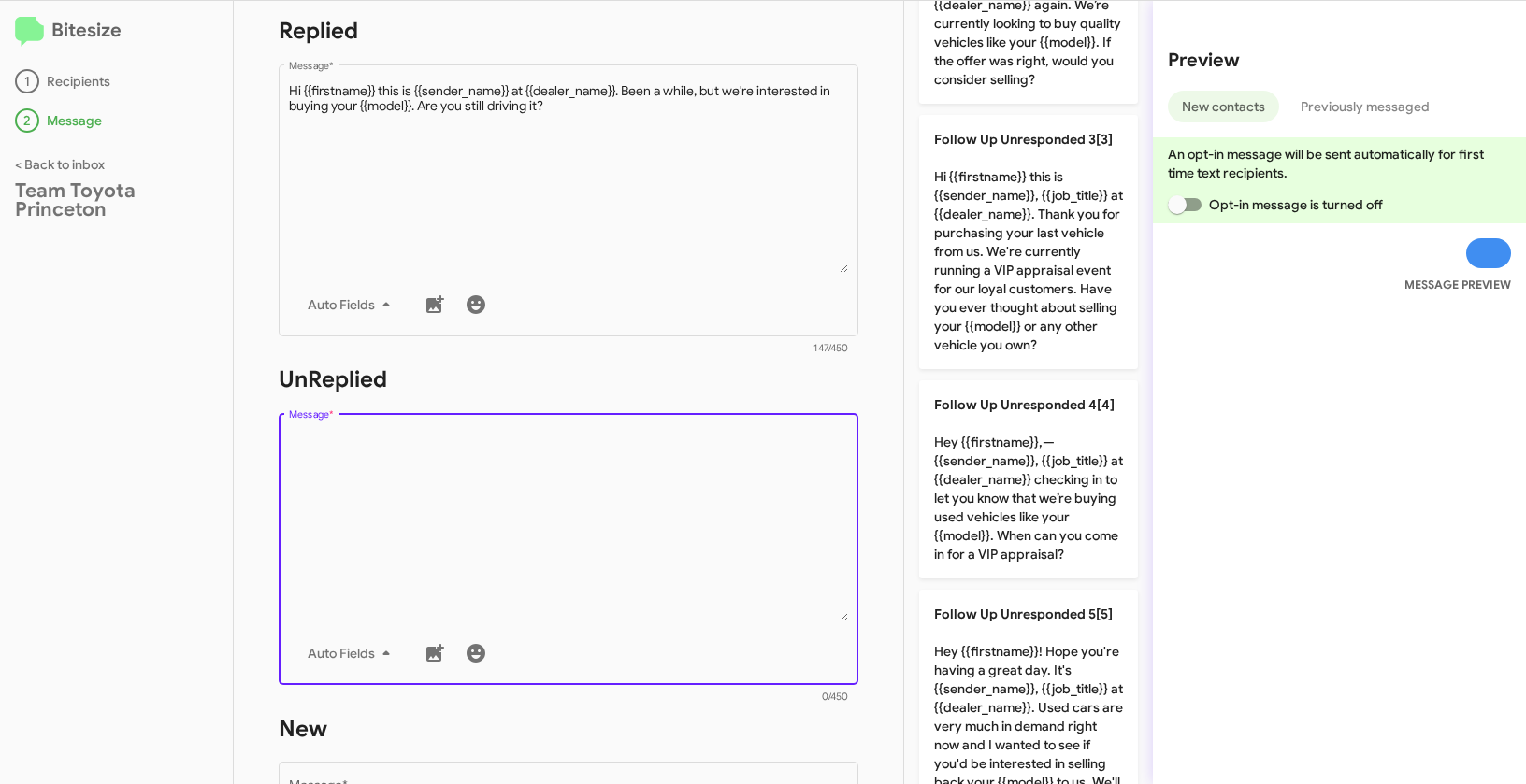
click at [743, 534] on textarea "Message *" at bounding box center [568, 526] width 560 height 190
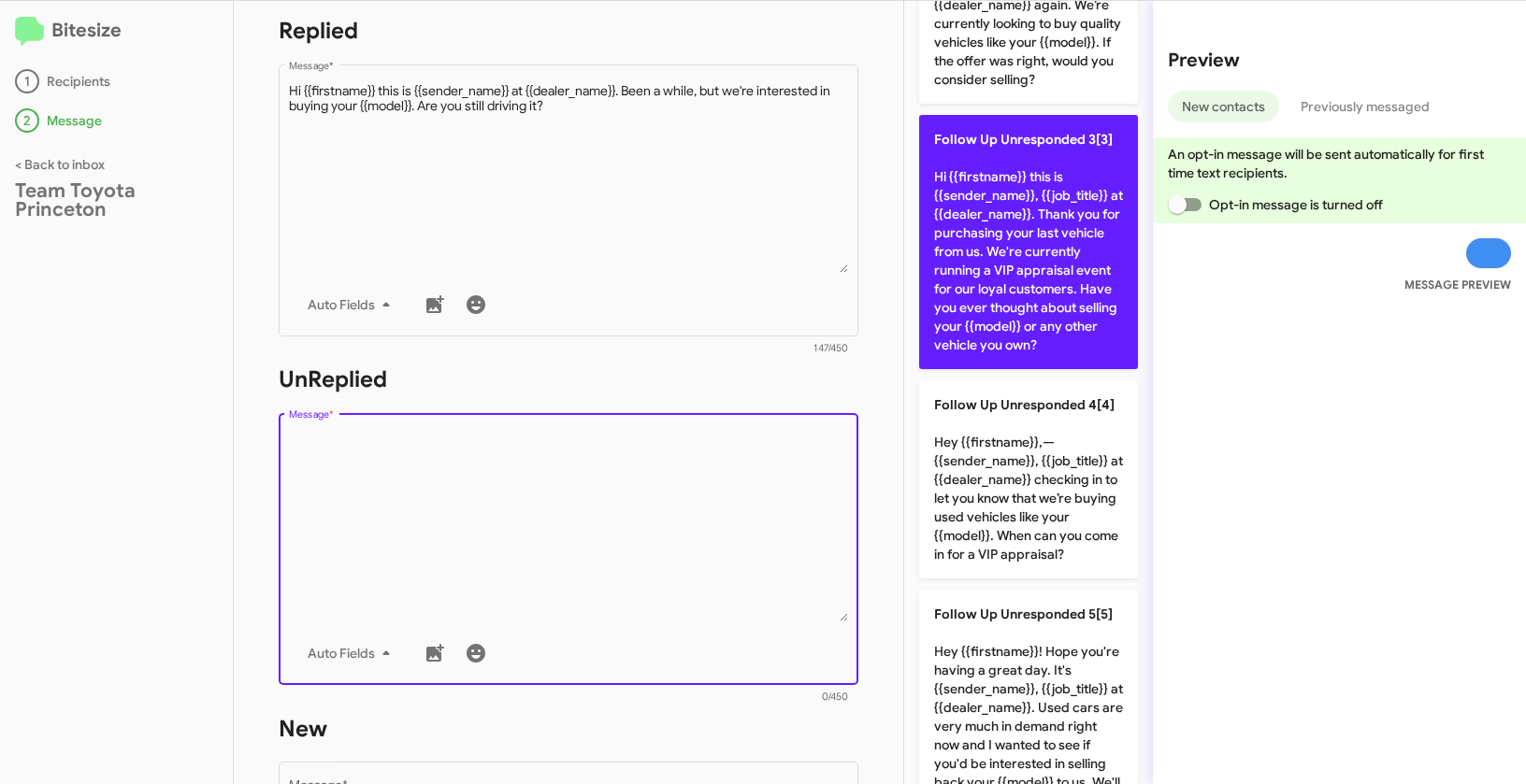
click at [1024, 226] on p "Follow Up Unresponded 3[3] Hi {{firstname}} this is {{sender_name}}, {{job_titl…" at bounding box center [1028, 242] width 219 height 254
type textarea "Hi {{firstname}} this is {{sender_name}}, {{job_title}} at {{dealer_name}}. Tha…"
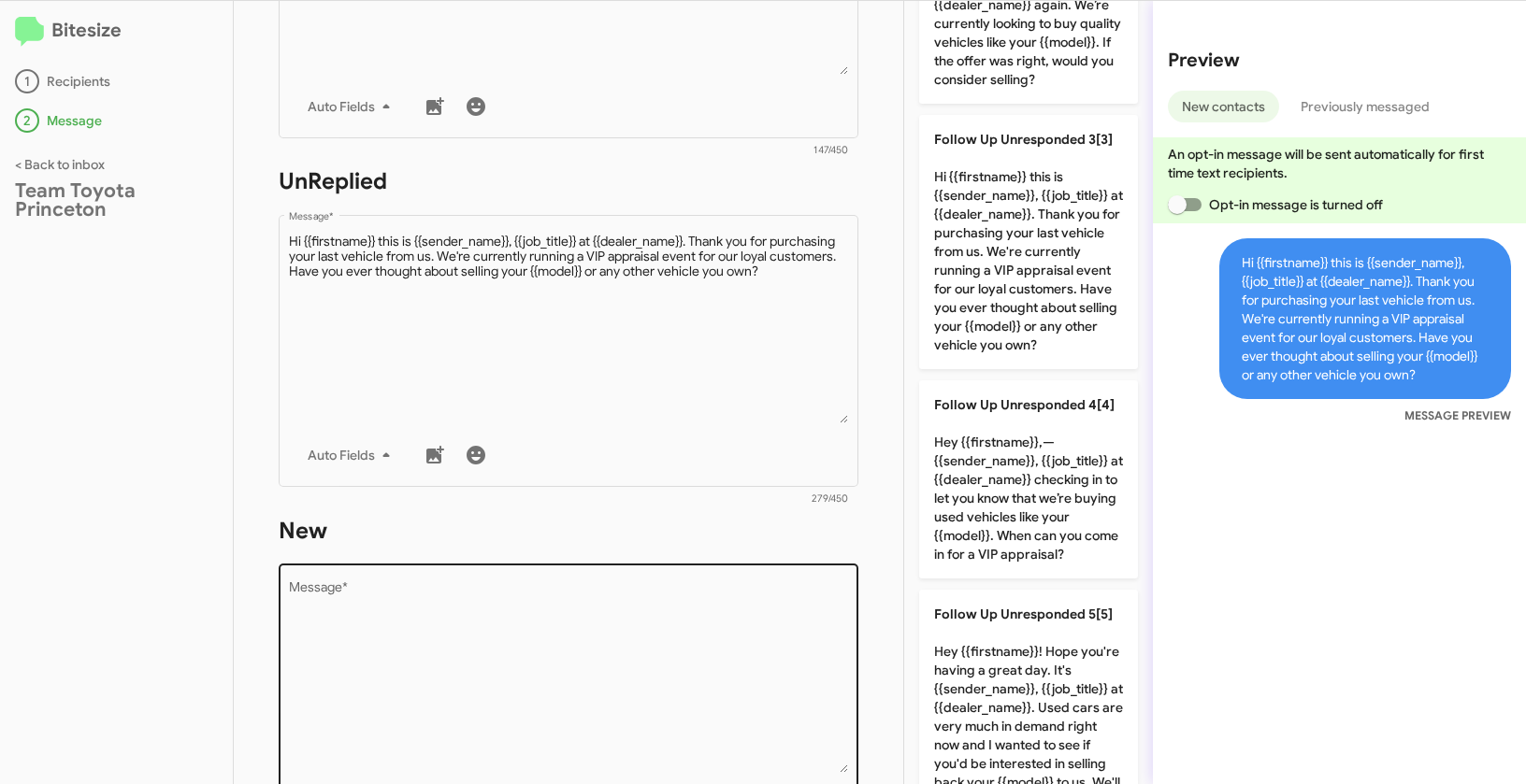
scroll to position [654, 0]
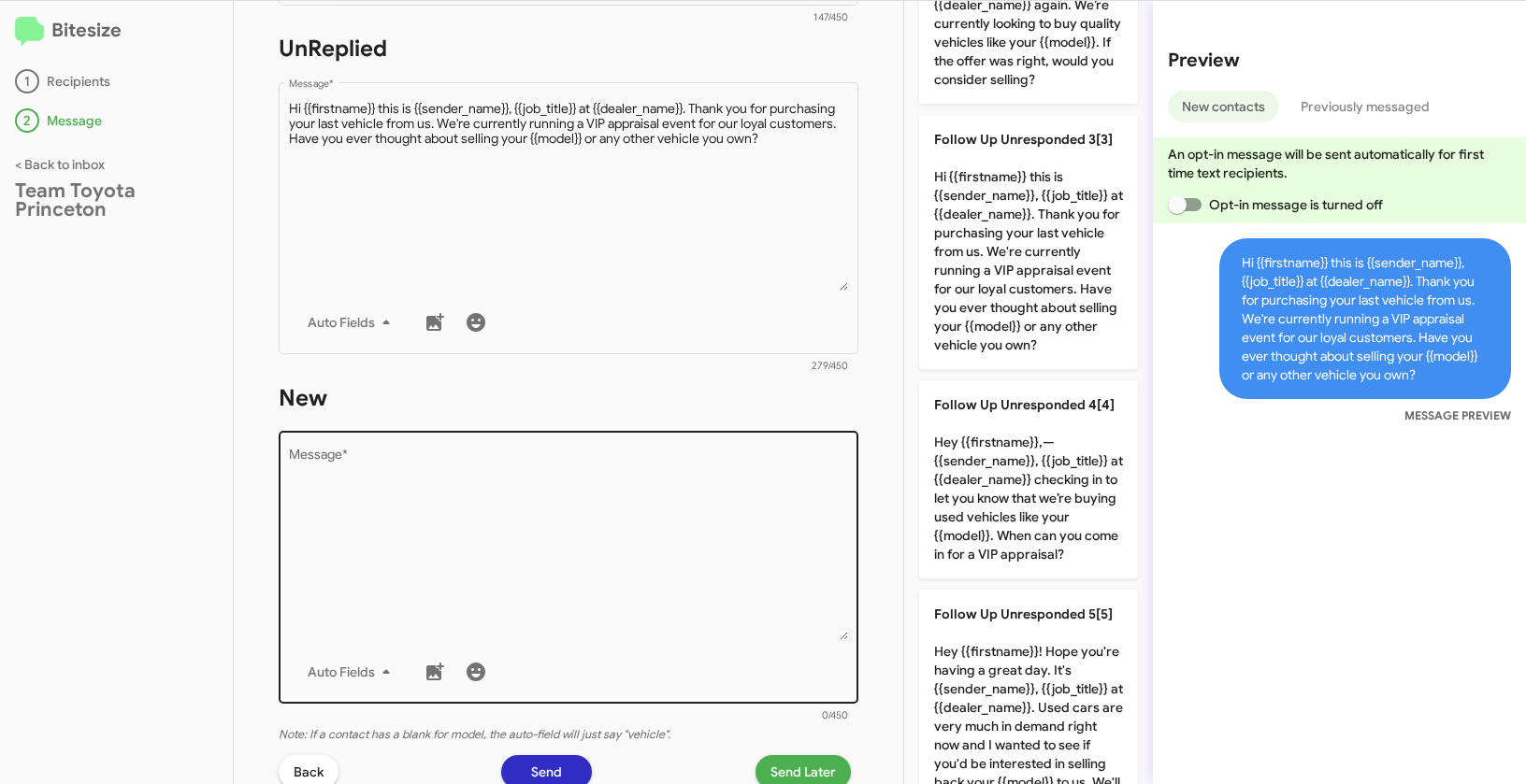
click at [677, 589] on textarea "Message *" at bounding box center [568, 545] width 560 height 190
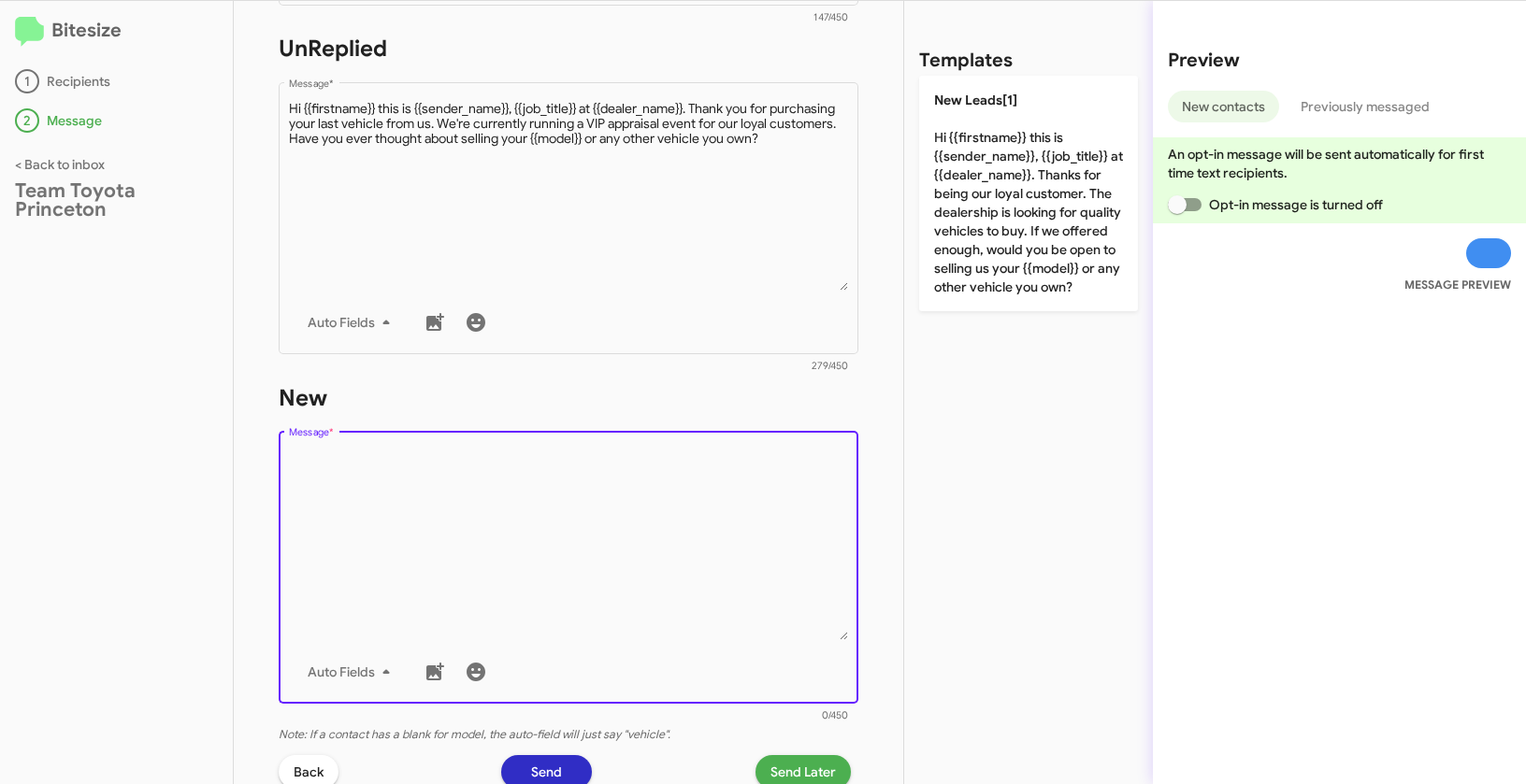
scroll to position [0, 0]
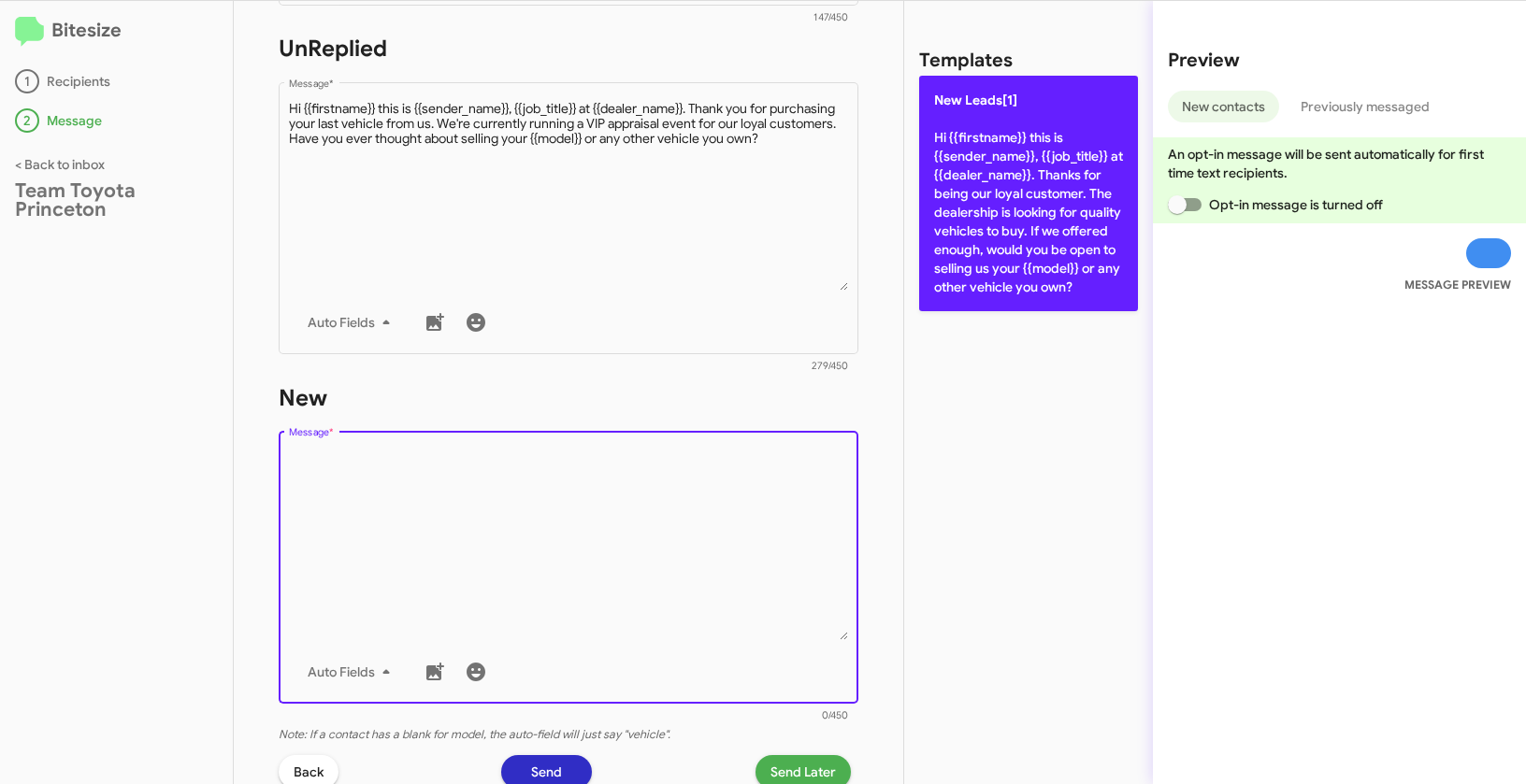
click at [965, 234] on p "New Leads[1] Hi {{firstname}} this is {{sender_name}}, {{job_title}} at {{deale…" at bounding box center [1028, 193] width 219 height 236
type textarea "Hi {{firstname}} this is {{sender_name}}, {{job_title}} at {{dealer_name}}. Tha…"
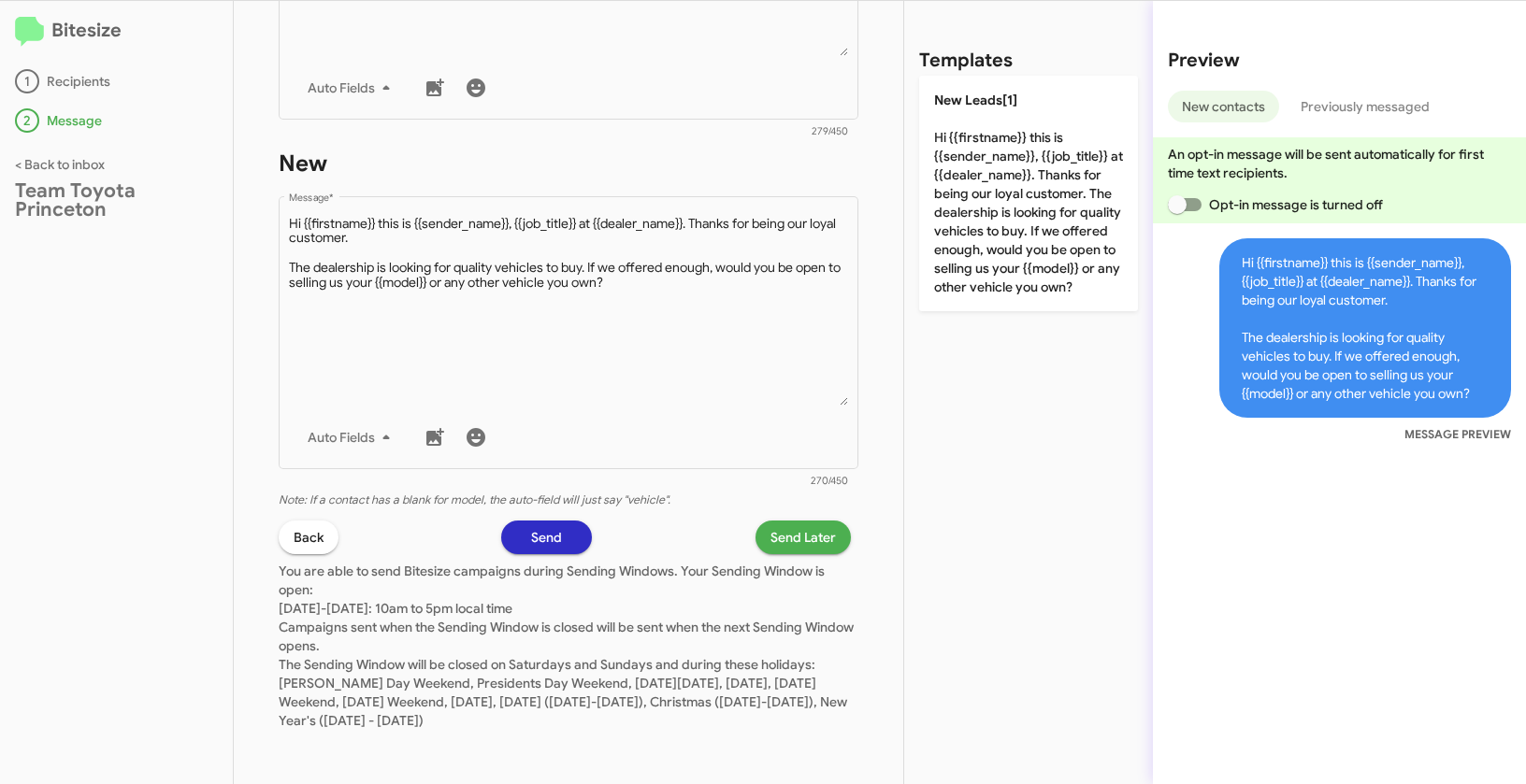
scroll to position [890, 0]
click at [797, 547] on span "Send Later" at bounding box center [802, 536] width 65 height 34
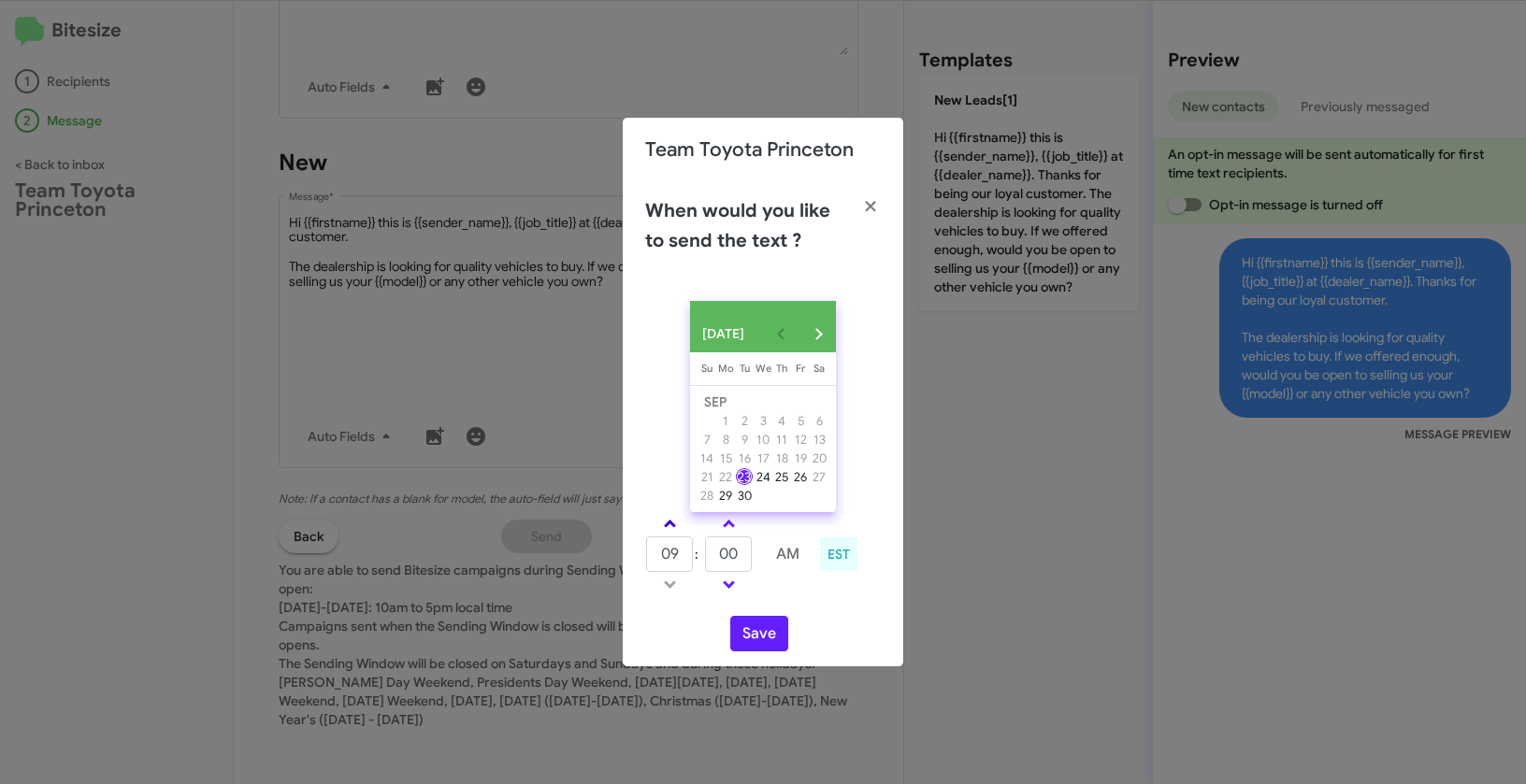
click at [665, 524] on link at bounding box center [669, 523] width 33 height 22
type input "01"
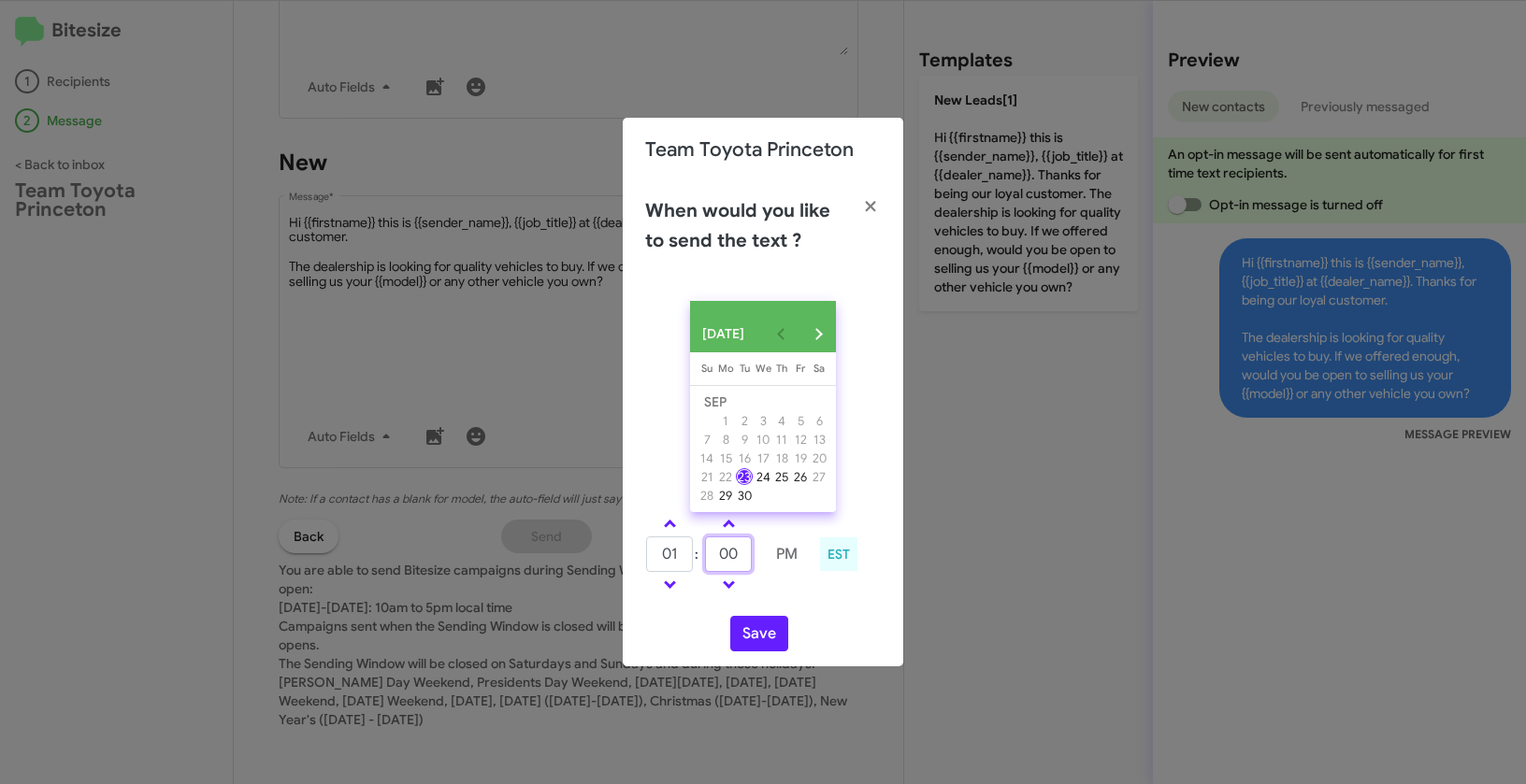
drag, startPoint x: 745, startPoint y: 561, endPoint x: 687, endPoint y: 551, distance: 58.9
click at [687, 551] on tr "01 : 00 PM" at bounding box center [728, 554] width 166 height 38
type input "24"
click at [757, 649] on button "Save" at bounding box center [759, 634] width 57 height 36
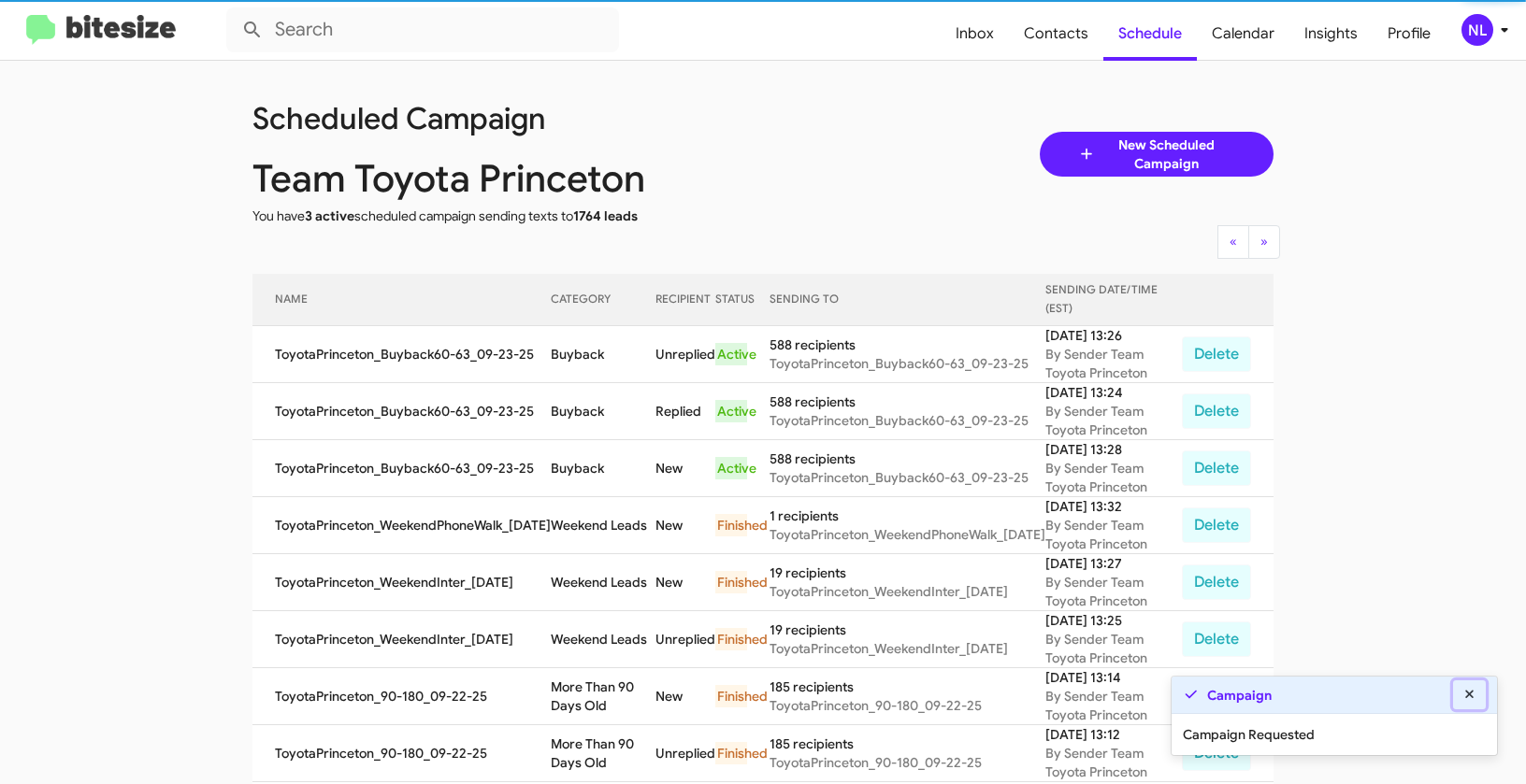
click at [1471, 697] on icon at bounding box center [1469, 694] width 8 height 8
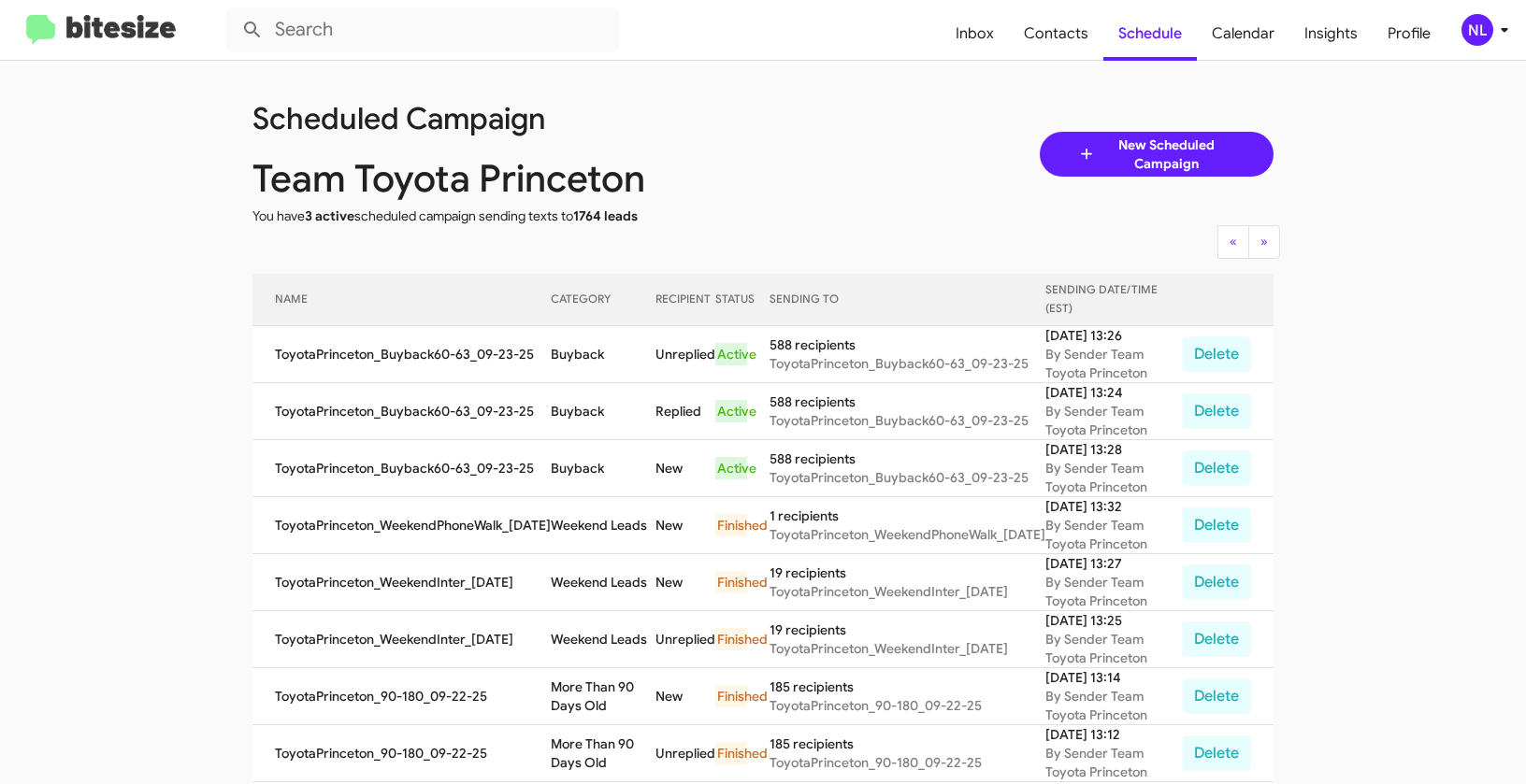
click at [1486, 26] on div "NL" at bounding box center [1477, 30] width 32 height 32
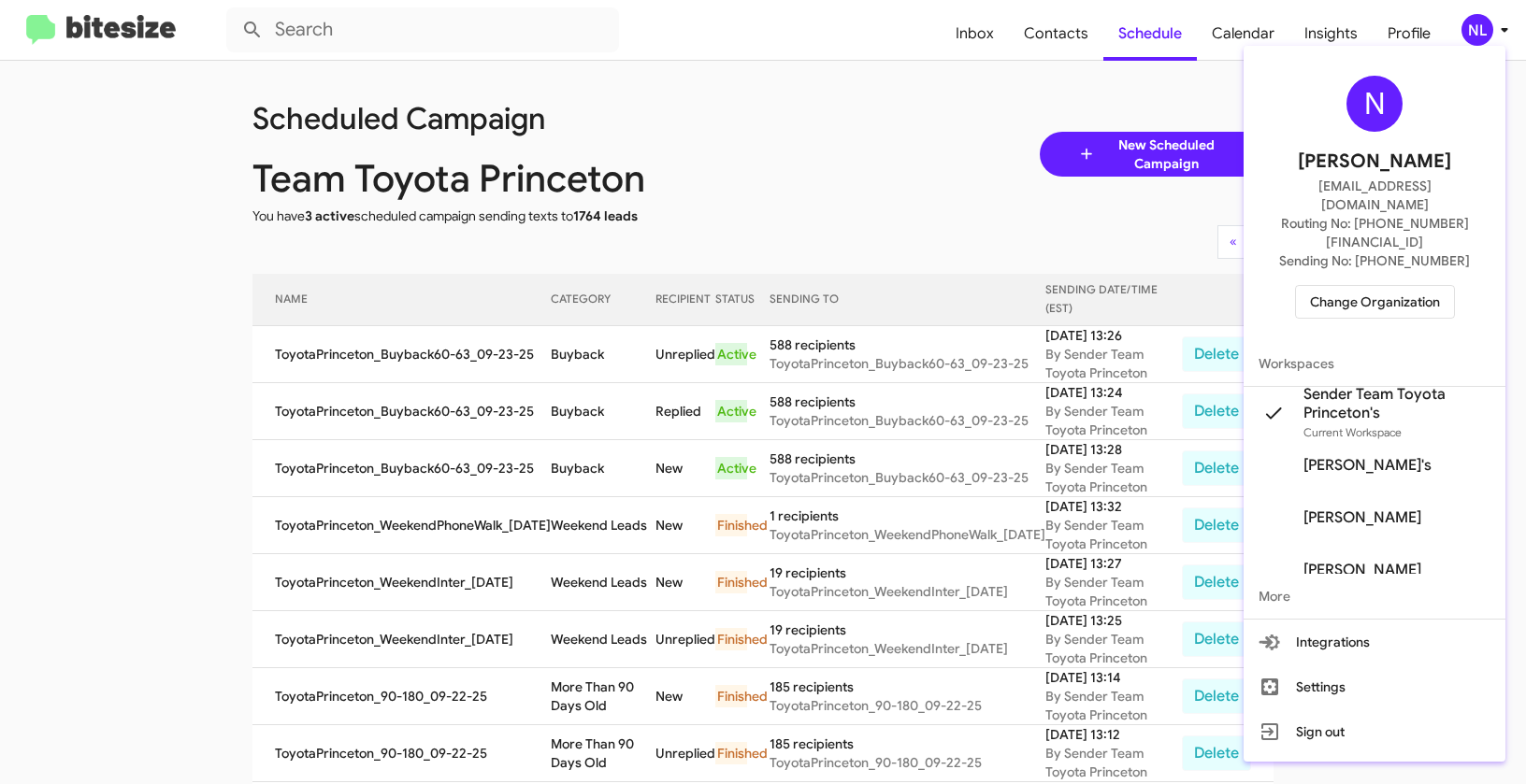
click at [1360, 286] on span "Change Organization" at bounding box center [1374, 302] width 130 height 32
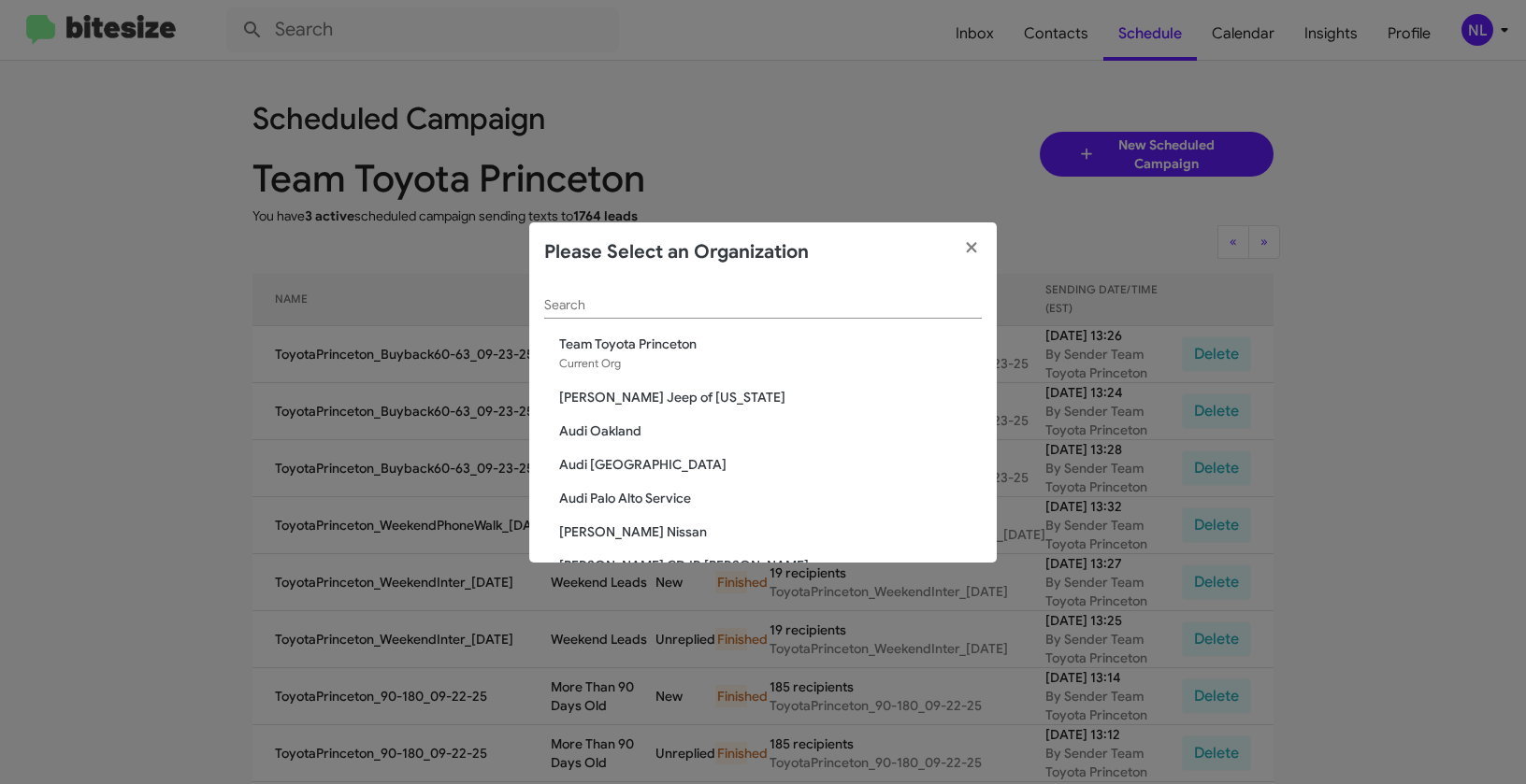
click at [601, 312] on input "Search" at bounding box center [763, 305] width 437 height 15
paste input "The Jeep Store"
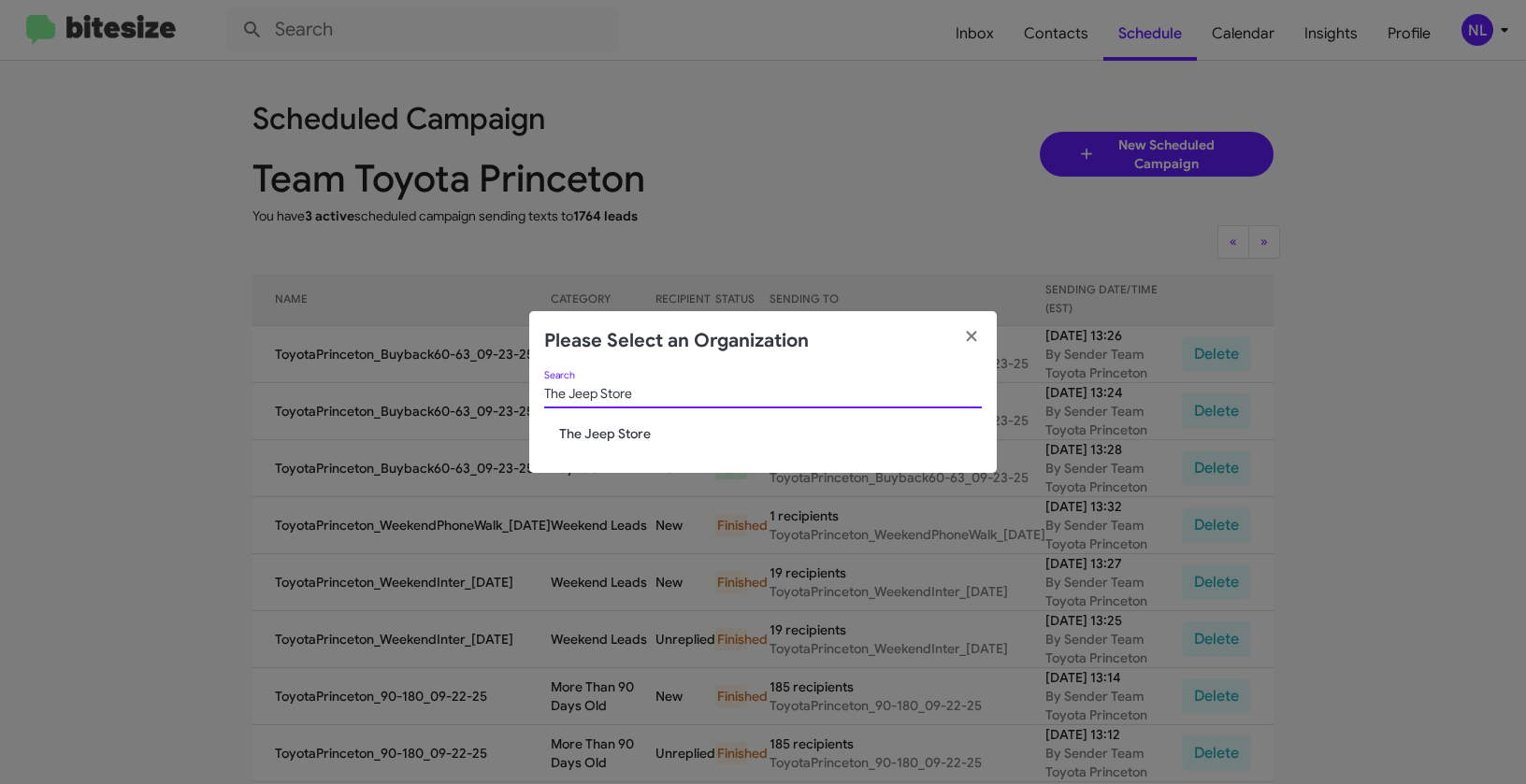
type input "The Jeep Store"
click at [601, 437] on span "The Jeep Store" at bounding box center [770, 433] width 422 height 19
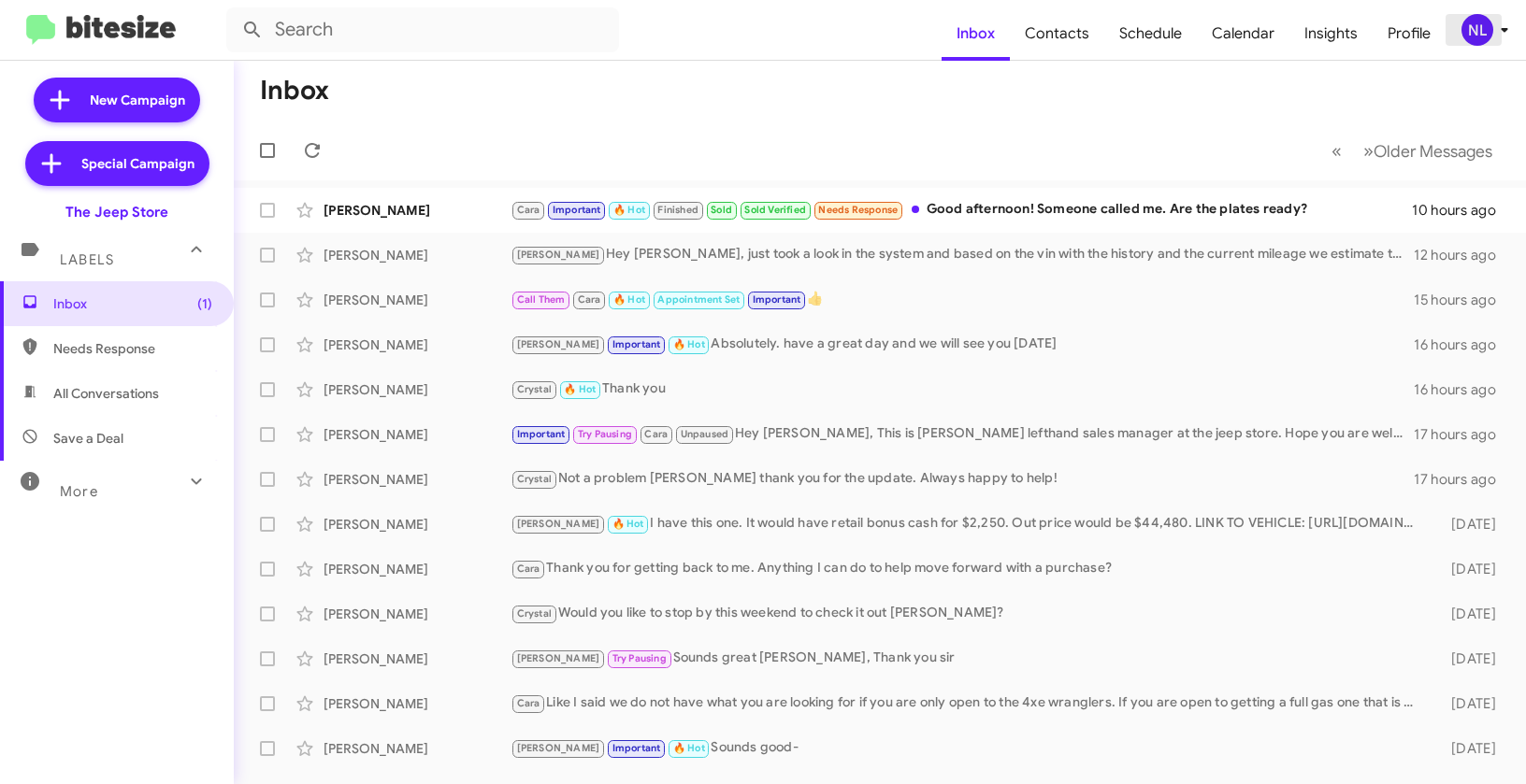
click at [1470, 38] on div "NL" at bounding box center [1477, 30] width 32 height 32
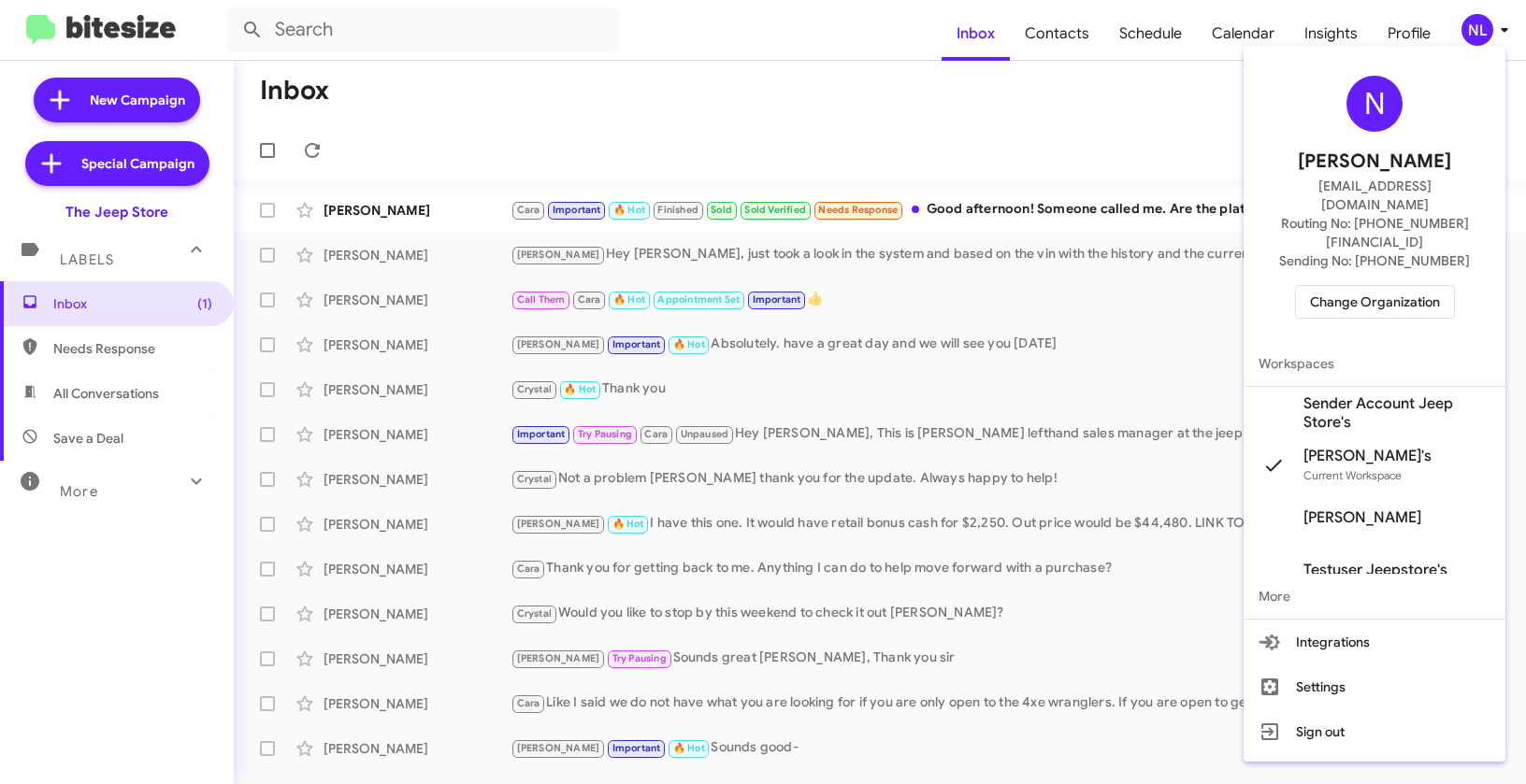
click at [1359, 395] on span "Sender Account Jeep Store's" at bounding box center [1397, 414] width 187 height 38
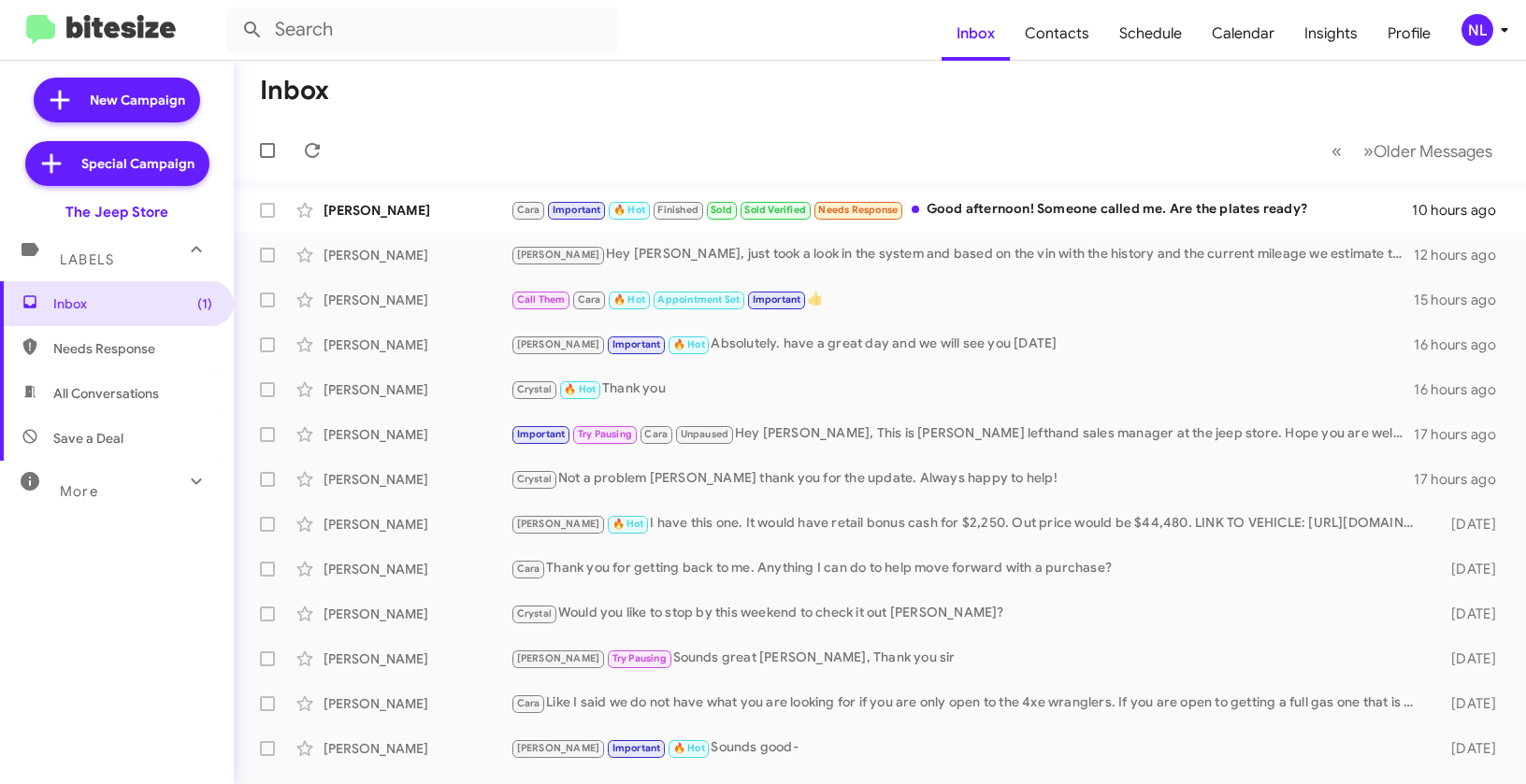
click at [1464, 30] on div "NL" at bounding box center [1477, 30] width 32 height 32
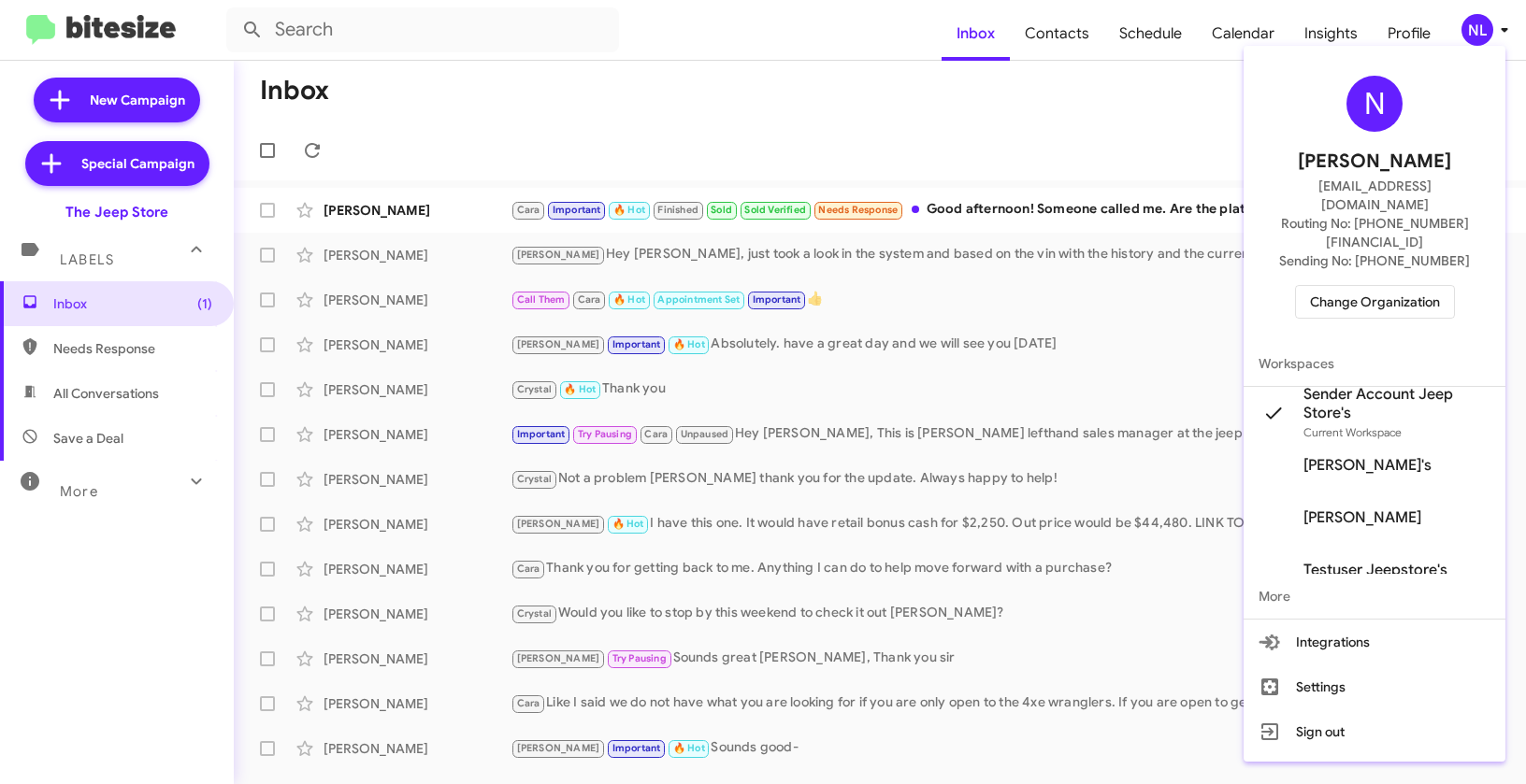
click at [1025, 100] on div at bounding box center [763, 392] width 1526 height 784
click at [1052, 28] on span "Contacts" at bounding box center [1057, 34] width 94 height 55
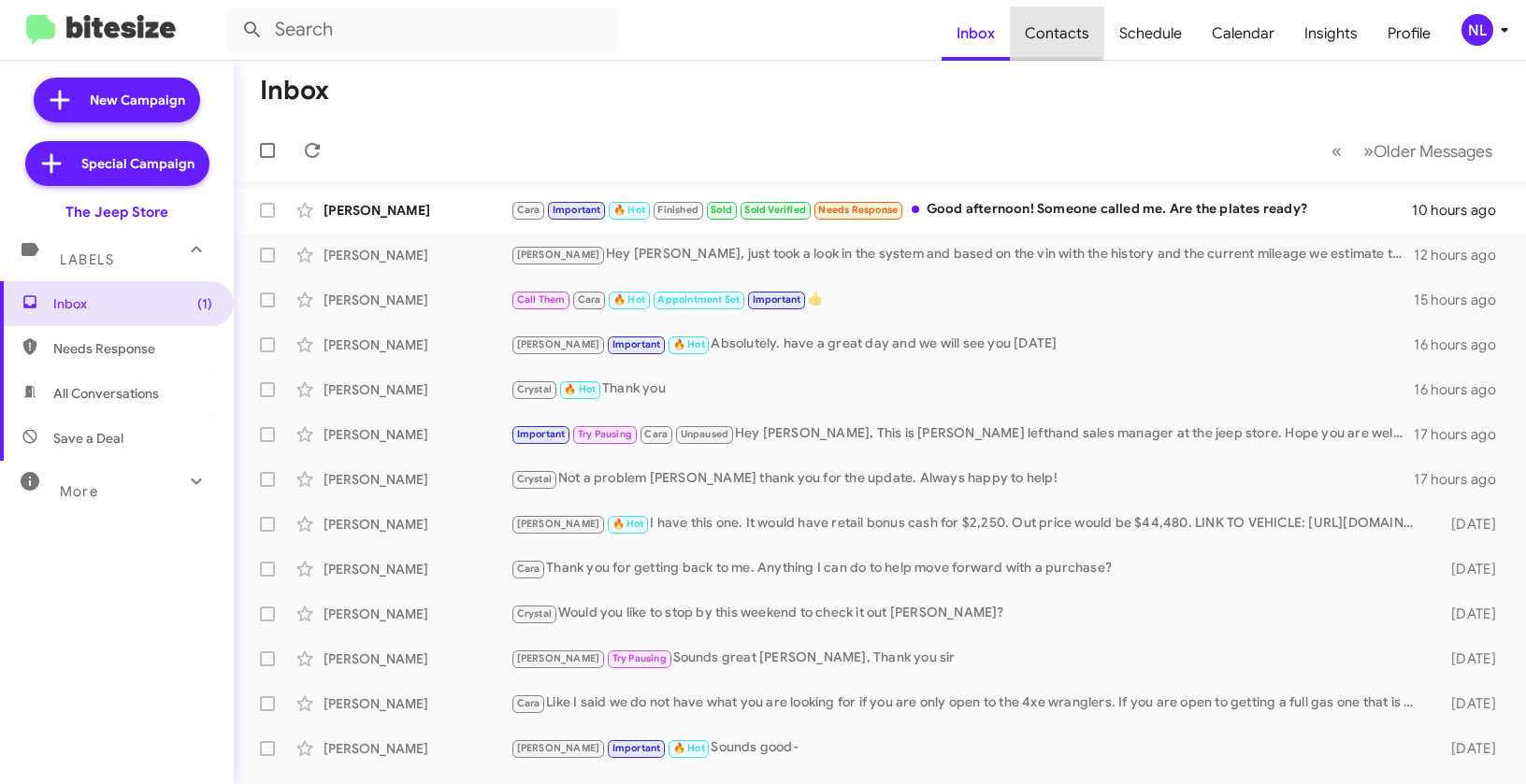
type input "in:groups"
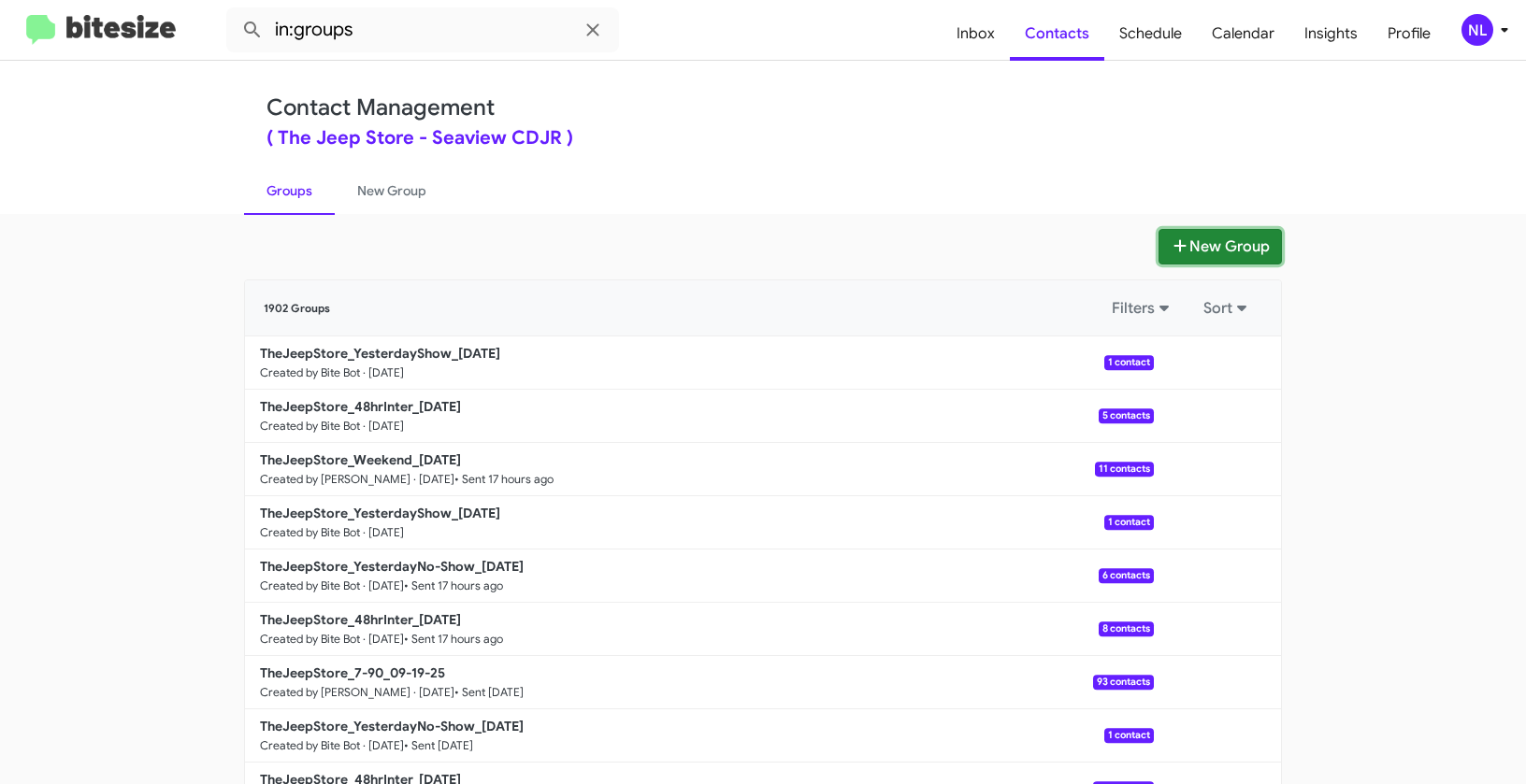
click at [1210, 259] on button "New Group" at bounding box center [1220, 247] width 123 height 36
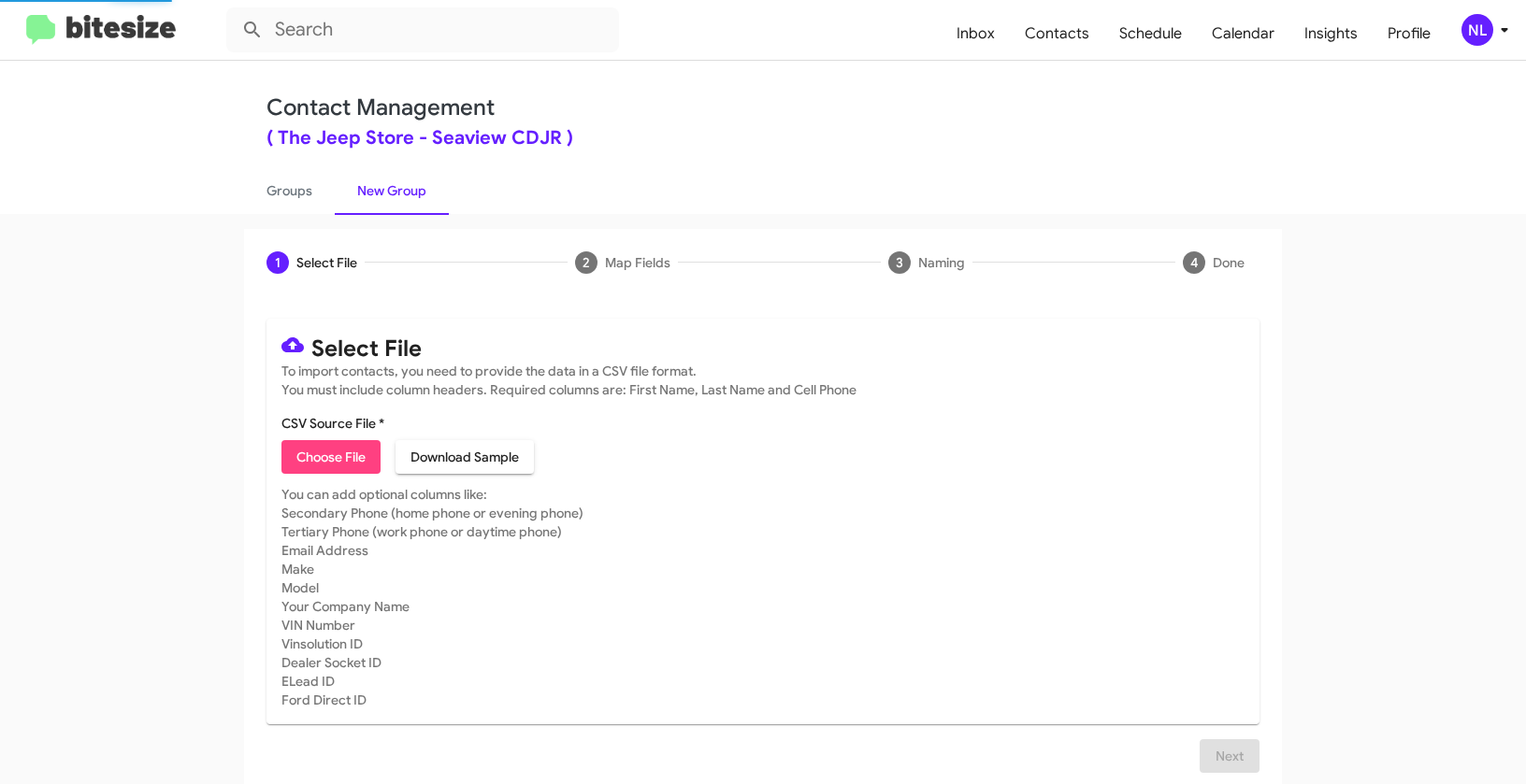
click at [353, 466] on span "Choose File" at bounding box center [330, 457] width 69 height 34
type input "TheJeepStore_Buyback60-63_09-23-25"
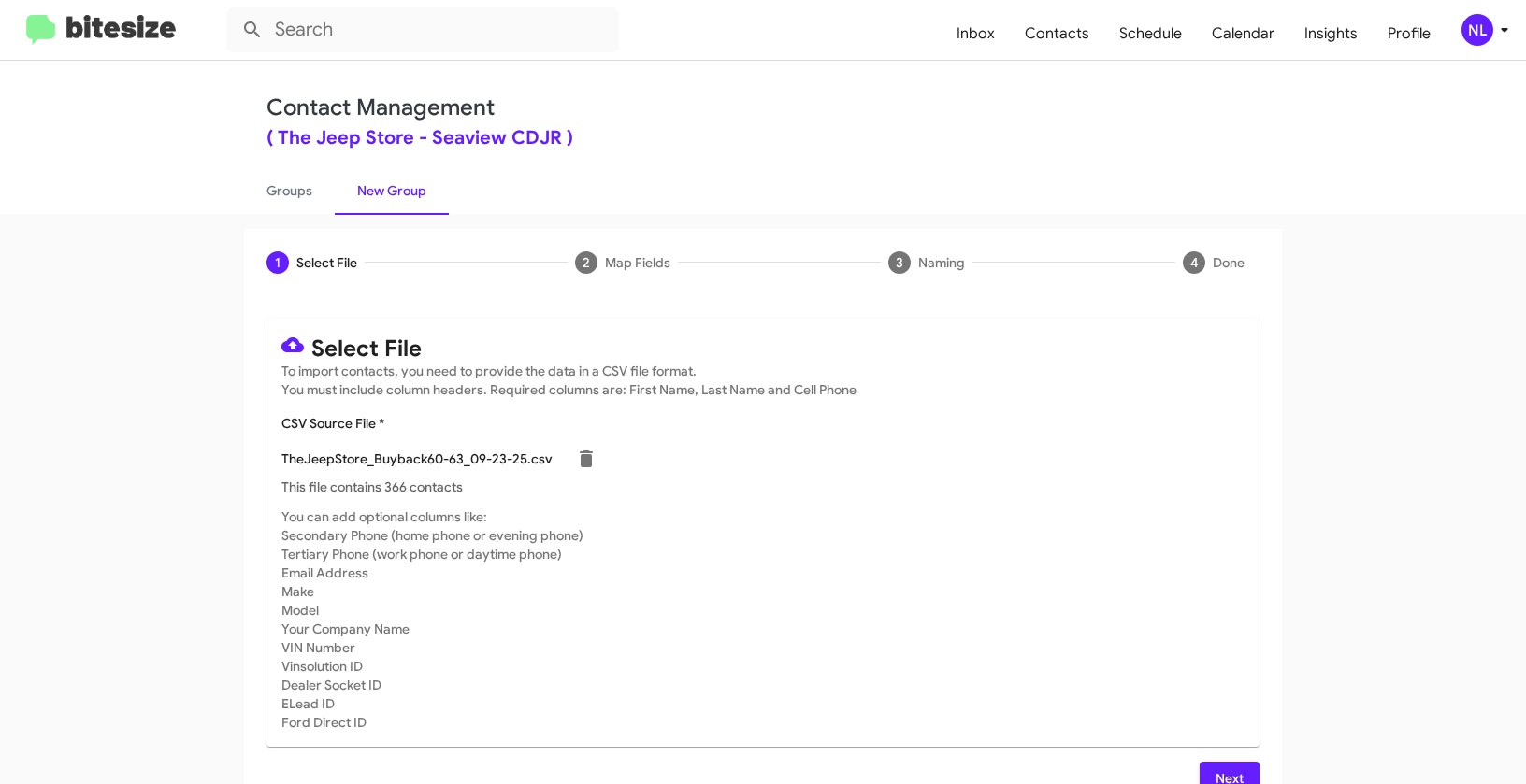
scroll to position [34, 0]
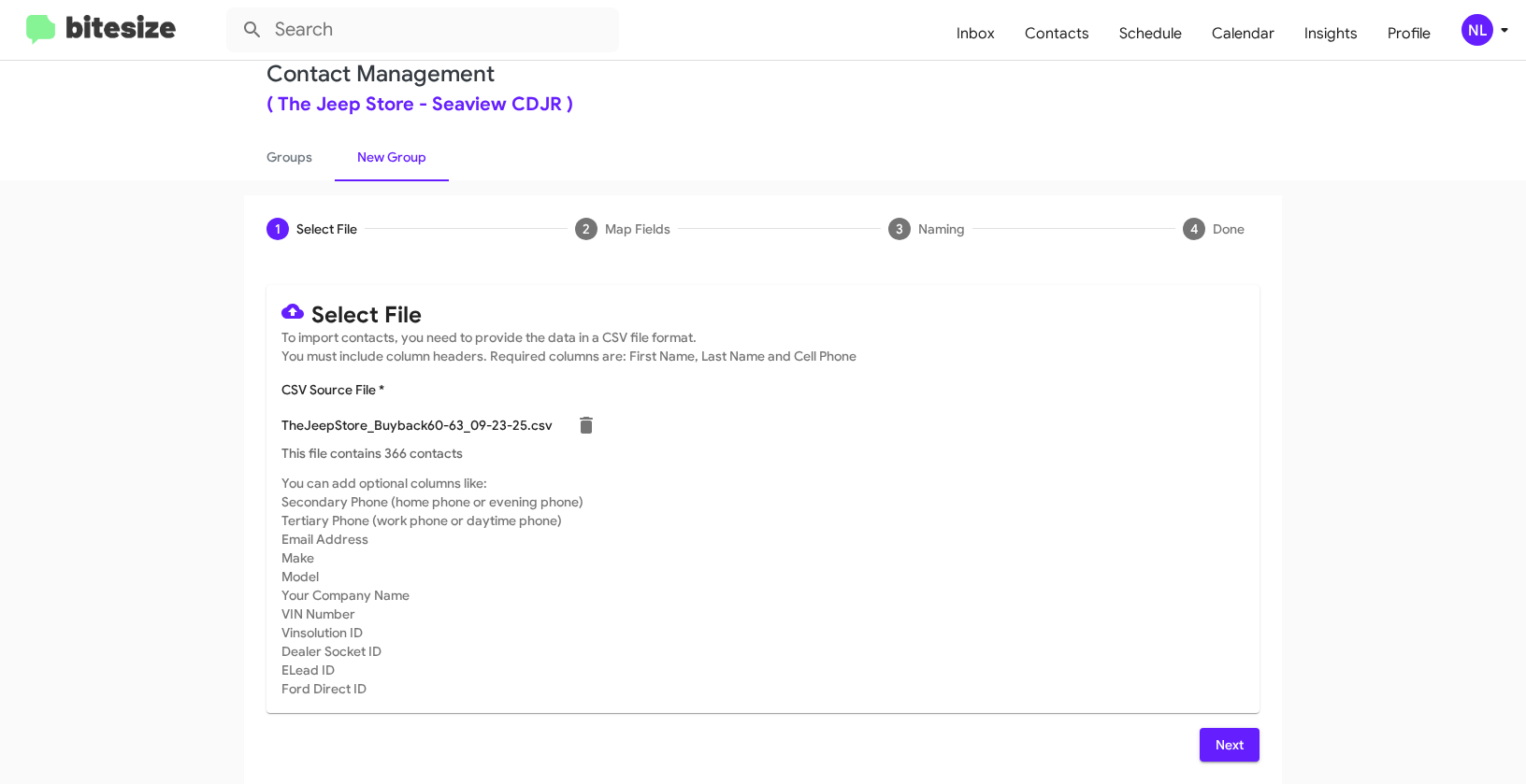
click at [1214, 738] on span "Next" at bounding box center [1229, 745] width 30 height 34
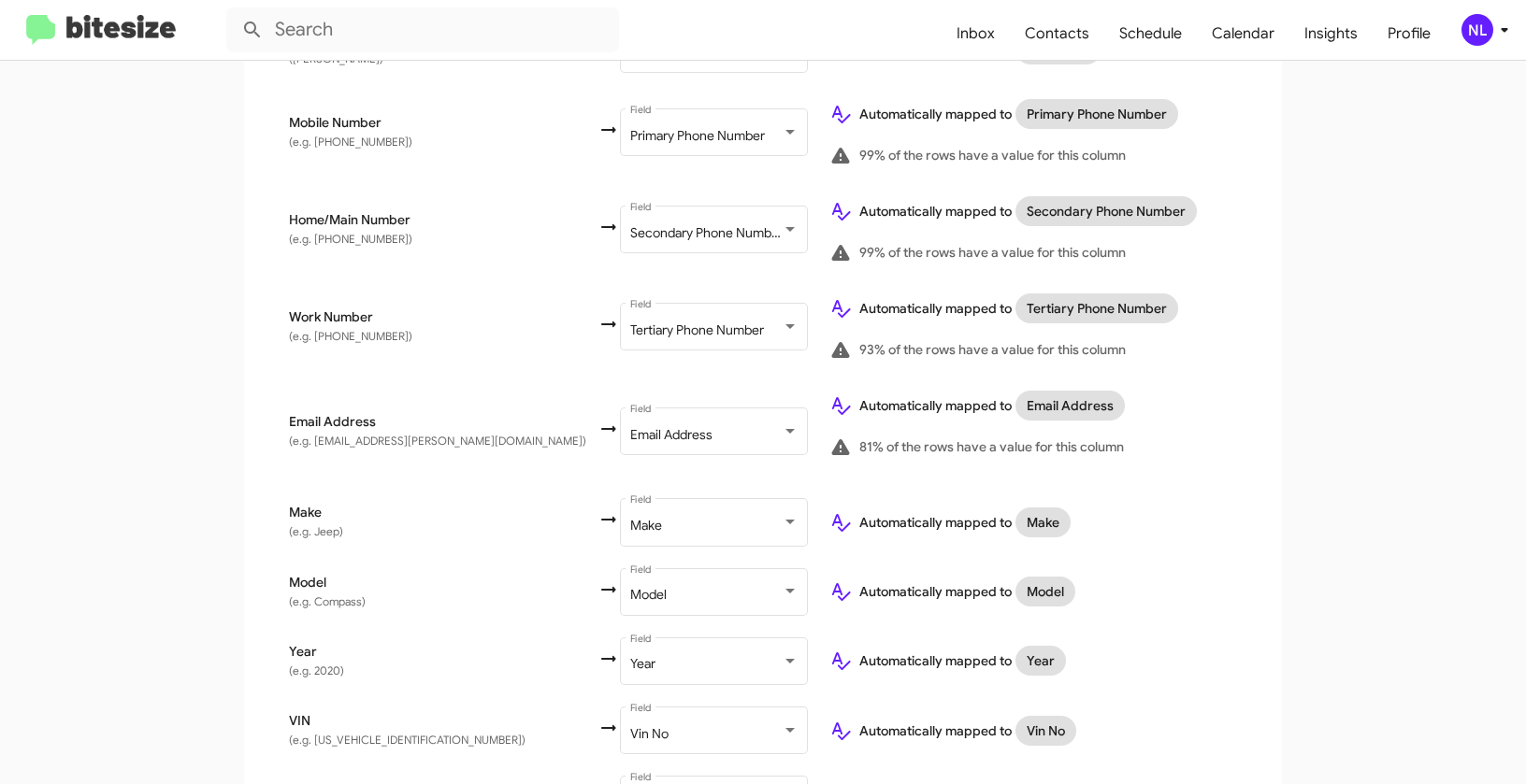
scroll to position [832, 0]
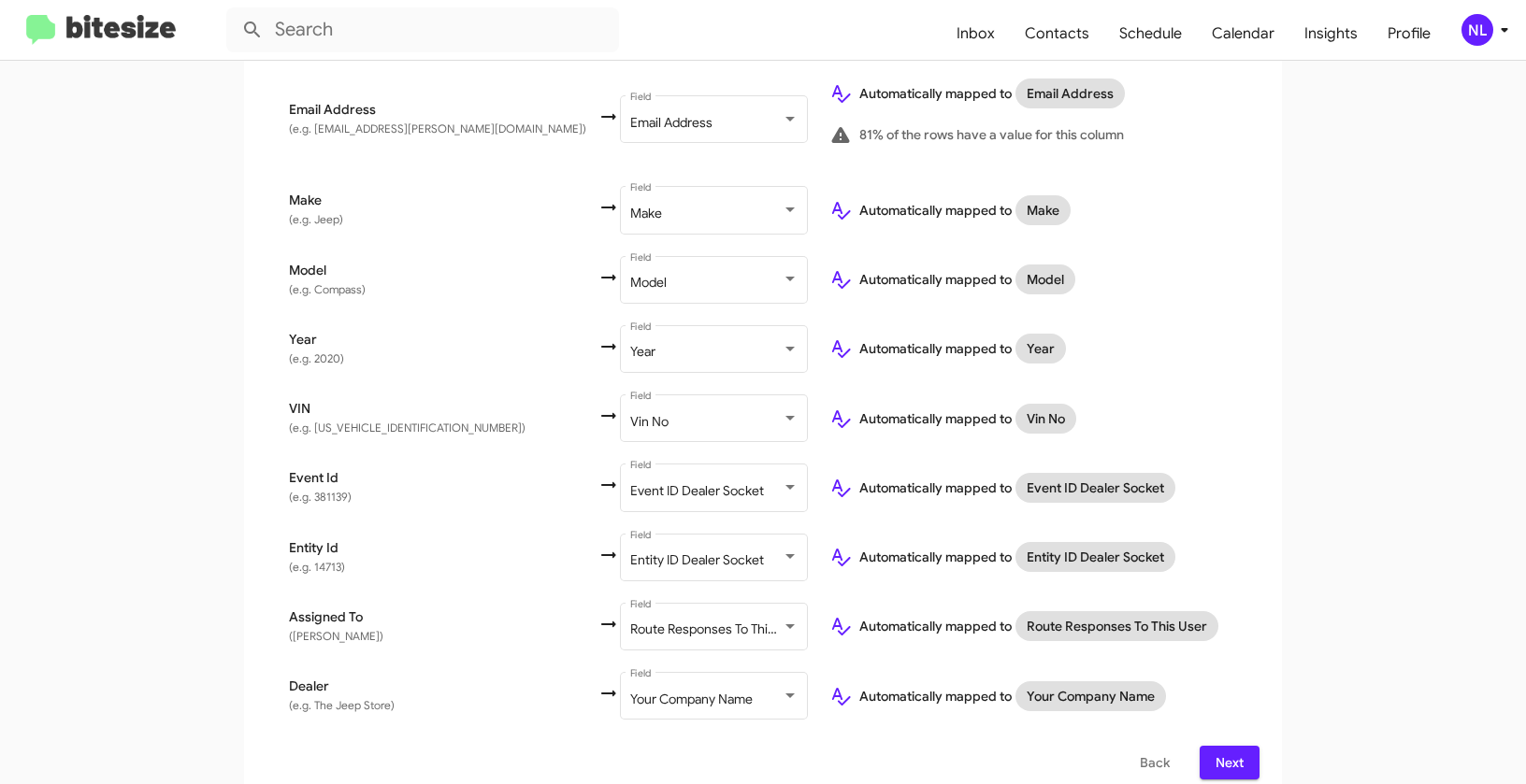
click at [1223, 747] on span "Next" at bounding box center [1229, 762] width 30 height 34
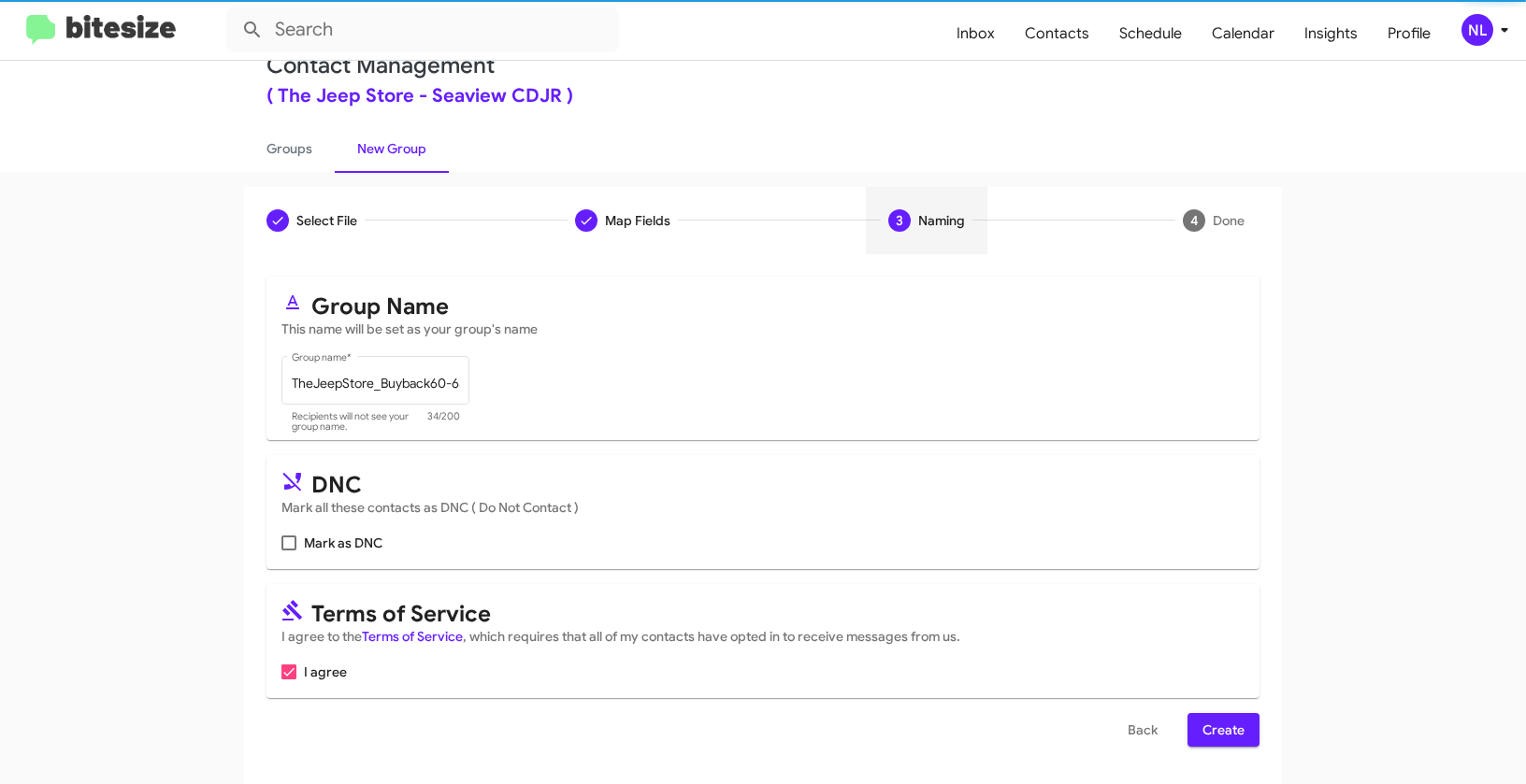
scroll to position [0, 0]
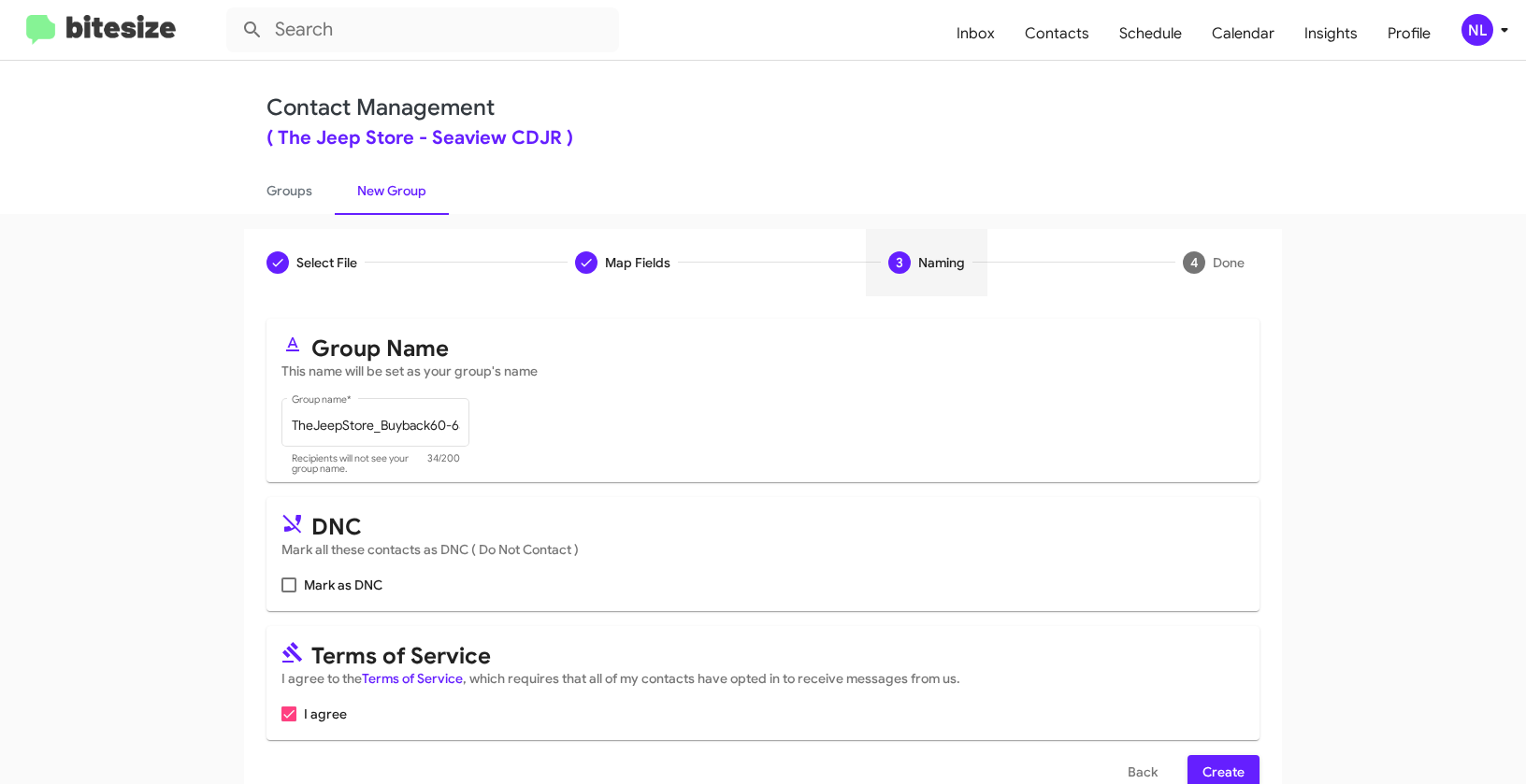
click at [1461, 28] on div "NL" at bounding box center [1477, 30] width 32 height 32
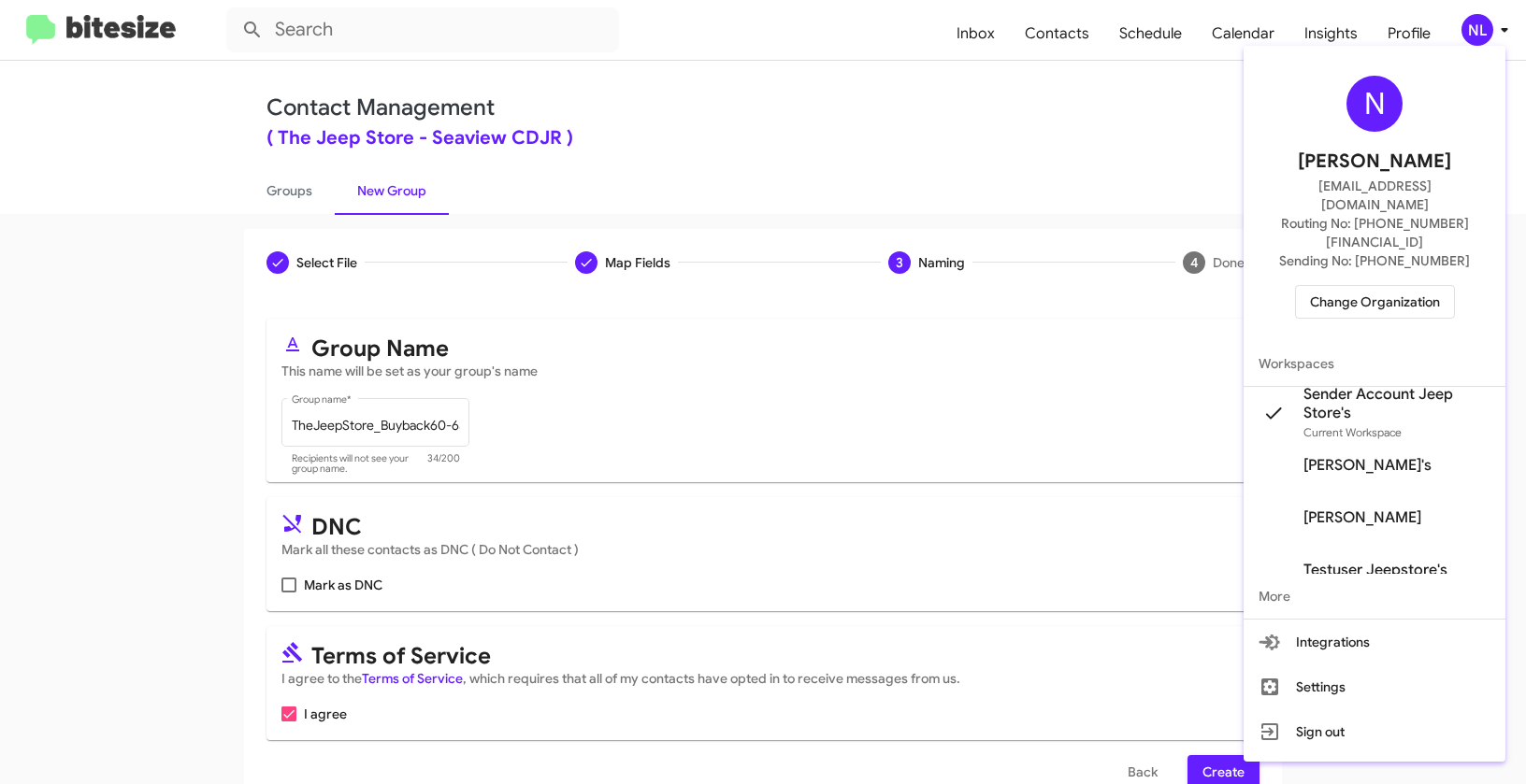
click at [1052, 423] on div at bounding box center [763, 392] width 1526 height 784
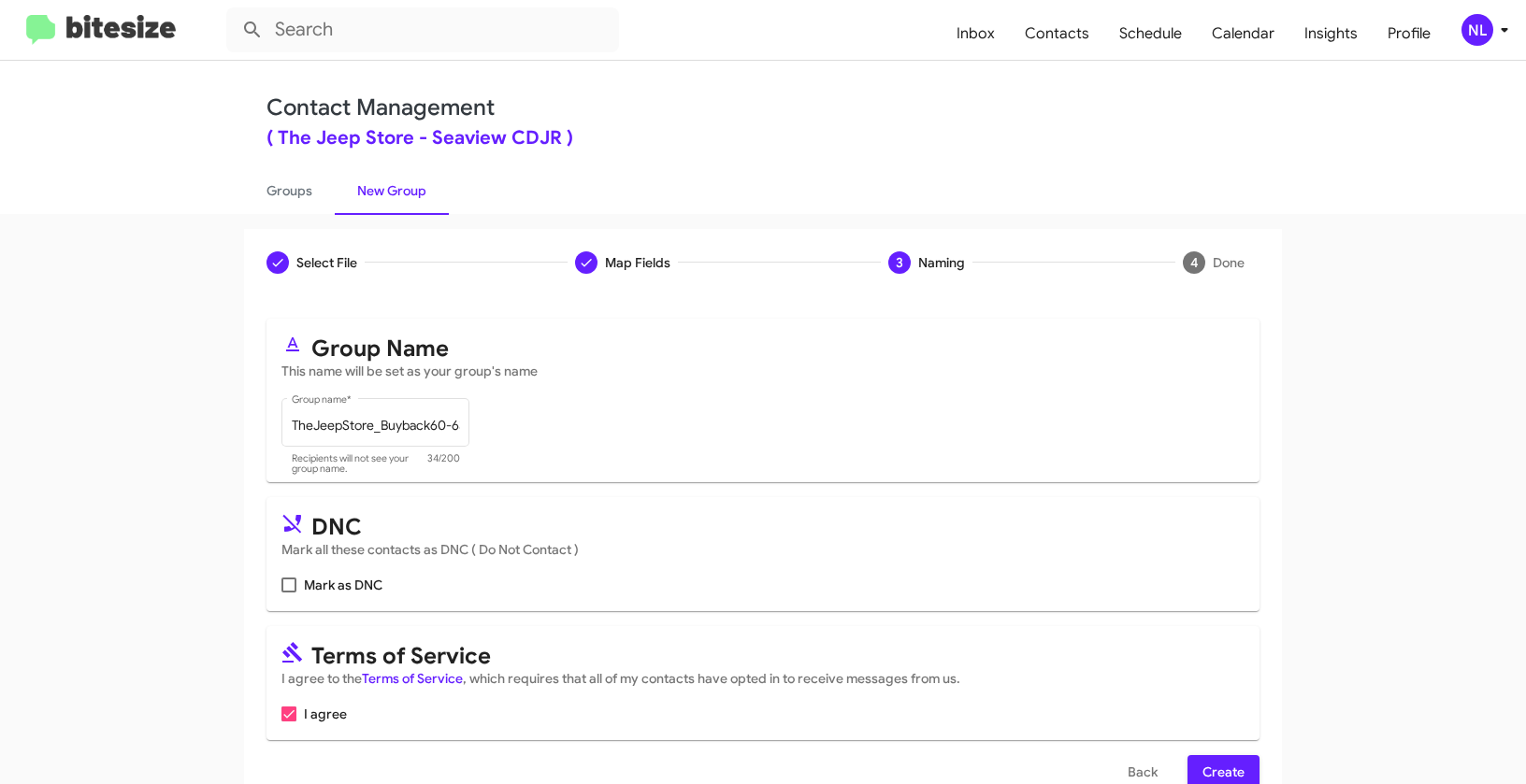
click at [1232, 760] on span "Create" at bounding box center [1222, 772] width 42 height 34
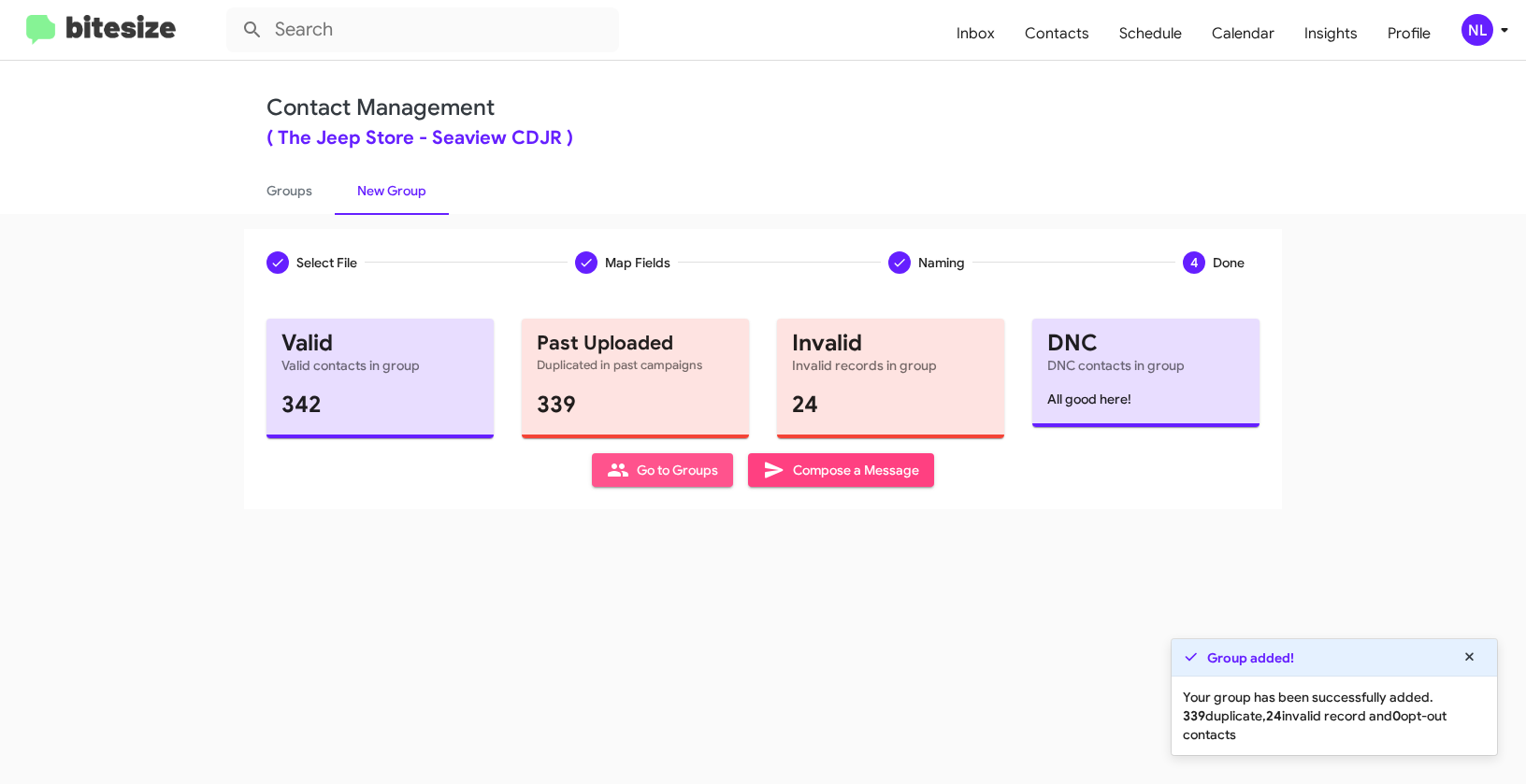
click at [648, 471] on span "Go to Groups" at bounding box center [663, 470] width 111 height 34
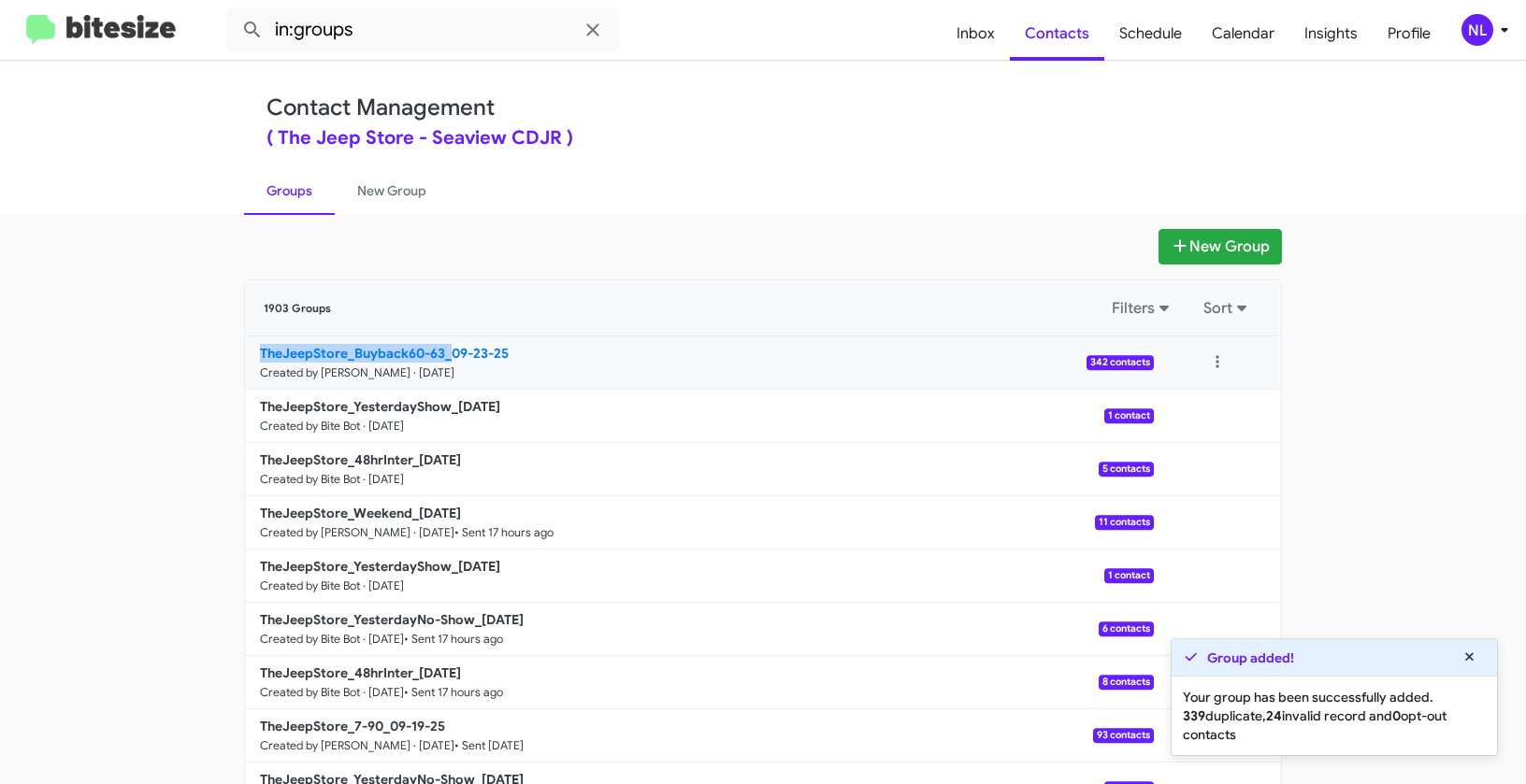
drag, startPoint x: 227, startPoint y: 352, endPoint x: 444, endPoint y: 353, distance: 217.0
click at [444, 353] on app-groups "New Group 1903 Groups Filters Sort TheJeepStore_Buyback60-63_09-23-25 Created b…" at bounding box center [763, 574] width 1526 height 690
copy b "TheJeepStore_Buyback60-63_"
click at [383, 31] on input "in:groups" at bounding box center [422, 30] width 393 height 45
paste input "TheJeepStore_Buyback60-63_"
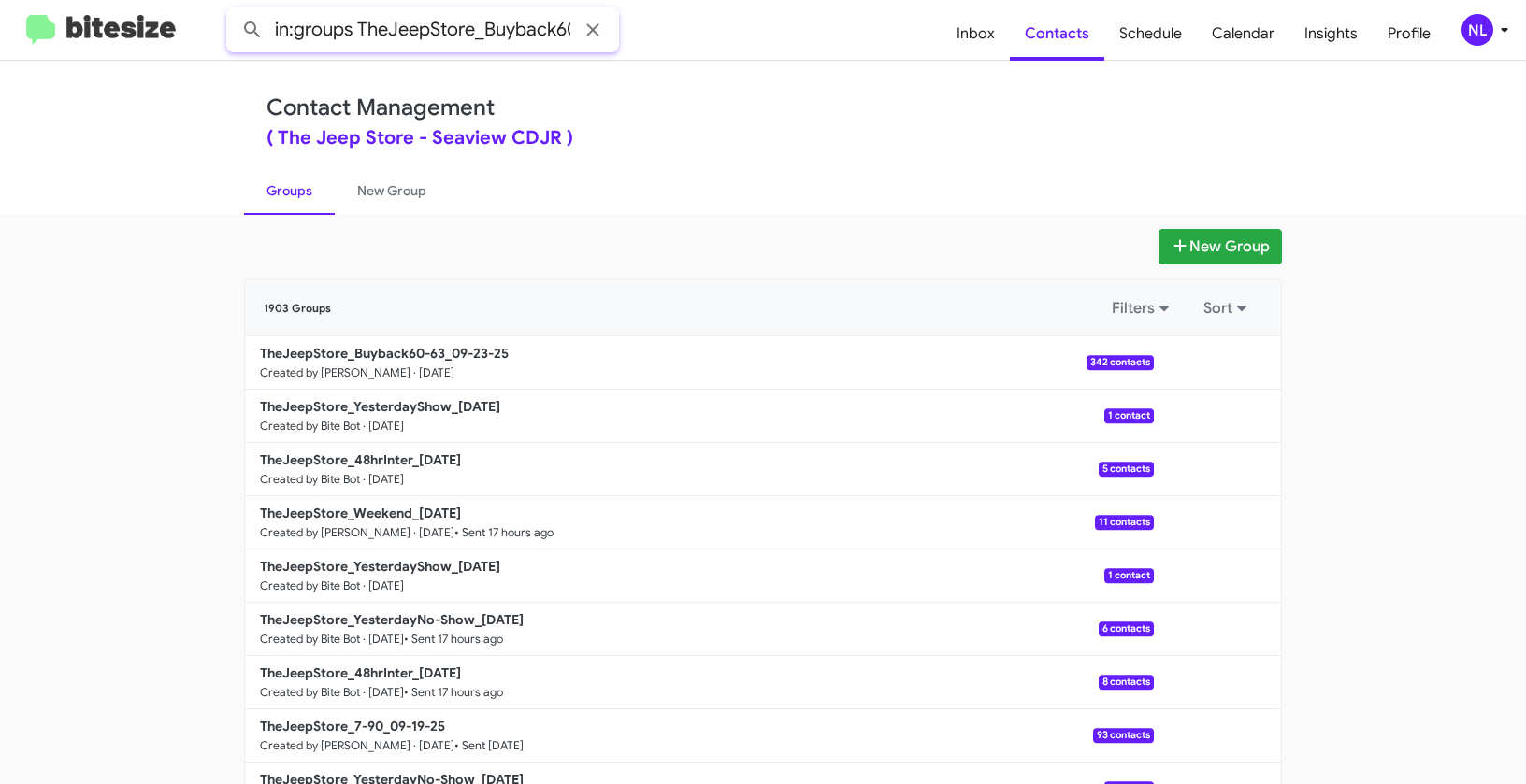
scroll to position [0, 45]
click at [234, 11] on button at bounding box center [253, 30] width 38 height 38
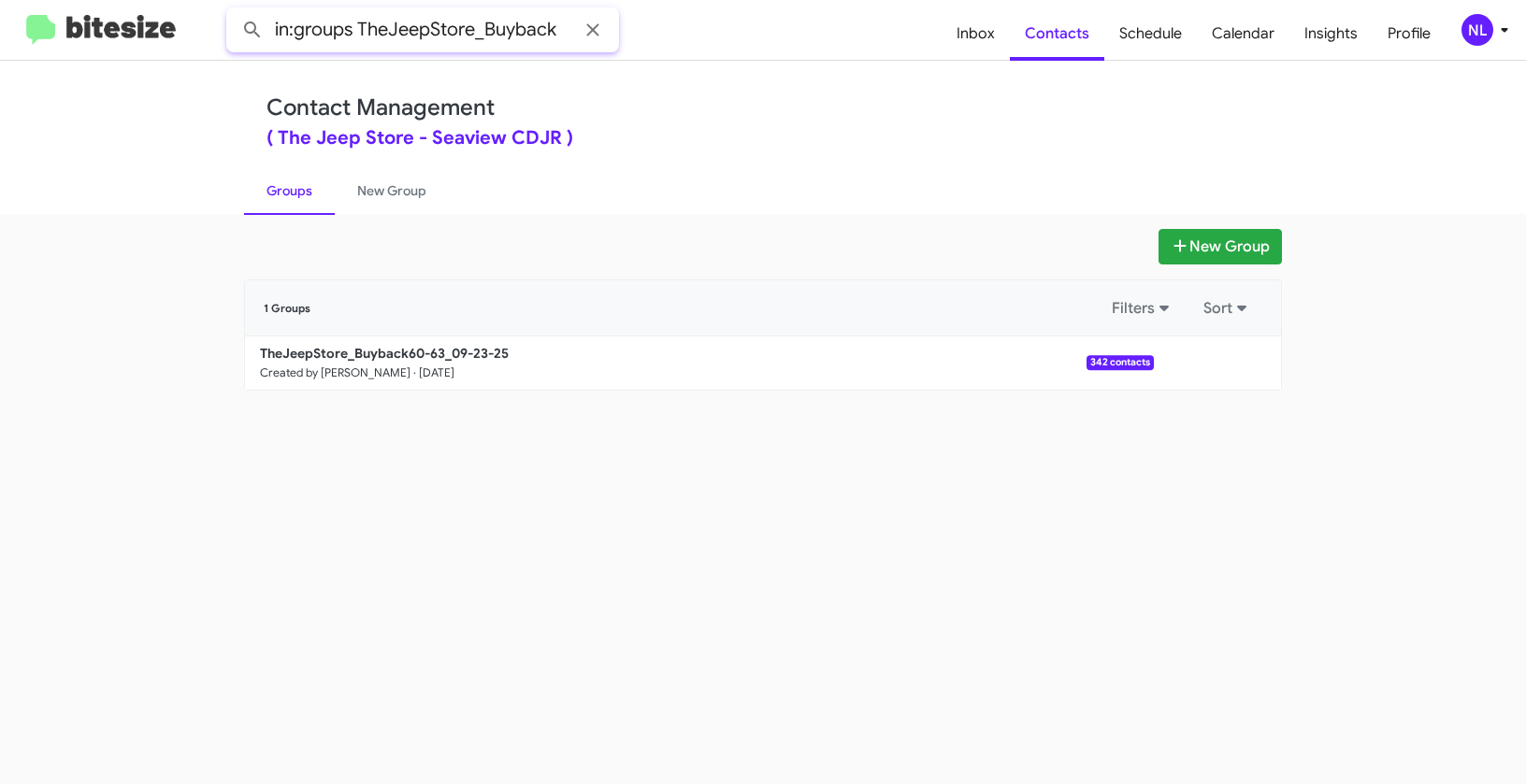
type input "in:groups TheJeepStore_Buyback"
click at [234, 11] on button at bounding box center [253, 30] width 38 height 38
click at [1220, 361] on button at bounding box center [1217, 363] width 38 height 38
click at [1172, 406] on button "View contacts" at bounding box center [1160, 414] width 150 height 45
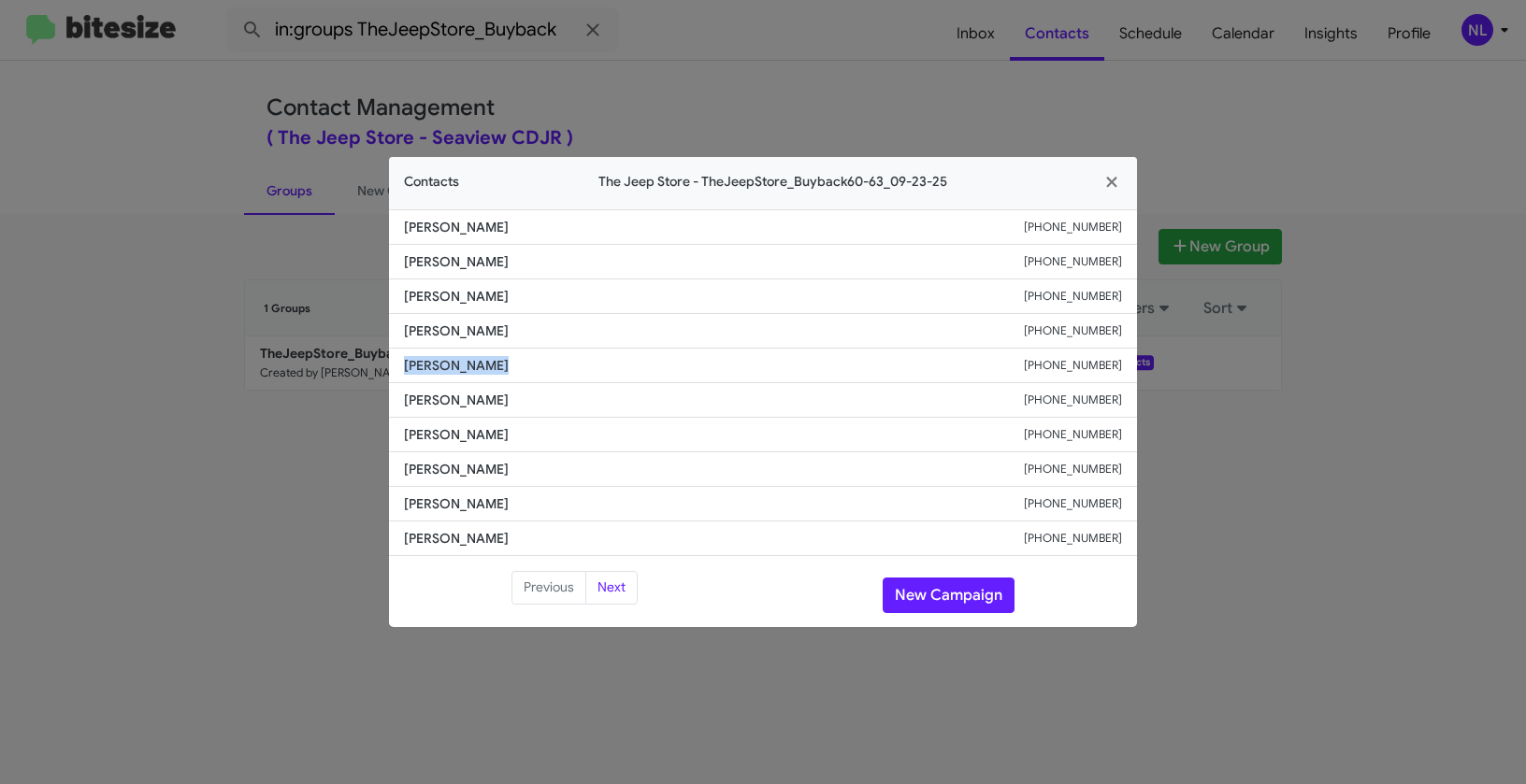
drag, startPoint x: 400, startPoint y: 357, endPoint x: 512, endPoint y: 359, distance: 112.0
click at [512, 359] on li "Bridget Seber +19086709912" at bounding box center [763, 366] width 747 height 35
copy span "Bridget Seber"
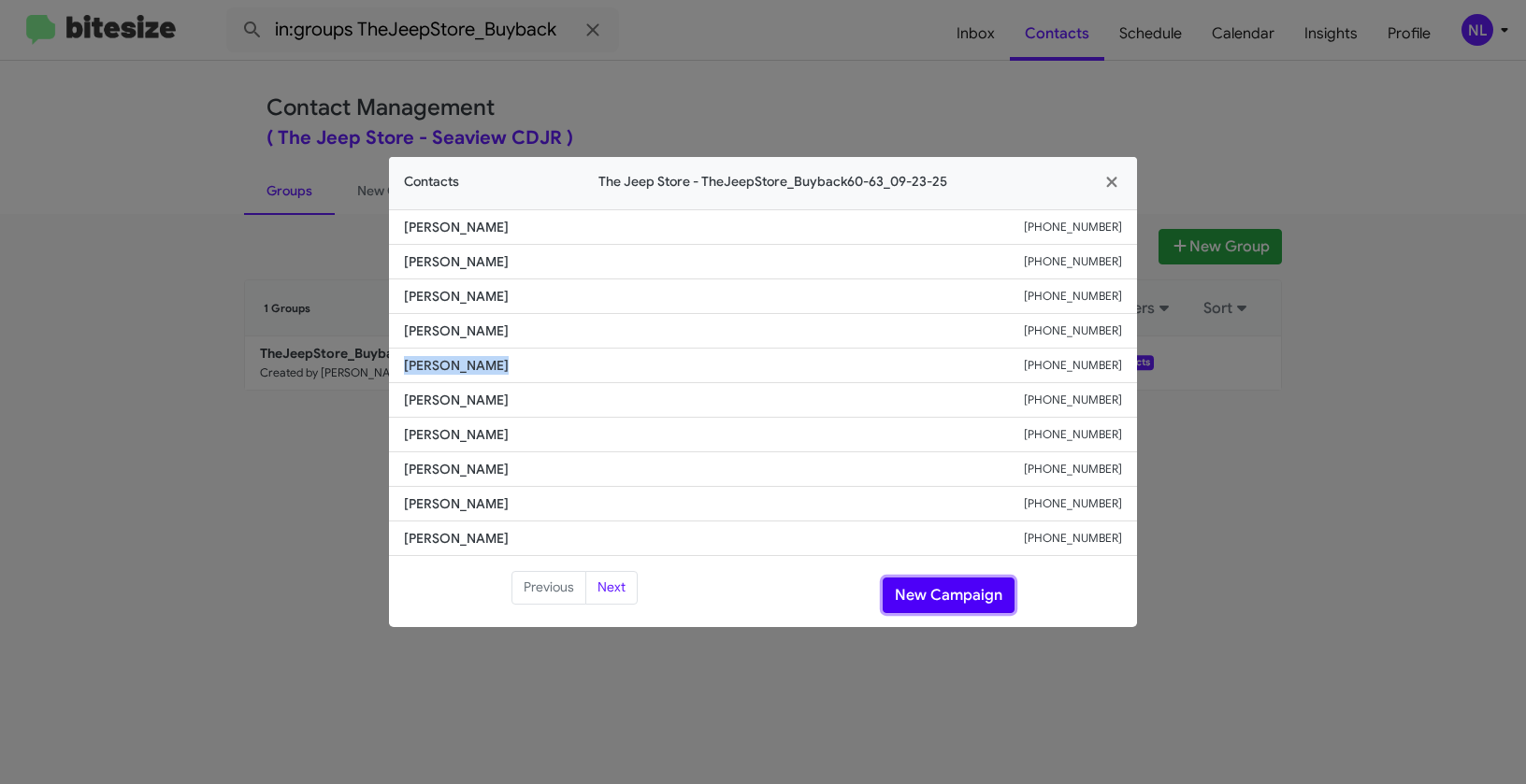
click at [916, 594] on button "New Campaign" at bounding box center [948, 596] width 132 height 36
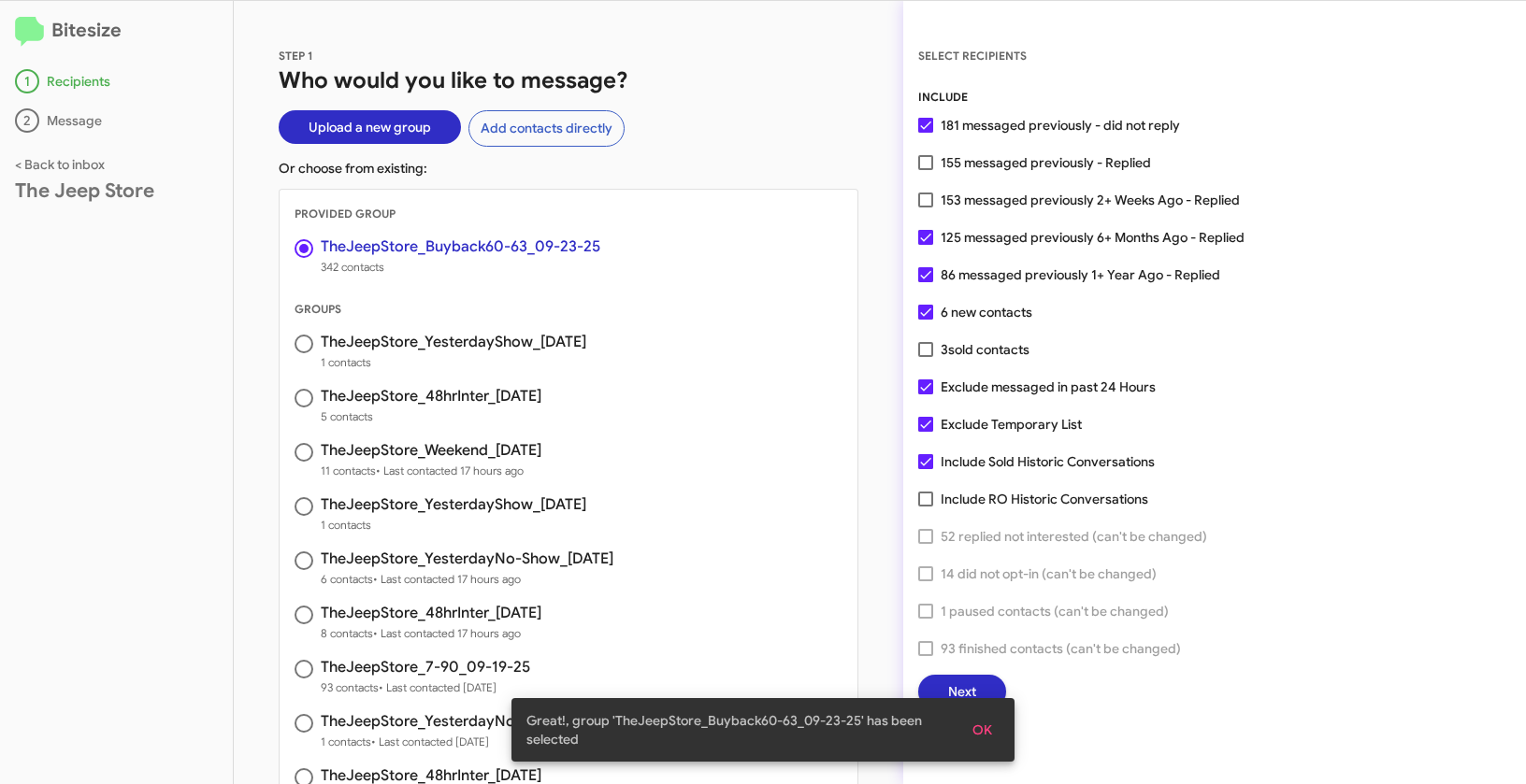
click at [982, 737] on span "OK" at bounding box center [981, 730] width 20 height 34
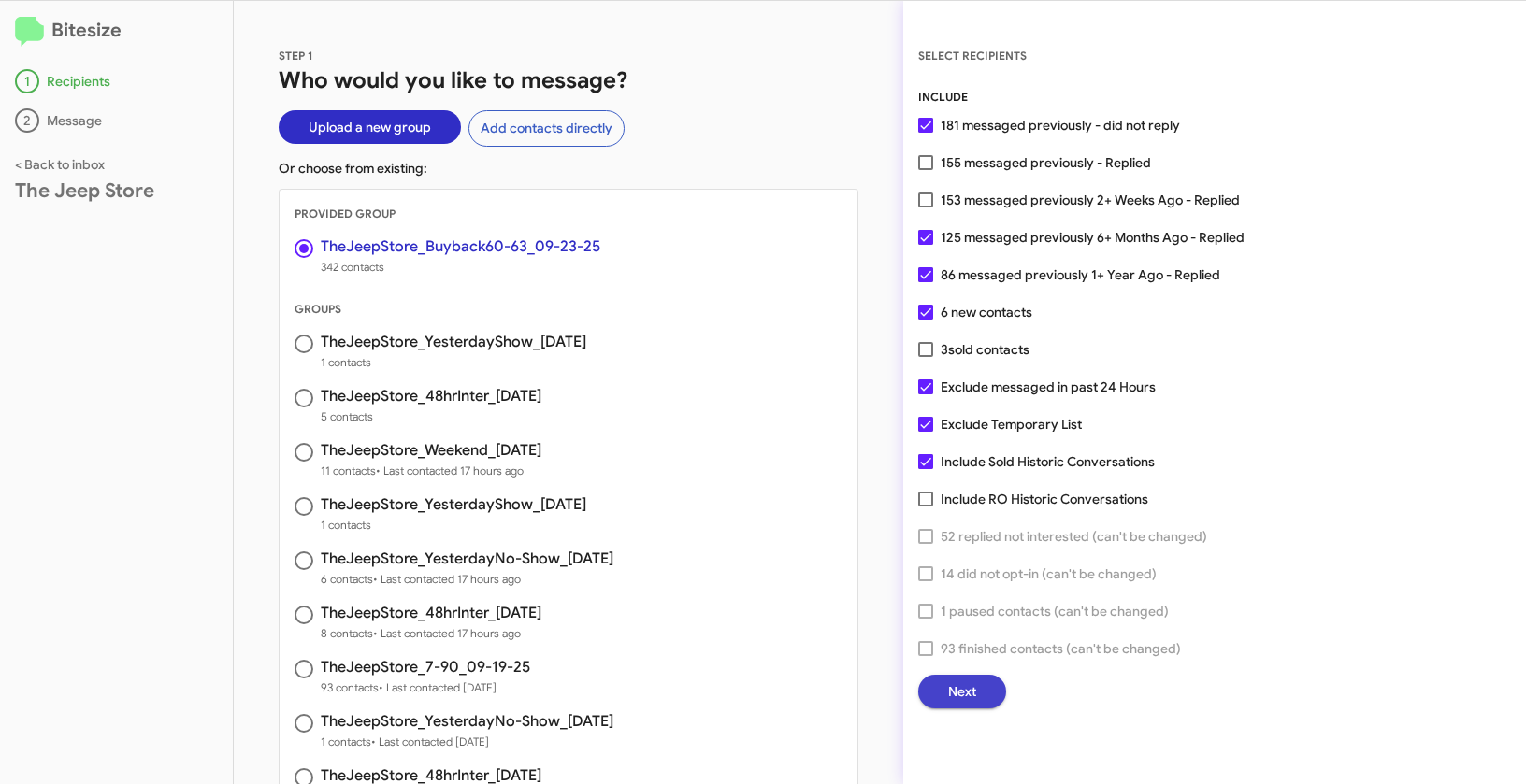
click at [974, 692] on span "Next" at bounding box center [962, 692] width 28 height 34
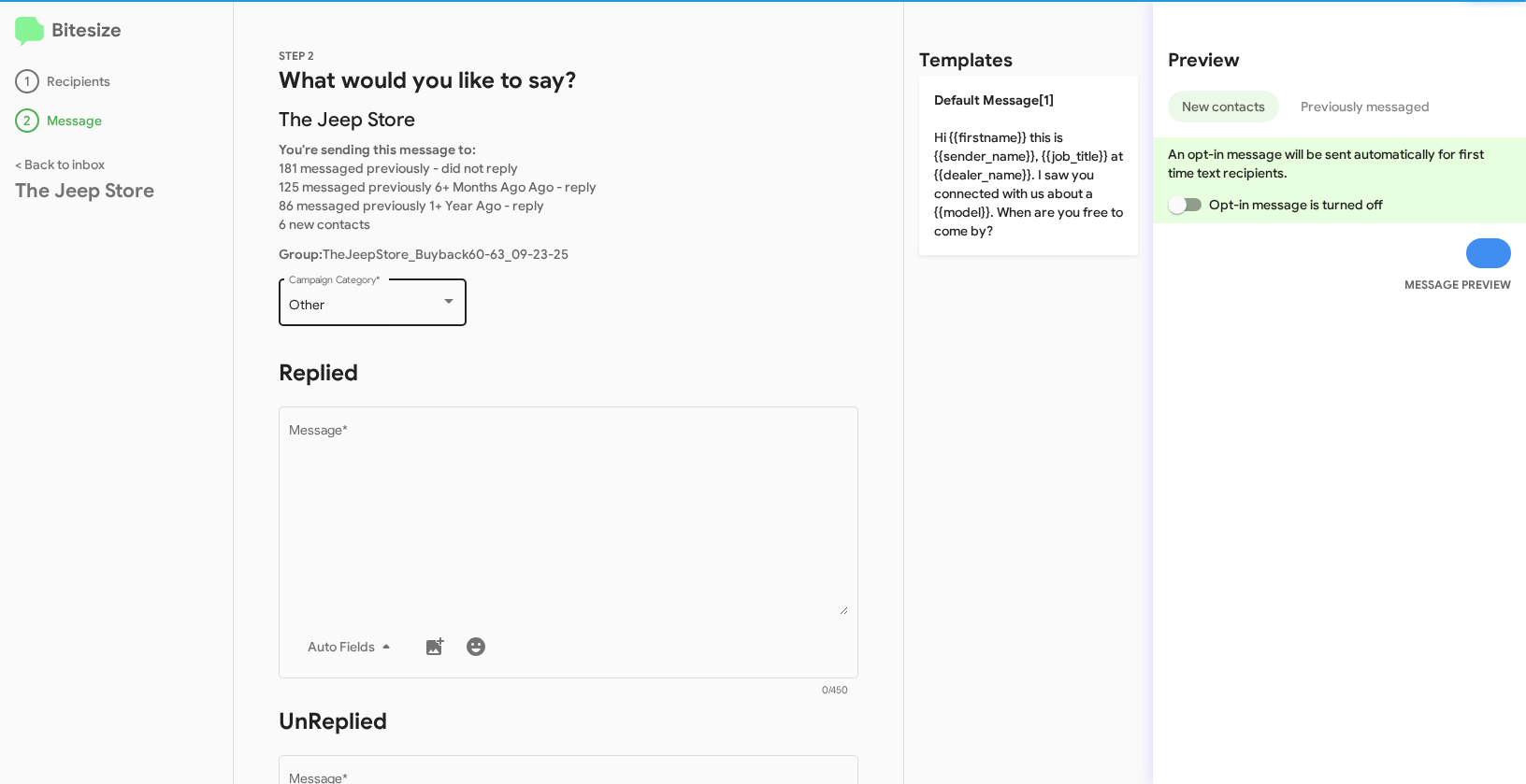
click at [415, 292] on div "Other Campaign Category *" at bounding box center [372, 301] width 169 height 52
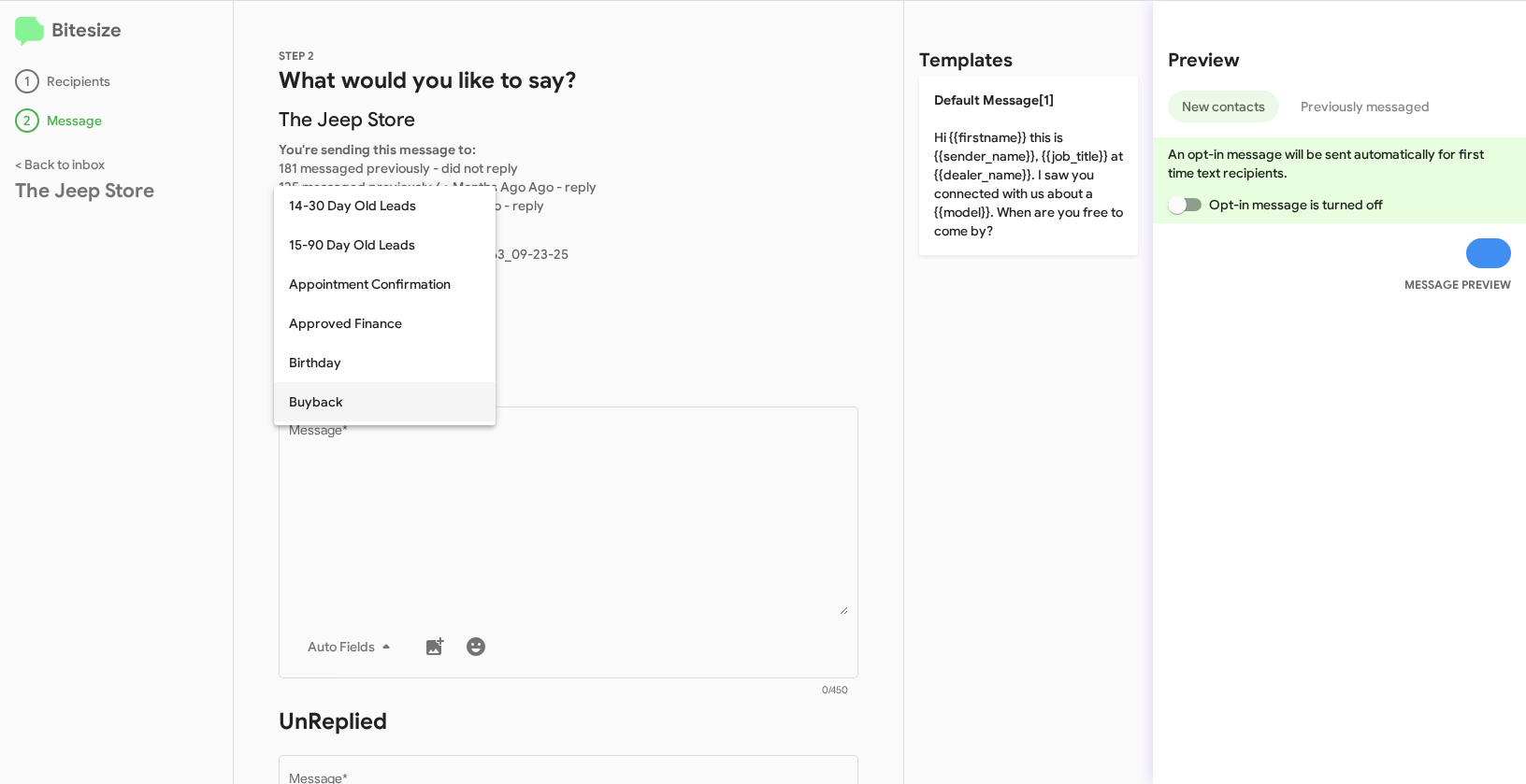
click at [336, 401] on span "Buyback" at bounding box center [384, 402] width 191 height 40
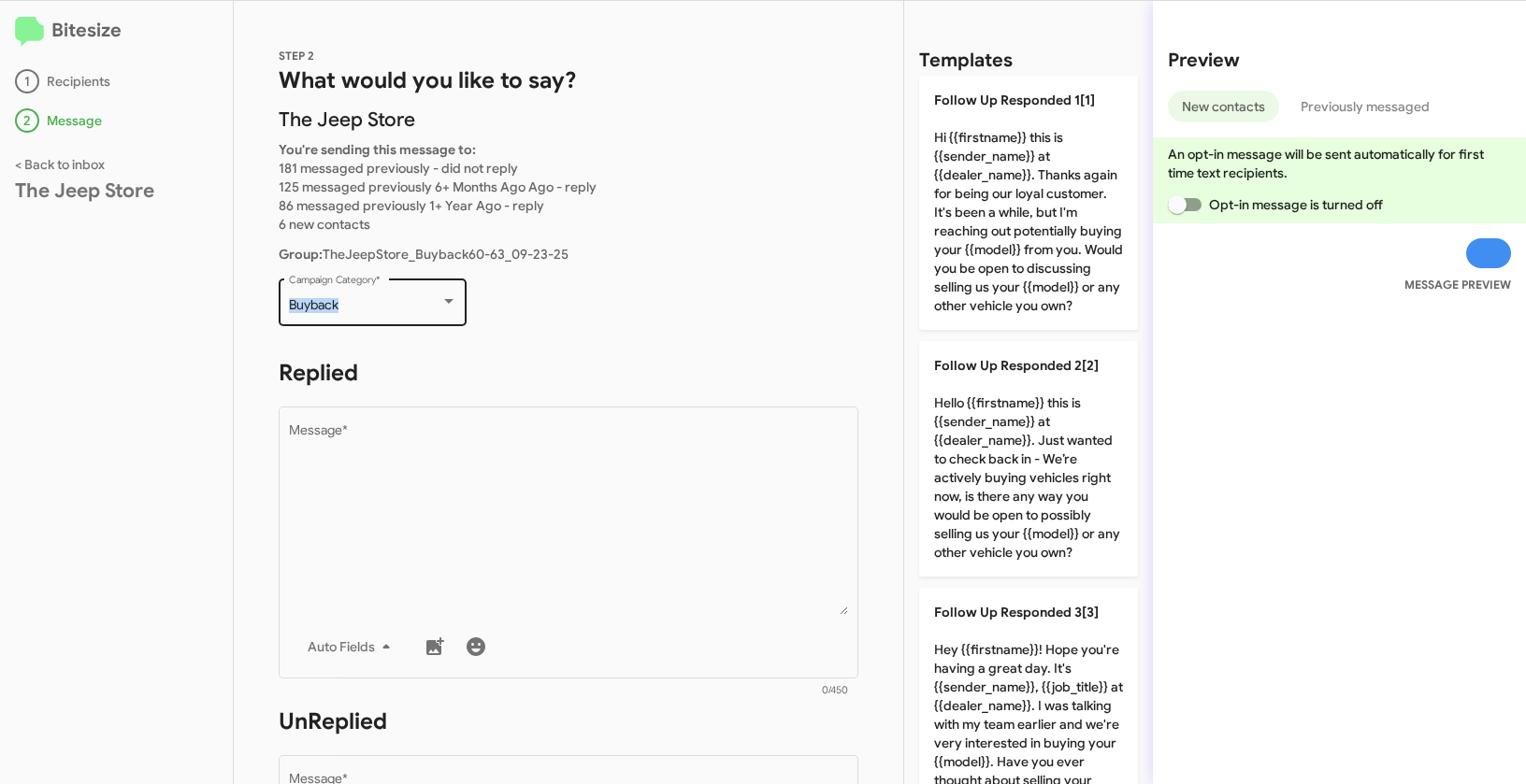
drag, startPoint x: 287, startPoint y: 308, endPoint x: 351, endPoint y: 309, distance: 64.0
click at [351, 309] on div "Buyback Campaign Category *" at bounding box center [372, 301] width 188 height 52
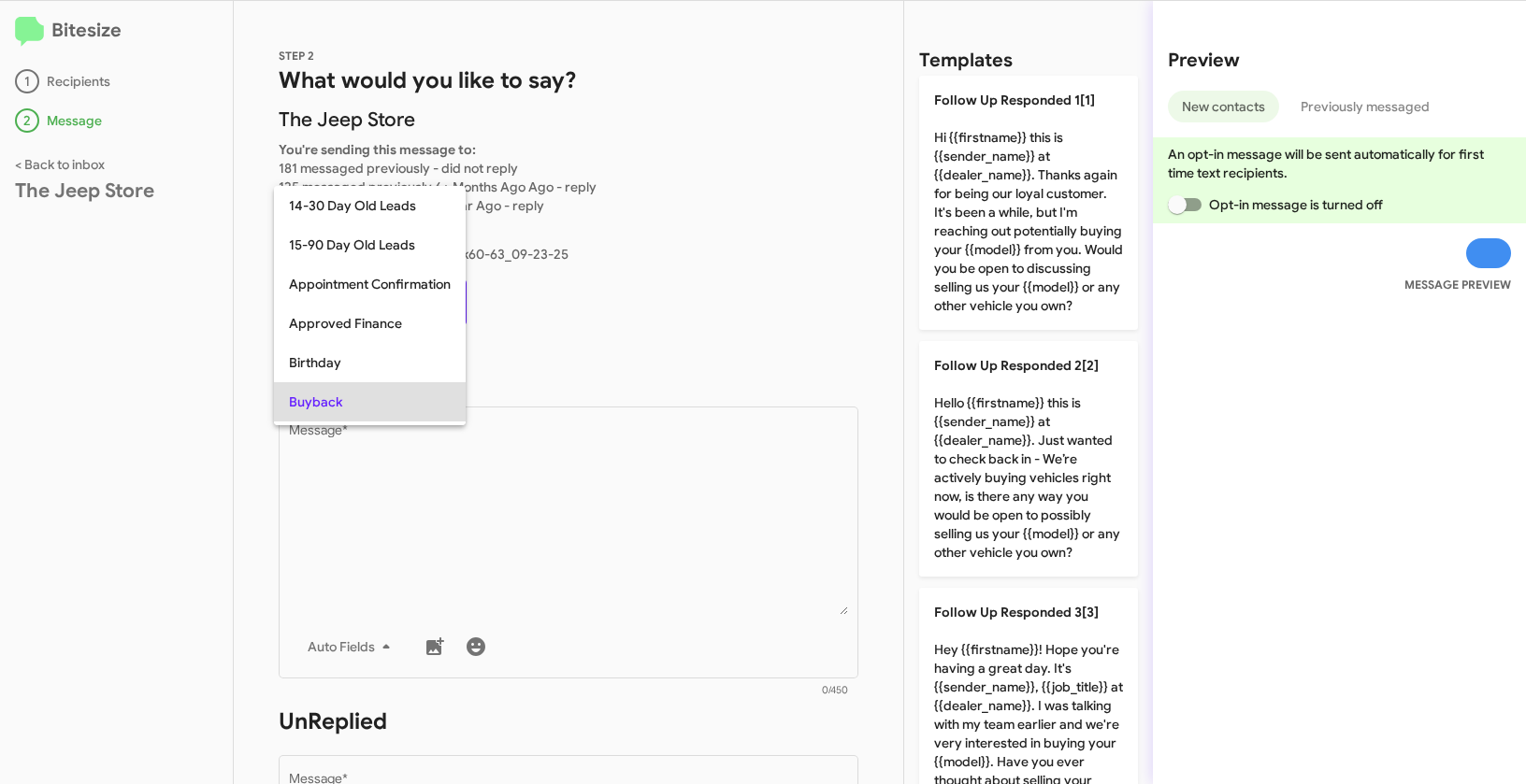
scroll to position [96, 0]
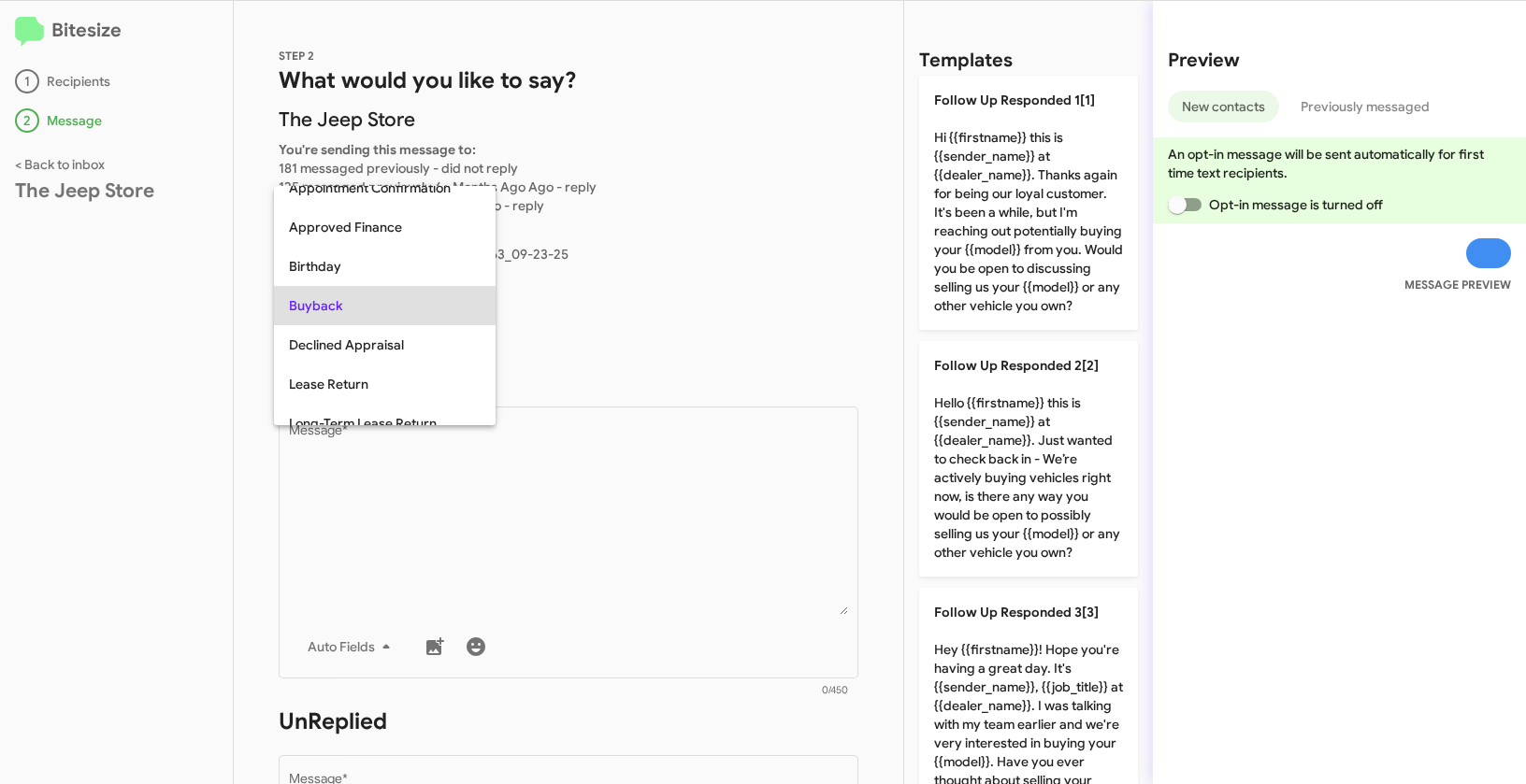
copy span "Buyback"
click at [606, 502] on div at bounding box center [763, 392] width 1526 height 784
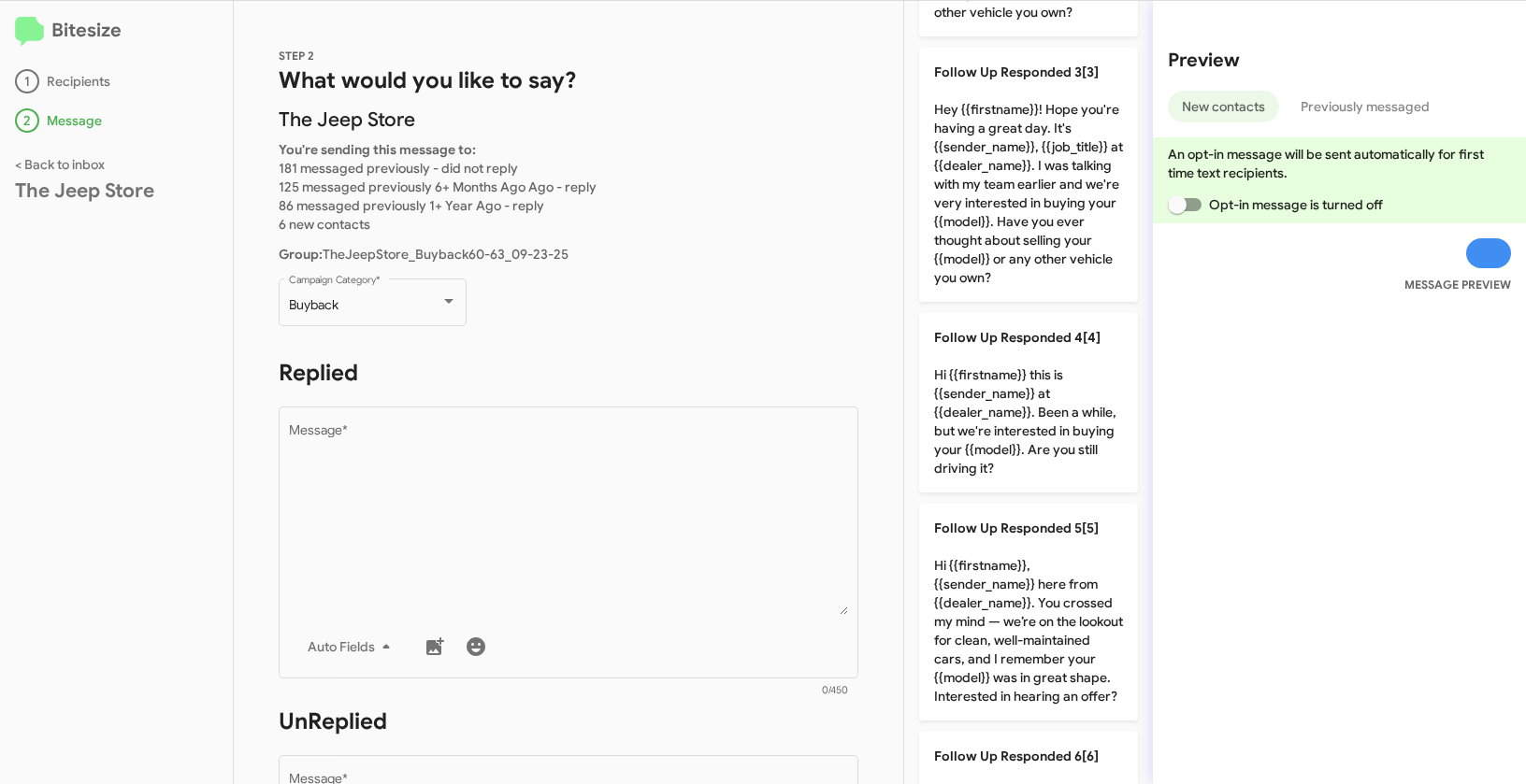
scroll to position [646, 0]
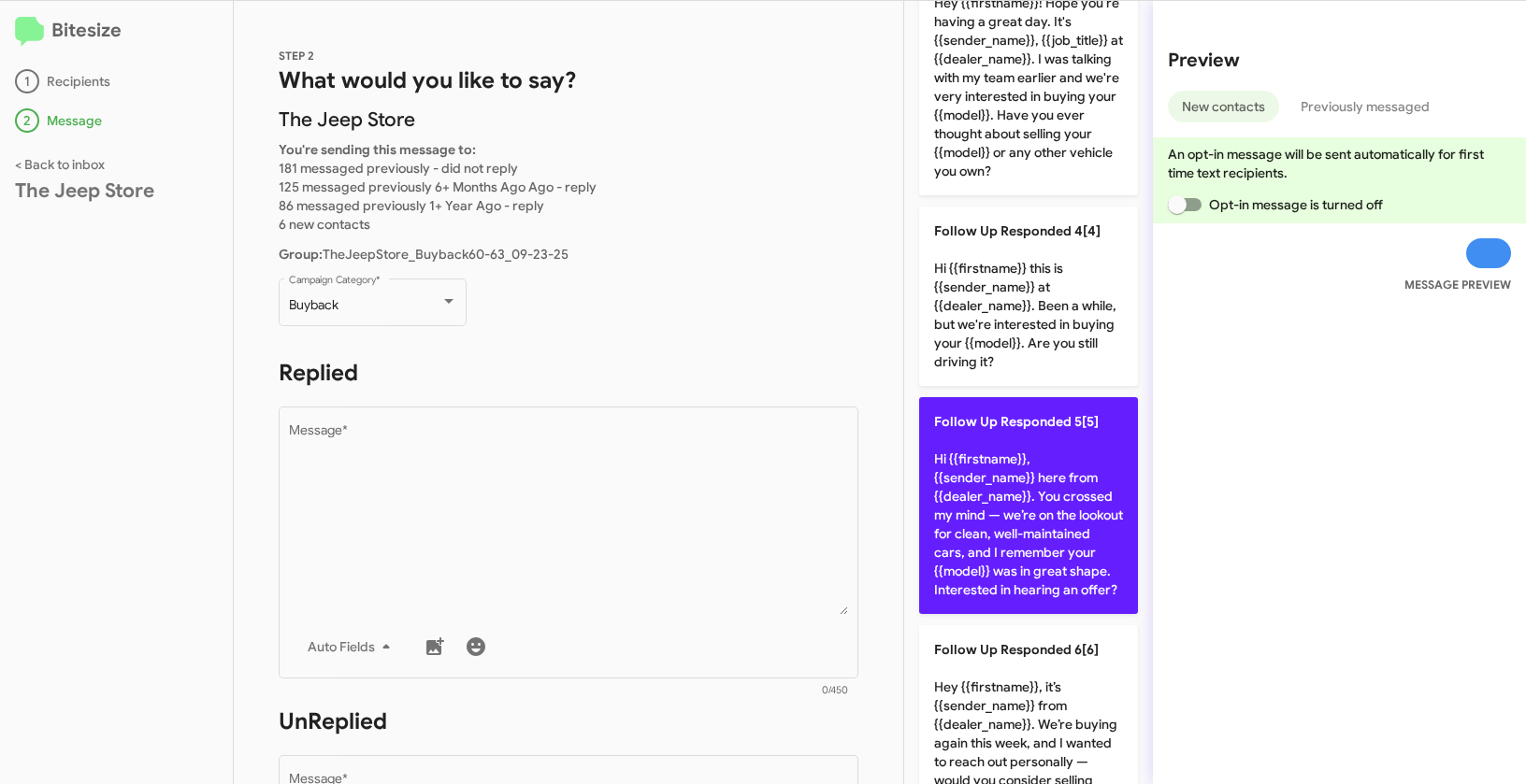
click at [1035, 564] on p "Follow Up Responded 5[5] Hi {{firstname}}, {{sender_name}} here from {{dealer_n…" at bounding box center [1028, 505] width 219 height 217
type textarea "Hi {{firstname}}, {{sender_name}} here from {{dealer_name}}. You crossed my min…"
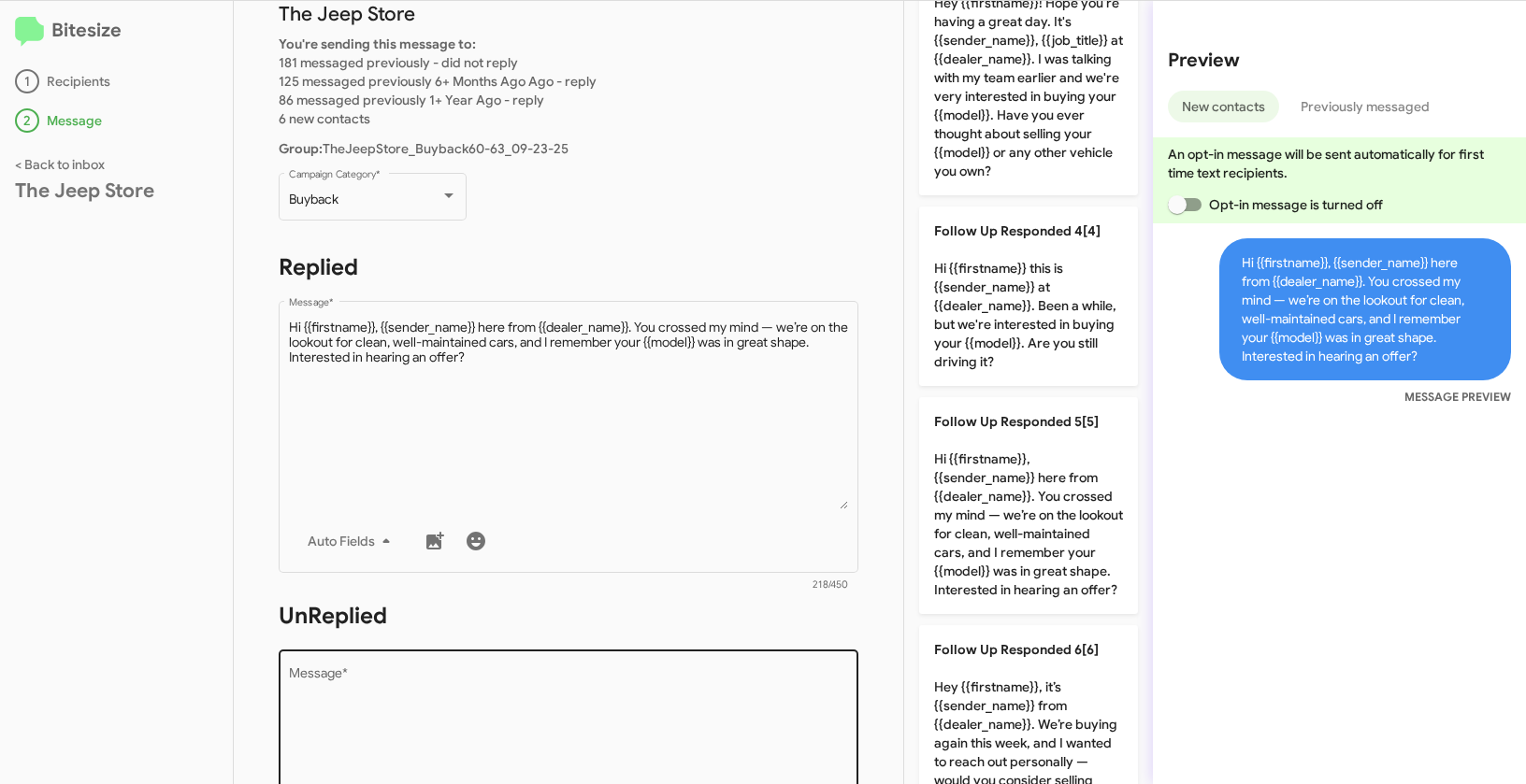
scroll to position [318, 0]
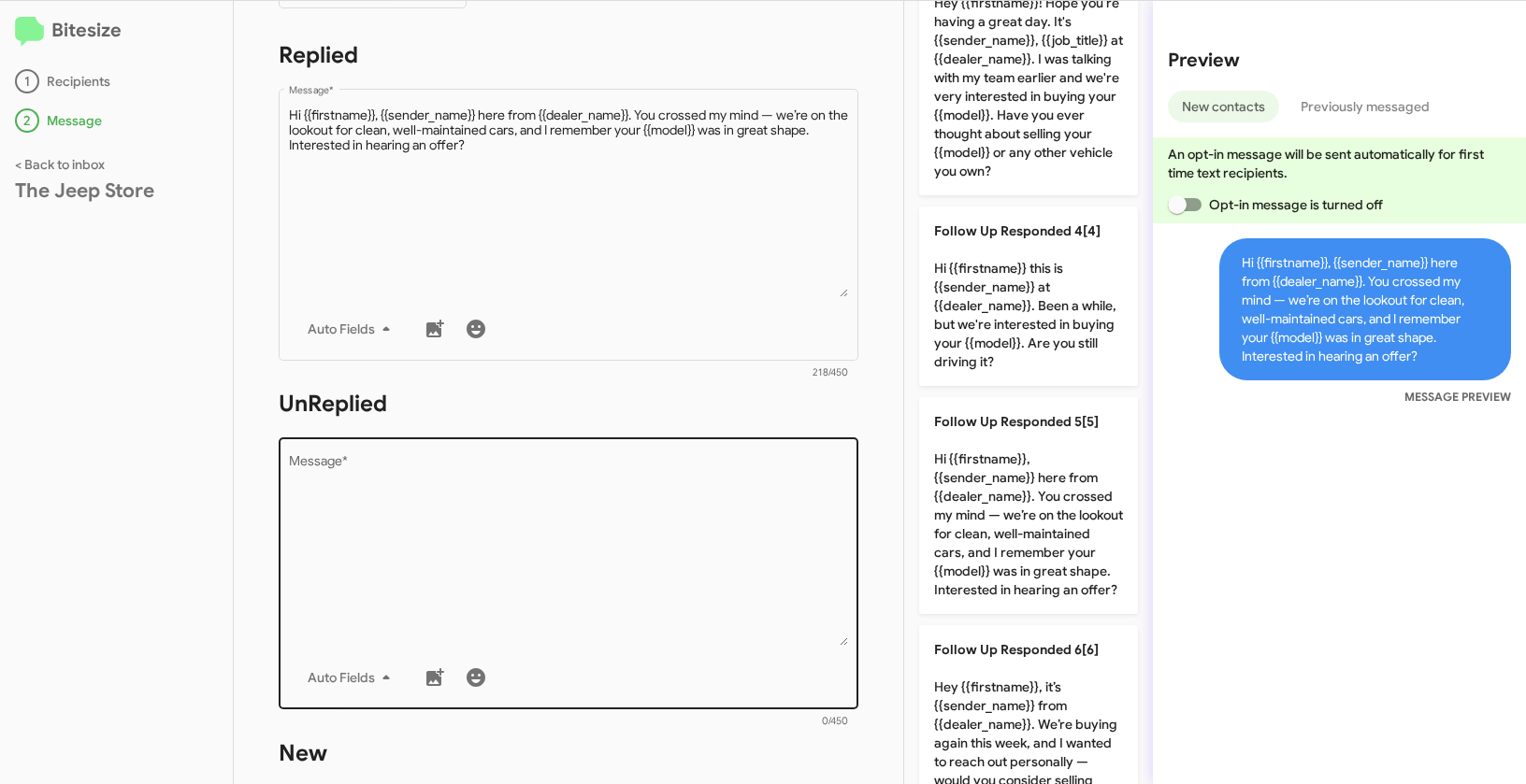
click at [649, 571] on textarea "Message *" at bounding box center [568, 550] width 560 height 190
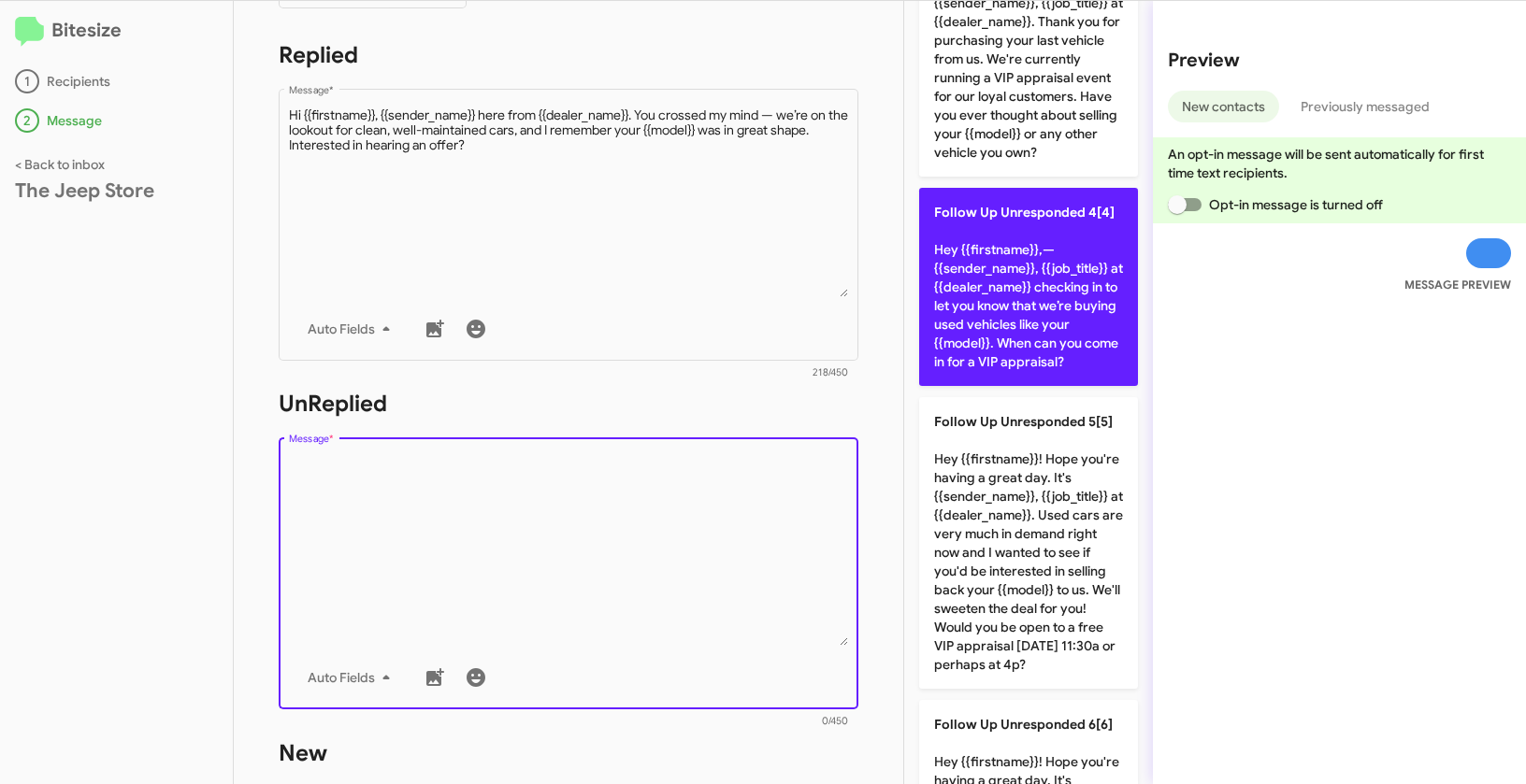
scroll to position [355, 0]
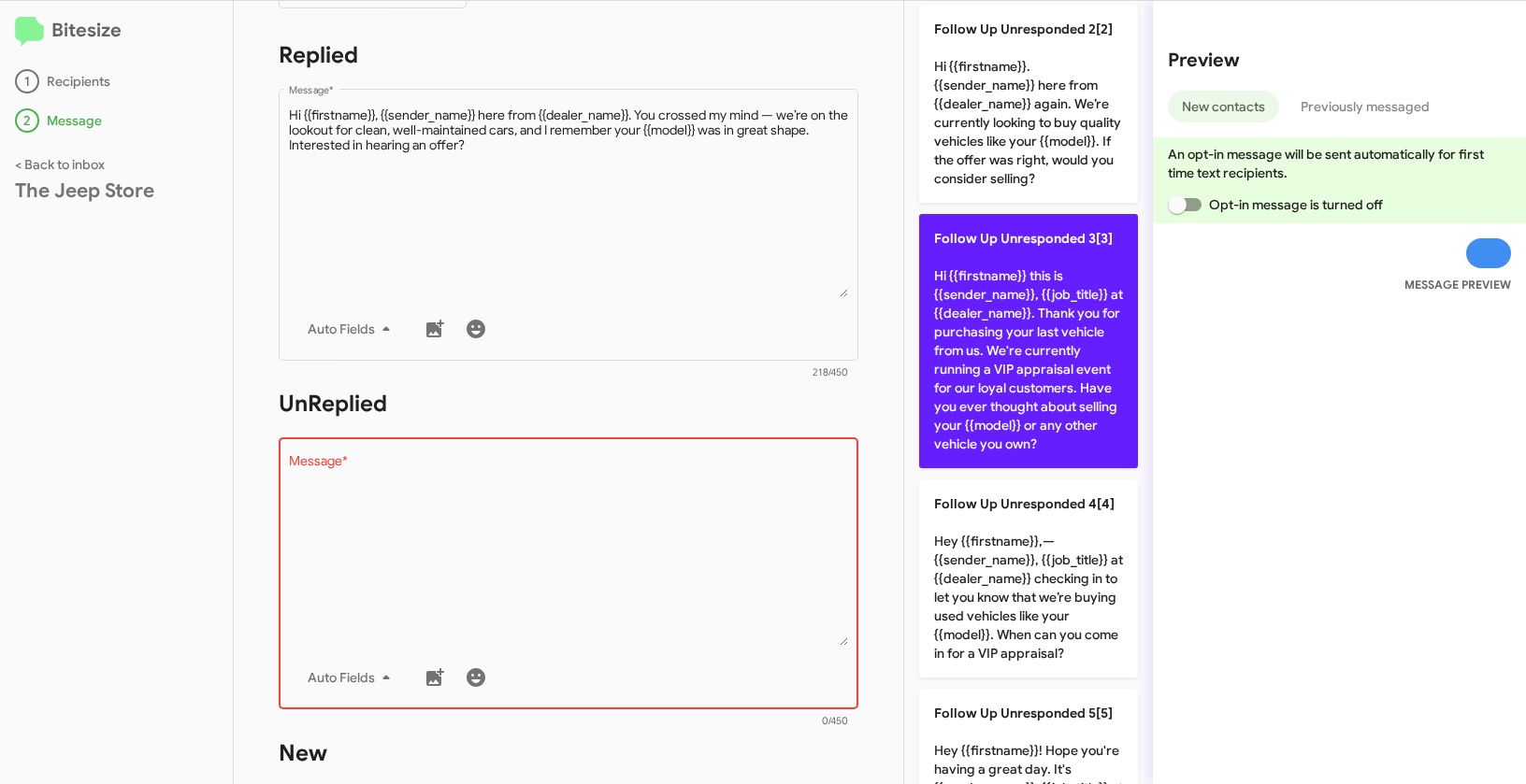
click at [1004, 321] on p "Follow Up Unresponded 3[3] Hi {{firstname}} this is {{sender_name}}, {{job_titl…" at bounding box center [1028, 341] width 219 height 254
type textarea "Hi {{firstname}} this is {{sender_name}}, {{job_title}} at {{dealer_name}}. Tha…"
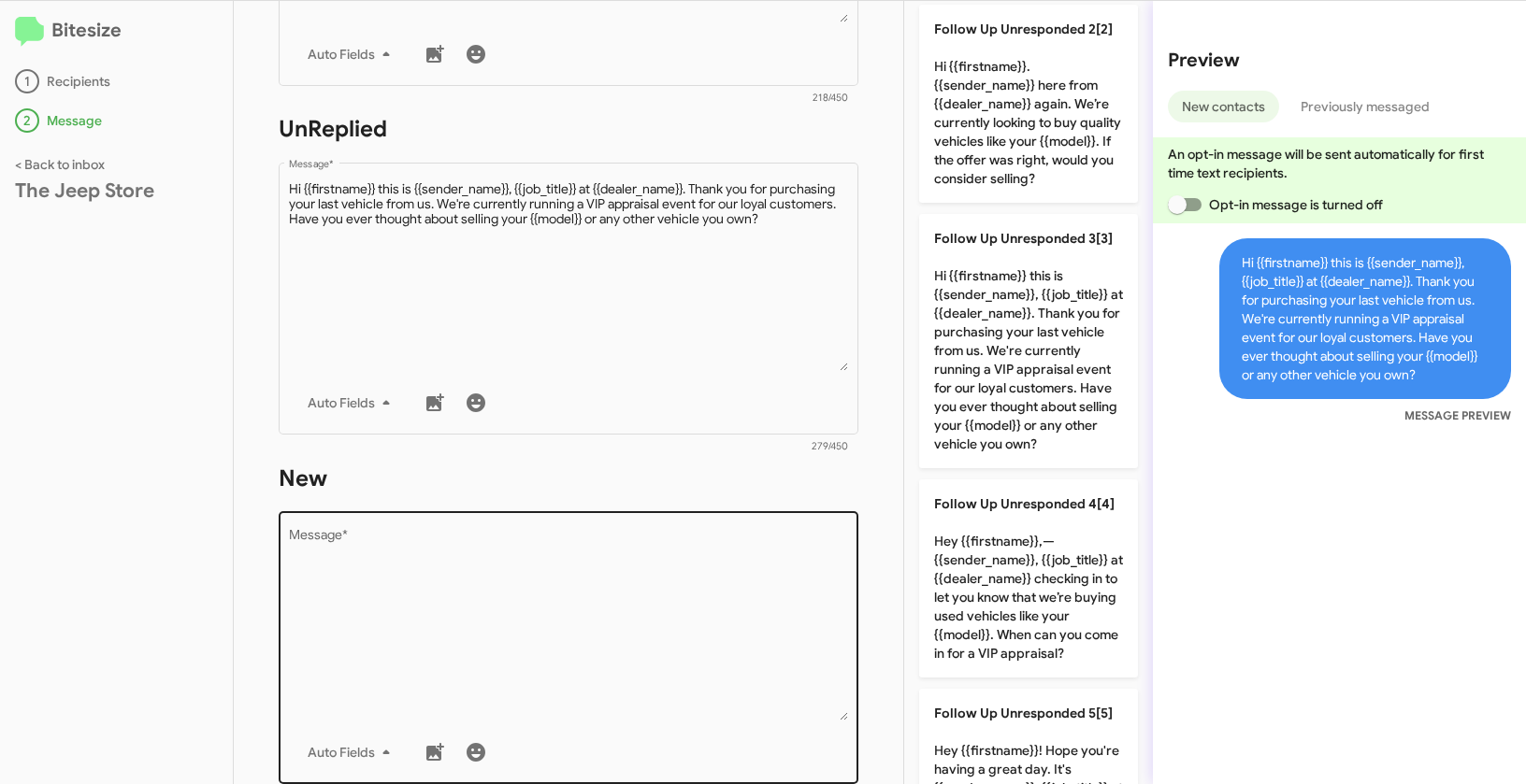
scroll to position [635, 0]
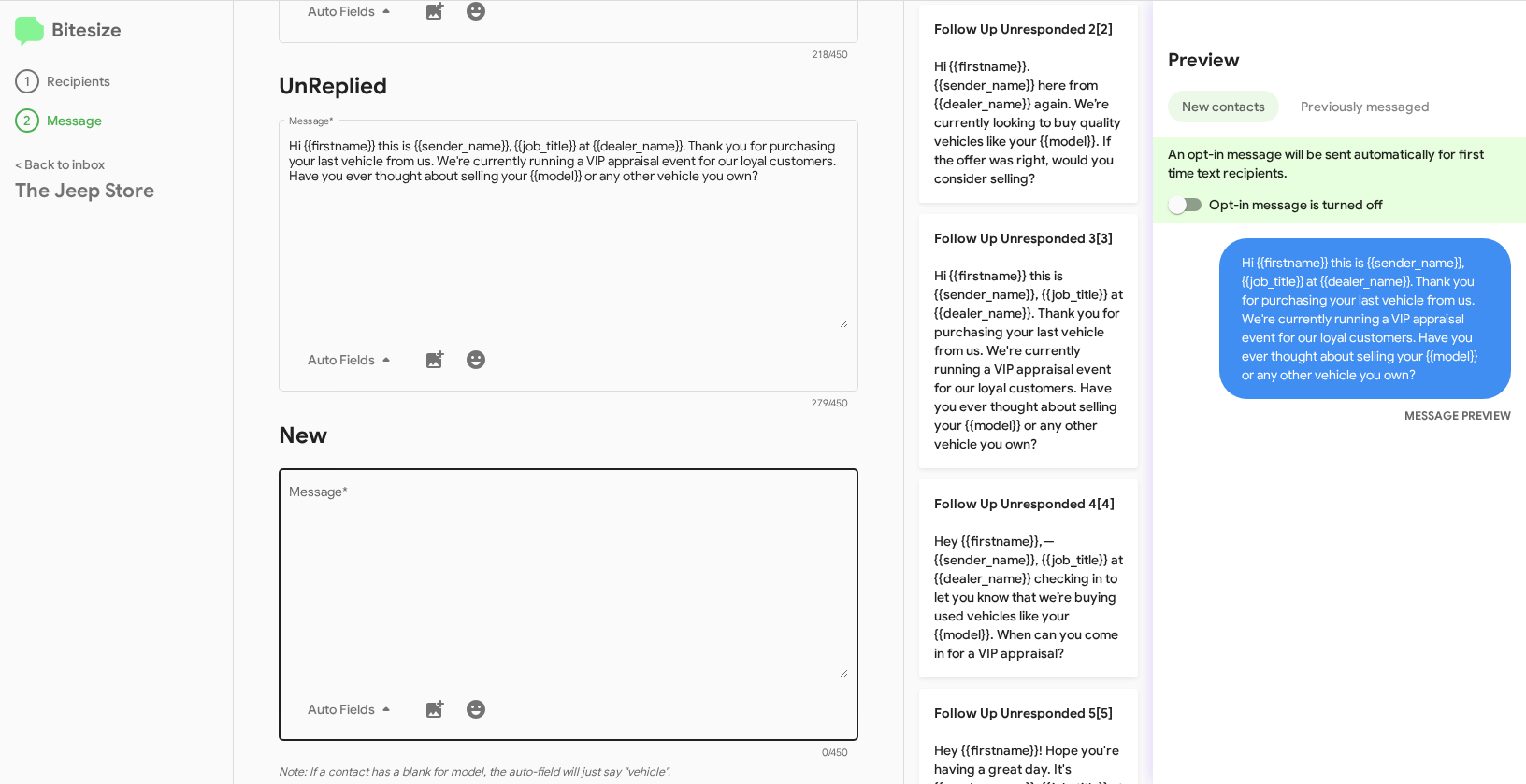
click at [678, 580] on textarea "Message *" at bounding box center [568, 582] width 560 height 190
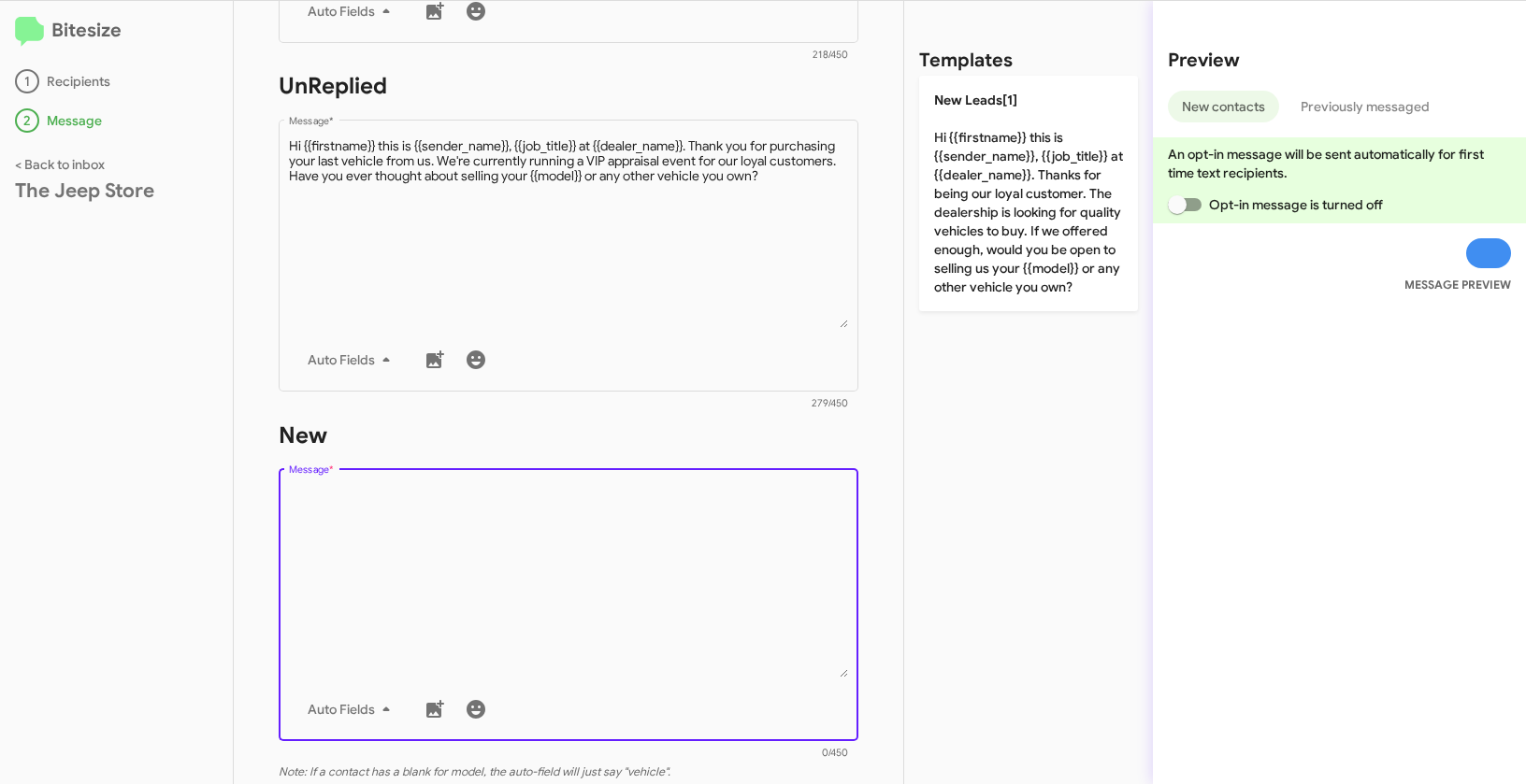
scroll to position [0, 0]
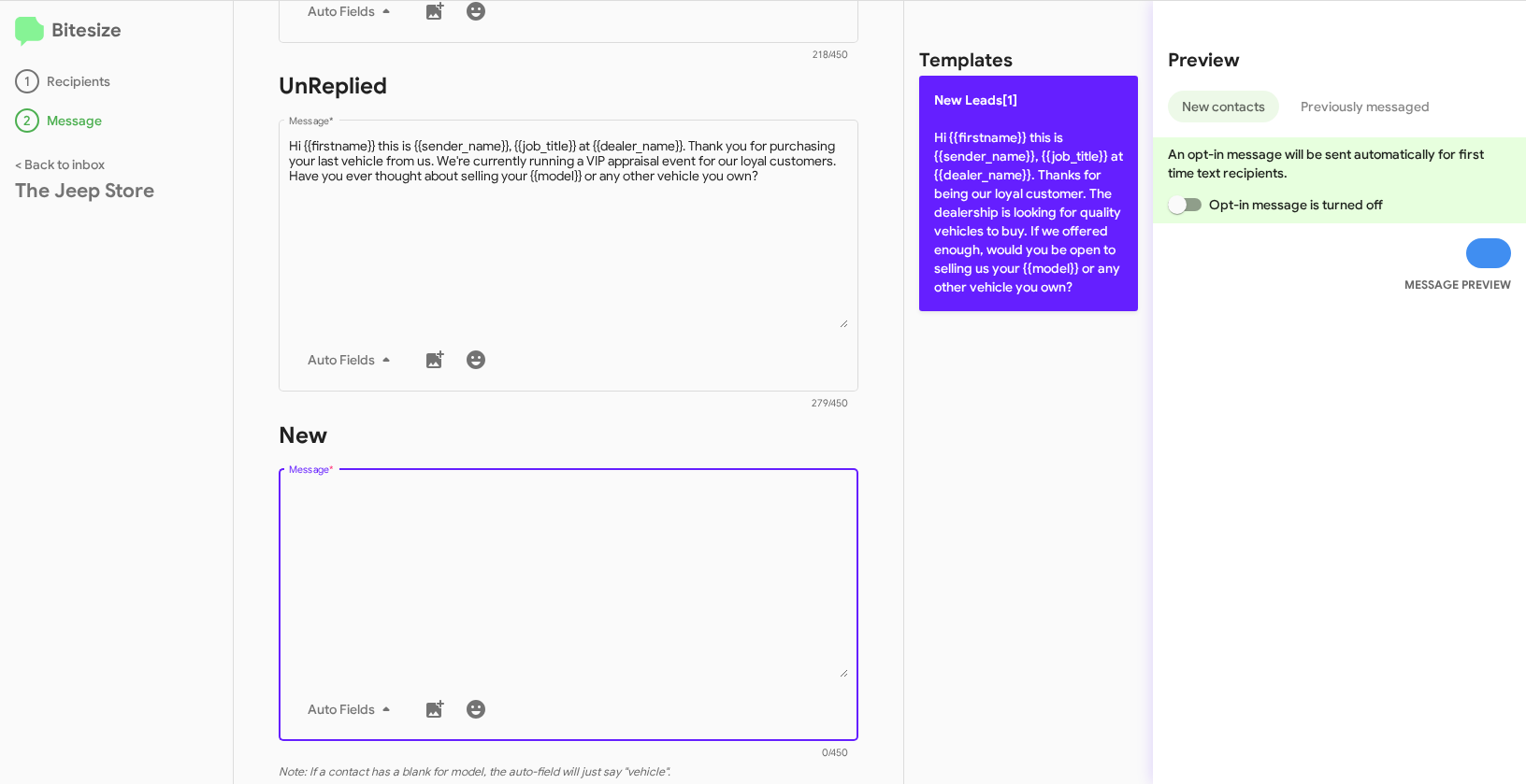
click at [981, 186] on p "New Leads[1] Hi {{firstname}} this is {{sender_name}}, {{job_title}} at {{deale…" at bounding box center [1028, 193] width 219 height 236
type textarea "Hi {{firstname}} this is {{sender_name}}, {{job_title}} at {{dealer_name}}. Tha…"
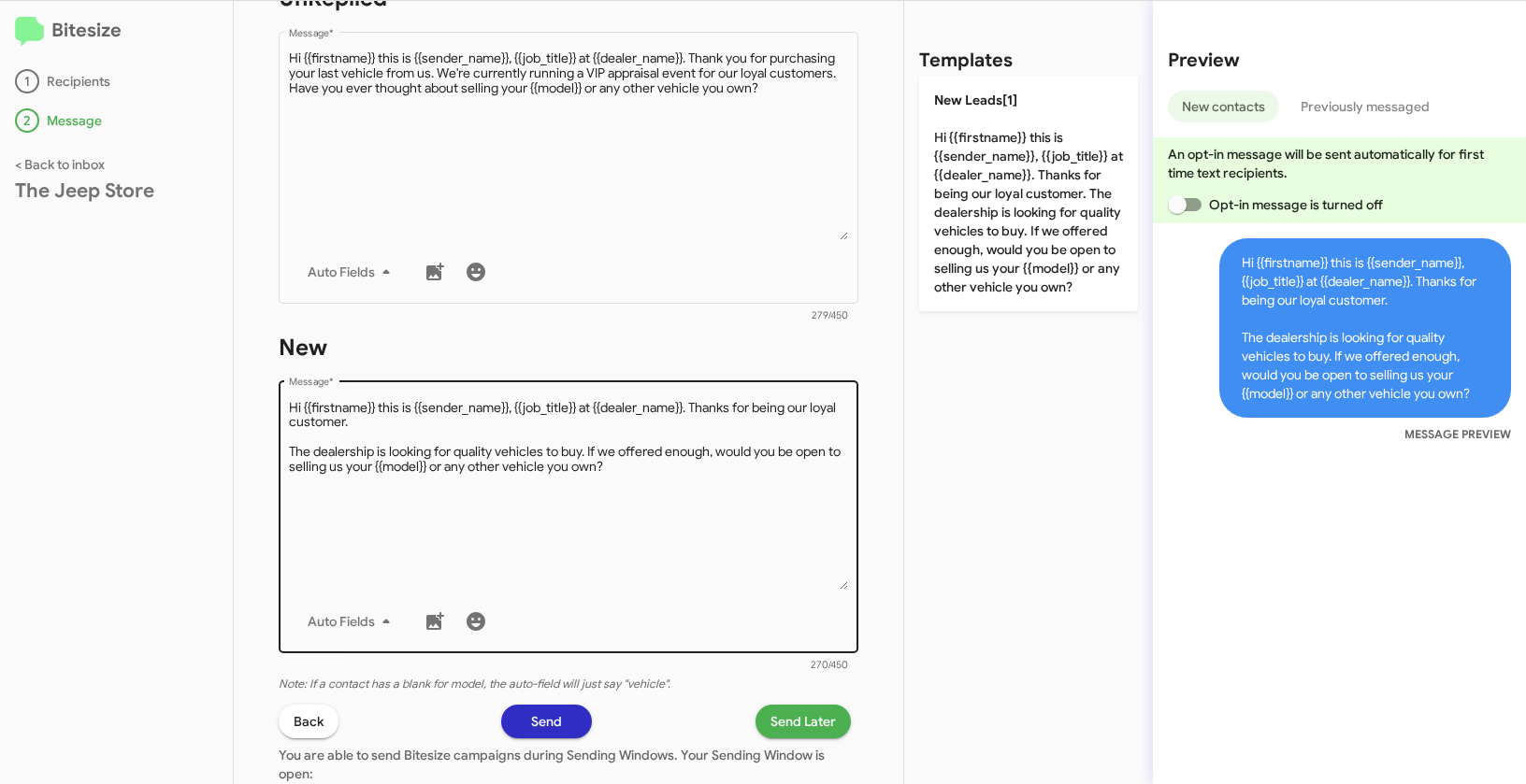
scroll to position [789, 0]
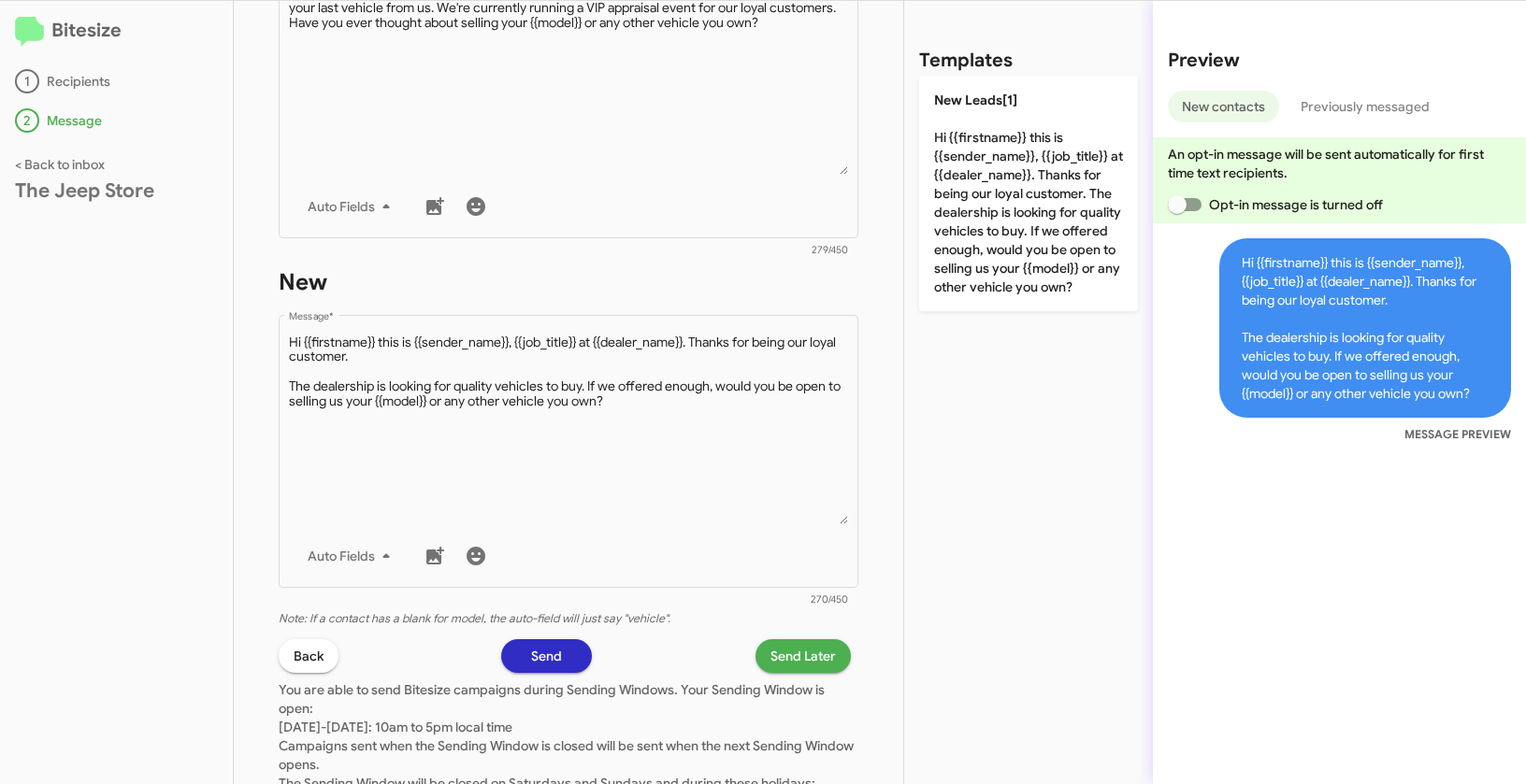
click at [779, 667] on span "Send Later" at bounding box center [802, 656] width 65 height 34
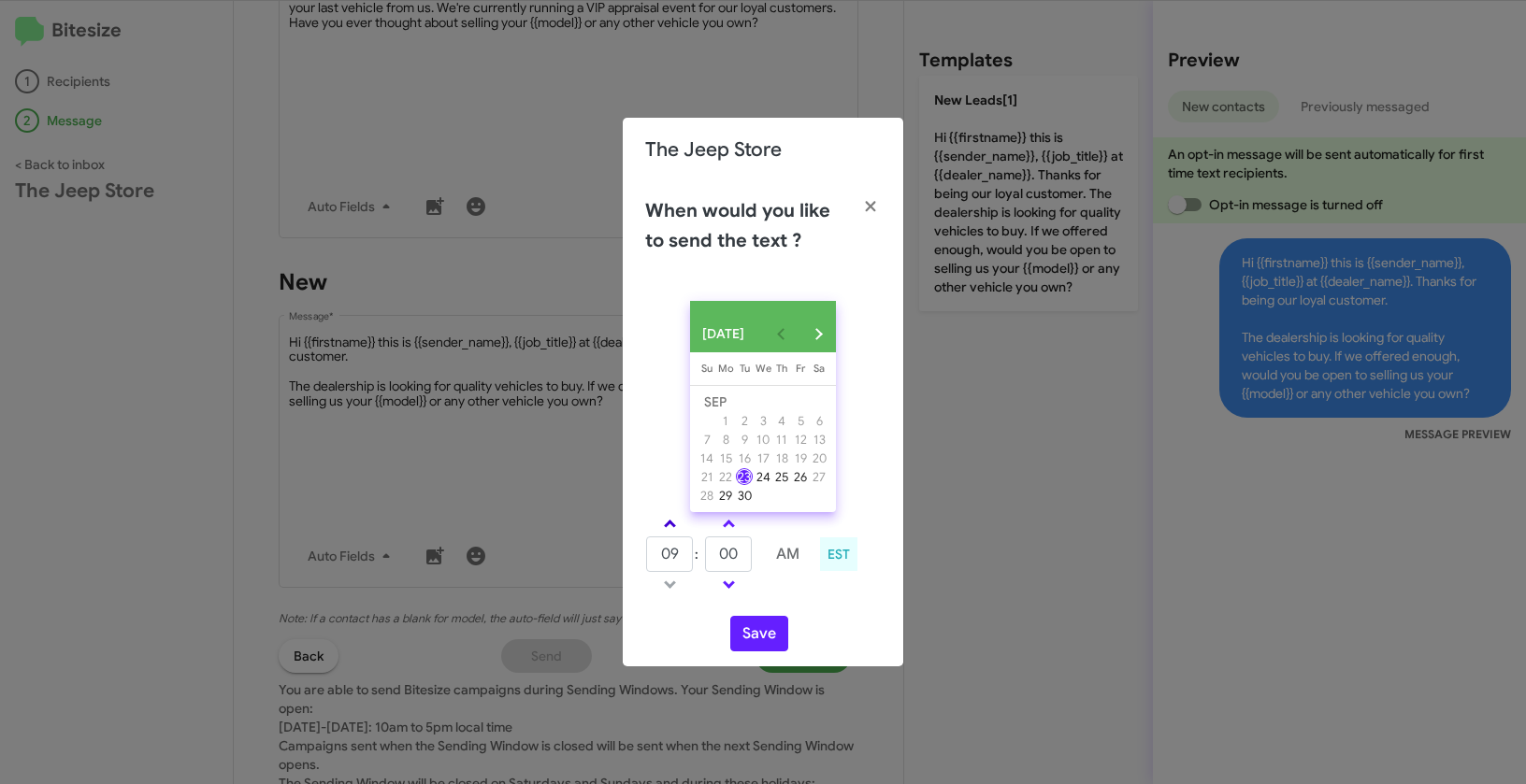
click at [670, 531] on span at bounding box center [669, 525] width 12 height 12
type input "01"
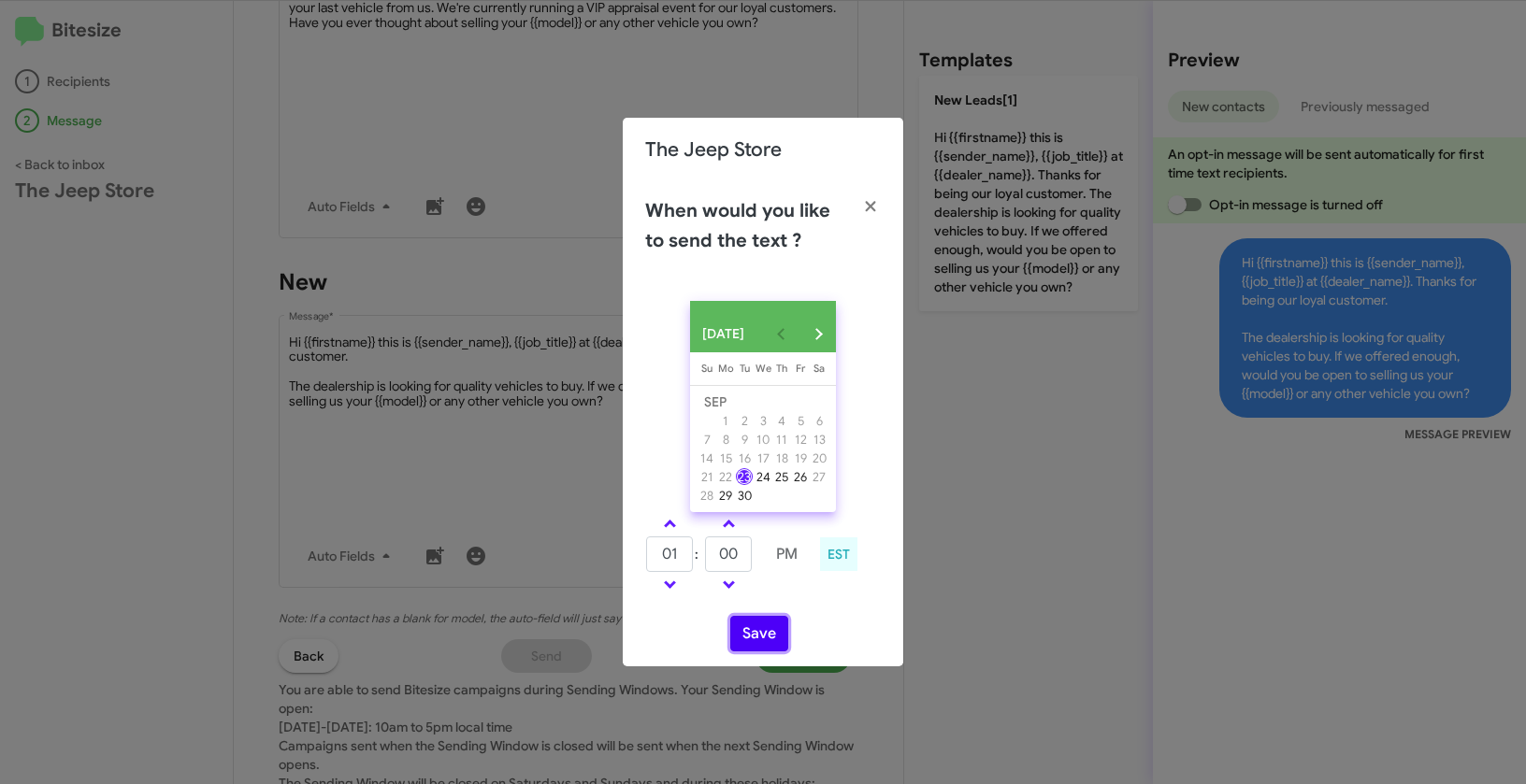
click at [775, 646] on button "Save" at bounding box center [759, 634] width 57 height 36
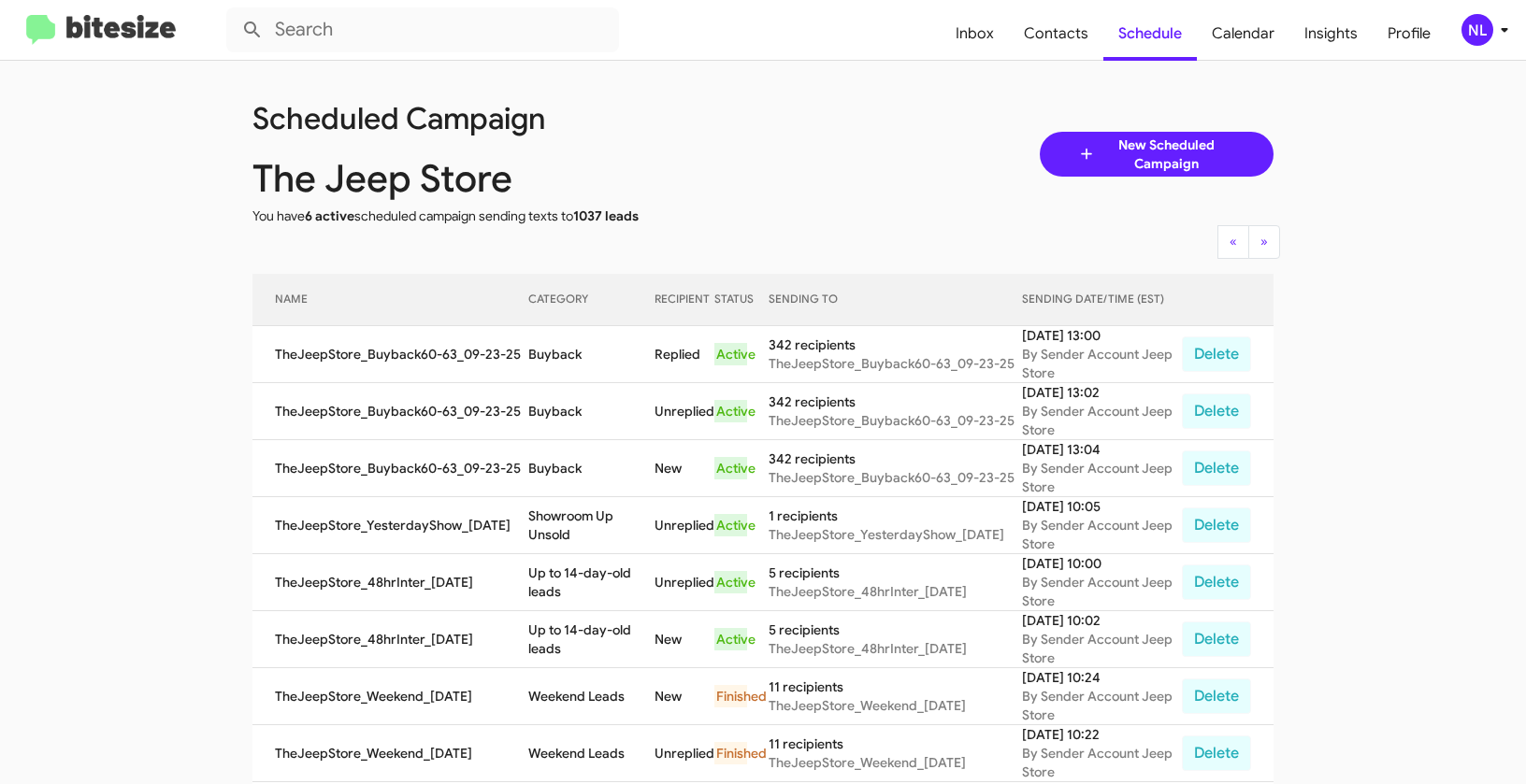
click at [1480, 29] on div "NL" at bounding box center [1477, 30] width 32 height 32
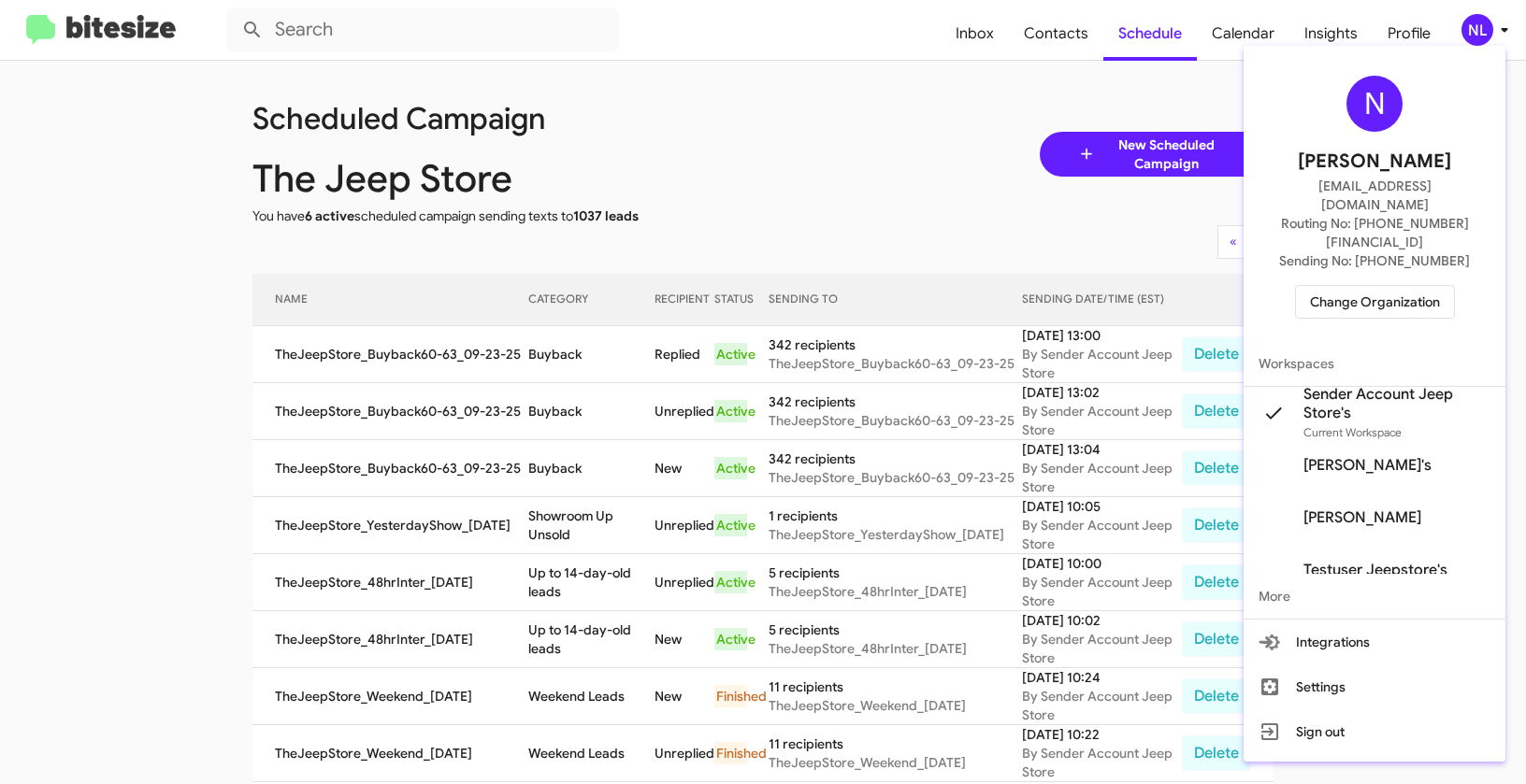
click at [1378, 286] on span "Change Organization" at bounding box center [1374, 302] width 130 height 32
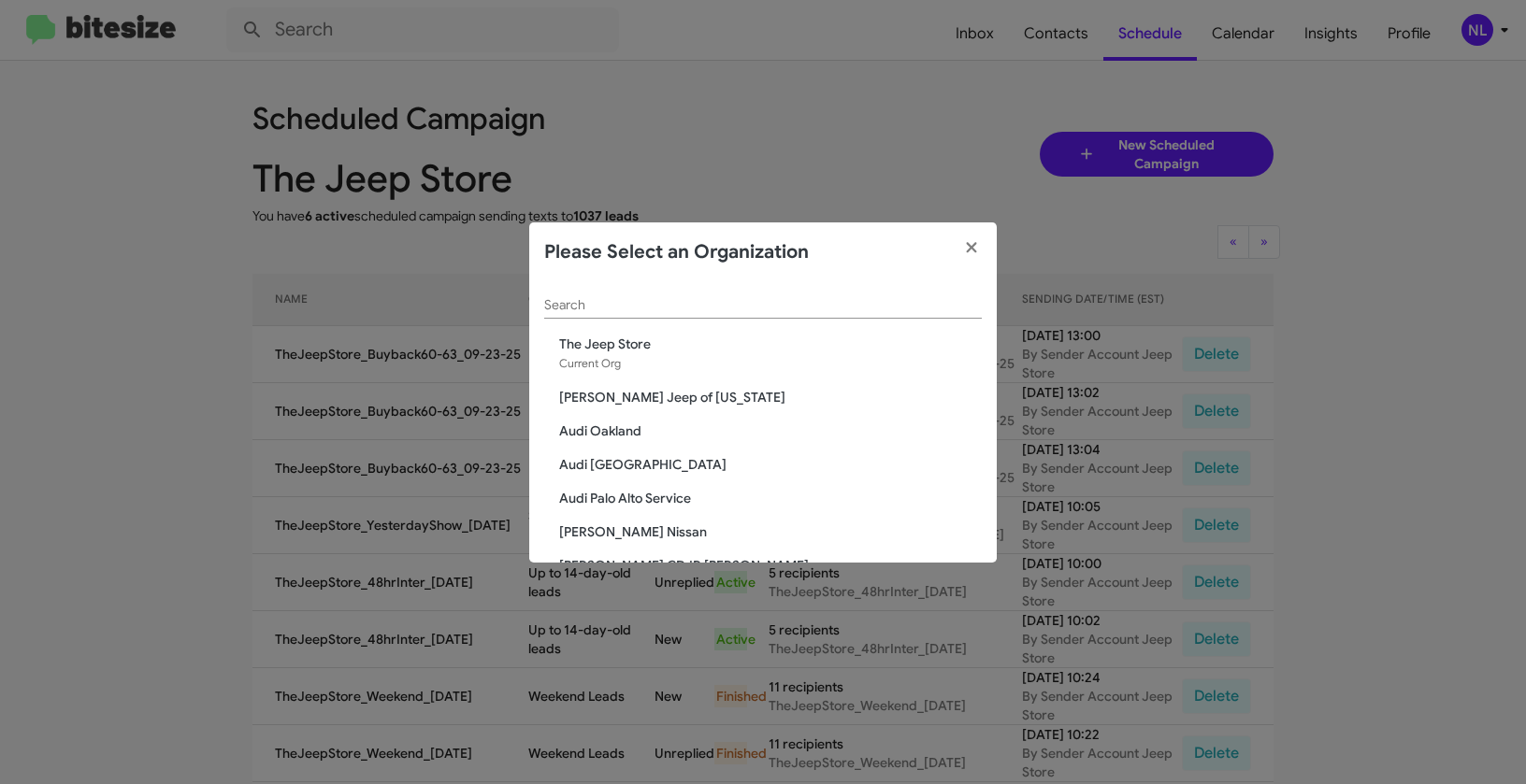
click at [651, 291] on div "Search" at bounding box center [763, 301] width 437 height 37
paste input "Toyota 40"
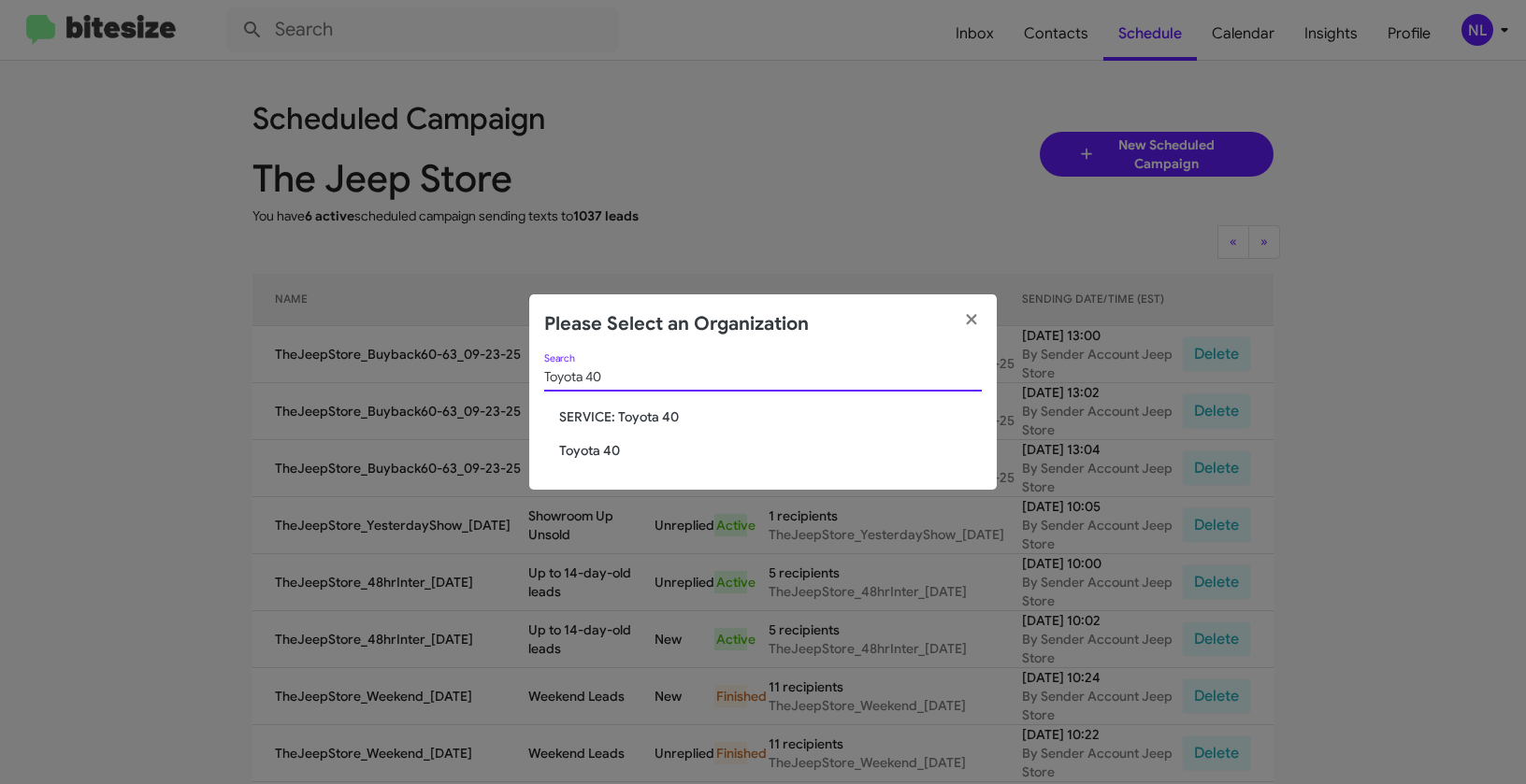
type input "Toyota 40"
click at [606, 449] on span "Toyota 40" at bounding box center [770, 450] width 422 height 19
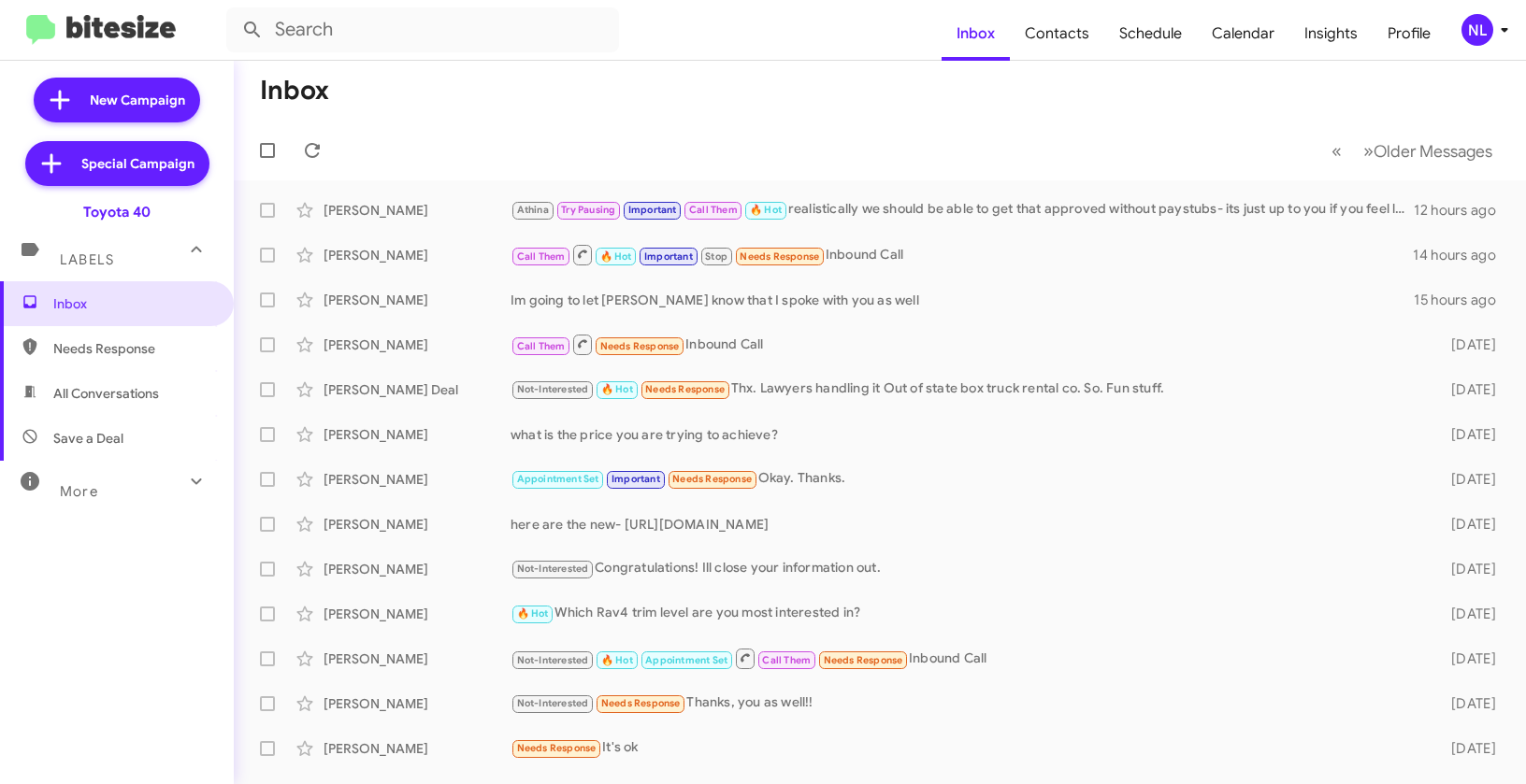
click at [1465, 30] on div "NL" at bounding box center [1477, 30] width 32 height 32
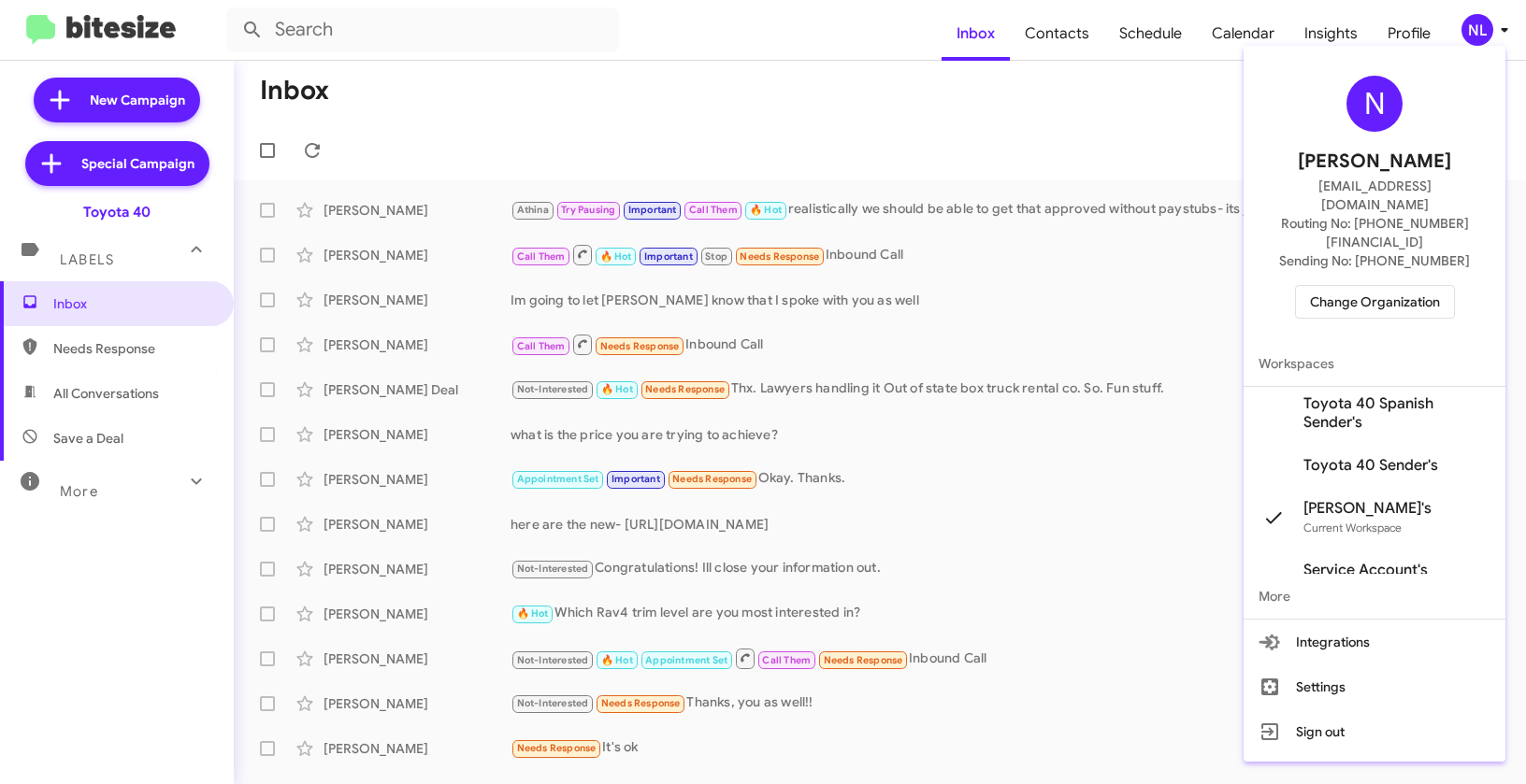
click at [1381, 456] on span "Toyota 40 Sender's" at bounding box center [1370, 466] width 135 height 19
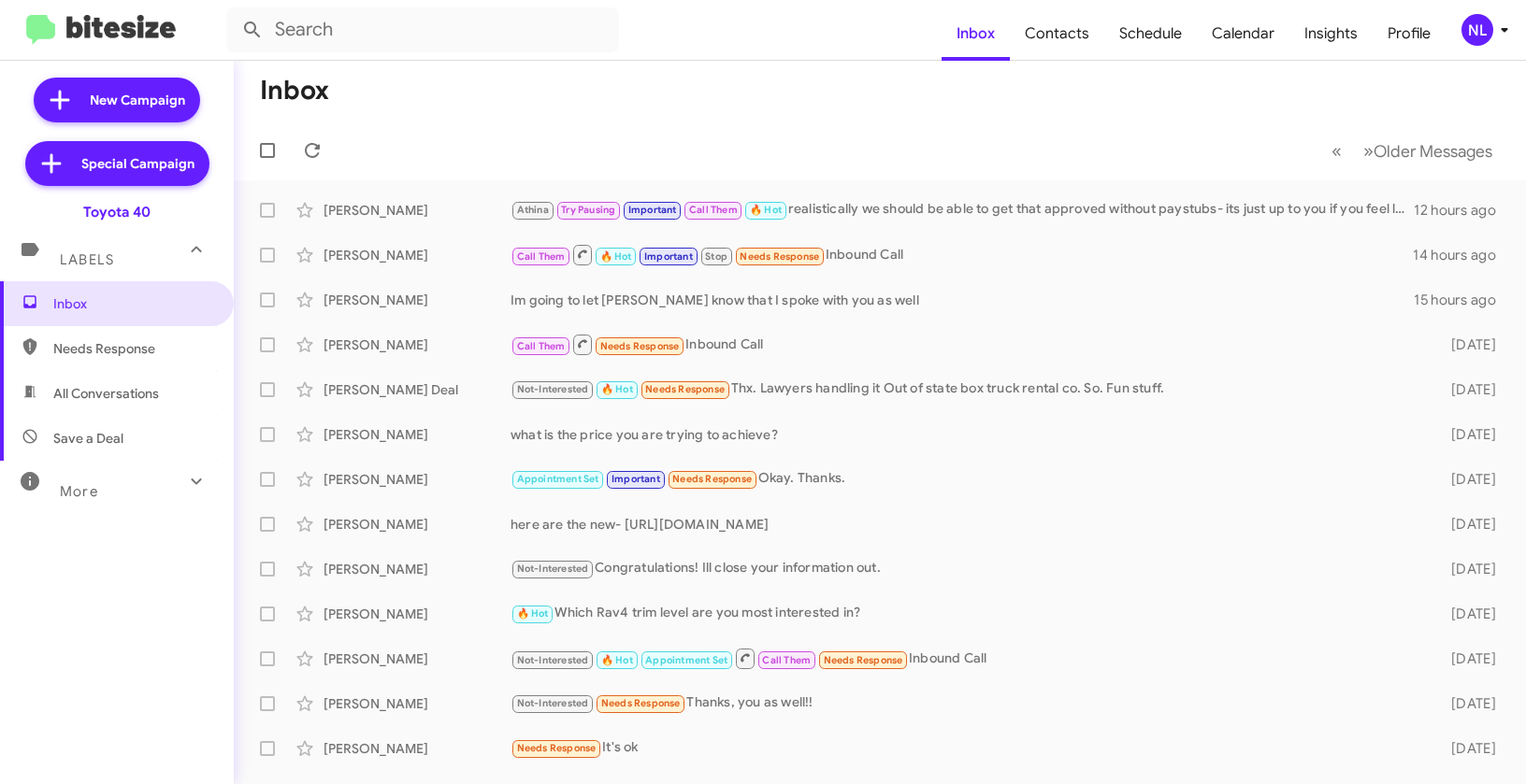
click at [1471, 34] on div "NL" at bounding box center [1477, 30] width 32 height 32
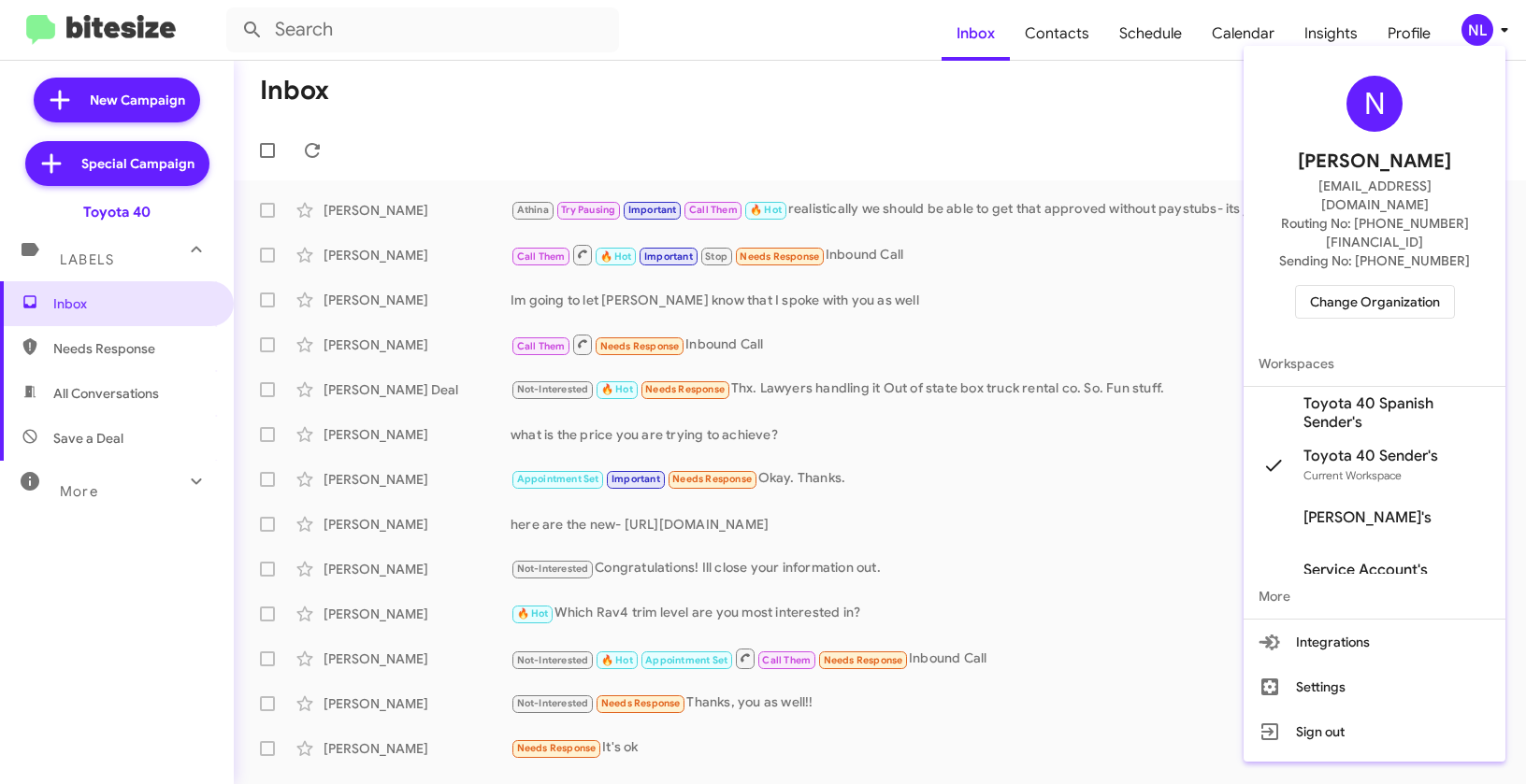
click at [1103, 106] on div at bounding box center [763, 392] width 1526 height 784
click at [1062, 31] on span "Contacts" at bounding box center [1057, 34] width 94 height 55
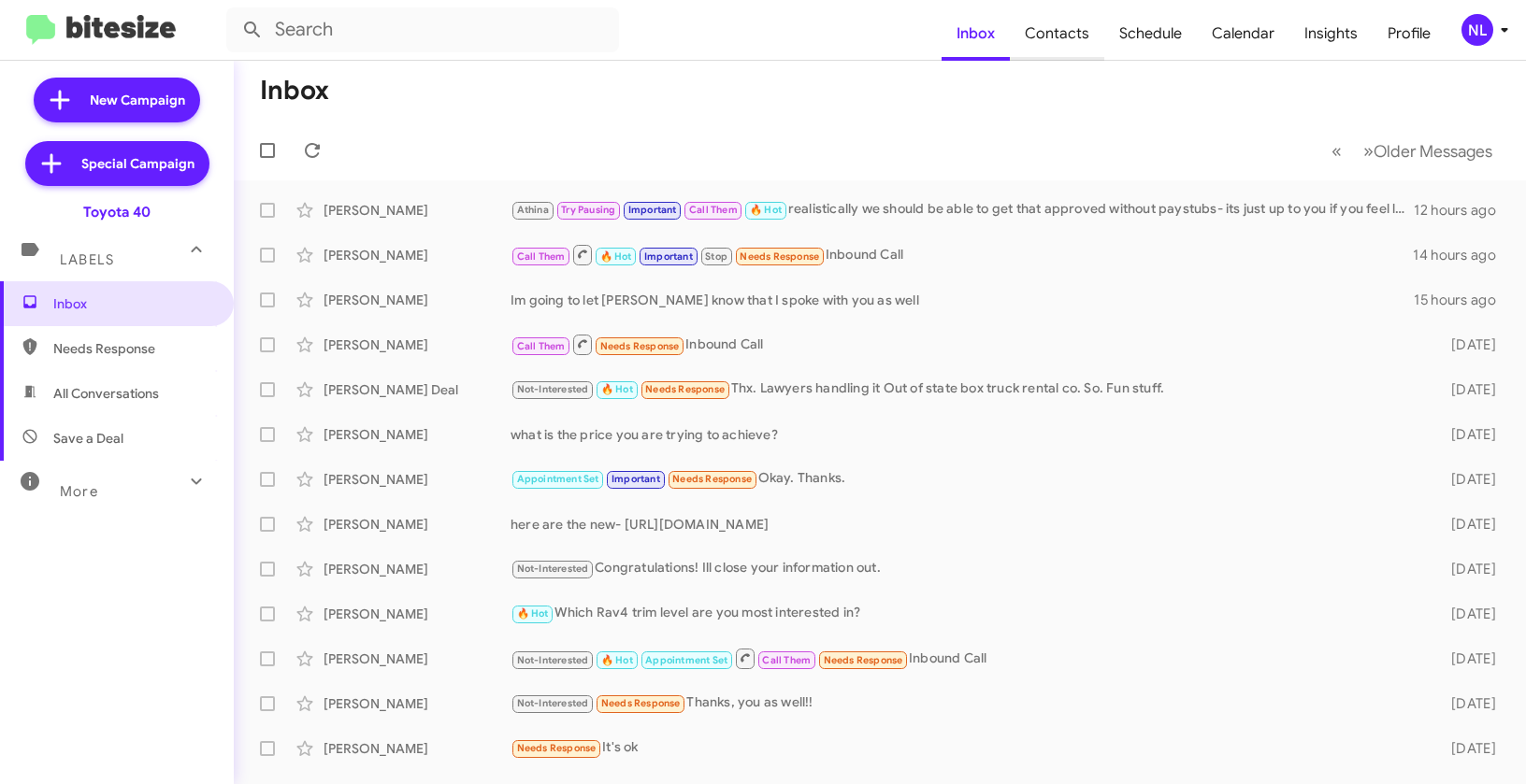
type input "in:groups"
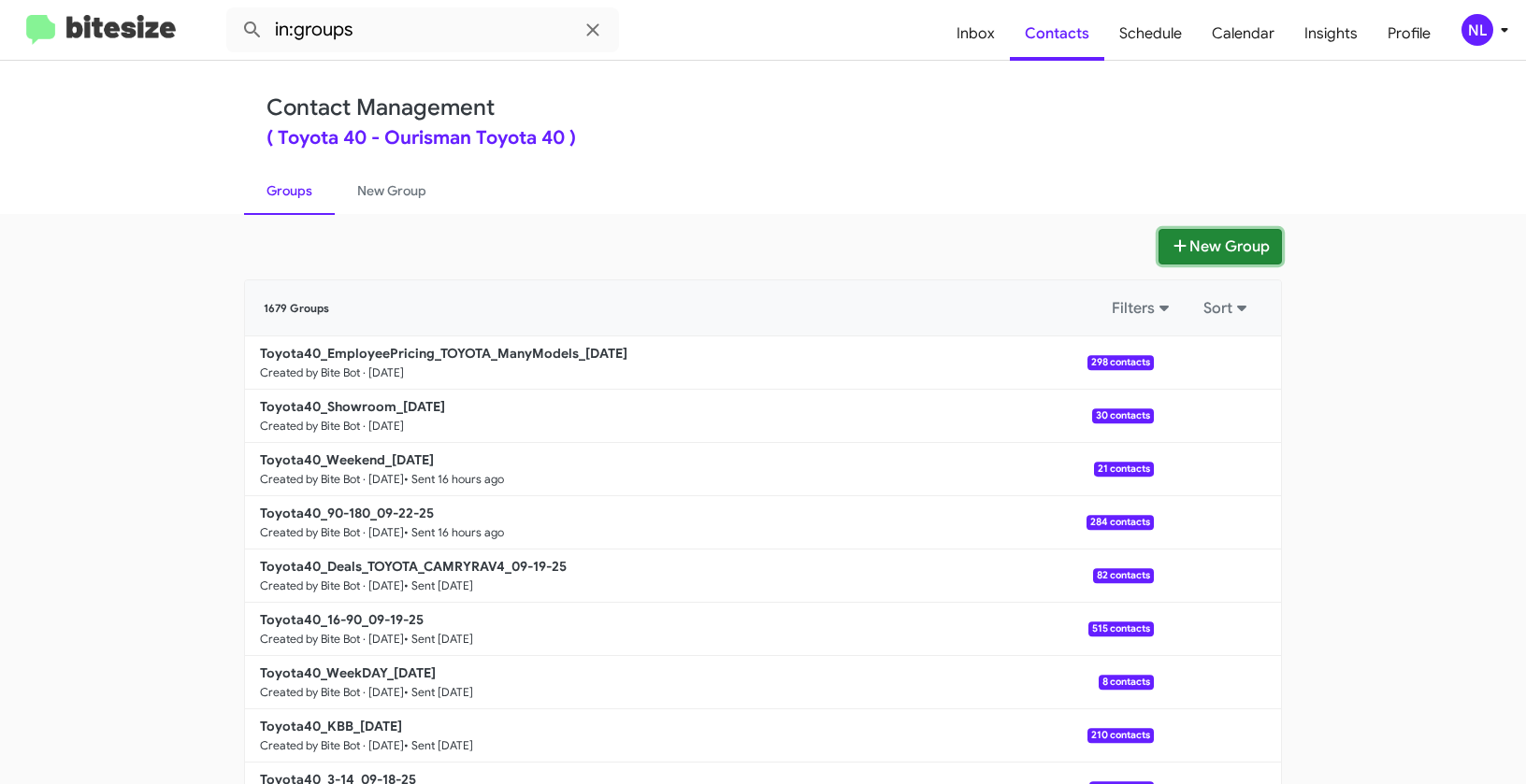
click at [1245, 247] on button "New Group" at bounding box center [1220, 247] width 123 height 36
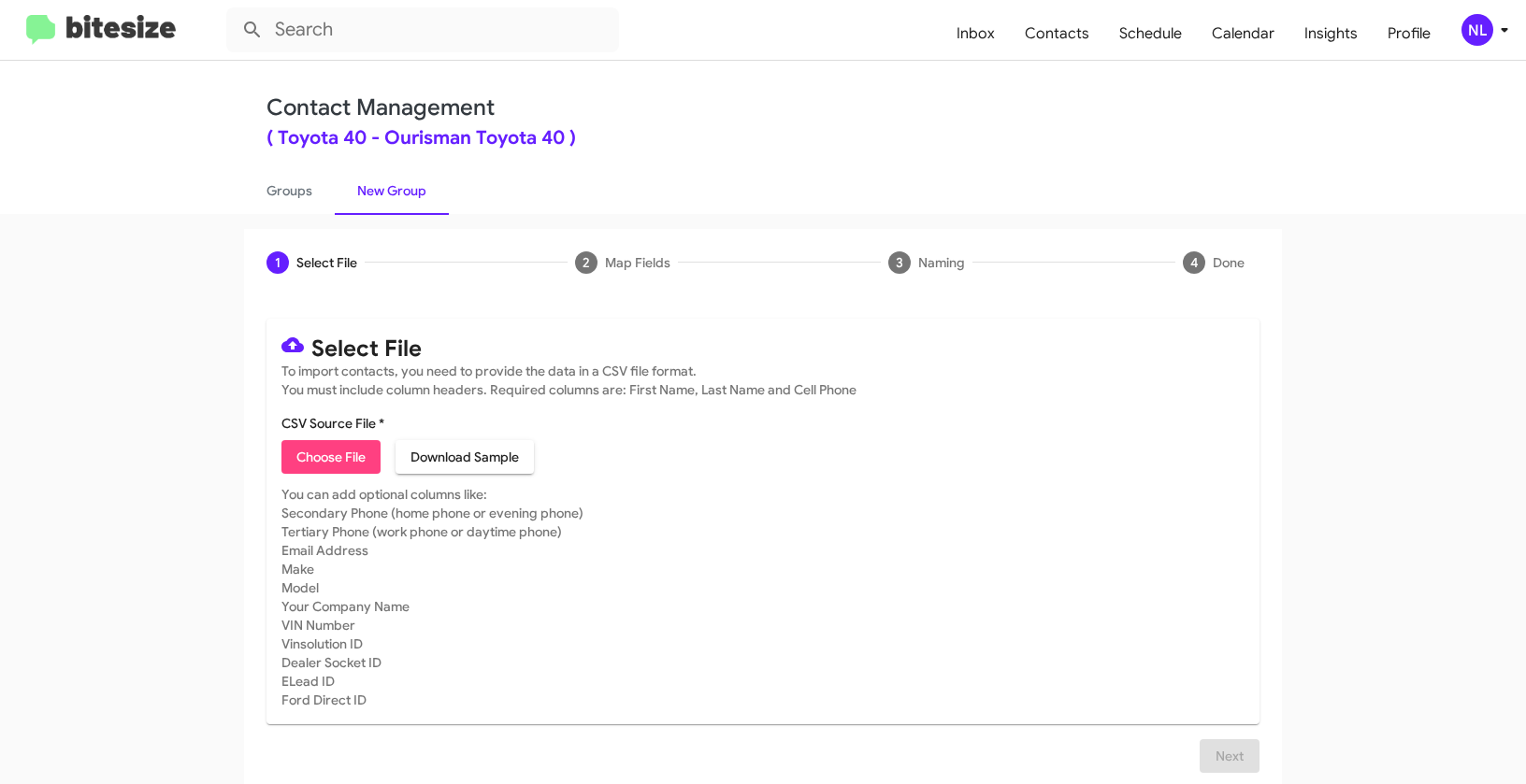
click at [314, 462] on span "Choose File" at bounding box center [330, 457] width 69 height 34
type input "Toyota40_ServBuyback21MoSS_09-23-25"
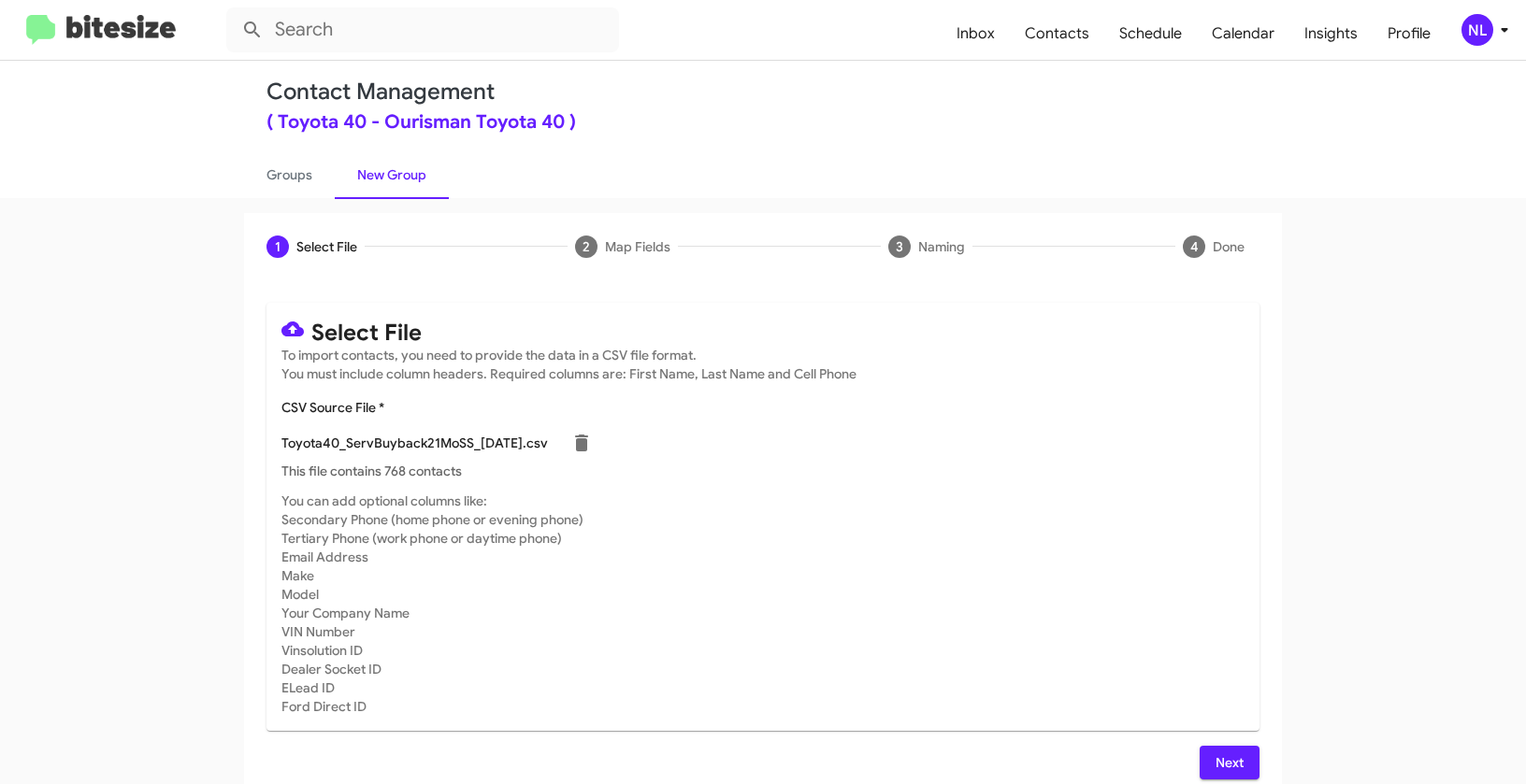
scroll to position [34, 0]
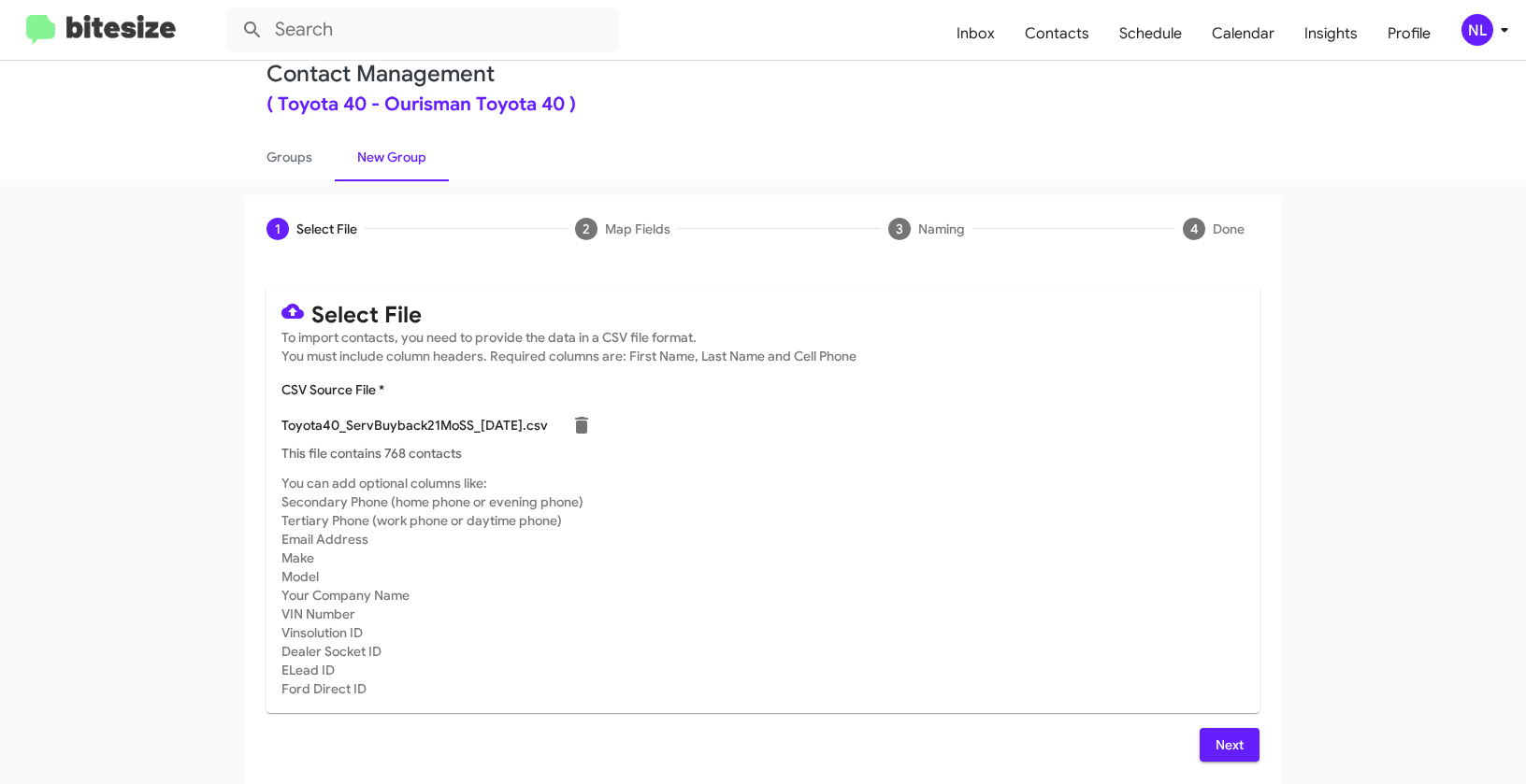
click at [1228, 742] on span "Next" at bounding box center [1229, 745] width 30 height 34
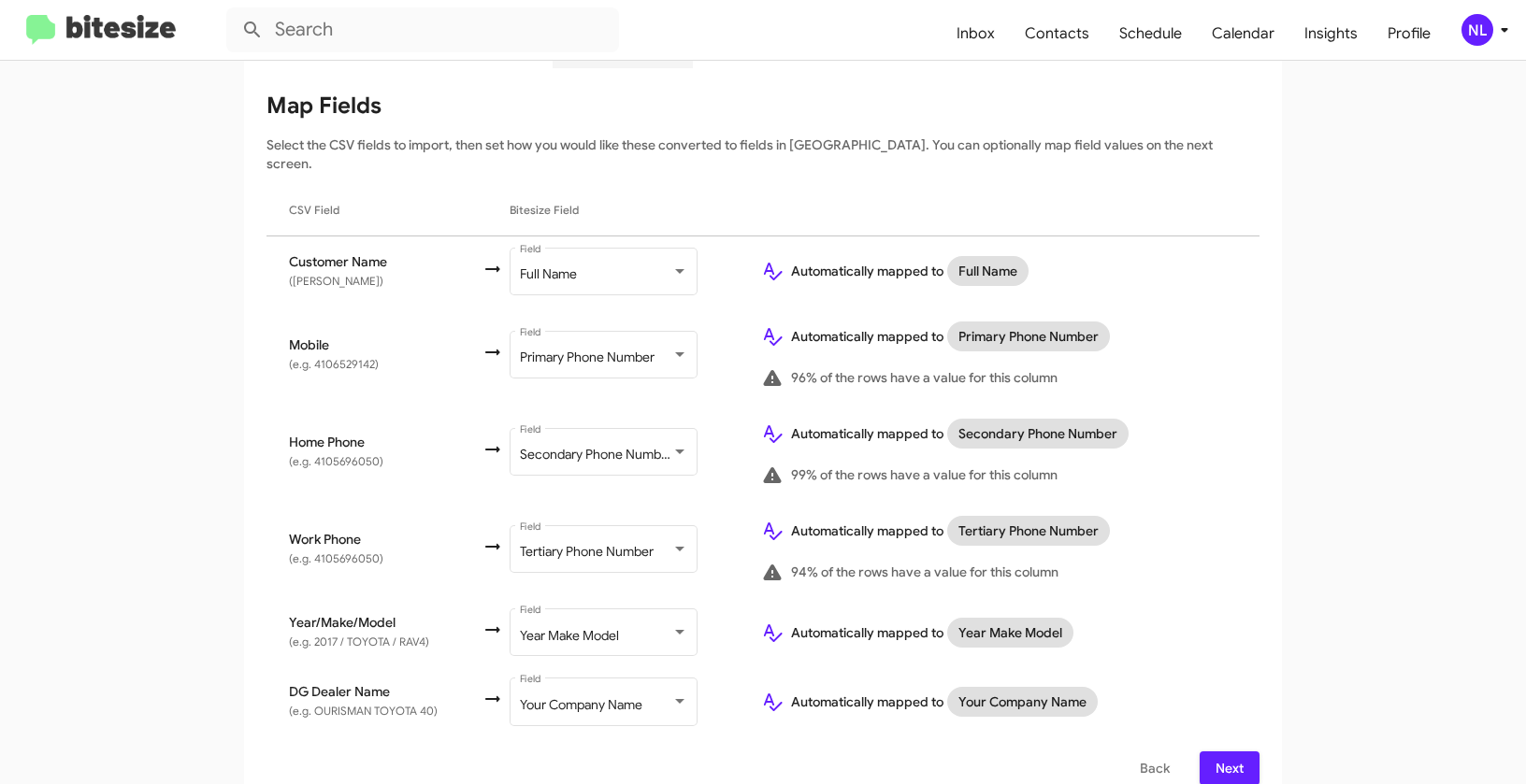
scroll to position [232, 0]
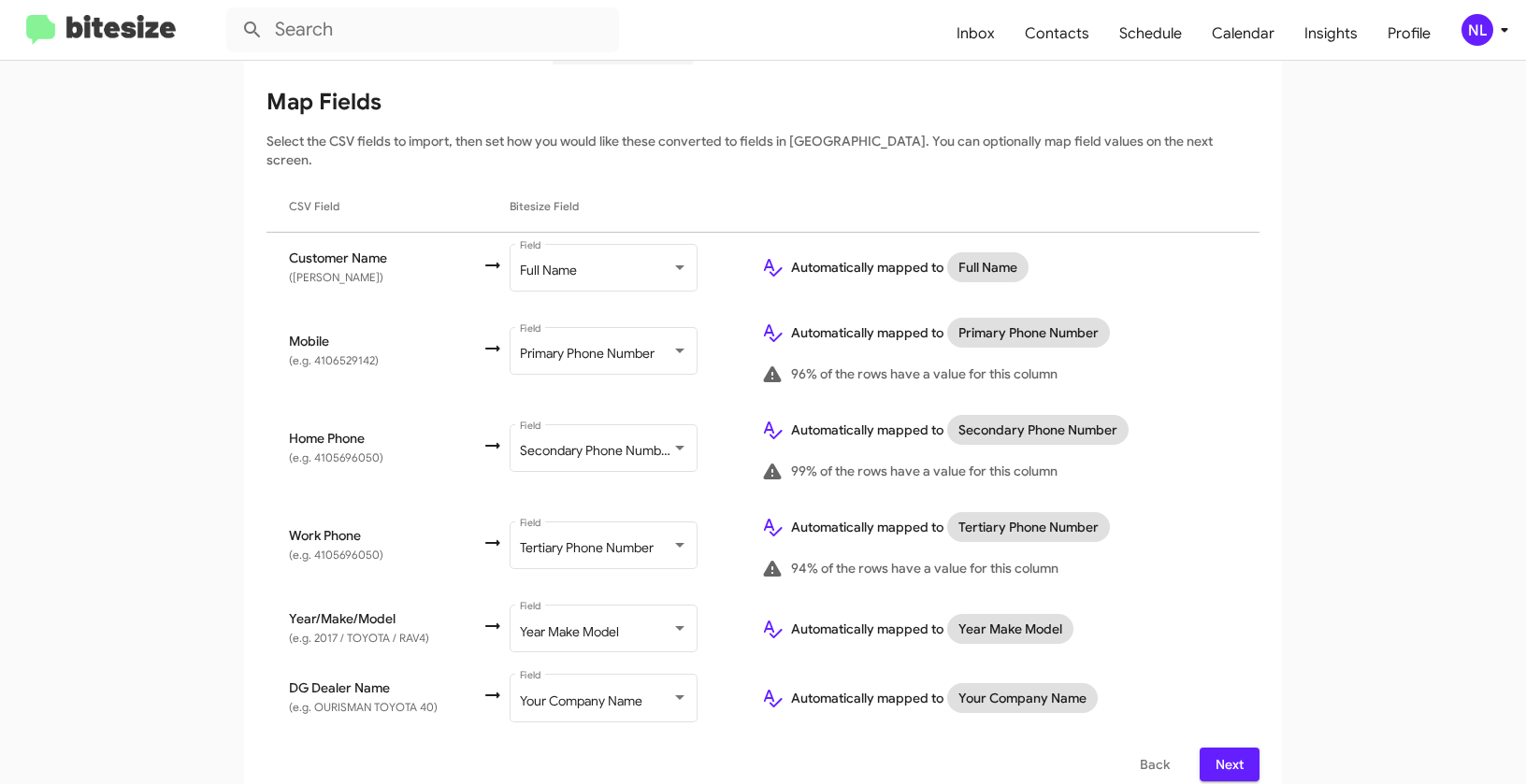
click at [1237, 747] on span "Next" at bounding box center [1229, 764] width 30 height 34
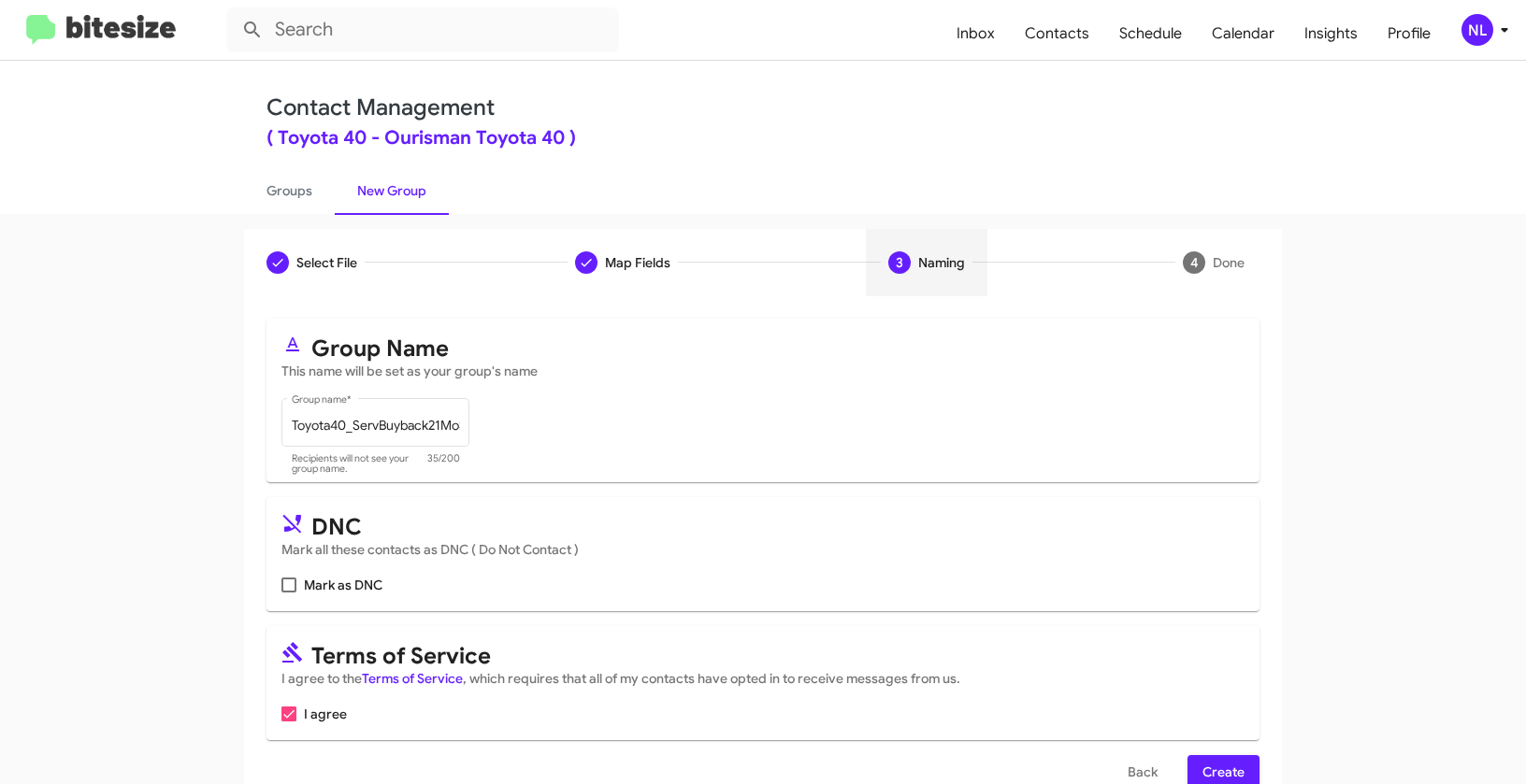
scroll to position [42, 0]
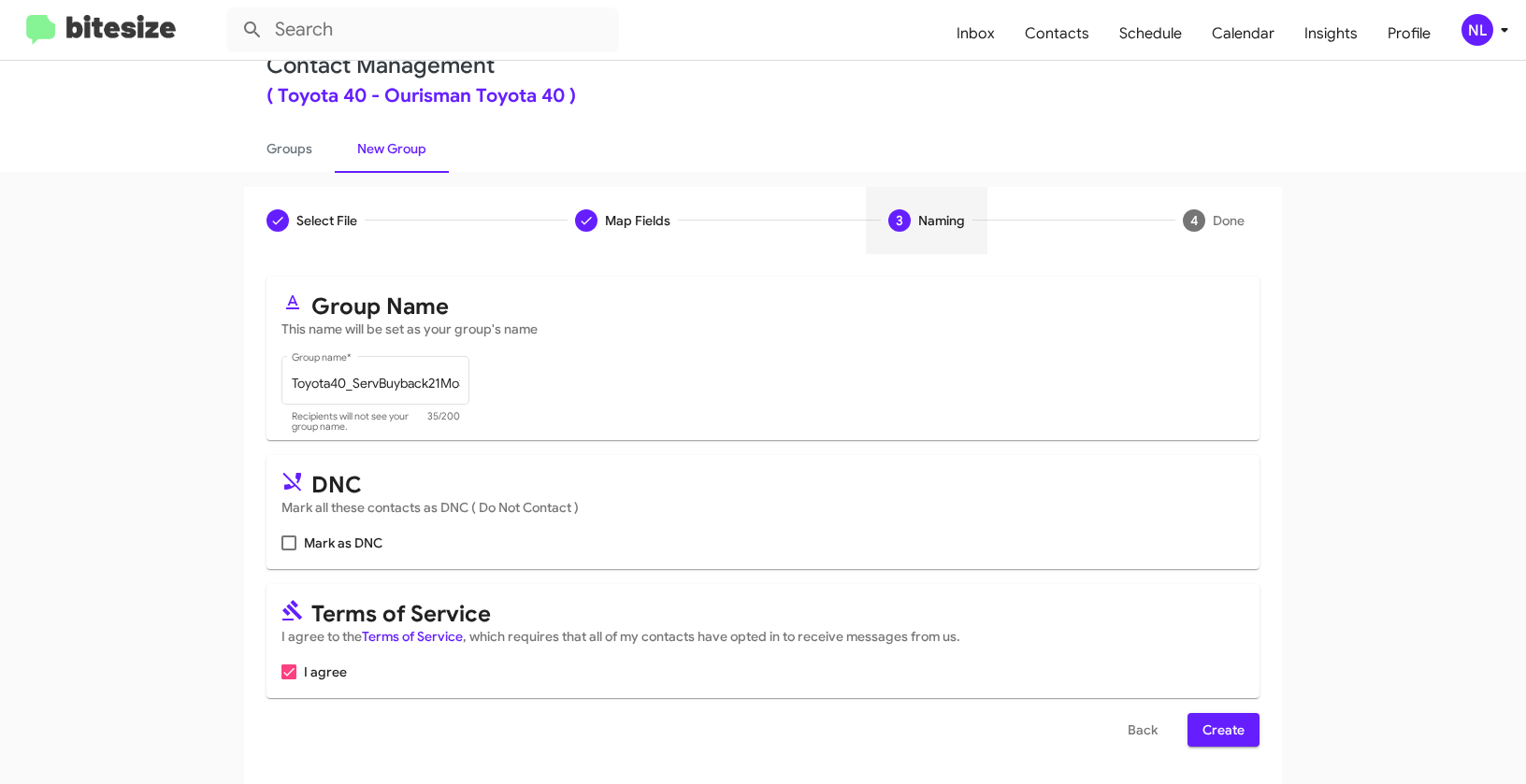
drag, startPoint x: 1224, startPoint y: 736, endPoint x: 1241, endPoint y: 720, distance: 23.3
click at [1224, 736] on span "Create" at bounding box center [1222, 730] width 42 height 34
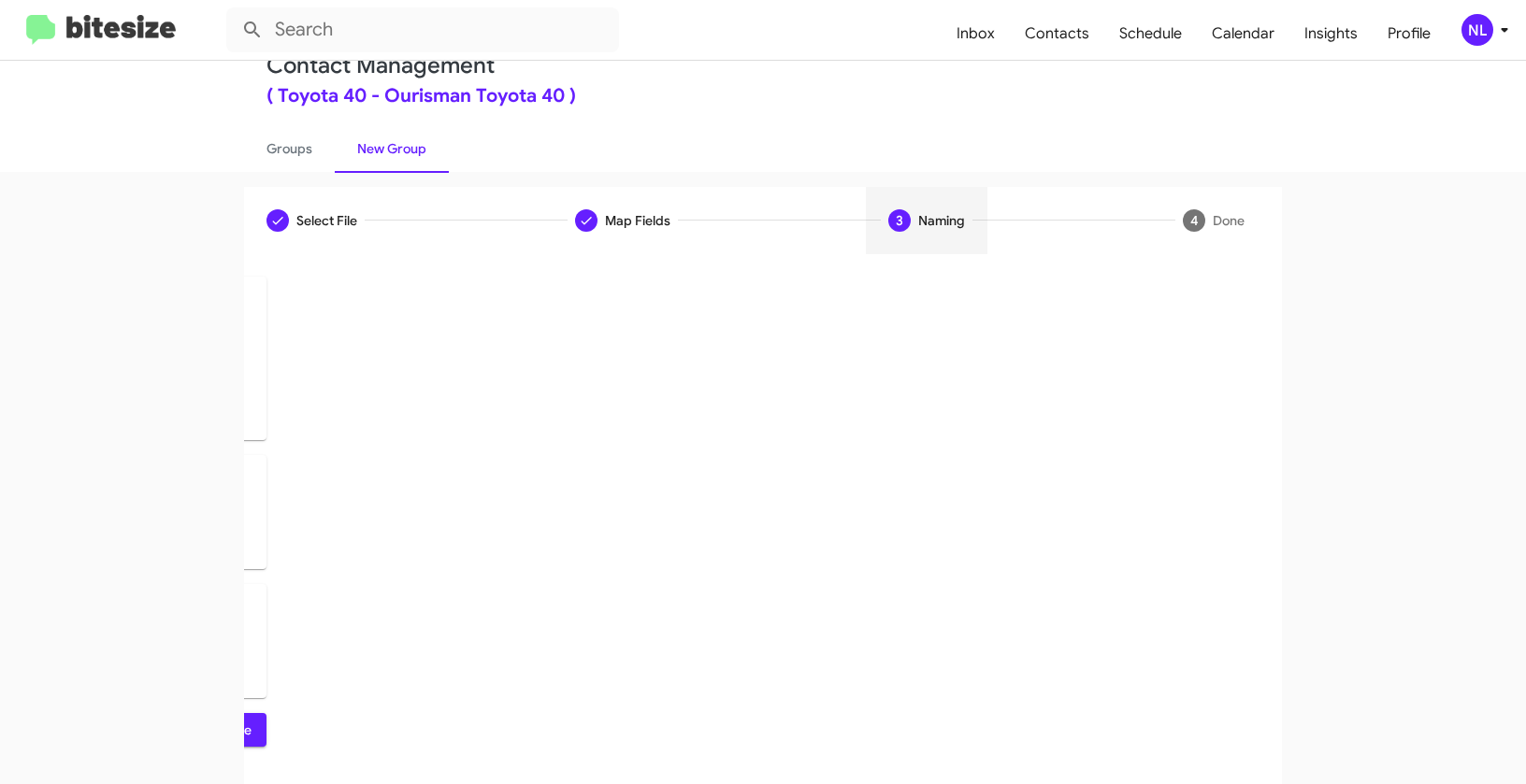
scroll to position [0, 0]
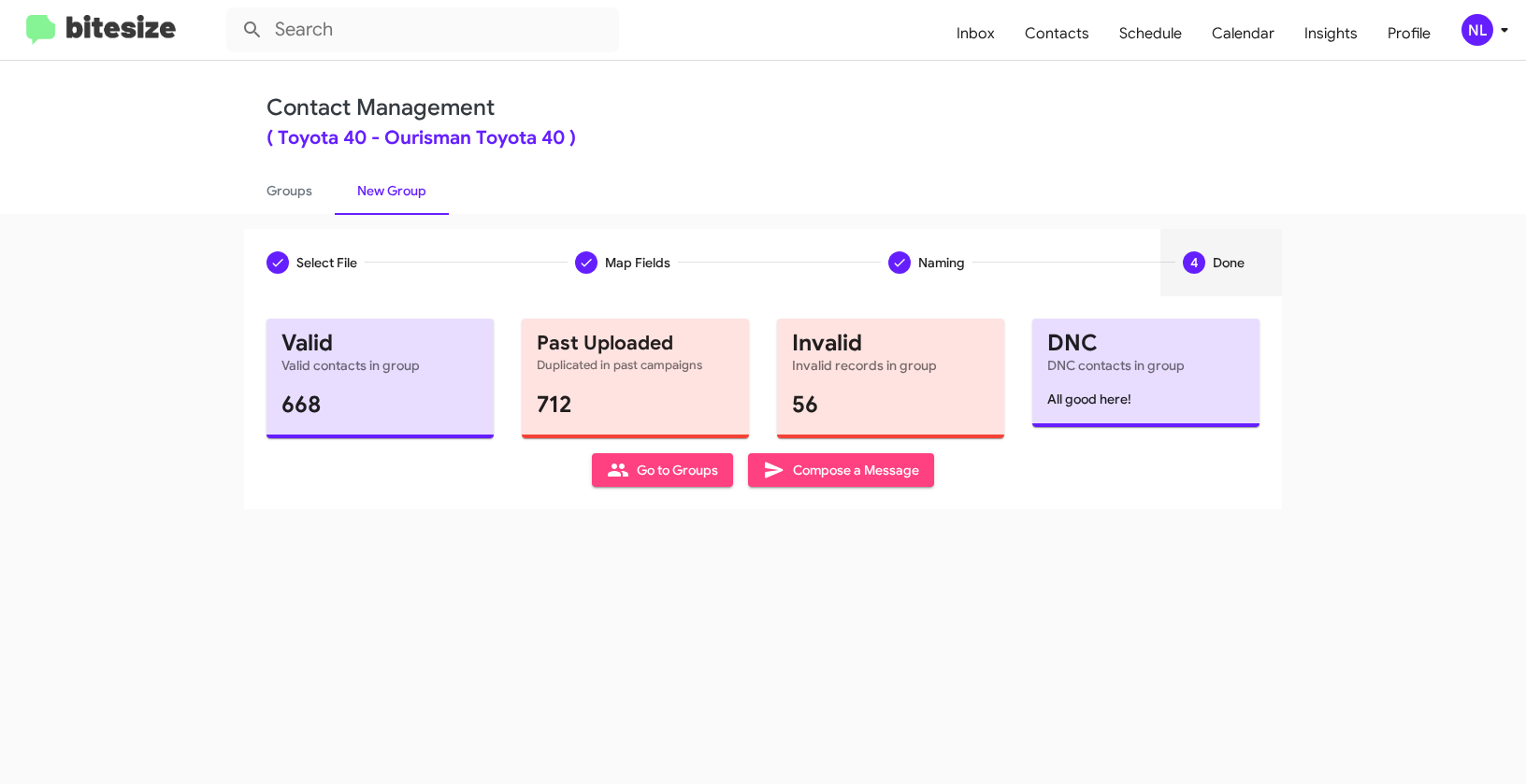
click at [651, 472] on span "Go to Groups" at bounding box center [663, 470] width 111 height 34
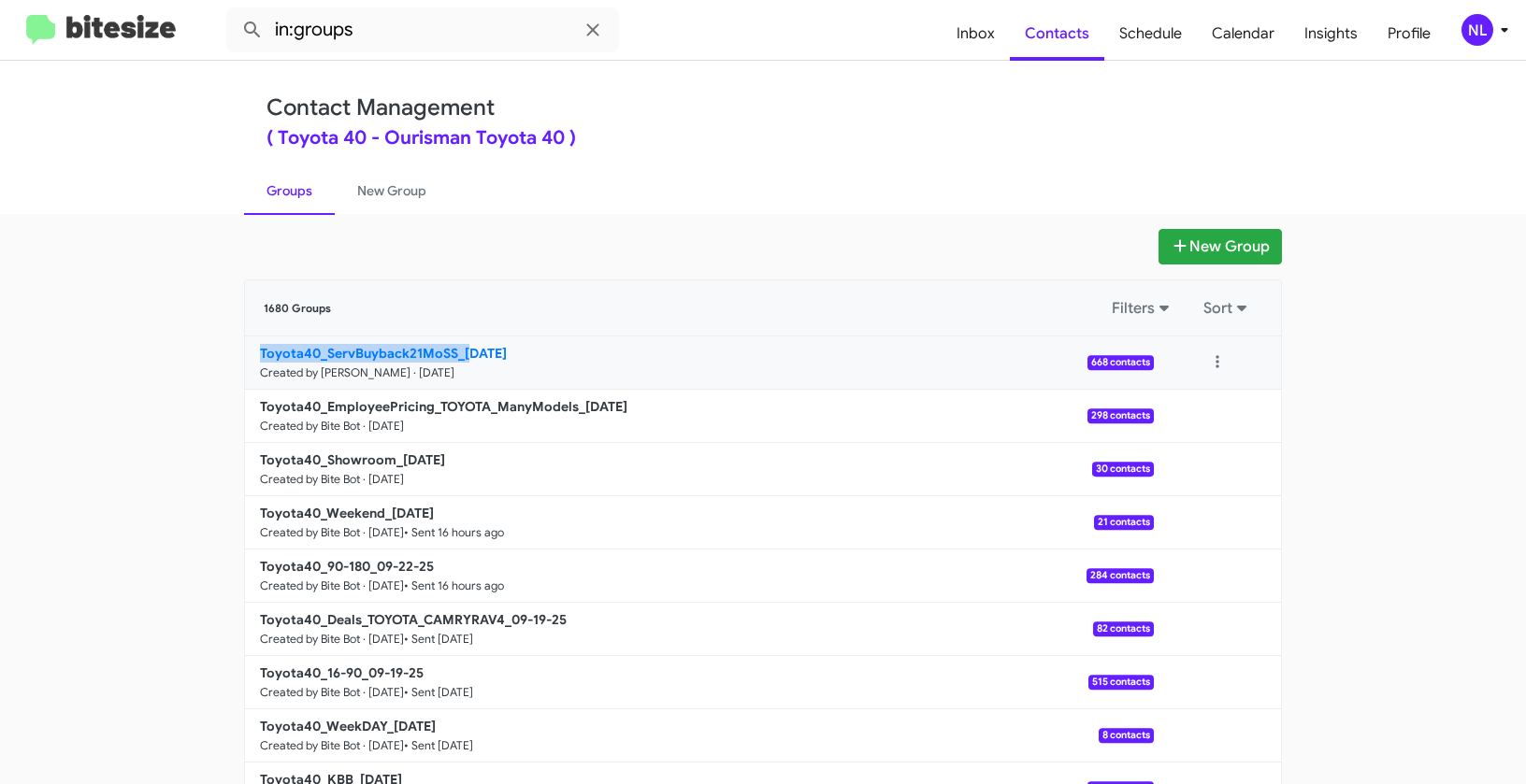
drag, startPoint x: 161, startPoint y: 366, endPoint x: 461, endPoint y: 351, distance: 300.4
click at [461, 351] on app-groups "New Group 1680 Groups Filters Sort Toyota40_ServBuyback21MoSS_09-23-25 Created …" at bounding box center [763, 574] width 1526 height 690
copy b "Toyota40_ServBuyback21MoSS_0"
click at [393, 27] on input "in:groups" at bounding box center [422, 30] width 393 height 45
paste input "Toyota40_ServBuyback21MoSS_0"
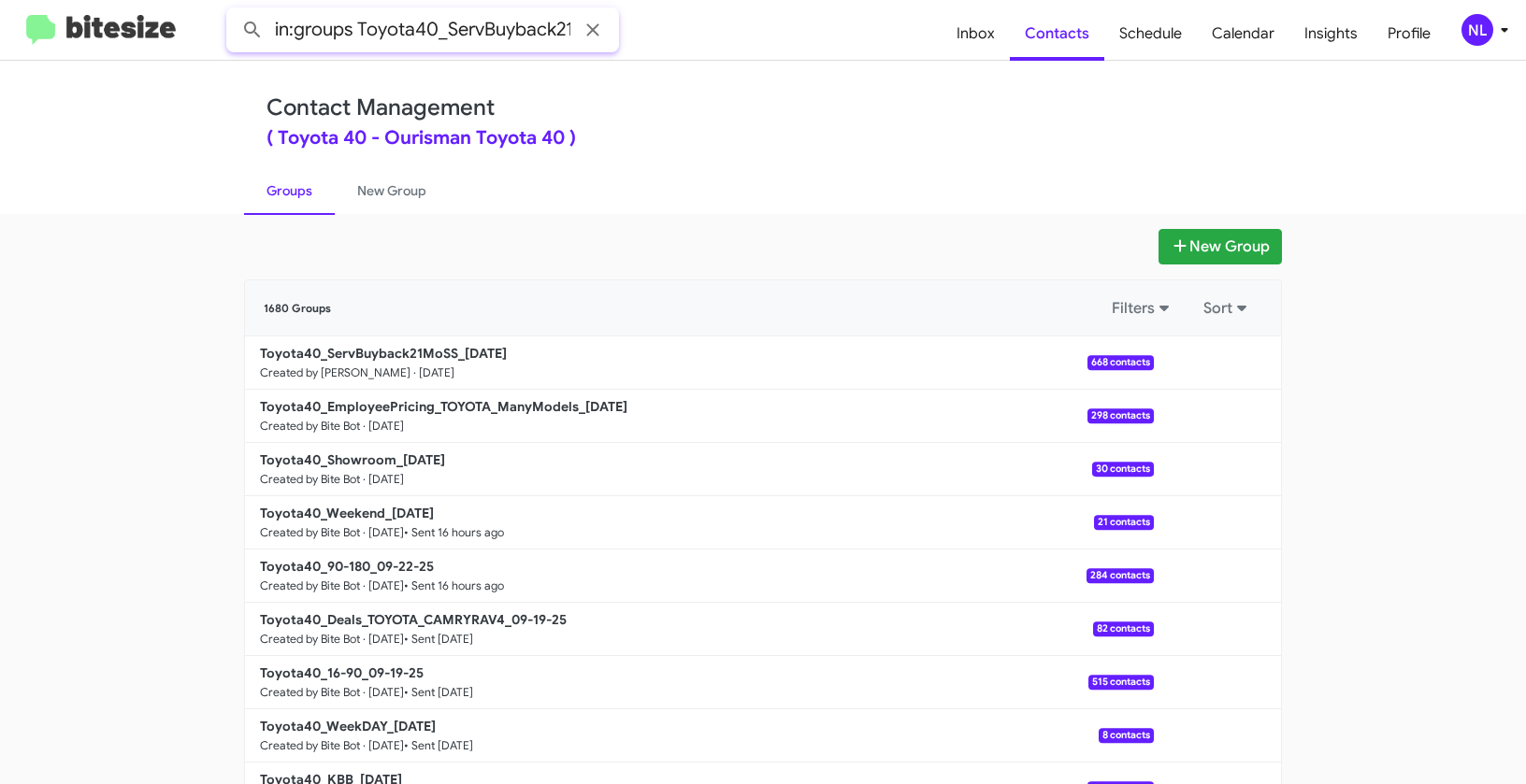
scroll to position [0, 71]
type input "in:groups Toyota40_ServBuyback21MoSS_0"
click at [234, 11] on button at bounding box center [253, 30] width 38 height 38
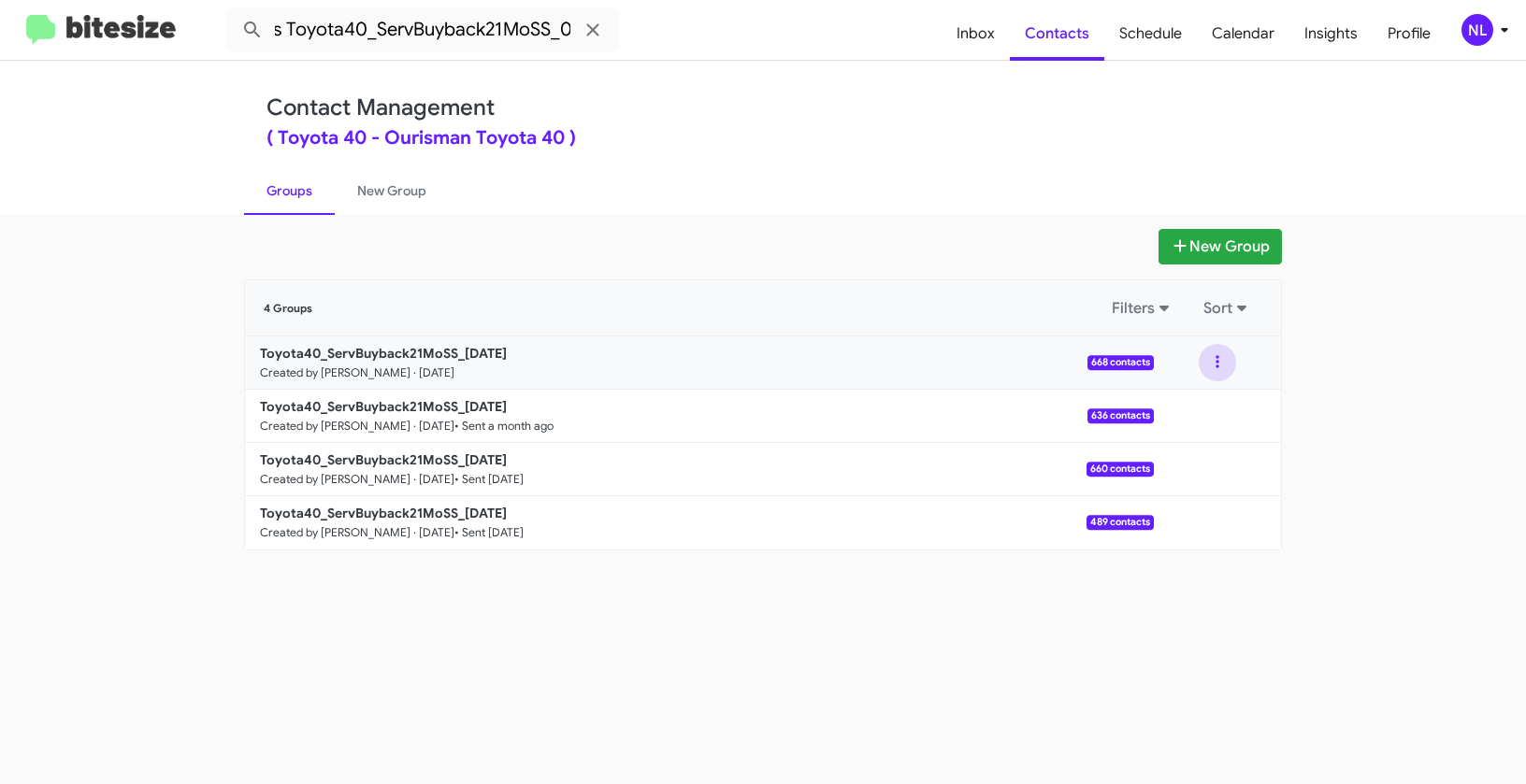
click at [1218, 365] on button at bounding box center [1217, 363] width 38 height 38
click at [1205, 414] on button "View contacts" at bounding box center [1160, 414] width 150 height 45
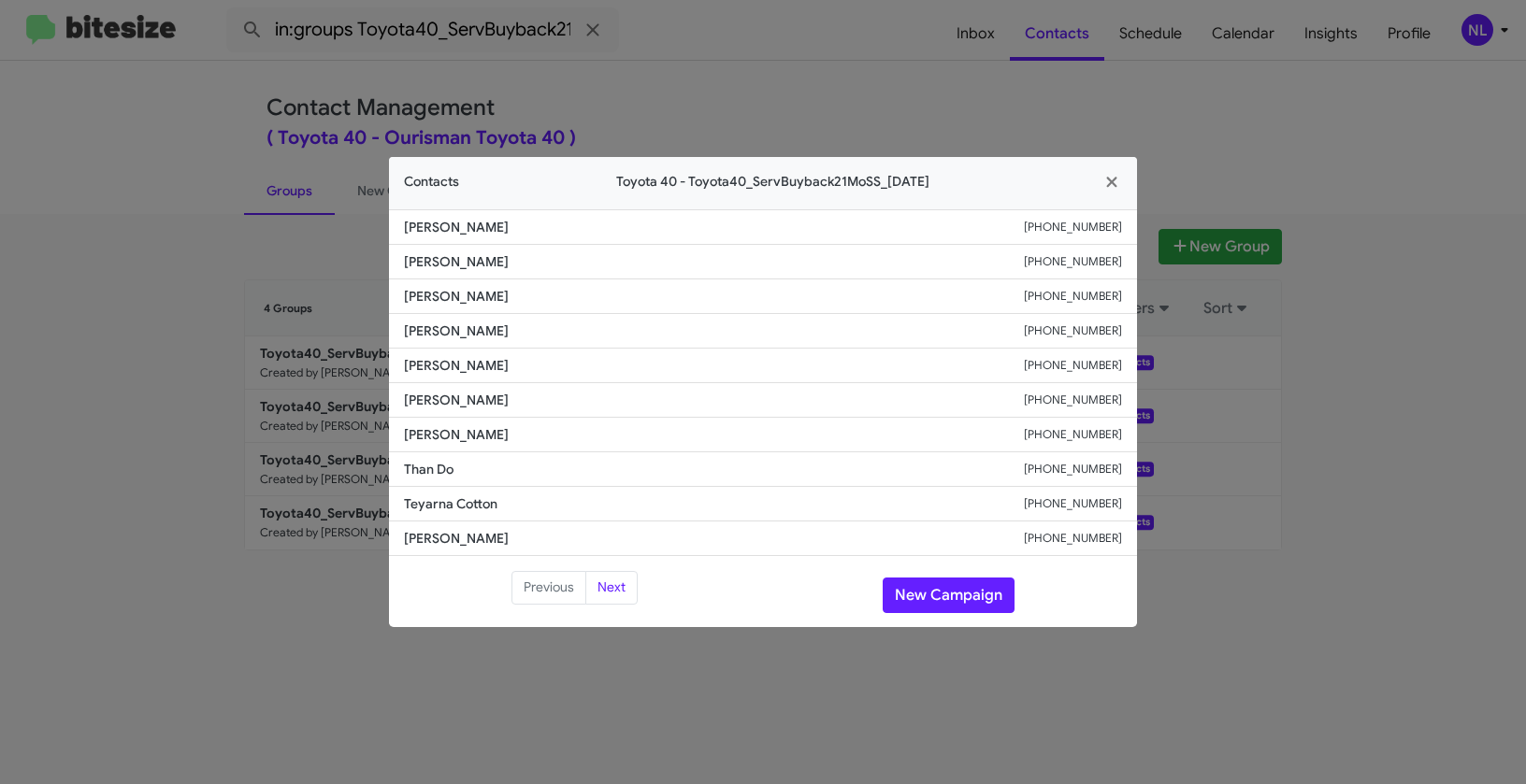
drag, startPoint x: 418, startPoint y: 404, endPoint x: 634, endPoint y: 410, distance: 216.1
click at [634, 410] on li "Linda Schatzschneider +14103227919" at bounding box center [763, 400] width 747 height 35
copy span "Linda Schatzschneider"
click at [922, 601] on button "New Campaign" at bounding box center [948, 596] width 132 height 36
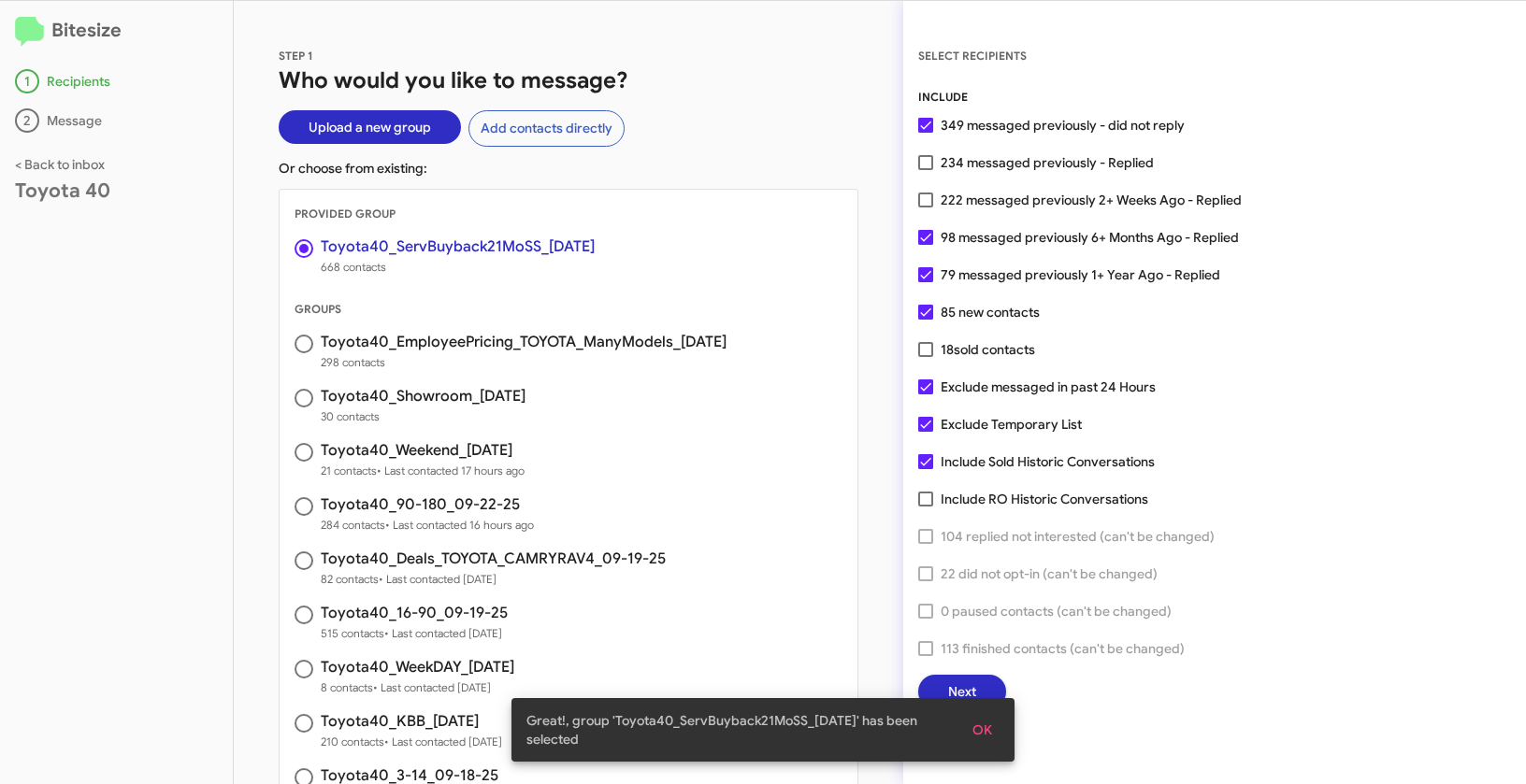
click at [976, 736] on span "OK" at bounding box center [981, 730] width 20 height 34
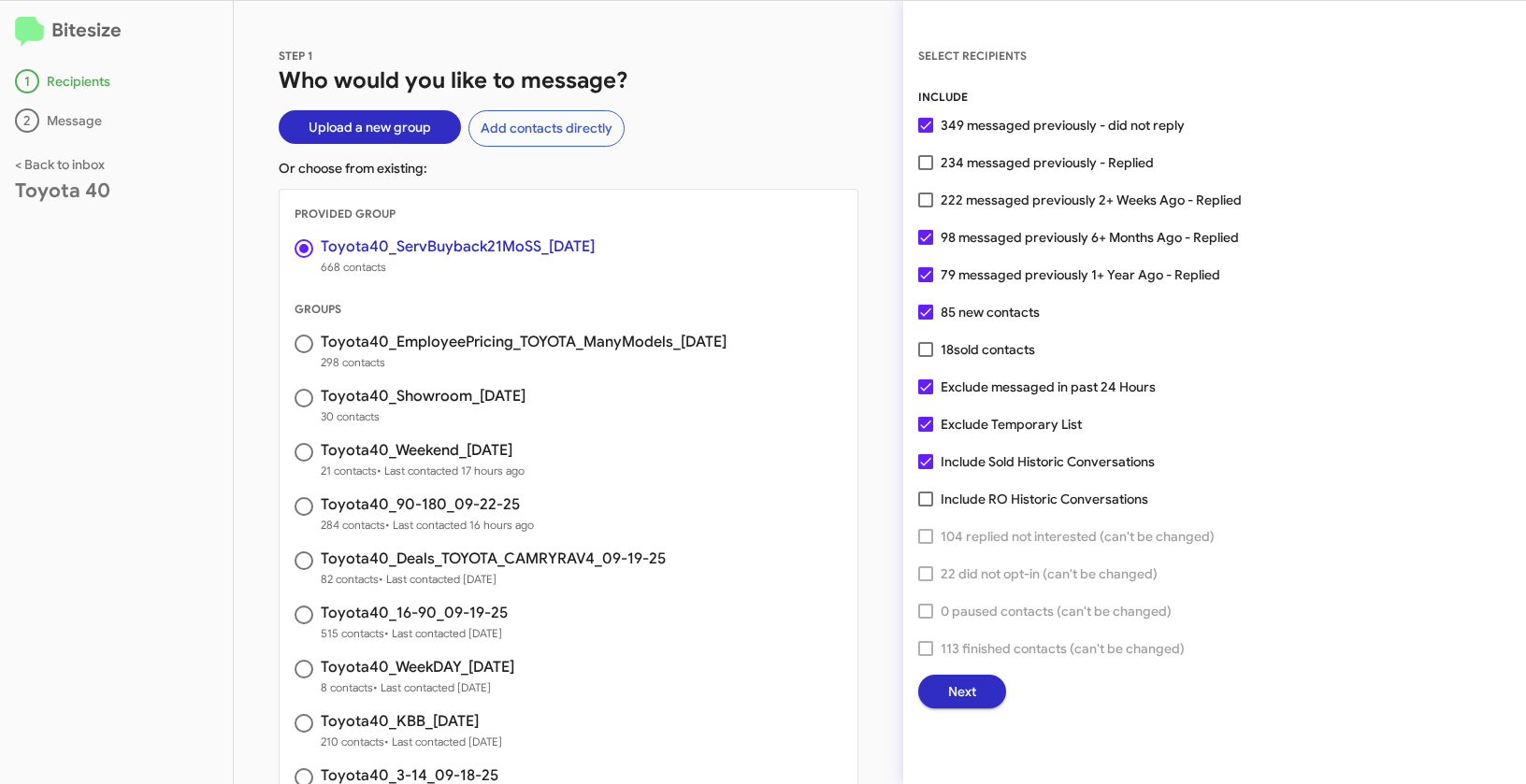
click at [972, 701] on span "Next" at bounding box center [962, 692] width 28 height 34
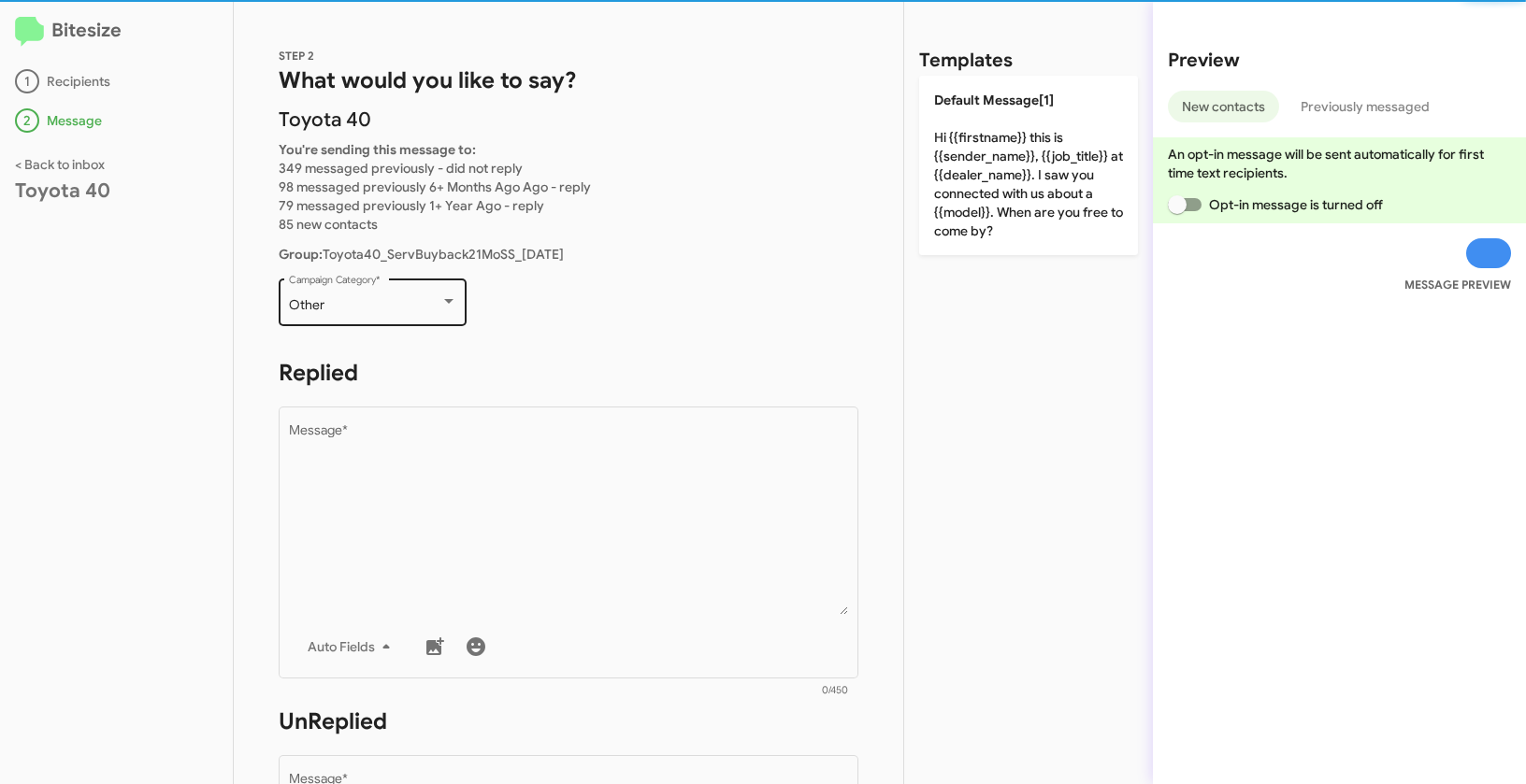
click at [330, 312] on div "Other" at bounding box center [364, 305] width 152 height 15
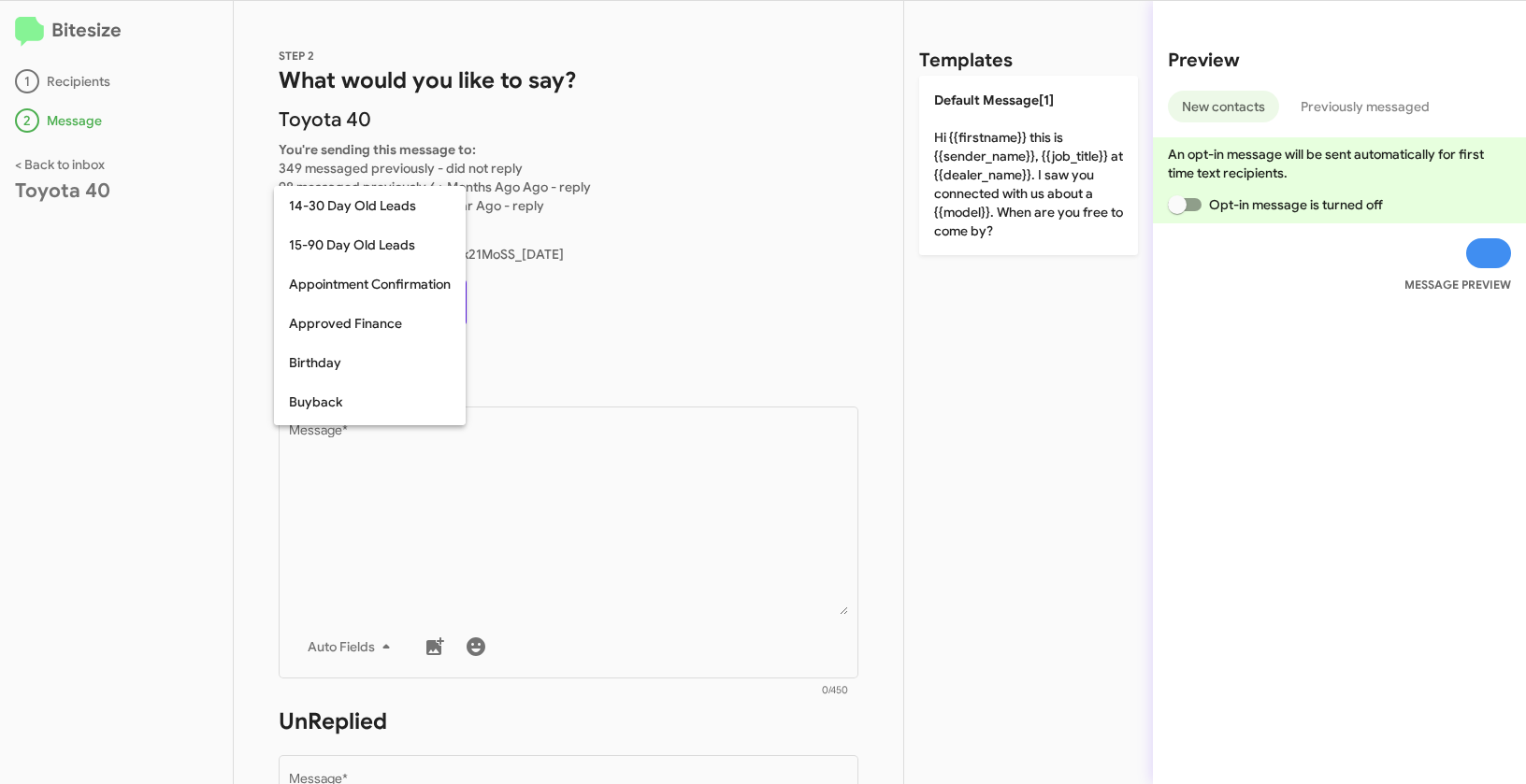
scroll to position [410, 0]
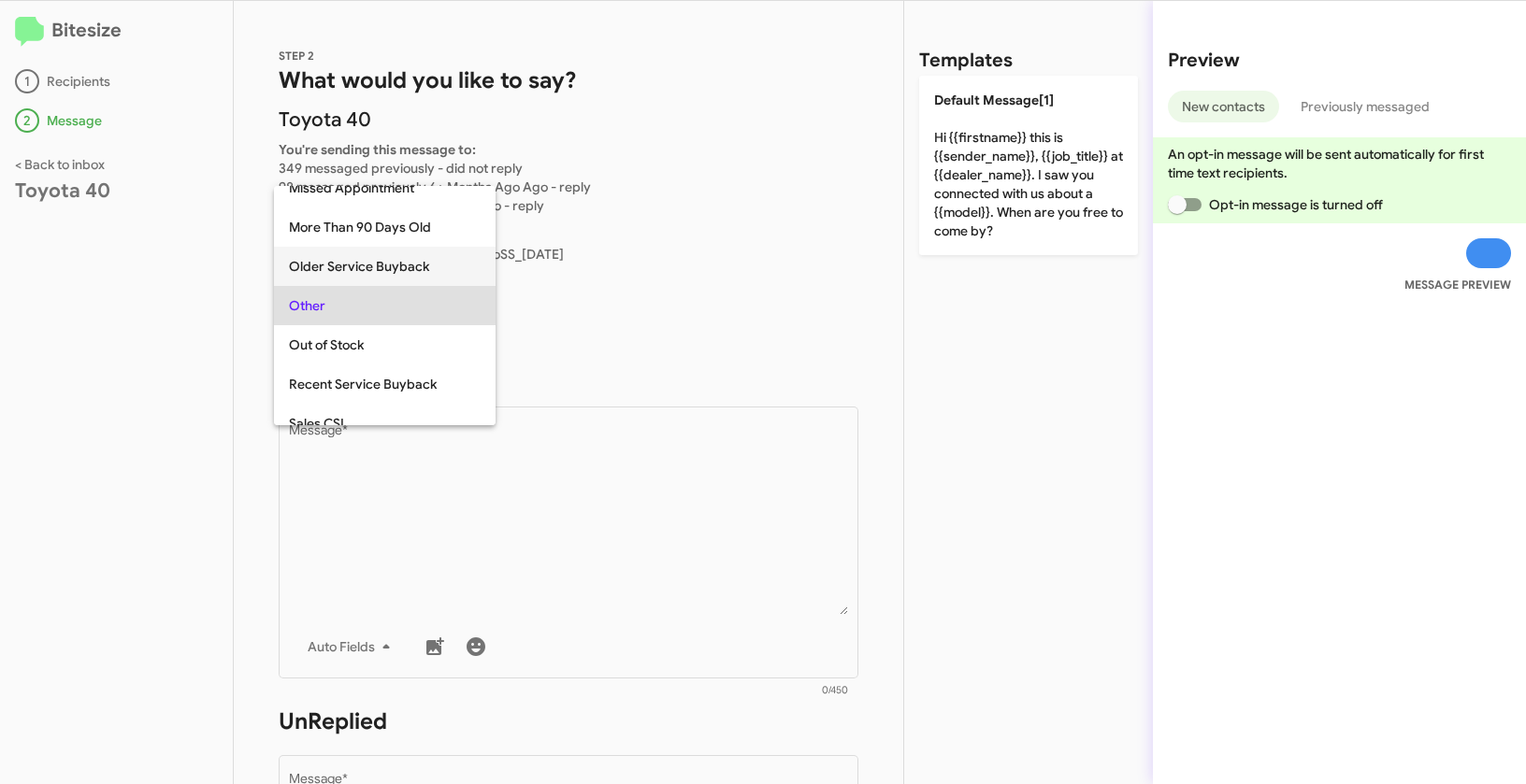
click at [326, 271] on span "Older Service Buyback" at bounding box center [384, 267] width 191 height 40
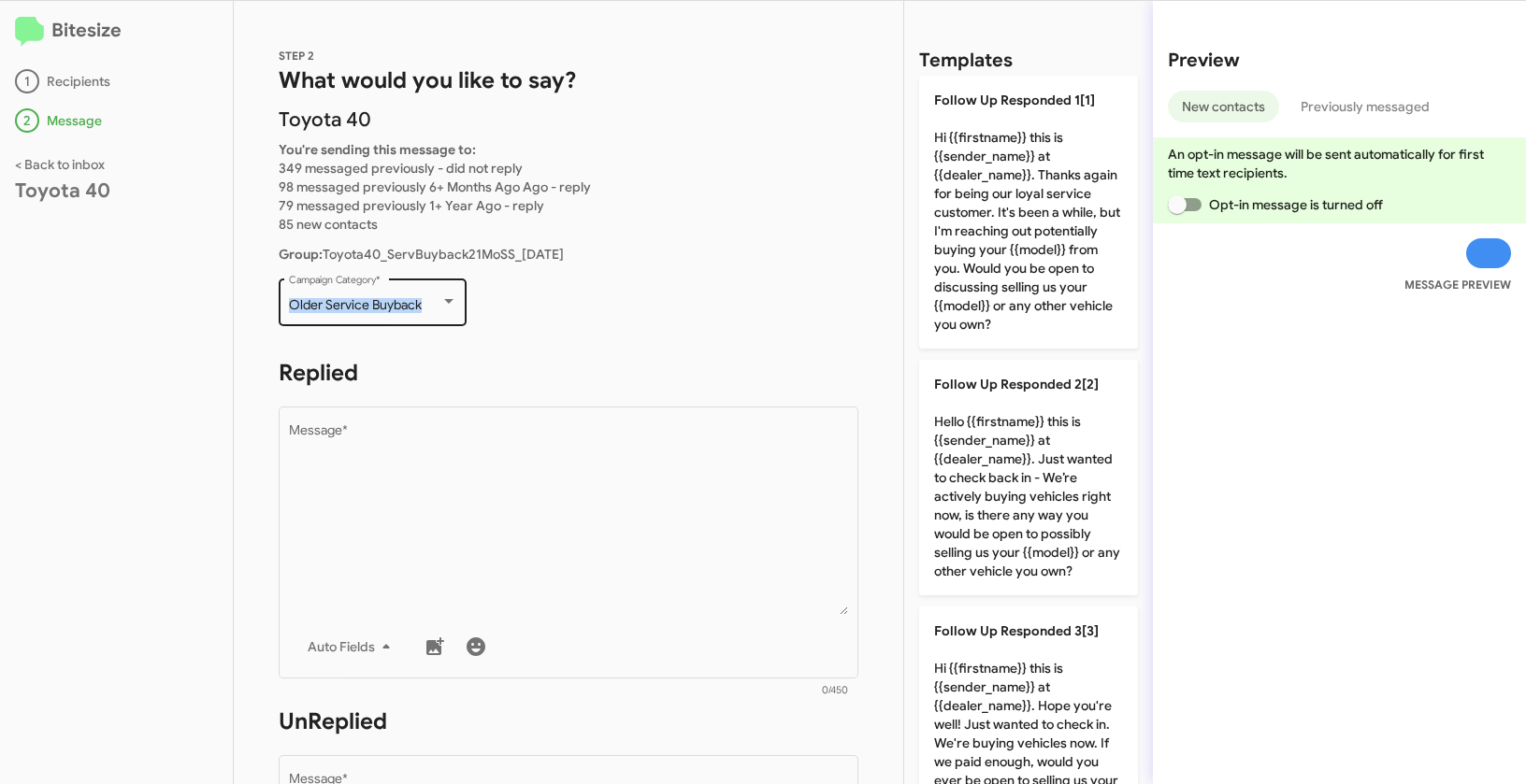
drag, startPoint x: 286, startPoint y: 297, endPoint x: 447, endPoint y: 302, distance: 161.1
click at [447, 302] on div "Older Service Buyback Campaign Category *" at bounding box center [372, 301] width 188 height 52
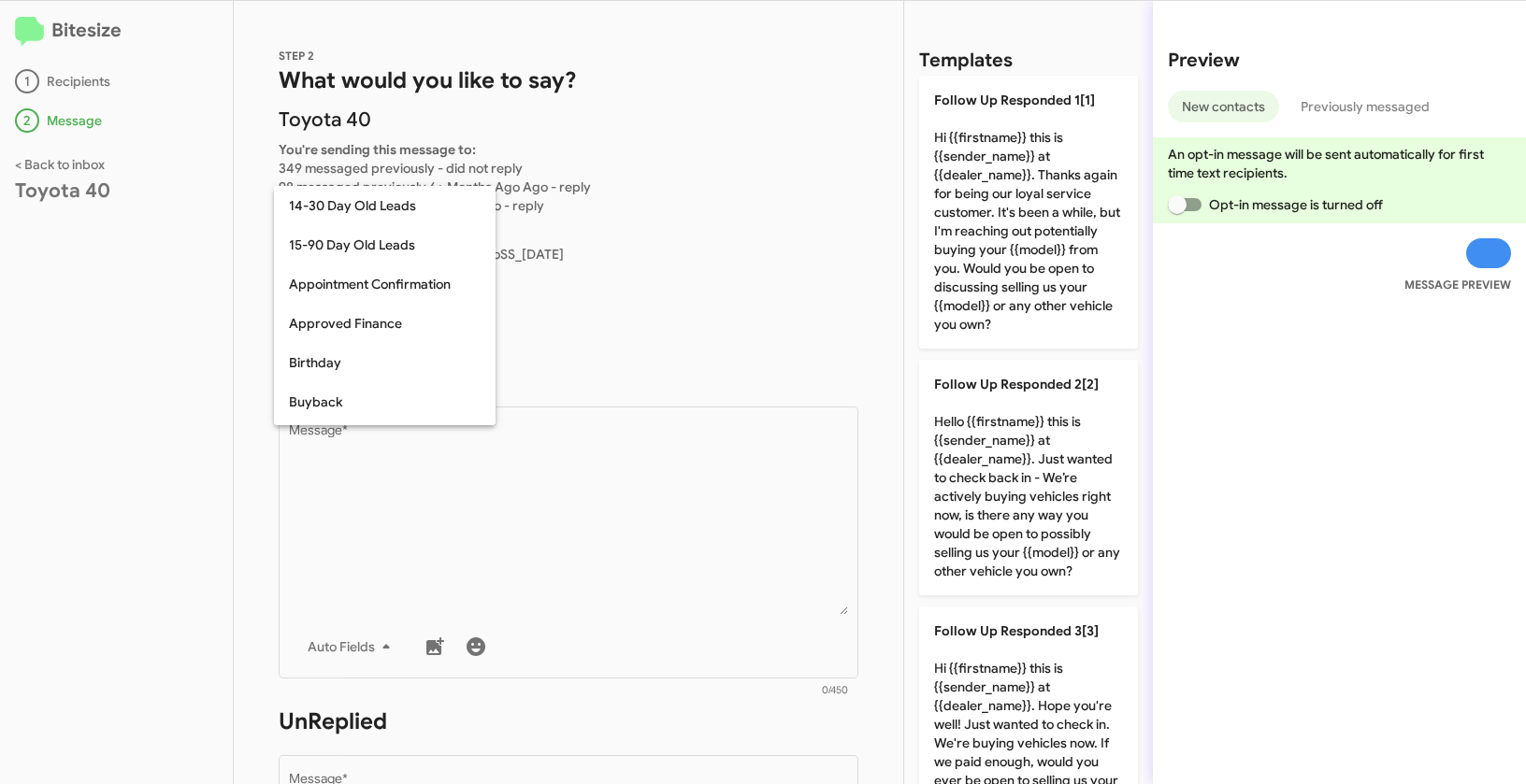
scroll to position [370, 0]
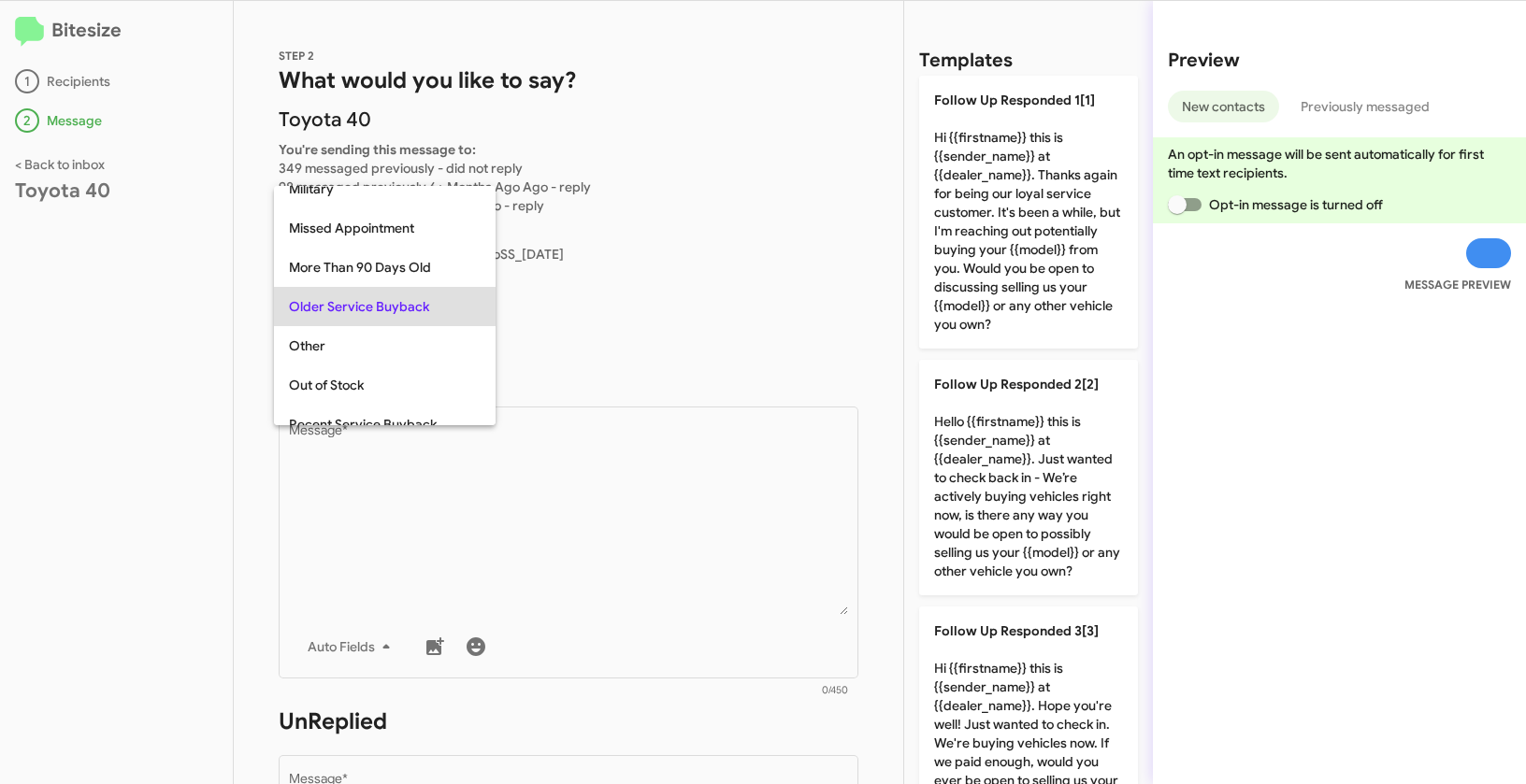
copy span "Older Service Buyback"
click at [561, 499] on div at bounding box center [763, 392] width 1526 height 784
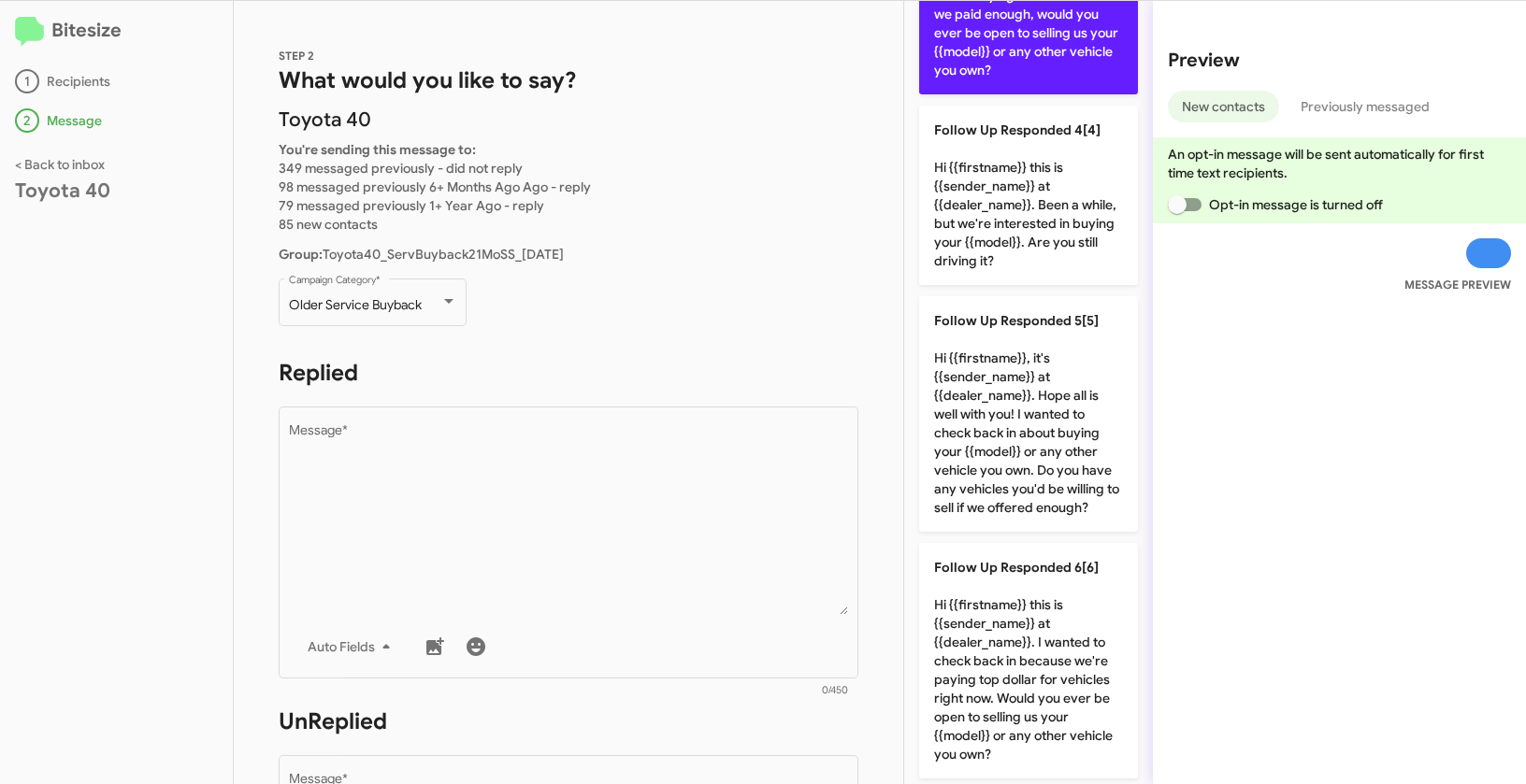
scroll to position [771, 0]
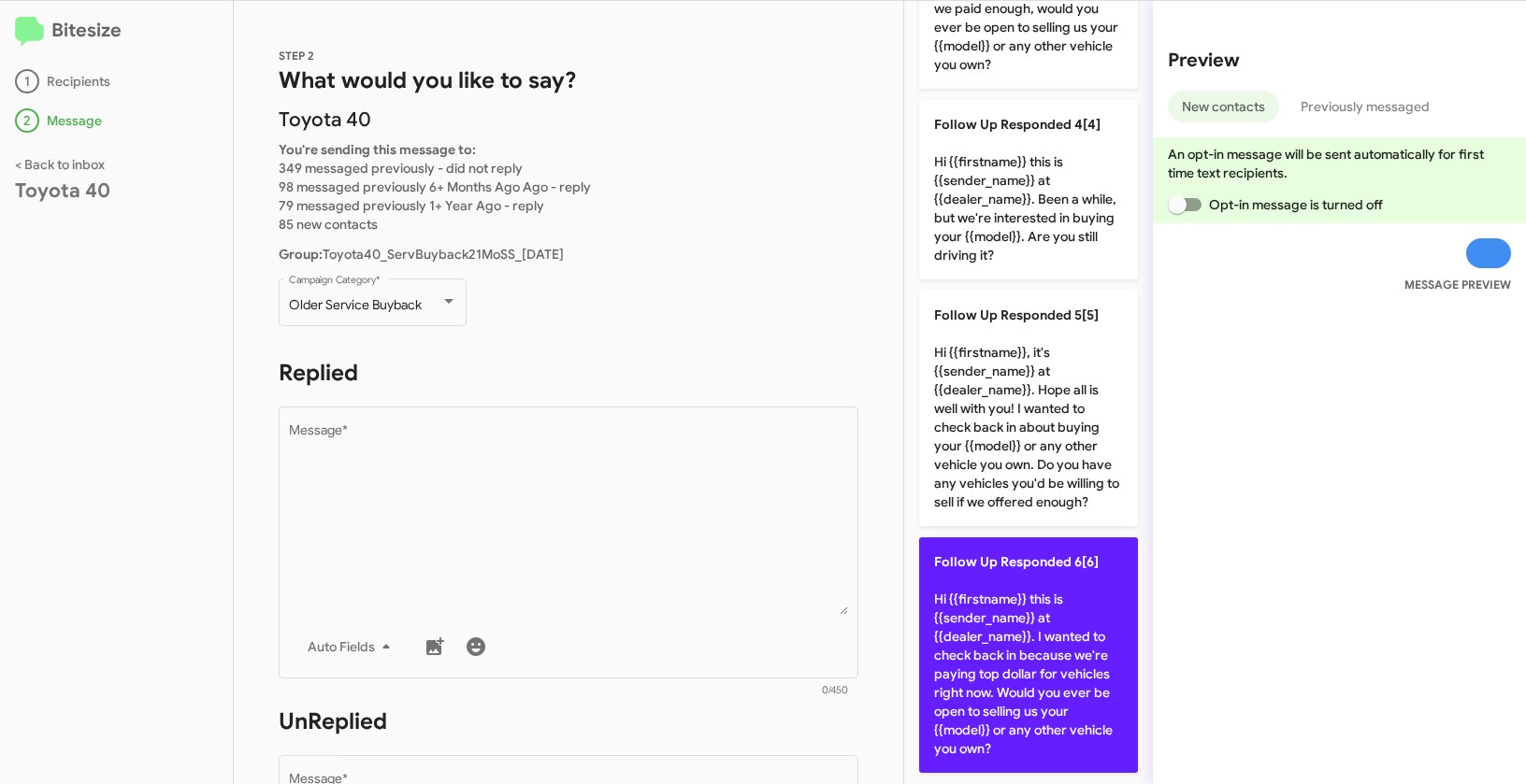
click at [997, 590] on p "Follow Up Responded 6[6] Hi {{firstname}} this is {{sender_name}} at {{dealer_n…" at bounding box center [1028, 655] width 219 height 236
type textarea "Hi {{firstname}} this is {{sender_name}} at {{dealer_name}}. I wanted to check …"
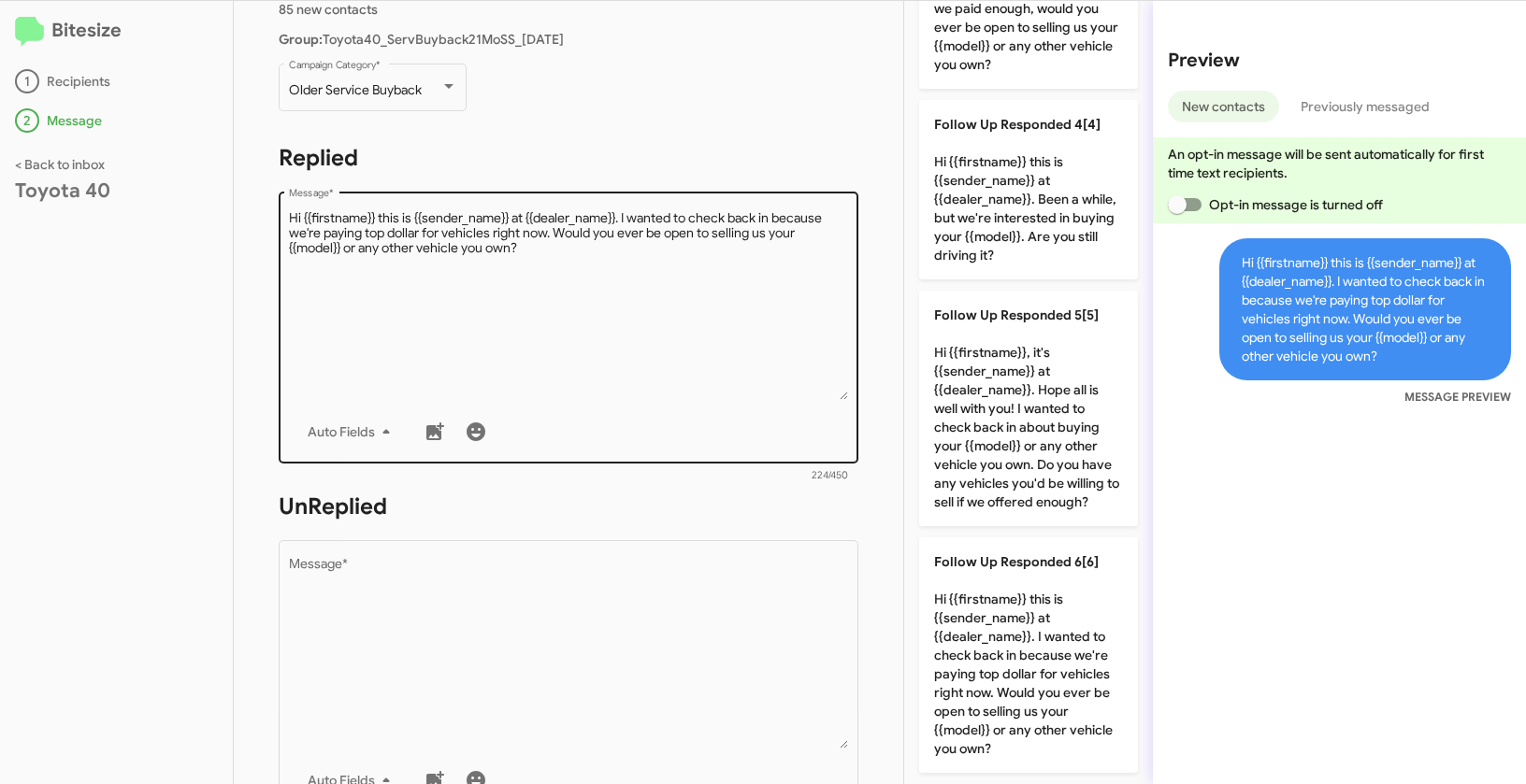
scroll to position [527, 0]
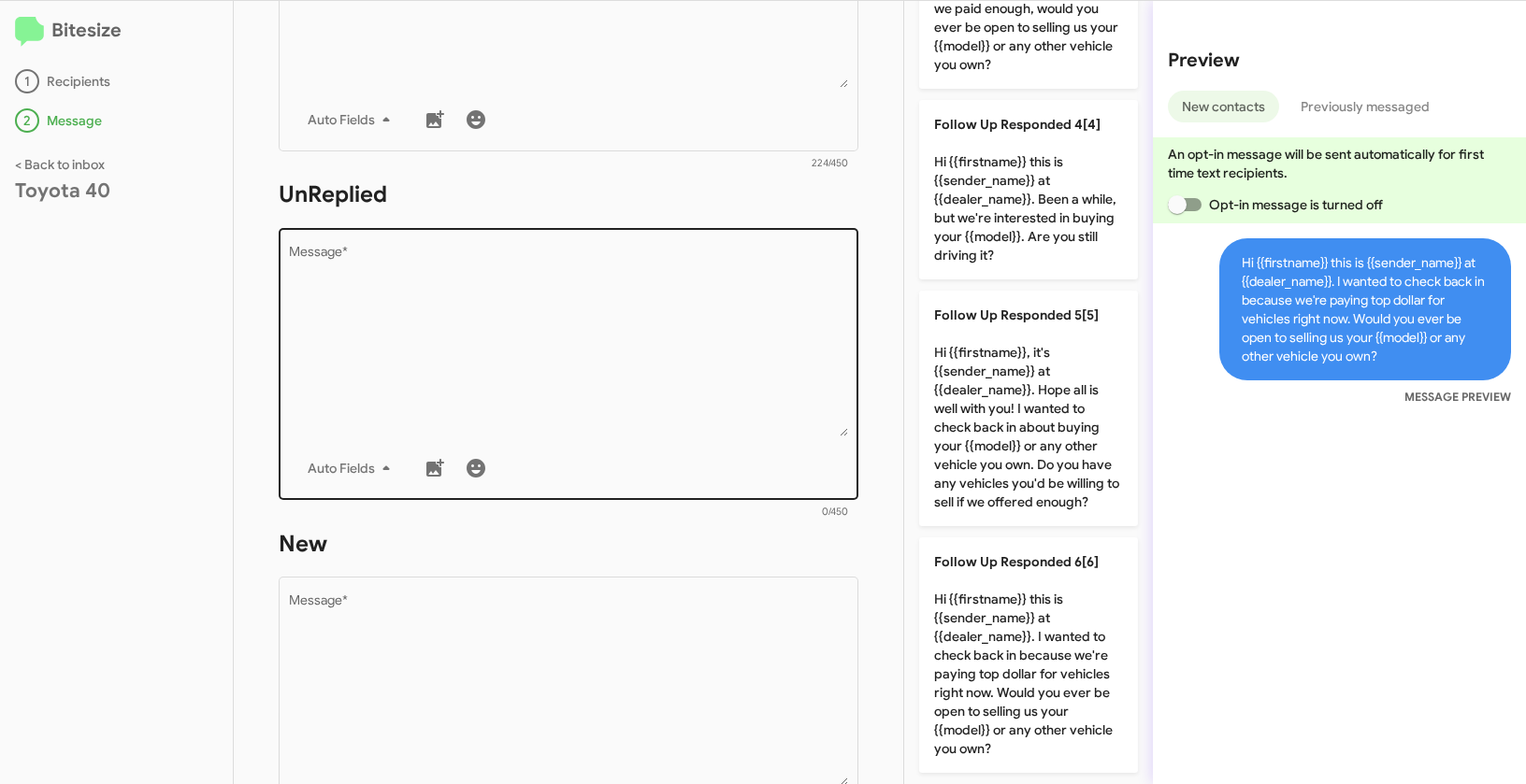
click at [684, 371] on textarea "Message *" at bounding box center [568, 341] width 560 height 190
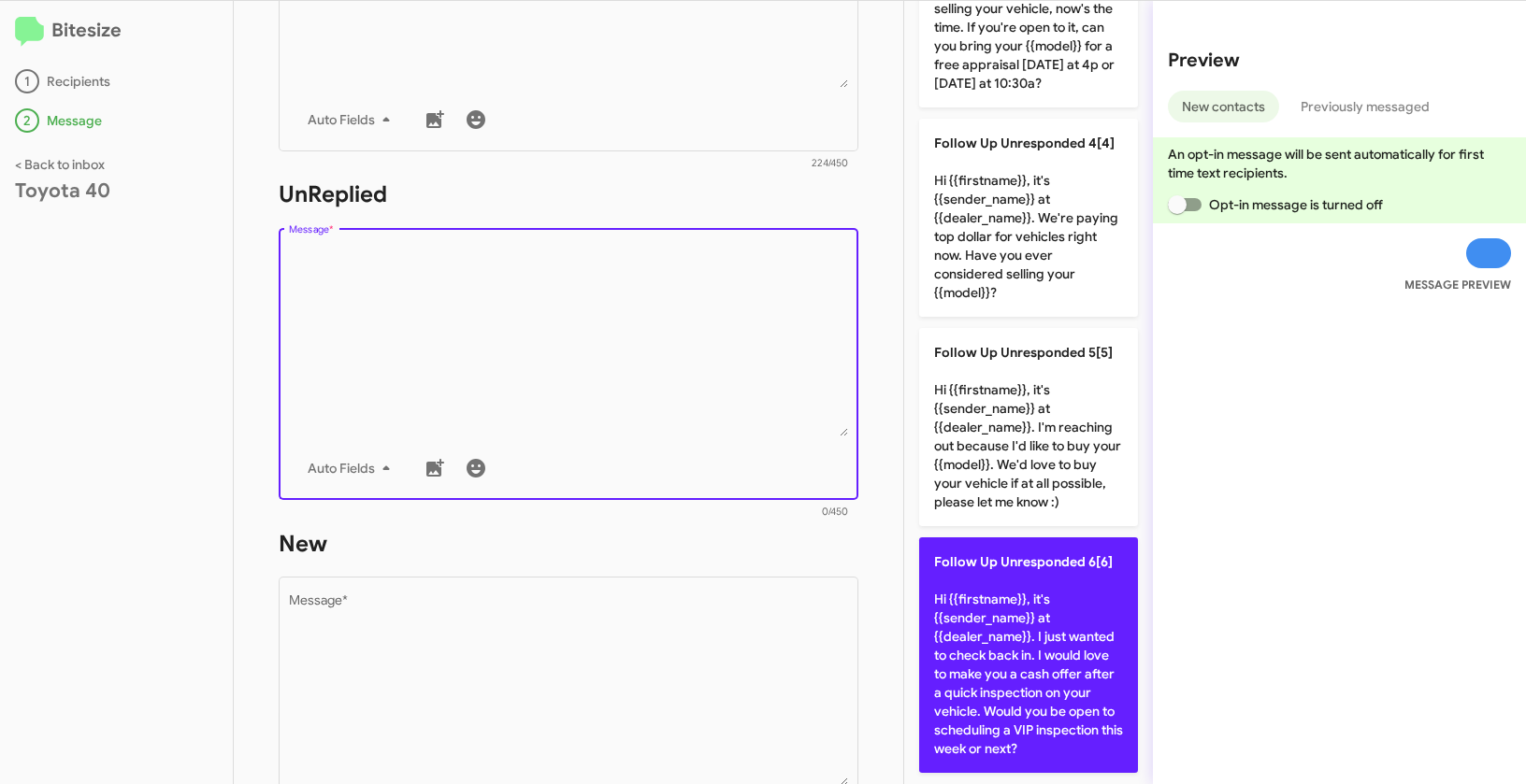
scroll to position [808, 0]
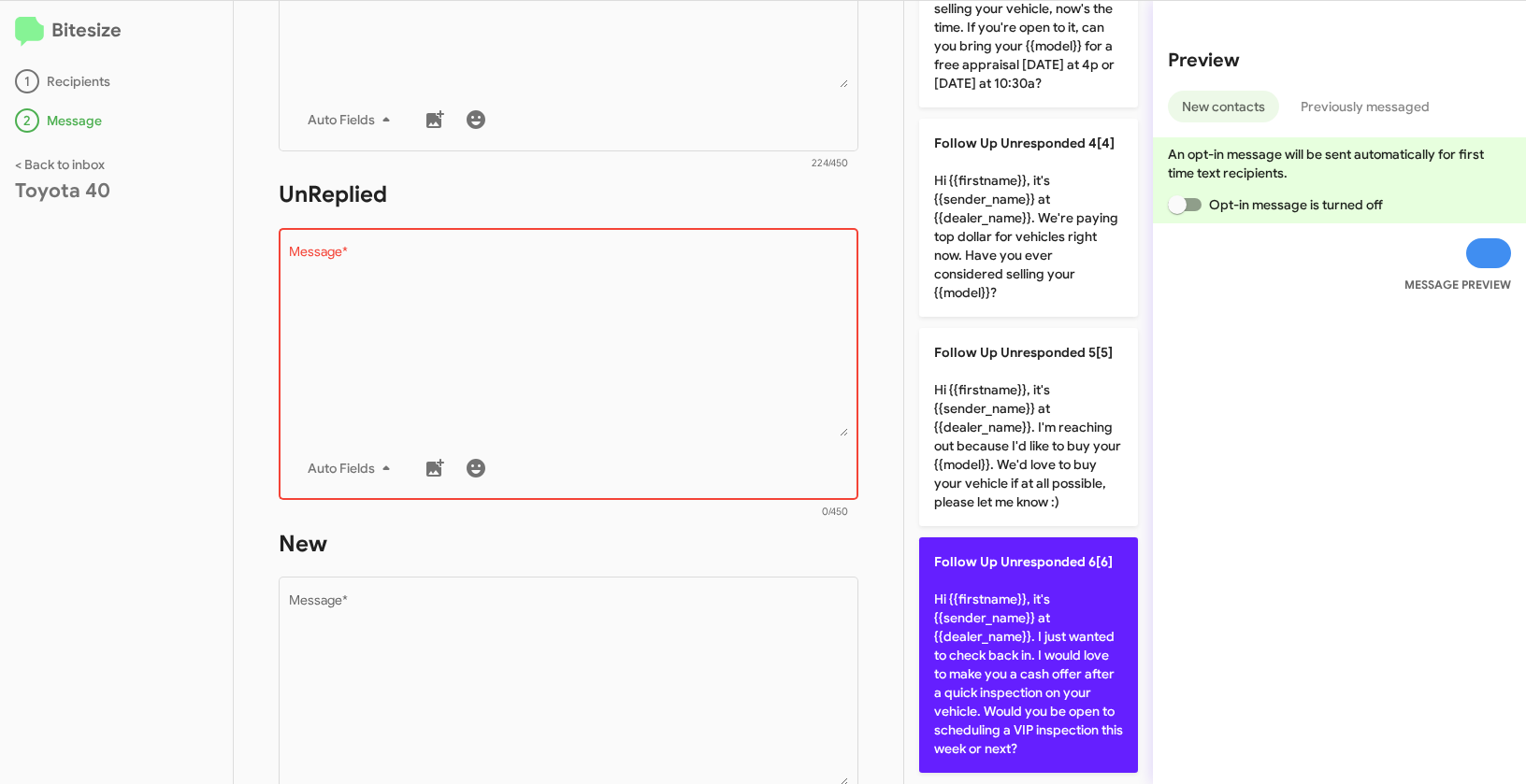
click at [1044, 597] on p "Follow Up Unresponded 6[6] Hi {{firstname}}, it's {{sender_name}} at {{dealer_n…" at bounding box center [1028, 655] width 219 height 236
type textarea "Hi {{firstname}}, it's {{sender_name}} at {{dealer_name}}. I just wanted to che…"
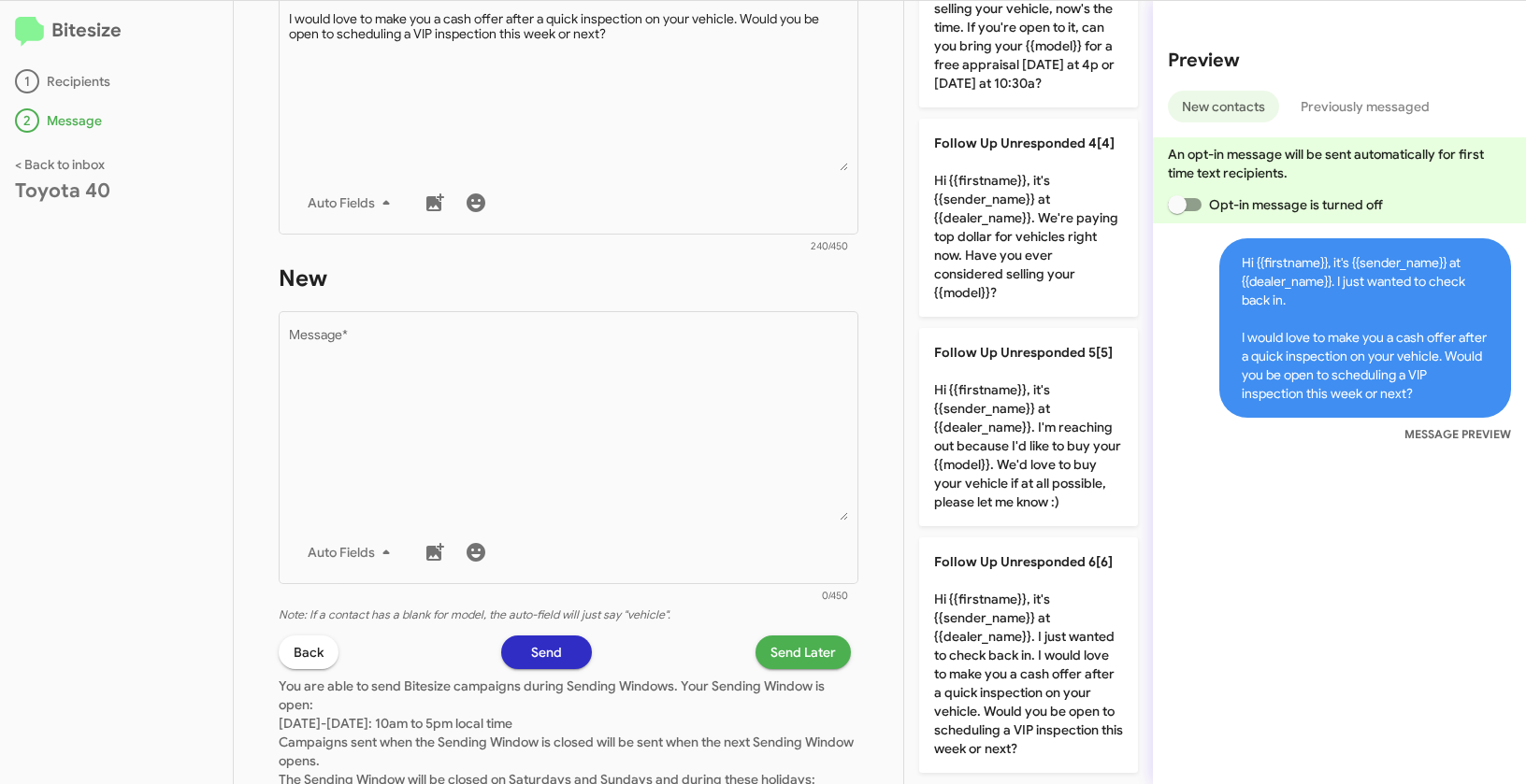
scroll to position [856, 0]
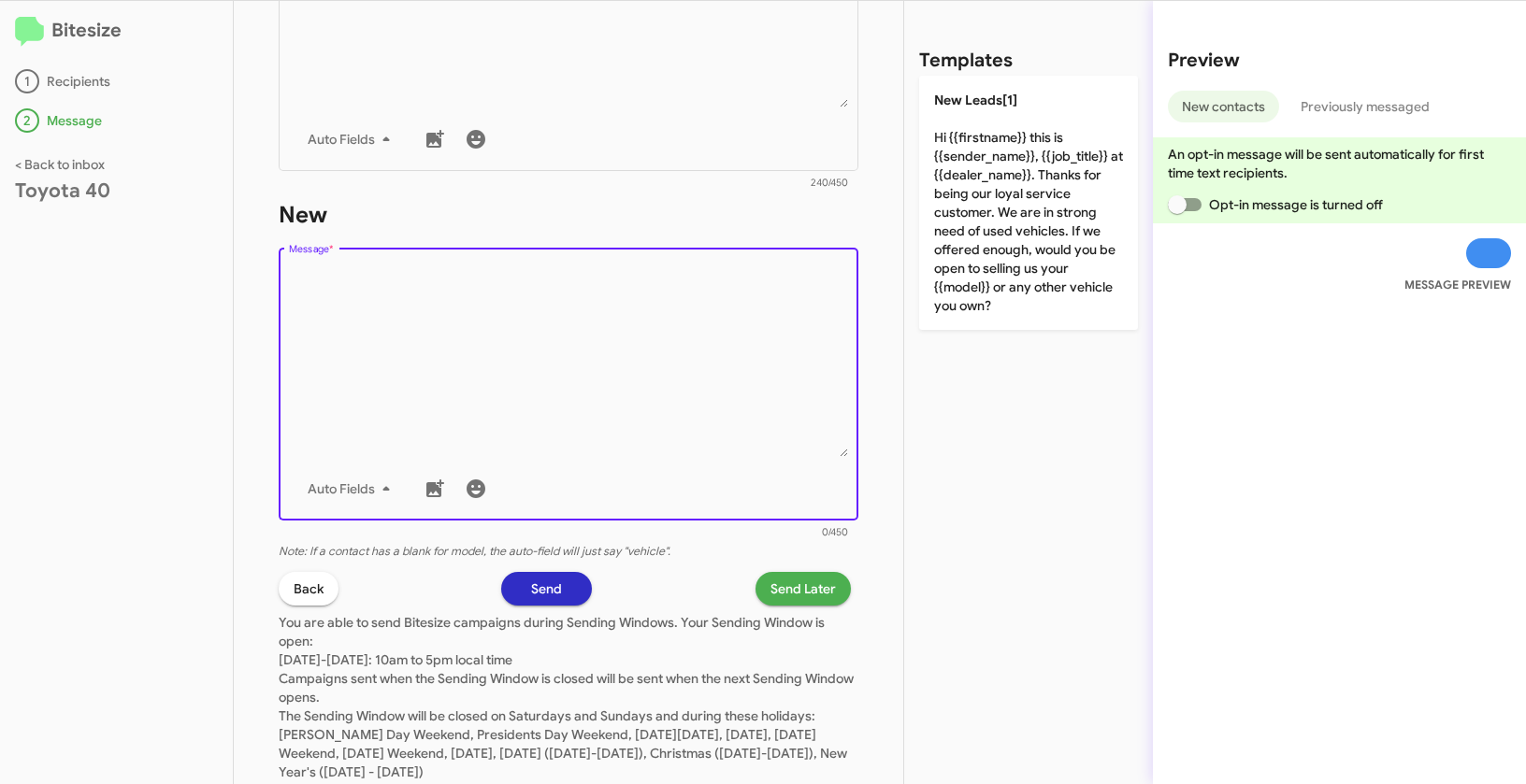
click at [706, 361] on textarea "Message *" at bounding box center [568, 362] width 560 height 190
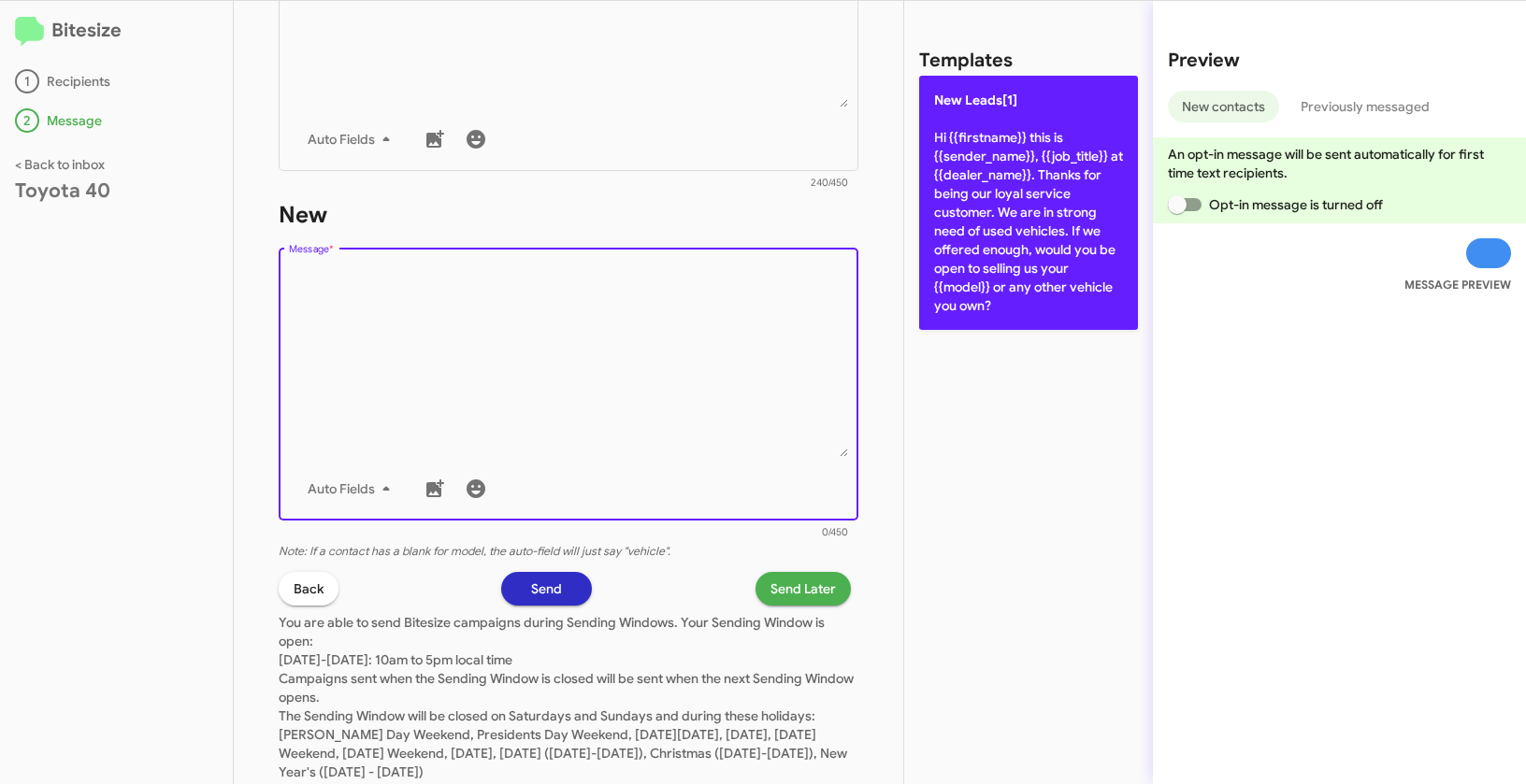
click at [1023, 184] on p "New Leads[1] Hi {{firstname}} this is {{sender_name}}, {{job_title}} at {{deale…" at bounding box center [1028, 203] width 219 height 254
type textarea "Hi {{firstname}} this is {{sender_name}}, {{job_title}} at {{dealer_name}}. Tha…"
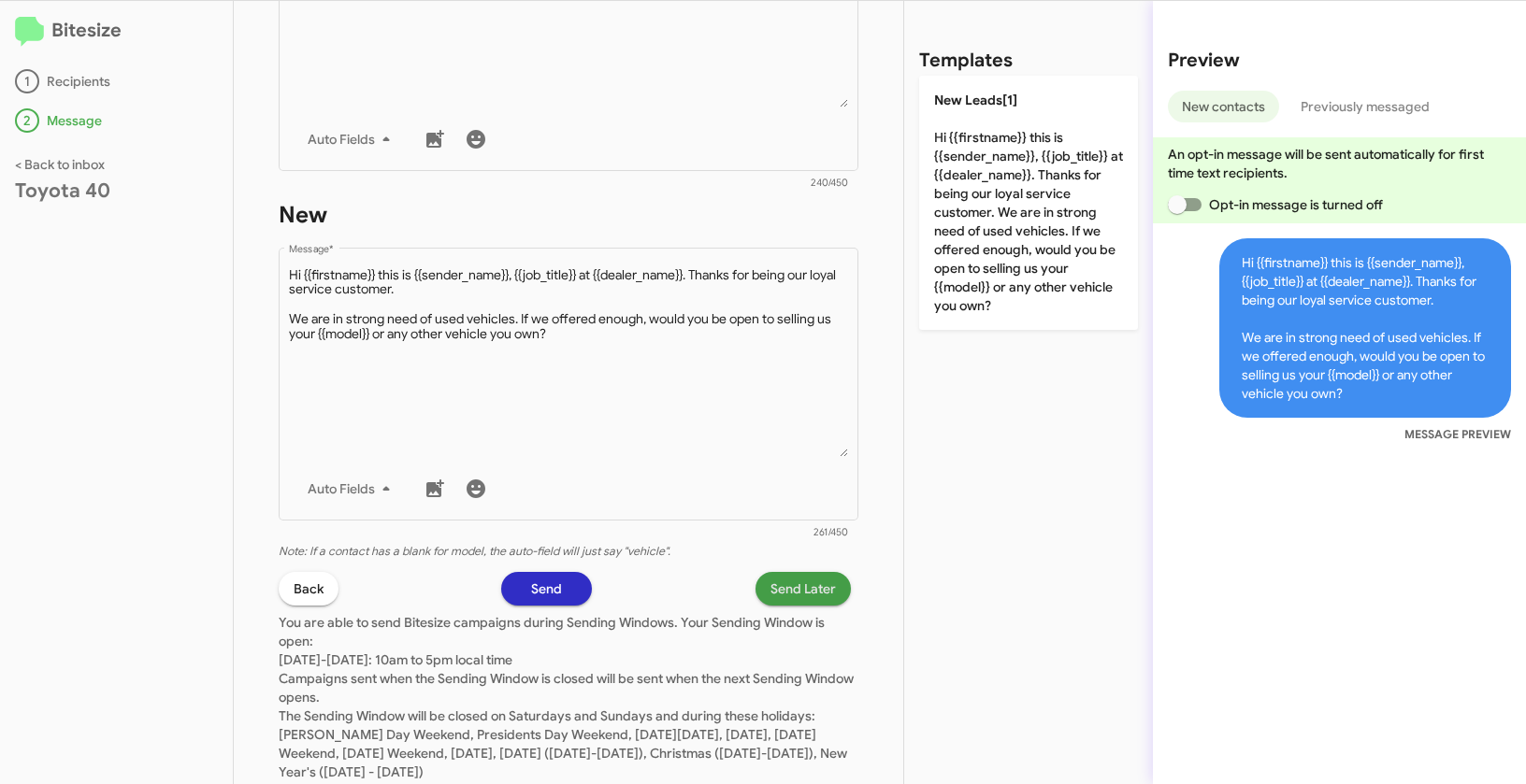
click at [757, 590] on button "Send Later" at bounding box center [802, 589] width 95 height 34
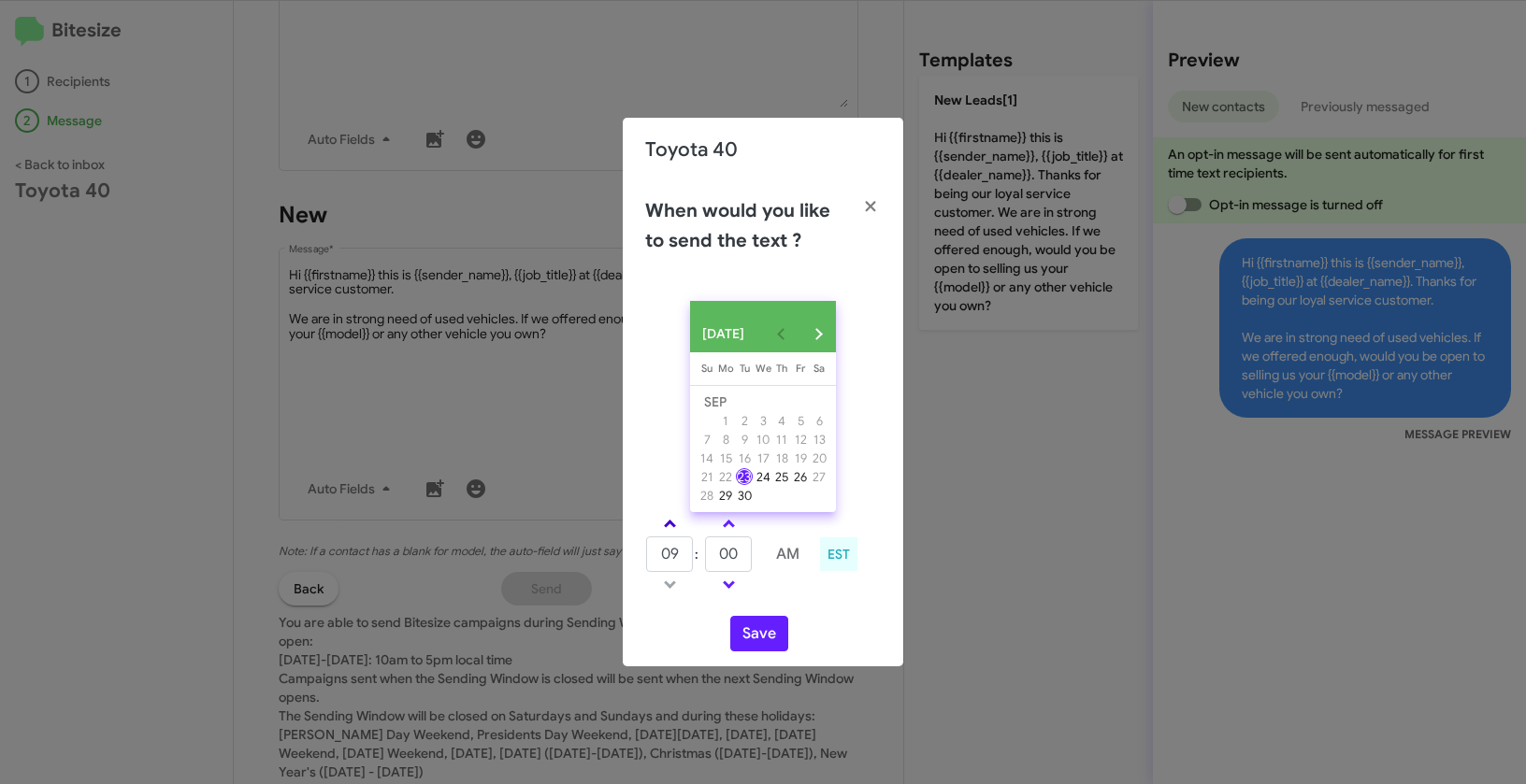
click at [658, 524] on link at bounding box center [669, 523] width 33 height 22
type input "10"
drag, startPoint x: 717, startPoint y: 554, endPoint x: 706, endPoint y: 552, distance: 11.2
click at [706, 552] on input "00" at bounding box center [729, 554] width 47 height 36
type input "45"
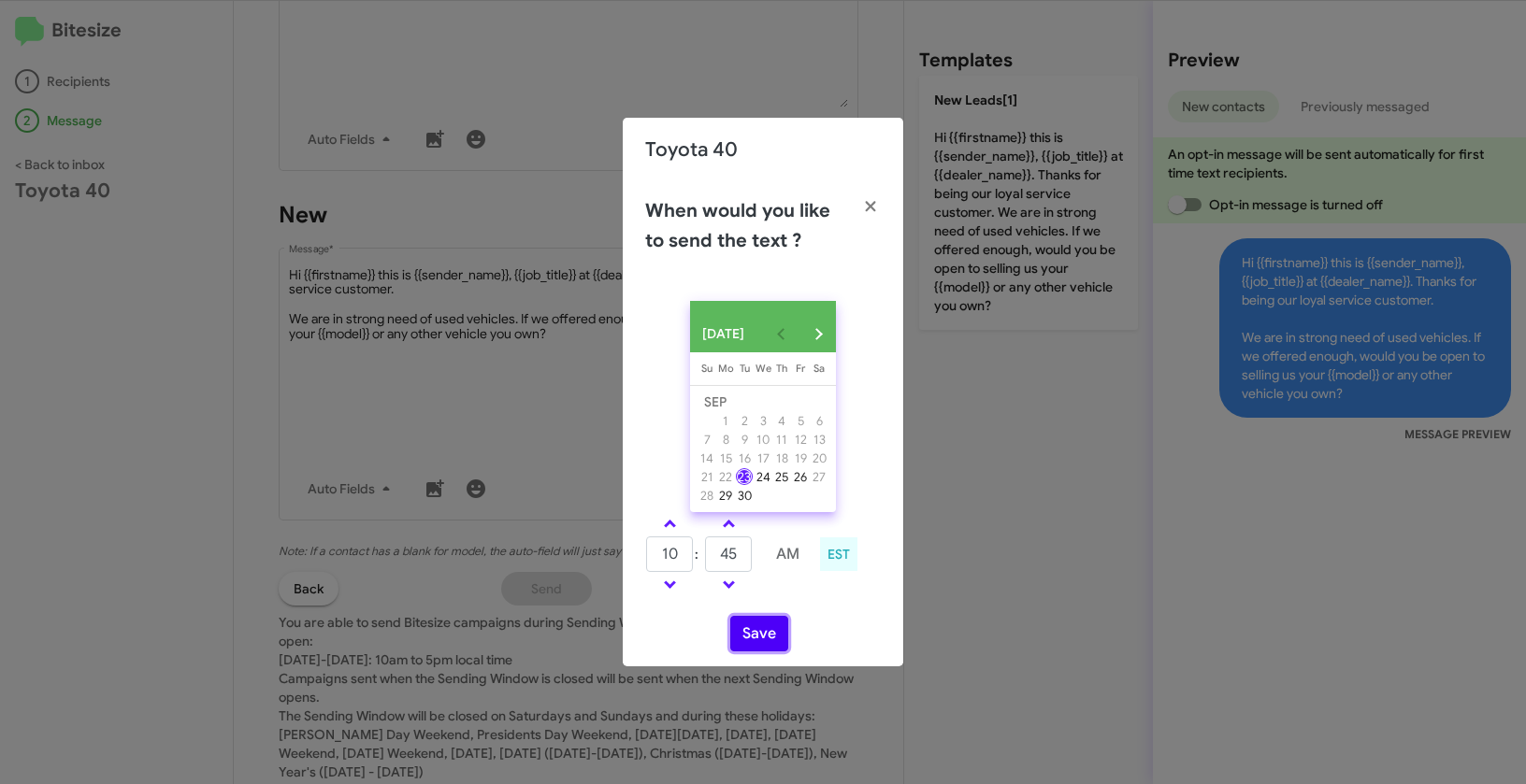
click at [743, 634] on button "Save" at bounding box center [759, 634] width 57 height 36
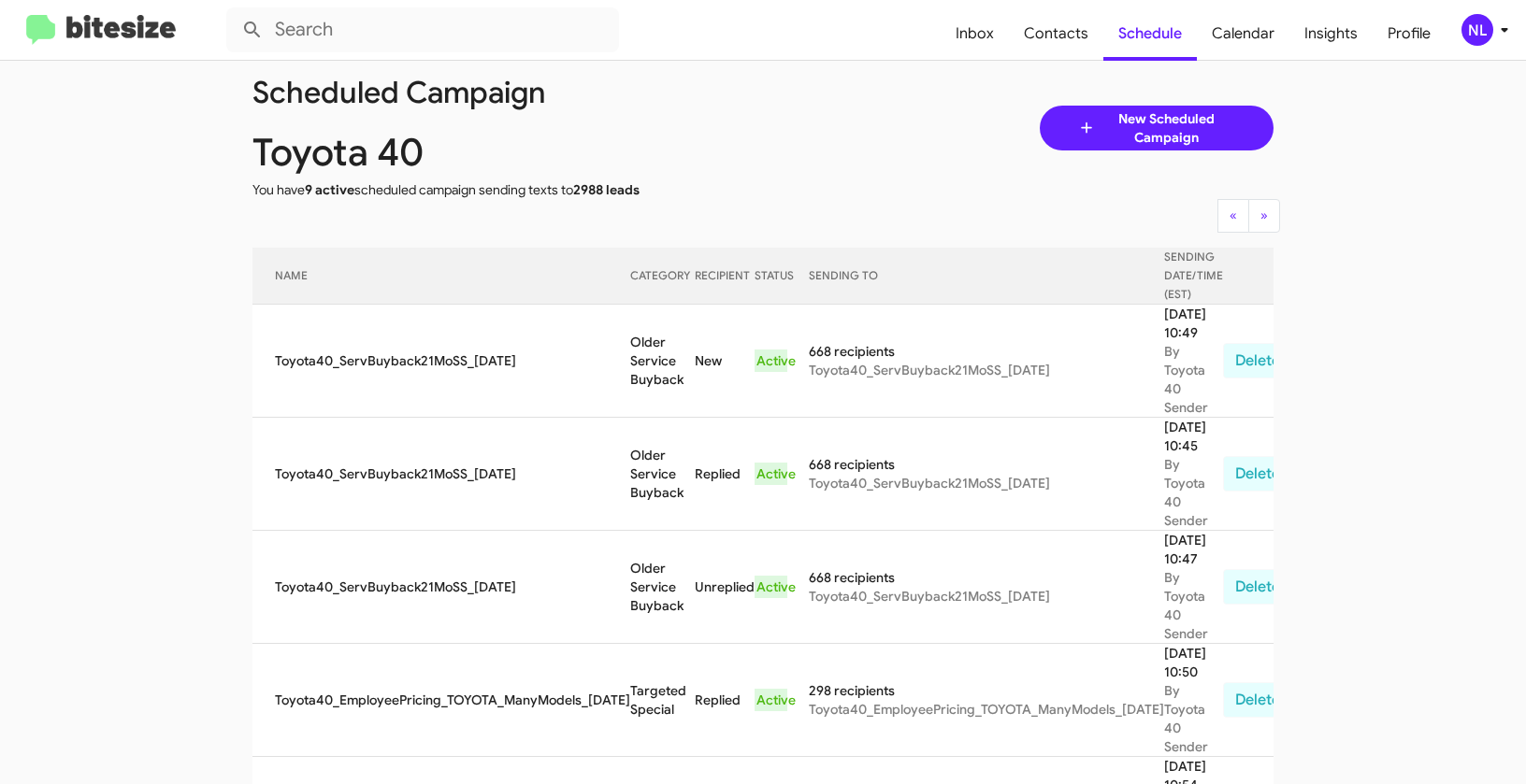
scroll to position [29, 0]
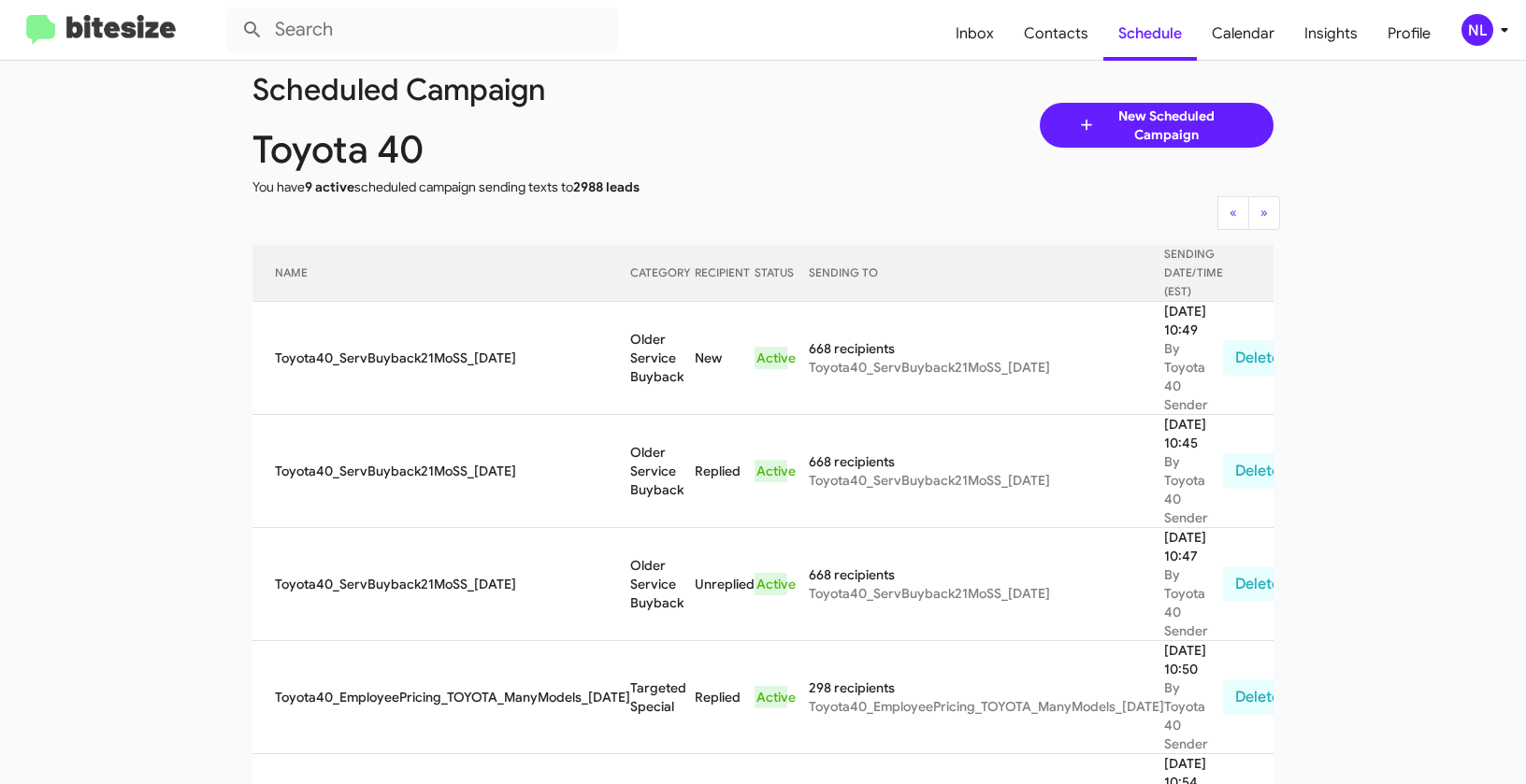
click at [1467, 22] on div "NL" at bounding box center [1477, 30] width 32 height 32
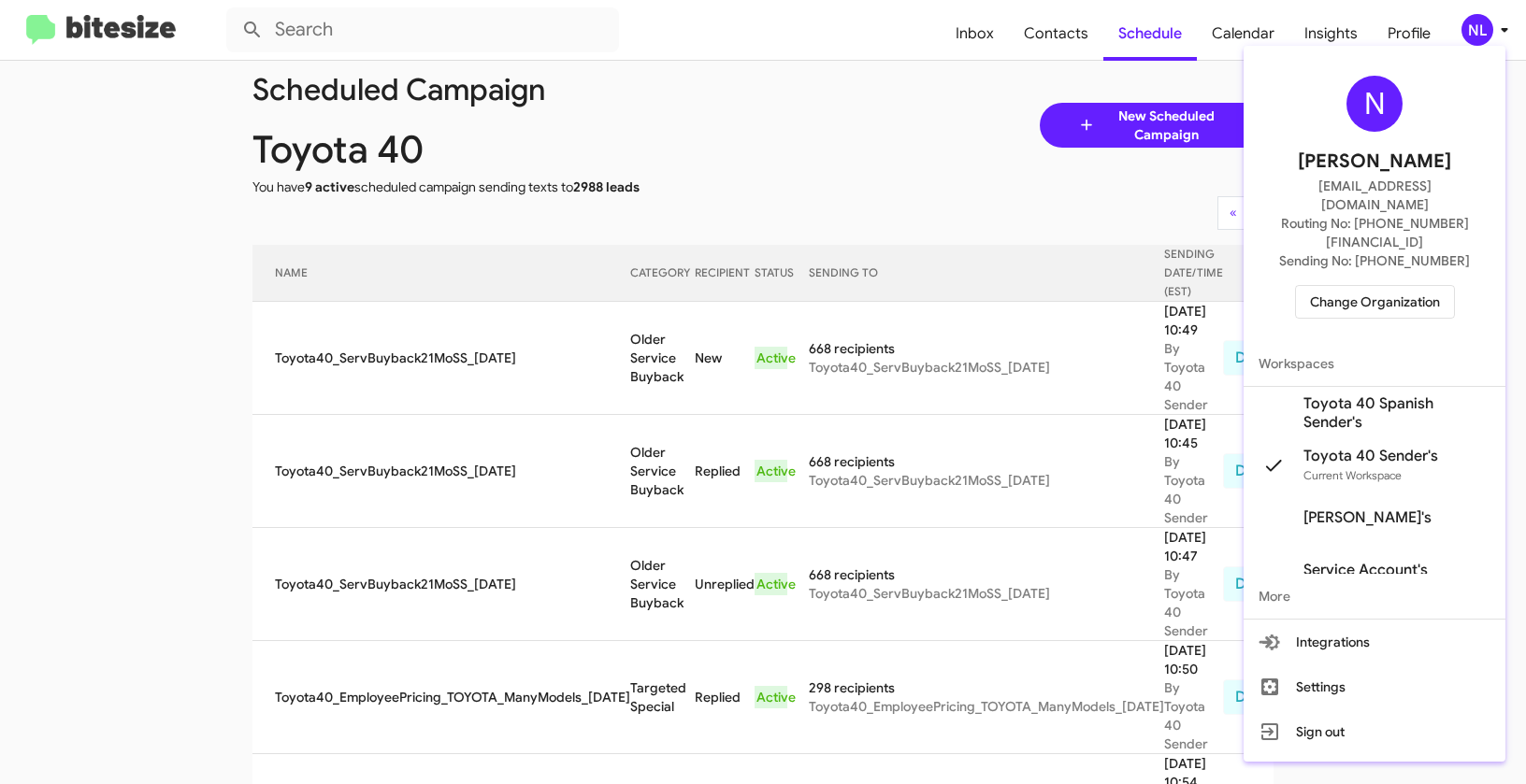
click at [1347, 286] on span "Change Organization" at bounding box center [1374, 302] width 130 height 32
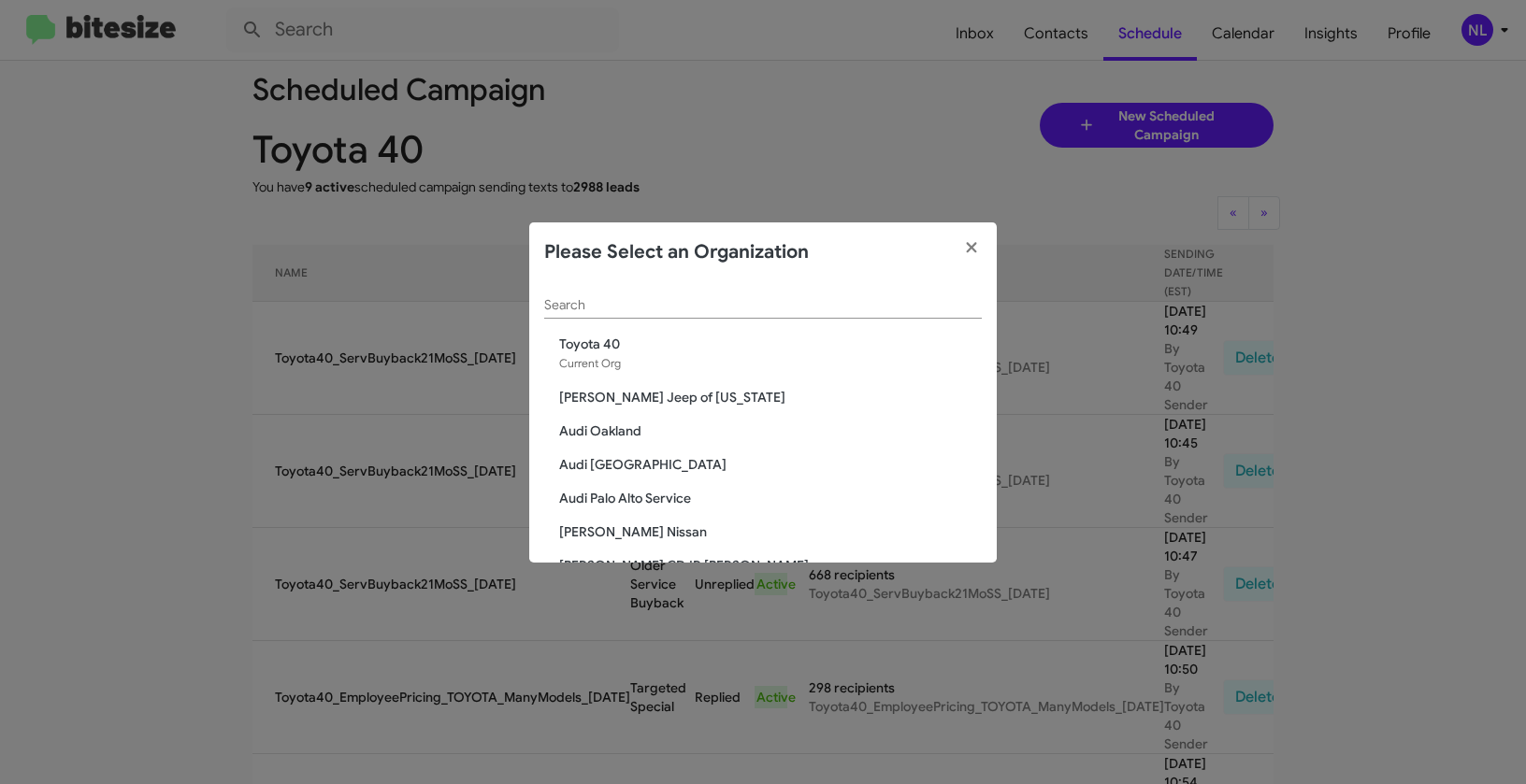
click at [702, 300] on input "Search" at bounding box center [763, 305] width 437 height 15
paste input "Vin Devers Autohaus"
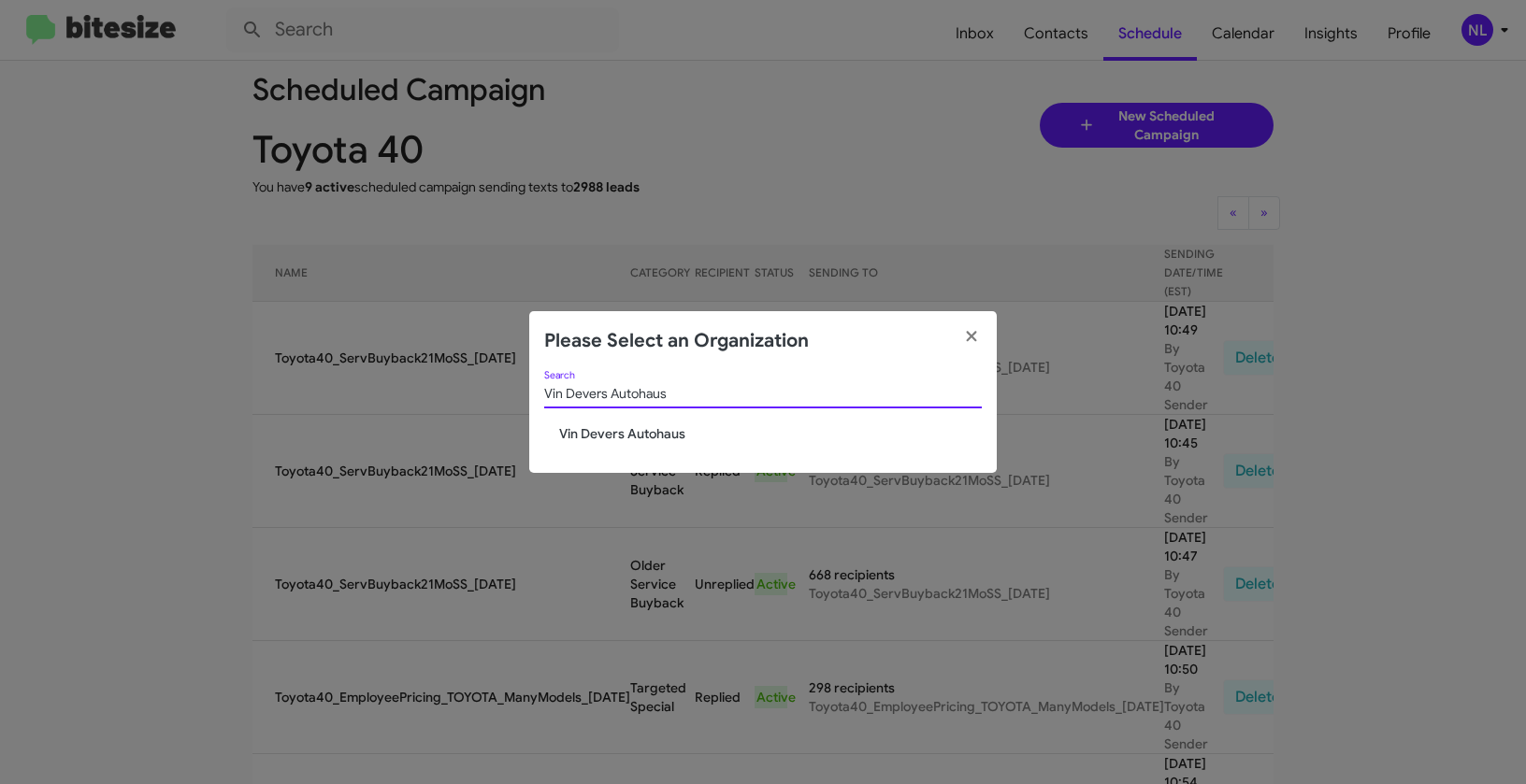
type input "Vin Devers Autohaus"
click at [600, 424] on span "Vin Devers Autohaus" at bounding box center [770, 433] width 422 height 19
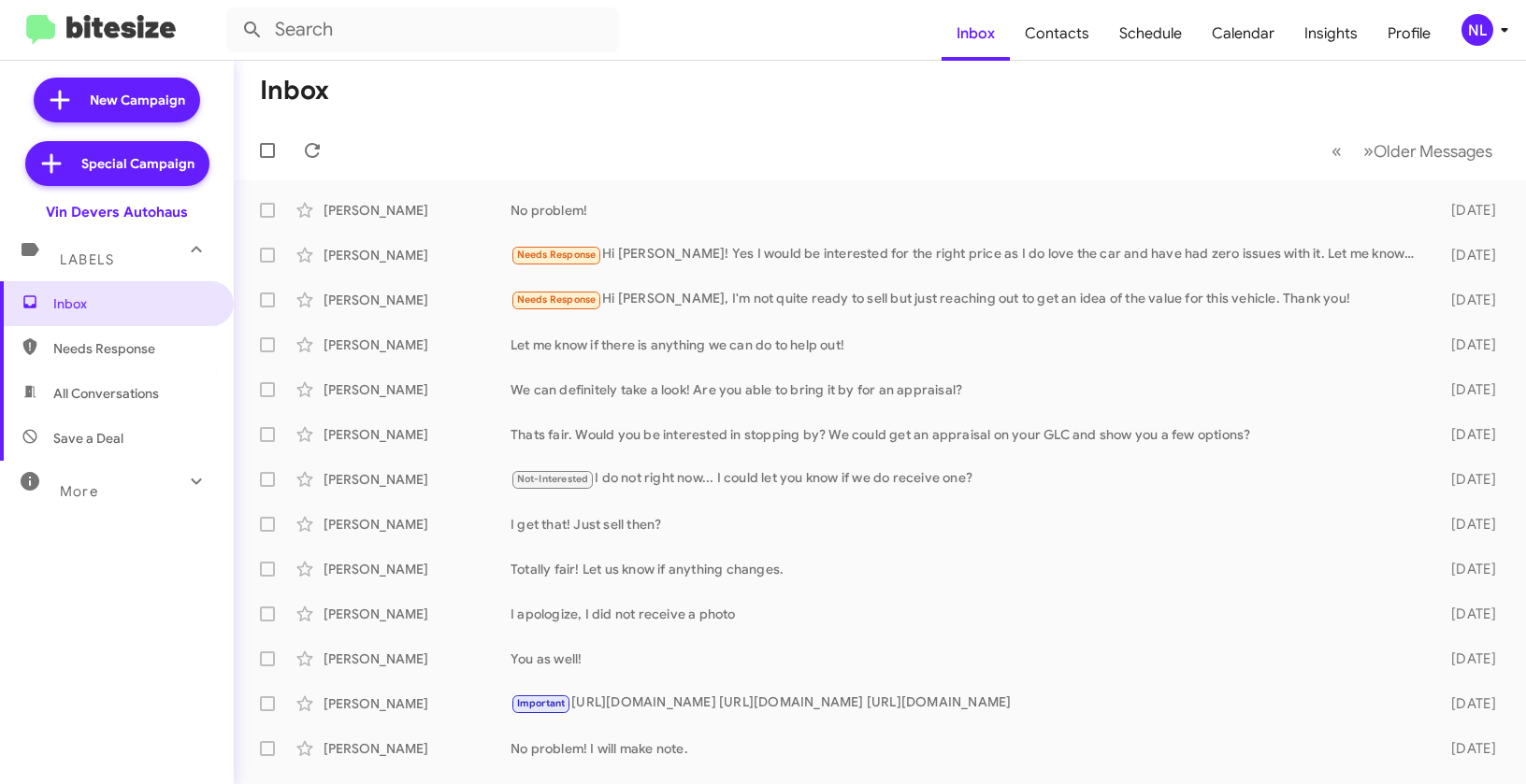
click at [1481, 33] on div "NL" at bounding box center [1477, 30] width 32 height 32
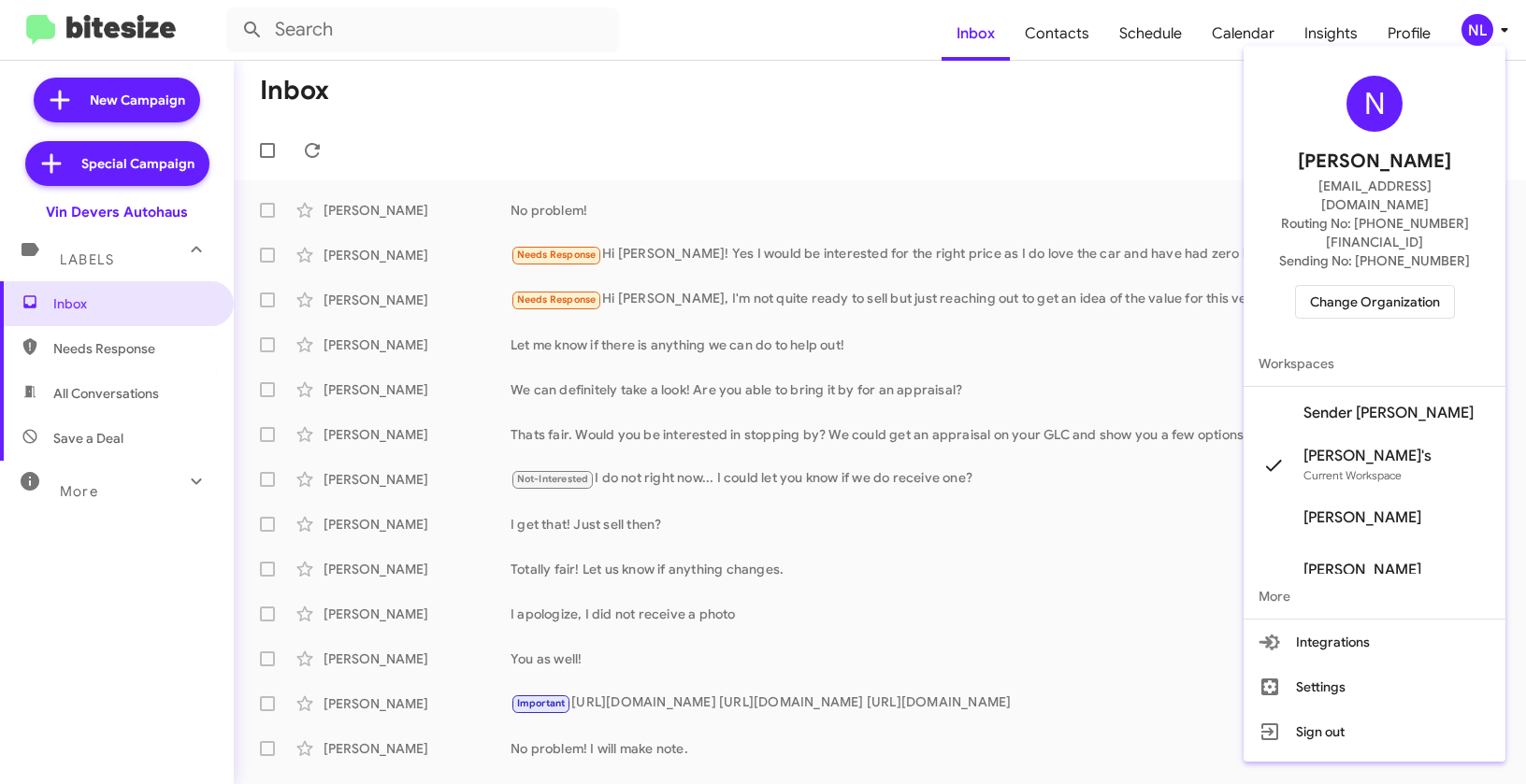
click at [1382, 403] on span "Sender [PERSON_NAME]" at bounding box center [1388, 413] width 171 height 19
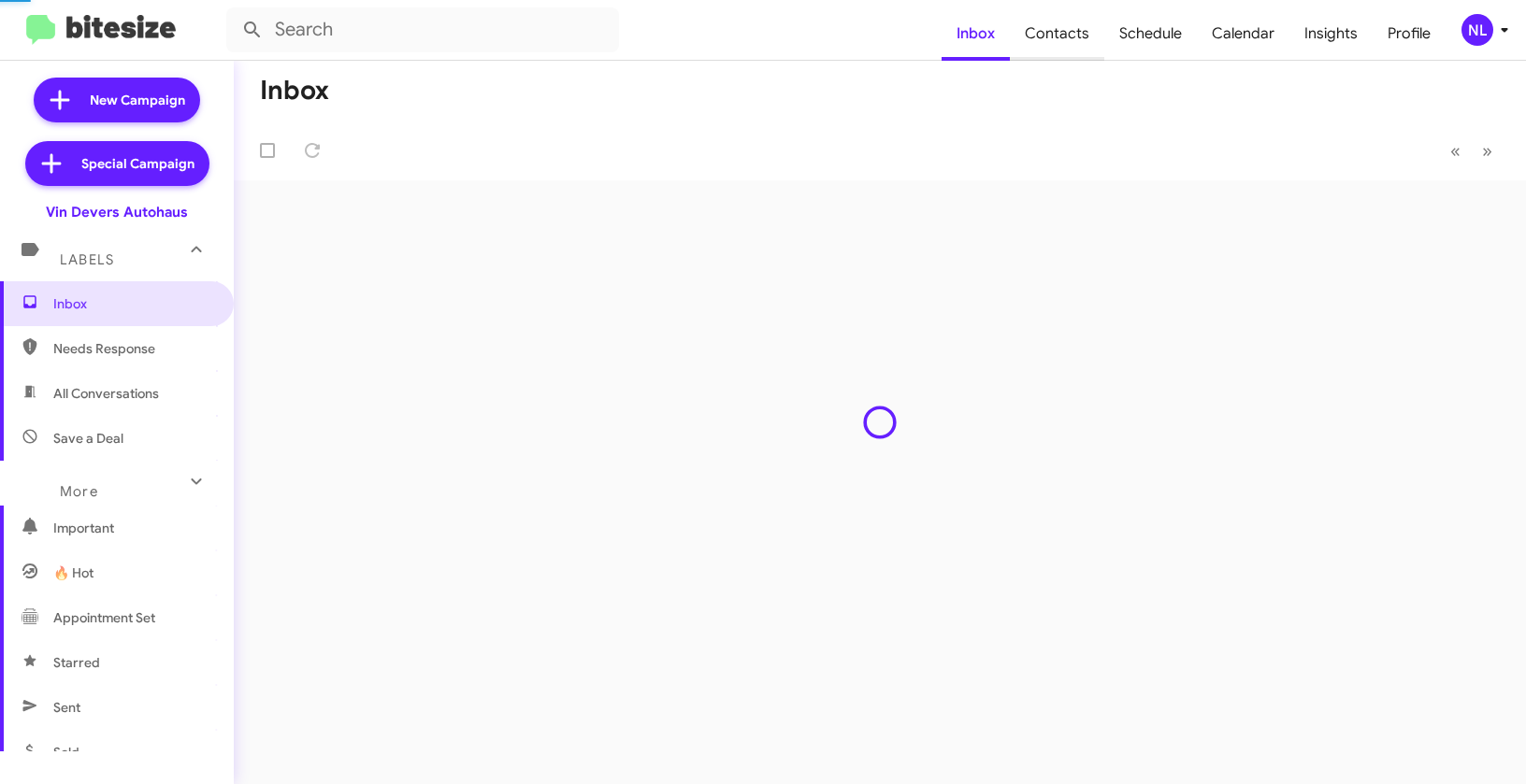
click at [1051, 32] on span "Contacts" at bounding box center [1057, 34] width 94 height 55
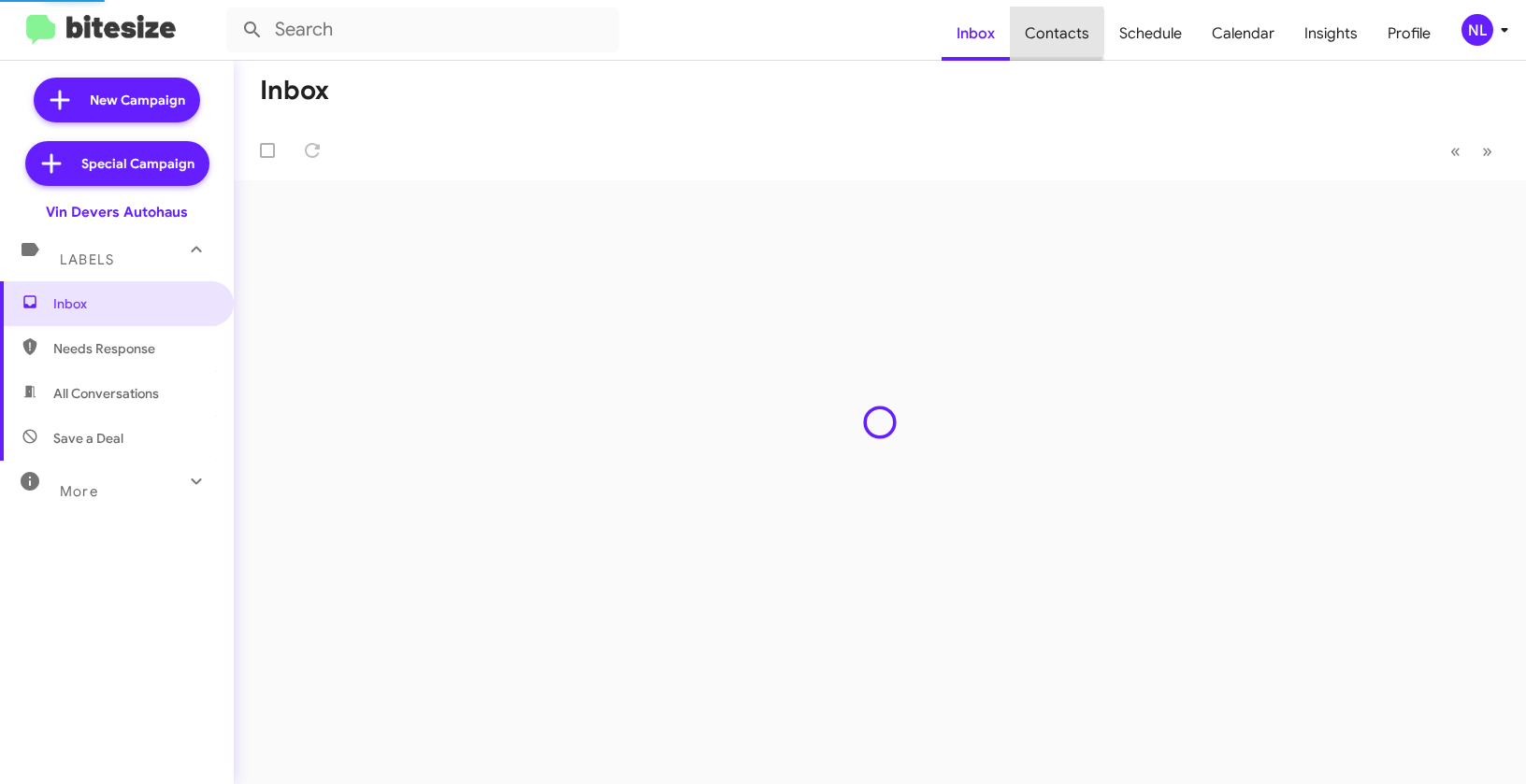
type input "in:groups"
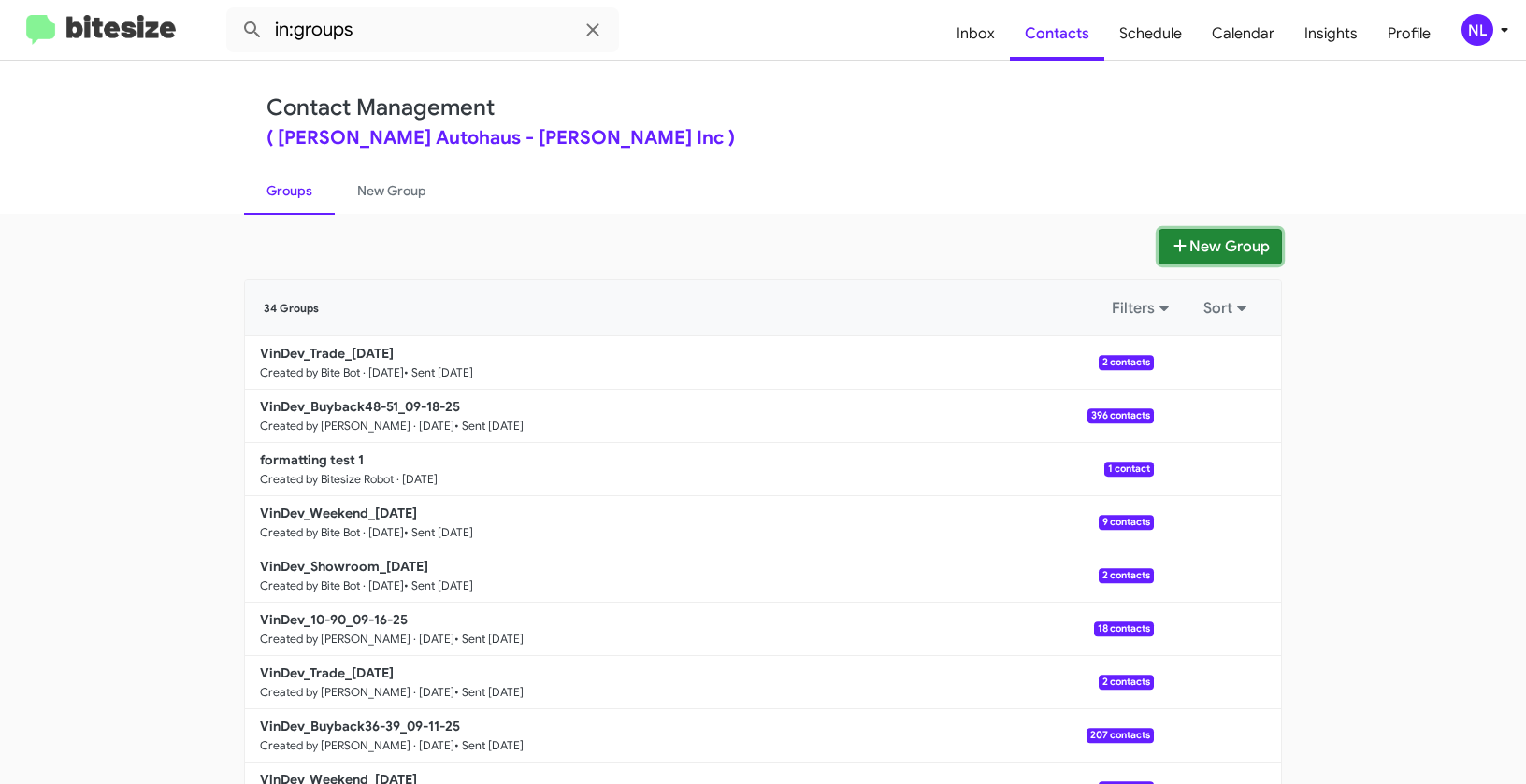
click at [1225, 245] on button "New Group" at bounding box center [1220, 247] width 123 height 36
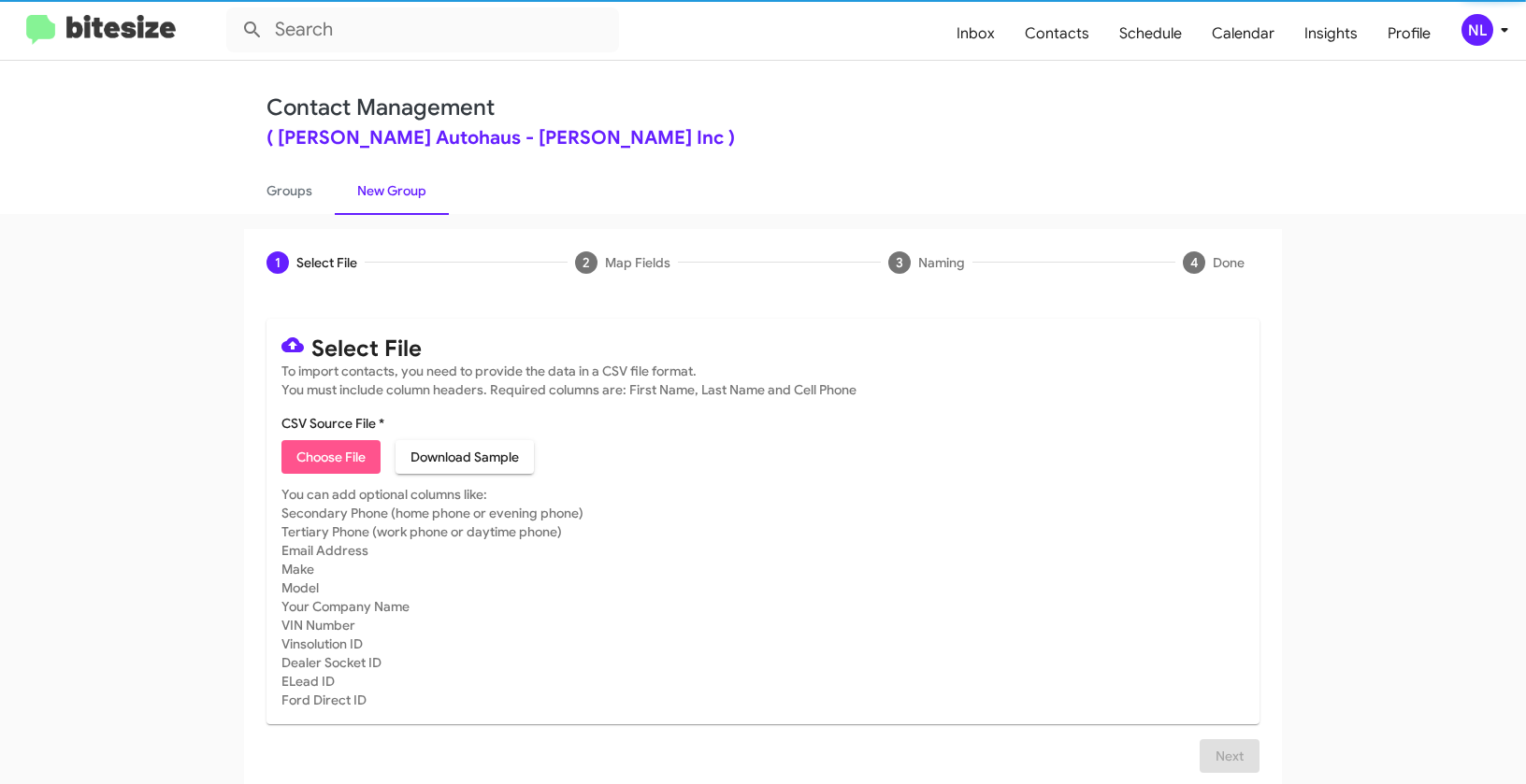
click at [336, 466] on span "Choose File" at bounding box center [330, 457] width 69 height 34
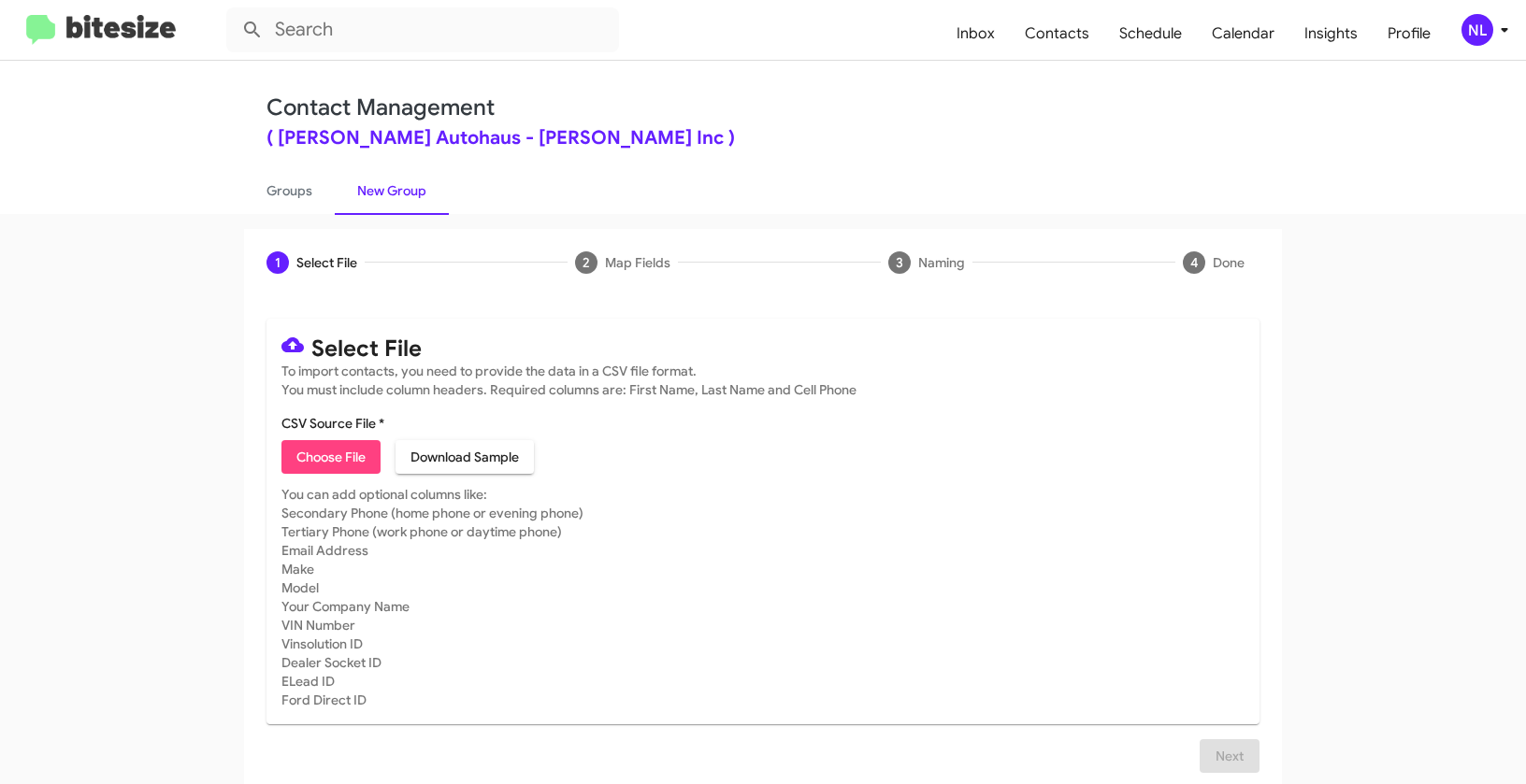
click at [343, 449] on span "Choose File" at bounding box center [330, 457] width 69 height 34
type input "VinDev_10-90_09-23-25"
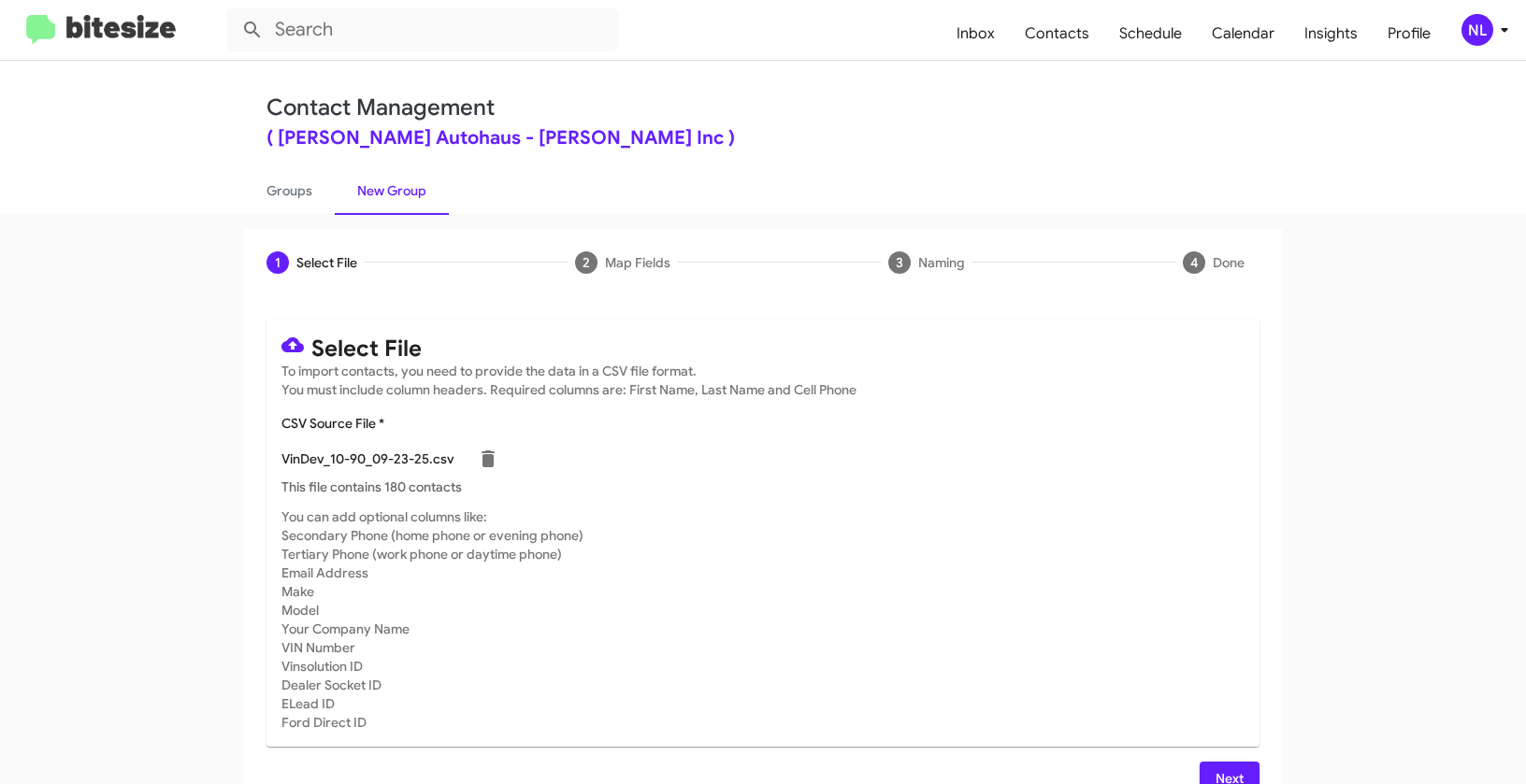
scroll to position [34, 0]
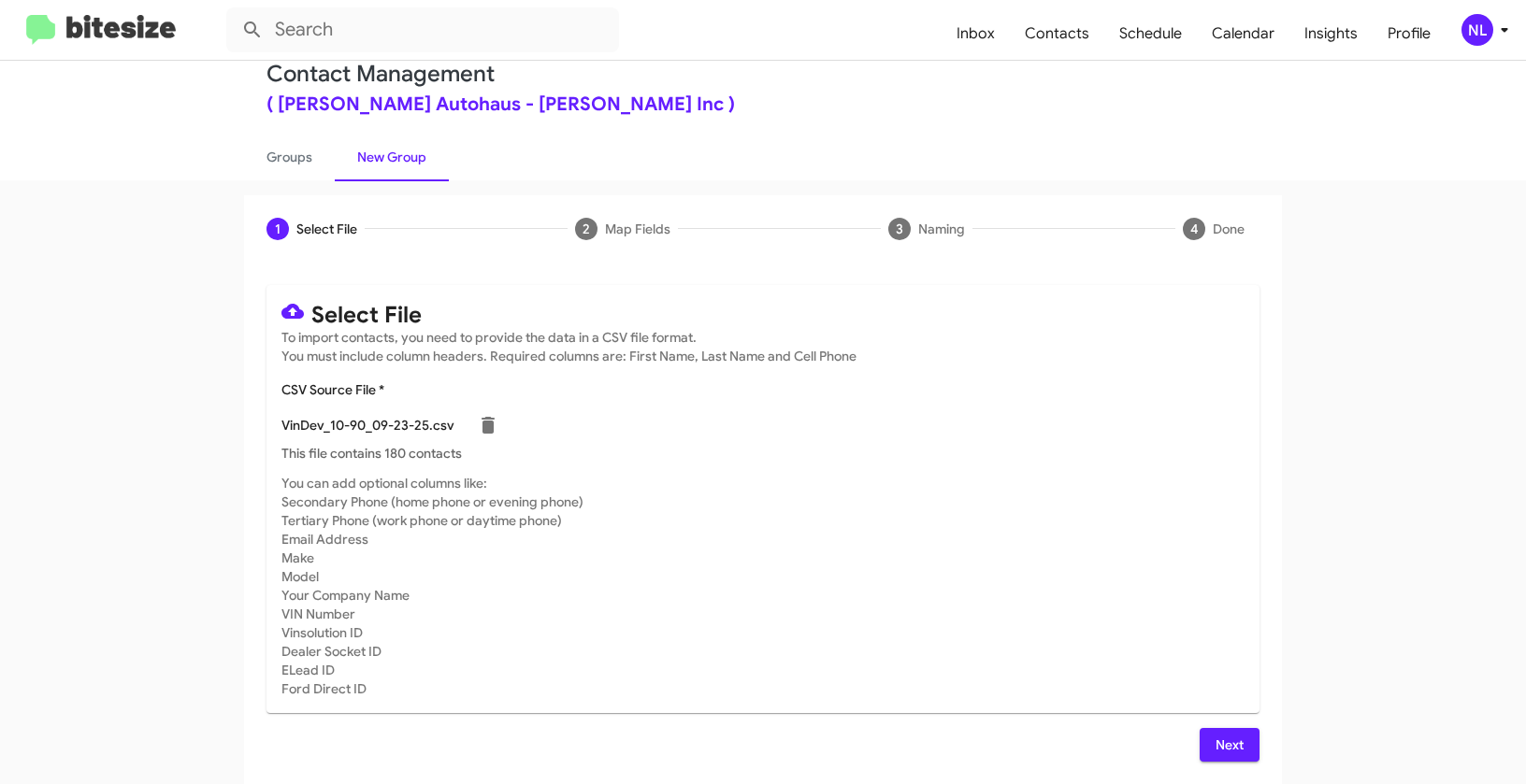
click at [1224, 743] on span "Next" at bounding box center [1229, 745] width 30 height 34
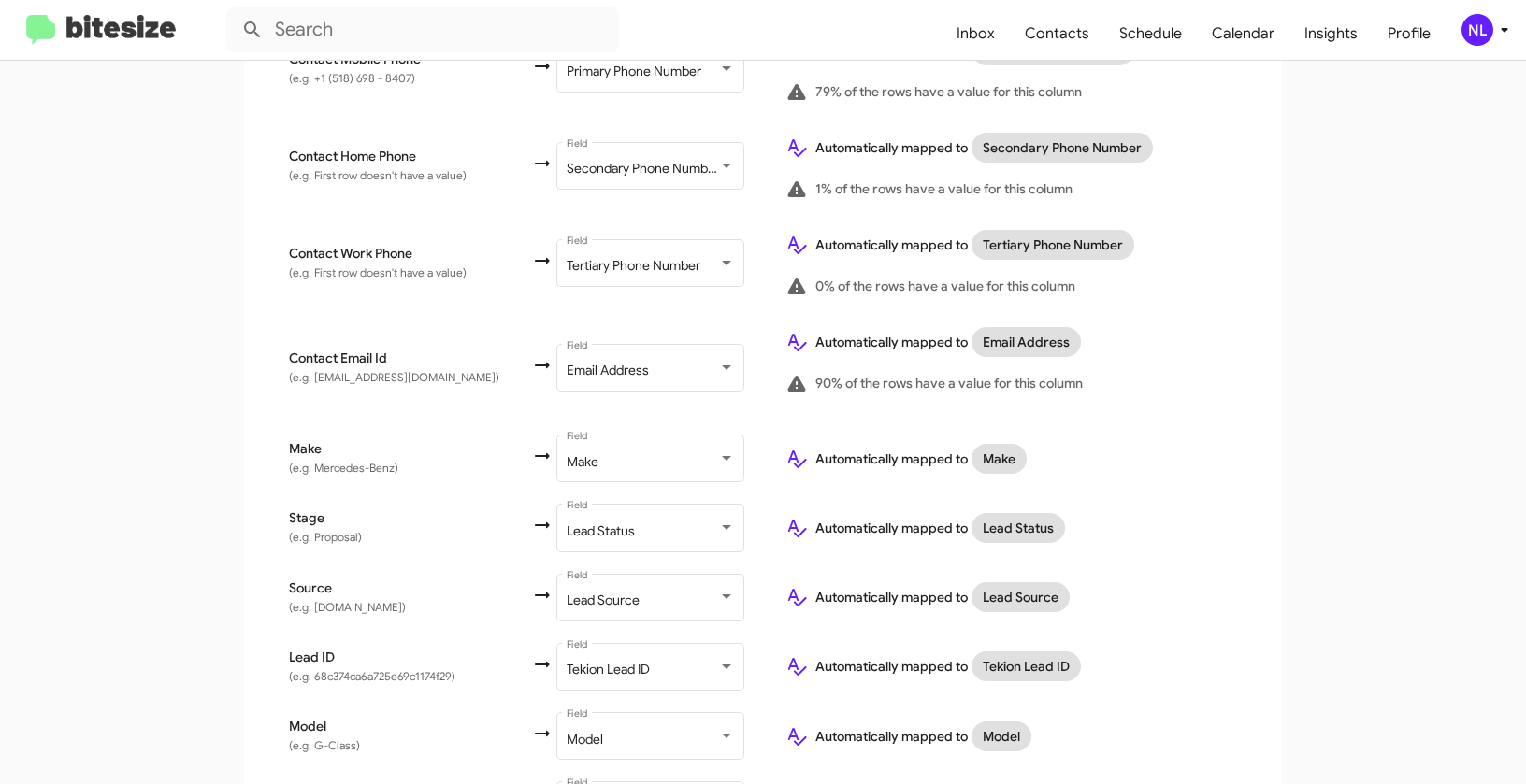
scroll to position [693, 0]
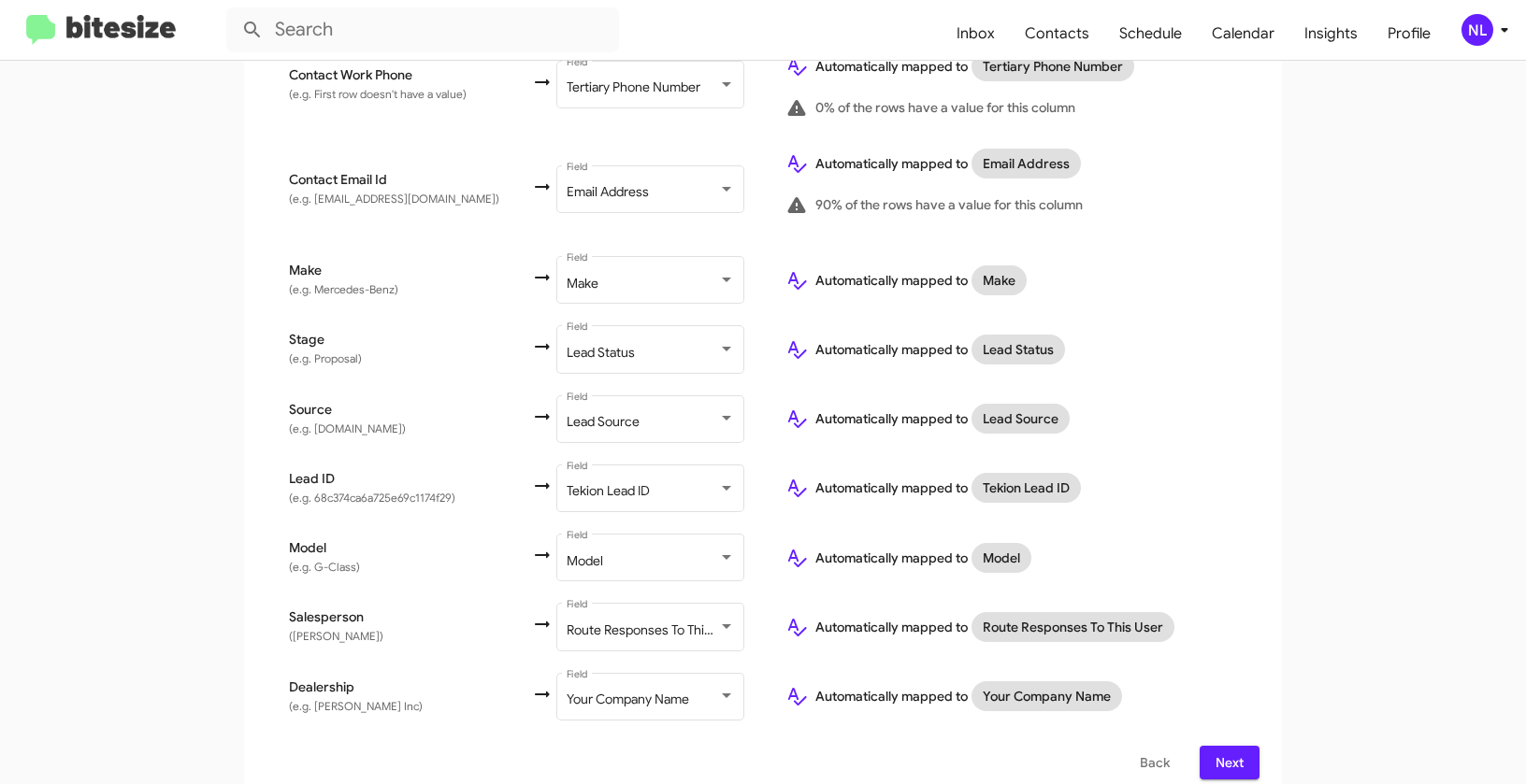
click at [1237, 745] on span "Next" at bounding box center [1229, 762] width 30 height 34
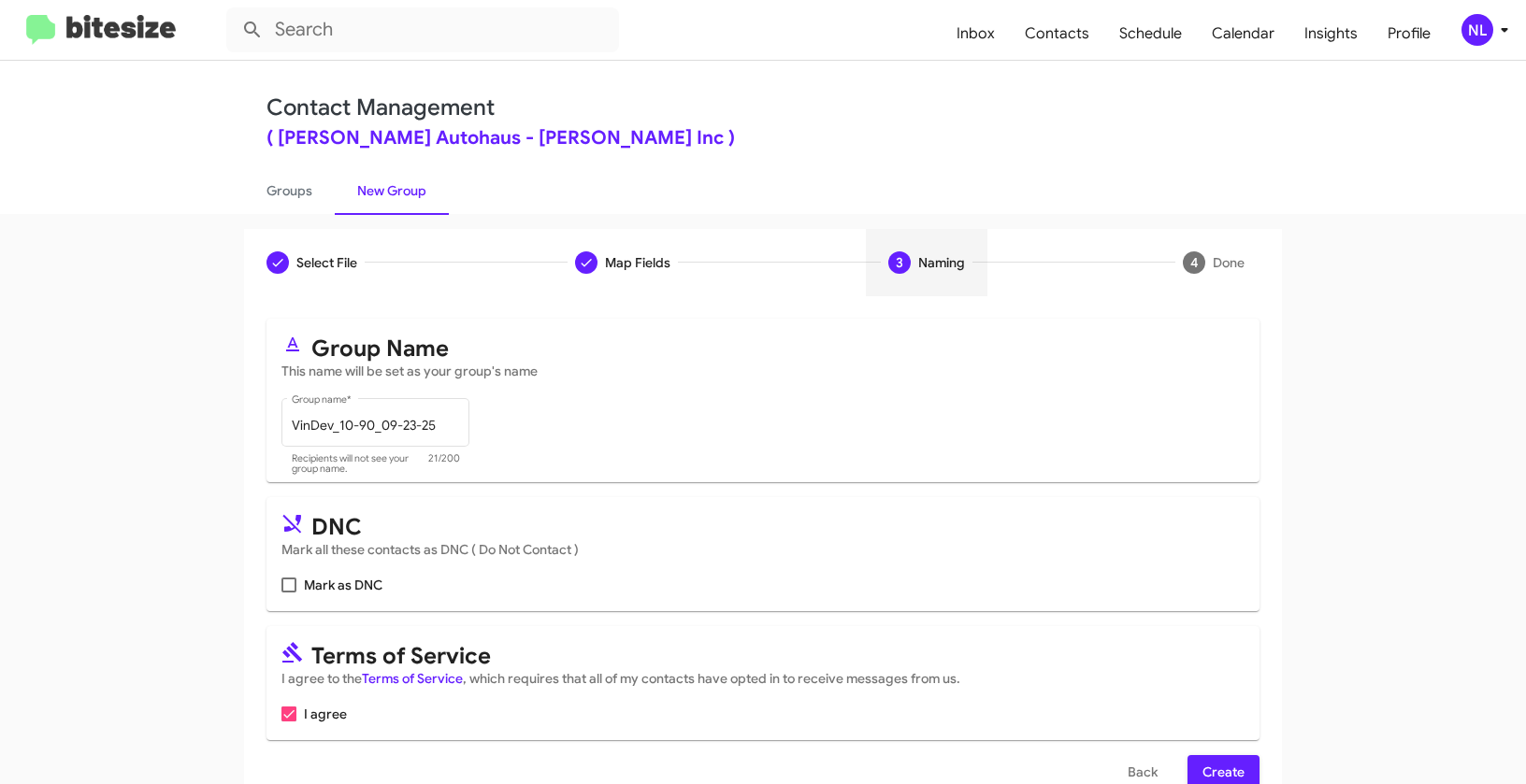
scroll to position [42, 0]
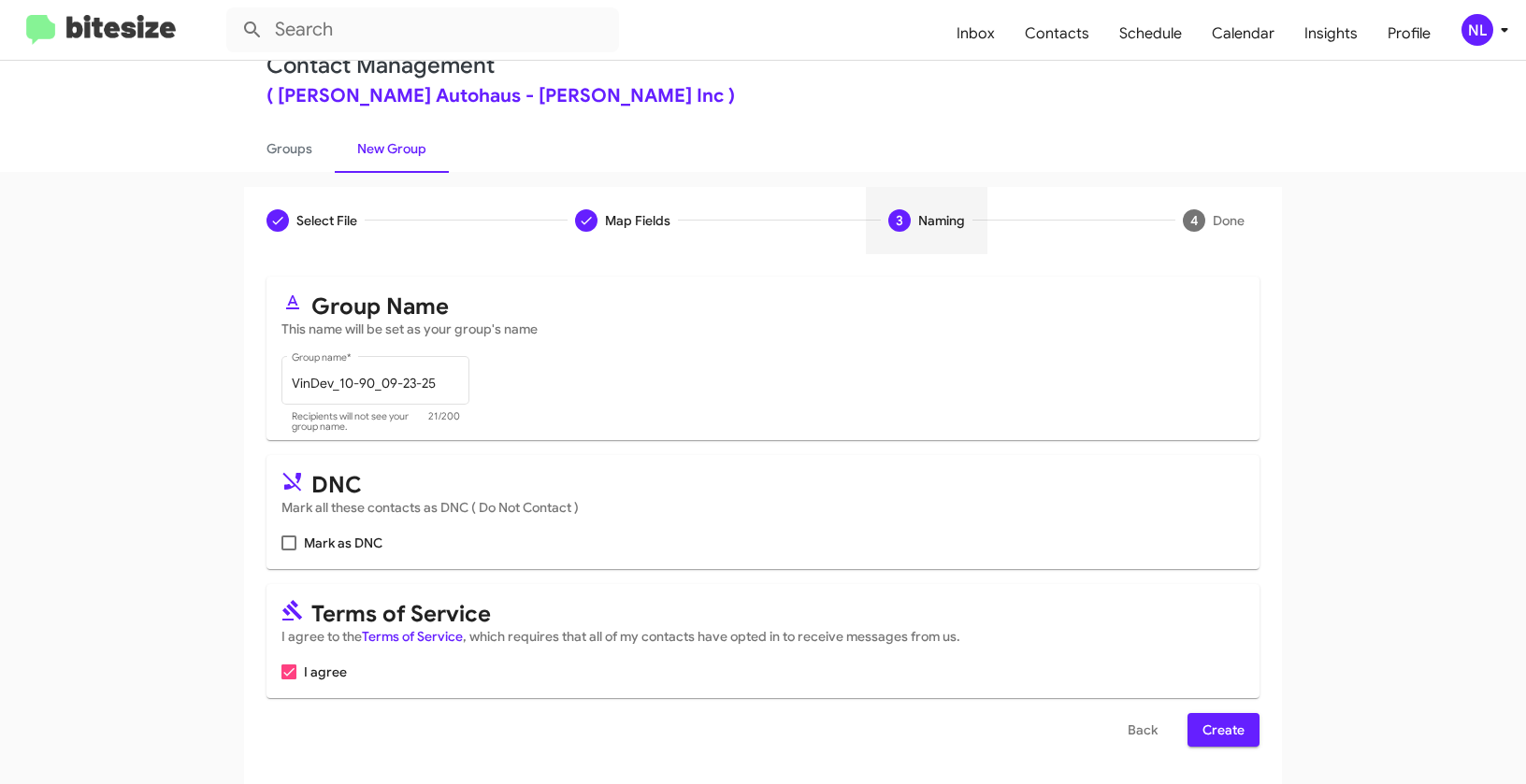
click at [1218, 734] on span "Create" at bounding box center [1222, 730] width 42 height 34
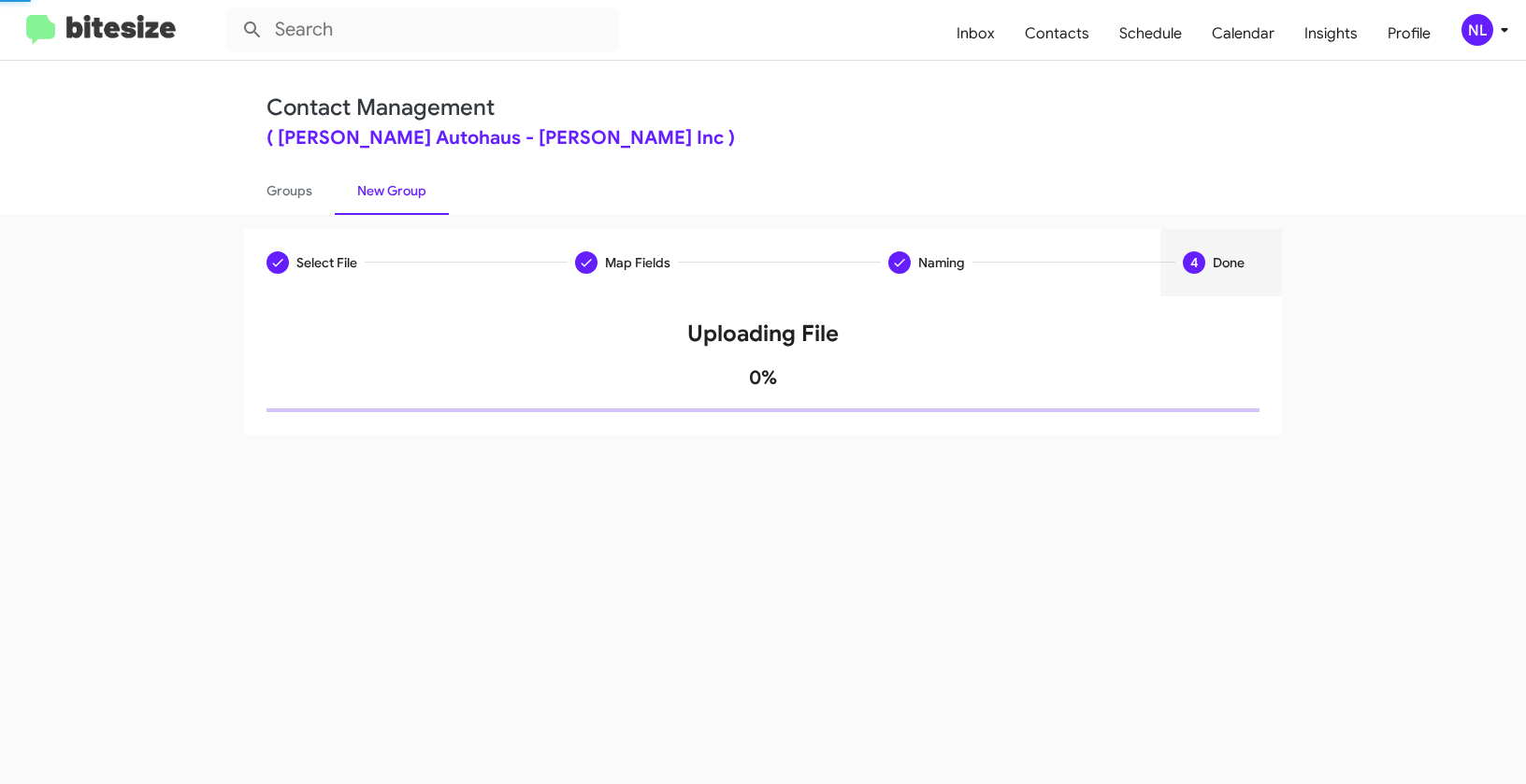
scroll to position [0, 0]
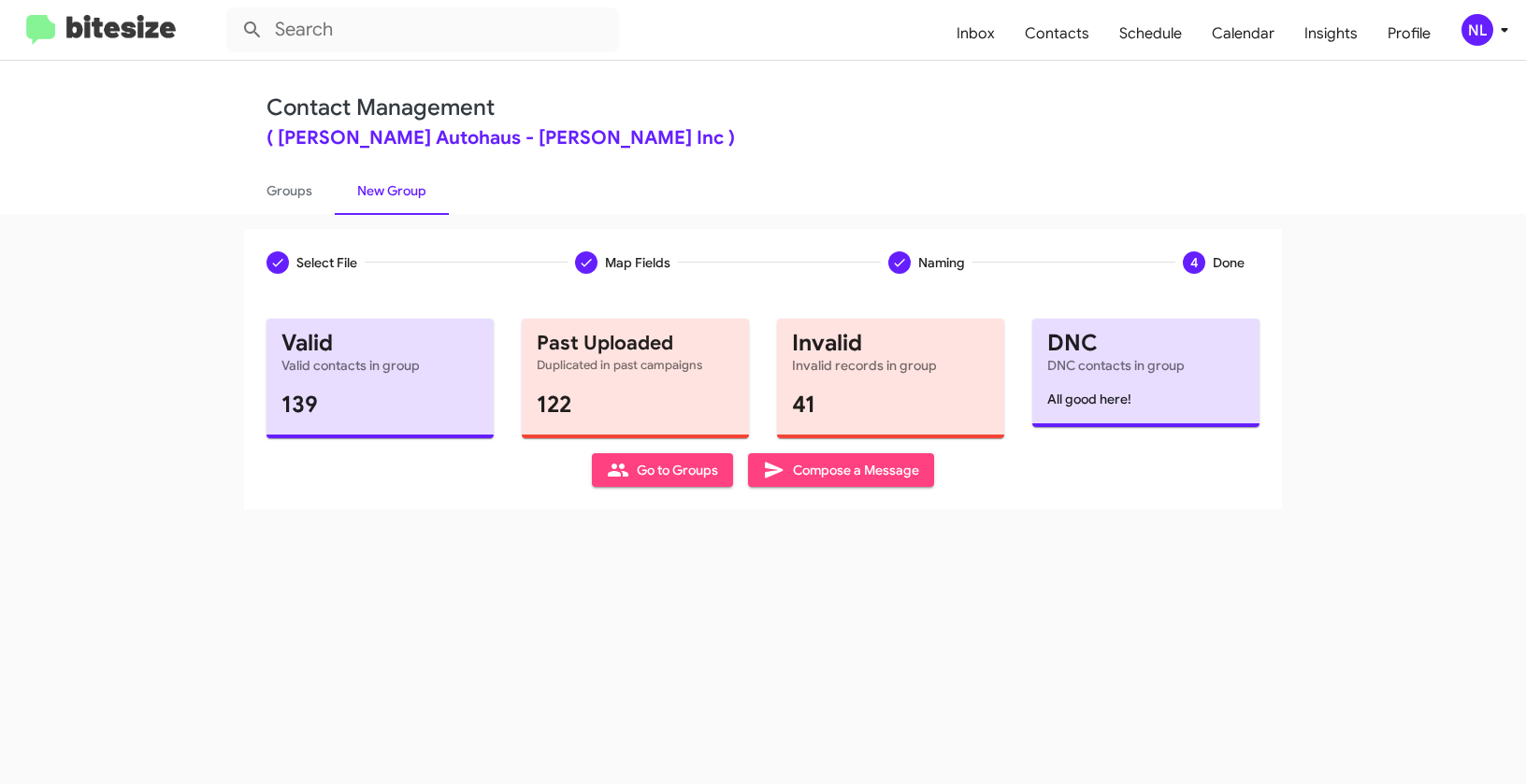
click at [642, 487] on div "Select File To import contacts, you need to provide the data in a CSV file form…" at bounding box center [763, 402] width 1038 height 213
click at [641, 481] on span "Go to Groups" at bounding box center [663, 470] width 111 height 34
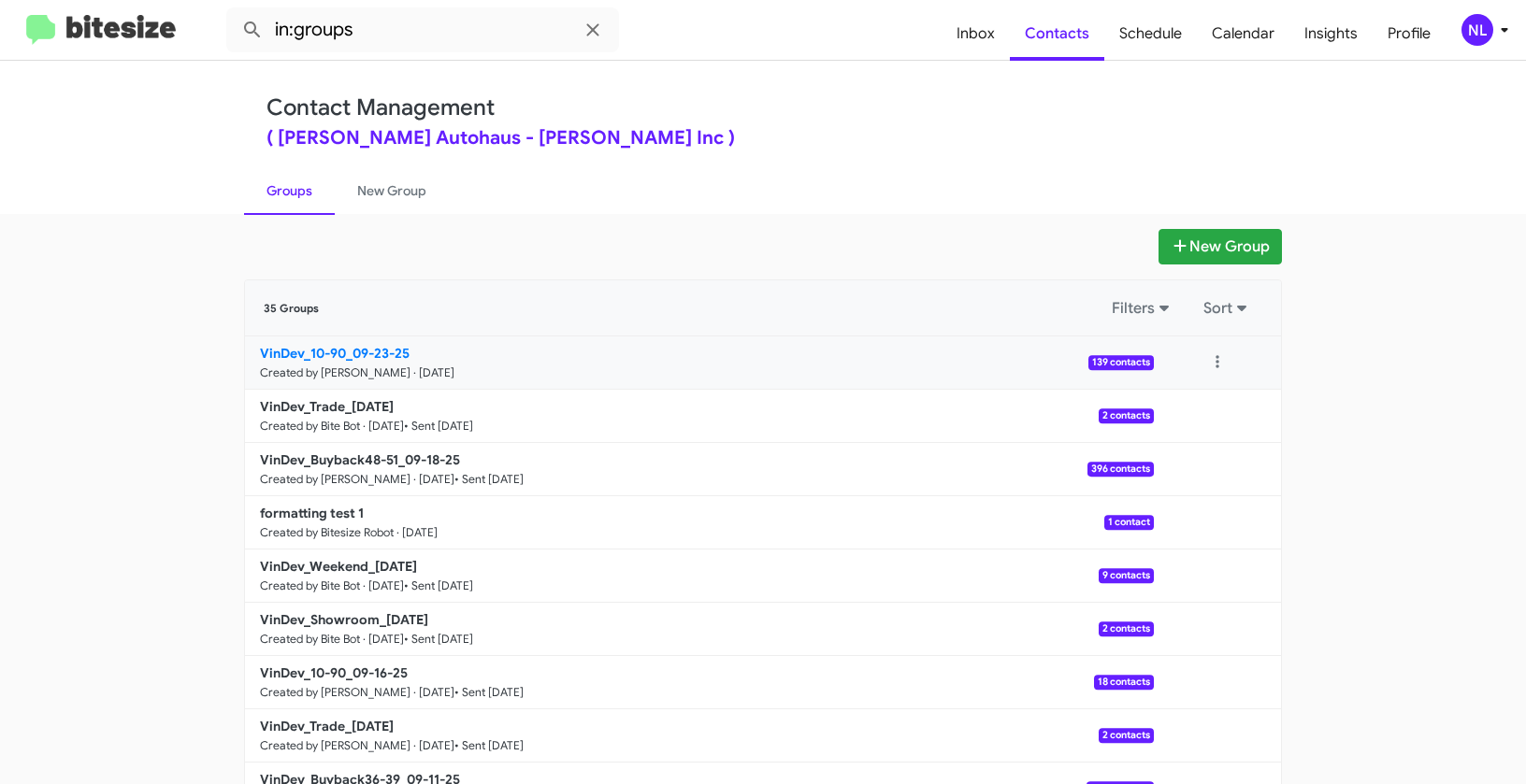
drag, startPoint x: 127, startPoint y: 345, endPoint x: 341, endPoint y: 344, distance: 214.0
click at [341, 344] on app-groups "New Group 35 Groups Filters Sort VinDev_10-90_09-23-25 Created by [PERSON_NAME]…" at bounding box center [763, 574] width 1526 height 690
copy div "Filters Sort VinDev_10-90"
click at [408, 33] on input "in:groups" at bounding box center [422, 30] width 393 height 45
paste input "VinDev_10-90"
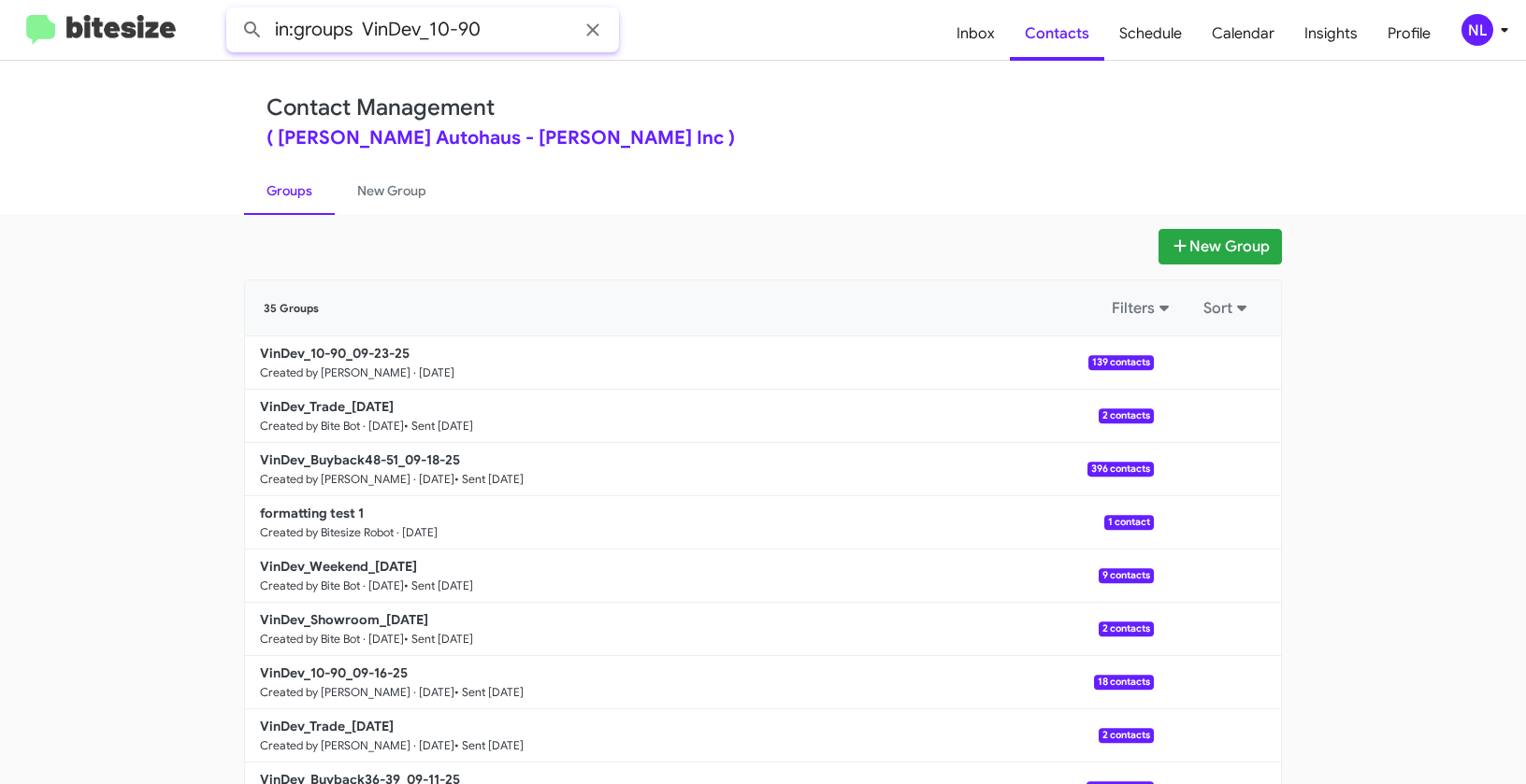
type input "in:groups VinDev_10-90"
click at [234, 11] on button at bounding box center [253, 30] width 38 height 38
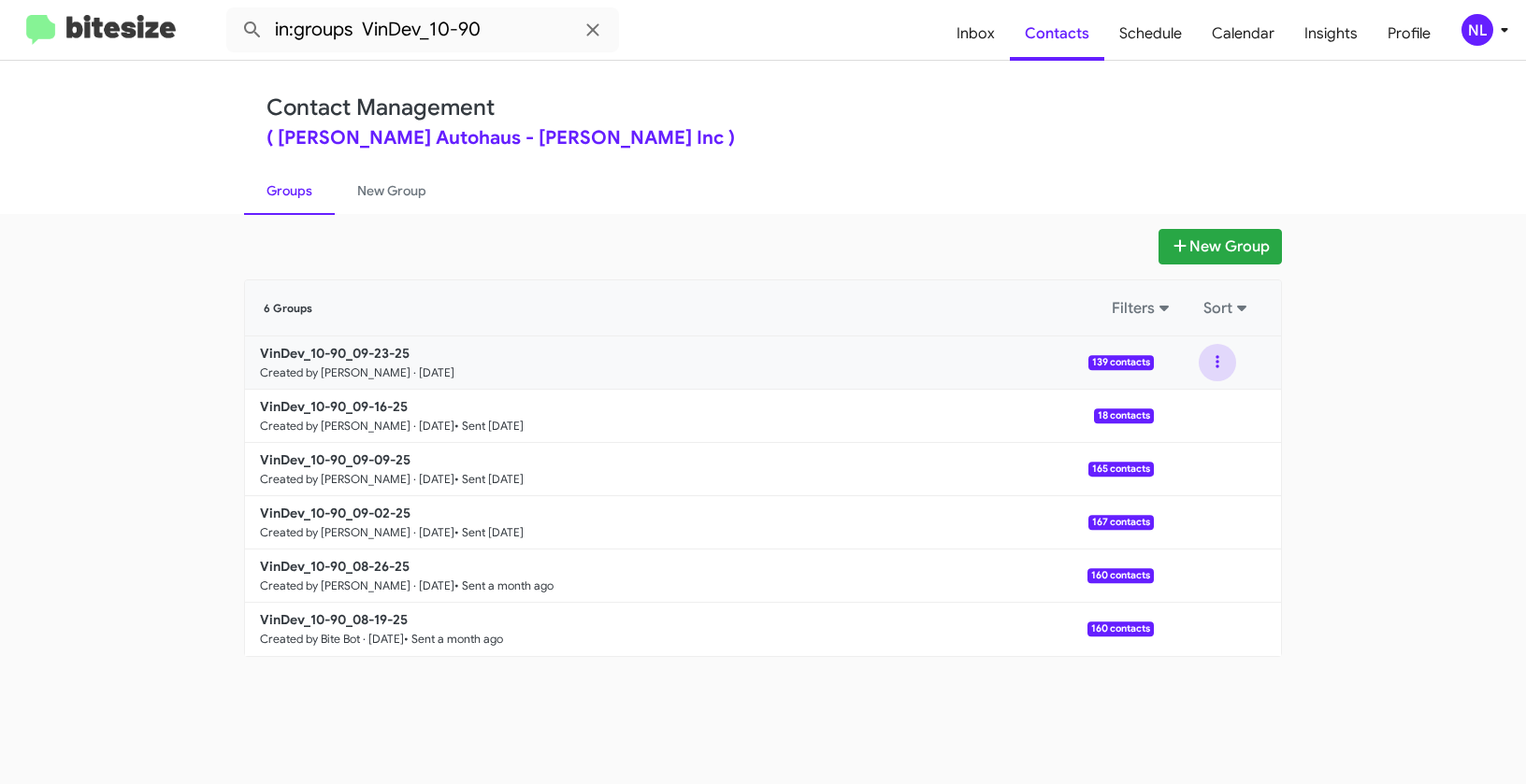
click at [1210, 362] on button at bounding box center [1217, 363] width 38 height 38
click at [1172, 417] on button "View contacts" at bounding box center [1160, 414] width 150 height 45
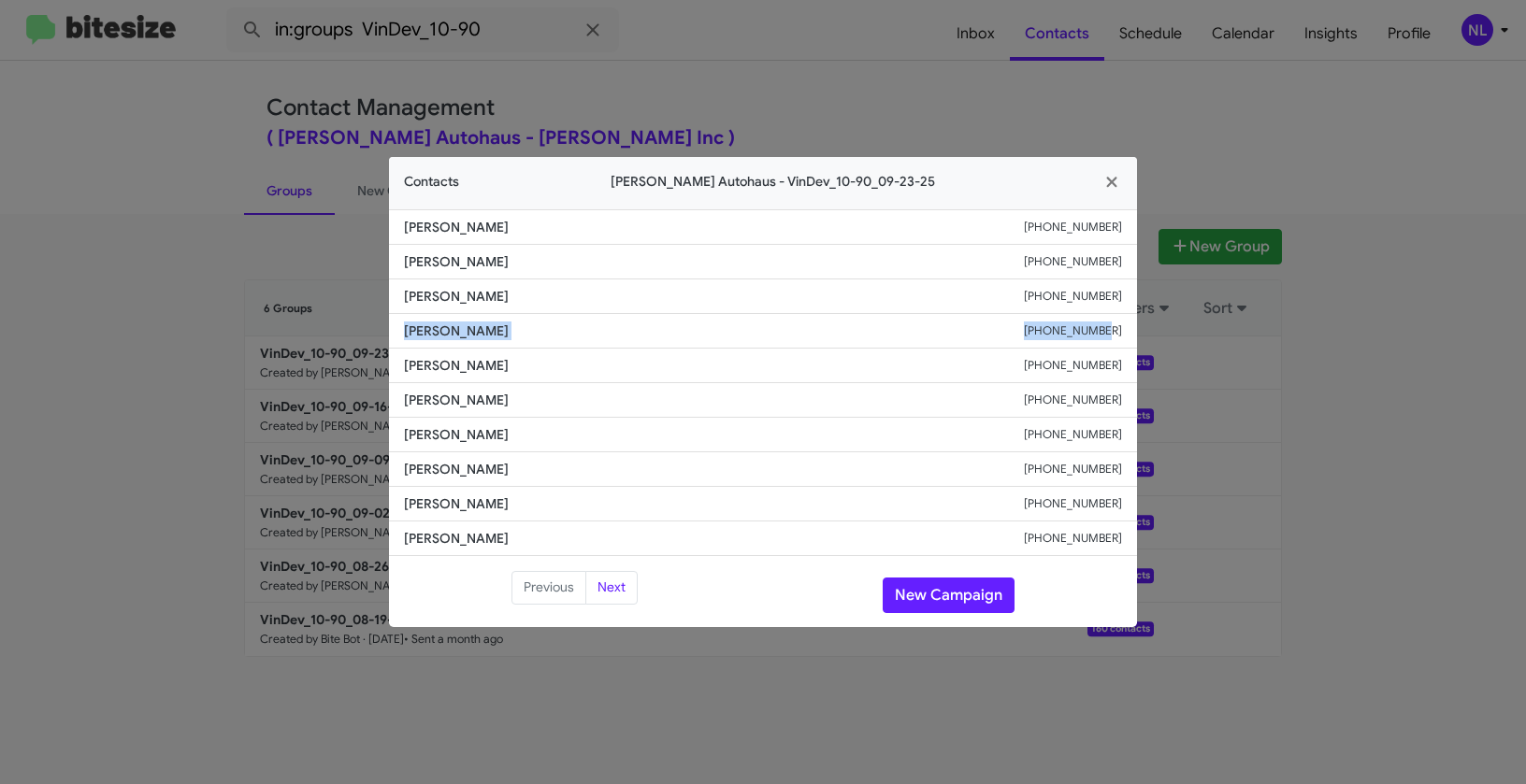
drag, startPoint x: 423, startPoint y: 328, endPoint x: 1133, endPoint y: 337, distance: 710.1
click at [1133, 337] on li "[PERSON_NAME] [PHONE_NUMBER]" at bounding box center [763, 331] width 747 height 35
copy div "[PERSON_NAME] [PHONE_NUMBER]"
click at [932, 599] on button "New Campaign" at bounding box center [948, 596] width 132 height 36
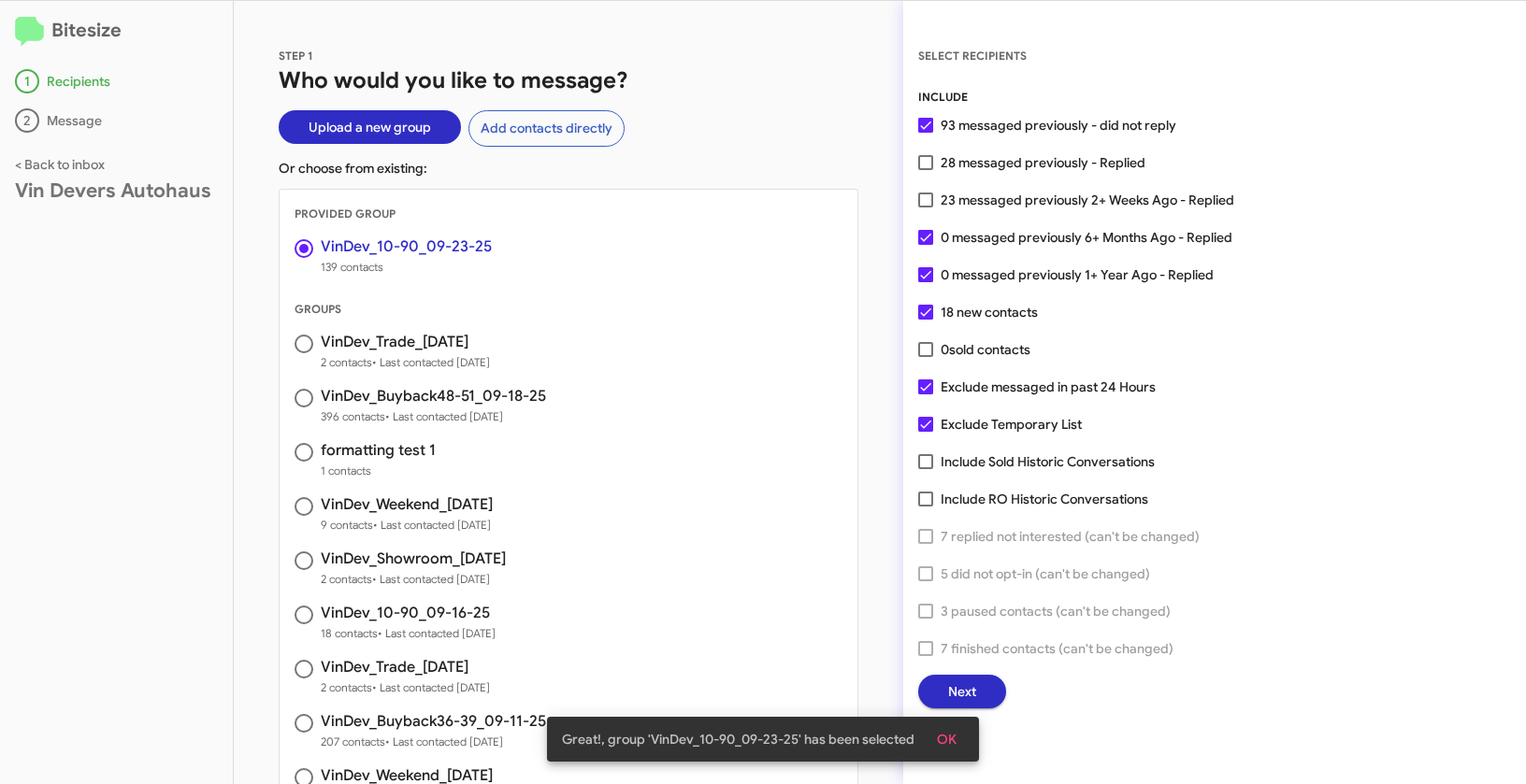
click at [928, 203] on span at bounding box center [926, 200] width 15 height 15
click at [926, 207] on input "23 messaged previously 2+ Weeks Ago - Replied" at bounding box center [925, 207] width 1 height 1
checkbox input "true"
click at [951, 748] on span "OK" at bounding box center [946, 740] width 20 height 34
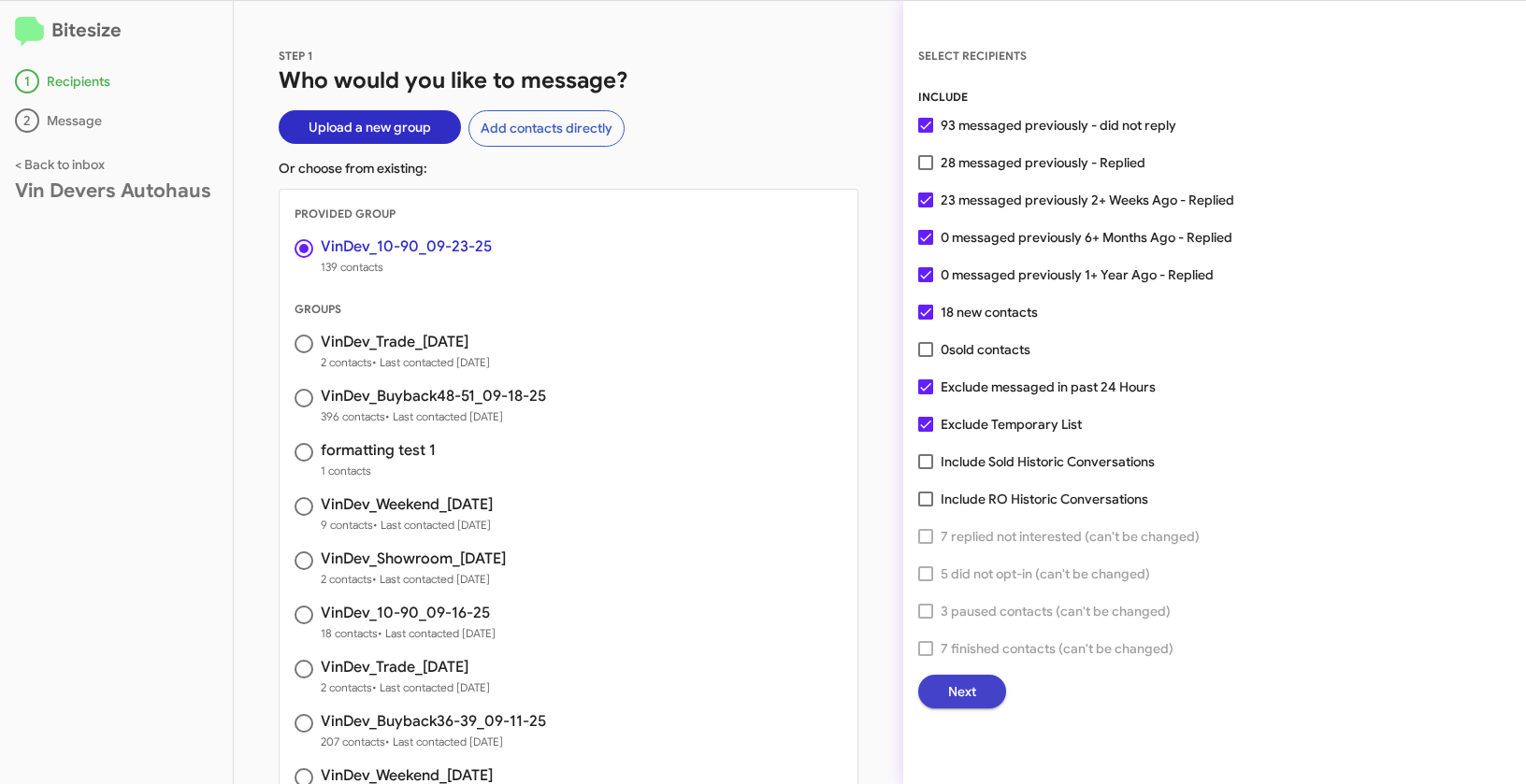
click at [977, 688] on button "Next" at bounding box center [961, 692] width 88 height 34
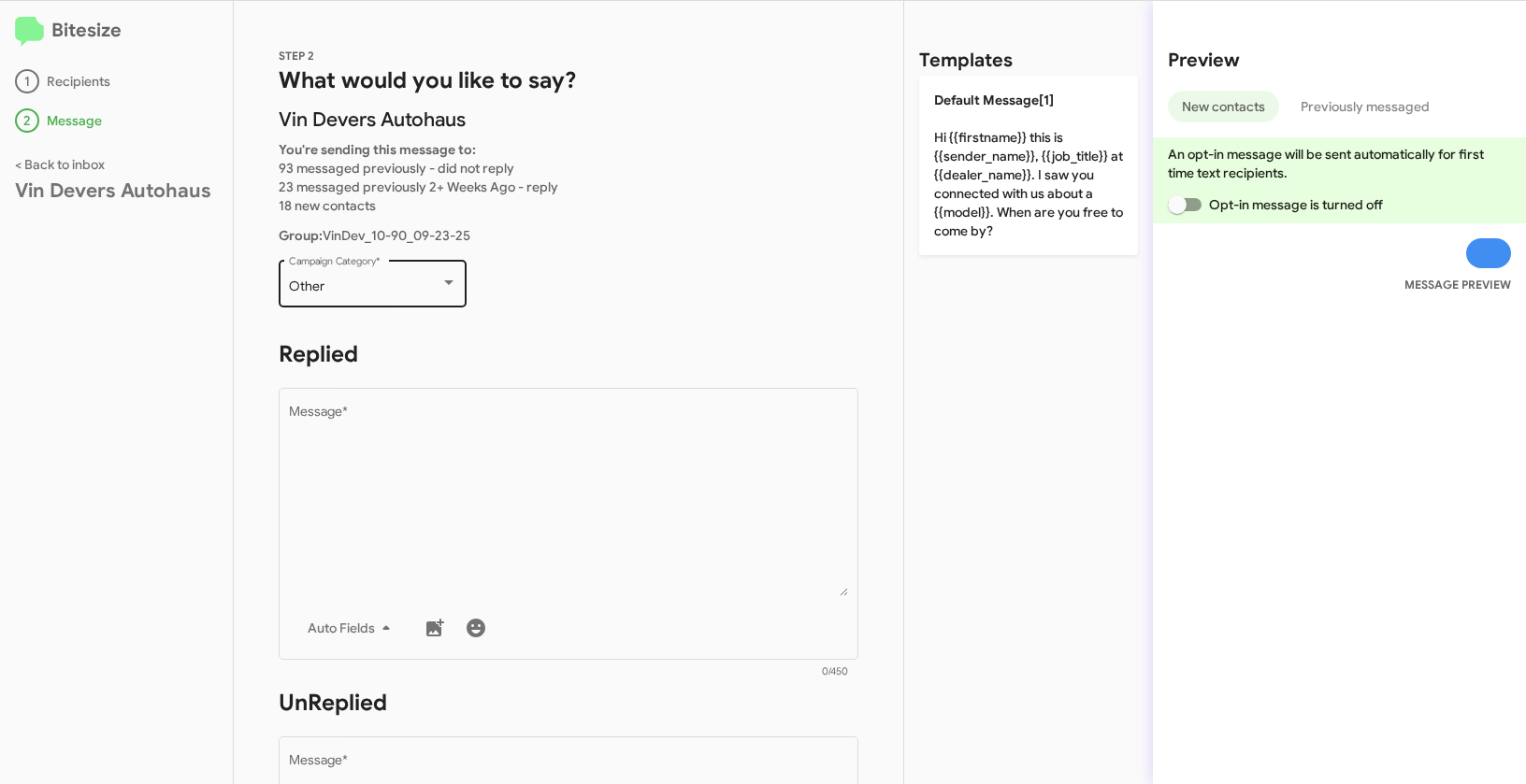
click at [370, 292] on div "Other" at bounding box center [364, 287] width 152 height 15
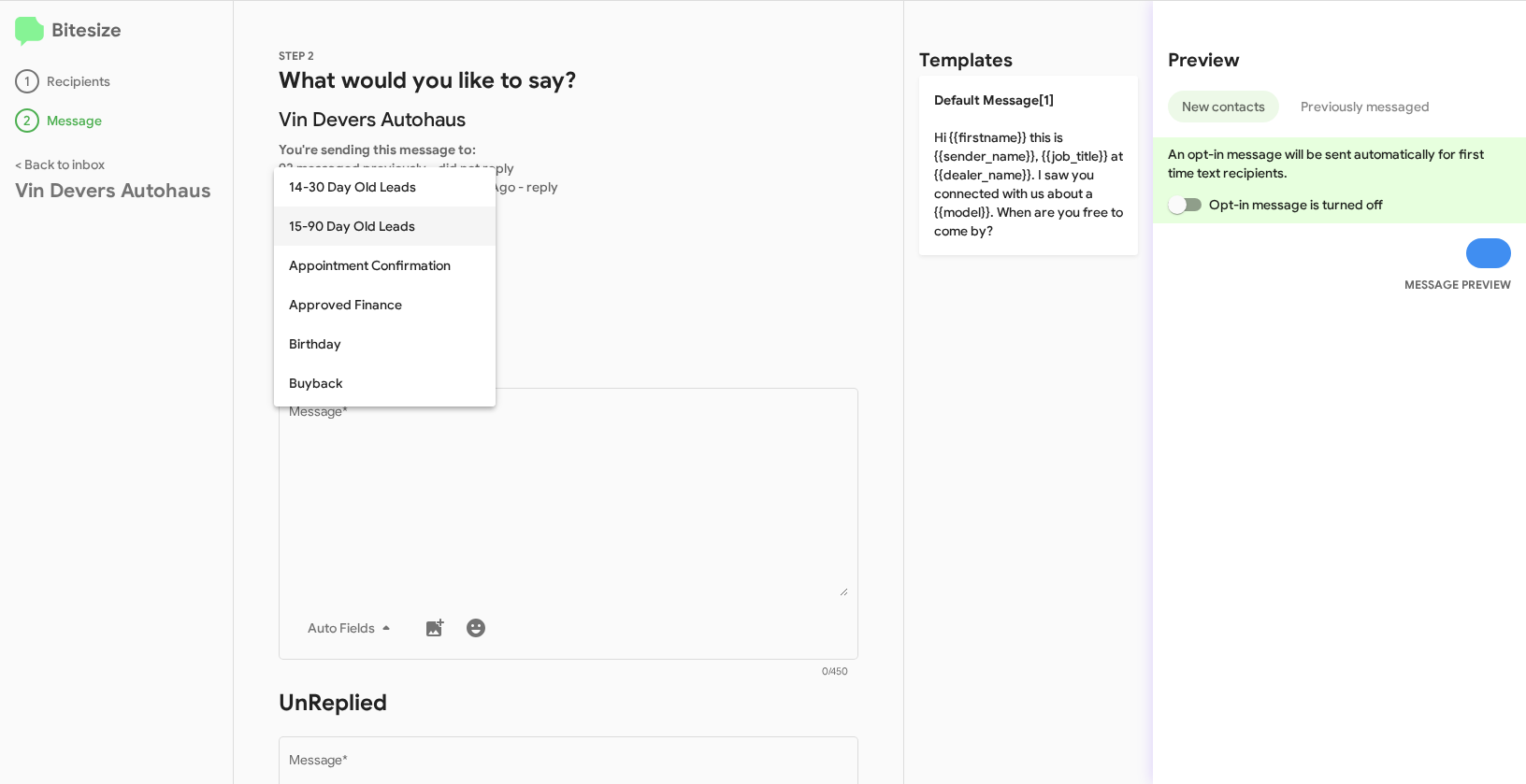
click at [350, 224] on span "15-90 Day Old Leads" at bounding box center [384, 226] width 191 height 40
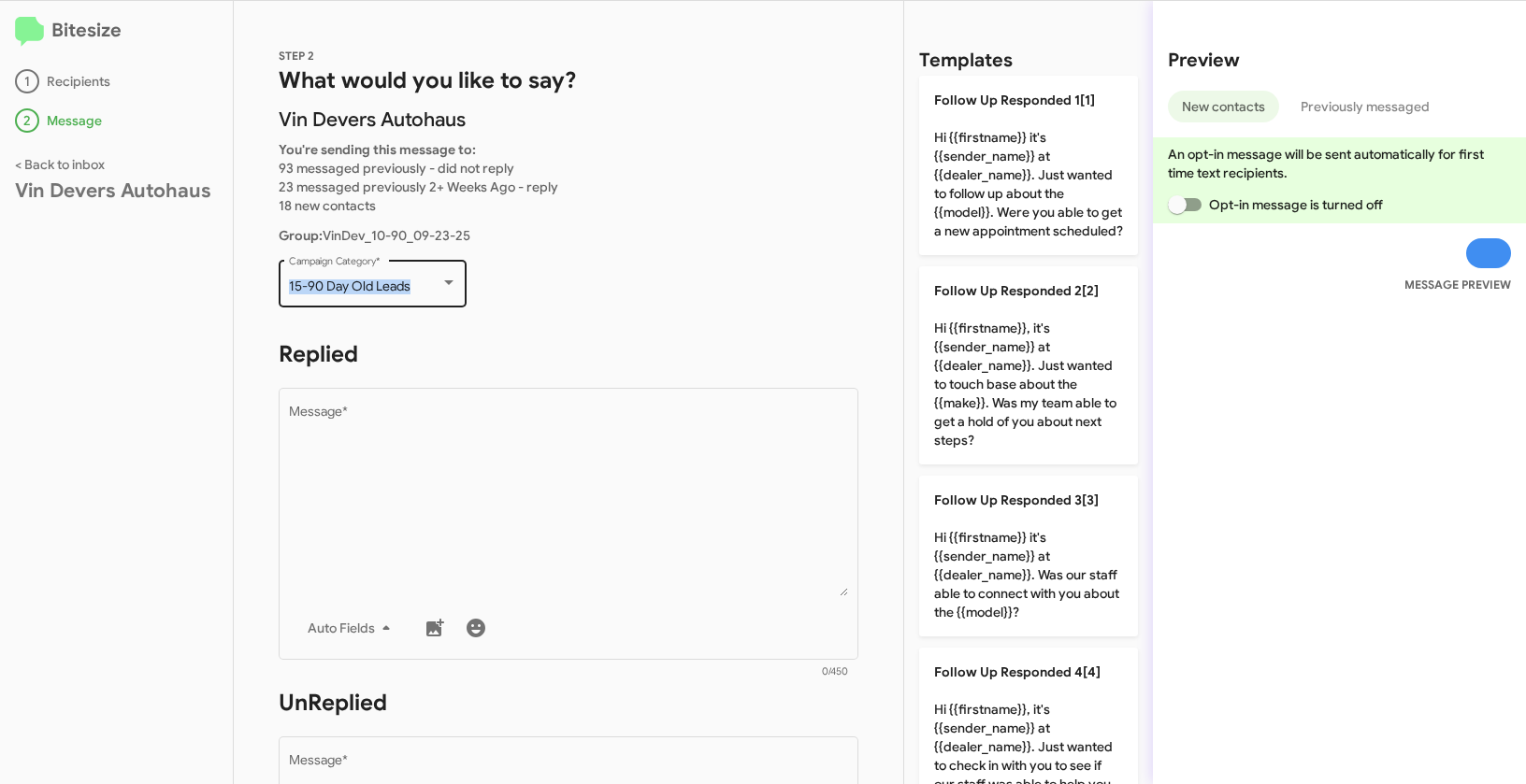
drag, startPoint x: 287, startPoint y: 279, endPoint x: 429, endPoint y: 281, distance: 142.0
click at [429, 281] on div "15-90 Day Old Leads Campaign Category *" at bounding box center [372, 282] width 188 height 52
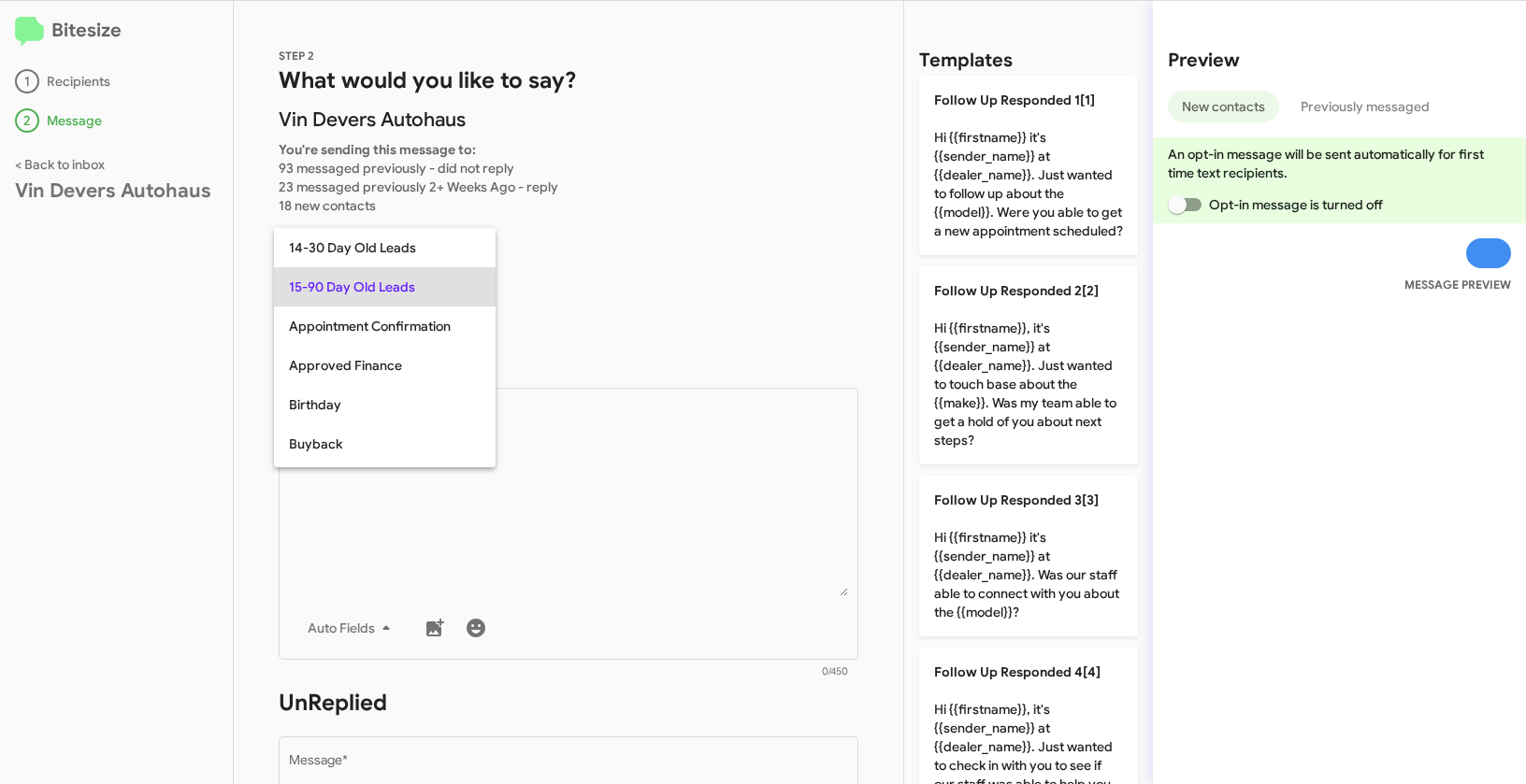
copy span "15-90 Day Old Leads"
click at [727, 494] on div at bounding box center [763, 392] width 1526 height 784
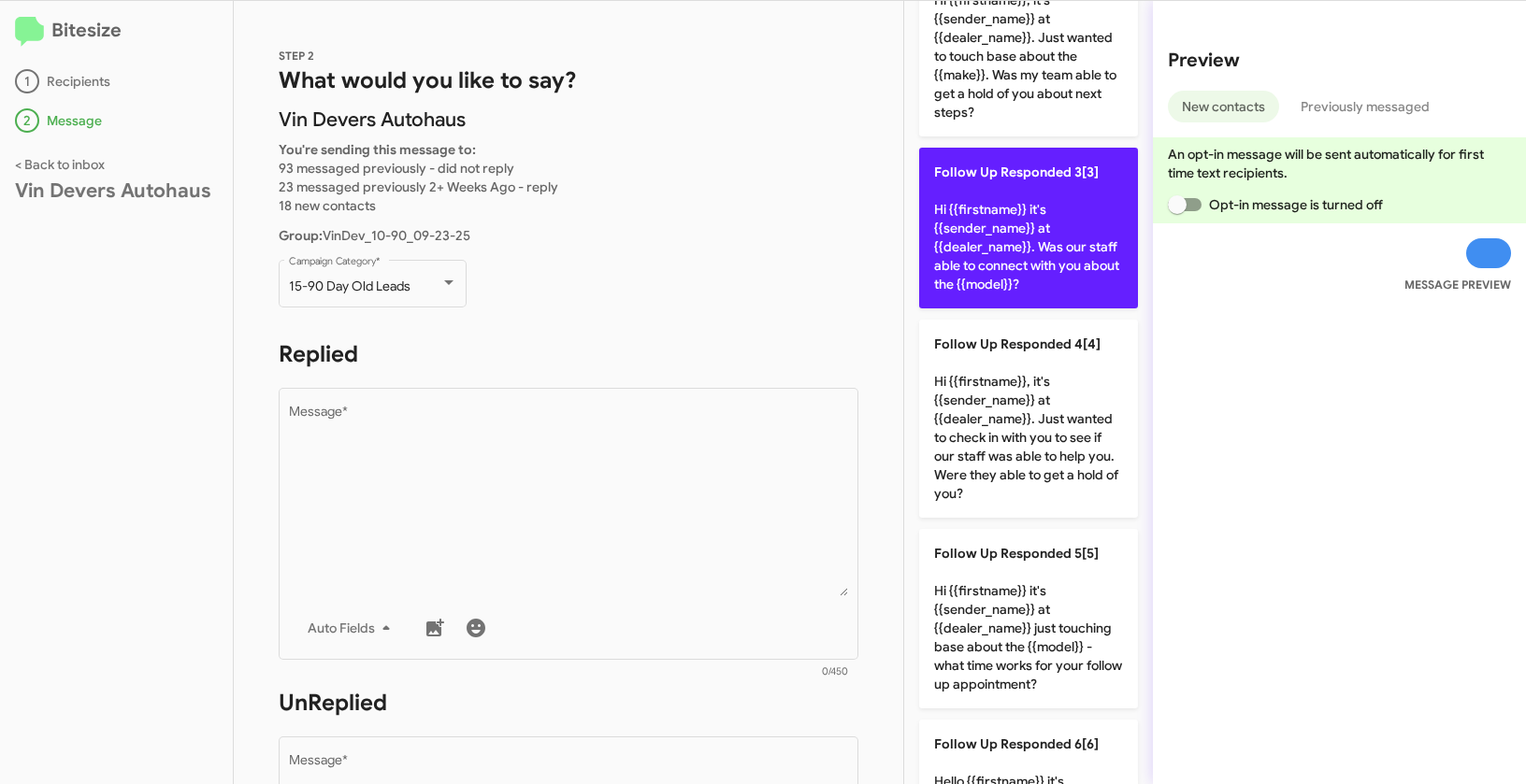
scroll to position [821, 0]
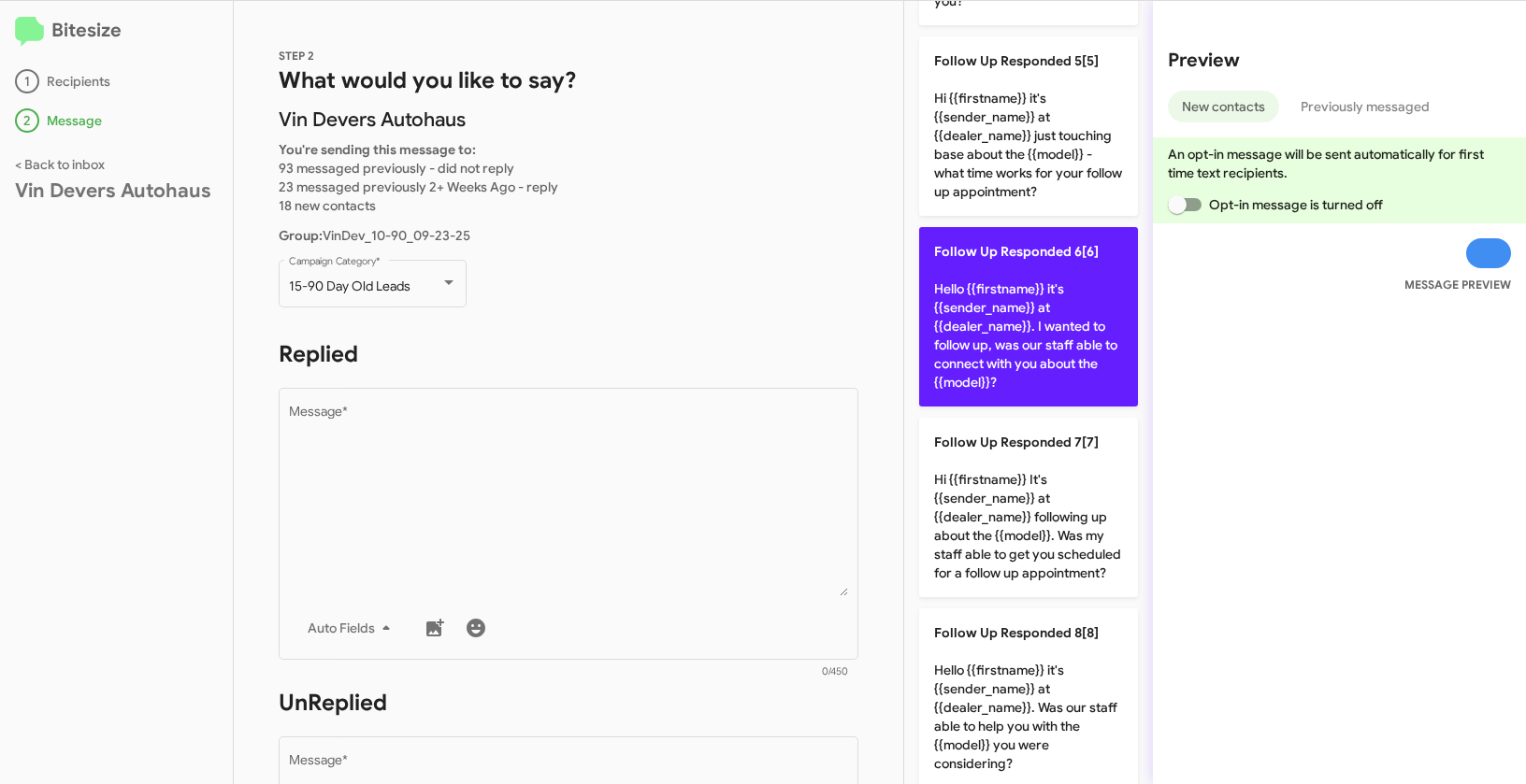
click at [992, 313] on p "Follow Up Responded 6[6] Hello {{firstname}} it's {{sender_name}} at {{dealer_n…" at bounding box center [1028, 317] width 219 height 179
type textarea "Hello {{firstname}} it's {{sender_name}} at {{dealer_name}}. I wanted to follow…"
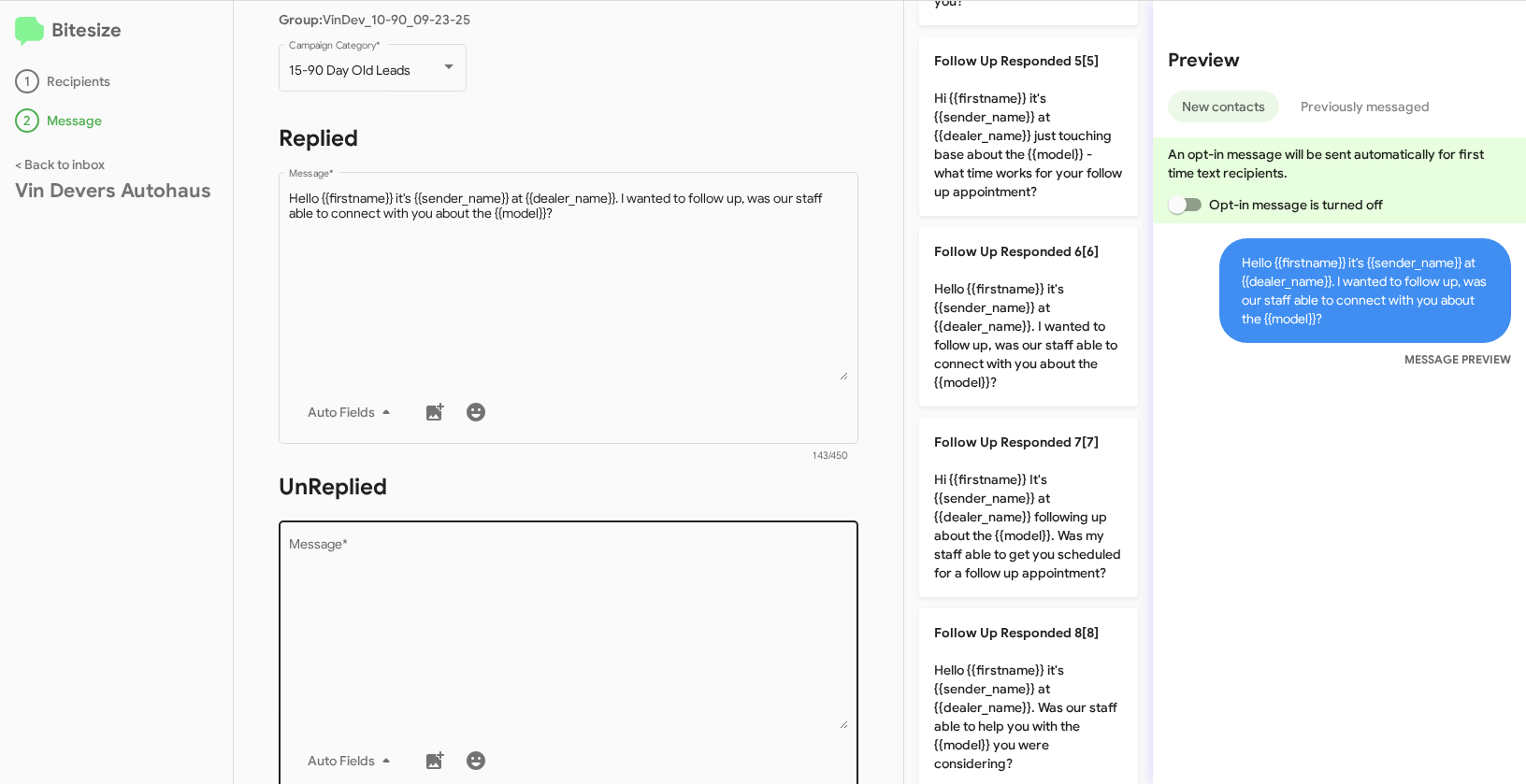
scroll to position [318, 0]
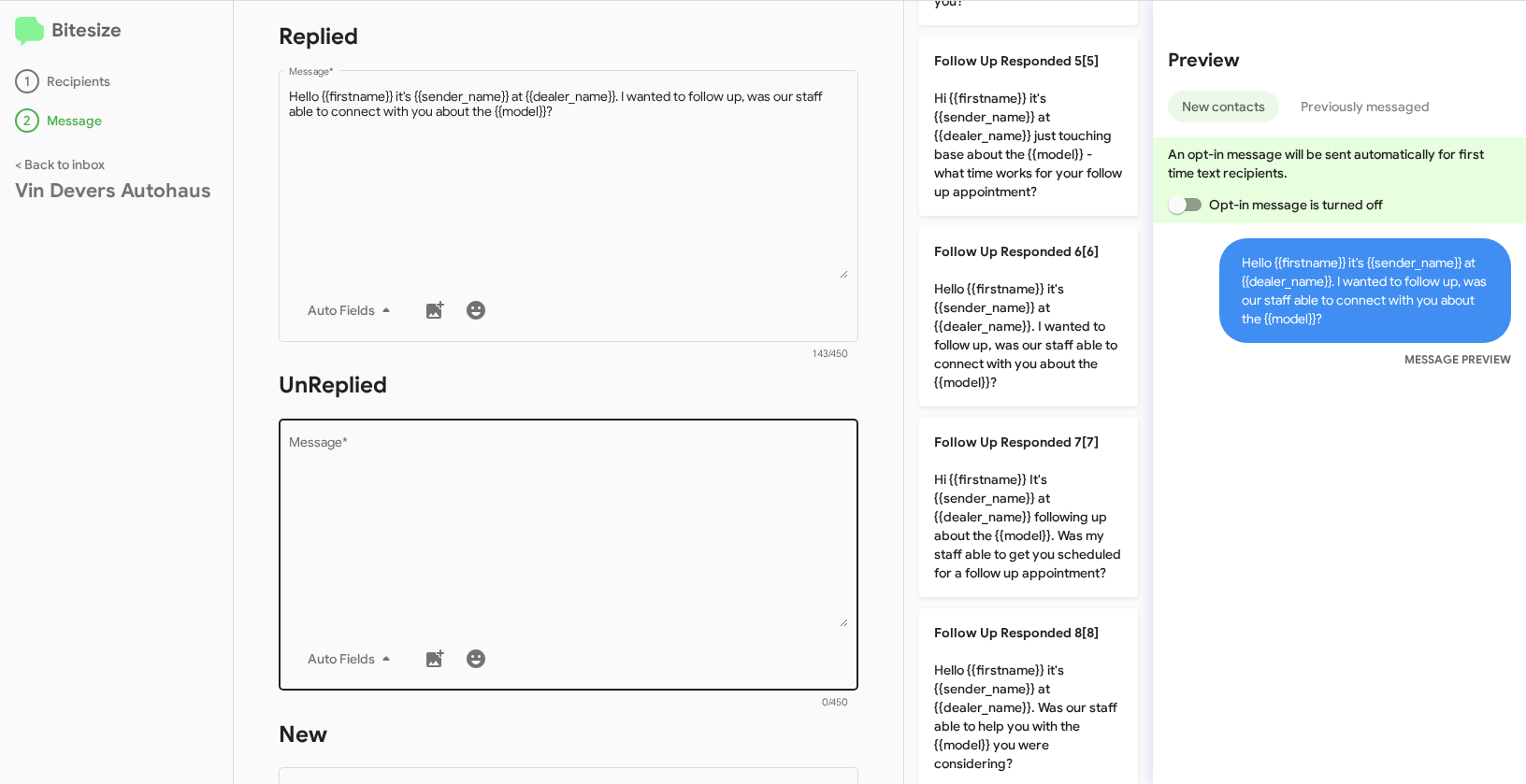
click at [610, 513] on textarea "Message *" at bounding box center [568, 531] width 560 height 190
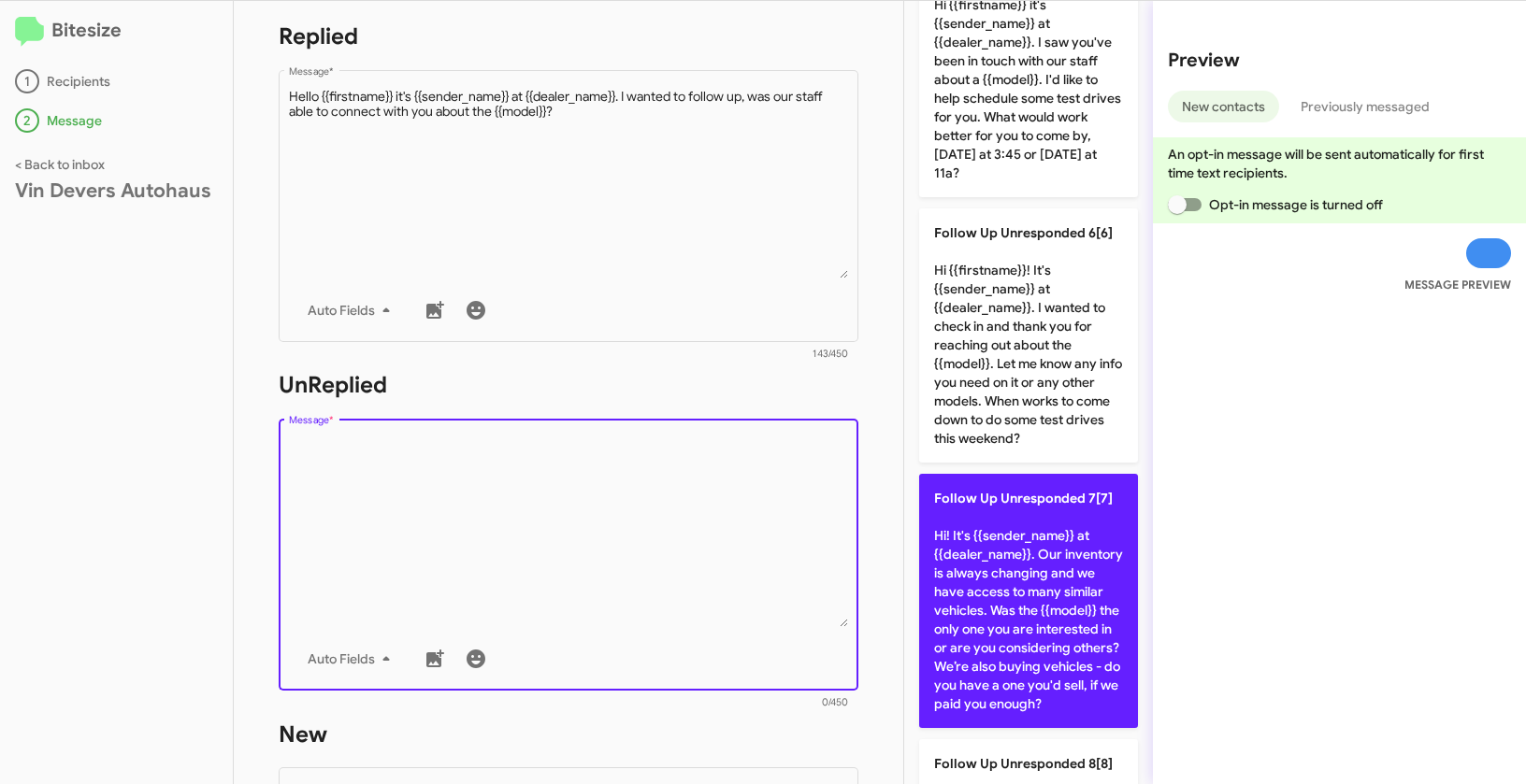
scroll to position [1450, 0]
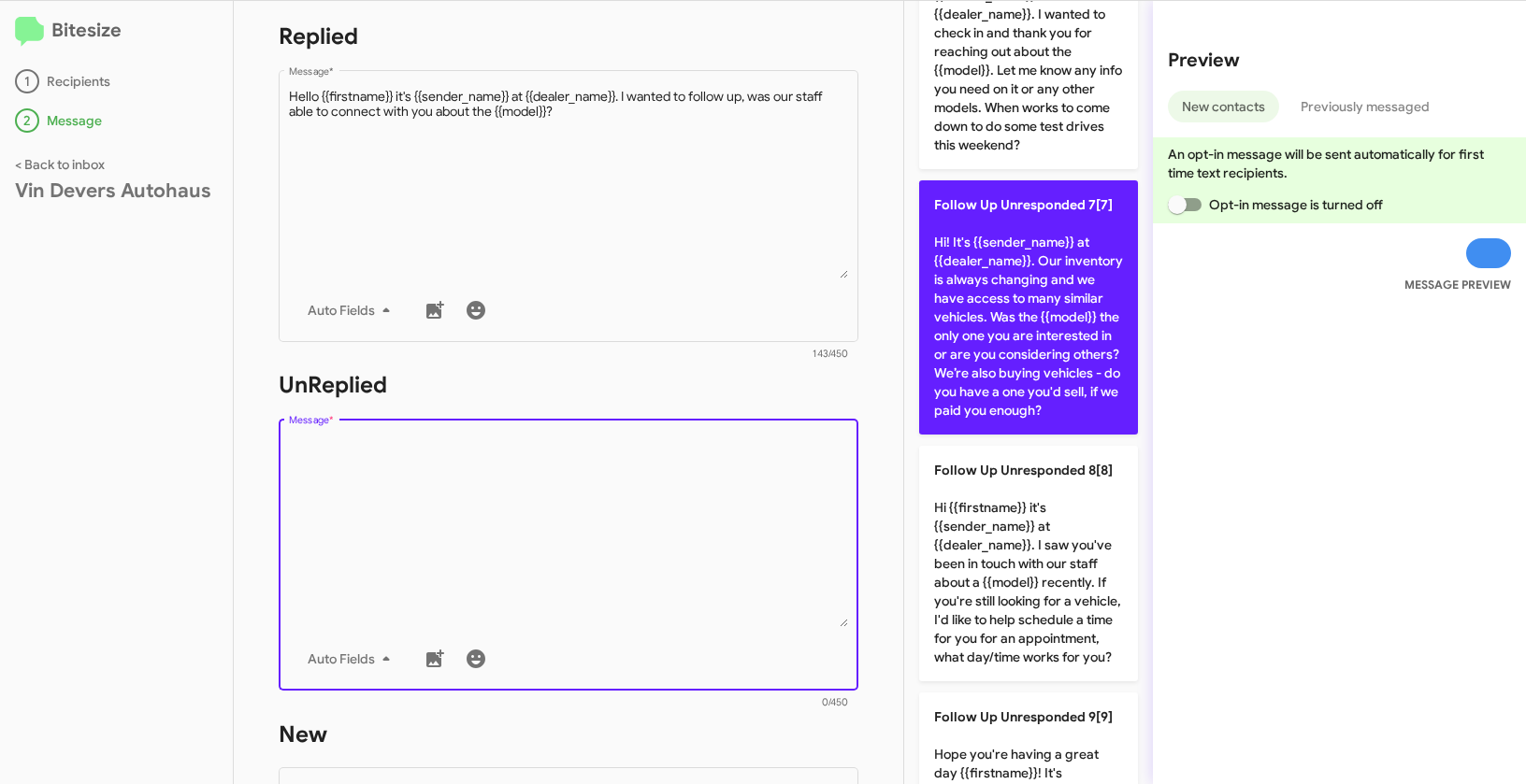
click at [1036, 313] on p "Follow Up Unresponded 7[7] Hi! It's {{sender_name}} at {{dealer_name}}. Our inv…" at bounding box center [1028, 307] width 219 height 254
type textarea "Hi! It's {{sender_name}} at {{dealer_name}}. Our inventory is always changing a…"
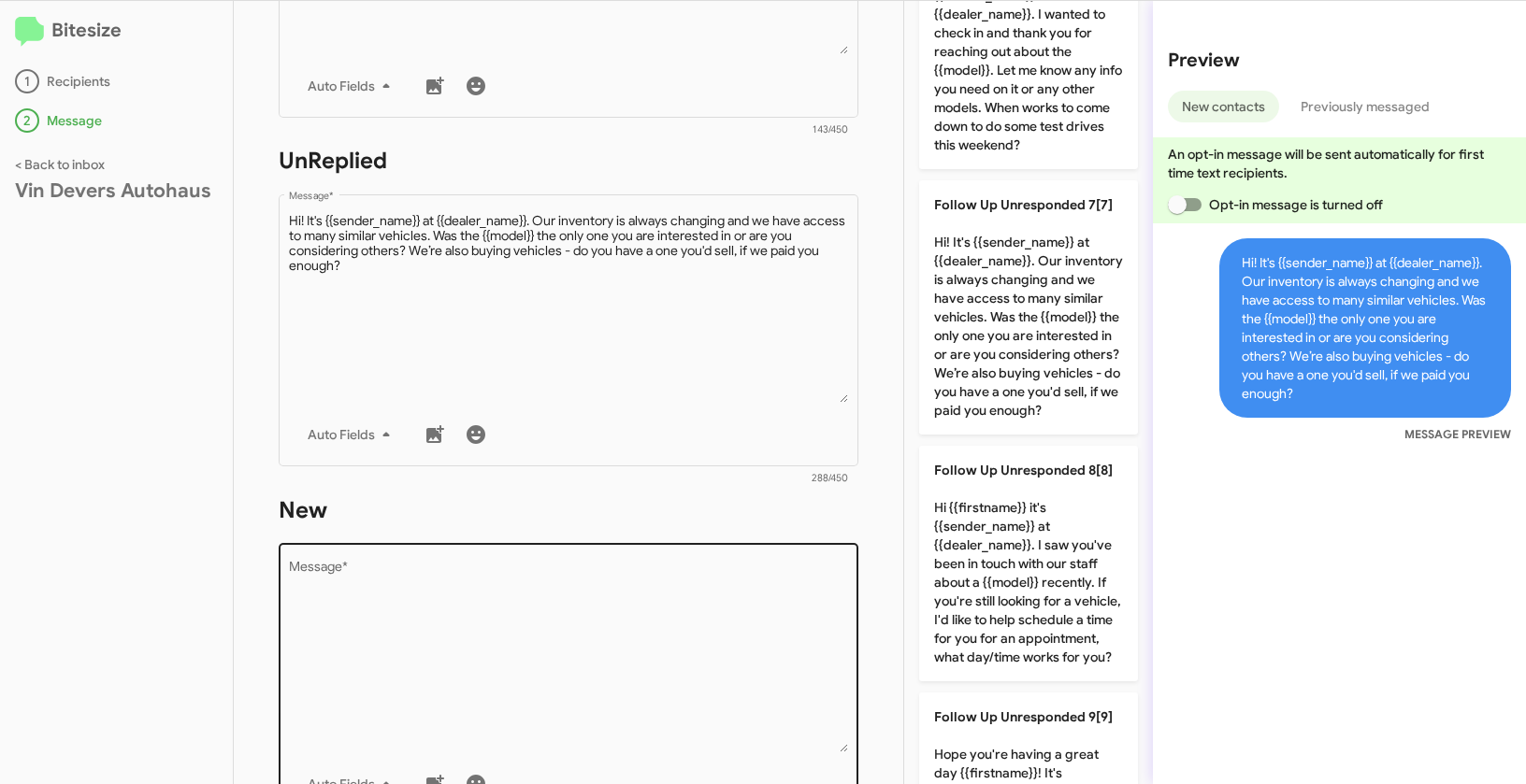
scroll to position [635, 0]
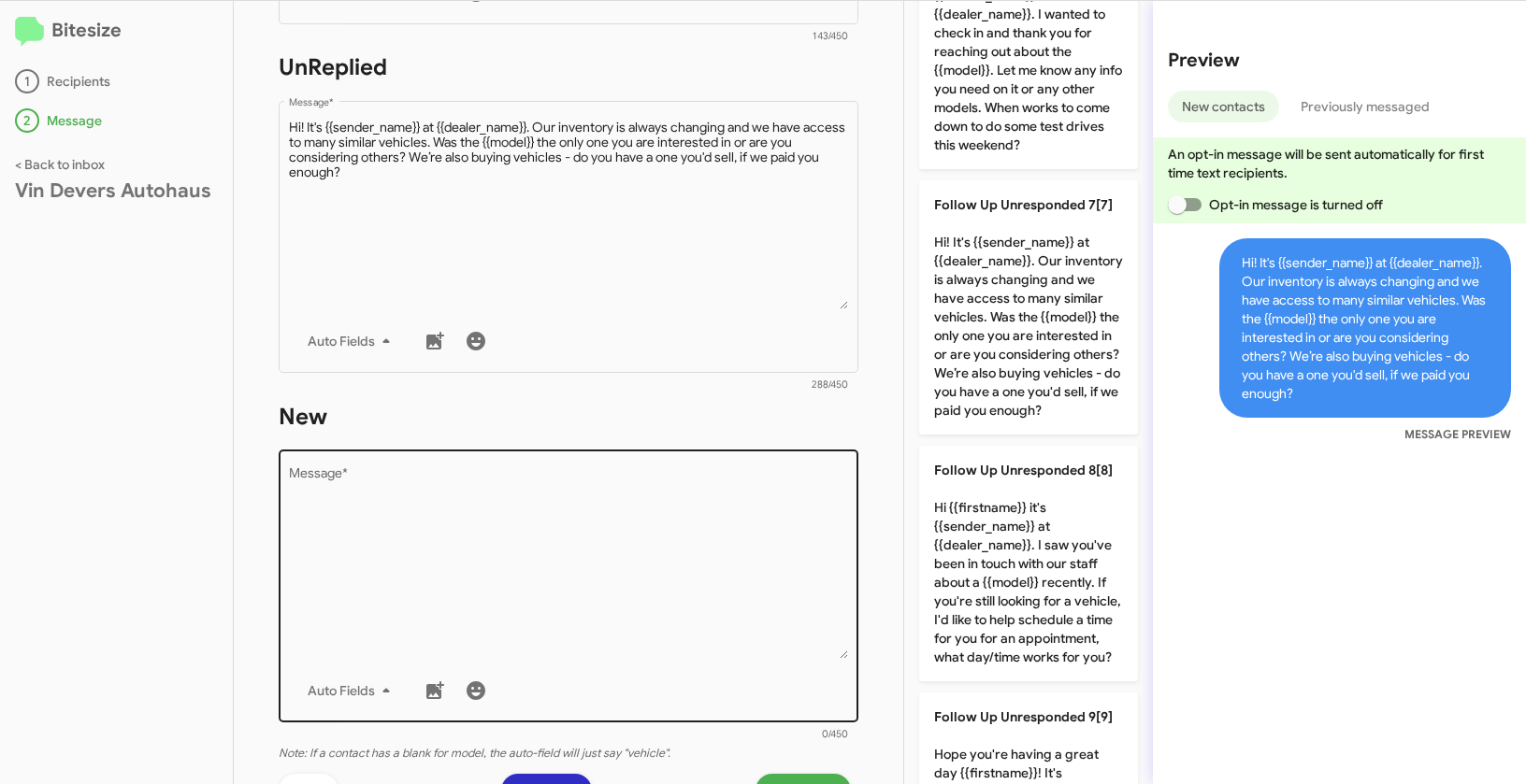
click at [637, 539] on textarea "Message *" at bounding box center [568, 564] width 560 height 190
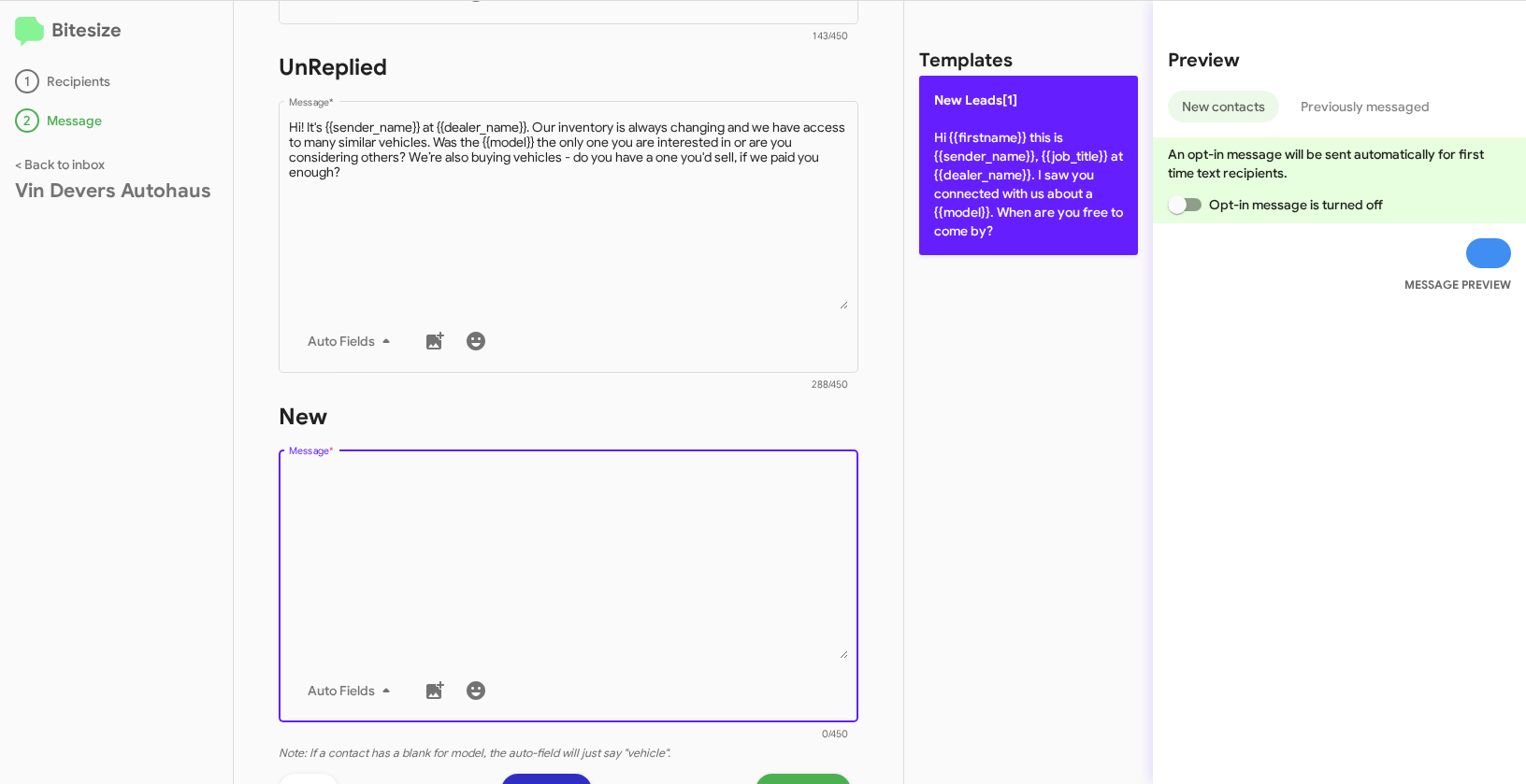
click at [1008, 155] on p "New Leads[1] Hi {{firstname}} this is {{sender_name}}, {{job_title}} at {{deale…" at bounding box center [1028, 165] width 219 height 179
type textarea "Hi {{firstname}} this is {{sender_name}}, {{job_title}} at {{dealer_name}}. I s…"
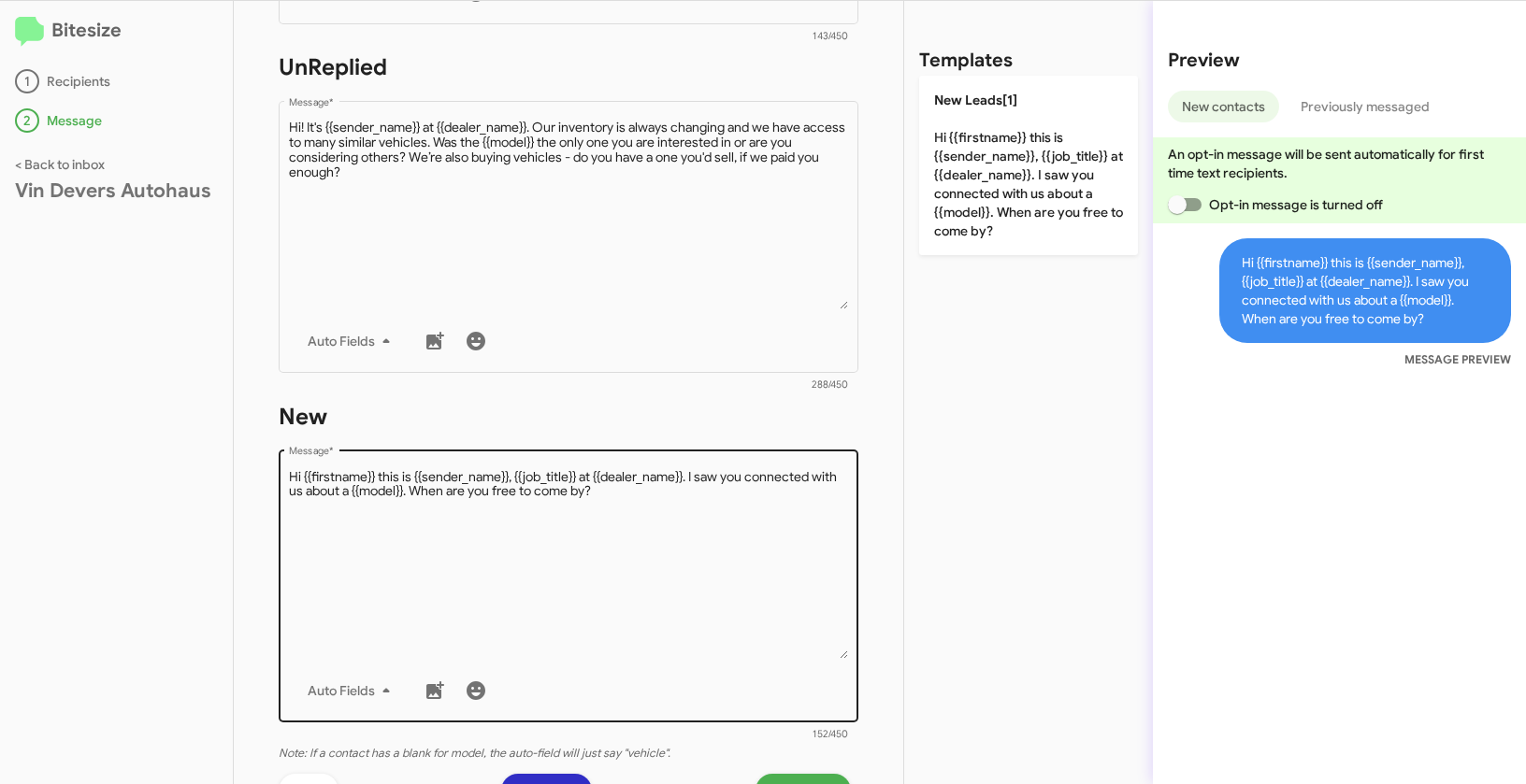
scroll to position [890, 0]
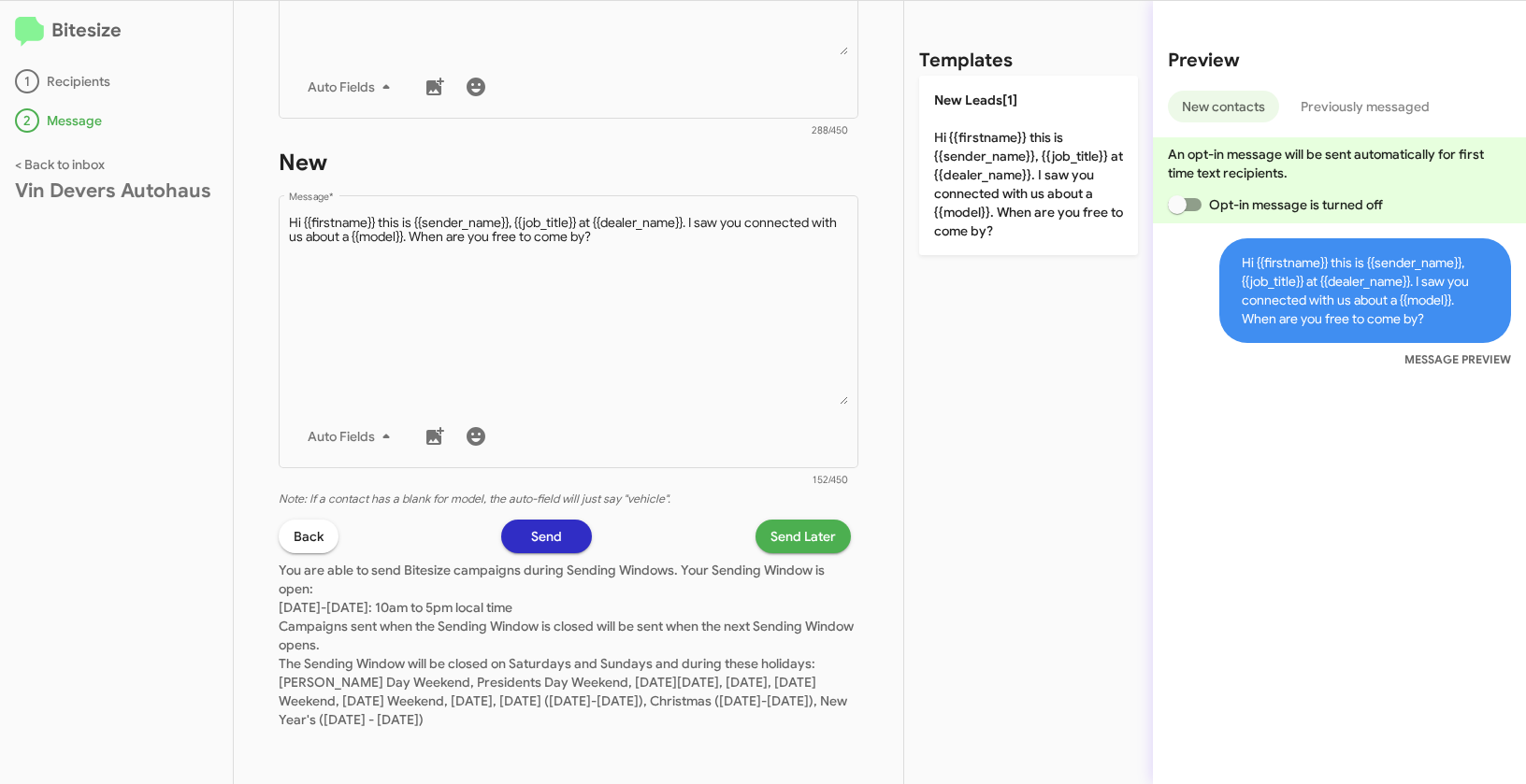
click at [798, 533] on span "Send Later" at bounding box center [802, 536] width 65 height 34
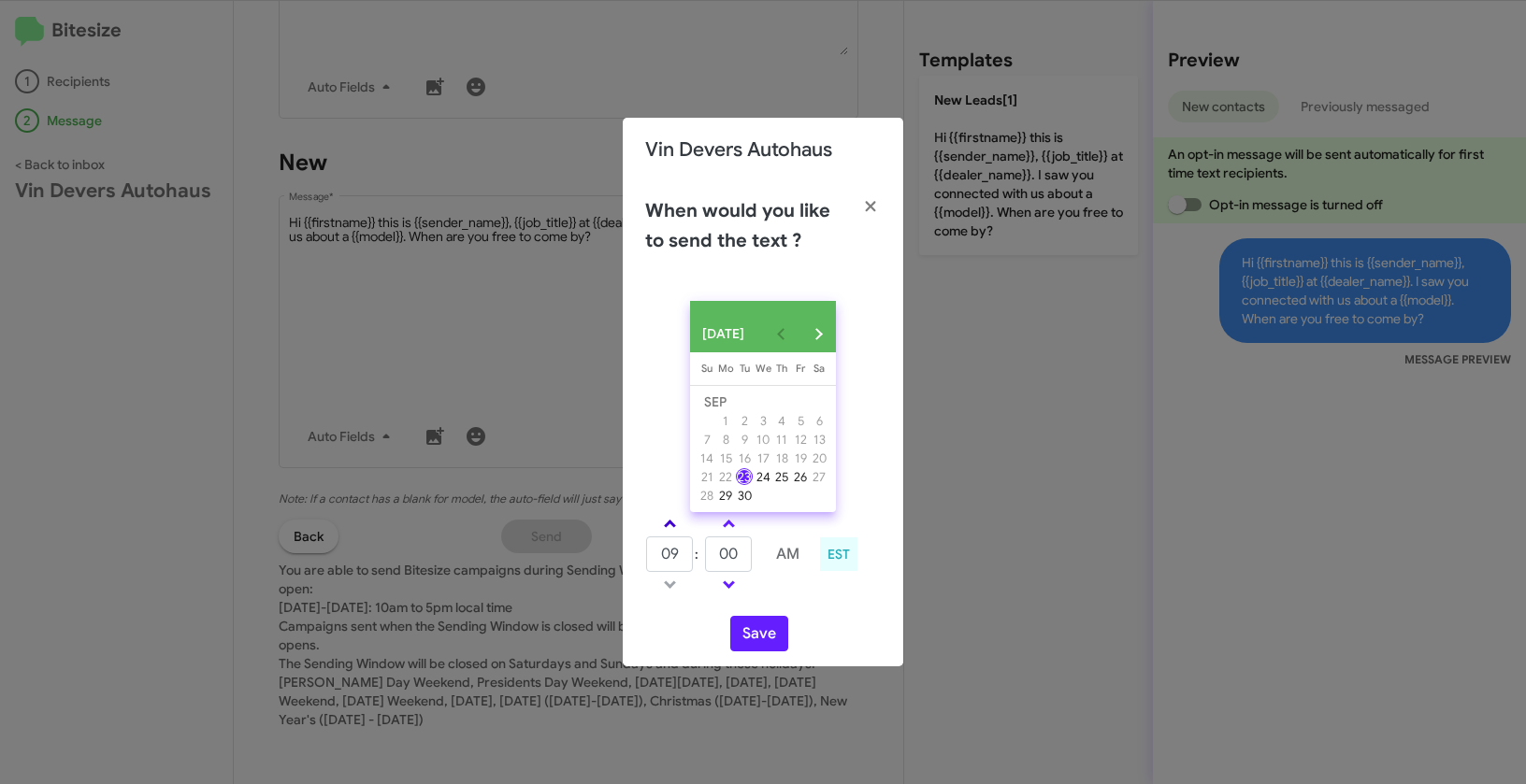
click at [673, 530] on span at bounding box center [669, 525] width 12 height 12
type input "10"
drag, startPoint x: 740, startPoint y: 560, endPoint x: 688, endPoint y: 553, distance: 52.5
click at [688, 553] on tr "10 : 00 AM" at bounding box center [729, 554] width 168 height 38
type input "40"
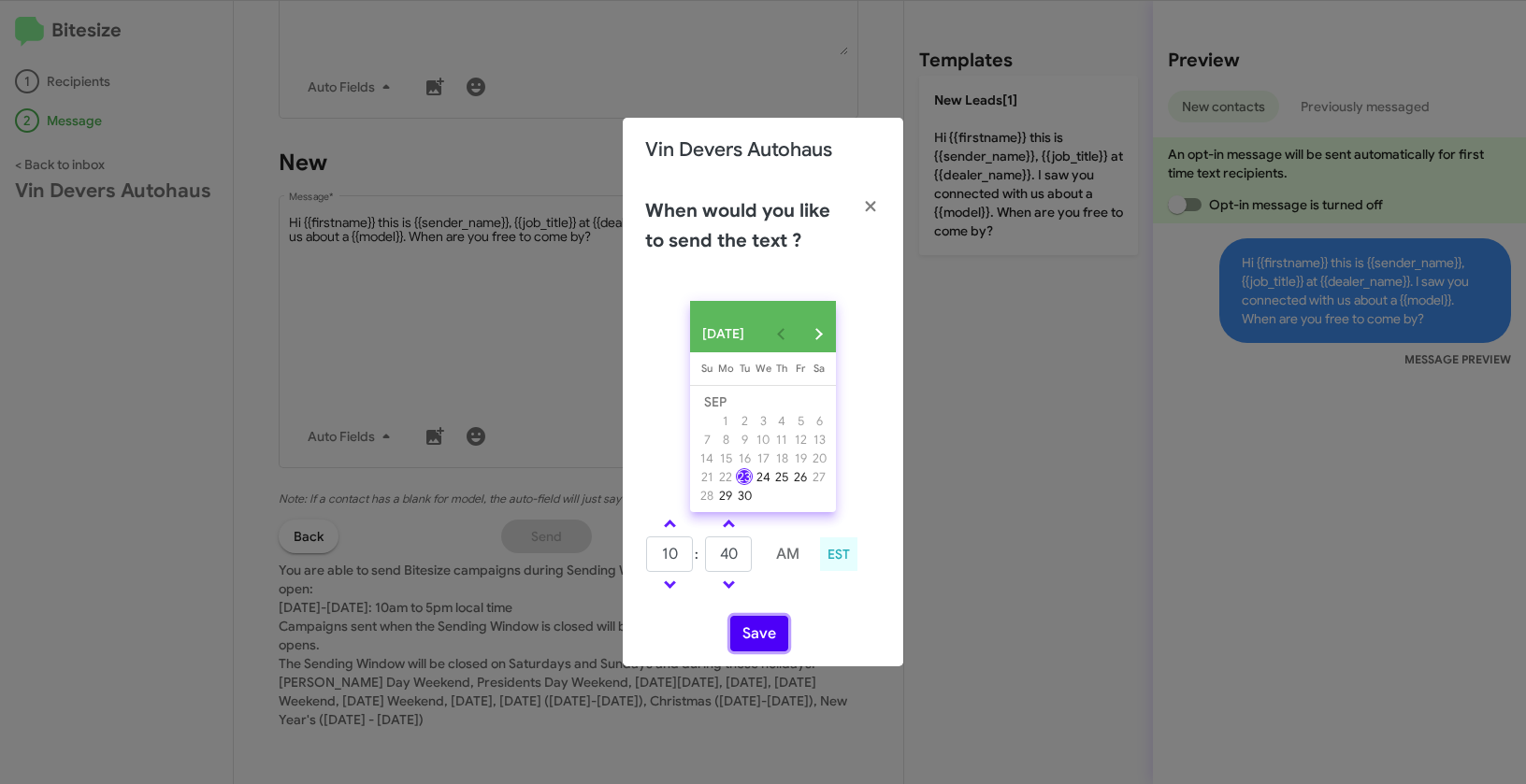
click at [777, 637] on button "Save" at bounding box center [759, 634] width 57 height 36
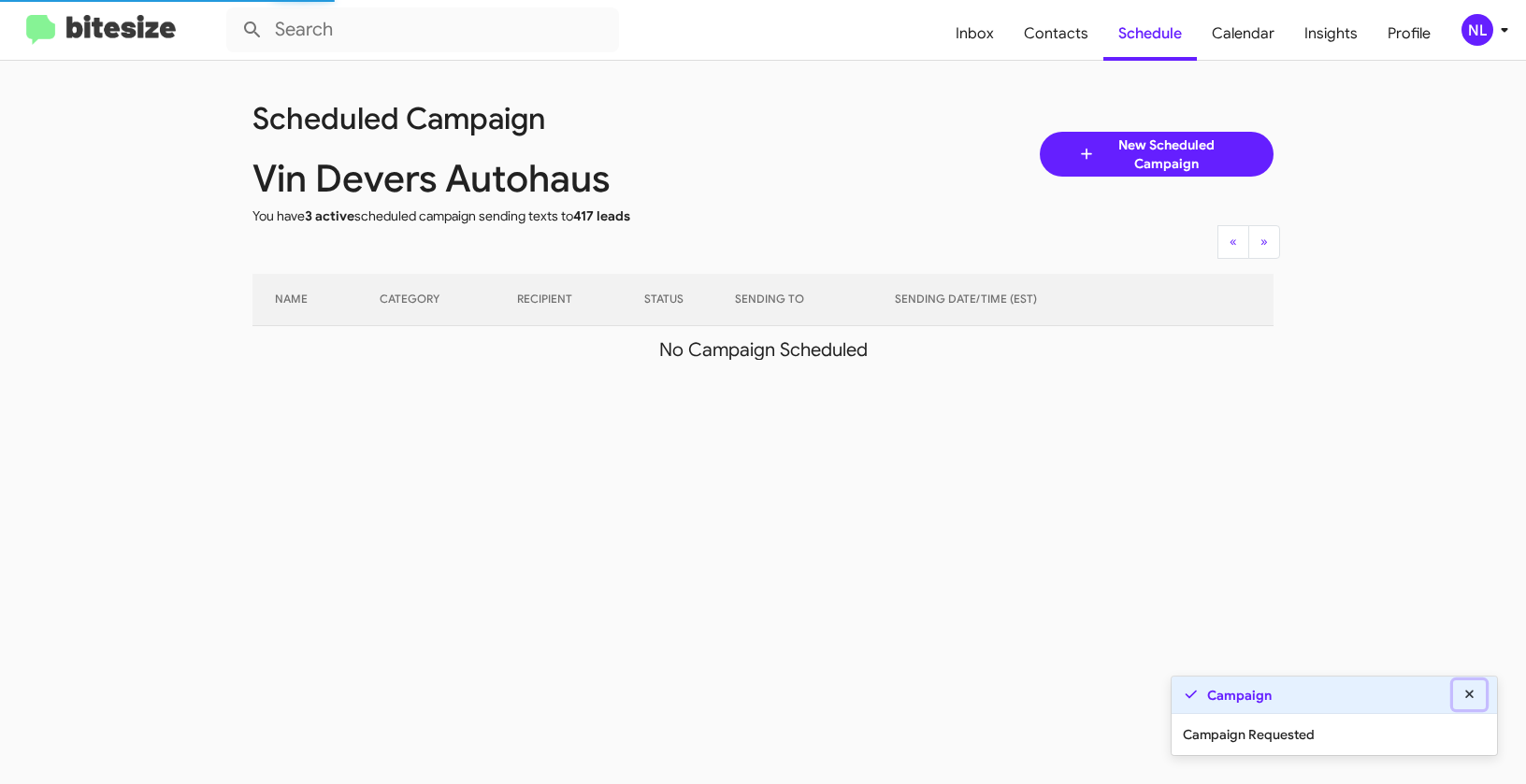
click at [1476, 694] on icon at bounding box center [1469, 694] width 17 height 13
